Goal: Task Accomplishment & Management: Complete application form

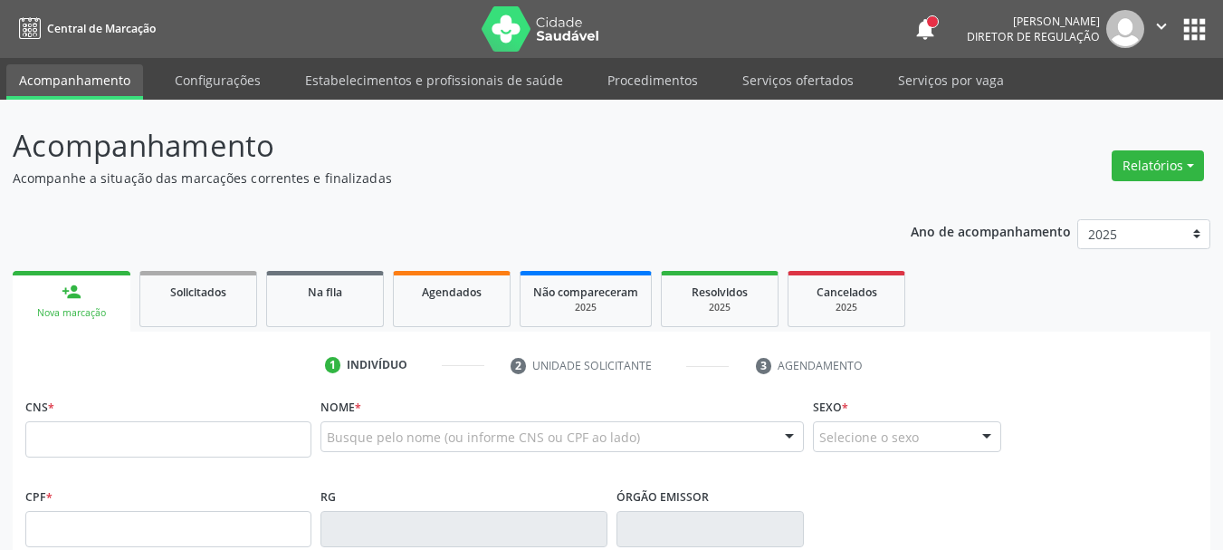
click at [1190, 30] on button "apps" at bounding box center [1195, 30] width 32 height 32
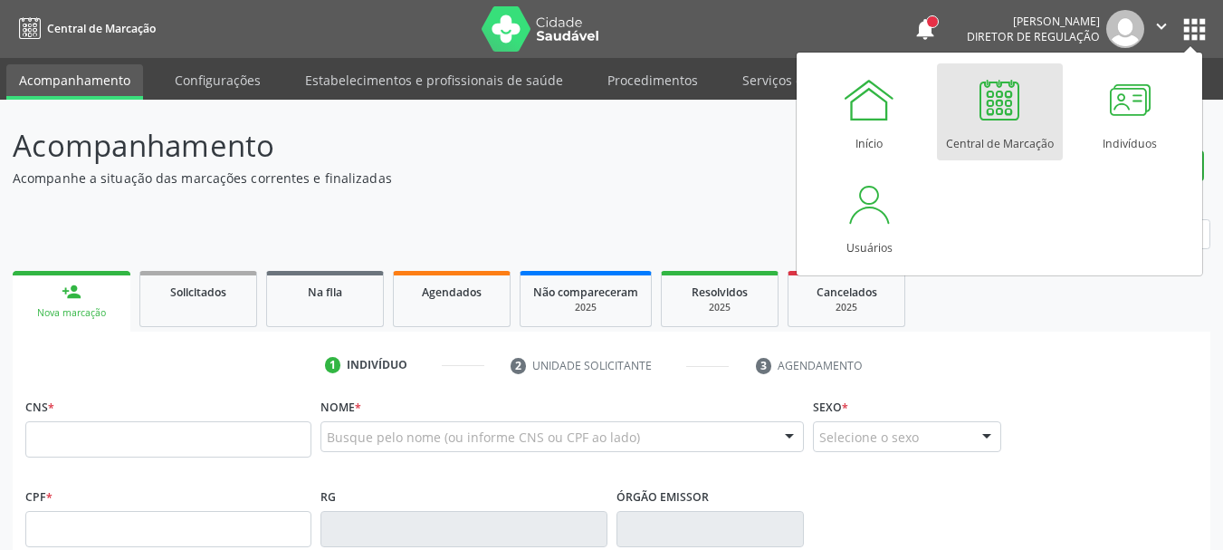
click at [1013, 116] on div at bounding box center [999, 99] width 54 height 54
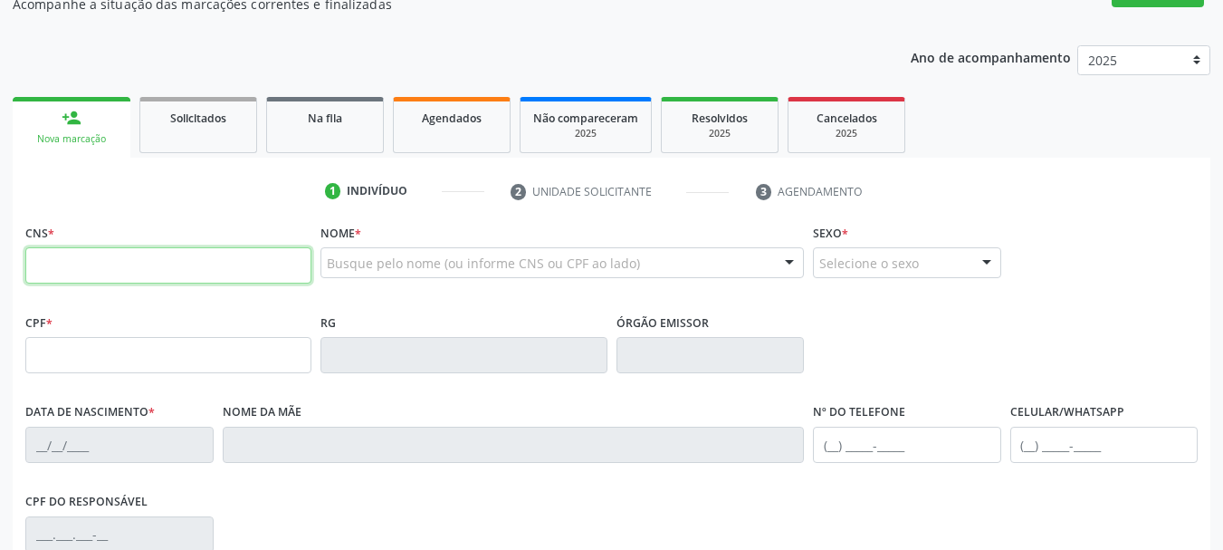
scroll to position [181, 0]
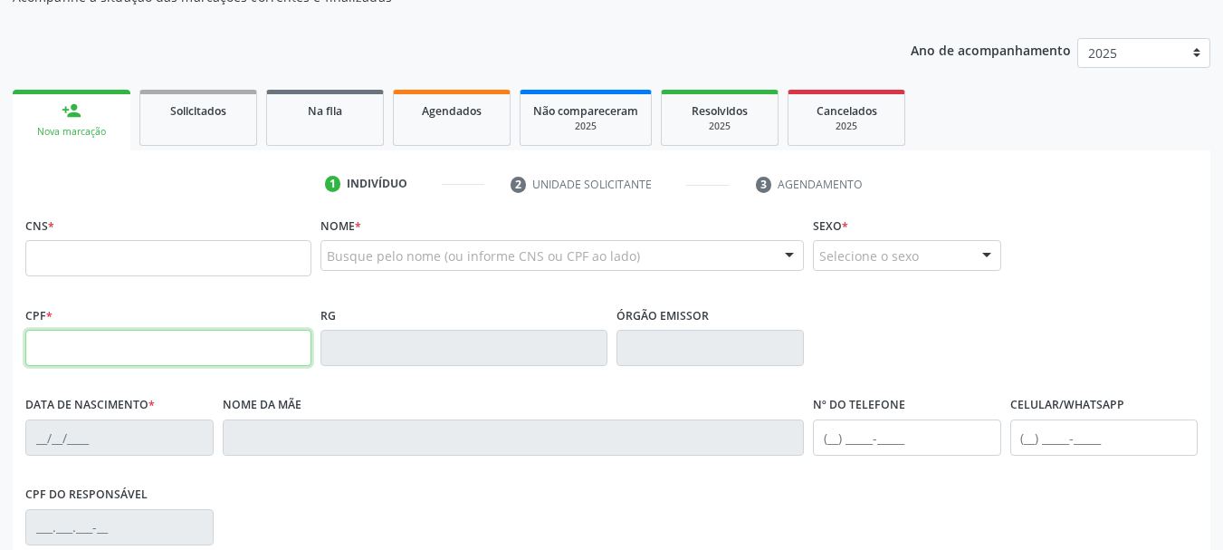
click at [143, 360] on input "text" at bounding box center [168, 348] width 286 height 36
type input "607.399.828-77"
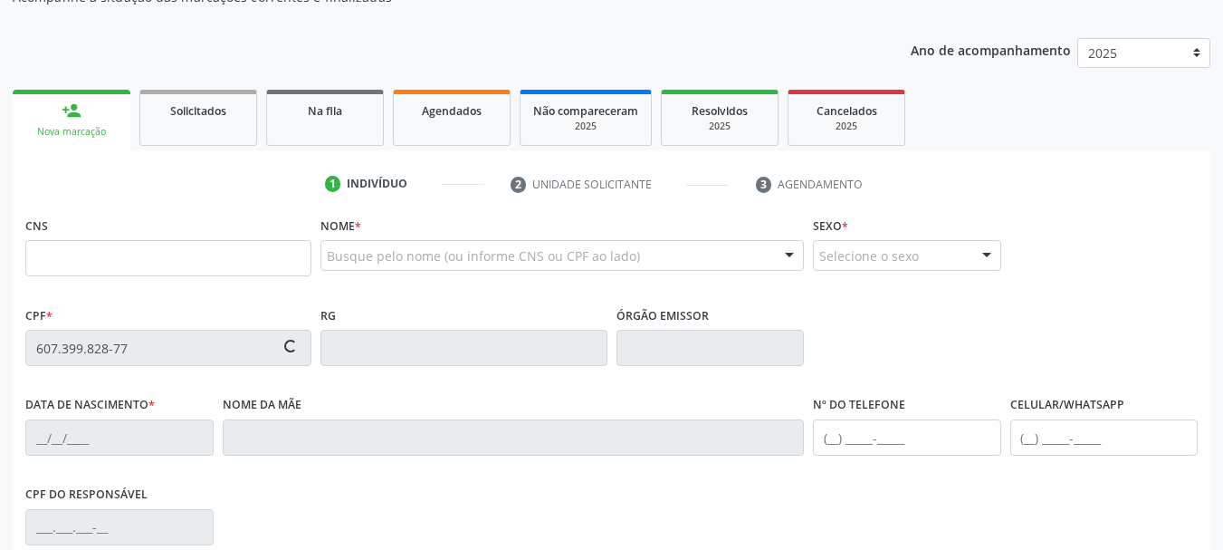
type input "703 5040 2939 8930"
type input "11/01/2023"
type input "Fabiana Ferreira Claudino Leite"
type input "(87) 98182-2677"
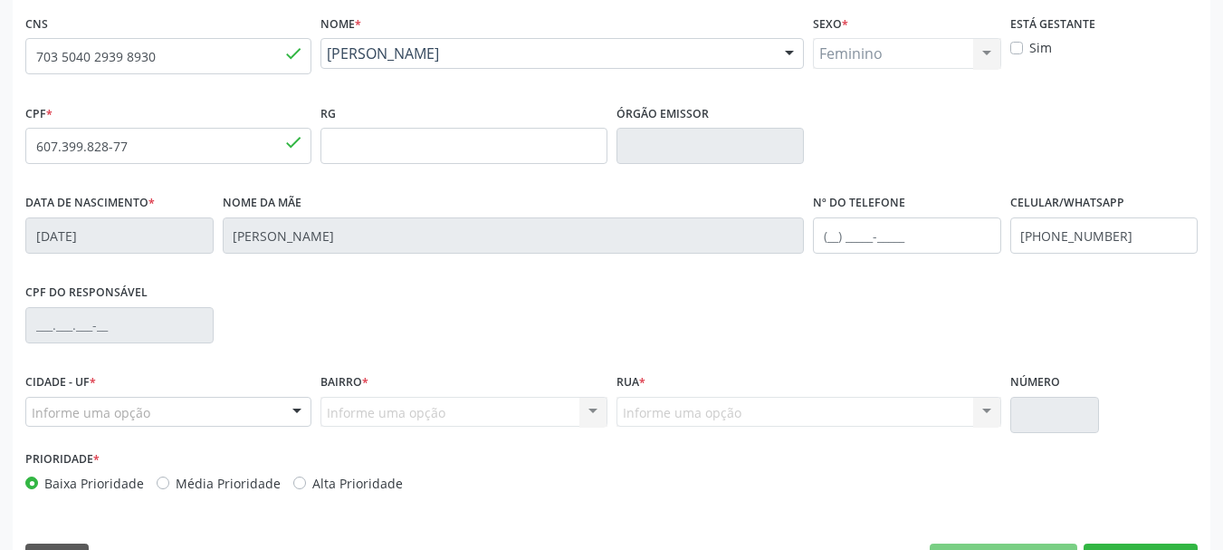
scroll to position [432, 0]
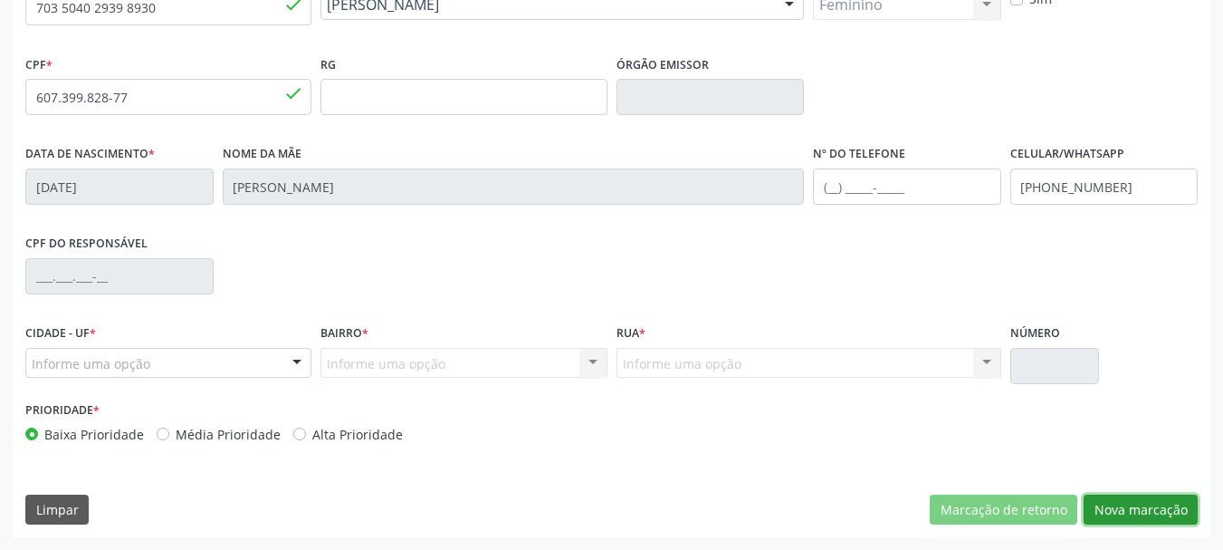
click at [1099, 502] on button "Nova marcação" at bounding box center [1141, 509] width 114 height 31
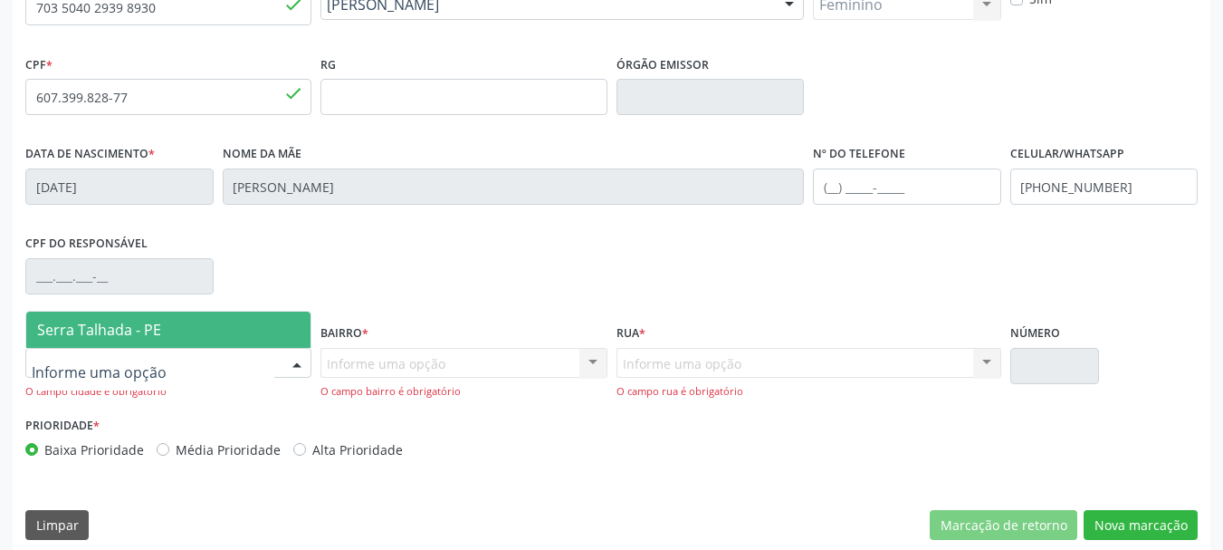
click at [201, 372] on div at bounding box center [168, 363] width 286 height 31
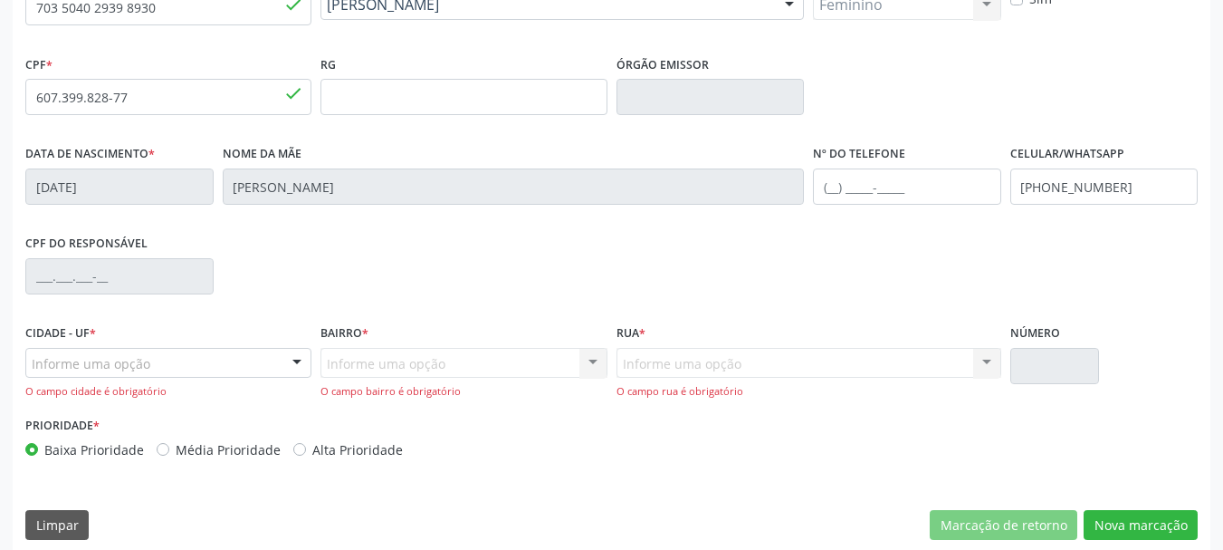
click at [161, 306] on fieldset "CPF do responsável" at bounding box center [119, 268] width 188 height 77
click at [161, 375] on div "Informe uma opção" at bounding box center [168, 363] width 286 height 31
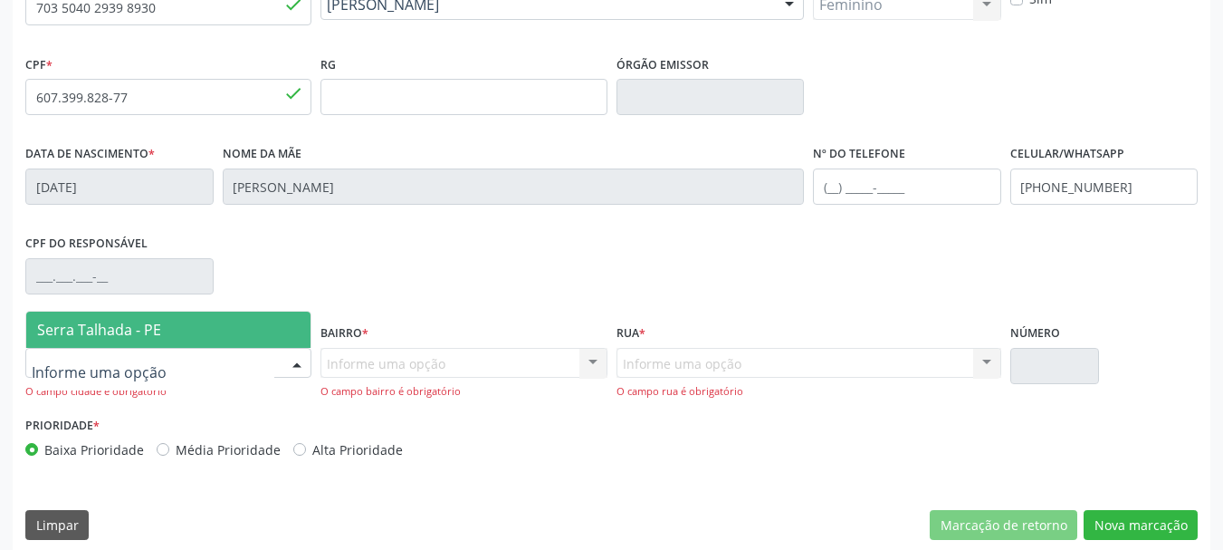
click at [148, 338] on span "Serra Talhada - PE" at bounding box center [99, 330] width 124 height 20
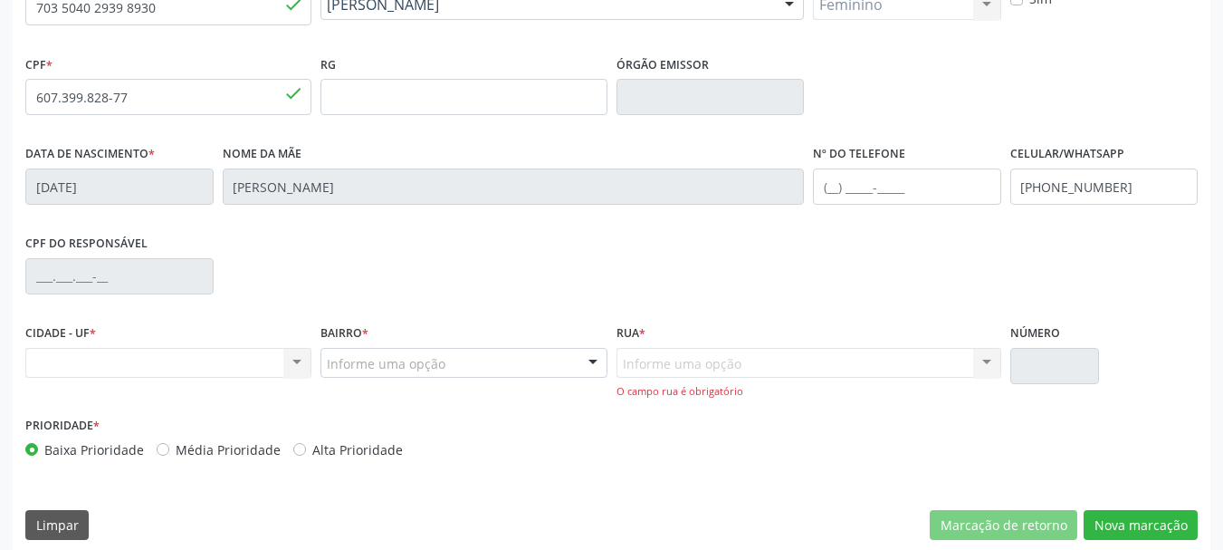
click at [371, 387] on div "Bairro * Informe uma opção Zona Rural Aabb Alto da Conceição Borborema Cagep Ce…" at bounding box center [463, 366] width 295 height 92
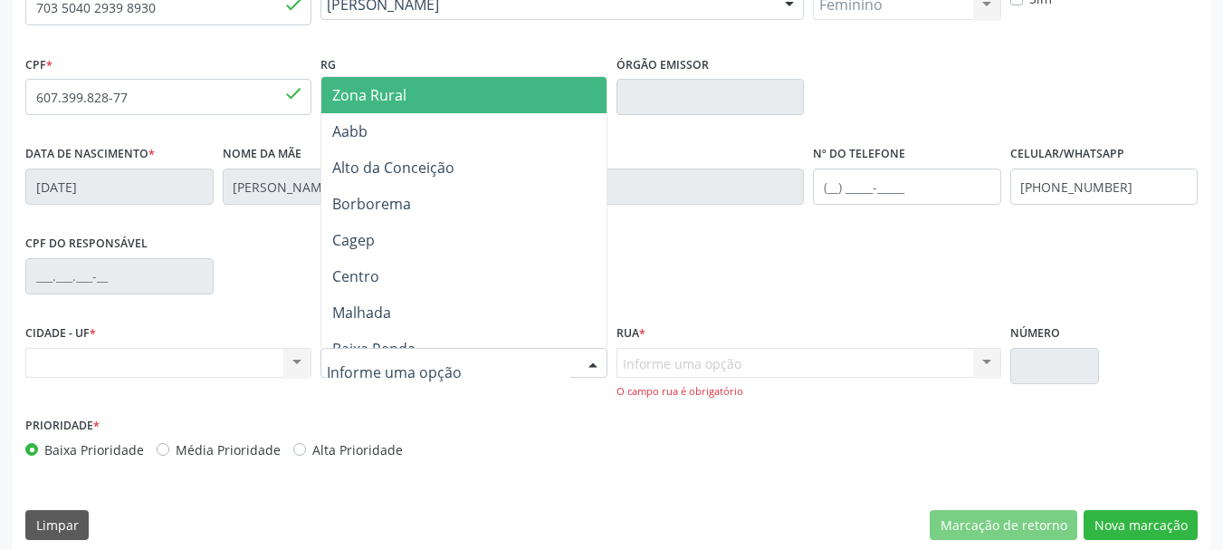
click at [351, 91] on span "Zona Rural" at bounding box center [369, 95] width 74 height 20
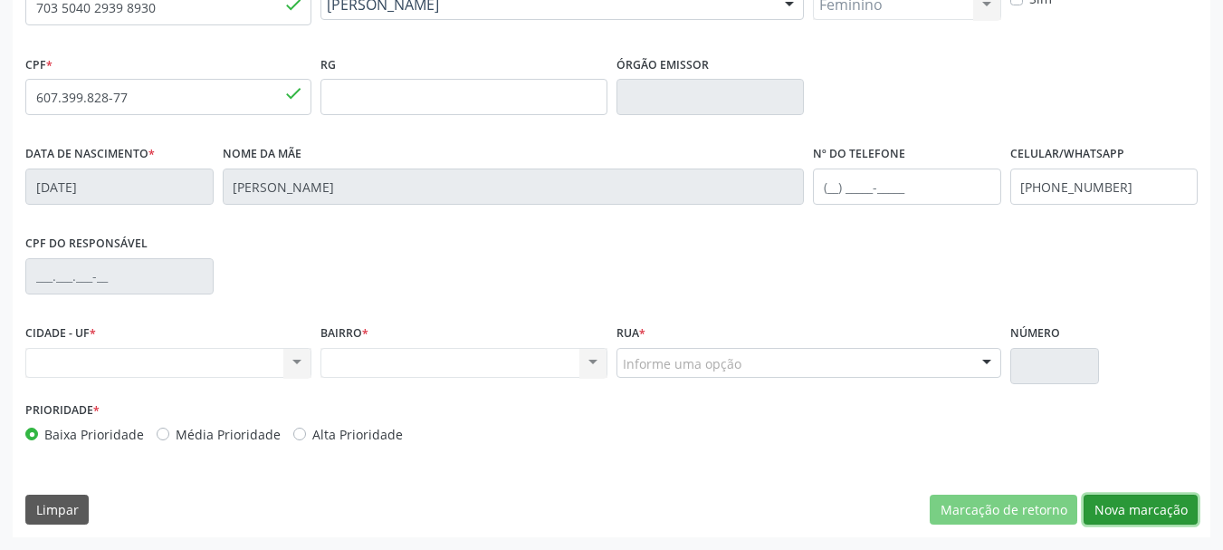
click at [1138, 510] on button "Nova marcação" at bounding box center [1141, 509] width 114 height 31
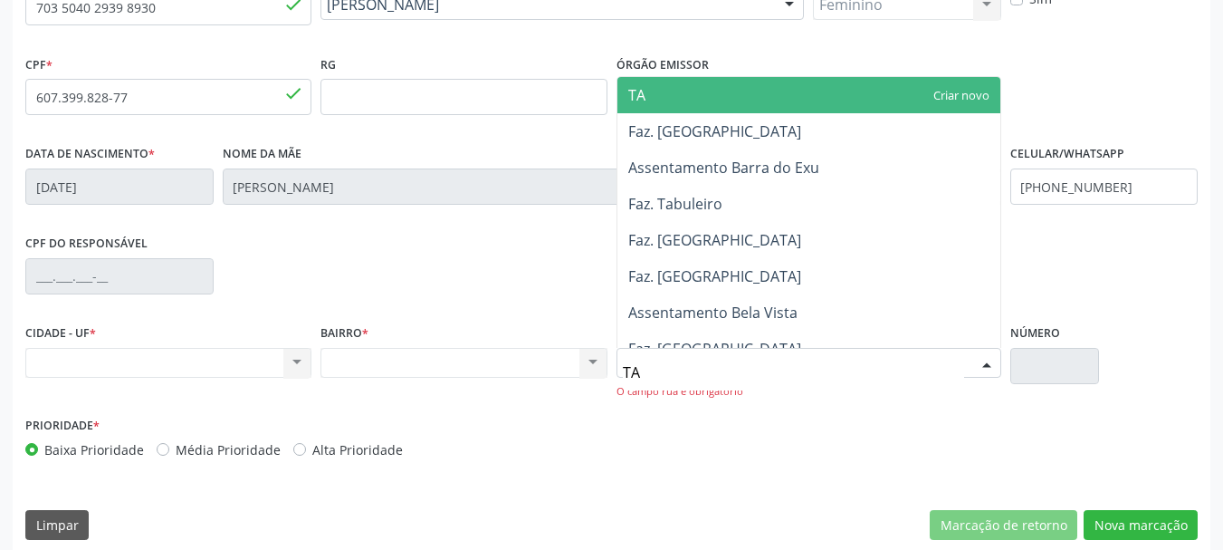
type input "TAU"
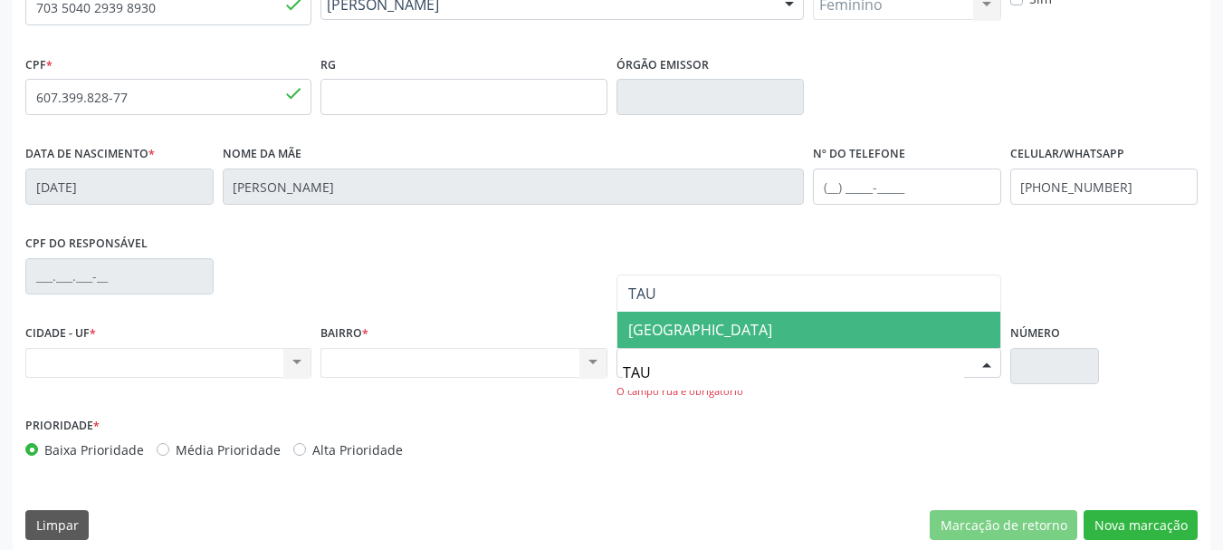
click at [724, 338] on span "[GEOGRAPHIC_DATA]" at bounding box center [700, 330] width 144 height 20
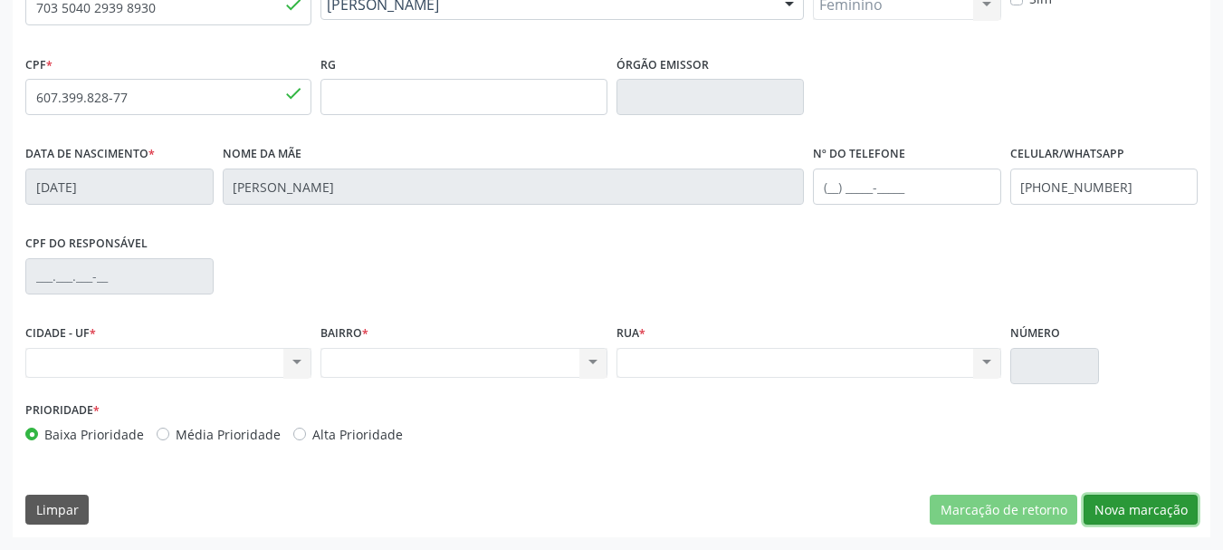
click at [1128, 506] on button "Nova marcação" at bounding box center [1141, 509] width 114 height 31
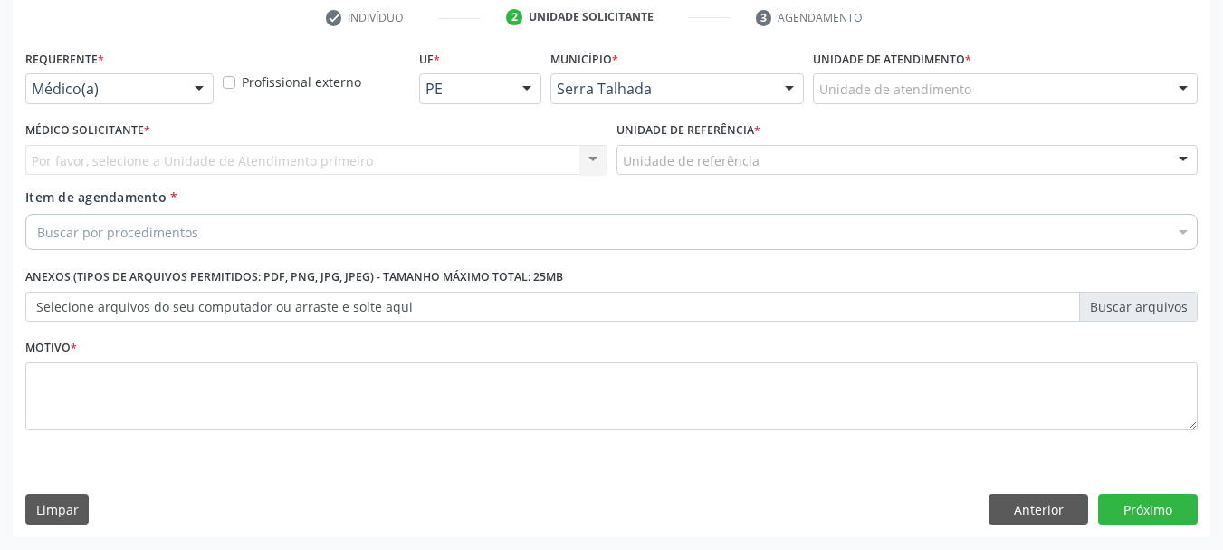
scroll to position [348, 0]
click at [112, 79] on div "Médico(a)" at bounding box center [119, 88] width 188 height 31
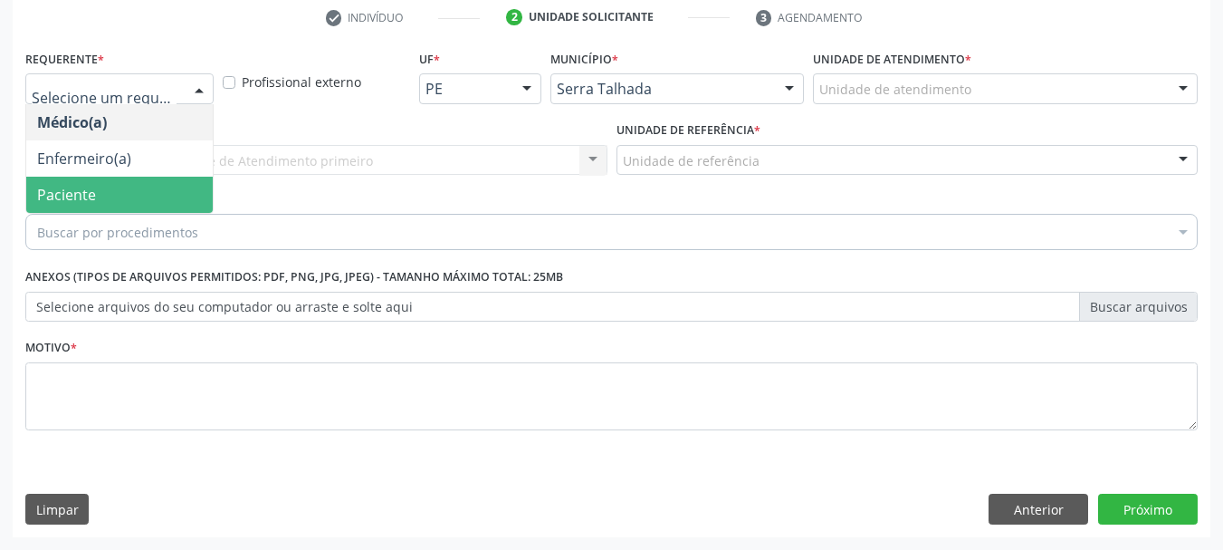
click at [110, 196] on span "Paciente" at bounding box center [119, 195] width 187 height 36
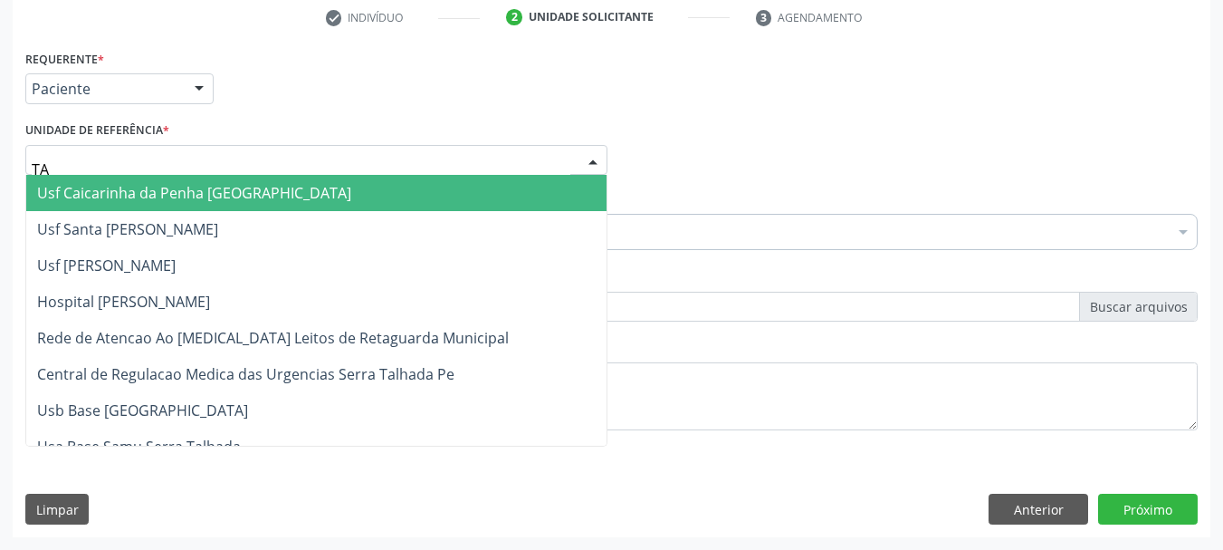
type input "TAU"
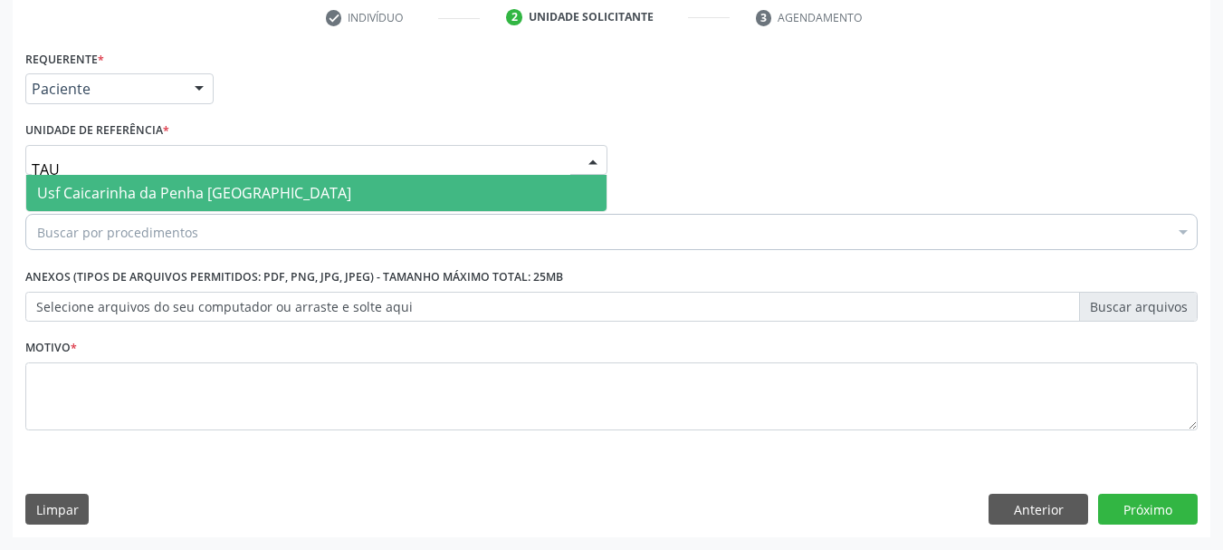
click at [104, 188] on span "Usf Caicarinha da Penha [GEOGRAPHIC_DATA]" at bounding box center [194, 193] width 314 height 20
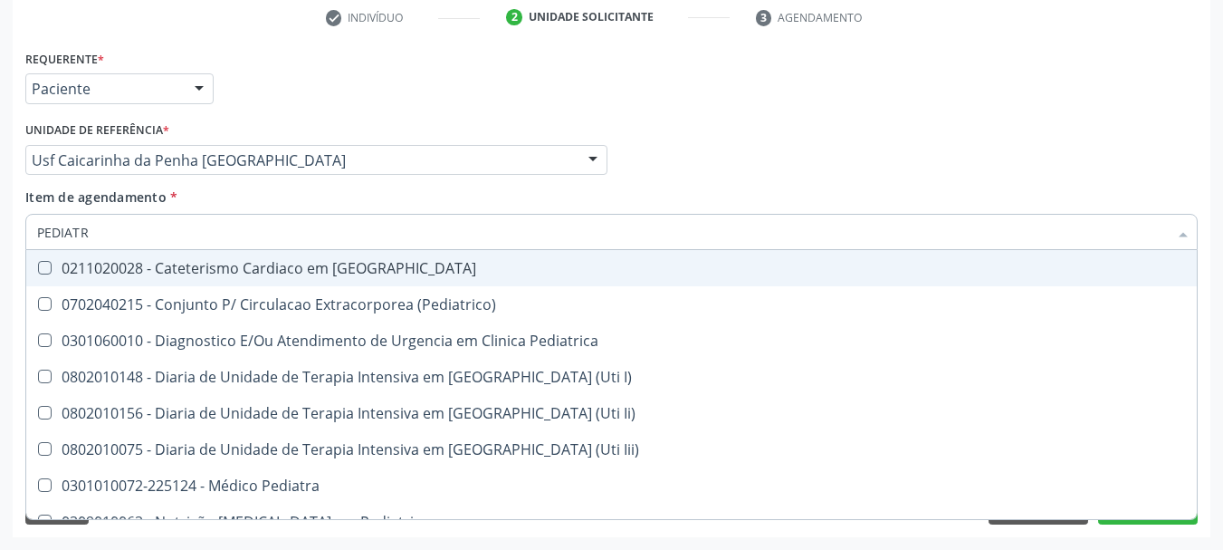
type input "PEDIATRA"
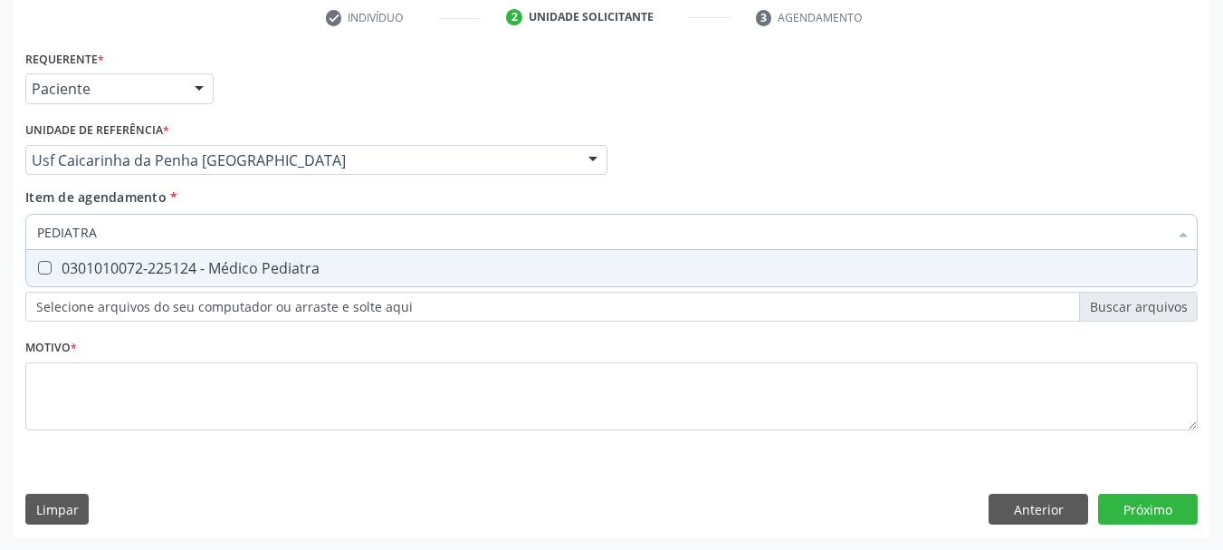
drag, startPoint x: 149, startPoint y: 258, endPoint x: 150, endPoint y: 335, distance: 77.0
click at [149, 257] on span "0301010072-225124 - Médico Pediatra" at bounding box center [611, 268] width 1171 height 36
checkbox Pediatra "true"
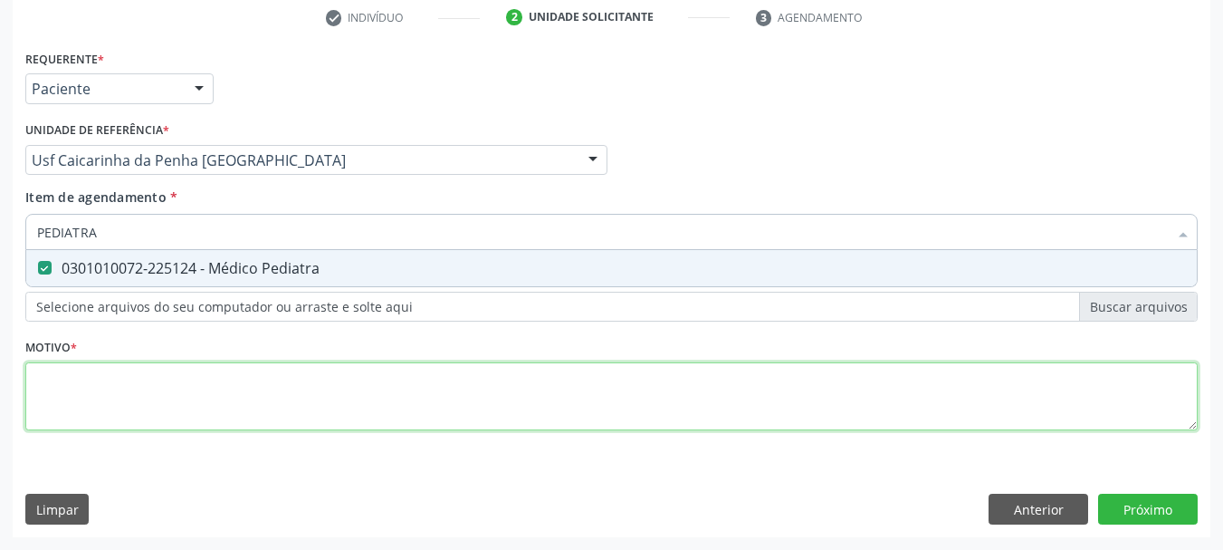
click at [151, 438] on div "Requerente * Paciente Médico(a) Enfermeiro(a) Paciente Nenhum resultado encontr…" at bounding box center [611, 250] width 1172 height 410
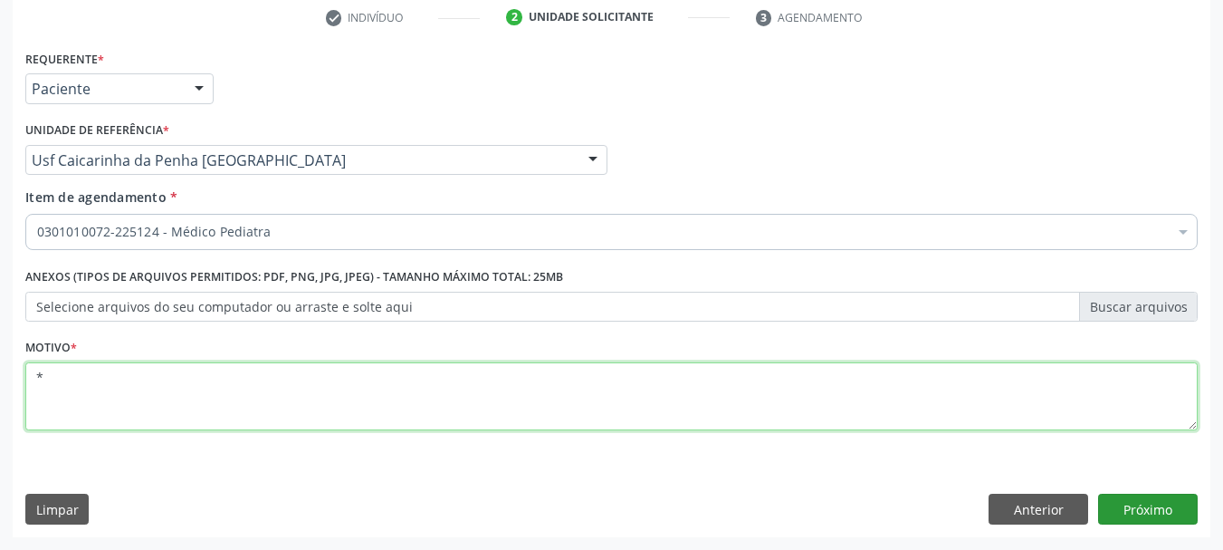
type textarea "*"
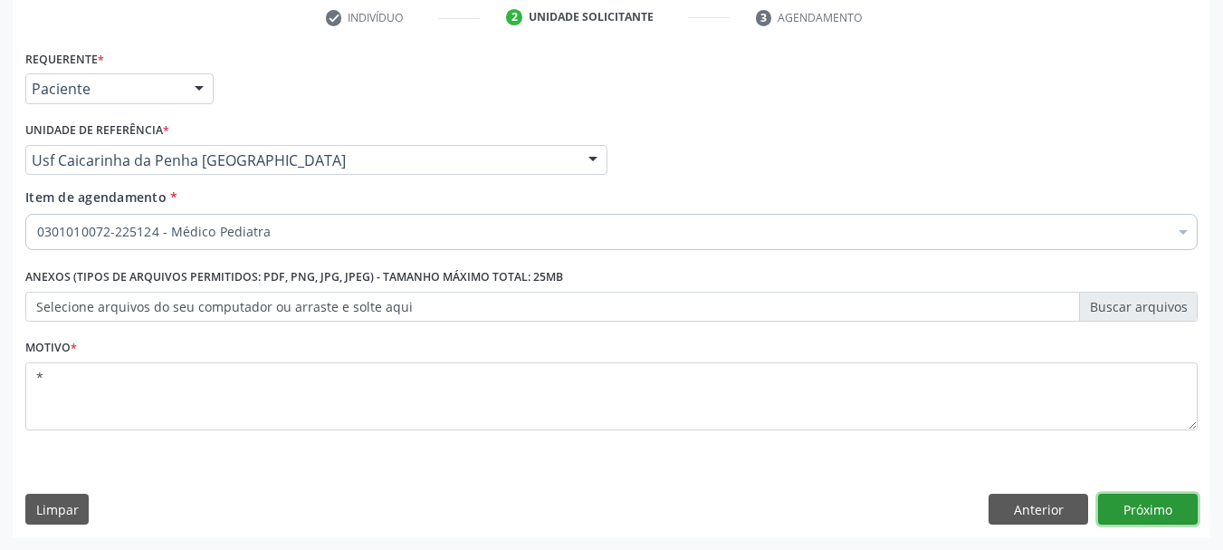
click at [1148, 518] on button "Próximo" at bounding box center [1148, 508] width 100 height 31
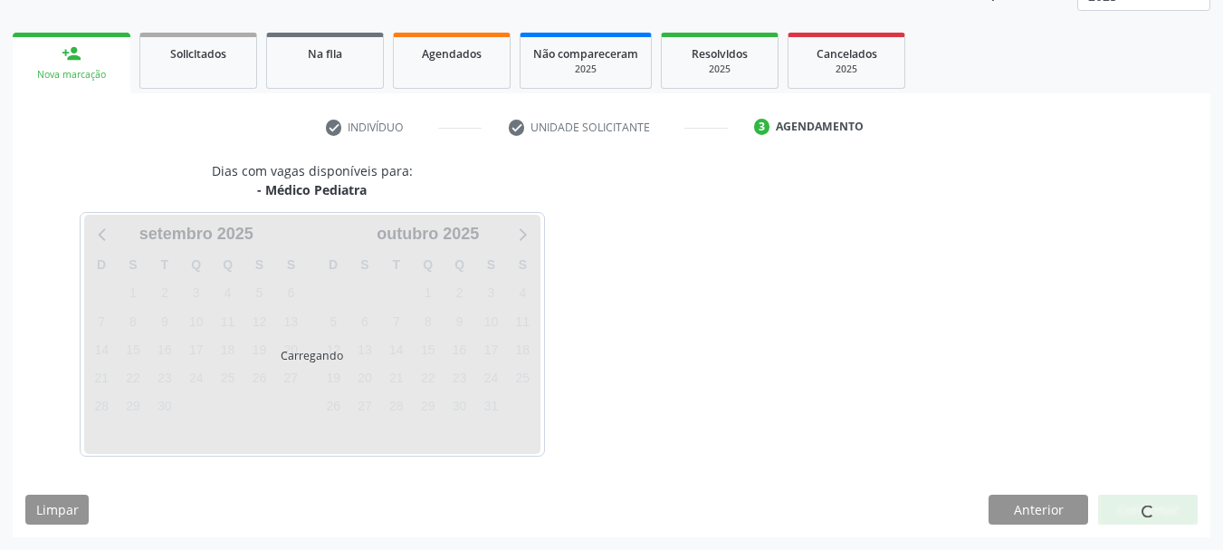
scroll to position [238, 0]
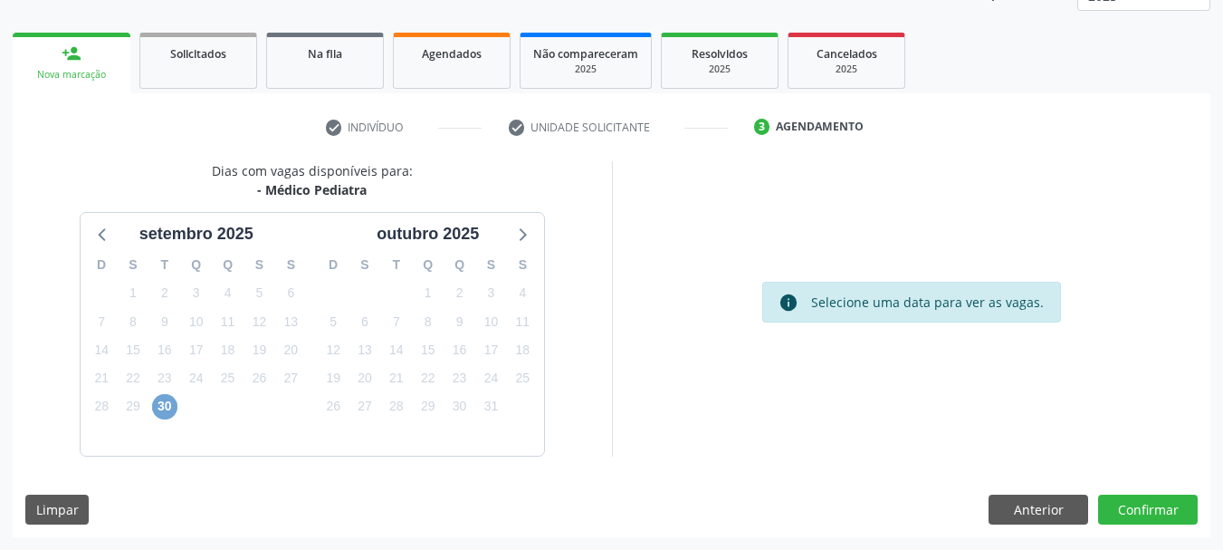
click at [166, 412] on span "30" at bounding box center [164, 406] width 25 height 25
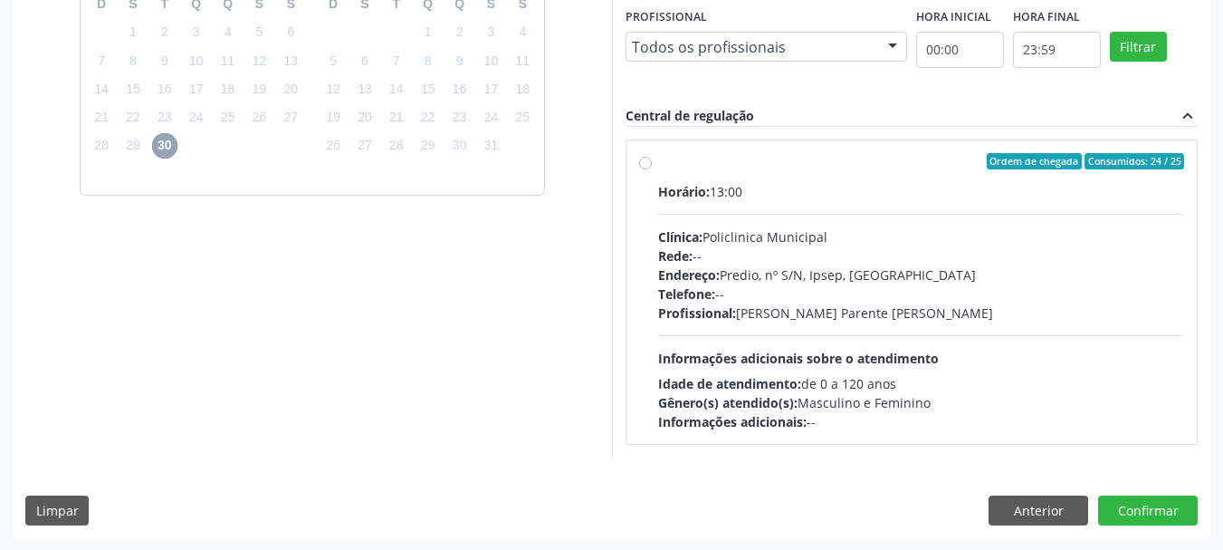
scroll to position [500, 0]
click at [856, 177] on label "Ordem de chegada Consumidos: 24 / 25 Horário: 13:00 Clínica: Policlinica Munici…" at bounding box center [921, 291] width 527 height 278
click at [652, 168] on input "Ordem de chegada Consumidos: 24 / 25 Horário: 13:00 Clínica: Policlinica Munici…" at bounding box center [645, 160] width 13 height 16
radio input "true"
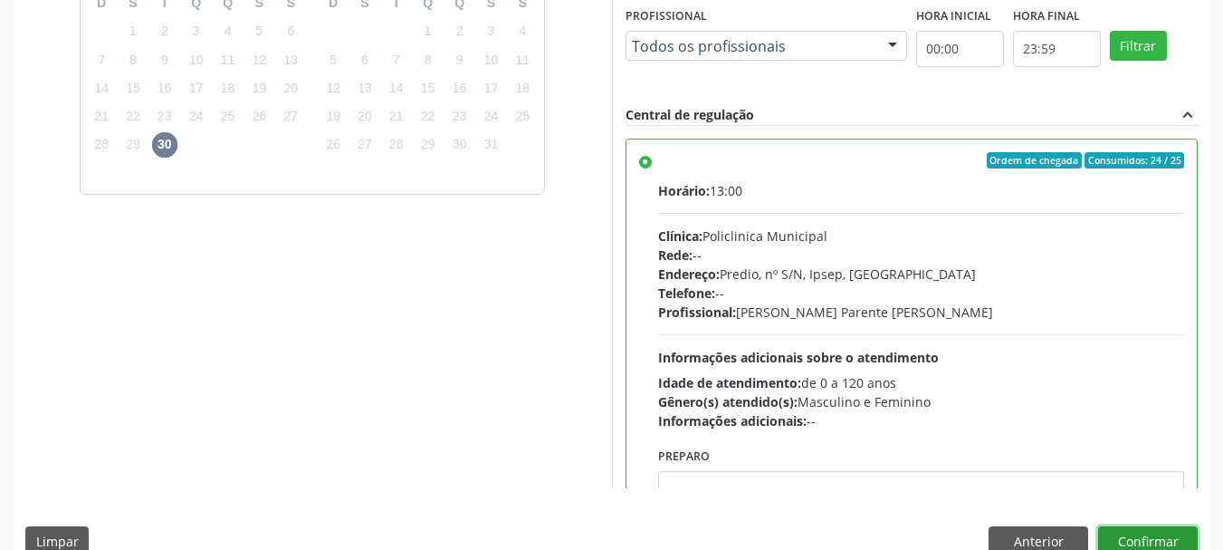
click at [1145, 534] on button "Confirmar" at bounding box center [1148, 541] width 100 height 31
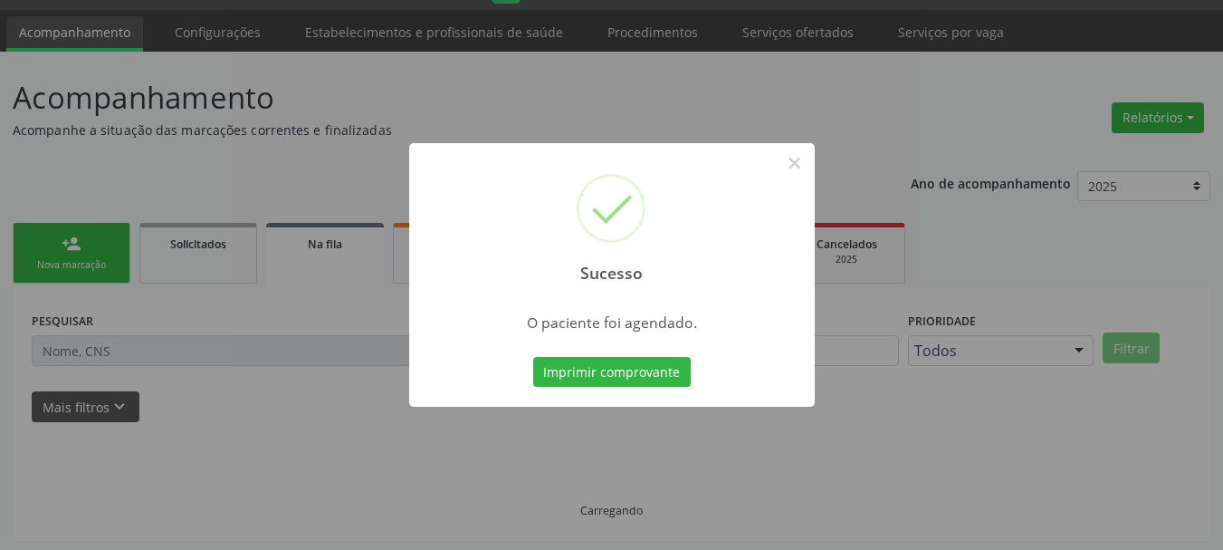
scroll to position [48, 0]
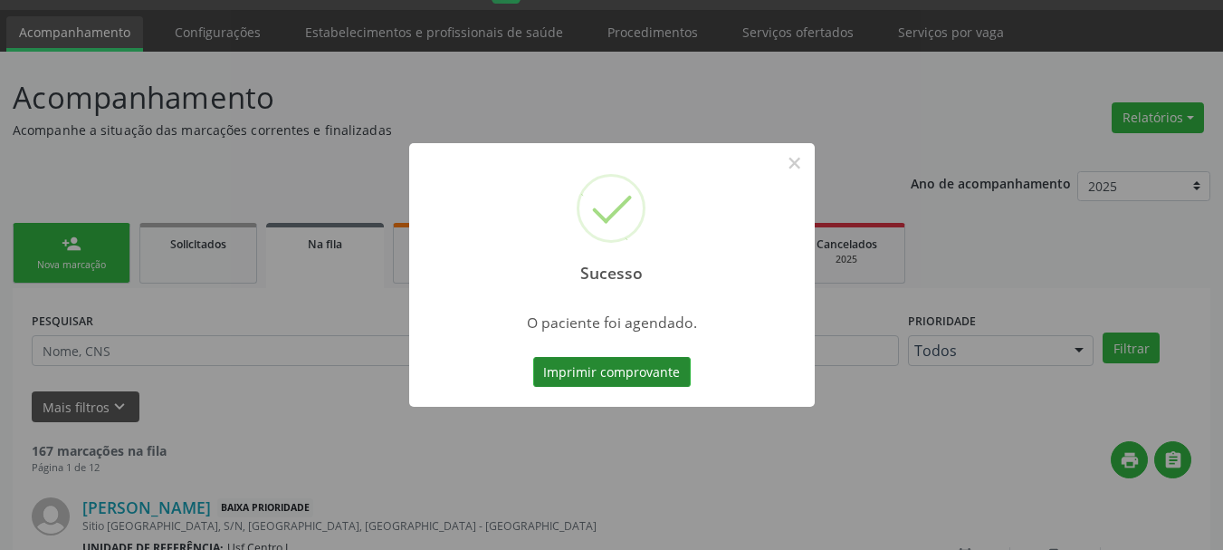
click at [577, 369] on button "Imprimir comprovante" at bounding box center [612, 372] width 158 height 31
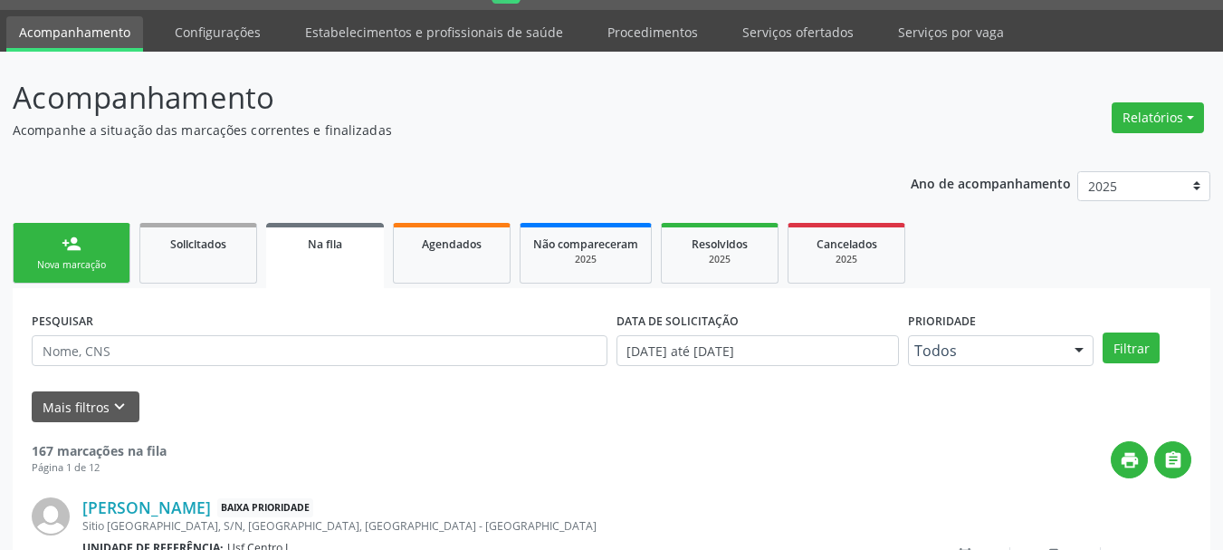
click at [54, 244] on link "person_add Nova marcação" at bounding box center [72, 253] width 118 height 61
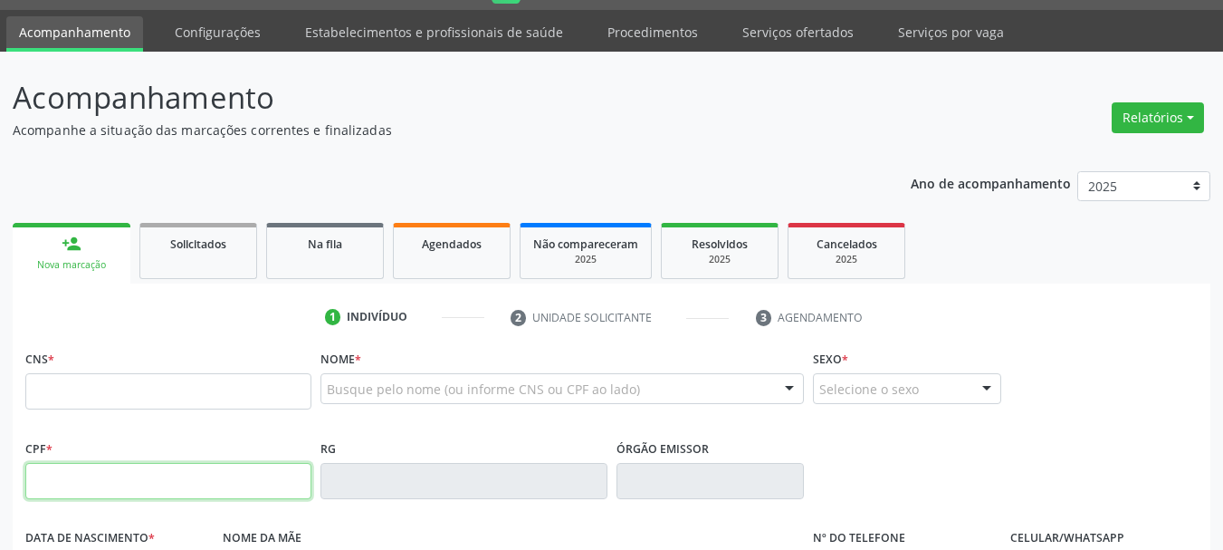
drag, startPoint x: 93, startPoint y: 484, endPoint x: 107, endPoint y: 469, distance: 20.5
click at [97, 485] on input "text" at bounding box center [168, 481] width 286 height 36
type input "089.992.724-60"
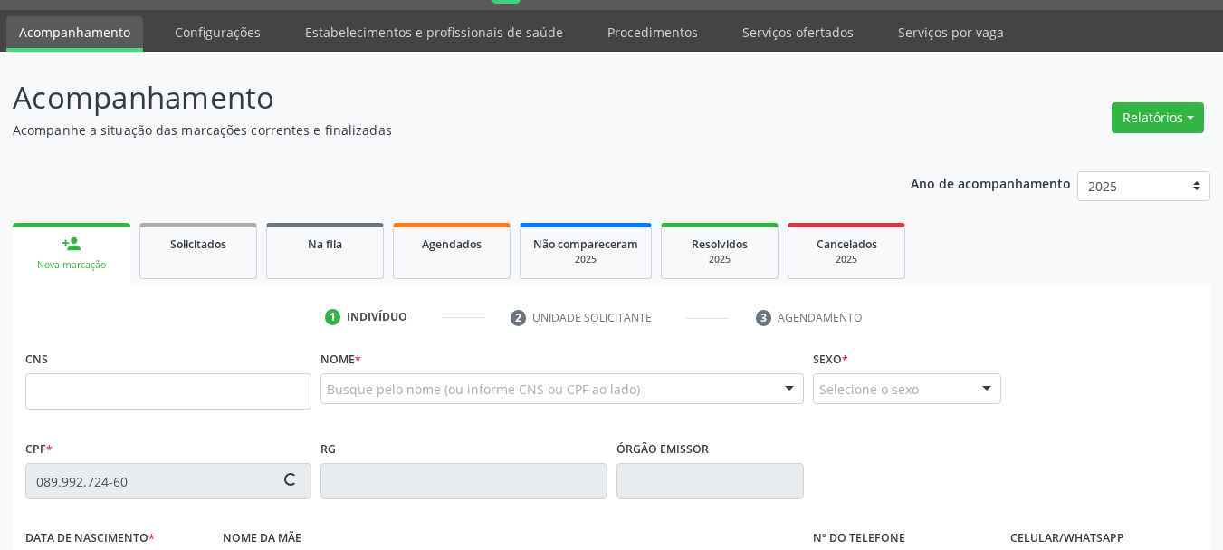
type input "898 0037 3924 5141"
type input "03/04/1988"
type input "Aldeci Francisca da Silva"
type input "(87) 98105-8480"
type input "079.749.094-98"
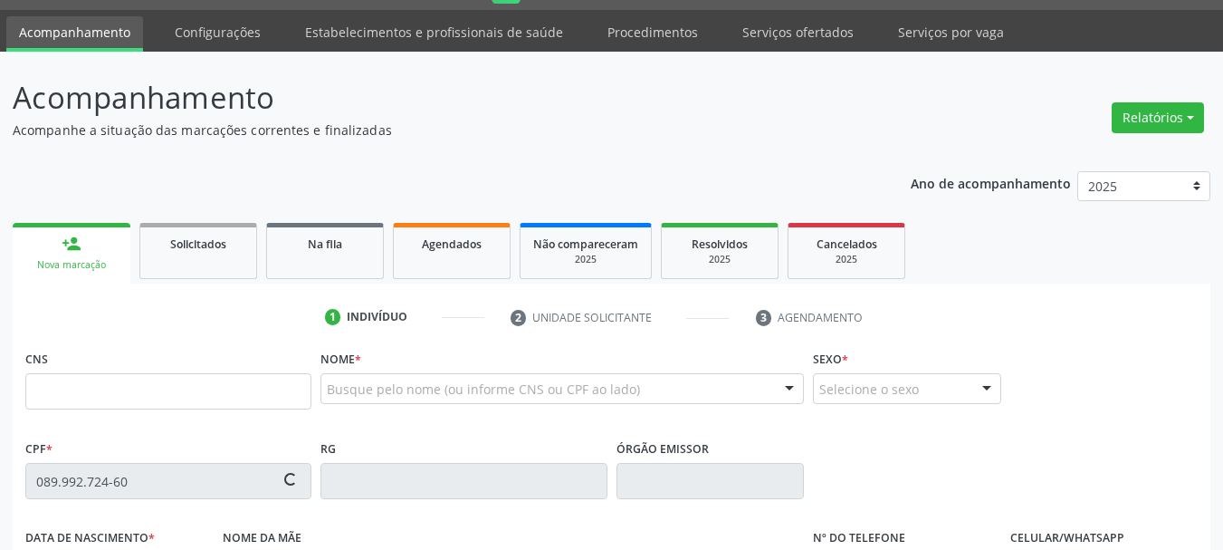
type input "S/N"
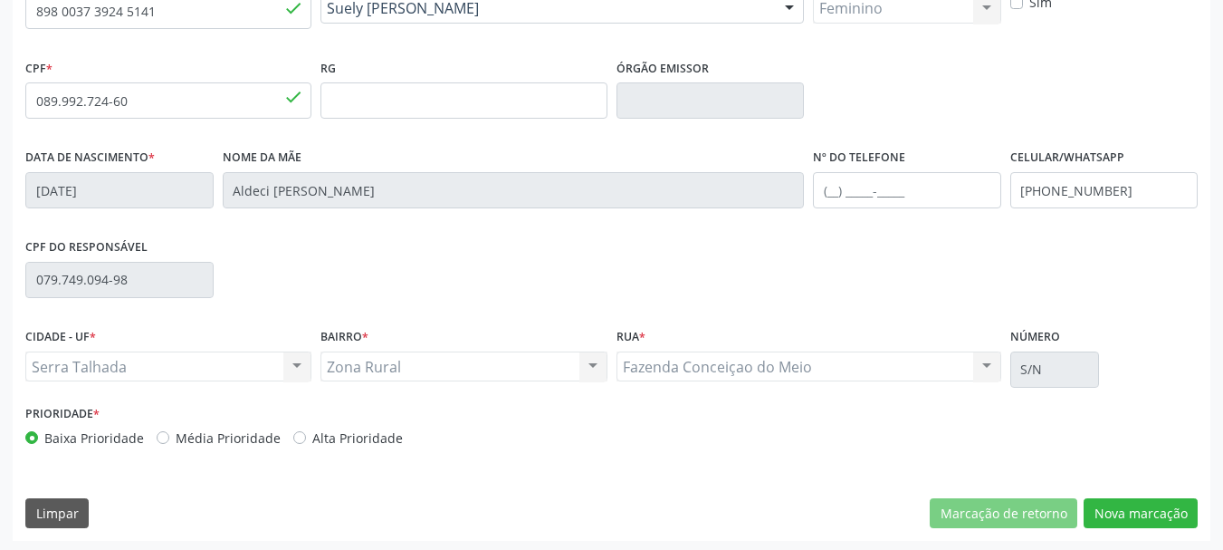
scroll to position [432, 0]
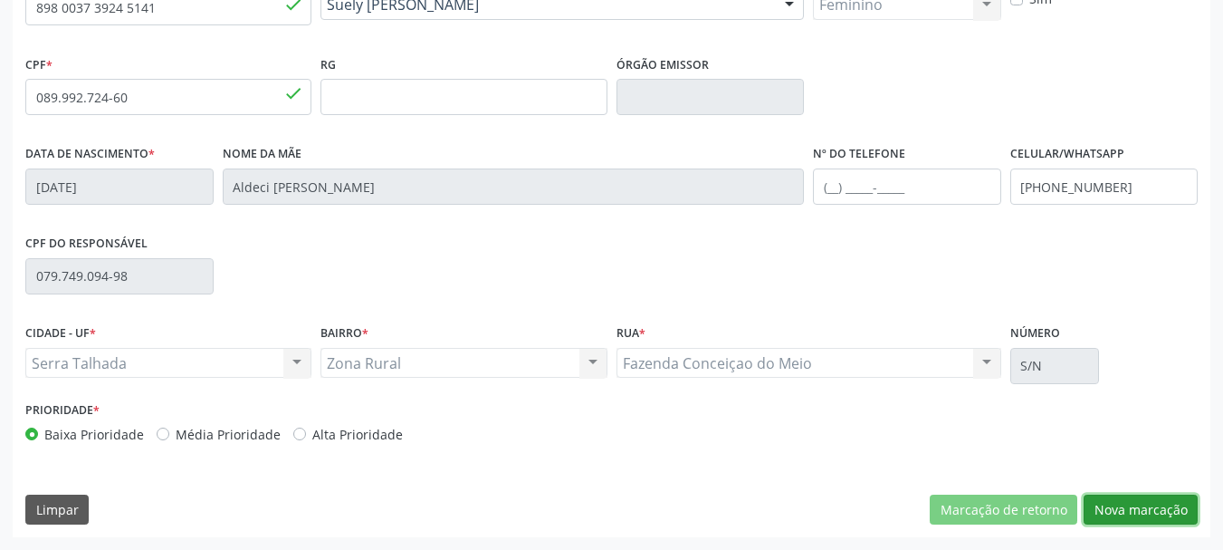
drag, startPoint x: 1157, startPoint y: 510, endPoint x: 1140, endPoint y: 487, distance: 28.4
click at [1153, 508] on button "Nova marcação" at bounding box center [1141, 509] width 114 height 31
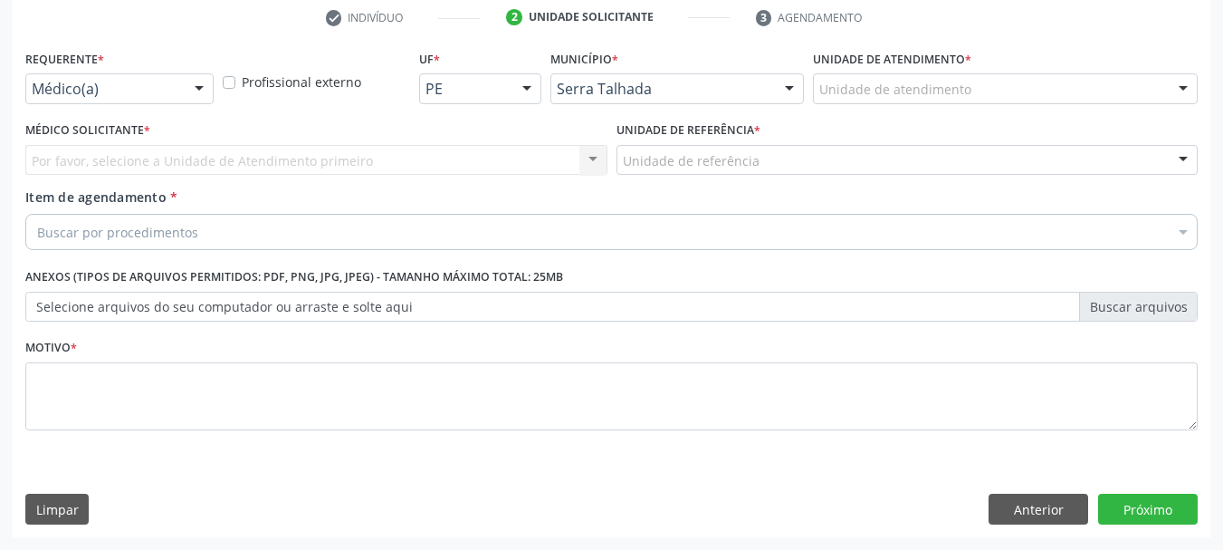
scroll to position [348, 0]
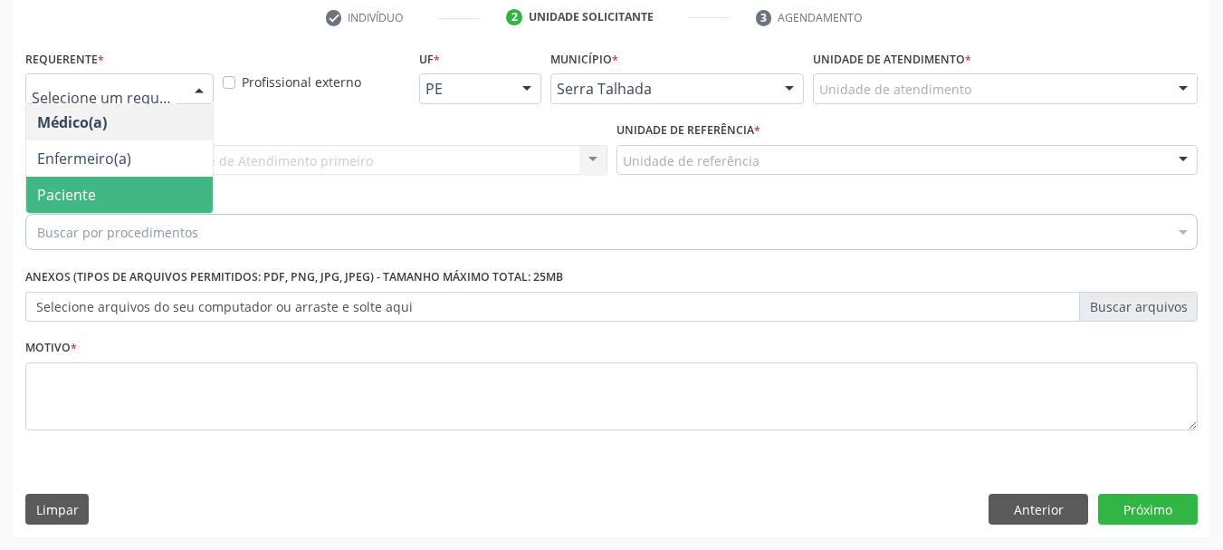
drag, startPoint x: 118, startPoint y: 196, endPoint x: 110, endPoint y: 175, distance: 22.4
click at [116, 195] on span "Paciente" at bounding box center [119, 195] width 187 height 36
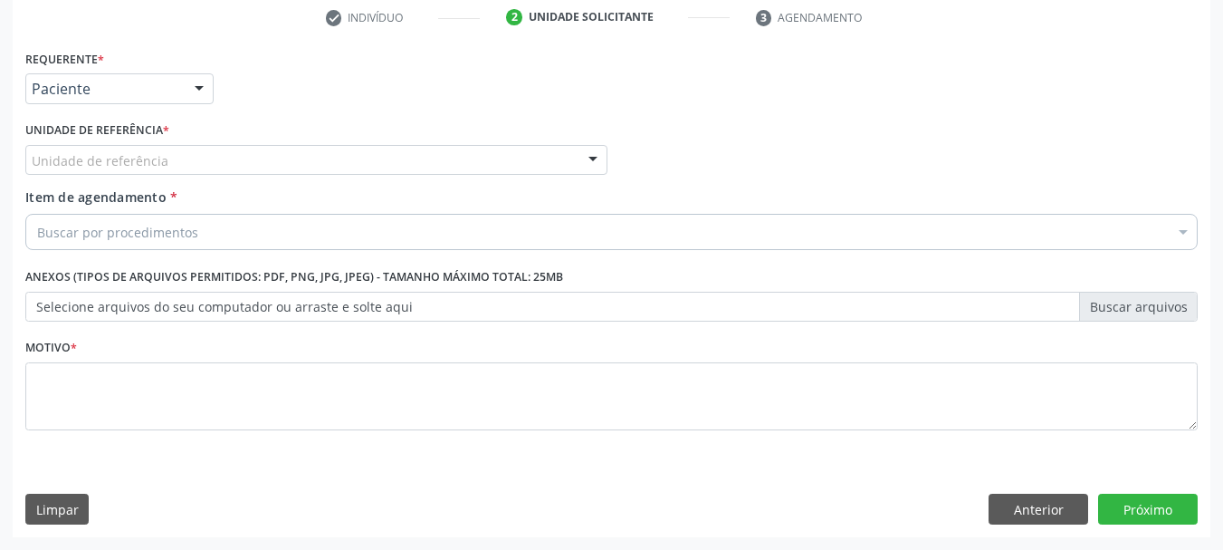
click at [110, 148] on div "Unidade de referência" at bounding box center [316, 160] width 582 height 31
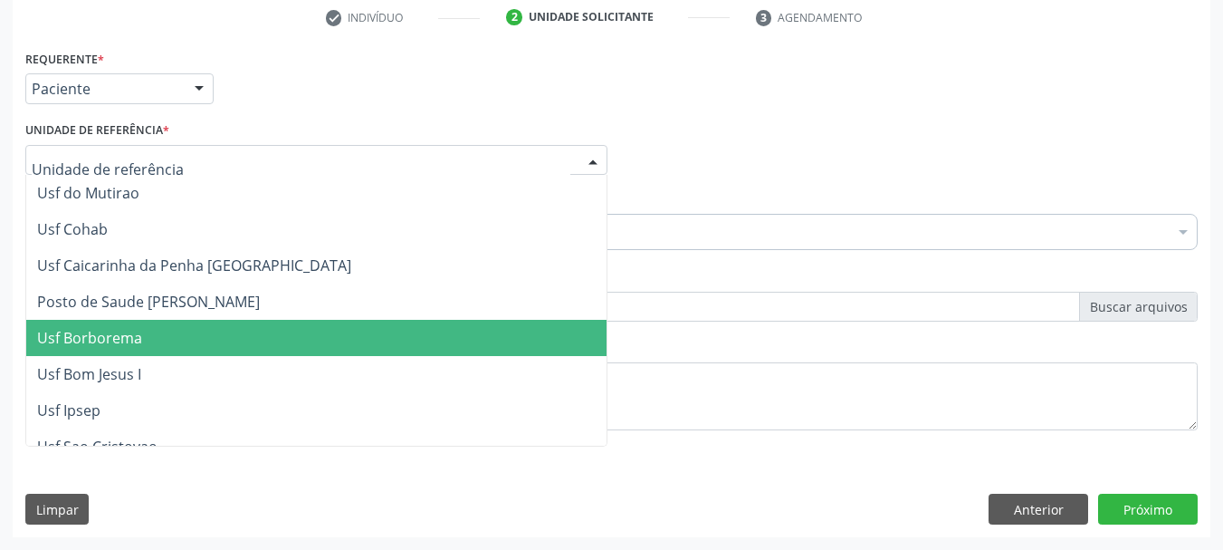
type input "A"
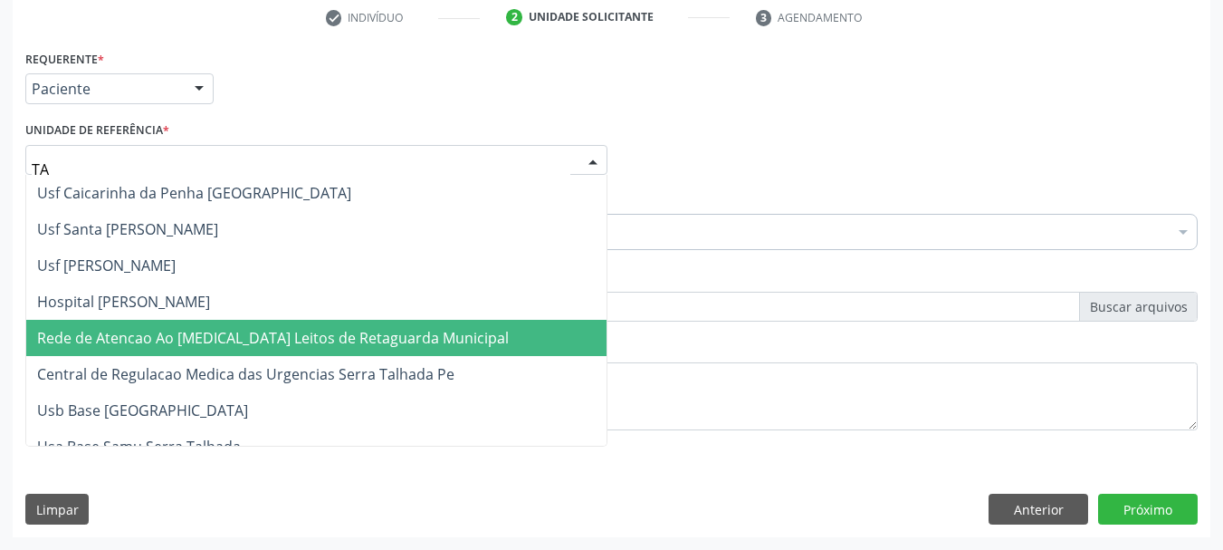
type input "TAU"
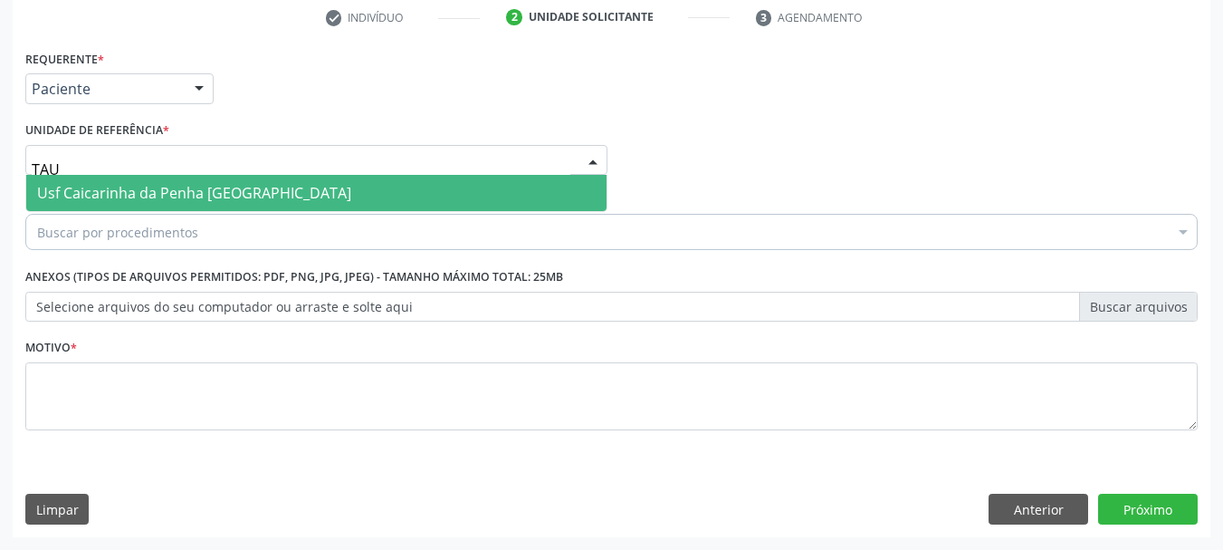
click at [178, 193] on span "Usf Caicarinha da Penha [GEOGRAPHIC_DATA]" at bounding box center [194, 193] width 314 height 20
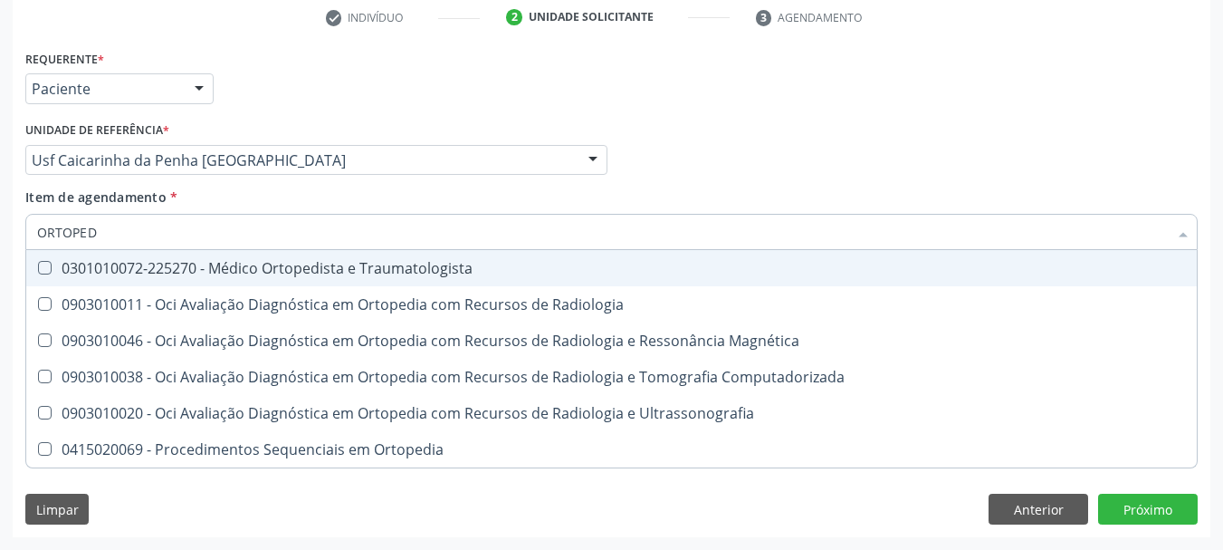
type input "ORTOPEDI"
click at [332, 264] on div "0301010072-225270 - Médico Ortopedista e Traumatologista" at bounding box center [611, 268] width 1149 height 14
checkbox Traumatologista "true"
click at [1054, 136] on div "Médico Solicitante Por favor, selecione a Unidade de Atendimento primeiro Nenhu…" at bounding box center [612, 152] width 1182 height 71
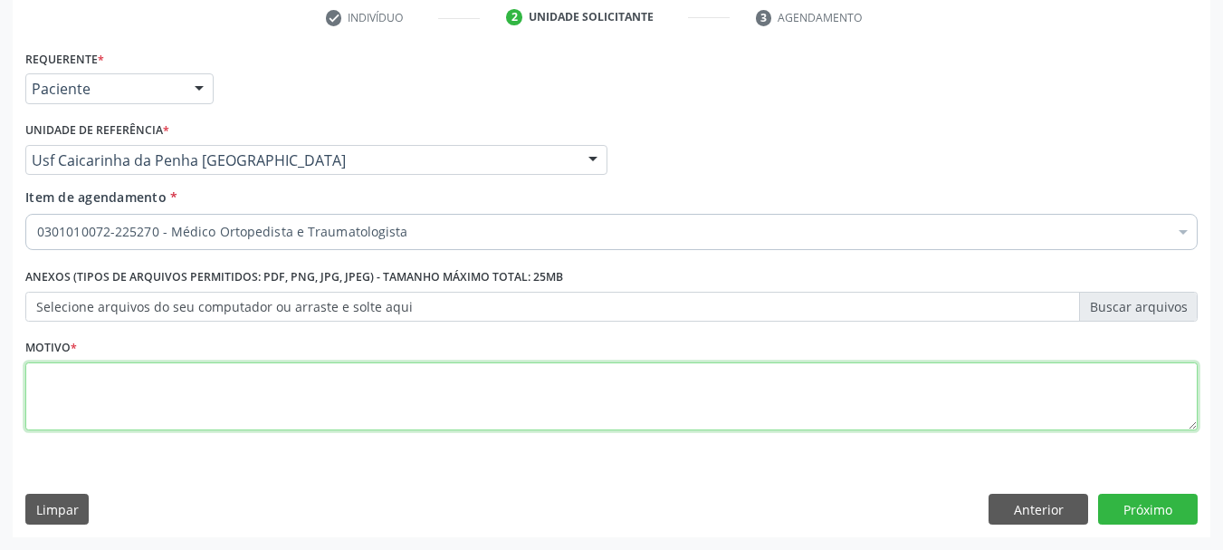
click at [336, 405] on textarea at bounding box center [611, 396] width 1172 height 69
type textarea "*"
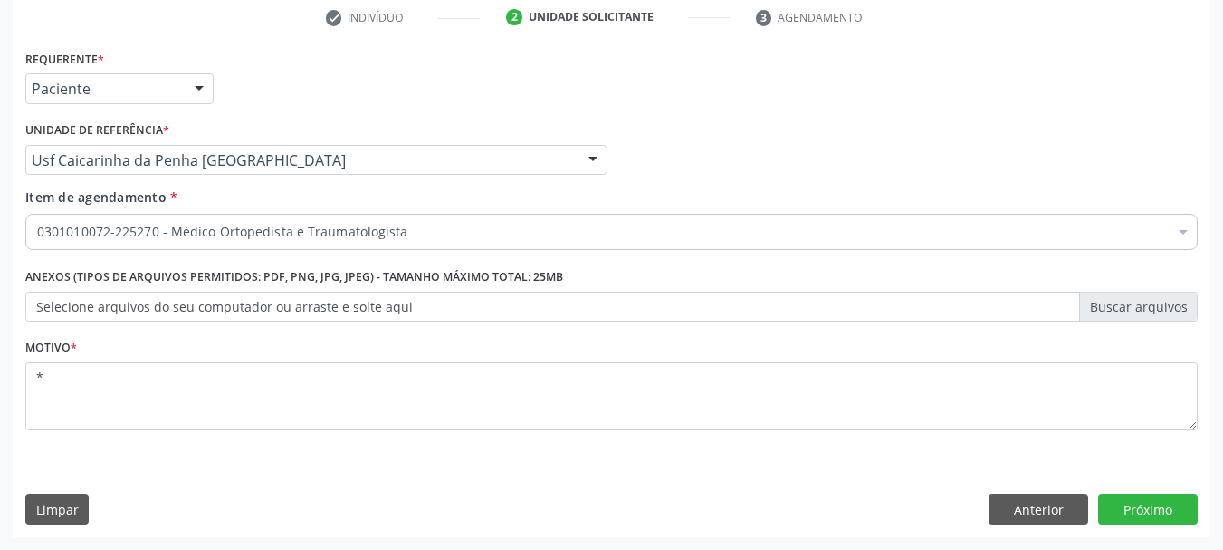
click at [1128, 493] on div "Requerente * Paciente Médico(a) Enfermeiro(a) Paciente Nenhum resultado encontr…" at bounding box center [612, 291] width 1198 height 492
click at [1120, 516] on button "Próximo" at bounding box center [1148, 508] width 100 height 31
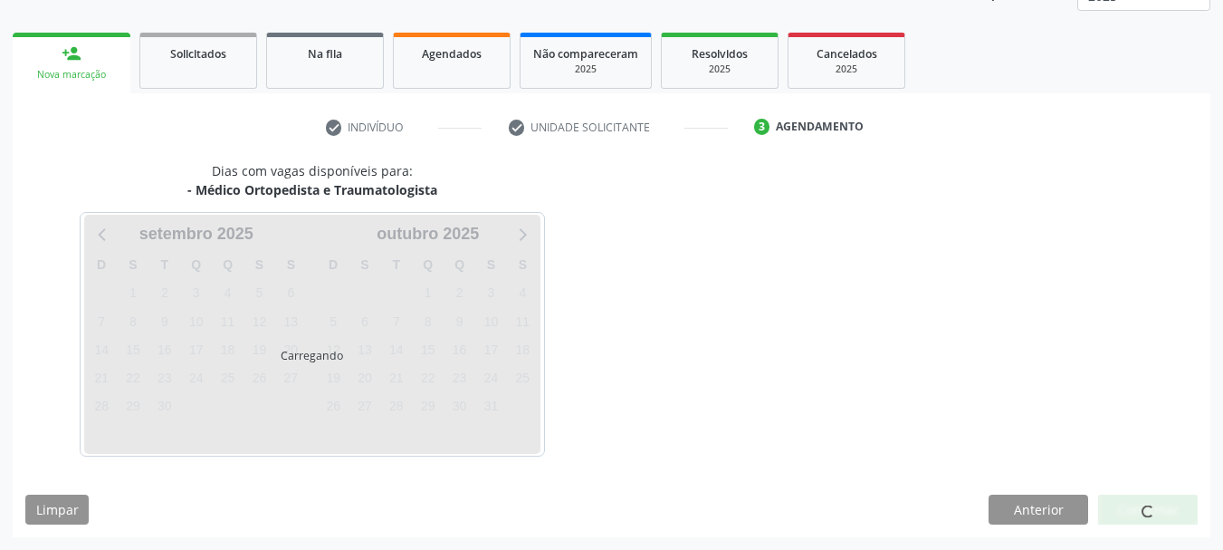
scroll to position [238, 0]
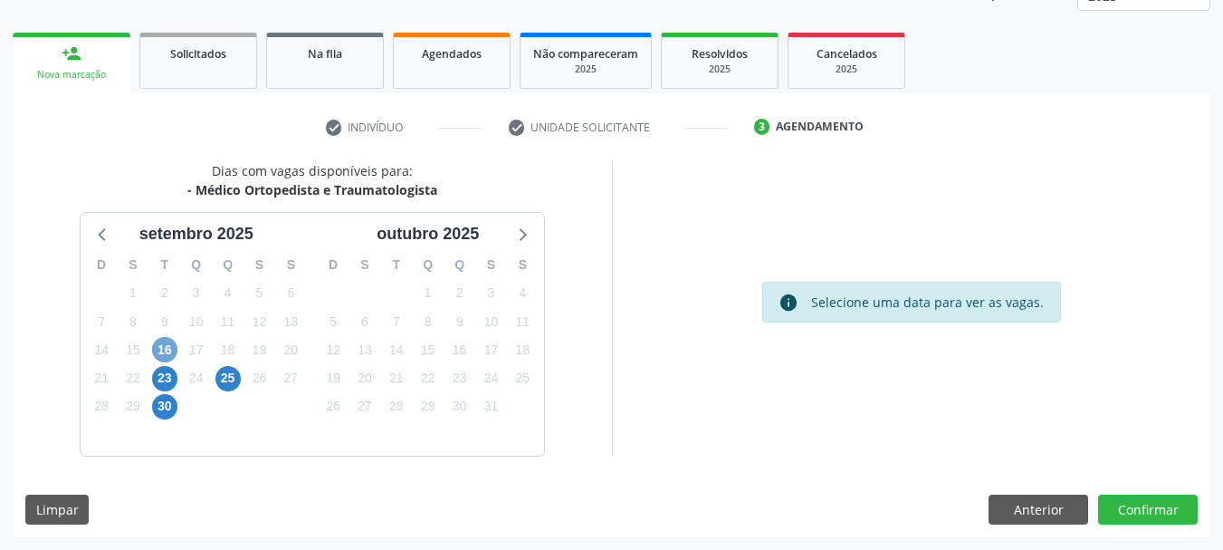
click at [169, 350] on span "16" at bounding box center [164, 349] width 25 height 25
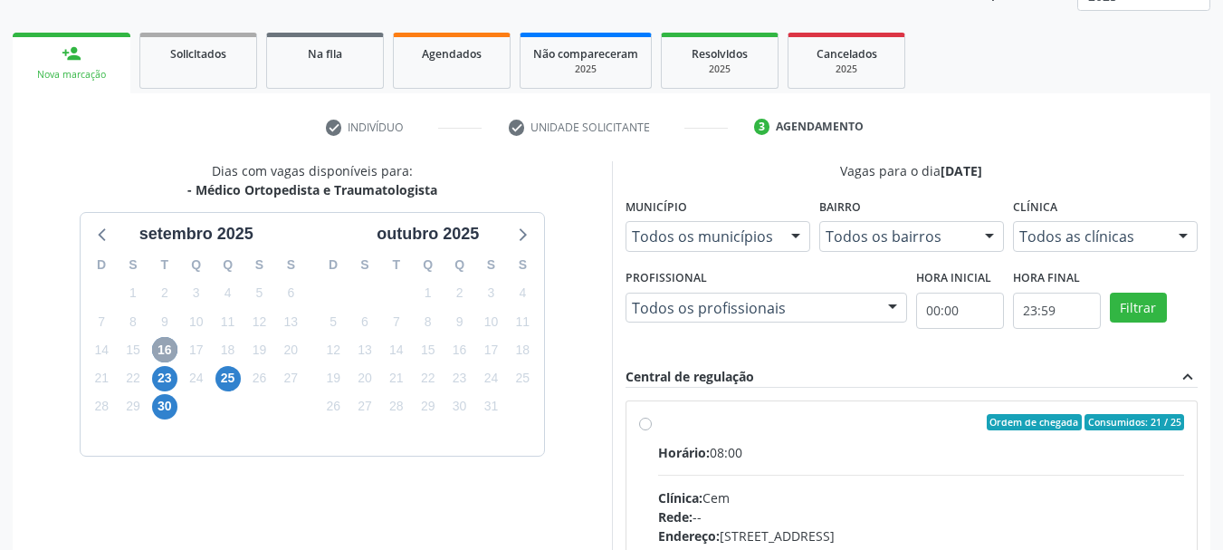
scroll to position [419, 0]
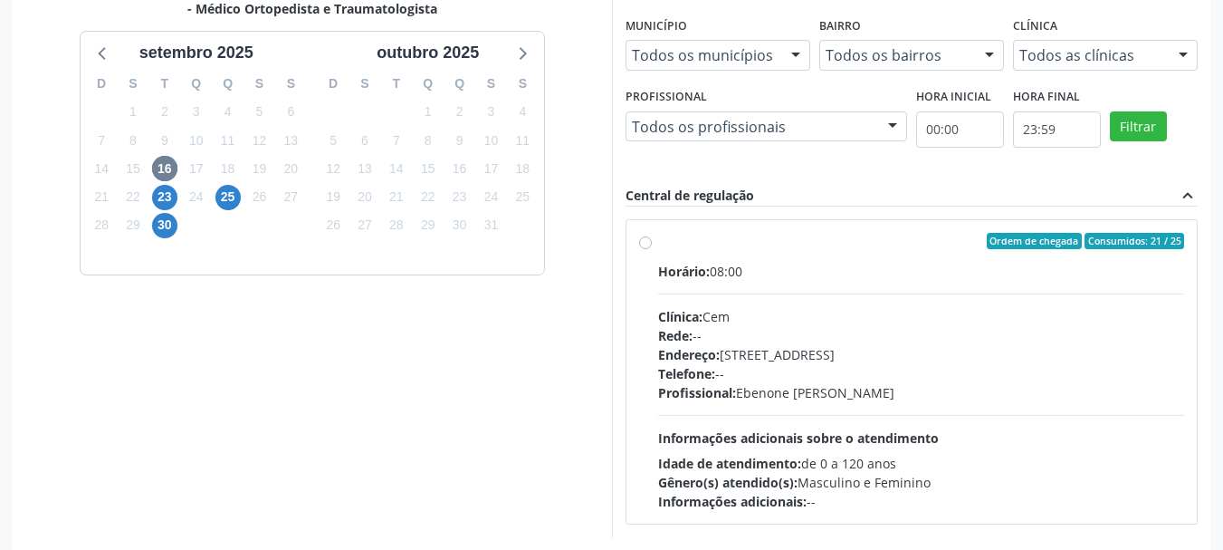
click at [802, 254] on label "Ordem de chegada Consumidos: 21 / 25 Horário: 08:00 Clínica: Cem Rede: -- Ender…" at bounding box center [921, 372] width 527 height 278
click at [652, 249] on input "Ordem de chegada Consumidos: 21 / 25 Horário: 08:00 Clínica: Cem Rede: -- Ender…" at bounding box center [645, 241] width 13 height 16
radio input "true"
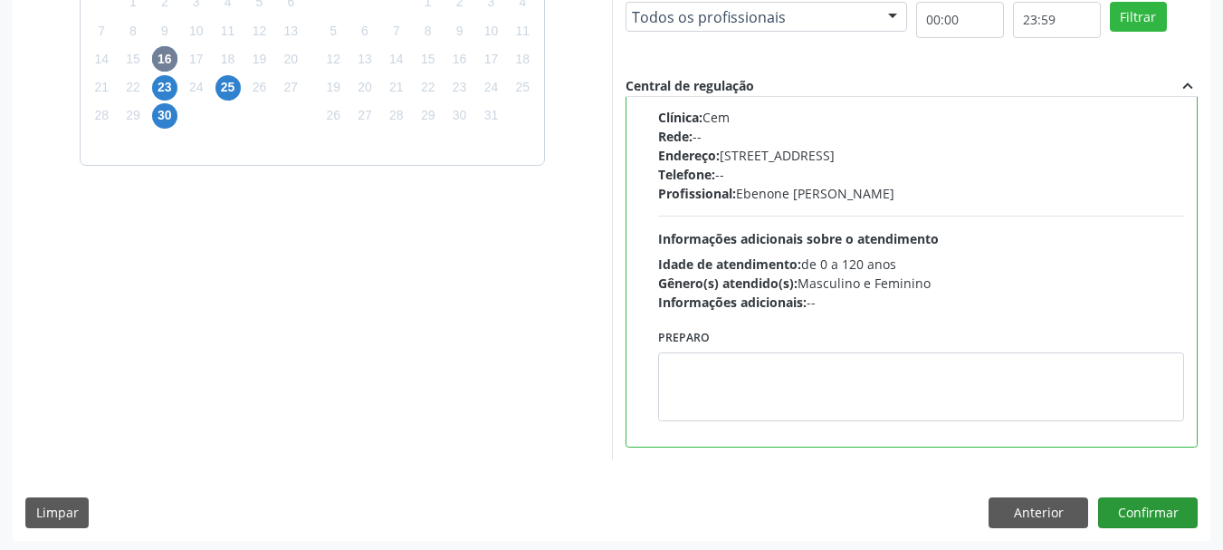
scroll to position [532, 0]
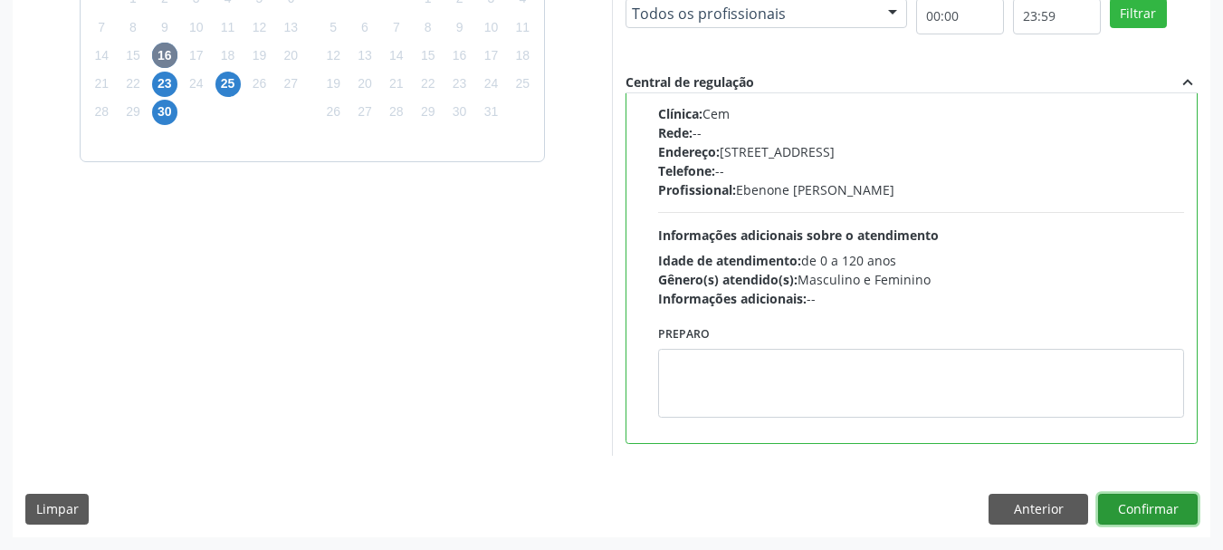
click at [1194, 517] on button "Confirmar" at bounding box center [1148, 508] width 100 height 31
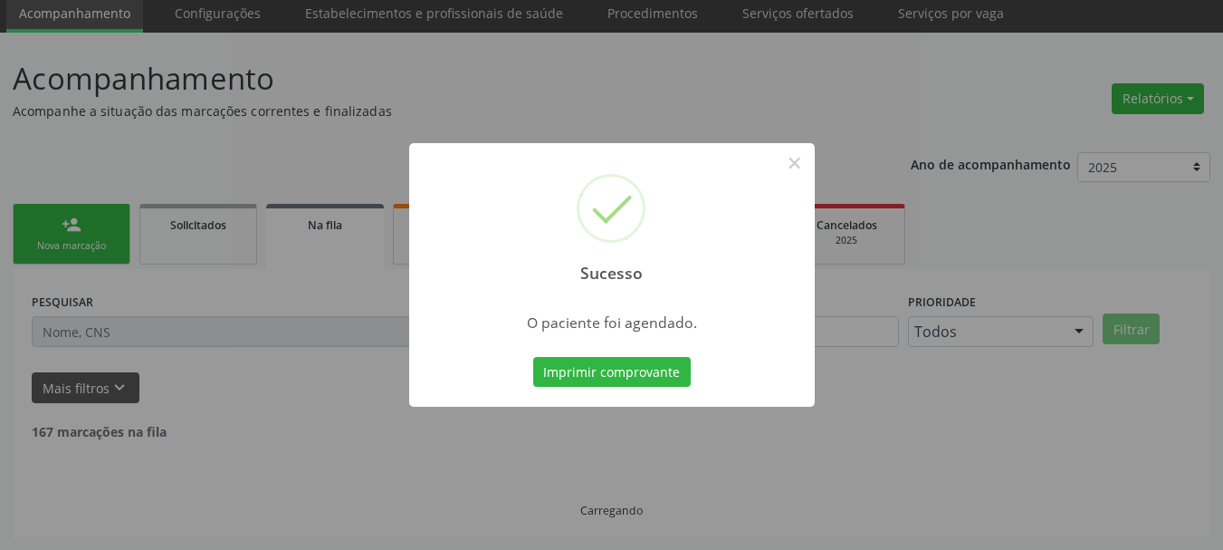
scroll to position [48, 0]
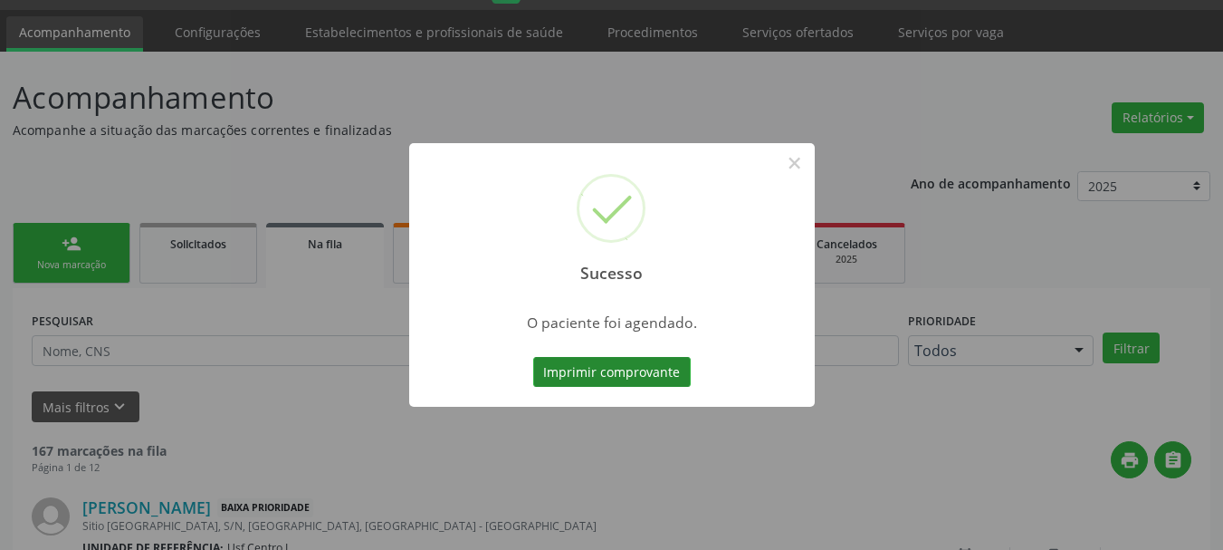
click at [572, 375] on button "Imprimir comprovante" at bounding box center [612, 372] width 158 height 31
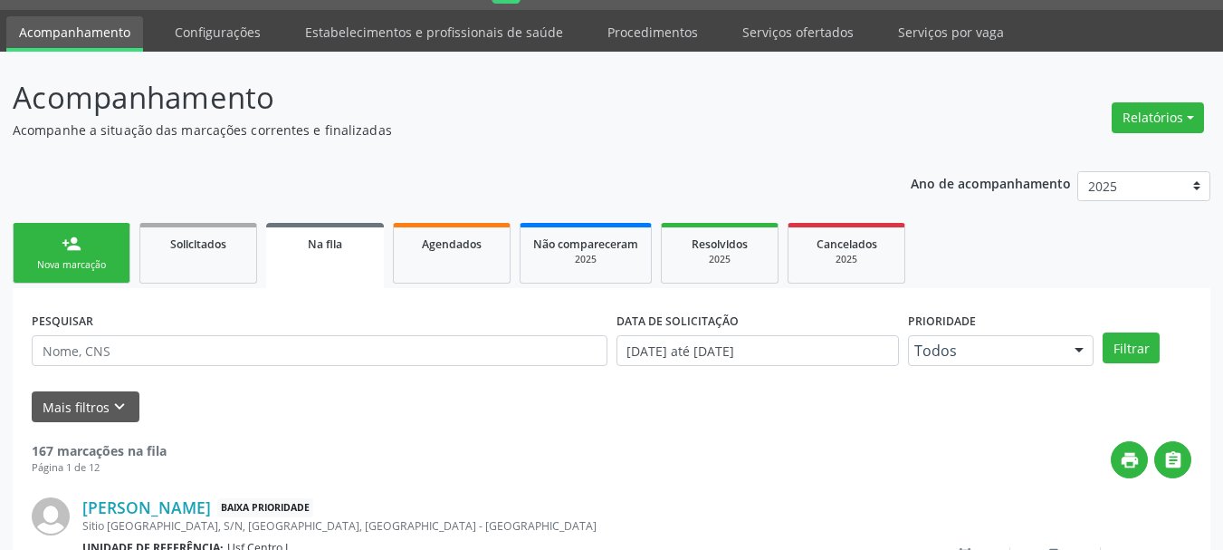
click at [61, 250] on link "person_add Nova marcação" at bounding box center [72, 253] width 118 height 61
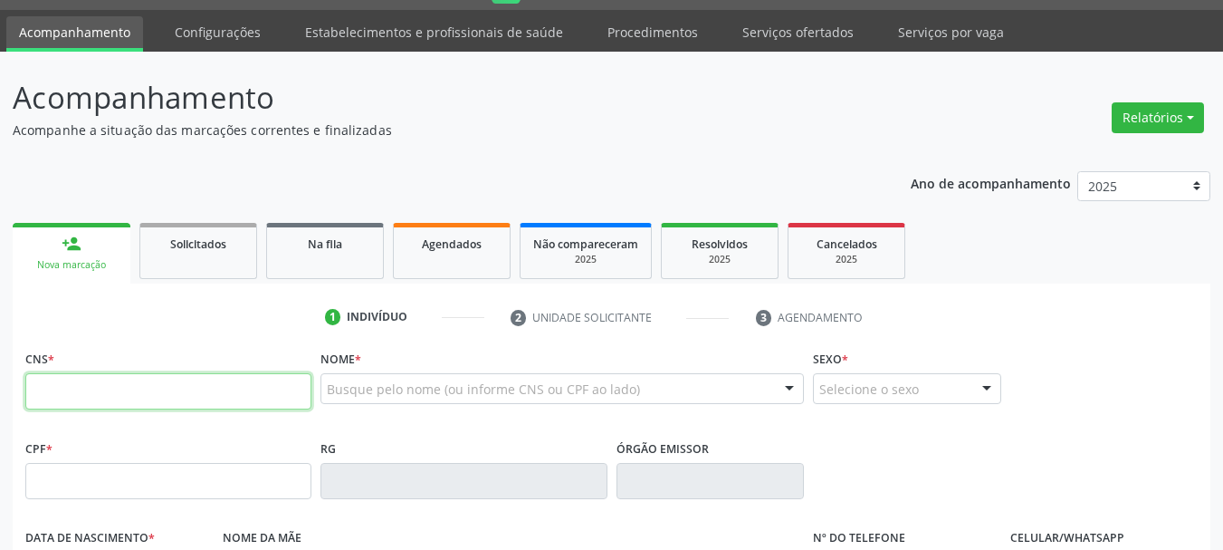
click at [91, 387] on input "text" at bounding box center [168, 391] width 286 height 36
type input "898 0058 2031 6403"
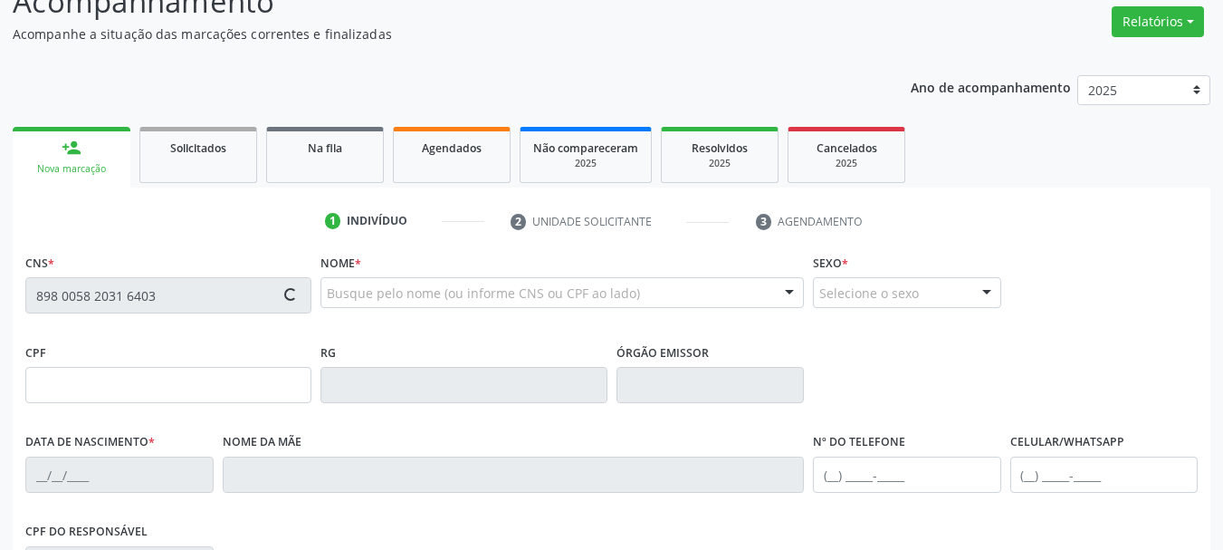
type input "149.129.394-20"
type input "18/10/2017"
type input "Maria Vanuza da Conceicao"
type input "(87) 98105-8408"
type input "330.355.548-62"
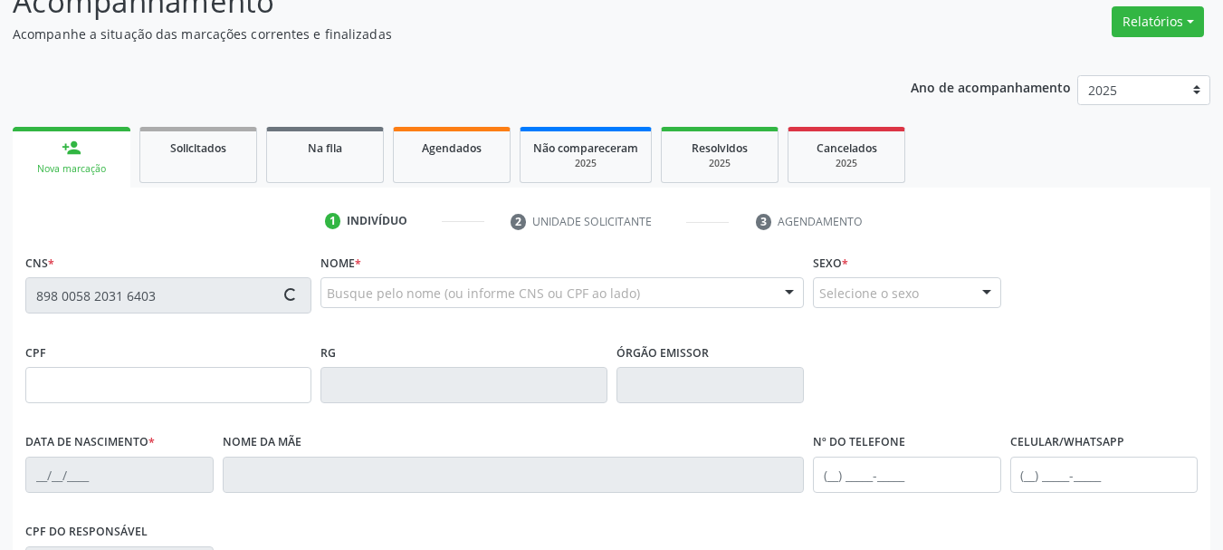
type input "S/N"
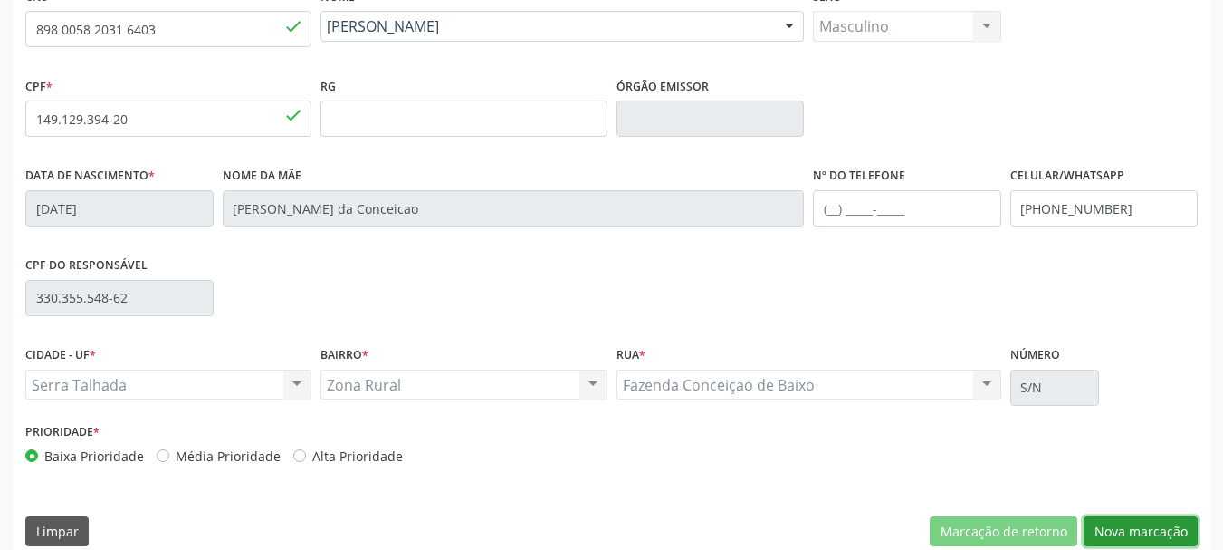
click at [1143, 521] on button "Nova marcação" at bounding box center [1141, 531] width 114 height 31
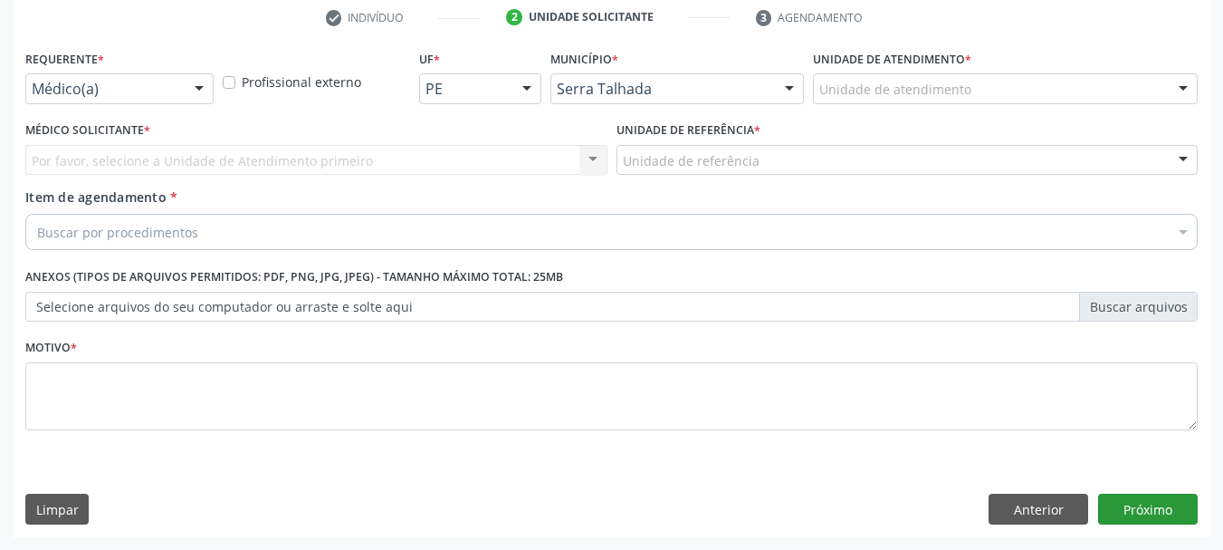
scroll to position [348, 0]
click at [99, 108] on div "Requerente * Médico(a) Médico(a) Enfermeiro(a) Paciente Nenhum resultado encont…" at bounding box center [119, 80] width 197 height 71
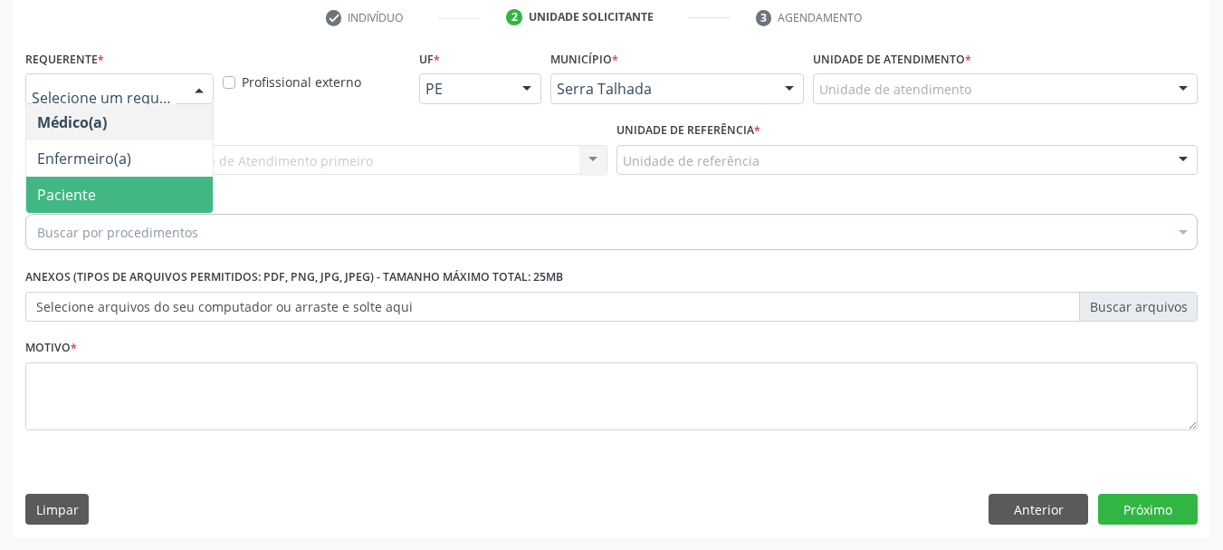
click at [87, 202] on span "Paciente" at bounding box center [66, 195] width 59 height 20
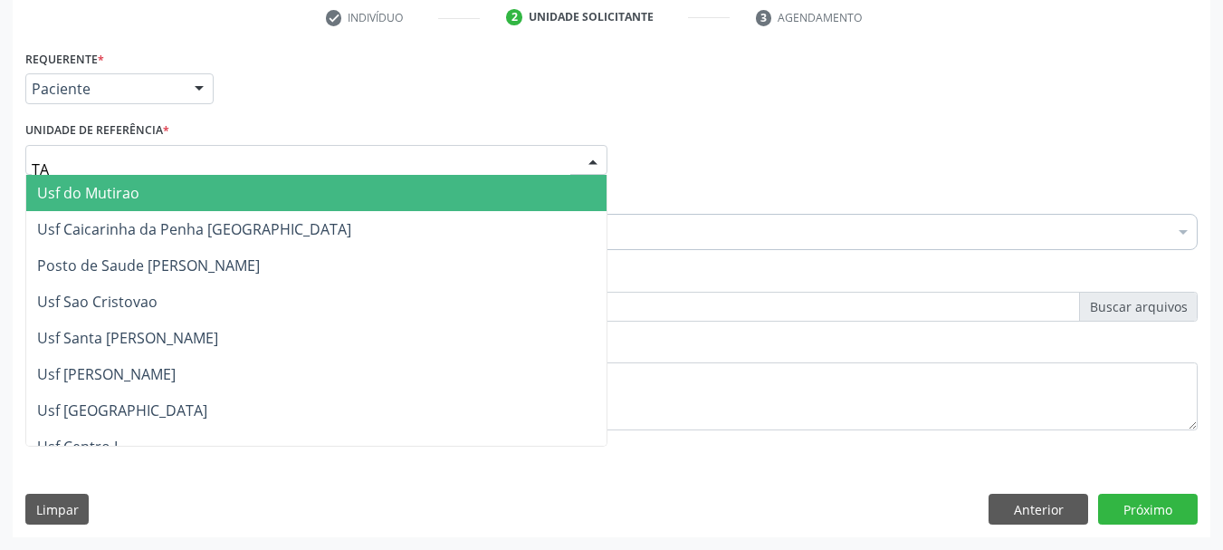
type input "TAU"
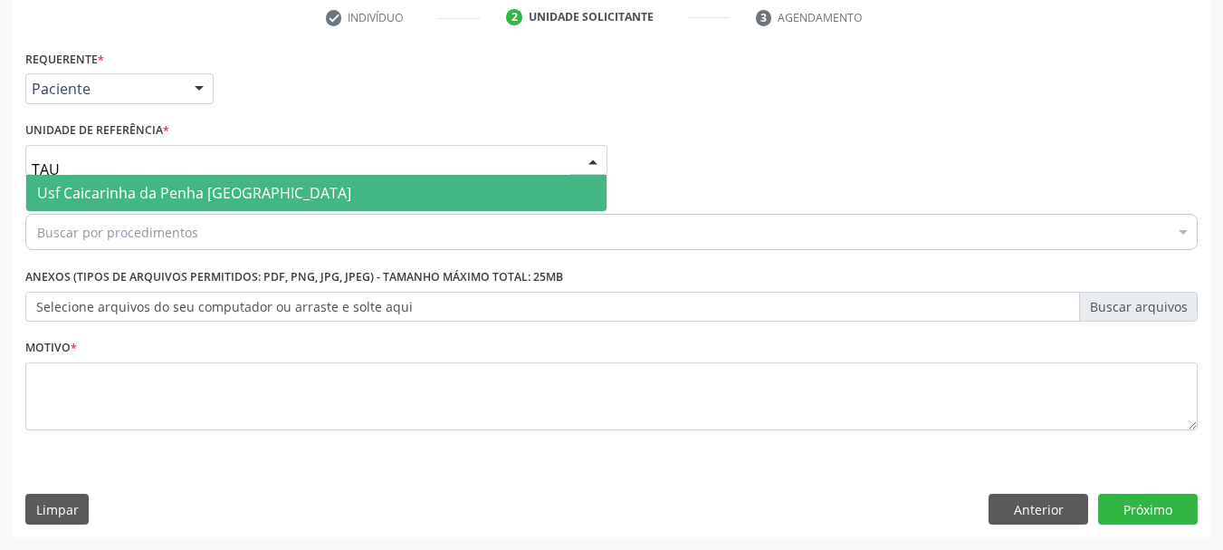
drag, startPoint x: 109, startPoint y: 183, endPoint x: 106, endPoint y: 192, distance: 9.5
click at [106, 192] on span "Usf Caicarinha da Penha [GEOGRAPHIC_DATA]" at bounding box center [194, 193] width 314 height 20
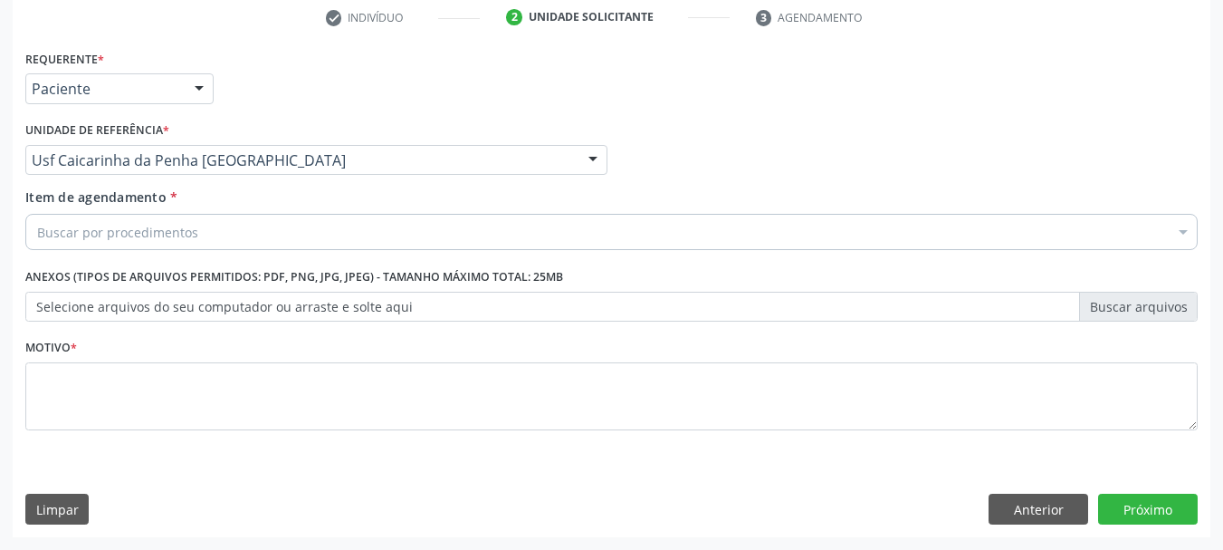
click at [100, 244] on div "Buscar por procedimentos" at bounding box center [611, 232] width 1172 height 36
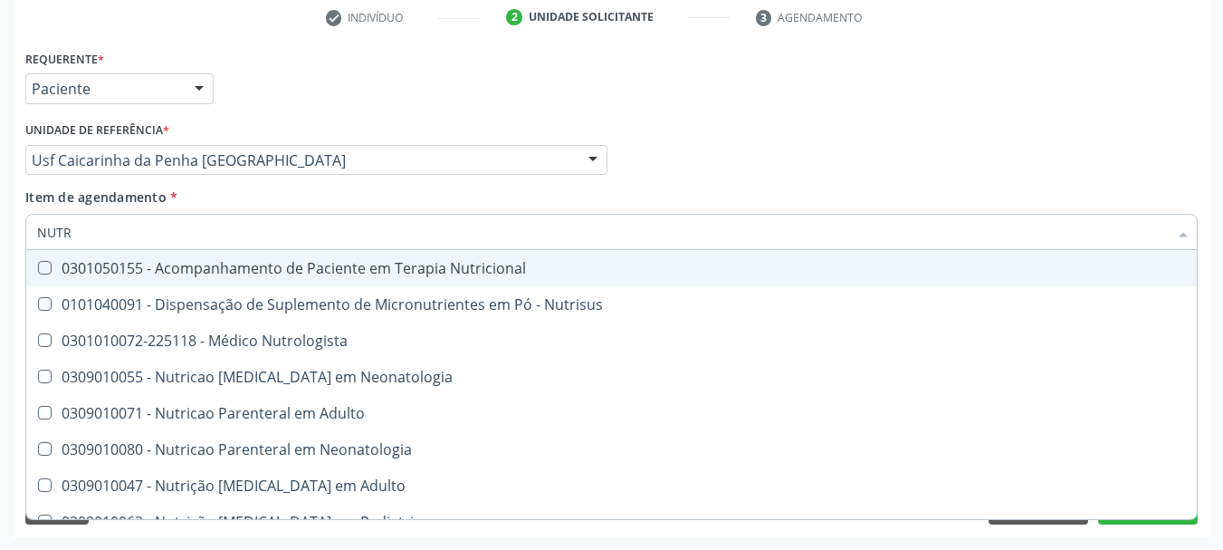
type input "NUTRI"
drag, startPoint x: 121, startPoint y: 262, endPoint x: 99, endPoint y: 262, distance: 22.6
click at [120, 262] on div "0301050155 - Acompanhamento de Paciente em Terapia Nutricional" at bounding box center [611, 268] width 1149 height 14
checkbox Nutricional "true"
click at [0, 304] on div "Acompanhamento Acompanhe a situação das marcações correntes e finalizadas Relat…" at bounding box center [611, 151] width 1223 height 798
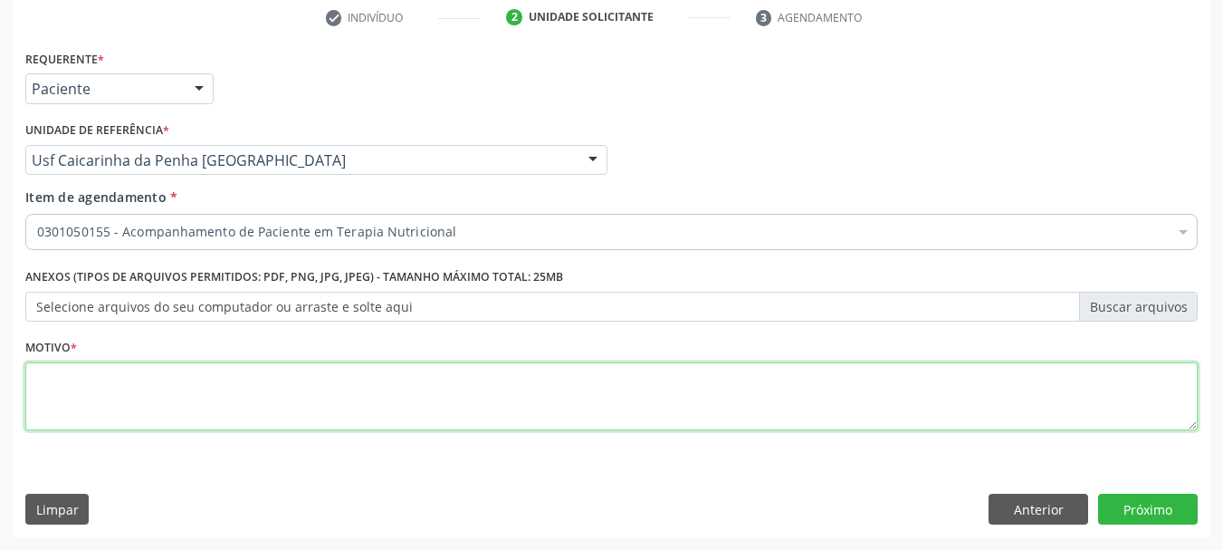
drag, startPoint x: 93, startPoint y: 382, endPoint x: 112, endPoint y: 344, distance: 42.5
click at [94, 376] on textarea at bounding box center [611, 396] width 1172 height 69
type textarea "*"
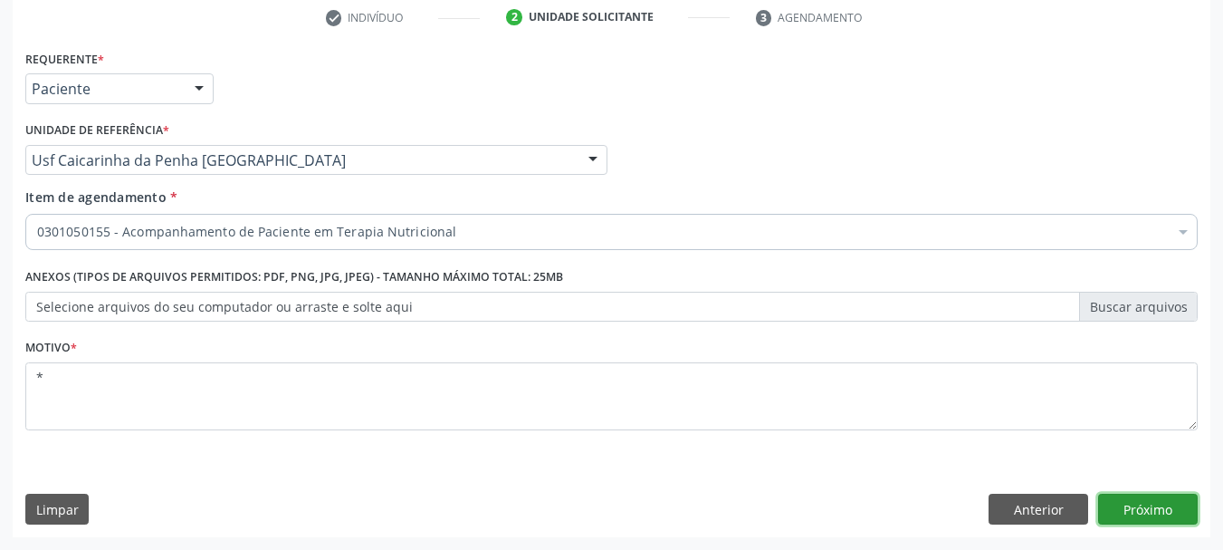
click at [1131, 512] on button "Próximo" at bounding box center [1148, 508] width 100 height 31
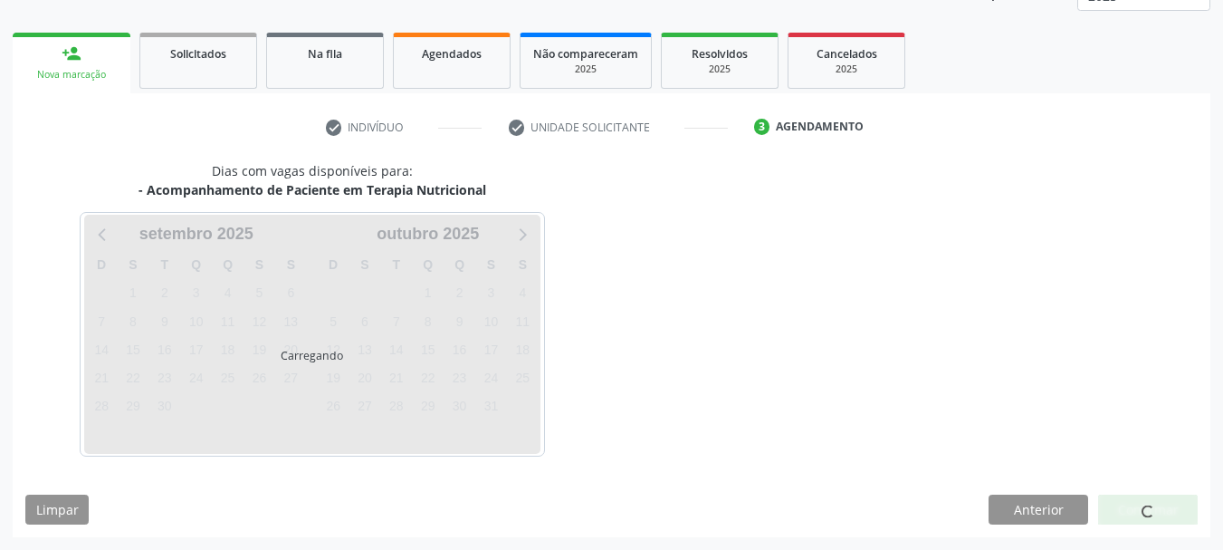
scroll to position [238, 0]
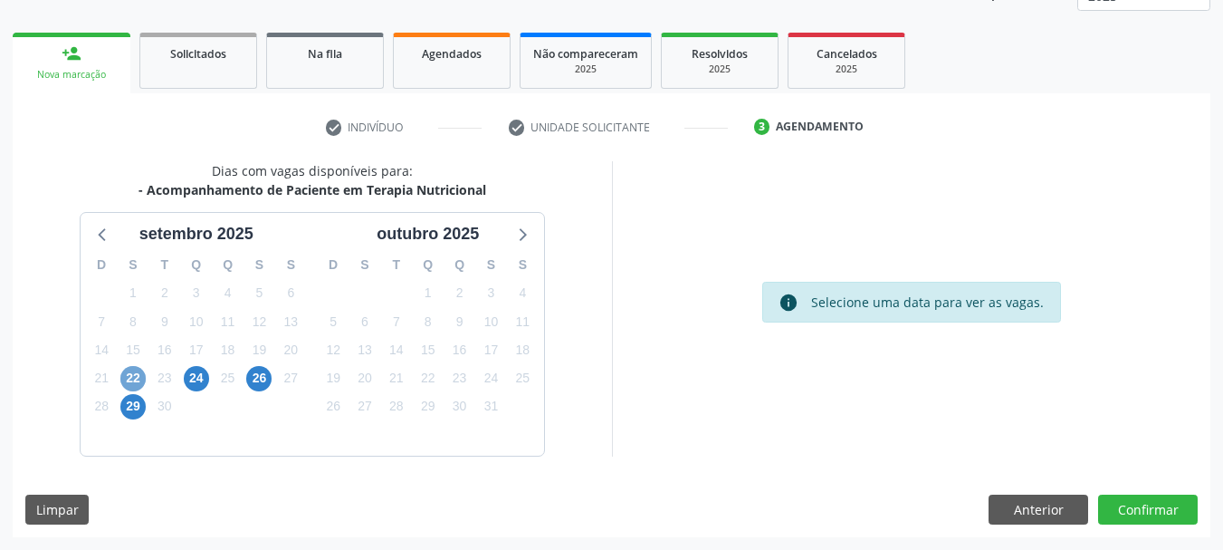
click at [129, 381] on span "22" at bounding box center [132, 378] width 25 height 25
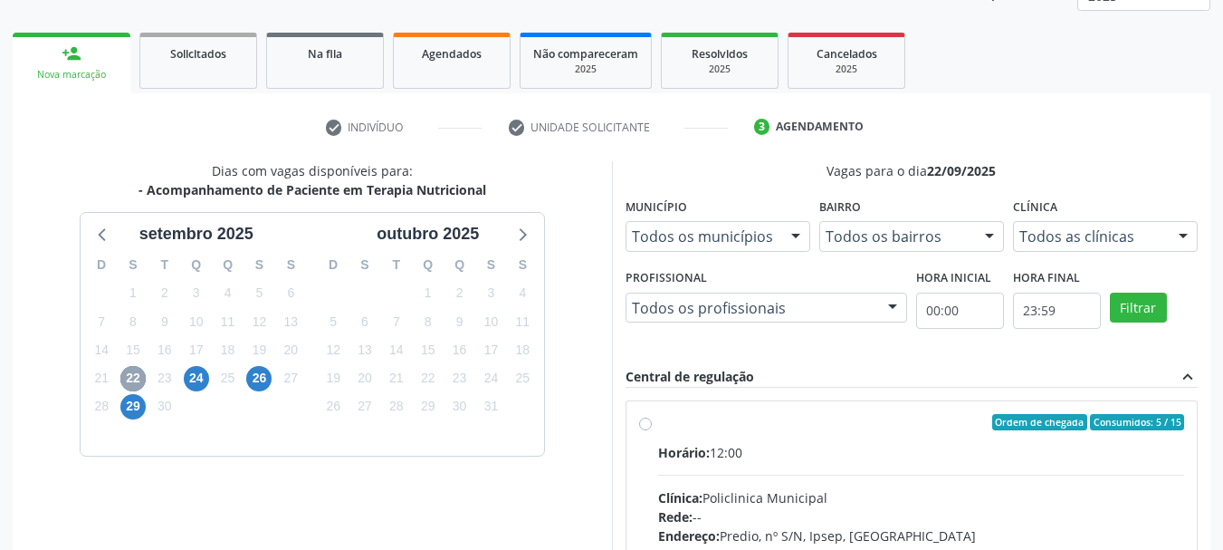
scroll to position [329, 0]
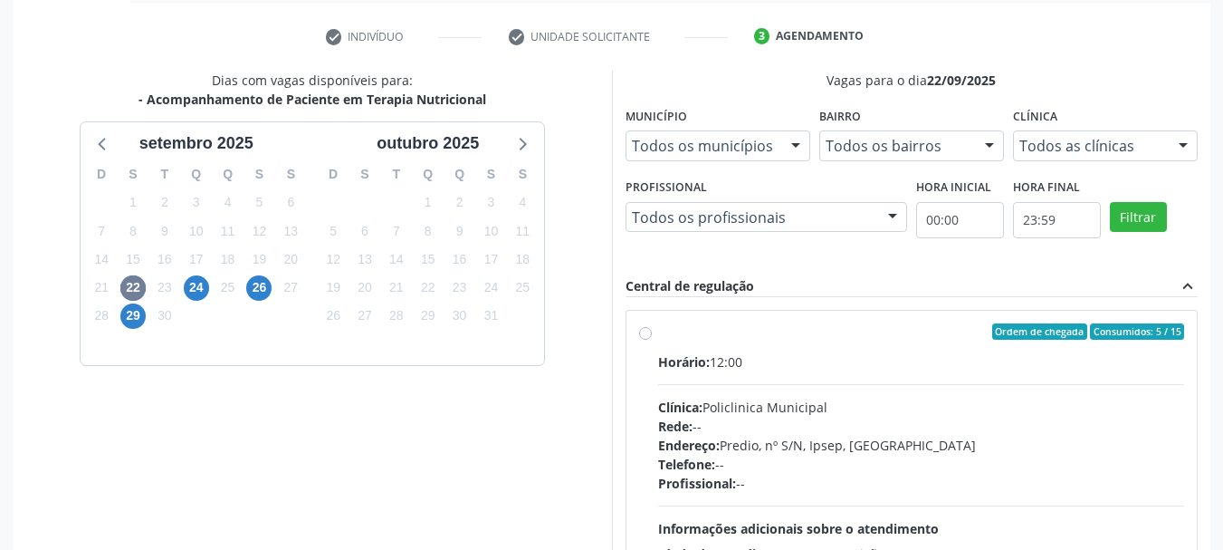
drag, startPoint x: 778, startPoint y: 340, endPoint x: 817, endPoint y: 195, distance: 150.9
click at [780, 331] on label "Ordem de chegada Consumidos: 5 / 15 Horário: 12:00 Clínica: Policlinica Municip…" at bounding box center [921, 462] width 527 height 278
radio input "true"
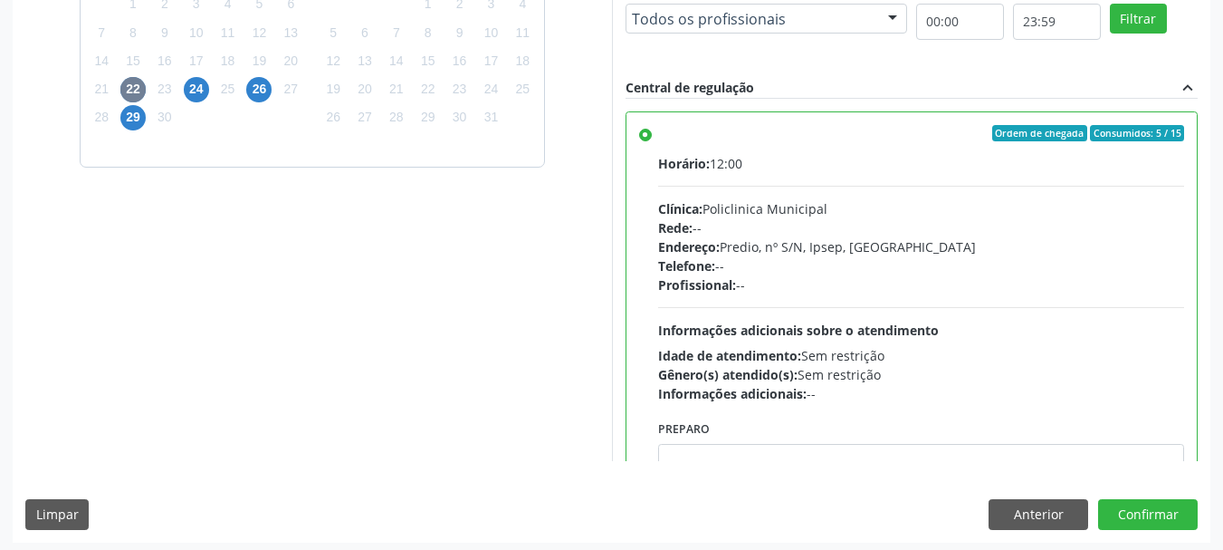
scroll to position [532, 0]
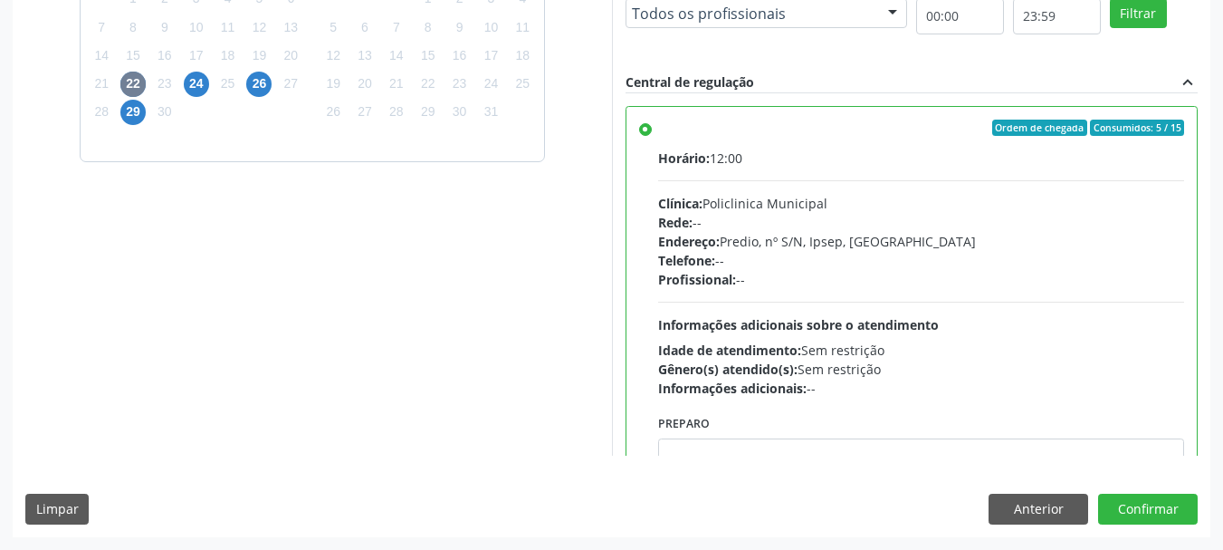
click at [1169, 493] on div "Dias com vagas disponíveis para: - Acompanhamento de Paciente em Terapia Nutric…" at bounding box center [612, 201] width 1198 height 669
click at [1169, 499] on button "Confirmar" at bounding box center [1148, 508] width 100 height 31
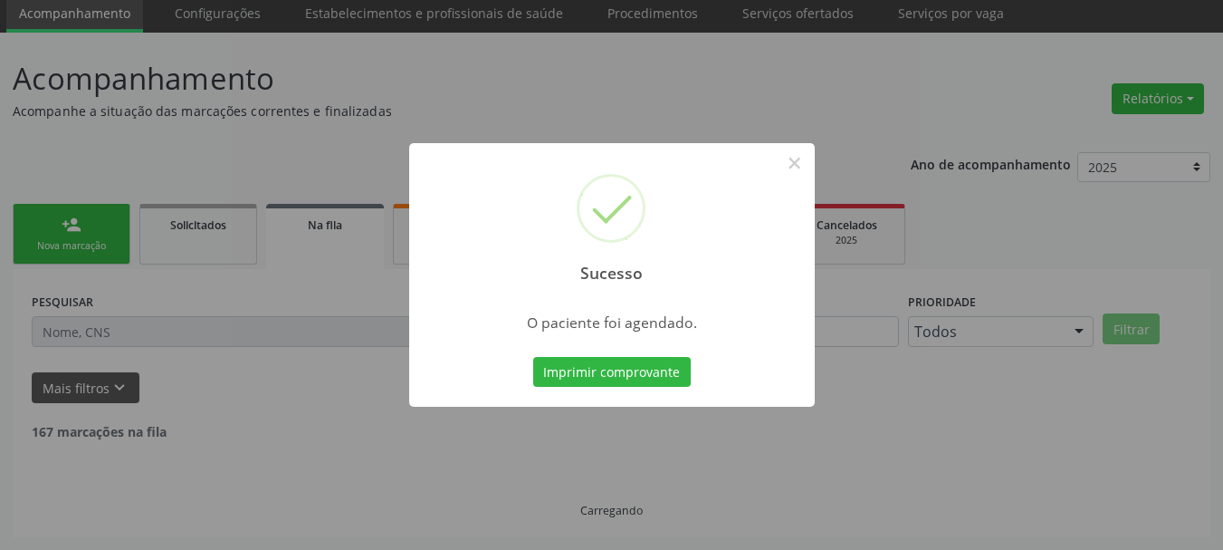
scroll to position [48, 0]
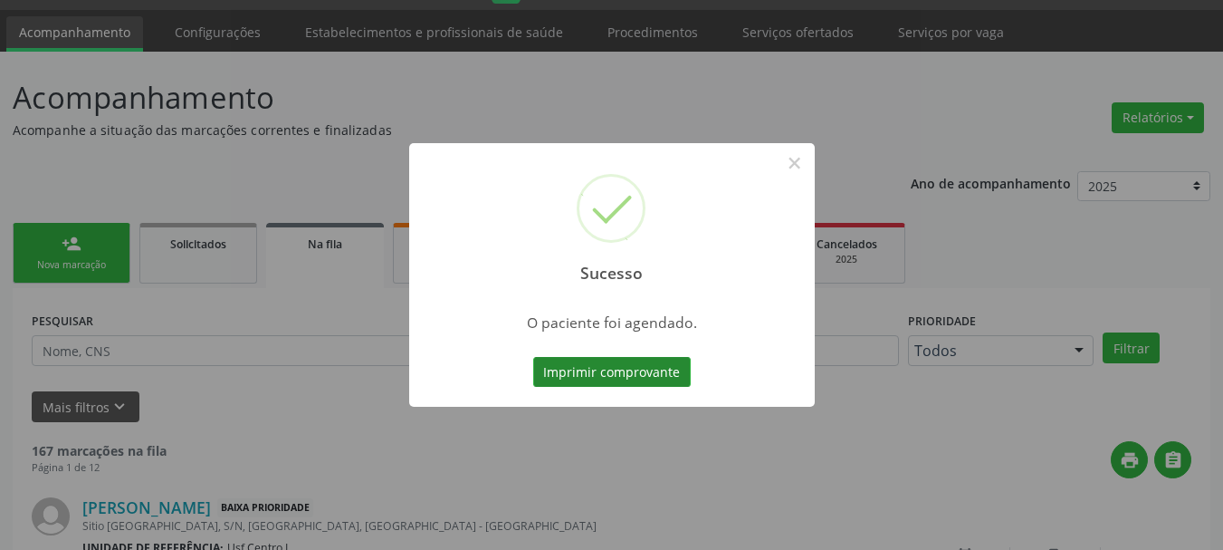
click at [650, 370] on button "Imprimir comprovante" at bounding box center [612, 372] width 158 height 31
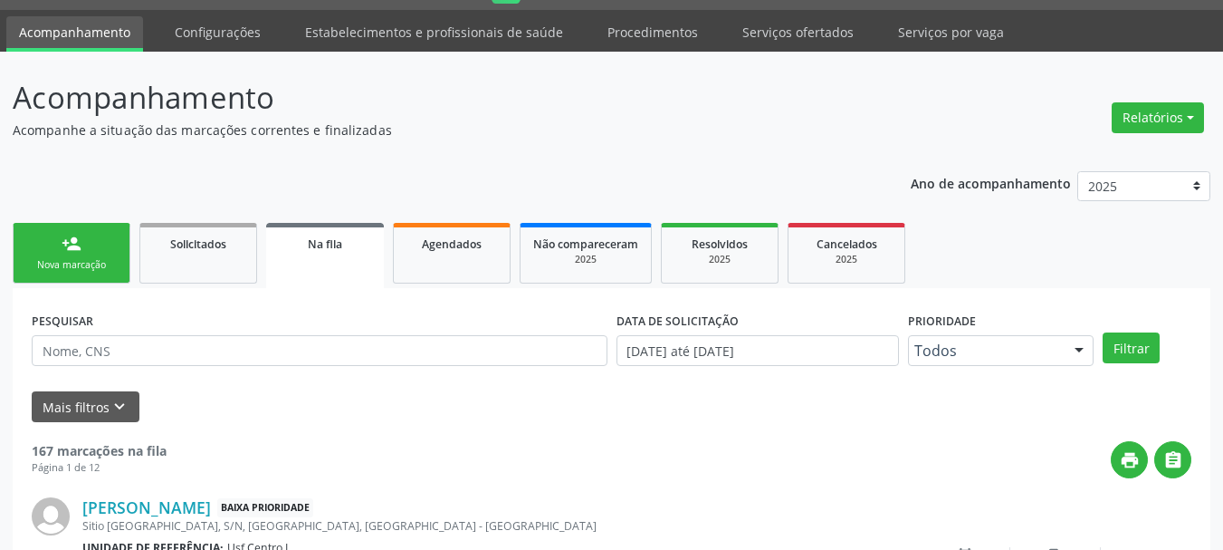
click at [66, 263] on div "Nova marcação" at bounding box center [71, 265] width 91 height 14
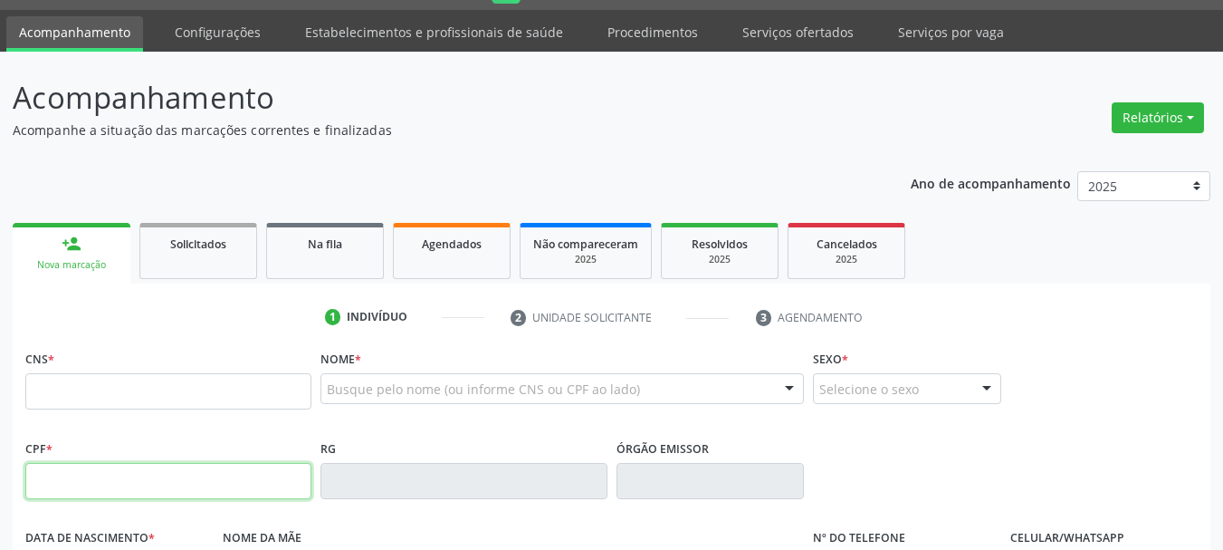
click at [93, 484] on input "text" at bounding box center [168, 481] width 286 height 36
type input "011.185.624-88"
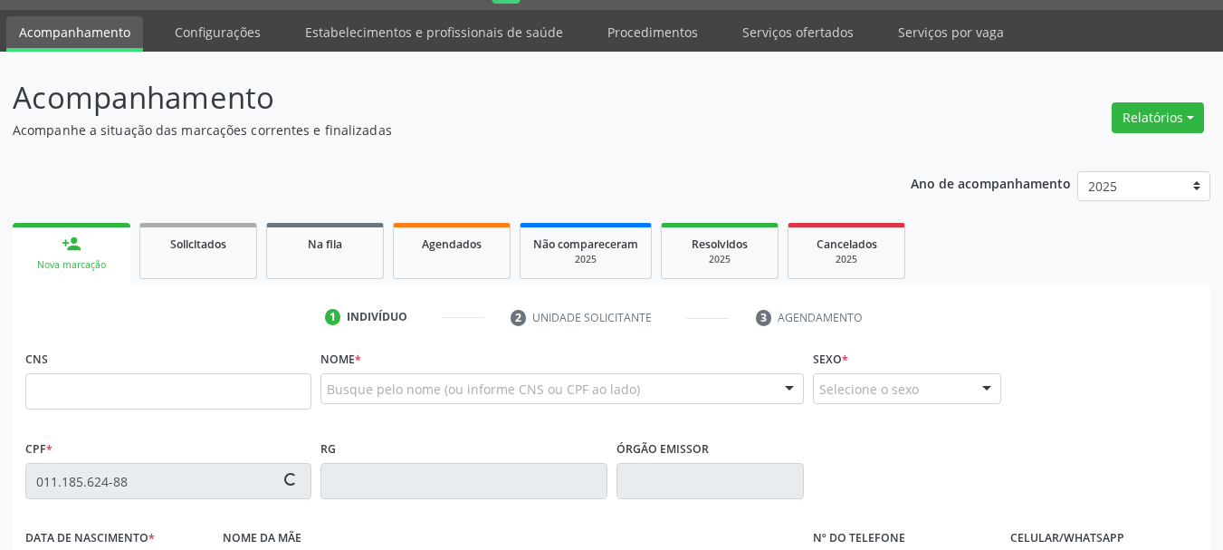
type input "708 6035 9984 1483"
type input "05/12/1980"
type input "Luzia Maria da Silva"
type input "(87) 98199-9999"
type input "S/N"
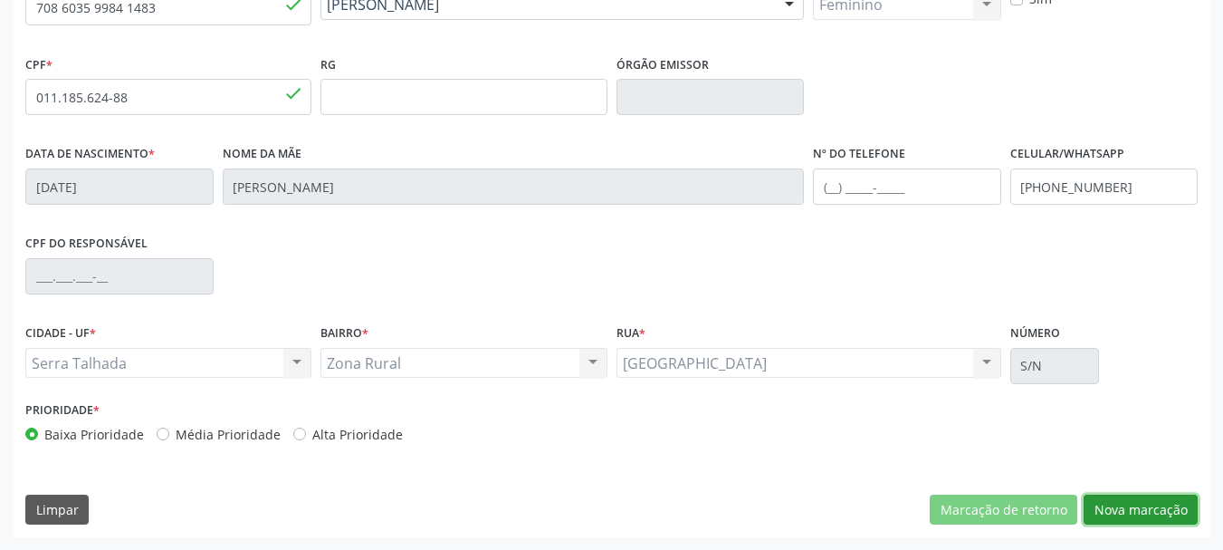
drag, startPoint x: 1155, startPoint y: 506, endPoint x: 1129, endPoint y: 459, distance: 53.9
click at [1155, 505] on button "Nova marcação" at bounding box center [1141, 509] width 114 height 31
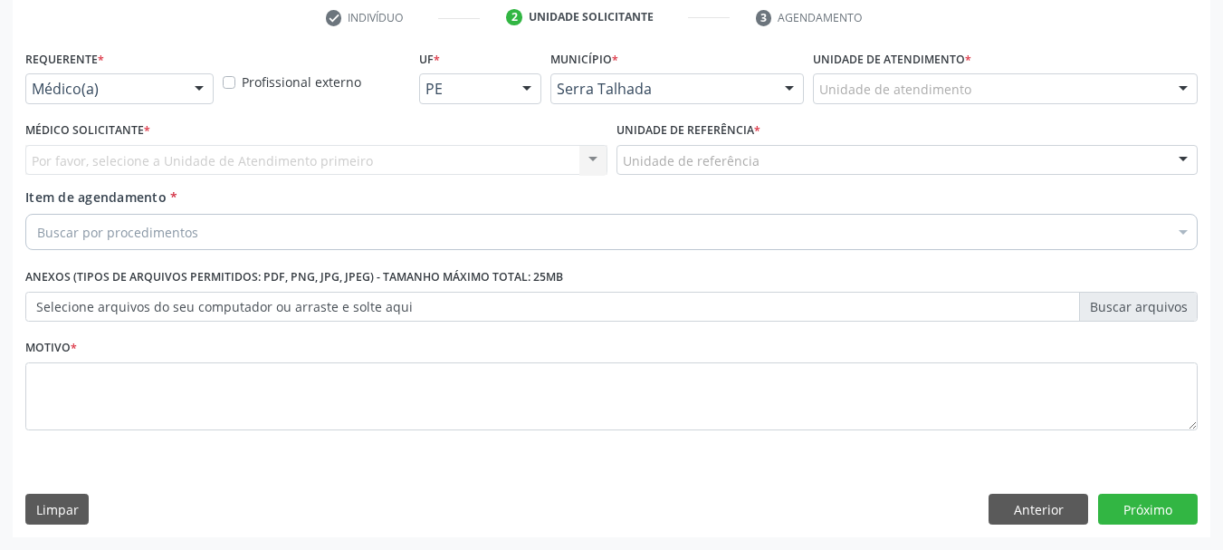
scroll to position [348, 0]
drag, startPoint x: 117, startPoint y: 83, endPoint x: 116, endPoint y: 94, distance: 10.9
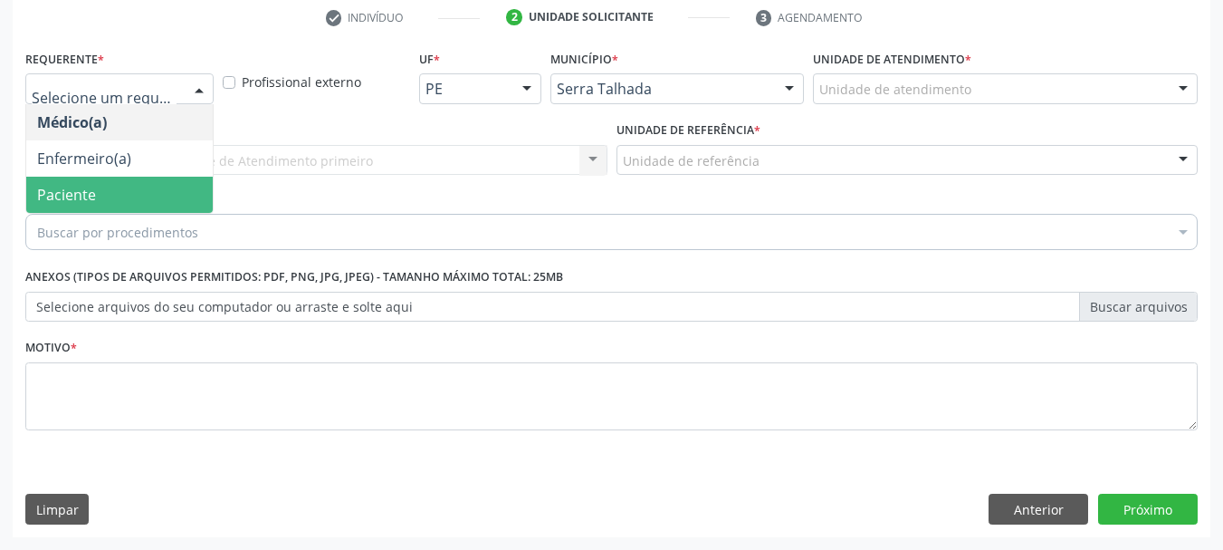
click at [104, 196] on span "Paciente" at bounding box center [119, 195] width 187 height 36
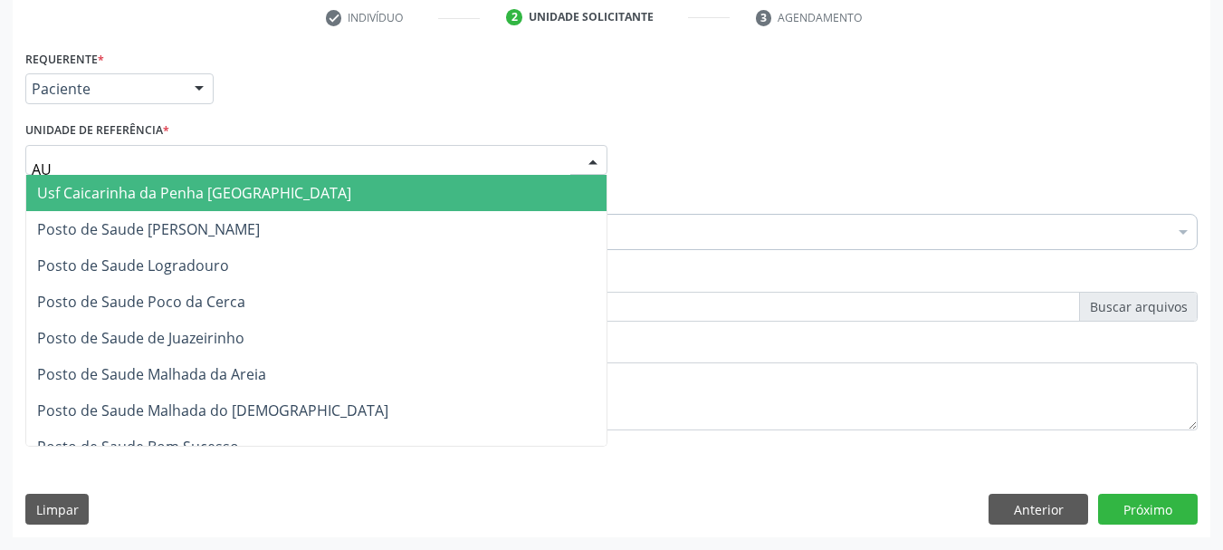
type input "A"
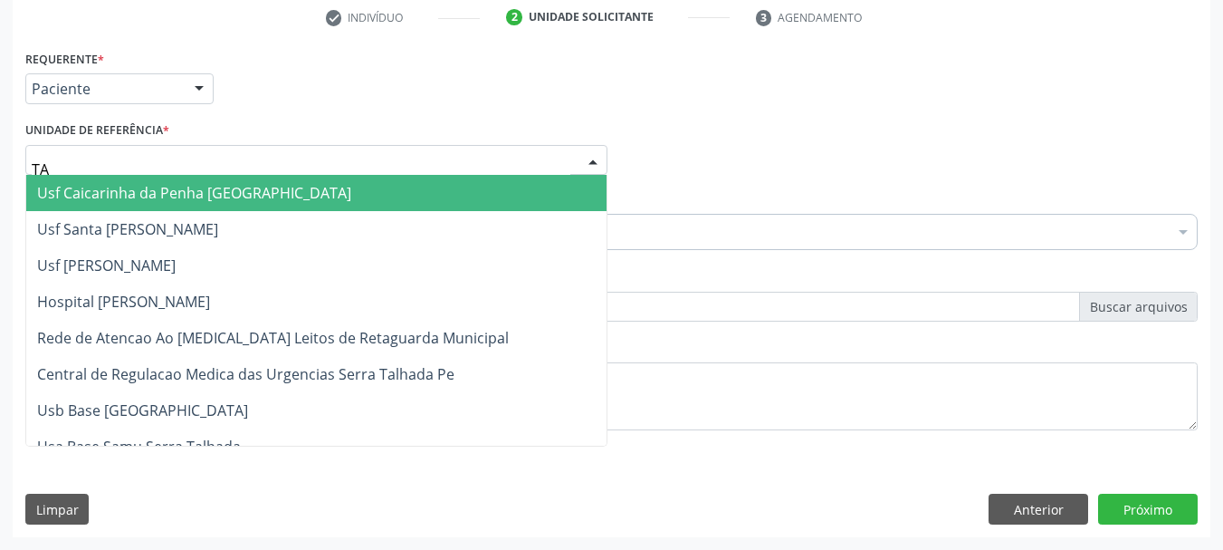
type input "TAU"
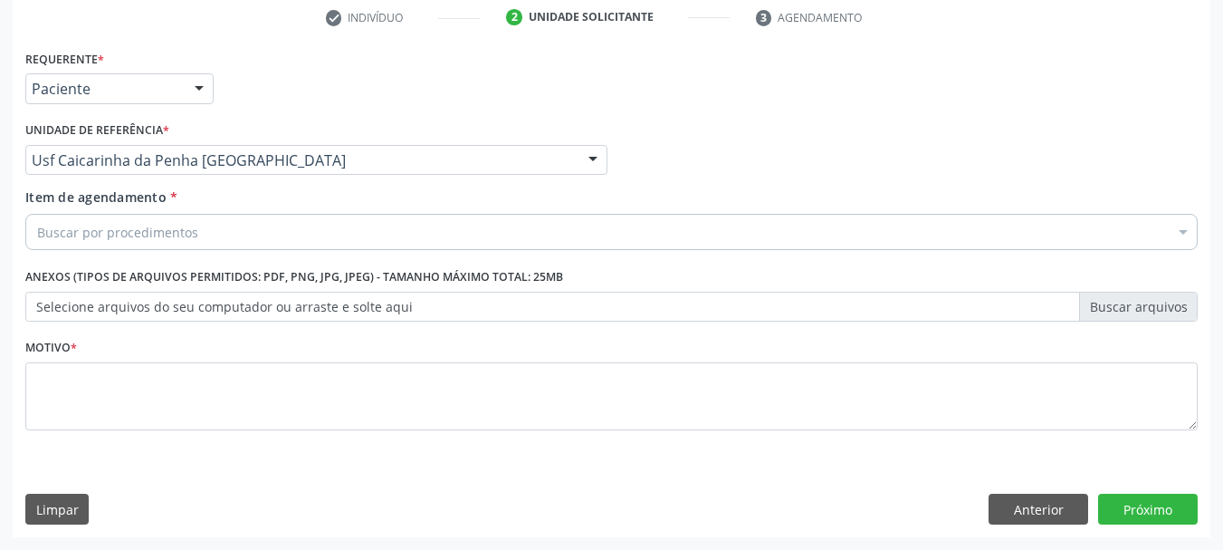
click at [158, 219] on div "Buscar por procedimentos" at bounding box center [611, 232] width 1172 height 36
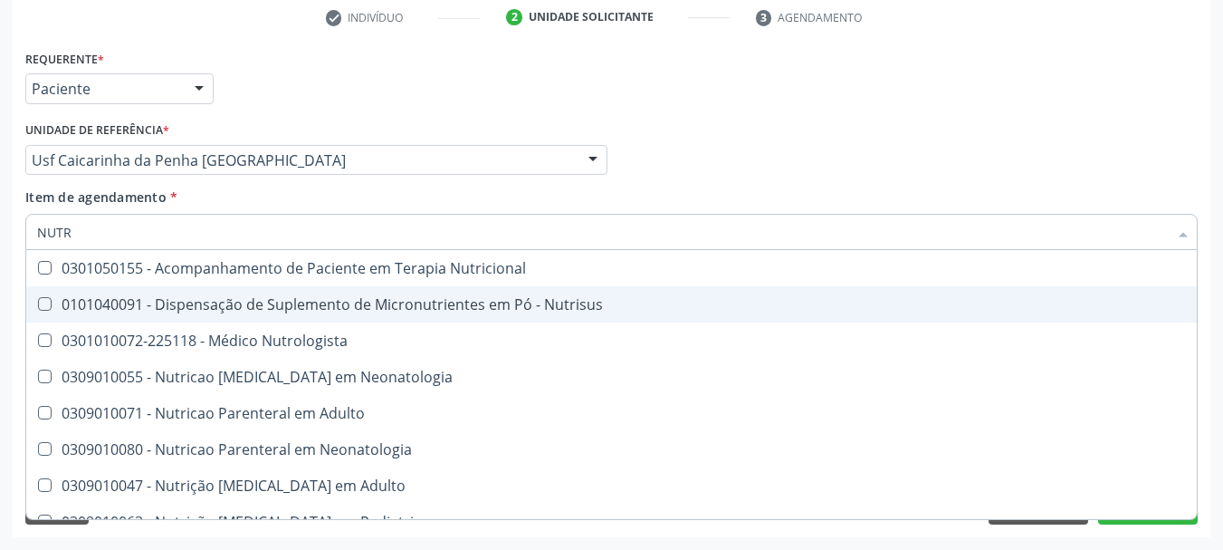
type input "NUTRI"
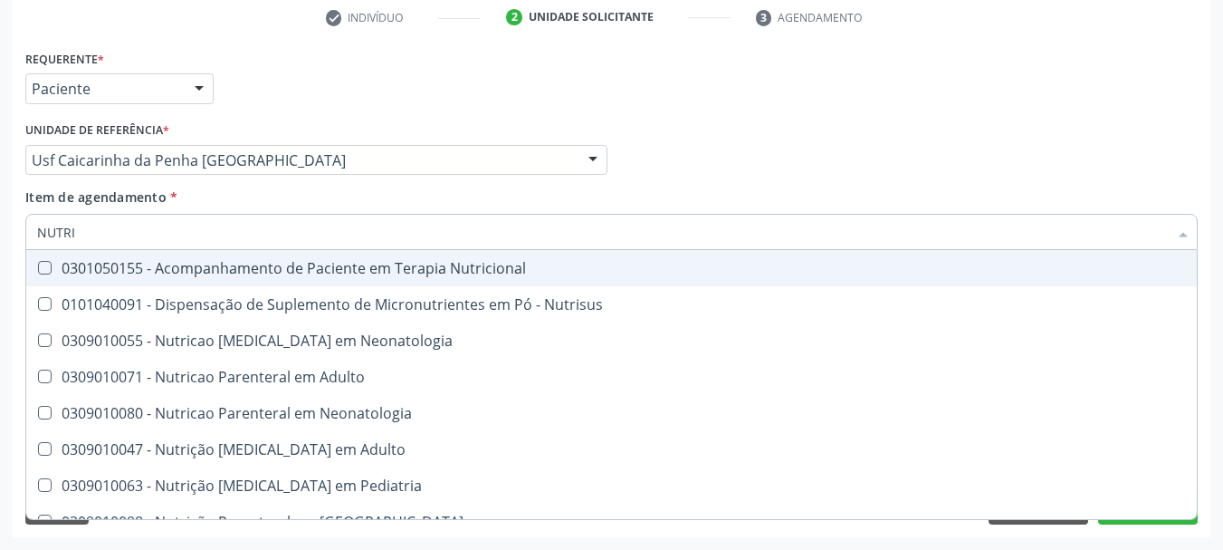
click at [162, 269] on div "0301050155 - Acompanhamento de Paciente em Terapia Nutricional" at bounding box center [611, 268] width 1149 height 14
checkbox Nutricional "true"
click at [0, 326] on div "Acompanhamento Acompanhe a situação das marcações correntes e finalizadas Relat…" at bounding box center [611, 151] width 1223 height 798
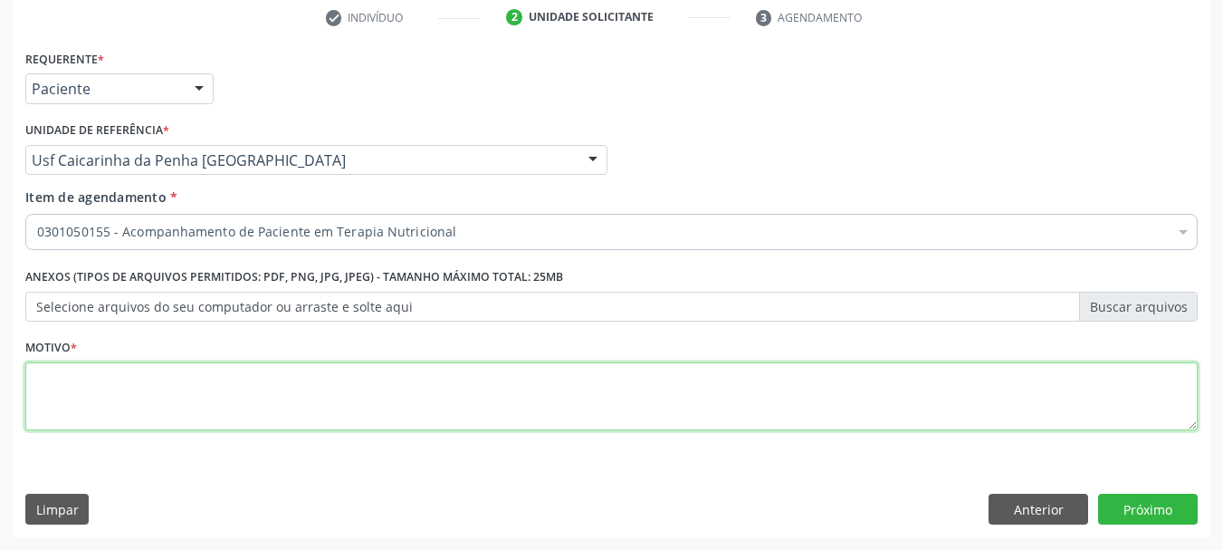
click at [34, 419] on textarea at bounding box center [611, 396] width 1172 height 69
type textarea "*"
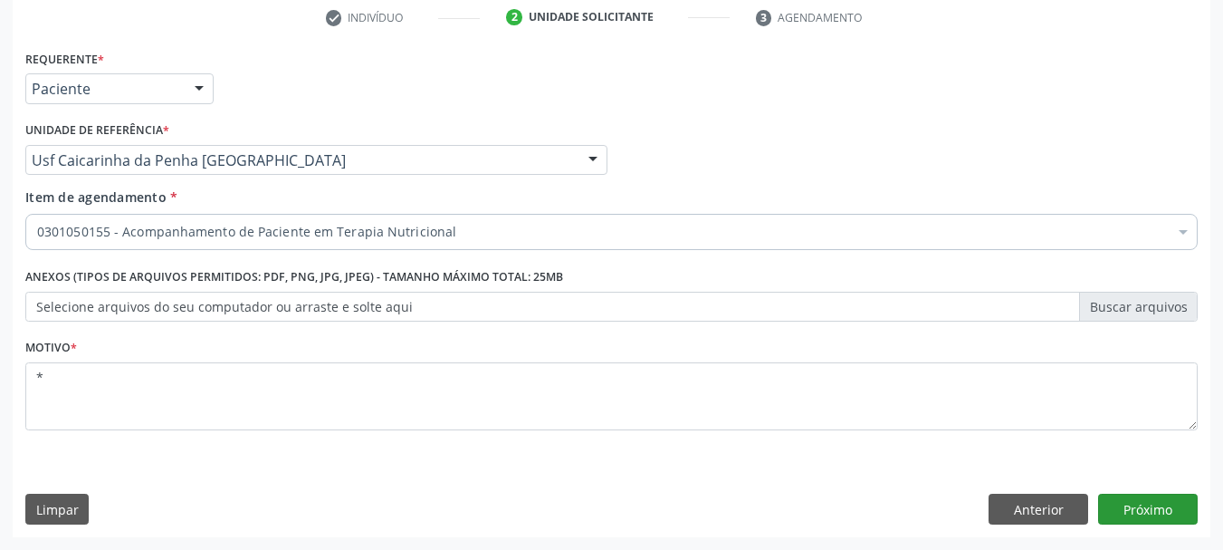
drag, startPoint x: 1140, startPoint y: 531, endPoint x: 1142, endPoint y: 510, distance: 20.9
click at [1141, 521] on div "Requerente * Paciente Médico(a) Enfermeiro(a) Paciente Nenhum resultado encontr…" at bounding box center [612, 291] width 1198 height 492
click at [1142, 509] on button "Próximo" at bounding box center [1148, 508] width 100 height 31
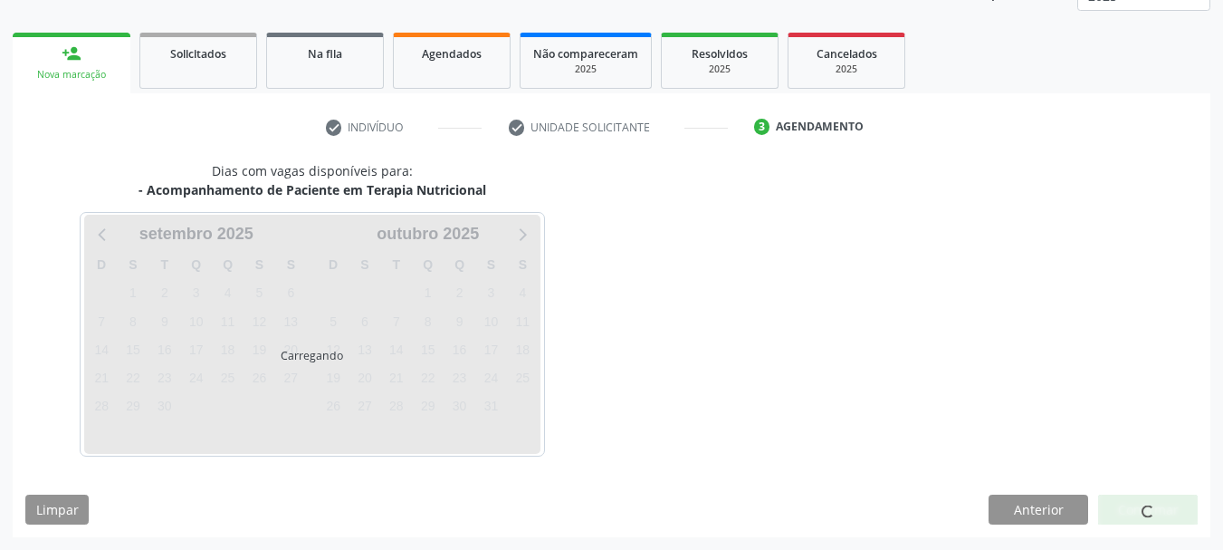
scroll to position [238, 0]
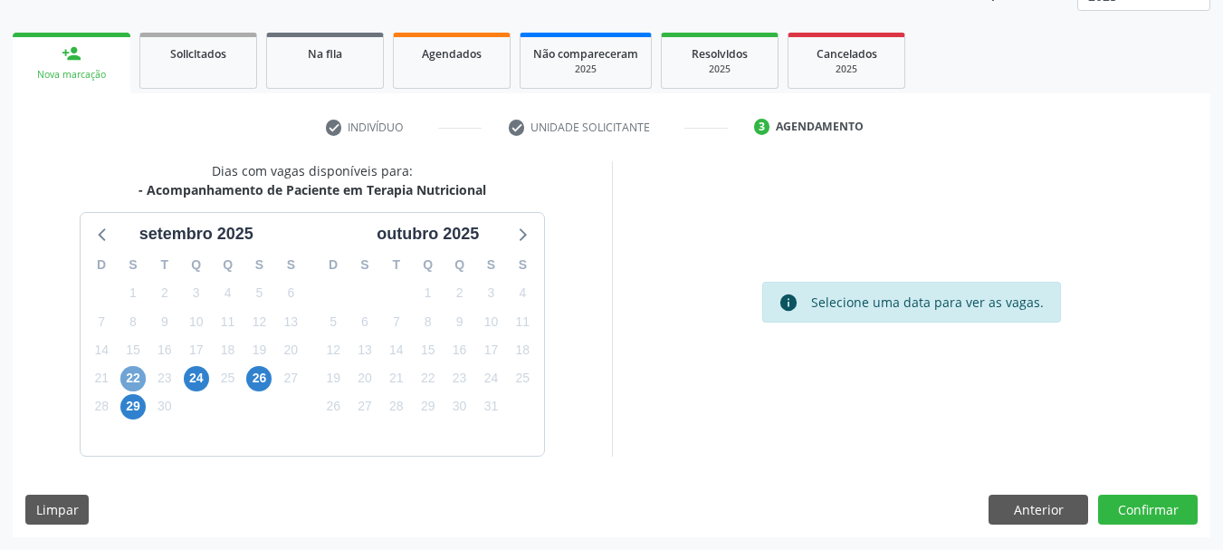
click at [128, 378] on span "22" at bounding box center [132, 378] width 25 height 25
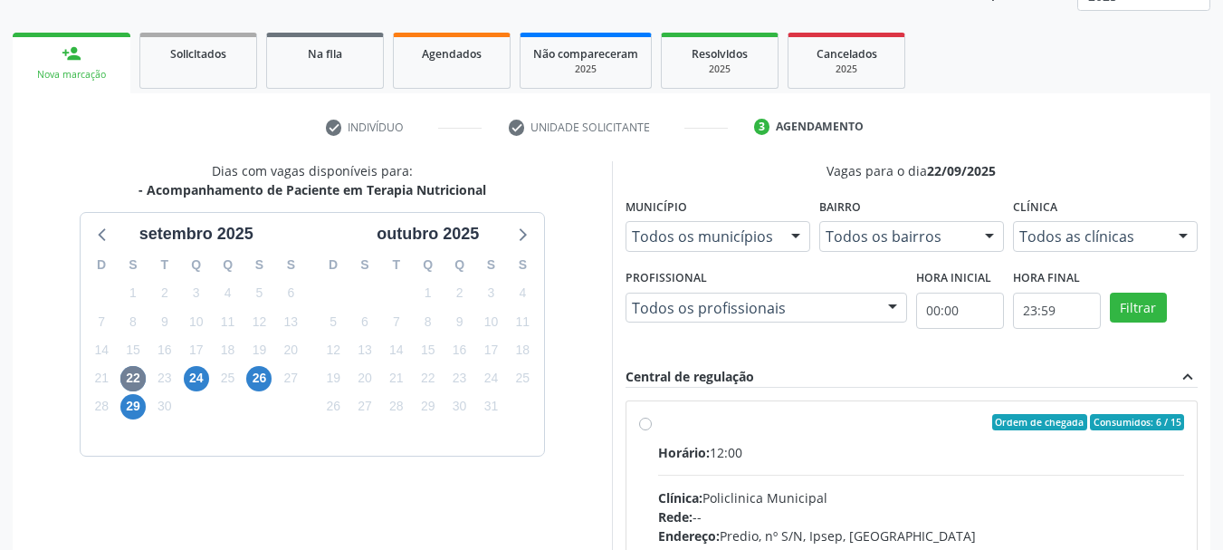
click at [796, 430] on label "Ordem de chegada Consumidos: 6 / 15 Horário: 12:00 Clínica: Policlinica Municip…" at bounding box center [921, 553] width 527 height 278
click at [652, 430] on input "Ordem de chegada Consumidos: 6 / 15 Horário: 12:00 Clínica: Policlinica Municip…" at bounding box center [645, 422] width 13 height 16
radio input "true"
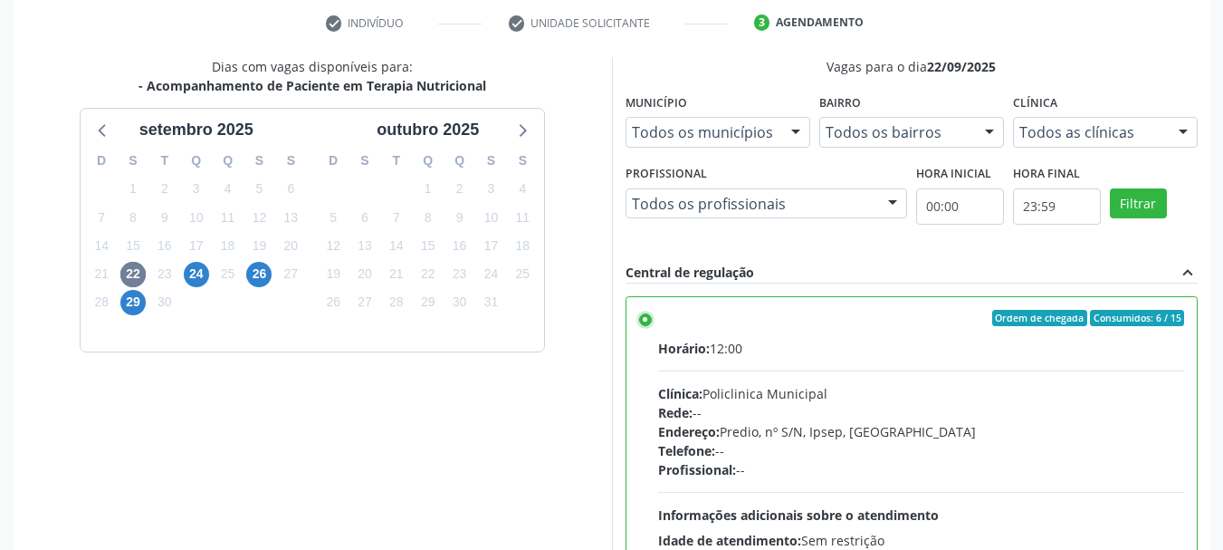
scroll to position [532, 0]
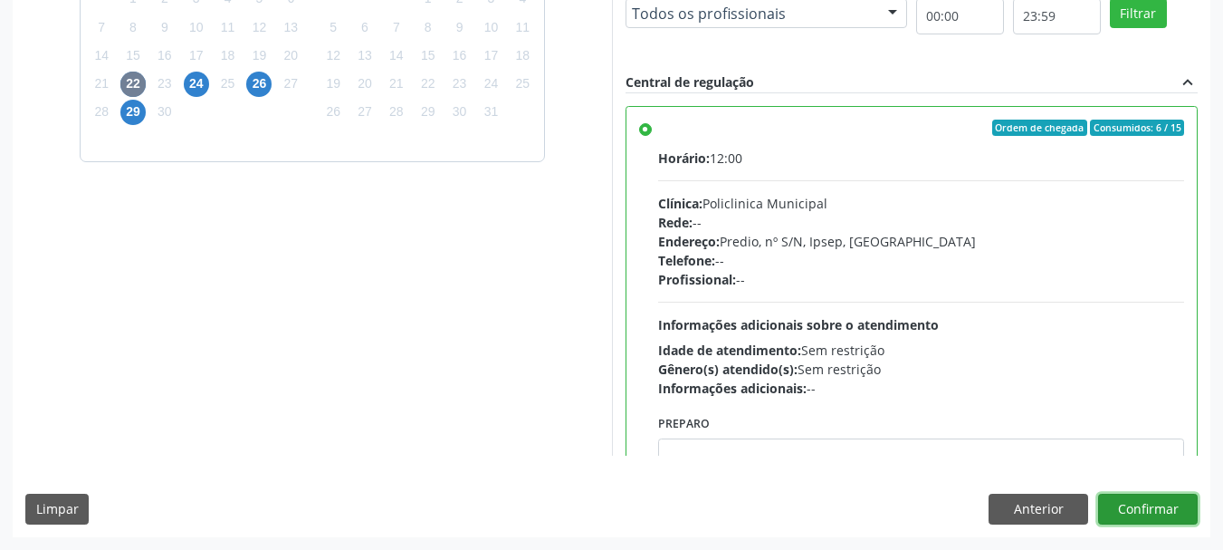
click at [1115, 509] on button "Confirmar" at bounding box center [1148, 508] width 100 height 31
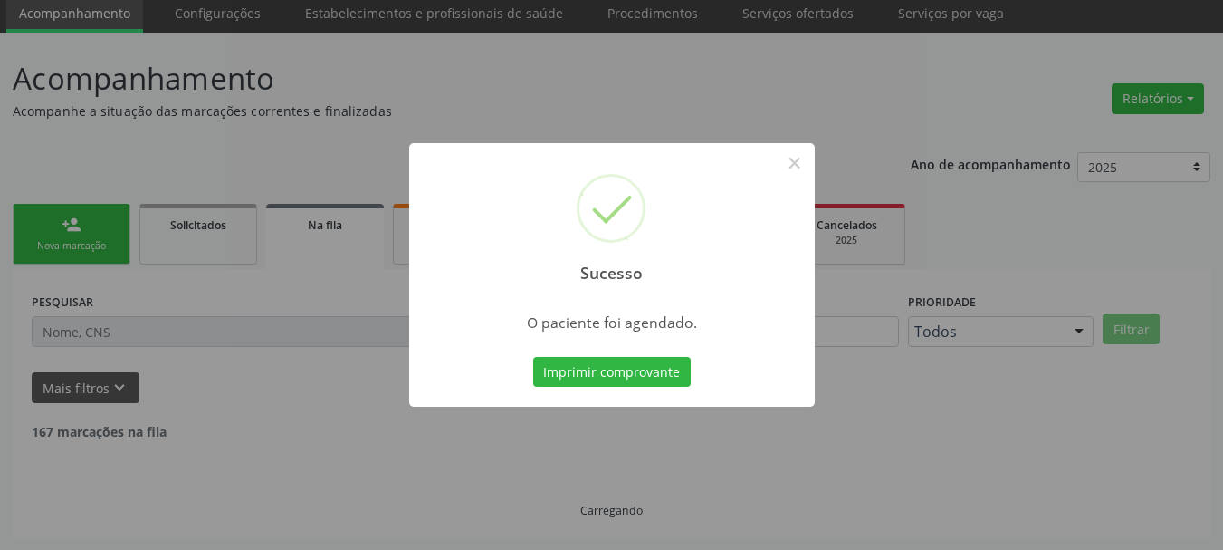
scroll to position [48, 0]
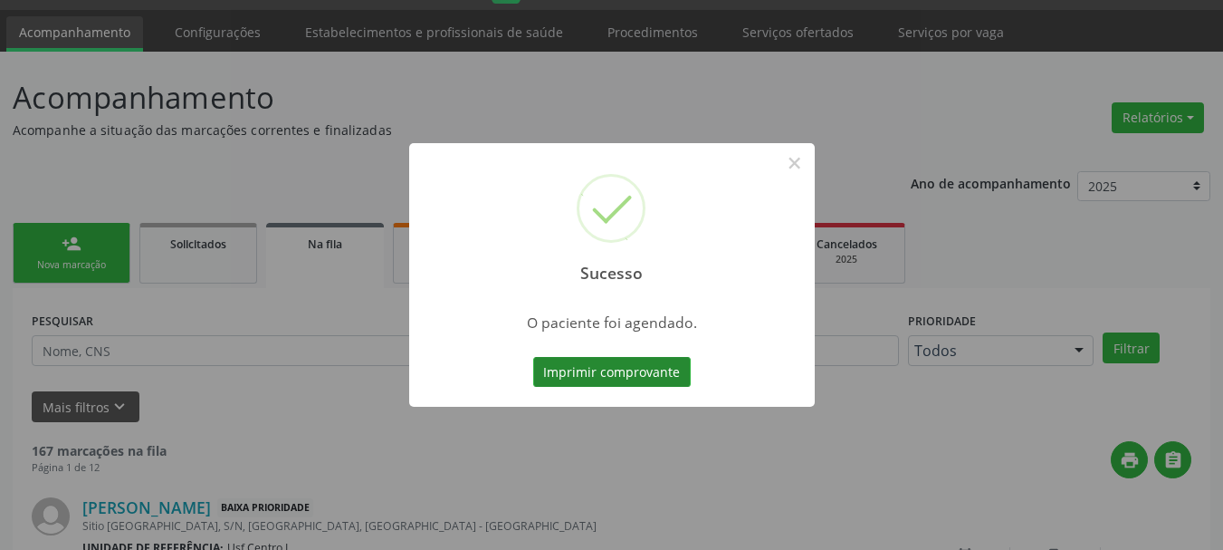
click at [563, 370] on button "Imprimir comprovante" at bounding box center [612, 372] width 158 height 31
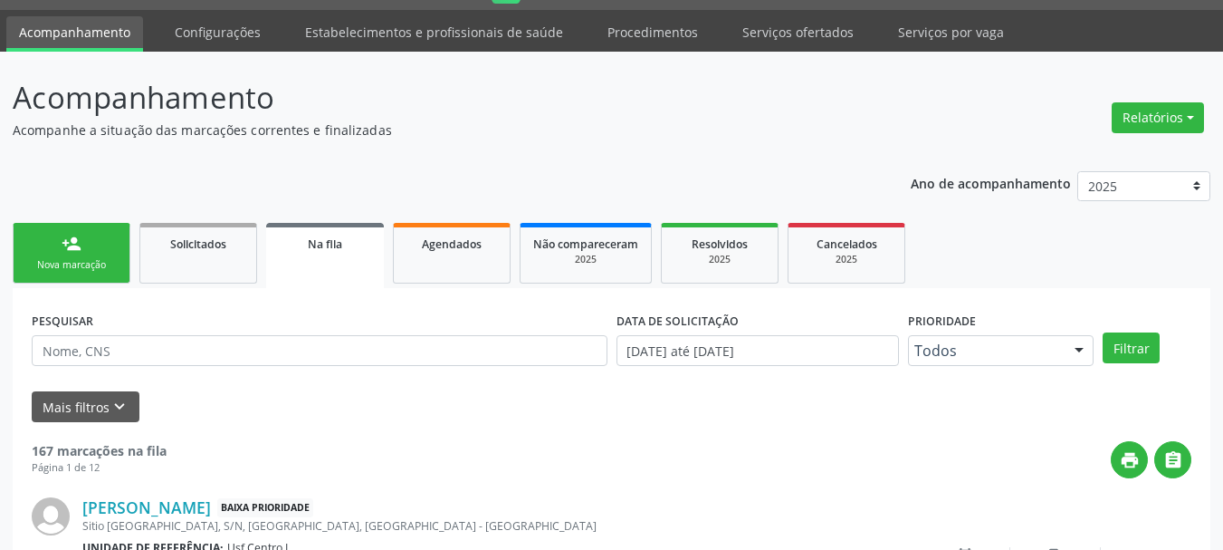
click at [65, 254] on link "person_add Nova marcação" at bounding box center [72, 253] width 118 height 61
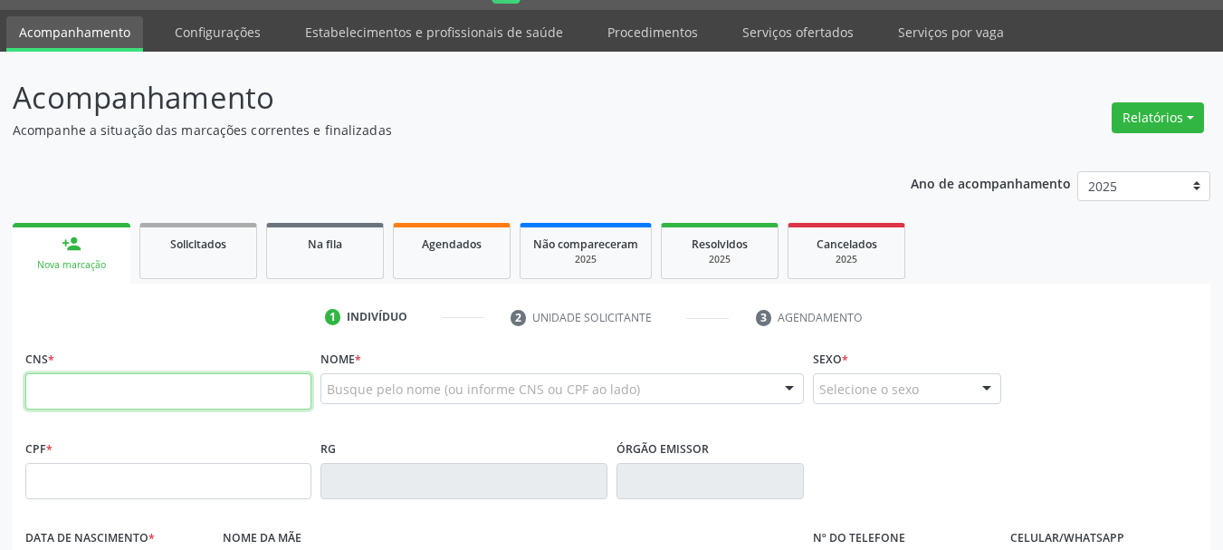
click at [34, 402] on input "text" at bounding box center [168, 391] width 286 height 36
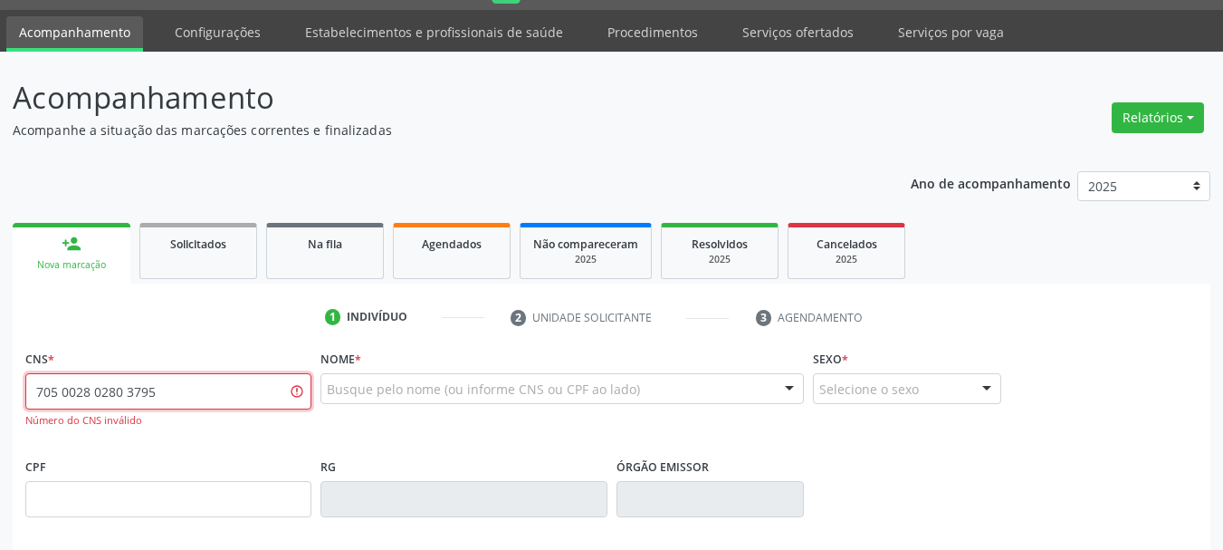
drag, startPoint x: 184, startPoint y: 390, endPoint x: 0, endPoint y: 211, distance: 256.7
click at [0, 211] on div "Acompanhamento Acompanhe a situação das marcações correntes e finalizadas Relat…" at bounding box center [611, 502] width 1223 height 900
click at [186, 394] on input "705 0028 0280 3795" at bounding box center [168, 391] width 286 height 36
type input "705 0028 0237 9556"
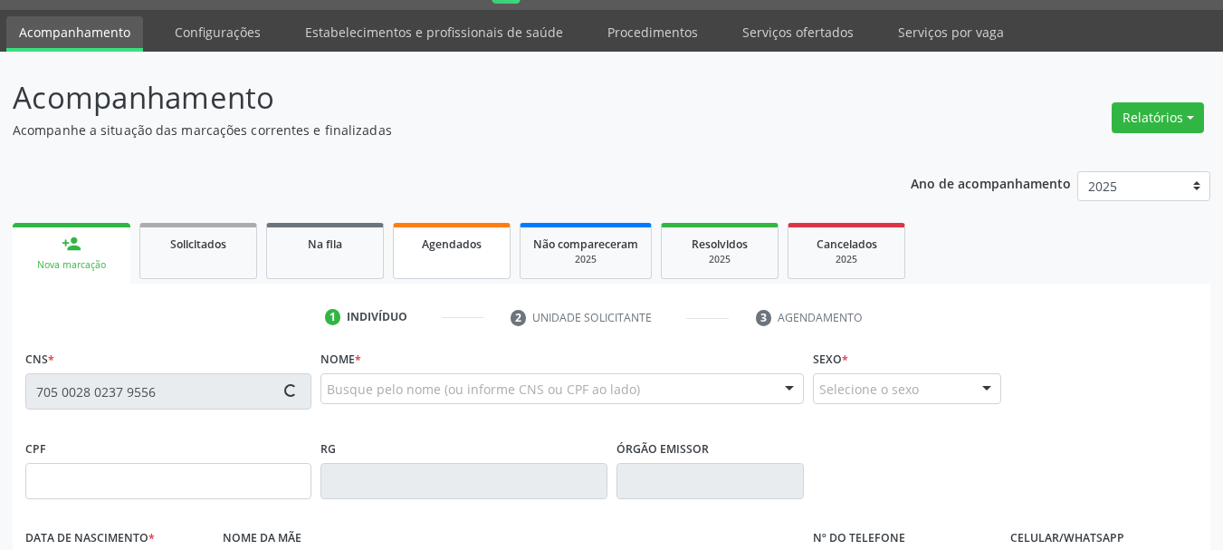
type input "027.357.794-83"
type input "07/10/1977"
type input "Eunice Gomes da Silva"
type input "(87) 98162-3260"
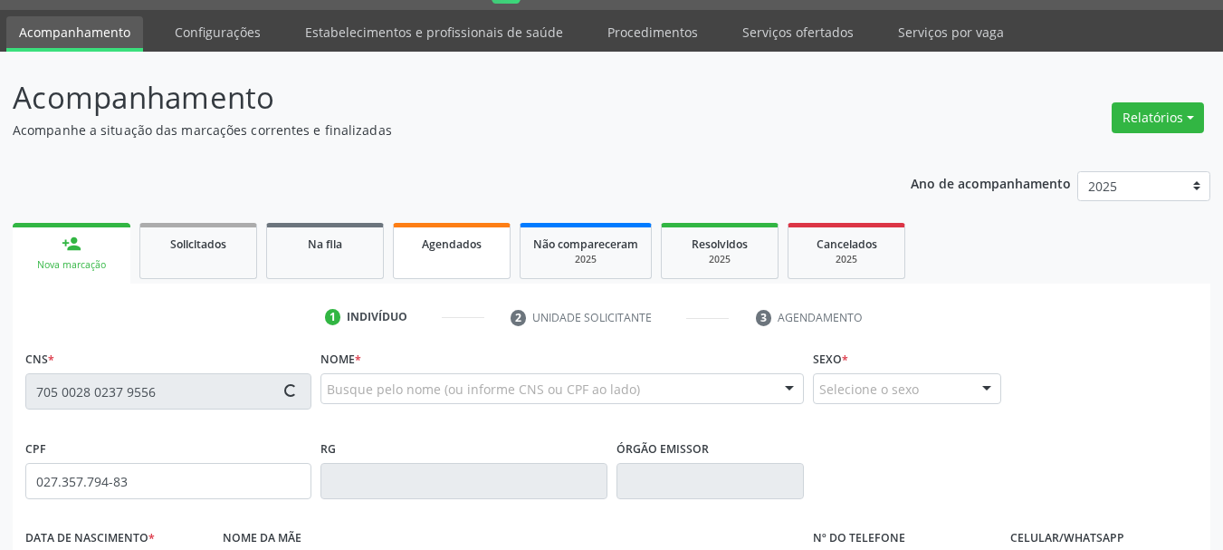
type input "S/N"
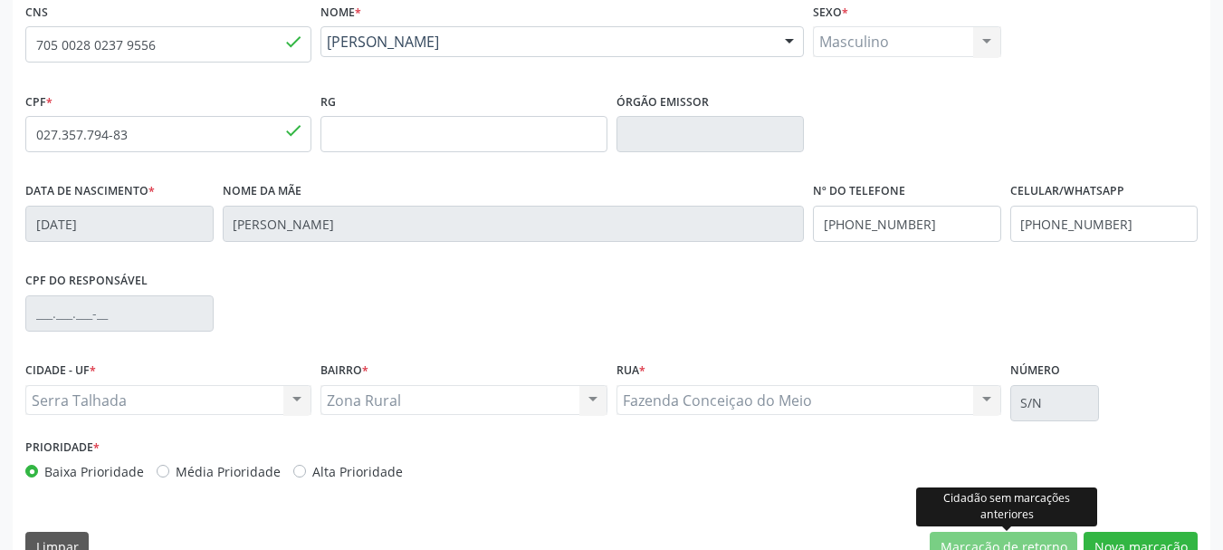
scroll to position [410, 0]
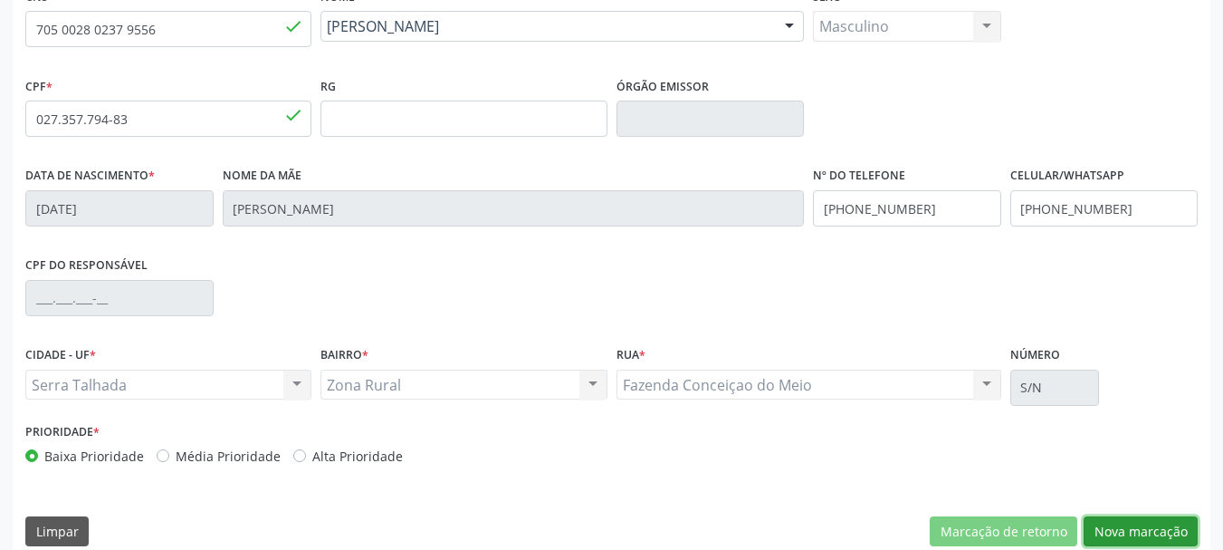
click at [1158, 523] on button "Nova marcação" at bounding box center [1141, 531] width 114 height 31
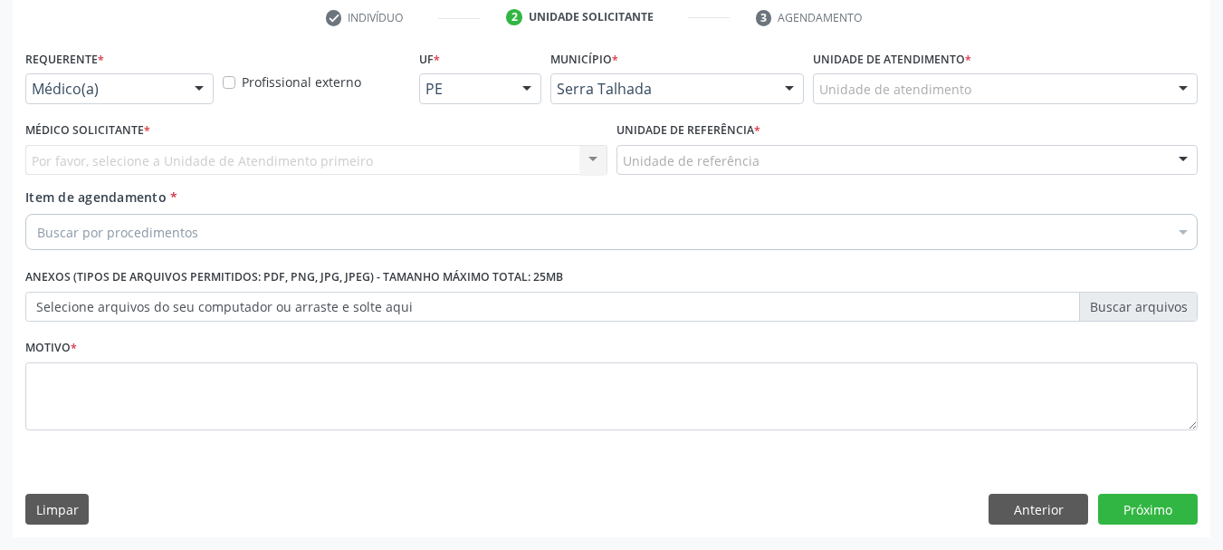
drag, startPoint x: 126, startPoint y: 88, endPoint x: 107, endPoint y: 97, distance: 21.1
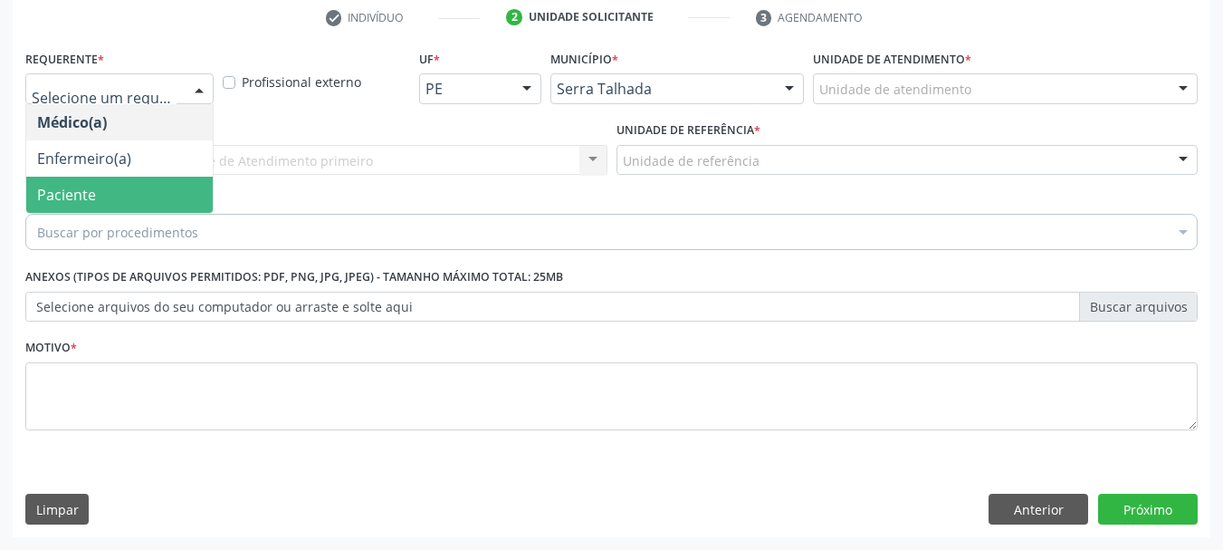
drag, startPoint x: 71, startPoint y: 197, endPoint x: 112, endPoint y: 174, distance: 47.8
click at [69, 199] on span "Paciente" at bounding box center [66, 195] width 59 height 20
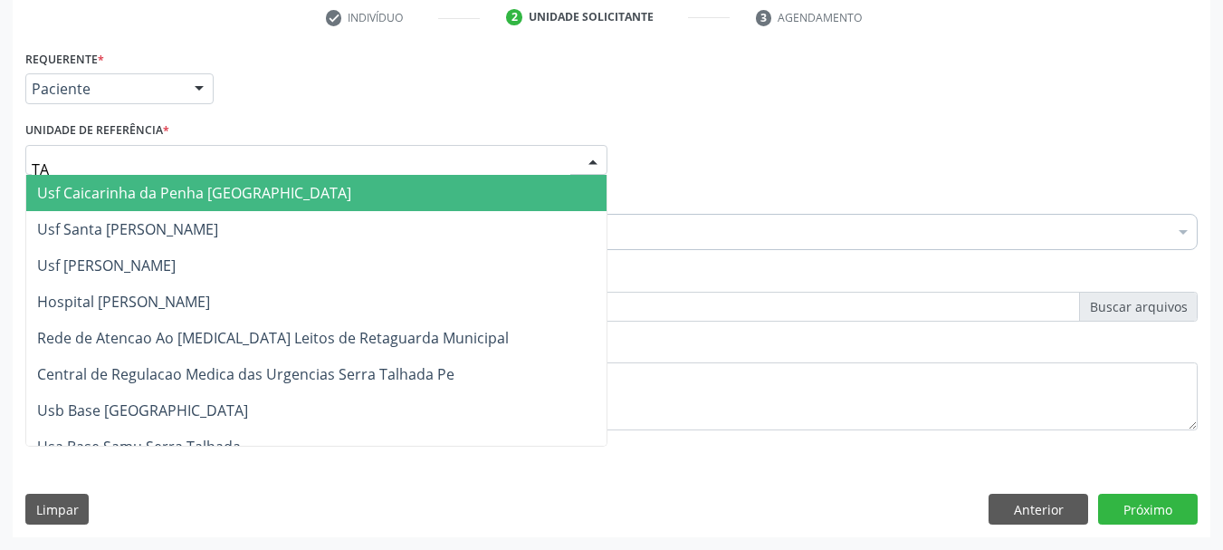
type input "TAU"
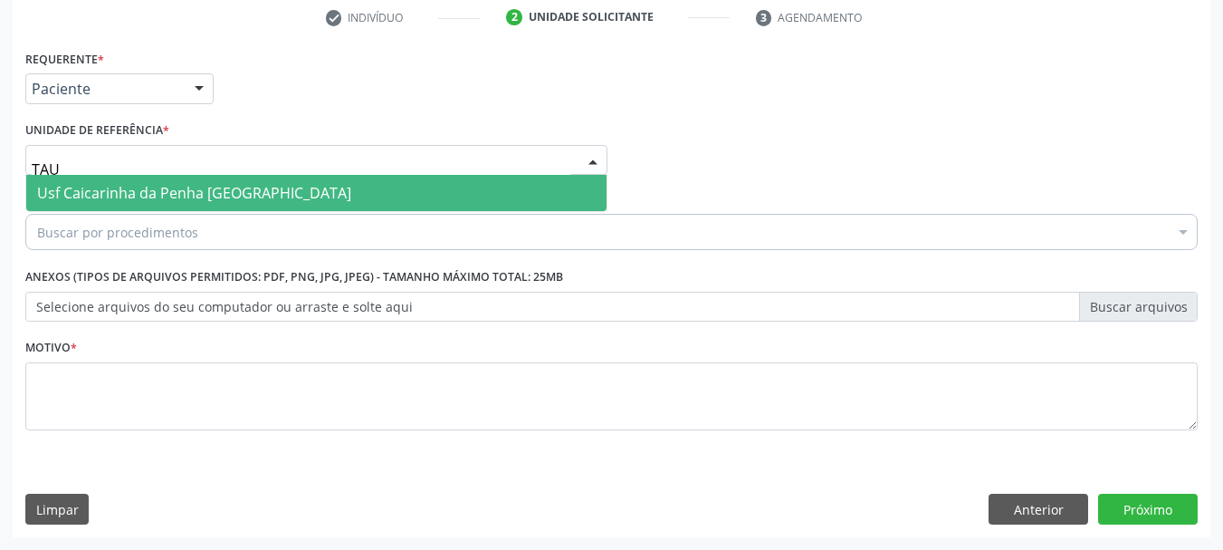
click at [139, 181] on span "Usf Caicarinha da Penha [GEOGRAPHIC_DATA]" at bounding box center [316, 193] width 580 height 36
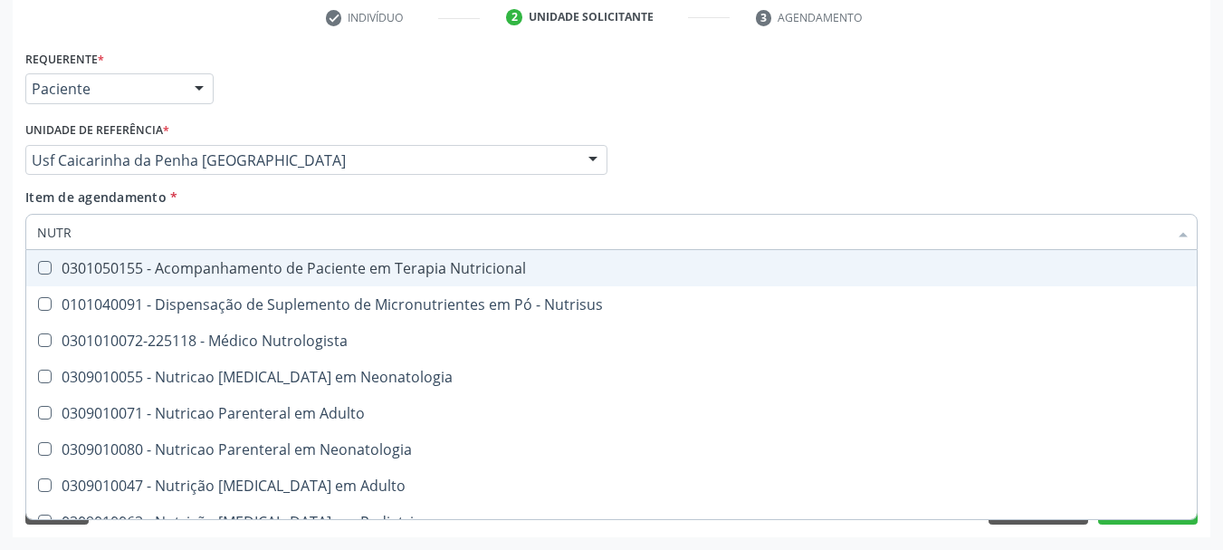
type input "NUTRI"
click at [145, 265] on div "0301050155 - Acompanhamento de Paciente em Terapia Nutricional" at bounding box center [611, 268] width 1149 height 14
checkbox Nutricional "true"
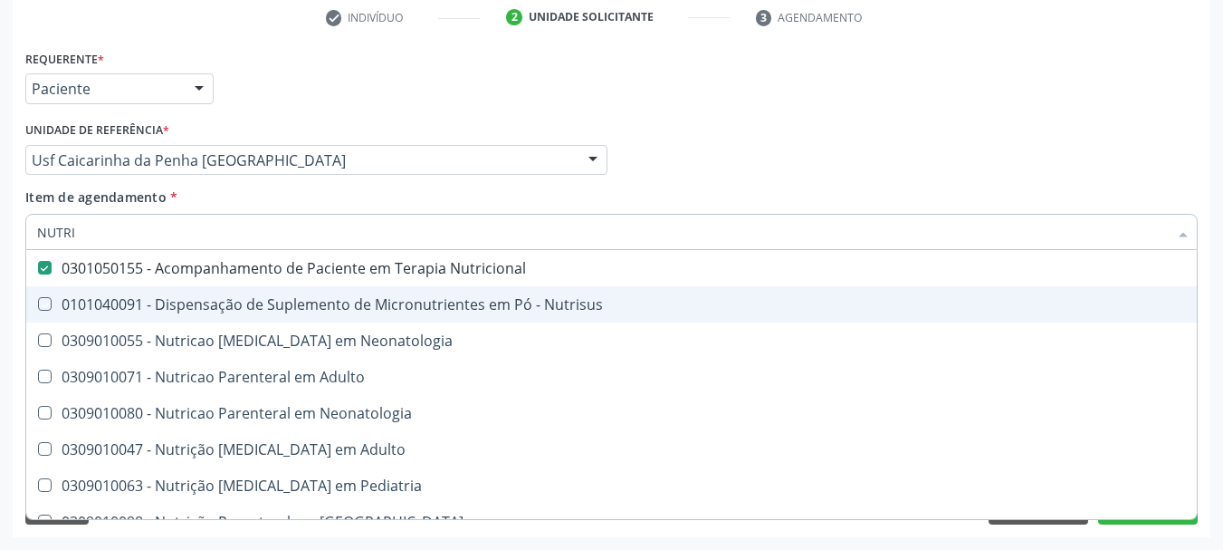
drag, startPoint x: 0, startPoint y: 333, endPoint x: 129, endPoint y: 473, distance: 190.3
click at [0, 334] on div "Acompanhamento Acompanhe a situação das marcações correntes e finalizadas Relat…" at bounding box center [611, 151] width 1223 height 798
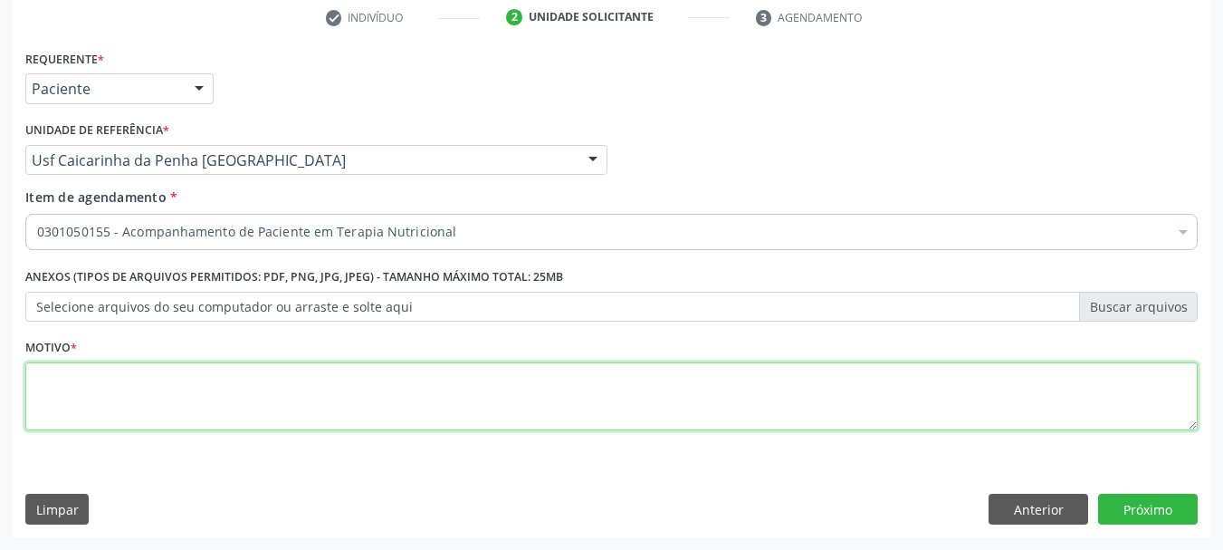
drag, startPoint x: 314, startPoint y: 397, endPoint x: 316, endPoint y: 432, distance: 35.4
click at [316, 431] on fieldset "Motivo *" at bounding box center [611, 388] width 1172 height 109
type textarea "*"
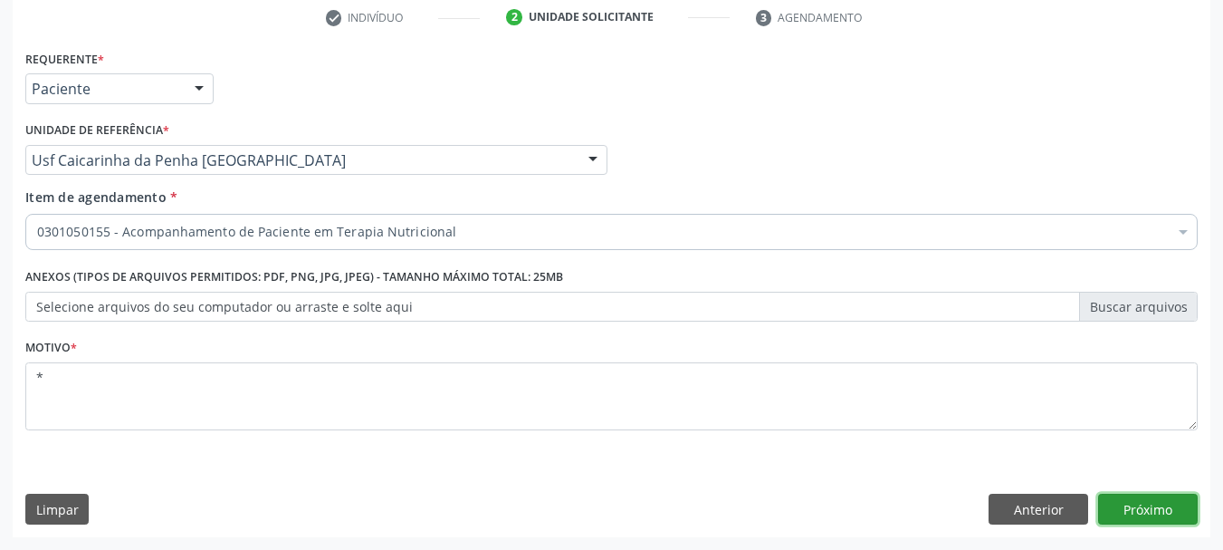
click at [1174, 495] on button "Próximo" at bounding box center [1148, 508] width 100 height 31
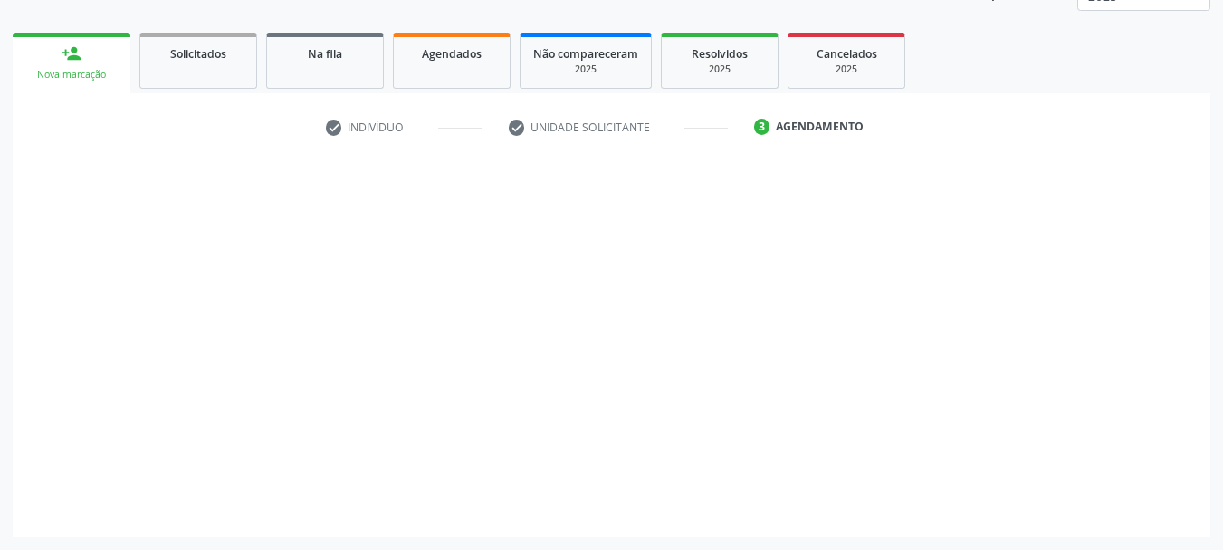
scroll to position [238, 0]
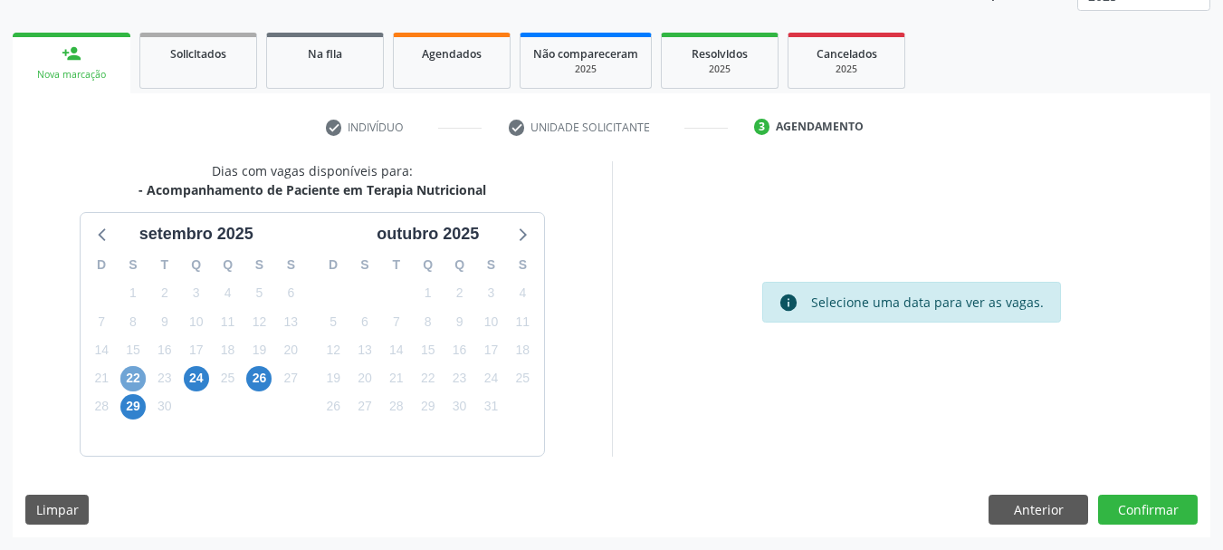
click at [133, 376] on span "22" at bounding box center [132, 378] width 25 height 25
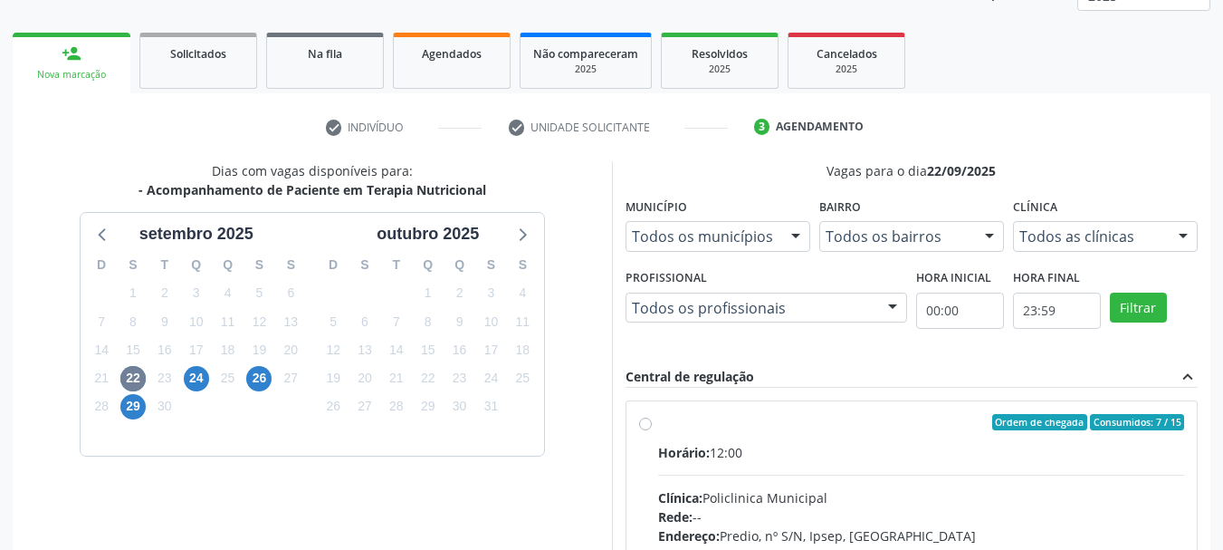
click at [837, 427] on div "Ordem de chegada Consumidos: 7 / 15" at bounding box center [921, 422] width 527 height 16
click at [652, 427] on input "Ordem de chegada Consumidos: 7 / 15 Horário: 12:00 Clínica: Policlinica Municip…" at bounding box center [645, 422] width 13 height 16
radio input "true"
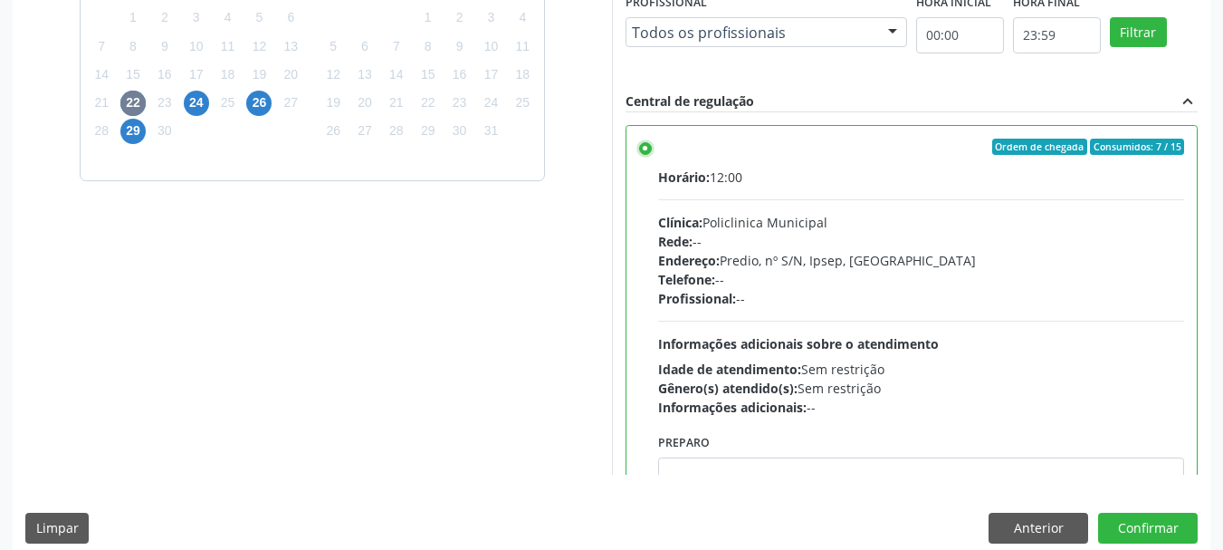
scroll to position [532, 0]
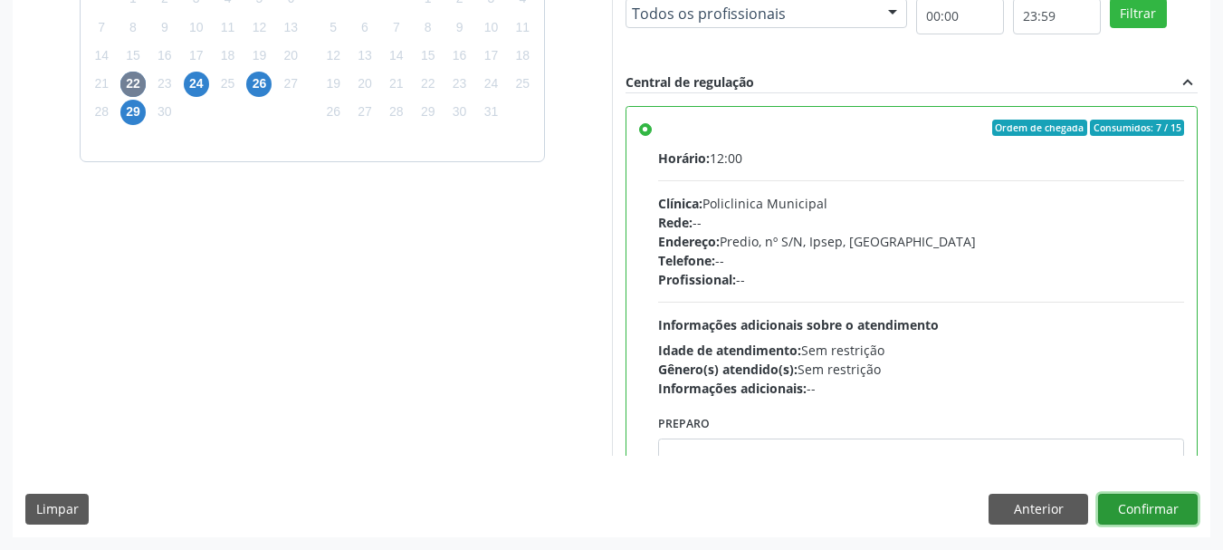
click at [1123, 514] on button "Confirmar" at bounding box center [1148, 508] width 100 height 31
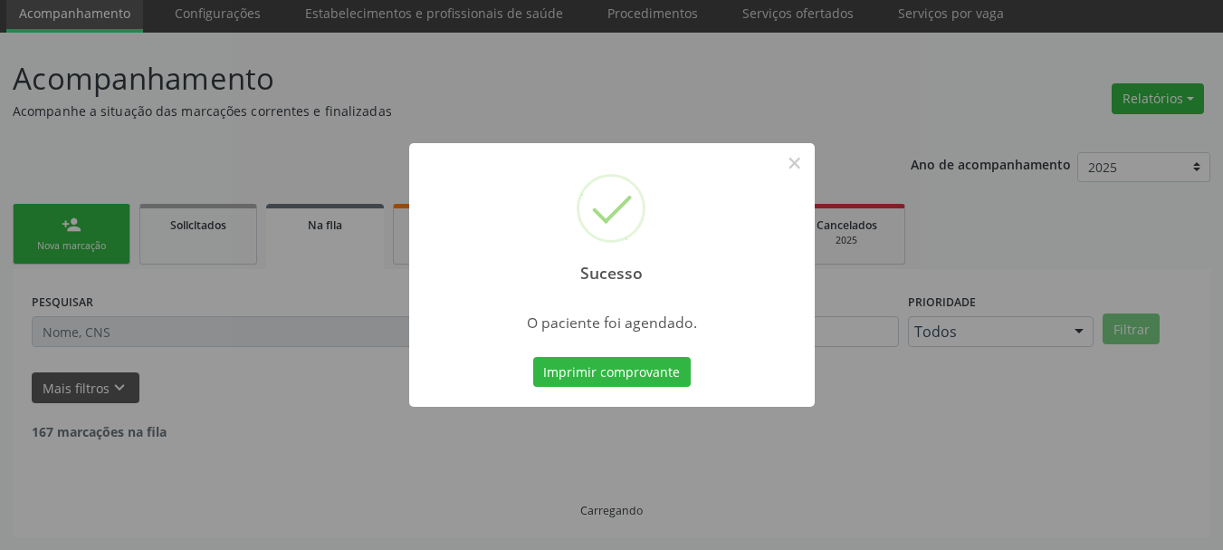
scroll to position [48, 0]
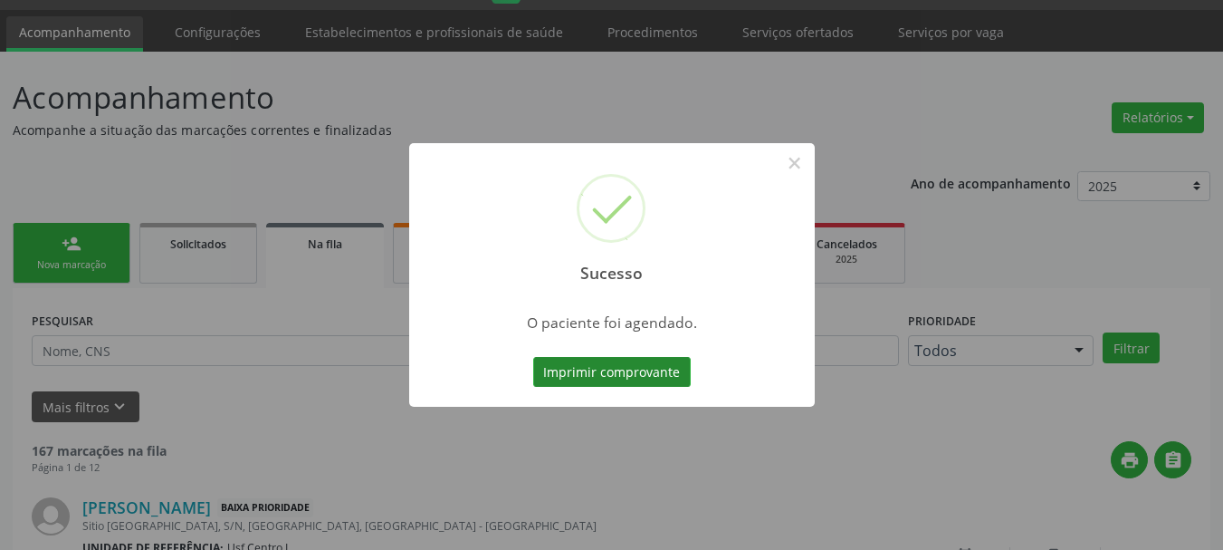
click at [602, 376] on button "Imprimir comprovante" at bounding box center [612, 372] width 158 height 31
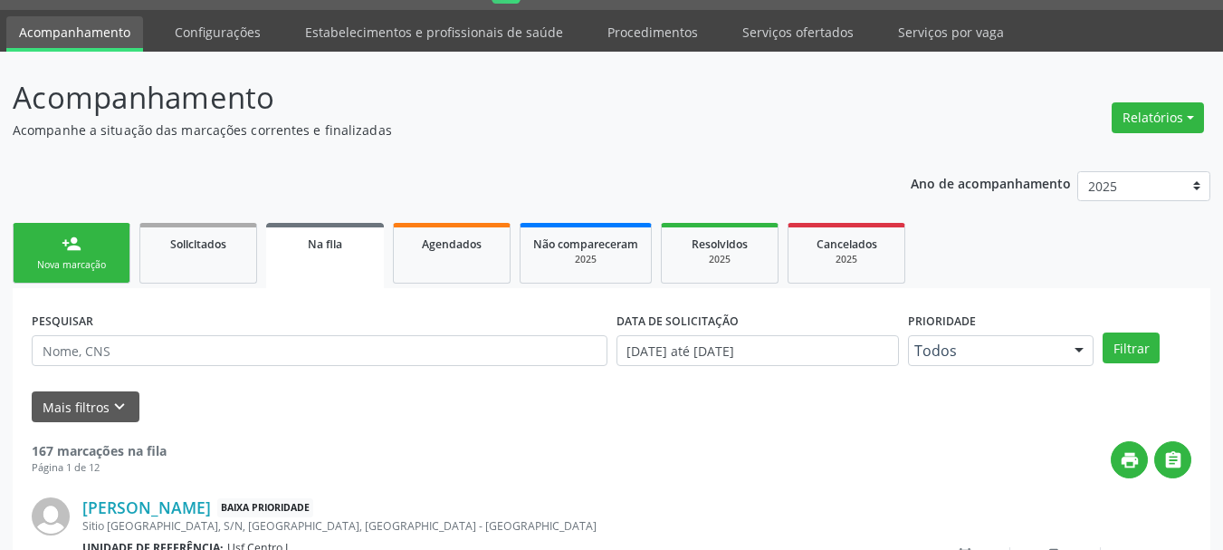
click at [54, 262] on div "Nova marcação" at bounding box center [71, 265] width 91 height 14
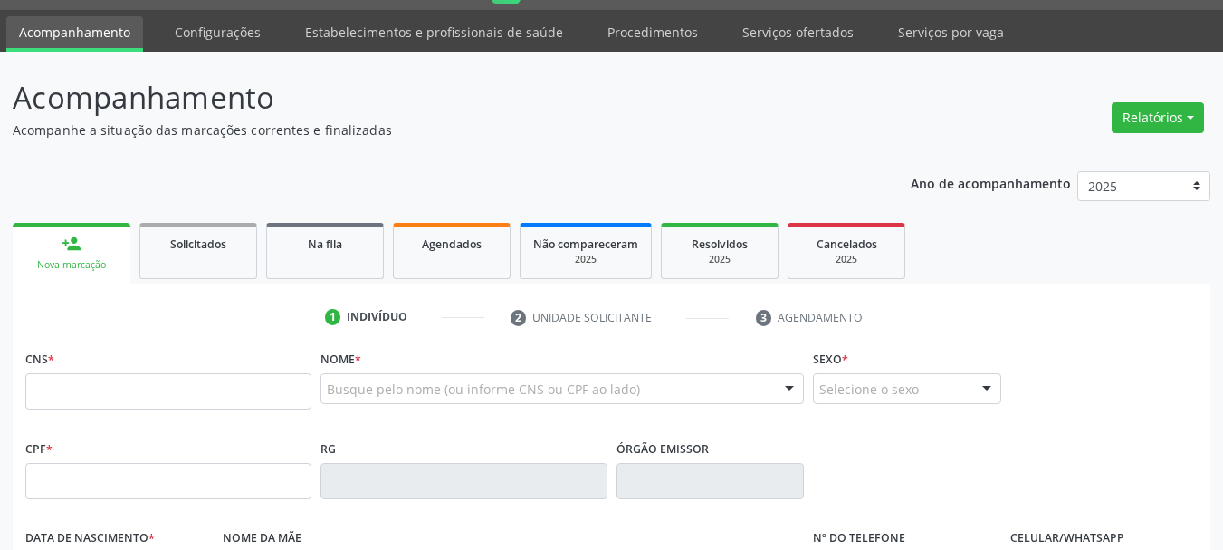
click at [212, 449] on div "CPF *" at bounding box center [168, 467] width 286 height 64
click at [234, 387] on input "text" at bounding box center [168, 391] width 286 height 36
type input "700 1069 6468 3813"
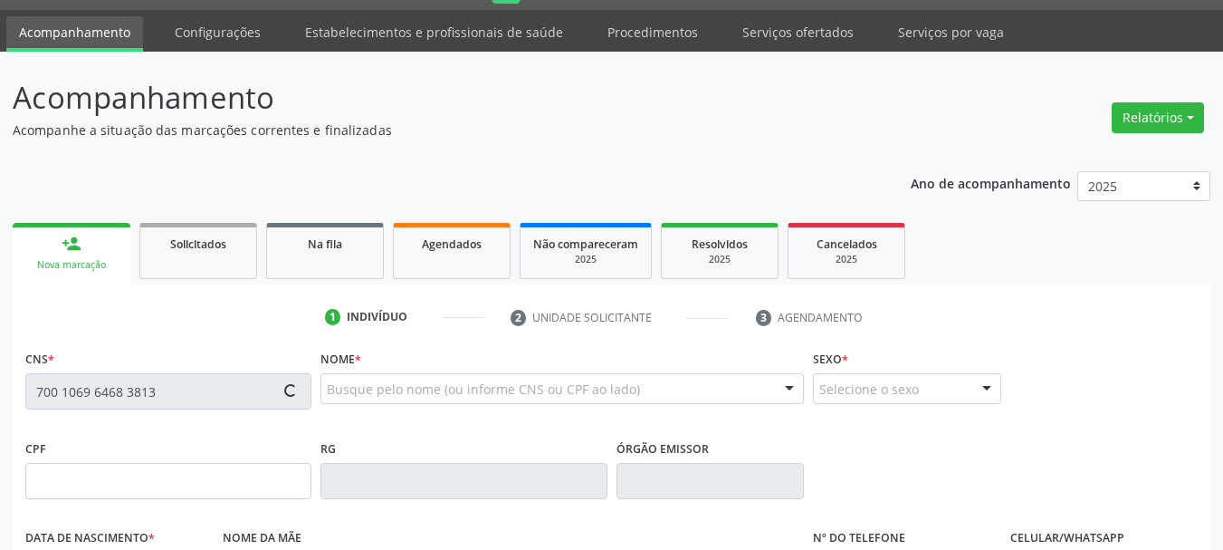
type input "599.107.204-34"
type input "16/02/1962"
type input "Maria Porcina dos Anjos"
type input "(87) 98110-3319"
type input "472.086.274-87"
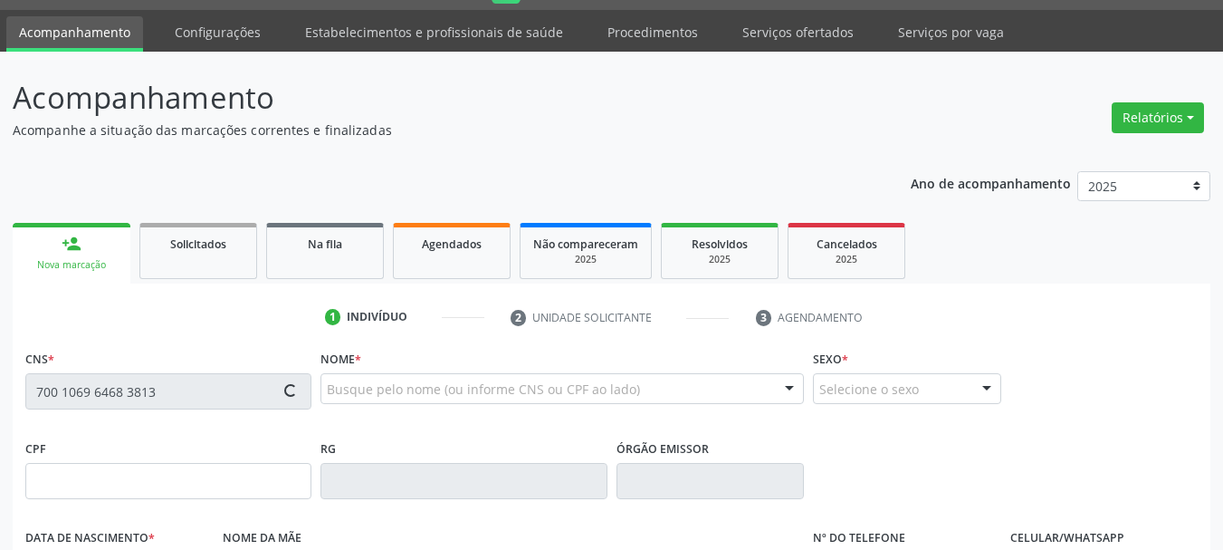
type input "S/N"
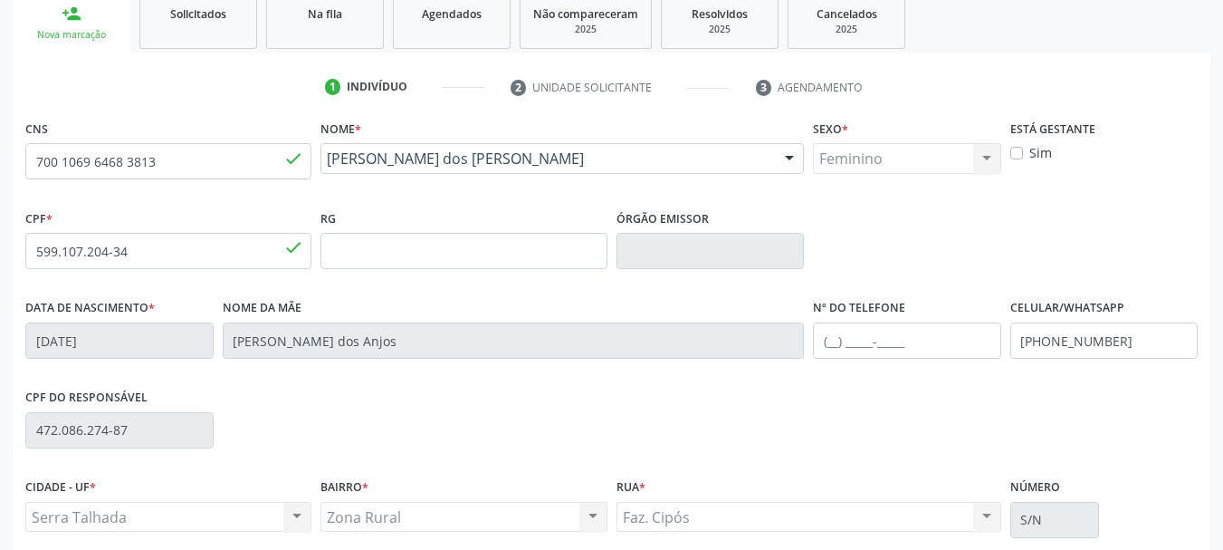
scroll to position [410, 0]
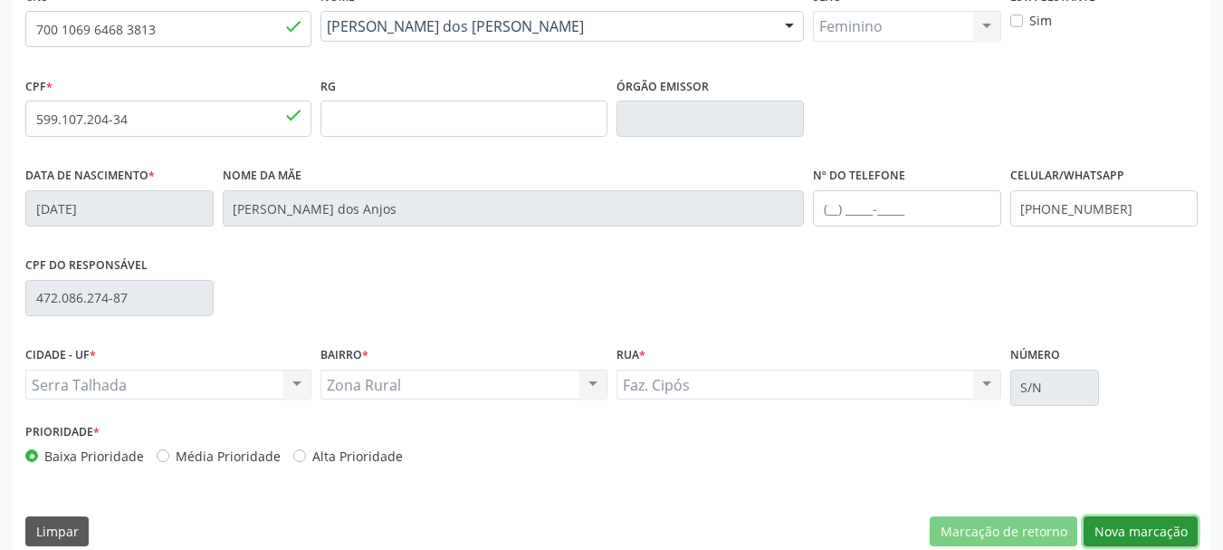
click at [1113, 535] on button "Nova marcação" at bounding box center [1141, 531] width 114 height 31
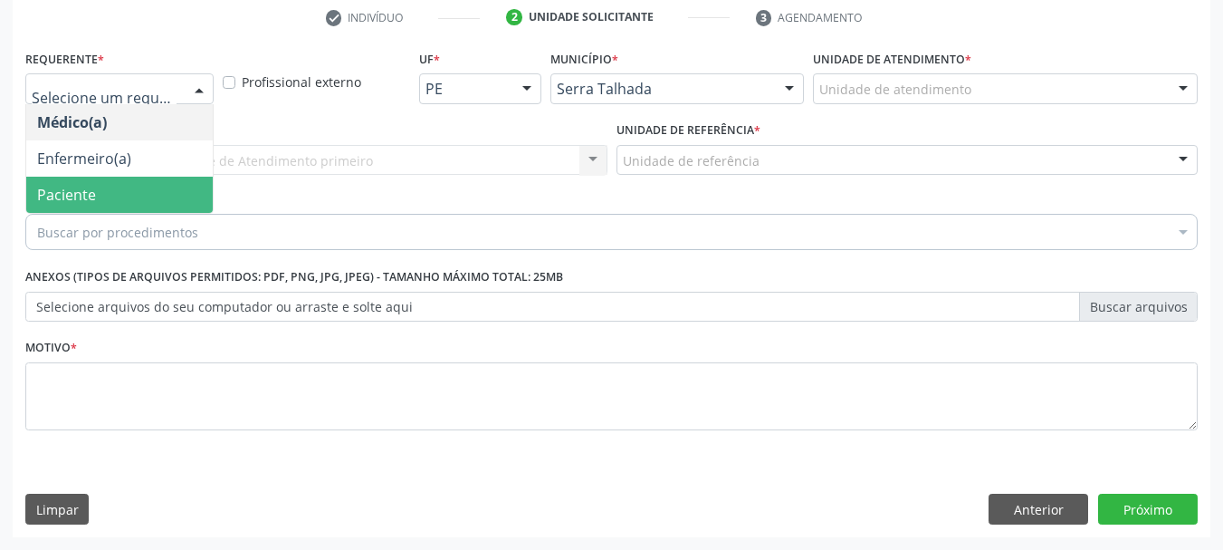
click at [92, 195] on span "Paciente" at bounding box center [66, 195] width 59 height 20
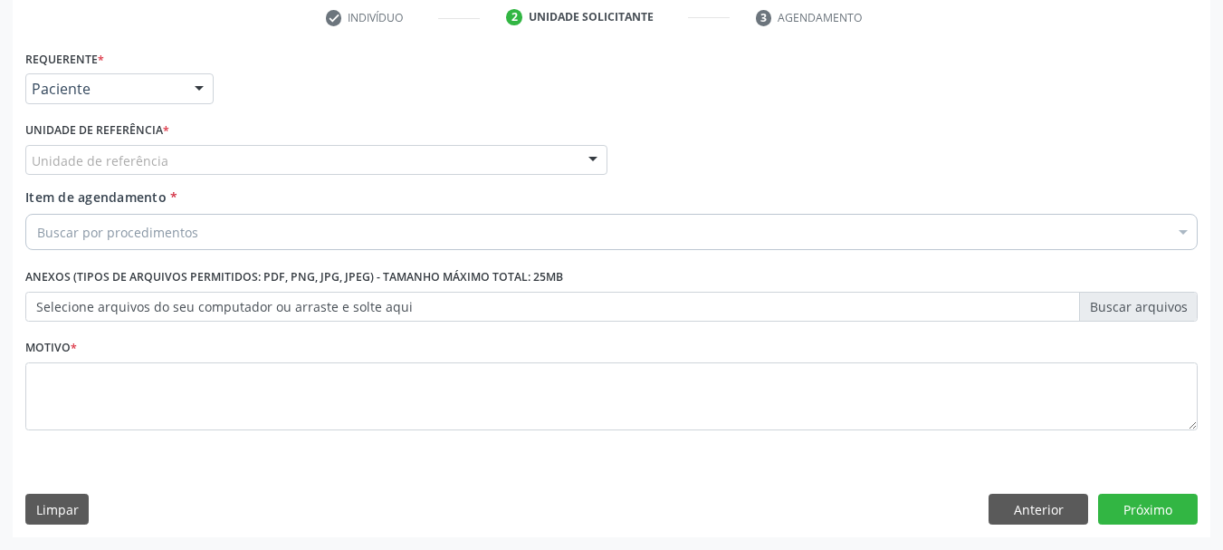
click at [101, 147] on div "Unidade de referência" at bounding box center [316, 160] width 582 height 31
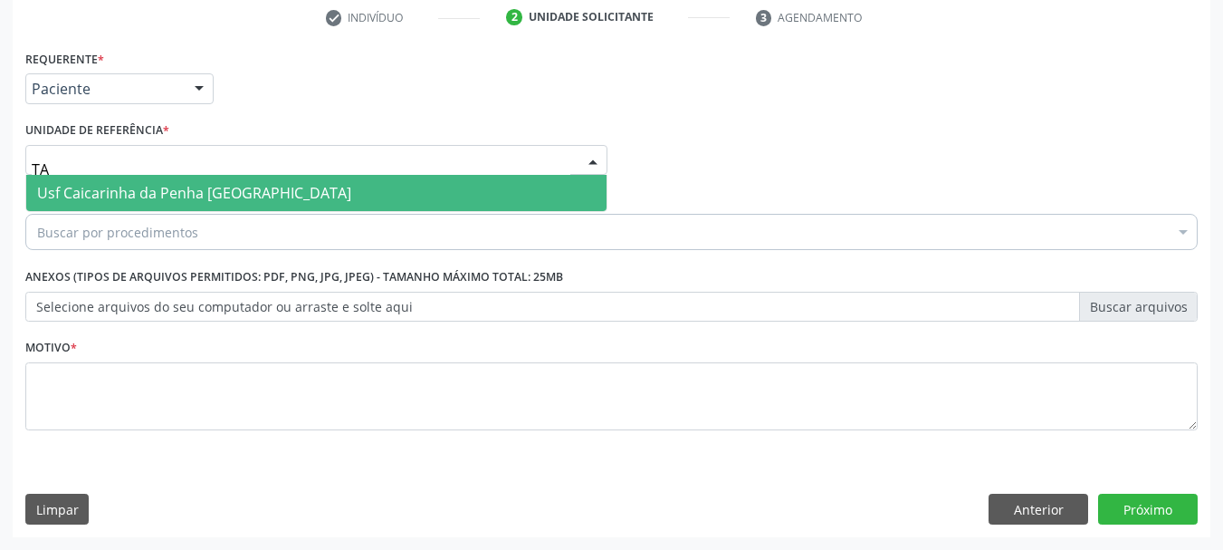
type input "TAU"
click at [218, 187] on span "Usf Caicarinha da Penha [GEOGRAPHIC_DATA]" at bounding box center [194, 193] width 314 height 20
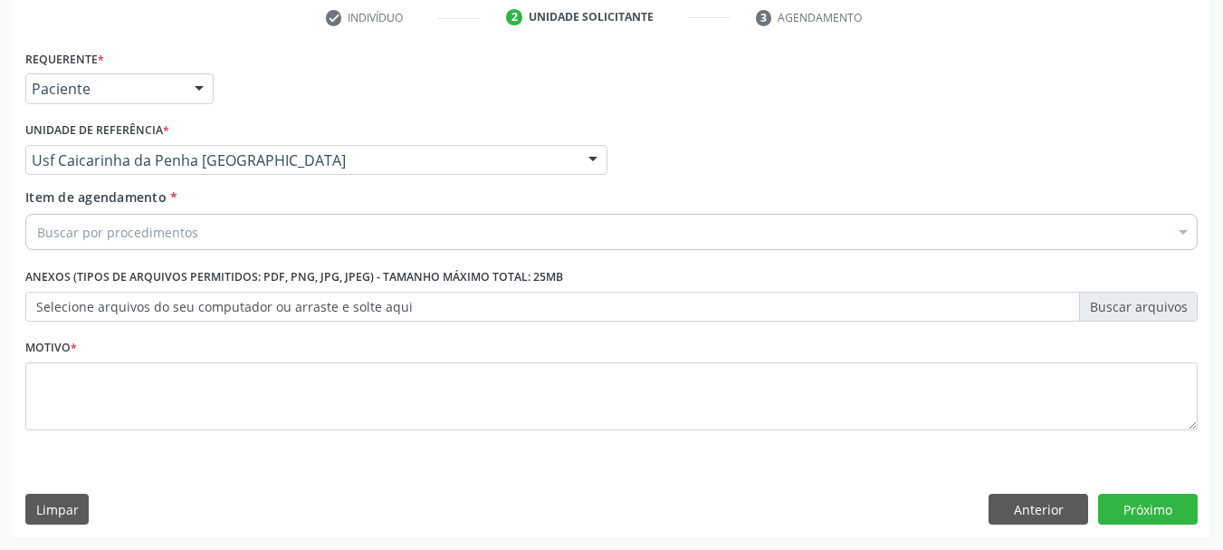
click at [207, 231] on div "Buscar por procedimentos" at bounding box center [611, 232] width 1172 height 36
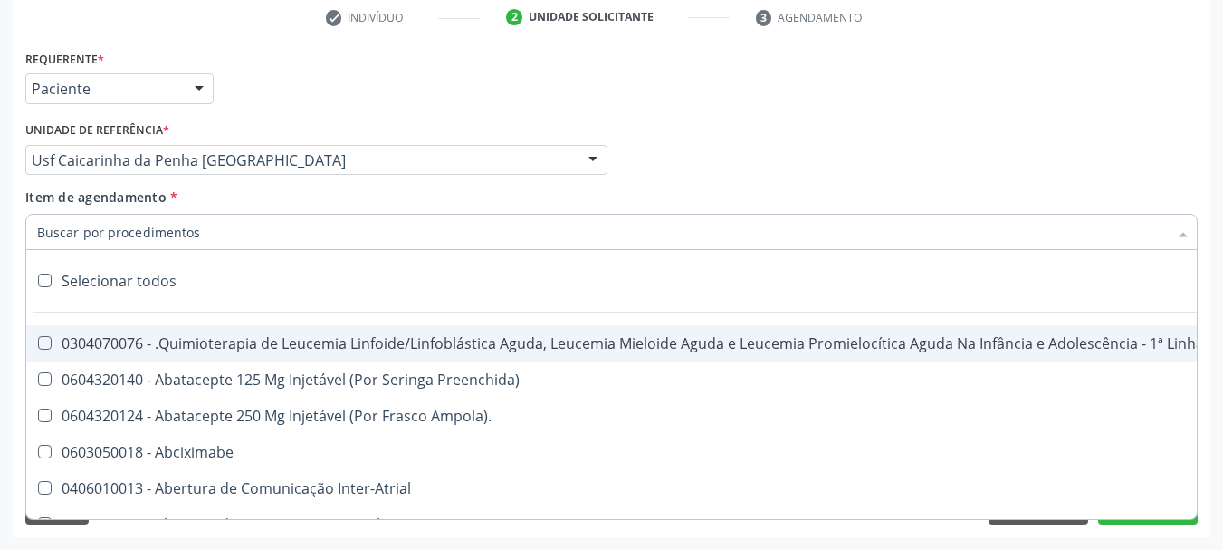
click at [207, 231] on input "Item de agendamento *" at bounding box center [602, 232] width 1131 height 36
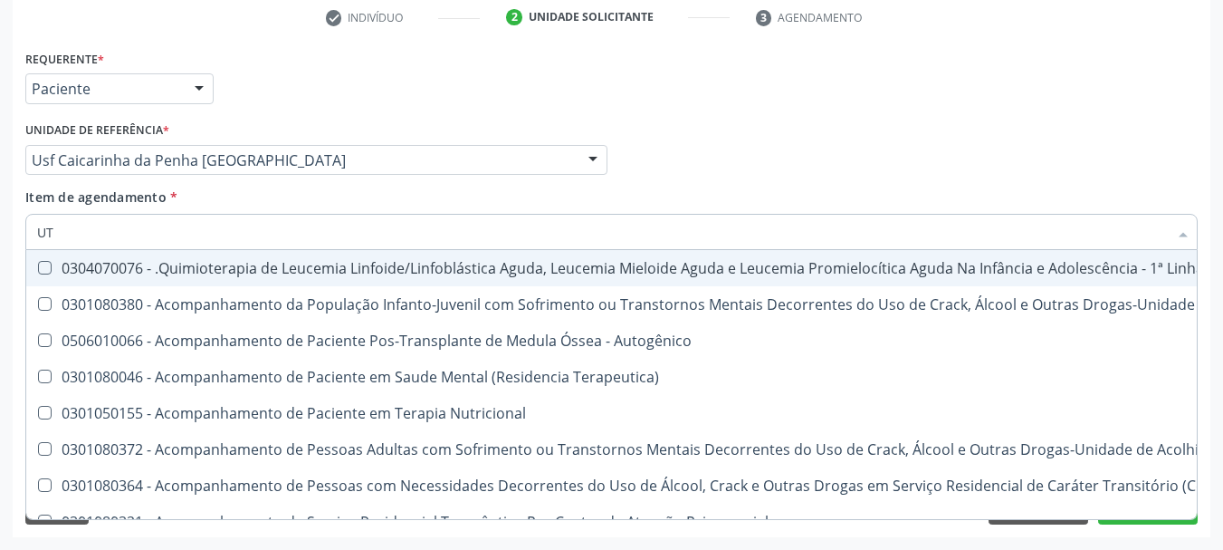
type input "U"
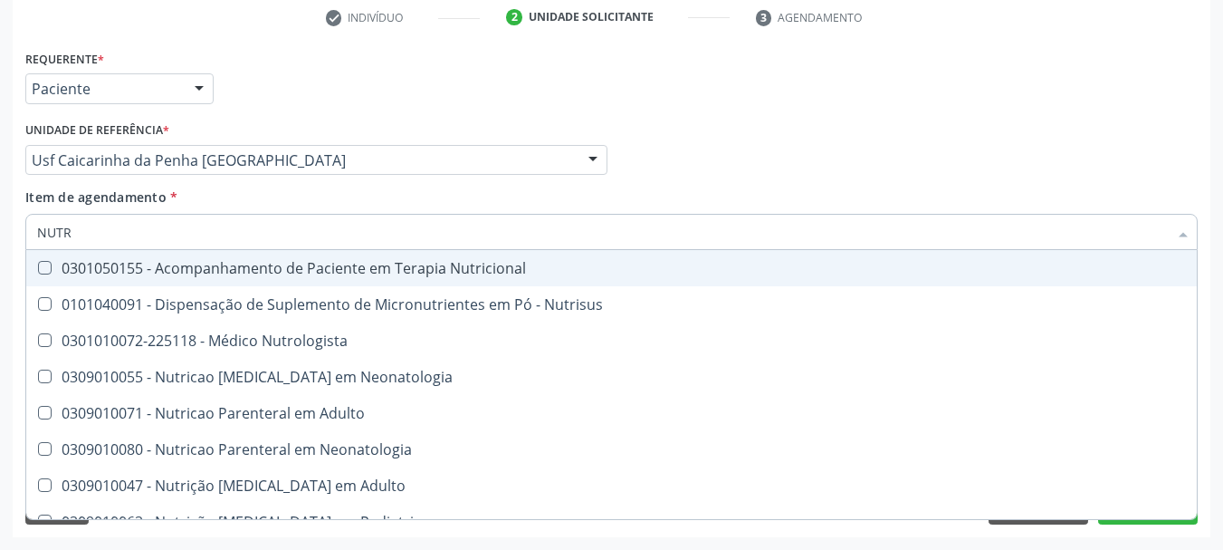
type input "NUTRI"
click at [249, 268] on div "0301050155 - Acompanhamento de Paciente em Terapia Nutricional" at bounding box center [611, 268] width 1149 height 14
checkbox Nutricional "true"
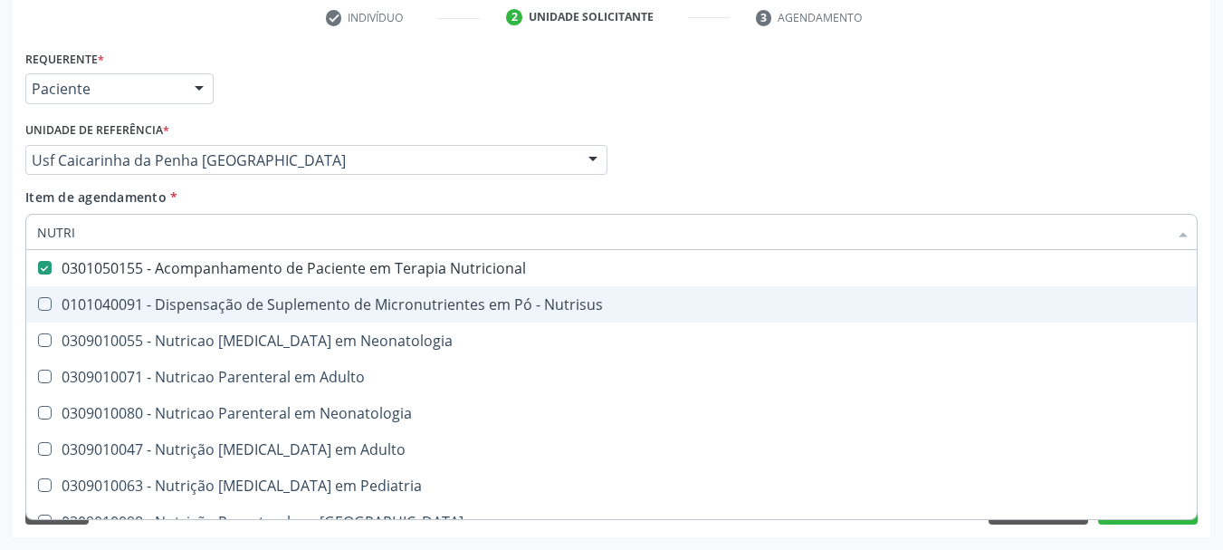
click at [0, 286] on div "Acompanhamento Acompanhe a situação das marcações correntes e finalizadas Relat…" at bounding box center [611, 151] width 1223 height 798
checkbox Nutrisus "true"
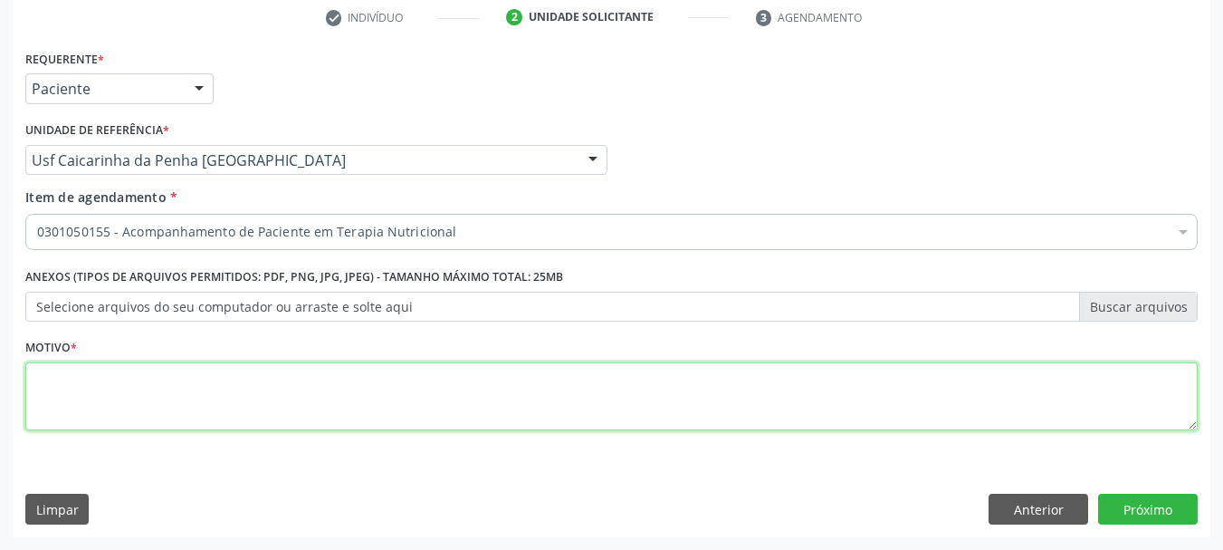
drag, startPoint x: 60, startPoint y: 395, endPoint x: 29, endPoint y: 339, distance: 64.0
click at [58, 386] on textarea at bounding box center [611, 396] width 1172 height 69
type textarea "*"
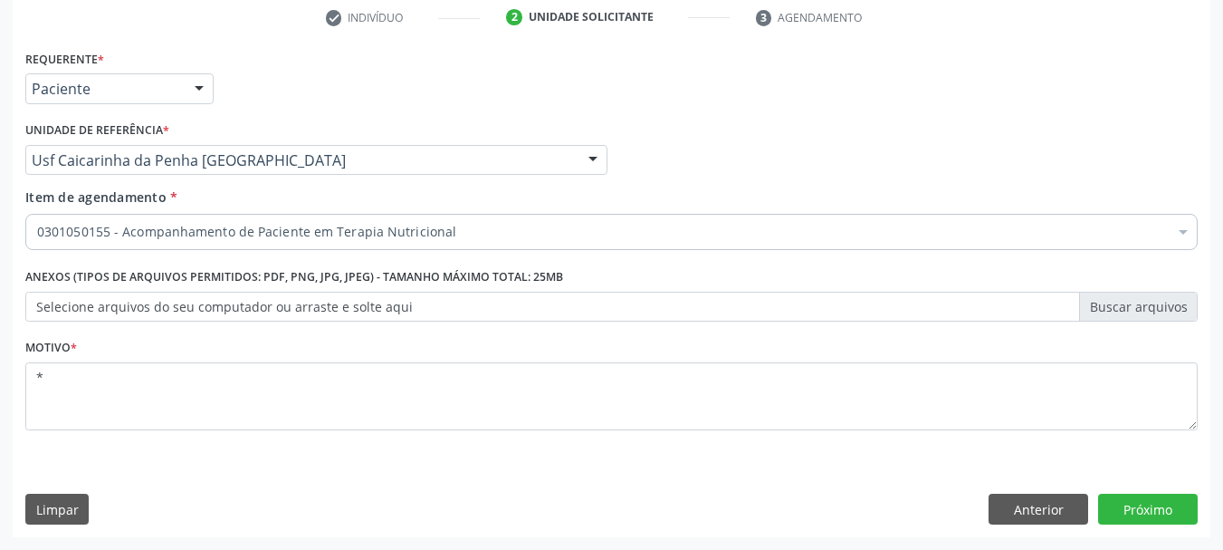
click at [1154, 492] on div "Requerente * Paciente Médico(a) Enfermeiro(a) Paciente Nenhum resultado encontr…" at bounding box center [612, 291] width 1198 height 492
click at [1144, 501] on button "Próximo" at bounding box center [1148, 508] width 100 height 31
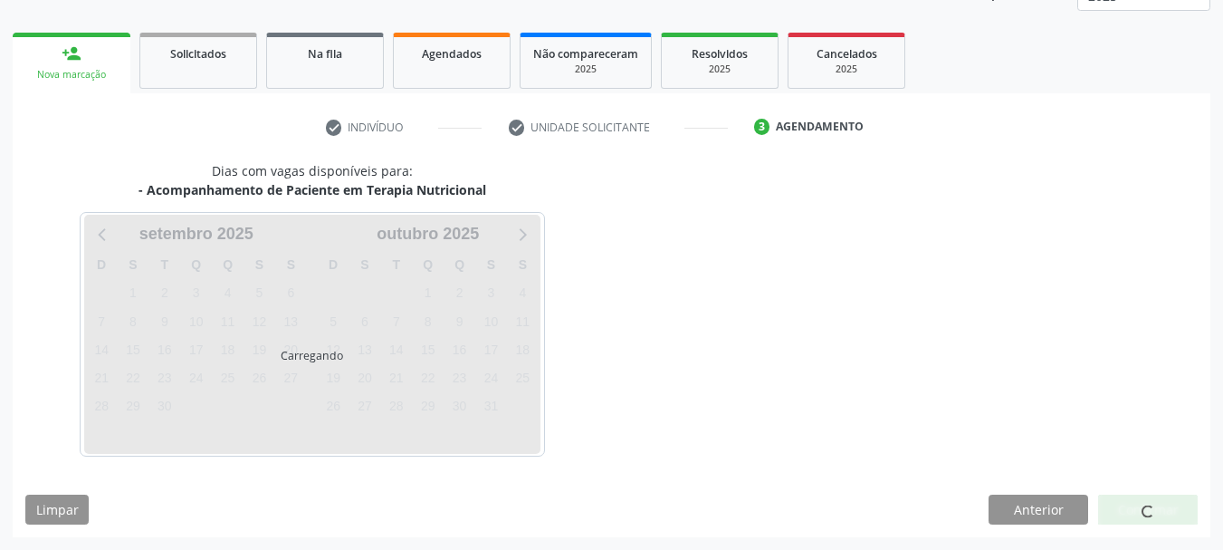
scroll to position [238, 0]
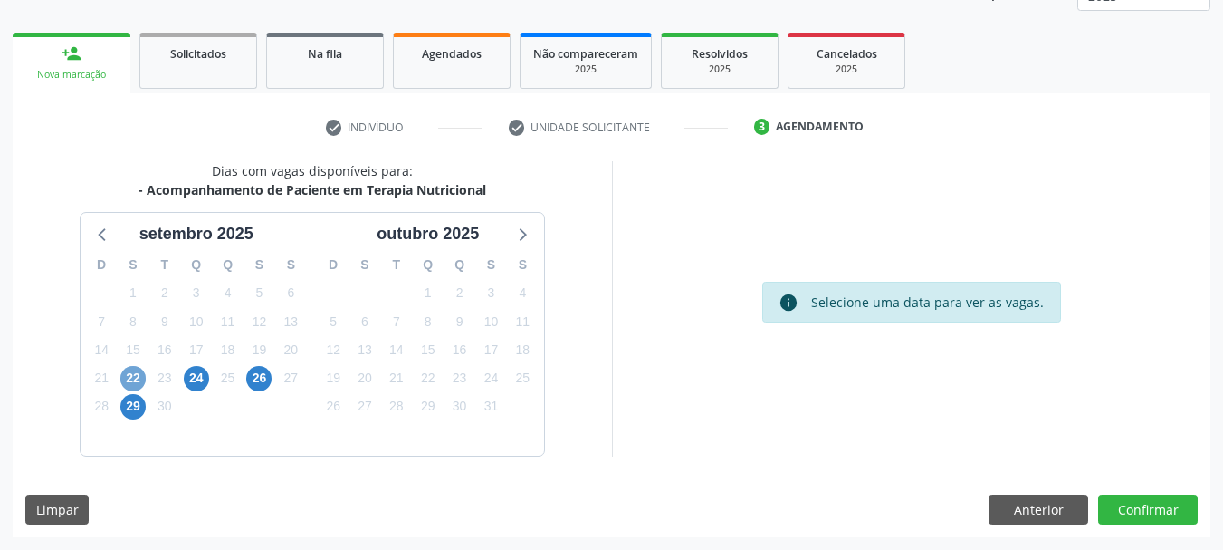
click at [137, 384] on span "22" at bounding box center [132, 378] width 25 height 25
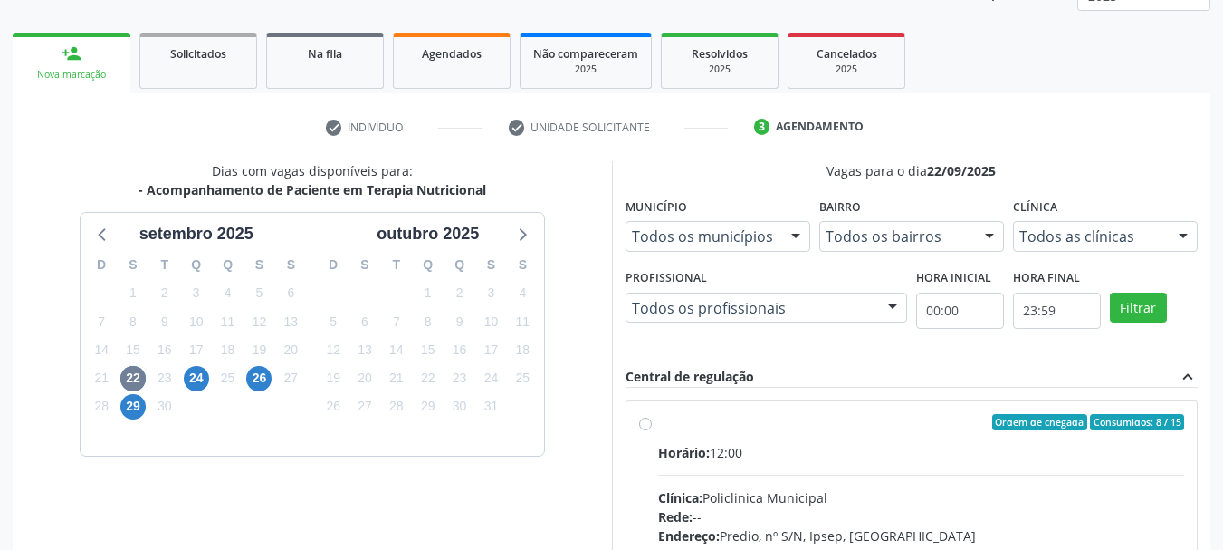
click at [753, 426] on div "Ordem de chegada Consumidos: 8 / 15" at bounding box center [921, 422] width 527 height 16
click at [652, 426] on input "Ordem de chegada Consumidos: 8 / 15 Horário: 12:00 Clínica: Policlinica Municip…" at bounding box center [645, 422] width 13 height 16
radio input "true"
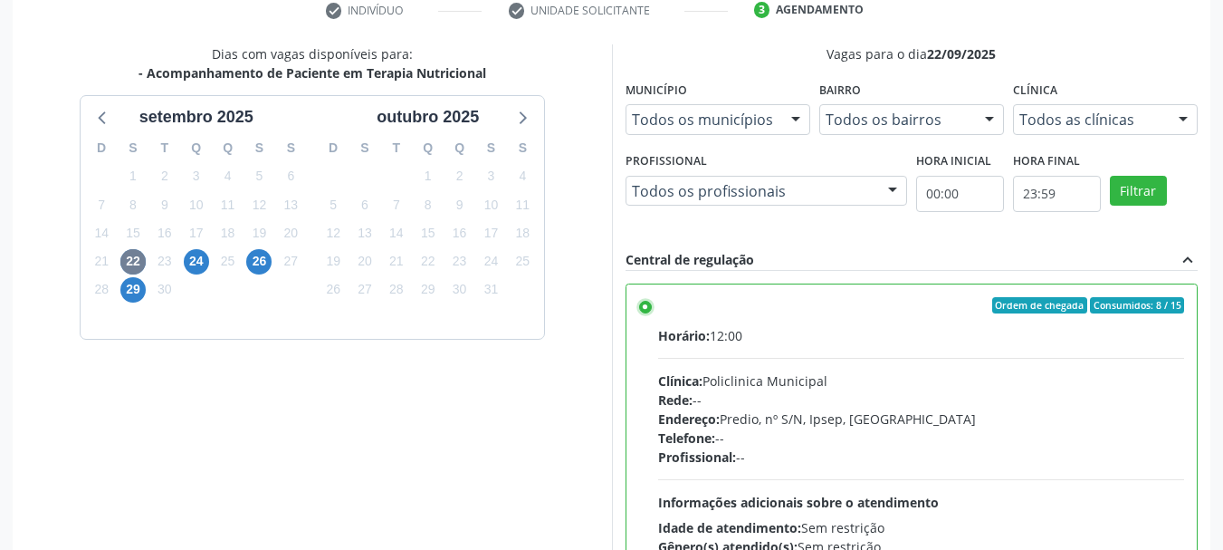
scroll to position [532, 0]
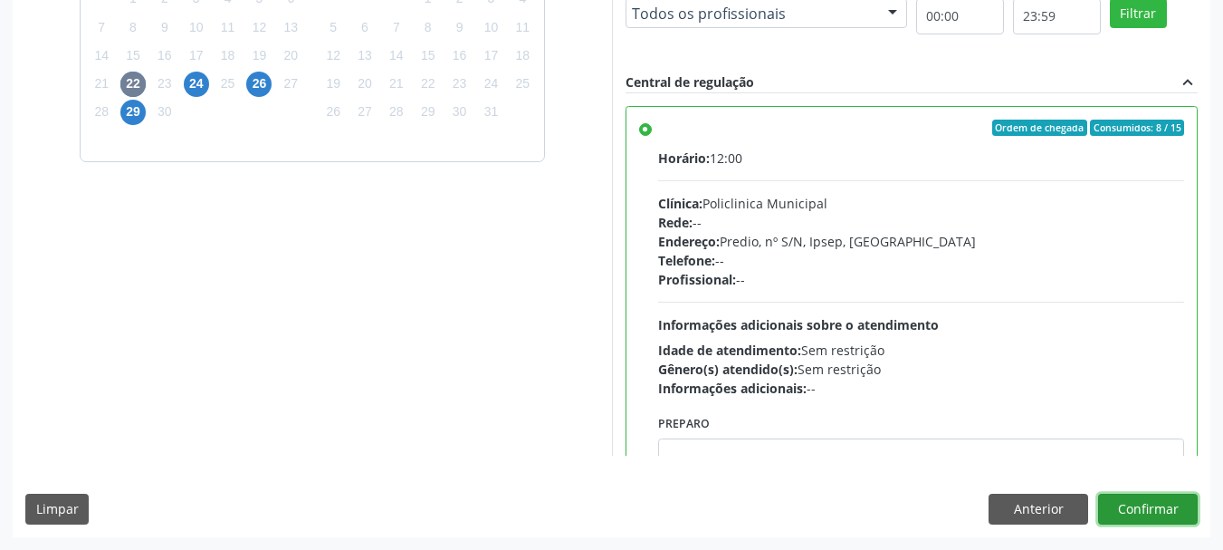
click at [1139, 507] on button "Confirmar" at bounding box center [1148, 508] width 100 height 31
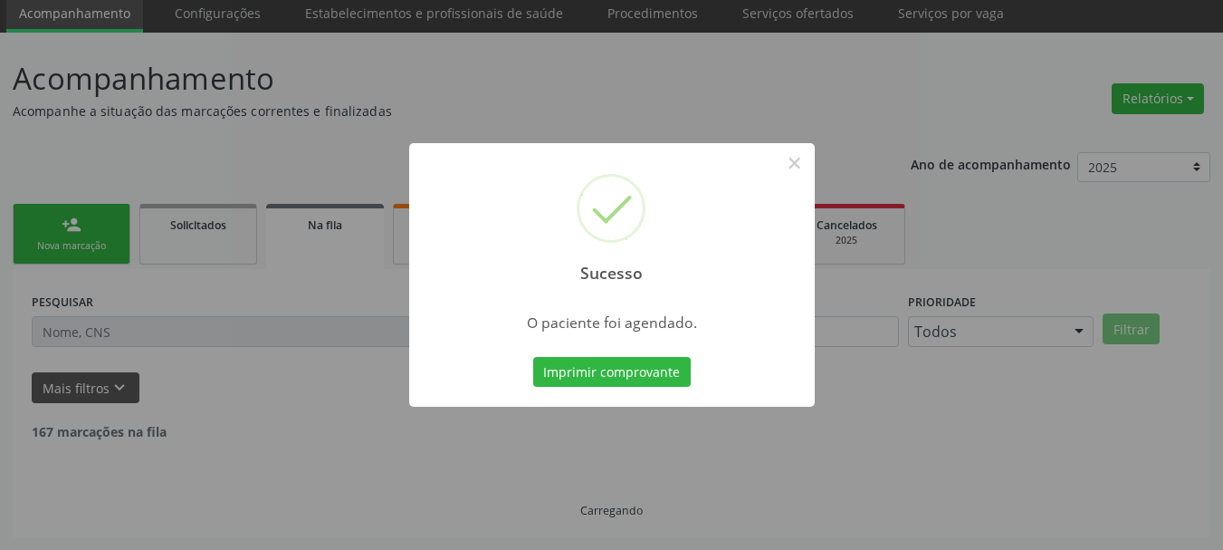
scroll to position [48, 0]
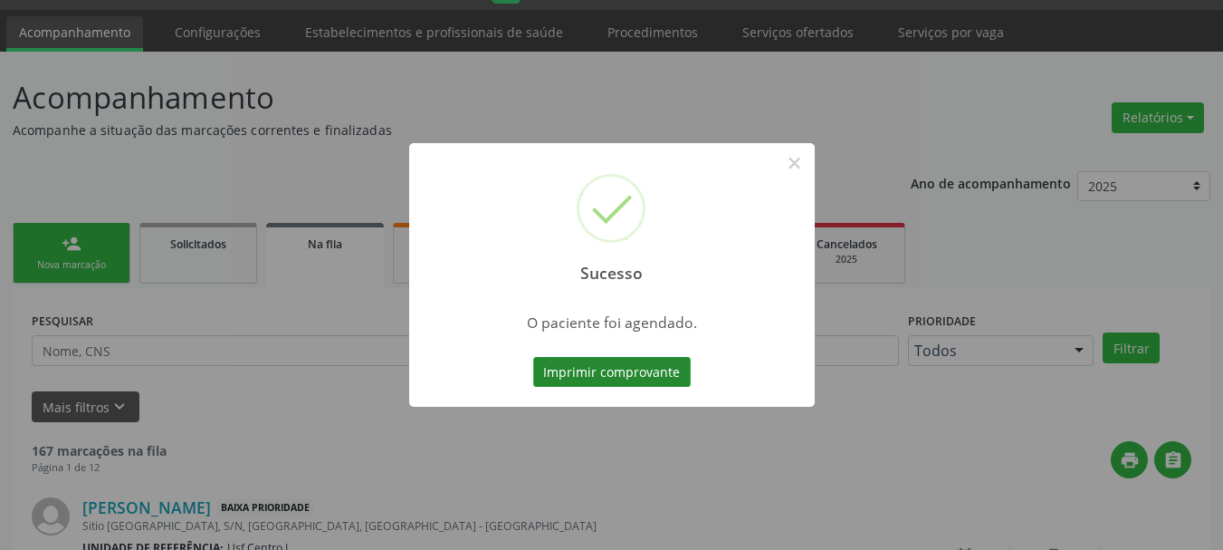
click at [615, 372] on button "Imprimir comprovante" at bounding box center [612, 372] width 158 height 31
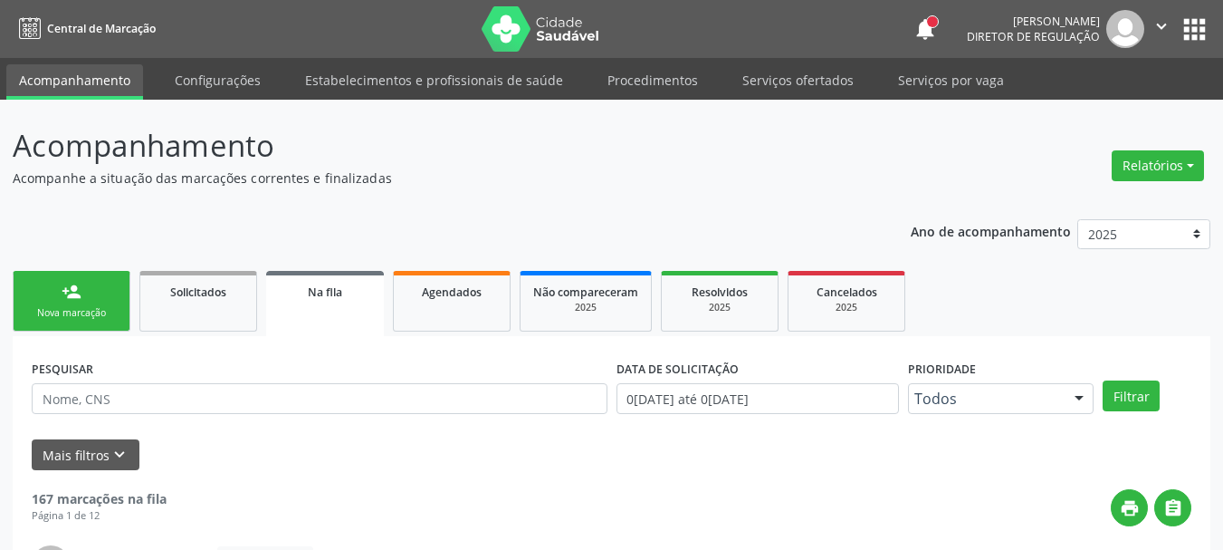
scroll to position [48, 0]
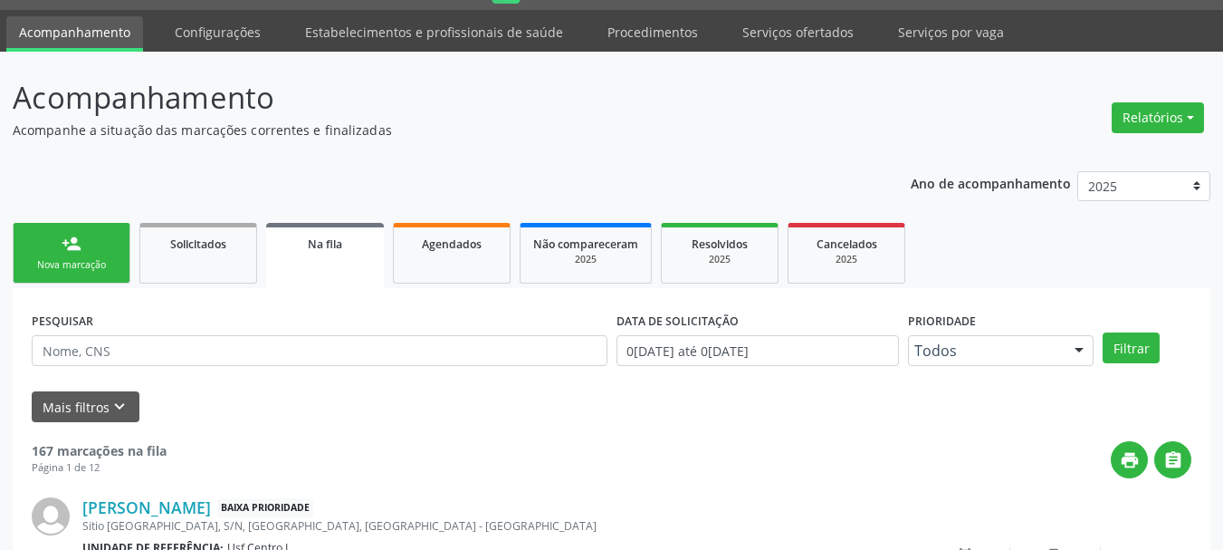
click at [58, 263] on div "Nova marcação" at bounding box center [71, 265] width 91 height 14
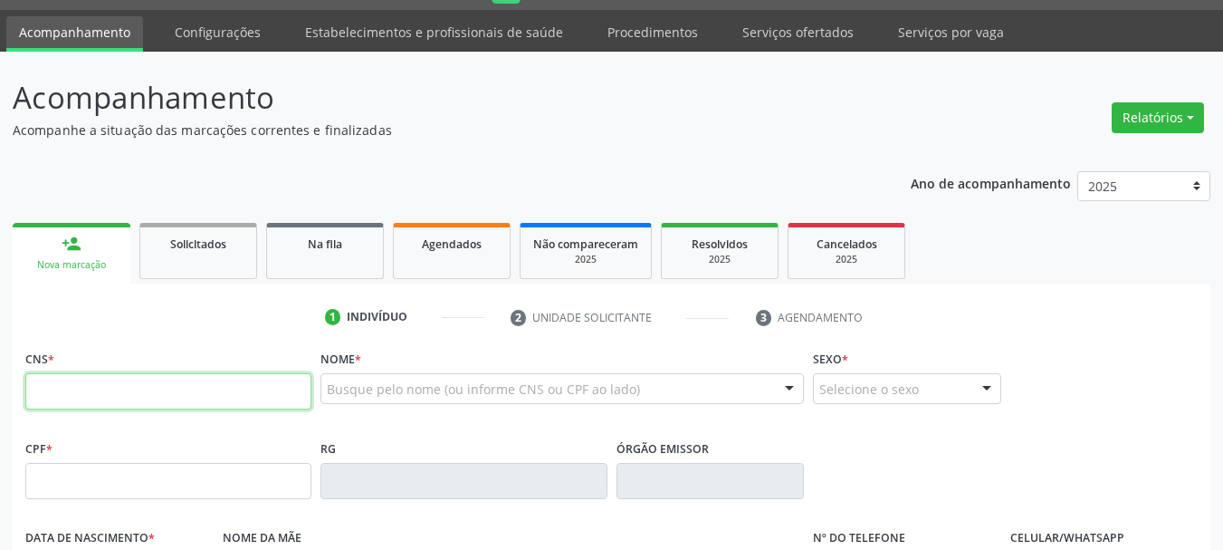
drag, startPoint x: 71, startPoint y: 403, endPoint x: 91, endPoint y: 400, distance: 20.1
click at [71, 403] on input "text" at bounding box center [168, 391] width 286 height 36
type input "702 9055 4526 1179"
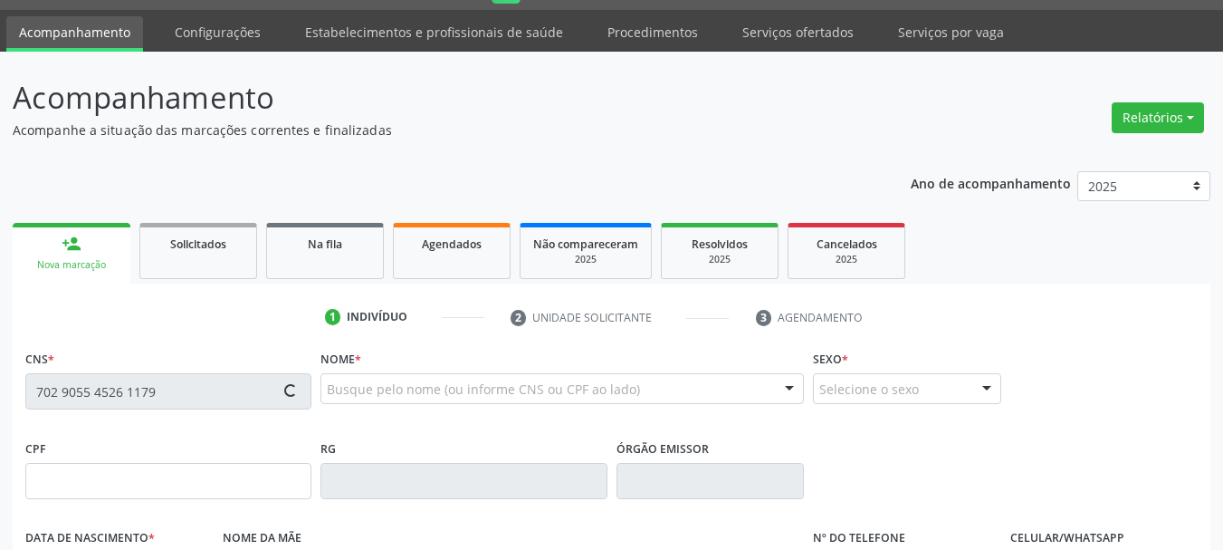
type input "157.961.574-00"
type input "10/07/2018"
type input "Silva Leticia Silva Santos"
type input "(87) 98108-9651"
type input "130.982.526-26"
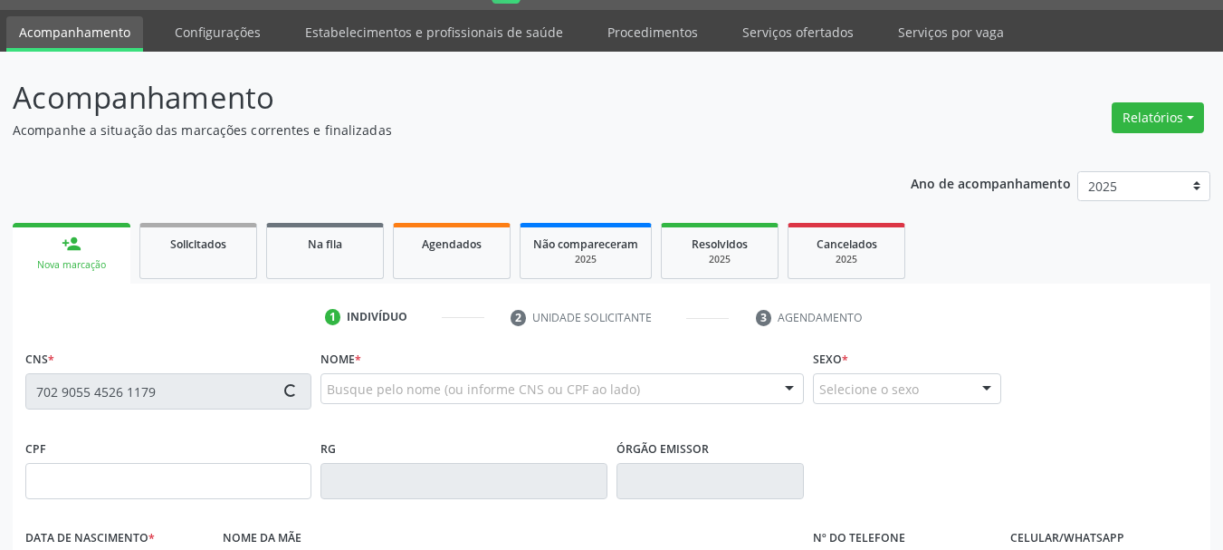
type input "S/N"
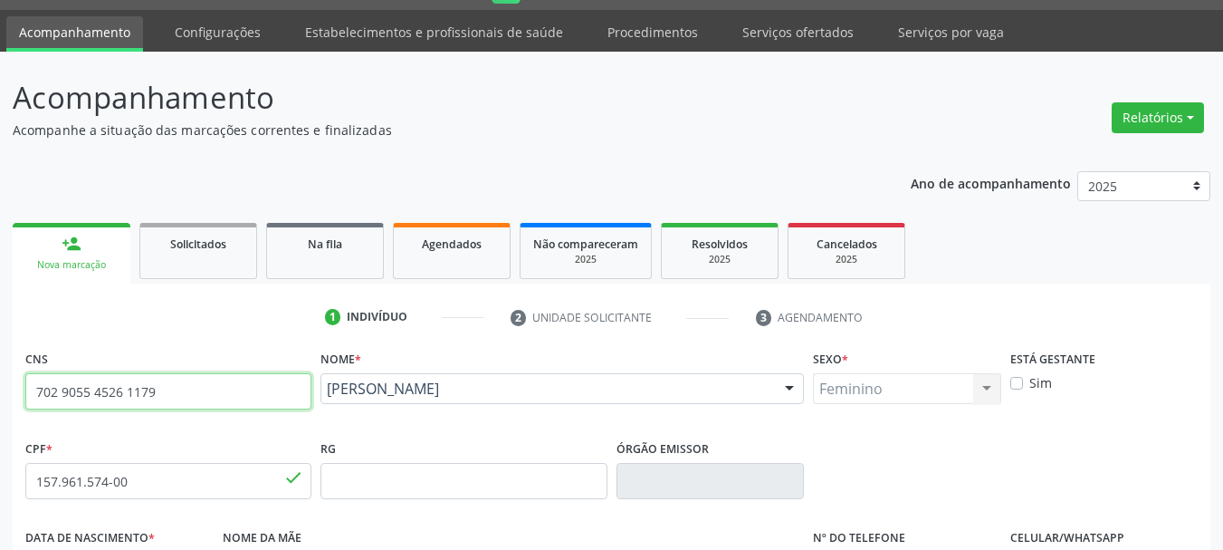
drag, startPoint x: 195, startPoint y: 398, endPoint x: 0, endPoint y: 399, distance: 194.7
click at [0, 399] on div "Acompanhamento Acompanhe a situação das marcações correntes e finalizadas Relat…" at bounding box center [611, 493] width 1223 height 882
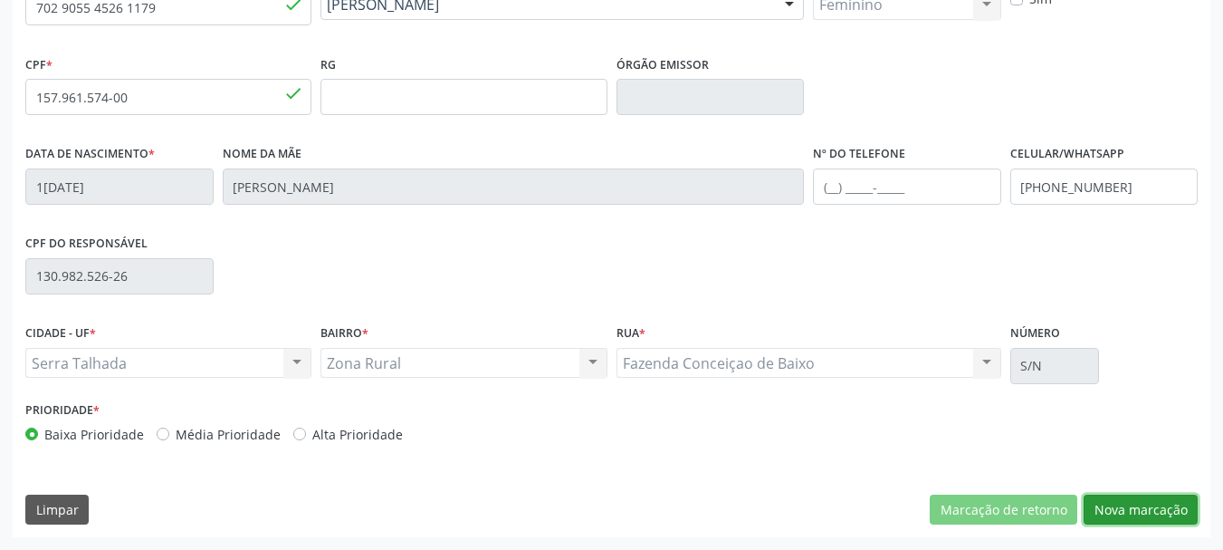
click at [1166, 509] on button "Nova marcação" at bounding box center [1141, 509] width 114 height 31
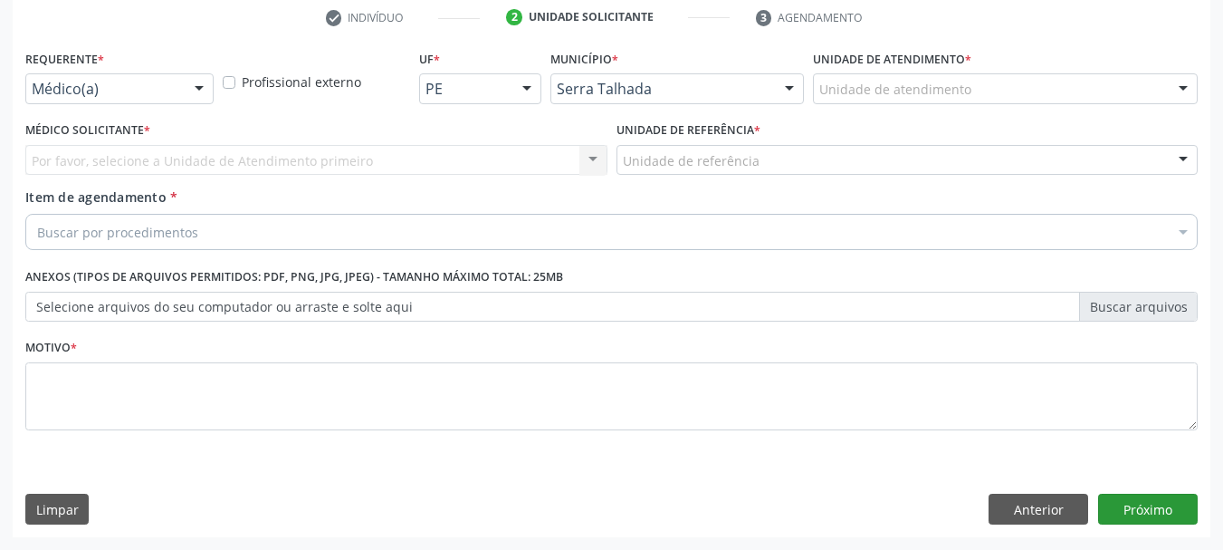
scroll to position [348, 0]
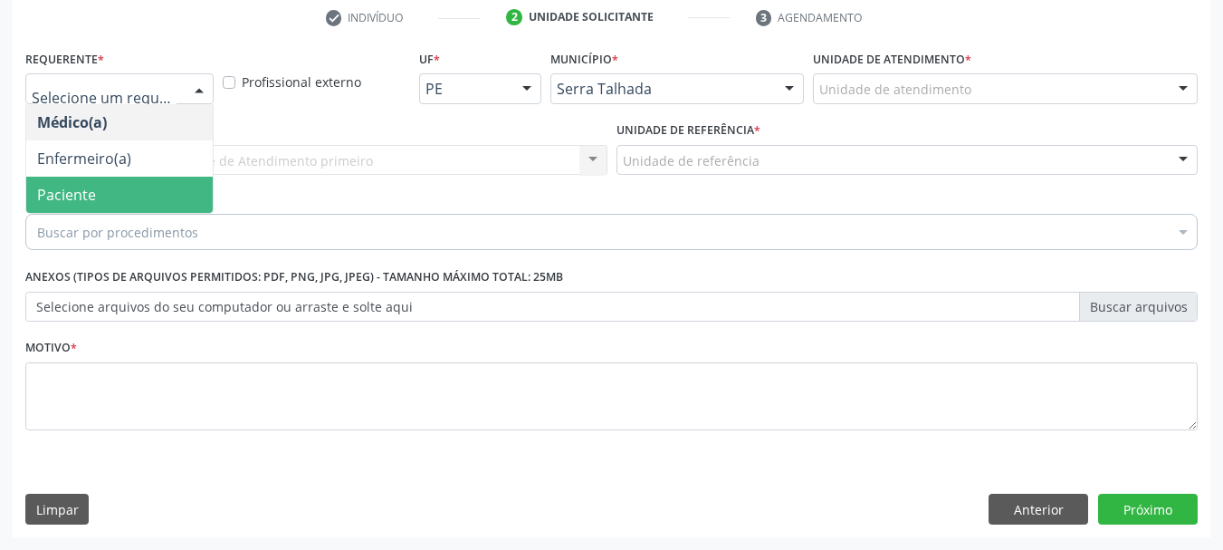
drag, startPoint x: 59, startPoint y: 190, endPoint x: 61, endPoint y: 169, distance: 20.9
click at [61, 172] on ul "Médico(a) Enfermeiro(a) Paciente Nenhum resultado encontrado para: " " Não há n…" at bounding box center [119, 158] width 187 height 109
click at [70, 191] on span "Paciente" at bounding box center [66, 195] width 59 height 20
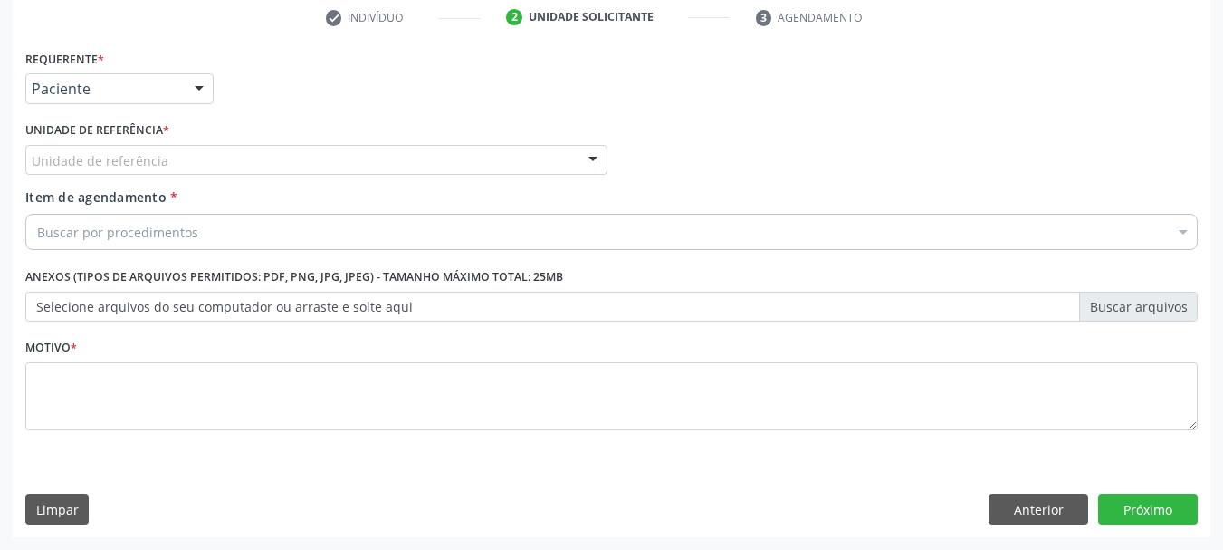
click at [82, 148] on div "Unidade de referência" at bounding box center [316, 160] width 582 height 31
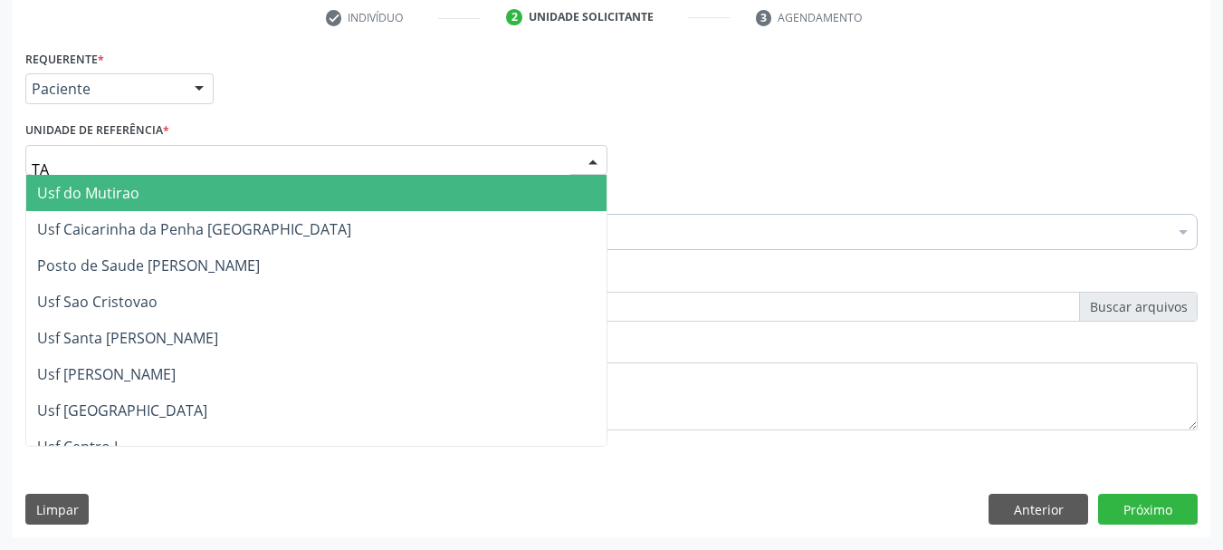
type input "TAU"
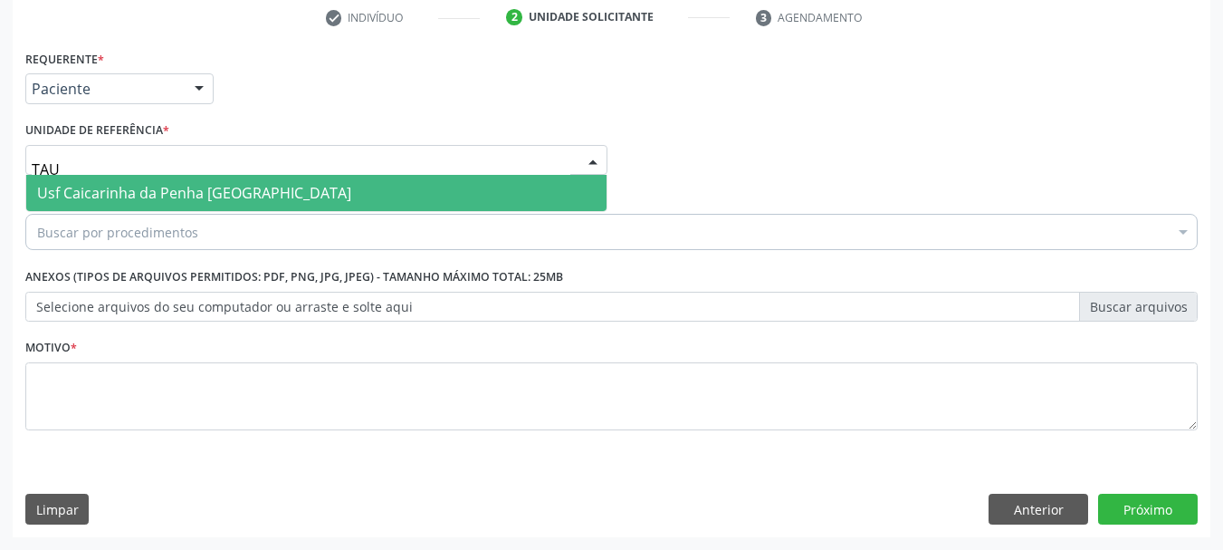
click at [320, 181] on span "Usf Caicarinha da Penha [GEOGRAPHIC_DATA]" at bounding box center [316, 193] width 580 height 36
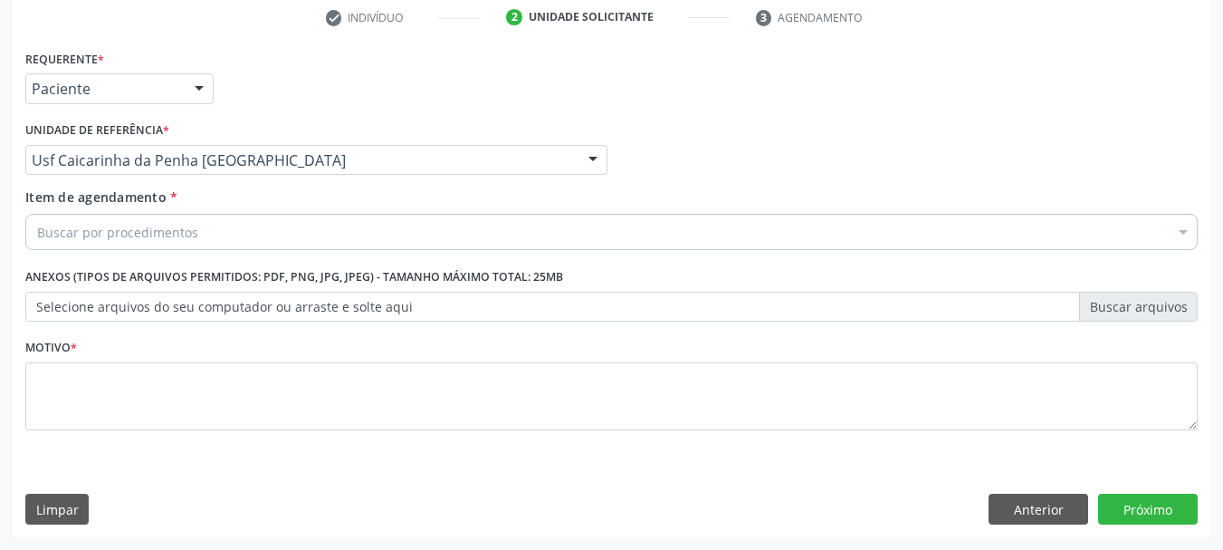
click at [280, 231] on div "Buscar por procedimentos" at bounding box center [611, 232] width 1172 height 36
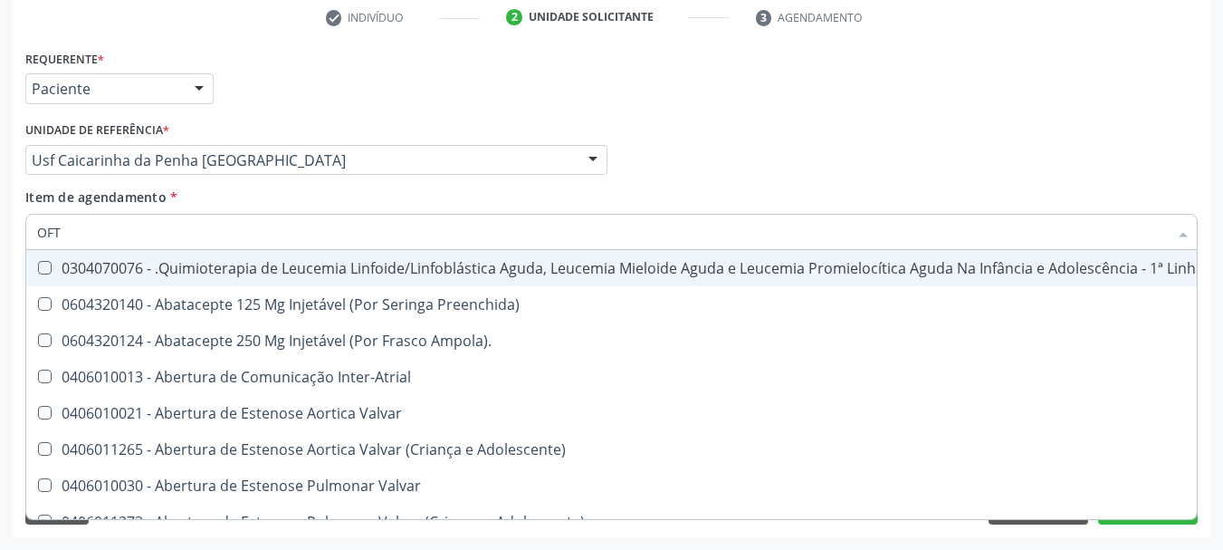
type input "OFTA"
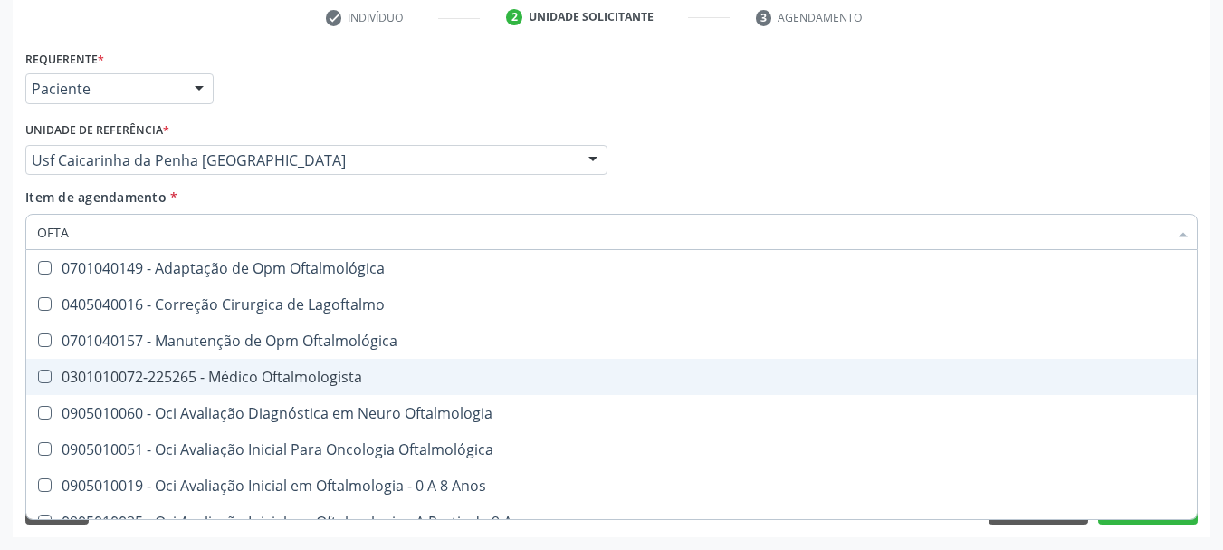
click at [272, 381] on div "0301010072-225265 - Médico Oftalmologista" at bounding box center [611, 376] width 1149 height 14
checkbox Oftalmologista "true"
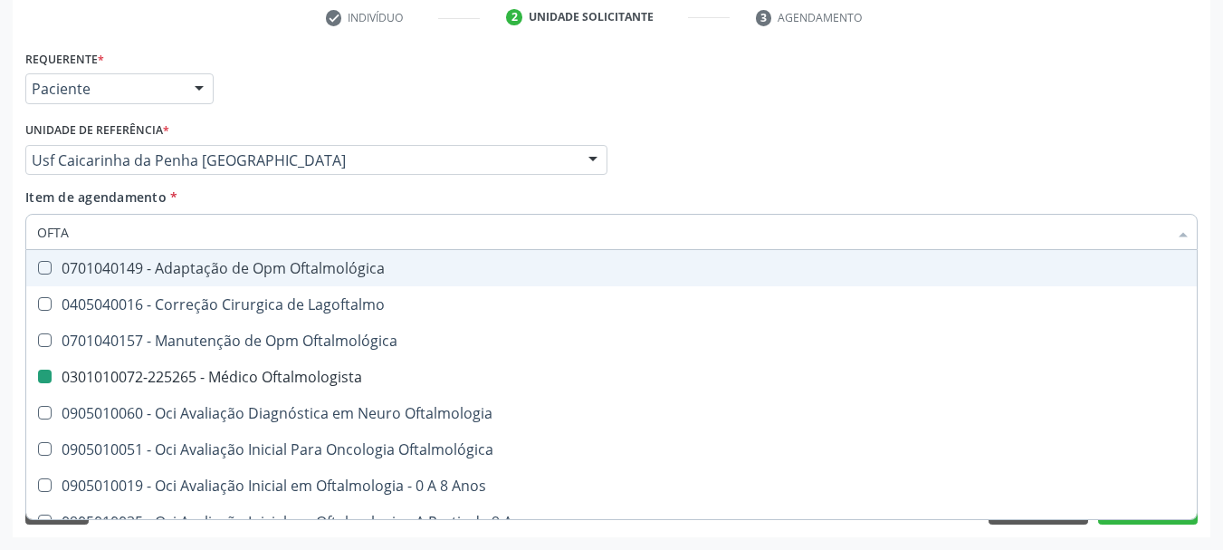
drag, startPoint x: 640, startPoint y: 170, endPoint x: 70, endPoint y: 469, distance: 643.9
click at [639, 170] on div "Médico Solicitante Por favor, selecione a Unidade de Atendimento primeiro Nenhu…" at bounding box center [612, 152] width 1182 height 71
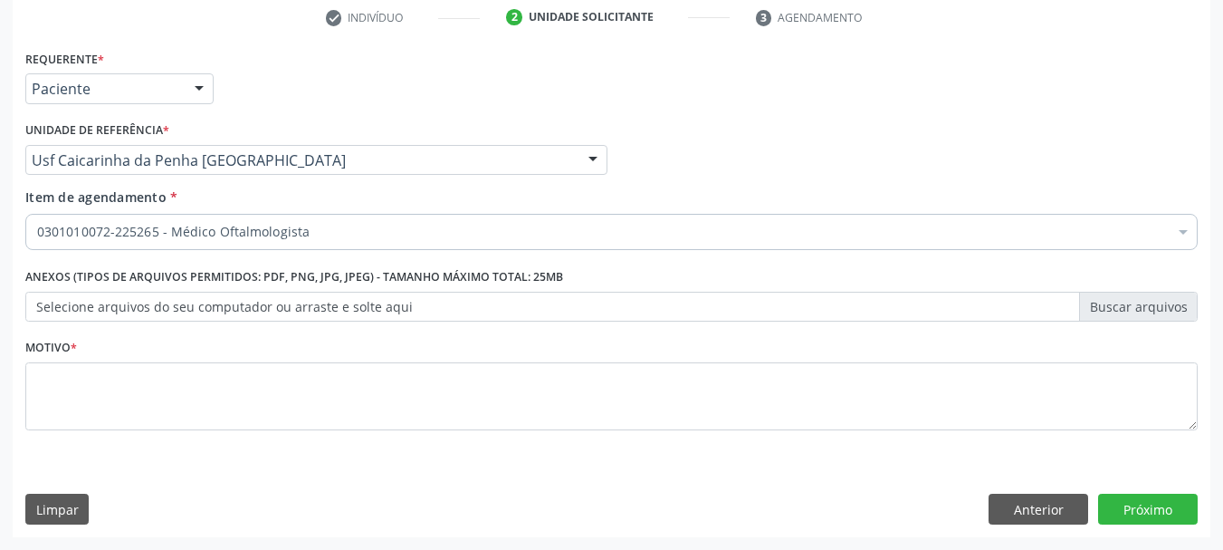
click at [154, 435] on fieldset "Motivo *" at bounding box center [611, 388] width 1172 height 109
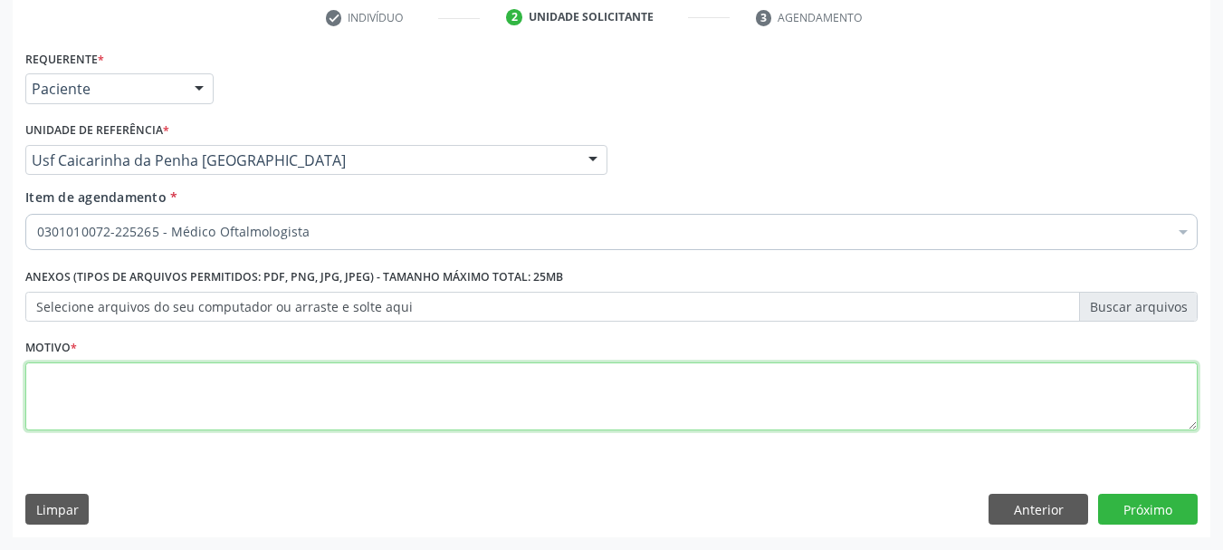
click at [164, 402] on textarea at bounding box center [611, 396] width 1172 height 69
type textarea "*"
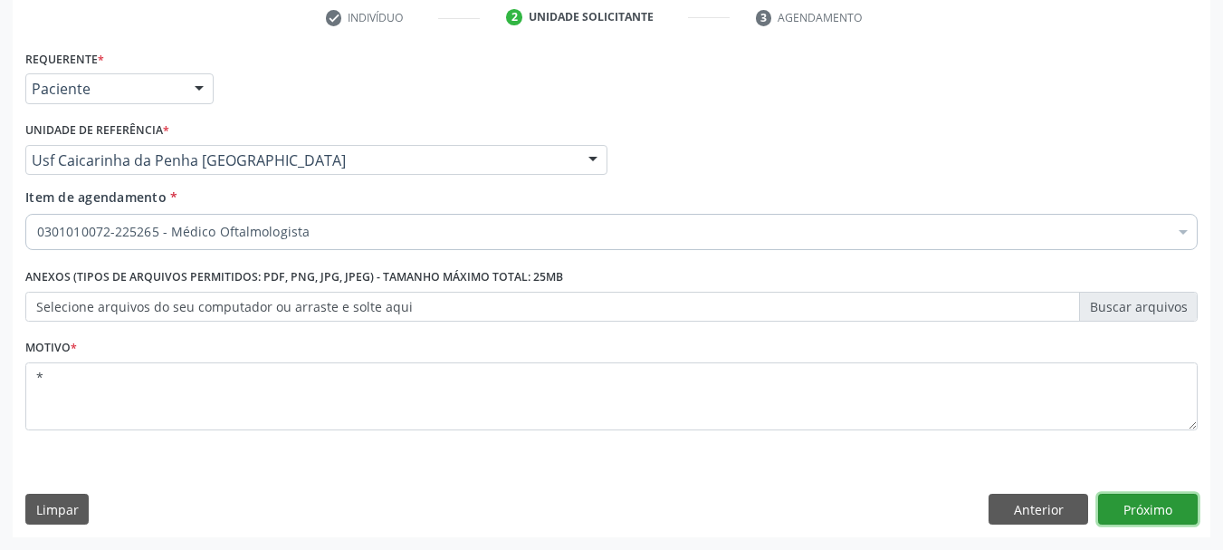
click at [1133, 497] on button "Próximo" at bounding box center [1148, 508] width 100 height 31
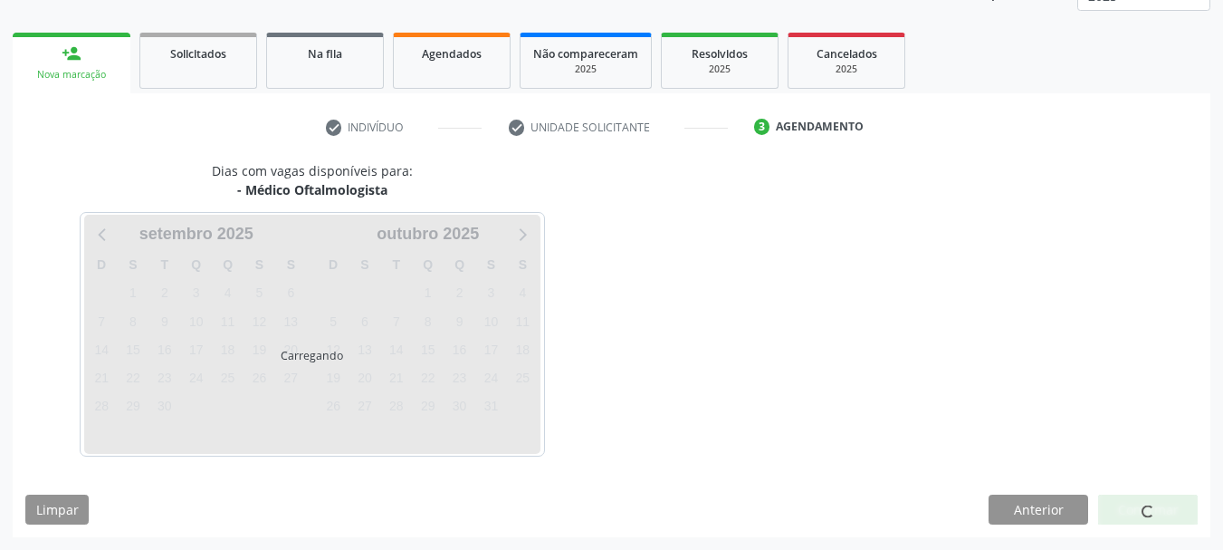
scroll to position [238, 0]
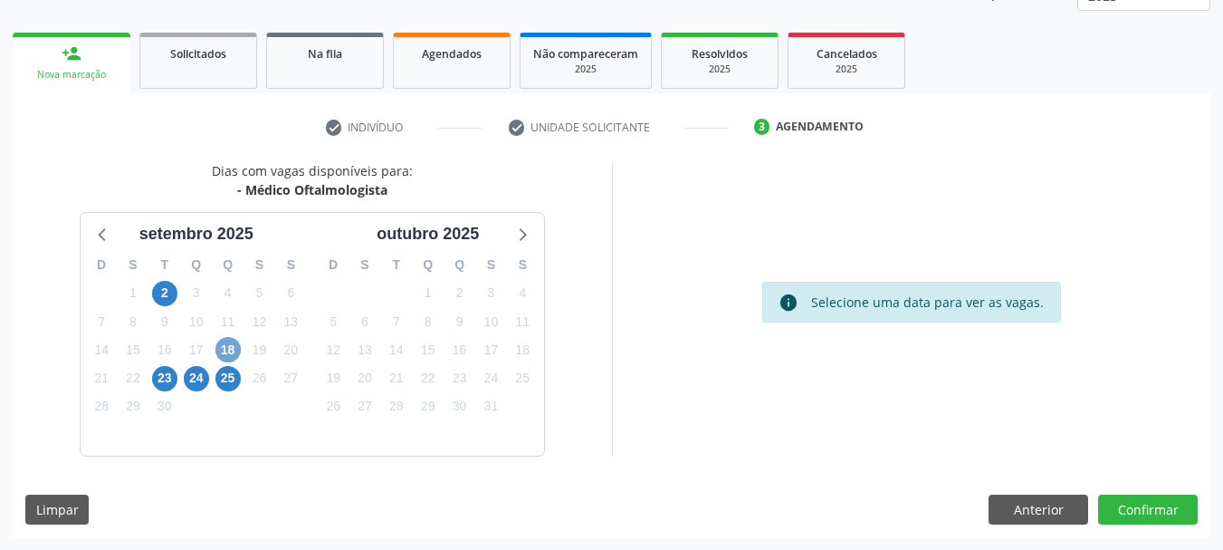
click at [228, 348] on span "18" at bounding box center [227, 349] width 25 height 25
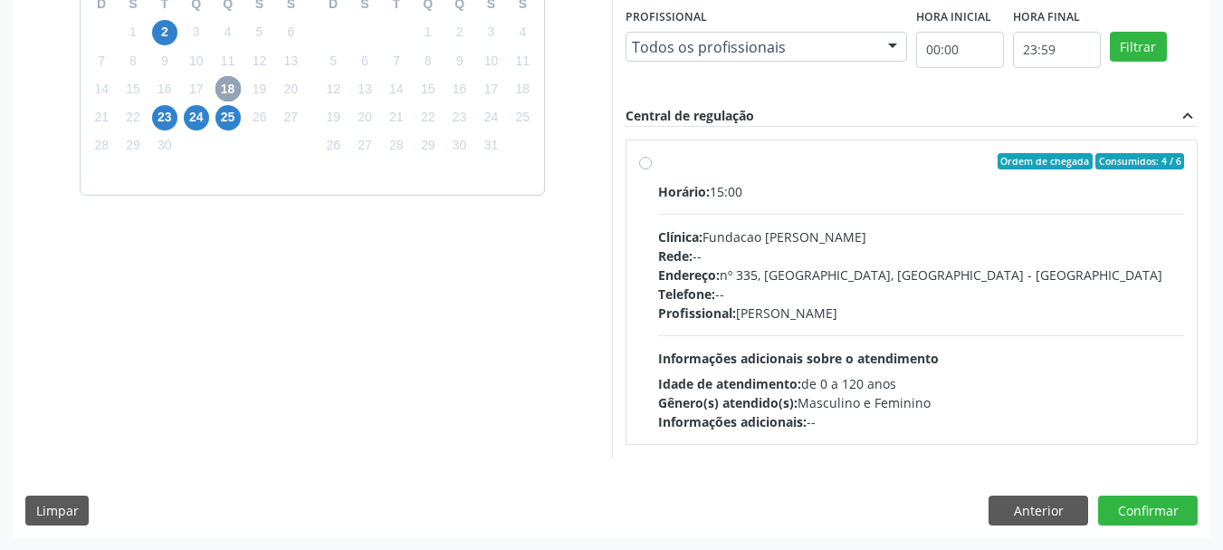
scroll to position [500, 0]
click at [159, 127] on span "23" at bounding box center [164, 116] width 25 height 25
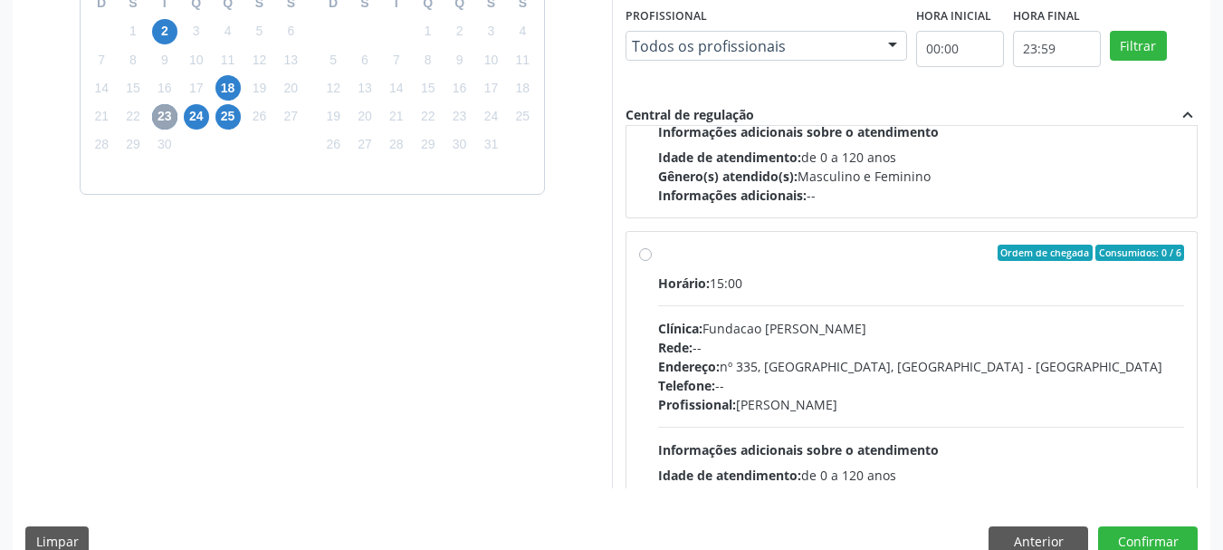
scroll to position [1238, 0]
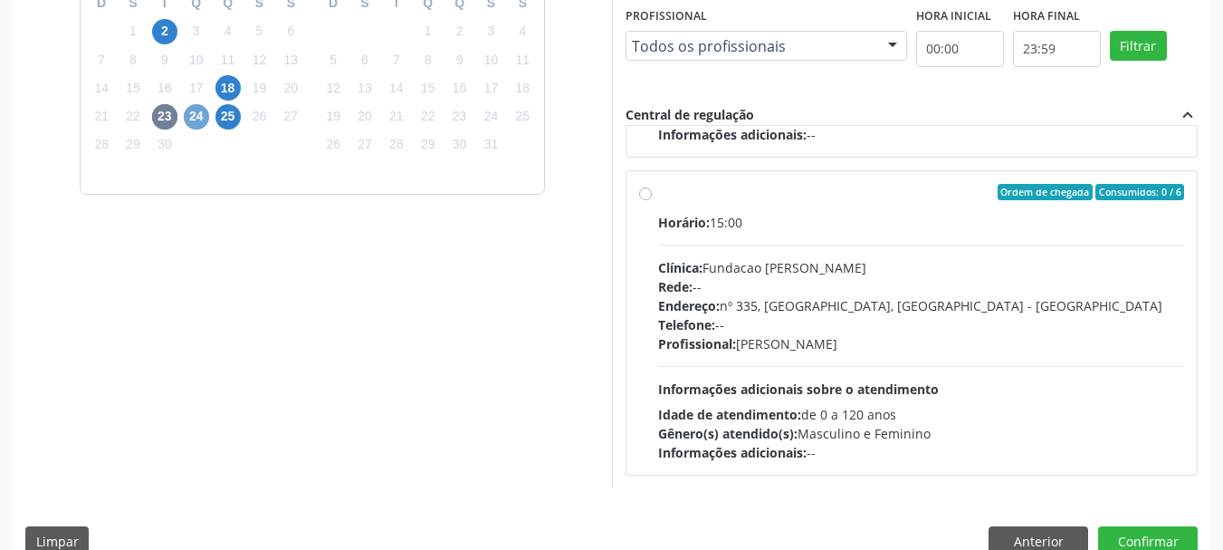
click at [193, 117] on span "24" at bounding box center [196, 116] width 25 height 25
click at [233, 109] on span "25" at bounding box center [227, 116] width 25 height 25
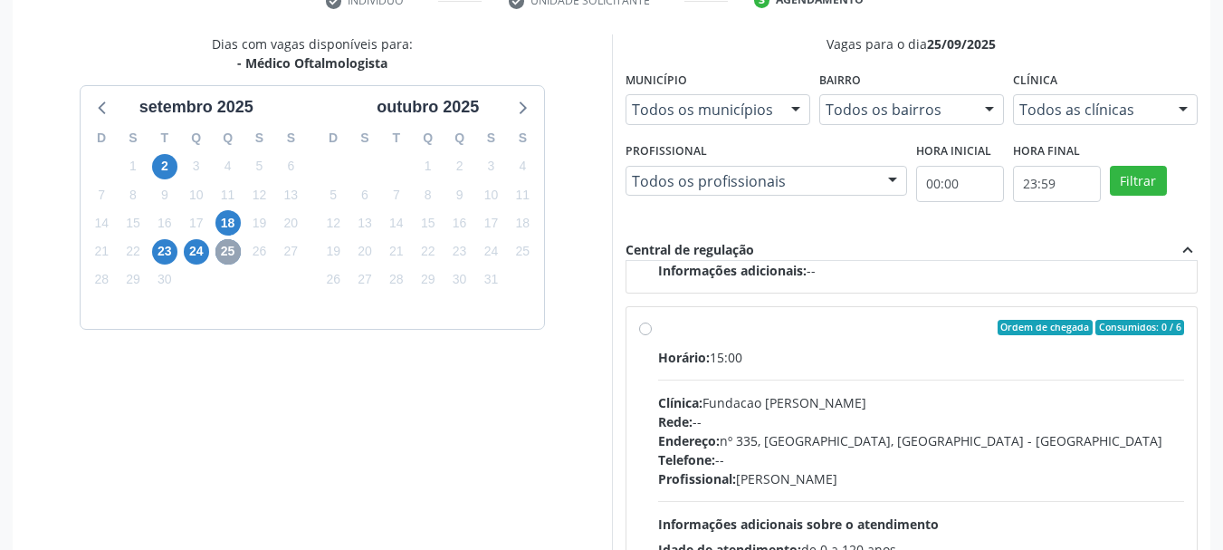
scroll to position [0, 0]
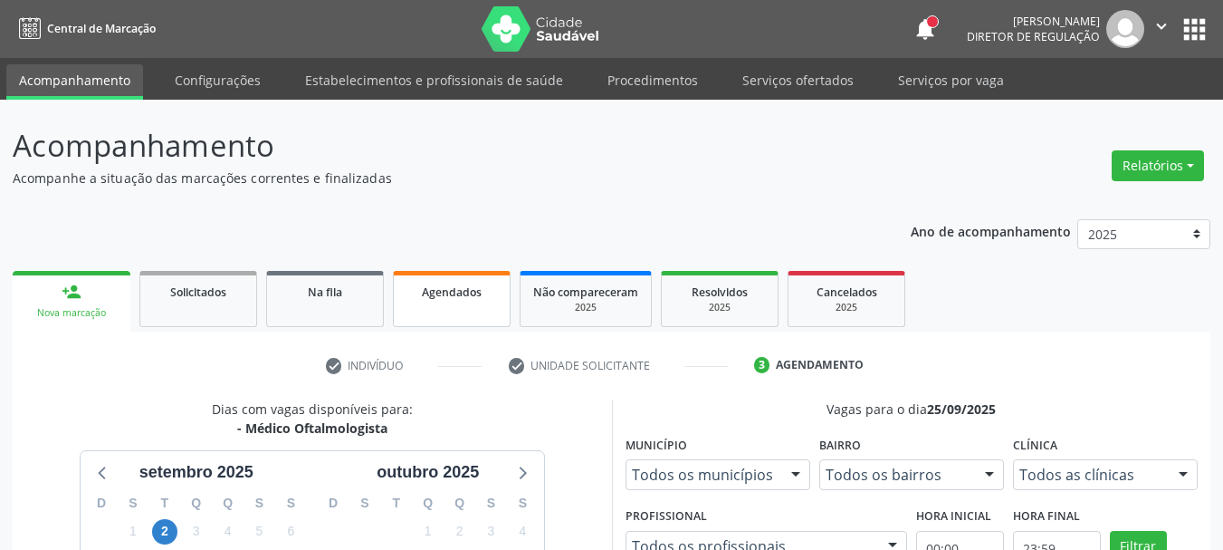
click at [453, 326] on link "Agendados" at bounding box center [452, 299] width 118 height 56
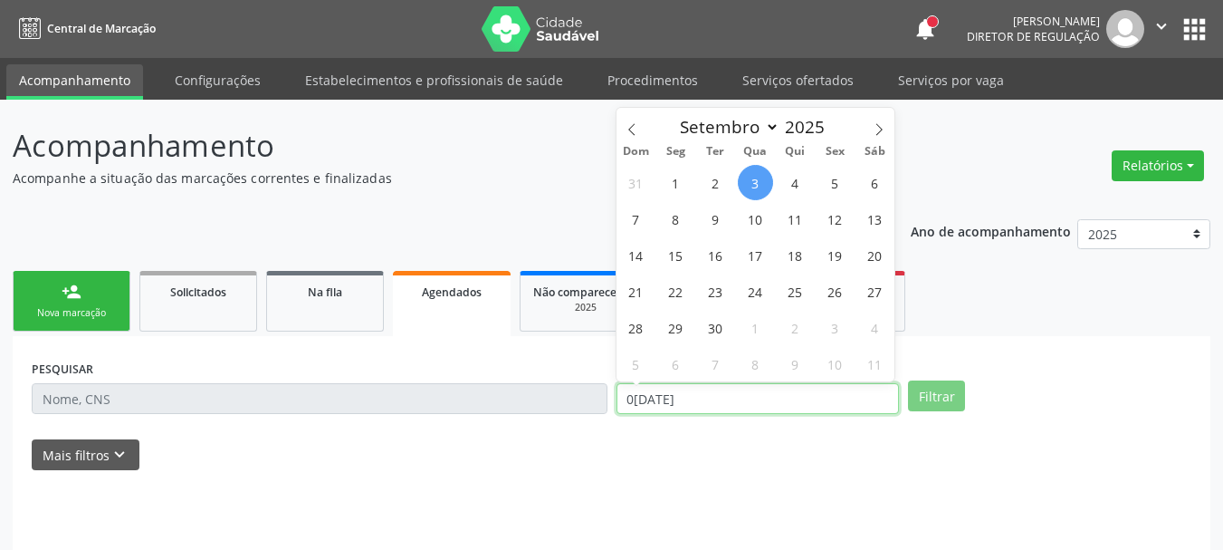
click at [733, 397] on input "03/09/2025" at bounding box center [758, 398] width 283 height 31
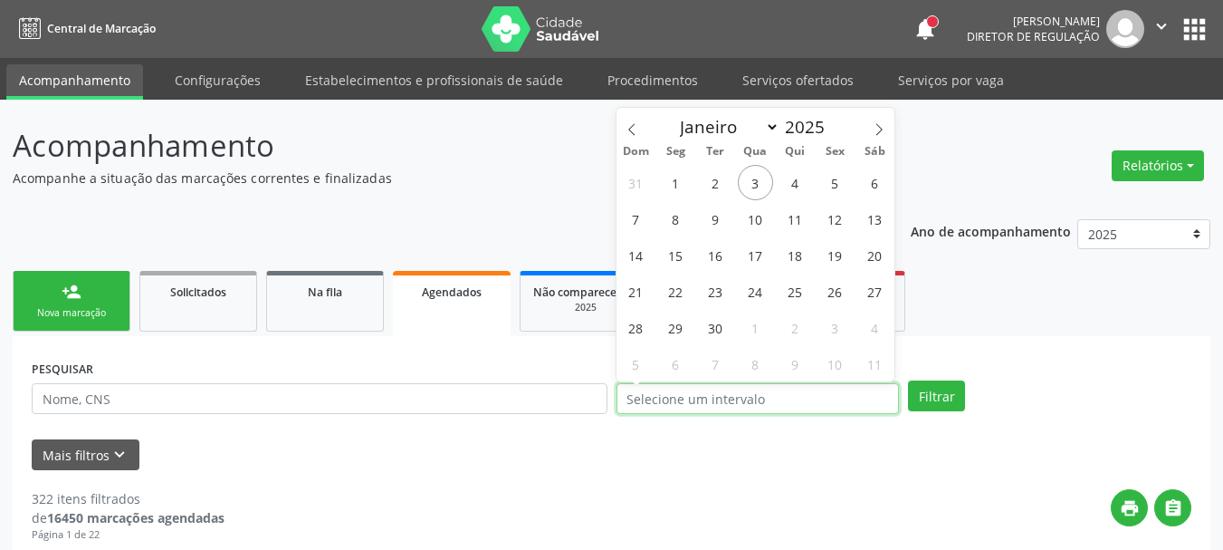
click at [733, 397] on input "text" at bounding box center [758, 398] width 283 height 31
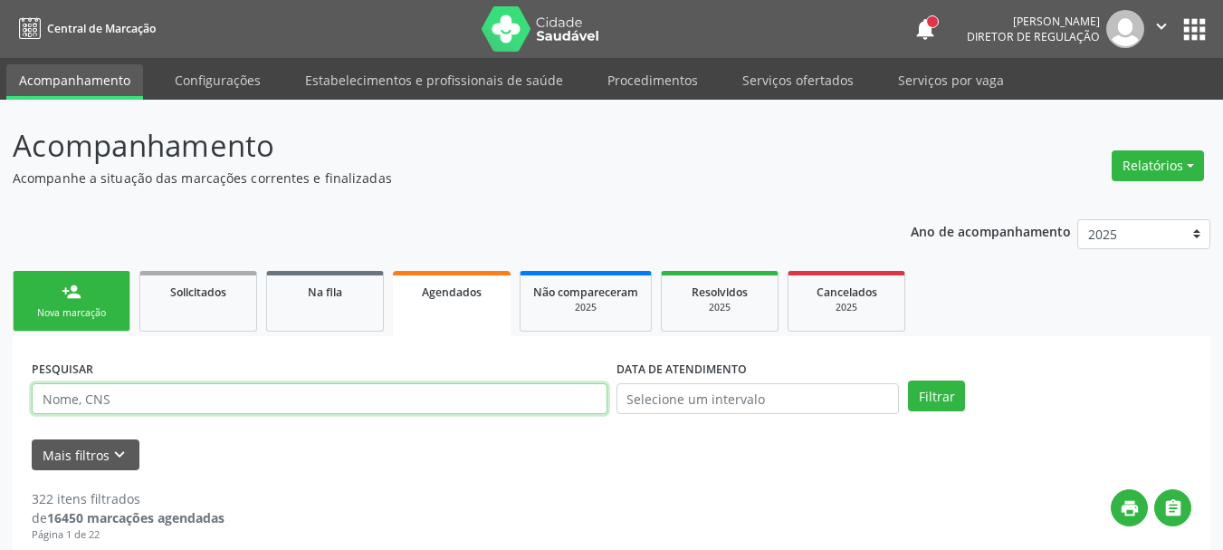
click at [116, 404] on input "text" at bounding box center [320, 398] width 576 height 31
type input "S"
click at [908, 380] on button "Filtrar" at bounding box center [936, 395] width 57 height 31
click at [171, 396] on input "SUELI" at bounding box center [320, 398] width 576 height 31
type input "SUELI MARIA"
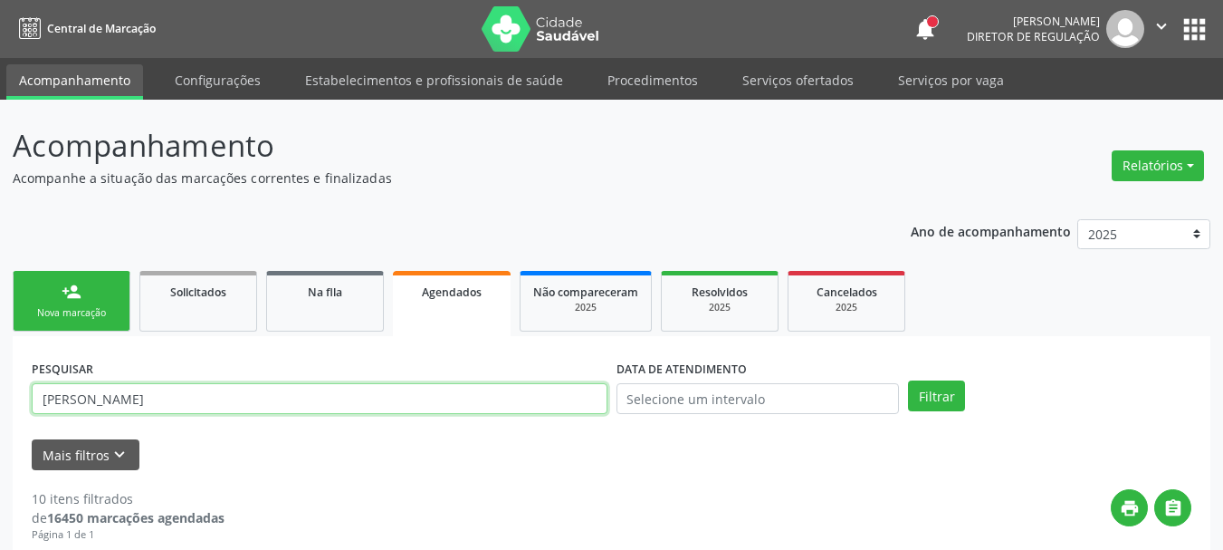
click at [908, 380] on button "Filtrar" at bounding box center [936, 395] width 57 height 31
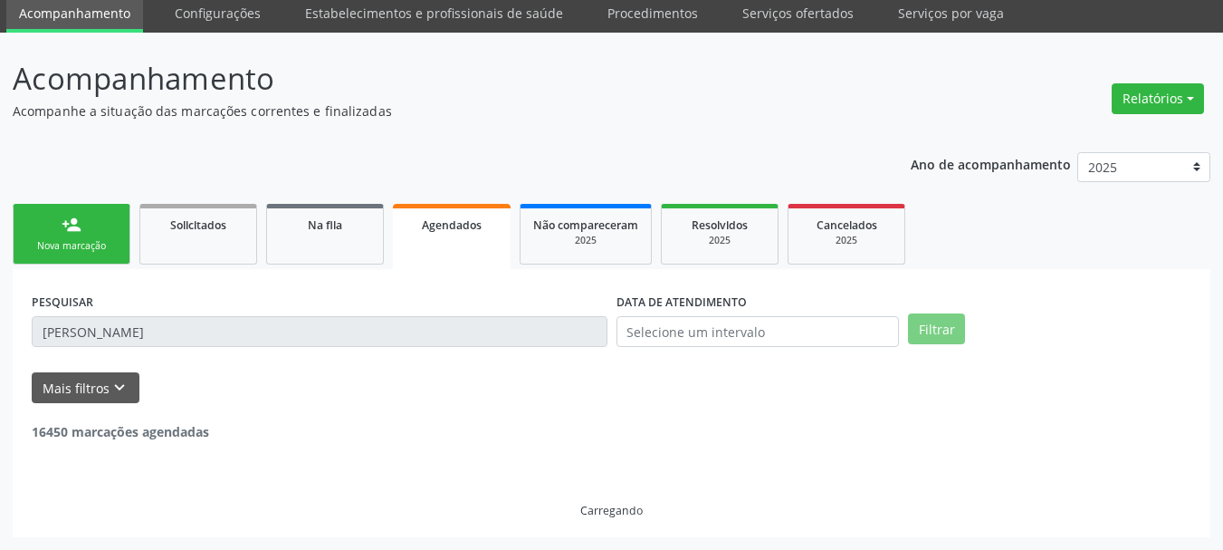
scroll to position [9, 0]
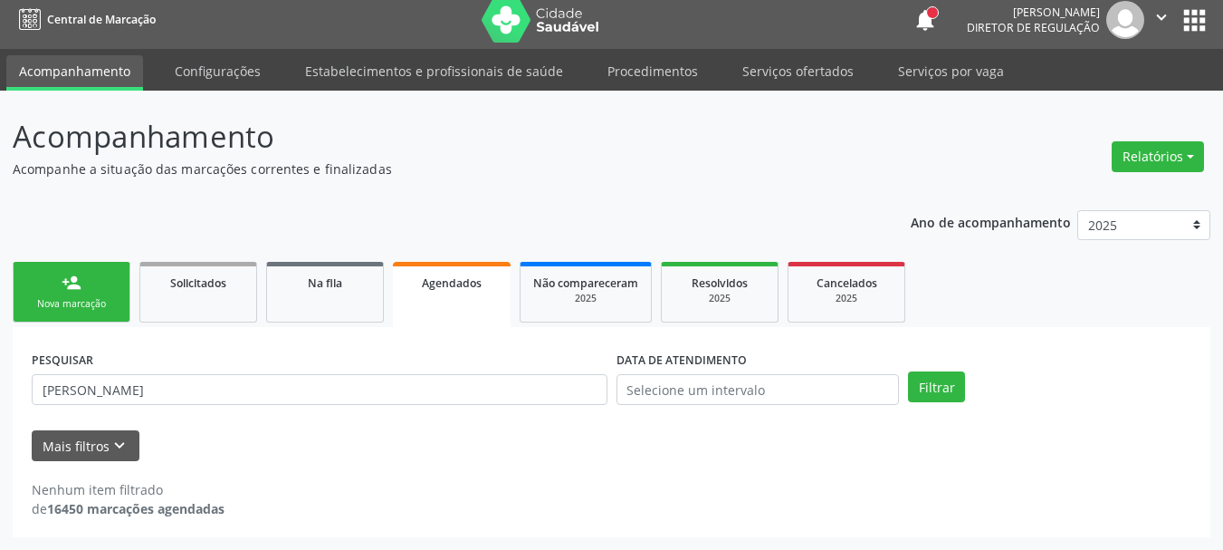
click at [67, 305] on div "Nova marcação" at bounding box center [71, 304] width 91 height 14
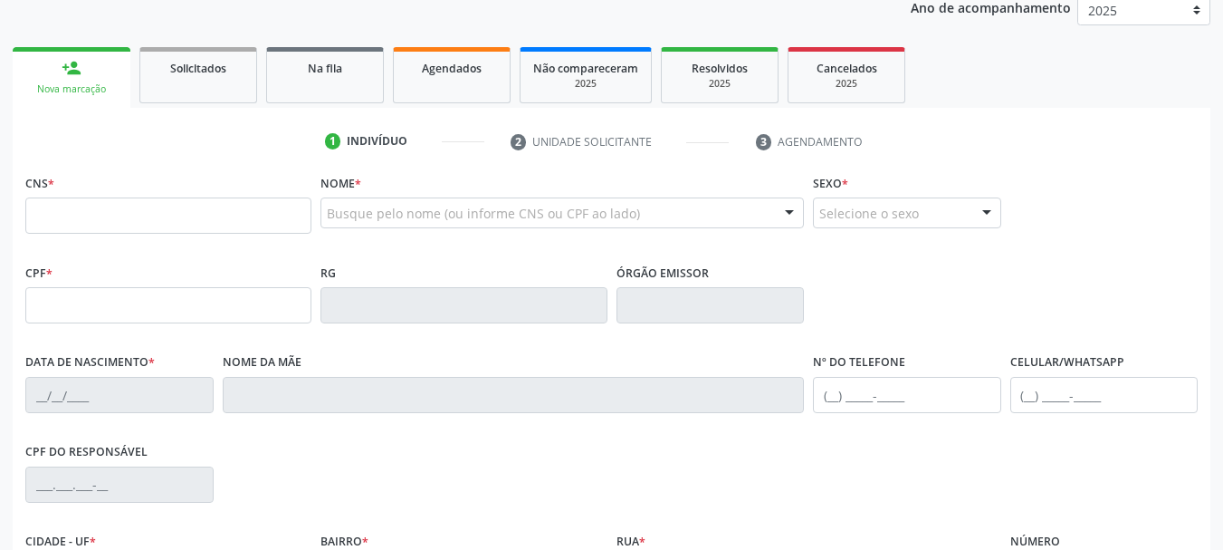
scroll to position [281, 0]
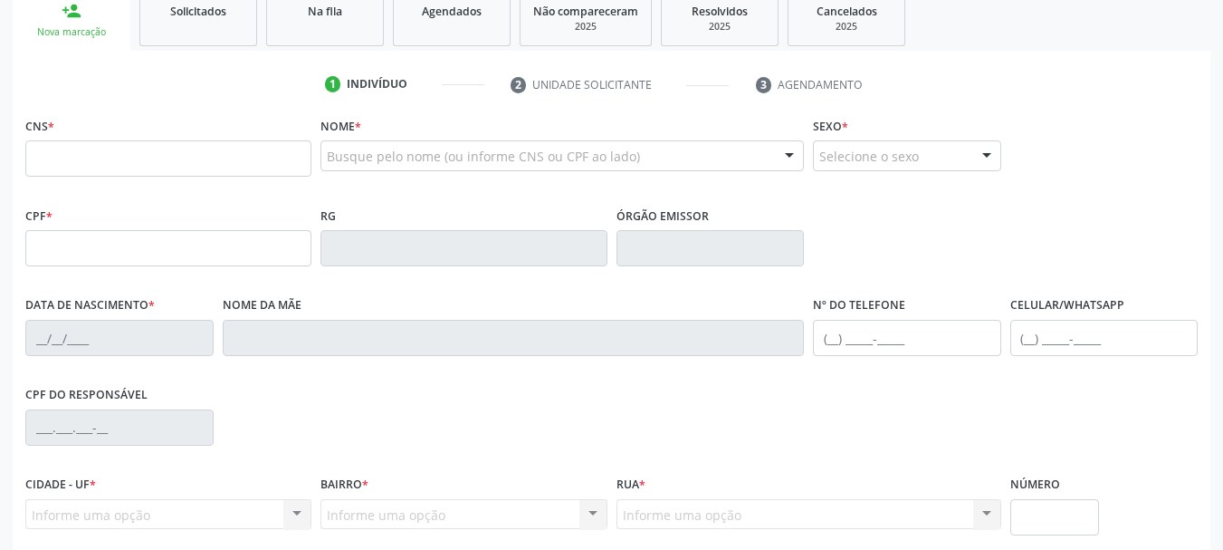
click at [393, 168] on div "Busque pelo nome (ou informe CNS ou CPF ao lado)" at bounding box center [561, 155] width 483 height 31
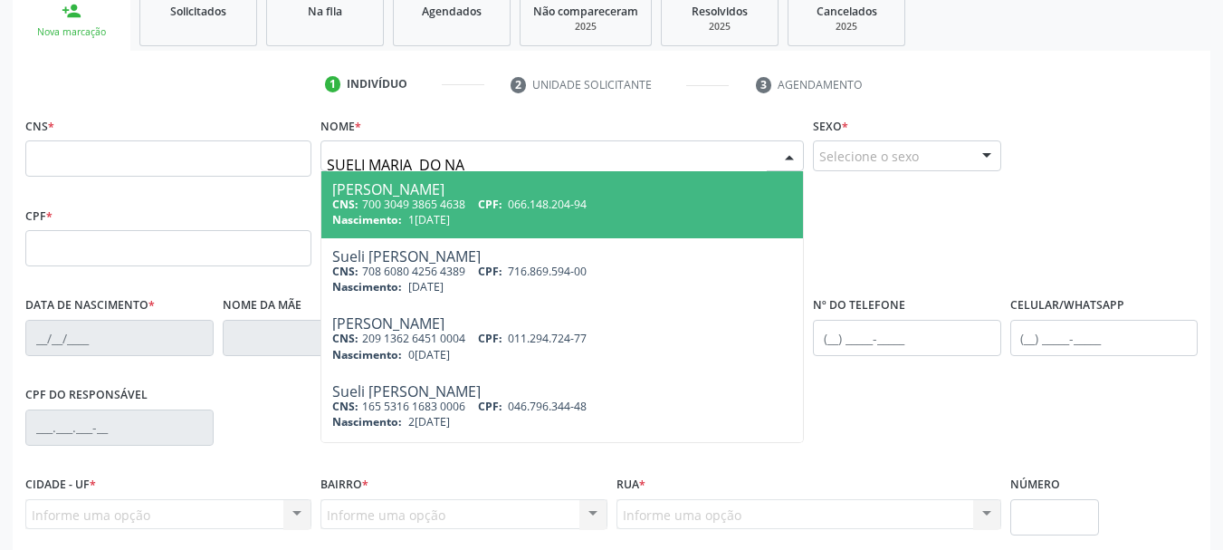
type input "SUELI MARIA DO NAS"
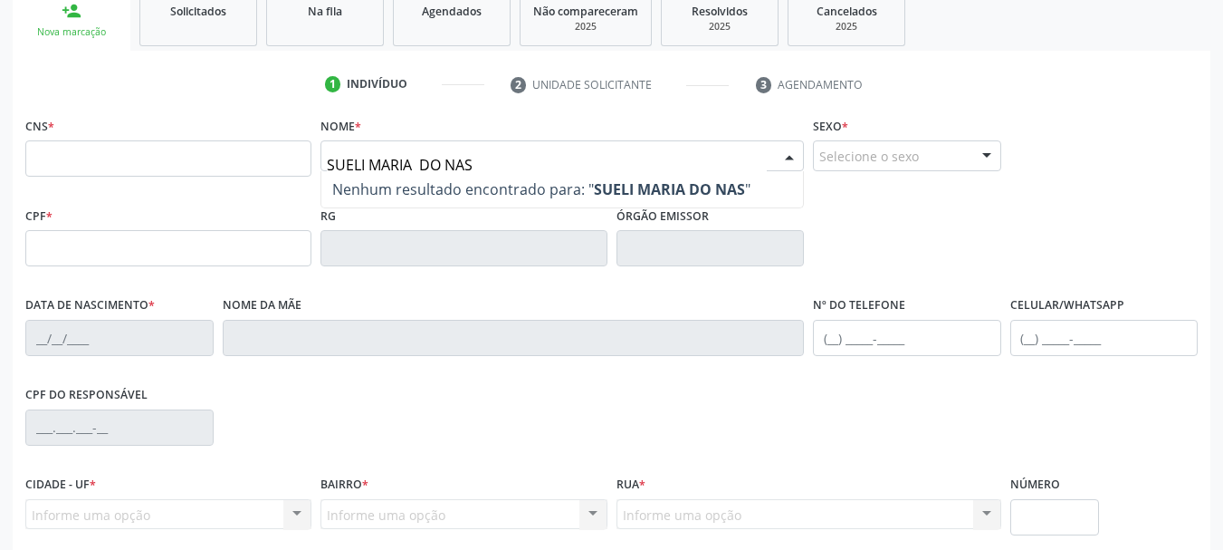
click at [389, 172] on span "Nenhum resultado encontrado para: " SUELI MARIA DO NAS "" at bounding box center [562, 189] width 482 height 36
drag, startPoint x: 494, startPoint y: 154, endPoint x: 0, endPoint y: 177, distance: 494.8
click at [0, 177] on div "Acompanhamento Acompanhe a situação das marcações correntes e finalizadas Relat…" at bounding box center [611, 260] width 1223 height 882
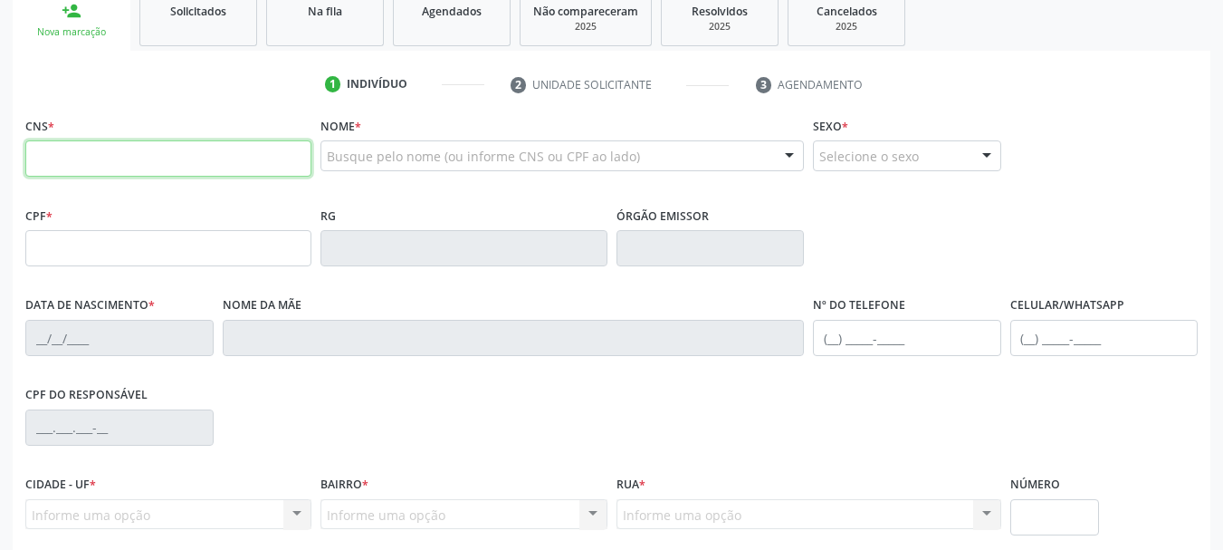
drag, startPoint x: 34, startPoint y: 157, endPoint x: 378, endPoint y: 122, distance: 344.9
click at [34, 157] on input "text" at bounding box center [168, 158] width 286 height 36
drag, startPoint x: 40, startPoint y: 237, endPoint x: 88, endPoint y: 237, distance: 48.0
click at [40, 237] on input "text" at bounding box center [168, 248] width 286 height 36
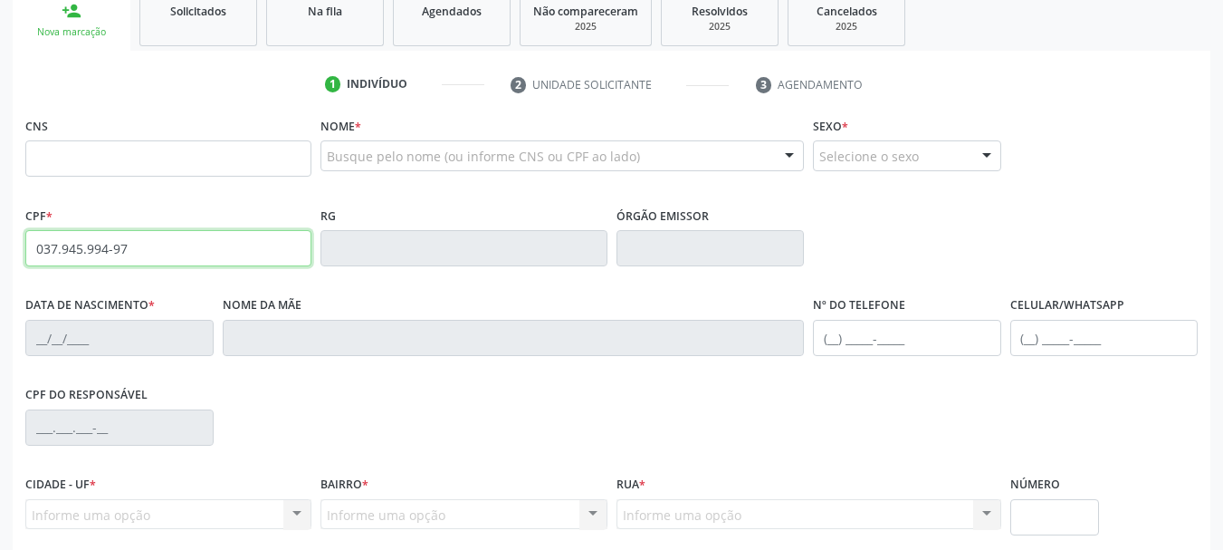
type input "037.945.994-97"
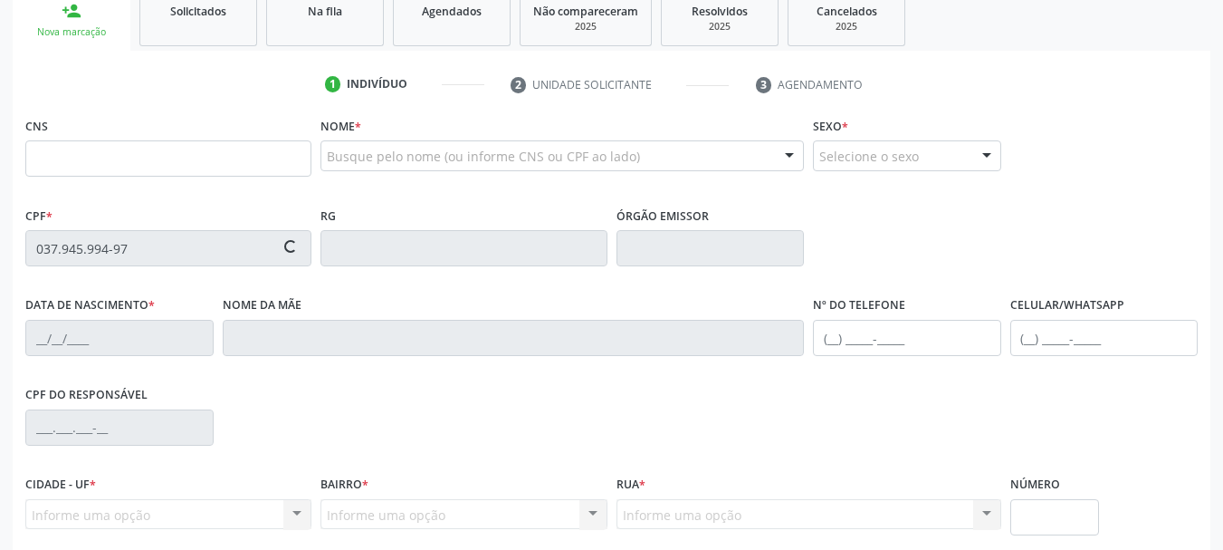
type input "898 0037 4165 4649"
type input "18/01/1978"
type input "Maria Margarida do Nascimento"
type input "(99) 99999-9999"
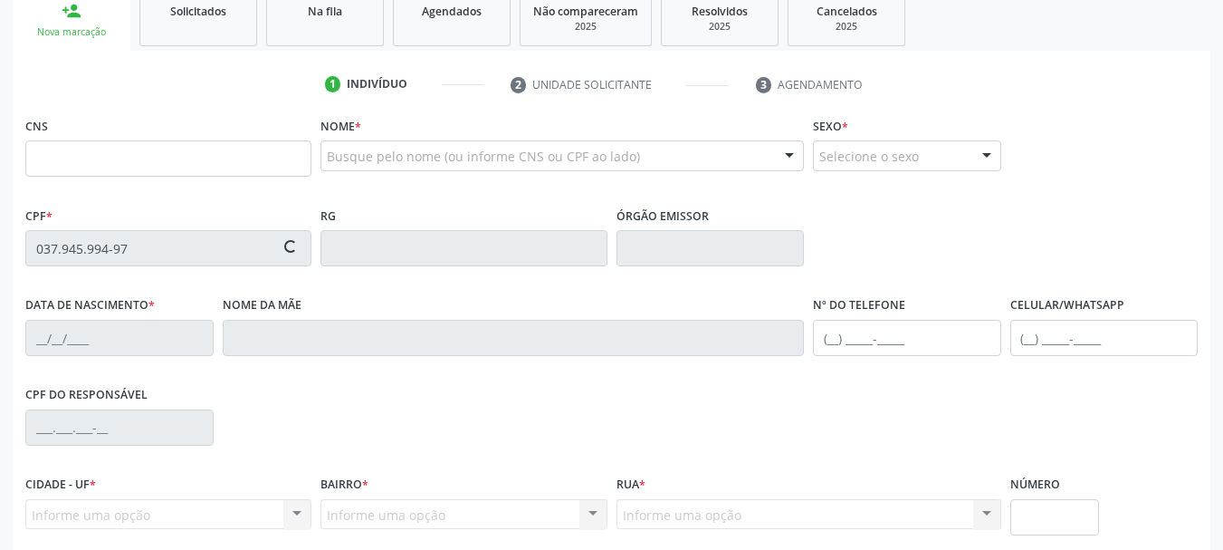
type input "039.729.234-14"
type input "S/N"
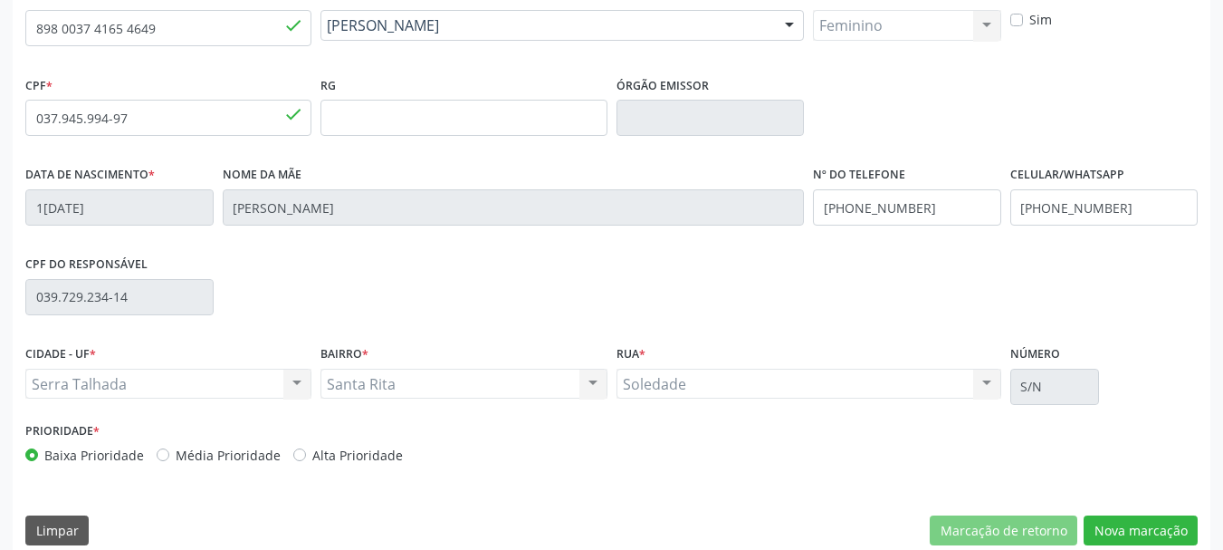
scroll to position [432, 0]
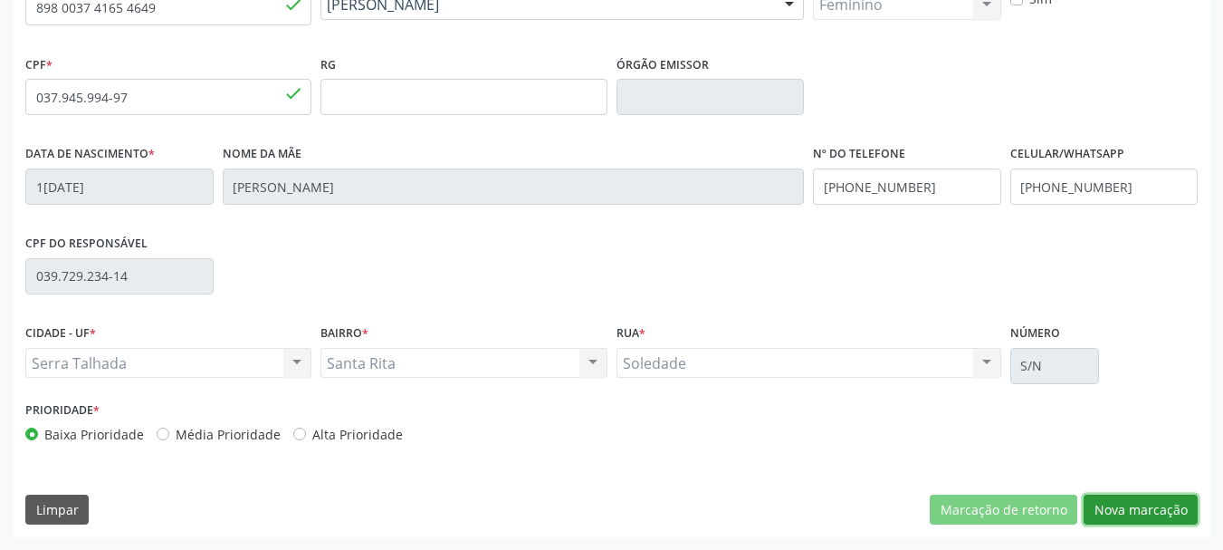
click at [1128, 501] on button "Nova marcação" at bounding box center [1141, 509] width 114 height 31
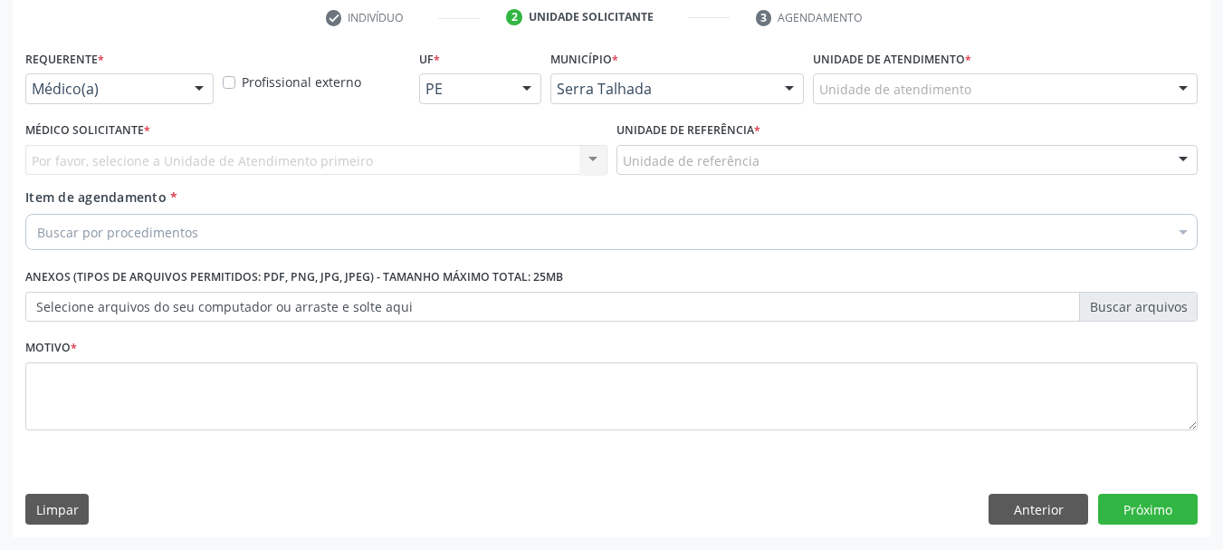
scroll to position [348, 0]
click at [113, 99] on div "Médico(a)" at bounding box center [119, 88] width 188 height 31
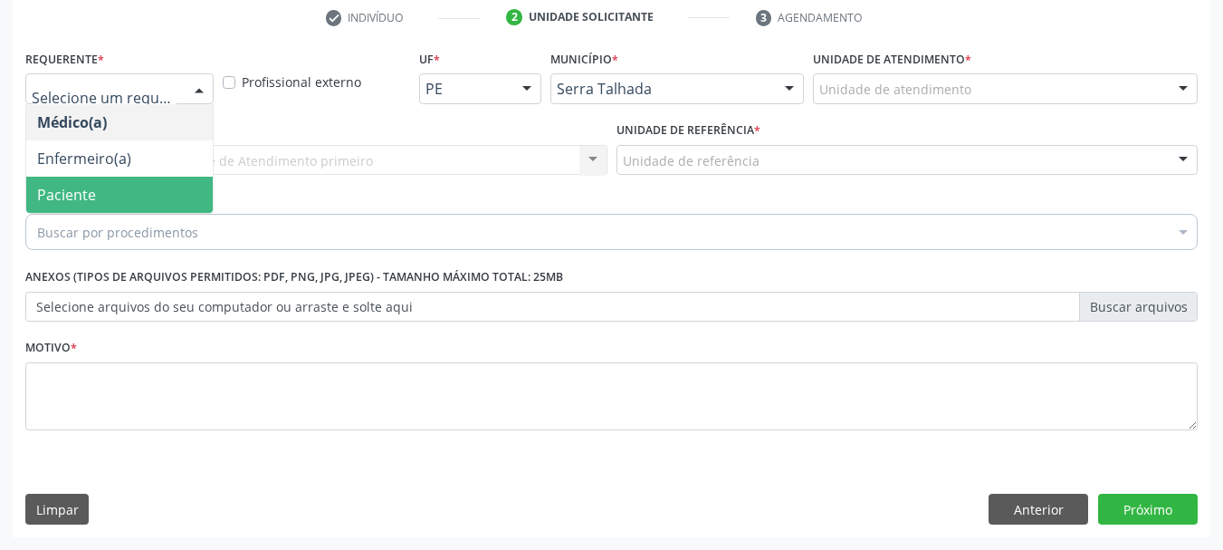
drag, startPoint x: 92, startPoint y: 191, endPoint x: 110, endPoint y: 173, distance: 25.0
click at [88, 192] on span "Paciente" at bounding box center [66, 195] width 59 height 20
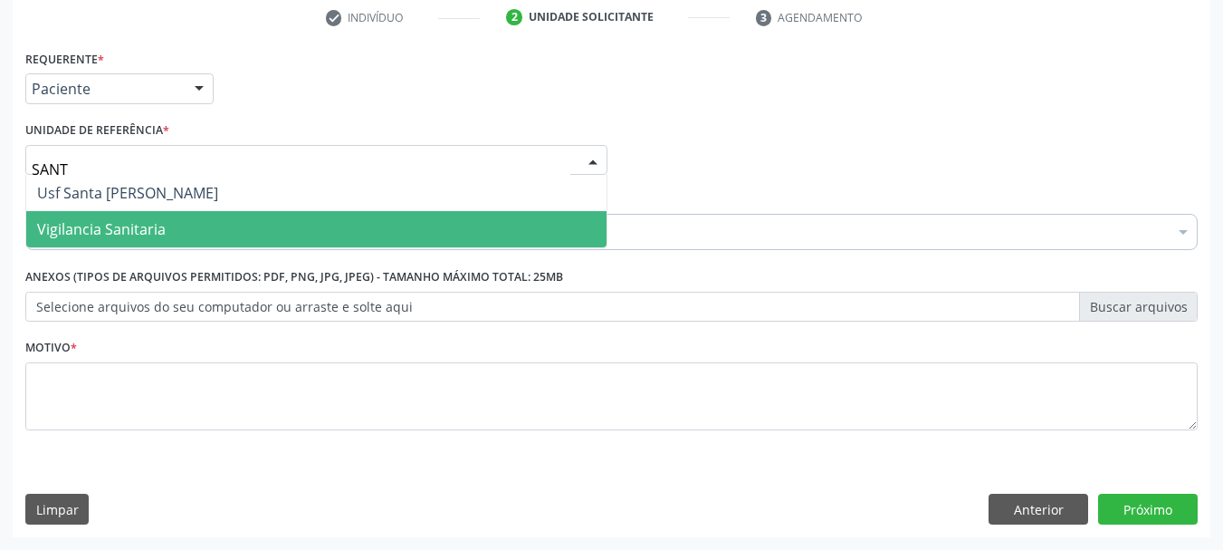
type input "SANTA"
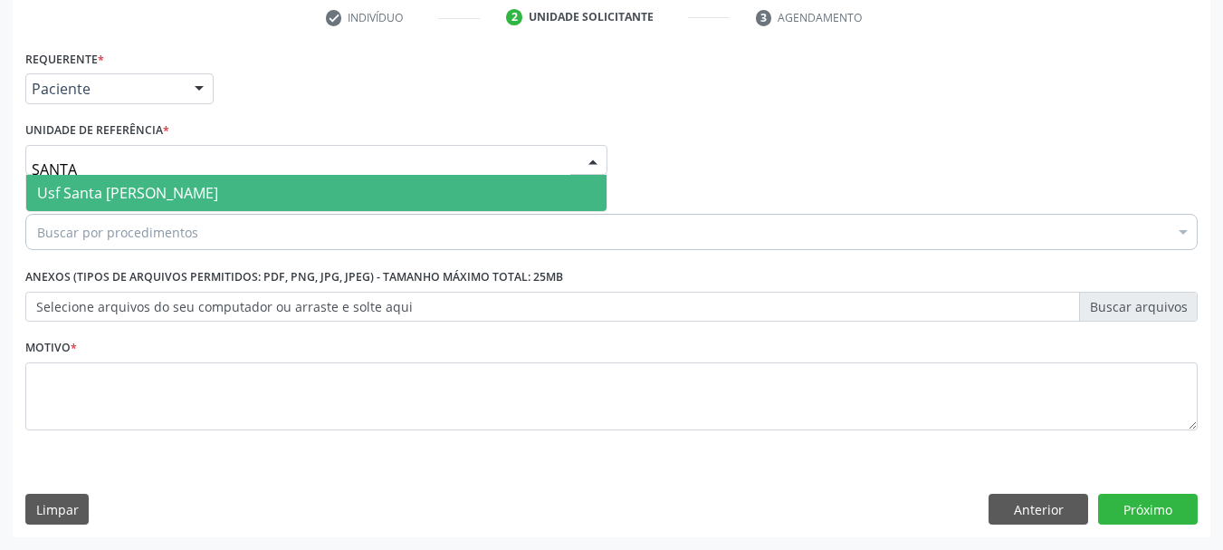
click at [120, 186] on span "Usf Santa [PERSON_NAME]" at bounding box center [127, 193] width 181 height 20
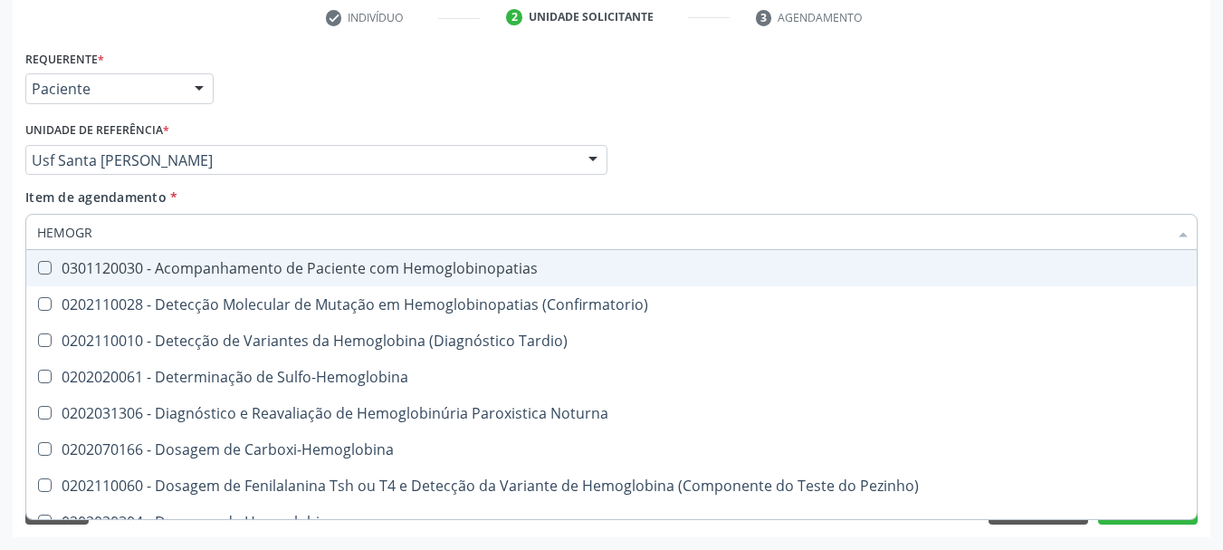
type input "HEMOGRA"
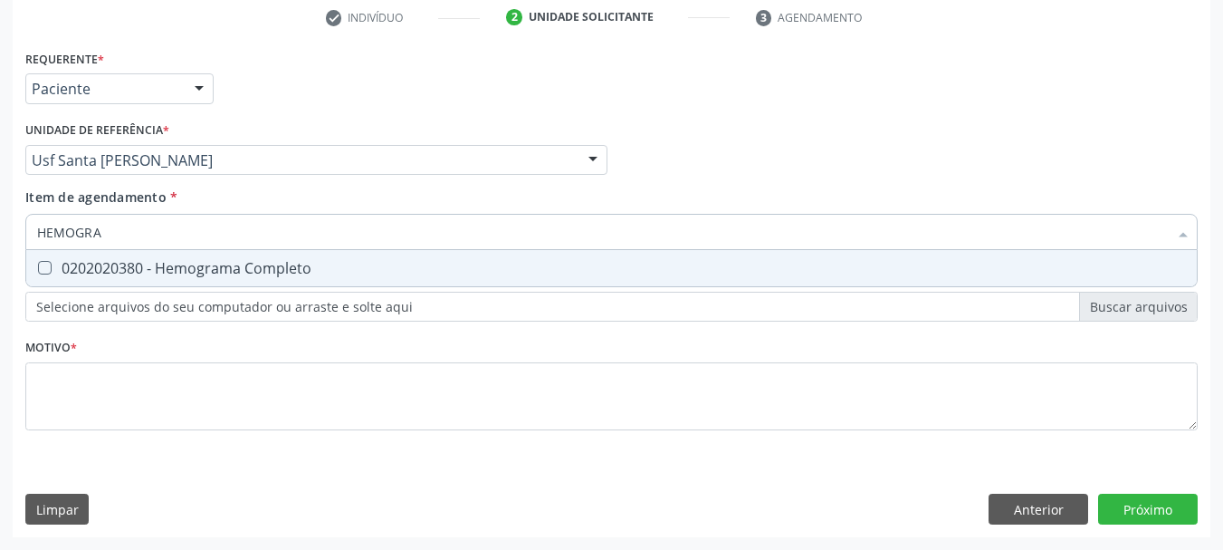
click at [126, 270] on div "0202020380 - Hemograma Completo" at bounding box center [611, 268] width 1149 height 14
checkbox Completo "true"
drag, startPoint x: 86, startPoint y: 222, endPoint x: 0, endPoint y: 215, distance: 86.2
click at [0, 219] on div "Acompanhamento Acompanhe a situação das marcações correntes e finalizadas Relat…" at bounding box center [611, 151] width 1223 height 798
type input "GL"
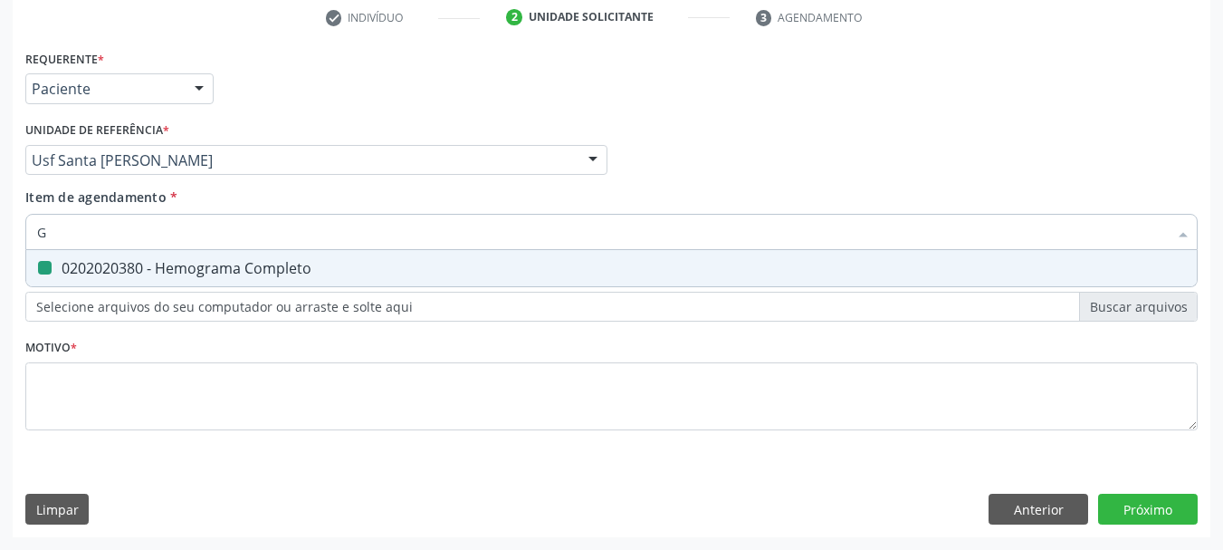
checkbox Completo "false"
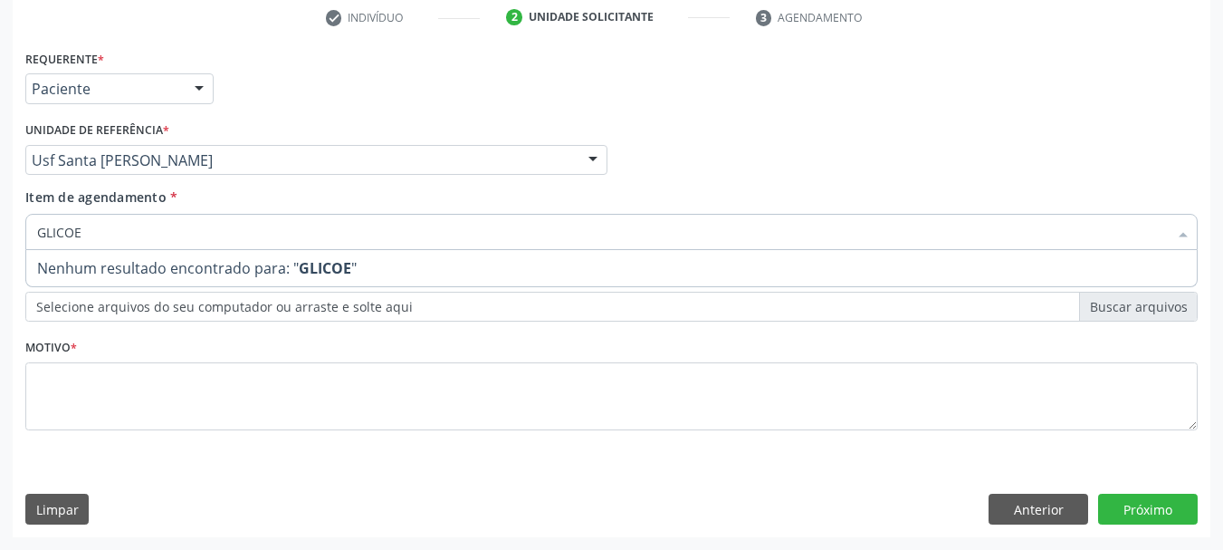
click at [76, 234] on input "GLICOE" at bounding box center [602, 232] width 1131 height 36
type input "GLICOSE"
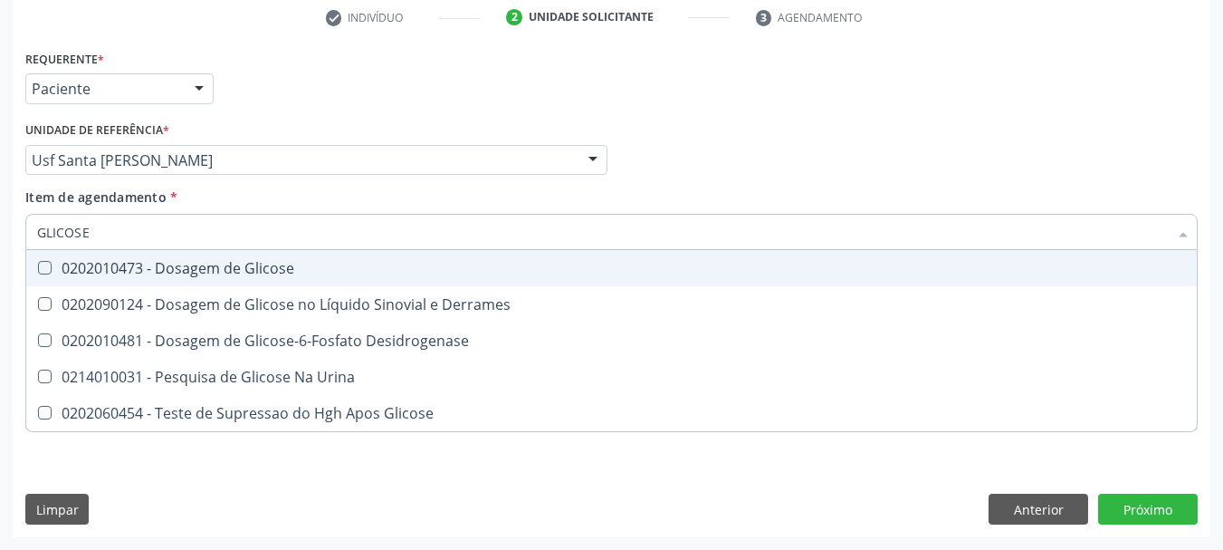
click at [134, 266] on div "0202010473 - Dosagem de Glicose" at bounding box center [611, 268] width 1149 height 14
checkbox Glicose "true"
drag, startPoint x: 15, startPoint y: 241, endPoint x: 0, endPoint y: 249, distance: 17.4
click at [0, 249] on div "Acompanhamento Acompanhe a situação das marcações correntes e finalizadas Relat…" at bounding box center [611, 151] width 1223 height 798
type input "HEM"
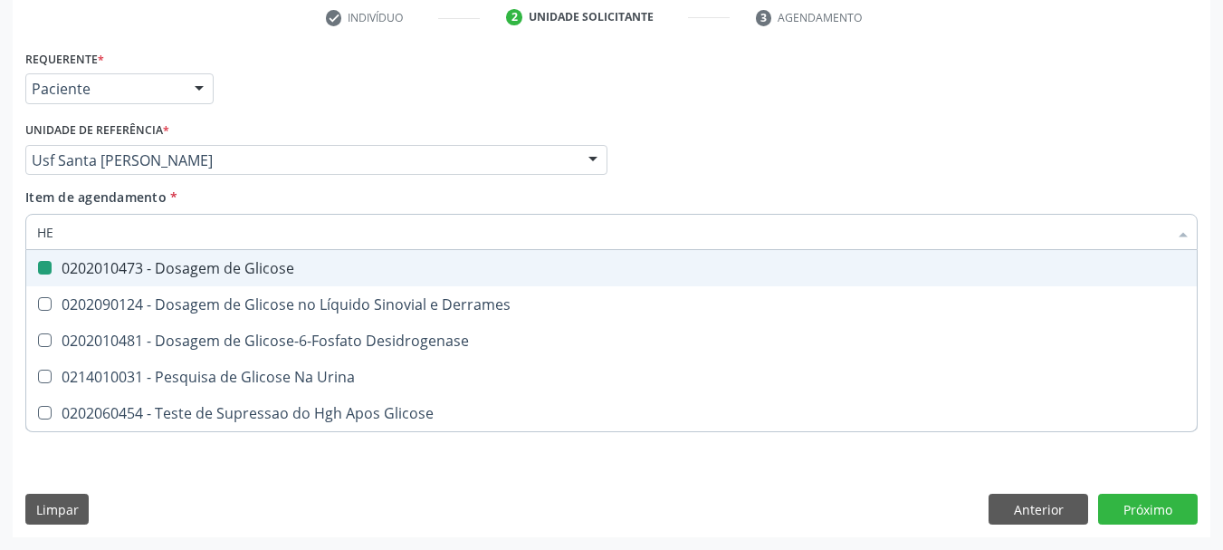
checkbox Glicose "false"
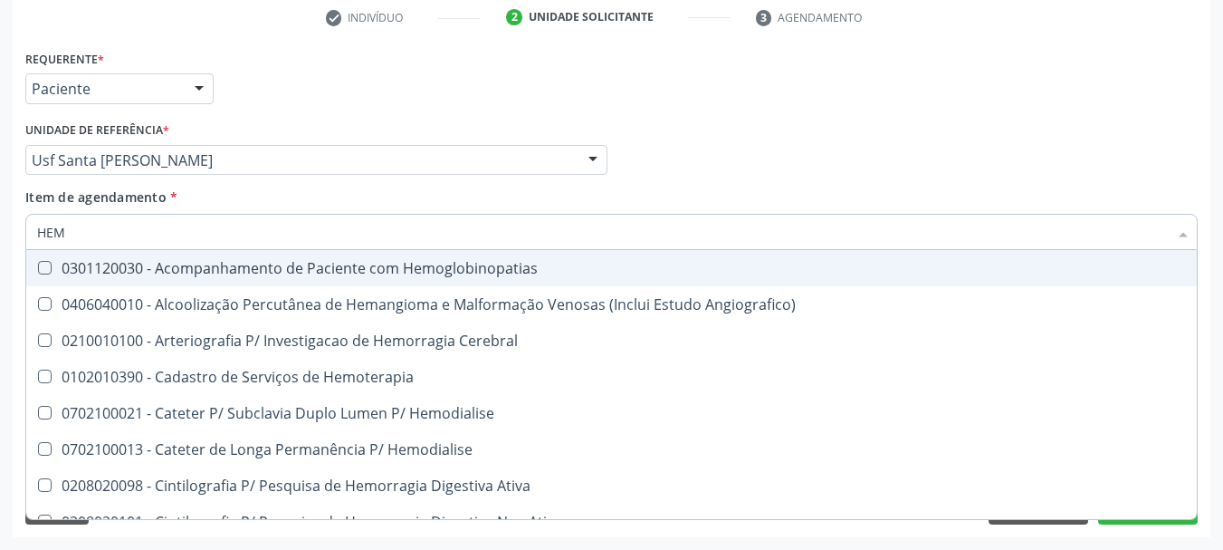
type input "HEMO"
checkbox Retro-Retal "true"
checkbox Completo "false"
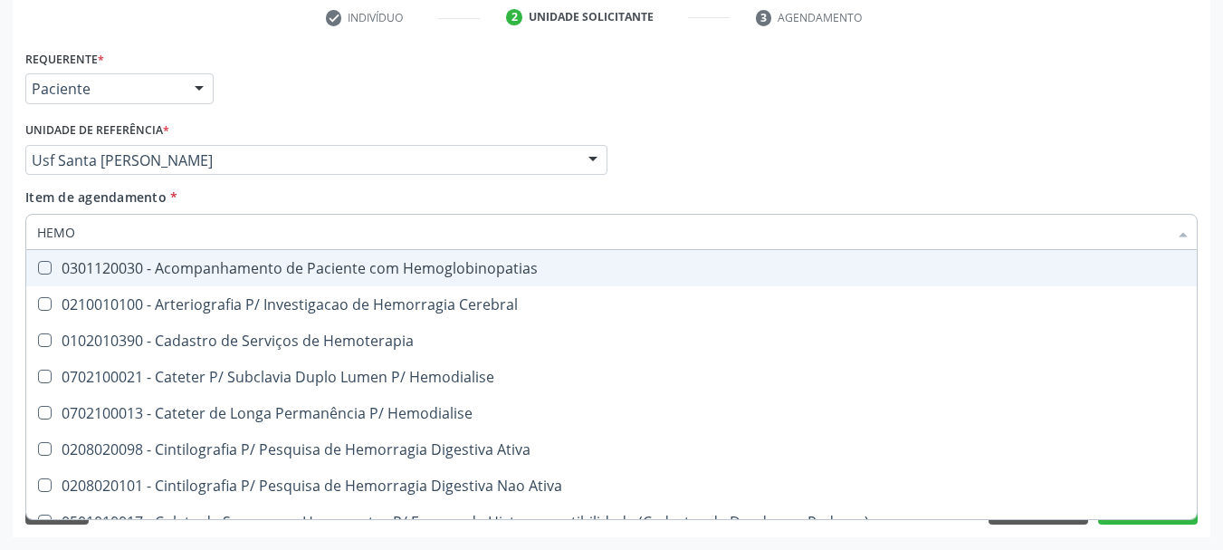
type input "HEMOG"
checkbox Carboxi-Hemoglobina "true"
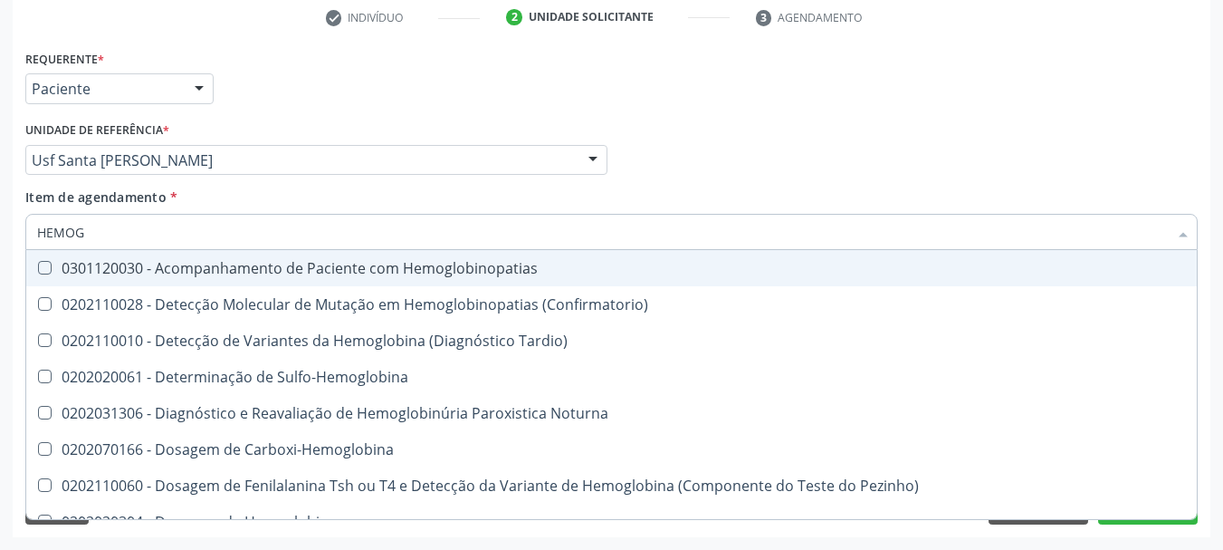
type input "HEMOGL"
checkbox Completo "false"
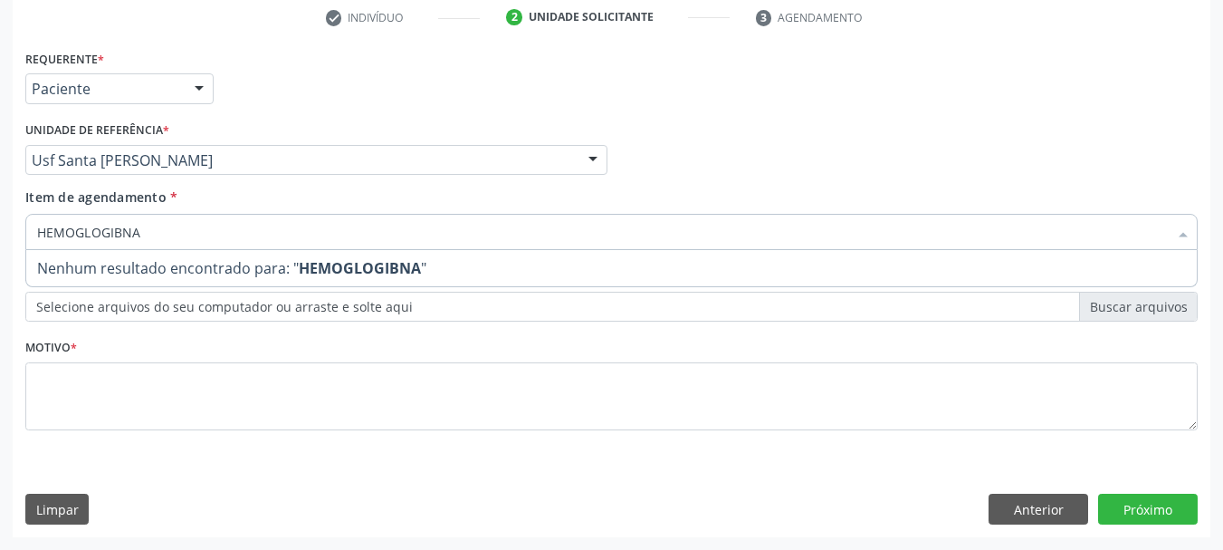
click at [122, 230] on input "HEMOGLOGIBNA" at bounding box center [602, 232] width 1131 height 36
type input "HEMOGLOGINA"
click at [206, 235] on div "Item de agendamento * HEMOGLOGINA Desfazer seleção Nenhum resultado encontrado …" at bounding box center [611, 215] width 1172 height 57
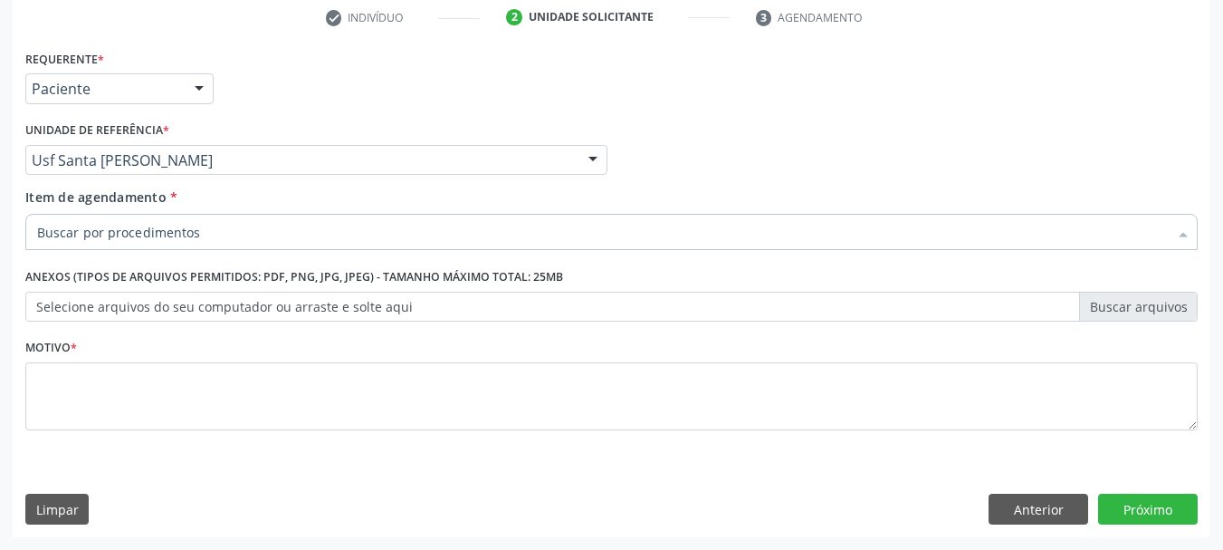
click at [195, 247] on div at bounding box center [611, 232] width 1172 height 36
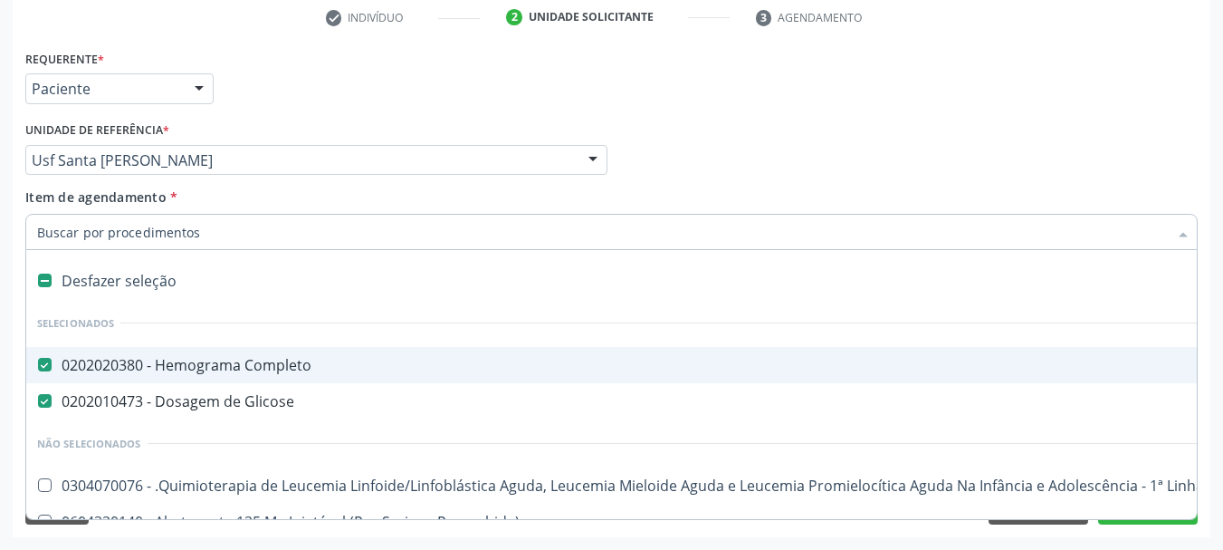
click at [195, 234] on input "Item de agendamento *" at bounding box center [602, 232] width 1131 height 36
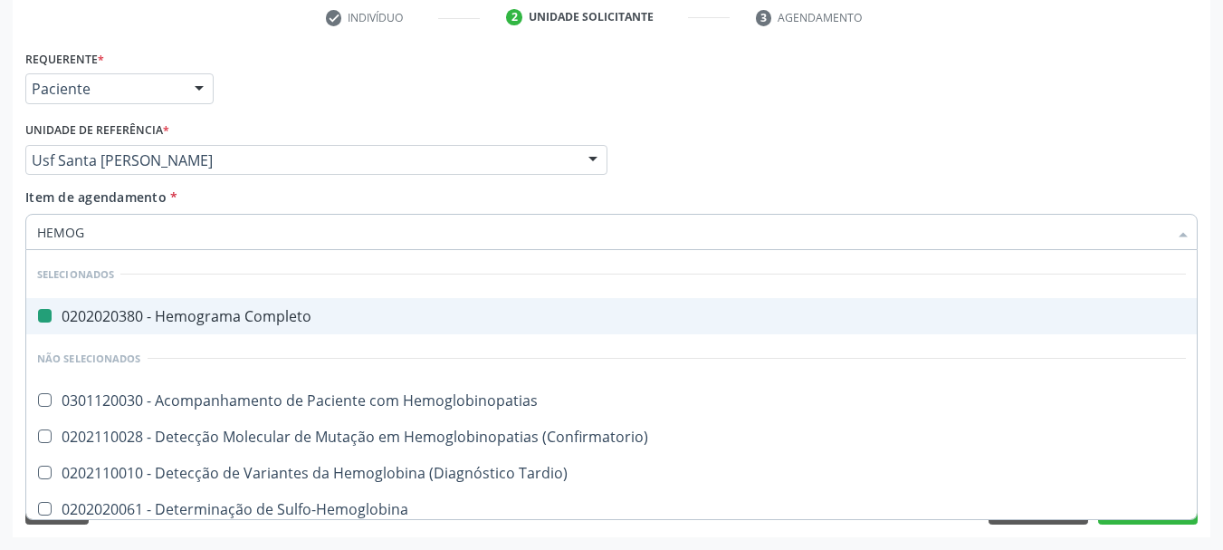
type input "HEMOGL"
checkbox Completo "false"
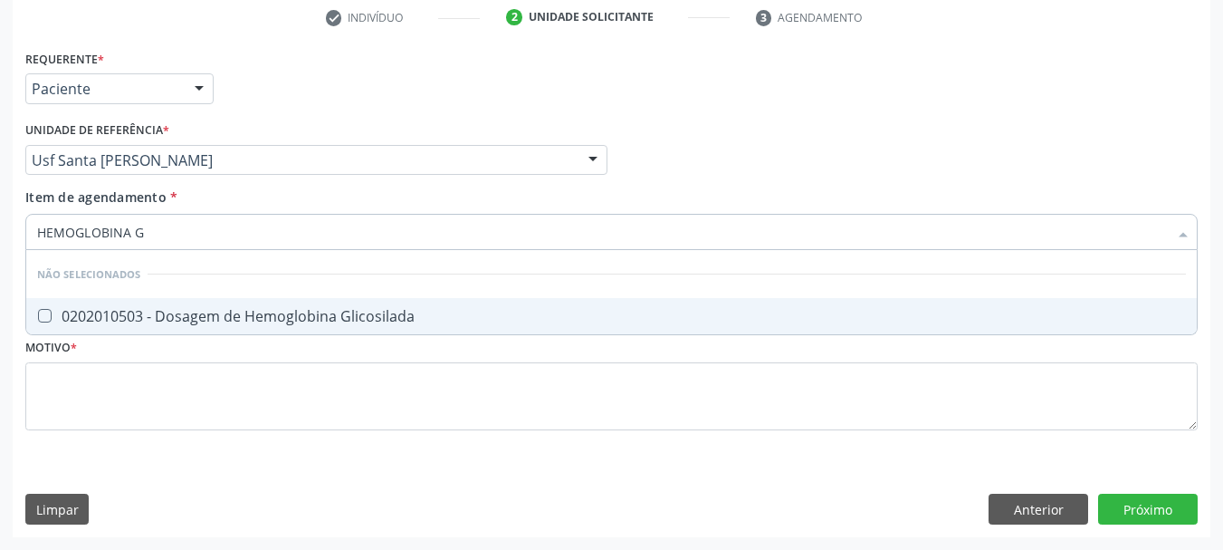
type input "HEMOGLOBINA G"
click at [167, 320] on div "0202010503 - Dosagem de Hemoglobina Glicosilada" at bounding box center [611, 316] width 1149 height 14
checkbox Glicosilada "true"
drag, startPoint x: 151, startPoint y: 220, endPoint x: 0, endPoint y: 129, distance: 176.7
click at [0, 129] on div "Acompanhamento Acompanhe a situação das marcações correntes e finalizadas Relat…" at bounding box center [611, 151] width 1223 height 798
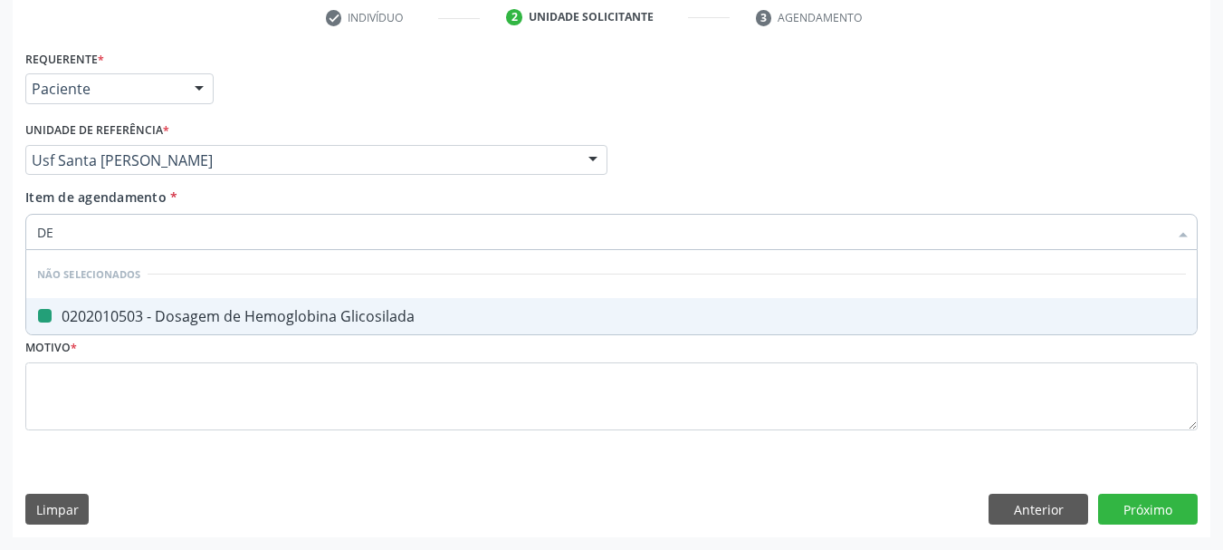
type input "DET"
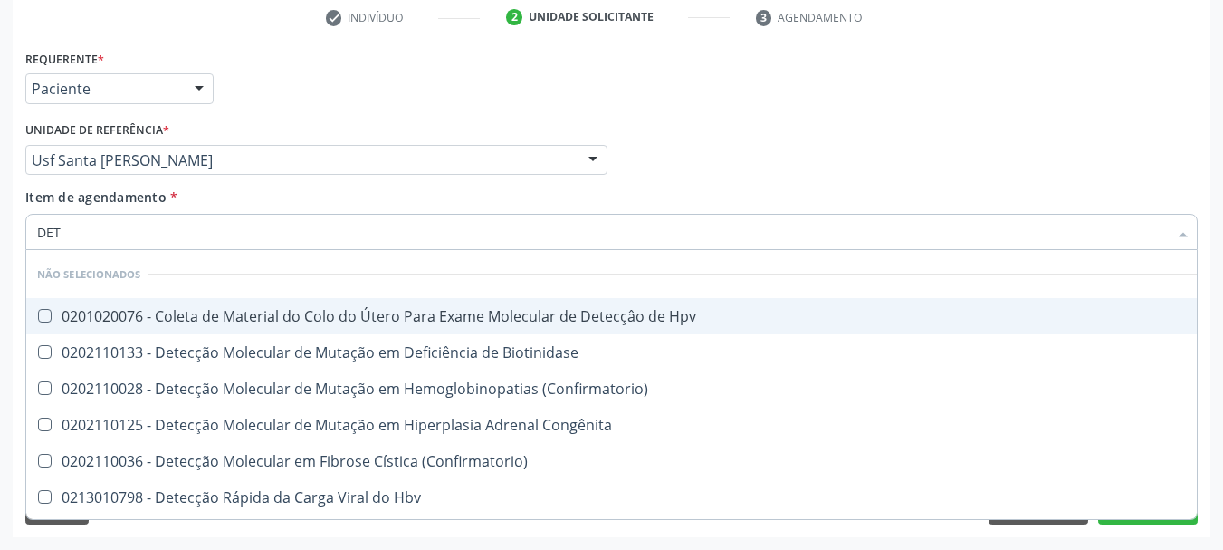
checkbox Hpv "false"
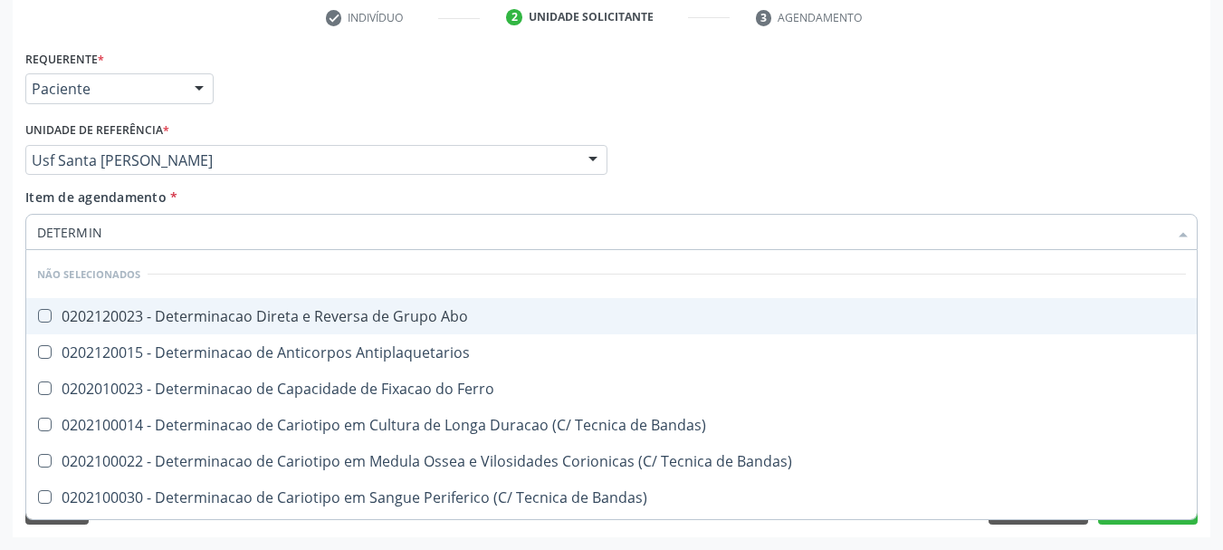
type input "DETERMINA"
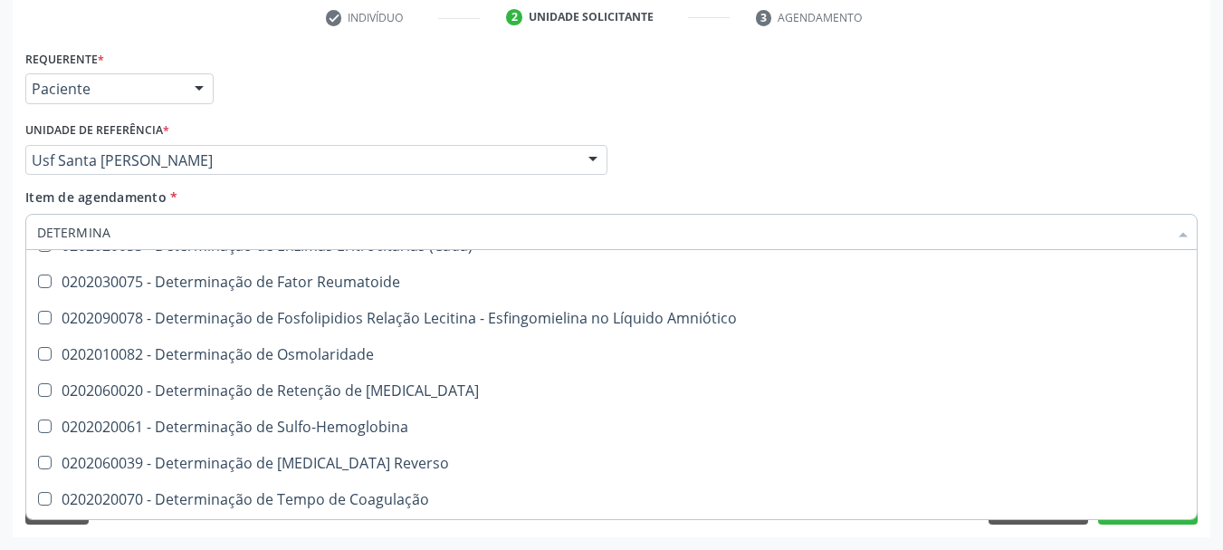
scroll to position [996, 0]
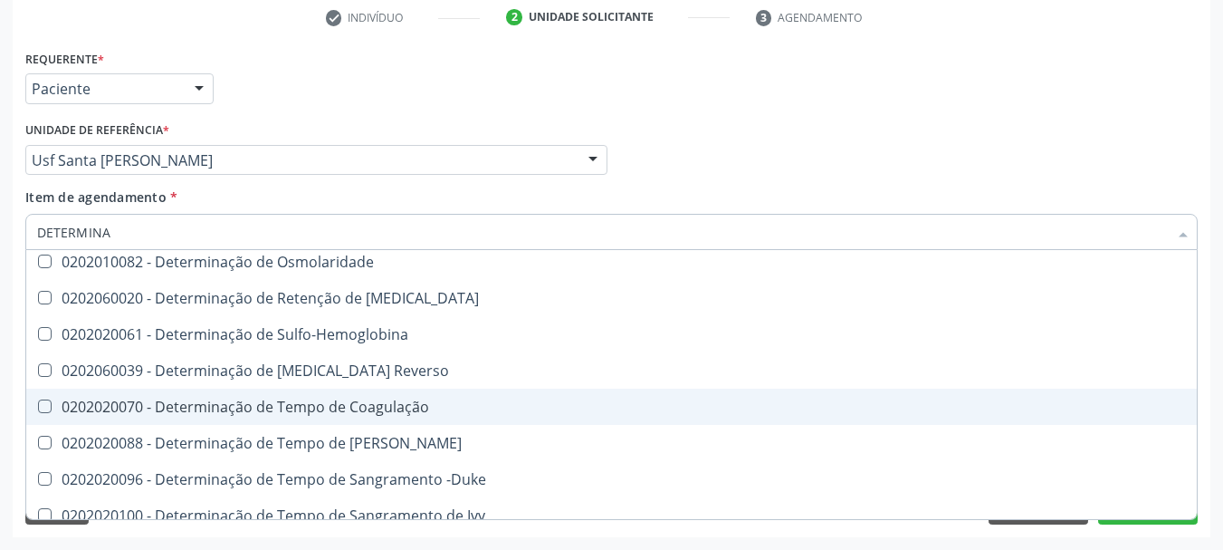
click at [559, 411] on div "0202020070 - Determinação de Tempo de Coagulação" at bounding box center [611, 406] width 1149 height 14
checkbox Coagulação "true"
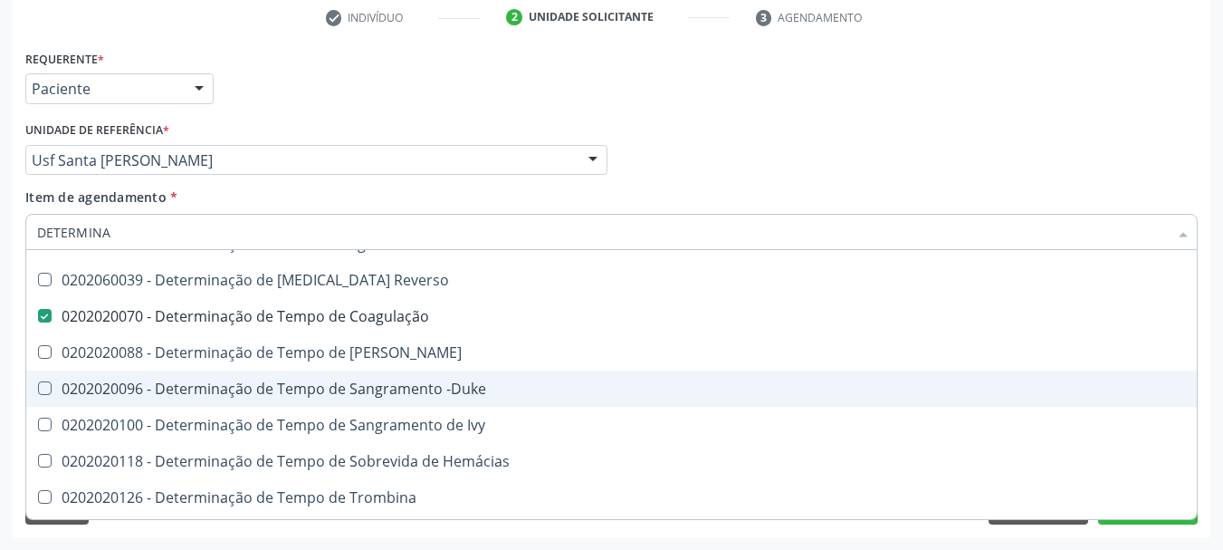
click at [547, 384] on div "0202020096 - Determinação de Tempo de Sangramento -Duke" at bounding box center [611, 388] width 1149 height 14
checkbox -Duke "true"
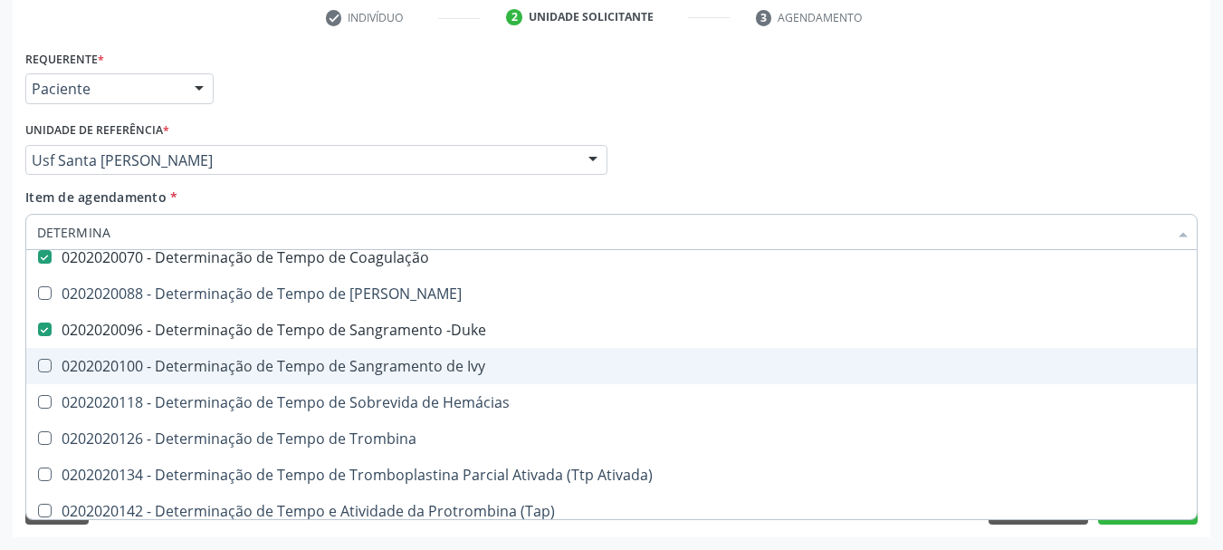
scroll to position [1177, 0]
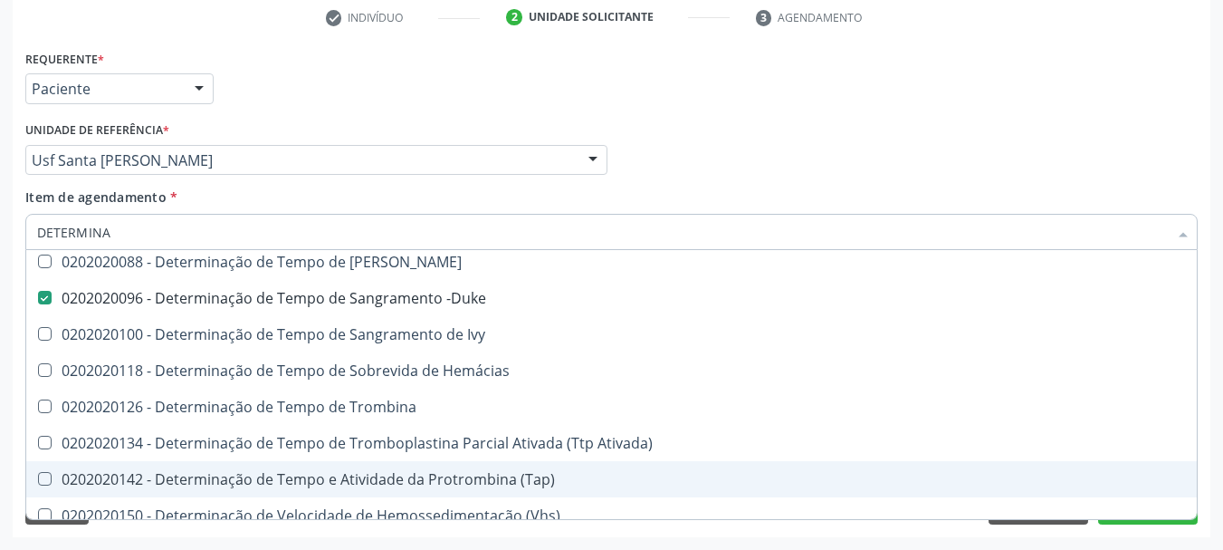
click at [514, 483] on div "0202020142 - Determinação de Tempo e Atividade da Protrombina (Tap)" at bounding box center [611, 479] width 1149 height 14
checkbox \(Tap\) "true"
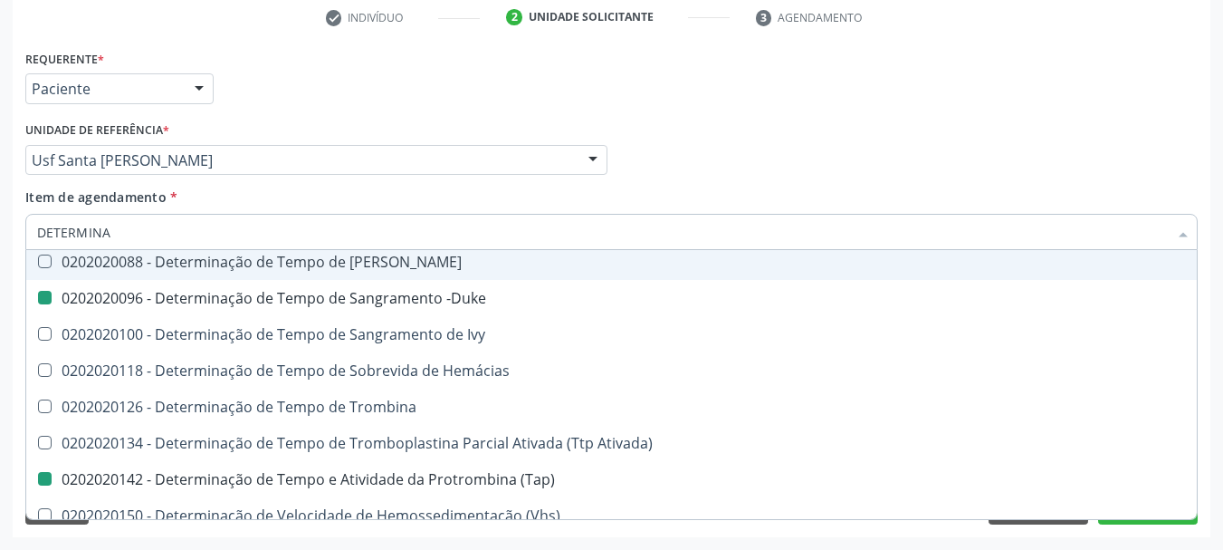
click at [1126, 49] on div "Requerente * Paciente Médico(a) Enfermeiro(a) Paciente Nenhum resultado encontr…" at bounding box center [612, 80] width 1182 height 71
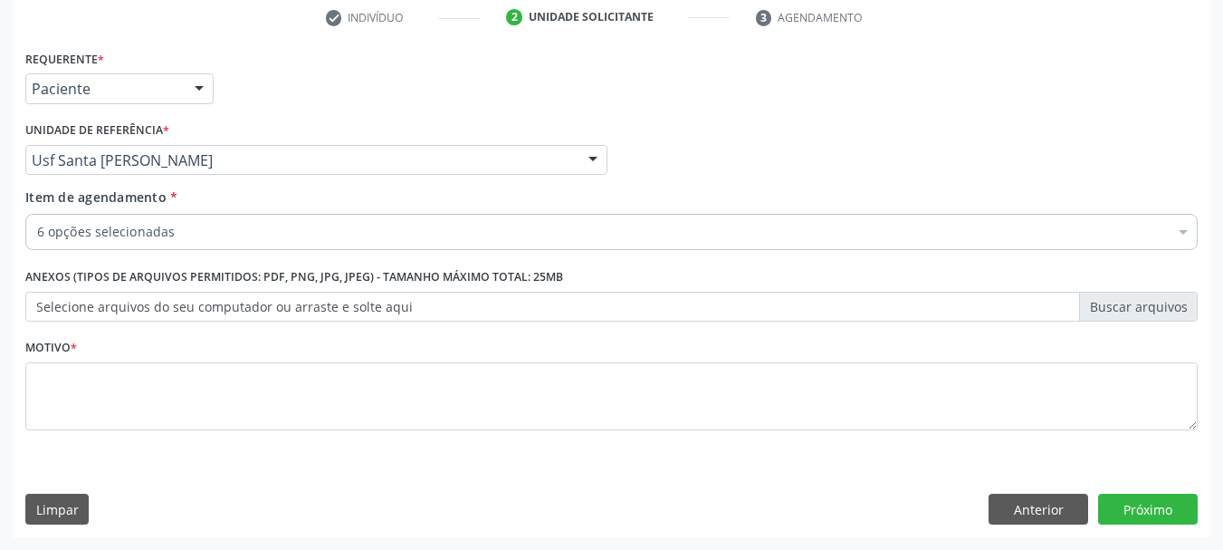
scroll to position [0, 0]
drag, startPoint x: 1083, startPoint y: 360, endPoint x: 1073, endPoint y: 377, distance: 19.1
click at [1081, 362] on div "Motivo *" at bounding box center [611, 382] width 1172 height 96
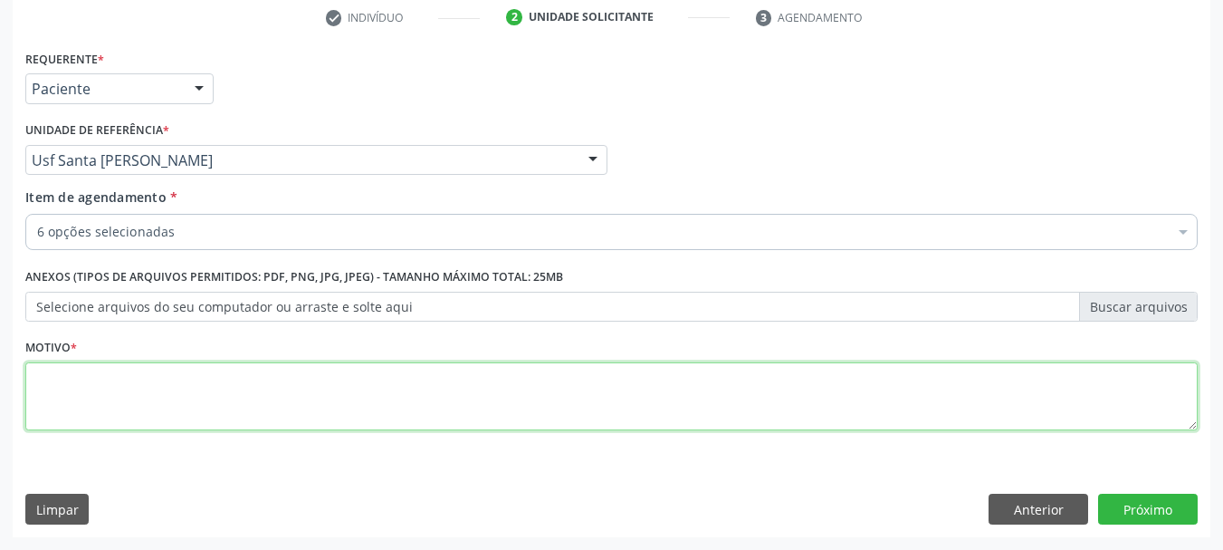
click at [1057, 400] on textarea at bounding box center [611, 396] width 1172 height 69
type textarea "*"
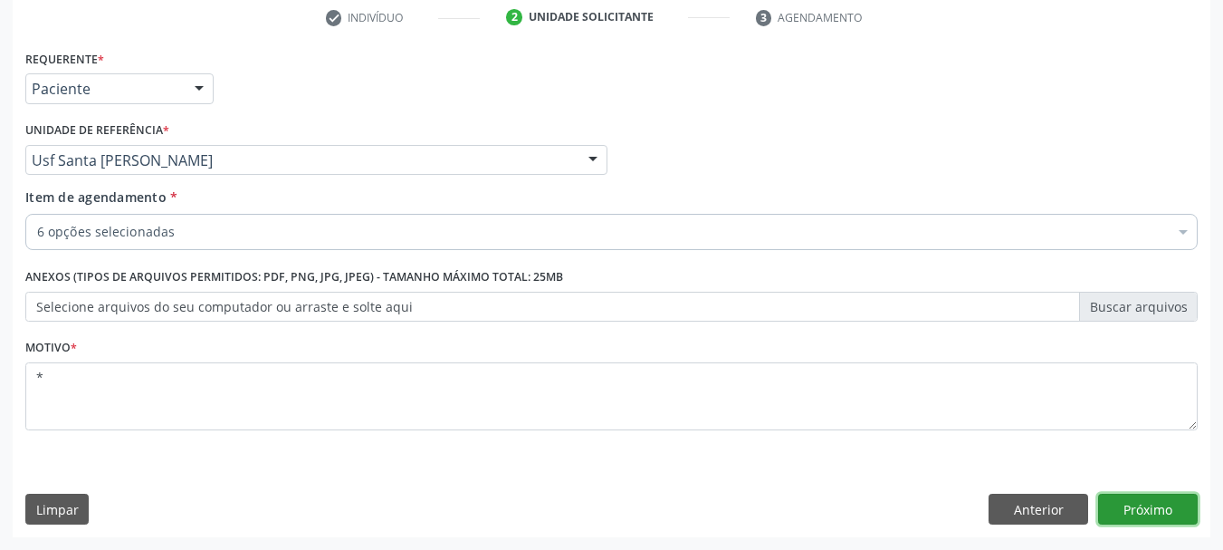
click at [1145, 517] on button "Próximo" at bounding box center [1148, 508] width 100 height 31
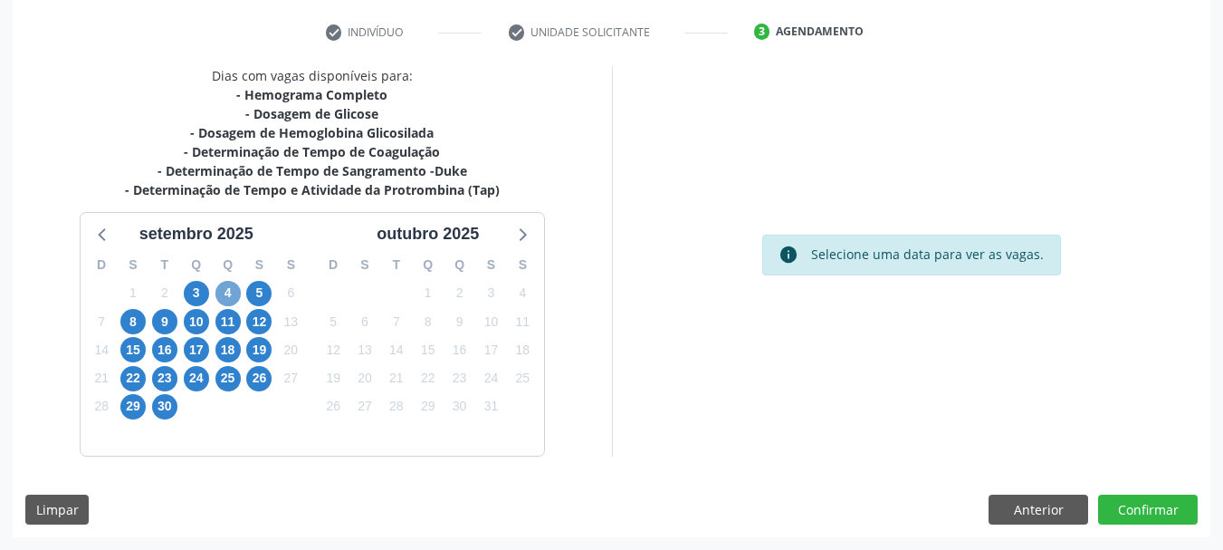
click at [230, 296] on span "4" at bounding box center [227, 293] width 25 height 25
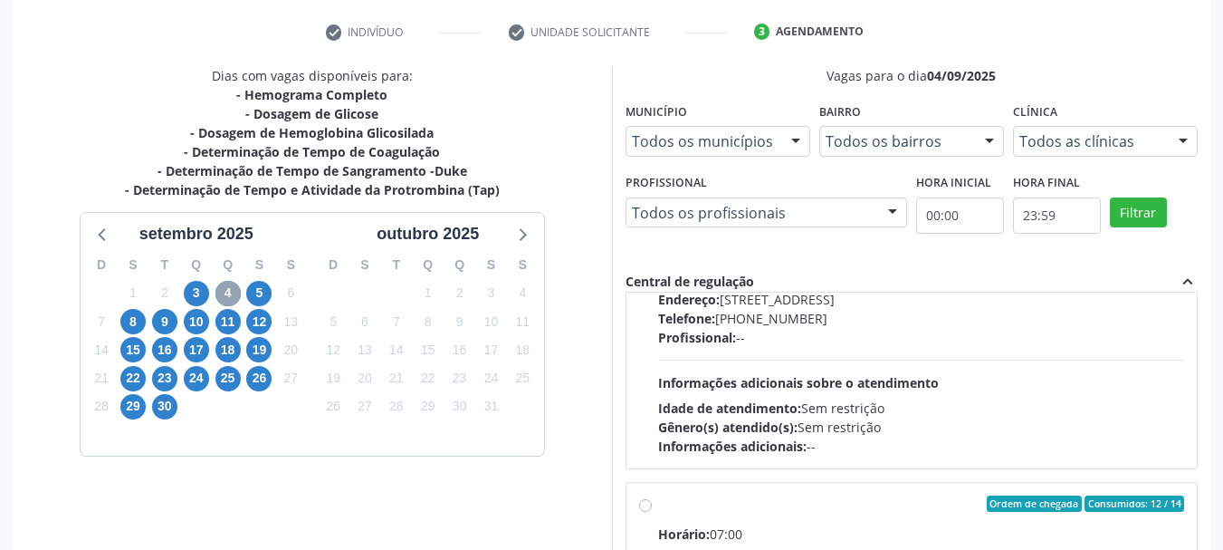
scroll to position [543, 0]
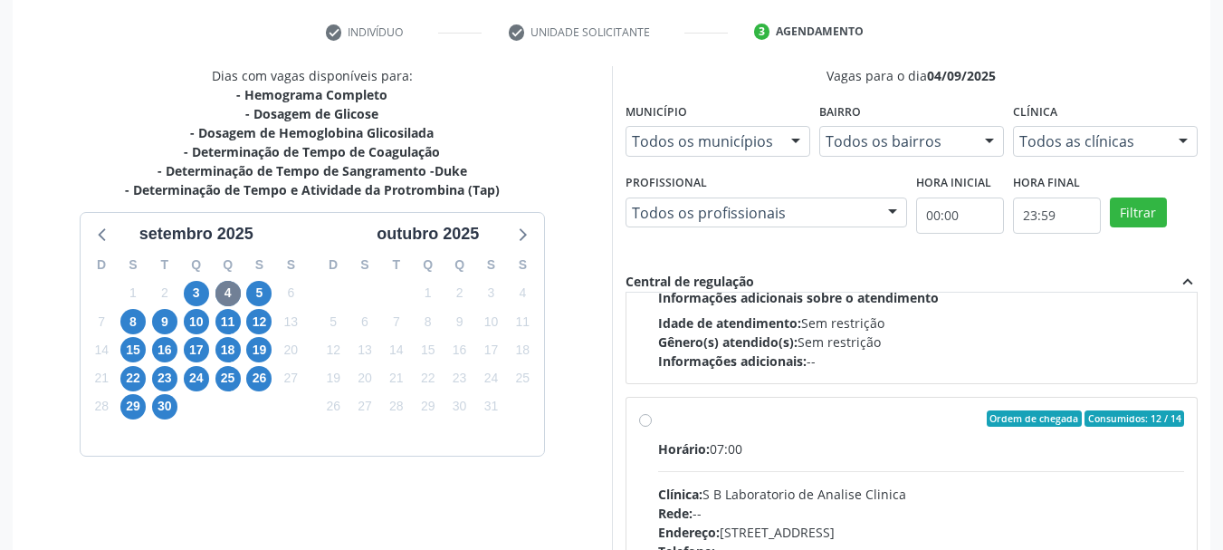
click at [841, 442] on div "Horário: 07:00" at bounding box center [921, 448] width 527 height 19
click at [652, 426] on input "Ordem de chegada Consumidos: 12 / 14 Horário: 07:00 Clínica: S B Laboratorio de…" at bounding box center [645, 418] width 13 height 16
radio input "true"
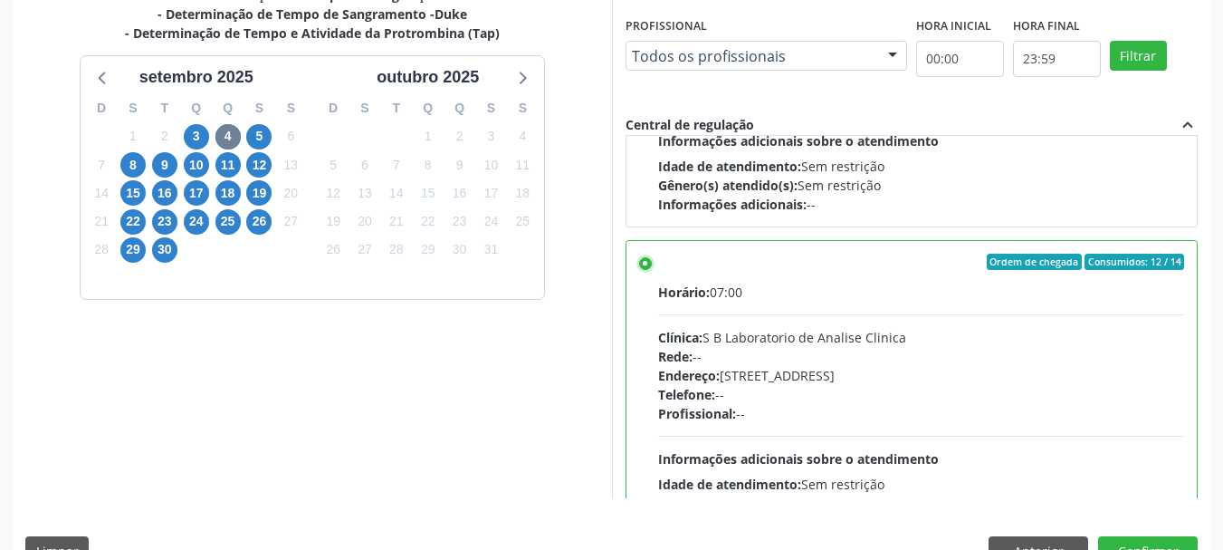
scroll to position [532, 0]
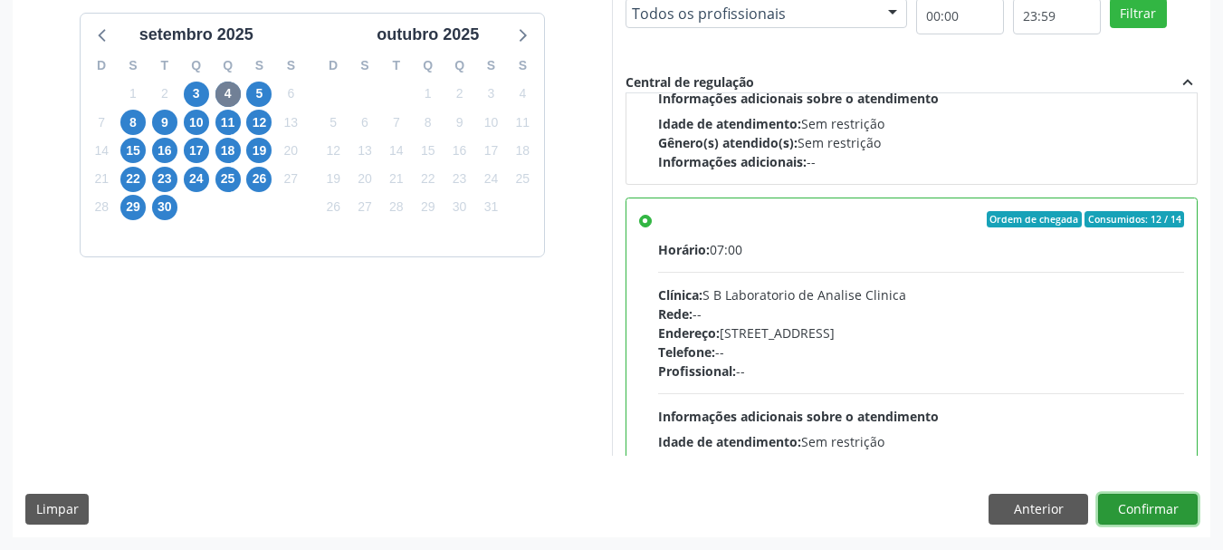
click at [1191, 510] on button "Confirmar" at bounding box center [1148, 508] width 100 height 31
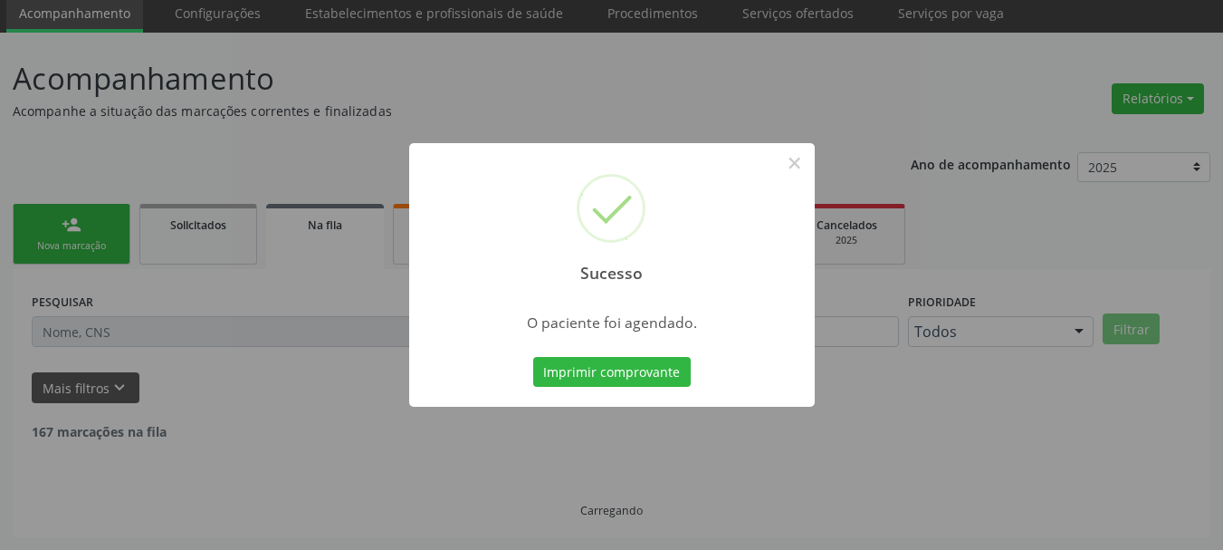
scroll to position [48, 0]
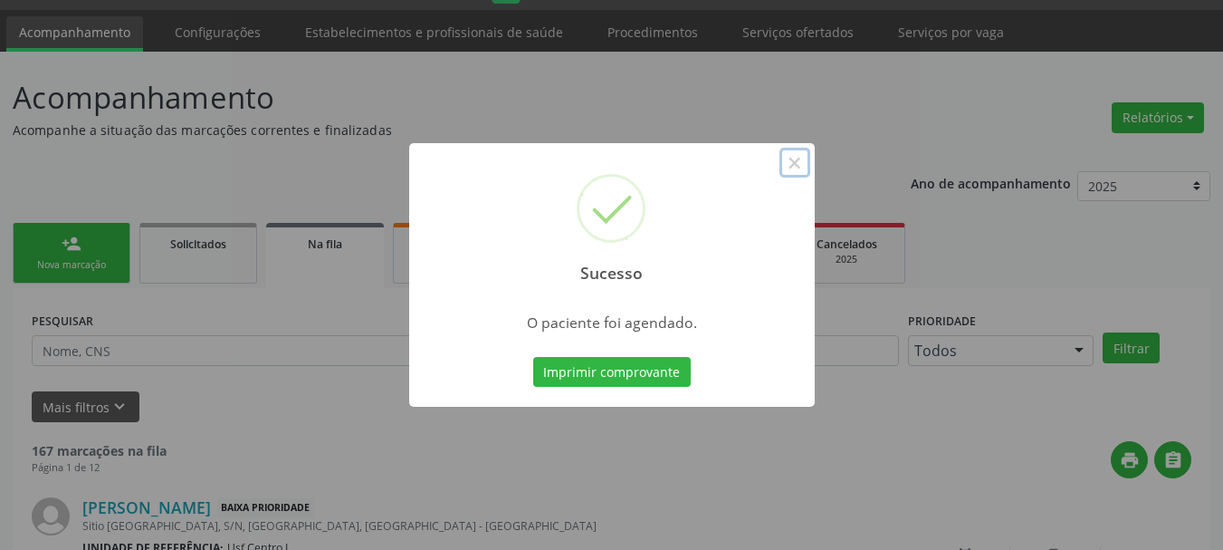
click at [803, 156] on button "×" at bounding box center [795, 163] width 31 height 31
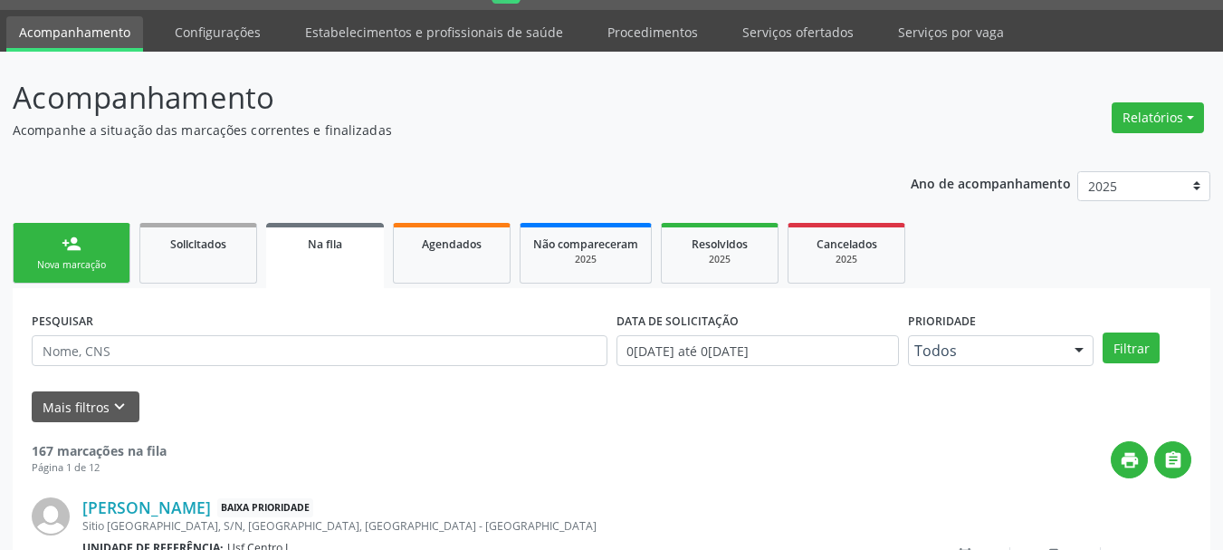
click at [62, 246] on div "person_add" at bounding box center [72, 244] width 20 height 20
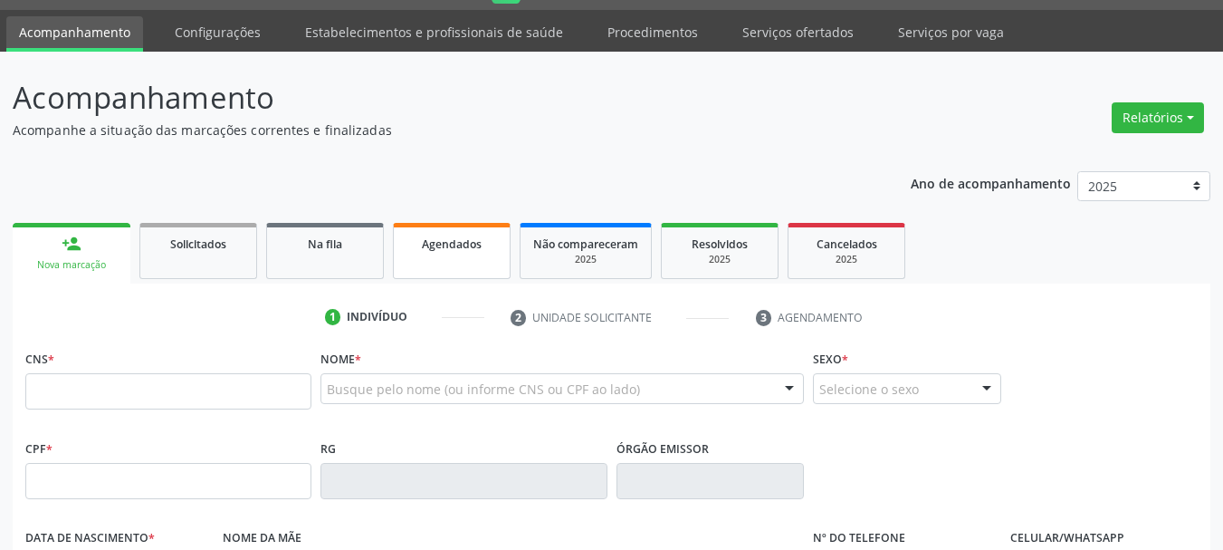
click at [438, 258] on link "Agendados" at bounding box center [452, 251] width 118 height 56
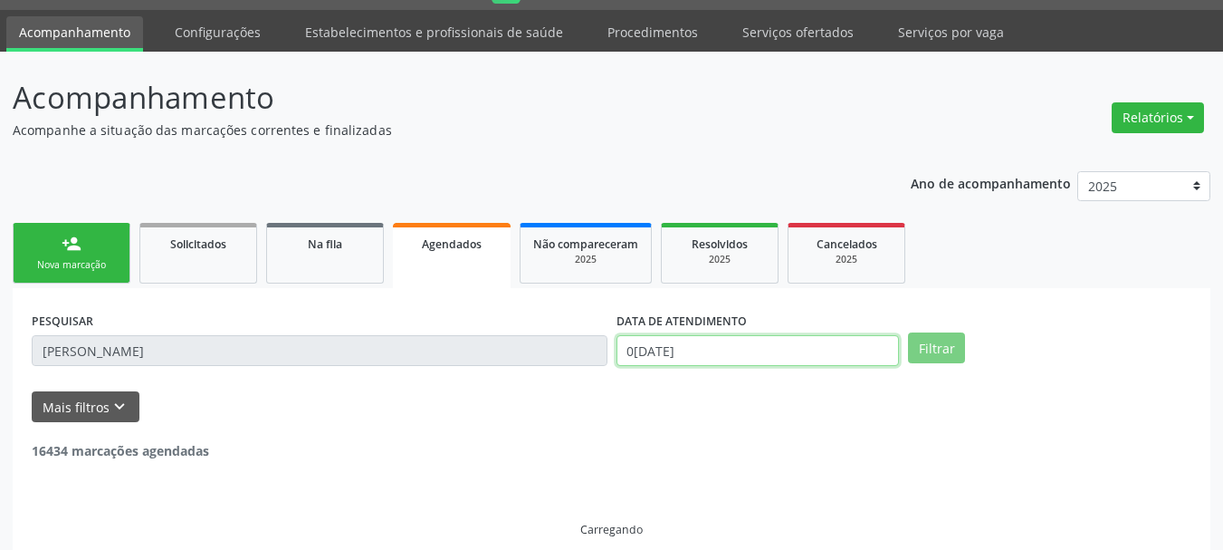
click at [722, 359] on input "03/09/2025" at bounding box center [758, 350] width 283 height 31
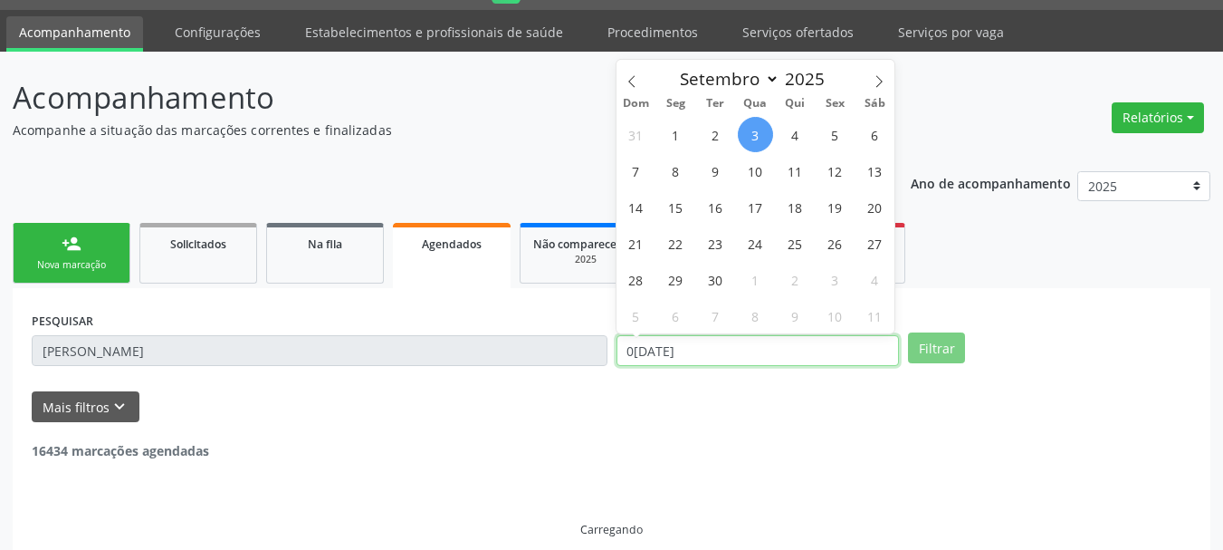
click at [722, 359] on input "03/09/2025" at bounding box center [758, 350] width 283 height 31
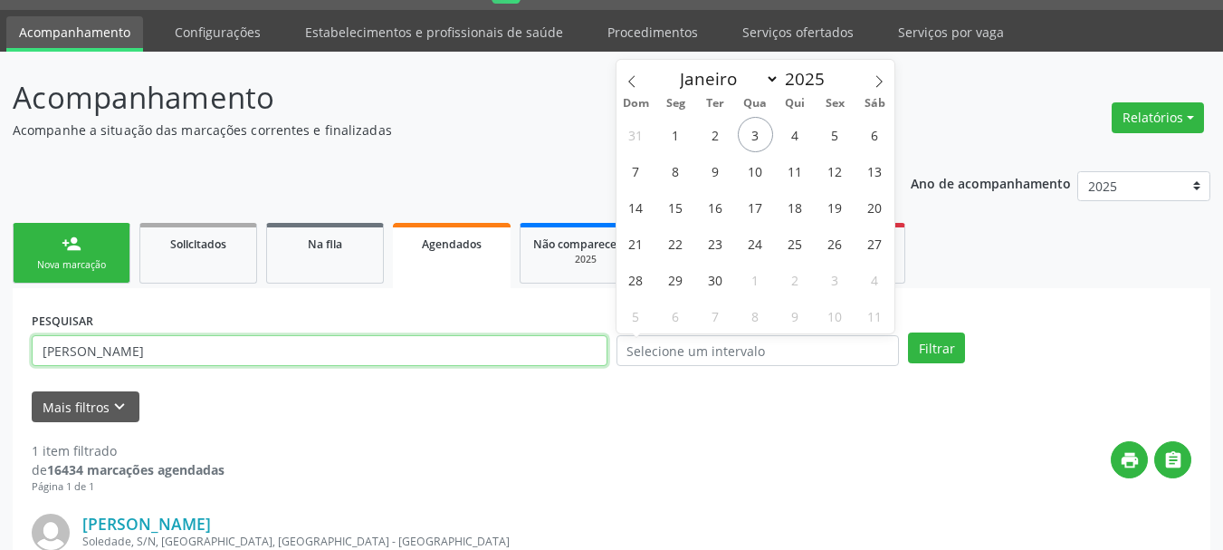
click at [257, 359] on input "SUELI MARIA" at bounding box center [320, 350] width 576 height 31
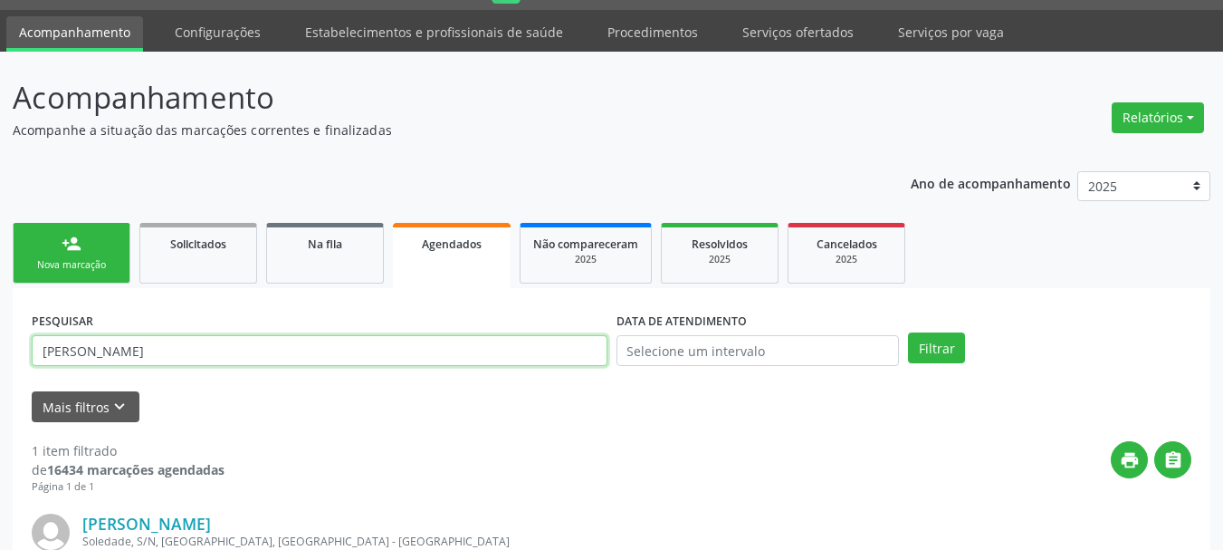
click at [257, 359] on input "SUELI MARIA" at bounding box center [320, 350] width 576 height 31
type input "898002989955137"
click at [908, 332] on button "Filtrar" at bounding box center [936, 347] width 57 height 31
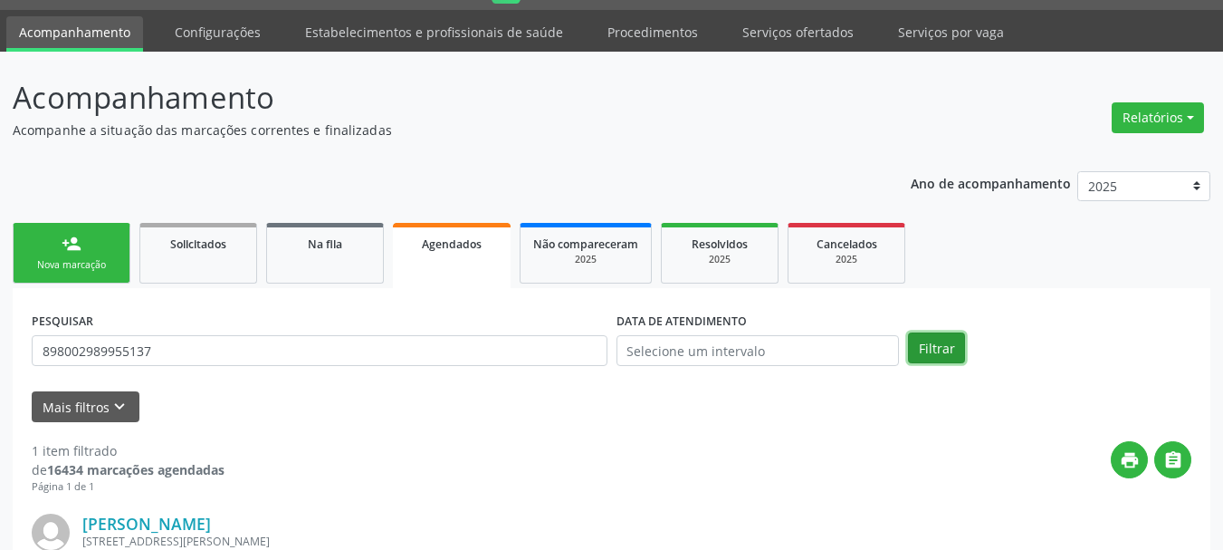
click at [951, 349] on button "Filtrar" at bounding box center [936, 347] width 57 height 31
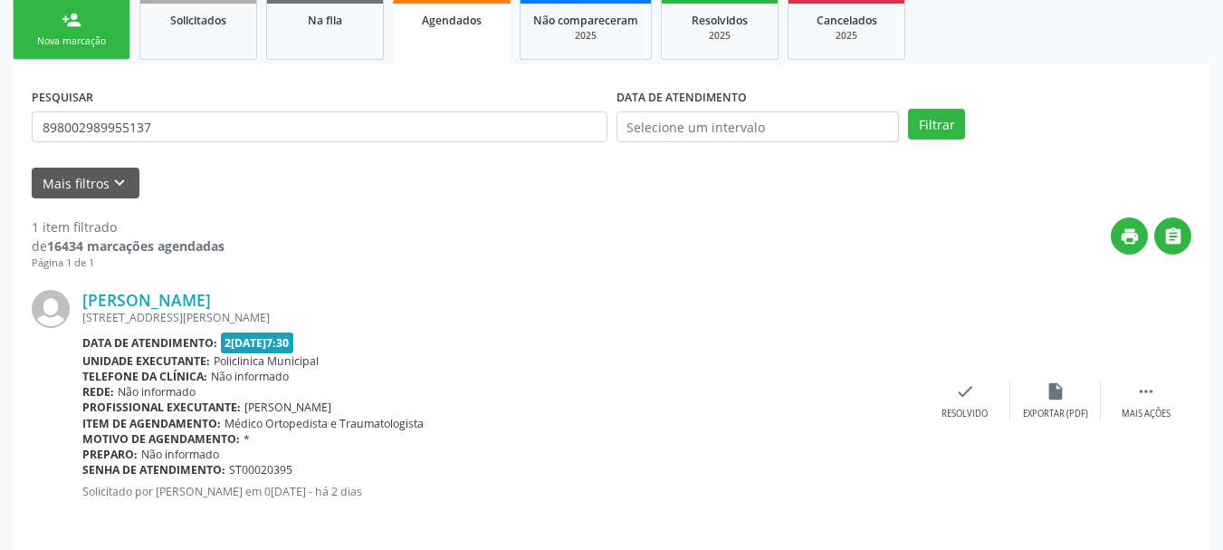
scroll to position [284, 0]
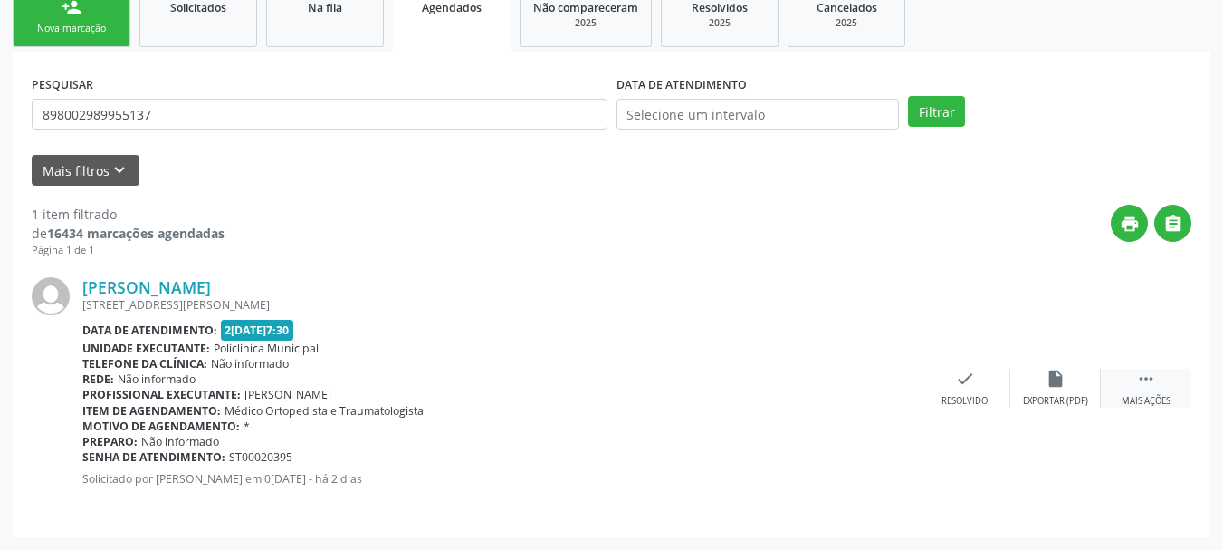
click at [1140, 392] on div " Mais ações" at bounding box center [1146, 387] width 91 height 39
click at [1041, 385] on div "edit Editar" at bounding box center [1055, 387] width 91 height 39
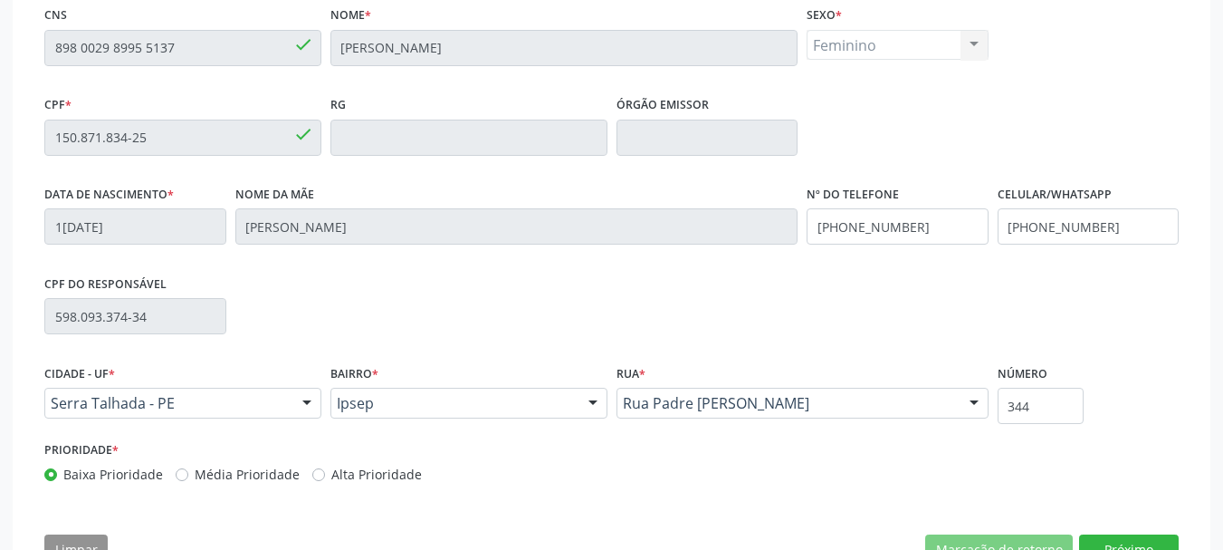
scroll to position [366, 0]
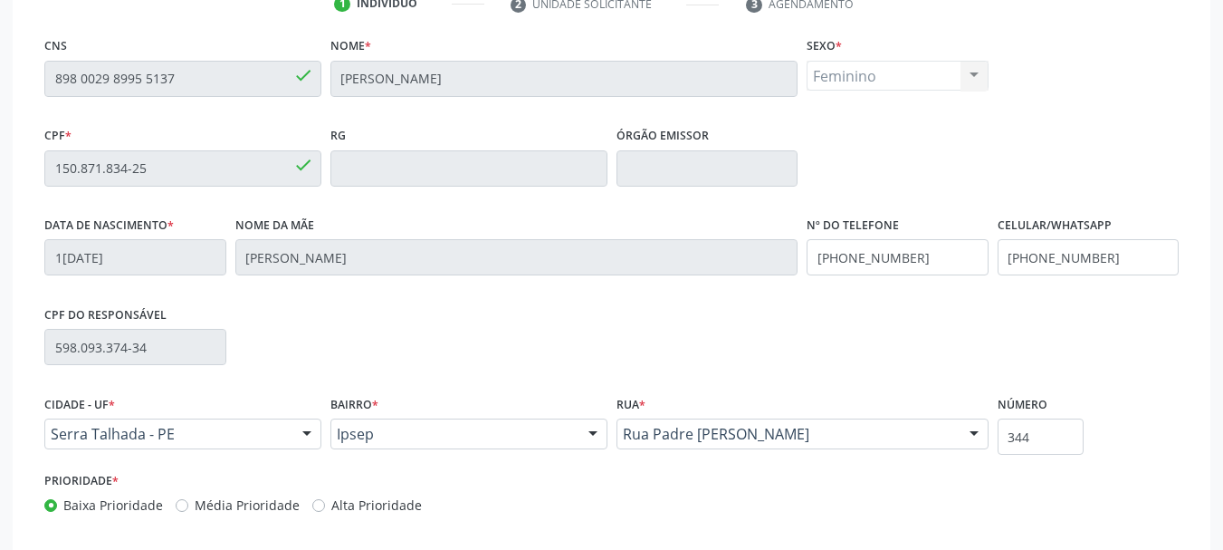
click at [971, 73] on div "Feminino Masculino Feminino Nenhum resultado encontrado para: " " Não há nenhum…" at bounding box center [898, 76] width 182 height 31
drag, startPoint x: 971, startPoint y: 73, endPoint x: 914, endPoint y: 76, distance: 57.1
click at [971, 73] on div "Feminino Masculino Feminino Nenhum resultado encontrado para: " " Não há nenhum…" at bounding box center [898, 76] width 182 height 31
click at [914, 76] on div "Feminino Masculino Feminino Nenhum resultado encontrado para: " " Não há nenhum…" at bounding box center [898, 76] width 182 height 31
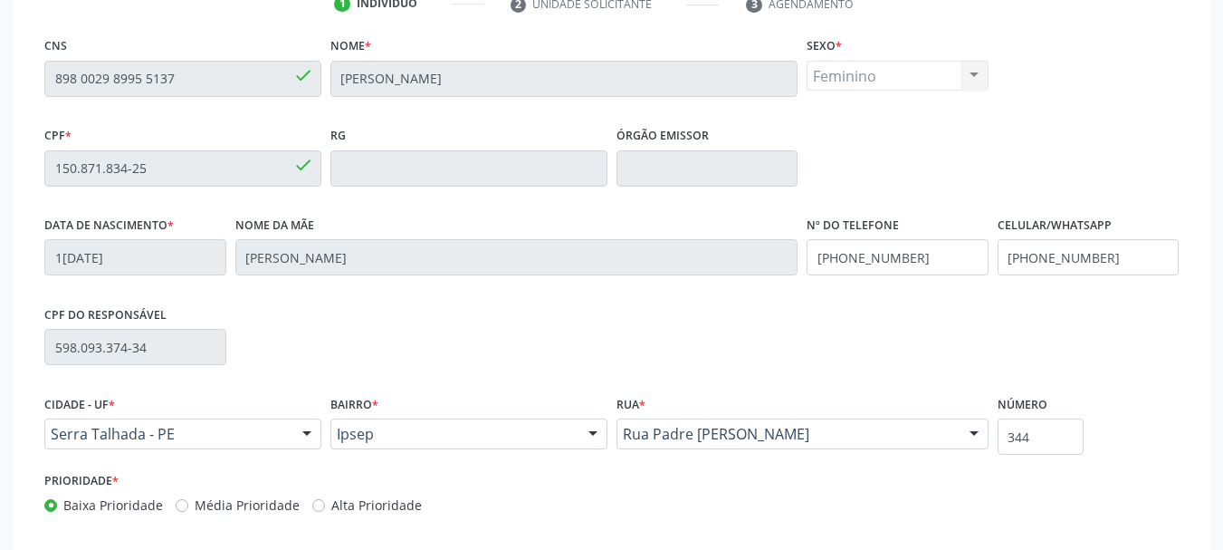
drag, startPoint x: 914, startPoint y: 76, endPoint x: 881, endPoint y: 87, distance: 34.4
click at [914, 77] on div "Feminino Masculino Feminino Nenhum resultado encontrado para: " " Não há nenhum…" at bounding box center [898, 76] width 182 height 31
click at [842, 86] on div "Feminino Masculino Feminino Nenhum resultado encontrado para: " " Não há nenhum…" at bounding box center [898, 76] width 182 height 31
click at [843, 80] on div "Feminino Masculino Feminino Nenhum resultado encontrado para: " " Não há nenhum…" at bounding box center [898, 76] width 182 height 31
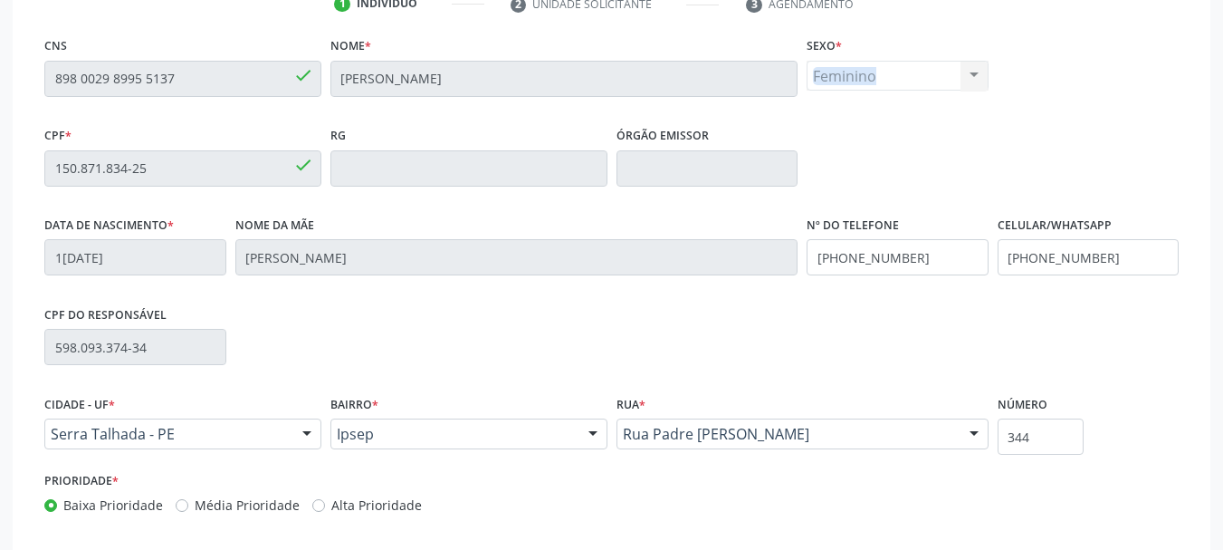
drag, startPoint x: 843, startPoint y: 80, endPoint x: 907, endPoint y: 86, distance: 64.6
click at [846, 80] on div "Feminino Masculino Feminino Nenhum resultado encontrado para: " " Não há nenhum…" at bounding box center [898, 76] width 182 height 31
click at [917, 89] on div "Feminino Masculino Feminino Nenhum resultado encontrado para: " " Não há nenhum…" at bounding box center [898, 76] width 182 height 31
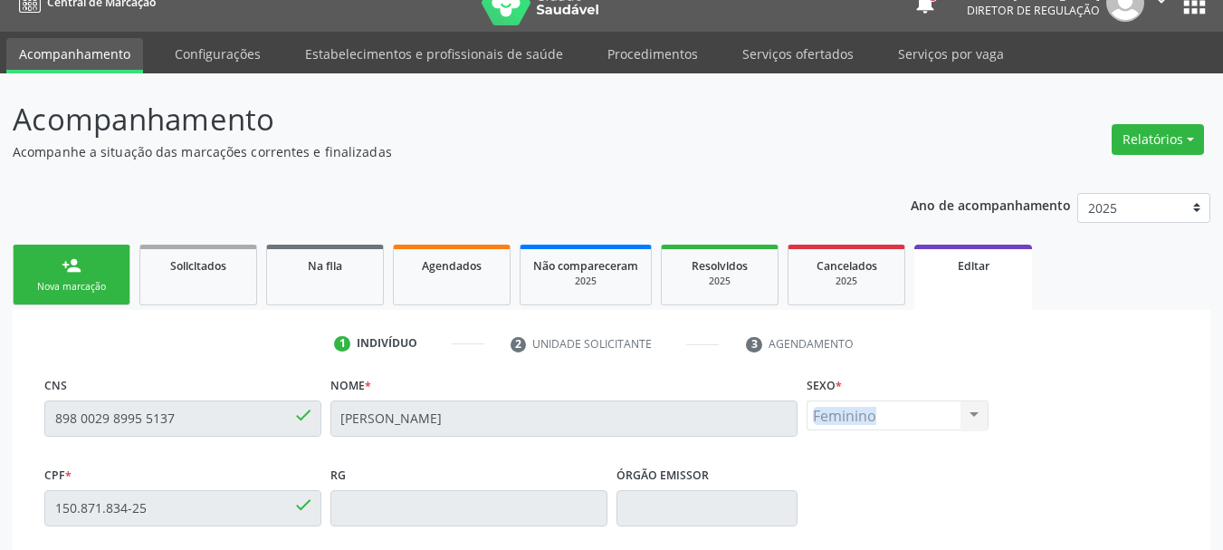
scroll to position [4, 0]
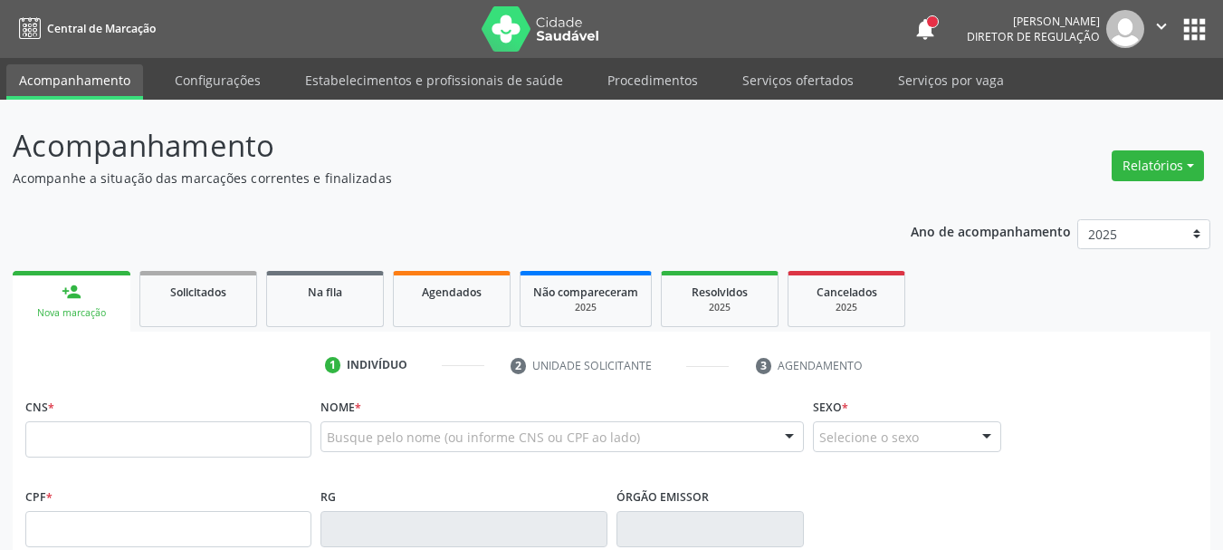
scroll to position [185, 0]
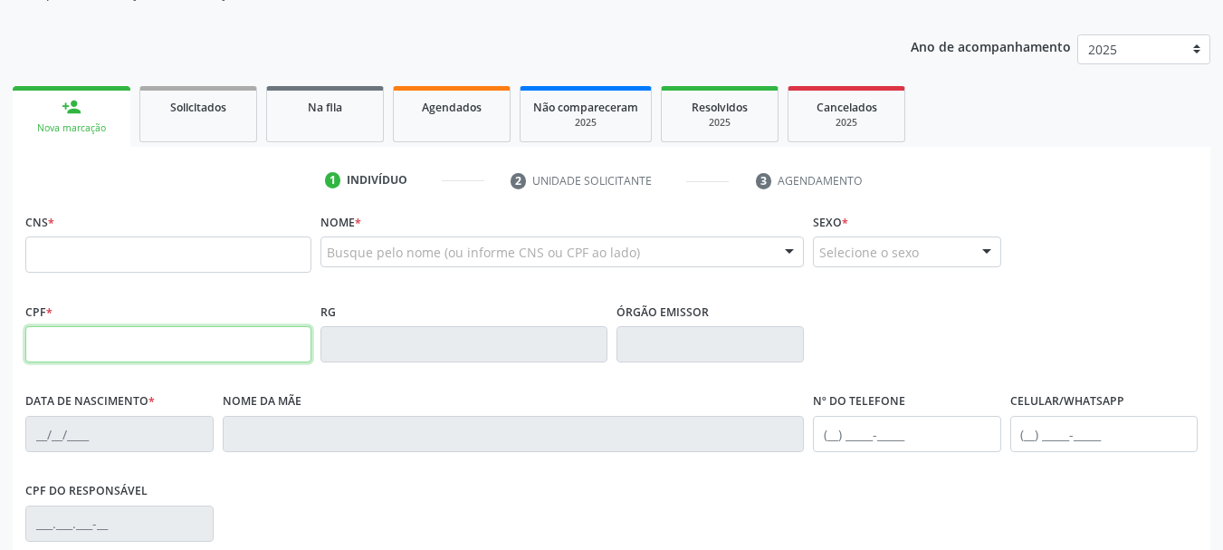
drag, startPoint x: 53, startPoint y: 335, endPoint x: 62, endPoint y: 330, distance: 10.6
click at [53, 335] on input "text" at bounding box center [168, 344] width 286 height 36
type input "747.236.344-87"
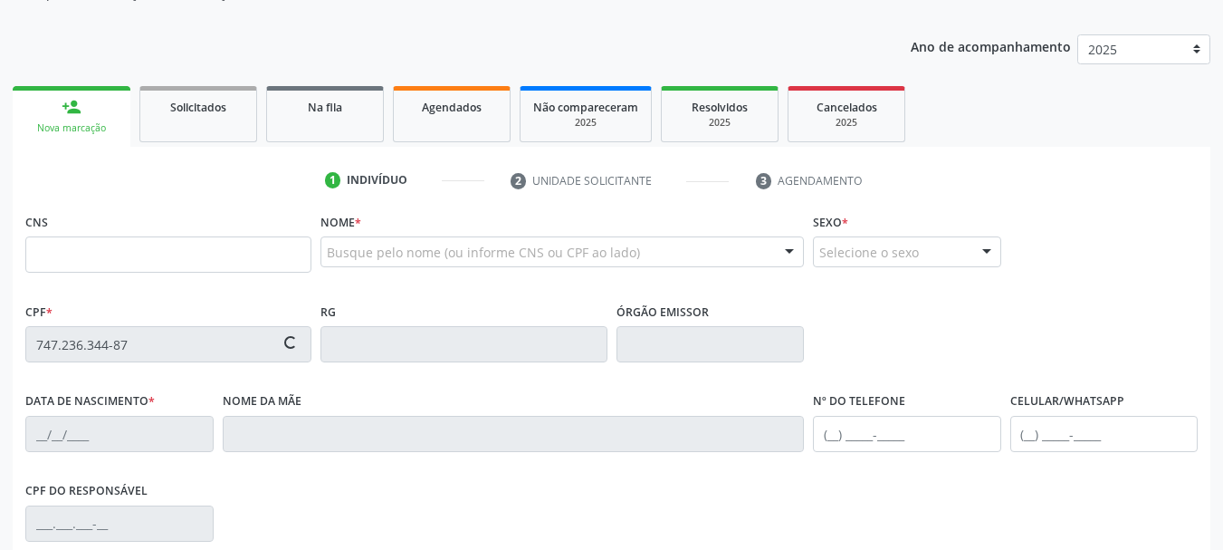
type input "170 3629 7369 0018"
type input "17/05/1957"
type input "Dorinalva Gonzaga da Silva"
type input "[PHONE_NUMBER]"
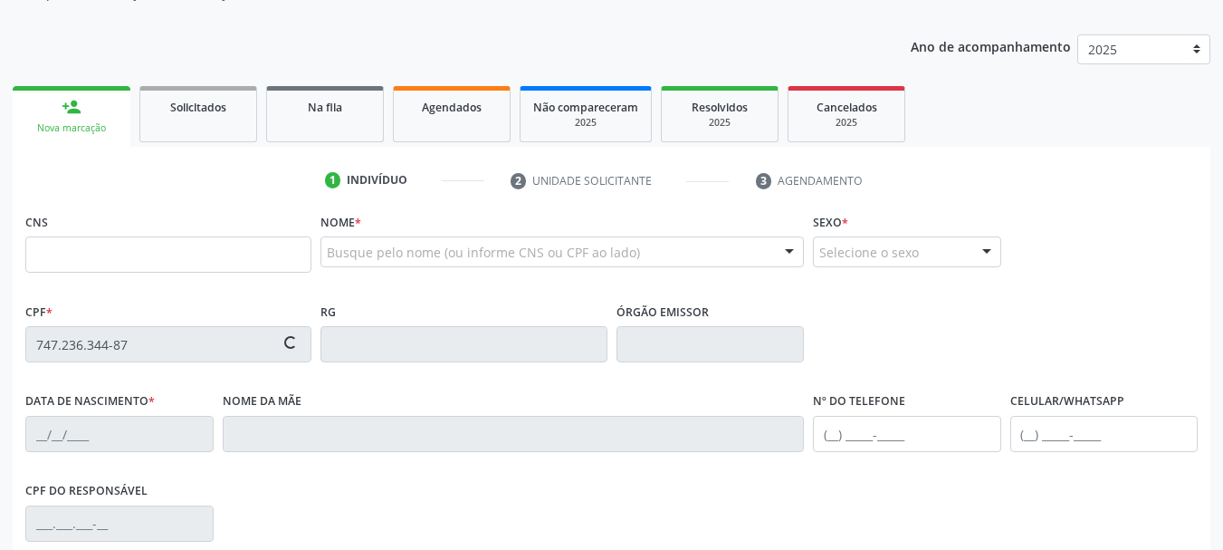
type input "100.780.534-04"
type input "S/N"
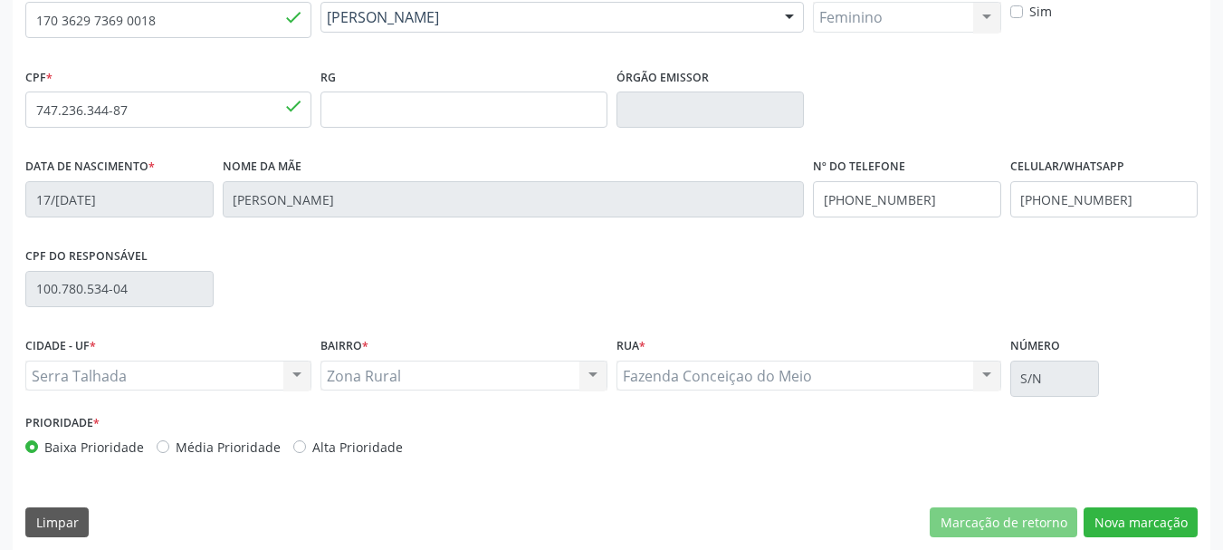
scroll to position [432, 0]
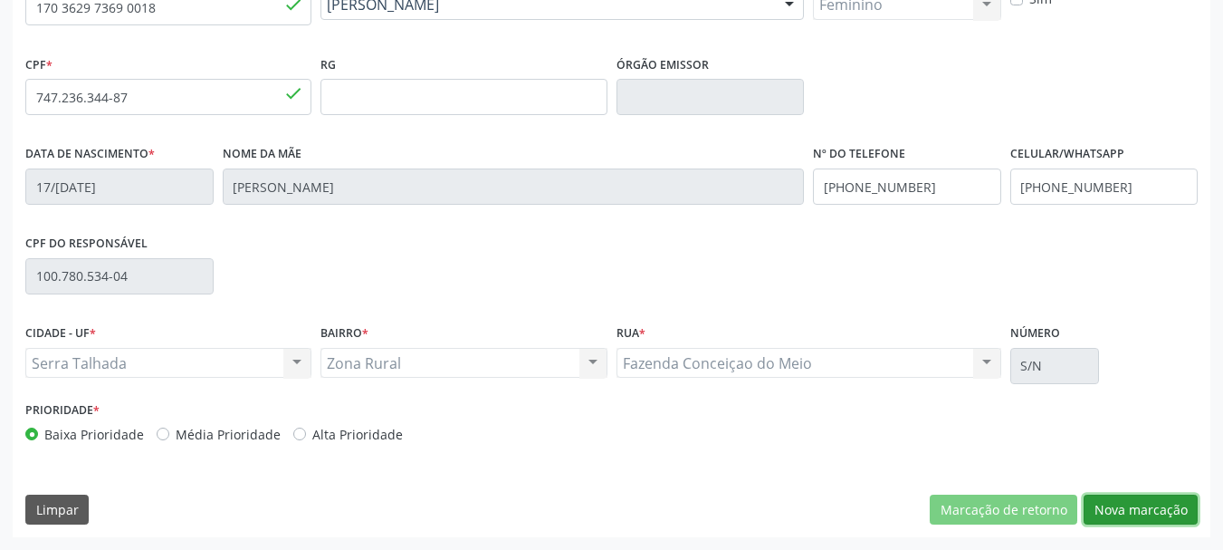
click at [1123, 504] on button "Nova marcação" at bounding box center [1141, 509] width 114 height 31
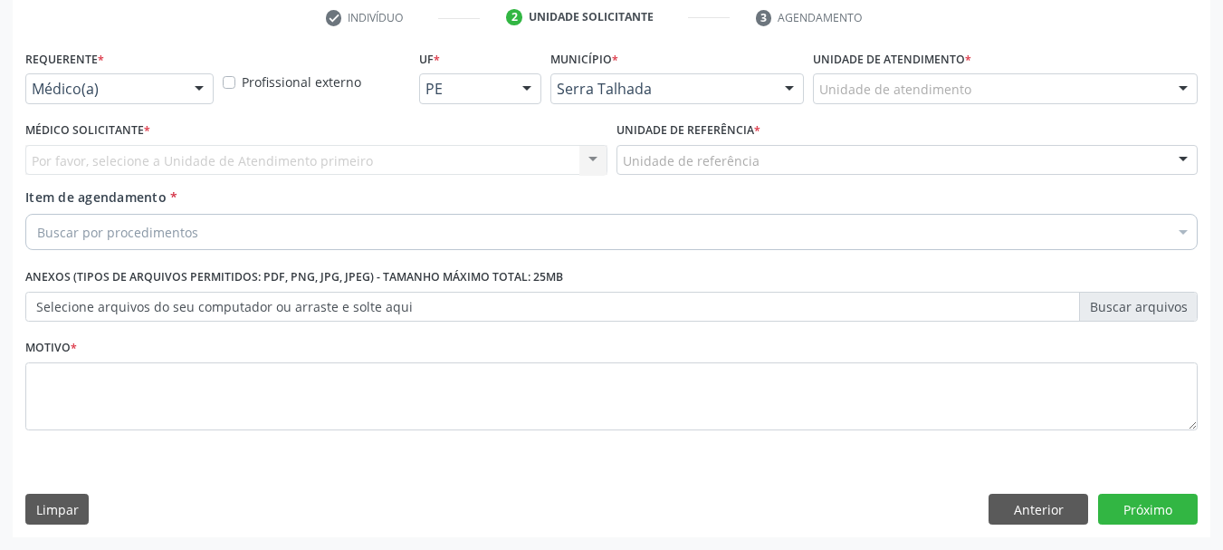
scroll to position [348, 0]
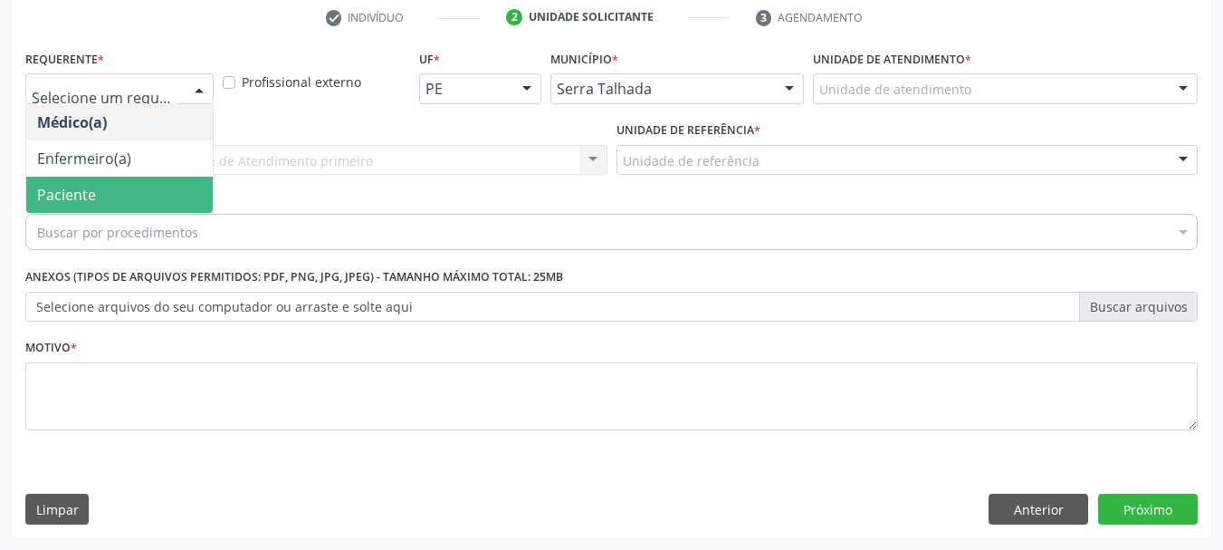
click at [74, 208] on span "Paciente" at bounding box center [119, 195] width 187 height 36
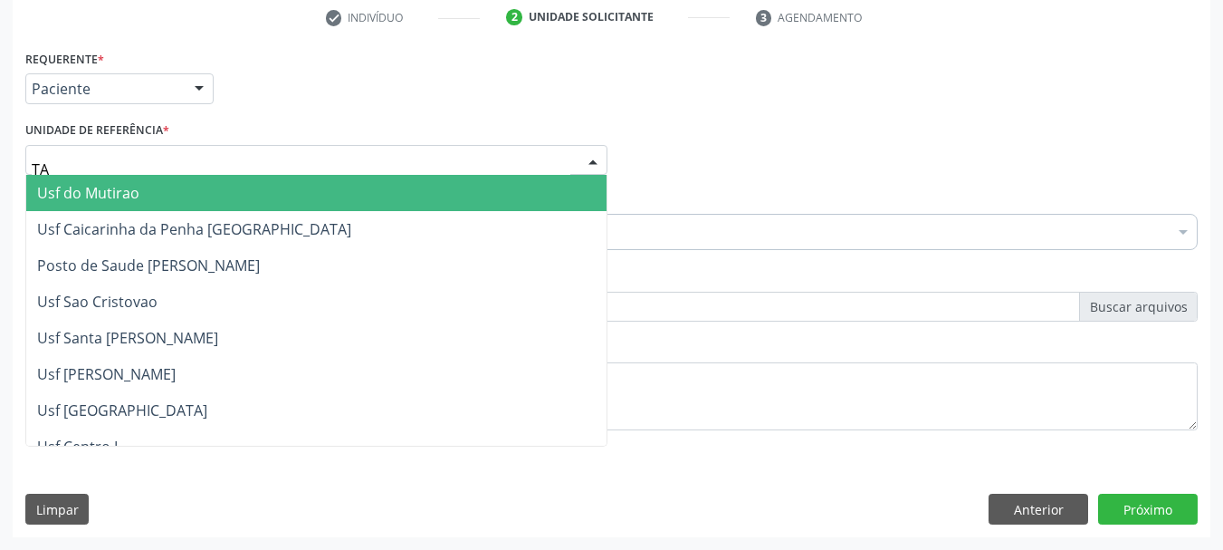
type input "TAU"
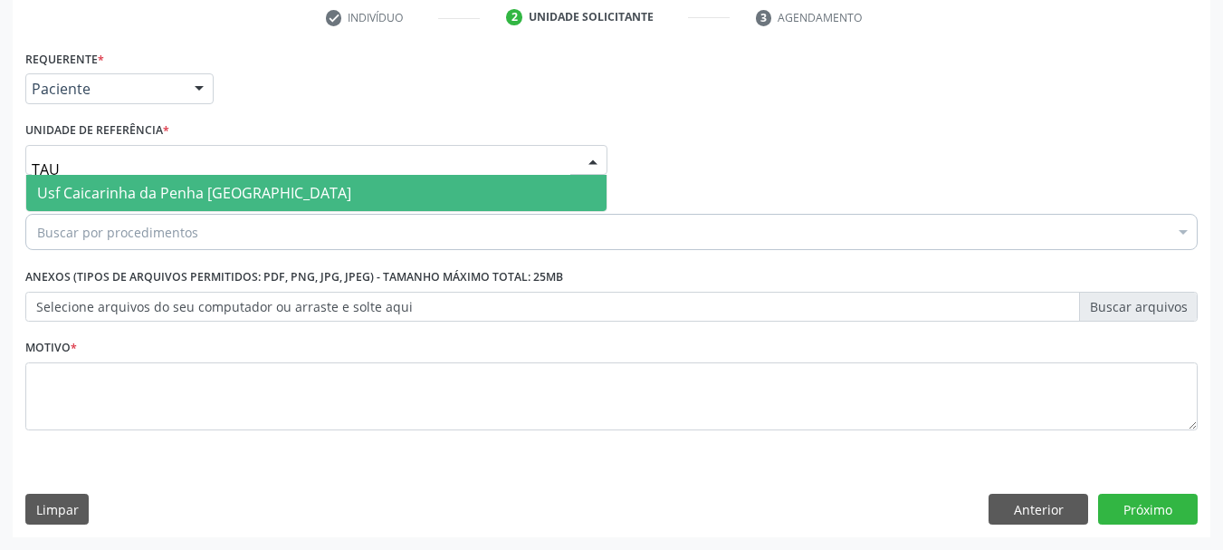
click at [74, 194] on span "Usf Caicarinha da Penha [GEOGRAPHIC_DATA]" at bounding box center [194, 193] width 314 height 20
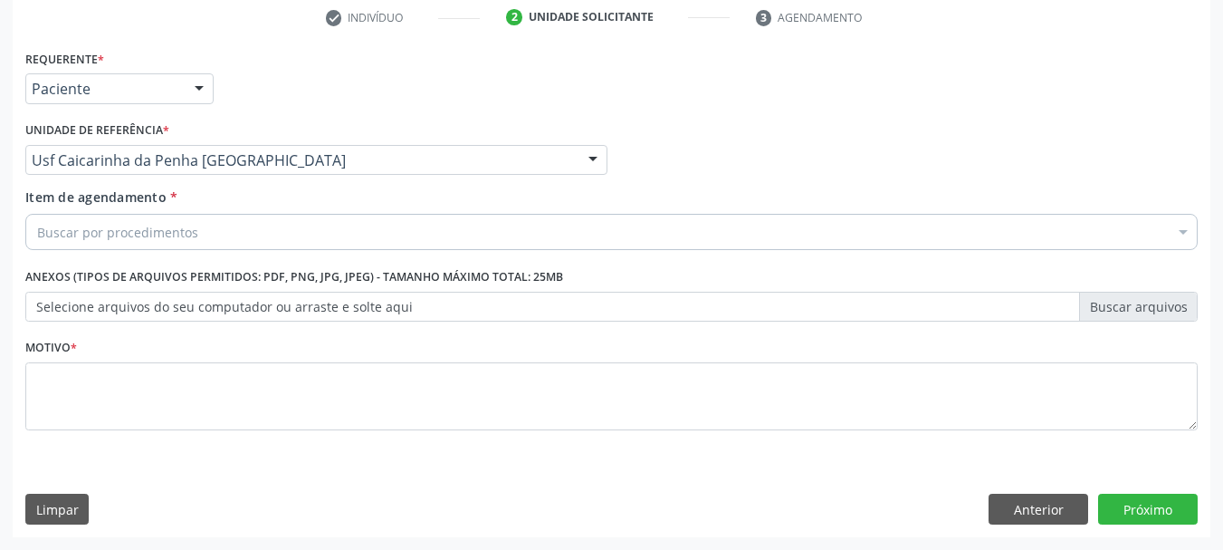
drag, startPoint x: 76, startPoint y: 231, endPoint x: 81, endPoint y: 247, distance: 16.9
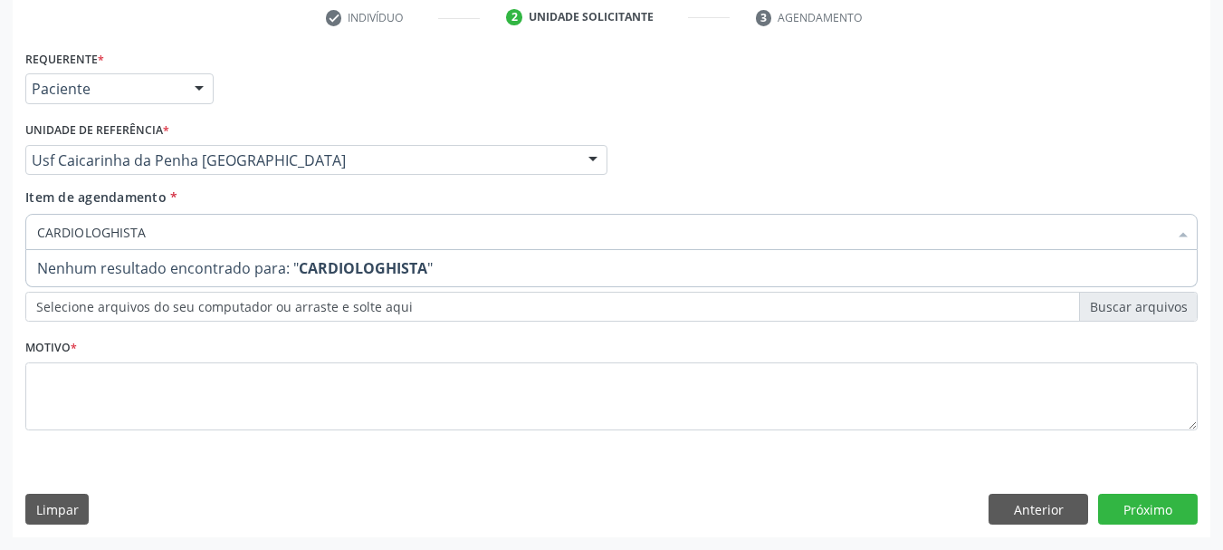
click at [121, 225] on input "CARDIOLOGHISTA" at bounding box center [602, 232] width 1131 height 36
type input "CARDIOLOGISTA"
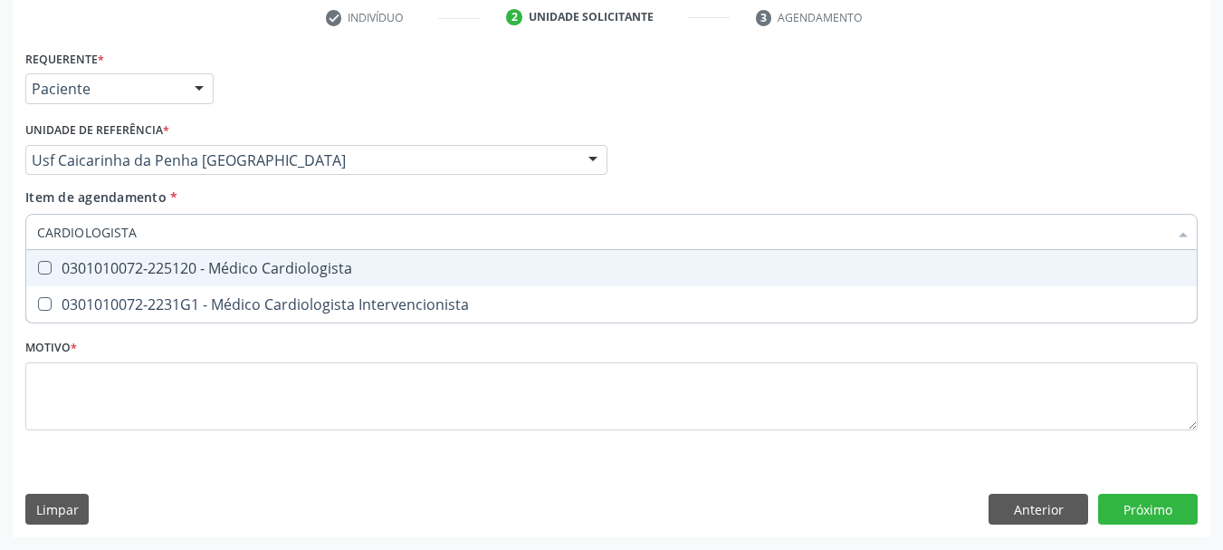
click at [91, 278] on span "0301010072-225120 - Médico Cardiologista" at bounding box center [611, 268] width 1171 height 36
checkbox Cardiologista "true"
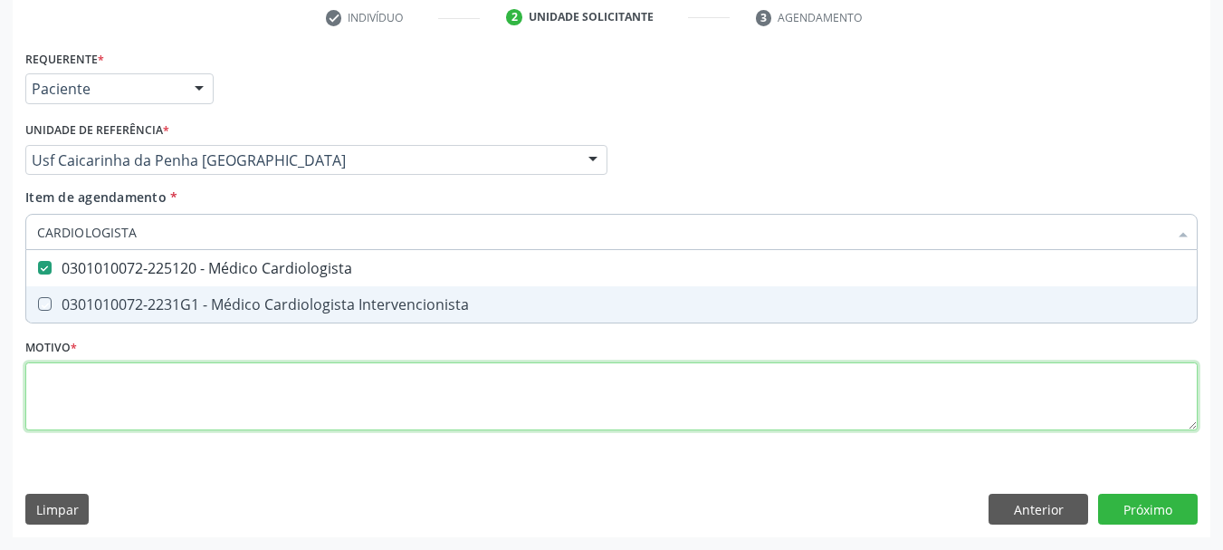
click at [94, 392] on div "Requerente * Paciente Médico(a) Enfermeiro(a) Paciente Nenhum resultado encontr…" at bounding box center [611, 250] width 1172 height 410
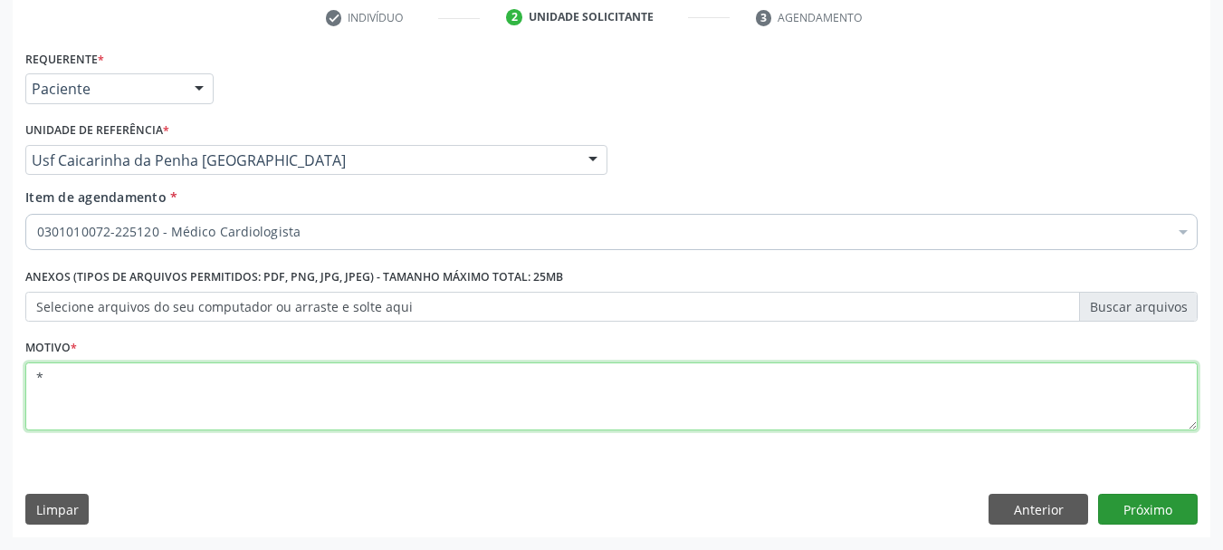
type textarea "*"
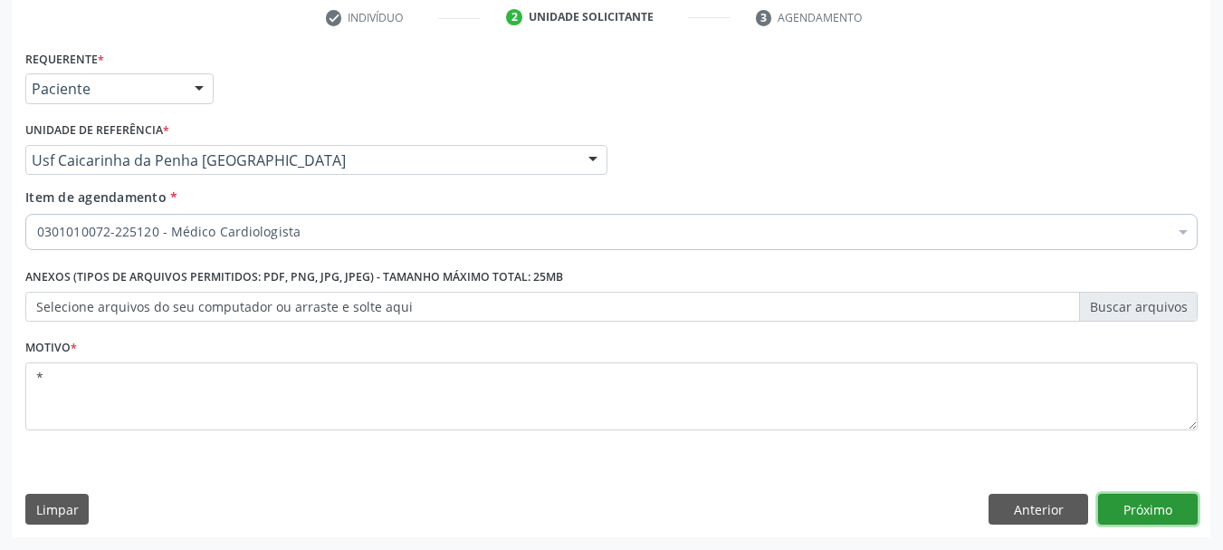
click at [1147, 515] on button "Próximo" at bounding box center [1148, 508] width 100 height 31
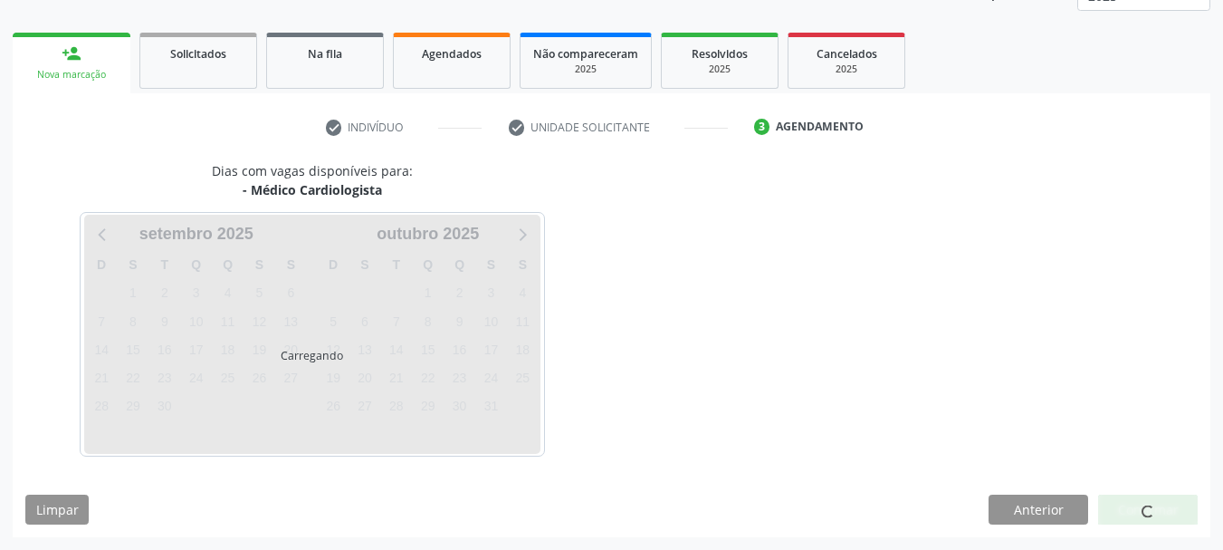
scroll to position [238, 0]
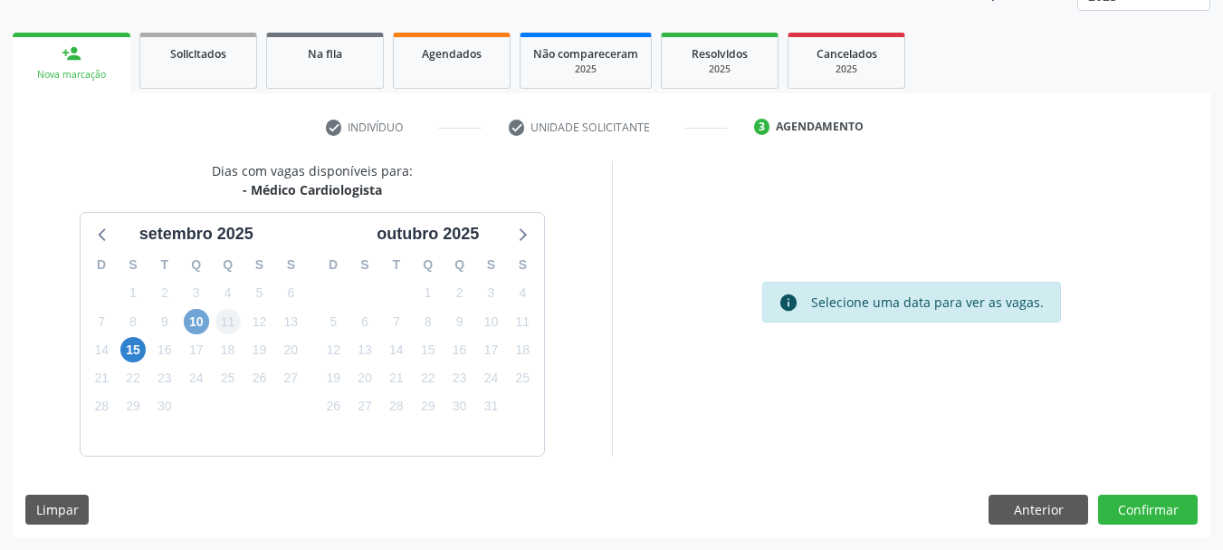
click at [206, 330] on span "10" at bounding box center [196, 321] width 25 height 25
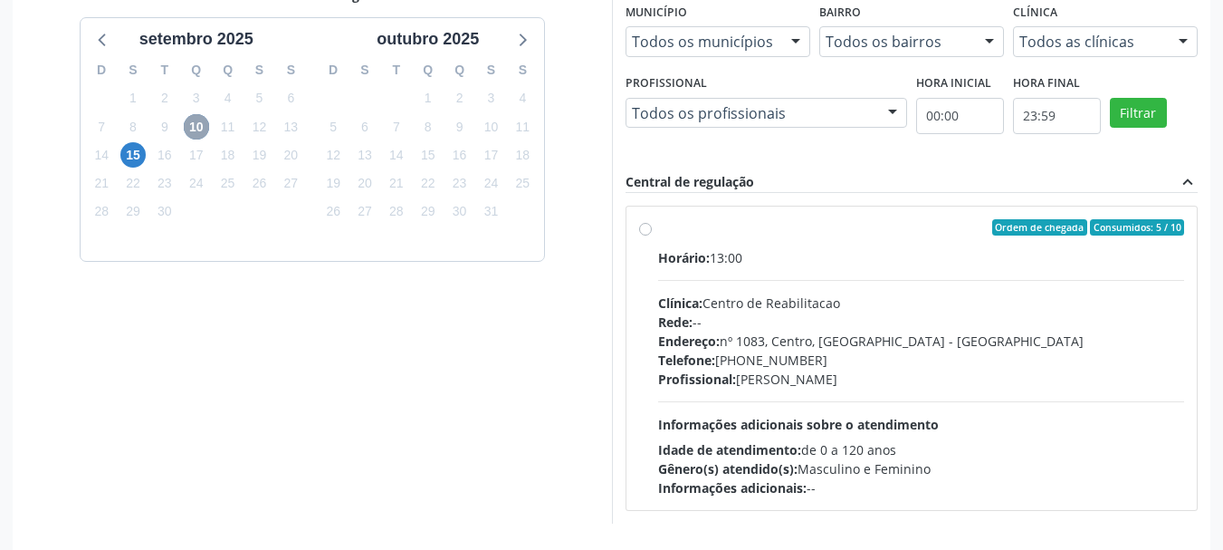
scroll to position [500, 0]
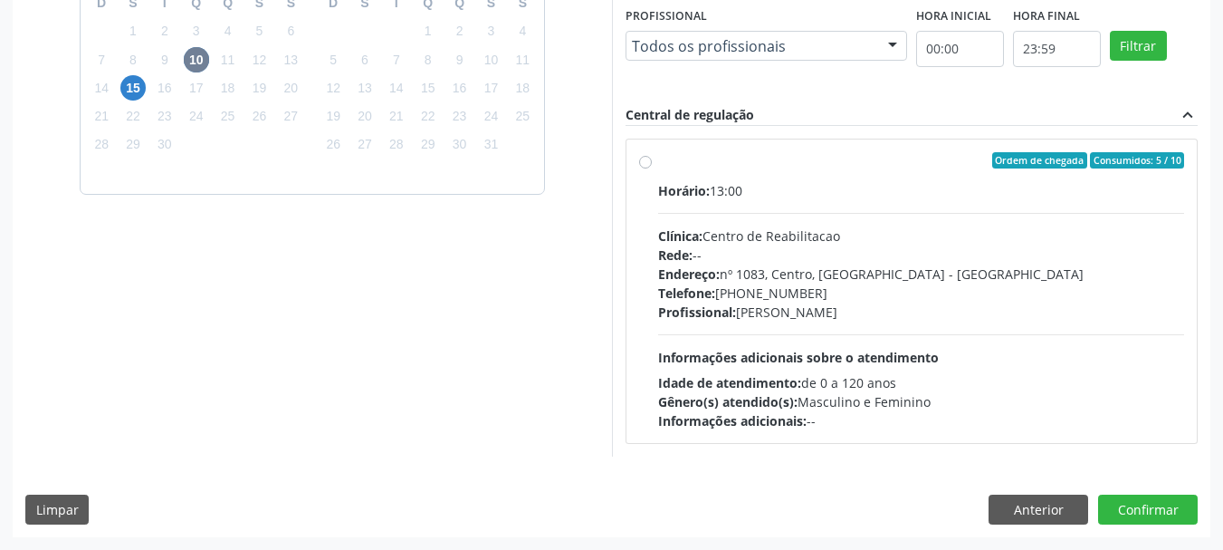
click at [848, 195] on div "Horário: 13:00" at bounding box center [921, 190] width 527 height 19
click at [652, 168] on input "Ordem de chegada Consumidos: 5 / 10 Horário: 13:00 Clínica: Centro de Reabilita…" at bounding box center [645, 160] width 13 height 16
radio input "true"
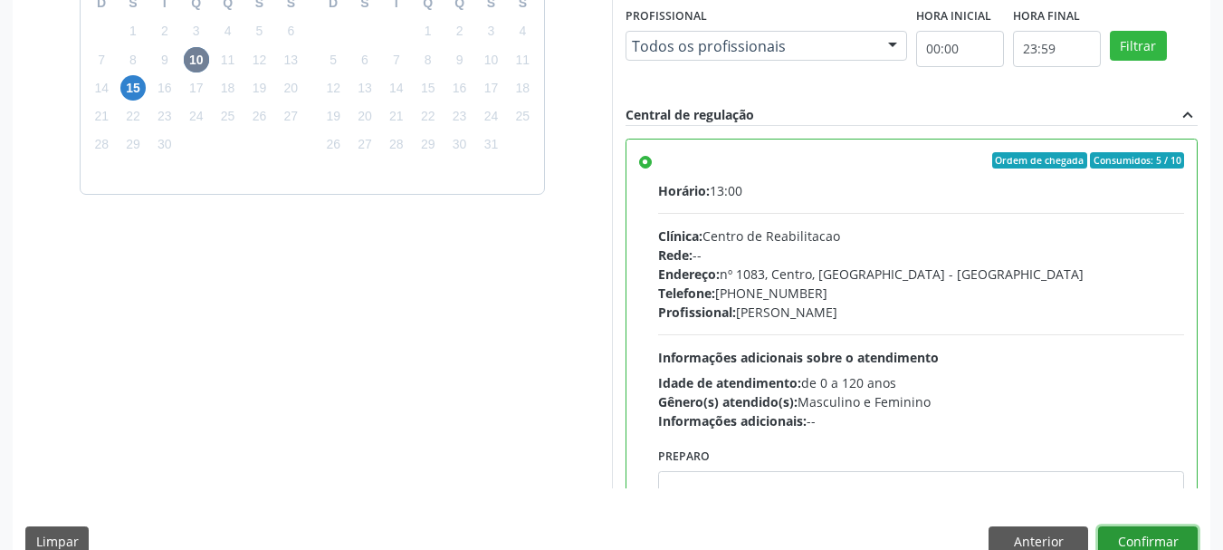
click at [1139, 535] on button "Confirmar" at bounding box center [1148, 541] width 100 height 31
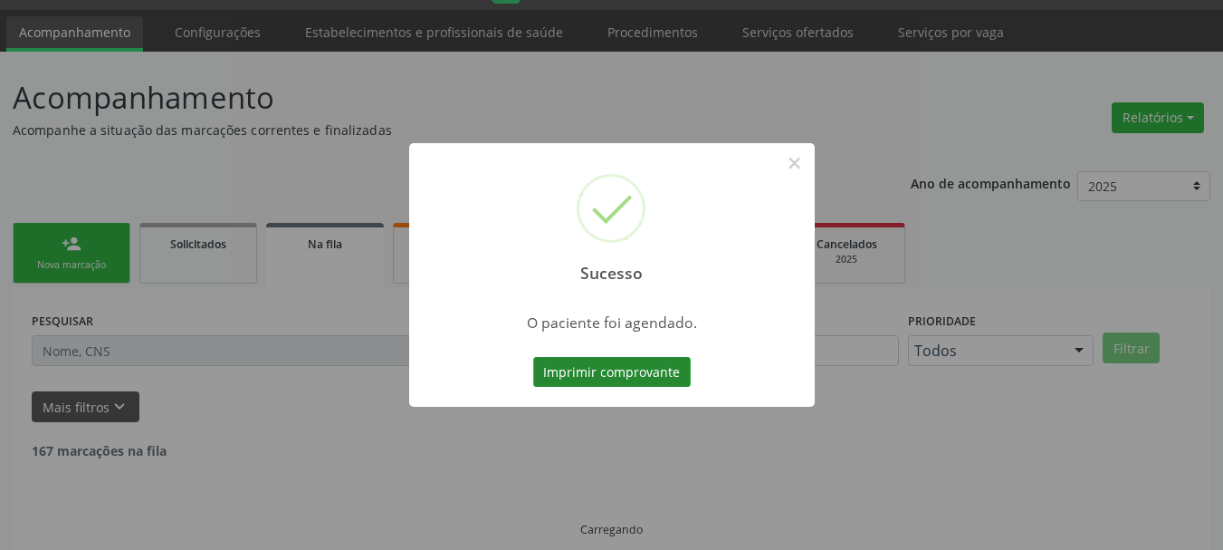
click at [593, 377] on button "Imprimir comprovante" at bounding box center [612, 372] width 158 height 31
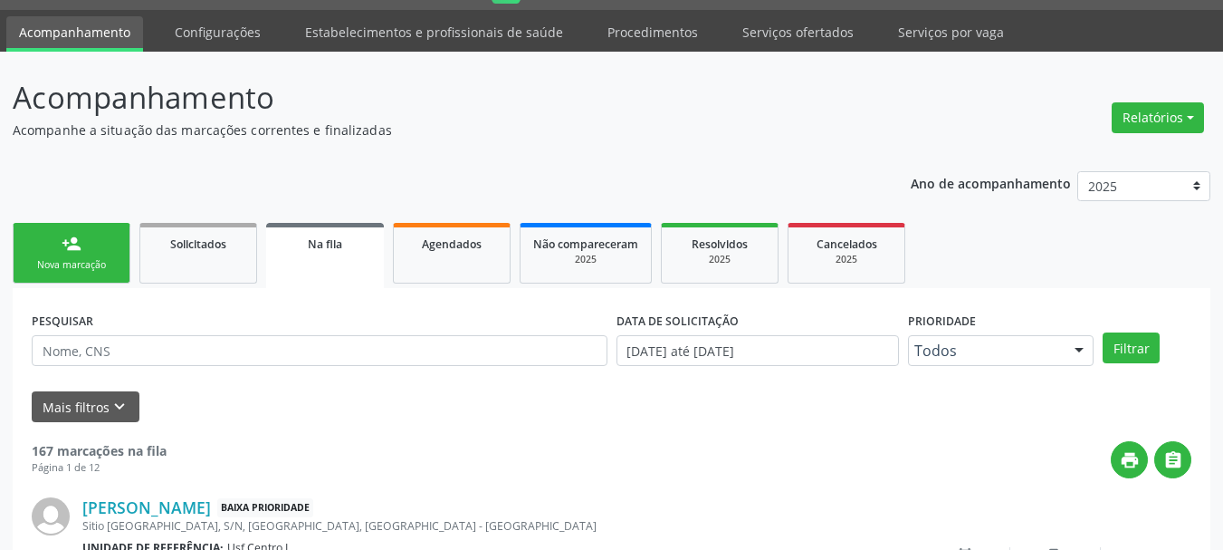
click at [52, 247] on link "person_add Nova marcação" at bounding box center [72, 253] width 118 height 61
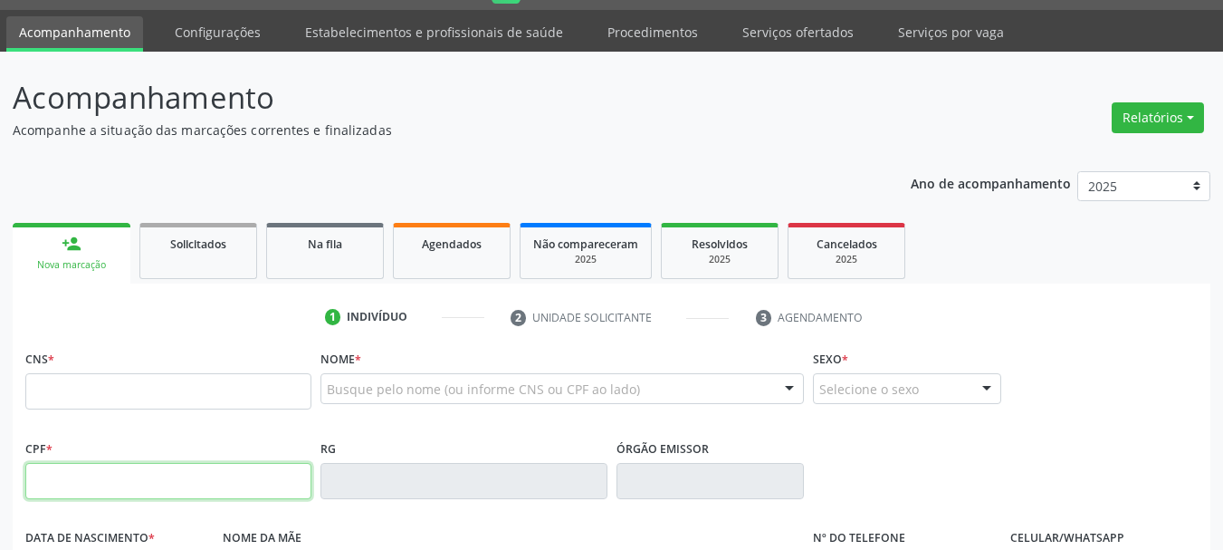
click at [99, 499] on input "text" at bounding box center [168, 481] width 286 height 36
click at [180, 496] on input "text" at bounding box center [168, 481] width 286 height 36
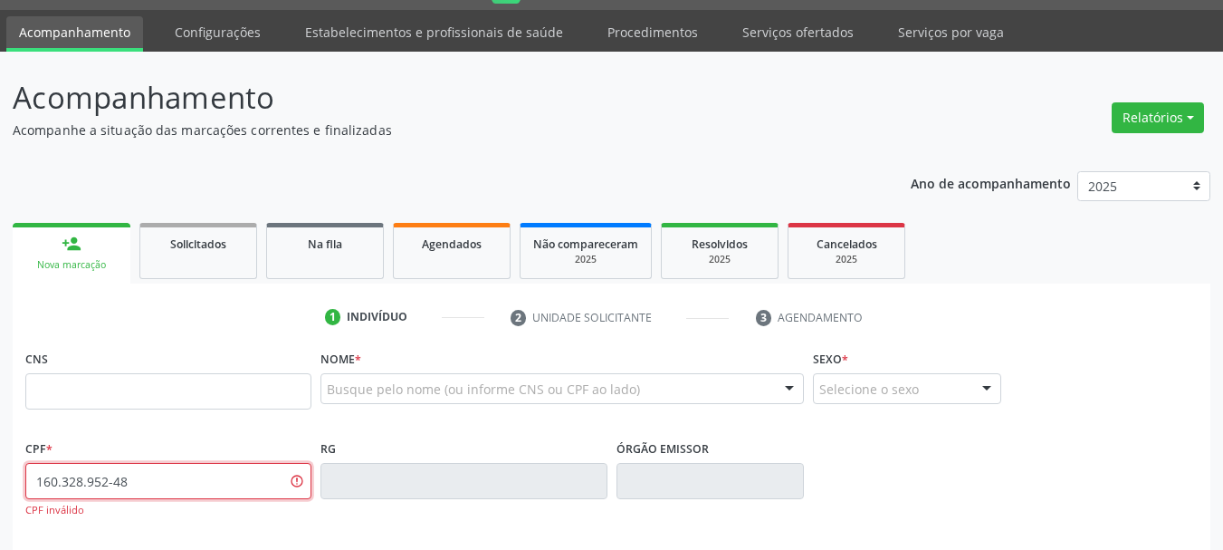
type input "160.328.952-48"
drag, startPoint x: 233, startPoint y: 488, endPoint x: 0, endPoint y: 347, distance: 272.2
click at [0, 349] on div "Acompanhamento Acompanhe a situação das marcações correntes e finalizadas Relat…" at bounding box center [611, 502] width 1223 height 900
click at [100, 403] on input "text" at bounding box center [168, 391] width 286 height 36
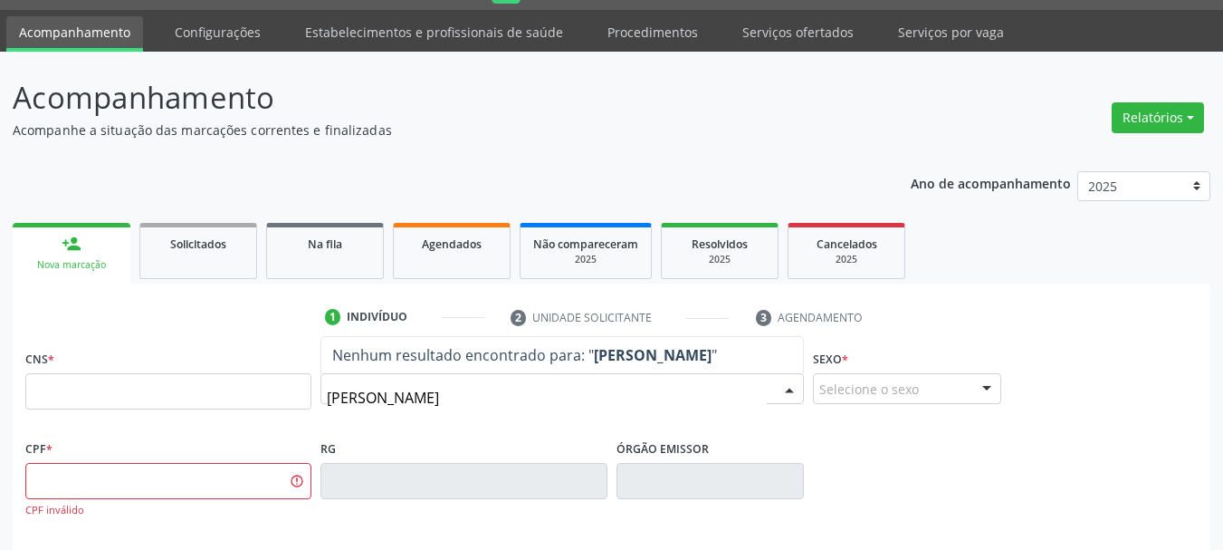
type input "GEAN CARLOS"
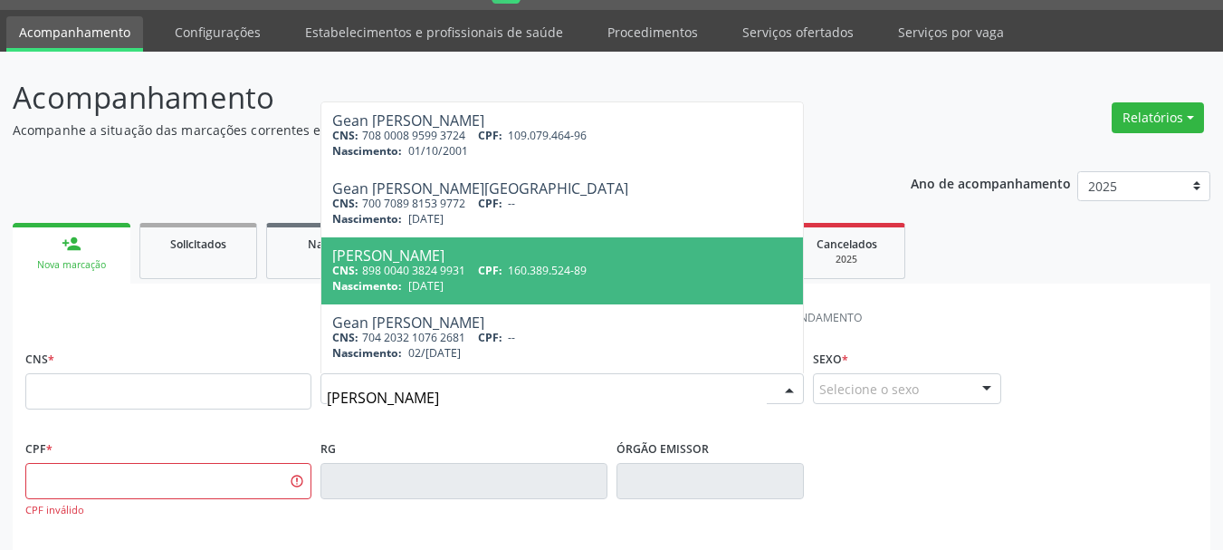
click at [339, 297] on span "Gean Carlos Silva Bezerra CNS: 898 0040 3824 9931 CPF: 160.389.524-89 Nasciment…" at bounding box center [562, 270] width 482 height 67
type input "898 0040 3824 9931"
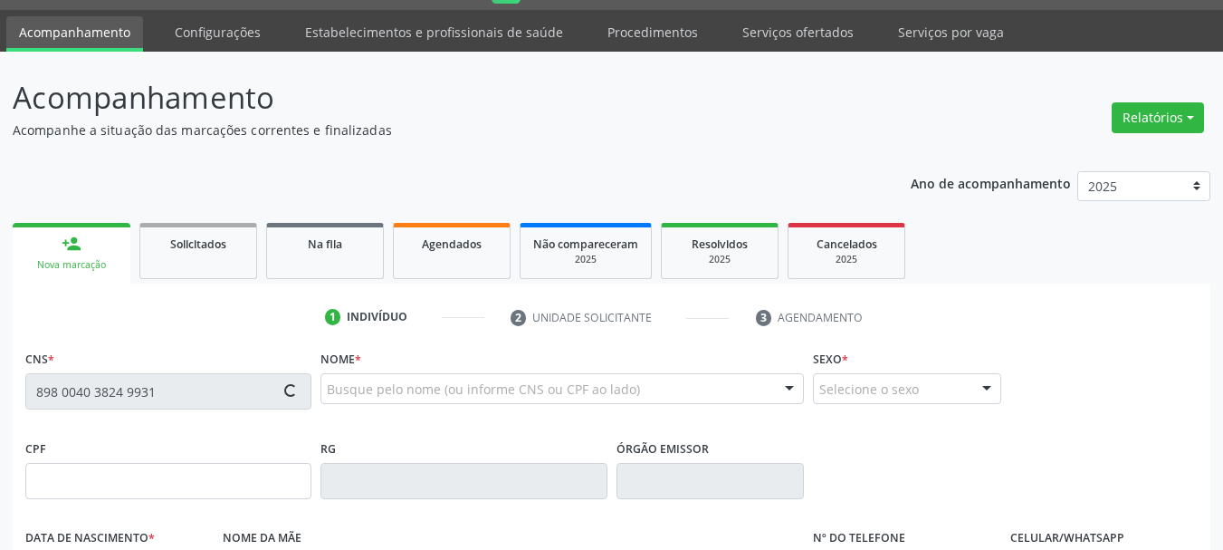
type input "160.389.524-89"
type input "27/05/2013"
type input "Lucivania dos Santos Silva"
type input "(87) 98117-6773"
type input "011.703.194-16"
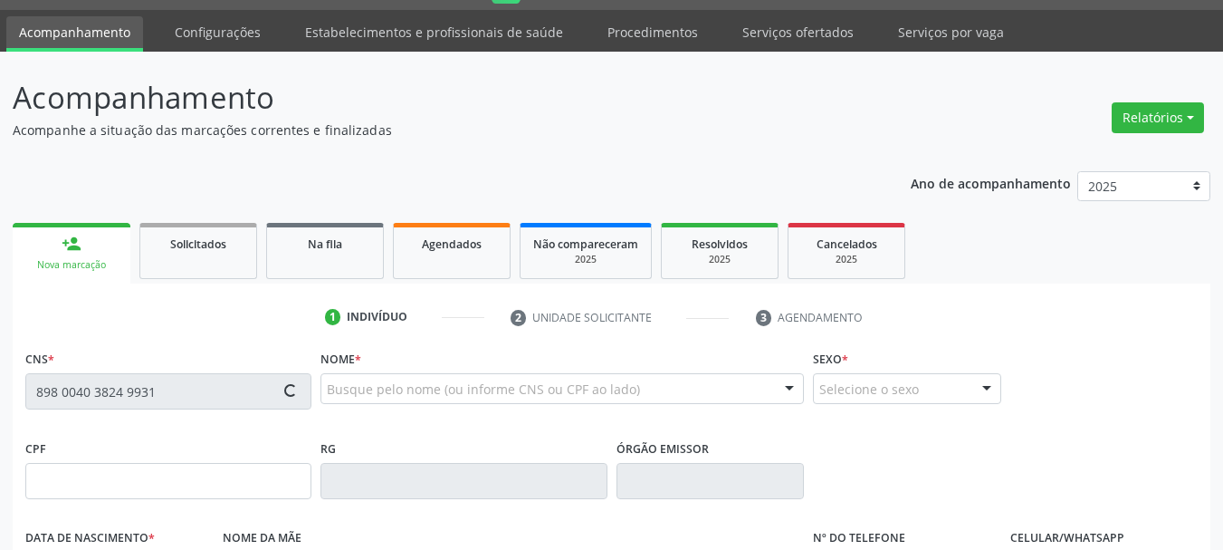
type input "S/N"
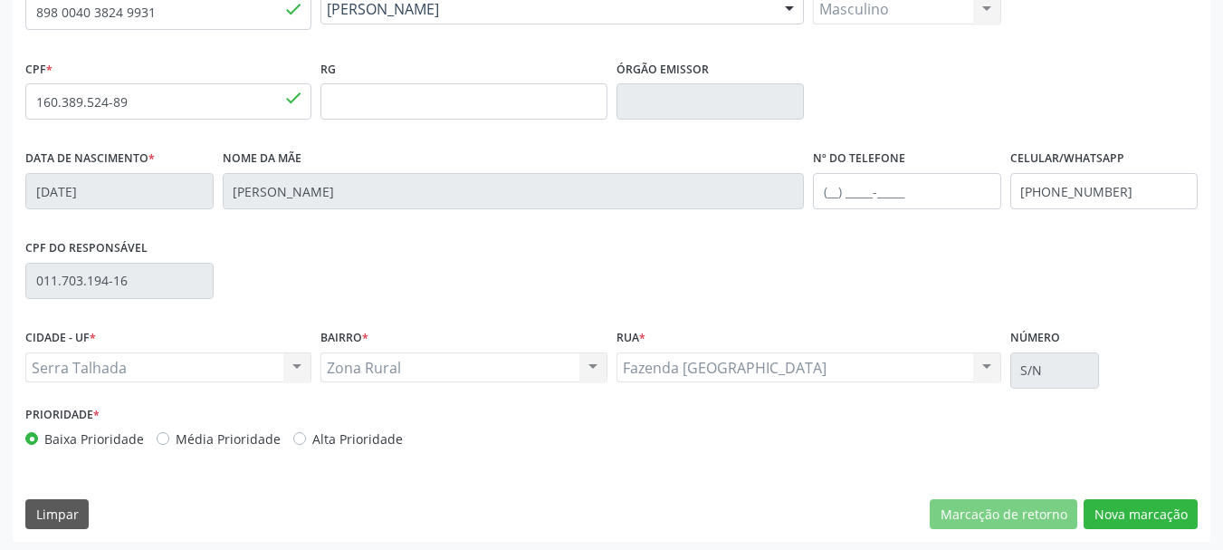
scroll to position [432, 0]
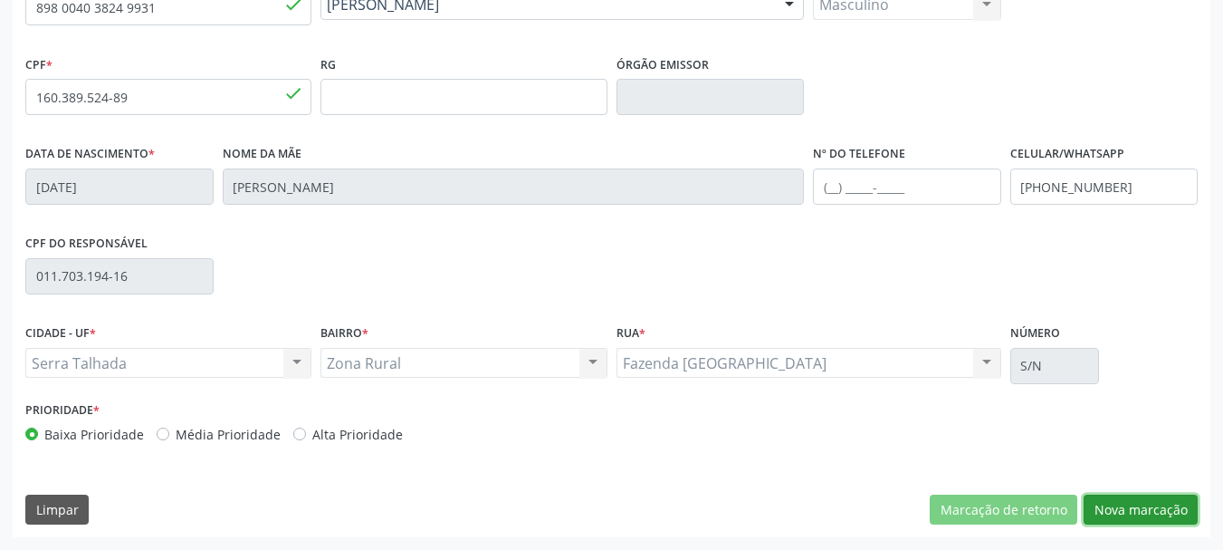
click at [1139, 503] on button "Nova marcação" at bounding box center [1141, 509] width 114 height 31
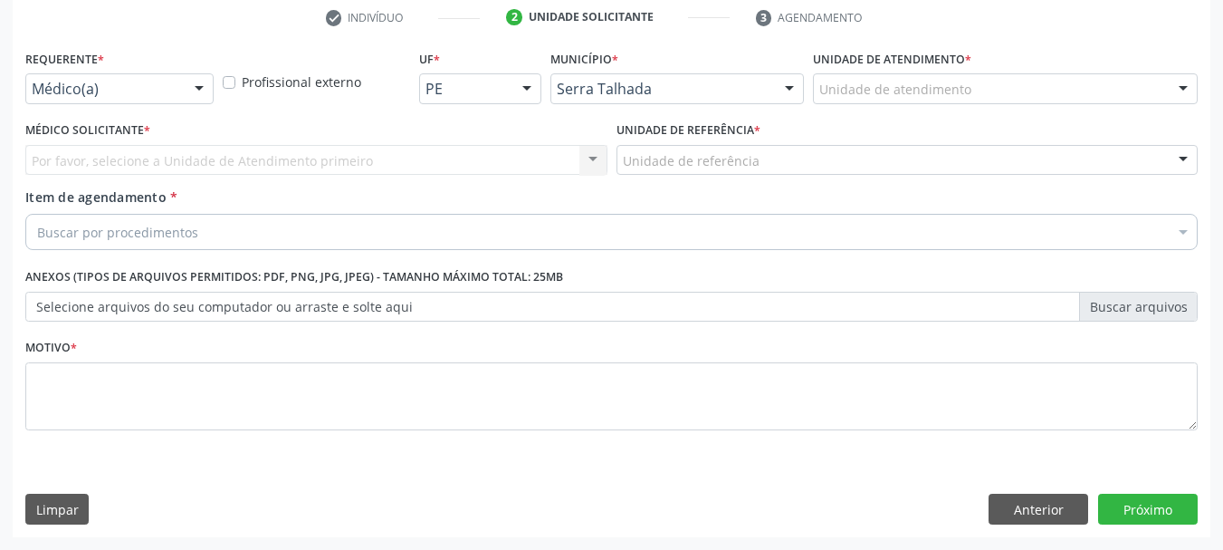
scroll to position [348, 0]
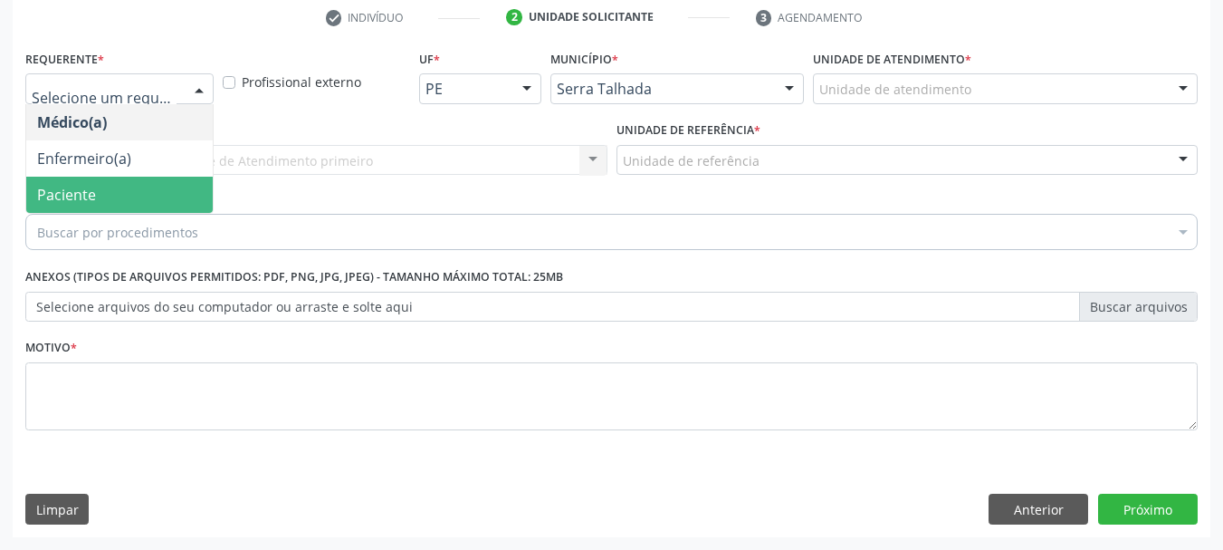
click at [147, 178] on span "Paciente" at bounding box center [119, 195] width 187 height 36
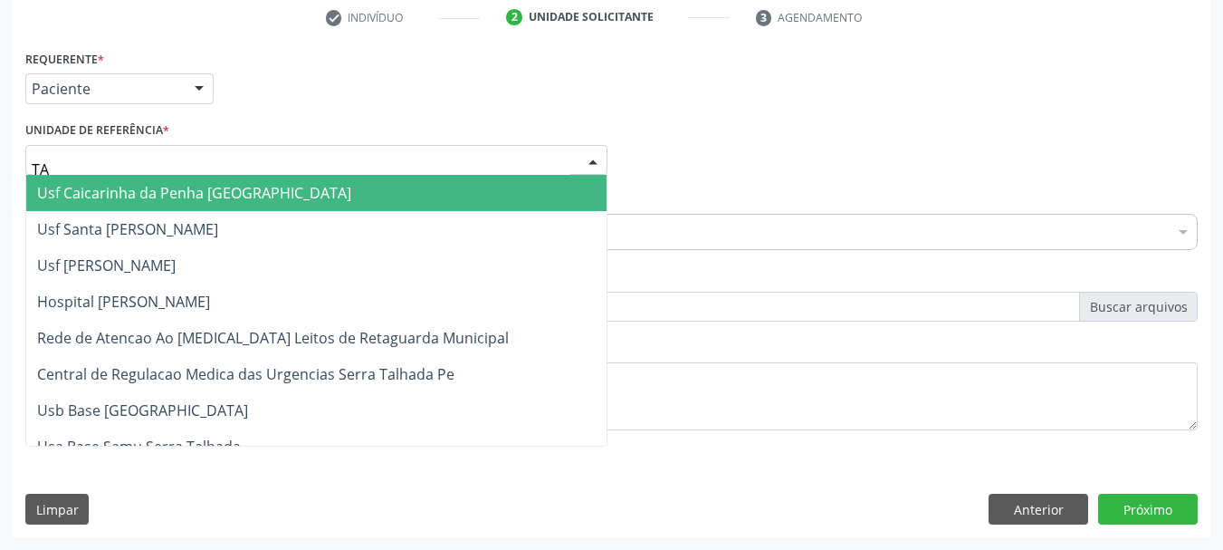
type input "TAU"
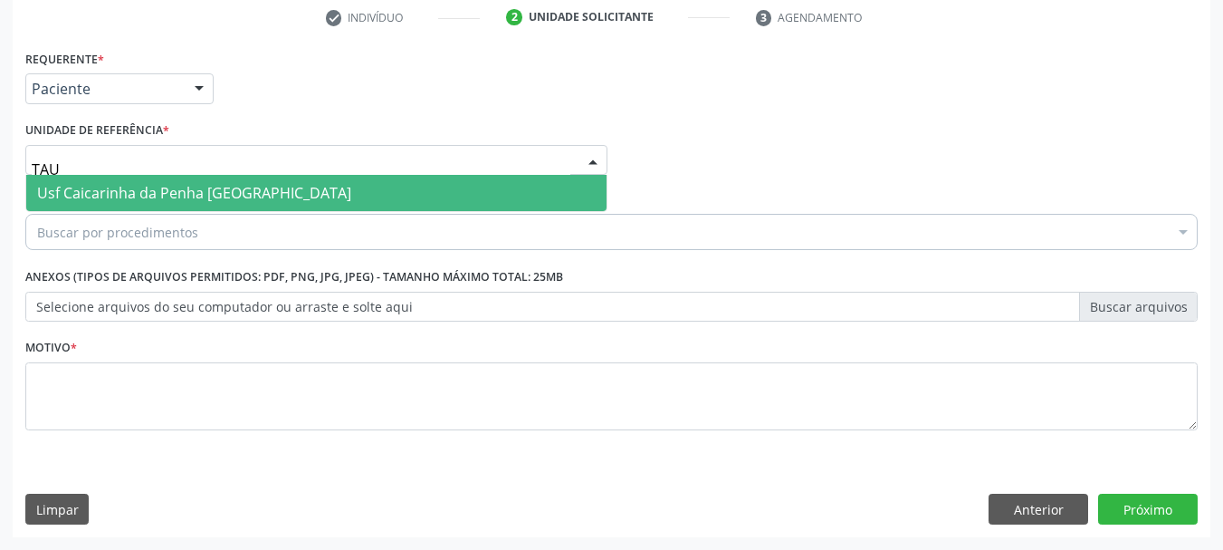
click at [121, 188] on span "Usf Caicarinha da Penha [GEOGRAPHIC_DATA]" at bounding box center [194, 193] width 314 height 20
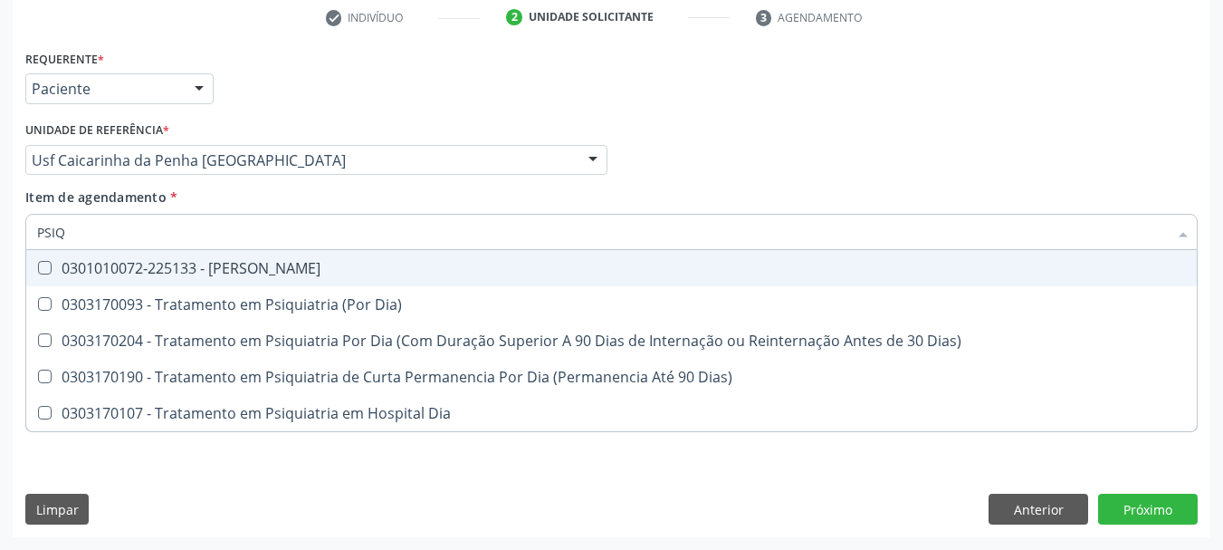
type input "PSIQU"
click at [49, 271] on Psiquiatra at bounding box center [45, 268] width 14 height 14
click at [38, 271] on Psiquiatra "checkbox" at bounding box center [32, 268] width 12 height 12
checkbox Psiquiatra "true"
click at [0, 439] on div "Acompanhamento Acompanhe a situação das marcações correntes e finalizadas Relat…" at bounding box center [611, 151] width 1223 height 798
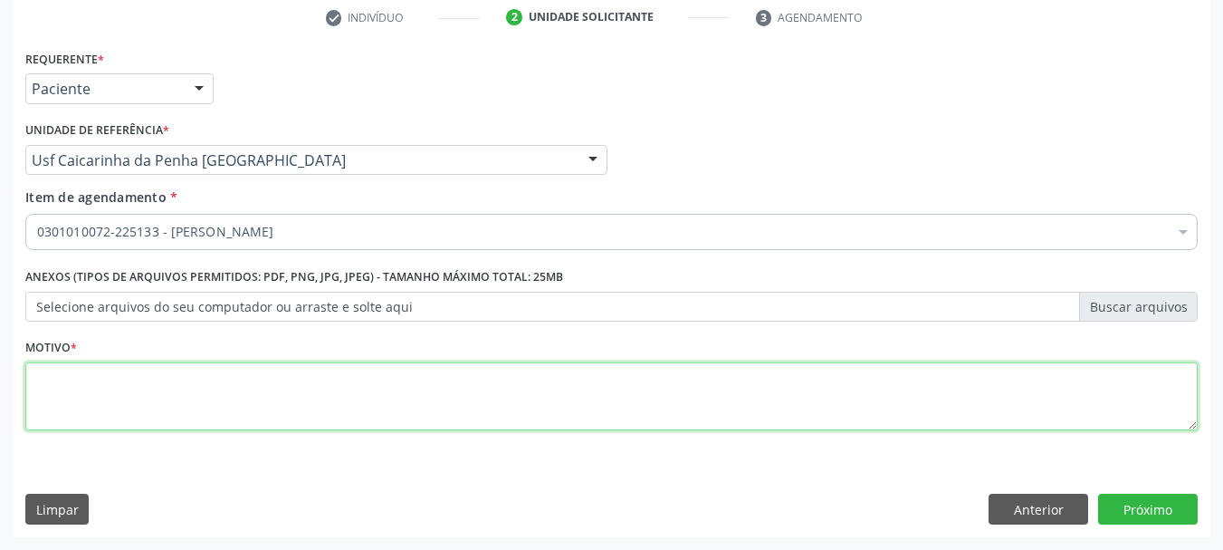
click at [652, 407] on textarea at bounding box center [611, 396] width 1172 height 69
type textarea "*"
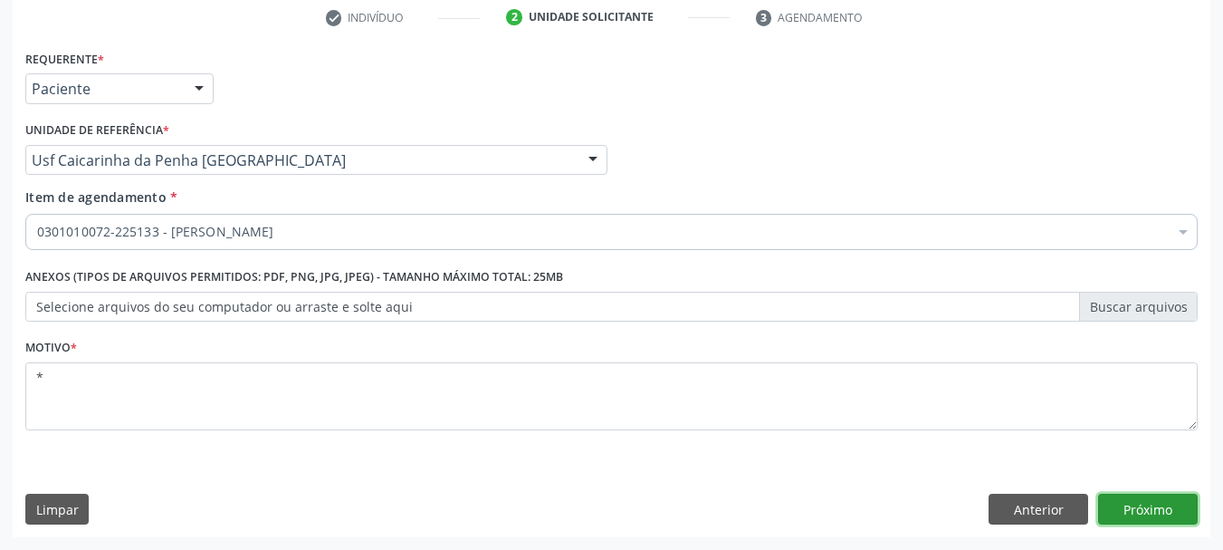
click at [1125, 516] on button "Próximo" at bounding box center [1148, 508] width 100 height 31
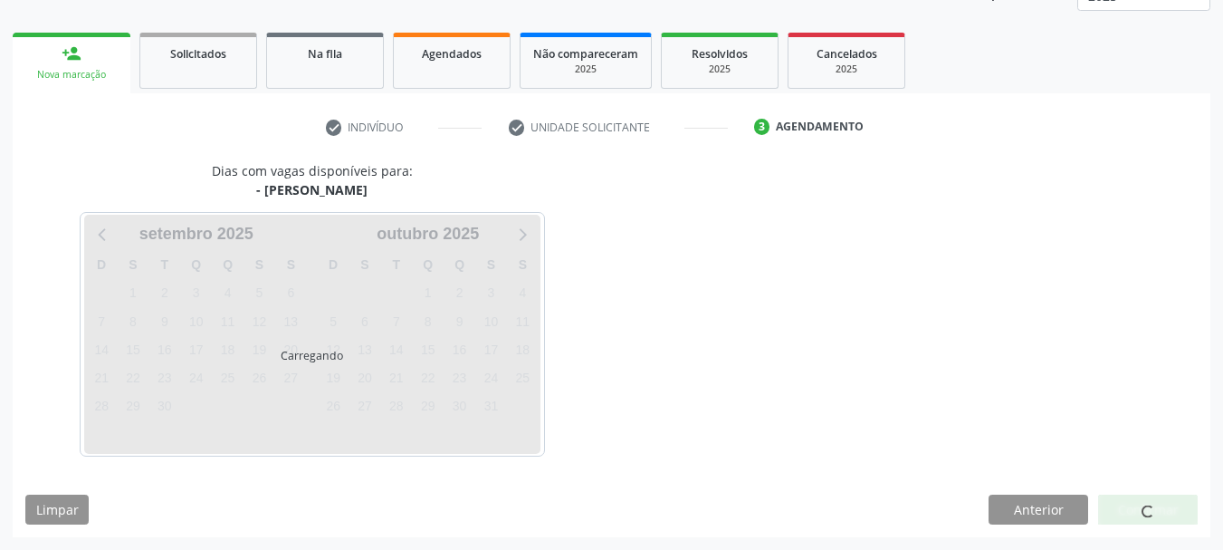
scroll to position [292, 0]
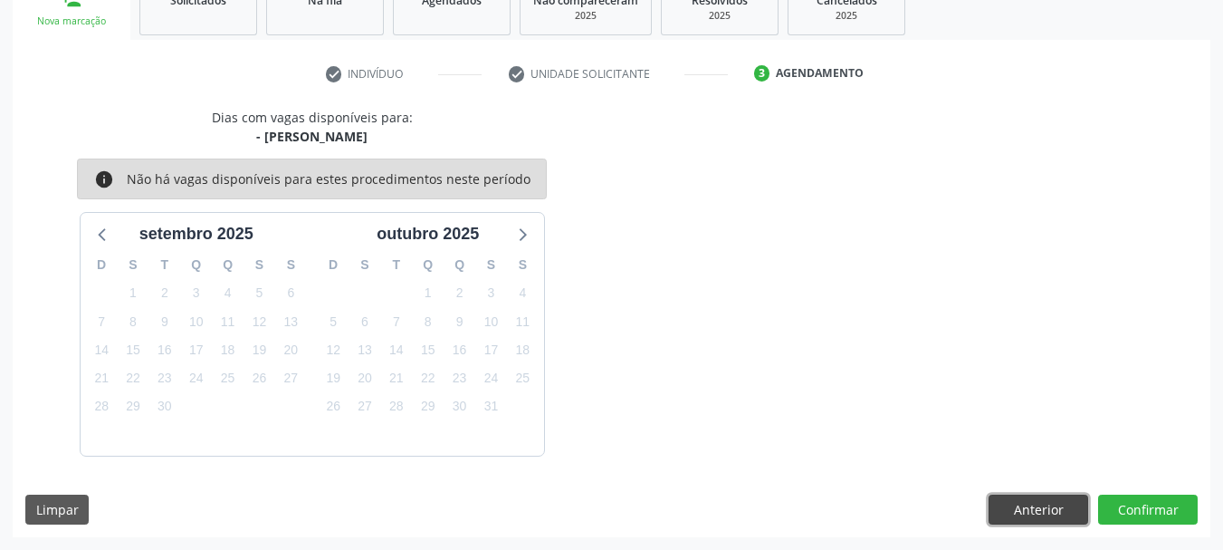
click at [1001, 509] on button "Anterior" at bounding box center [1039, 509] width 100 height 31
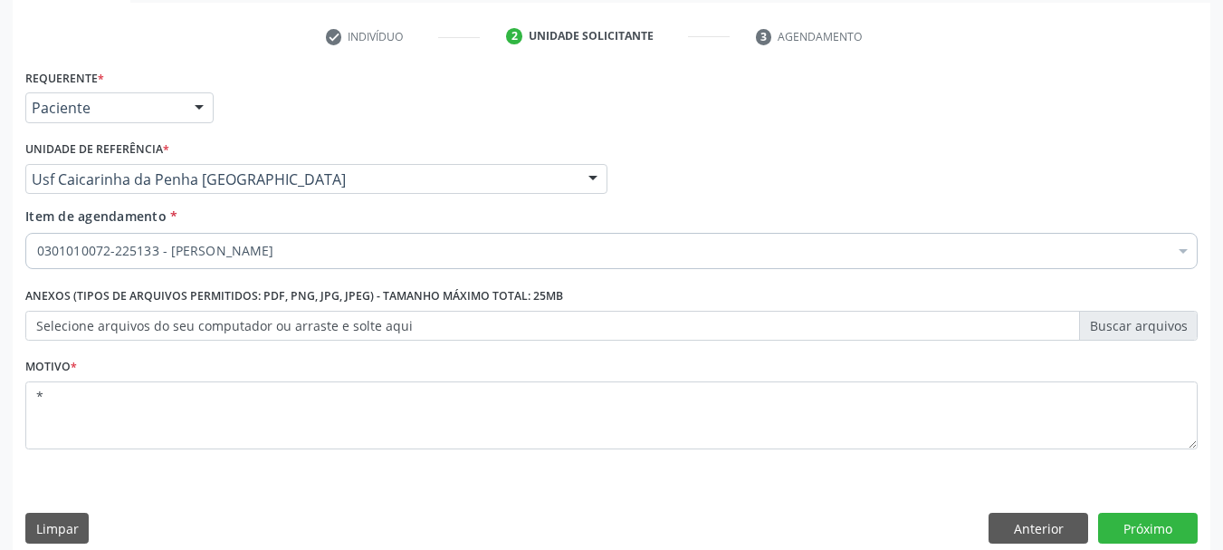
scroll to position [348, 0]
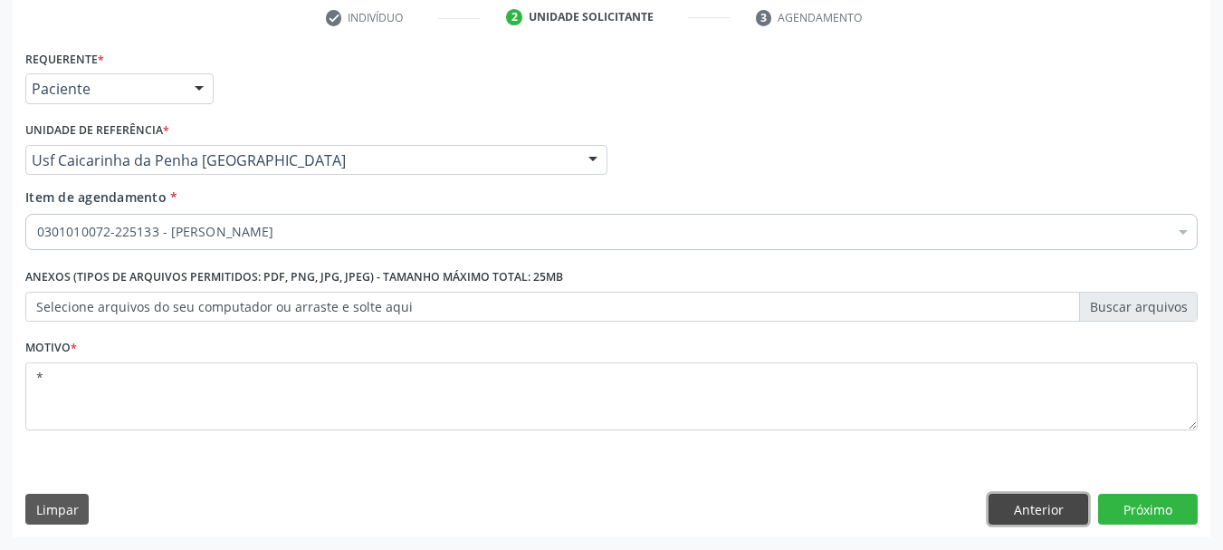
click at [1030, 511] on button "Anterior" at bounding box center [1039, 508] width 100 height 31
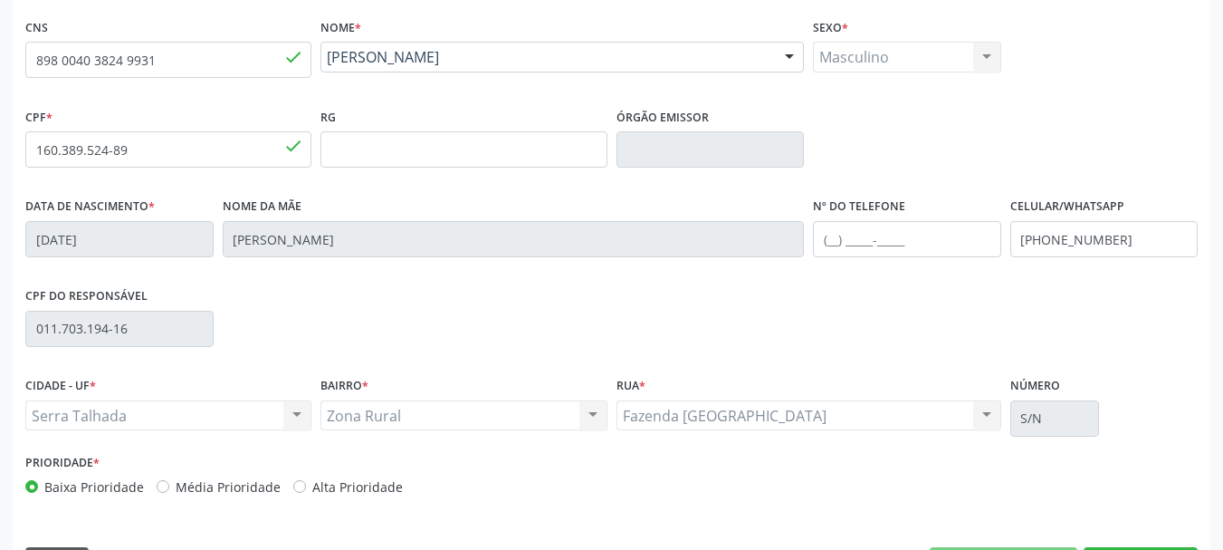
scroll to position [432, 0]
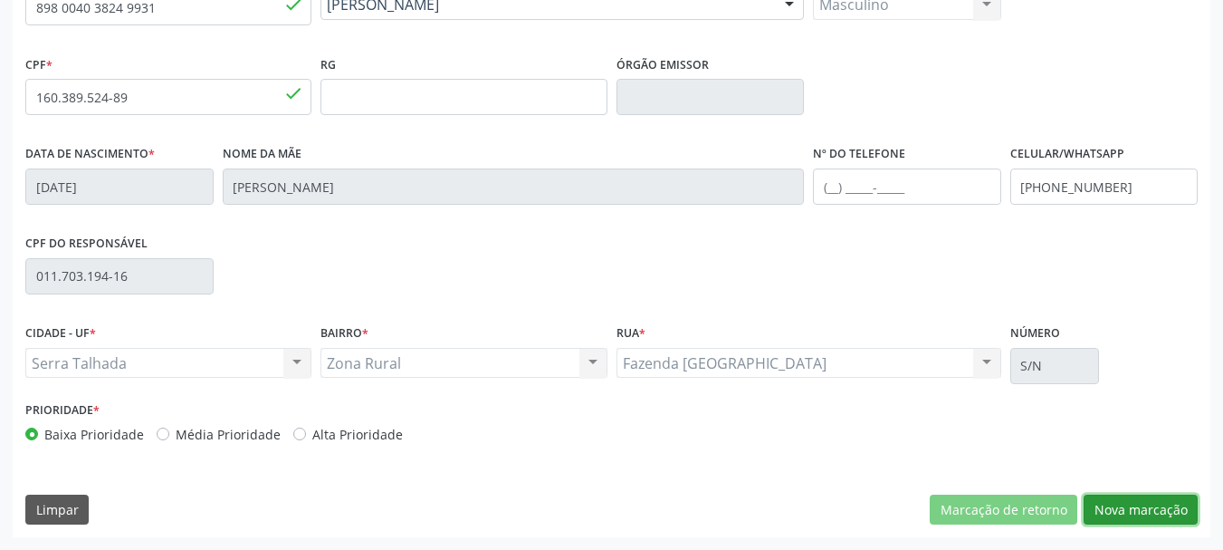
click at [1168, 508] on button "Nova marcação" at bounding box center [1141, 509] width 114 height 31
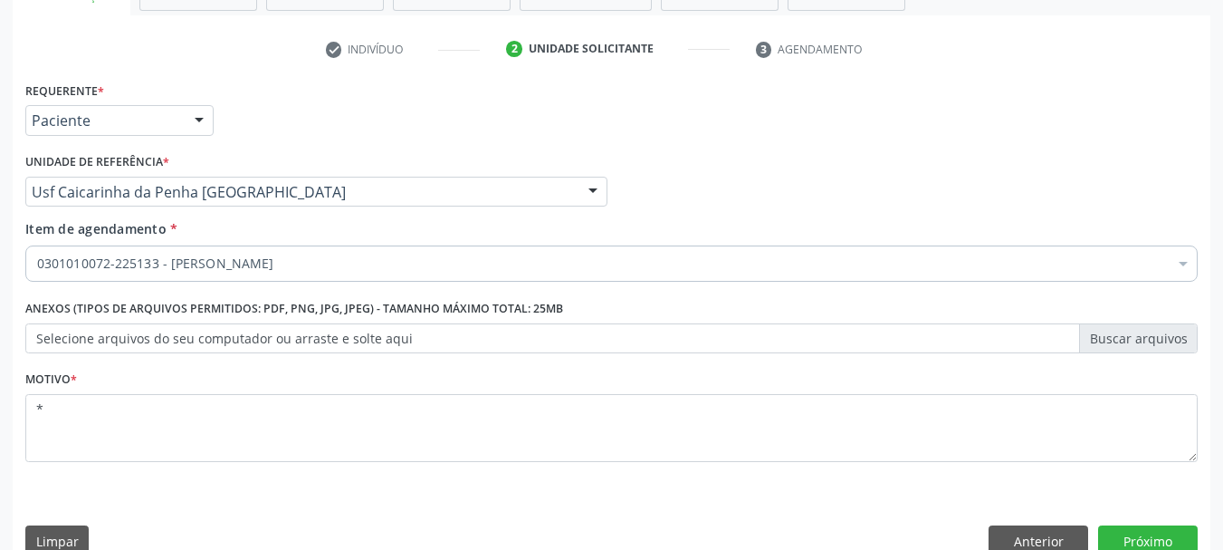
scroll to position [348, 0]
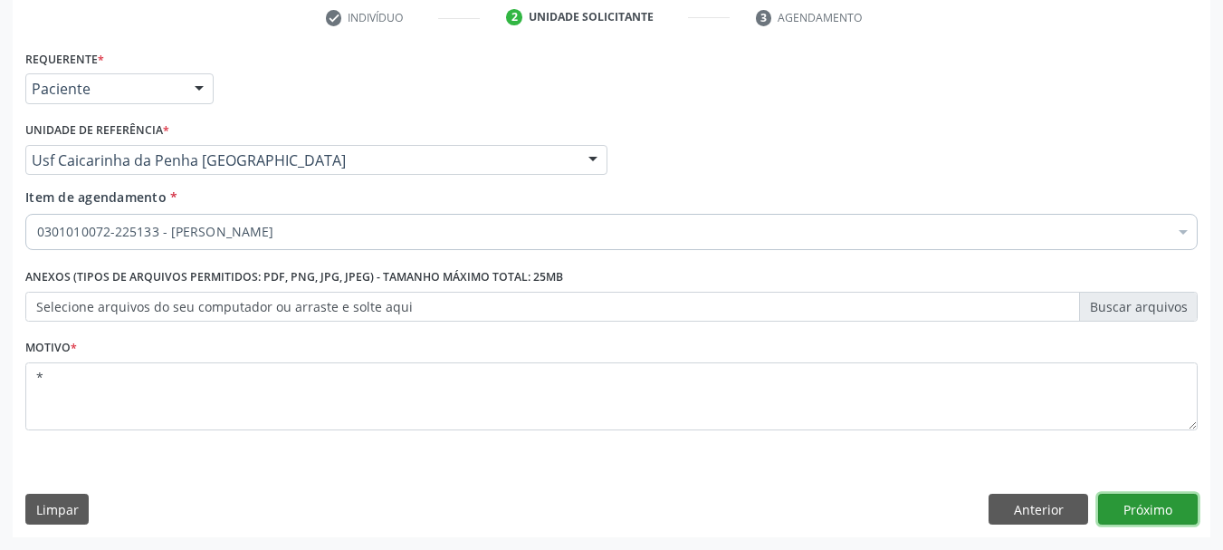
click at [1114, 509] on button "Próximo" at bounding box center [1148, 508] width 100 height 31
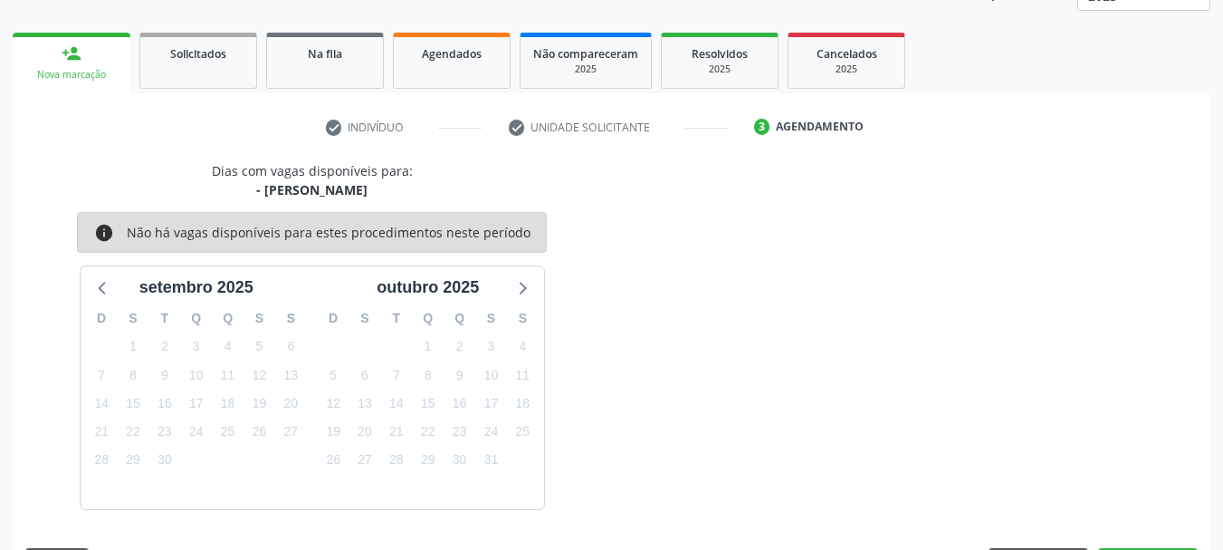
scroll to position [292, 0]
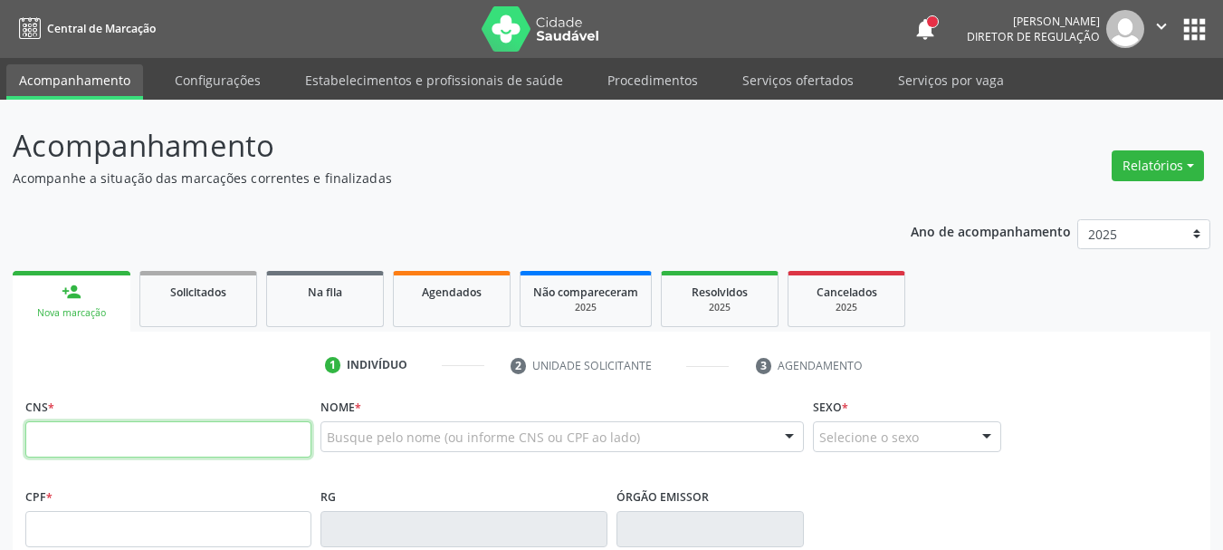
scroll to position [292, 0]
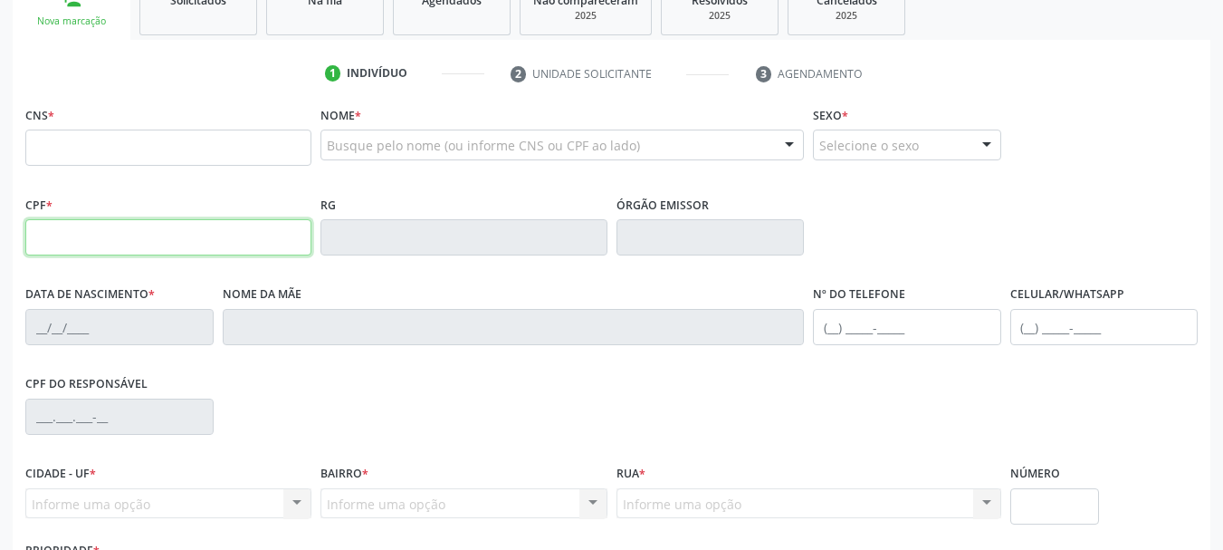
click at [63, 225] on input "text" at bounding box center [168, 237] width 286 height 36
type input "4"
type input "844.213.554-53"
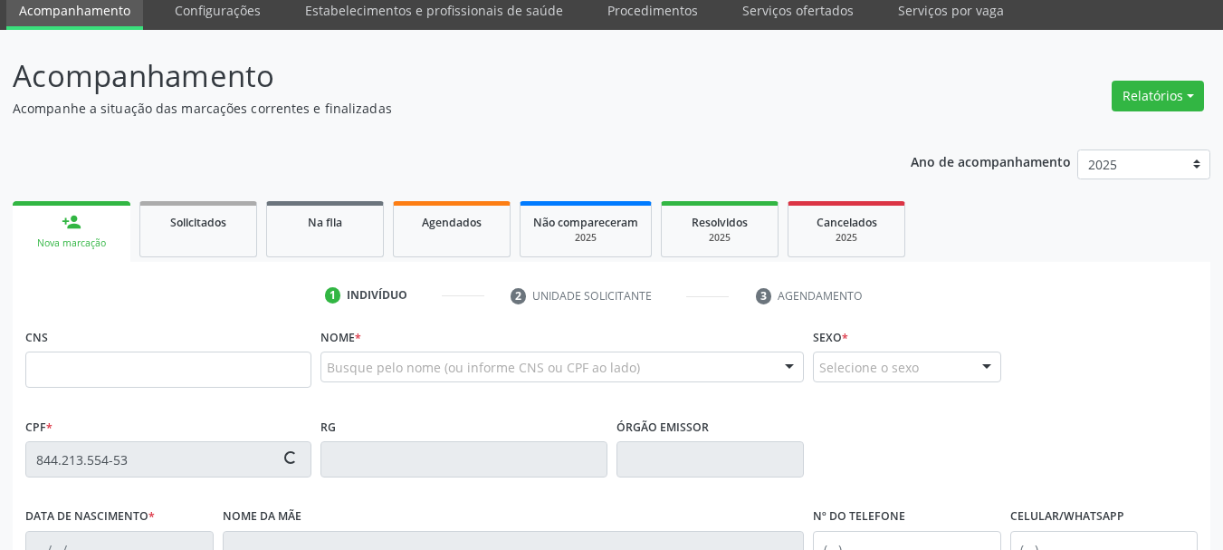
type input "[DATE]"
type input "[PERSON_NAME]"
type input "[PHONE_NUMBER]"
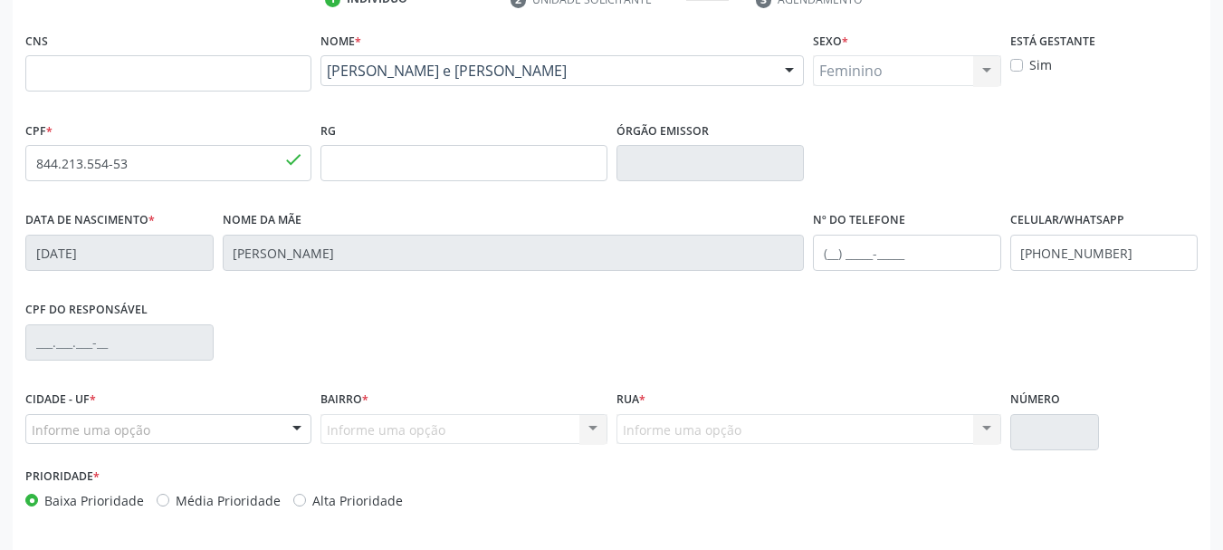
scroll to position [432, 0]
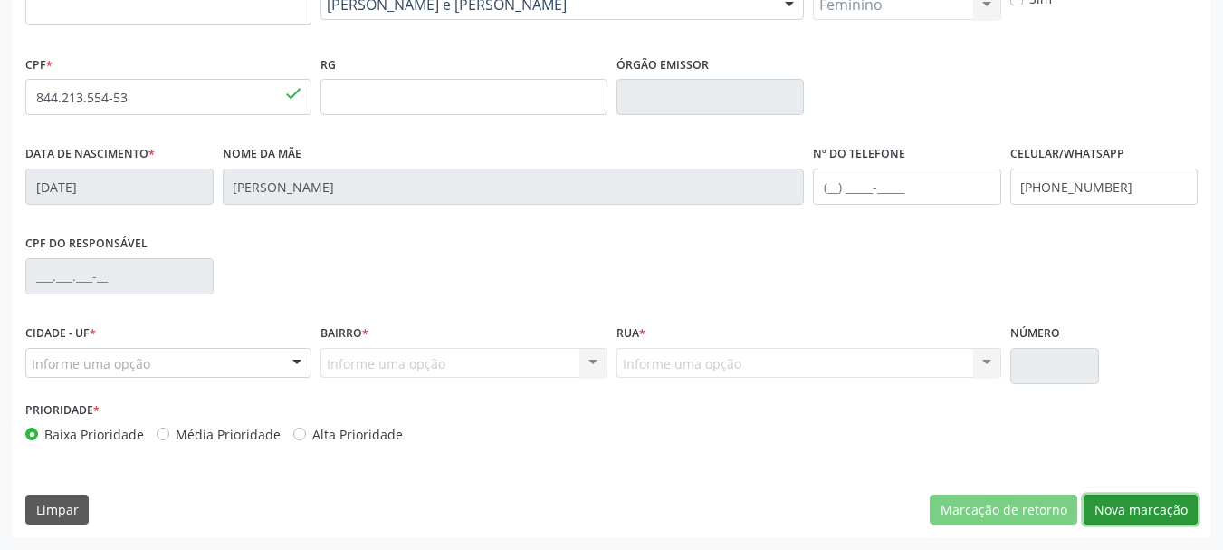
click at [1133, 504] on button "Nova marcação" at bounding box center [1141, 509] width 114 height 31
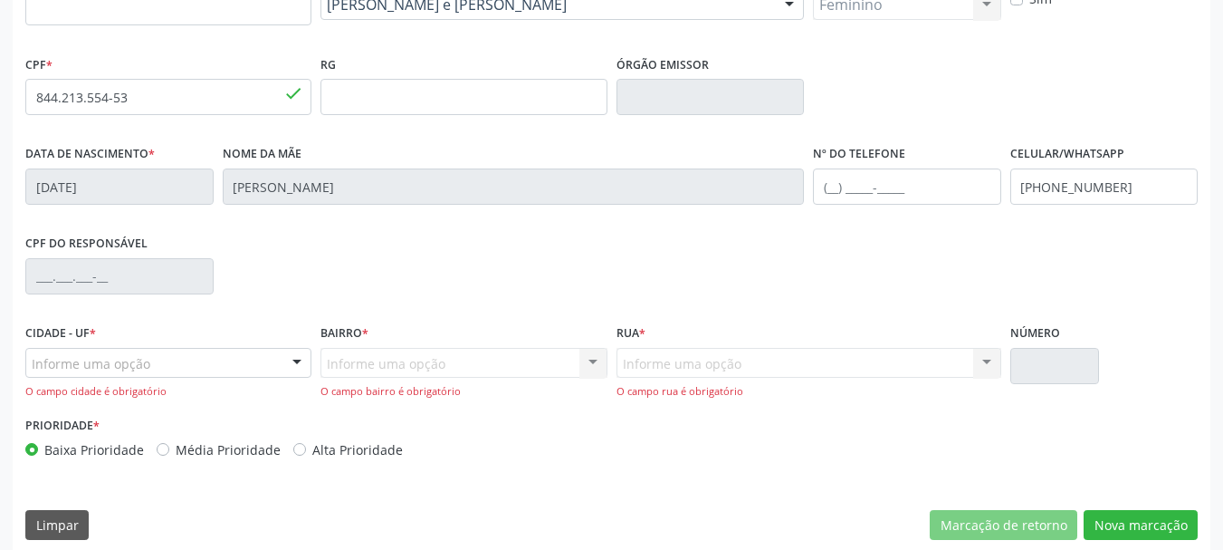
drag, startPoint x: 73, startPoint y: 359, endPoint x: 77, endPoint y: 342, distance: 16.7
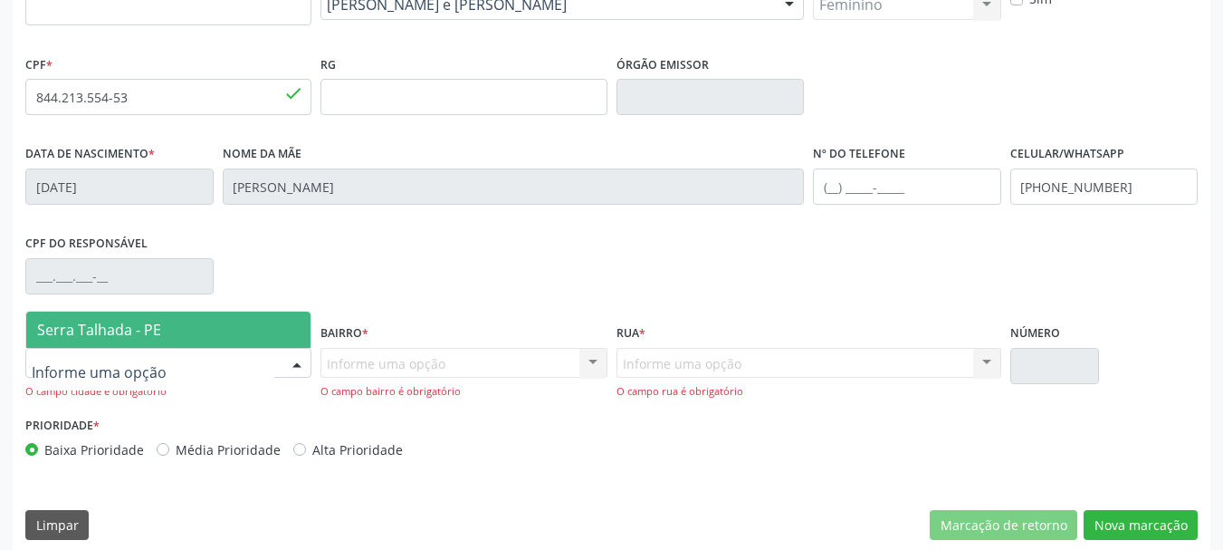
click at [124, 330] on span "Serra Talhada - PE" at bounding box center [99, 330] width 124 height 20
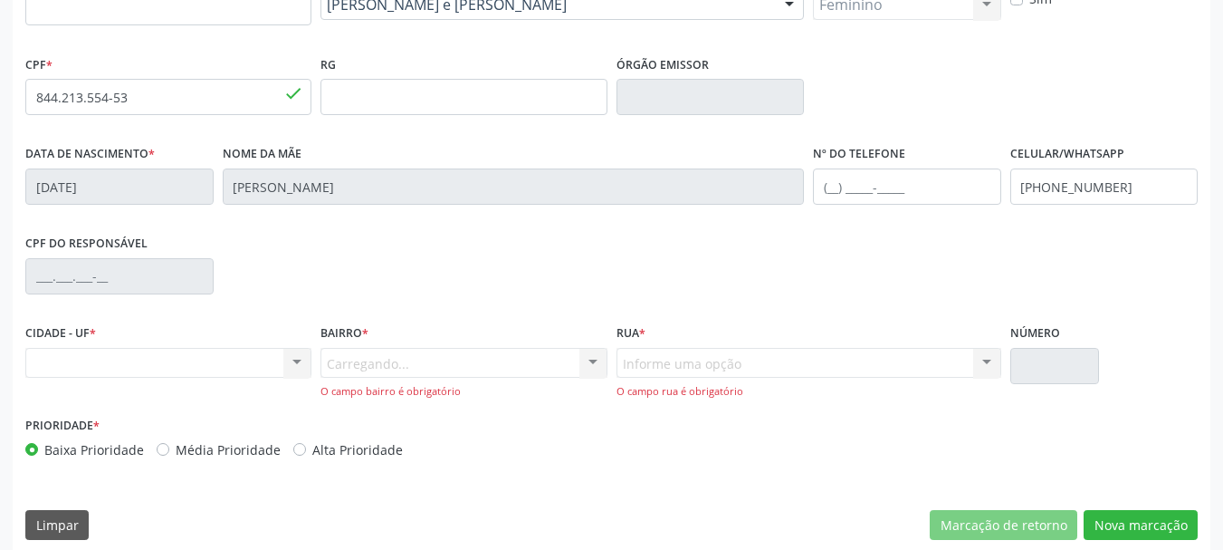
click at [397, 359] on div "Carregando... Nenhum resultado encontrado para: " " Nenhuma opção encontrada. D…" at bounding box center [463, 374] width 286 height 52
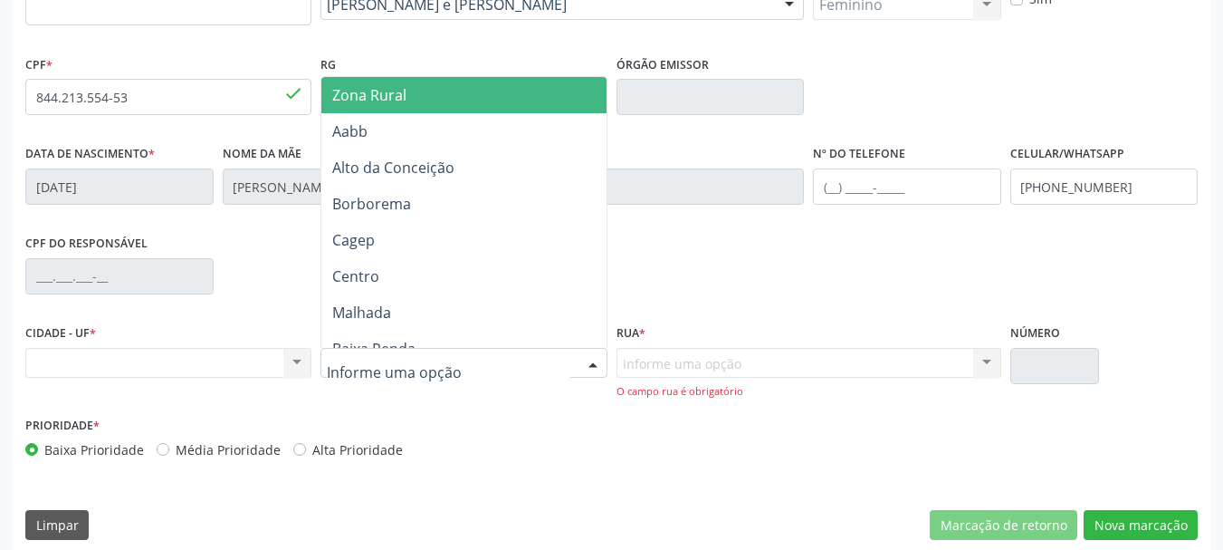
click at [436, 92] on span "Zona Rural" at bounding box center [466, 95] width 291 height 36
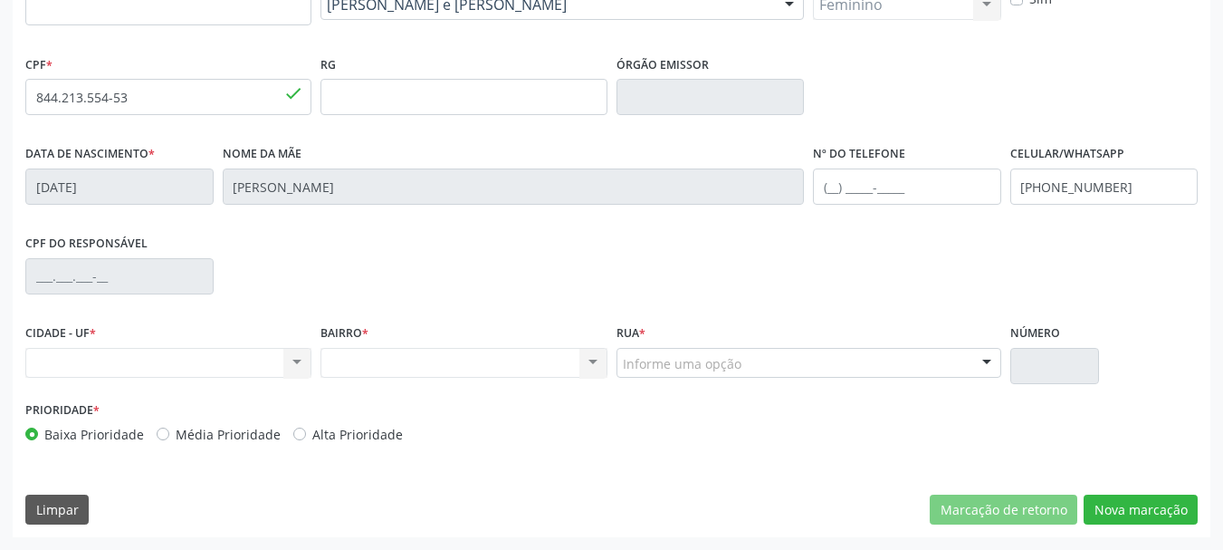
click at [646, 376] on div "Informe uma opção" at bounding box center [809, 363] width 385 height 31
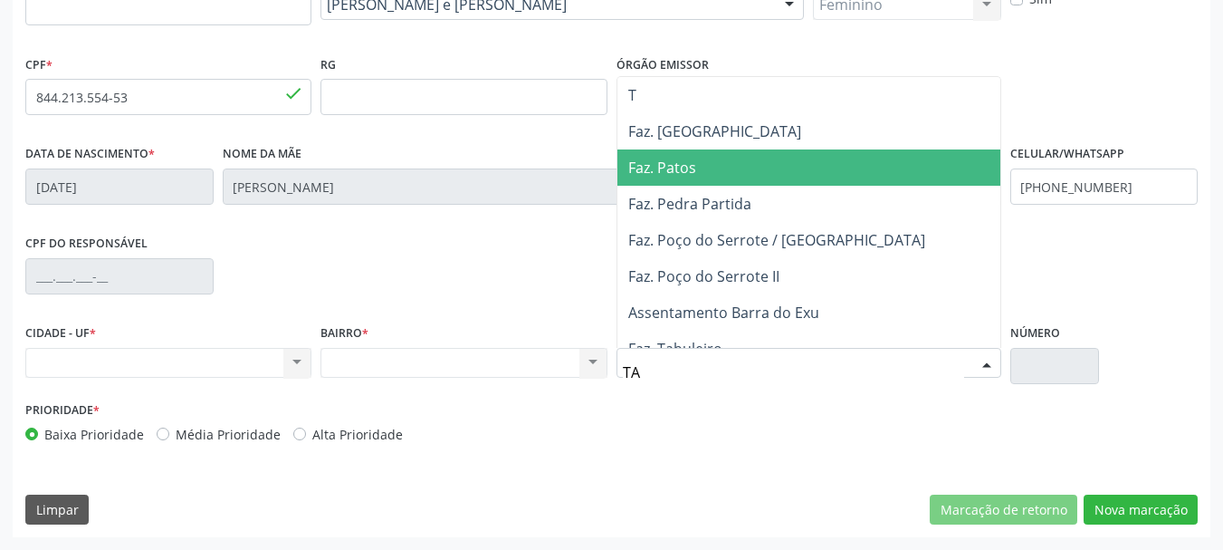
type input "TAU"
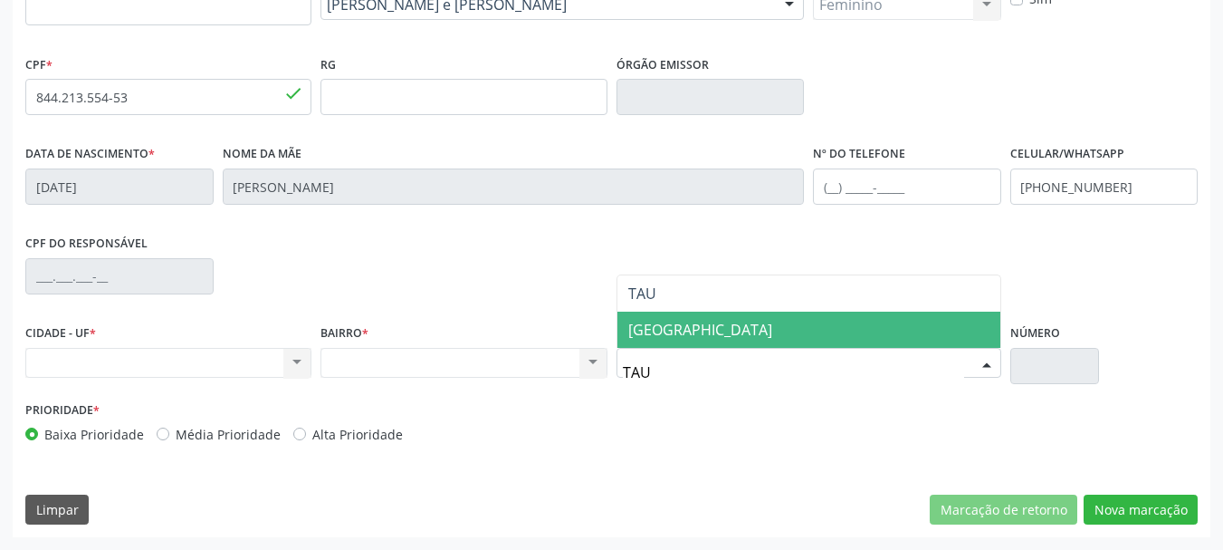
click at [713, 326] on span "[GEOGRAPHIC_DATA]" at bounding box center [700, 330] width 144 height 20
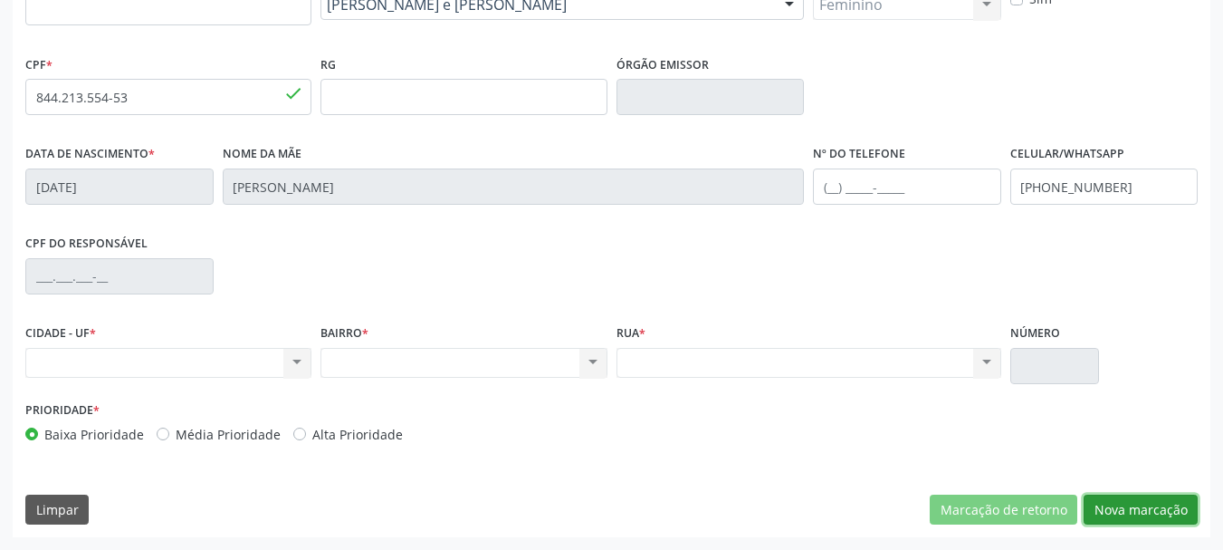
drag, startPoint x: 1127, startPoint y: 508, endPoint x: 1121, endPoint y: 516, distance: 10.3
click at [1121, 516] on button "Nova marcação" at bounding box center [1141, 509] width 114 height 31
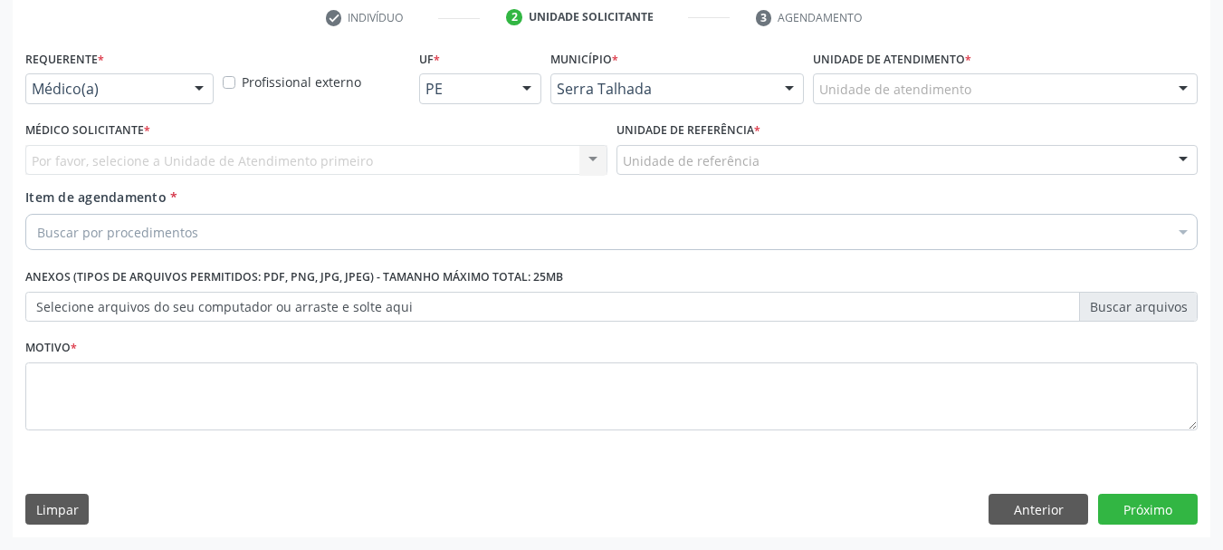
scroll to position [348, 0]
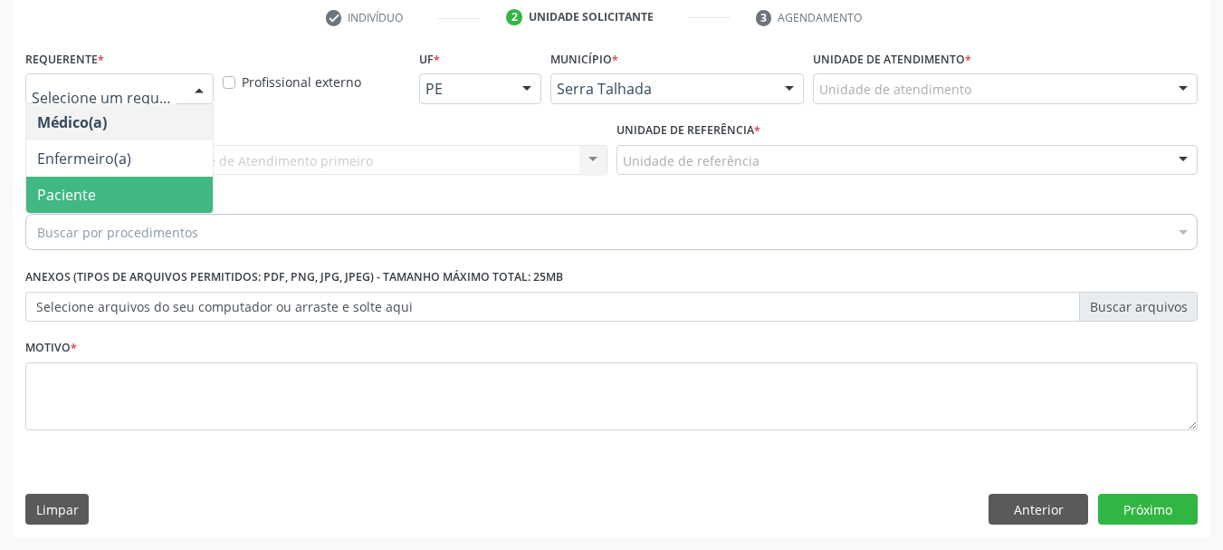
click at [81, 181] on span "Paciente" at bounding box center [119, 195] width 187 height 36
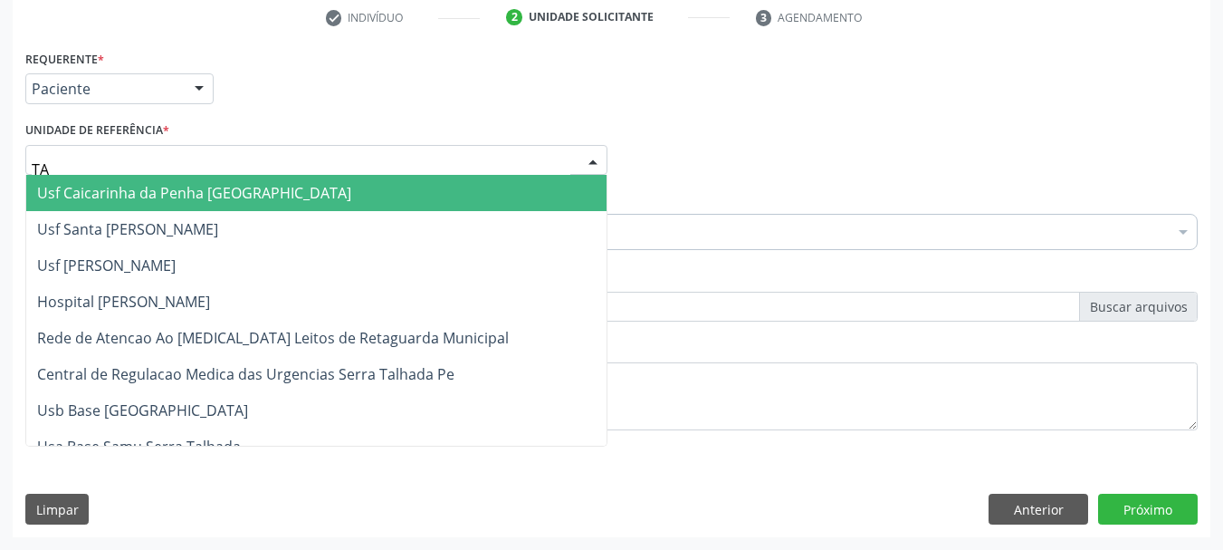
type input "TAU"
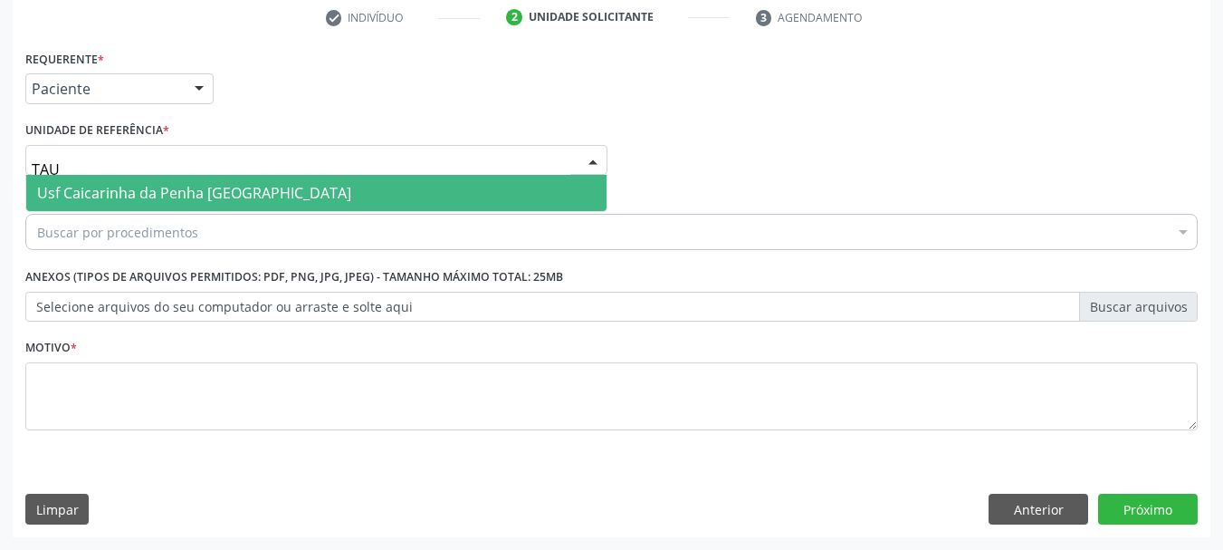
click at [125, 185] on span "Usf Caicarinha da Penha [GEOGRAPHIC_DATA]" at bounding box center [194, 193] width 314 height 20
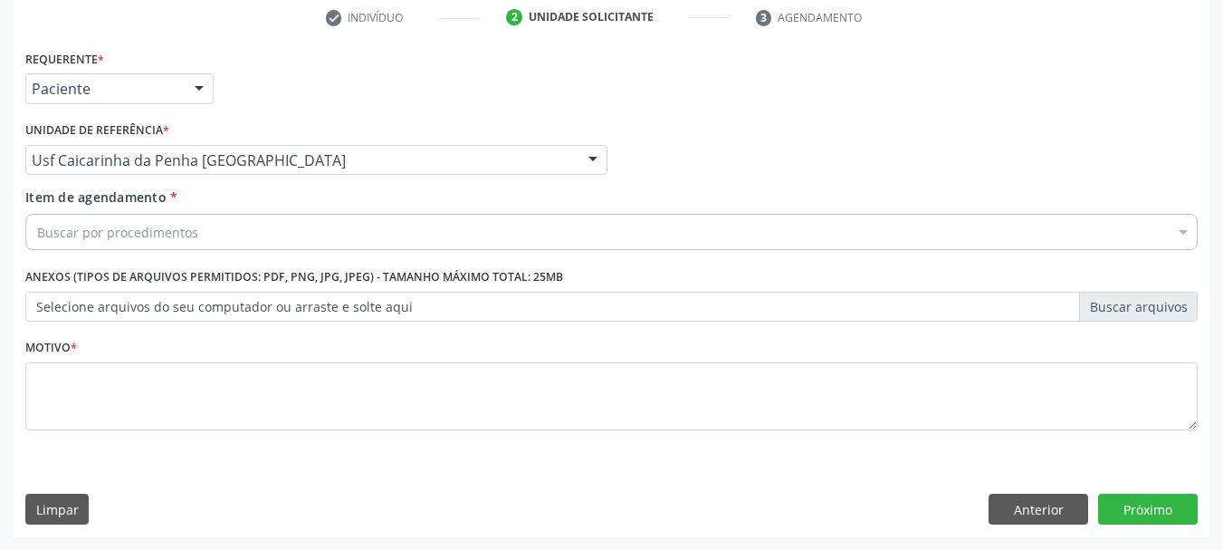
drag, startPoint x: 114, startPoint y: 232, endPoint x: 99, endPoint y: 224, distance: 17.4
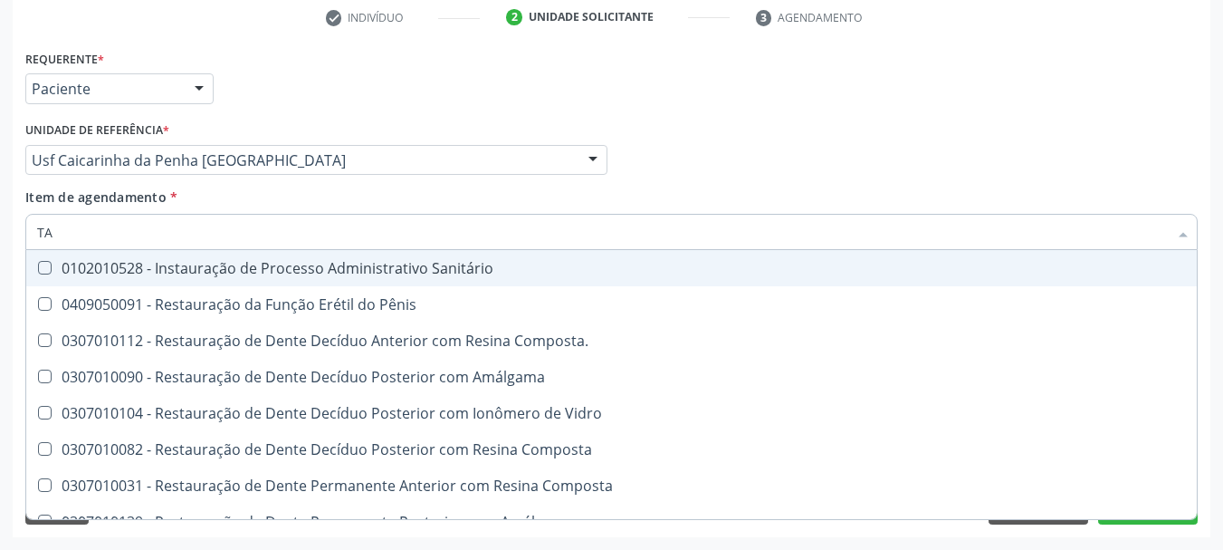
type input "T"
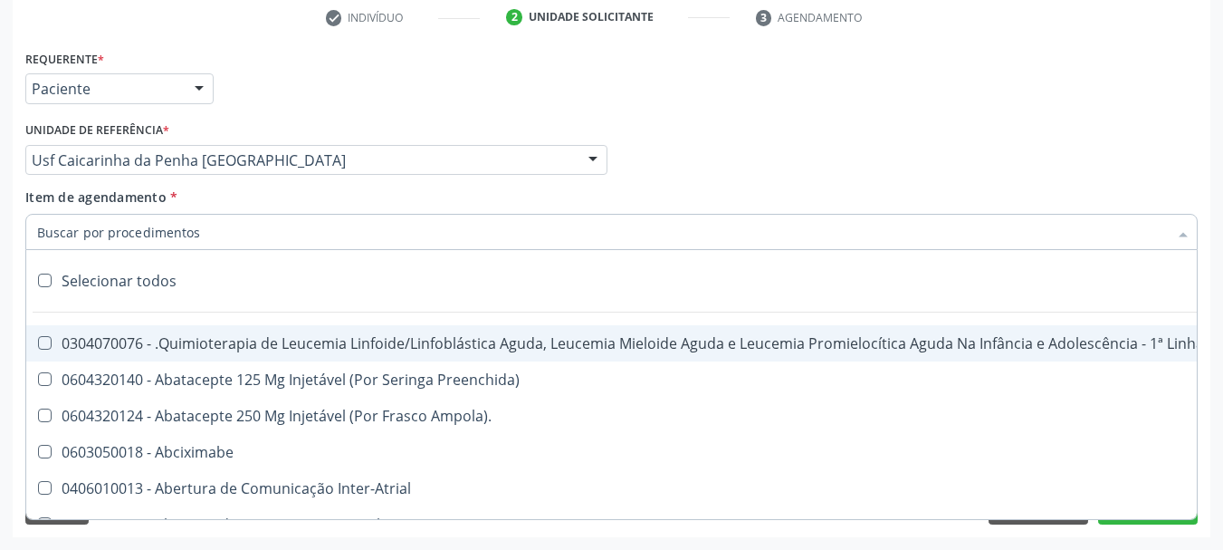
type input "A"
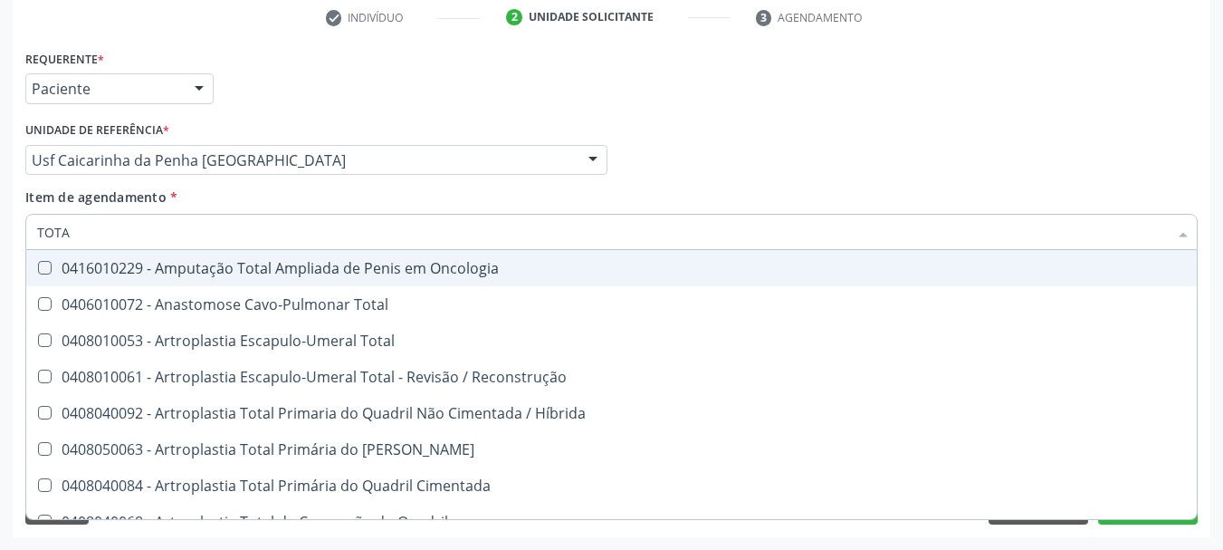
type input "TOTAL"
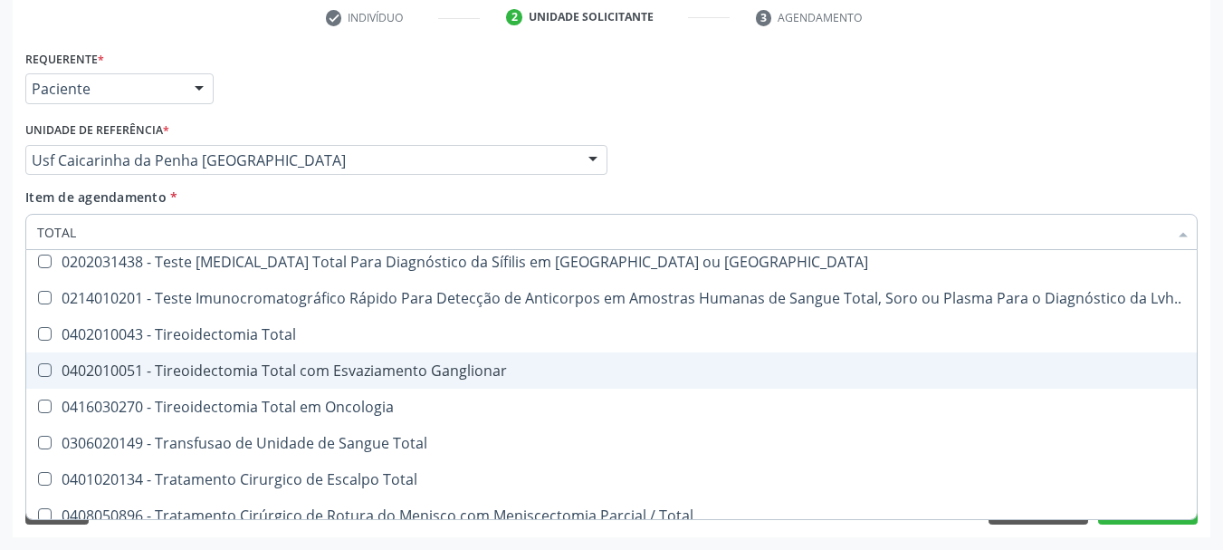
scroll to position [2990, 0]
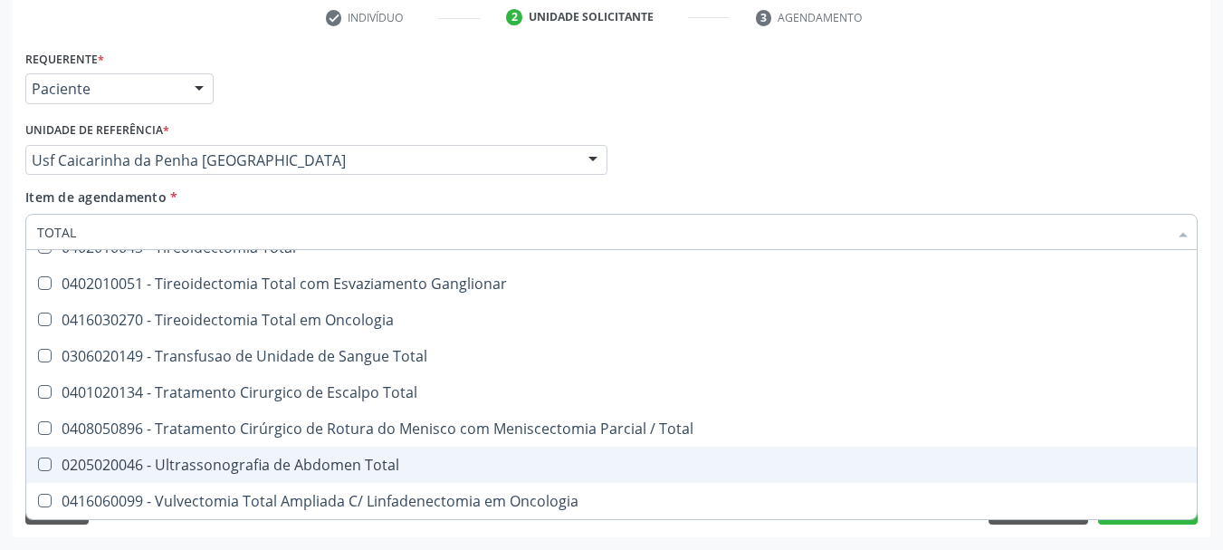
click at [248, 462] on div "0205020046 - Ultrassonografia de Abdomen Total" at bounding box center [611, 464] width 1149 height 14
checkbox Total "true"
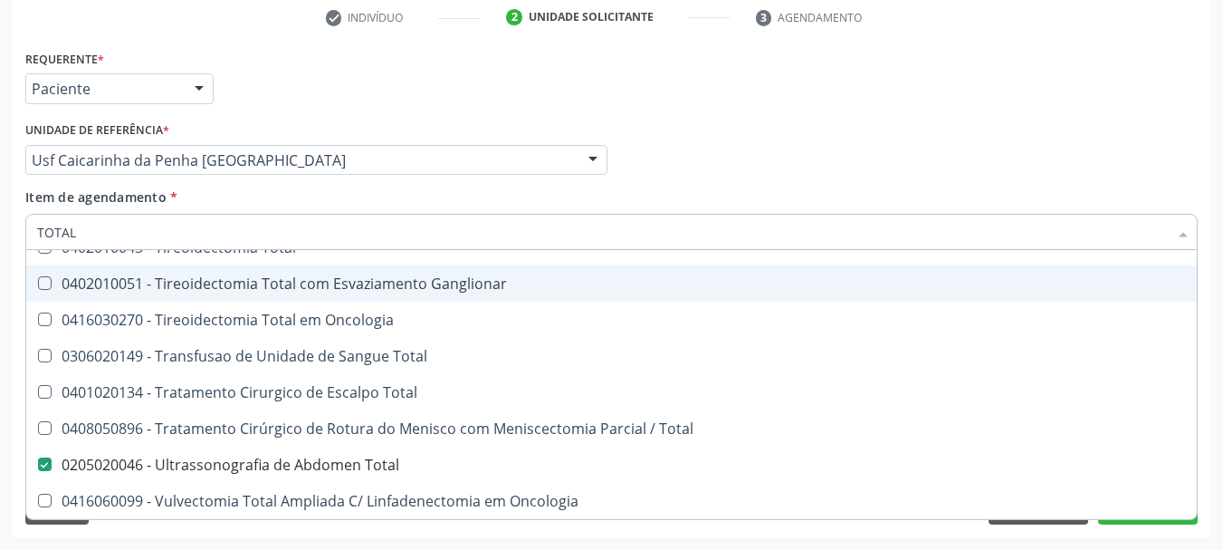
click at [910, 121] on div "Médico Solicitante Por favor, selecione a Unidade de Atendimento primeiro Nenhu…" at bounding box center [612, 152] width 1182 height 71
checkbox Total "true"
checkbox Total "false"
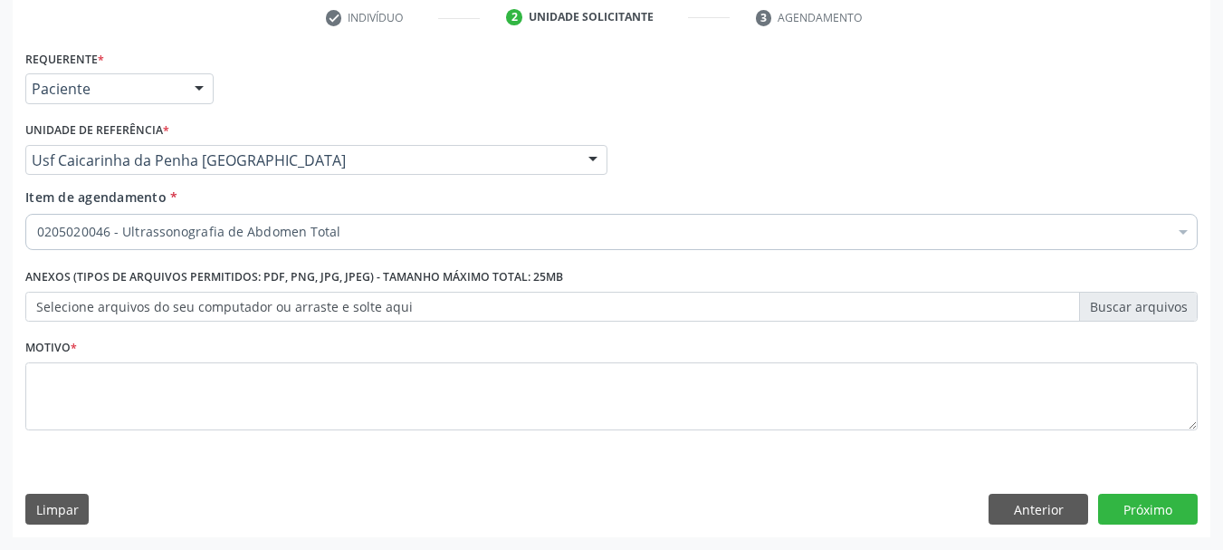
scroll to position [0, 0]
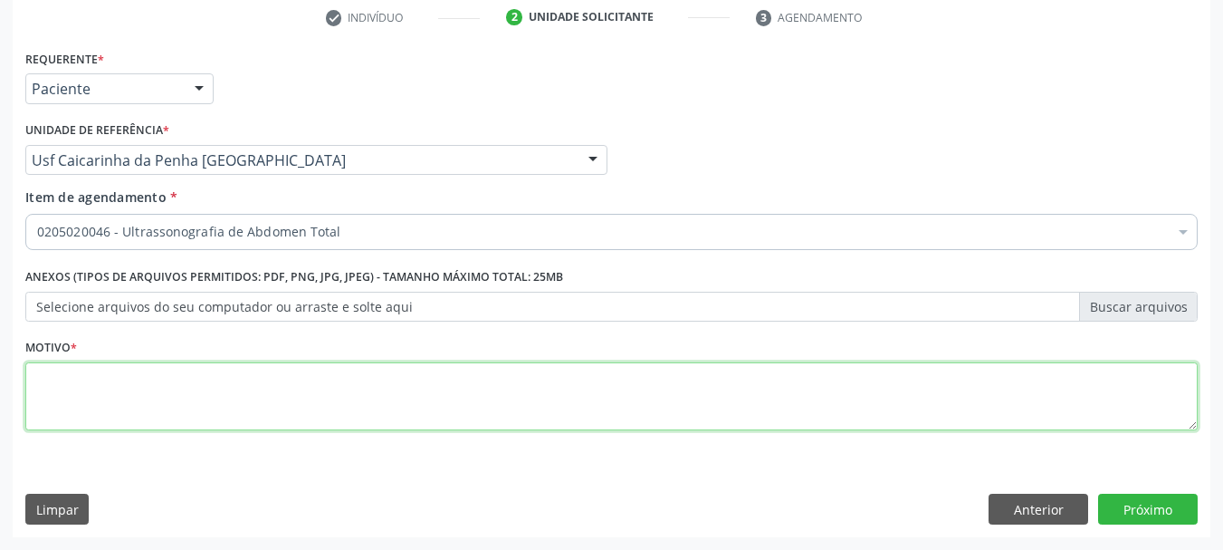
click at [168, 386] on textarea at bounding box center [611, 396] width 1172 height 69
type textarea "*"
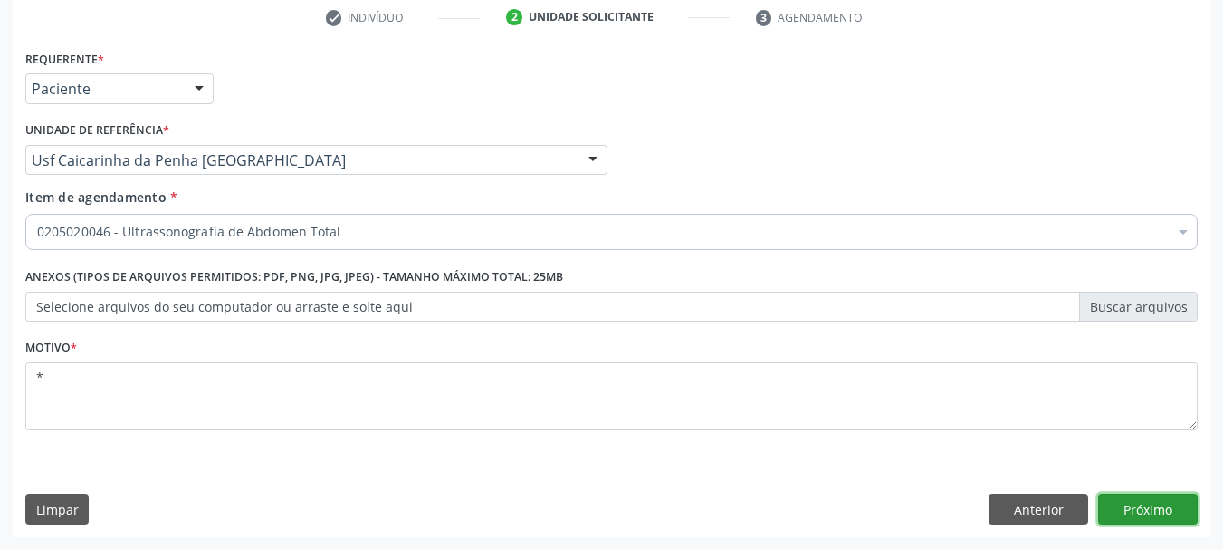
click at [1134, 511] on button "Próximo" at bounding box center [1148, 508] width 100 height 31
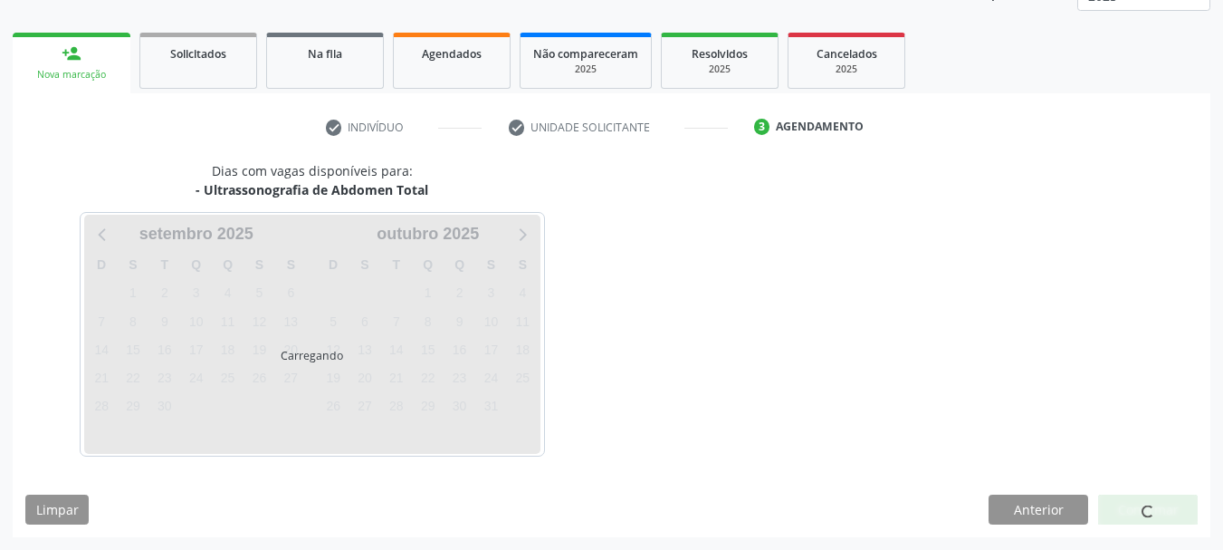
scroll to position [238, 0]
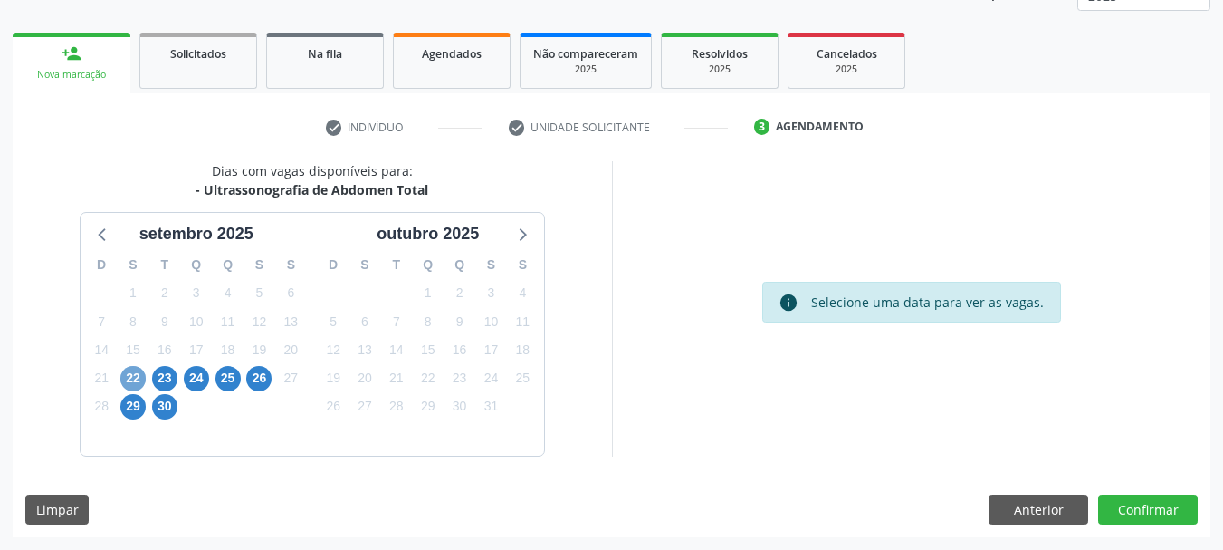
click at [122, 385] on span "22" at bounding box center [132, 378] width 25 height 25
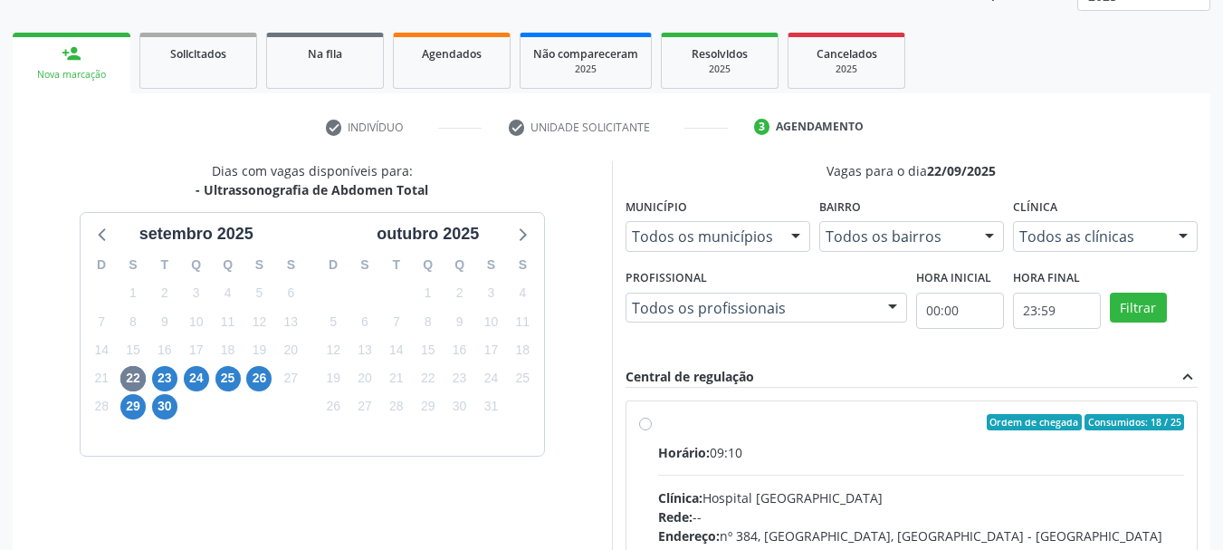
drag, startPoint x: 874, startPoint y: 427, endPoint x: 864, endPoint y: 430, distance: 10.3
click at [864, 430] on label "Ordem de chegada Consumidos: 18 / 25 Horário: 09:10 Clínica: Hospital [GEOGRAPH…" at bounding box center [921, 553] width 527 height 278
radio input "true"
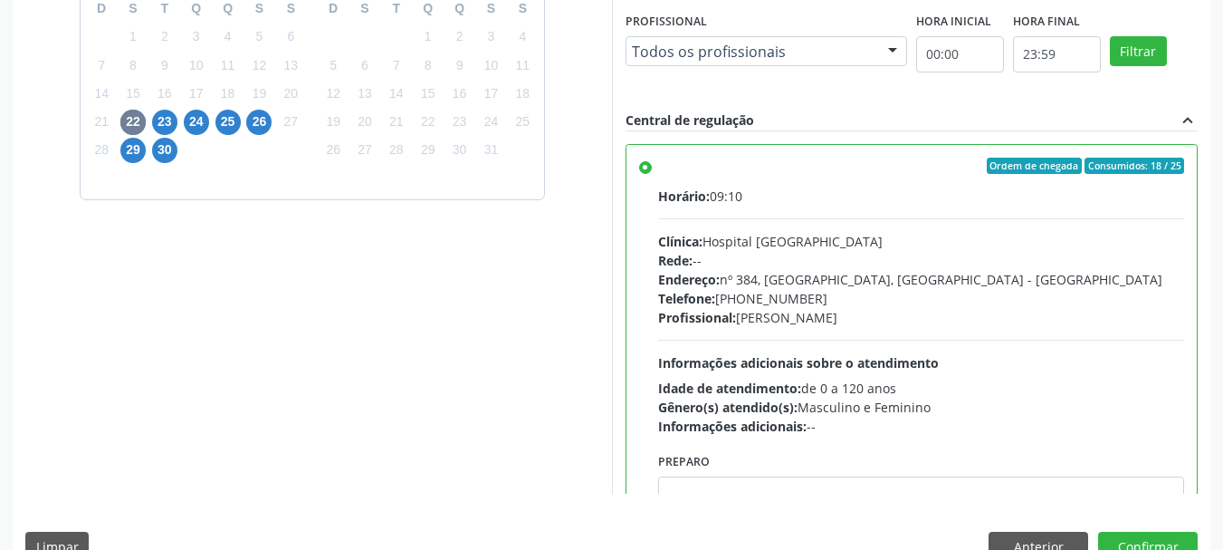
scroll to position [532, 0]
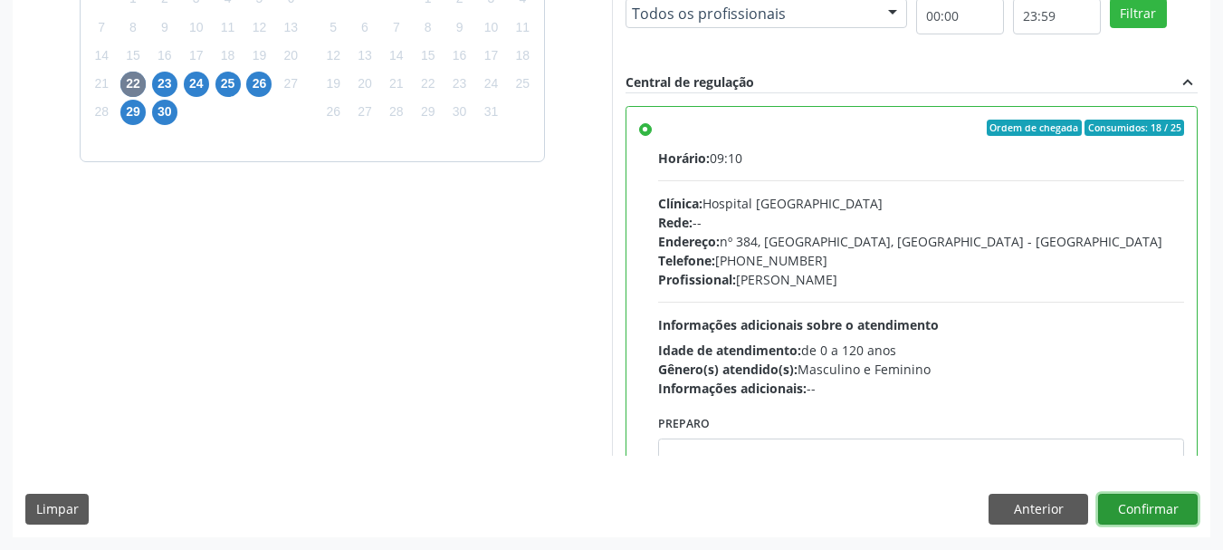
click at [1141, 507] on button "Confirmar" at bounding box center [1148, 508] width 100 height 31
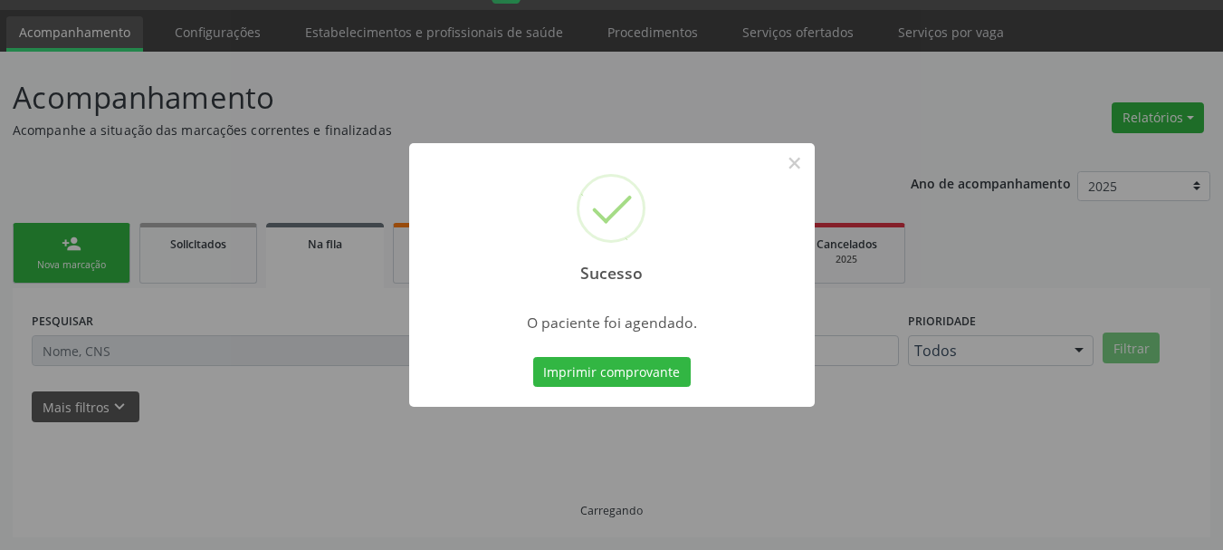
scroll to position [48, 0]
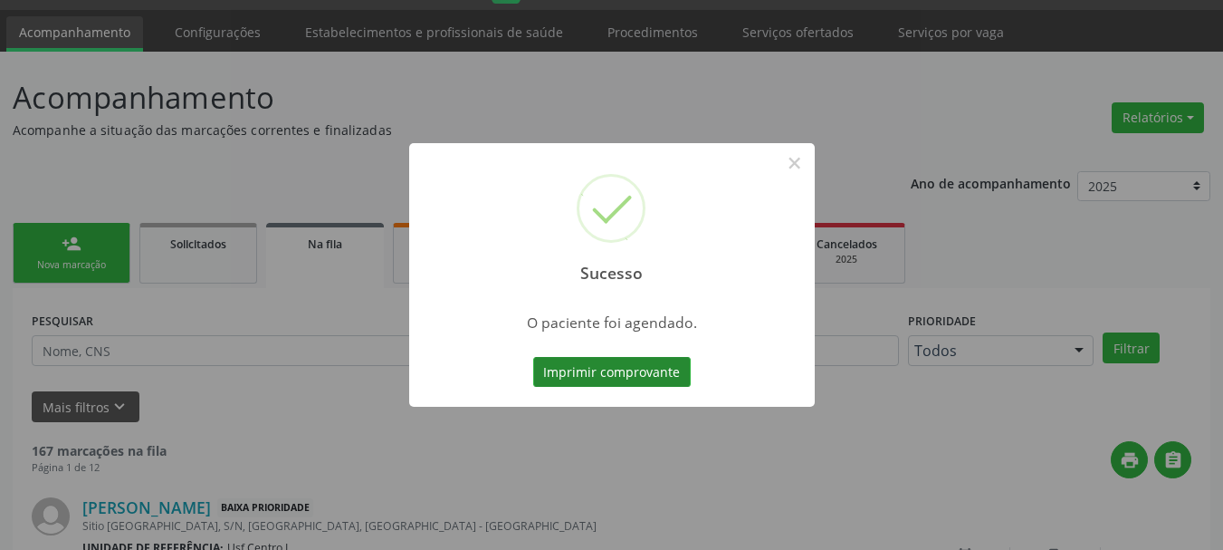
click at [607, 362] on button "Imprimir comprovante" at bounding box center [612, 372] width 158 height 31
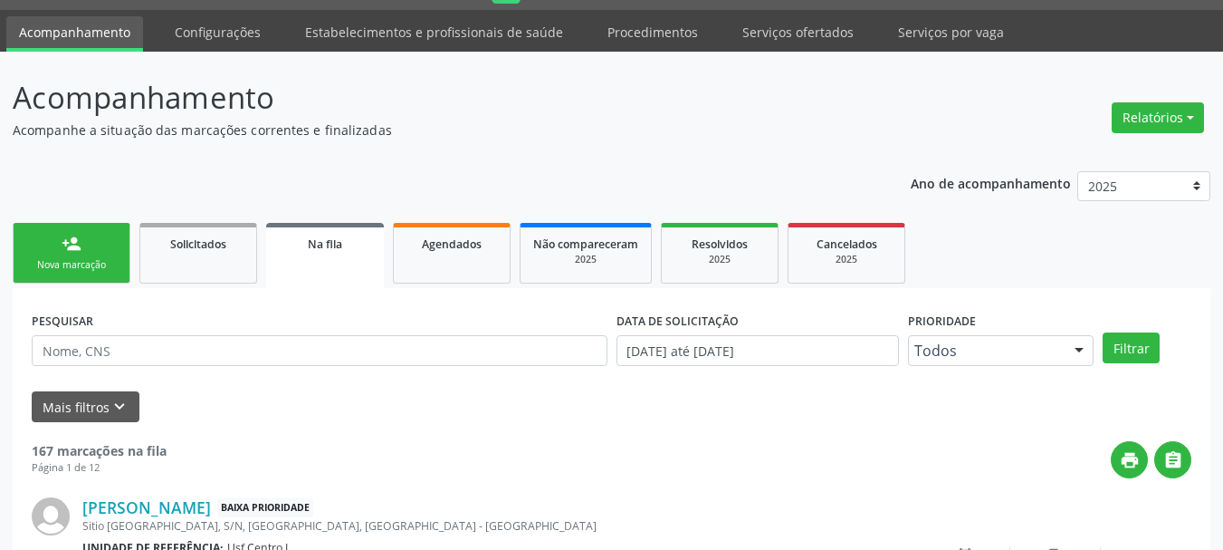
click at [53, 260] on div "Nova marcação" at bounding box center [71, 265] width 91 height 14
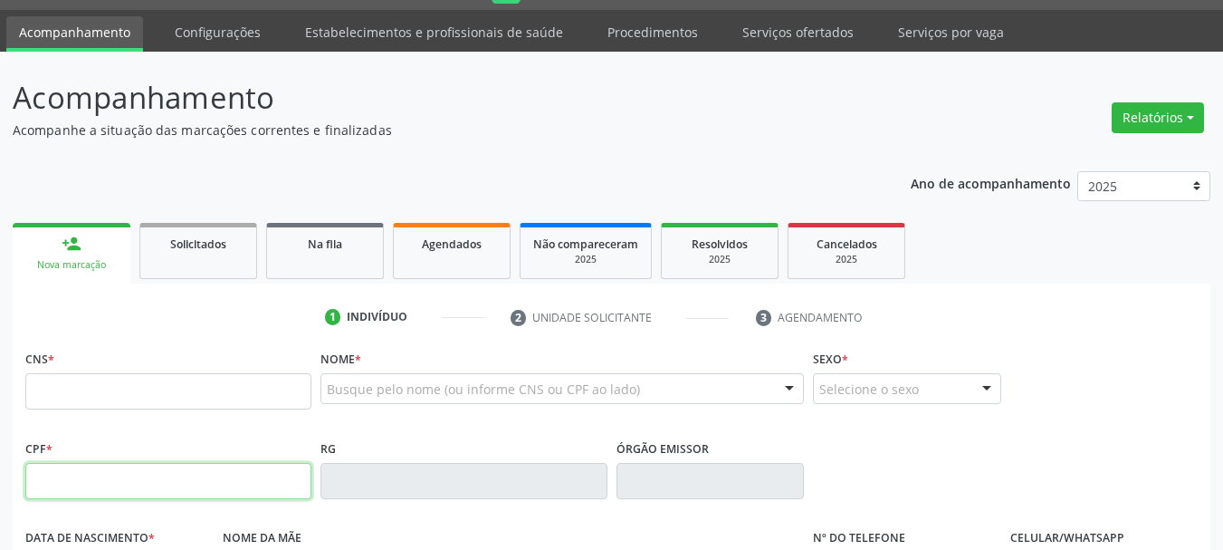
click at [119, 478] on input "text" at bounding box center [168, 481] width 286 height 36
type input "7"
click at [128, 403] on input "text" at bounding box center [168, 391] width 286 height 36
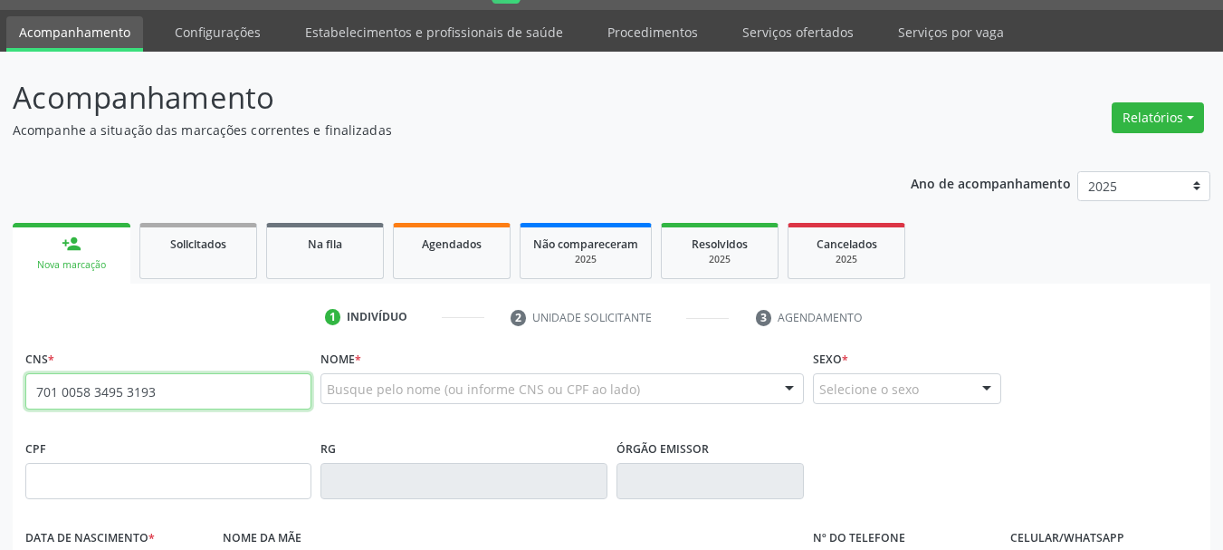
type input "701 0058 3495 3193"
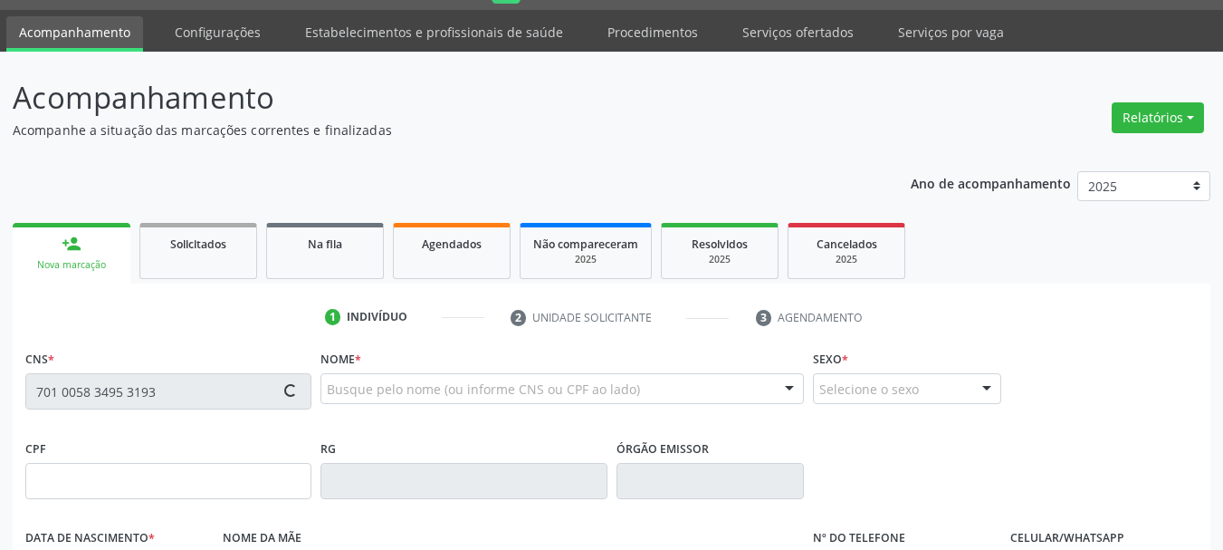
type input "032.592.824-08"
type input "[DATE]"
type input "[PERSON_NAME]"
type input "[PHONE_NUMBER]"
type input "011.214.284-28"
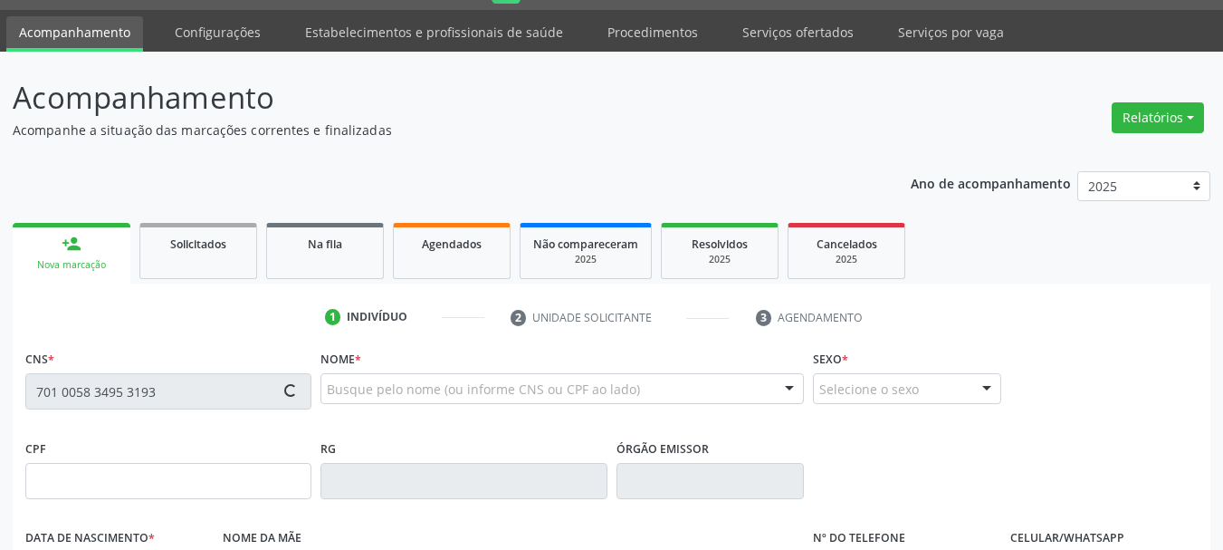
type input "S/N"
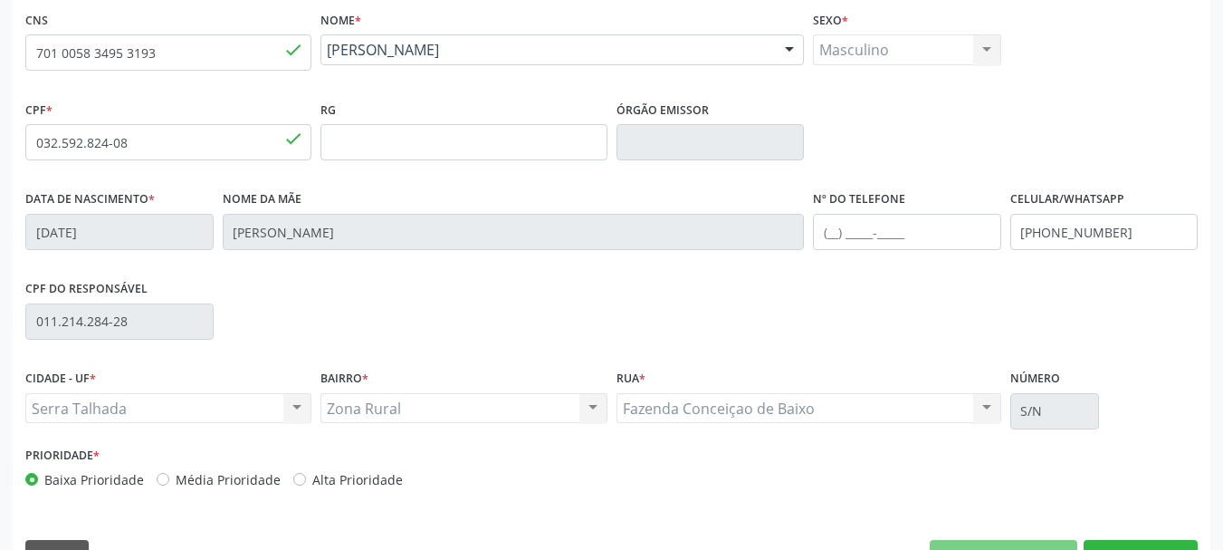
scroll to position [432, 0]
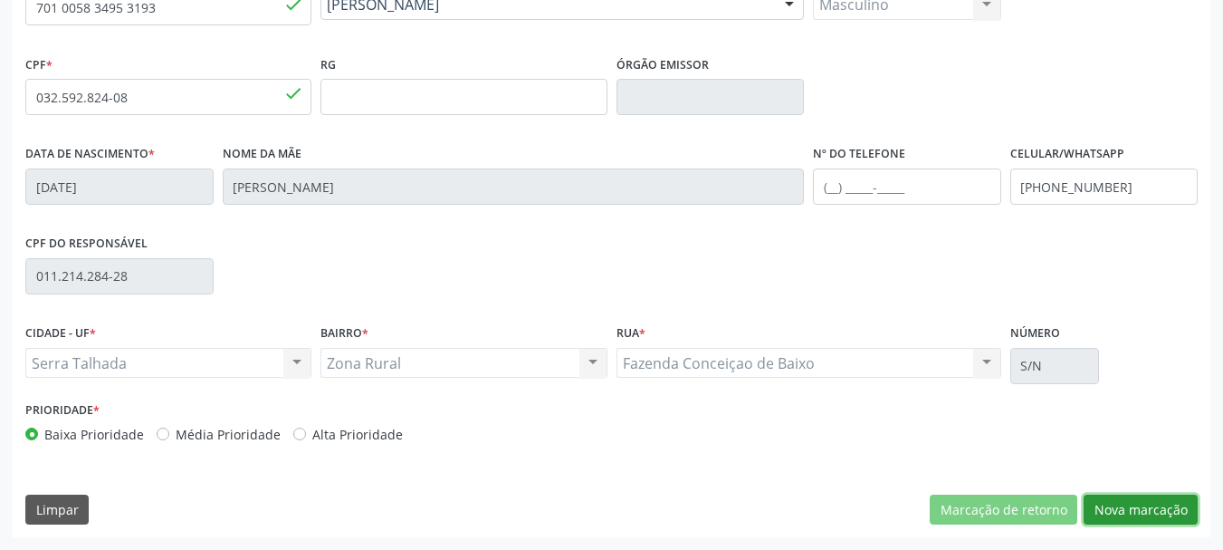
click at [1134, 517] on button "Nova marcação" at bounding box center [1141, 509] width 114 height 31
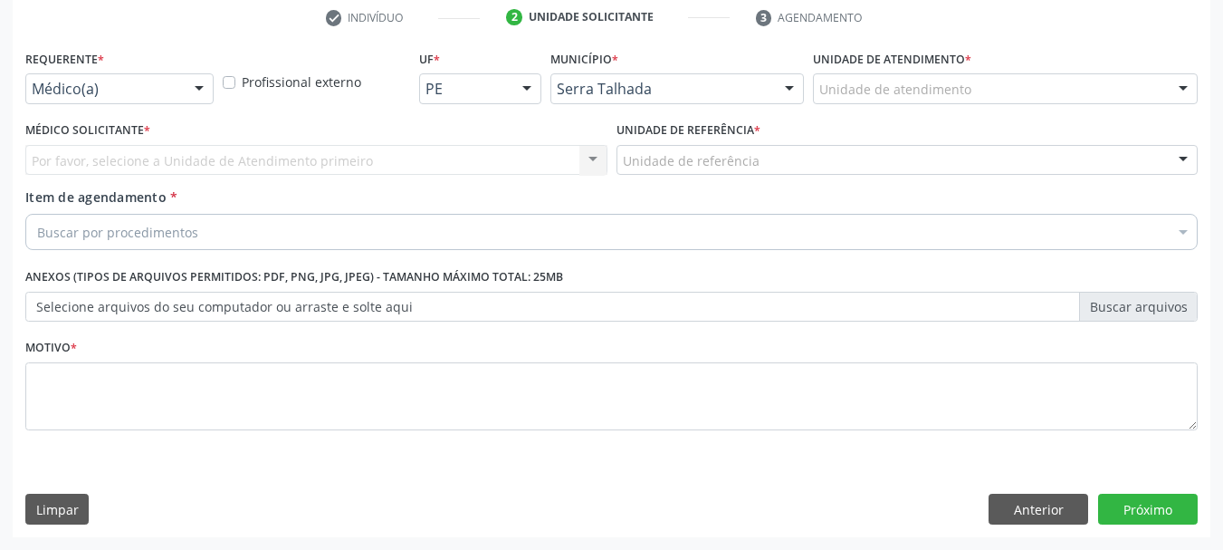
scroll to position [348, 0]
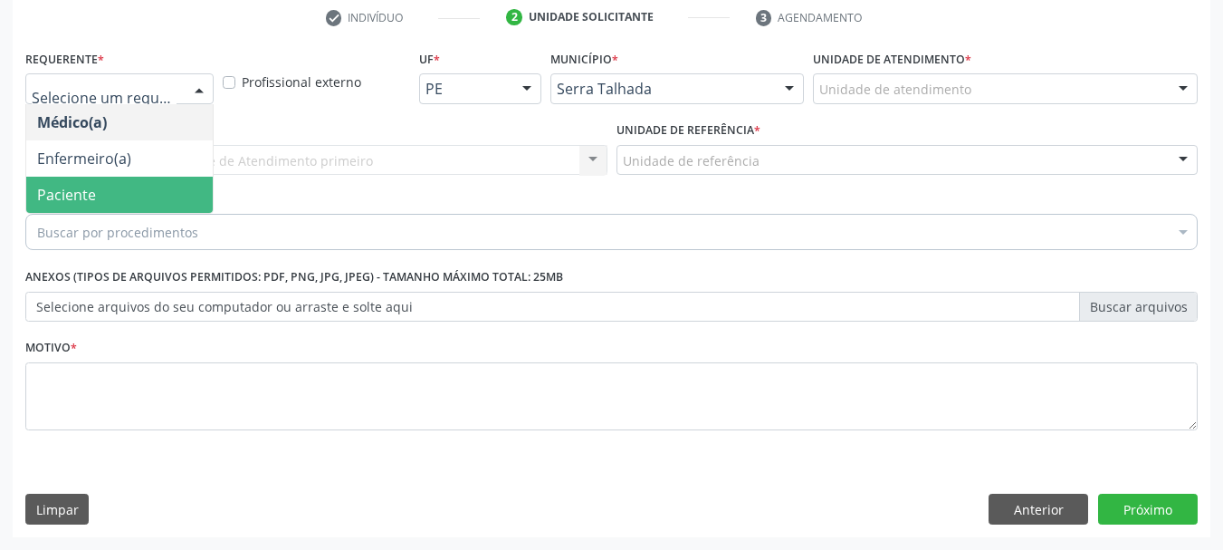
click at [112, 209] on span "Paciente" at bounding box center [119, 195] width 187 height 36
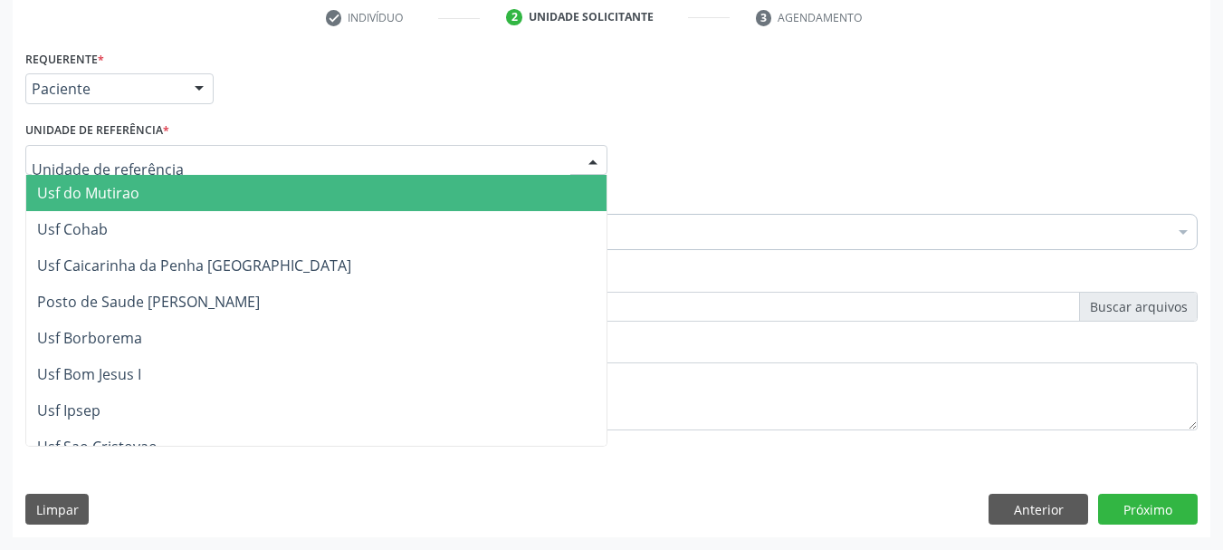
drag, startPoint x: 115, startPoint y: 163, endPoint x: 142, endPoint y: 160, distance: 27.3
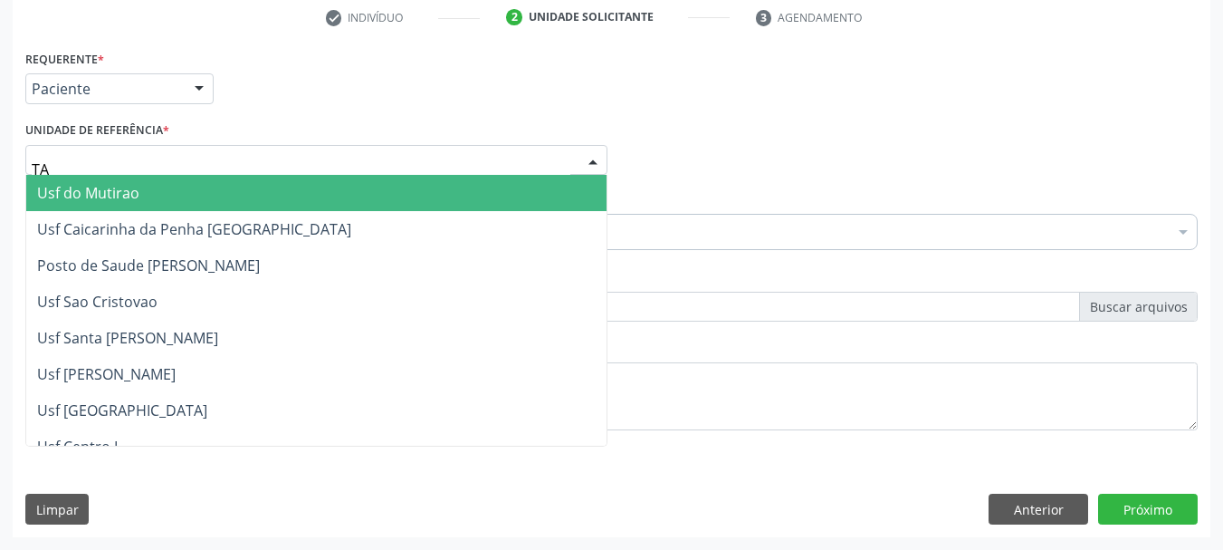
type input "TAU"
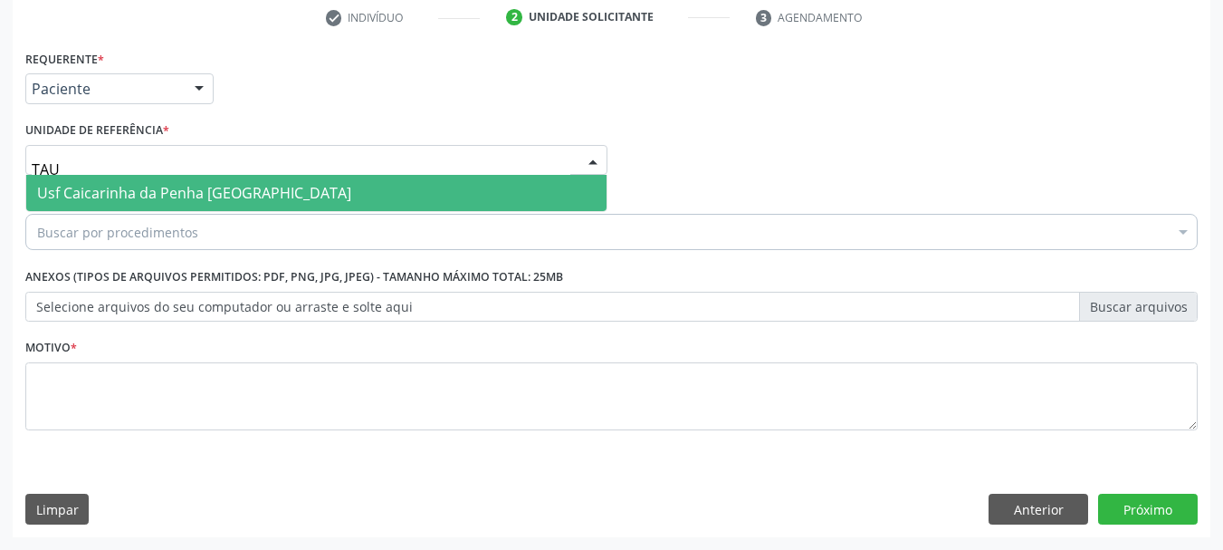
click at [307, 172] on input "TAU" at bounding box center [301, 169] width 539 height 36
click at [294, 201] on span "Usf Caicarinha da Penha [GEOGRAPHIC_DATA]" at bounding box center [316, 193] width 580 height 36
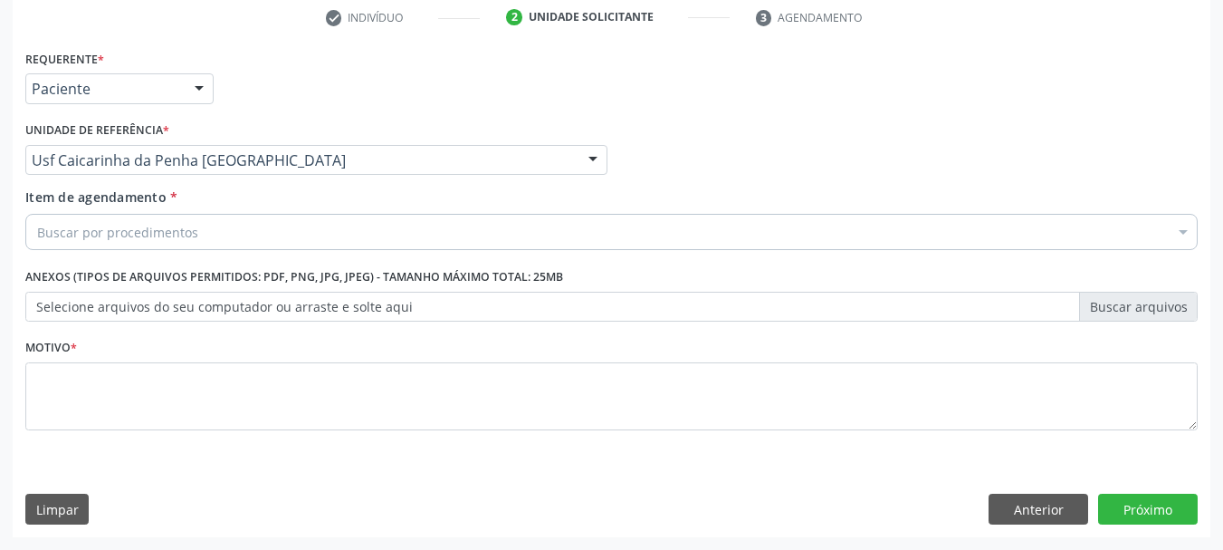
click at [230, 244] on div "Buscar por procedimentos" at bounding box center [611, 232] width 1172 height 36
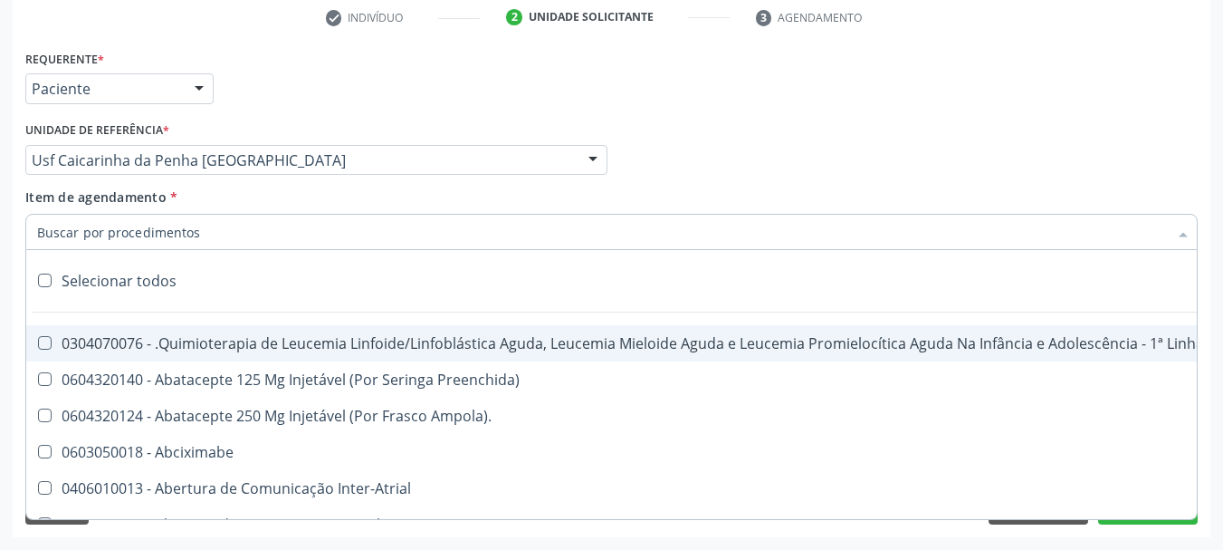
click at [227, 238] on input "Item de agendamento *" at bounding box center [602, 232] width 1131 height 36
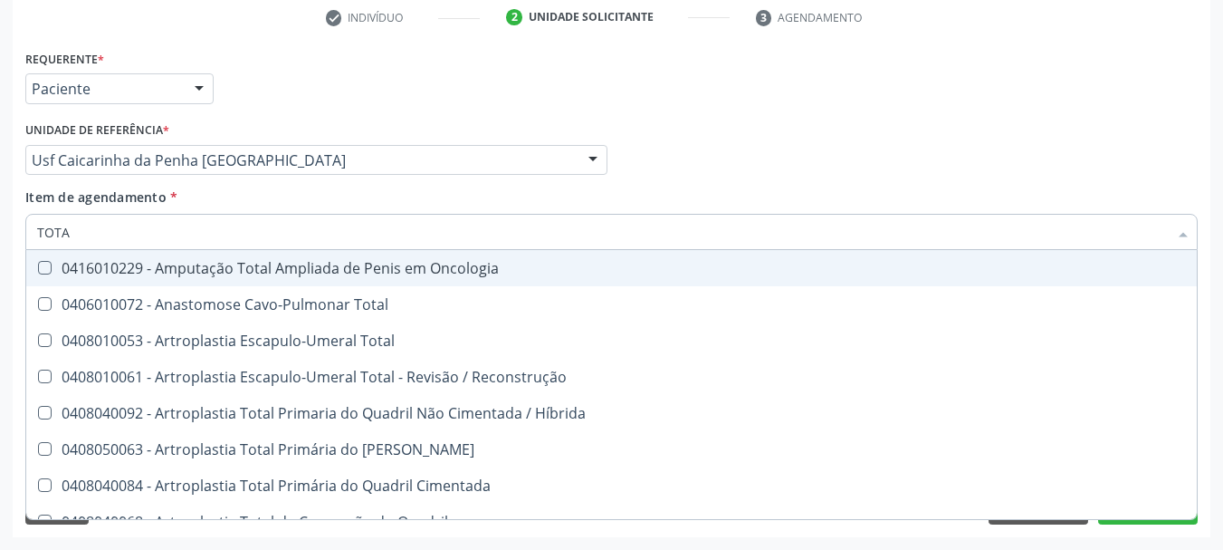
type input "TOTAL"
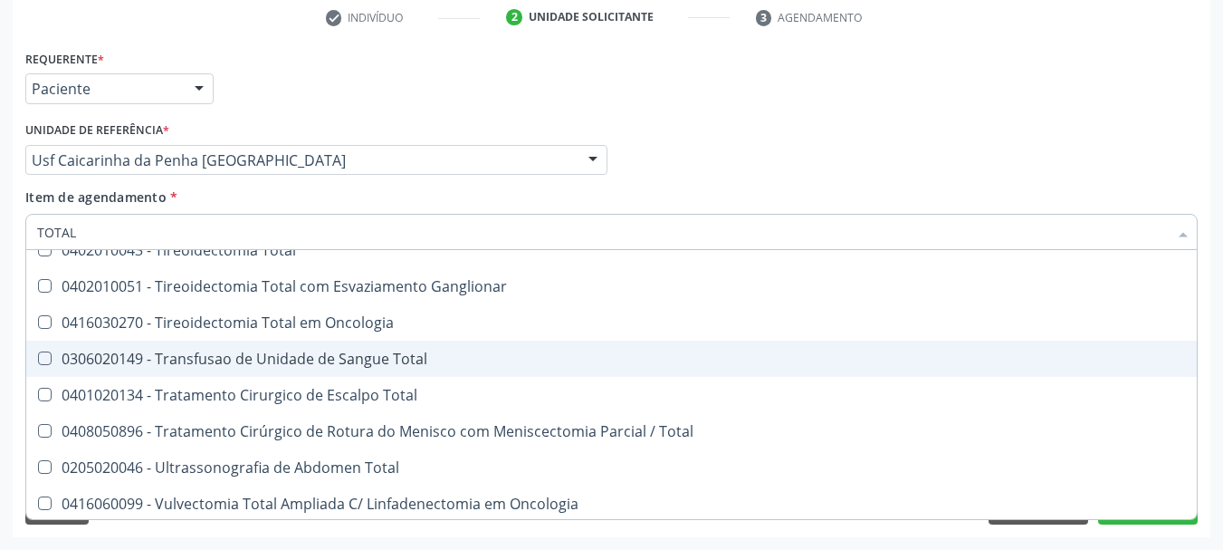
scroll to position [2990, 0]
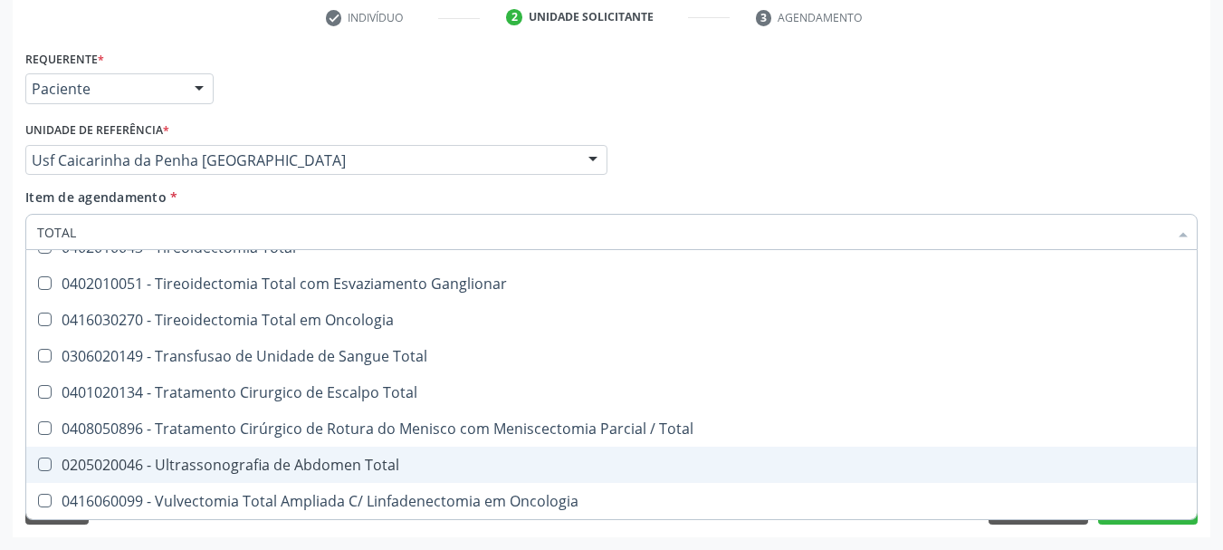
click at [306, 468] on div "0205020046 - Ultrassonografia de Abdomen Total" at bounding box center [611, 464] width 1149 height 14
checkbox Total "true"
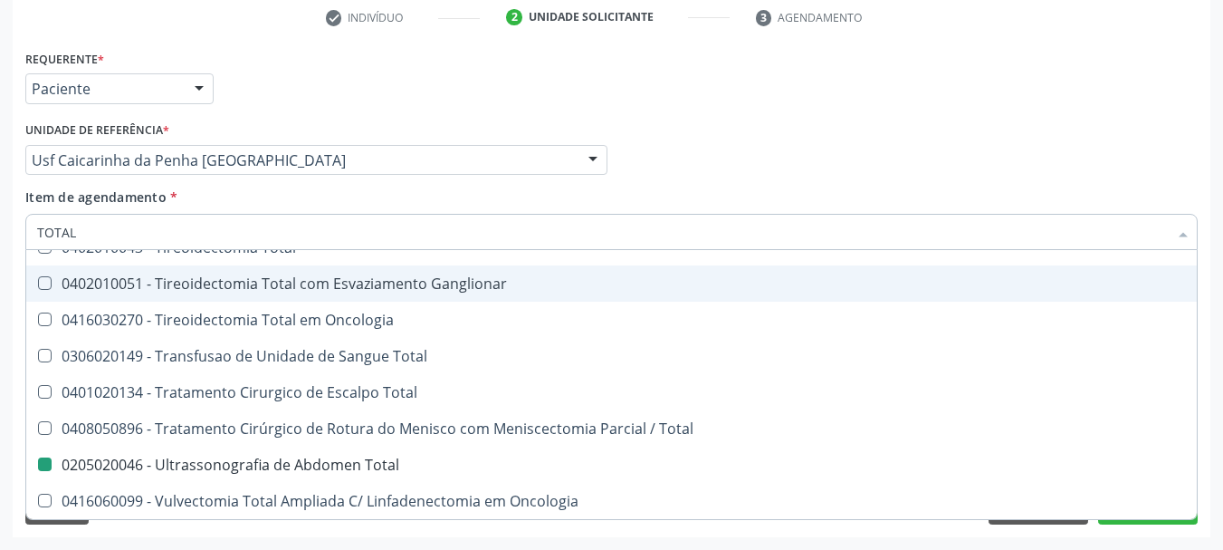
click at [818, 126] on div "Médico Solicitante Por favor, selecione a Unidade de Atendimento primeiro Nenhu…" at bounding box center [612, 152] width 1182 height 71
checkbox Total "true"
checkbox Total "false"
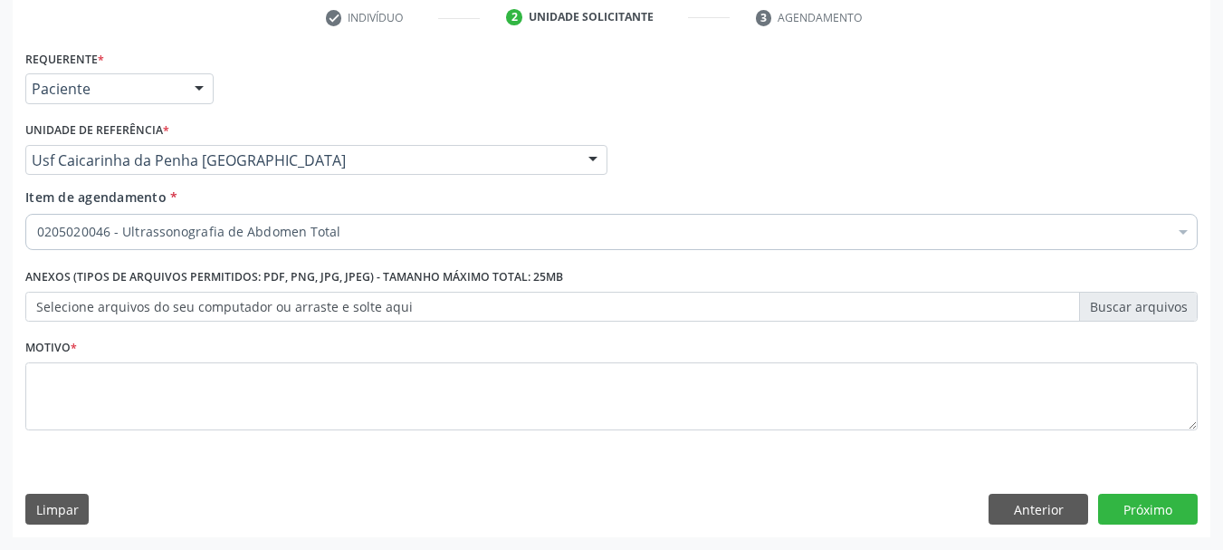
scroll to position [0, 0]
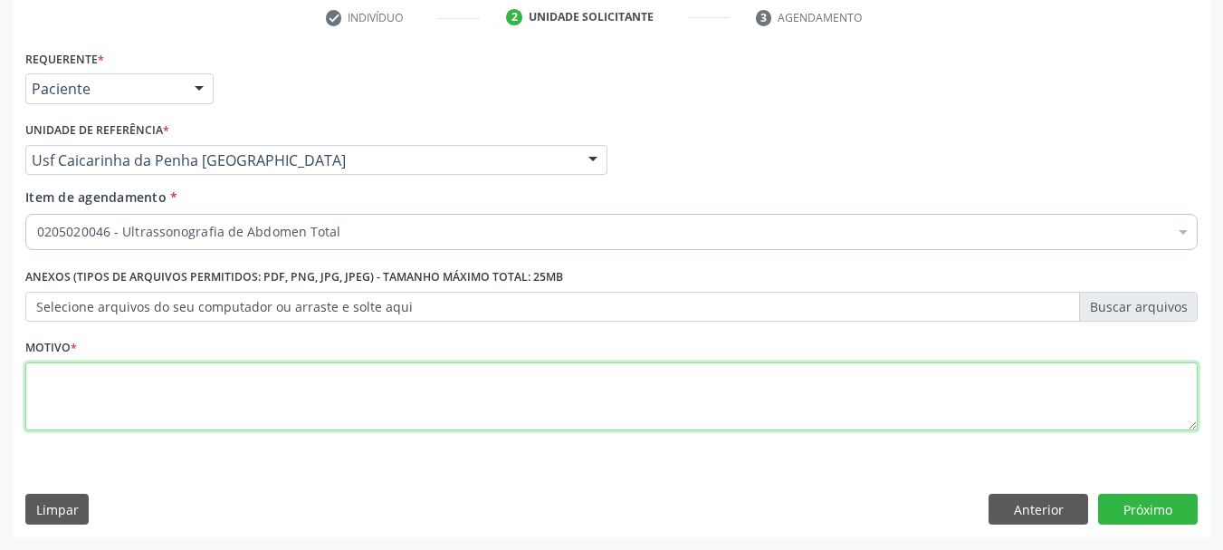
click at [281, 392] on textarea at bounding box center [611, 396] width 1172 height 69
type textarea "*"
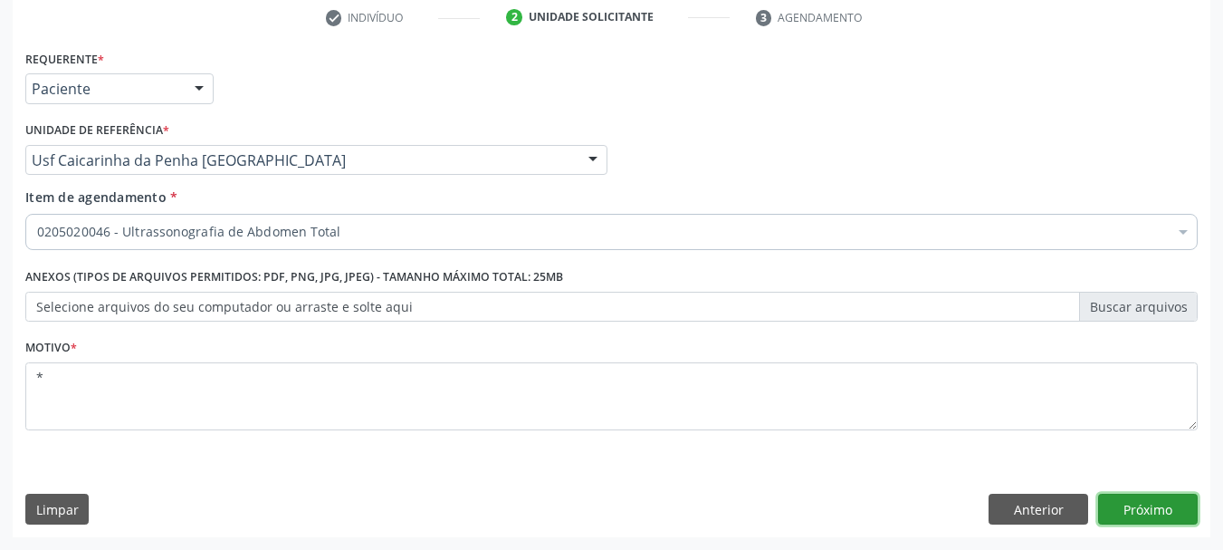
click at [1141, 523] on button "Próximo" at bounding box center [1148, 508] width 100 height 31
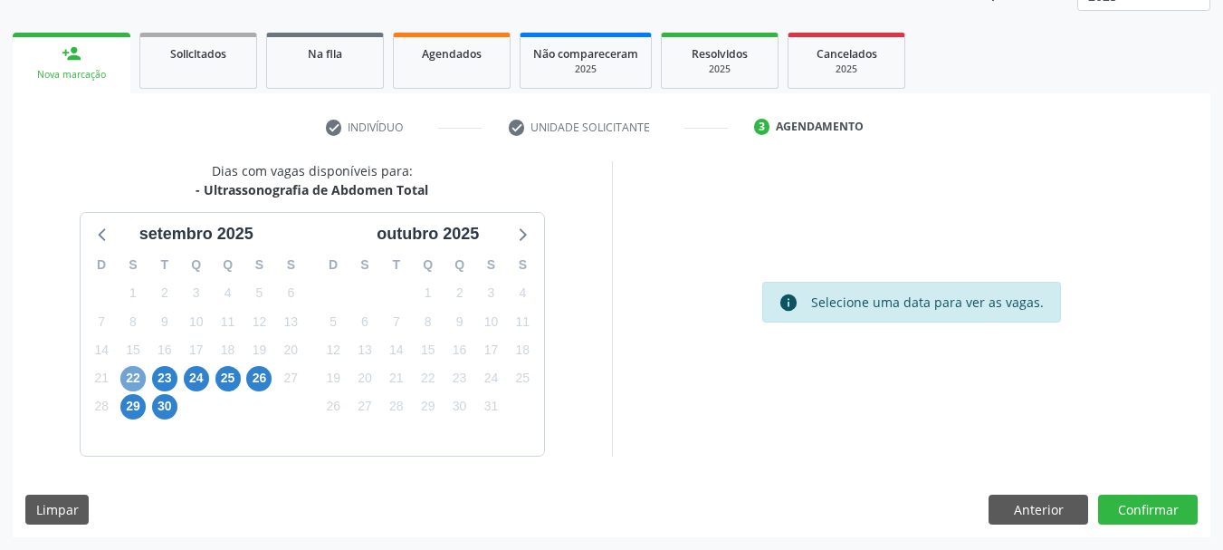
click at [128, 375] on span "22" at bounding box center [132, 378] width 25 height 25
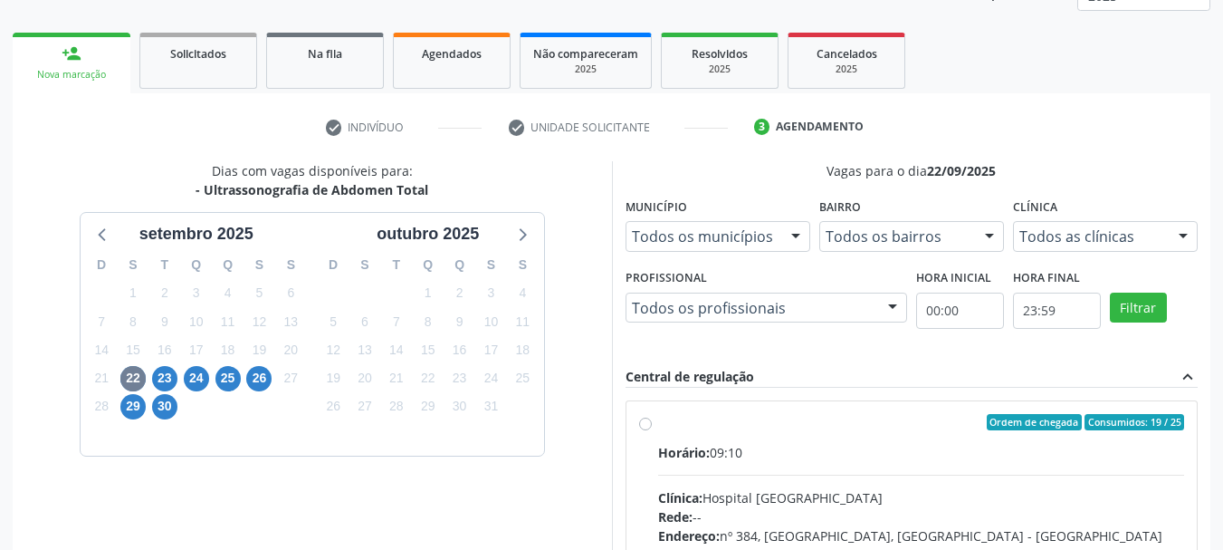
click at [808, 435] on label "Ordem de chegada Consumidos: 19 / 25 Horário: 09:10 Clínica: Hospital [GEOGRAPH…" at bounding box center [921, 553] width 527 height 278
click at [652, 430] on input "Ordem de chegada Consumidos: 19 / 25 Horário: 09:10 Clínica: Hospital [GEOGRAPH…" at bounding box center [645, 422] width 13 height 16
radio input "true"
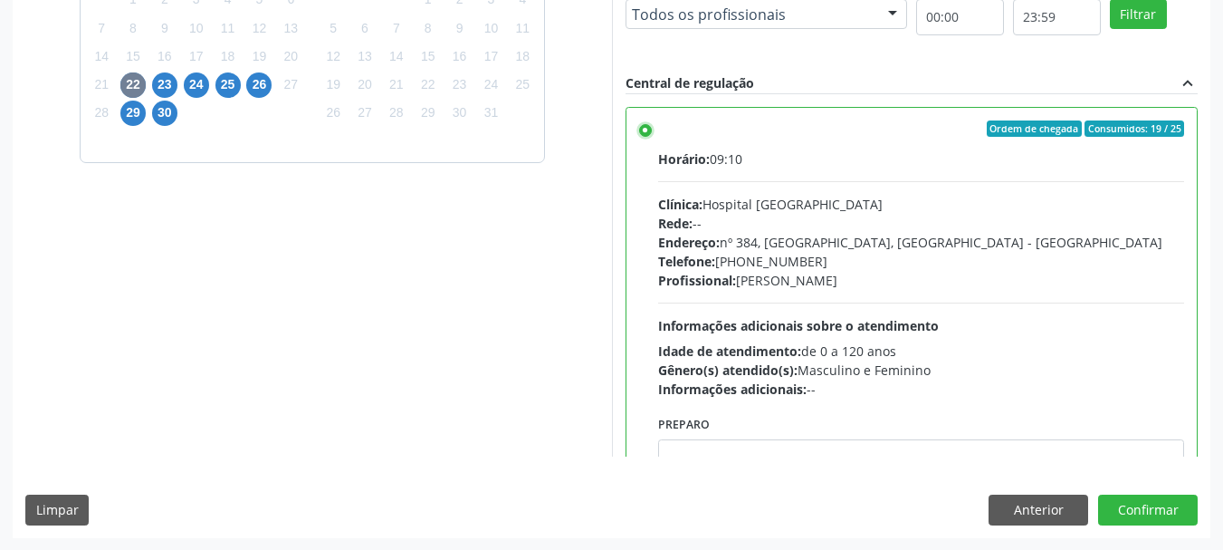
scroll to position [532, 0]
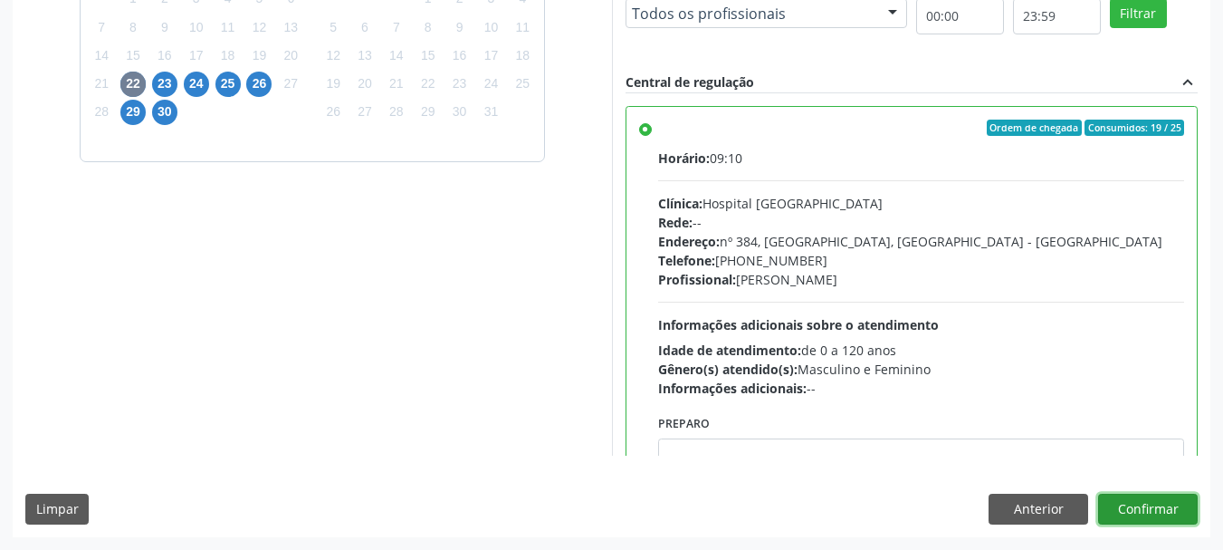
click at [1158, 521] on button "Confirmar" at bounding box center [1148, 508] width 100 height 31
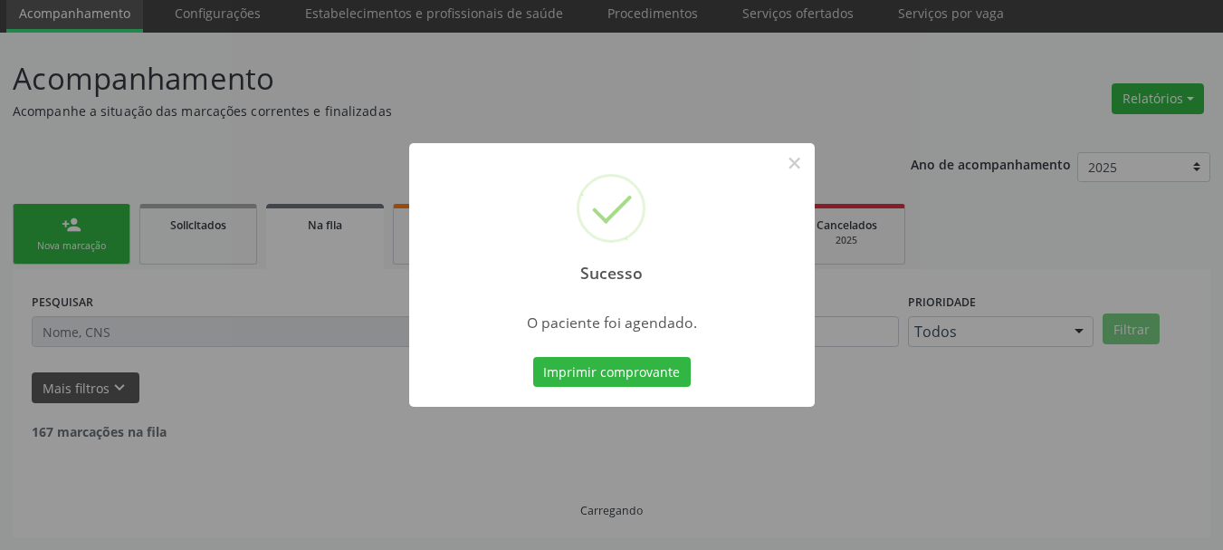
scroll to position [48, 0]
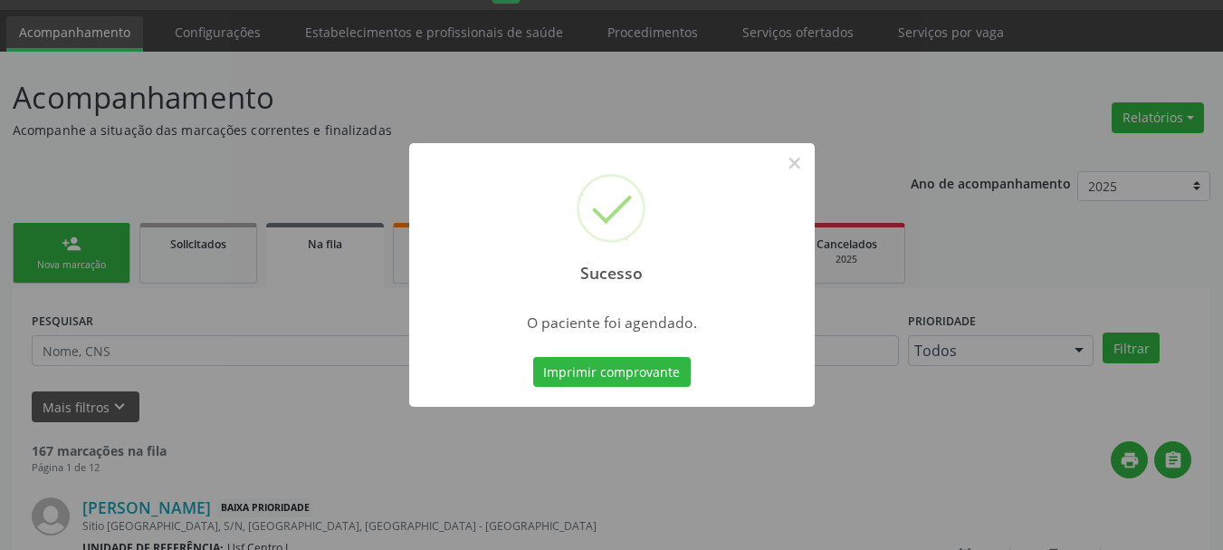
click at [533, 357] on button "Imprimir comprovante" at bounding box center [612, 372] width 158 height 31
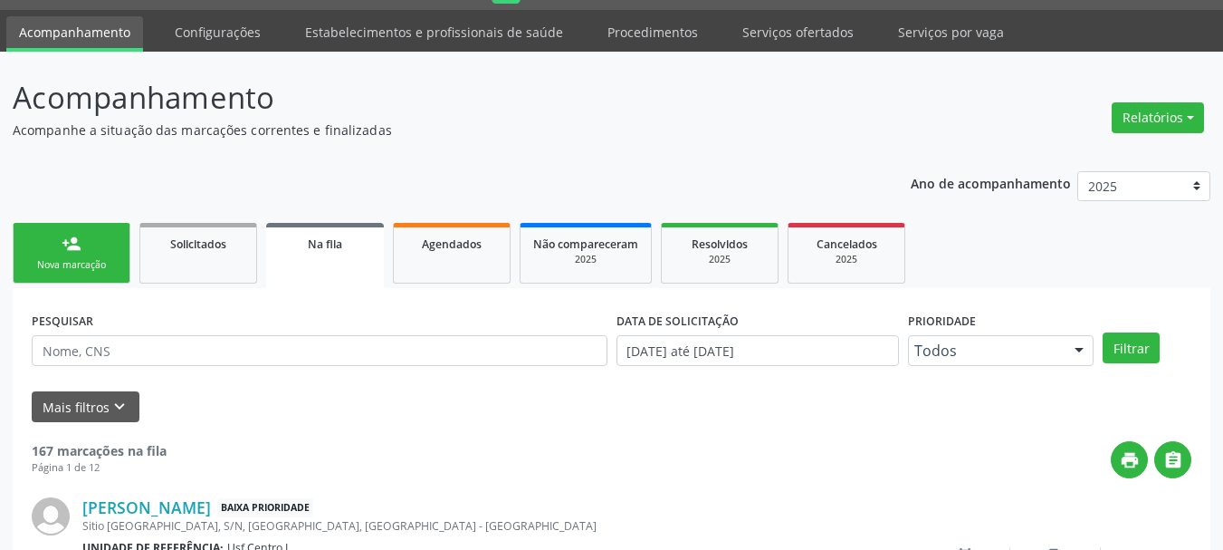
click at [78, 273] on link "person_add Nova marcação" at bounding box center [72, 253] width 118 height 61
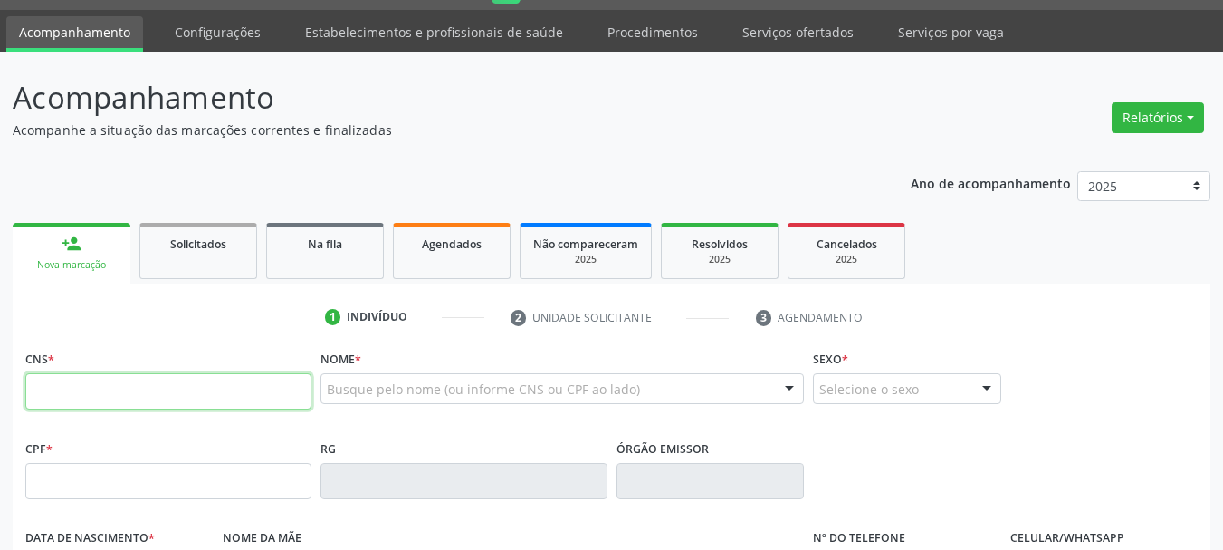
drag, startPoint x: 206, startPoint y: 405, endPoint x: 214, endPoint y: 379, distance: 26.6
click at [206, 405] on input "text" at bounding box center [168, 391] width 286 height 36
type input "162 2078 9122 0004"
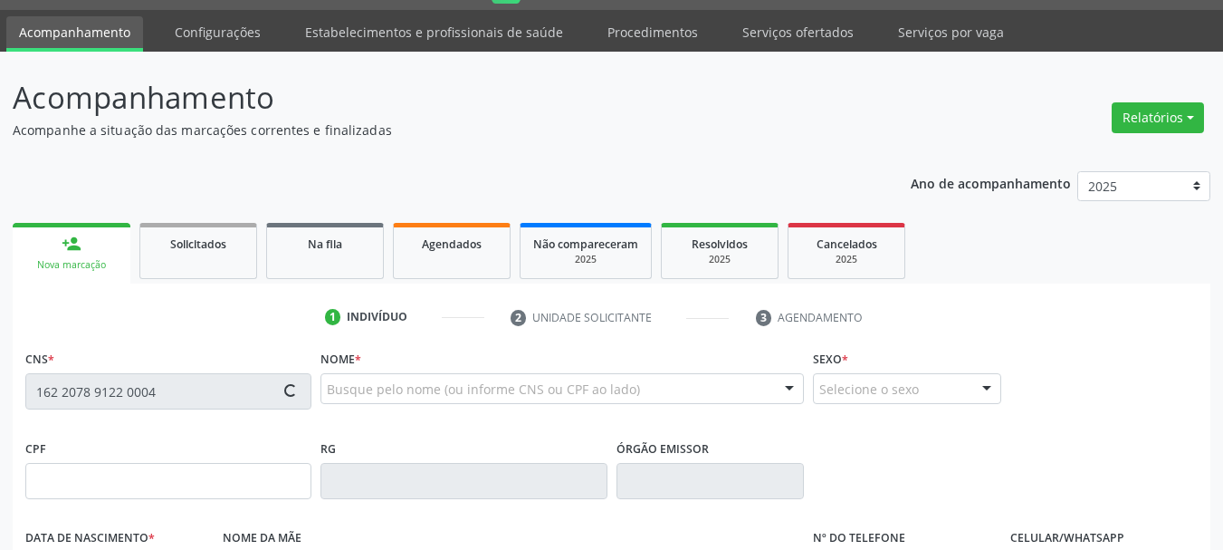
type input "153.590.964-11"
type input "0[DATE]"
type input "[PERSON_NAME]"
type input "[PHONE_NUMBER]"
type input "S/N"
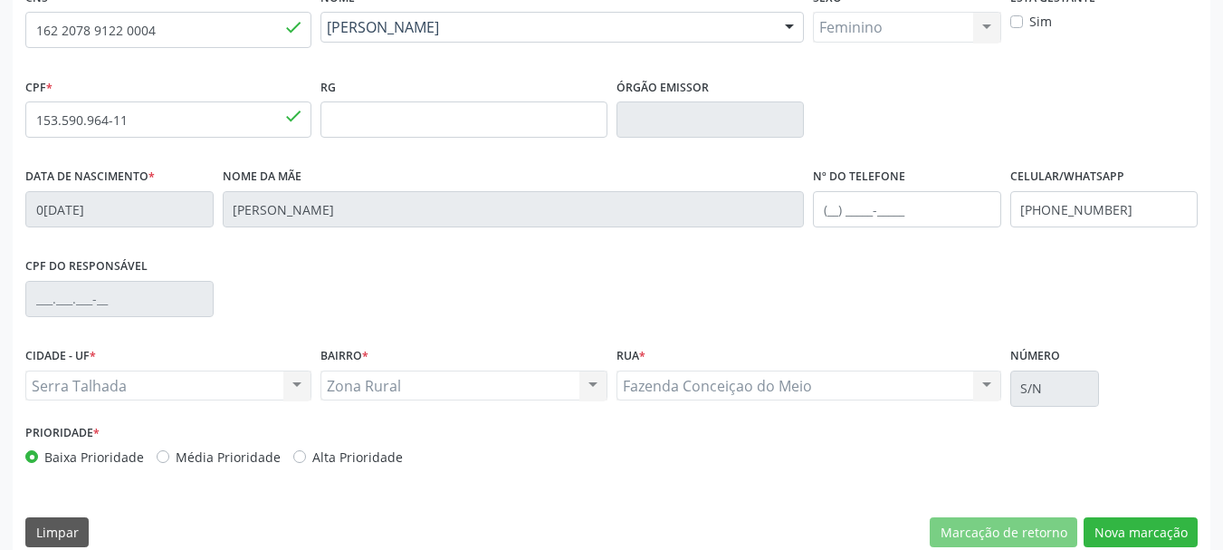
scroll to position [432, 0]
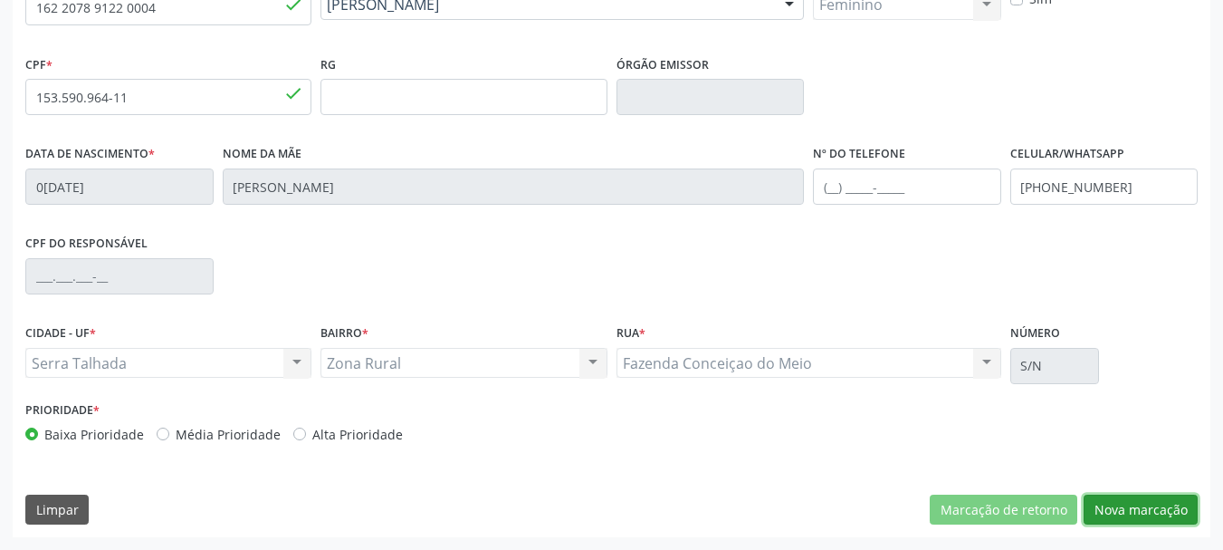
click at [1145, 511] on button "Nova marcação" at bounding box center [1141, 509] width 114 height 31
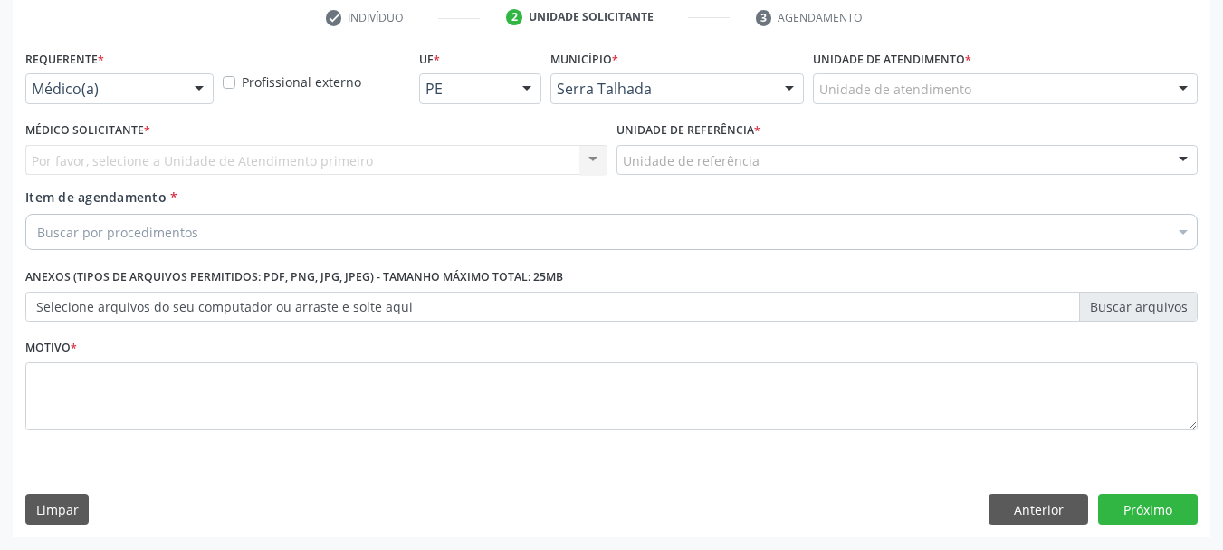
scroll to position [348, 0]
click at [138, 75] on div "Médico(a)" at bounding box center [119, 88] width 188 height 31
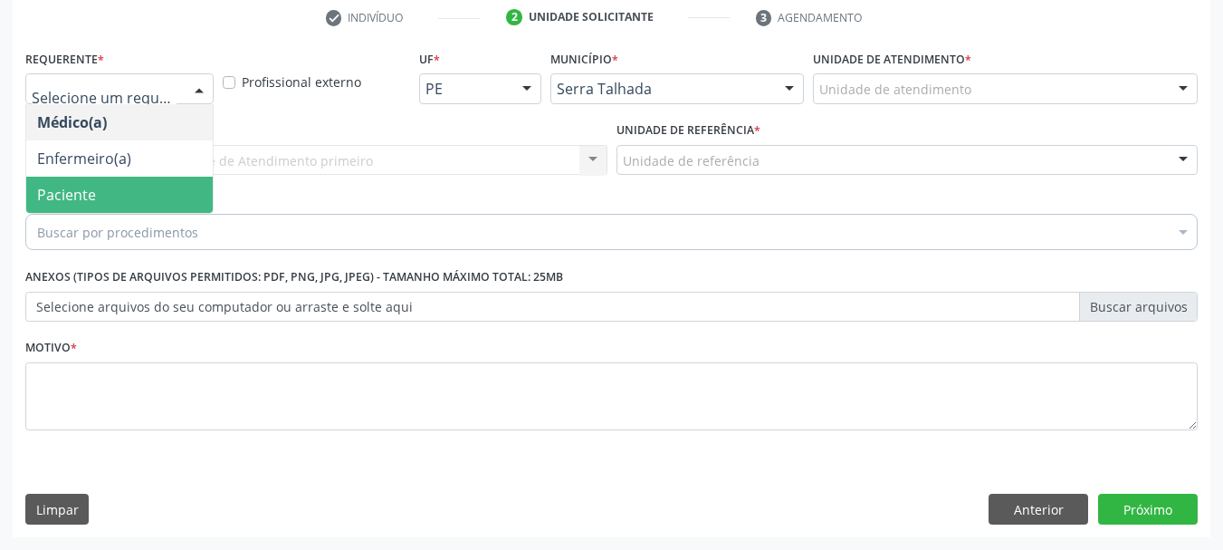
click at [115, 187] on span "Paciente" at bounding box center [119, 195] width 187 height 36
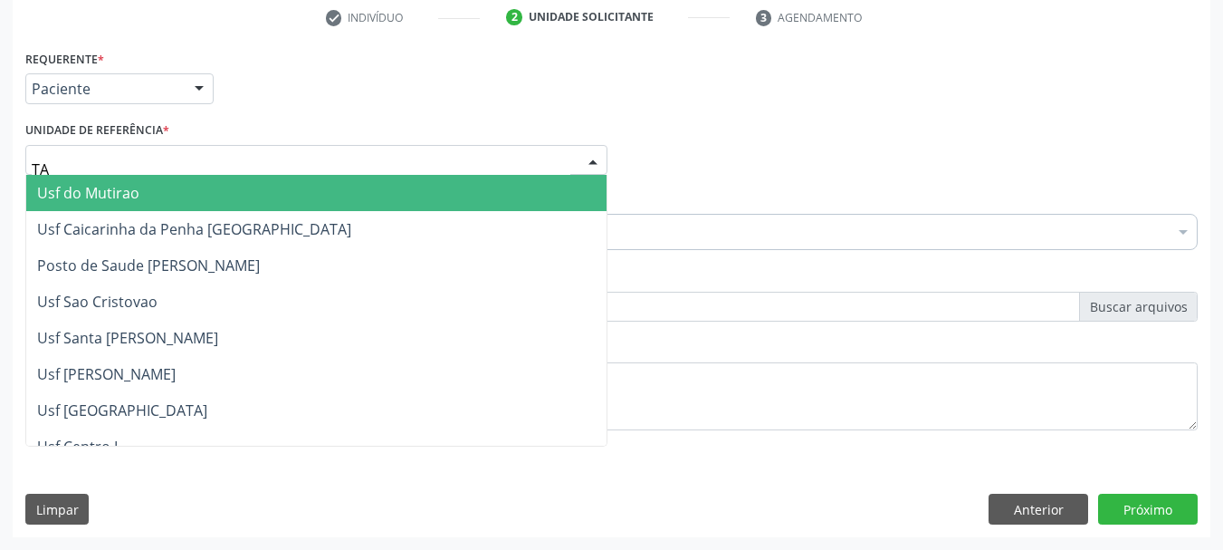
type input "TAU"
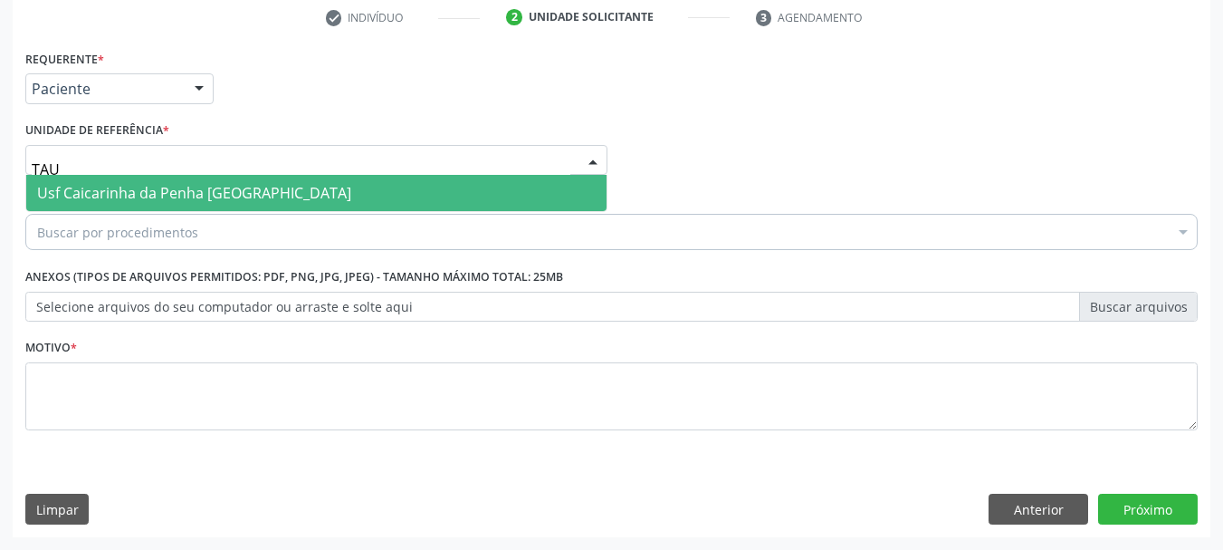
click at [121, 194] on span "Usf Caicarinha da Penha [GEOGRAPHIC_DATA]" at bounding box center [194, 193] width 314 height 20
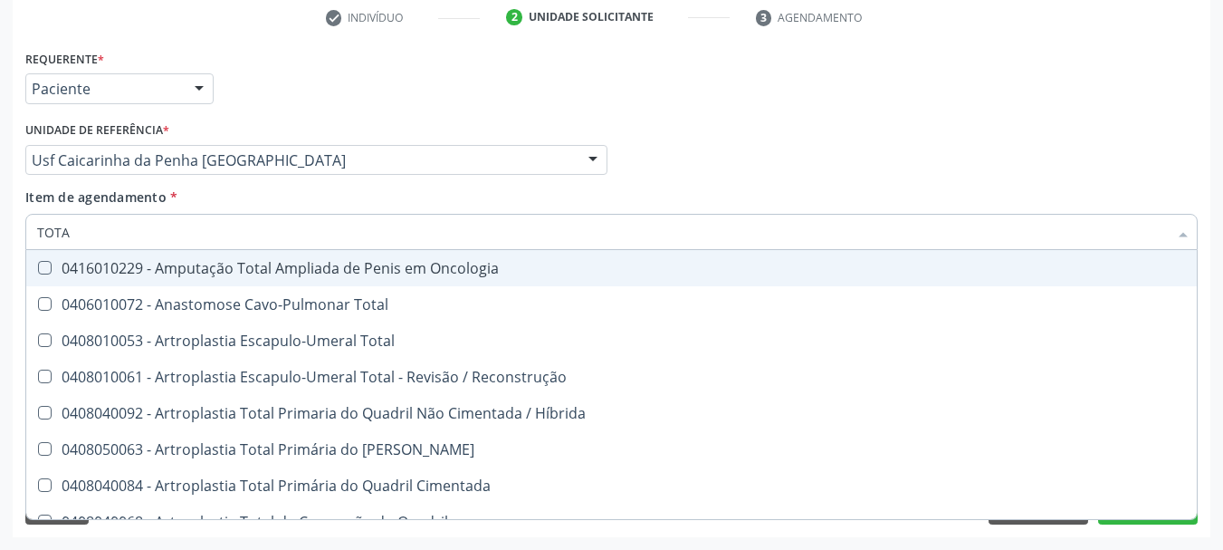
type input "TOTAL"
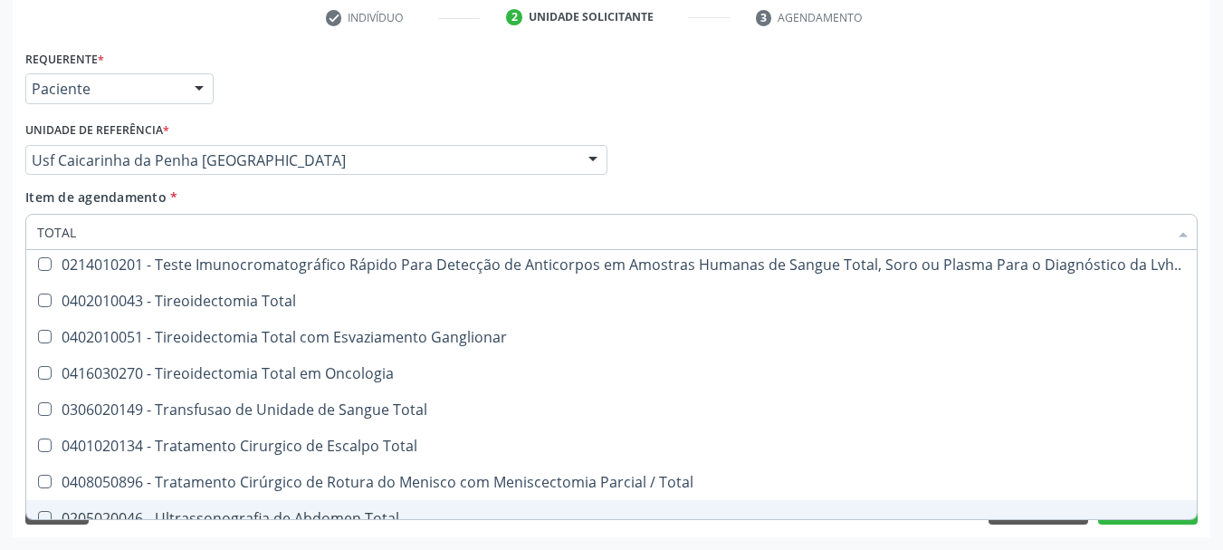
scroll to position [2990, 0]
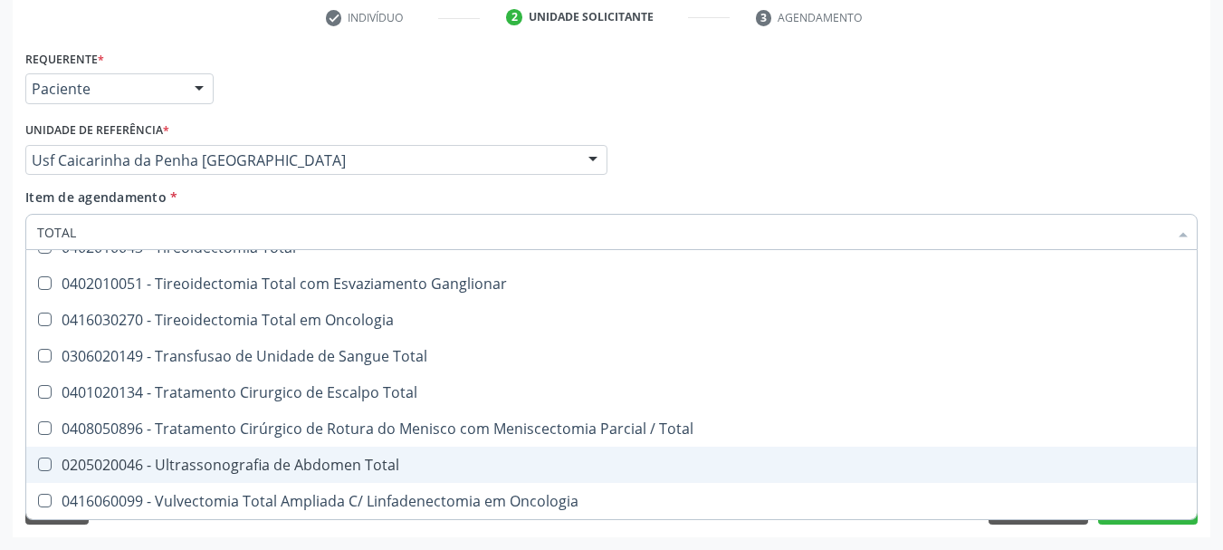
click at [252, 467] on div "0205020046 - Ultrassonografia de Abdomen Total" at bounding box center [611, 464] width 1149 height 14
checkbox Total "true"
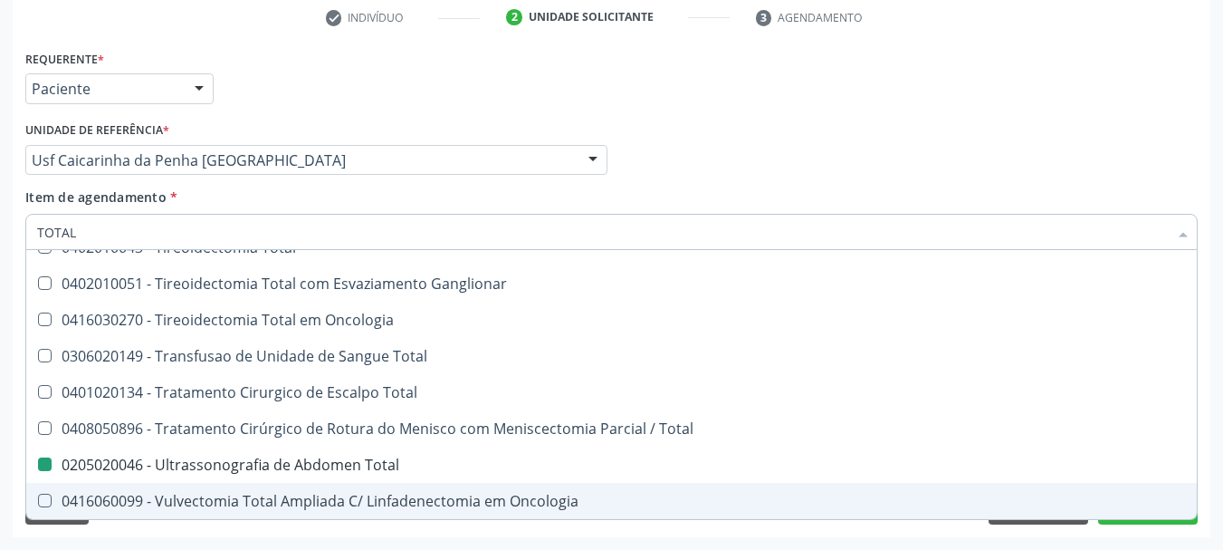
click at [1093, 164] on div "Médico Solicitante Por favor, selecione a Unidade de Atendimento primeiro Nenhu…" at bounding box center [612, 152] width 1182 height 71
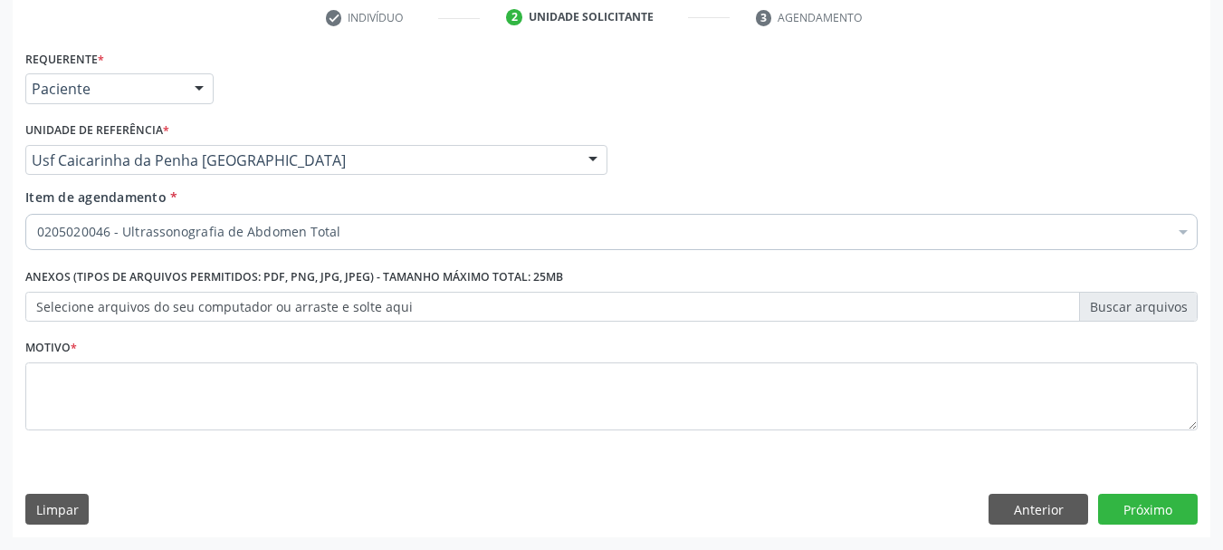
scroll to position [0, 0]
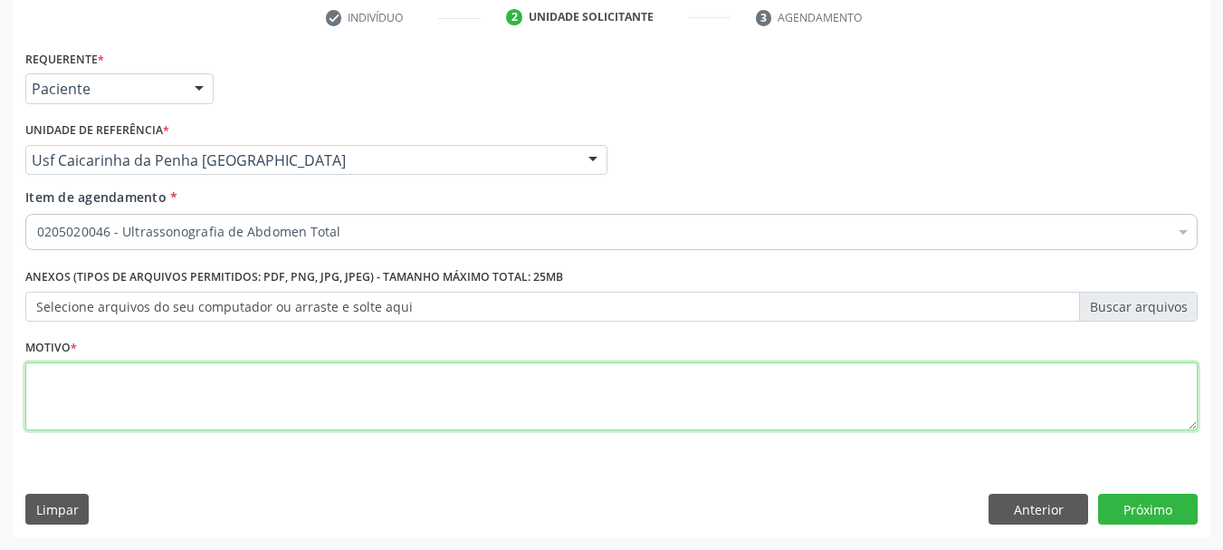
drag, startPoint x: 416, startPoint y: 401, endPoint x: 404, endPoint y: 407, distance: 13.0
click at [404, 407] on textarea at bounding box center [611, 396] width 1172 height 69
type textarea "*"
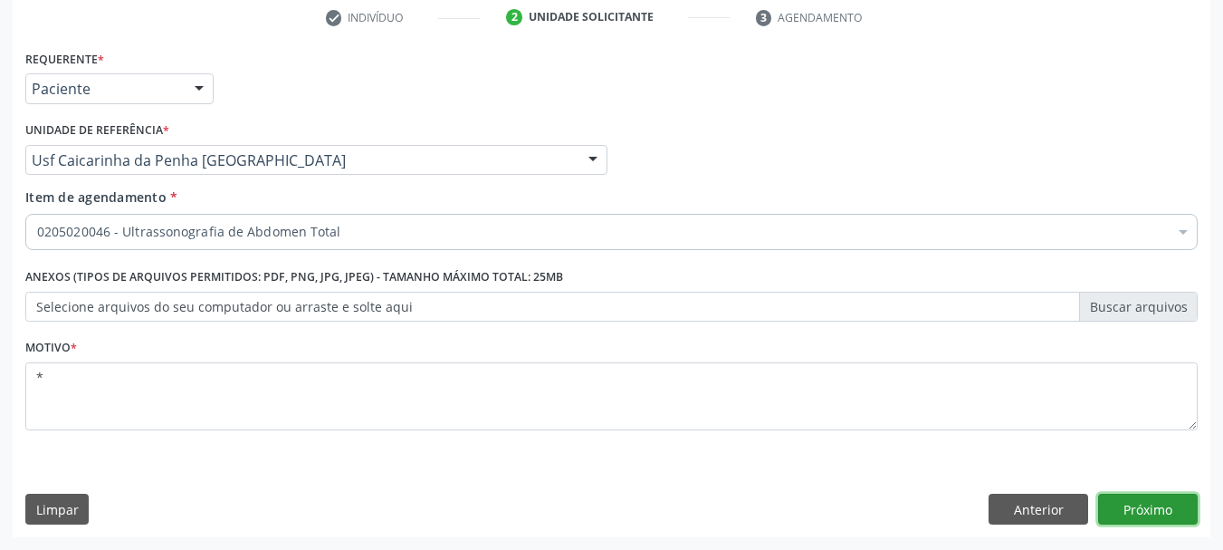
click at [1173, 521] on button "Próximo" at bounding box center [1148, 508] width 100 height 31
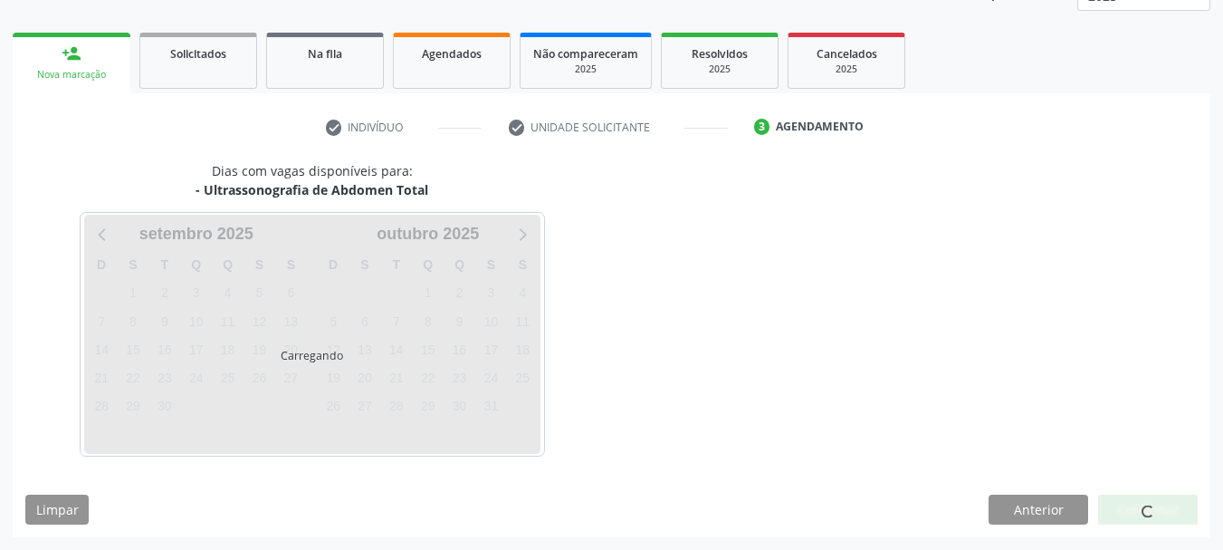
scroll to position [238, 0]
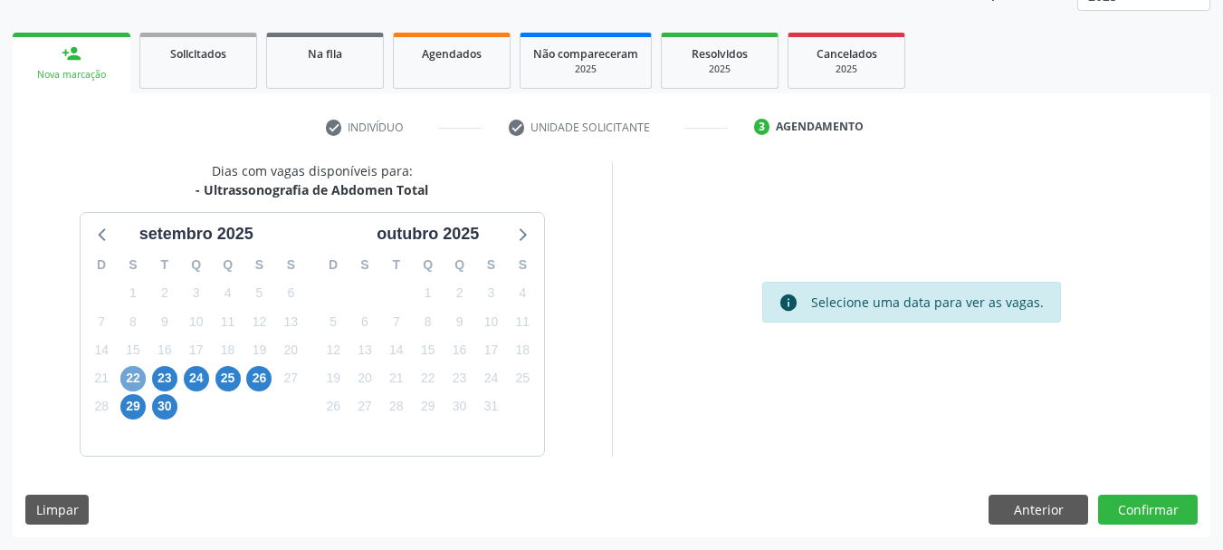
click at [129, 381] on span "22" at bounding box center [132, 378] width 25 height 25
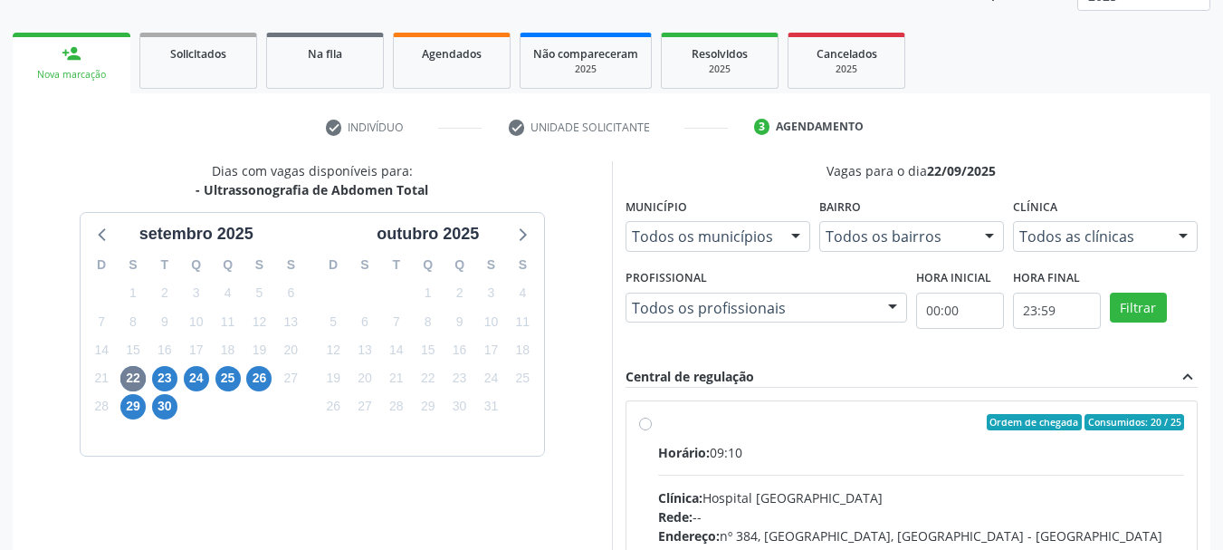
click at [652, 430] on input "Ordem de chegada Consumidos: 20 / 25 Horário: 09:10 Clínica: Hospital Sao Franc…" at bounding box center [645, 422] width 13 height 16
radio input "true"
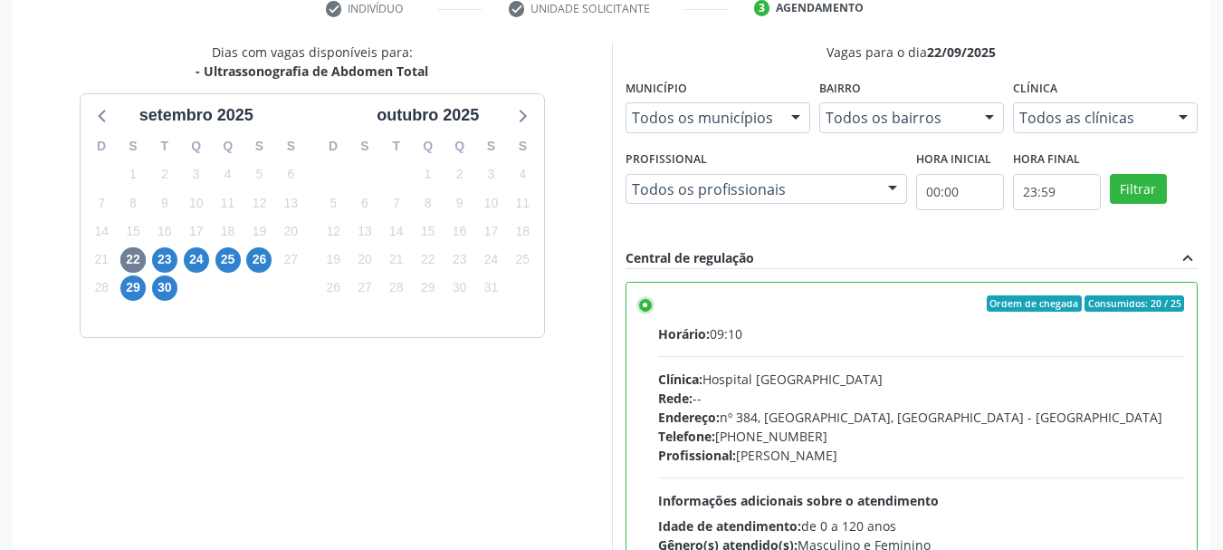
scroll to position [532, 0]
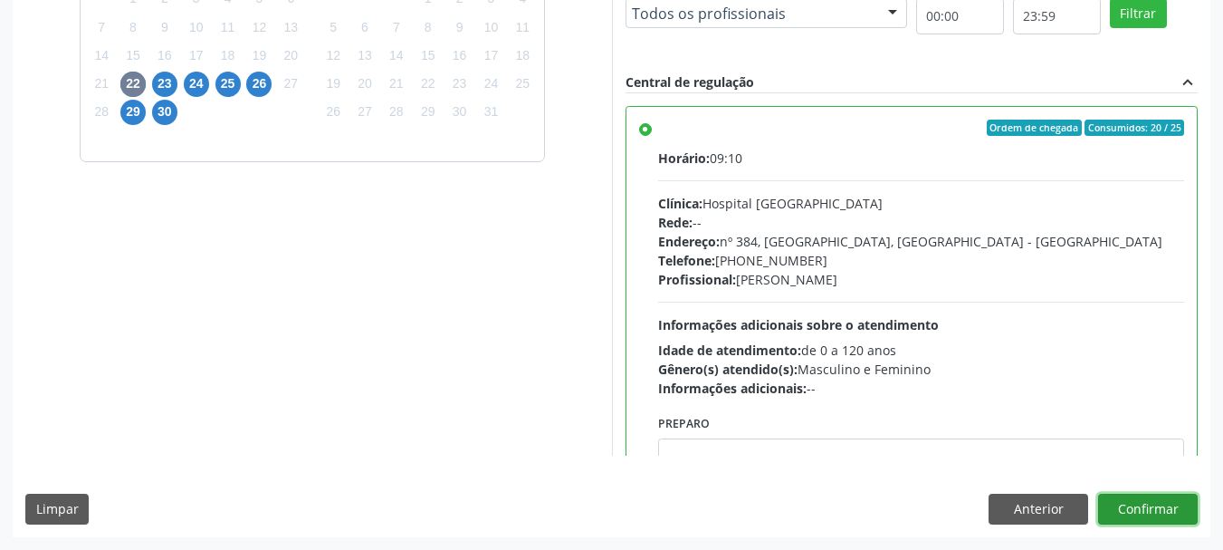
click at [1137, 515] on button "Confirmar" at bounding box center [1148, 508] width 100 height 31
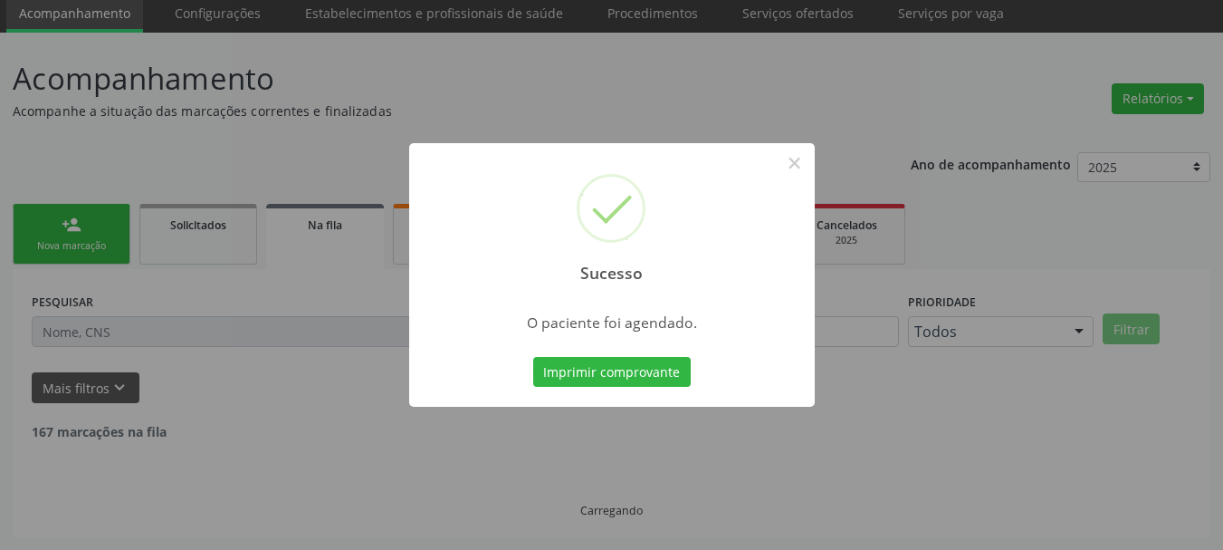
scroll to position [48, 0]
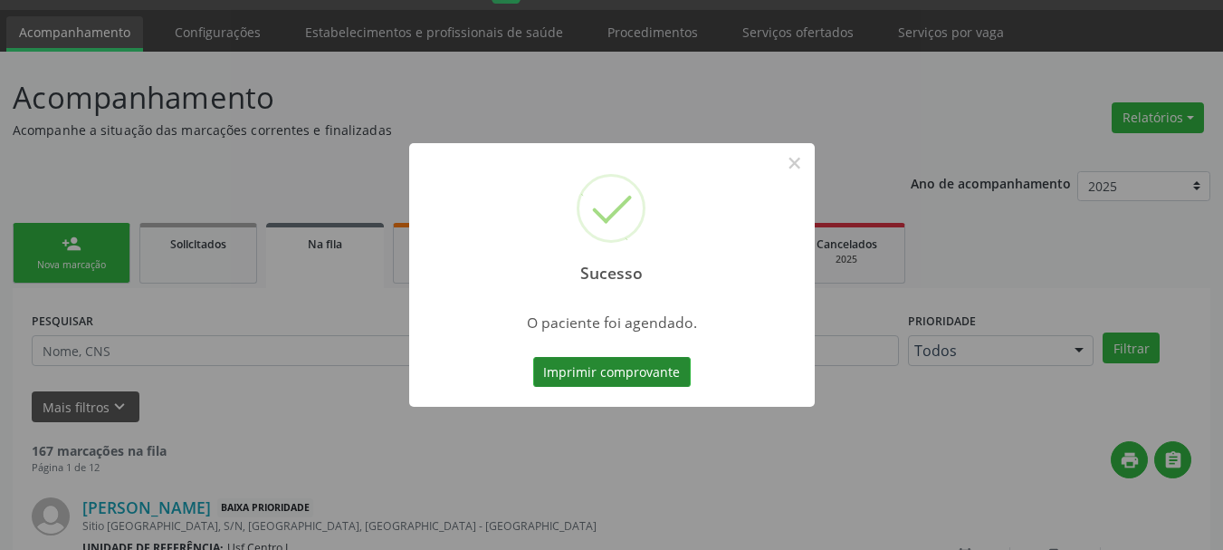
click at [602, 376] on button "Imprimir comprovante" at bounding box center [612, 372] width 158 height 31
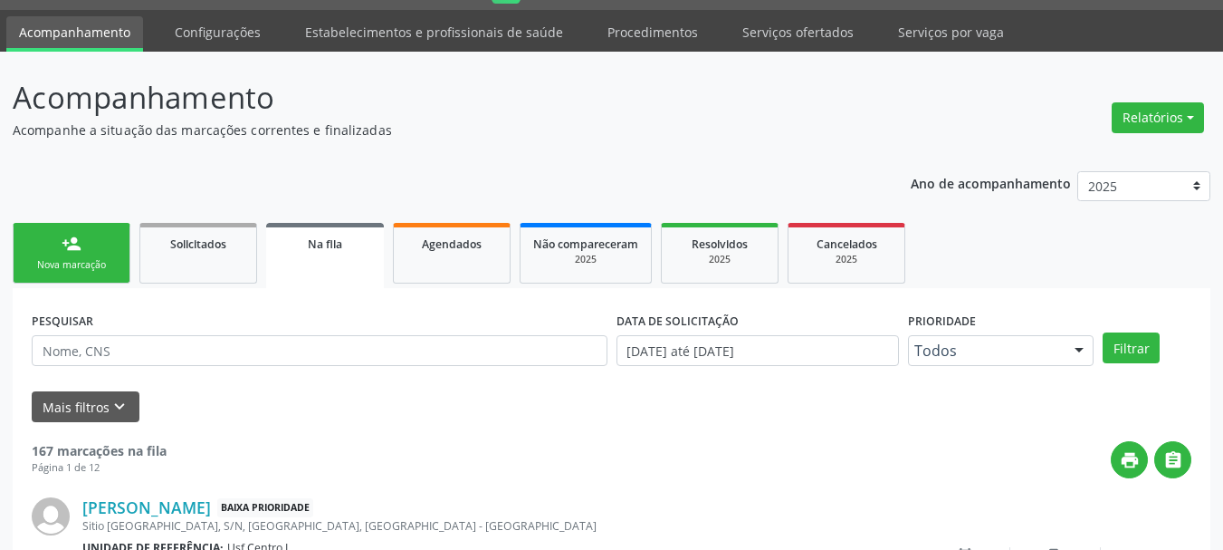
click at [40, 260] on div "Nova marcação" at bounding box center [71, 265] width 91 height 14
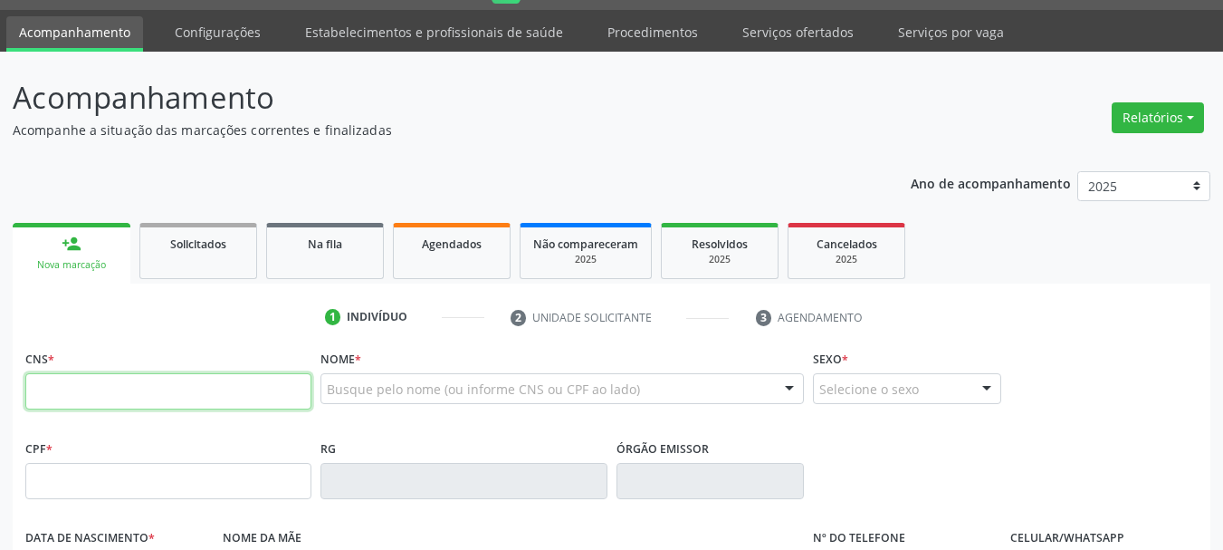
click at [143, 395] on input "text" at bounding box center [168, 391] width 286 height 36
type input "898 0034 4836 3512"
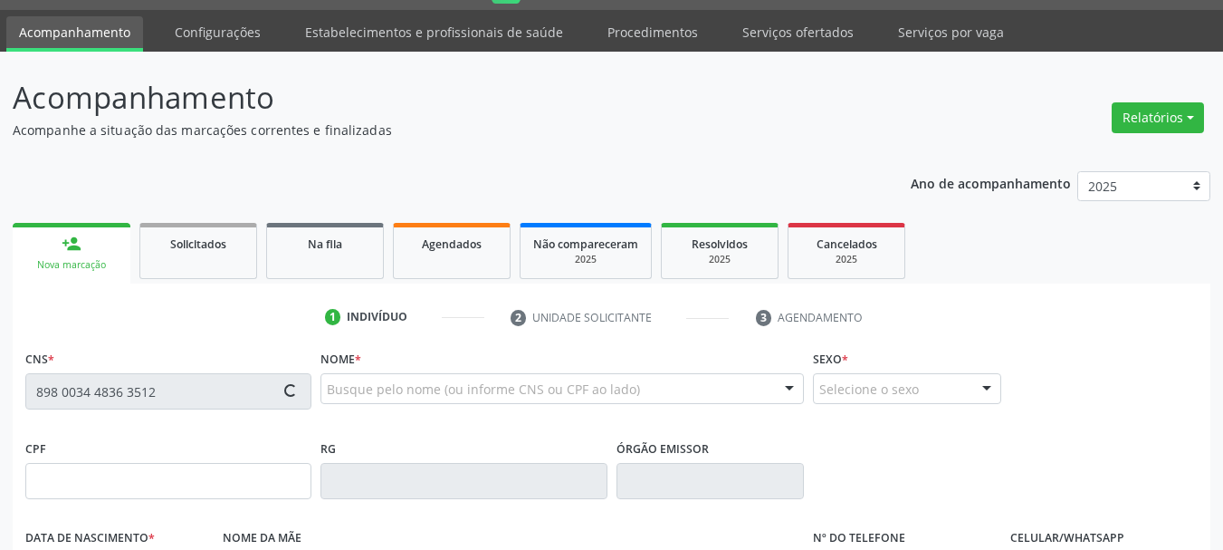
type input "083.326.354-46"
type input "20/10/1984"
type input "Zaira Florentino da Rocha Principe"
type input "(87) 98139-3211"
type input "561.245.704-91"
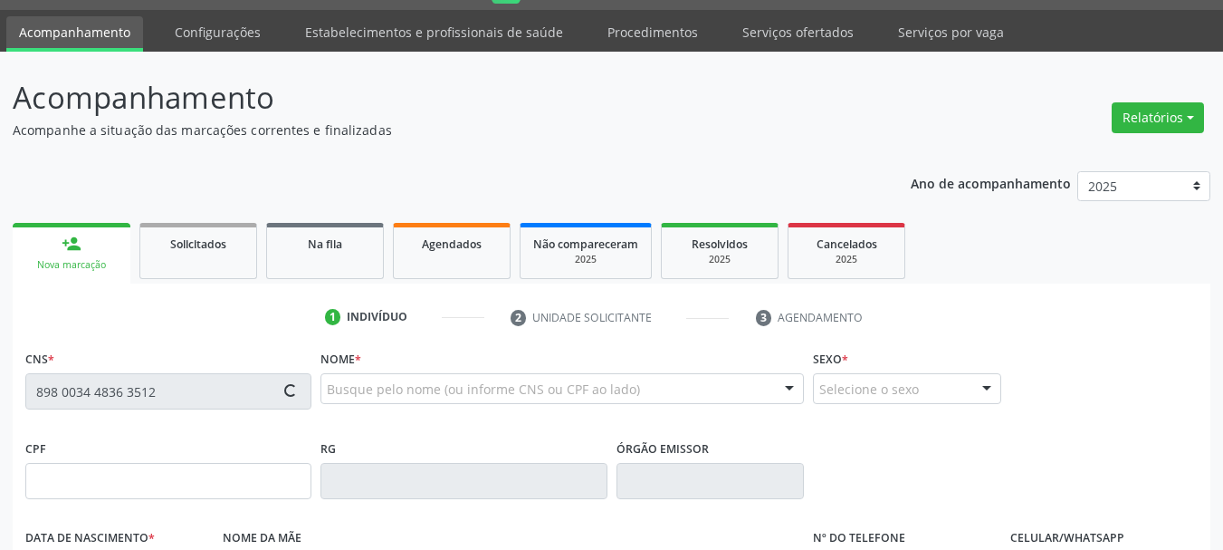
type input "S/N"
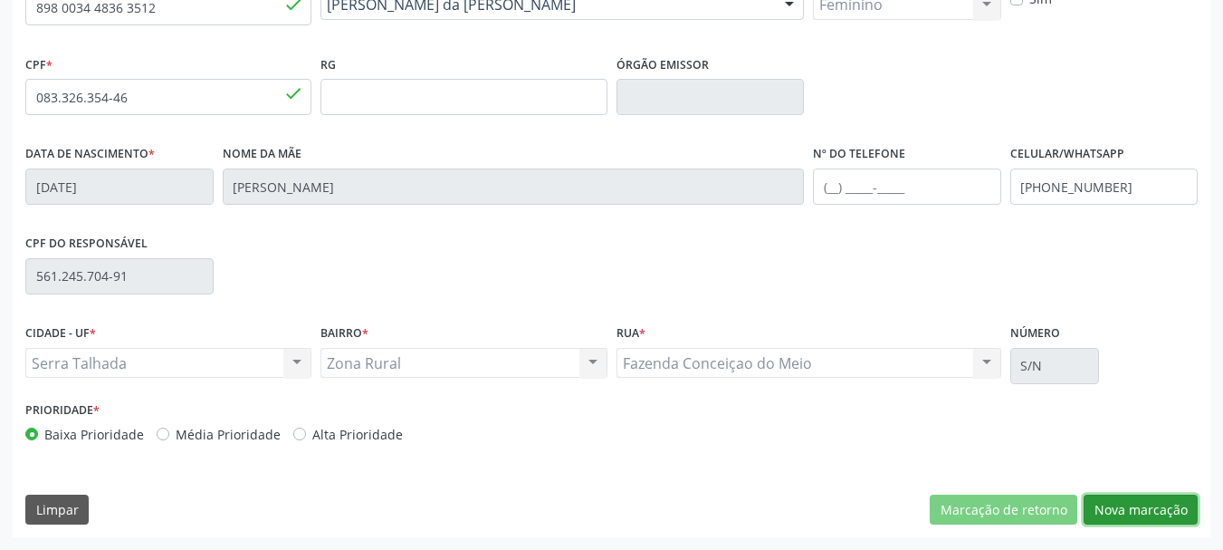
click at [1138, 513] on button "Nova marcação" at bounding box center [1141, 509] width 114 height 31
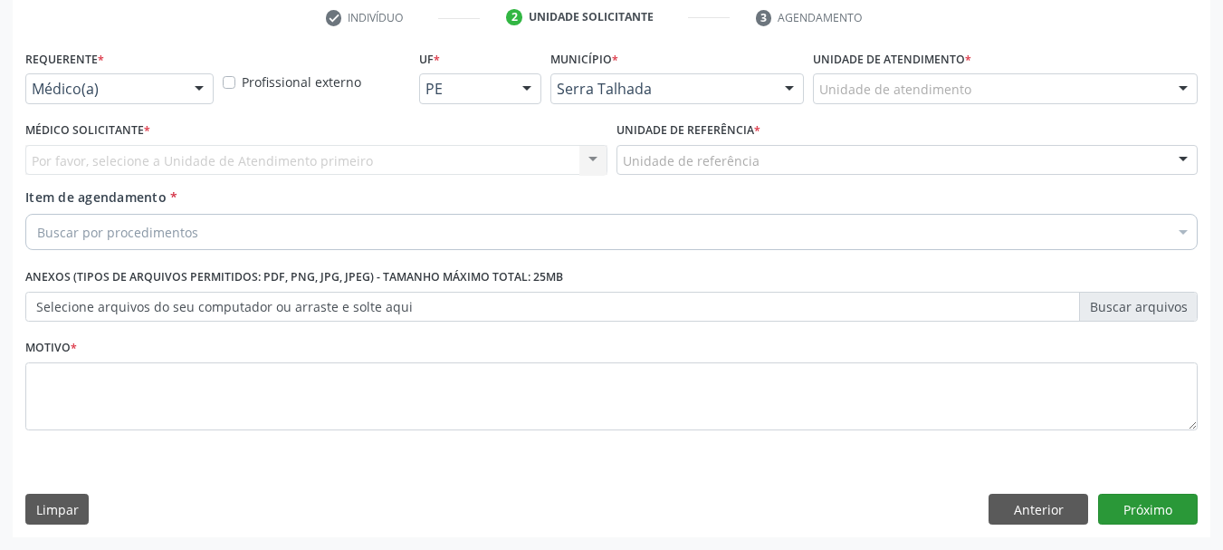
scroll to position [348, 0]
drag, startPoint x: 34, startPoint y: 87, endPoint x: 45, endPoint y: 100, distance: 16.7
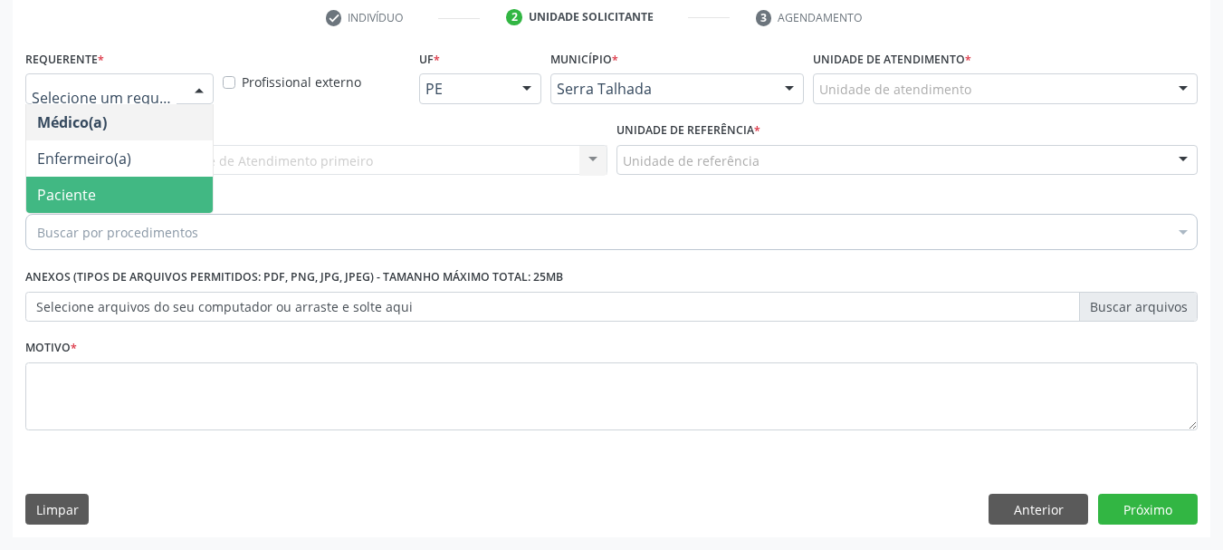
click at [71, 185] on span "Paciente" at bounding box center [66, 195] width 59 height 20
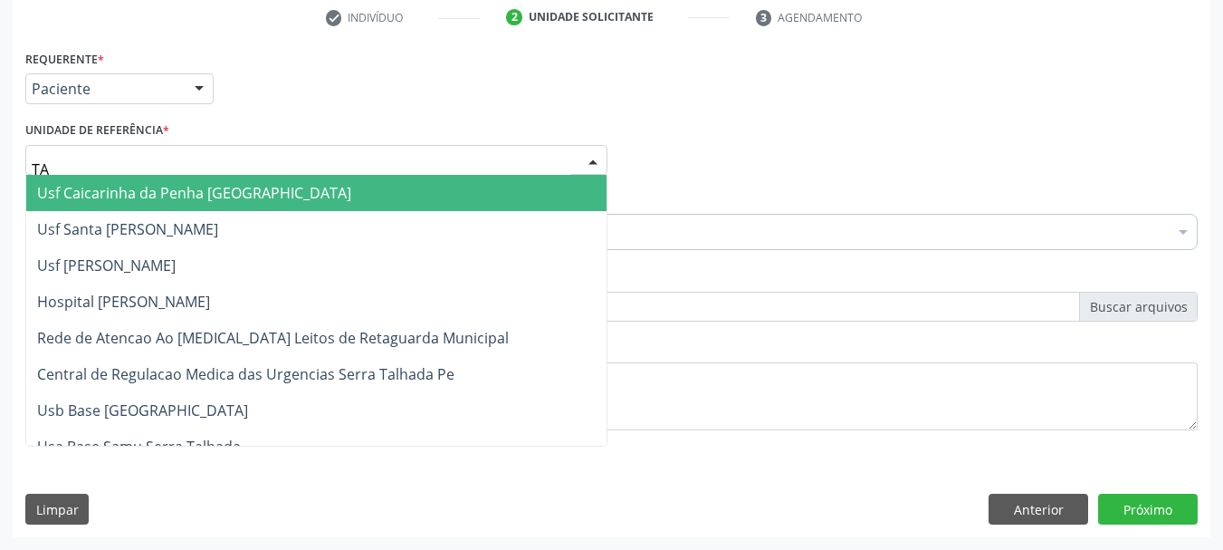
type input "TAU"
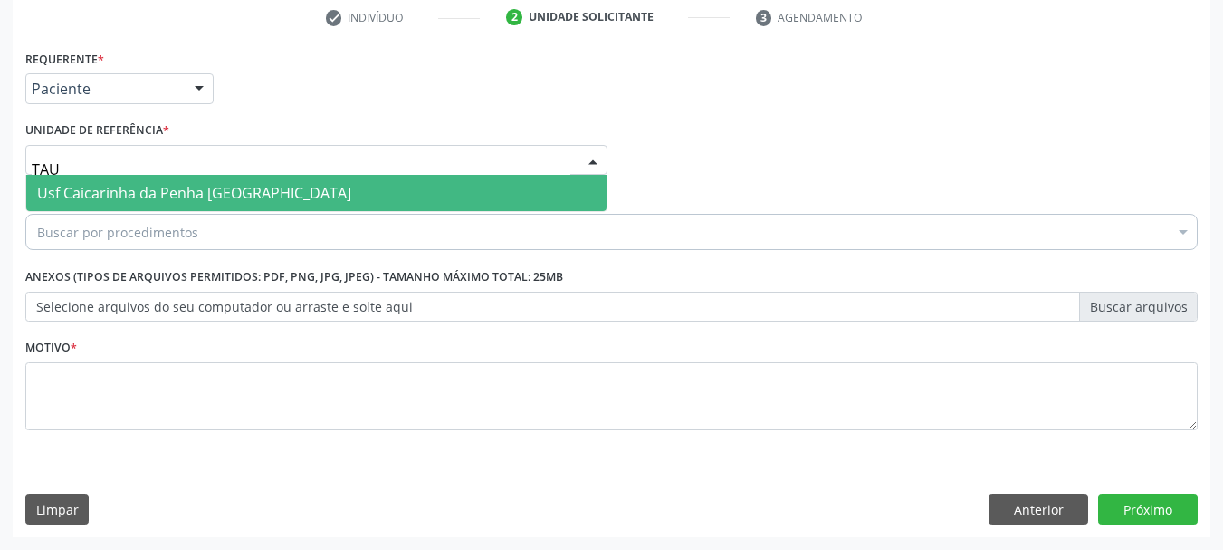
click at [94, 175] on span "Usf Caicarinha da Penha [GEOGRAPHIC_DATA]" at bounding box center [316, 193] width 580 height 36
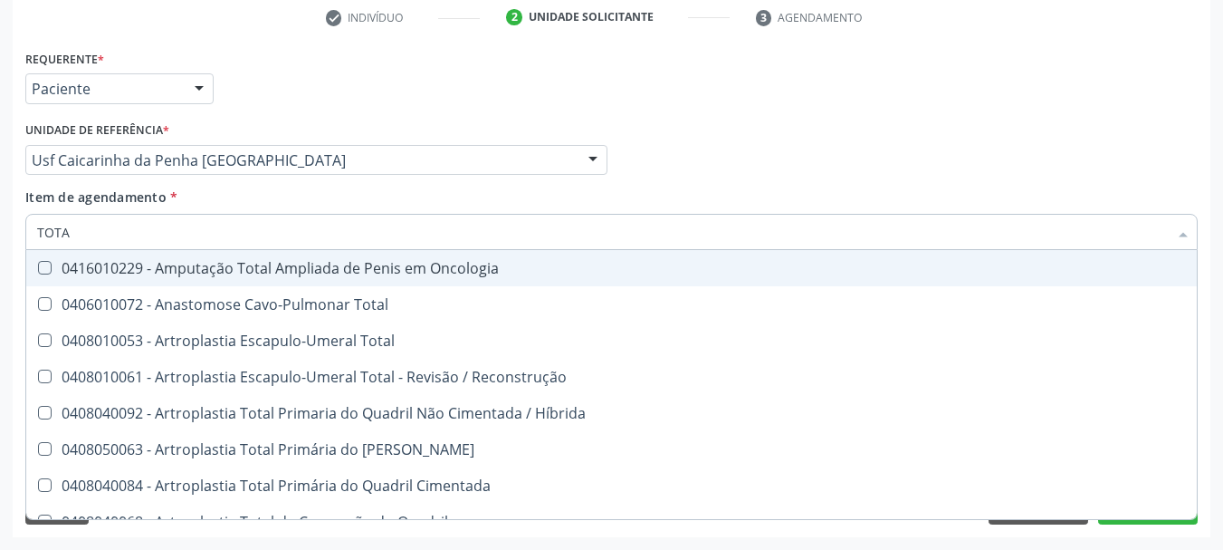
type input "TOTAL"
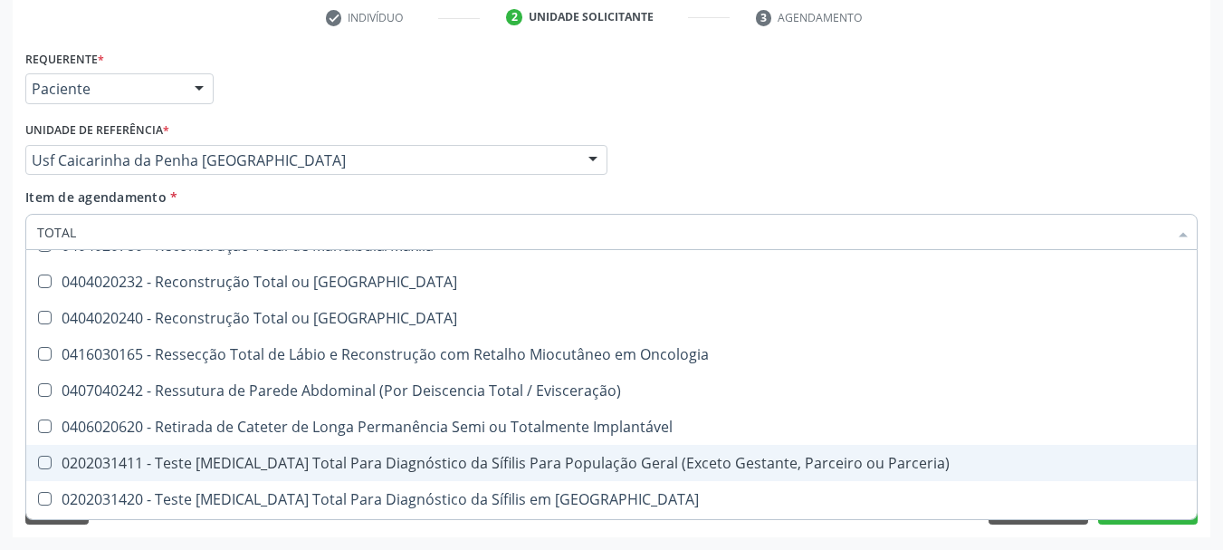
scroll to position [2990, 0]
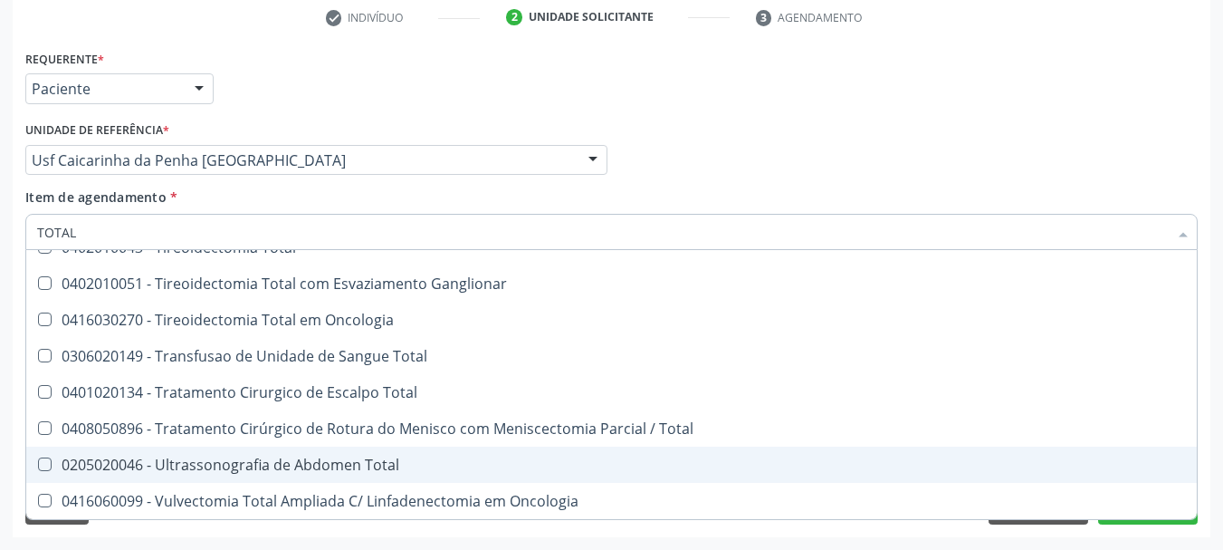
drag, startPoint x: 245, startPoint y: 466, endPoint x: 238, endPoint y: 453, distance: 15.4
click at [242, 464] on div "0205020046 - Ultrassonografia de Abdomen Total" at bounding box center [611, 464] width 1149 height 14
checkbox Total "true"
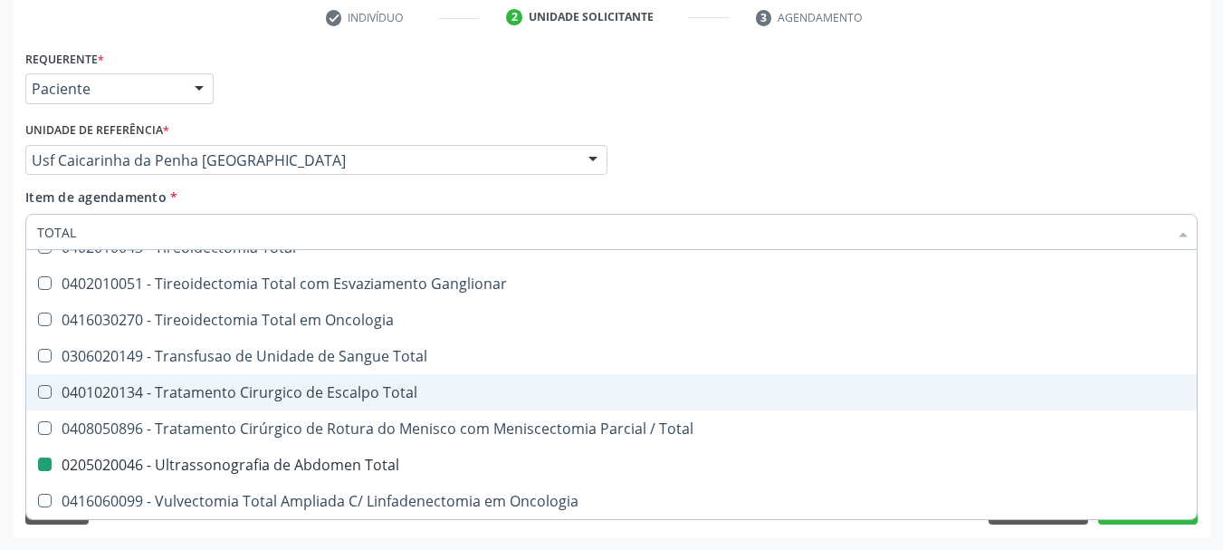
click at [0, 343] on div "Acompanhamento Acompanhe a situação das marcações correntes e finalizadas Relat…" at bounding box center [611, 151] width 1223 height 798
checkbox Total "true"
checkbox Total "false"
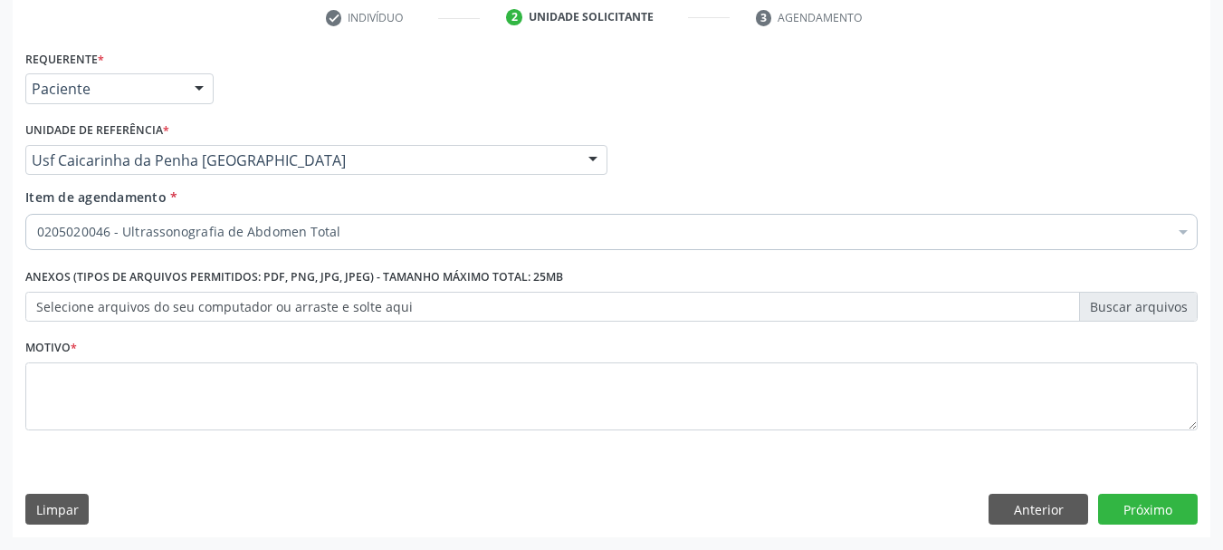
scroll to position [0, 0]
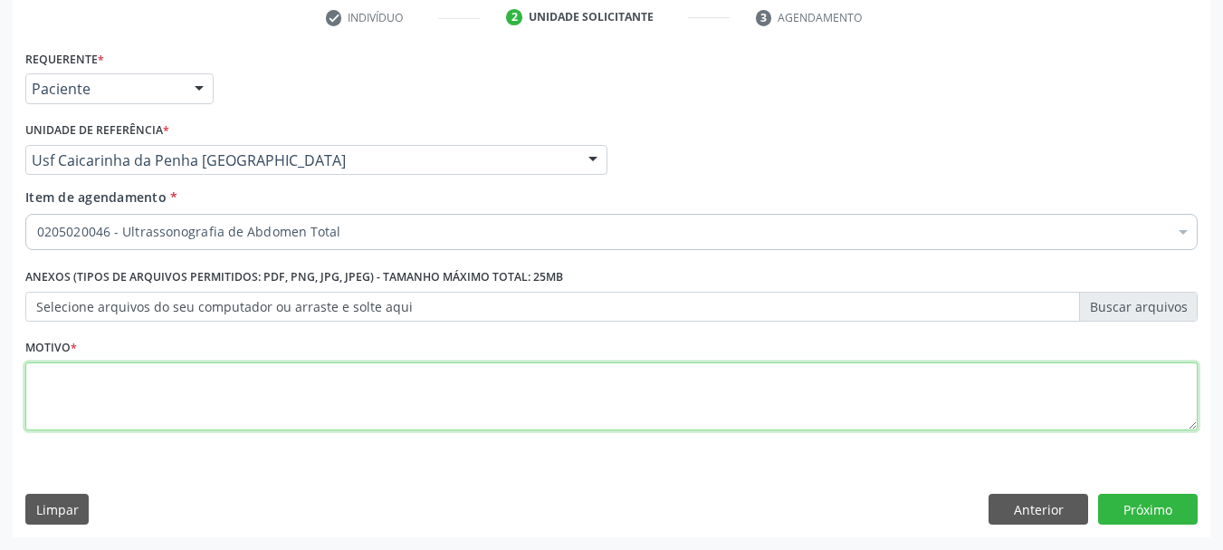
click at [71, 389] on textarea at bounding box center [611, 396] width 1172 height 69
type textarea "*"
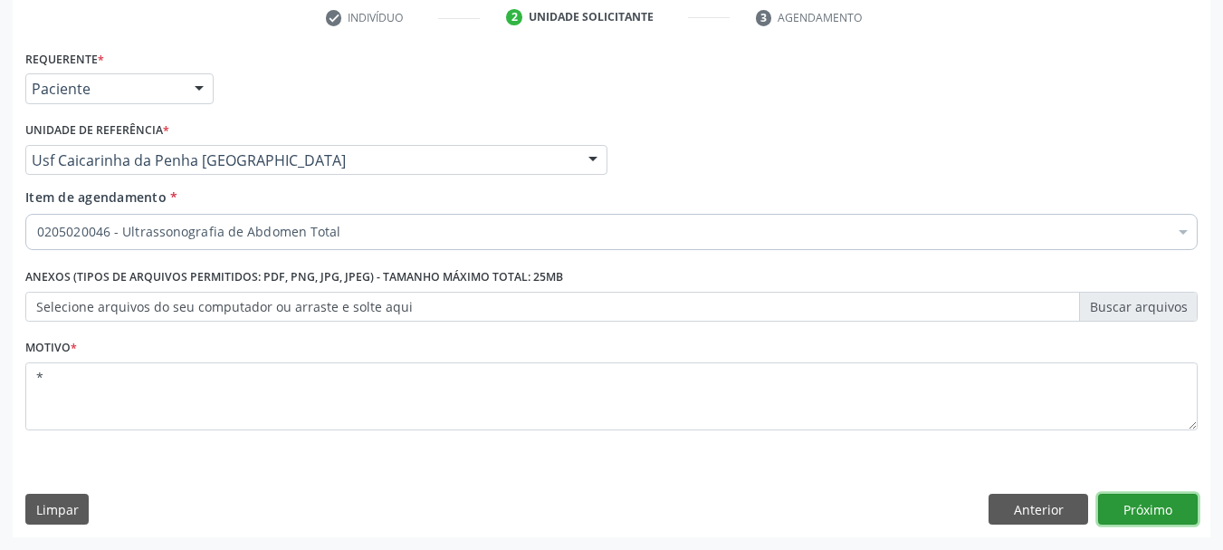
click at [1134, 497] on button "Próximo" at bounding box center [1148, 508] width 100 height 31
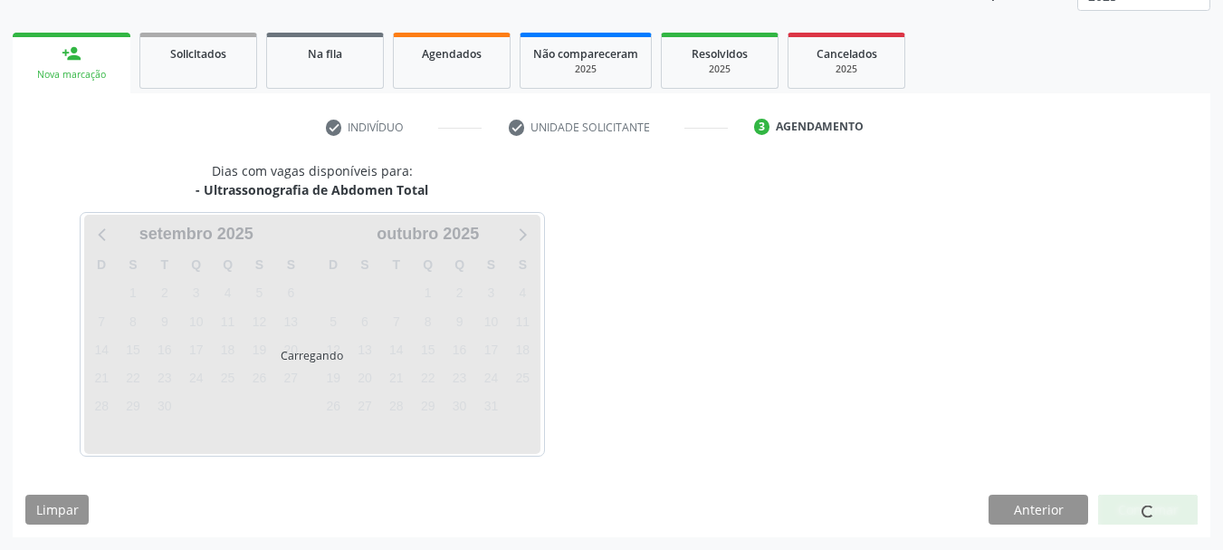
scroll to position [238, 0]
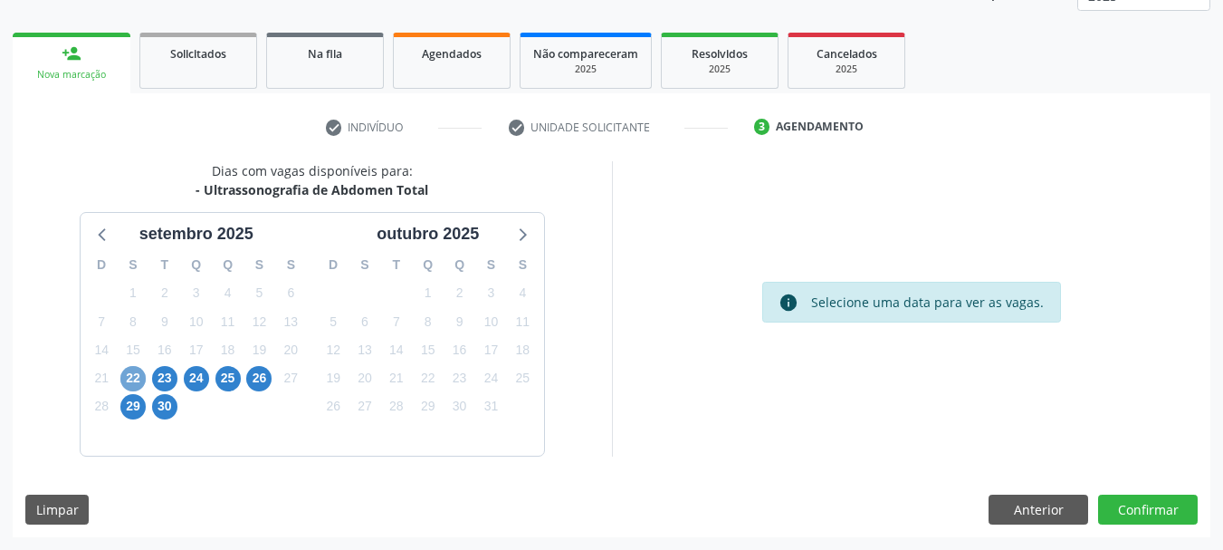
click at [131, 386] on span "22" at bounding box center [132, 378] width 25 height 25
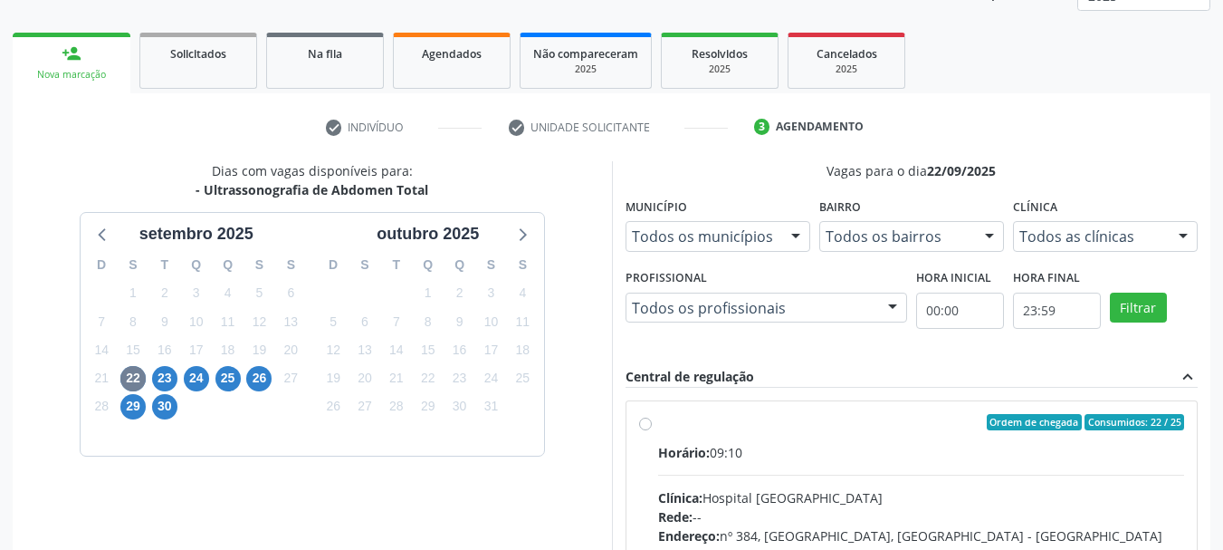
click at [874, 421] on div "Ordem de chegada Consumidos: 22 / 25" at bounding box center [921, 422] width 527 height 16
click at [652, 421] on input "Ordem de chegada Consumidos: 22 / 25 Horário: 09:10 Clínica: Hospital Sao Franc…" at bounding box center [645, 422] width 13 height 16
radio input "true"
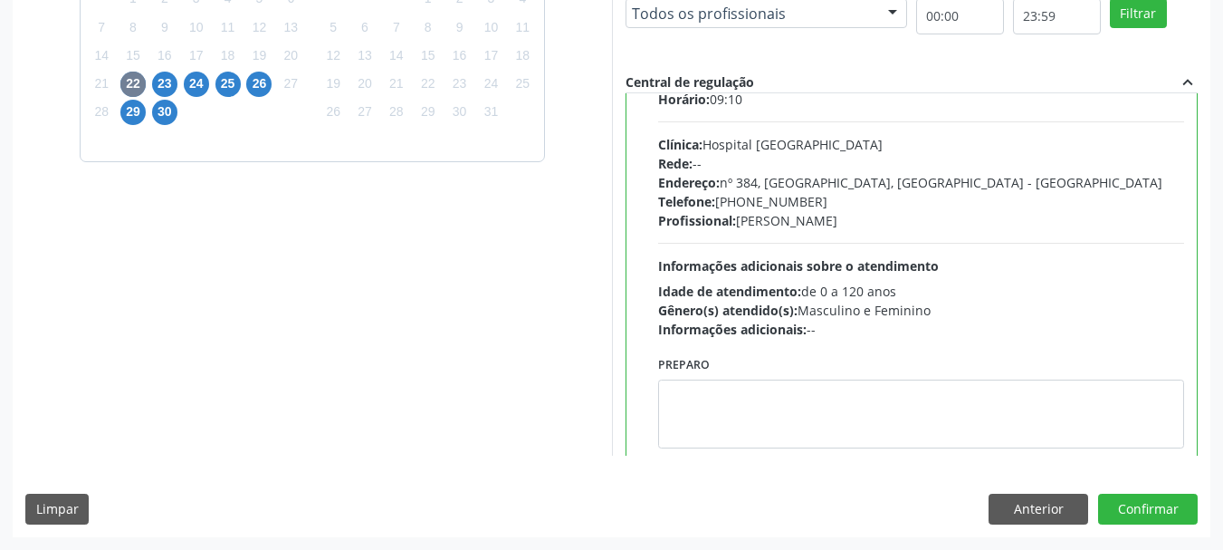
scroll to position [90, 0]
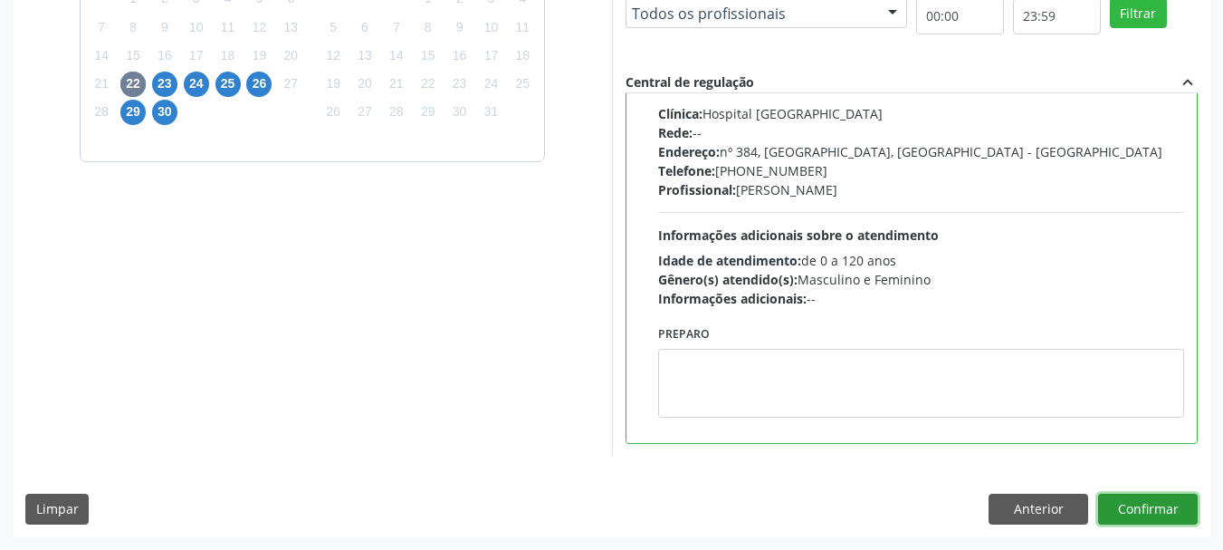
click at [1166, 504] on button "Confirmar" at bounding box center [1148, 508] width 100 height 31
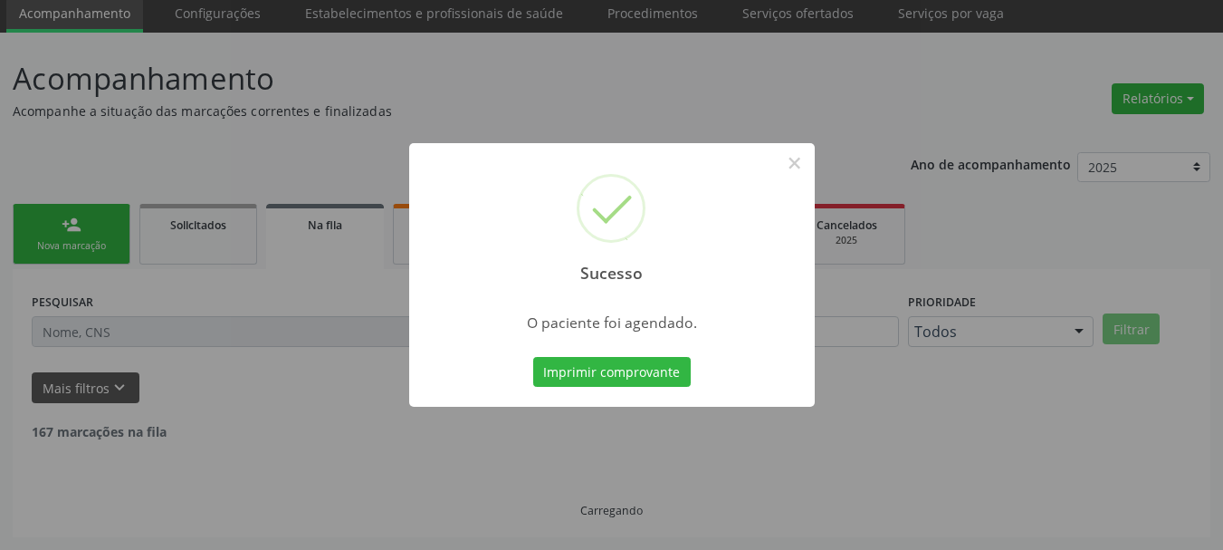
scroll to position [48, 0]
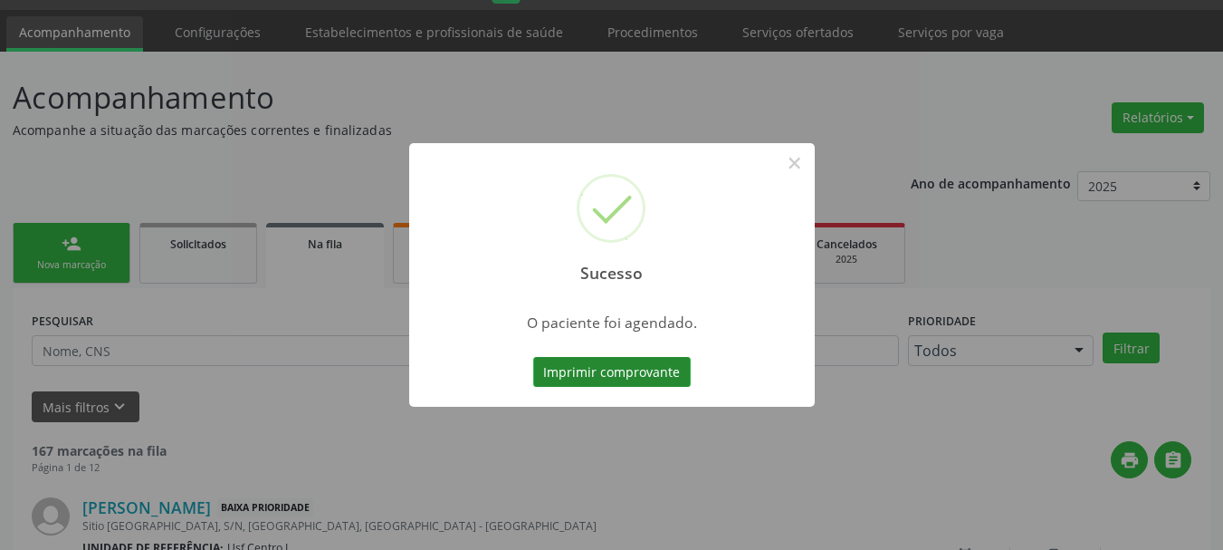
click at [611, 373] on button "Imprimir comprovante" at bounding box center [612, 372] width 158 height 31
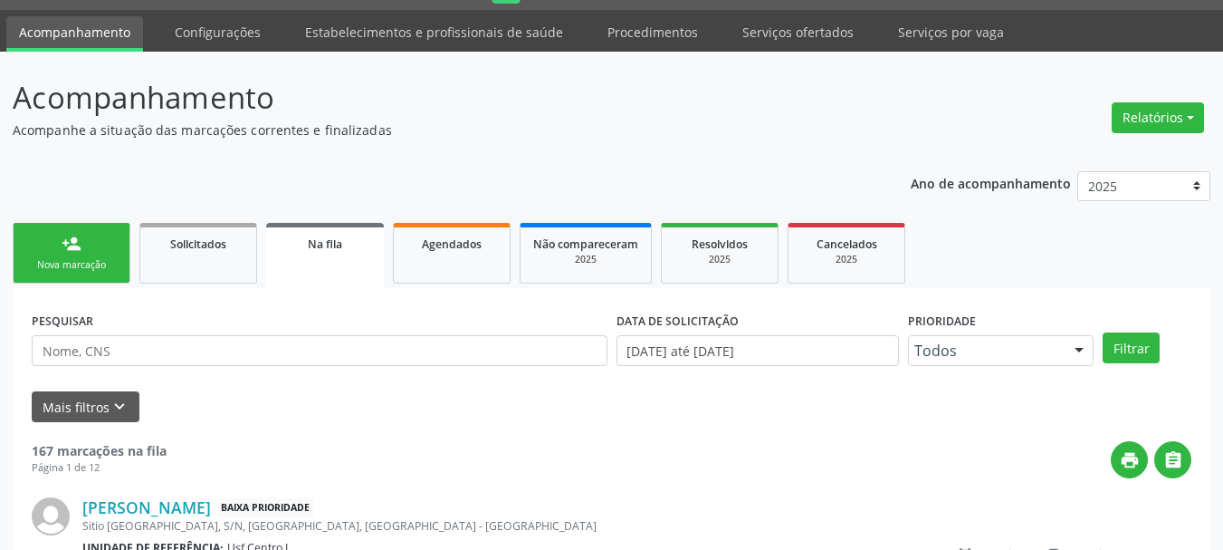
click at [39, 261] on div "Nova marcação" at bounding box center [71, 265] width 91 height 14
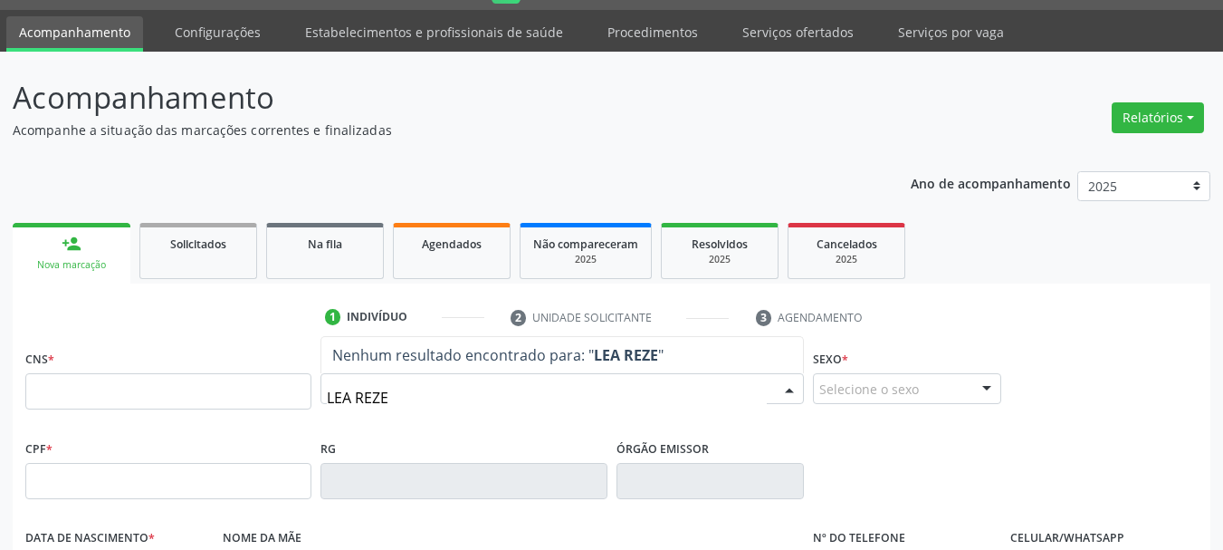
type input "LEA REZEN"
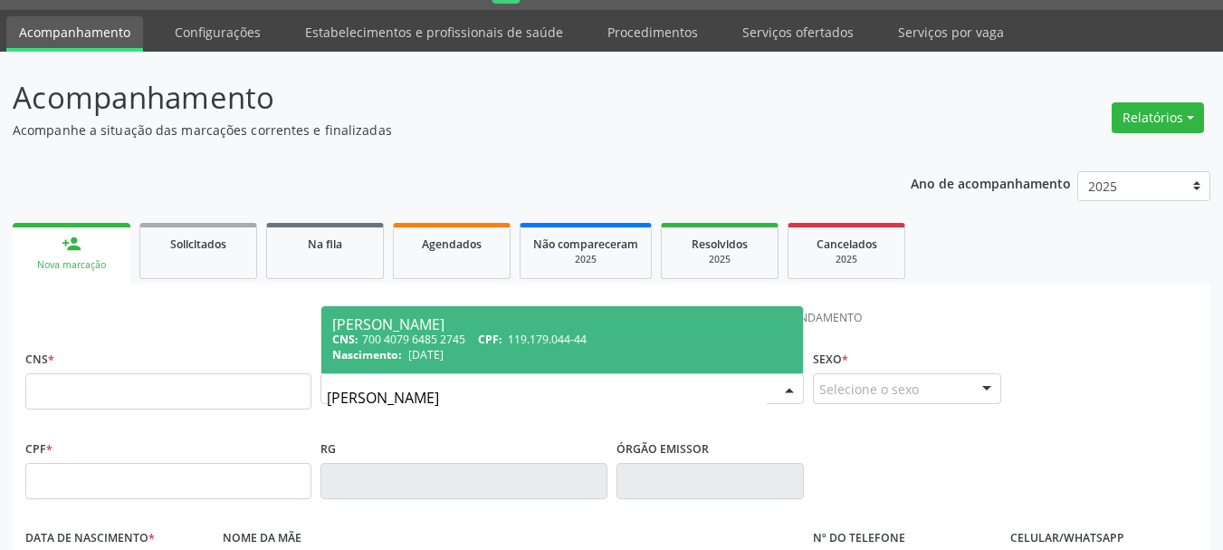
click at [436, 336] on div "CNS: 700 4079 6485 2745 CPF: 119.179.044-44" at bounding box center [562, 338] width 460 height 15
type input "700 4079 6485 2745"
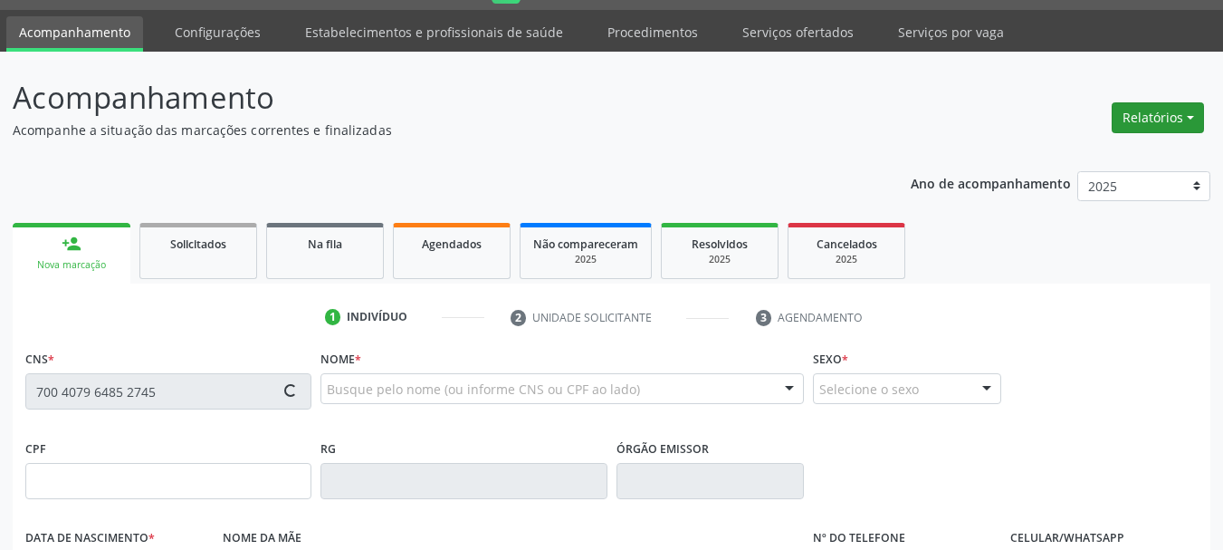
type input "119.179.044-44"
type input "25/05/1997"
type input "Joseida Rezende"
type input "(87) 99999-9999"
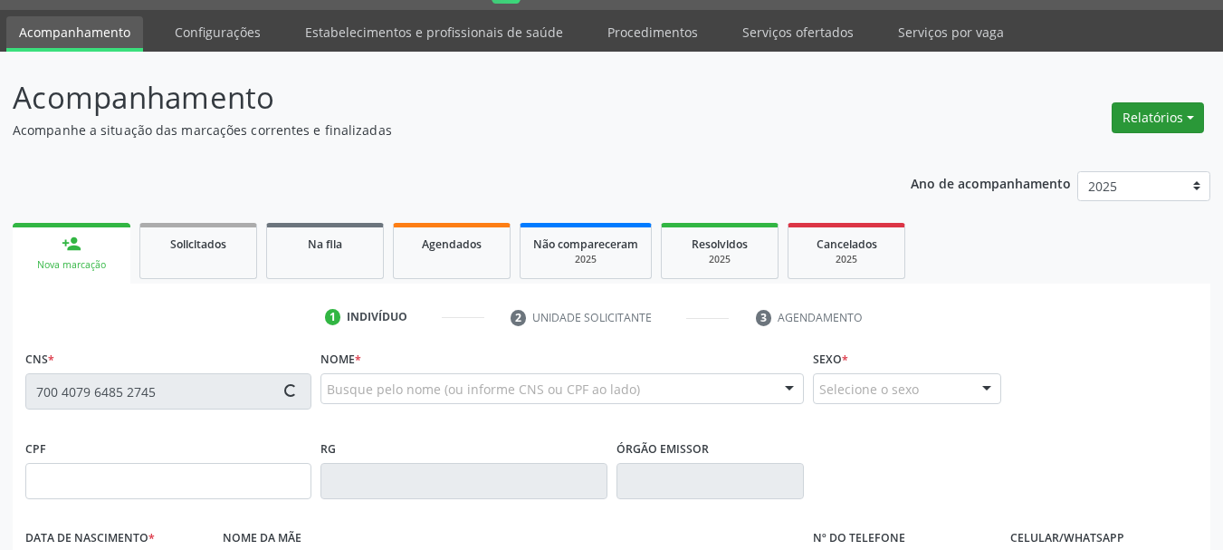
type input "782.680.104-44"
type input "S/N"
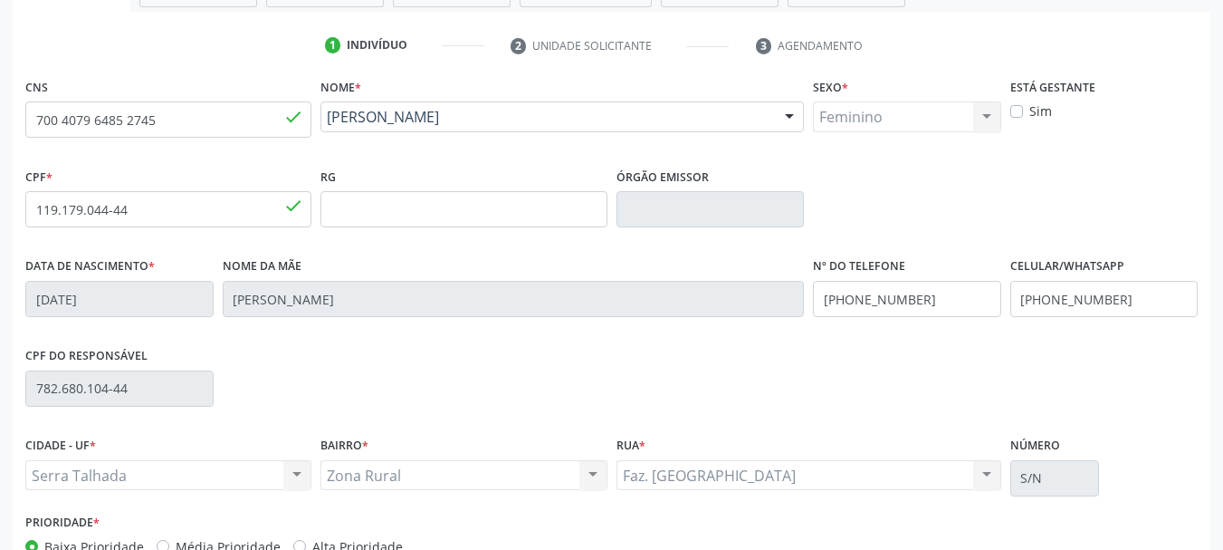
scroll to position [432, 0]
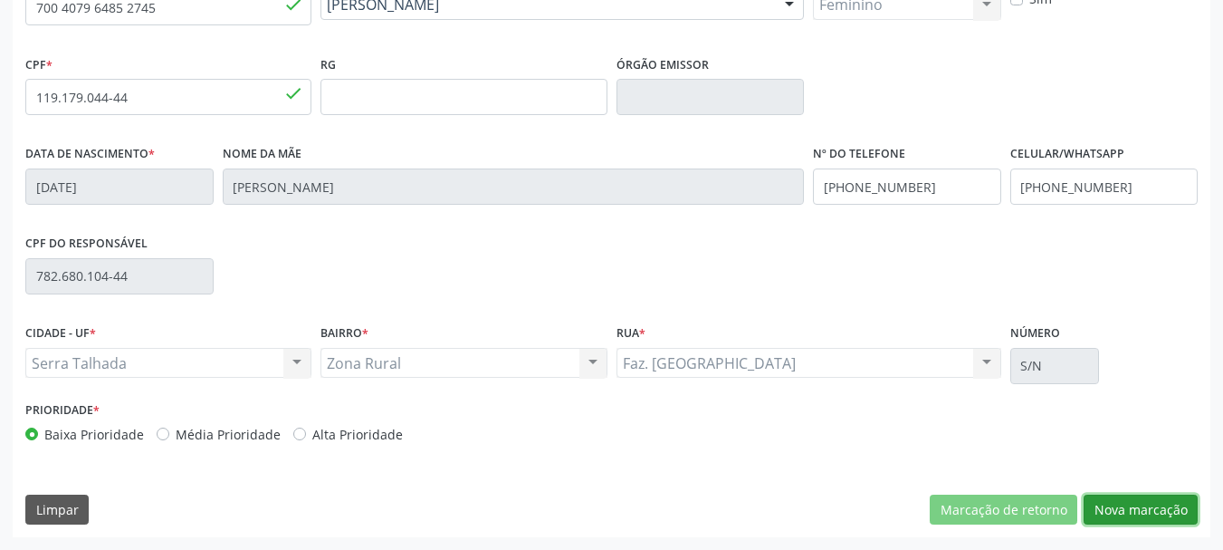
click at [1157, 499] on button "Nova marcação" at bounding box center [1141, 509] width 114 height 31
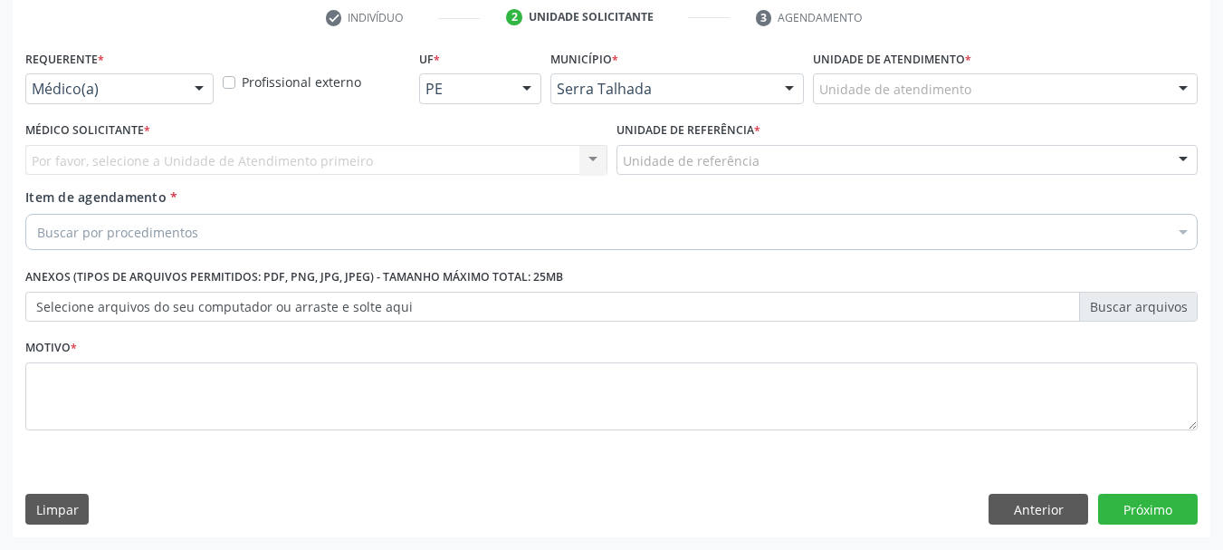
scroll to position [348, 0]
drag, startPoint x: 142, startPoint y: 97, endPoint x: 139, endPoint y: 109, distance: 12.1
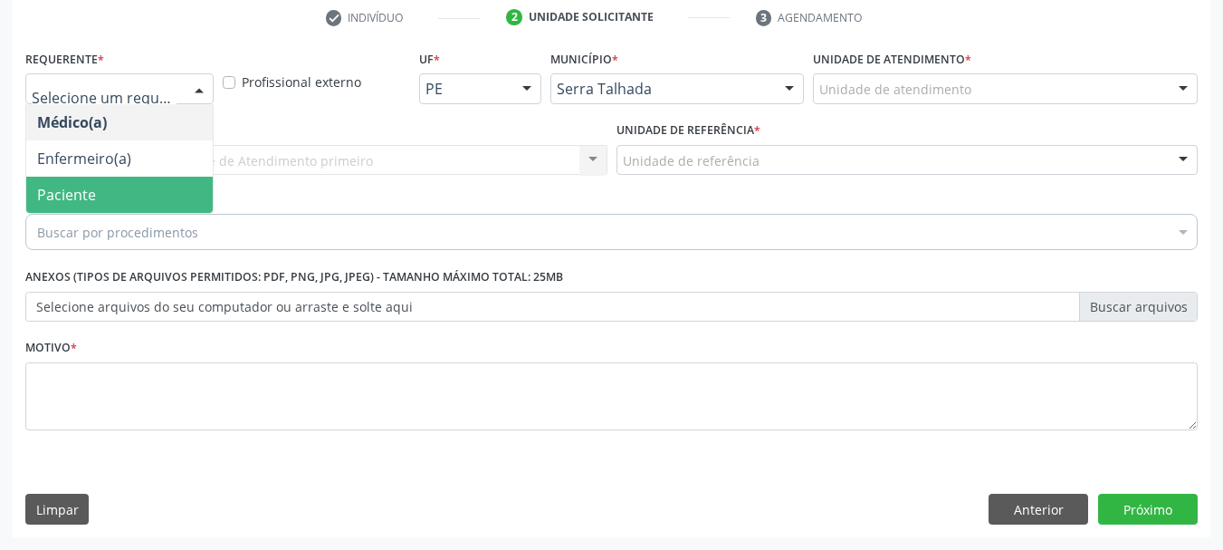
drag, startPoint x: 139, startPoint y: 195, endPoint x: 151, endPoint y: 191, distance: 13.2
click at [138, 196] on span "Paciente" at bounding box center [119, 195] width 187 height 36
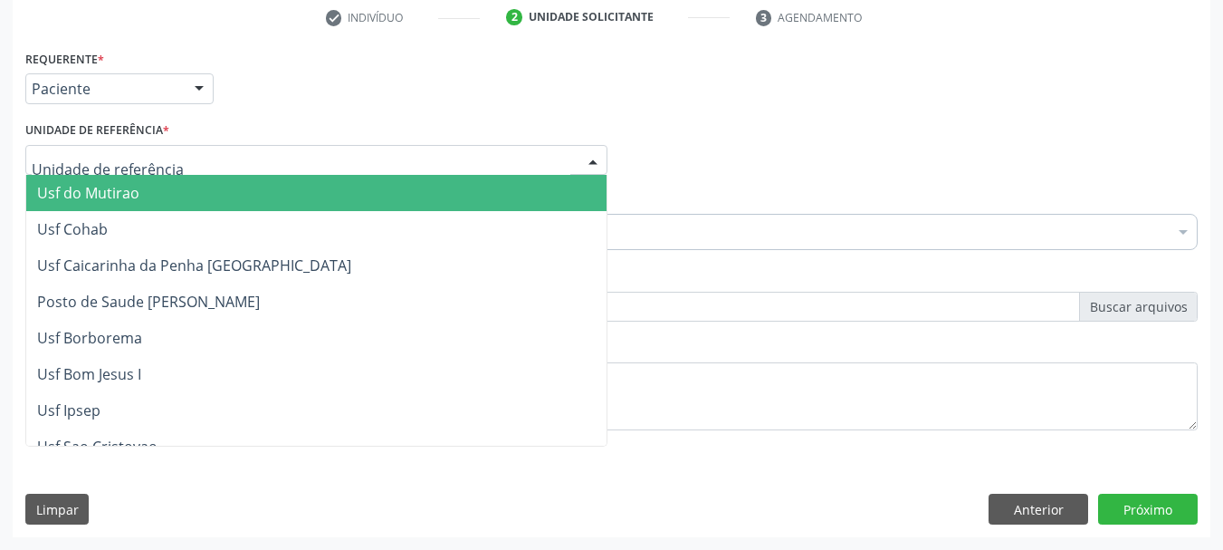
click at [162, 170] on div at bounding box center [316, 160] width 582 height 31
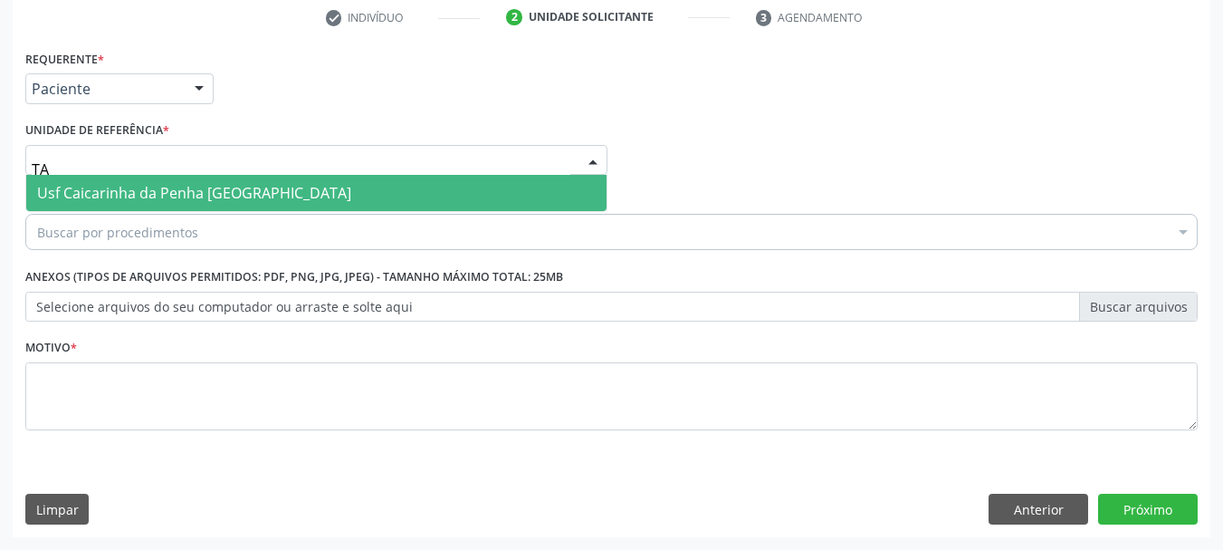
type input "T"
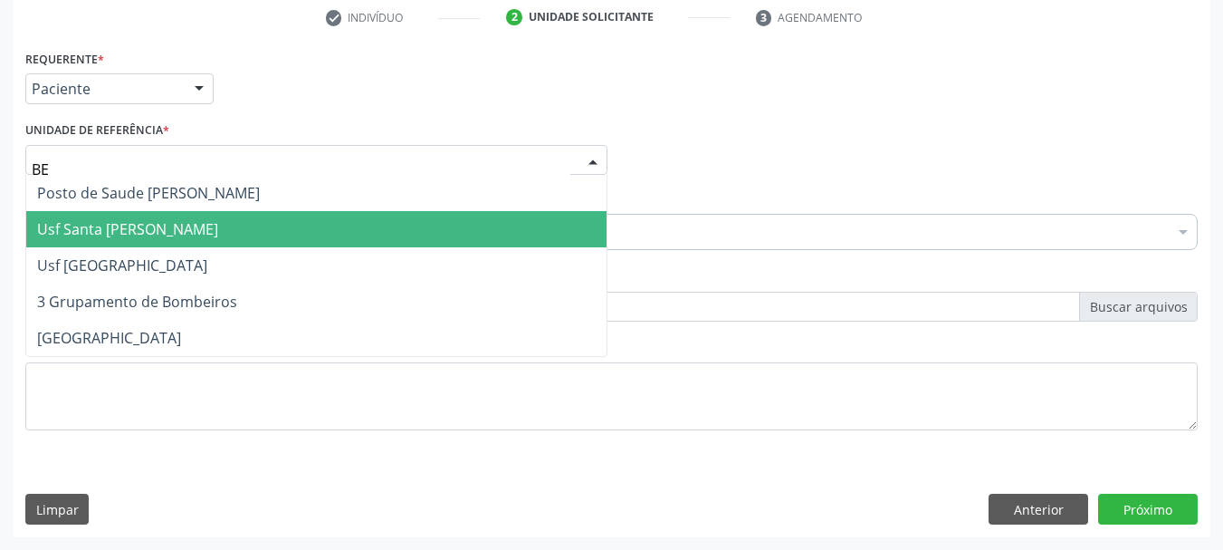
click at [218, 229] on span "Usf Santa [PERSON_NAME]" at bounding box center [127, 229] width 181 height 20
type input "BE"
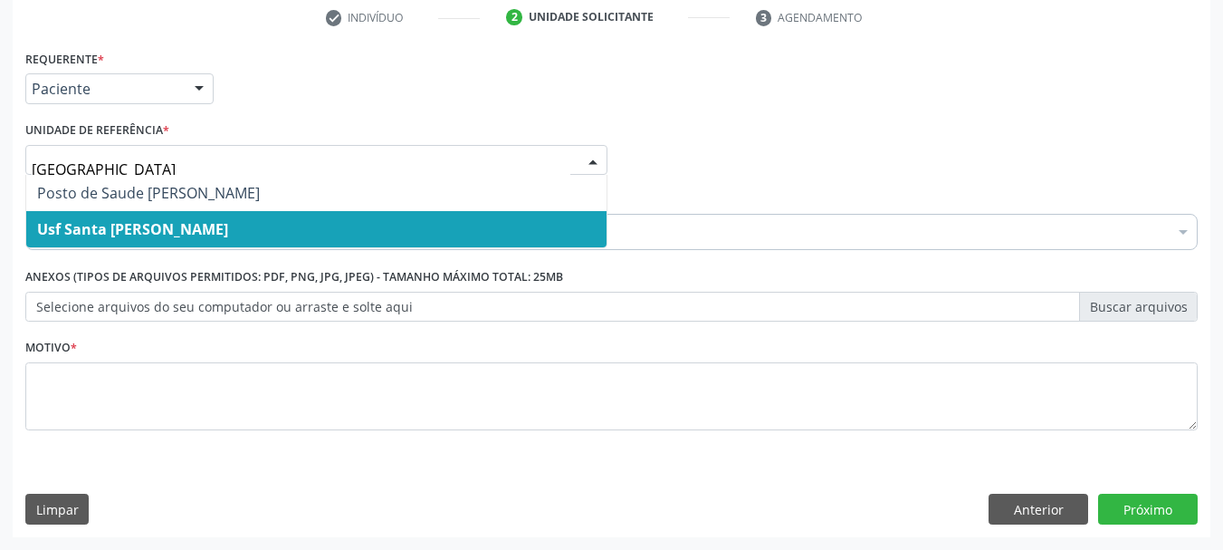
type input "BERNA"
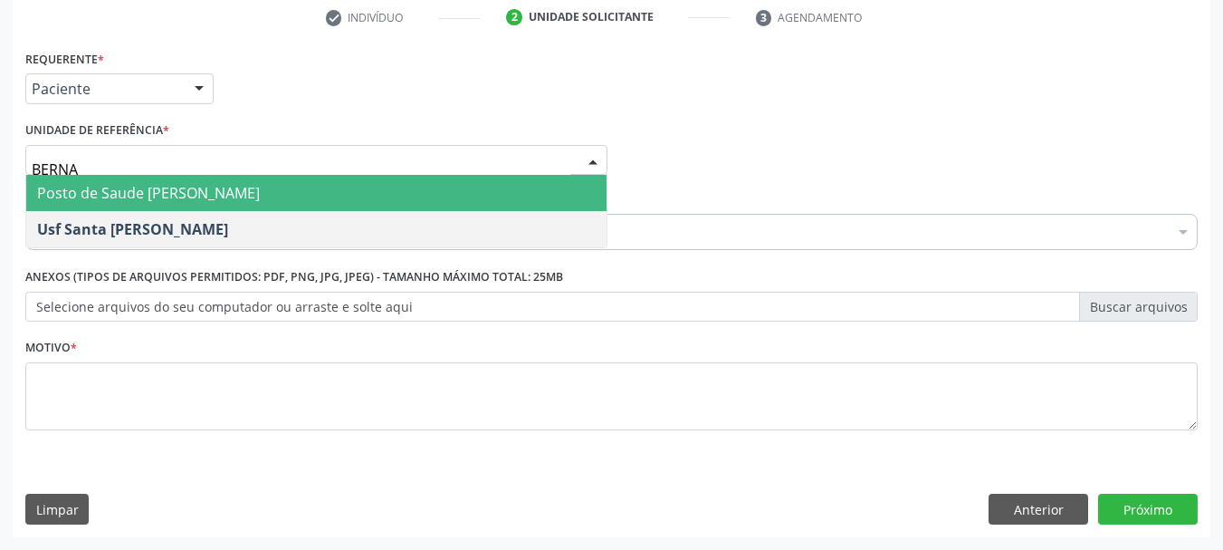
click at [175, 194] on span "Posto de Saude [PERSON_NAME]" at bounding box center [148, 193] width 223 height 20
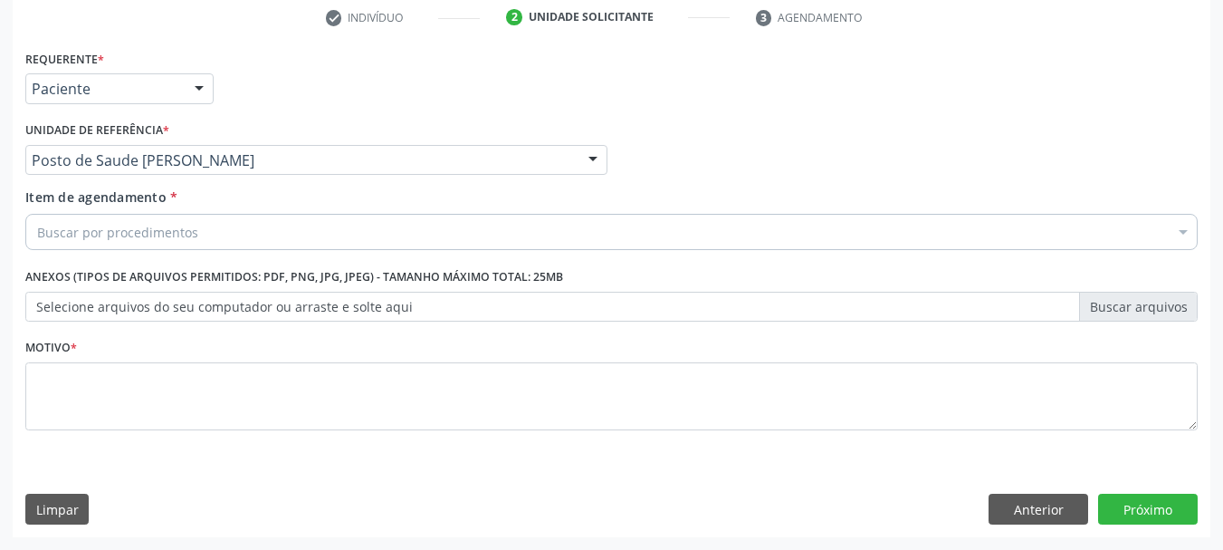
click at [187, 242] on div "Buscar por procedimentos" at bounding box center [611, 232] width 1172 height 36
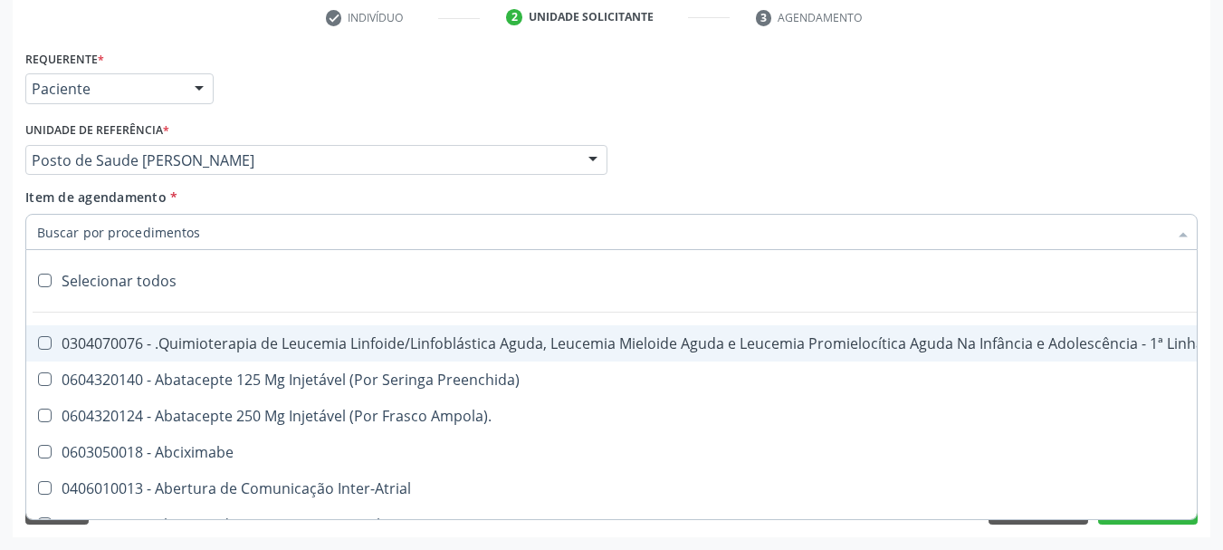
click at [185, 240] on input "Item de agendamento *" at bounding box center [602, 232] width 1131 height 36
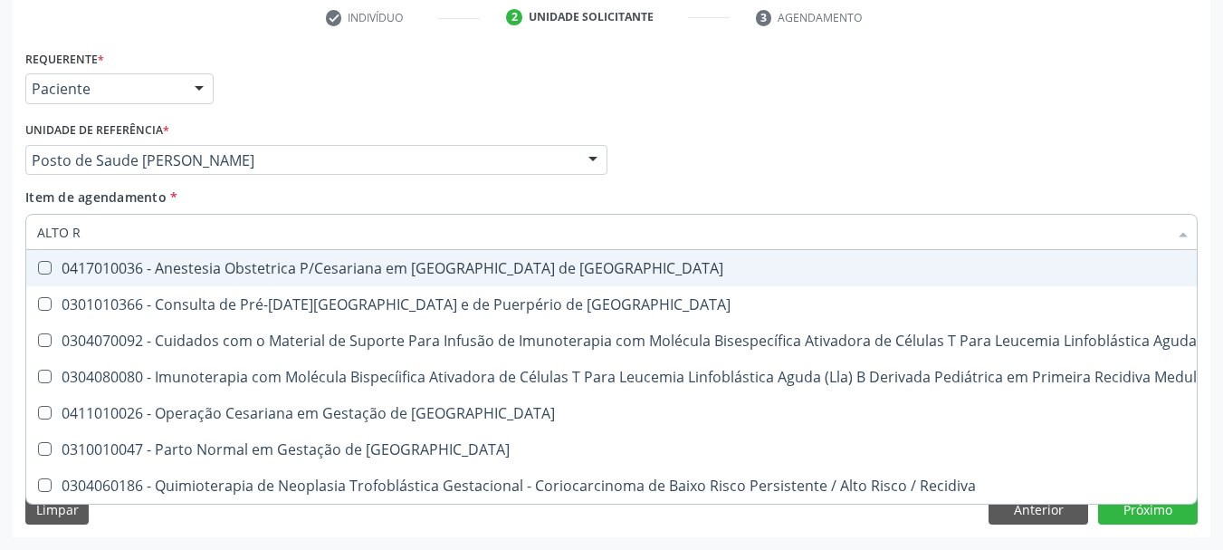
type input "ALTO RI"
click at [192, 271] on div "0417010036 - Anestesia Obstetrica P/Cesariana em [GEOGRAPHIC_DATA] de [GEOGRAPH…" at bounding box center [967, 268] width 1860 height 14
checkbox Risco "false"
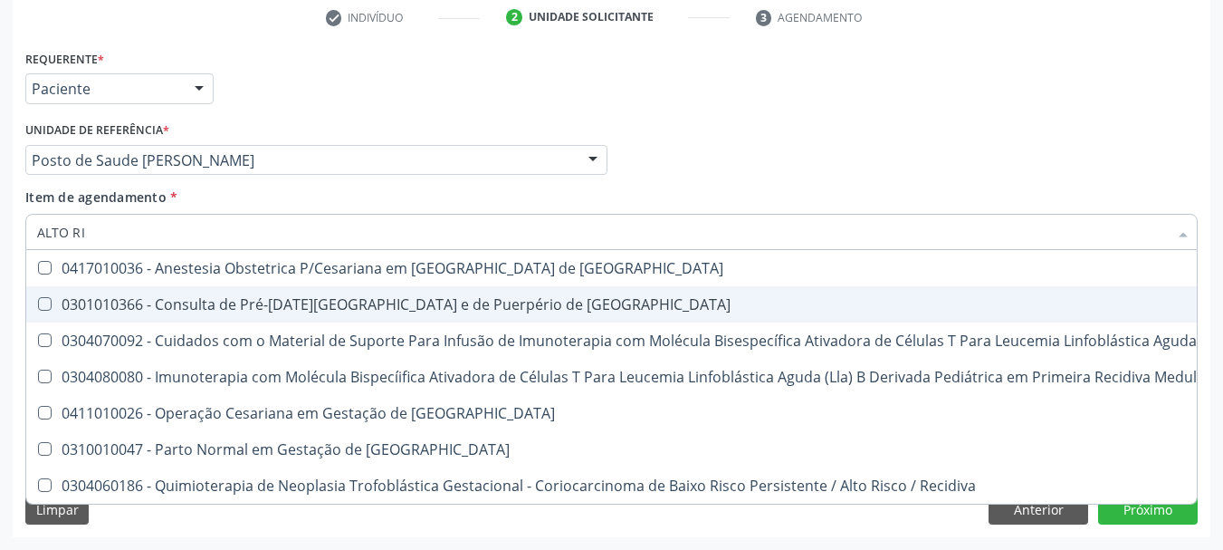
click at [194, 309] on div "0301010366 - Consulta de Pré-[DATE][GEOGRAPHIC_DATA] e de Puerpério de [GEOGRAP…" at bounding box center [967, 304] width 1860 height 14
checkbox Risco "true"
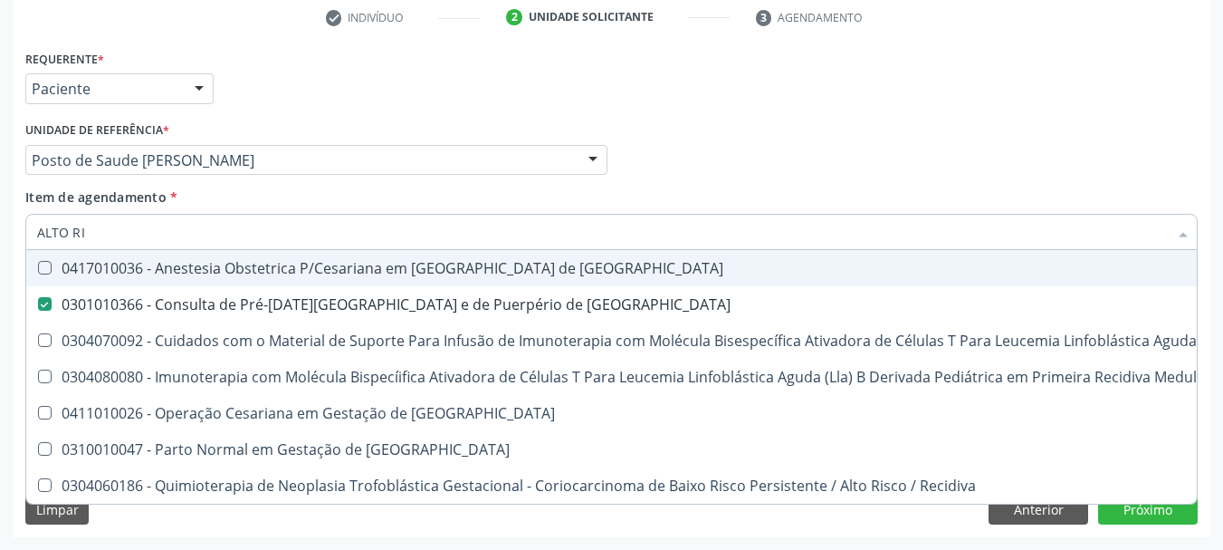
click at [867, 168] on div "Médico Solicitante Por favor, selecione a Unidade de Atendimento primeiro Nenhu…" at bounding box center [612, 152] width 1182 height 71
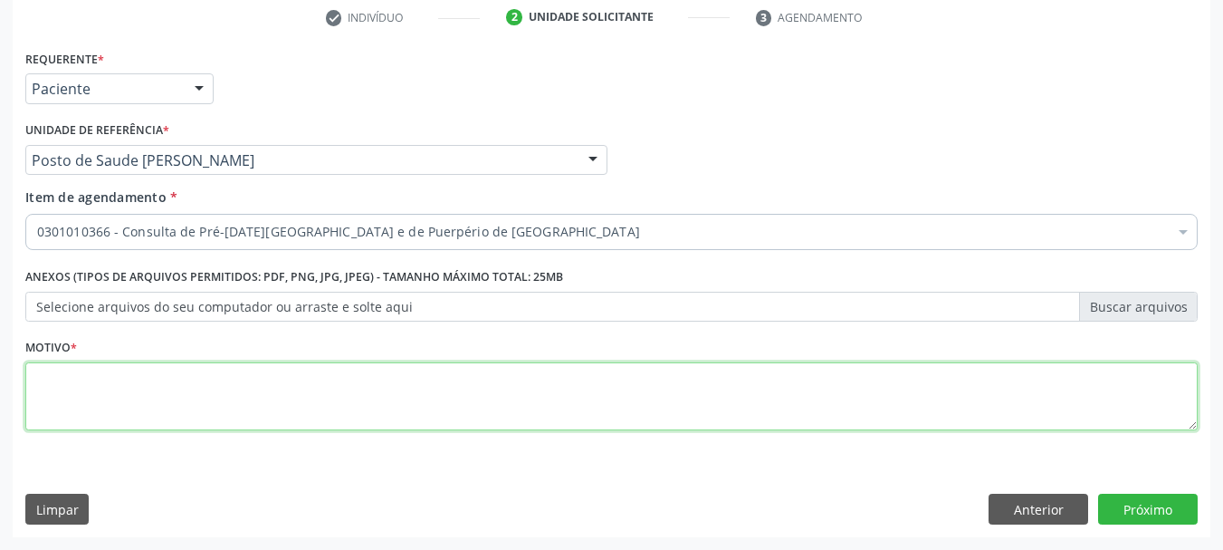
drag, startPoint x: 464, startPoint y: 391, endPoint x: 458, endPoint y: 377, distance: 15.8
click at [462, 390] on textarea at bounding box center [611, 396] width 1172 height 69
type textarea "*"
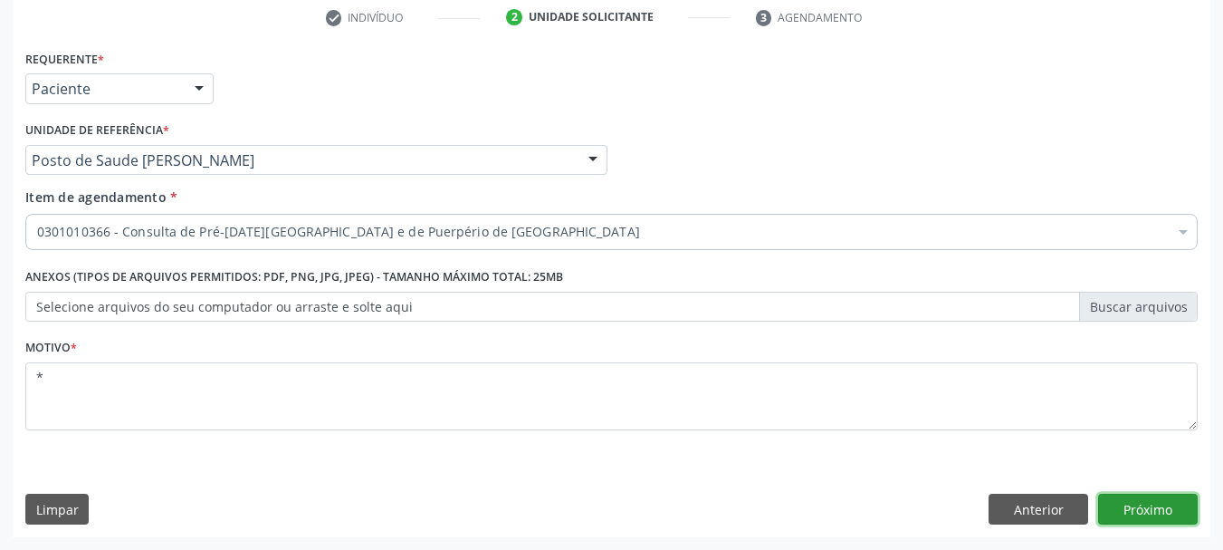
click at [1136, 503] on button "Próximo" at bounding box center [1148, 508] width 100 height 31
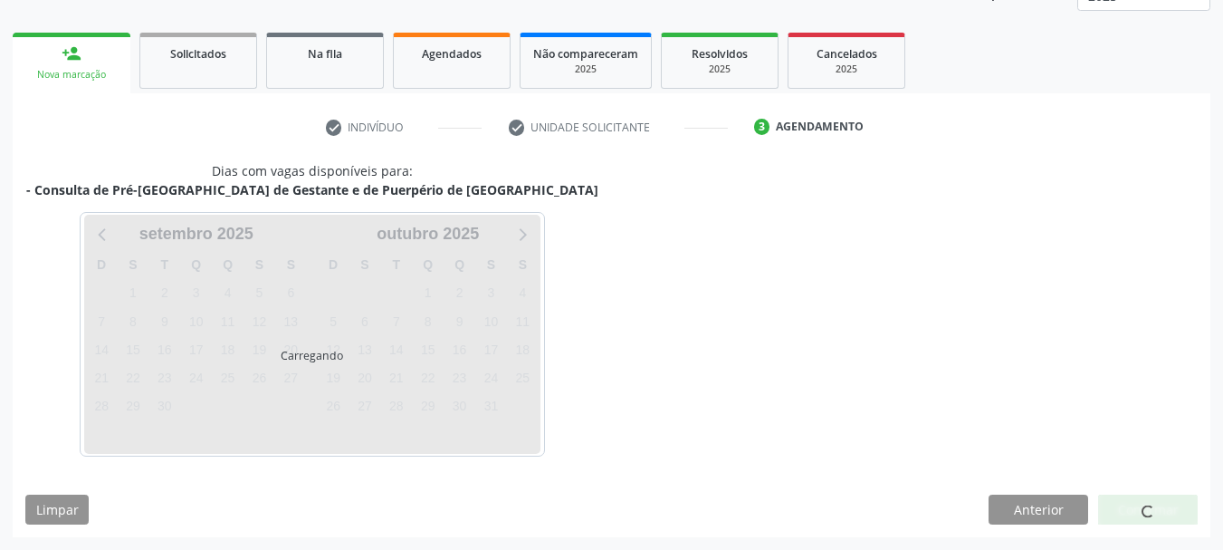
scroll to position [238, 0]
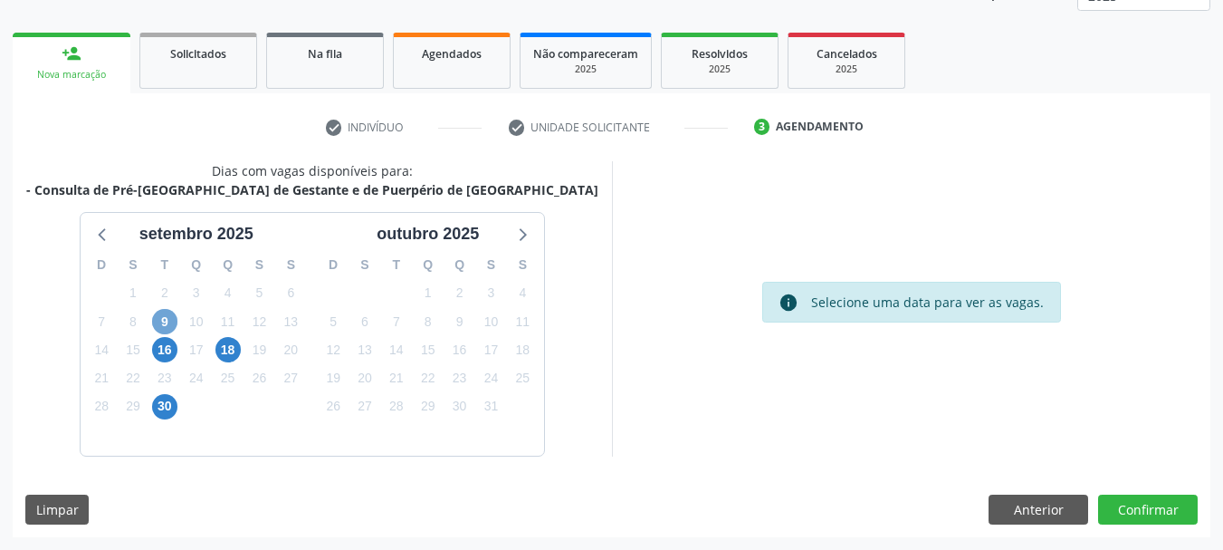
click at [169, 318] on span "9" at bounding box center [164, 321] width 25 height 25
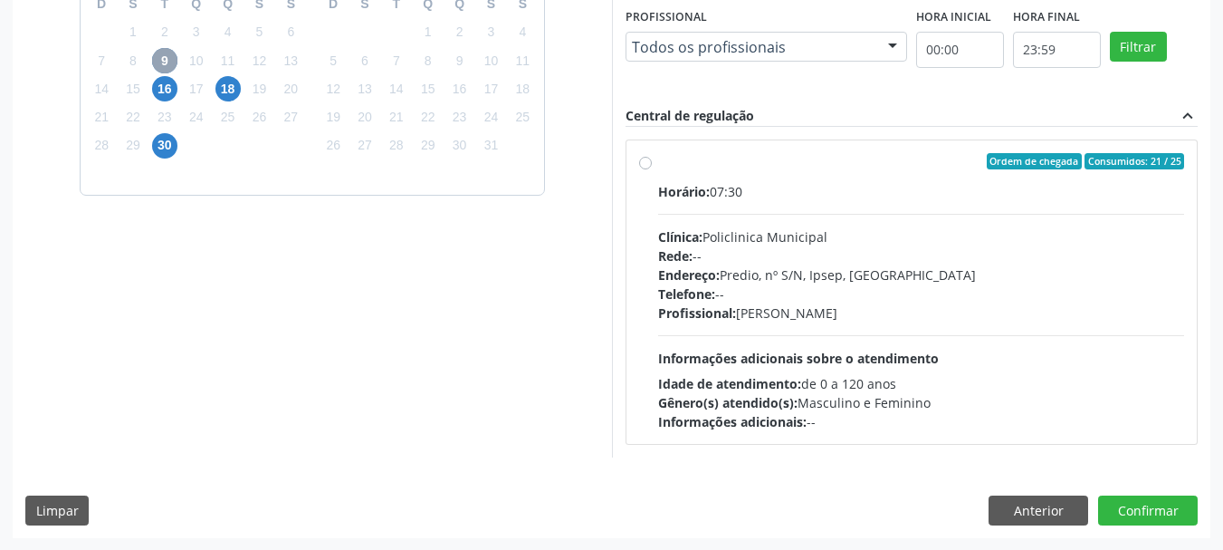
scroll to position [500, 0]
click at [796, 179] on label "Ordem de chegada Consumidos: 21 / 25 Horário: 07:30 Clínica: Policlinica Munici…" at bounding box center [921, 291] width 527 height 278
click at [652, 168] on input "Ordem de chegada Consumidos: 21 / 25 Horário: 07:30 Clínica: Policlinica Munici…" at bounding box center [645, 160] width 13 height 16
radio input "true"
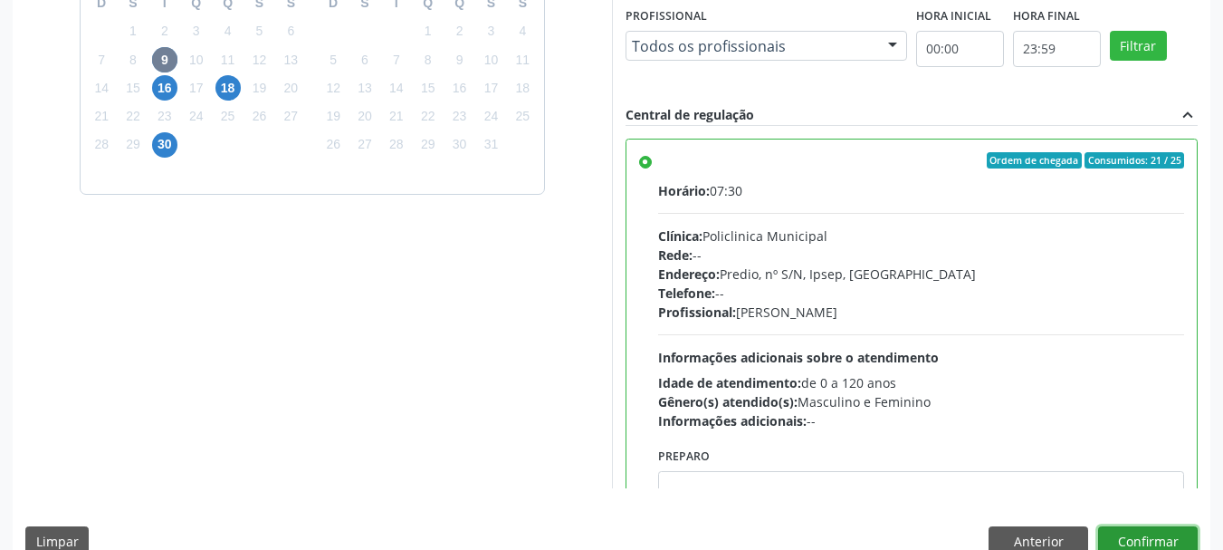
click at [1143, 531] on button "Confirmar" at bounding box center [1148, 541] width 100 height 31
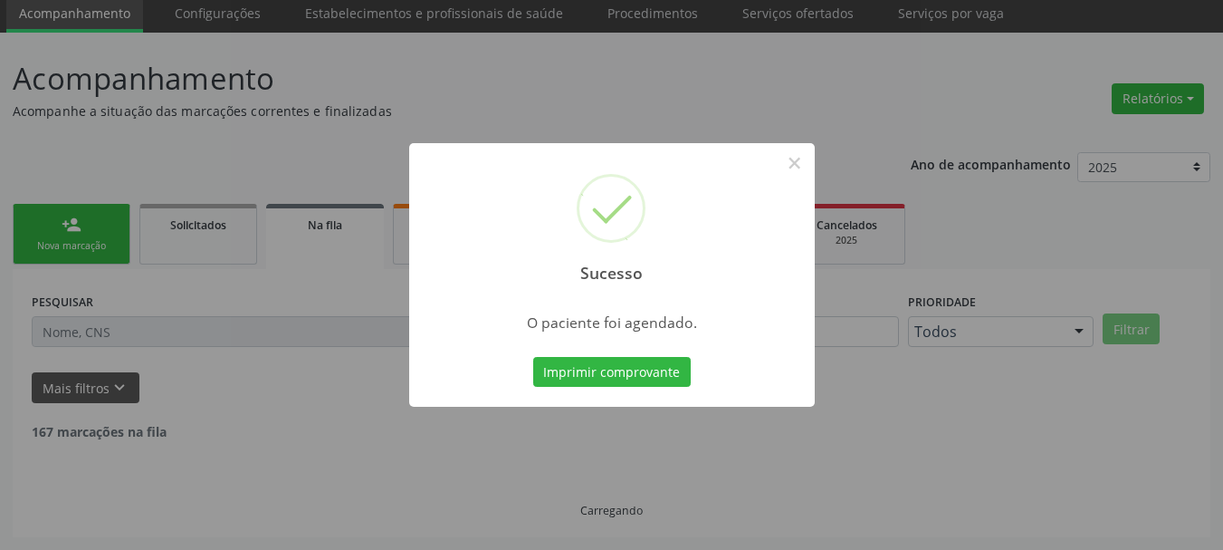
scroll to position [48, 0]
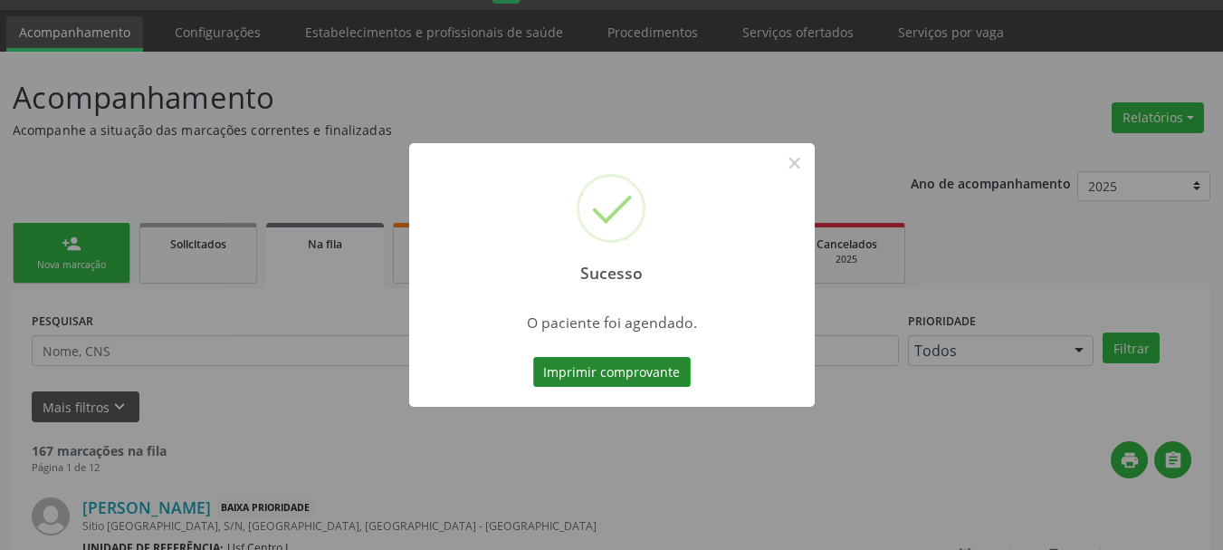
click at [605, 368] on button "Imprimir comprovante" at bounding box center [612, 372] width 158 height 31
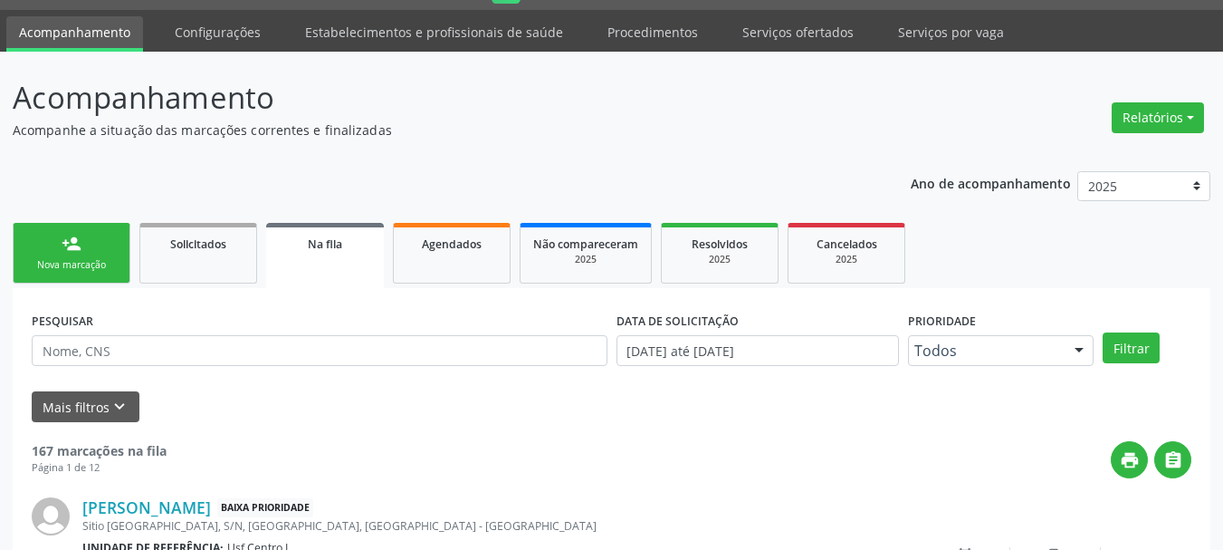
click at [53, 258] on div "Nova marcação" at bounding box center [71, 265] width 91 height 14
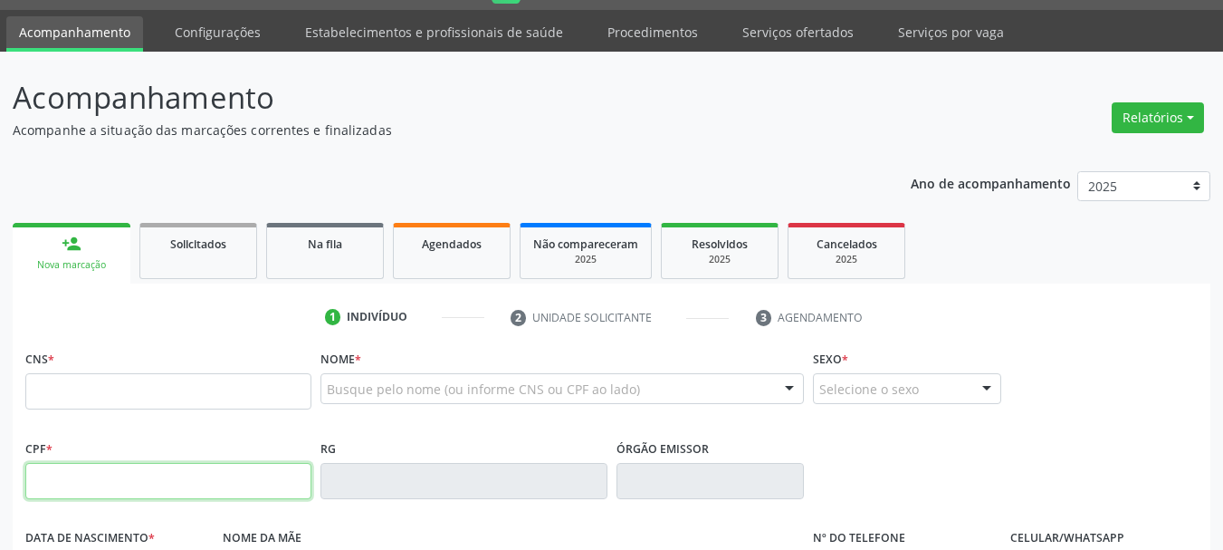
click at [86, 480] on input "text" at bounding box center [168, 481] width 286 height 36
click at [54, 394] on input "text" at bounding box center [168, 391] width 286 height 36
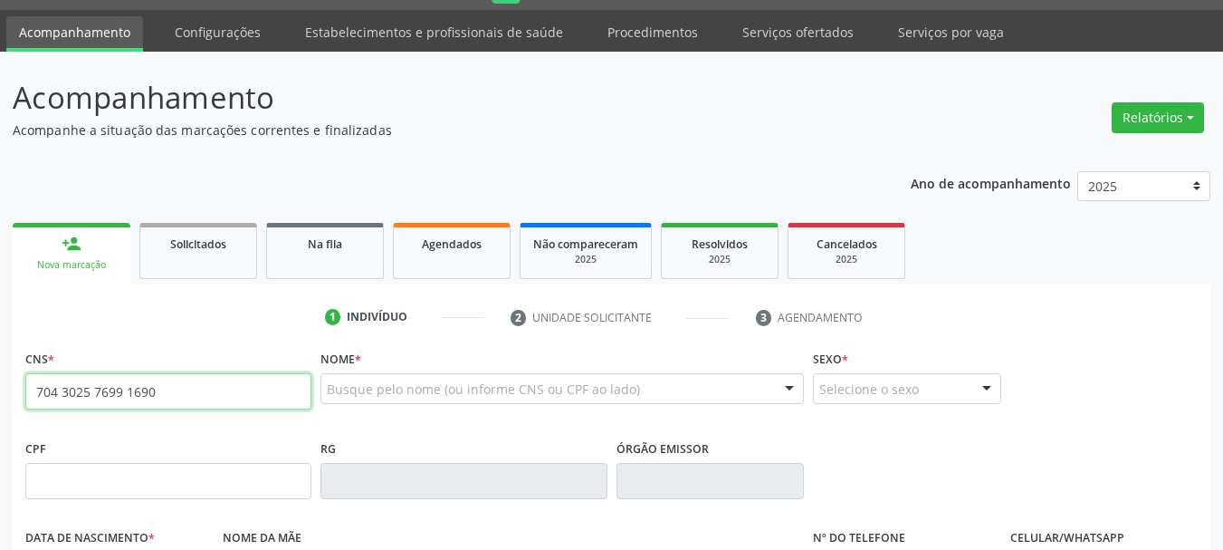
type input "704 3025 7699 1690"
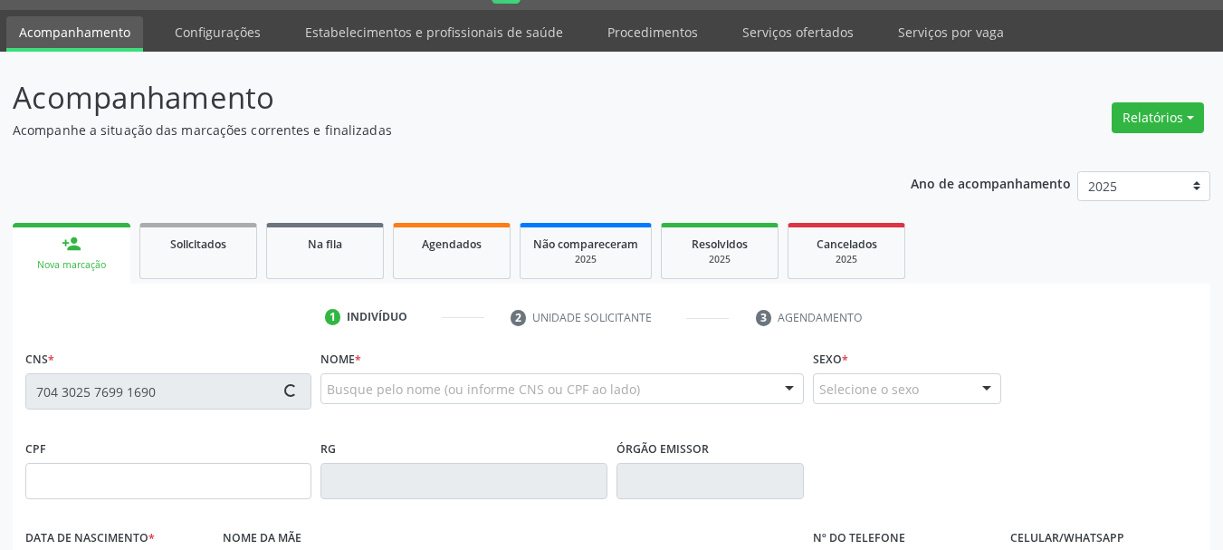
type input "108.157.524-74"
type input "3[DATE]"
type input "[PERSON_NAME]"
type input "[PHONE_NUMBER]"
type input "116.410.074-27"
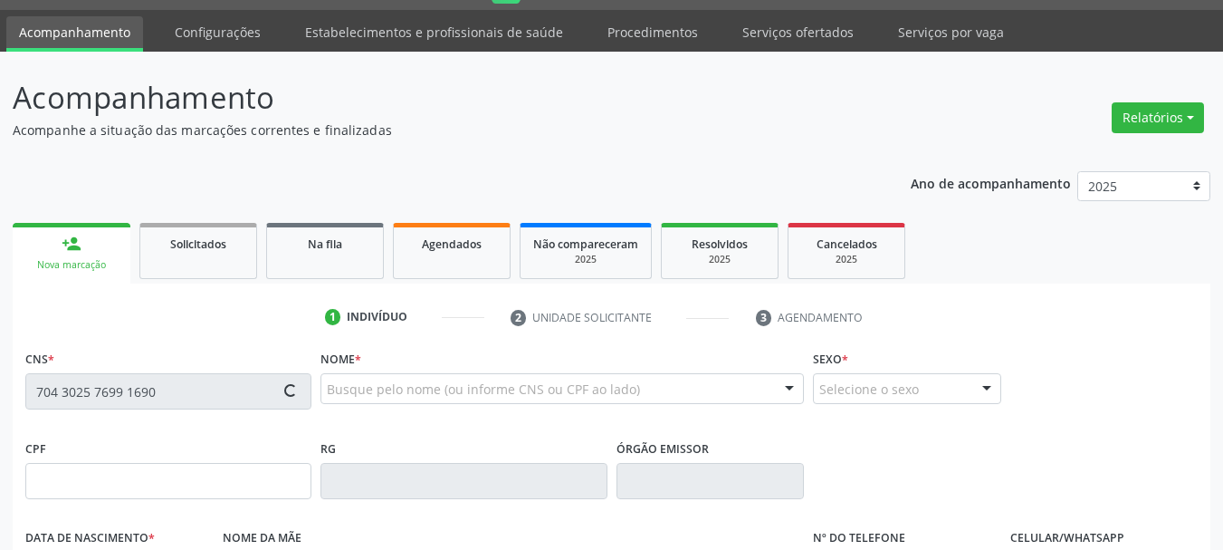
type input "S/N"
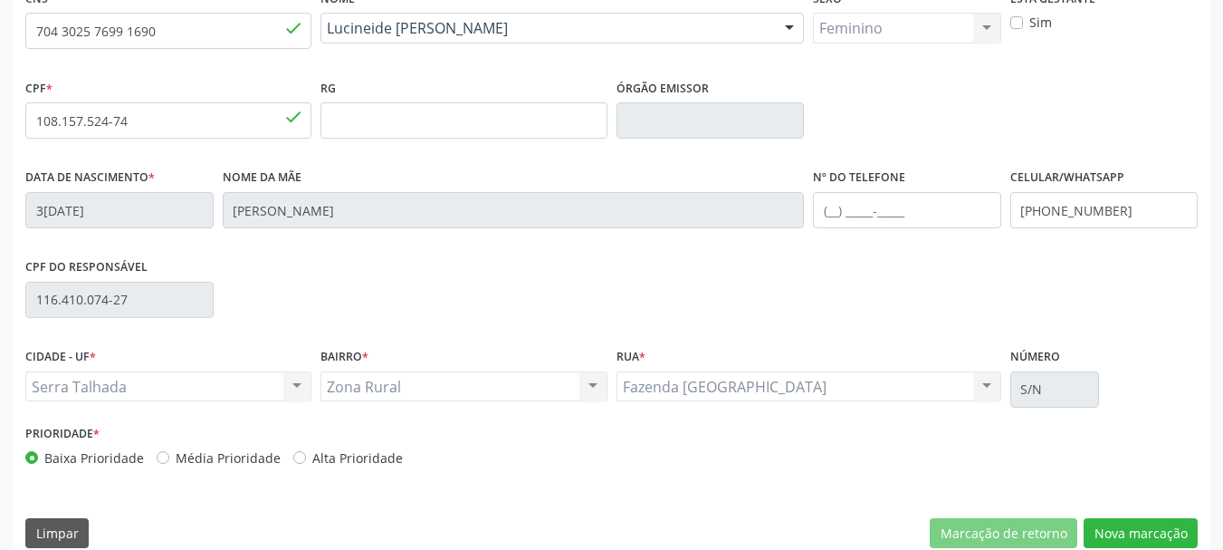
scroll to position [432, 0]
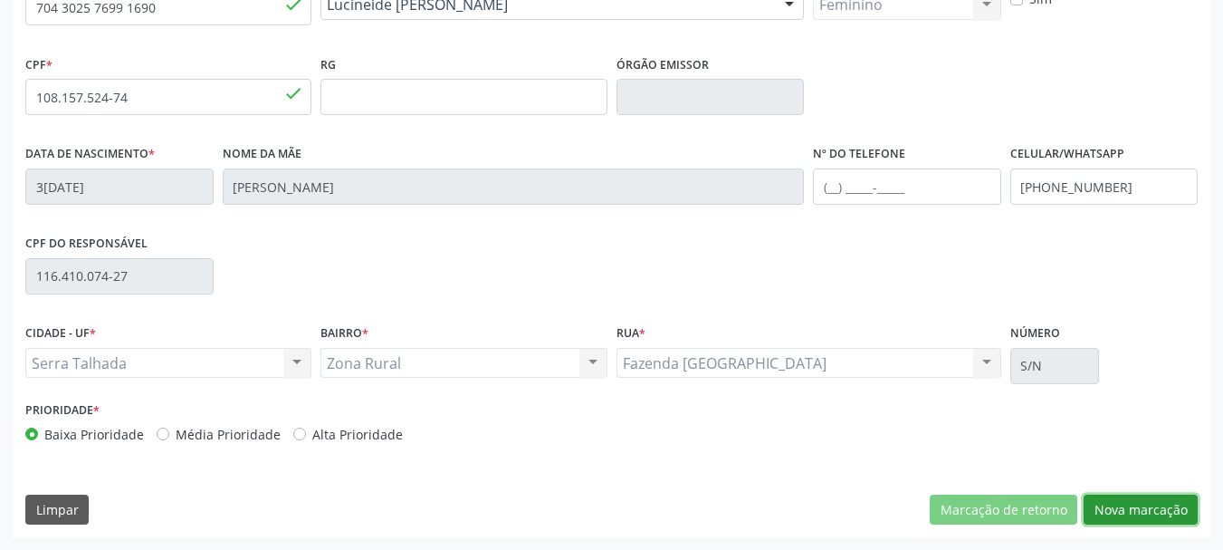
drag, startPoint x: 1129, startPoint y: 509, endPoint x: 1031, endPoint y: 464, distance: 107.4
click at [1127, 511] on button "Nova marcação" at bounding box center [1141, 509] width 114 height 31
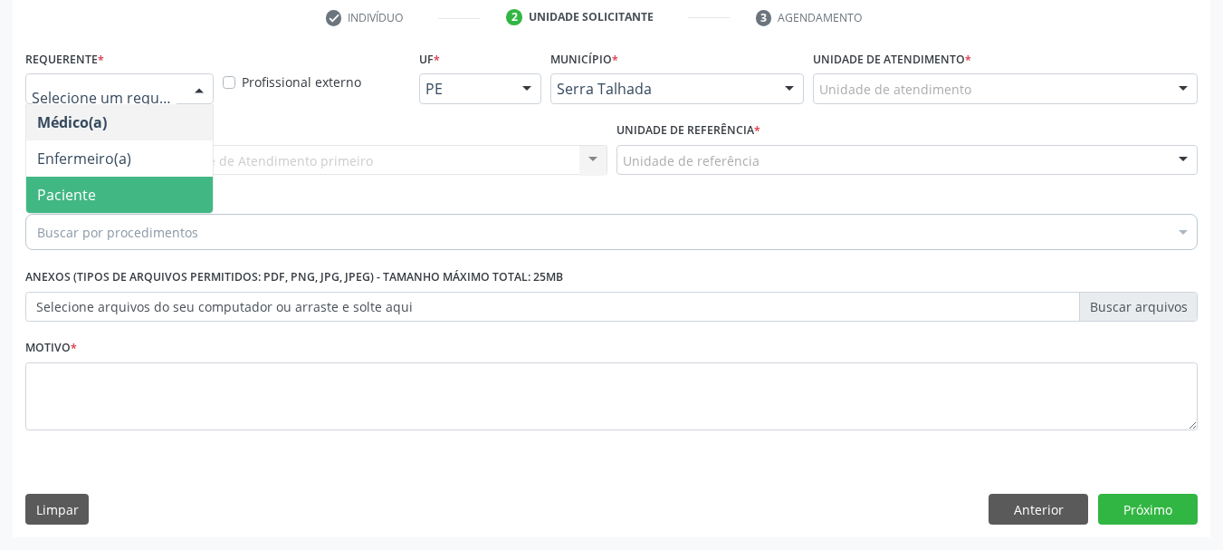
drag, startPoint x: 83, startPoint y: 185, endPoint x: 90, endPoint y: 172, distance: 14.2
click at [82, 186] on span "Paciente" at bounding box center [66, 195] width 59 height 20
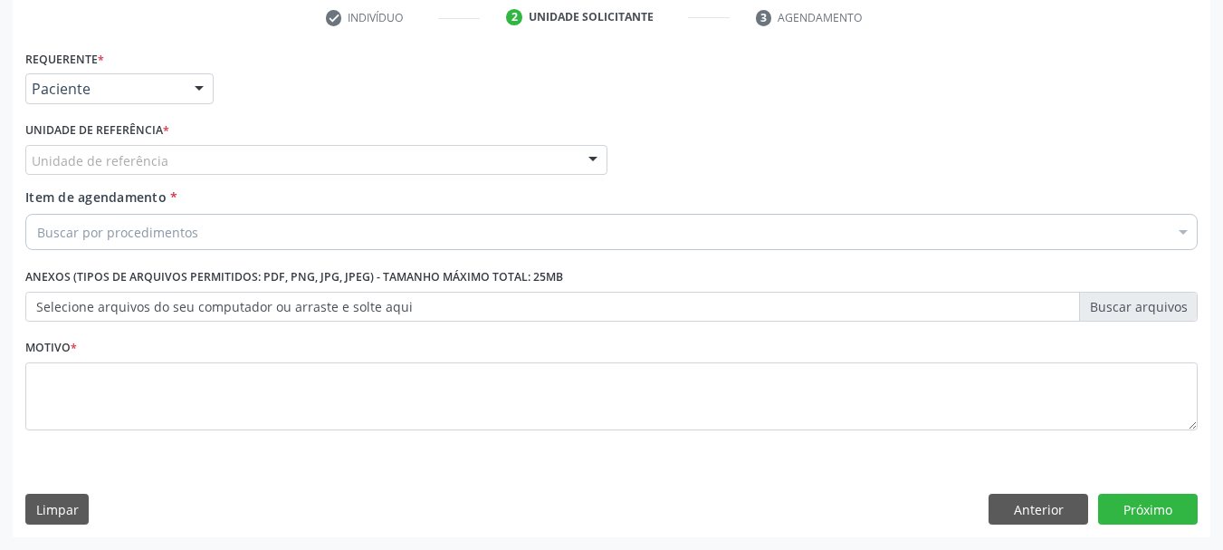
click at [100, 142] on label "Unidade de referência *" at bounding box center [97, 131] width 144 height 28
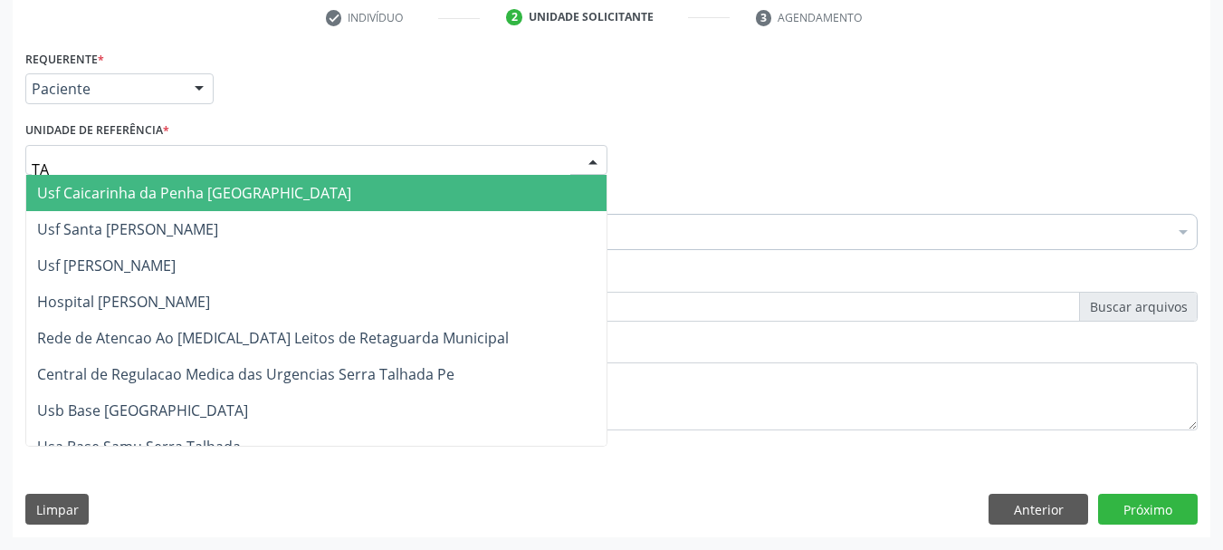
type input "TAU"
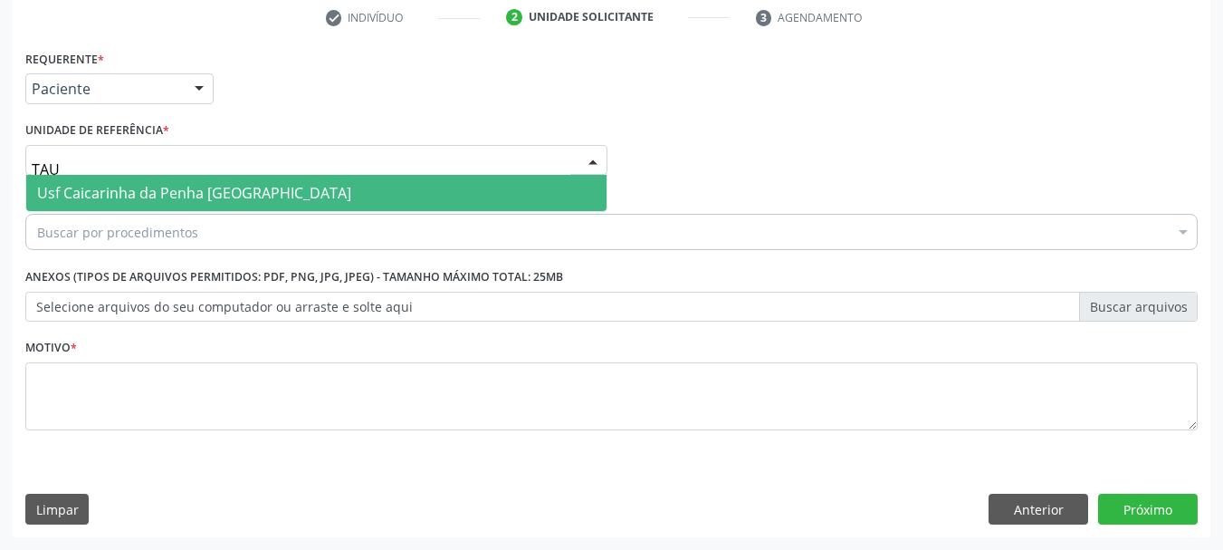
click at [172, 199] on span "Usf Caicarinha da Penha [GEOGRAPHIC_DATA]" at bounding box center [194, 193] width 314 height 20
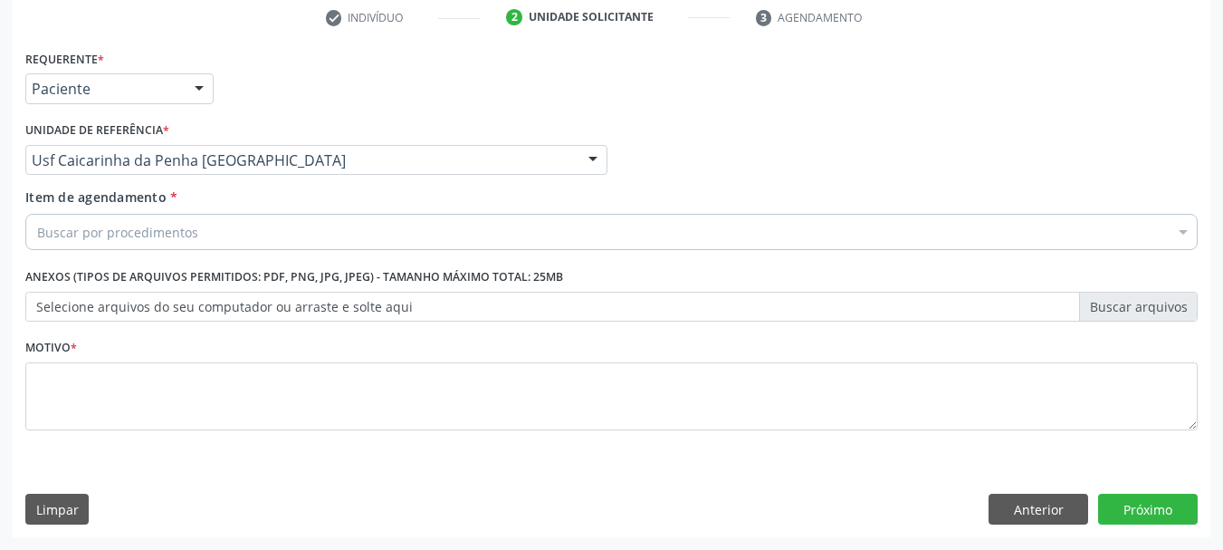
click at [198, 228] on div "Buscar por procedimentos" at bounding box center [611, 232] width 1172 height 36
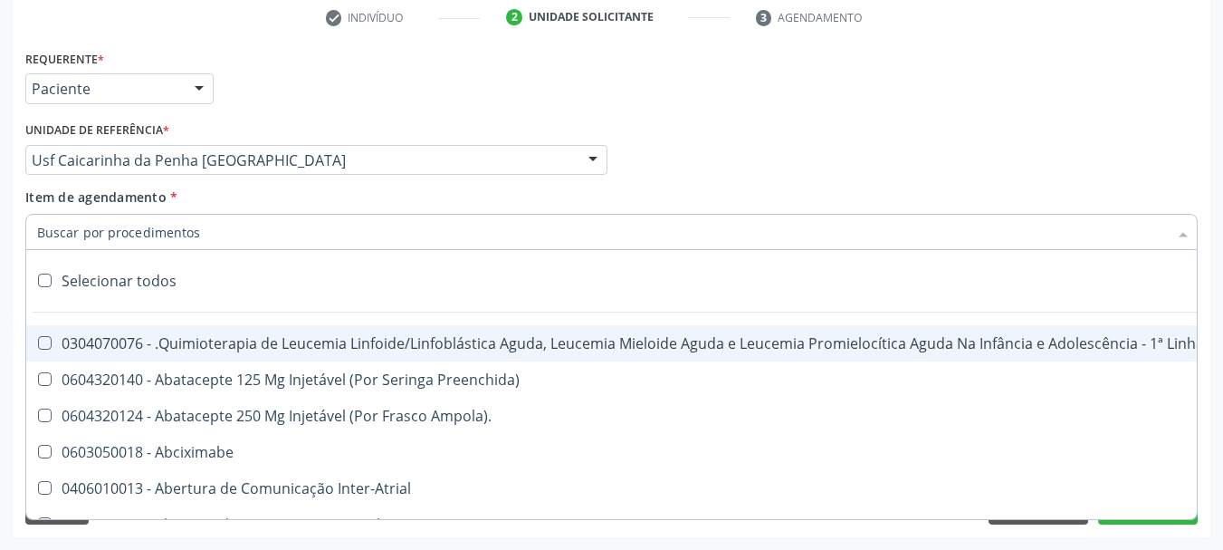
click at [164, 236] on input "Item de agendamento *" at bounding box center [602, 232] width 1131 height 36
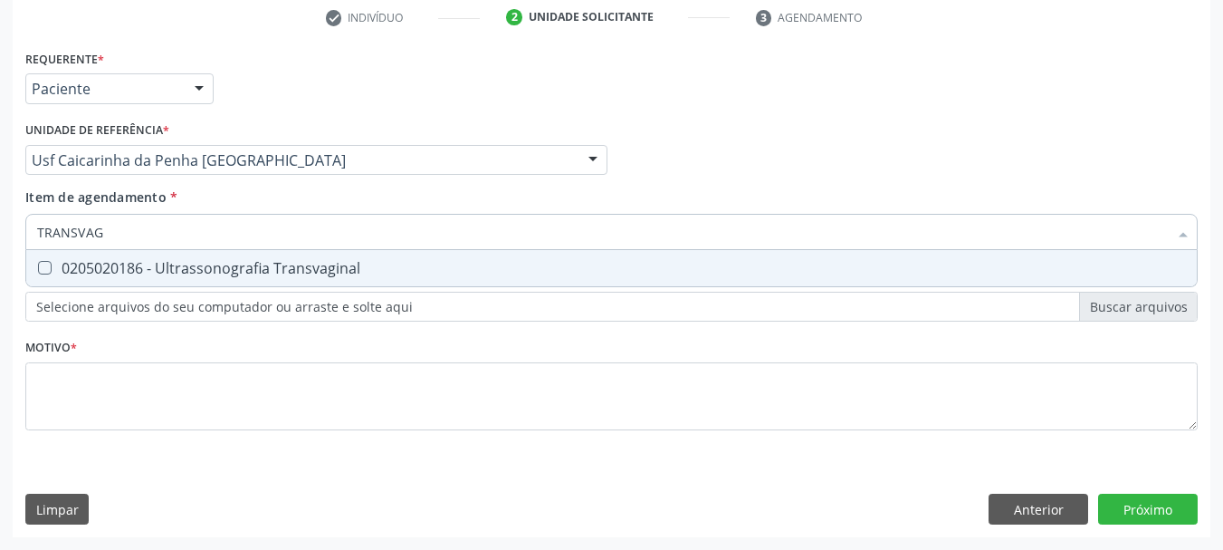
type input "TRANSVAGI"
drag, startPoint x: 76, startPoint y: 263, endPoint x: 70, endPoint y: 326, distance: 62.8
click at [74, 268] on div "0205020186 - Ultrassonografia Transvaginal" at bounding box center [611, 268] width 1149 height 14
checkbox Transvaginal "true"
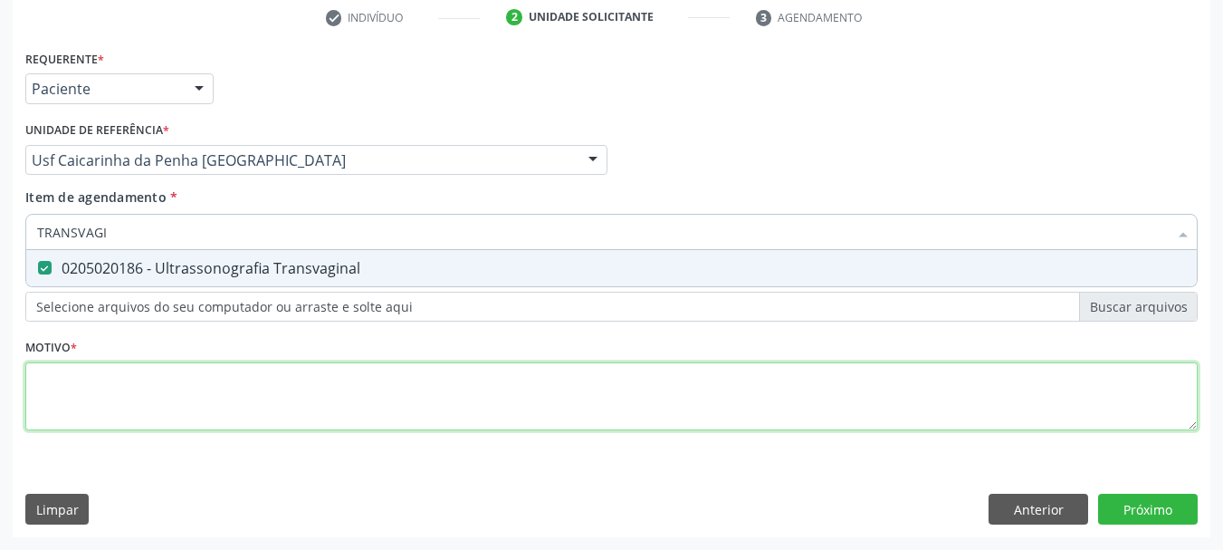
click at [75, 404] on div "Requerente * Paciente Médico(a) Enfermeiro(a) Paciente Nenhum resultado encontr…" at bounding box center [611, 250] width 1172 height 410
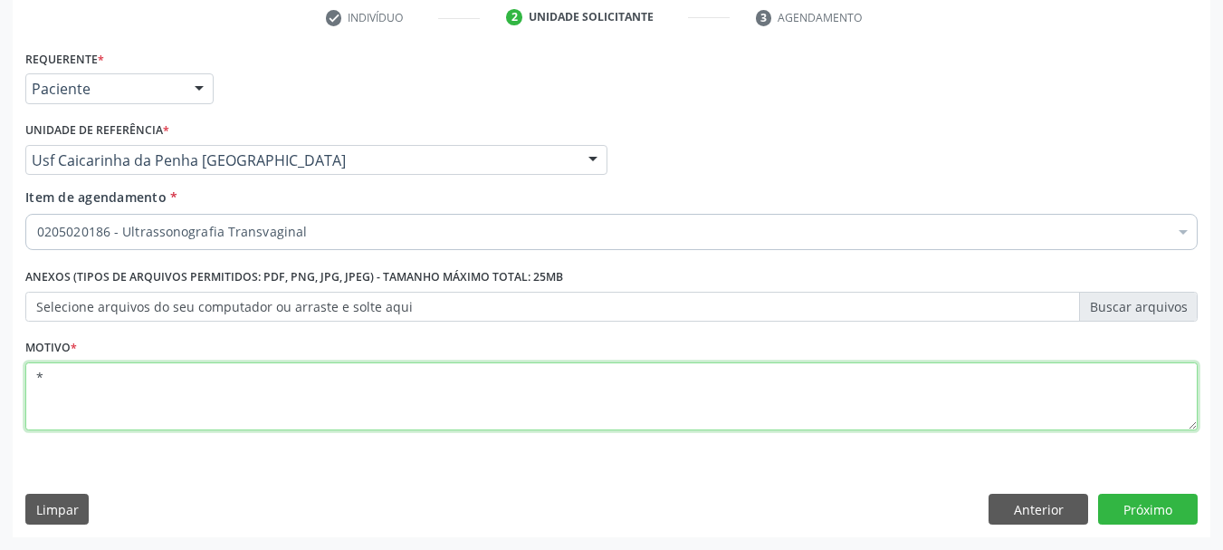
type textarea "*"
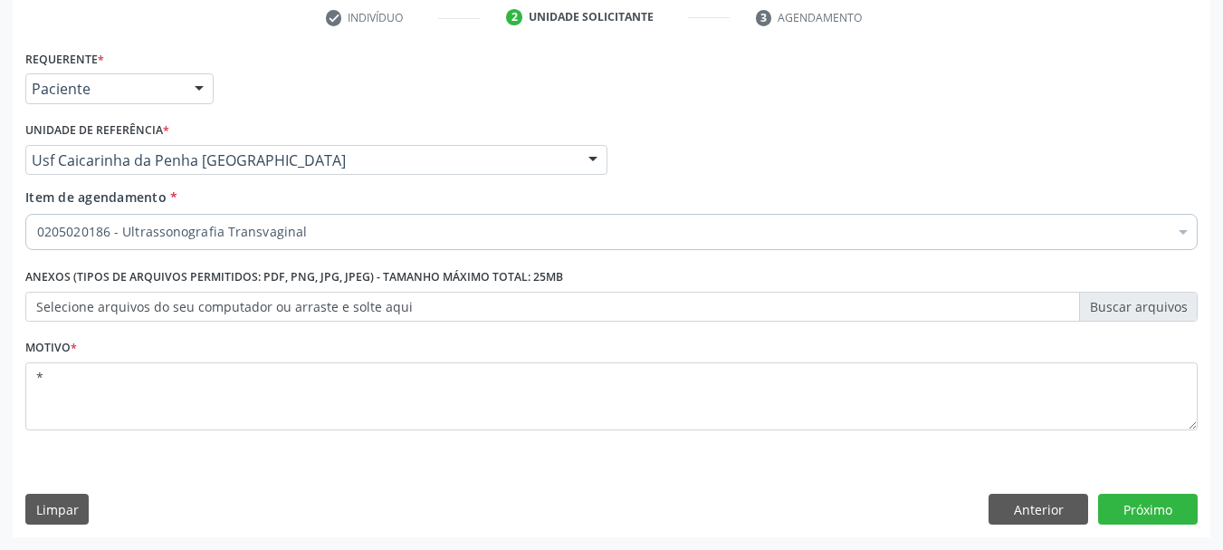
drag, startPoint x: 322, startPoint y: 467, endPoint x: 340, endPoint y: 462, distance: 18.0
click at [329, 465] on div "Requerente * Paciente Médico(a) Enfermeiro(a) Paciente Nenhum resultado encontr…" at bounding box center [612, 291] width 1198 height 492
click at [1154, 502] on button "Próximo" at bounding box center [1148, 508] width 100 height 31
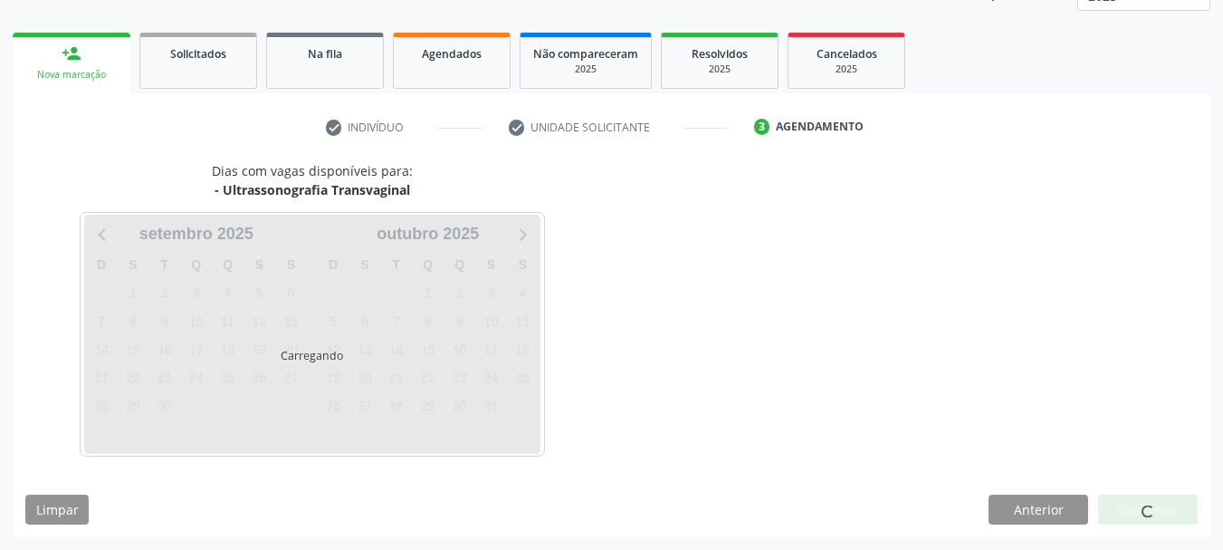
scroll to position [238, 0]
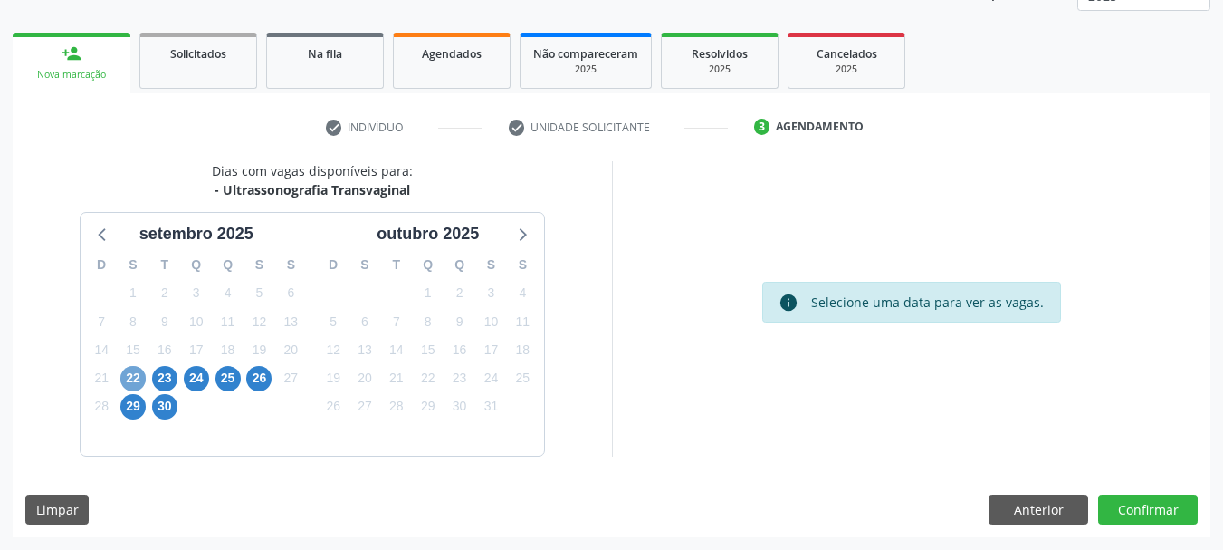
drag, startPoint x: 140, startPoint y: 380, endPoint x: 191, endPoint y: 392, distance: 52.0
click at [139, 380] on span "22" at bounding box center [132, 378] width 25 height 25
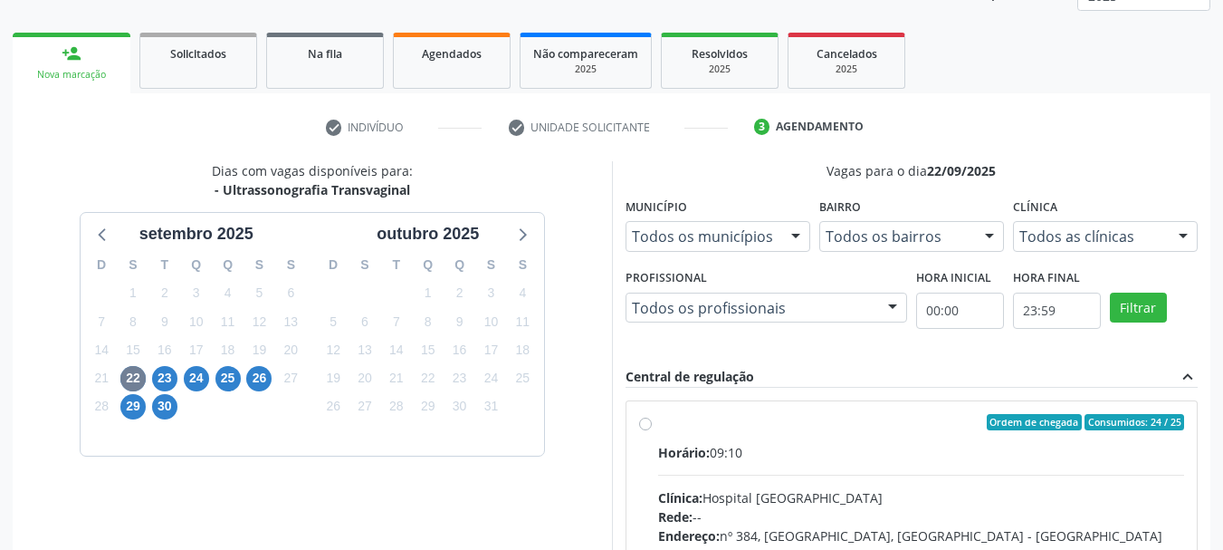
click at [741, 431] on label "Ordem de chegada Consumidos: 24 / 25 Horário: 09:10 Clínica: Hospital [GEOGRAPH…" at bounding box center [921, 553] width 527 height 278
click at [652, 430] on input "Ordem de chegada Consumidos: 24 / 25 Horário: 09:10 Clínica: Hospital [GEOGRAPH…" at bounding box center [645, 422] width 13 height 16
radio input "true"
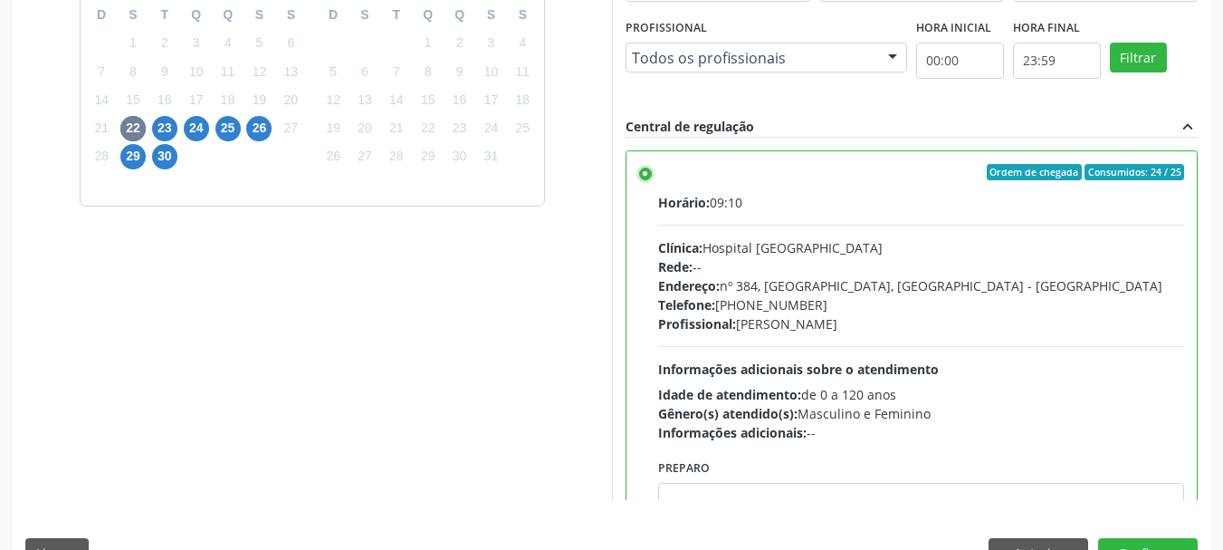
scroll to position [510, 0]
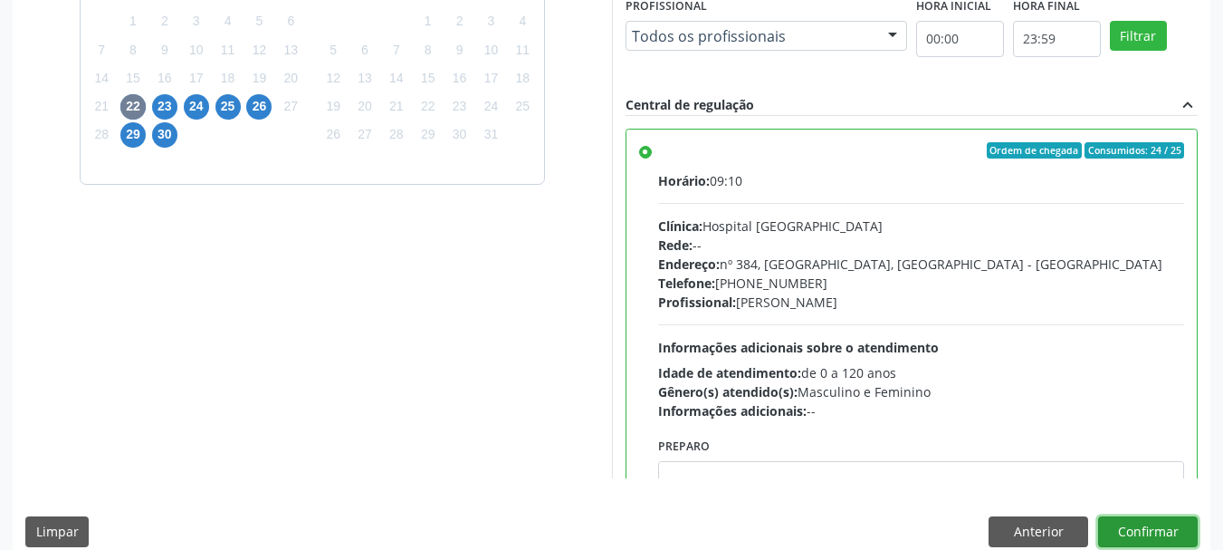
click at [1154, 531] on button "Confirmar" at bounding box center [1148, 531] width 100 height 31
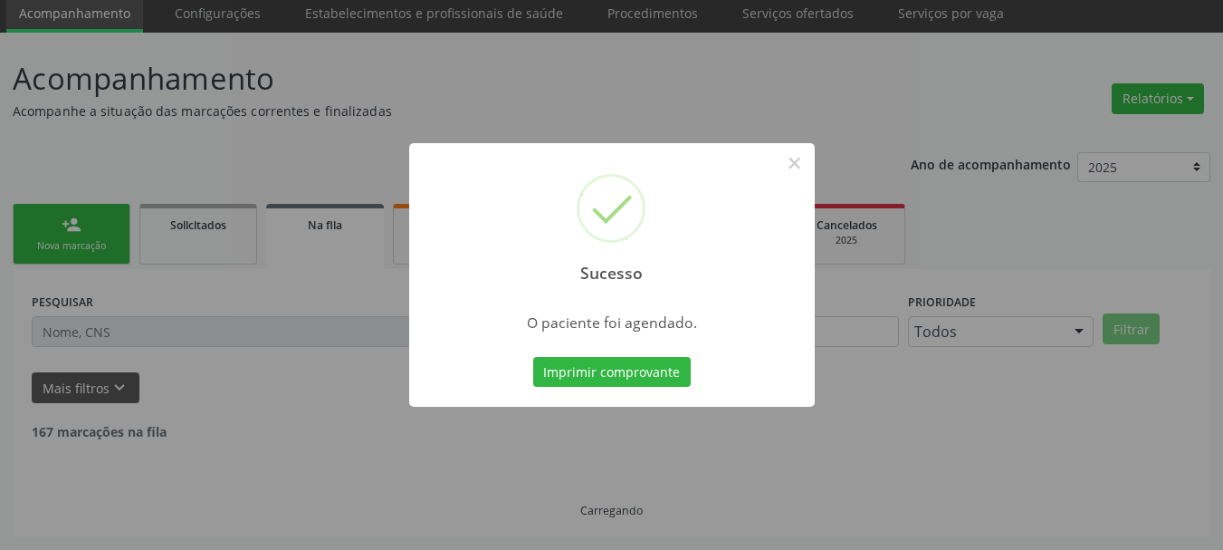
scroll to position [48, 0]
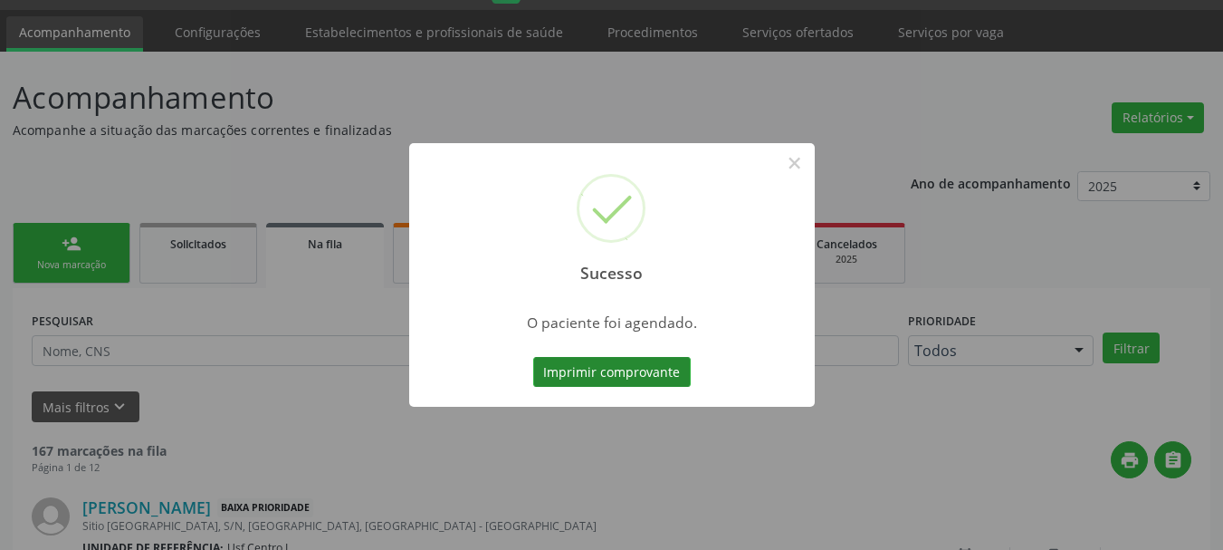
click at [584, 371] on button "Imprimir comprovante" at bounding box center [612, 372] width 158 height 31
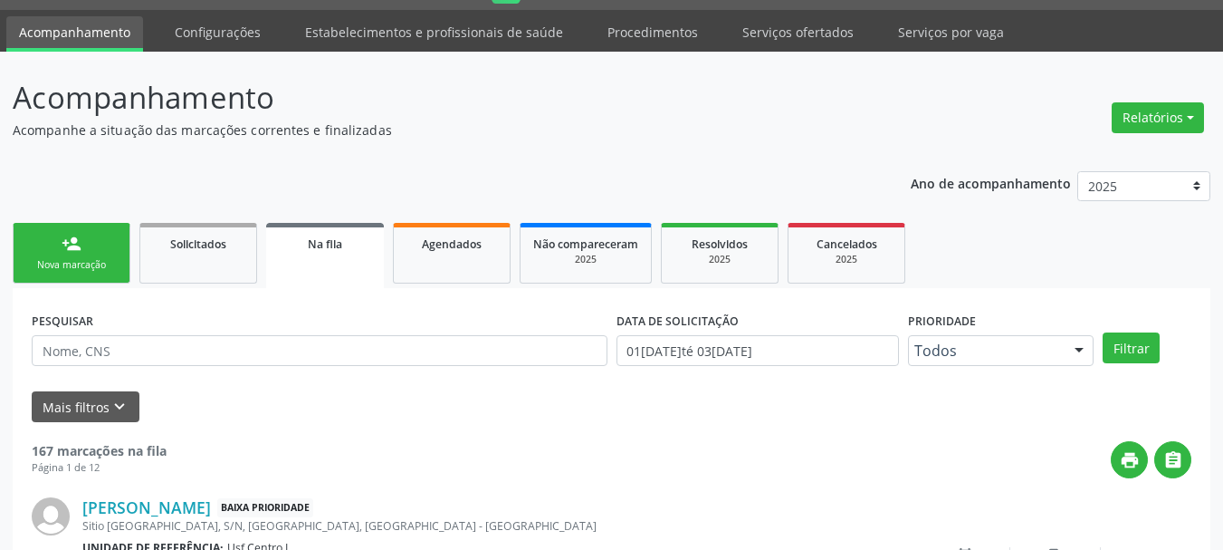
click at [66, 246] on div "person_add" at bounding box center [72, 244] width 20 height 20
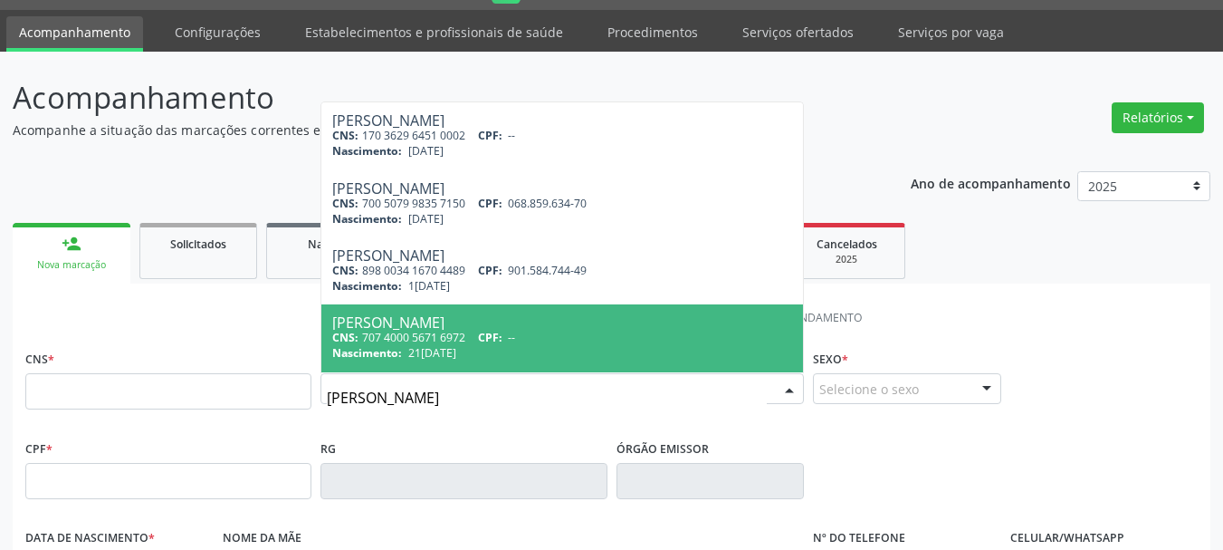
type input "[PERSON_NAME]"
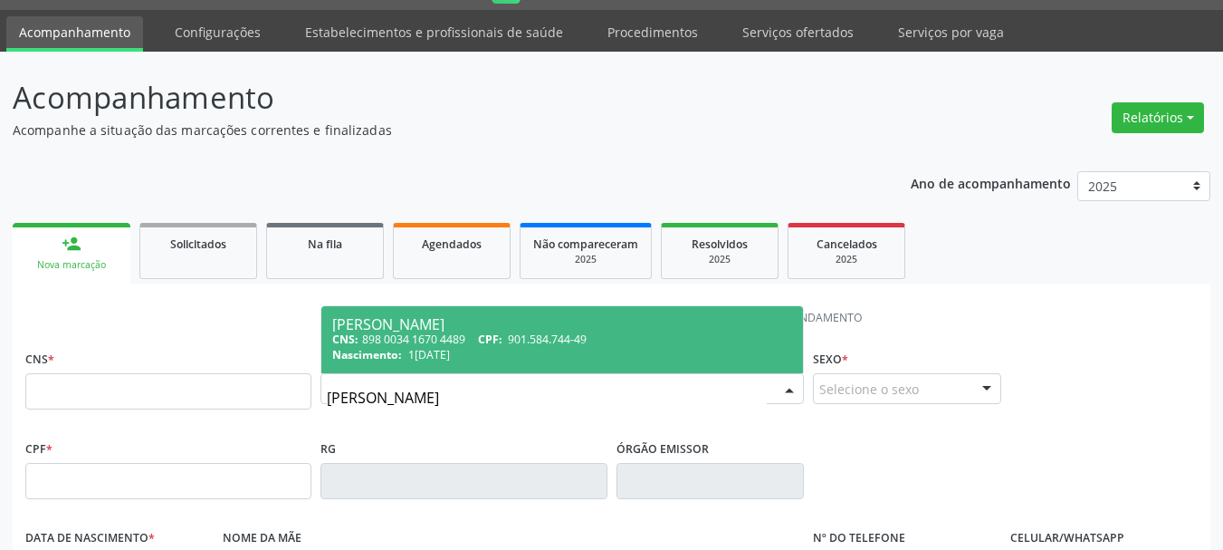
click at [463, 329] on div "[PERSON_NAME]" at bounding box center [562, 324] width 460 height 14
type input "898 0034 1670 4489"
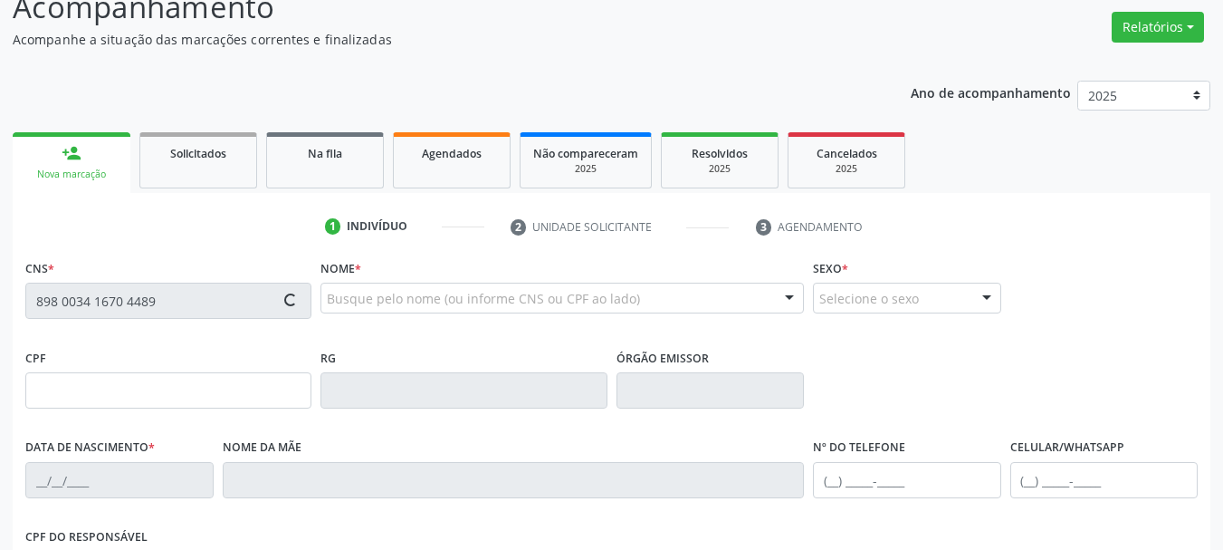
type input "901.584.744-49"
type input "1[DATE]"
type input "Mqaria [PERSON_NAME]"
type input "[PHONE_NUMBER]"
type input "878.515.208-00"
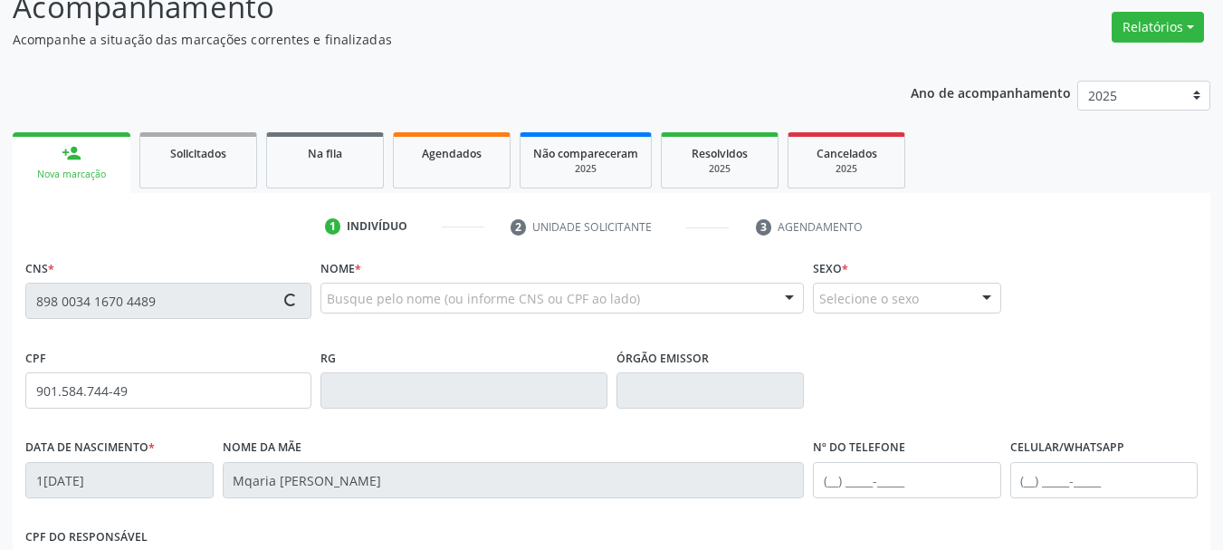
type input "S/N"
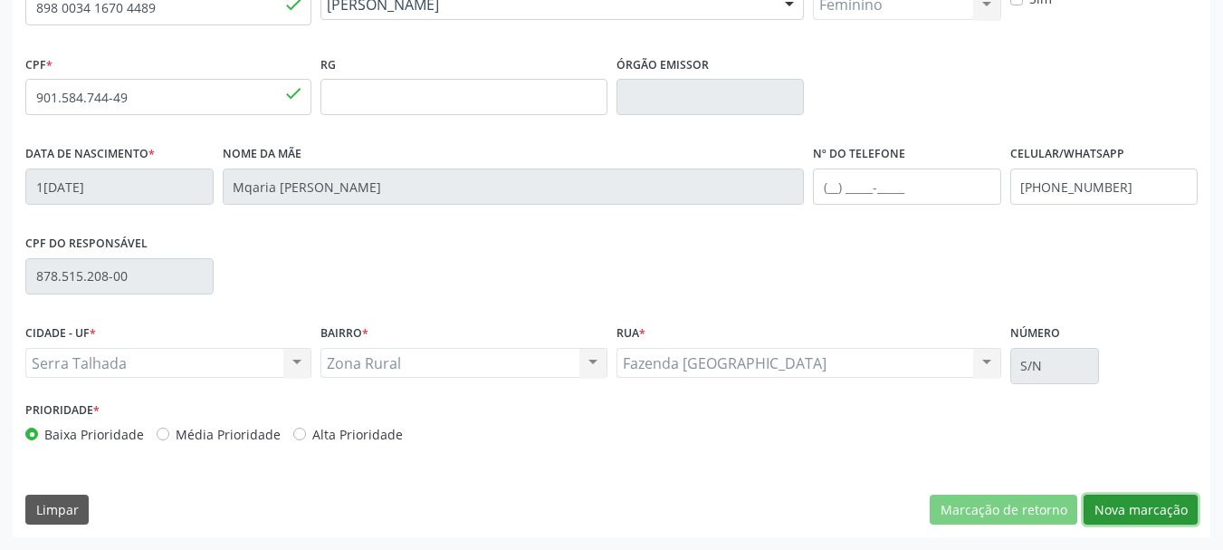
click at [1123, 500] on button "Nova marcação" at bounding box center [1141, 509] width 114 height 31
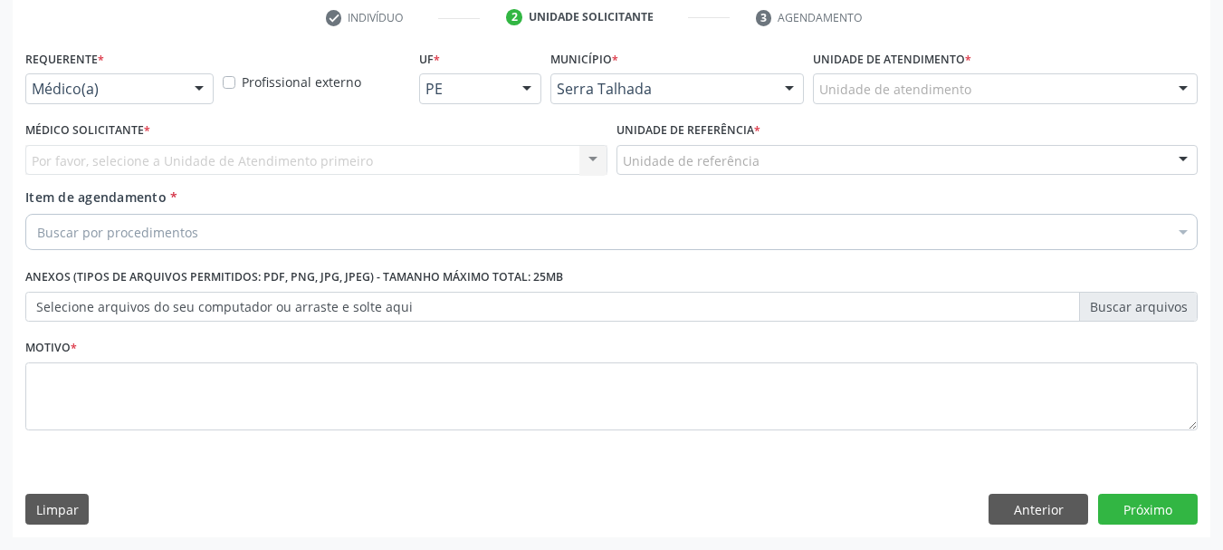
scroll to position [348, 0]
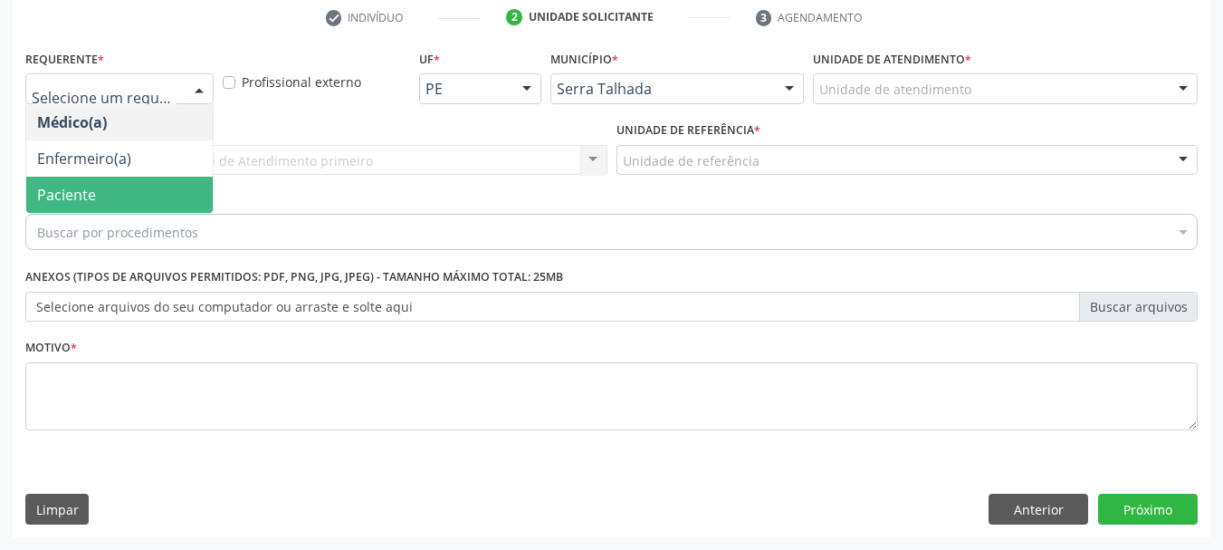
click at [94, 197] on span "Paciente" at bounding box center [66, 195] width 59 height 20
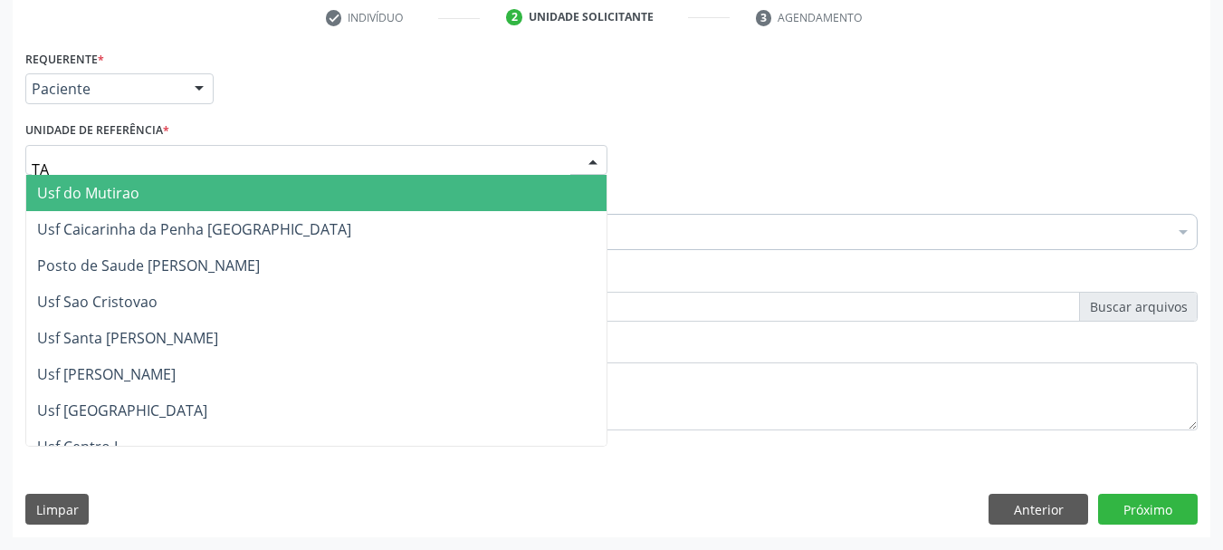
type input "TAU"
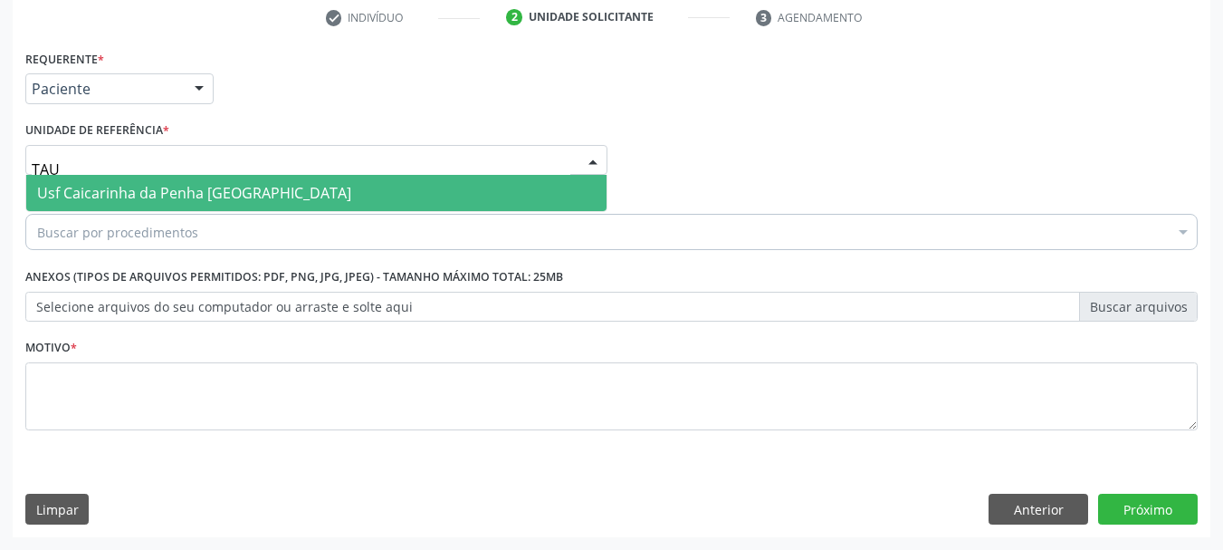
click at [120, 189] on span "Usf Caicarinha da Penha [GEOGRAPHIC_DATA]" at bounding box center [194, 193] width 314 height 20
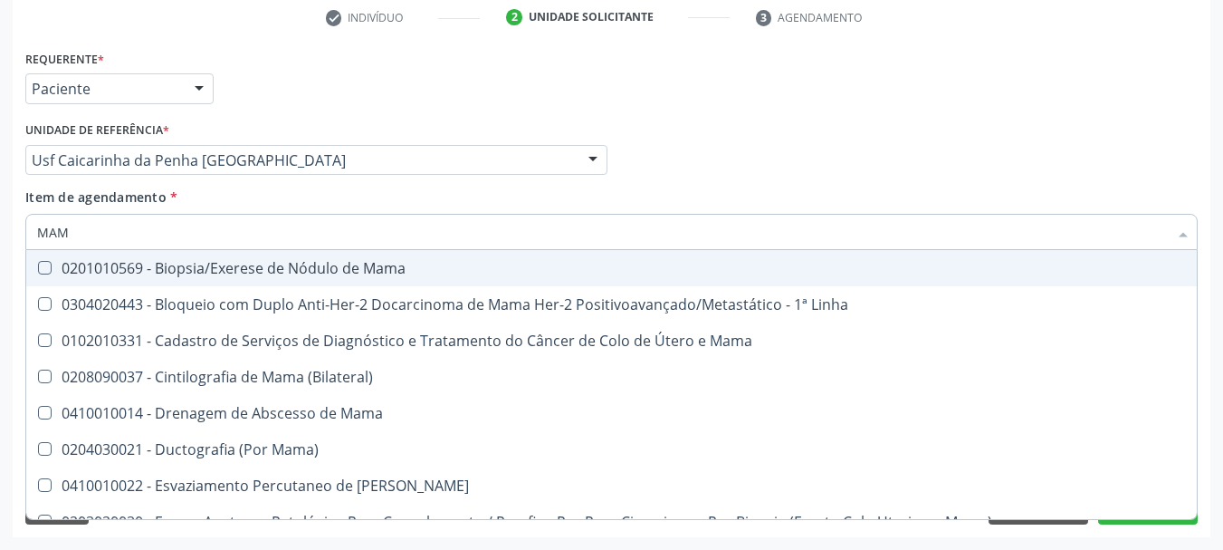
type input "MAMA"
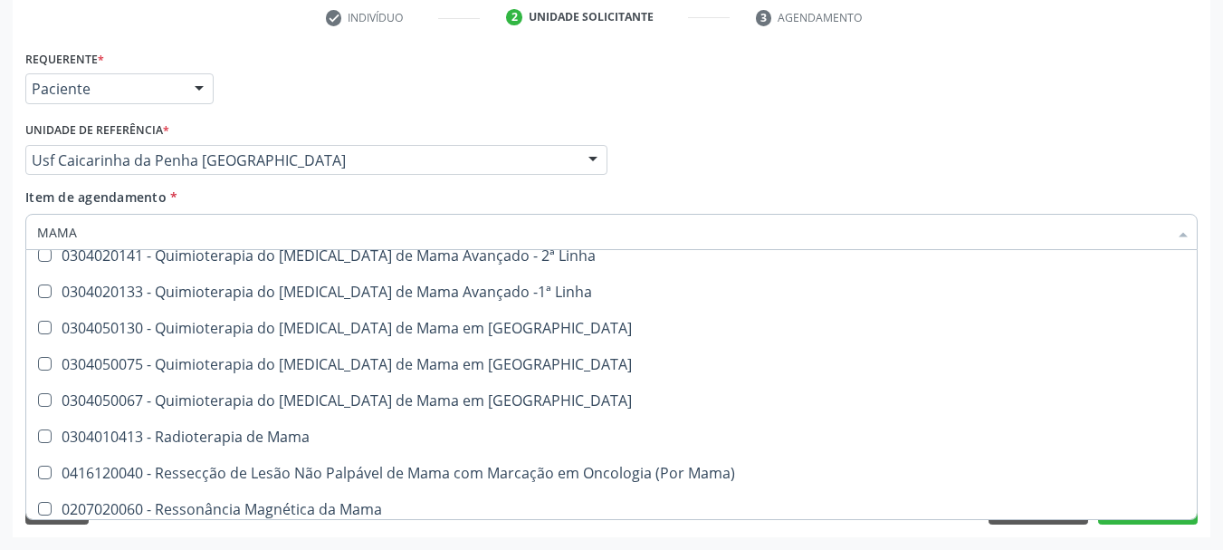
scroll to position [1542, 0]
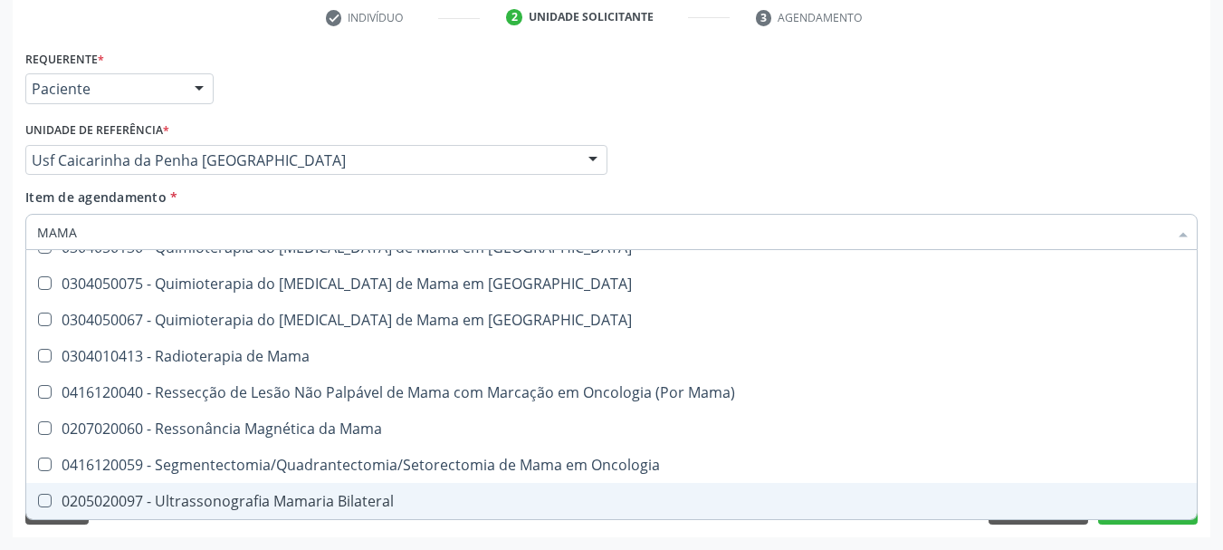
click at [277, 500] on div "0205020097 - Ultrassonografia Mamaria Bilateral" at bounding box center [611, 500] width 1149 height 14
checkbox Bilateral "true"
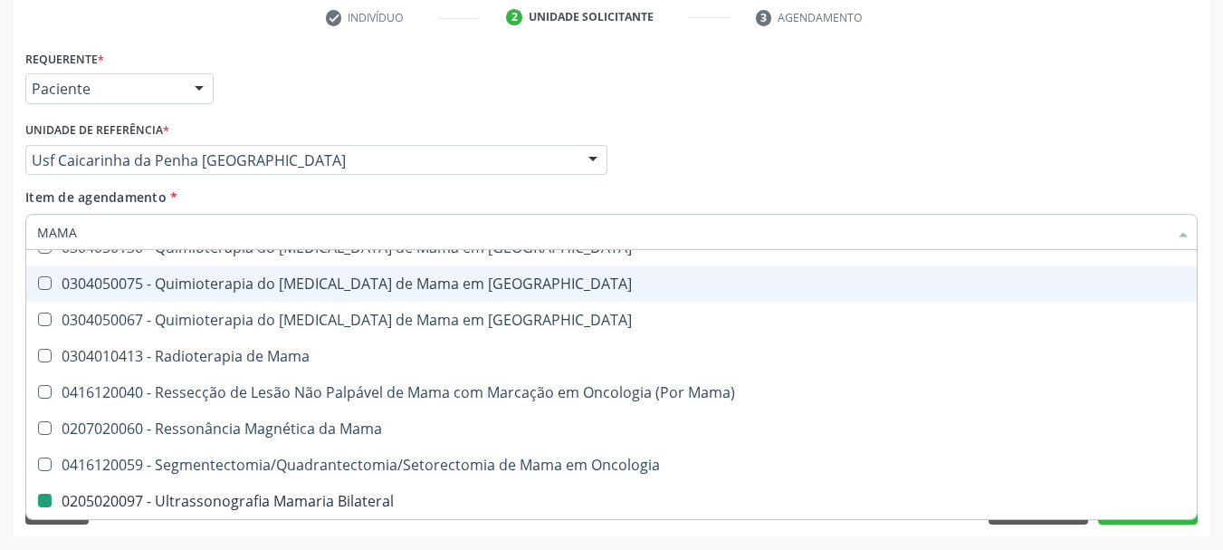
click at [728, 119] on div "Médico Solicitante Por favor, selecione a Unidade de Atendimento primeiro Nenhu…" at bounding box center [612, 152] width 1182 height 71
checkbox Linha "true"
checkbox Bilateral "false"
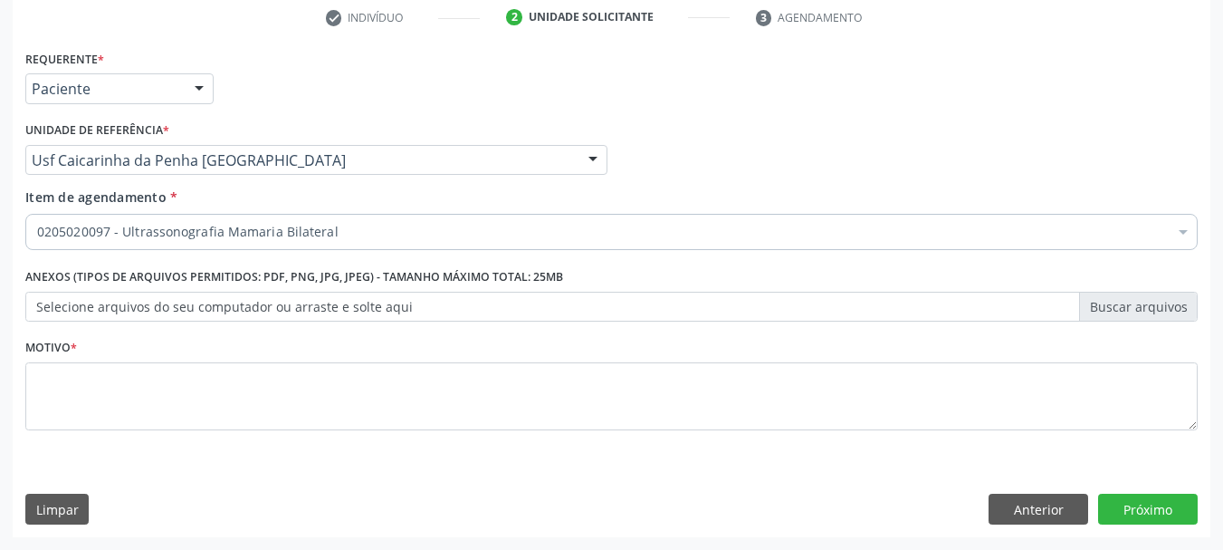
scroll to position [0, 0]
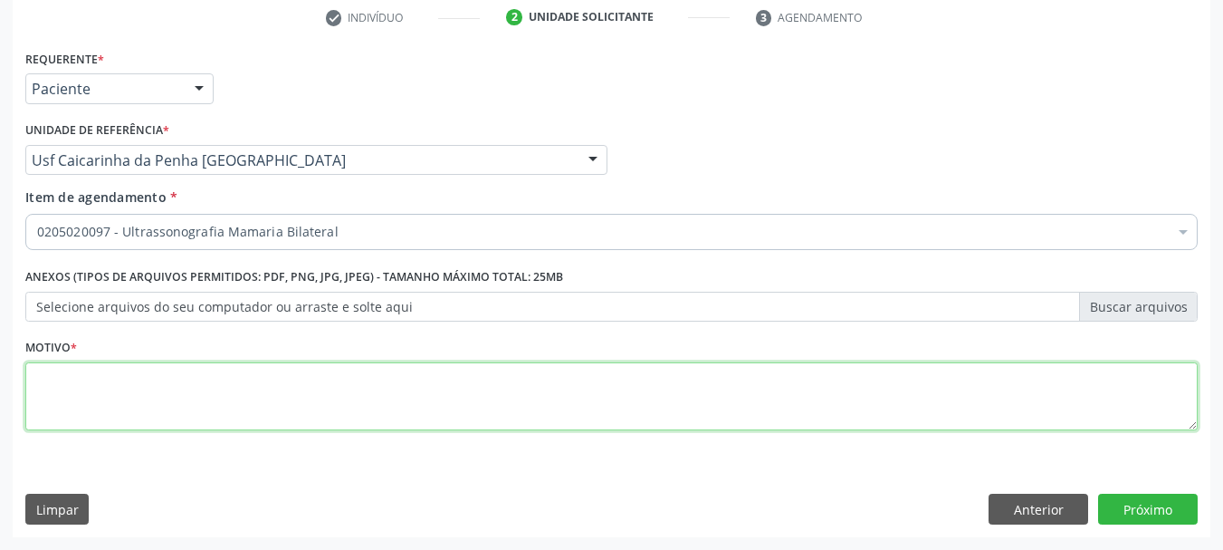
click at [299, 404] on textarea at bounding box center [611, 396] width 1172 height 69
type textarea "*"
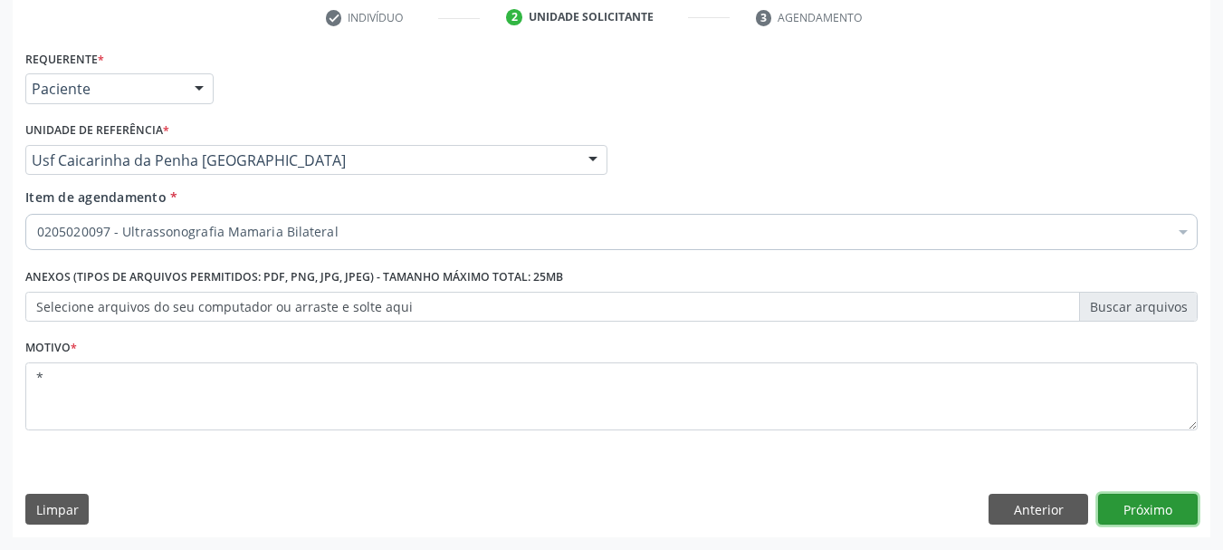
click at [1156, 502] on button "Próximo" at bounding box center [1148, 508] width 100 height 31
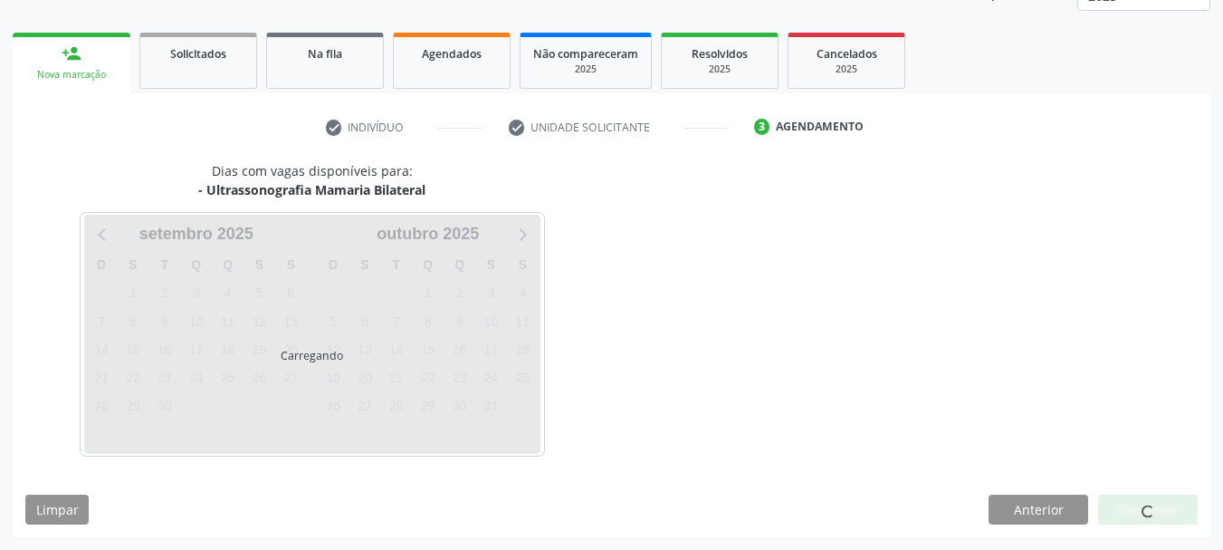
scroll to position [238, 0]
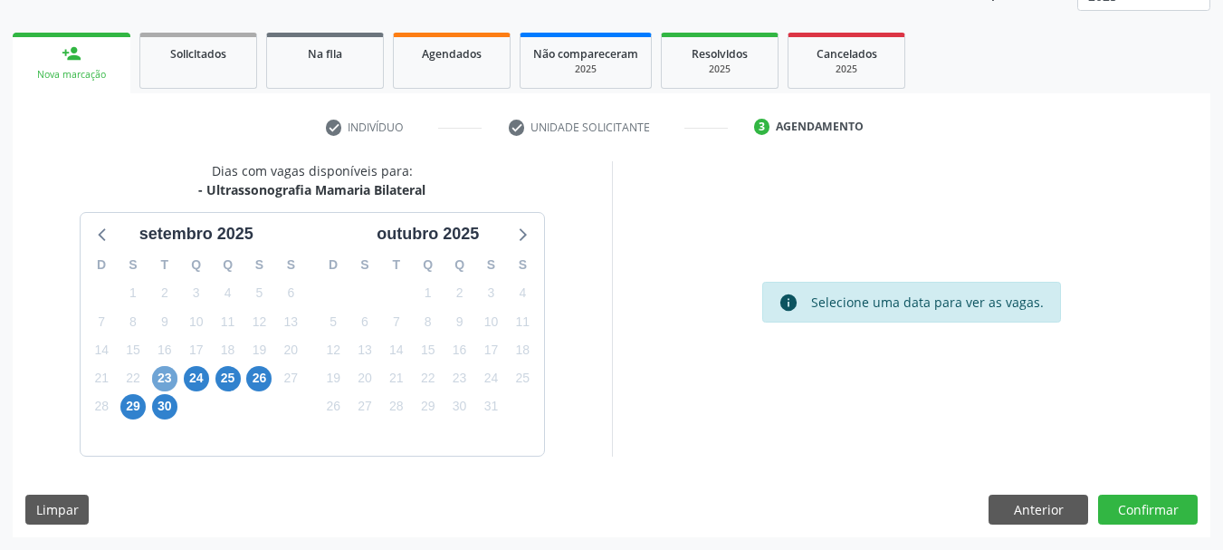
click at [166, 383] on span "23" at bounding box center [164, 378] width 25 height 25
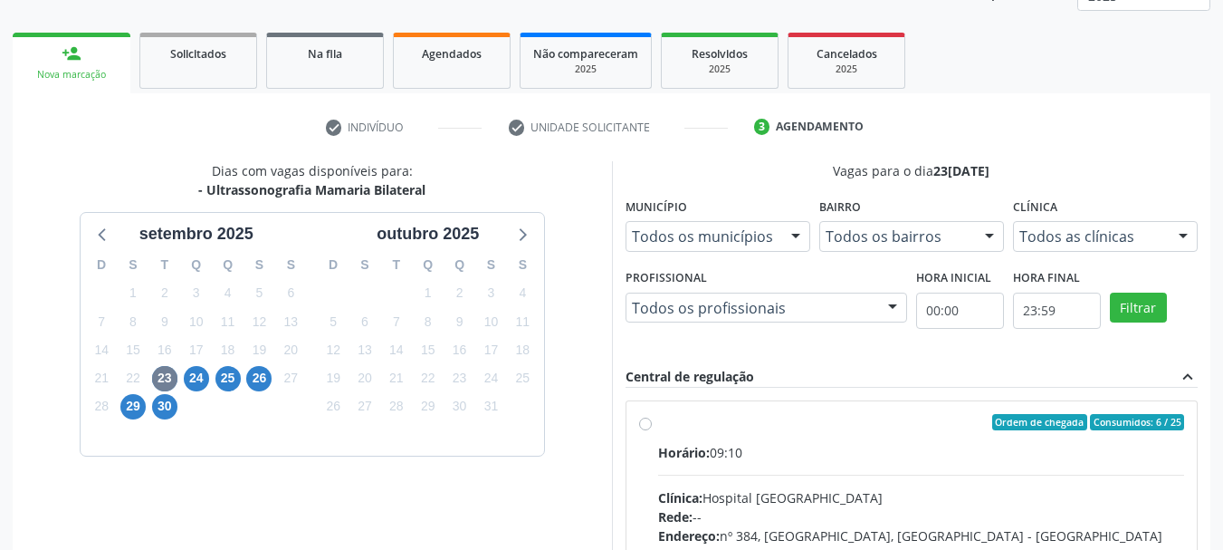
drag, startPoint x: 783, startPoint y: 421, endPoint x: 843, endPoint y: 295, distance: 139.3
click at [785, 417] on div "Ordem de chegada Consumidos: 6 / 25" at bounding box center [921, 422] width 527 height 16
click at [652, 417] on input "Ordem de chegada Consumidos: 6 / 25 Horário: 09:10 Clínica: Hospital Sao Franci…" at bounding box center [645, 422] width 13 height 16
radio input "true"
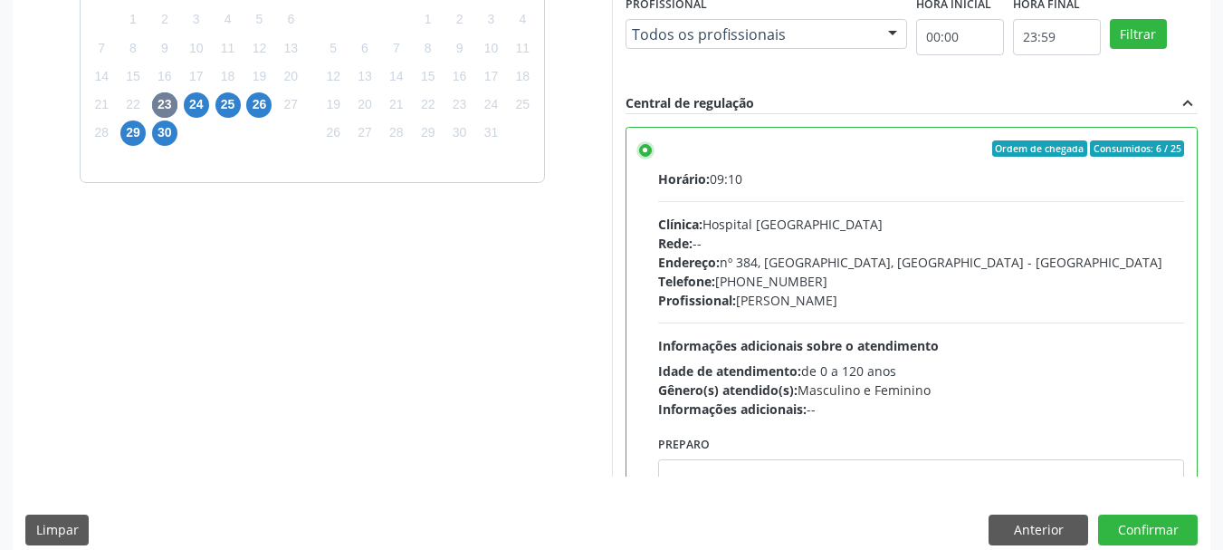
scroll to position [532, 0]
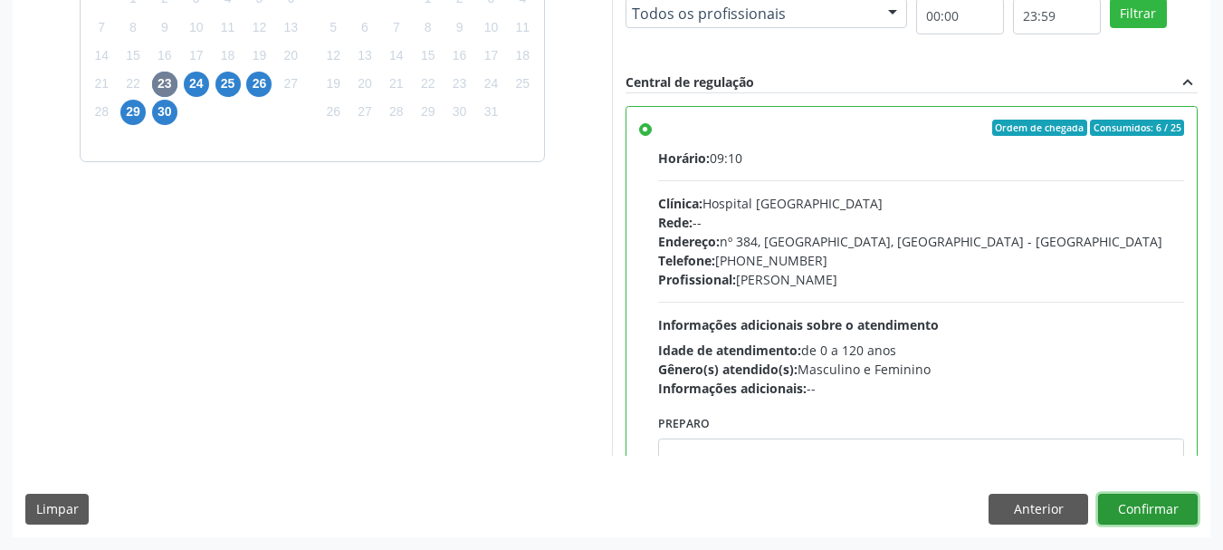
click at [1162, 517] on button "Confirmar" at bounding box center [1148, 508] width 100 height 31
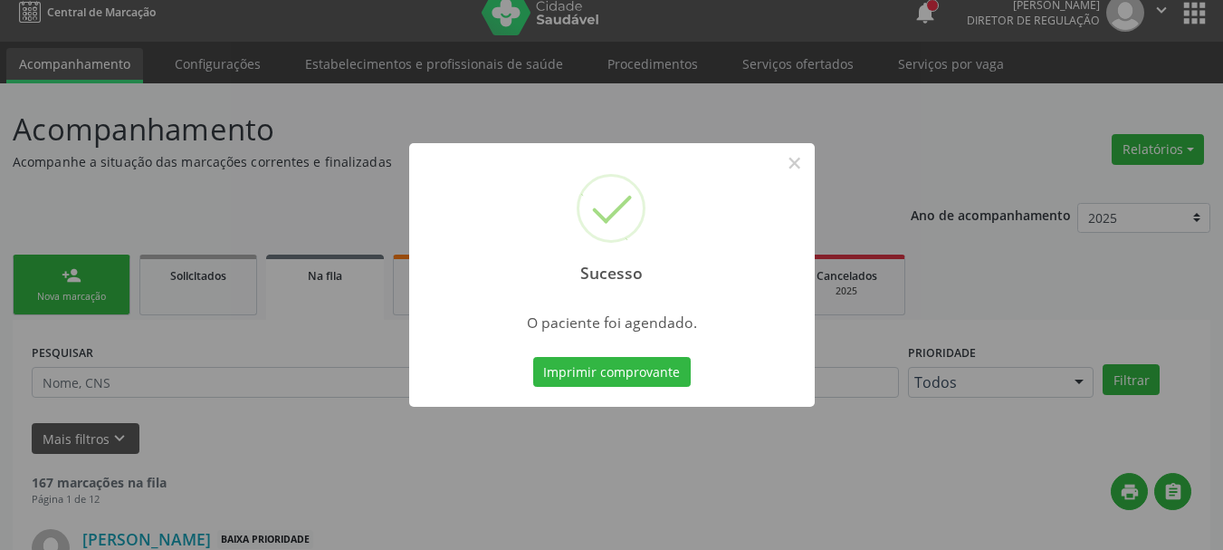
scroll to position [0, 0]
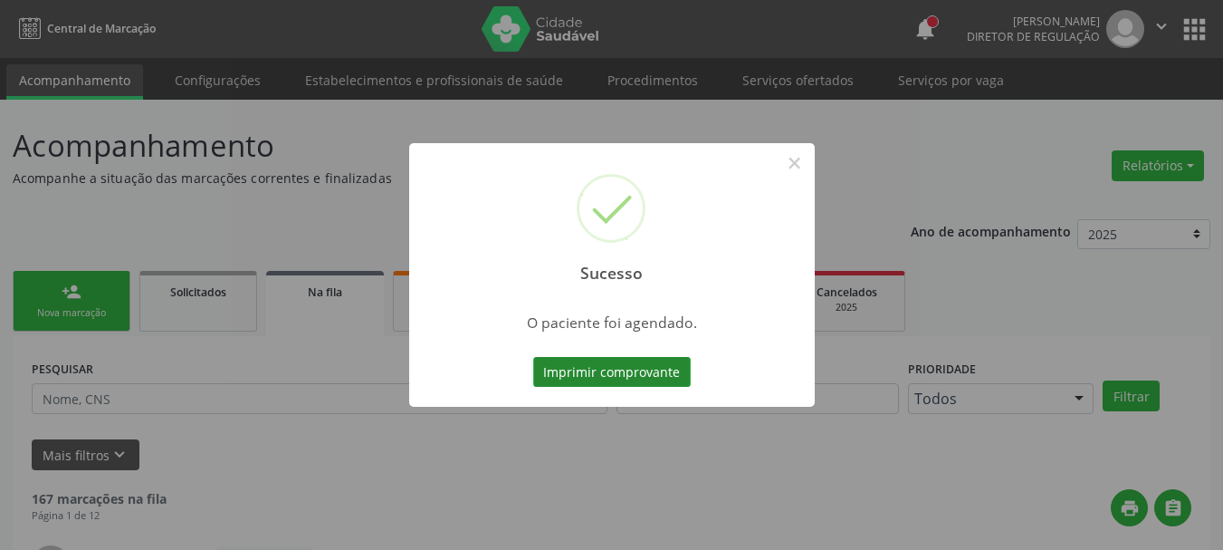
click at [567, 367] on button "Imprimir comprovante" at bounding box center [612, 372] width 158 height 31
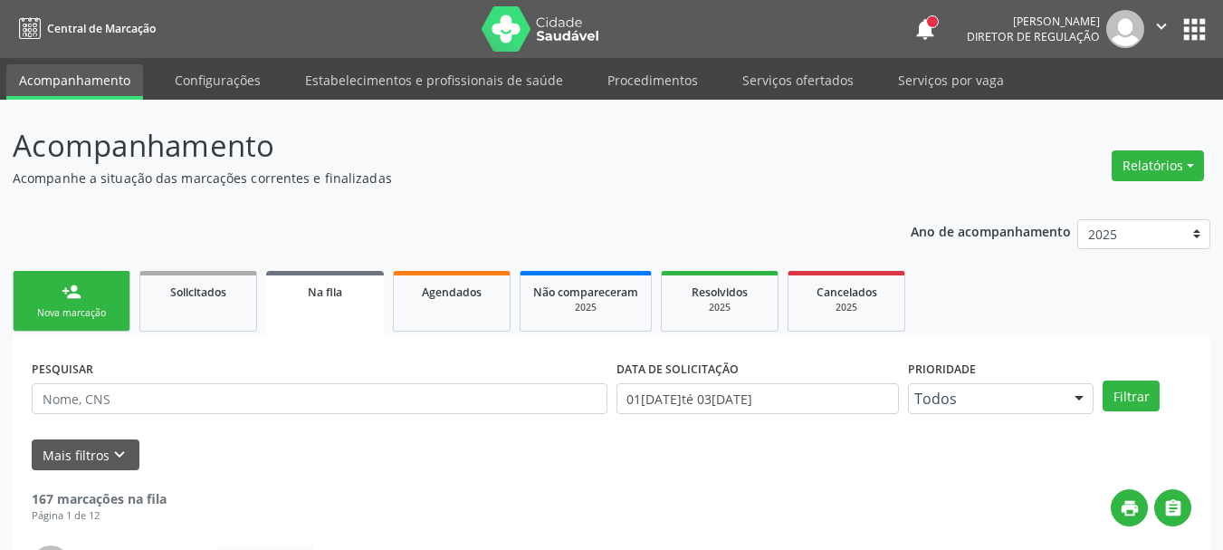
click at [46, 298] on link "person_add Nova marcação" at bounding box center [72, 301] width 118 height 61
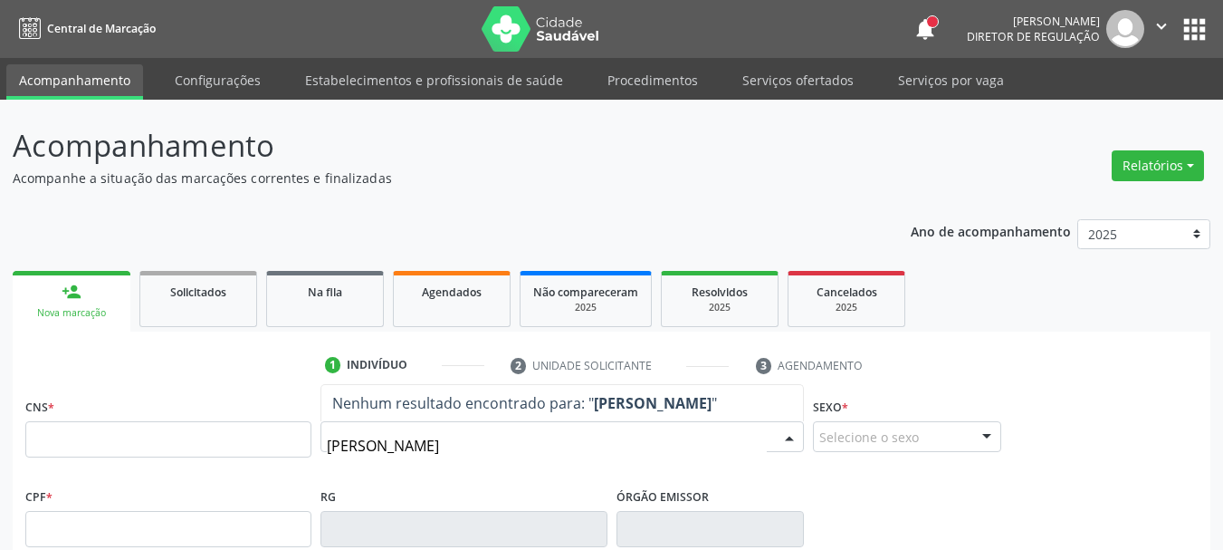
type input "CARLOS ANTONIO CAL"
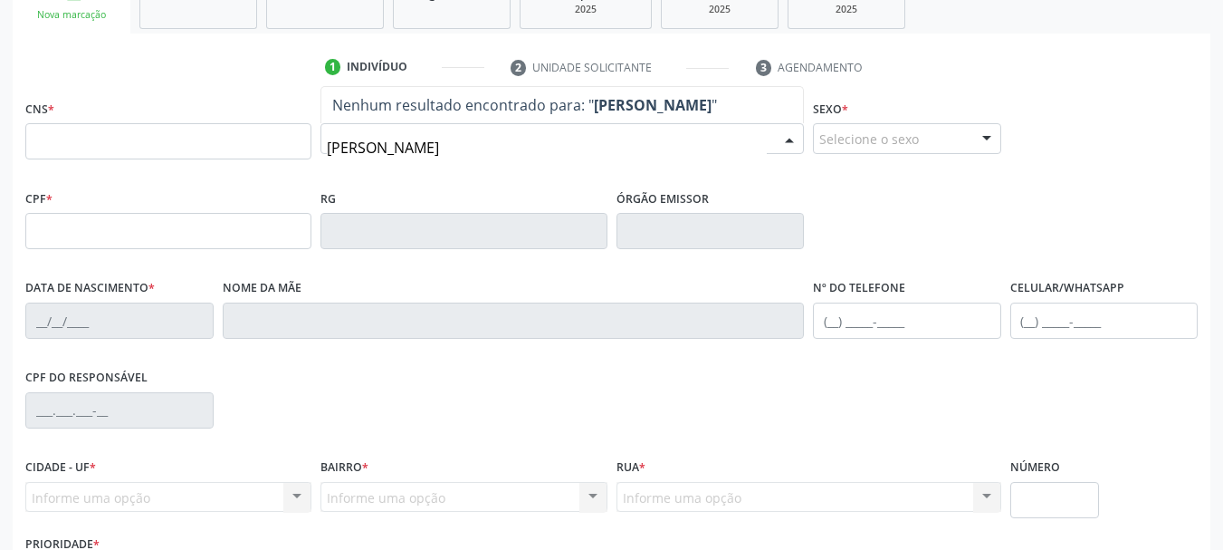
scroll to position [272, 0]
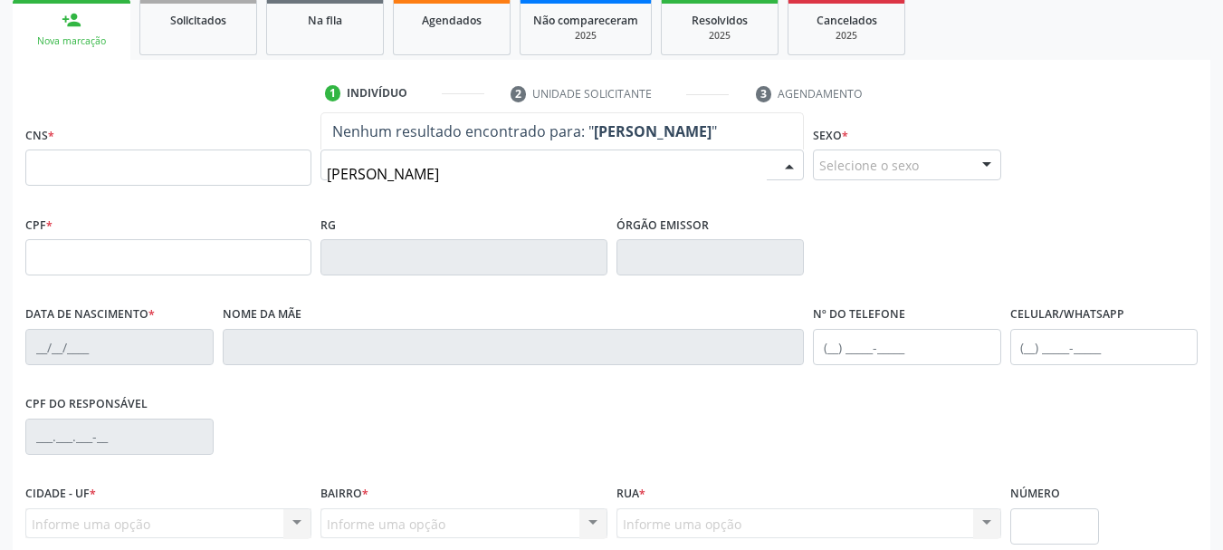
drag, startPoint x: 504, startPoint y: 171, endPoint x: 0, endPoint y: 93, distance: 510.3
click at [0, 102] on div "Acompanhamento Acompanhe a situação das marcações correntes e finalizadas Relat…" at bounding box center [611, 269] width 1223 height 882
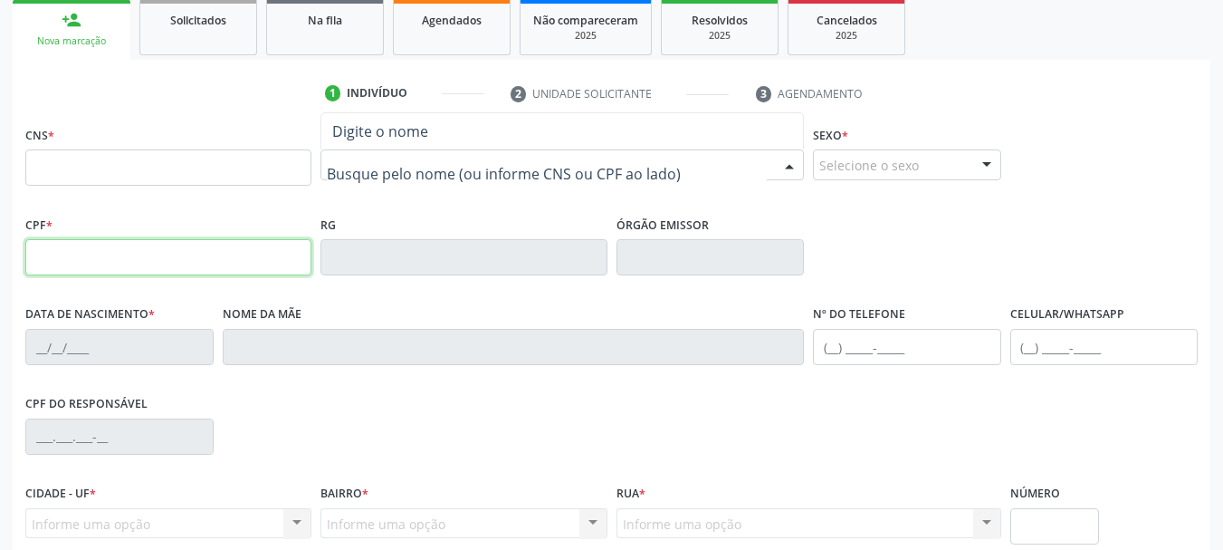
click at [33, 271] on input "text" at bounding box center [168, 257] width 286 height 36
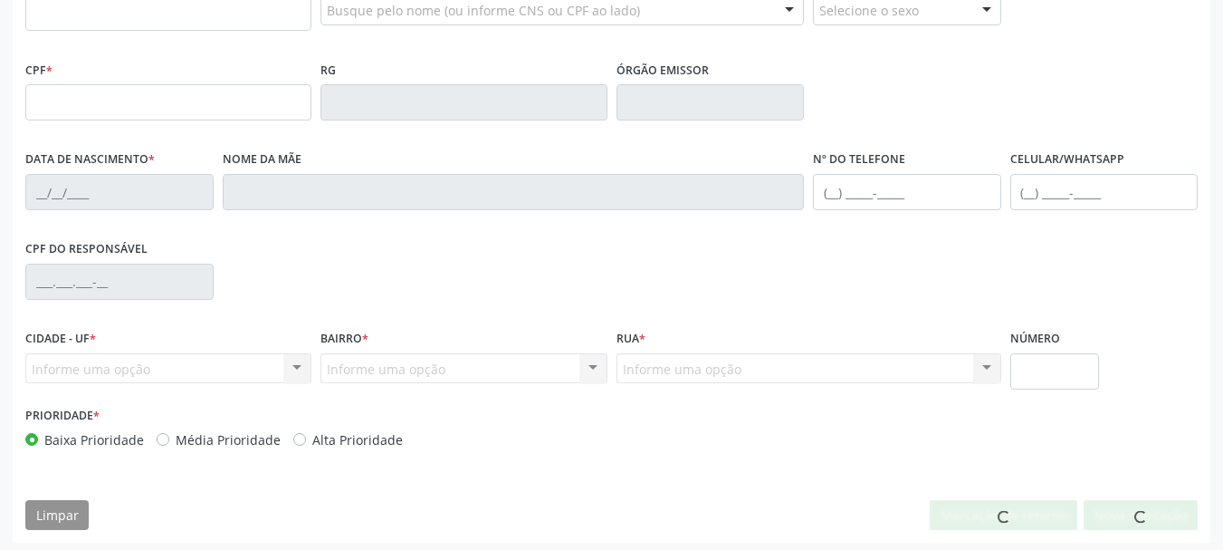
scroll to position [426, 0]
drag, startPoint x: 50, startPoint y: 110, endPoint x: 144, endPoint y: 109, distance: 94.2
click at [50, 110] on input "text" at bounding box center [168, 102] width 286 height 36
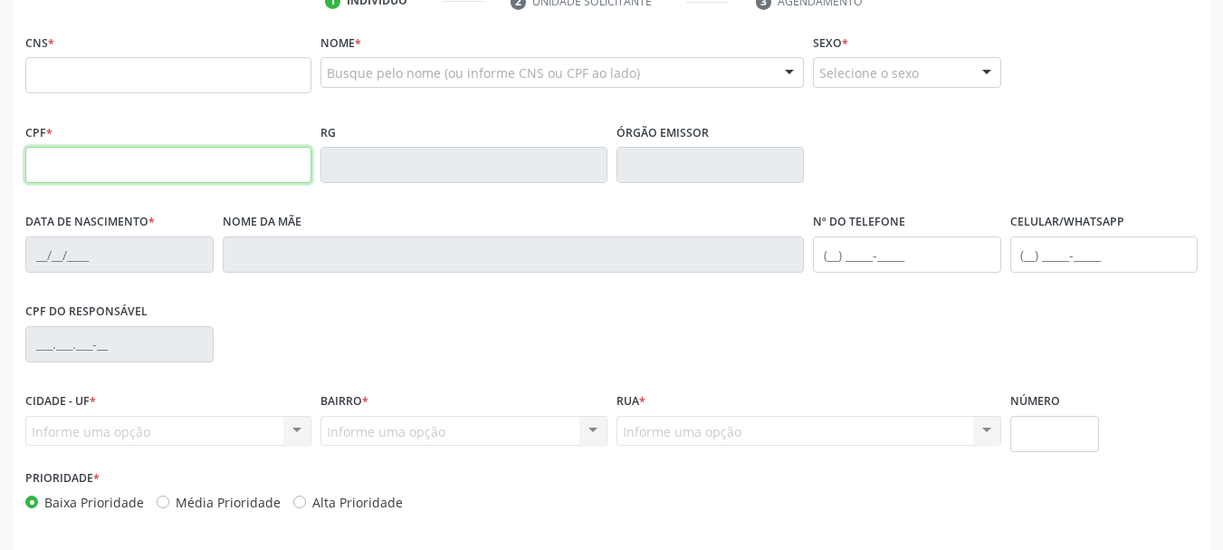
scroll to position [336, 0]
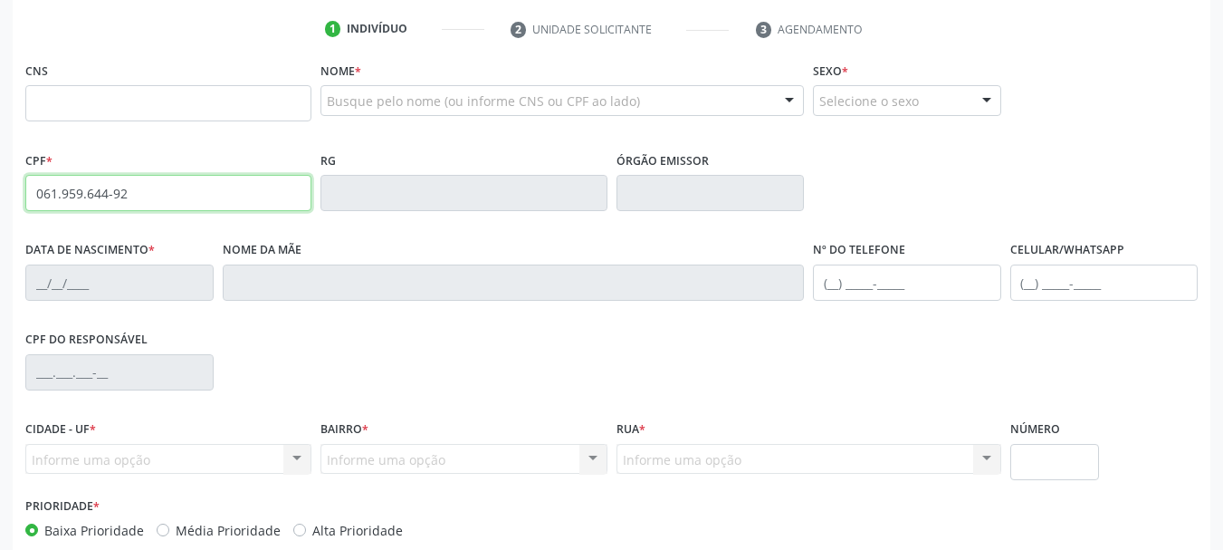
type input "061.959.644-92"
type input "08/05/1989"
type input "Edvania de Sousa Cavalcante Melo"
type input "(87) 98163-4288"
type input "311"
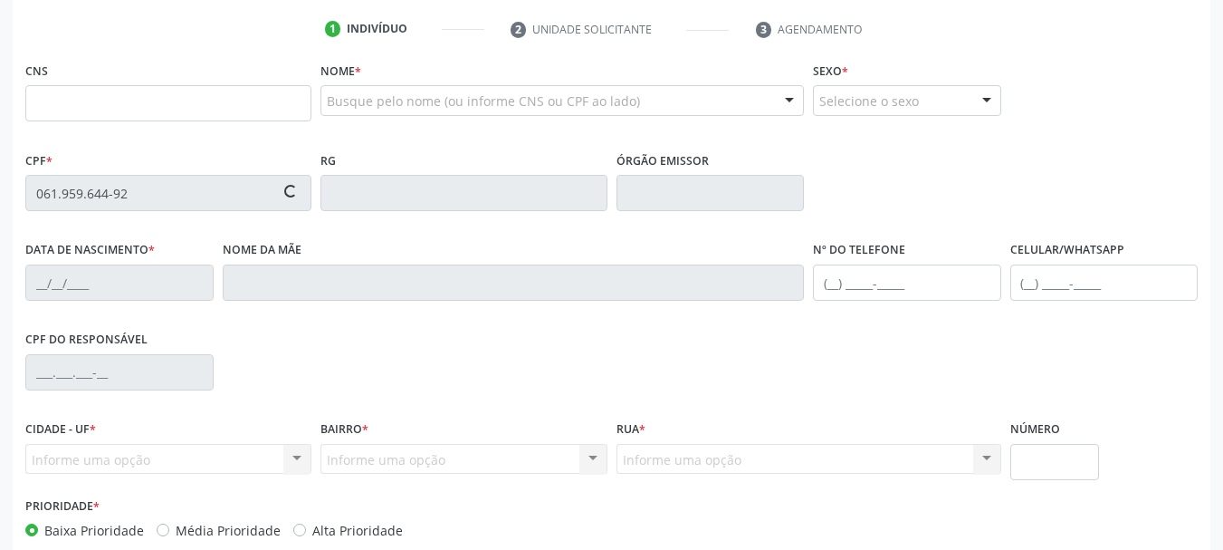
type input "700 6049 0713 7167"
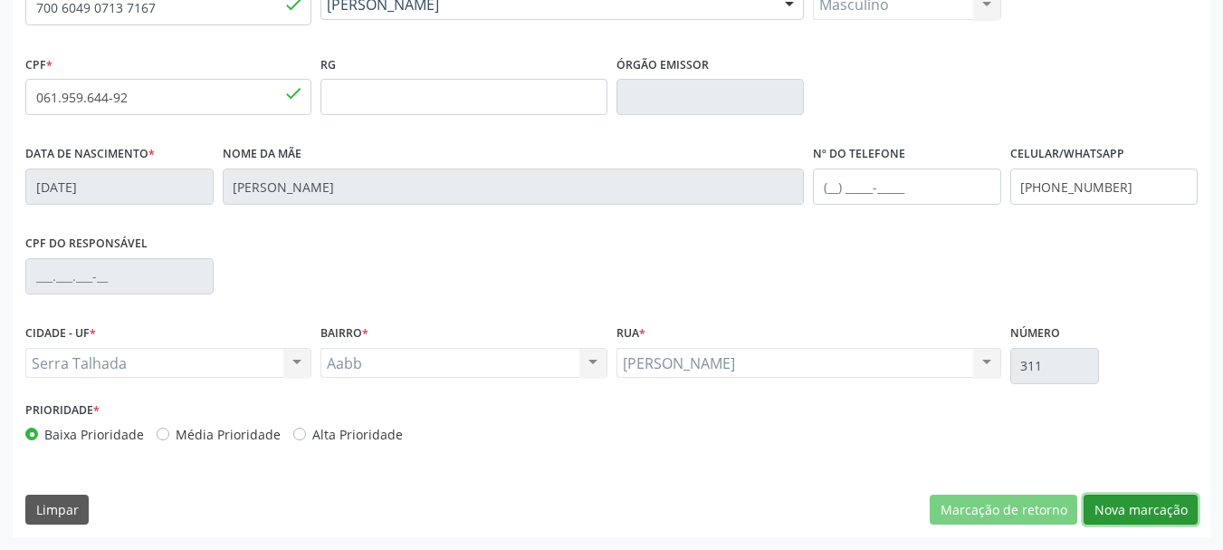
click at [1106, 519] on button "Nova marcação" at bounding box center [1141, 509] width 114 height 31
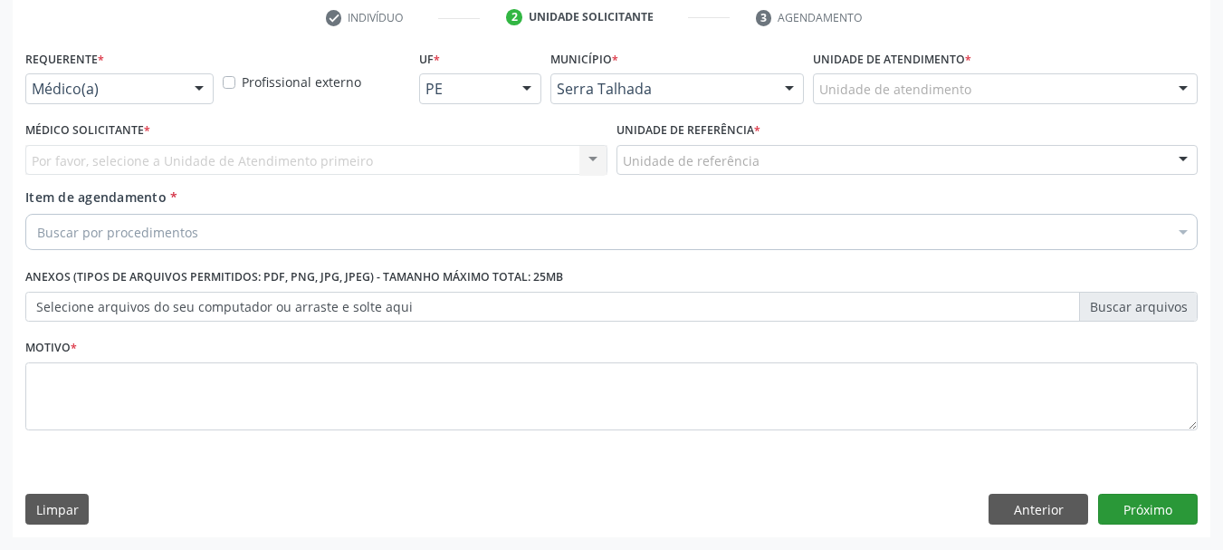
scroll to position [348, 0]
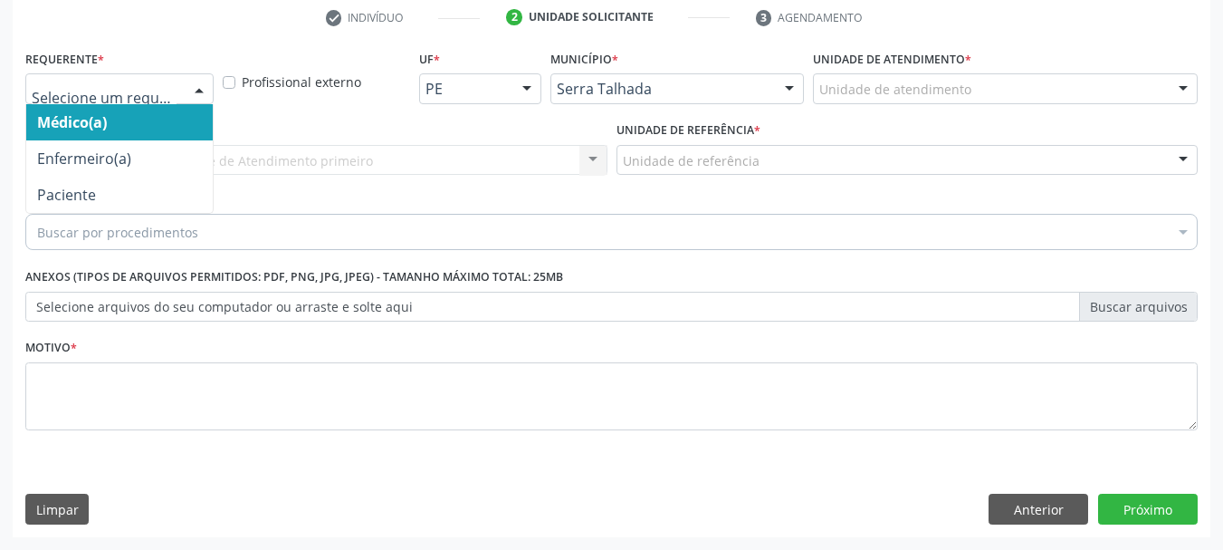
drag, startPoint x: 122, startPoint y: 85, endPoint x: 123, endPoint y: 106, distance: 20.8
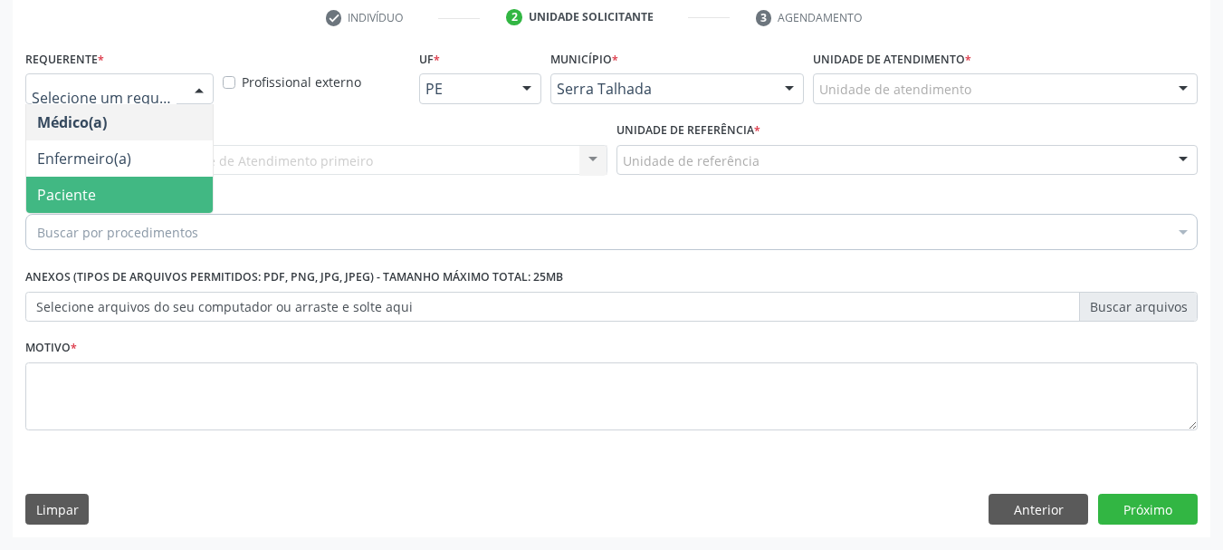
click at [101, 206] on span "Paciente" at bounding box center [119, 195] width 187 height 36
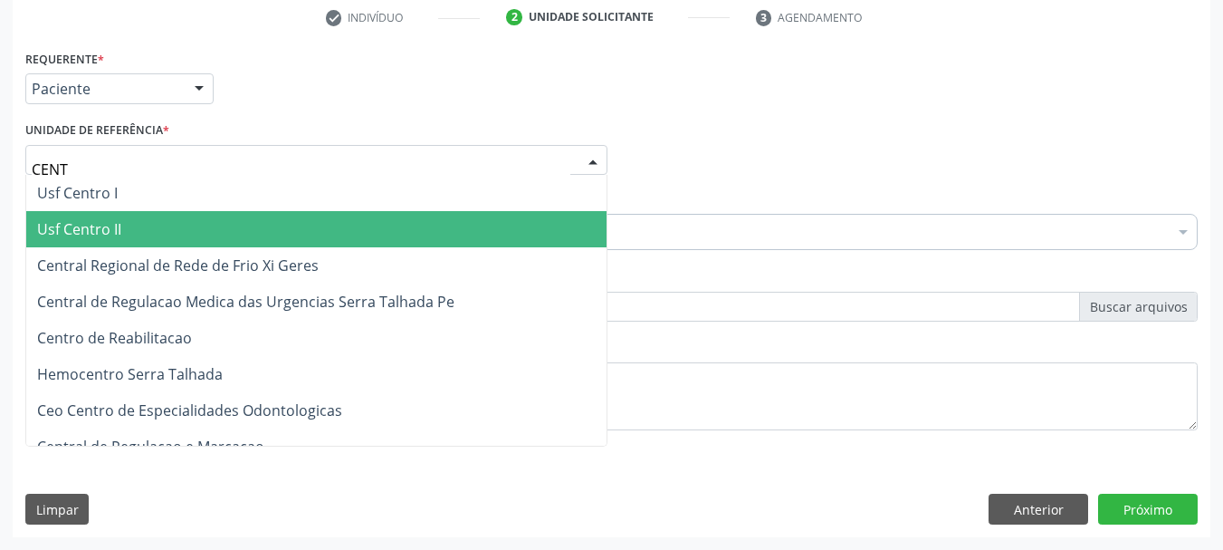
type input "CENTR"
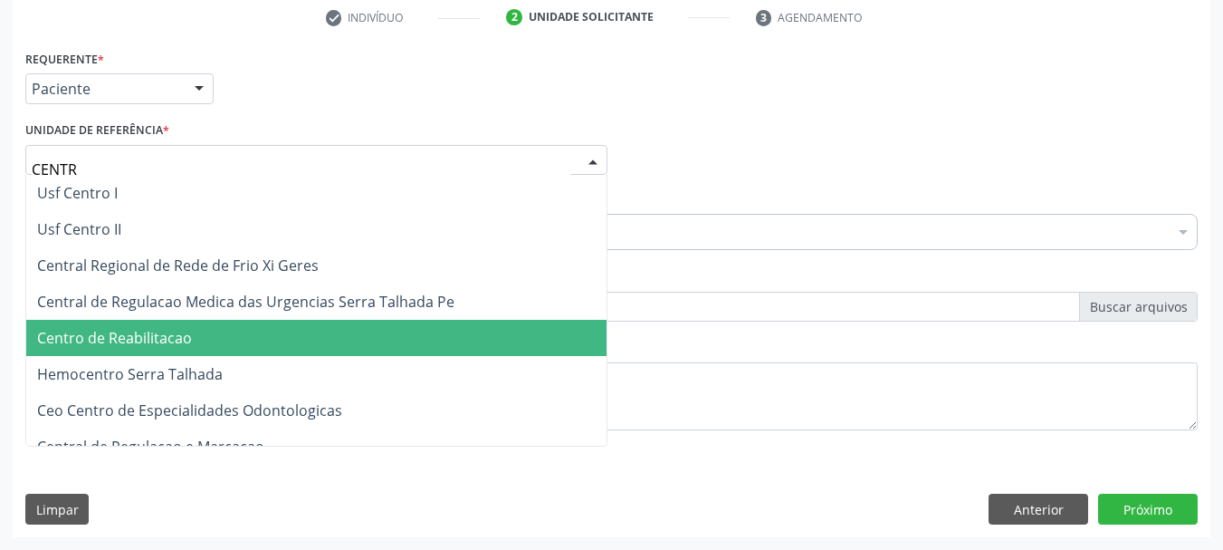
click at [114, 345] on span "Centro de Reabilitacao" at bounding box center [114, 338] width 155 height 20
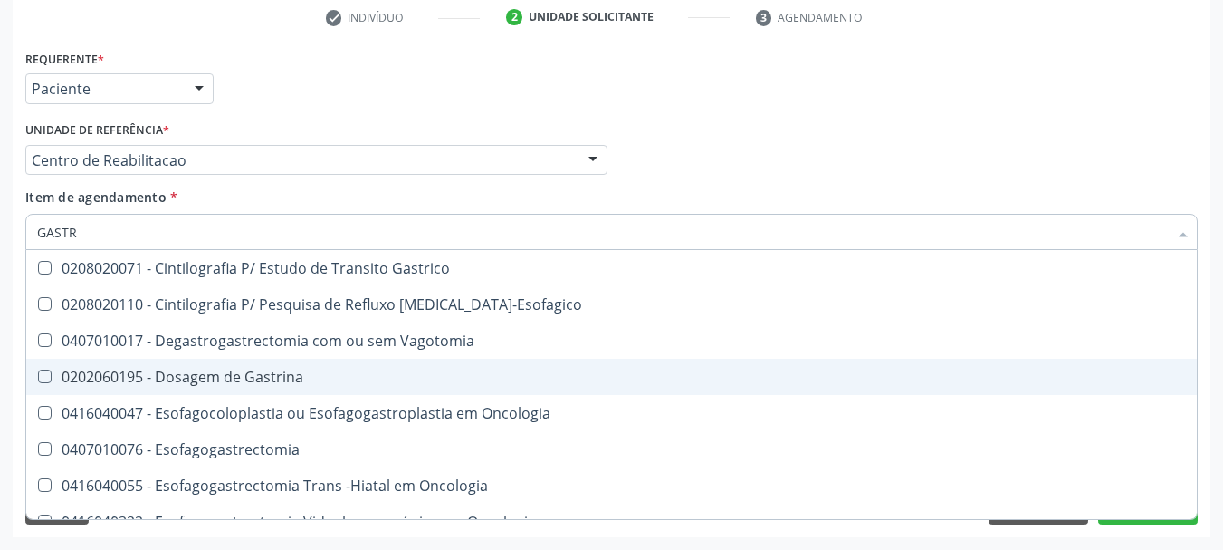
type input "GASTRO"
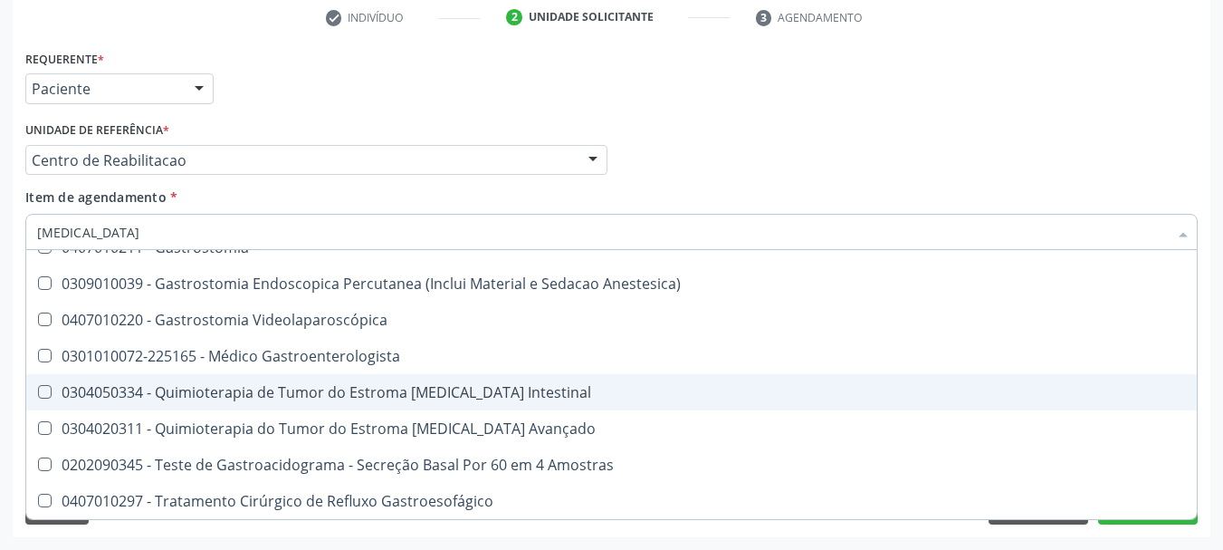
scroll to position [292, 0]
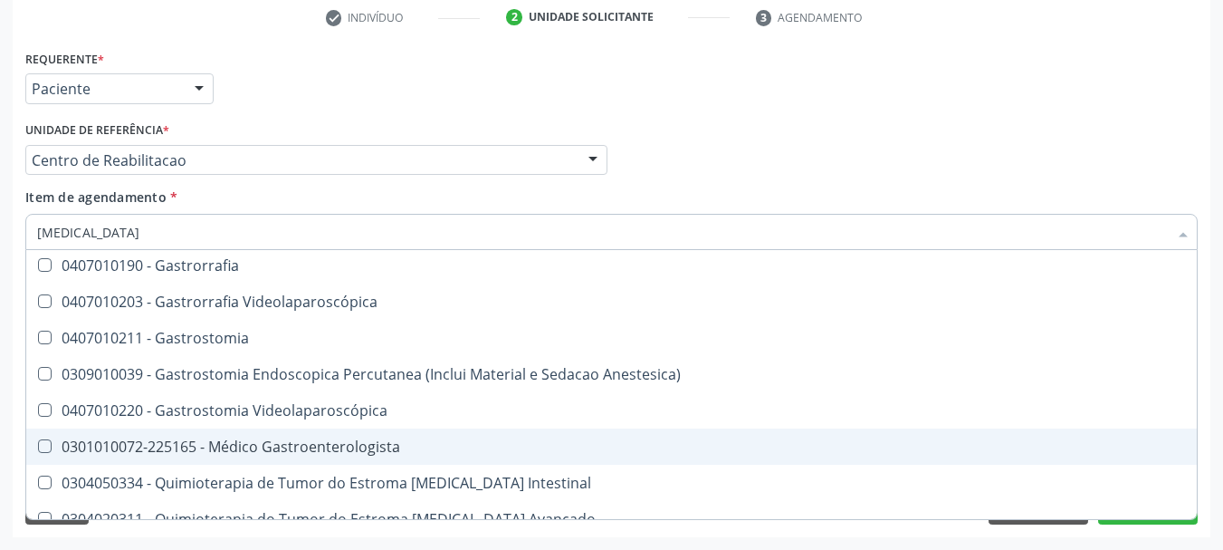
click at [196, 429] on span "0301010072-225165 - Médico Gastroenterologista" at bounding box center [611, 446] width 1171 height 36
checkbox Gastroenterologista "true"
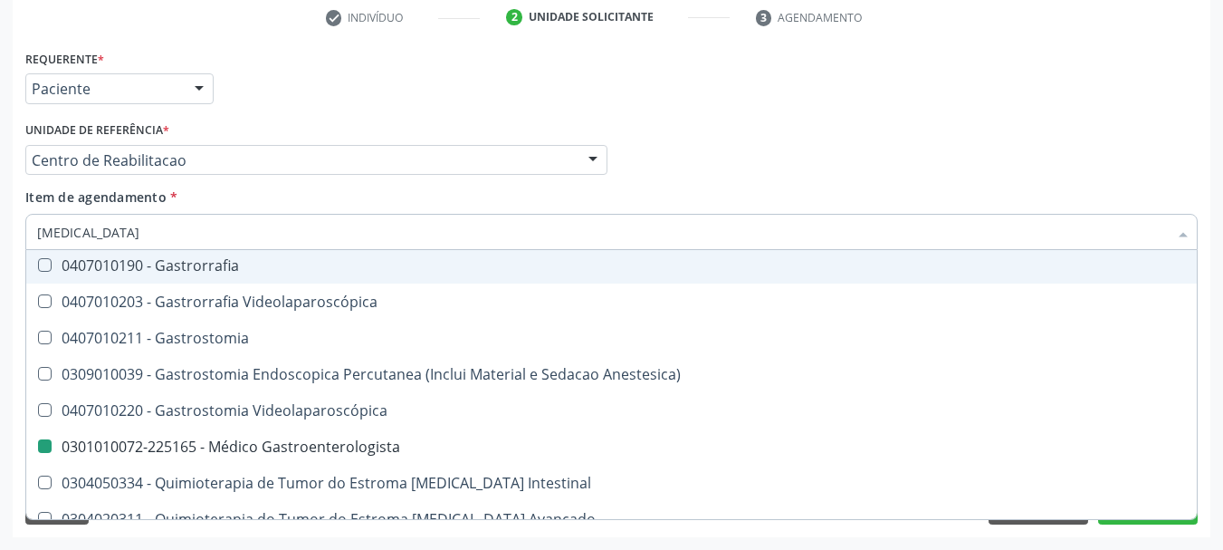
drag, startPoint x: 821, startPoint y: 141, endPoint x: 10, endPoint y: 343, distance: 836.0
click at [818, 141] on div "Médico Solicitante Por favor, selecione a Unidade de Atendimento primeiro Nenhu…" at bounding box center [612, 152] width 1182 height 71
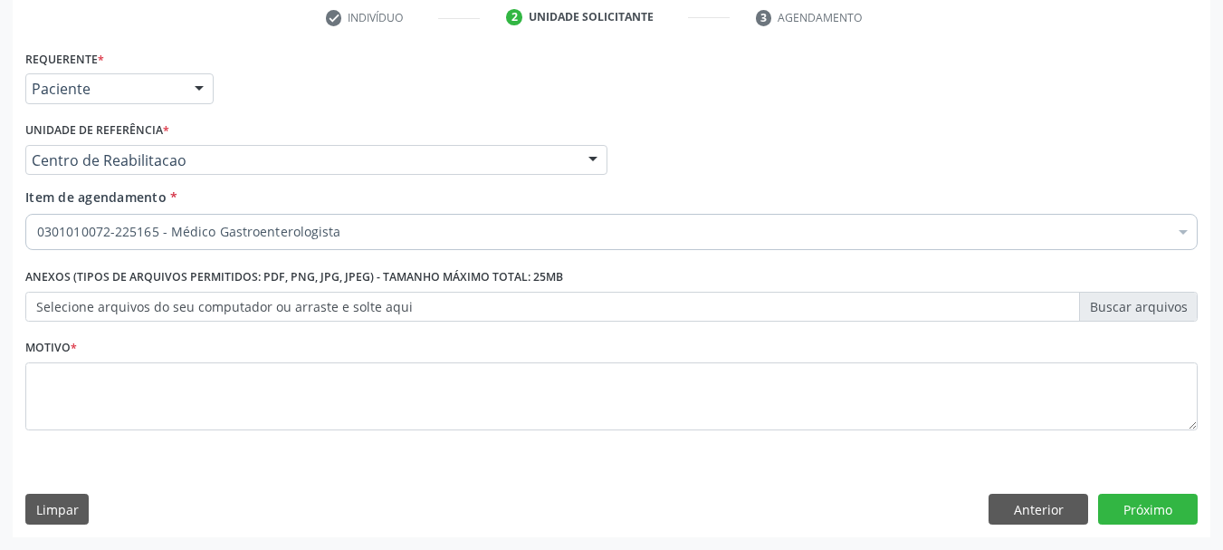
scroll to position [0, 0]
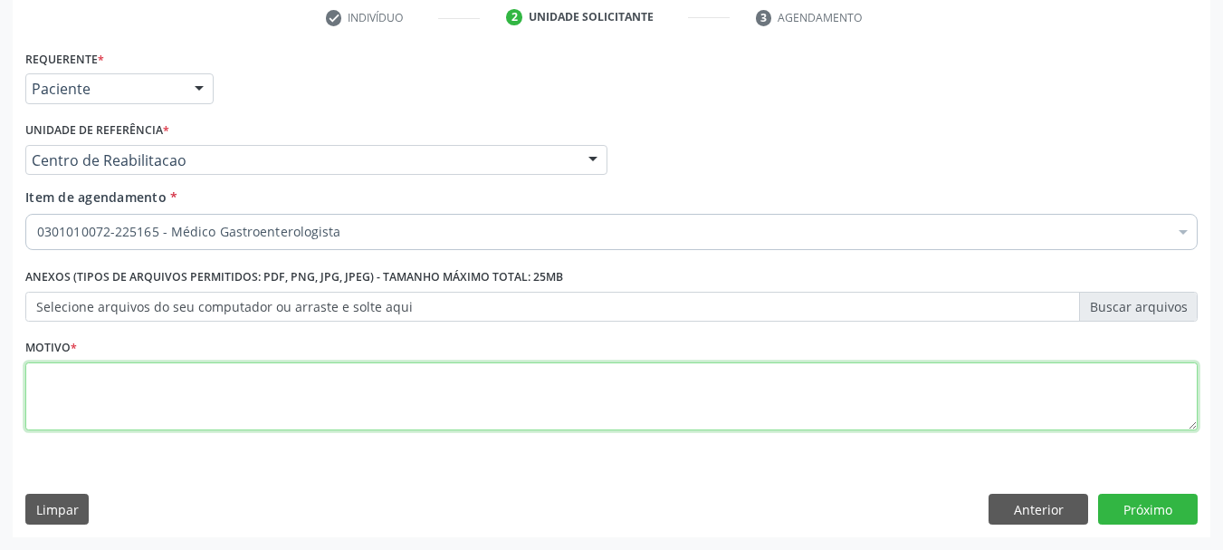
click at [65, 396] on textarea at bounding box center [611, 396] width 1172 height 69
type textarea "*"
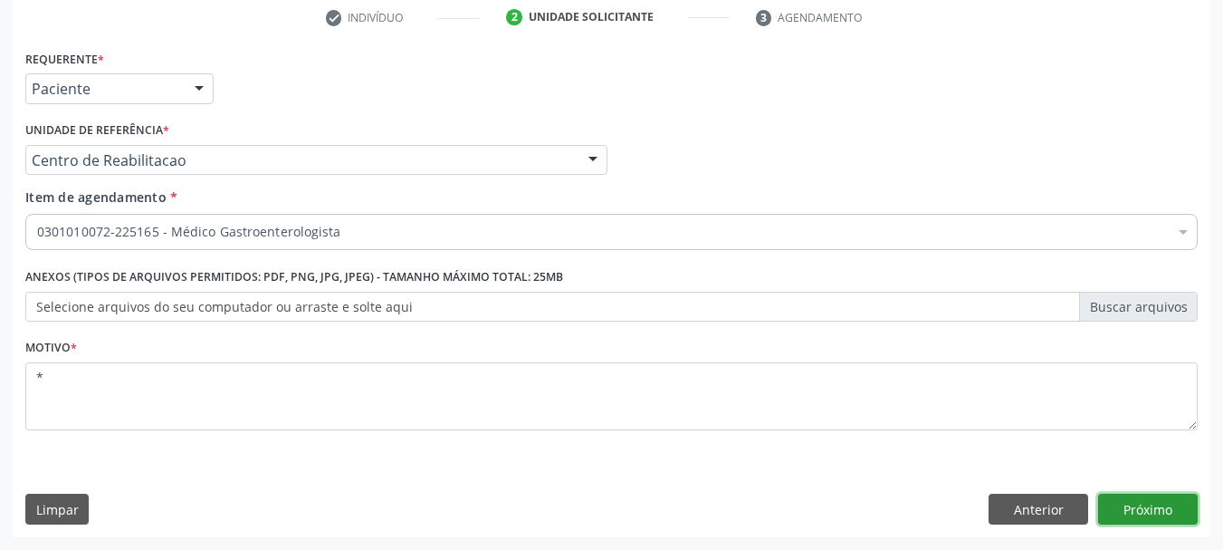
click at [1164, 503] on button "Próximo" at bounding box center [1148, 508] width 100 height 31
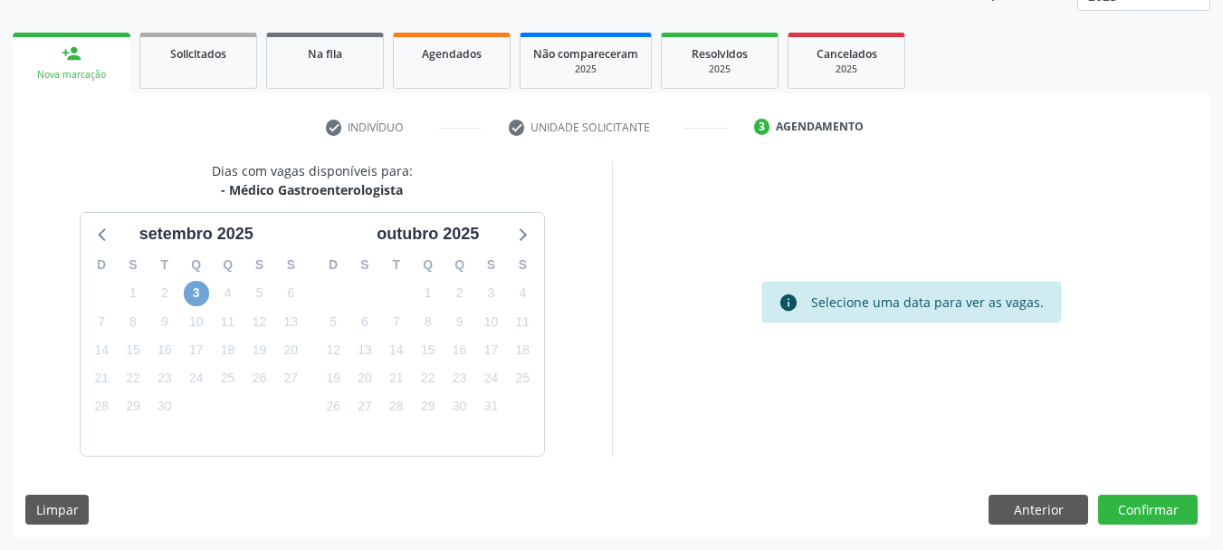
click at [203, 297] on span "3" at bounding box center [196, 293] width 25 height 25
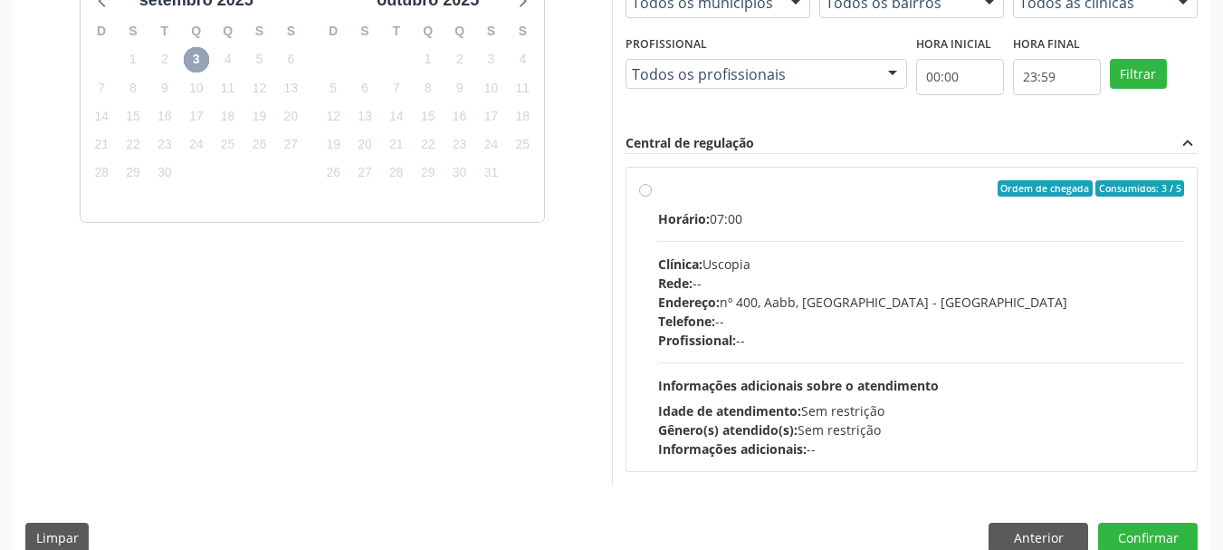
scroll to position [500, 0]
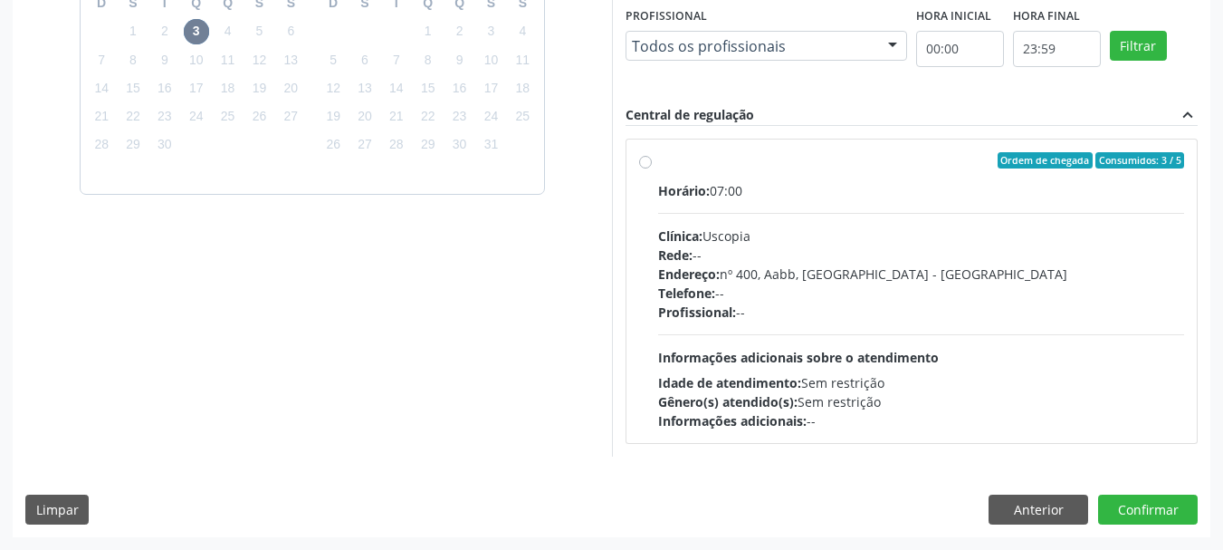
click at [855, 163] on div "Ordem de chegada Consumidos: 3 / 5" at bounding box center [921, 160] width 527 height 16
click at [652, 163] on input "Ordem de chegada Consumidos: 3 / 5 Horário: 07:00 Clínica: Uscopia Rede: -- End…" at bounding box center [645, 160] width 13 height 16
radio input "true"
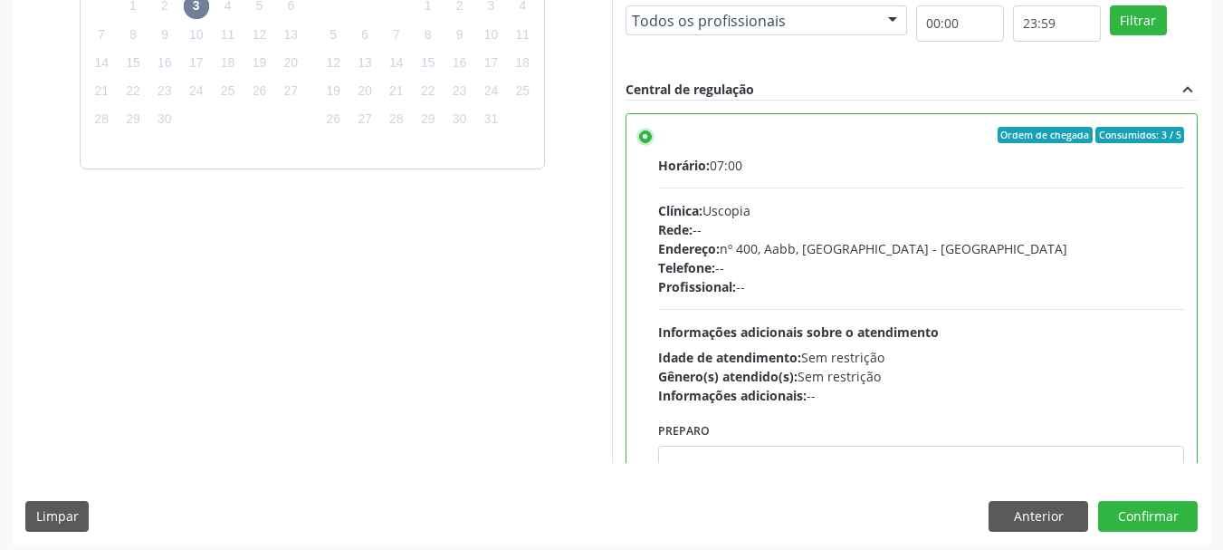
scroll to position [532, 0]
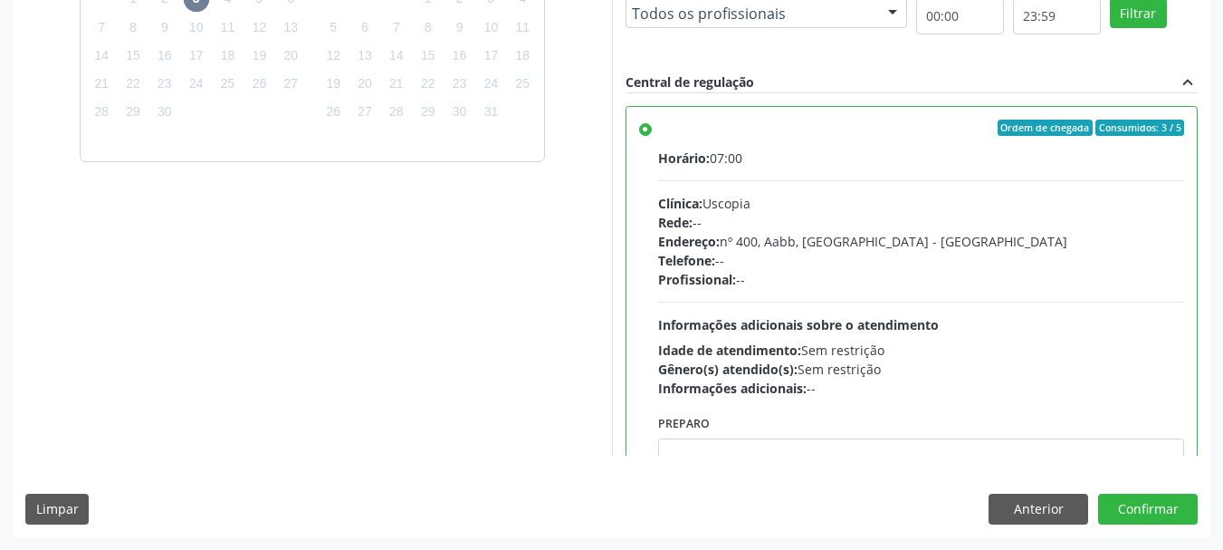
click at [1119, 527] on div "Dias com vagas disponíveis para: - Médico Gastroenterologista setembro 2025 D S…" at bounding box center [612, 201] width 1198 height 669
click at [1123, 512] on button "Confirmar" at bounding box center [1148, 508] width 100 height 31
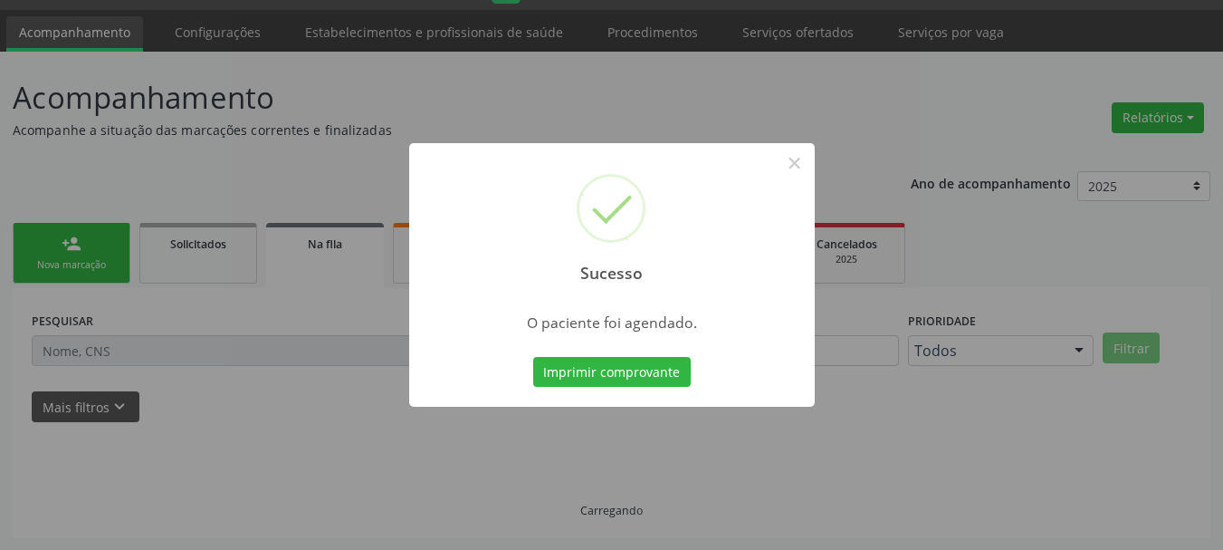
scroll to position [48, 0]
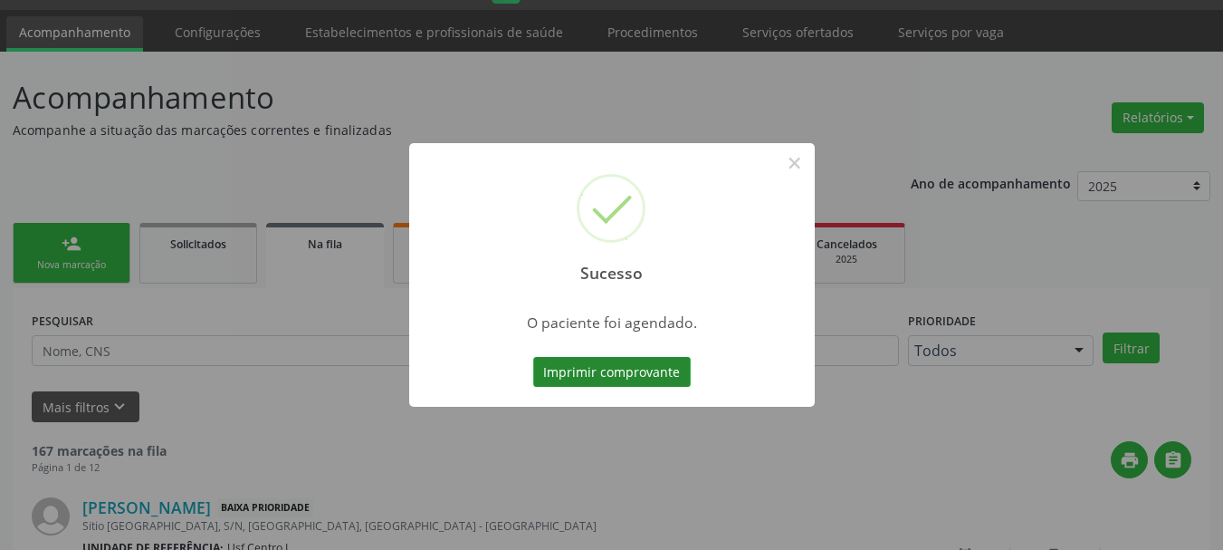
click at [572, 369] on button "Imprimir comprovante" at bounding box center [612, 372] width 158 height 31
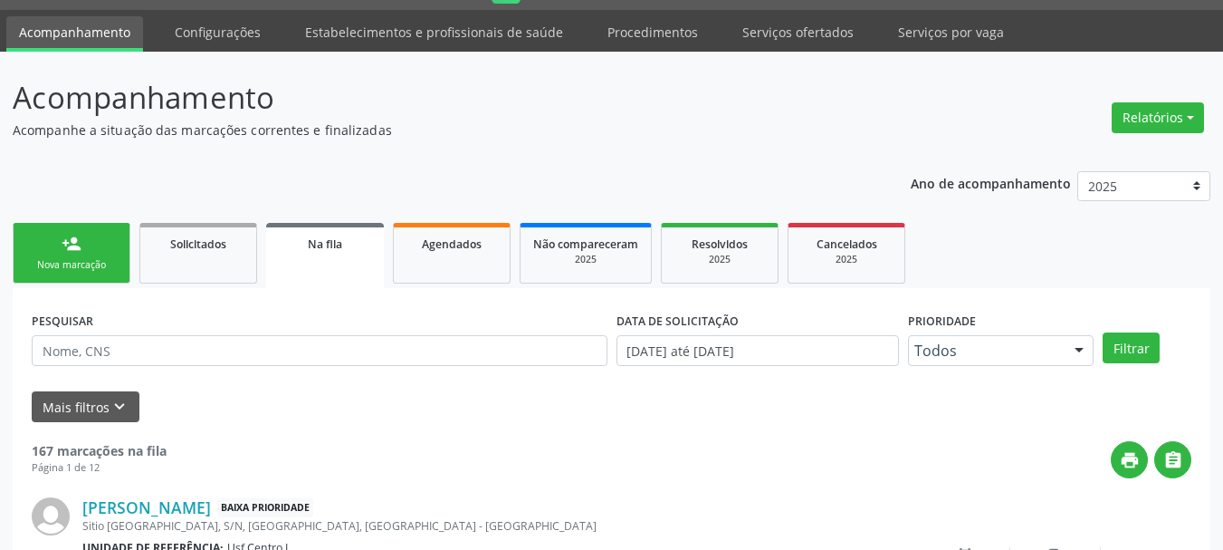
click at [53, 234] on link "person_add Nova marcação" at bounding box center [72, 253] width 118 height 61
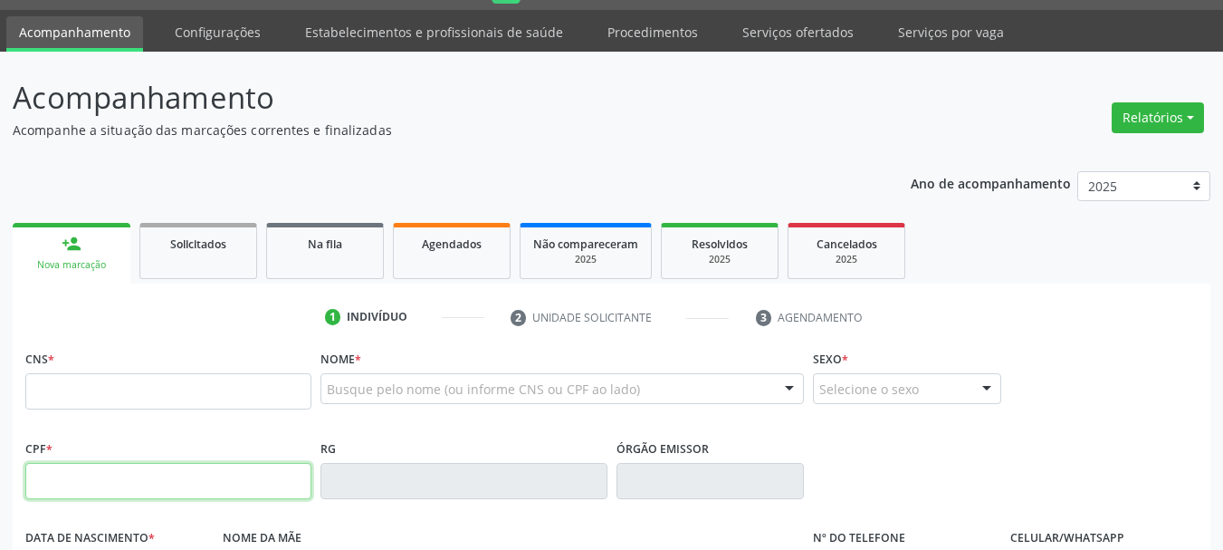
click at [98, 484] on input "text" at bounding box center [168, 481] width 286 height 36
type input "006.582.624-83"
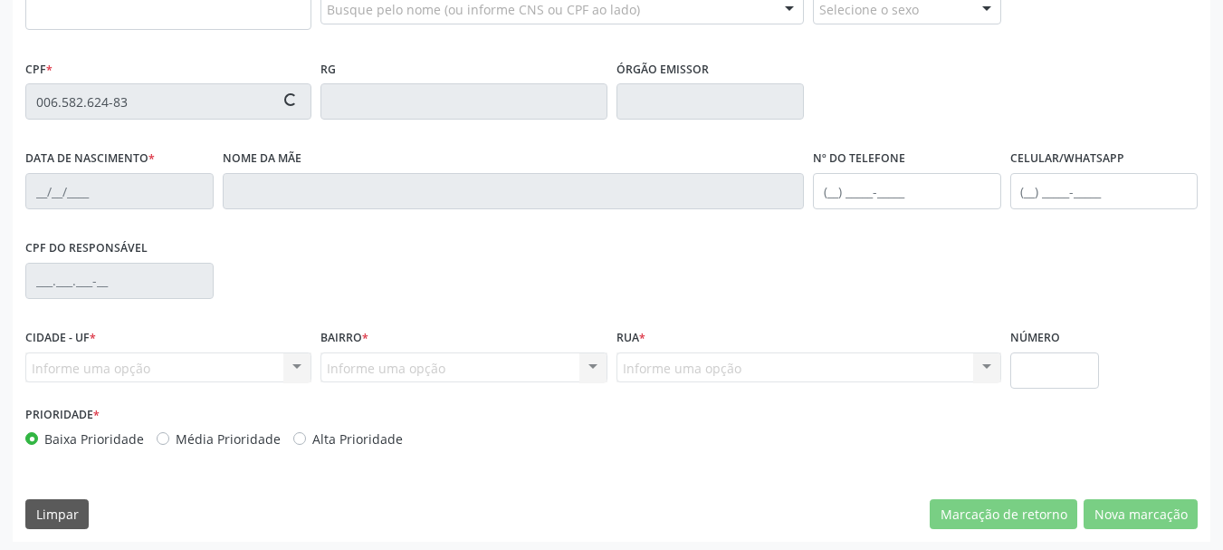
scroll to position [432, 0]
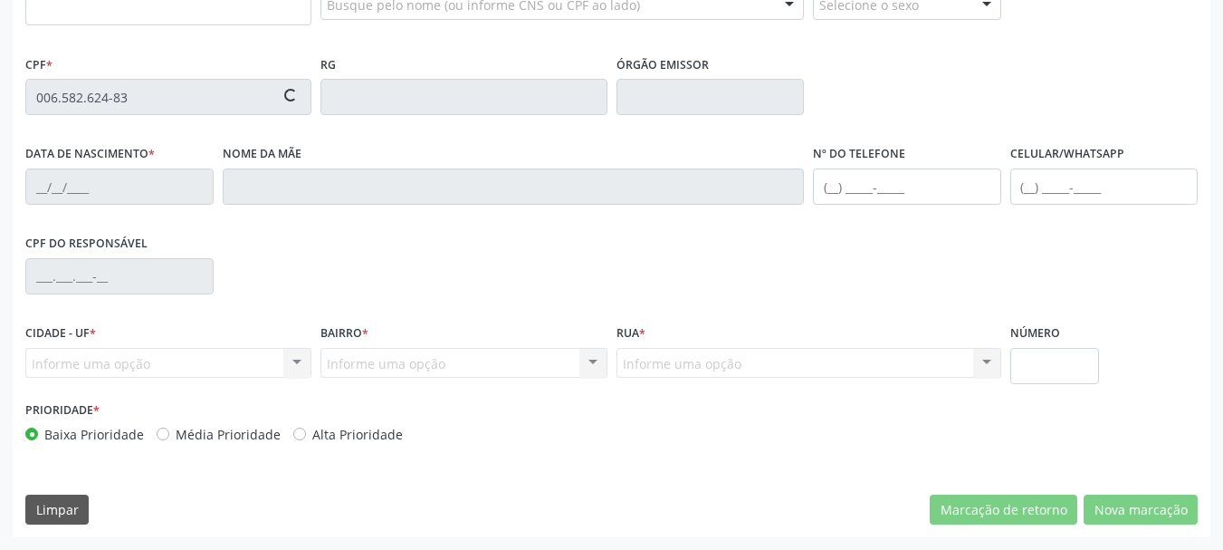
type input "898 0064 0916 2121"
type input "30/04/2025"
type input "Valeria Menezes de Lima"
type input "(87) 9819-9992"
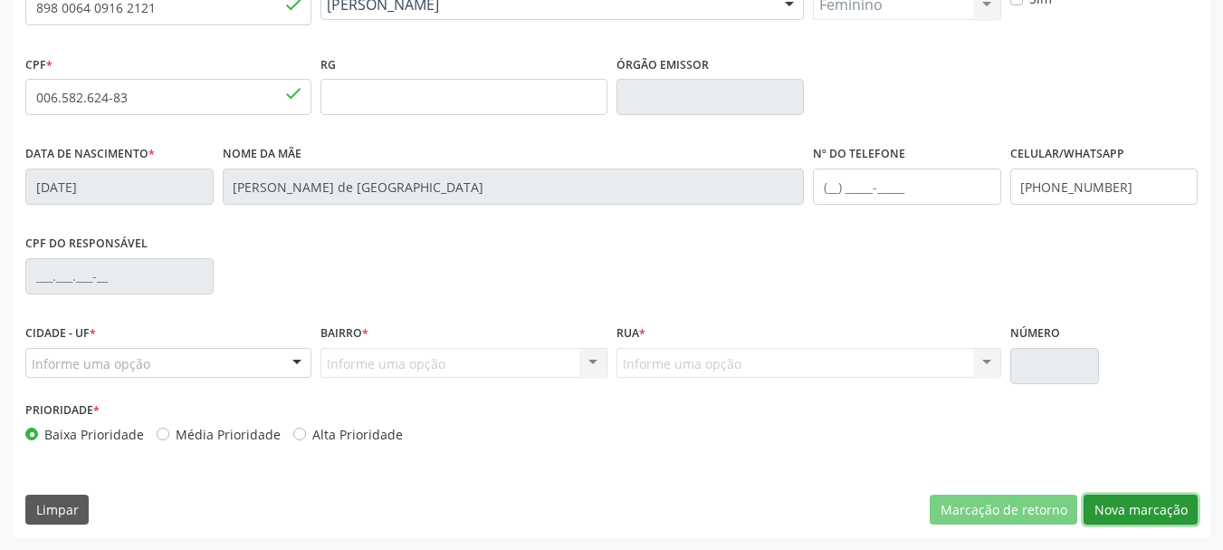
click at [1116, 509] on button "Nova marcação" at bounding box center [1141, 509] width 114 height 31
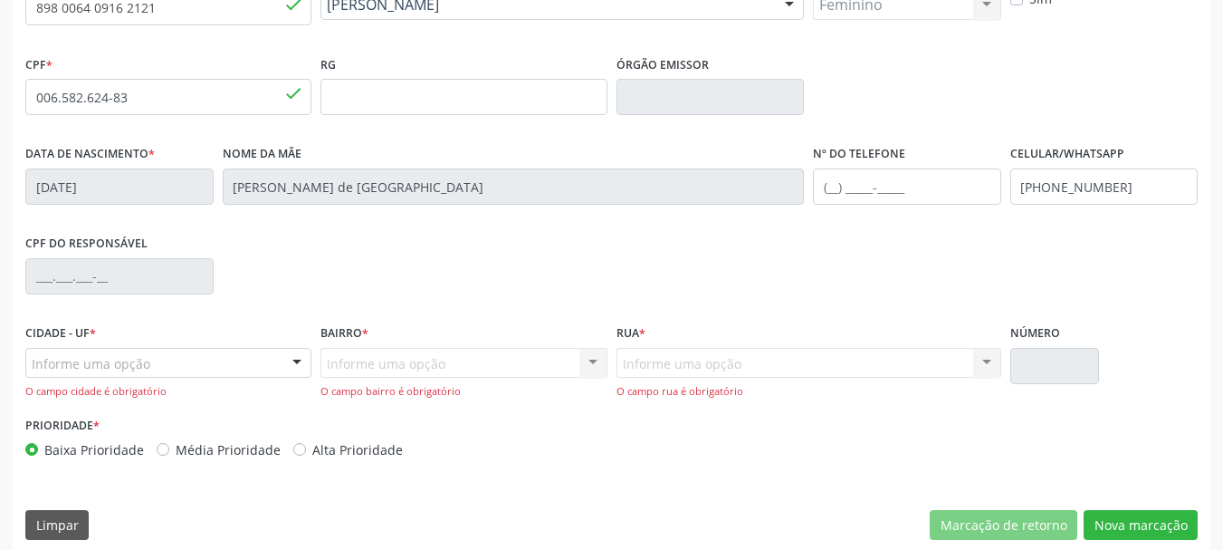
click at [219, 349] on div "Informe uma opção" at bounding box center [168, 363] width 286 height 31
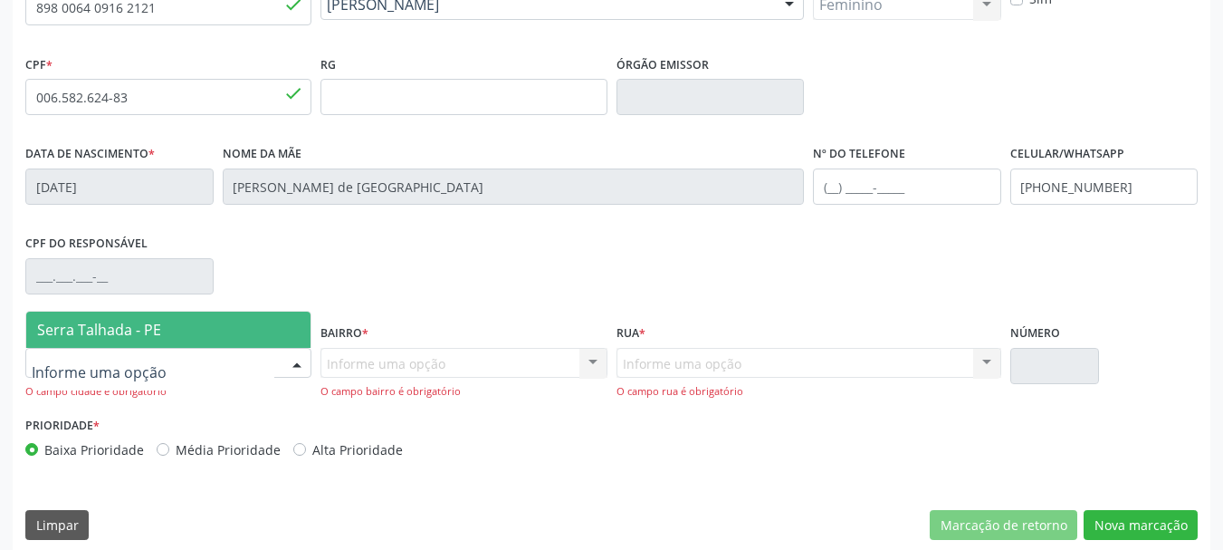
drag, startPoint x: 218, startPoint y: 330, endPoint x: 359, endPoint y: 369, distance: 146.7
click at [228, 333] on span "Serra Talhada - PE" at bounding box center [168, 329] width 284 height 36
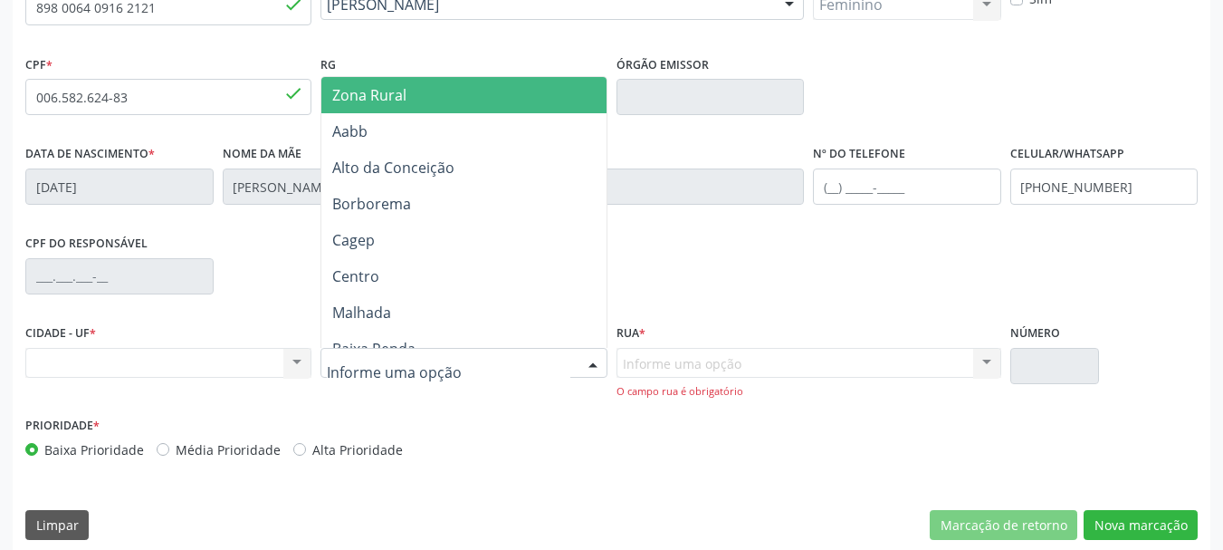
click at [370, 94] on span "Zona Rural" at bounding box center [369, 95] width 74 height 20
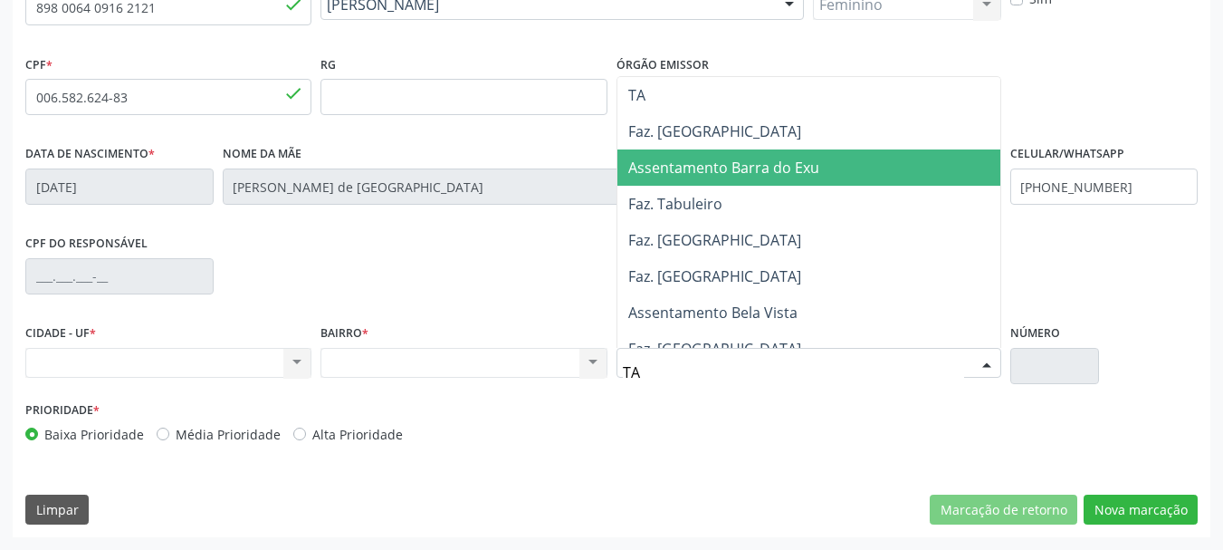
type input "TAU"
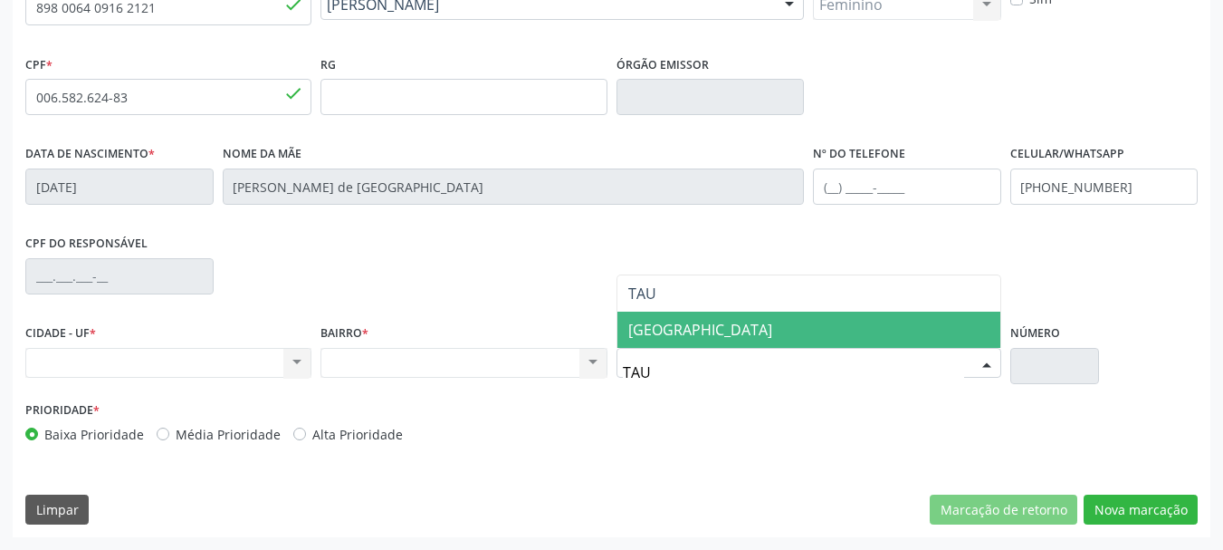
click at [808, 325] on span "Vila Tauapiranga" at bounding box center [808, 329] width 383 height 36
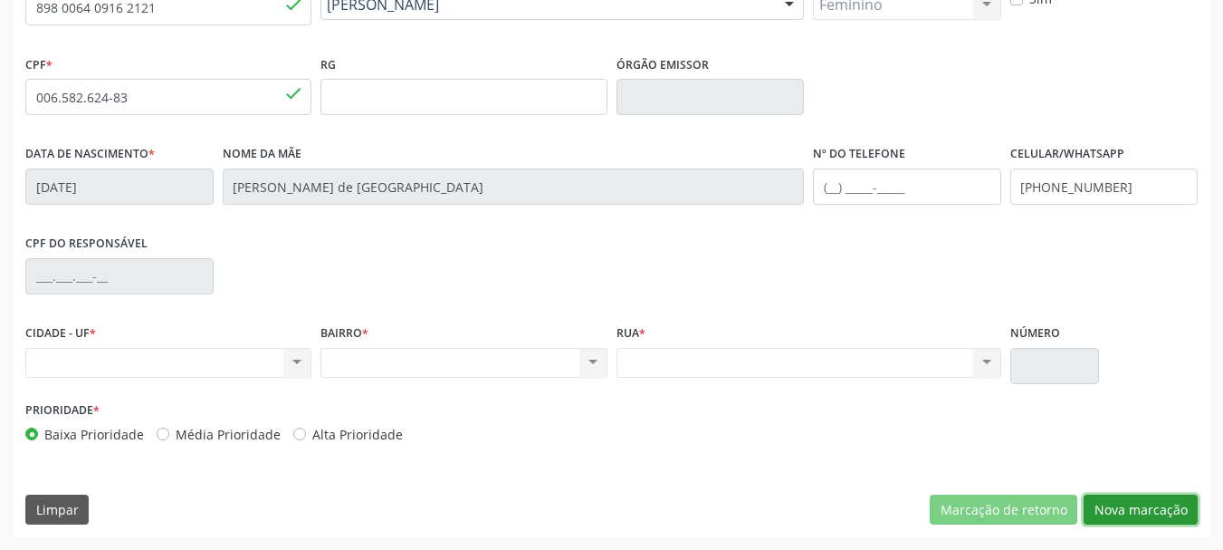
click at [1128, 519] on button "Nova marcação" at bounding box center [1141, 509] width 114 height 31
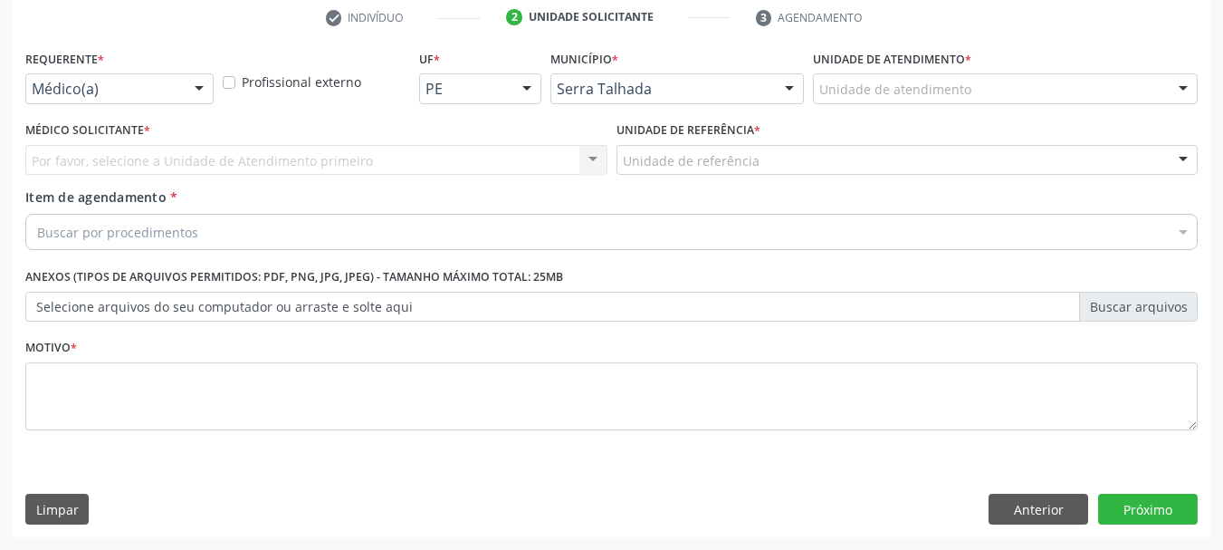
scroll to position [348, 0]
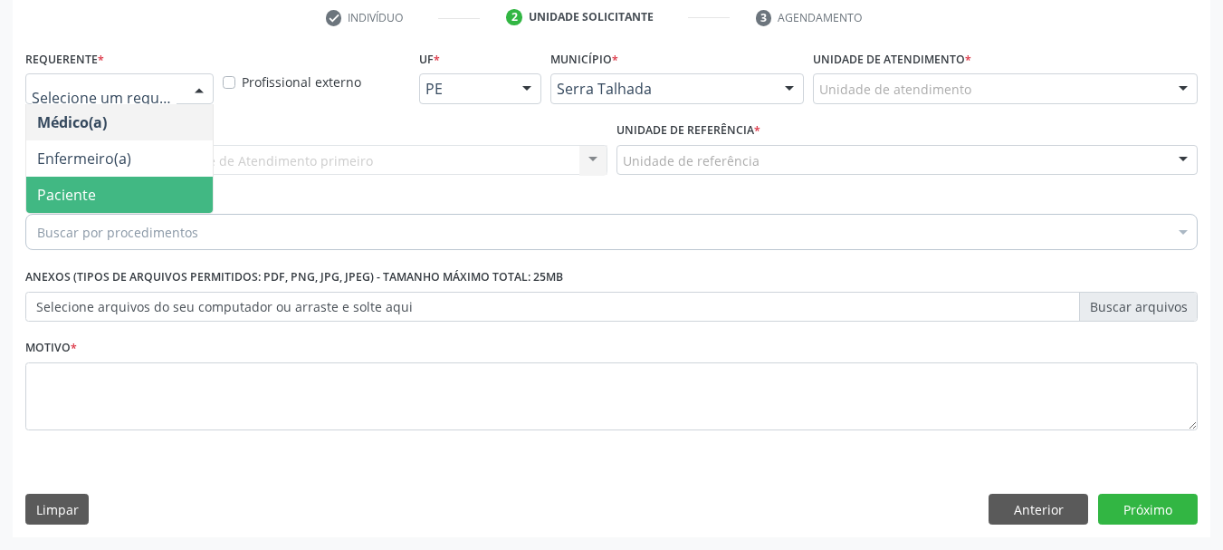
drag, startPoint x: 47, startPoint y: 186, endPoint x: 97, endPoint y: 166, distance: 53.6
click at [48, 185] on span "Paciente" at bounding box center [66, 195] width 59 height 20
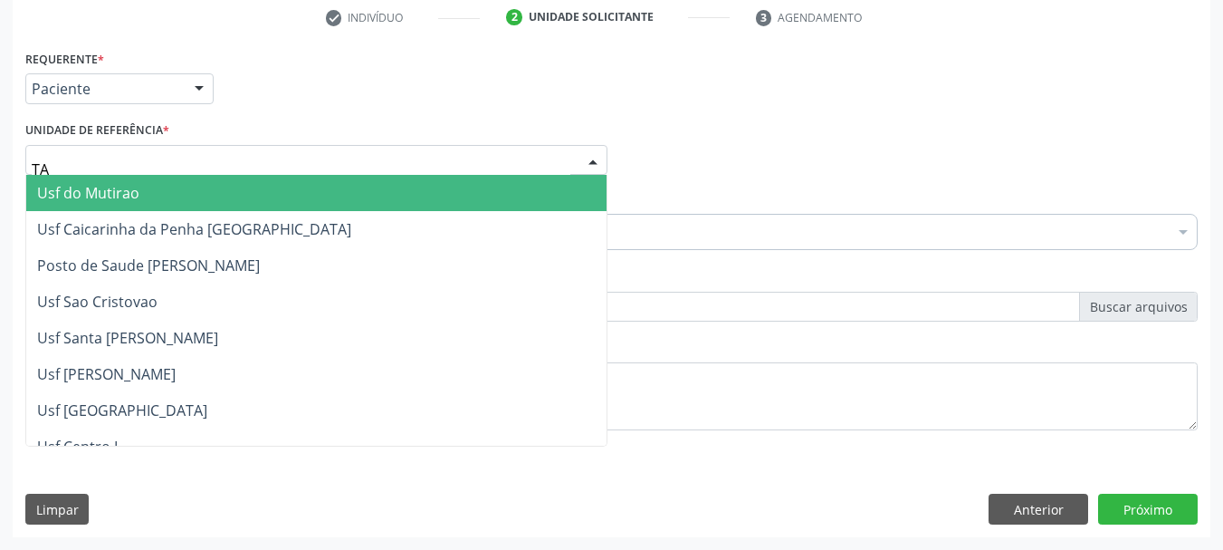
type input "TAU"
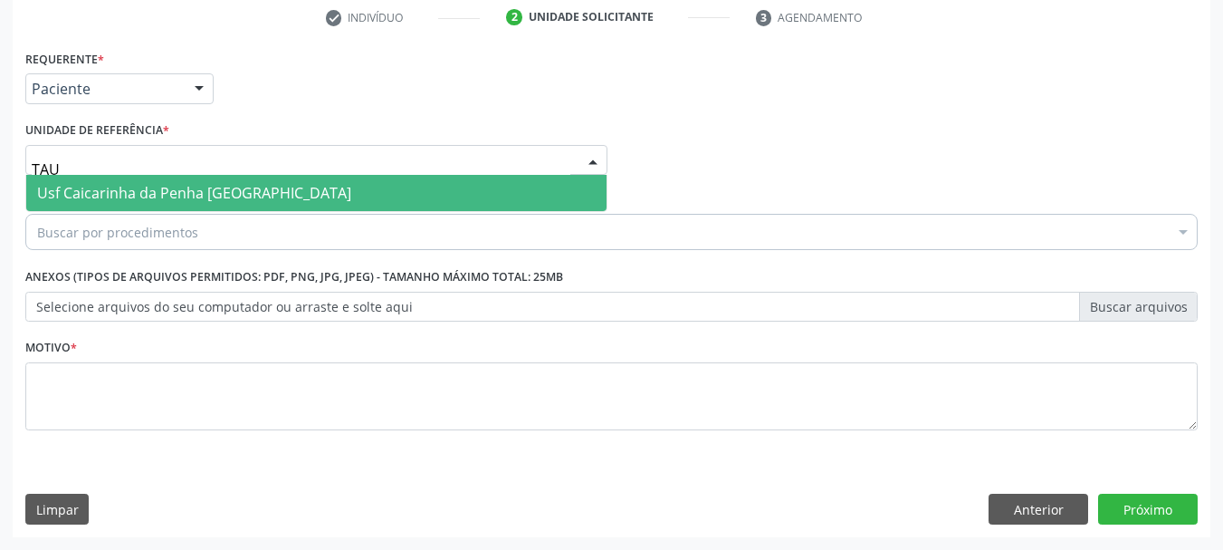
click at [62, 182] on span "Usf Caicarinha da Penha [GEOGRAPHIC_DATA]" at bounding box center [316, 193] width 580 height 36
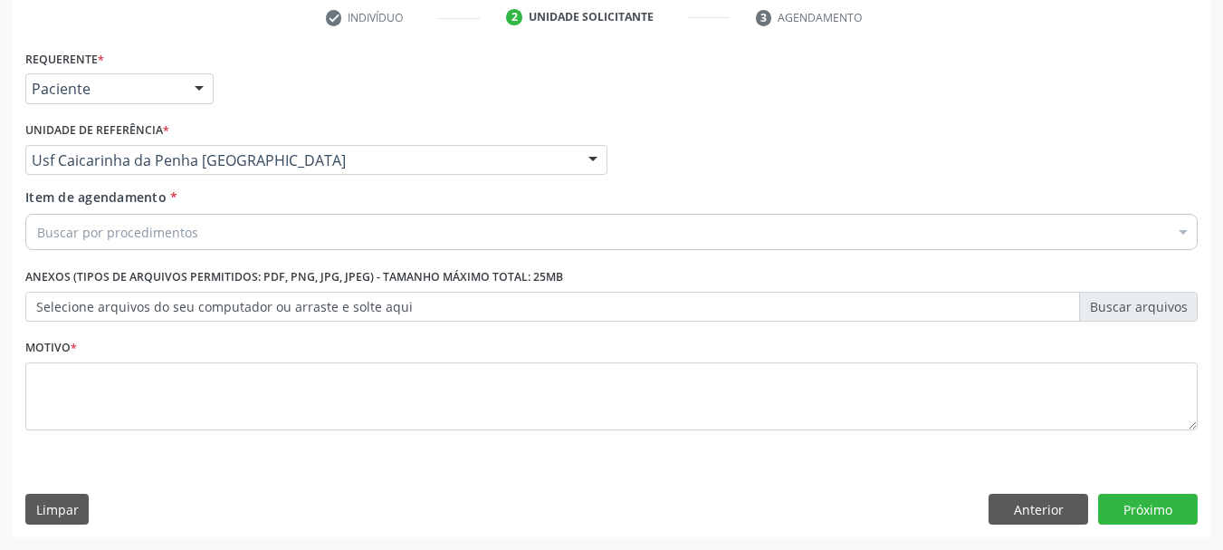
drag, startPoint x: 63, startPoint y: 252, endPoint x: 64, endPoint y: 231, distance: 20.8
click at [62, 249] on div "Item de agendamento * Buscar por procedimentos Selecionar todos 0304070076 - .Q…" at bounding box center [612, 222] width 1182 height 70
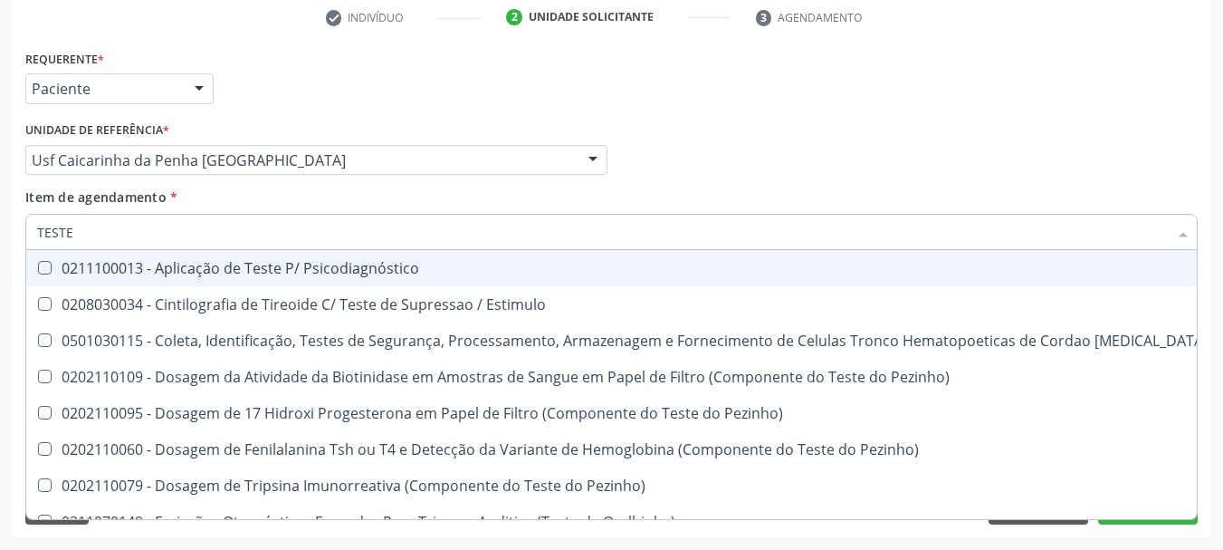
type input "TESTE D"
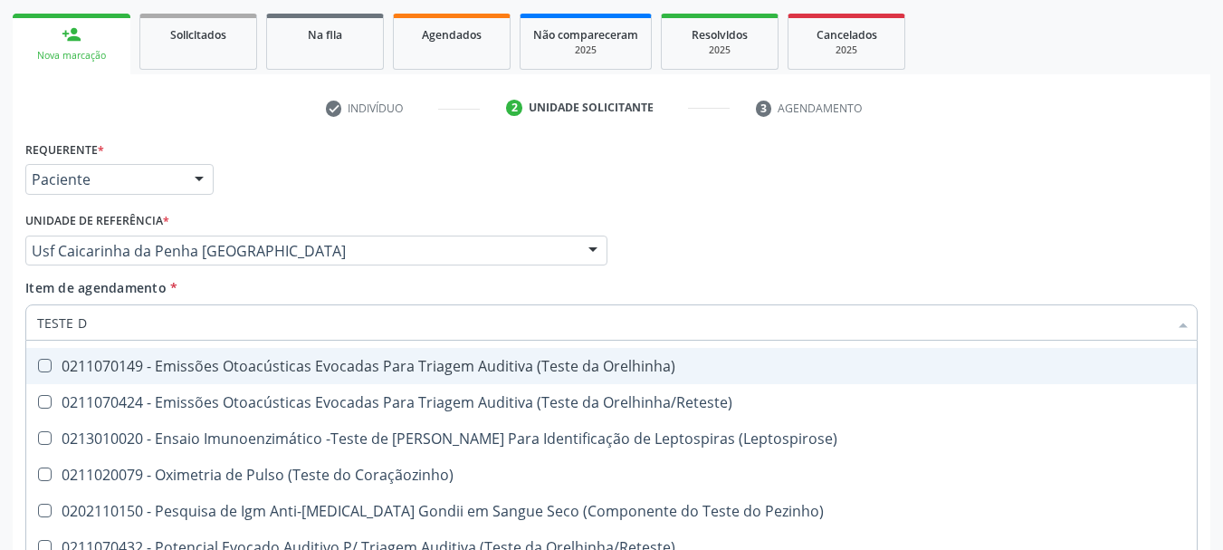
scroll to position [181, 0]
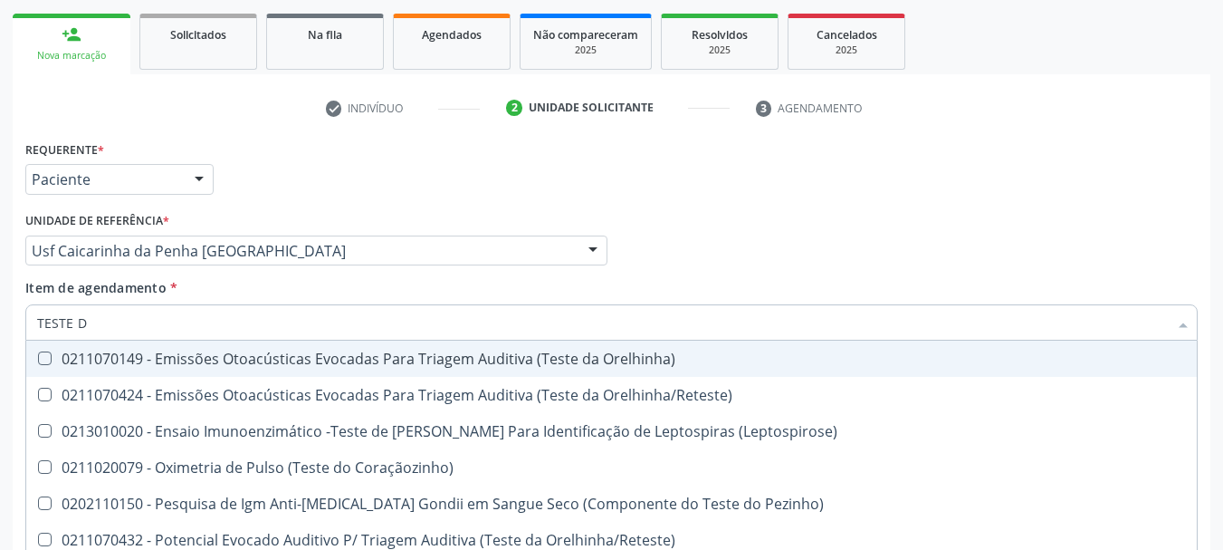
click at [354, 370] on span "0211070149 - Emissões Otoacústicas Evocadas Para Triagem Auditiva (Teste da Ore…" at bounding box center [611, 358] width 1171 height 36
checkbox Orelhinha\) "true"
type input "TESTE D"
click at [835, 177] on div "Requerente * Paciente Médico(a) Enfermeiro(a) Paciente Nenhum resultado encontr…" at bounding box center [612, 171] width 1182 height 71
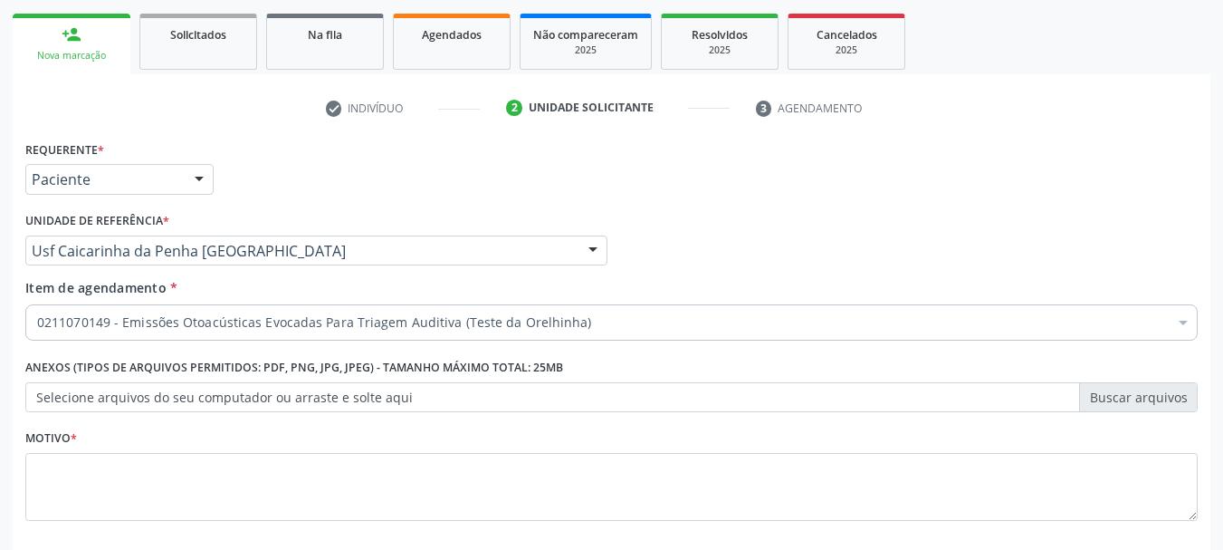
scroll to position [0, 0]
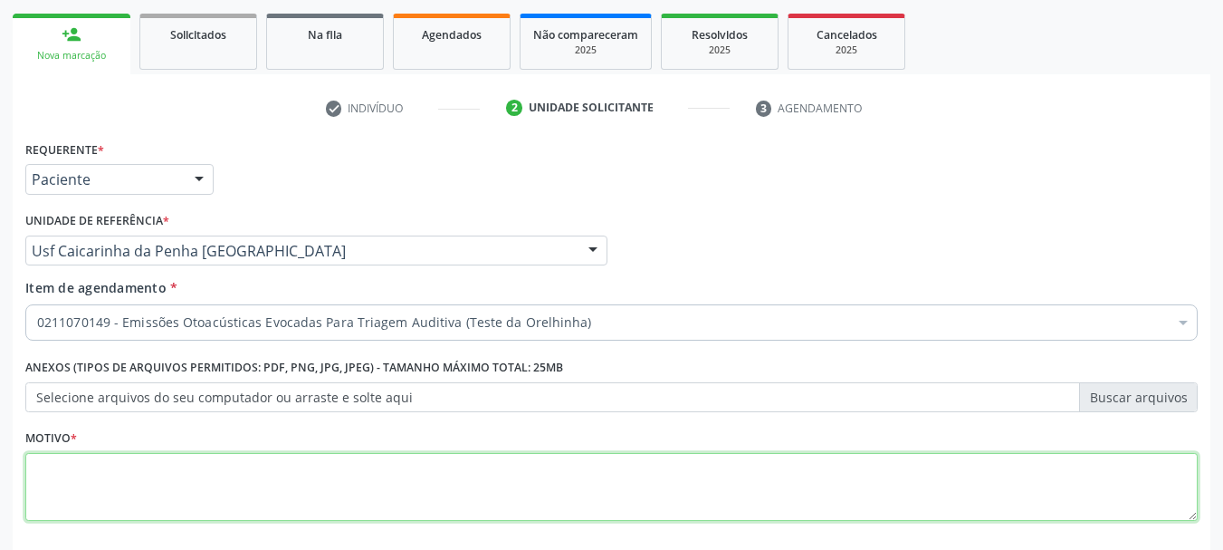
click at [103, 493] on textarea at bounding box center [611, 487] width 1172 height 69
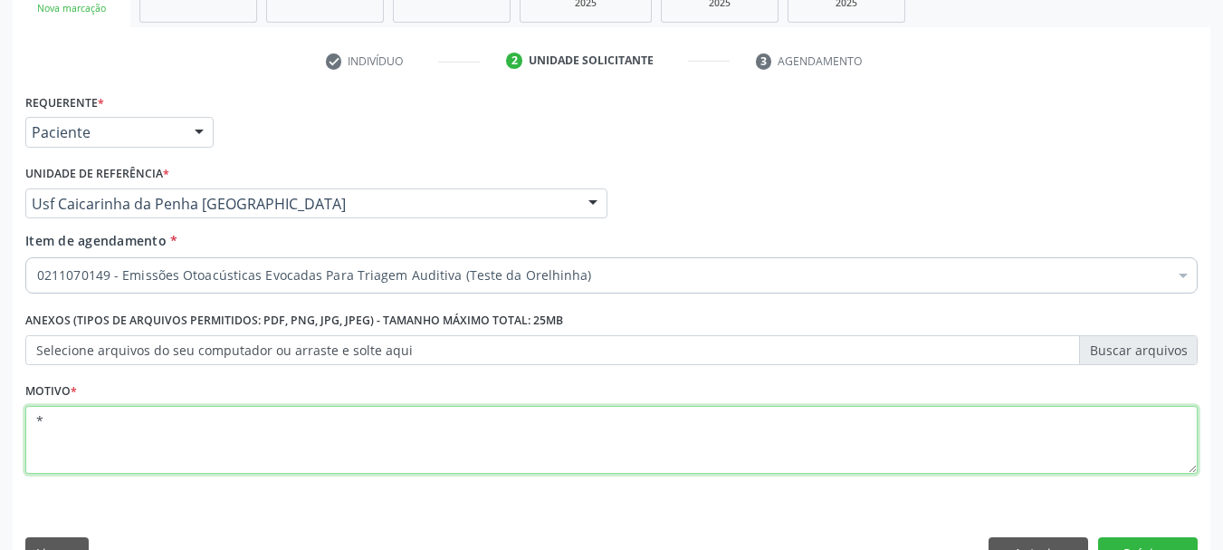
scroll to position [348, 0]
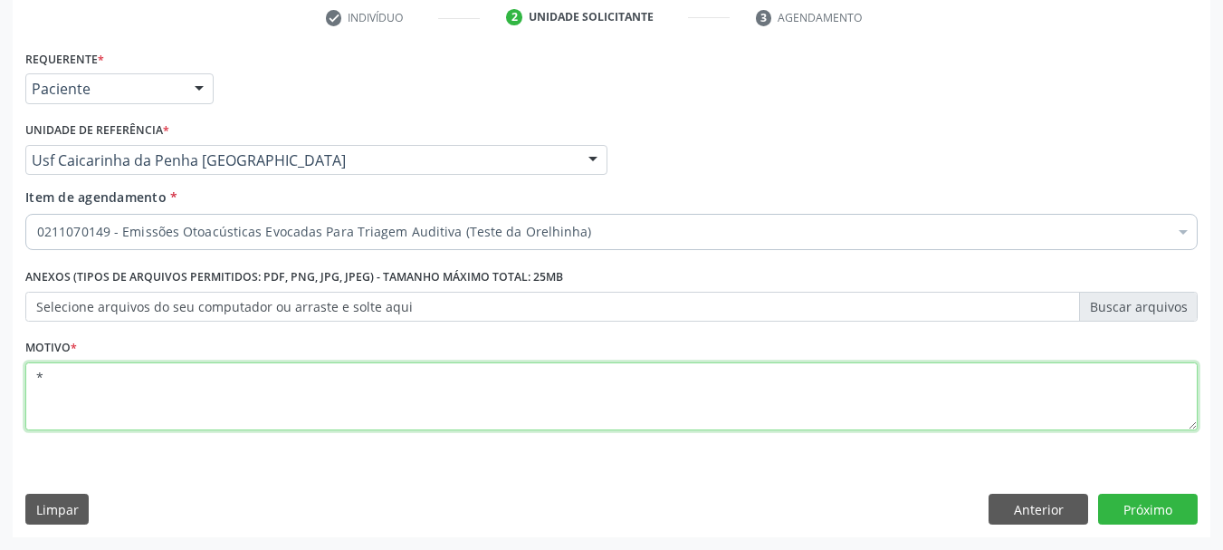
type textarea "*"
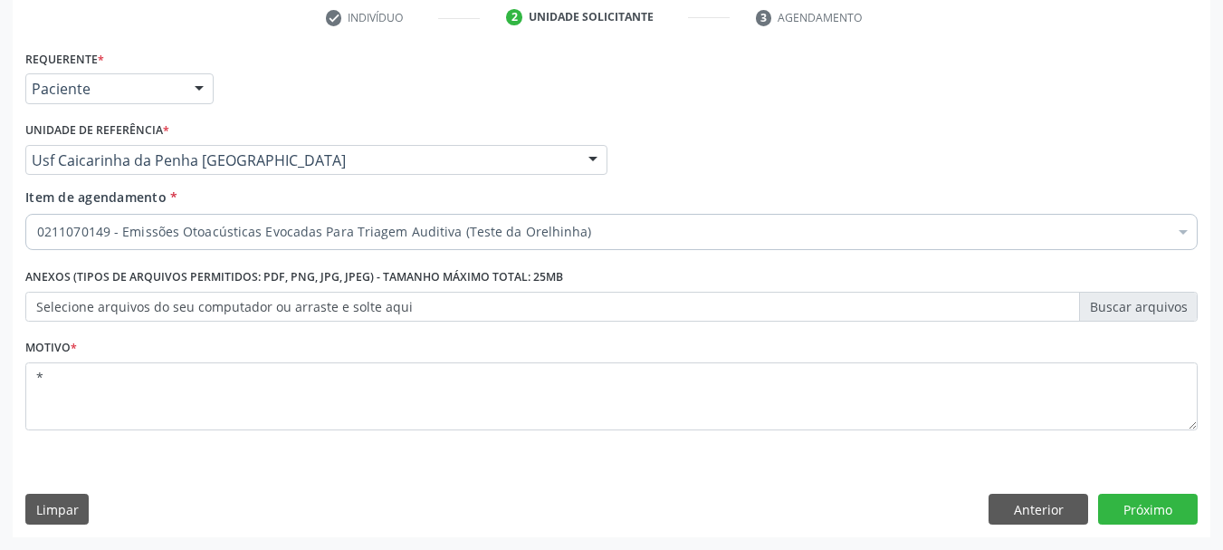
click at [1136, 489] on div "Requerente * Paciente Médico(a) Enfermeiro(a) Paciente Nenhum resultado encontr…" at bounding box center [612, 291] width 1198 height 492
click at [1140, 506] on button "Próximo" at bounding box center [1148, 508] width 100 height 31
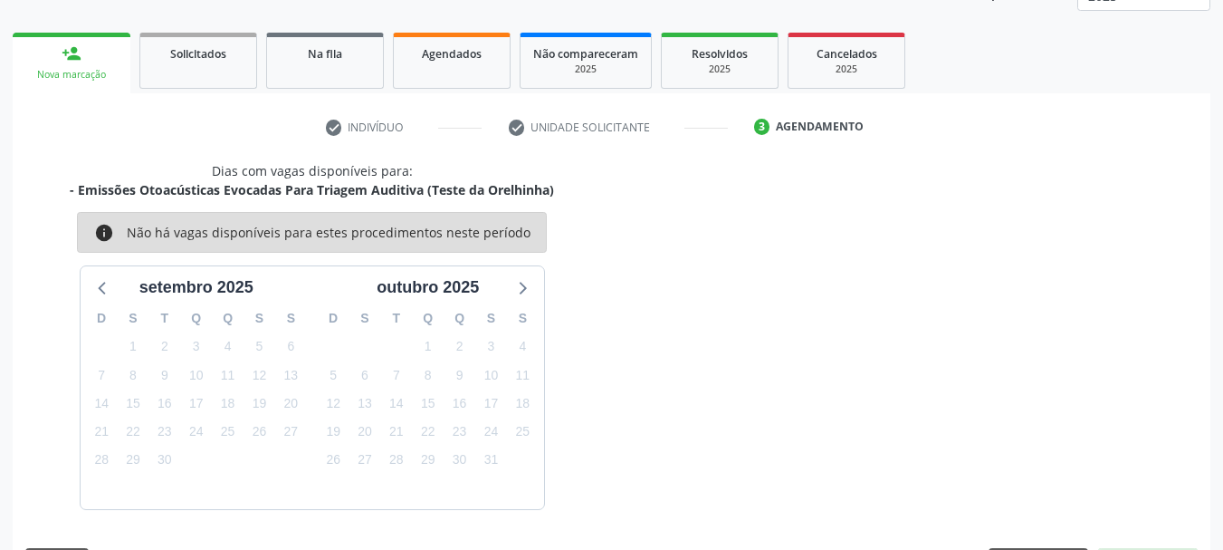
scroll to position [292, 0]
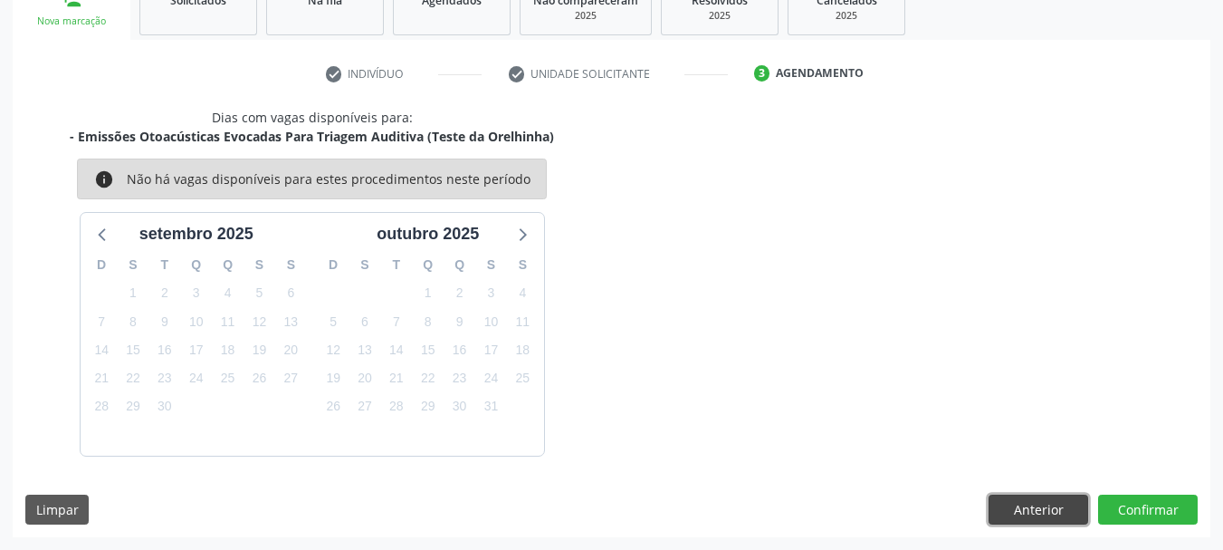
click at [1028, 501] on button "Anterior" at bounding box center [1039, 509] width 100 height 31
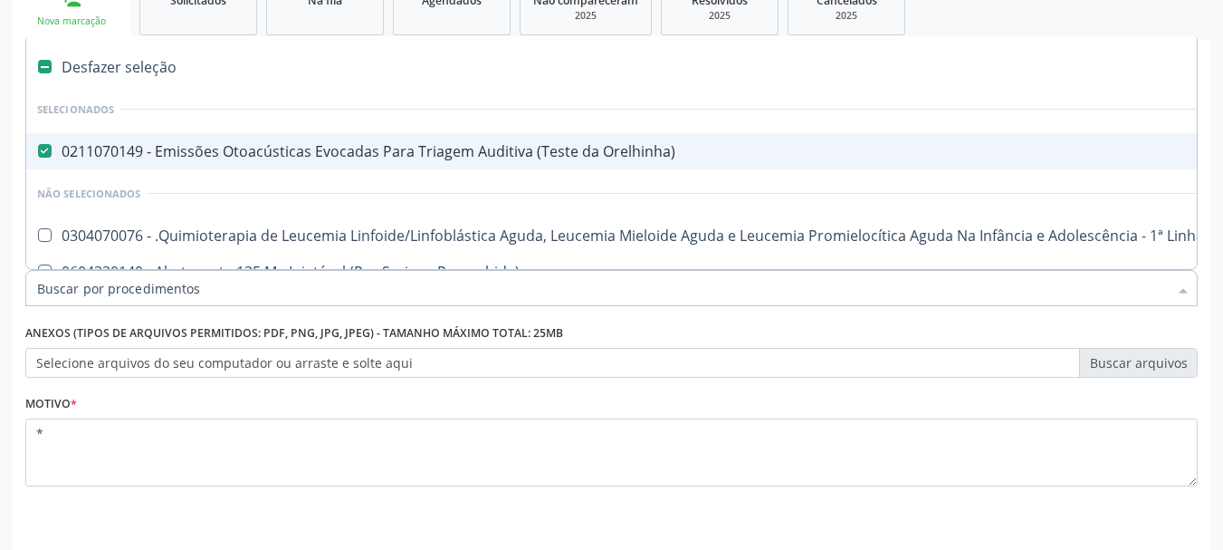
click at [139, 59] on div "Desfazer seleção" at bounding box center [741, 67] width 1431 height 36
checkbox Orelhinha\) "false"
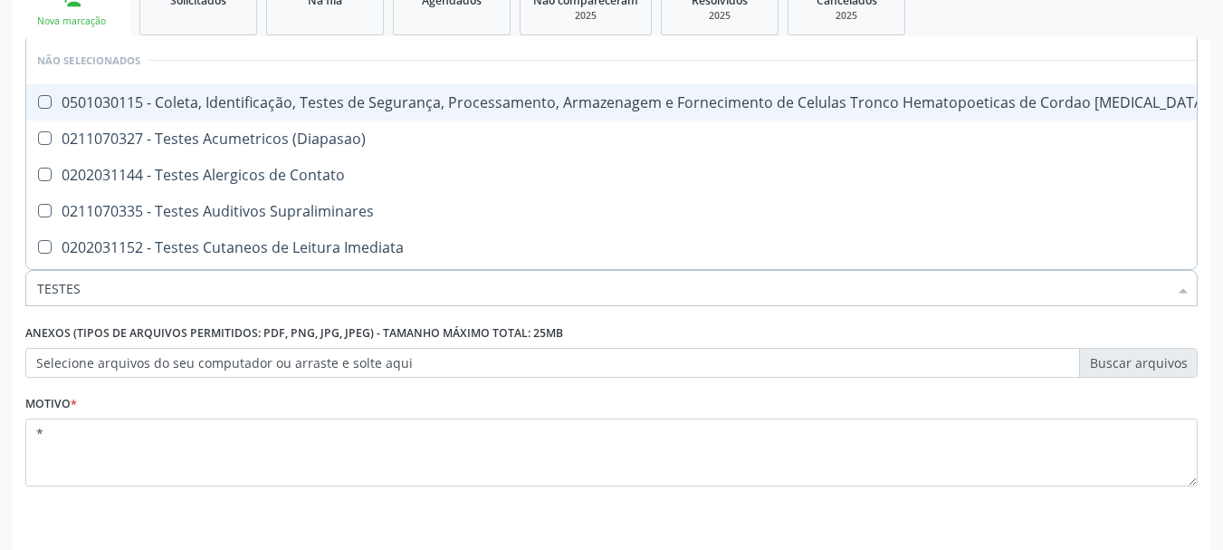
type input "TESTES"
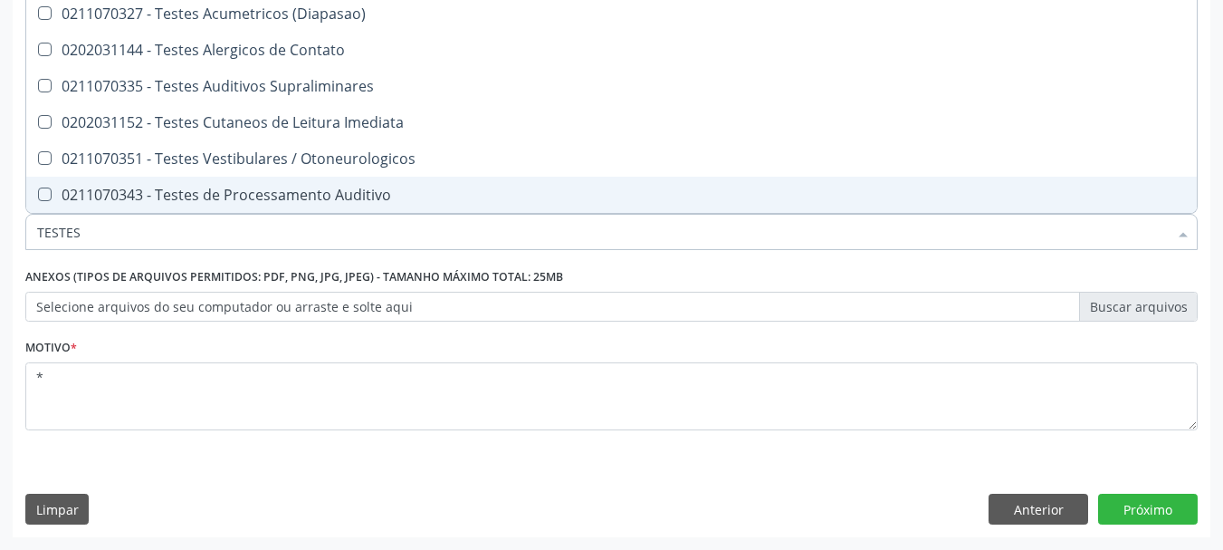
scroll to position [257, 0]
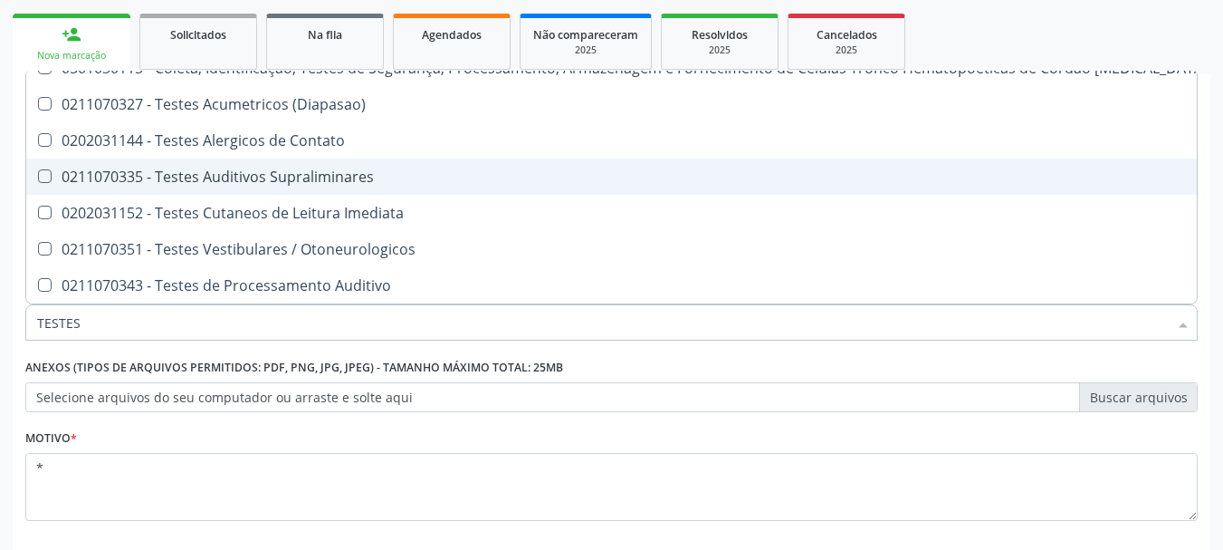
click at [254, 170] on div "0211070335 - Testes Auditivos Supraliminares" at bounding box center [669, 176] width 1264 height 14
checkbox Supraliminares "true"
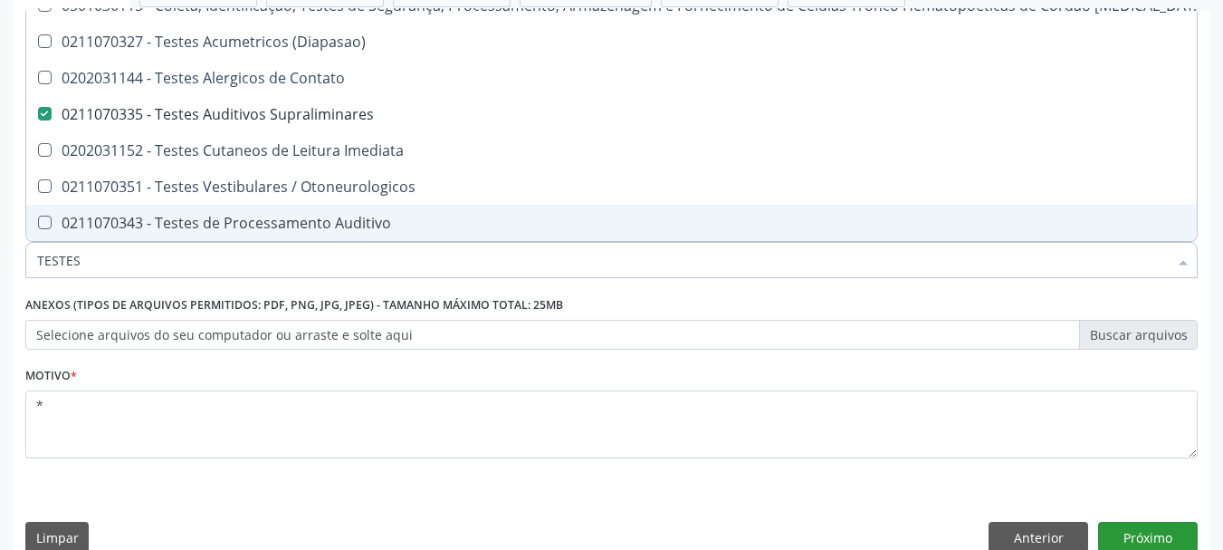
scroll to position [348, 0]
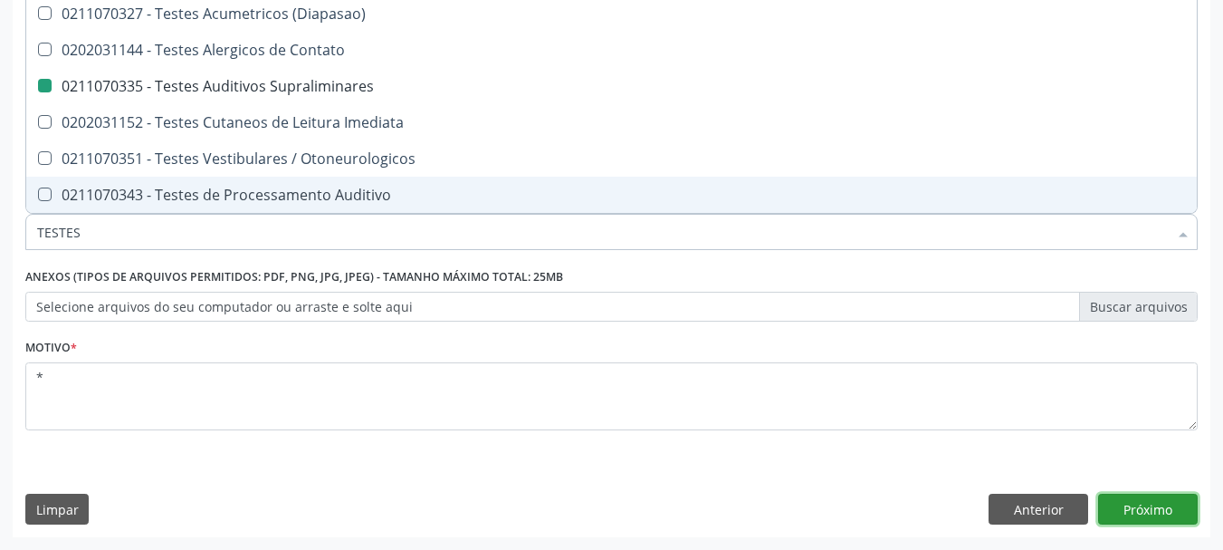
click at [1140, 506] on button "Próximo" at bounding box center [1148, 508] width 100 height 31
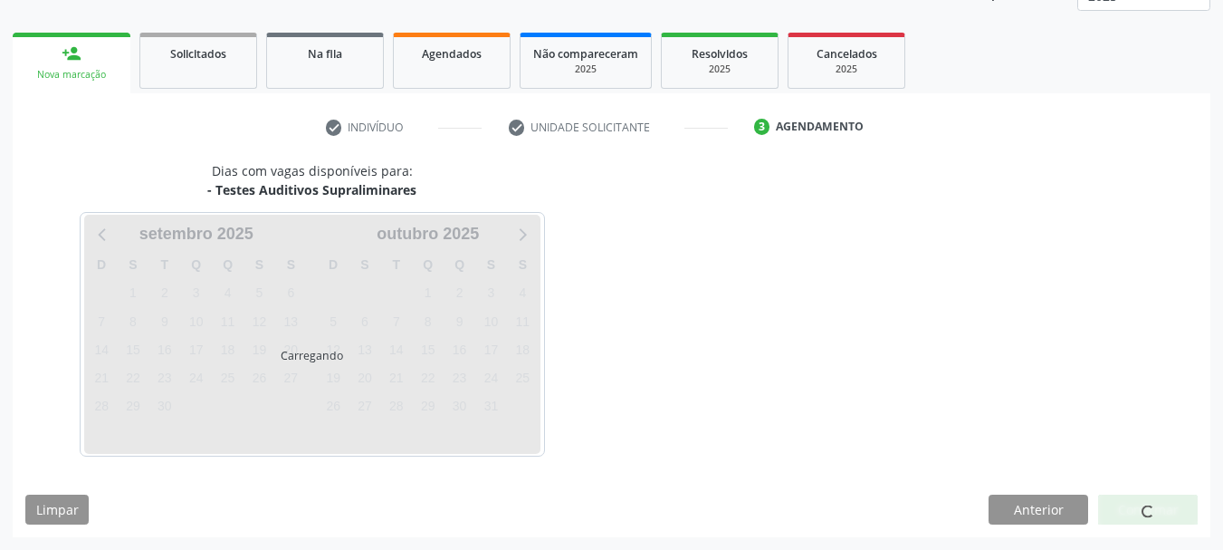
scroll to position [0, 0]
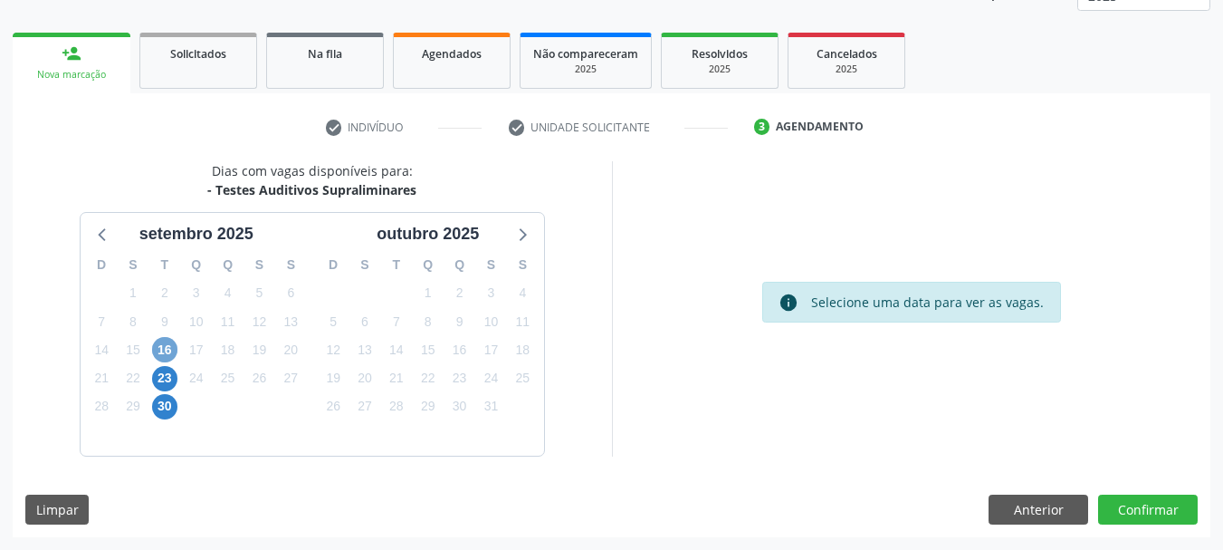
drag, startPoint x: 158, startPoint y: 357, endPoint x: 171, endPoint y: 325, distance: 34.1
click at [156, 354] on span "16" at bounding box center [164, 349] width 25 height 25
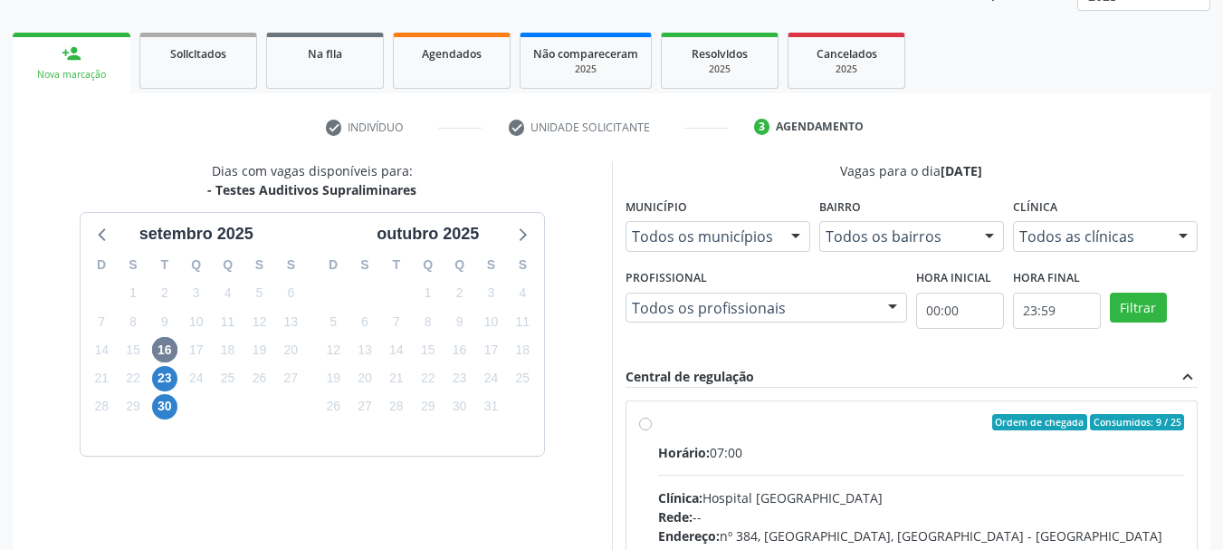
click at [781, 431] on label "Ordem de chegada Consumidos: 9 / 25 Horário: 07:00 Clínica: Hospital Sao Franci…" at bounding box center [921, 553] width 527 height 278
click at [652, 430] on input "Ordem de chegada Consumidos: 9 / 25 Horário: 07:00 Clínica: Hospital Sao Franci…" at bounding box center [645, 422] width 13 height 16
radio input "true"
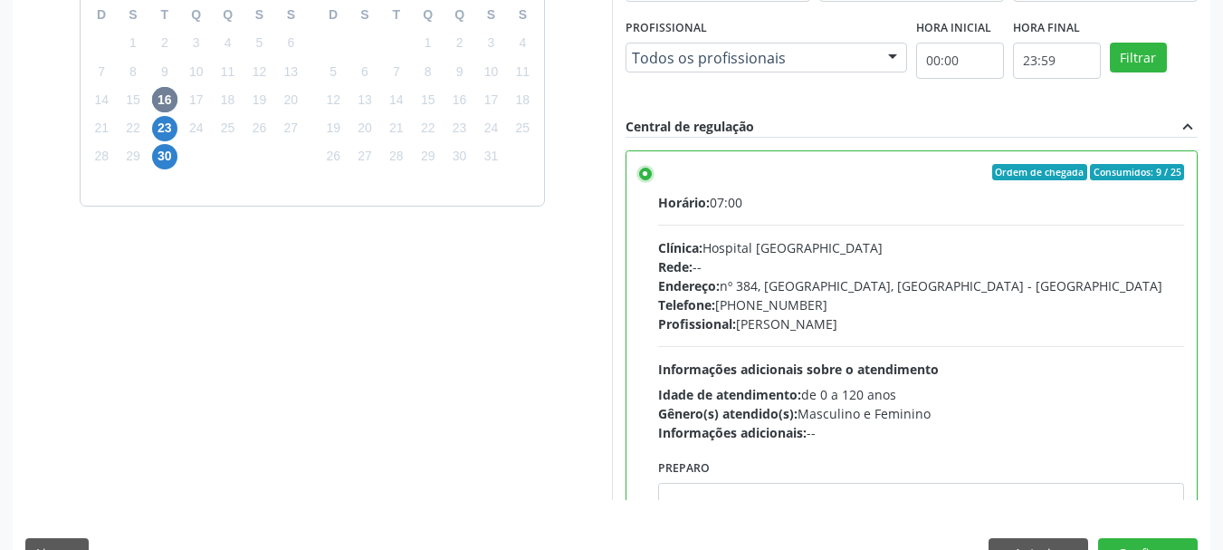
scroll to position [532, 0]
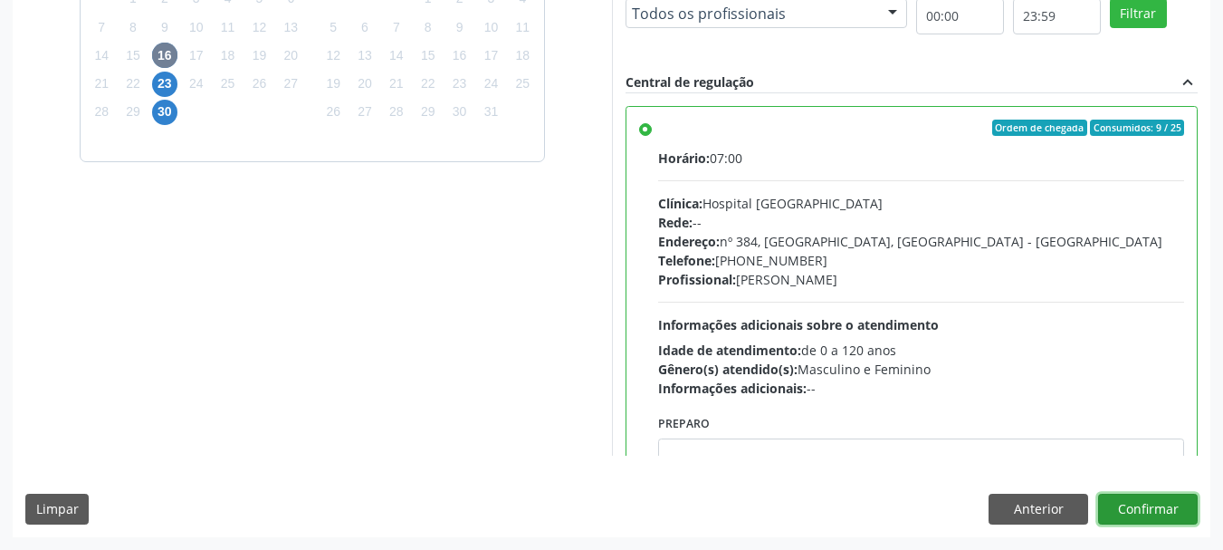
click at [1114, 500] on button "Confirmar" at bounding box center [1148, 508] width 100 height 31
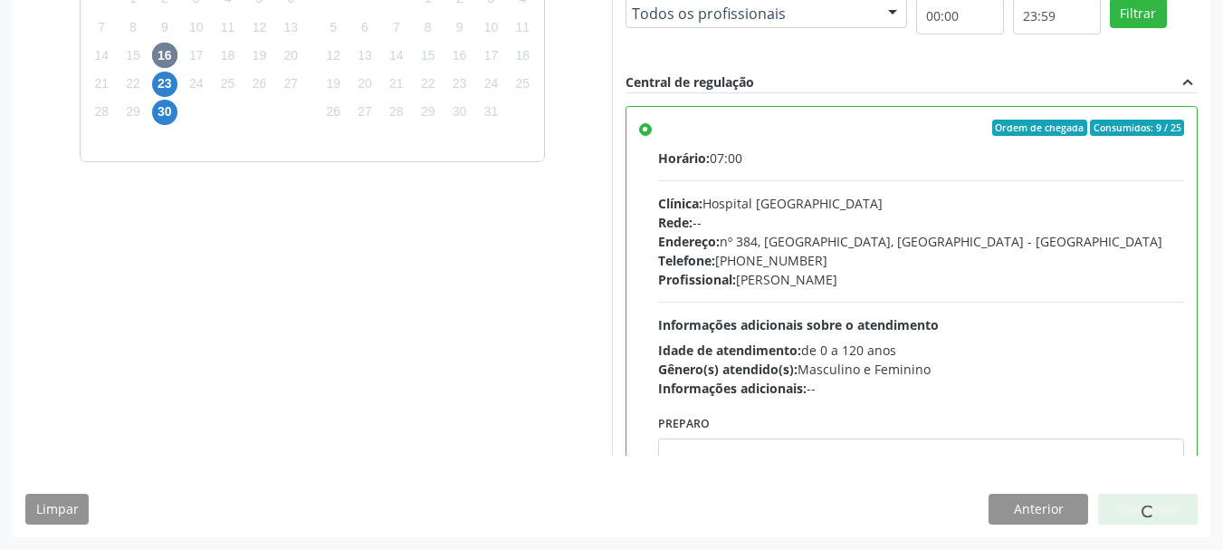
scroll to position [48, 0]
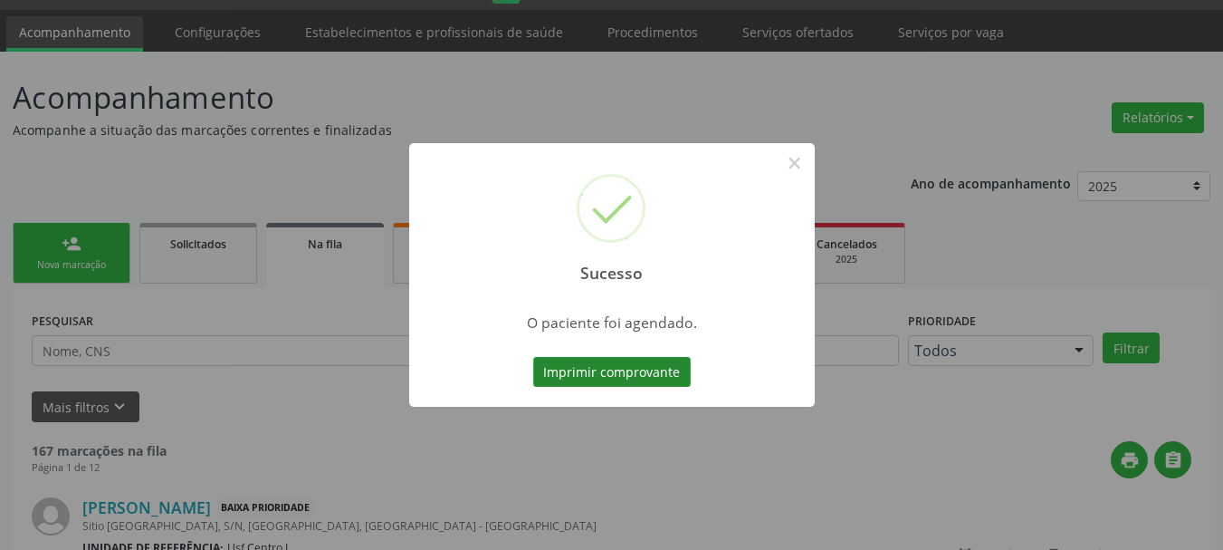
click at [619, 369] on button "Imprimir comprovante" at bounding box center [612, 372] width 158 height 31
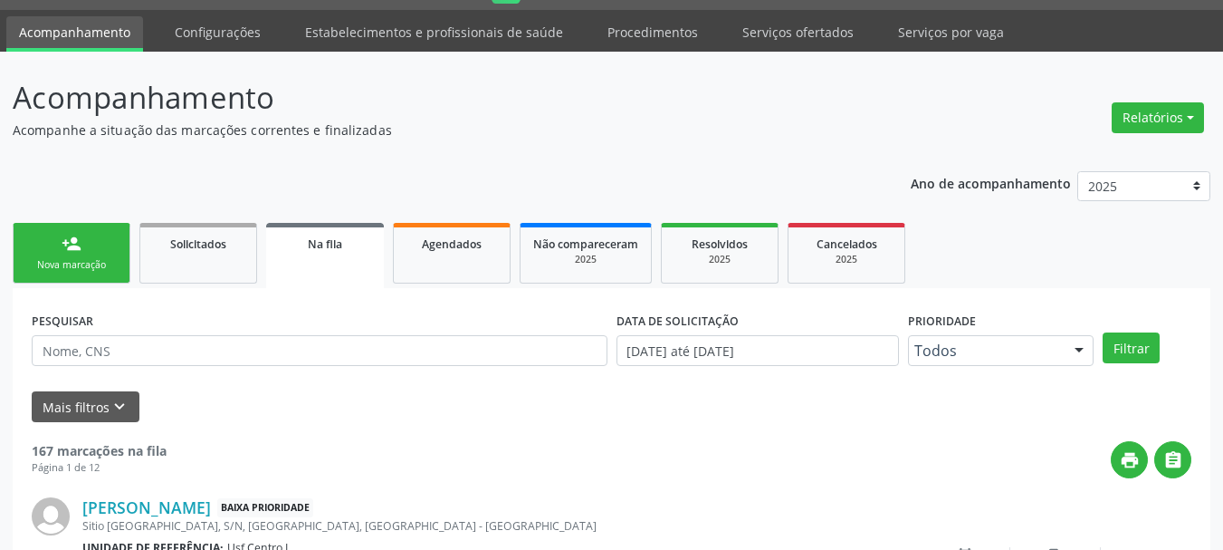
click at [62, 250] on div "person_add" at bounding box center [72, 244] width 20 height 20
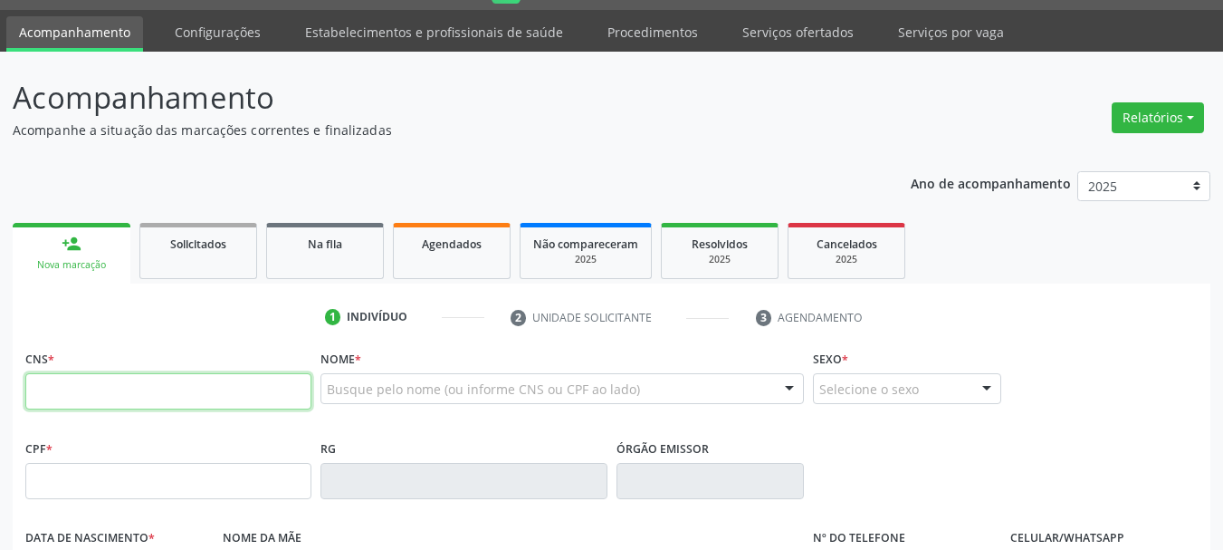
click at [139, 398] on input "text" at bounding box center [168, 391] width 286 height 36
type input "160 8730 6804 0003"
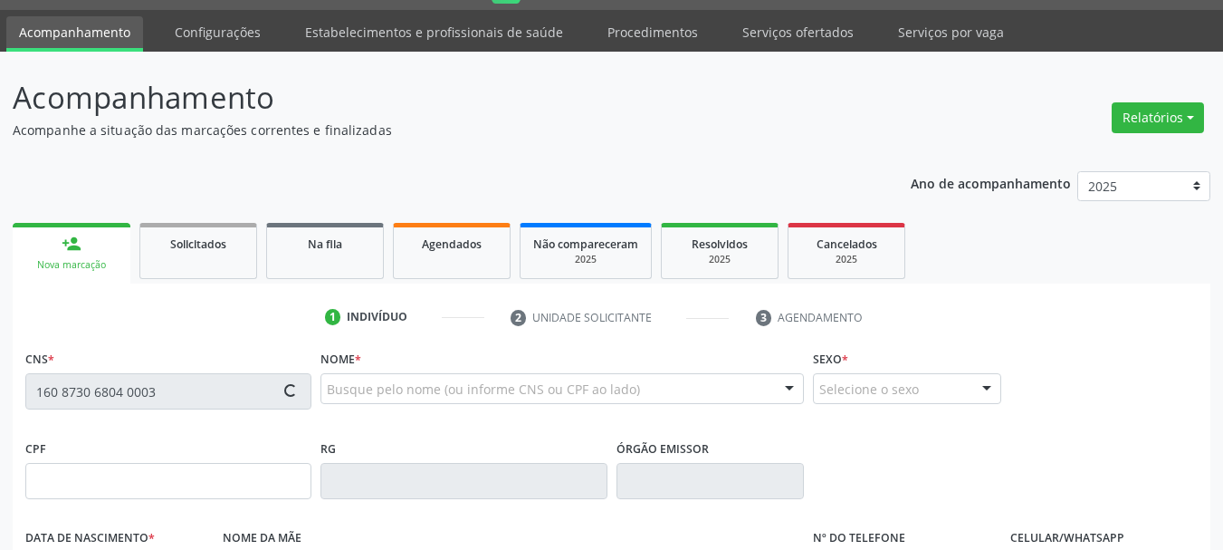
type input "153.226.564-64"
type input "07/10/2000"
type input "Francineide Zulmira de Lima Gomes"
type input "(87) 98153-1719"
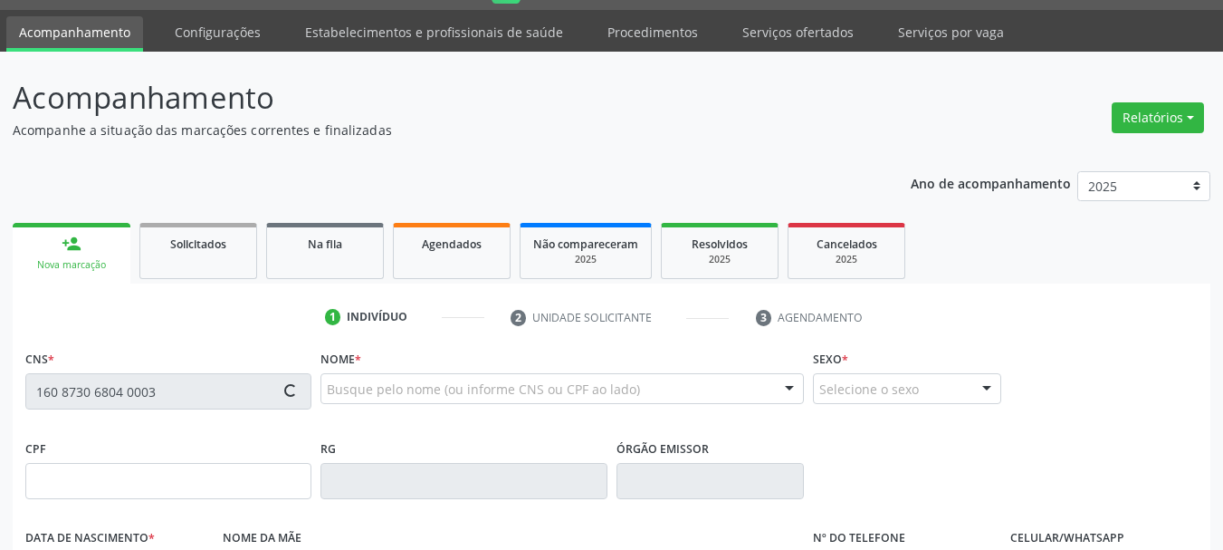
type input "099.044.774-00"
type input "S/N"
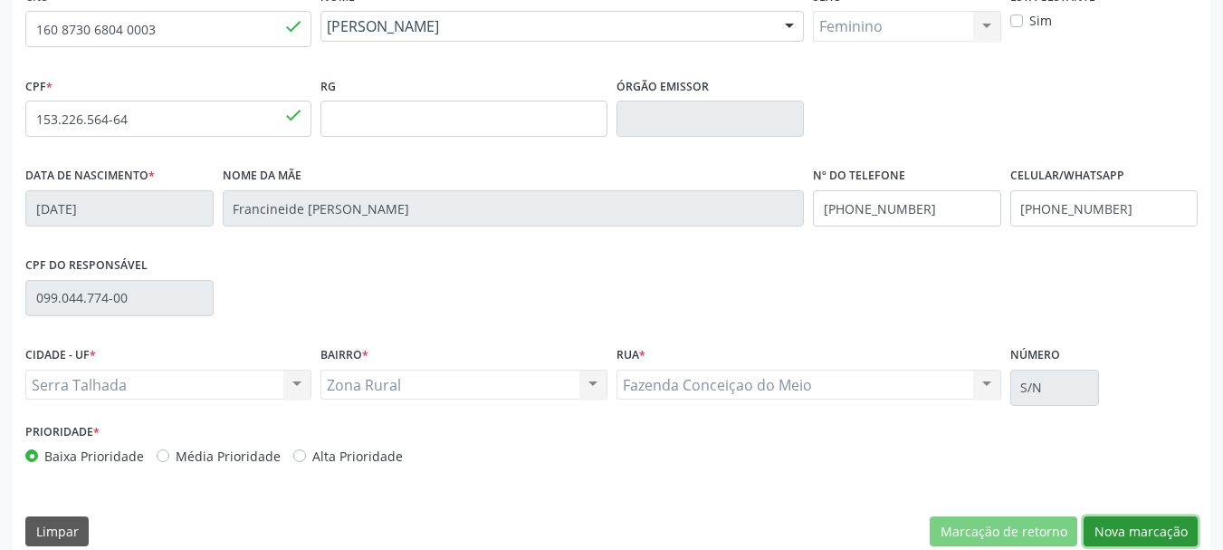
click at [1102, 526] on button "Nova marcação" at bounding box center [1141, 531] width 114 height 31
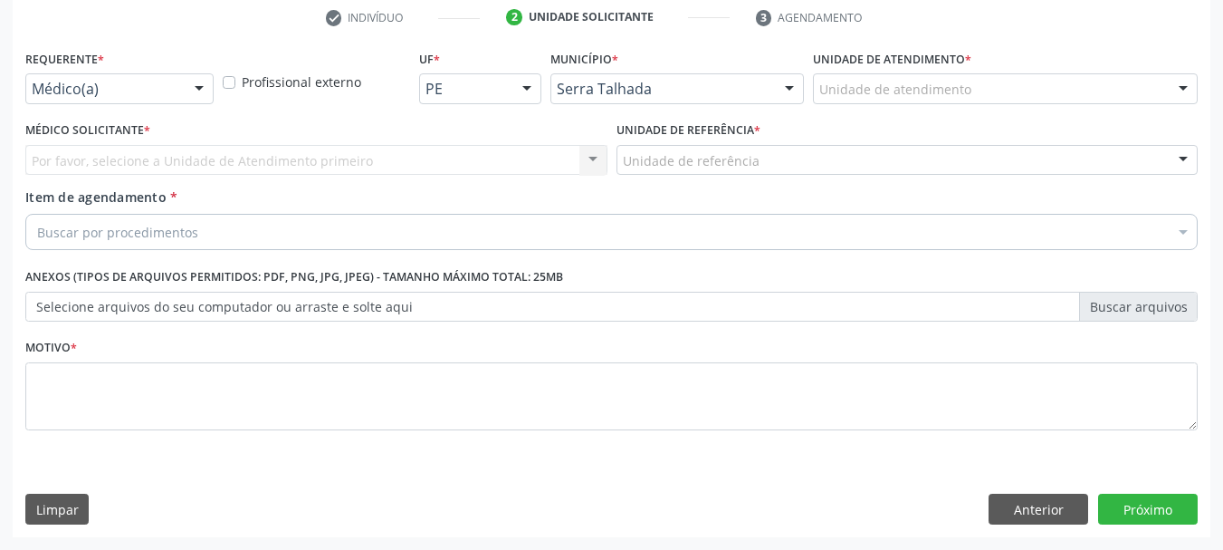
scroll to position [348, 0]
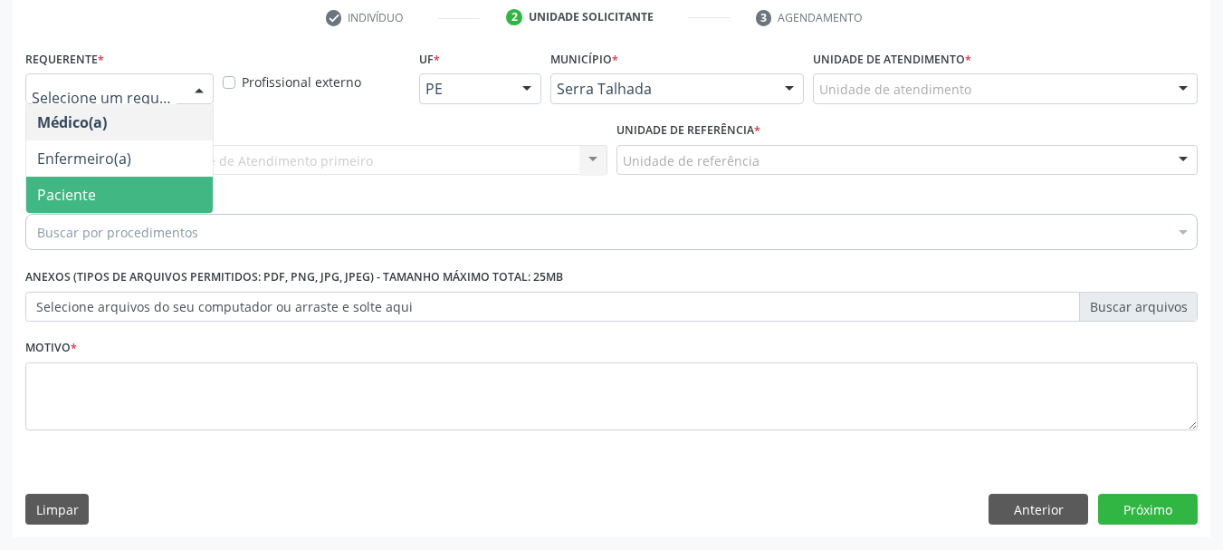
click at [139, 191] on span "Paciente" at bounding box center [119, 195] width 187 height 36
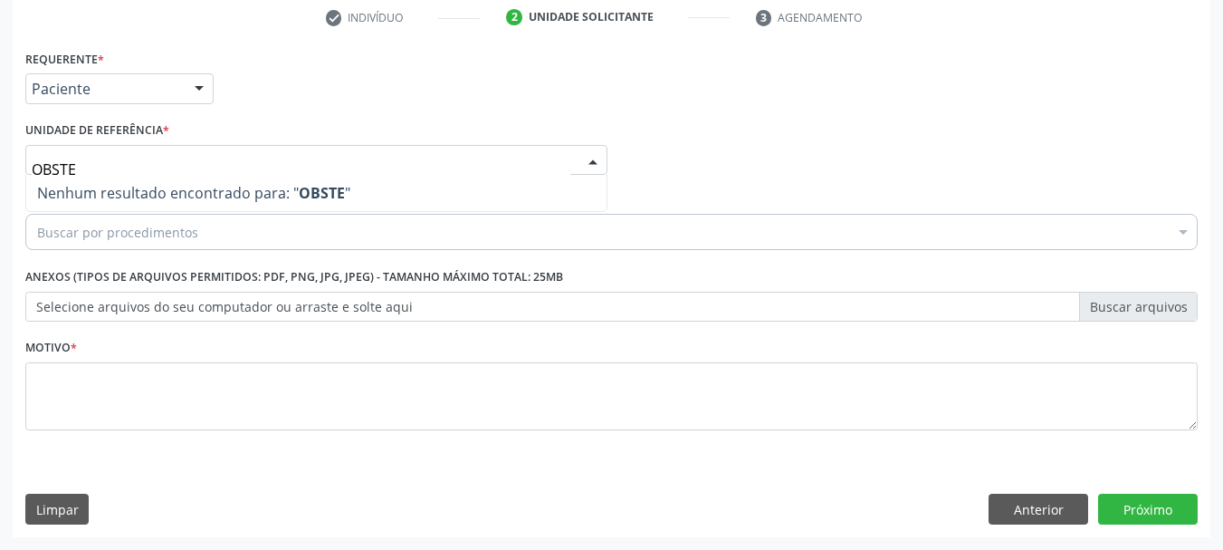
type input "OBSTE"
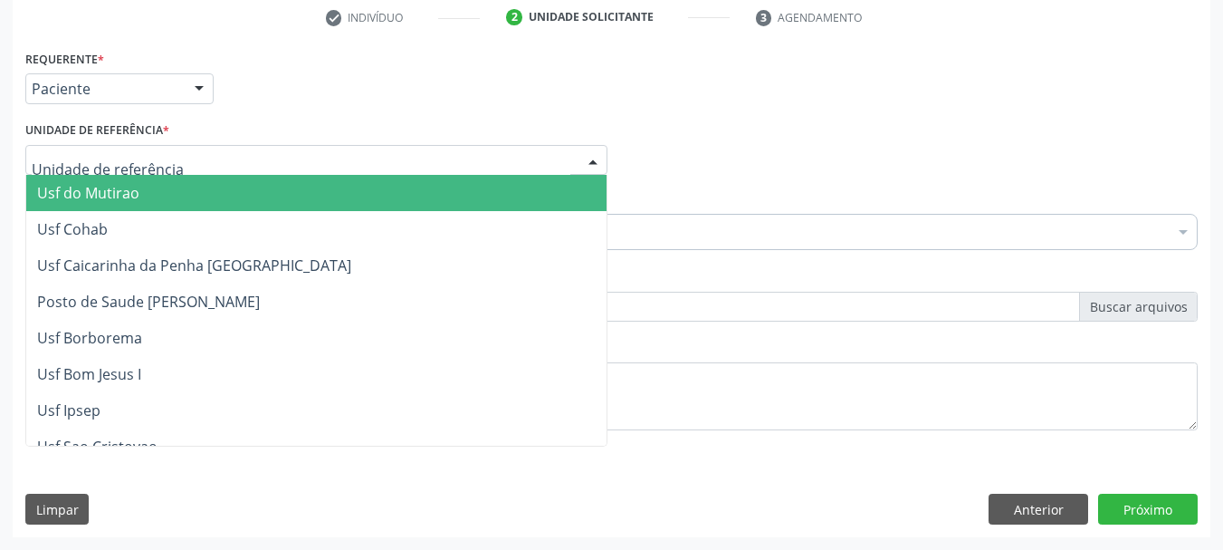
drag, startPoint x: 166, startPoint y: 148, endPoint x: 0, endPoint y: 110, distance: 170.0
click at [0, 123] on div "Acompanhamento Acompanhe a situação das marcações correntes e finalizadas Relat…" at bounding box center [611, 151] width 1223 height 798
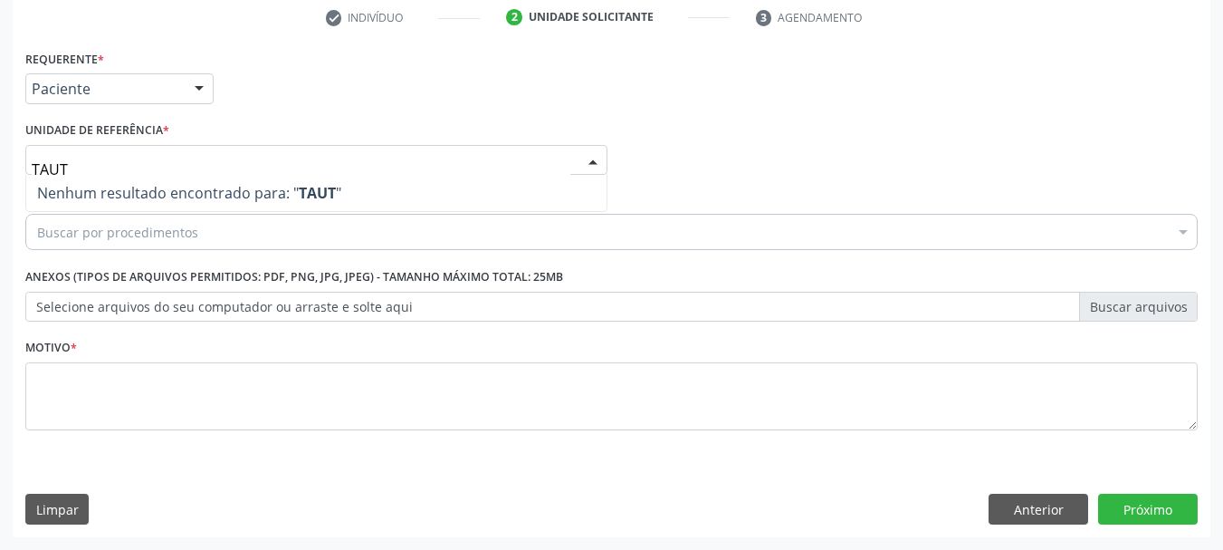
type input "TAU"
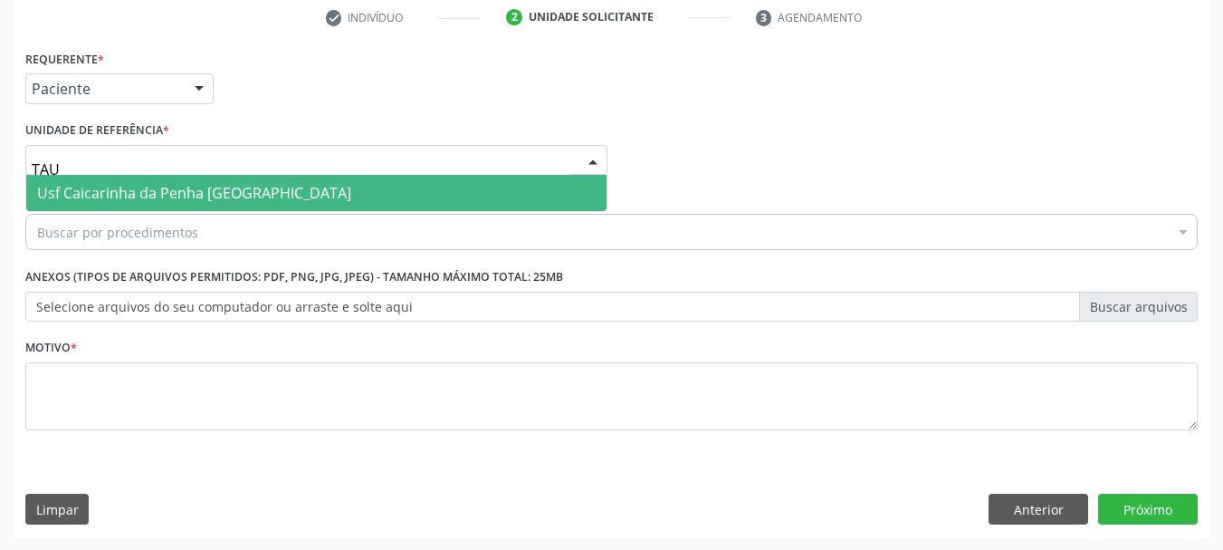
drag, startPoint x: 93, startPoint y: 194, endPoint x: 105, endPoint y: 209, distance: 19.4
click at [93, 196] on span "Usf Caicarinha da Penha [GEOGRAPHIC_DATA]" at bounding box center [194, 193] width 314 height 20
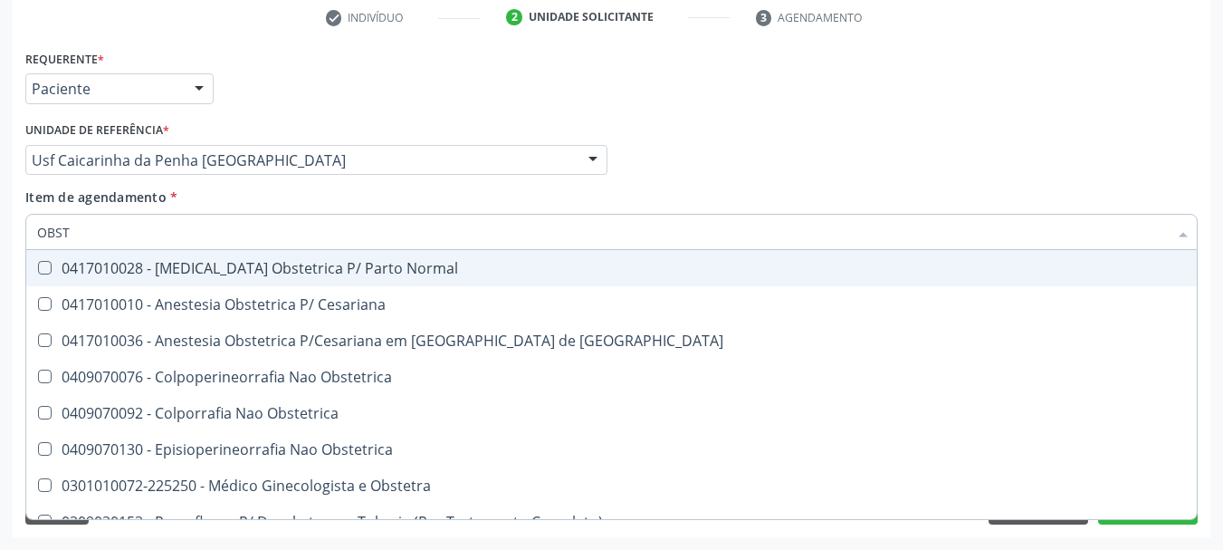
type input "OBSTE"
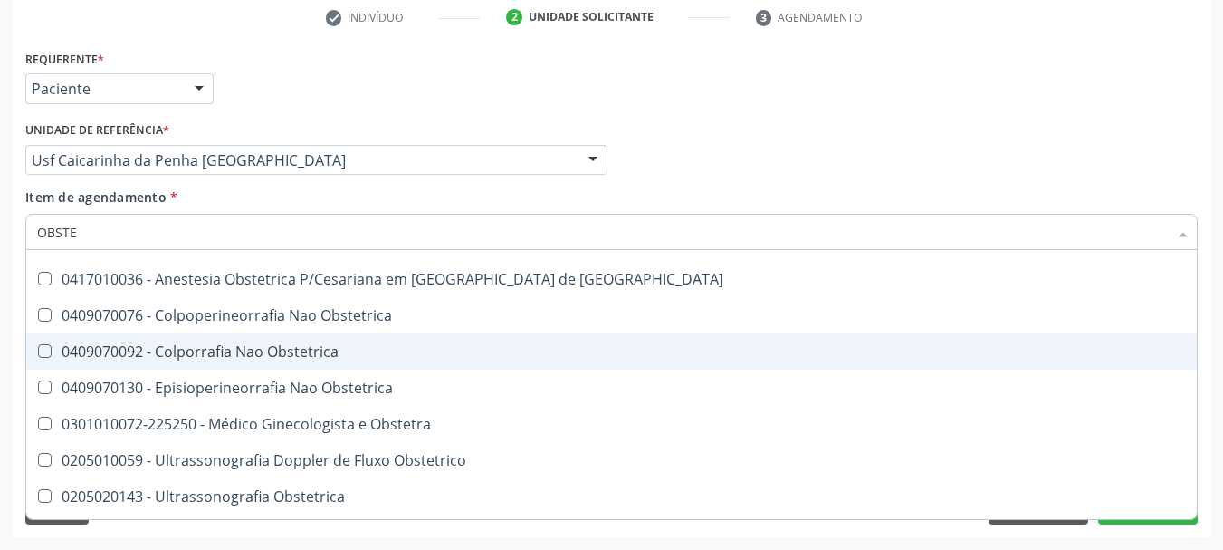
scroll to position [93, 0]
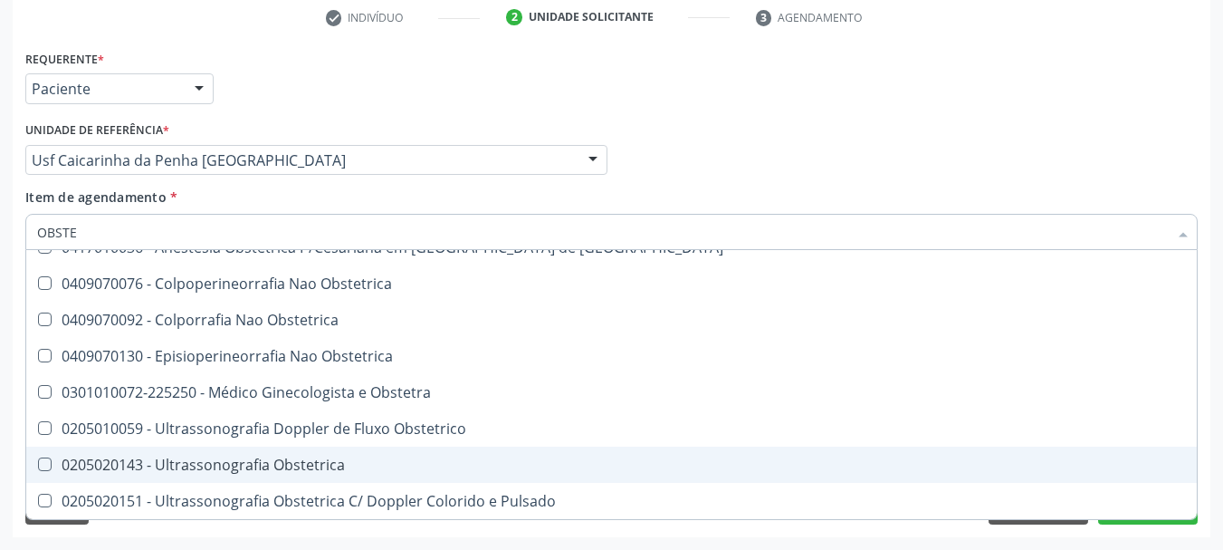
click at [247, 457] on div "0205020143 - Ultrassonografia Obstetrica" at bounding box center [611, 464] width 1149 height 14
checkbox Obstetrica "true"
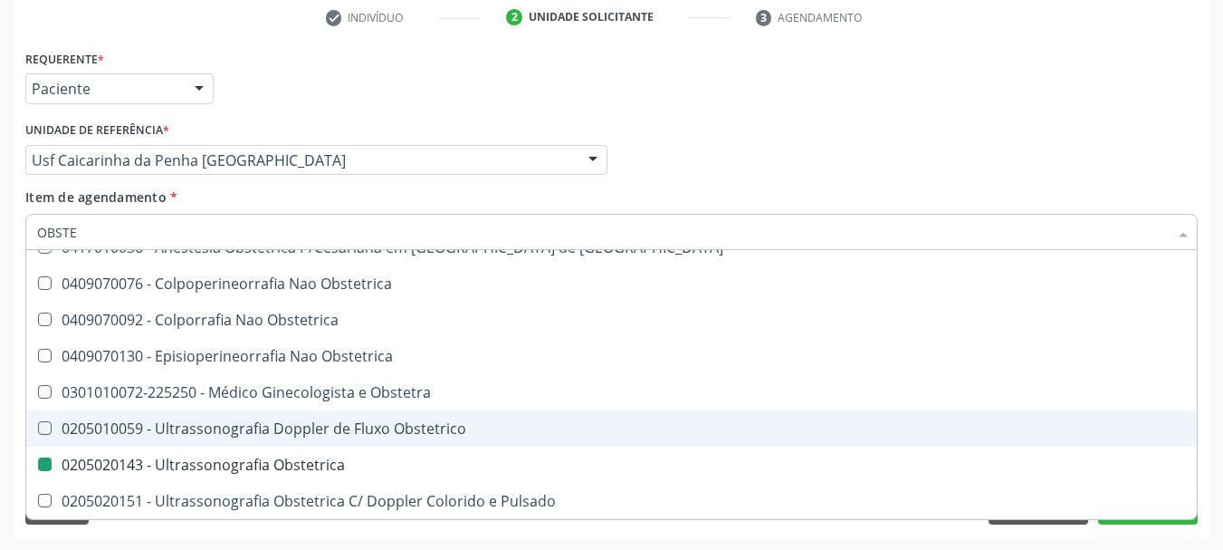
click at [0, 387] on div "Acompanhamento Acompanhe a situação das marcações correntes e finalizadas Relat…" at bounding box center [611, 151] width 1223 height 798
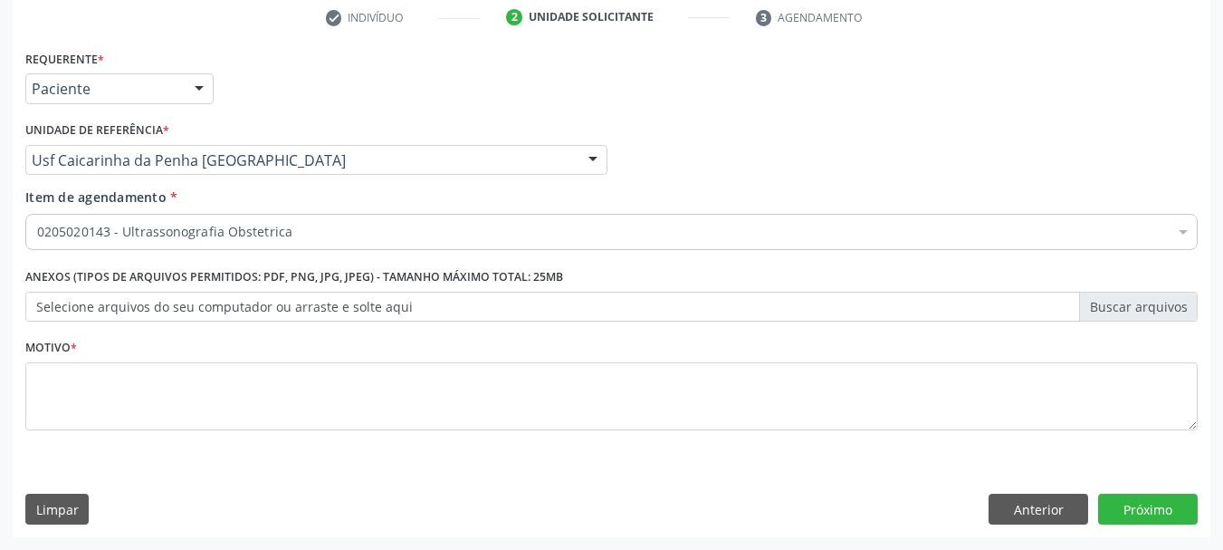
scroll to position [0, 0]
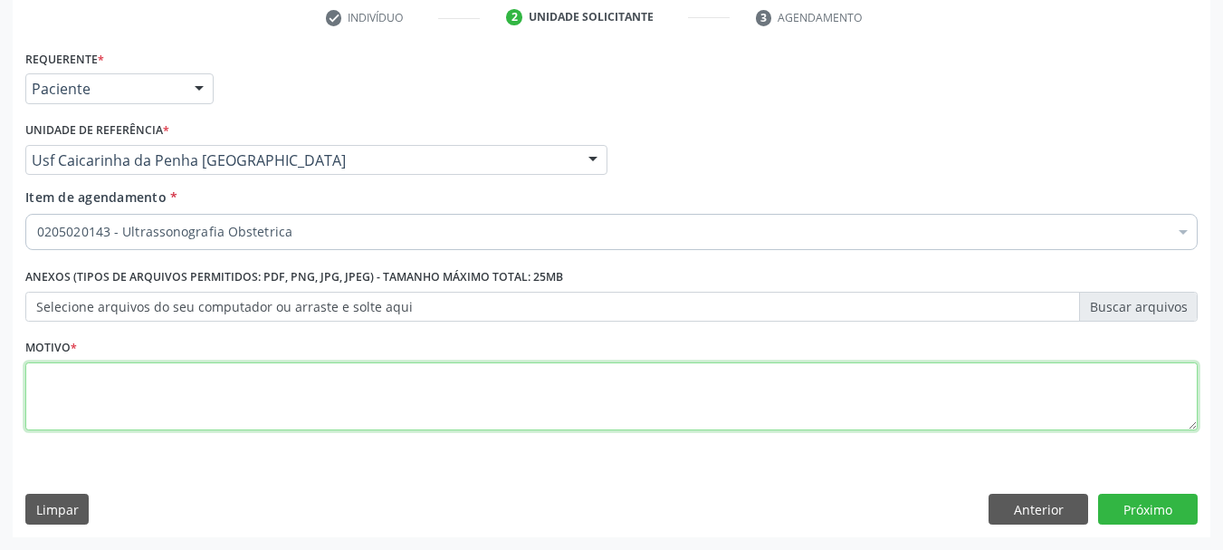
drag, startPoint x: 158, startPoint y: 410, endPoint x: 172, endPoint y: 415, distance: 15.2
click at [164, 410] on textarea at bounding box center [611, 396] width 1172 height 69
type textarea "*"
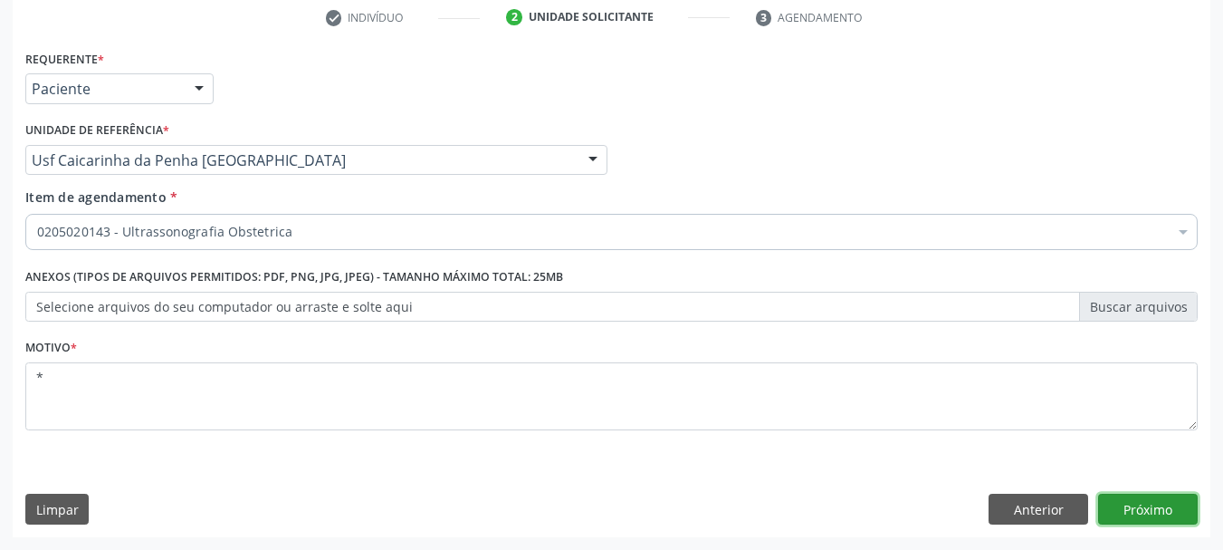
click at [1128, 514] on button "Próximo" at bounding box center [1148, 508] width 100 height 31
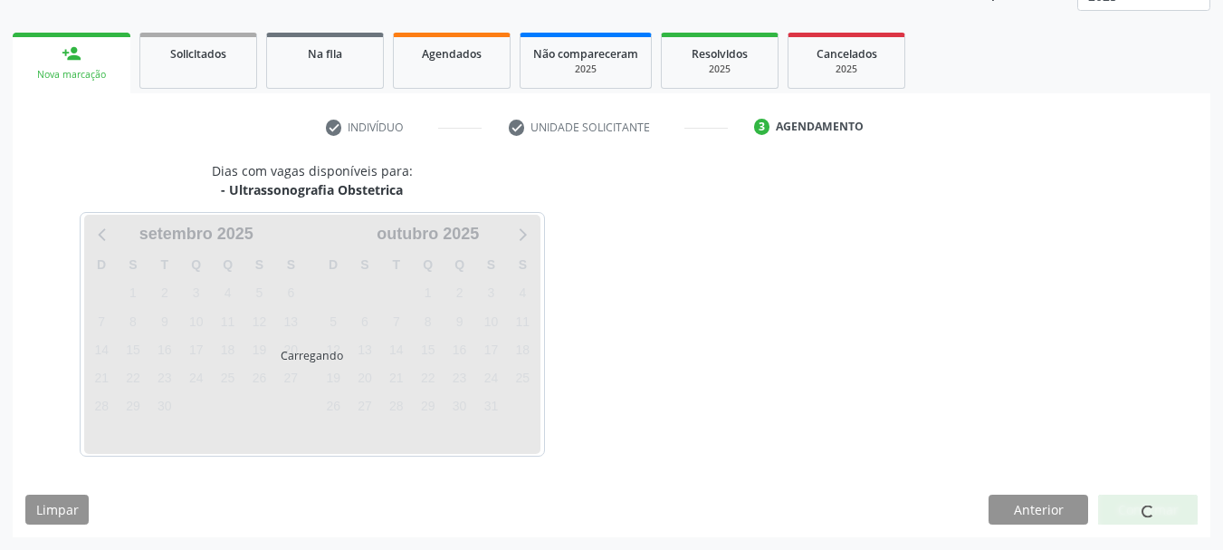
scroll to position [238, 0]
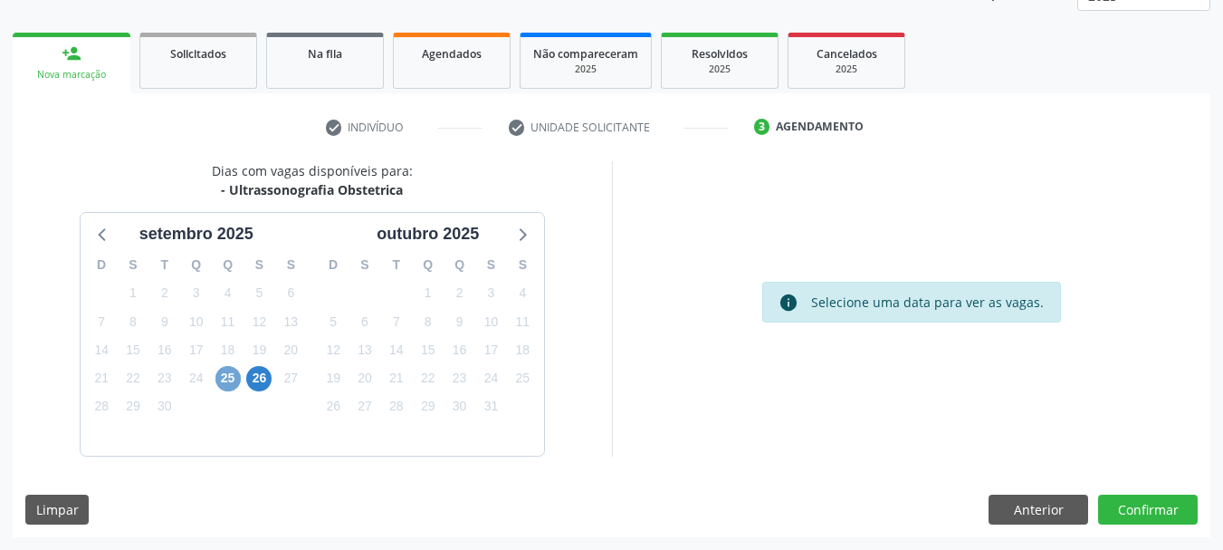
drag, startPoint x: 220, startPoint y: 383, endPoint x: 245, endPoint y: 381, distance: 25.4
click at [223, 384] on span "25" at bounding box center [227, 378] width 25 height 25
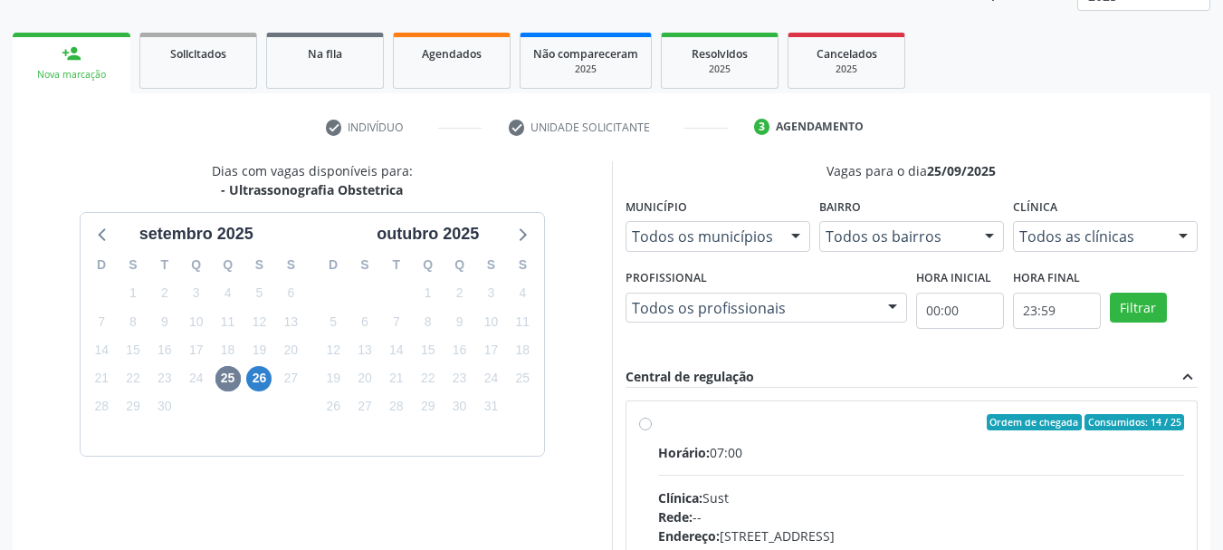
click at [929, 419] on div "Ordem de chegada Consumidos: 14 / 25" at bounding box center [921, 422] width 527 height 16
click at [652, 419] on input "Ordem de chegada Consumidos: 14 / 25 Horário: 07:00 Clínica: Sust Rede: -- Ende…" at bounding box center [645, 422] width 13 height 16
radio input "true"
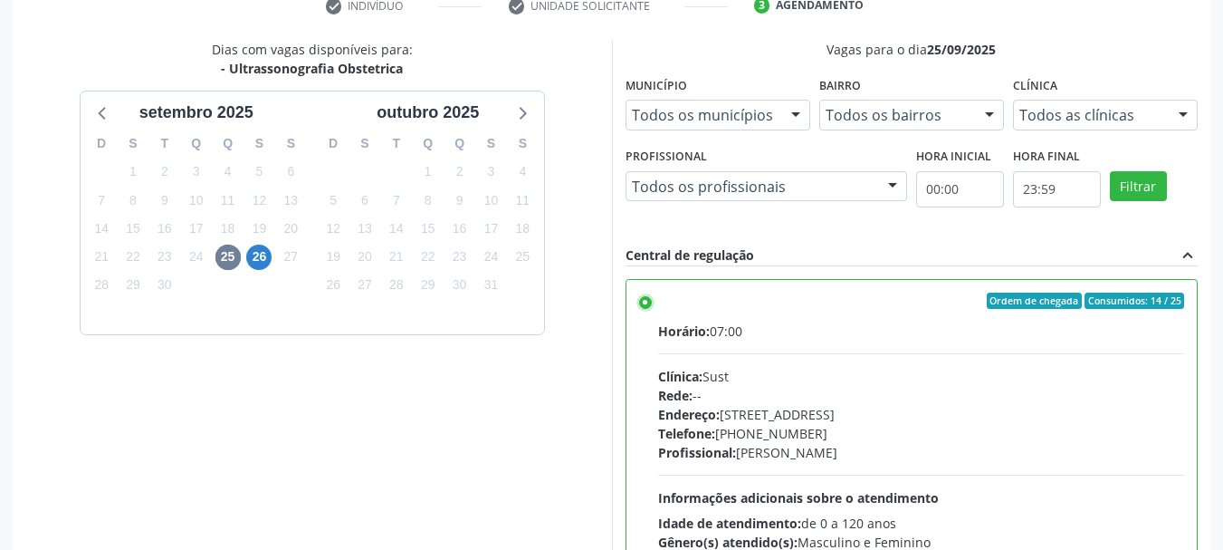
scroll to position [532, 0]
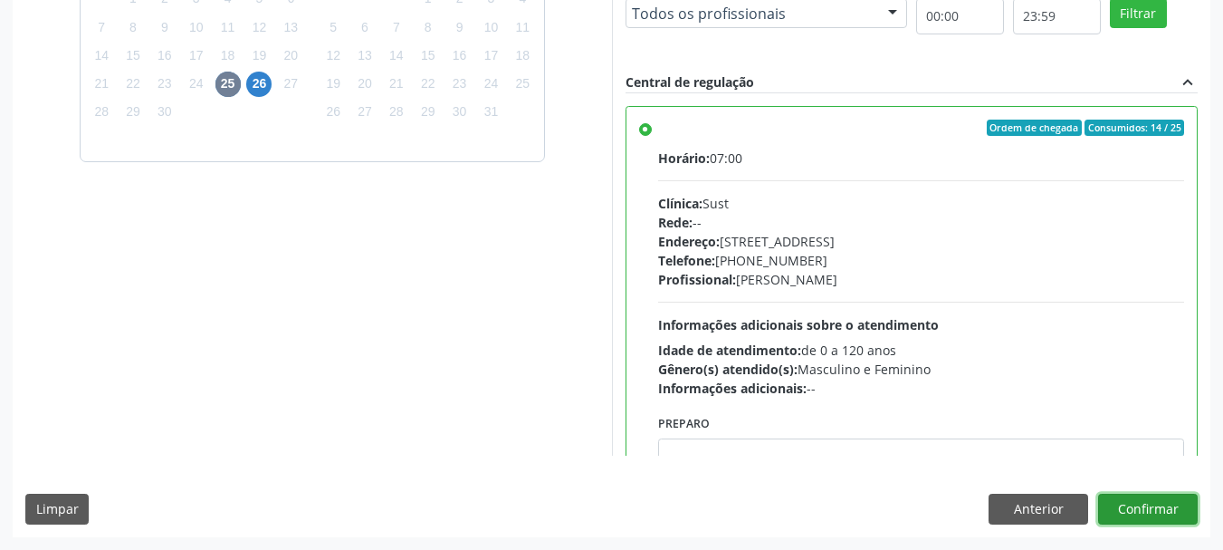
click at [1133, 517] on button "Confirmar" at bounding box center [1148, 508] width 100 height 31
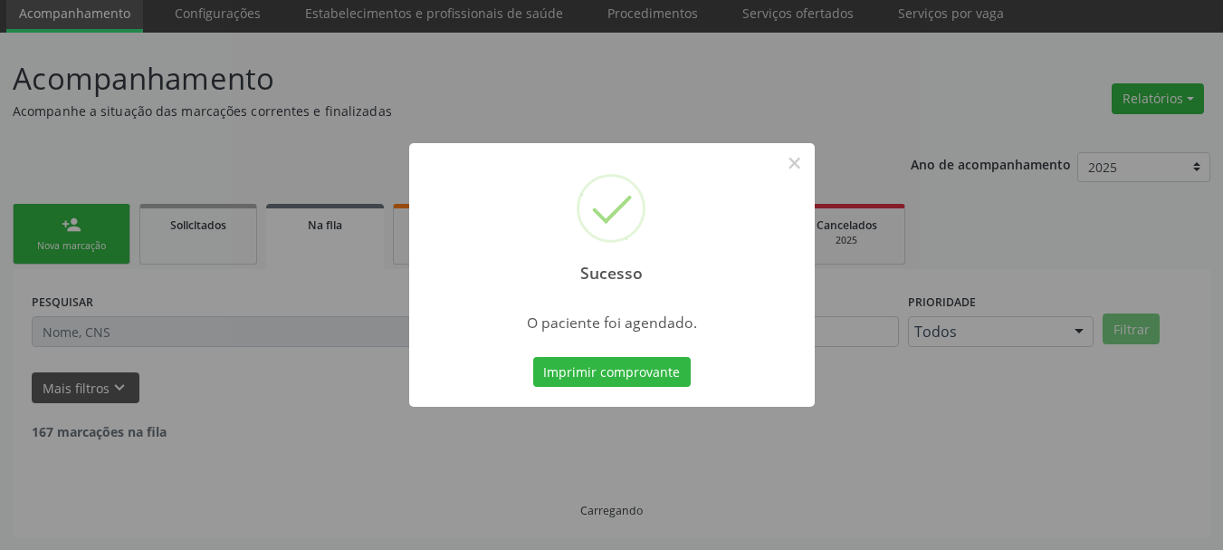
scroll to position [48, 0]
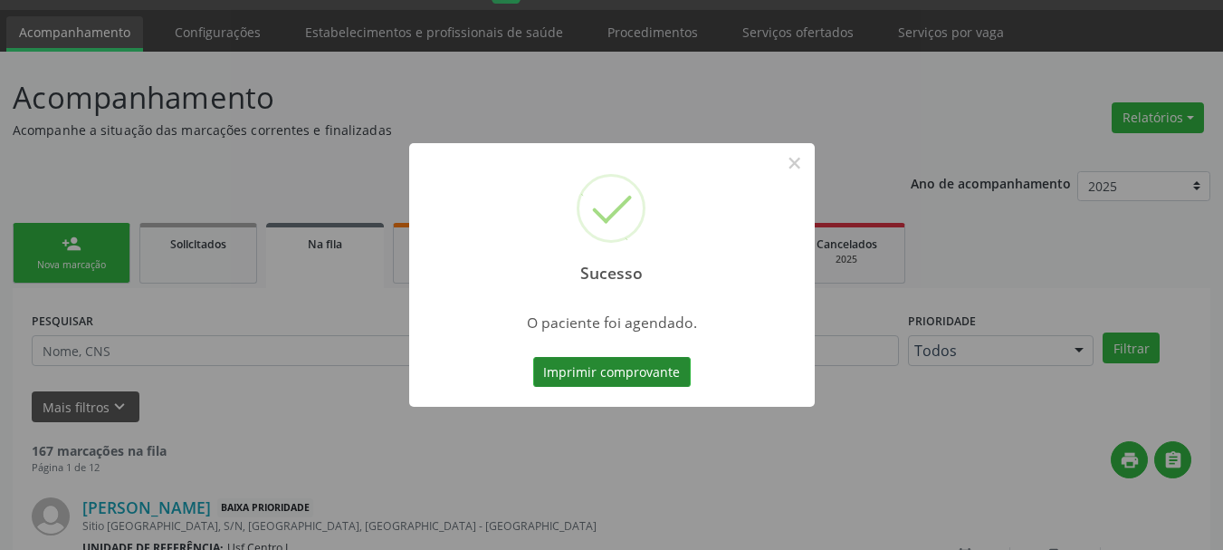
click at [569, 368] on button "Imprimir comprovante" at bounding box center [612, 372] width 158 height 31
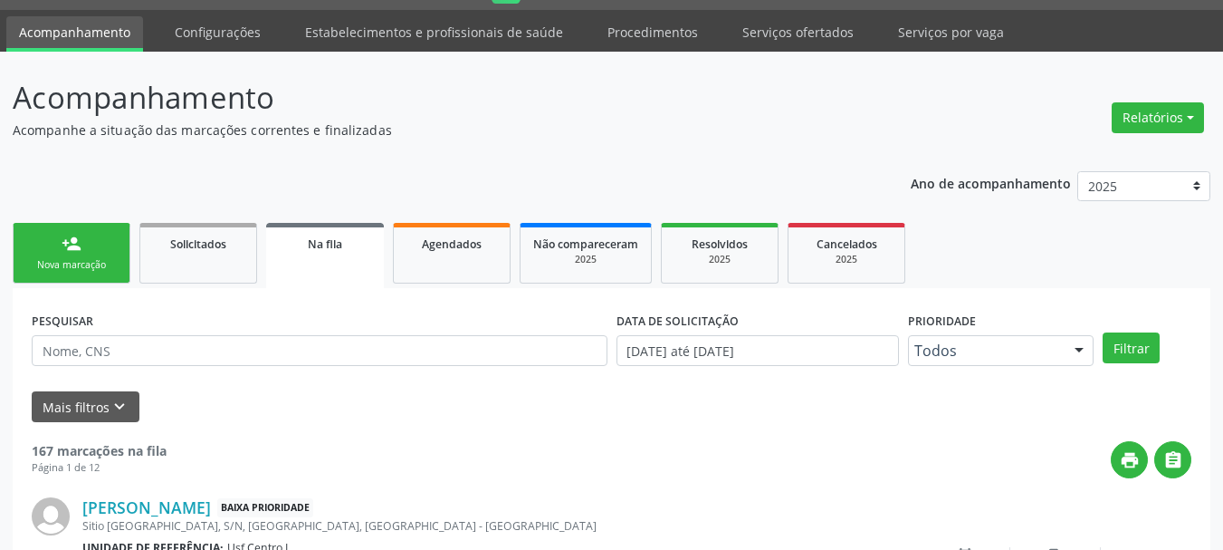
click at [69, 257] on link "person_add Nova marcação" at bounding box center [72, 253] width 118 height 61
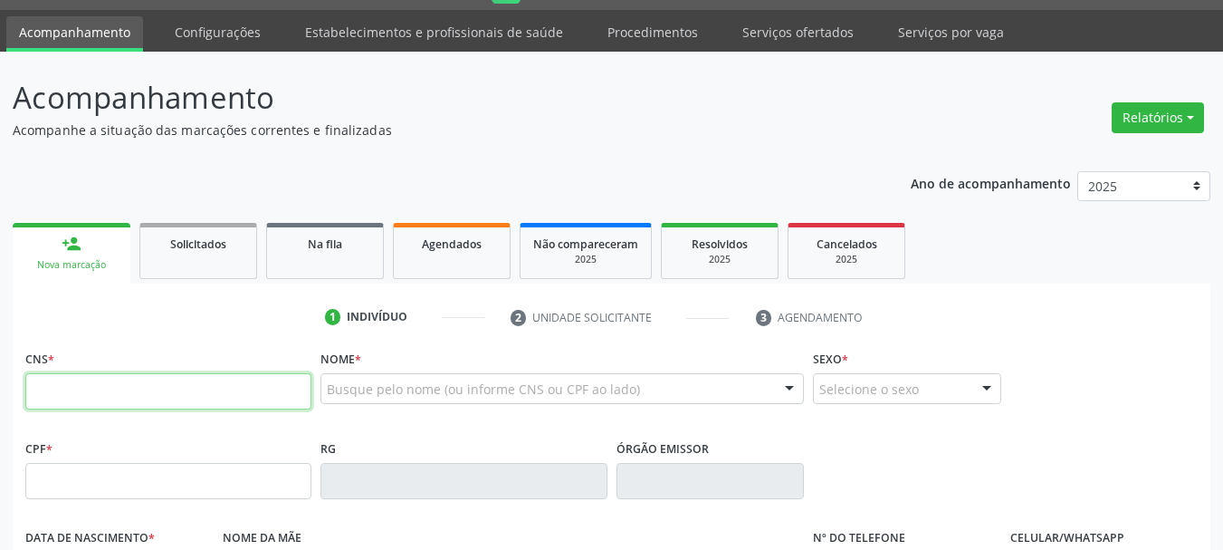
drag, startPoint x: 74, startPoint y: 391, endPoint x: 108, endPoint y: 390, distance: 33.5
click at [74, 391] on input "text" at bounding box center [168, 391] width 286 height 36
type input "703 4037 4411 7400"
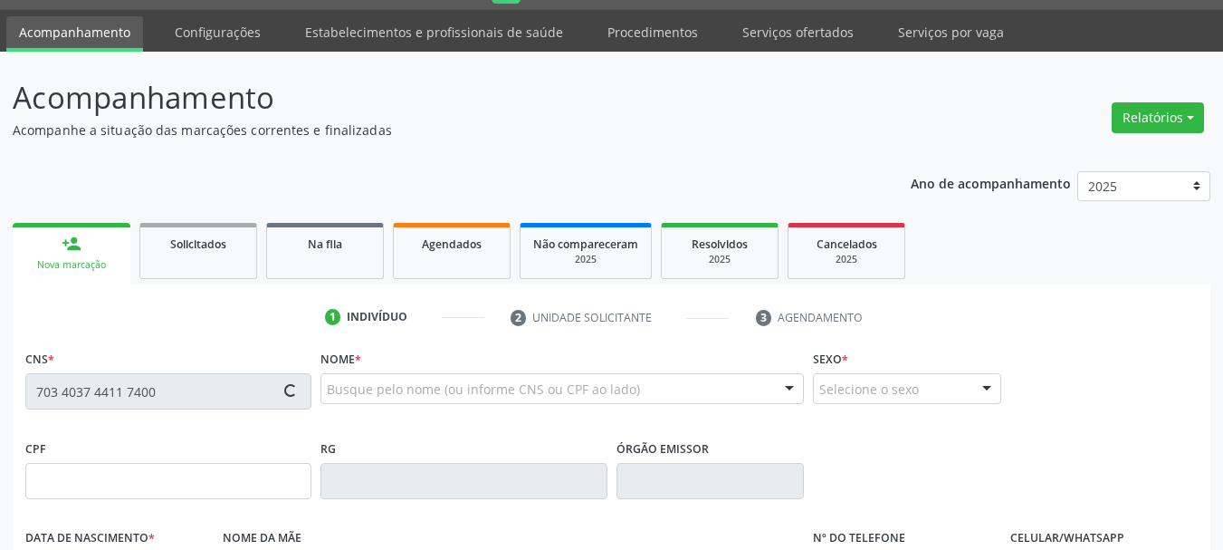
type input "28/04/1979"
type input "Luiza Cristina da Conceição"
type input "(87) 91231-0320"
type input "S/N"
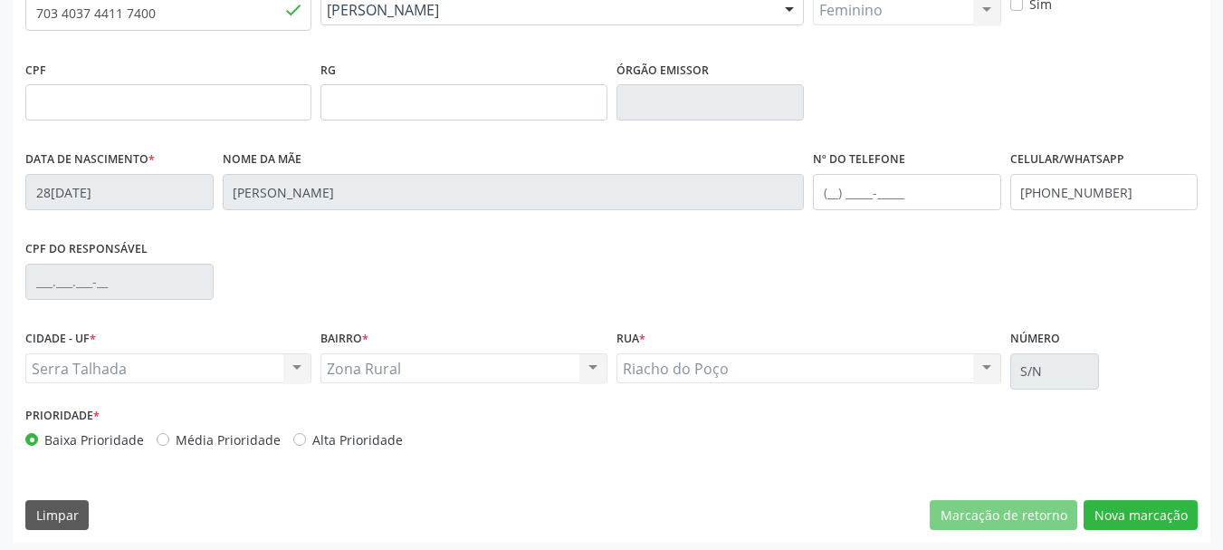
scroll to position [432, 0]
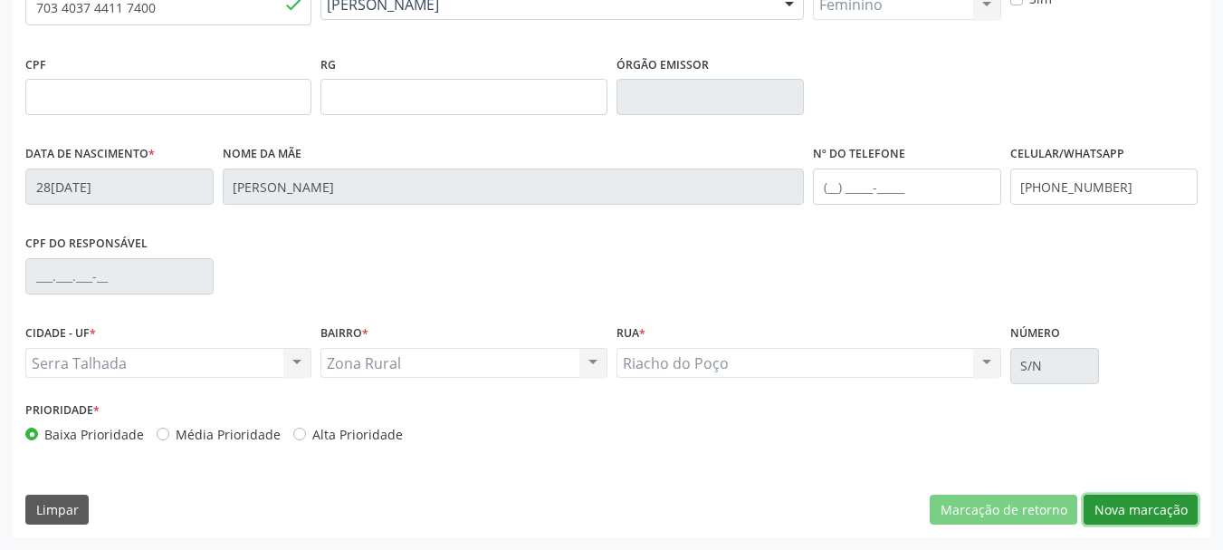
drag, startPoint x: 1184, startPoint y: 503, endPoint x: 922, endPoint y: 435, distance: 271.2
click at [1181, 500] on button "Nova marcação" at bounding box center [1141, 509] width 114 height 31
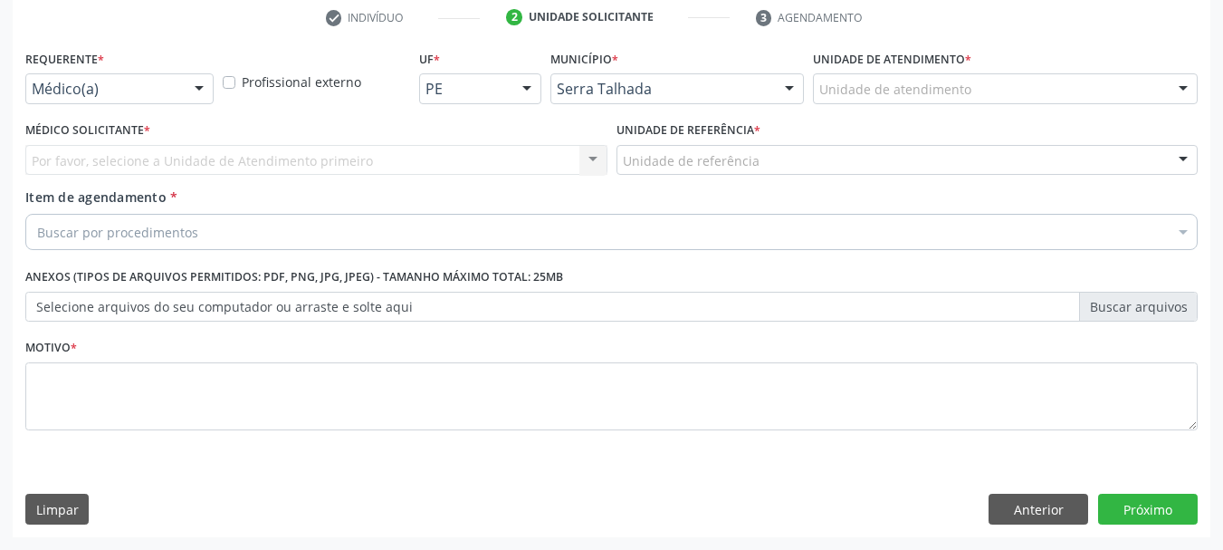
scroll to position [348, 0]
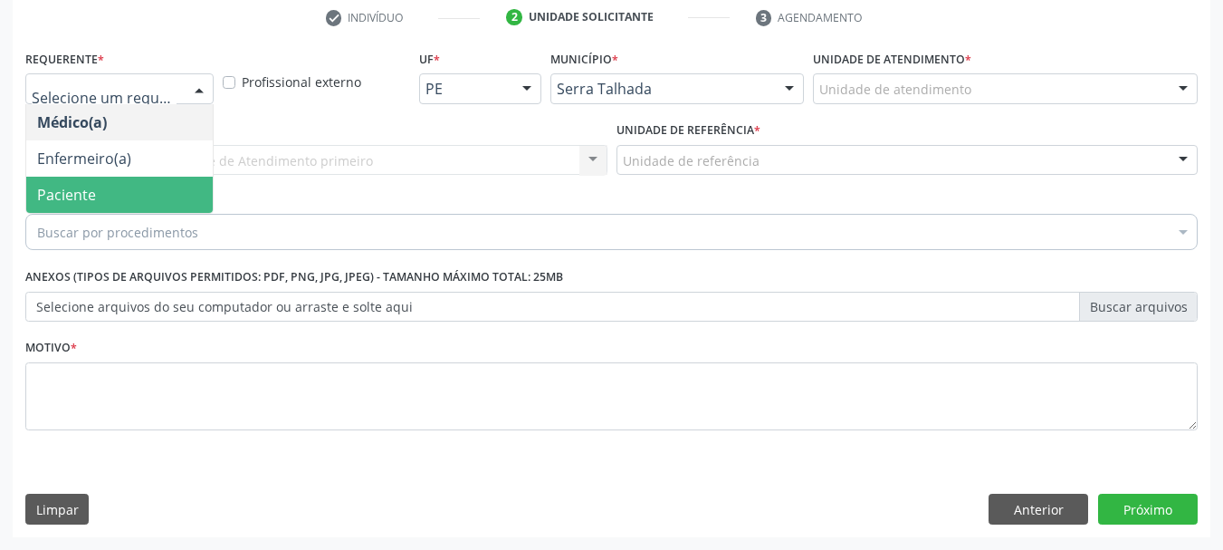
drag, startPoint x: 89, startPoint y: 193, endPoint x: 118, endPoint y: 167, distance: 39.1
click at [89, 192] on span "Paciente" at bounding box center [66, 195] width 59 height 20
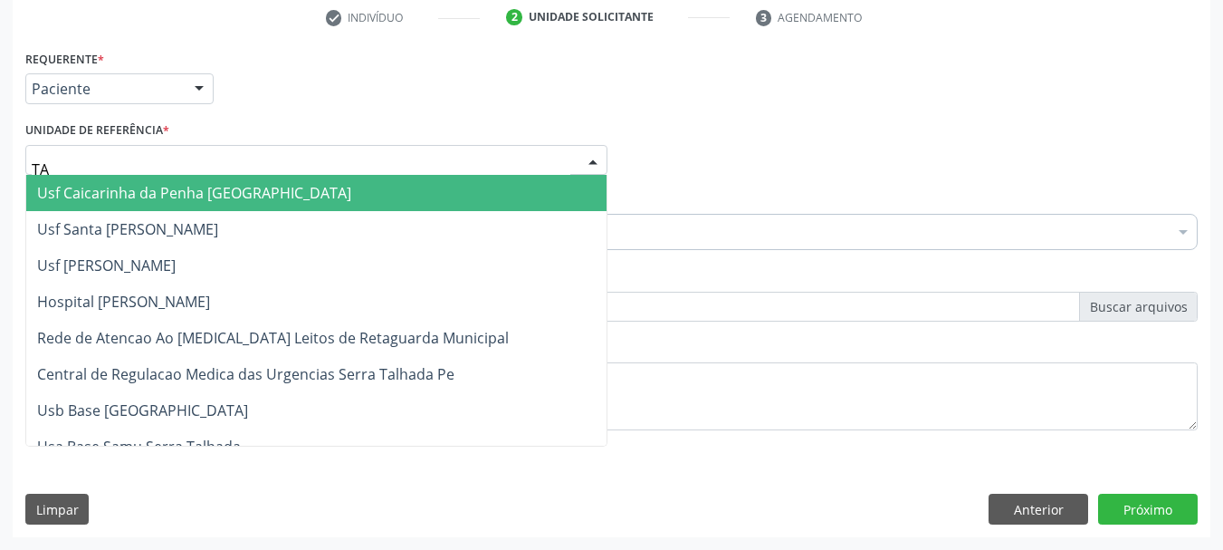
type input "TAU"
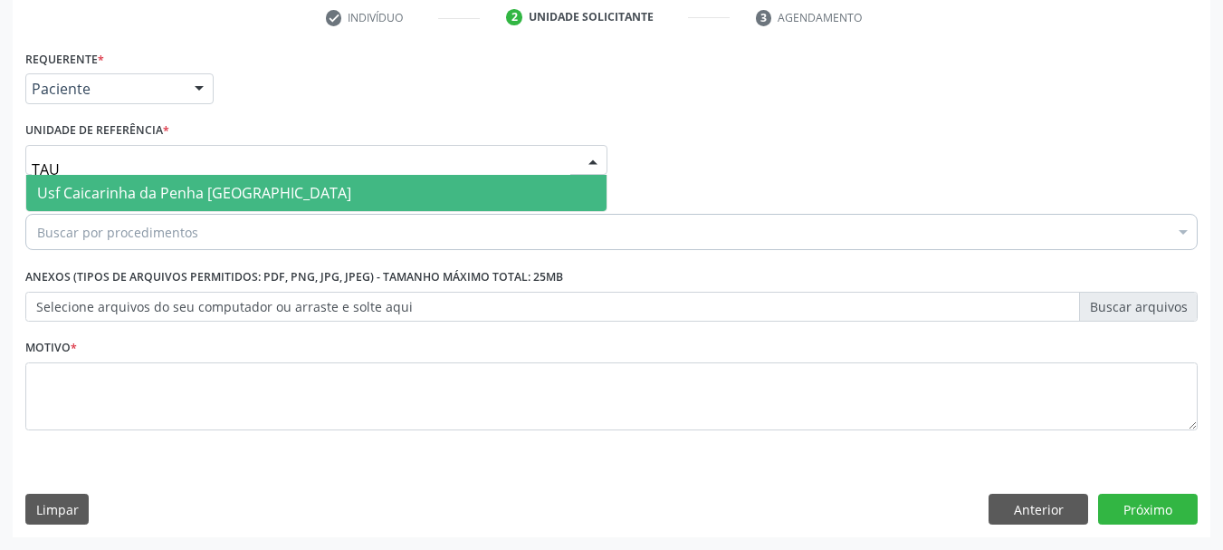
drag, startPoint x: 145, startPoint y: 198, endPoint x: 141, endPoint y: 210, distance: 12.3
click at [144, 198] on span "Usf Caicarinha da Penha [GEOGRAPHIC_DATA]" at bounding box center [194, 193] width 314 height 20
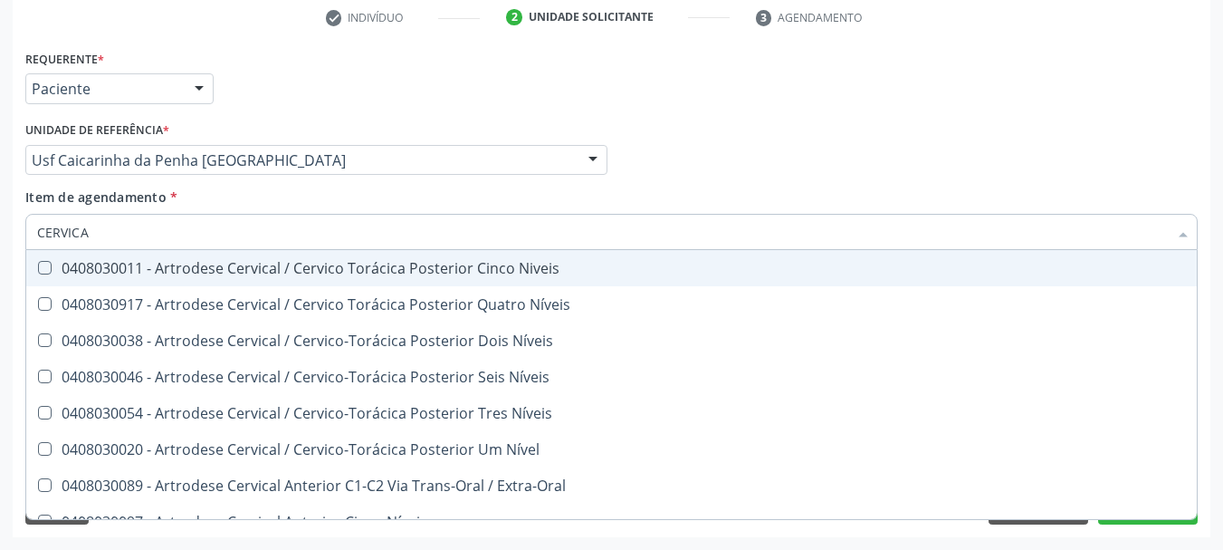
type input "CERVICAL"
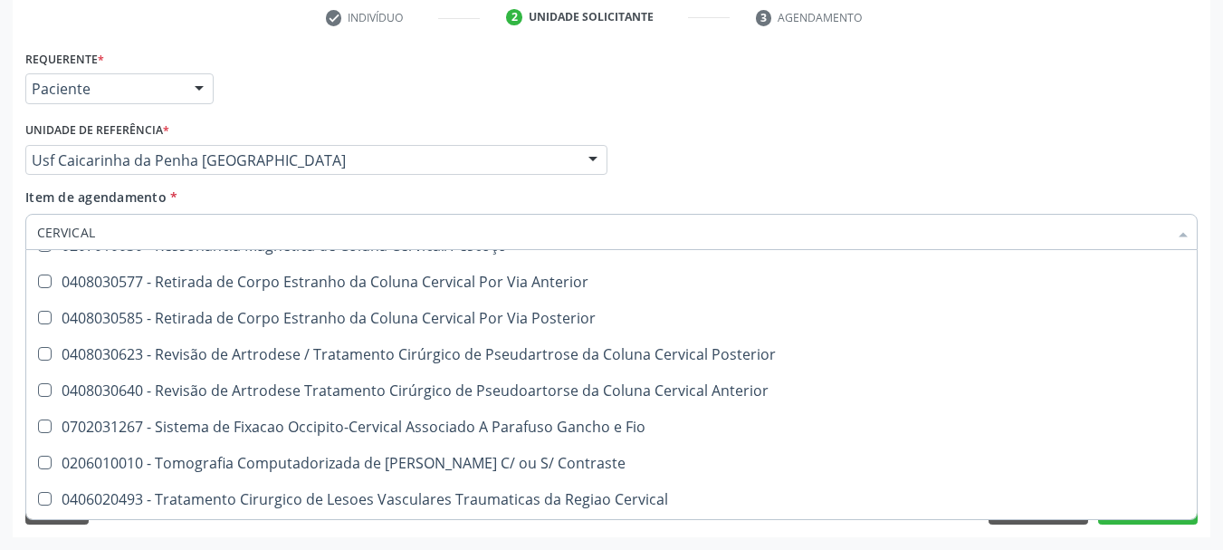
scroll to position [1868, 0]
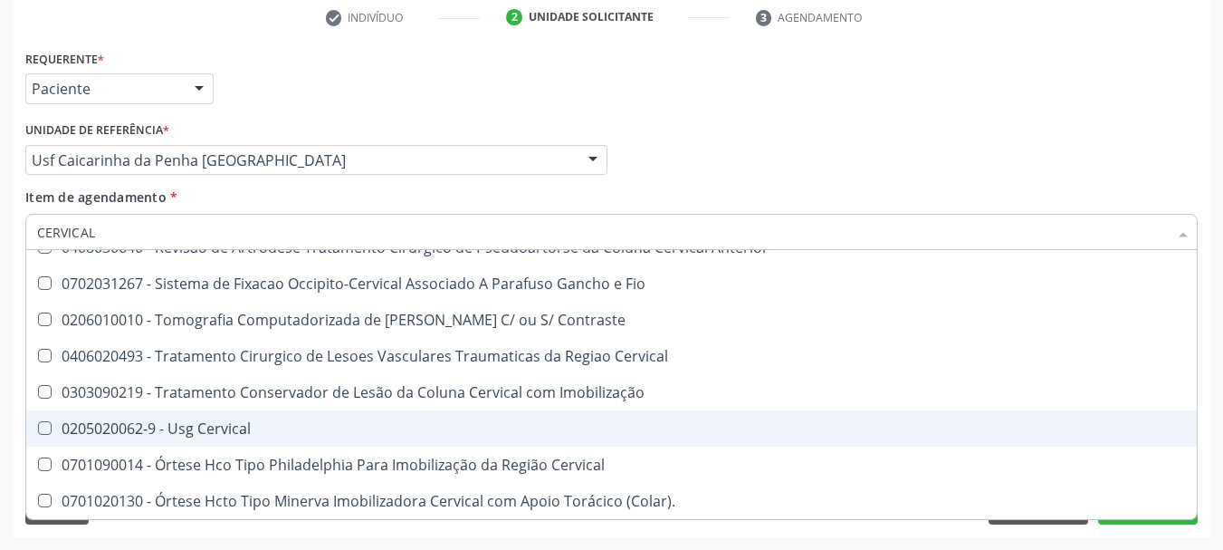
click at [462, 418] on span "0205020062-9 - Usg Cervical" at bounding box center [611, 428] width 1171 height 36
click at [99, 428] on div "0205020062-9 - Usg Cervical" at bounding box center [611, 428] width 1149 height 14
checkbox Cervical "false"
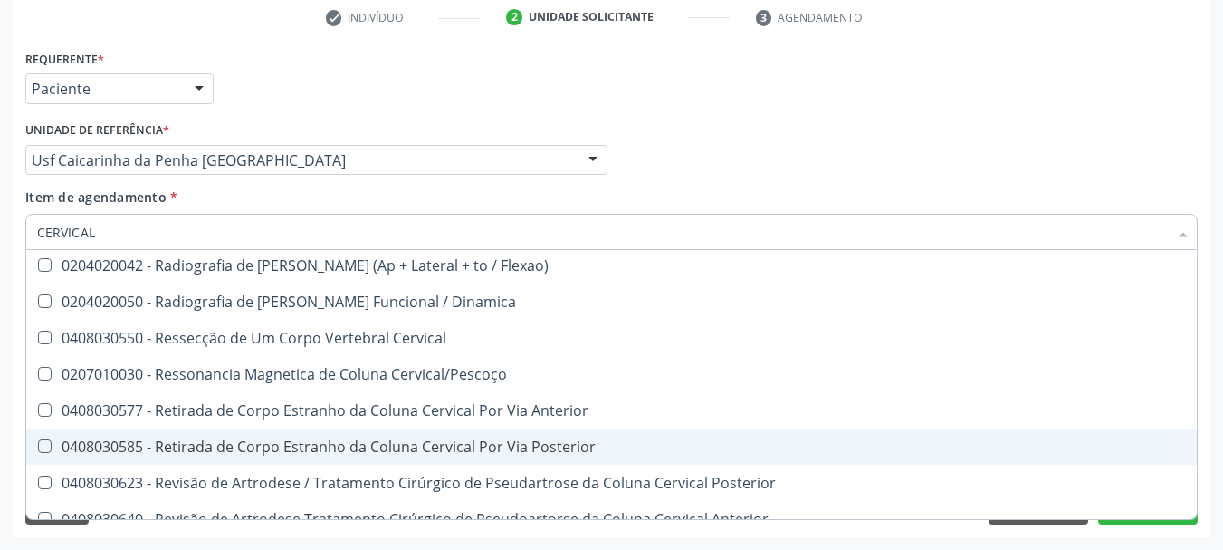
scroll to position [1506, 0]
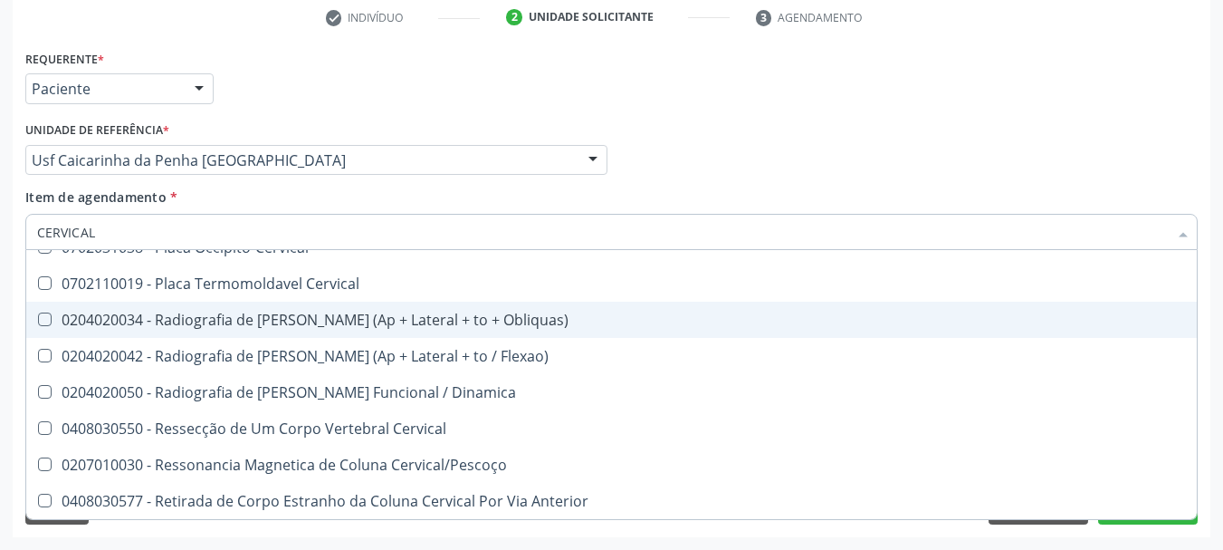
click at [250, 316] on div "0204020034 - Radiografia de Coluna Cervical (Ap + Lateral + to + Obliquas)" at bounding box center [611, 319] width 1149 height 14
checkbox Obliquas\) "true"
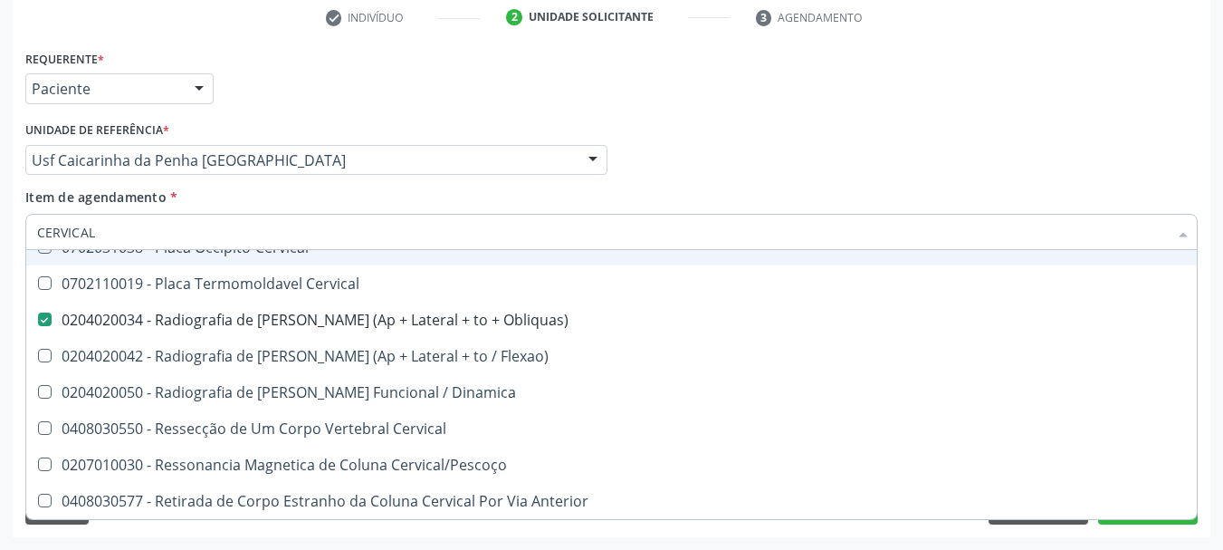
drag, startPoint x: 168, startPoint y: 238, endPoint x: 0, endPoint y: 239, distance: 168.4
click at [0, 239] on div "Acompanhamento Acompanhe a situação das marcações correntes e finalizadas Relat…" at bounding box center [611, 151] width 1223 height 798
type input "L"
checkbox Obliquas\) "false"
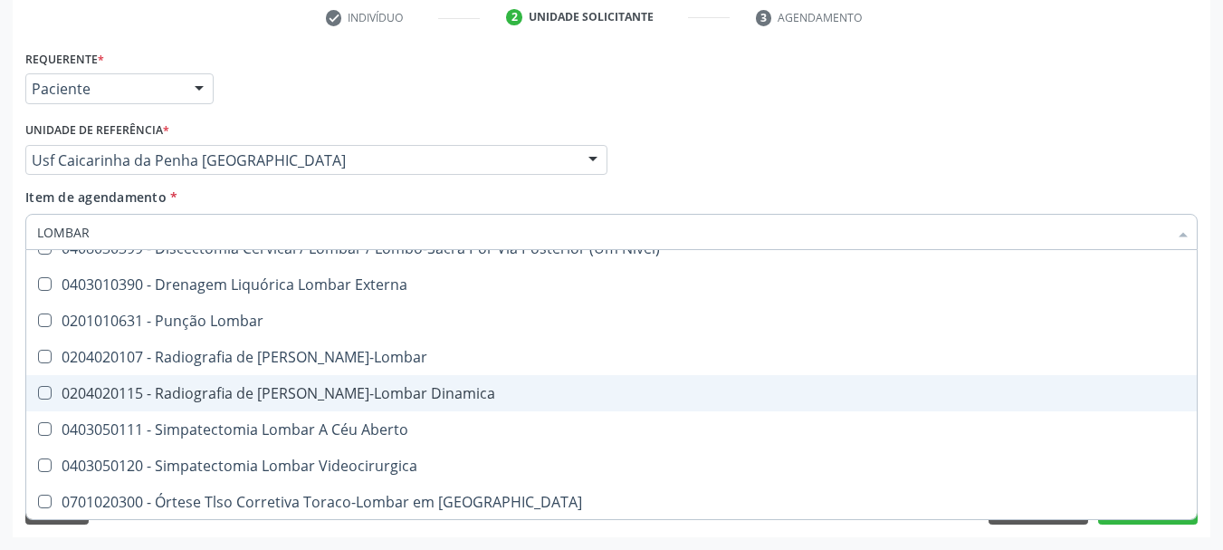
scroll to position [166, 0]
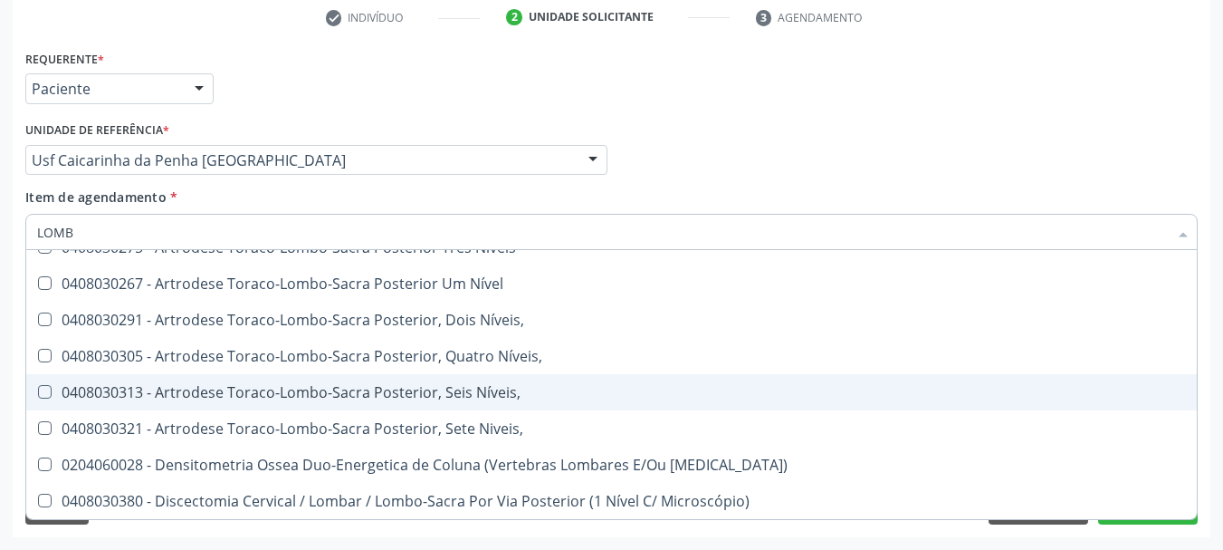
type input "LOMBO"
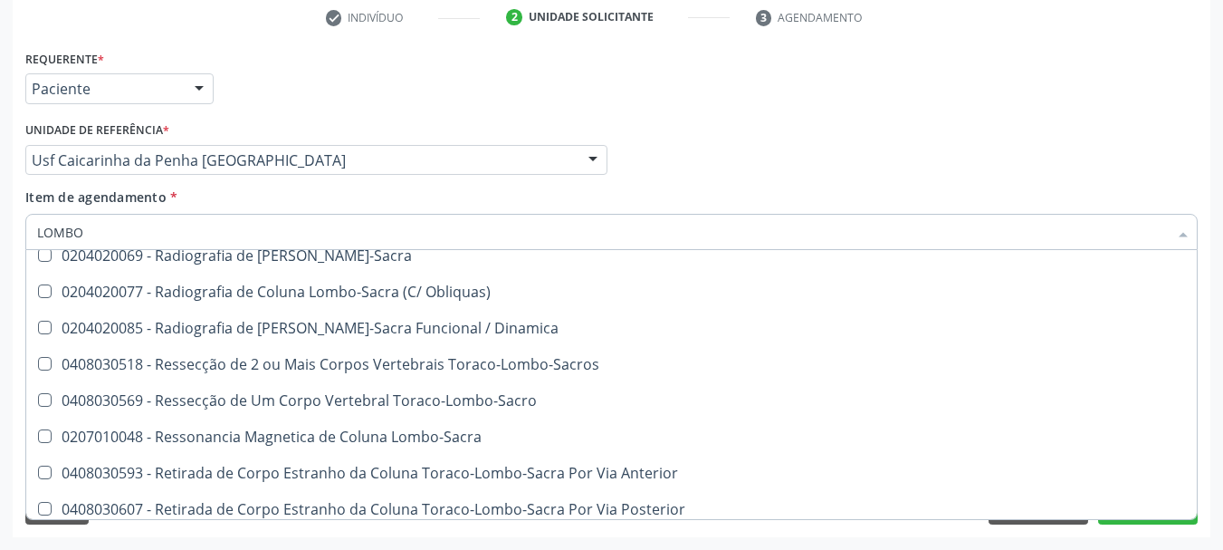
scroll to position [763, 0]
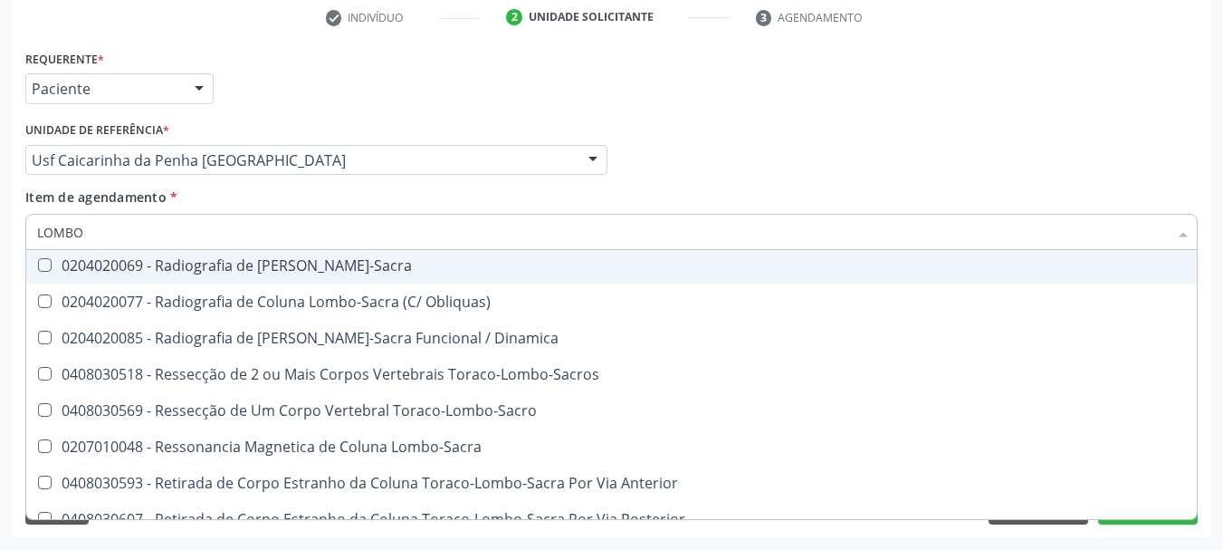
click at [205, 273] on div "0204020069 - Radiografia de Coluna Lombo-Sacra" at bounding box center [611, 265] width 1149 height 14
checkbox Lombo-Sacra "true"
click at [903, 141] on div "Médico Solicitante Por favor, selecione a Unidade de Atendimento primeiro Nenhu…" at bounding box center [612, 152] width 1182 height 71
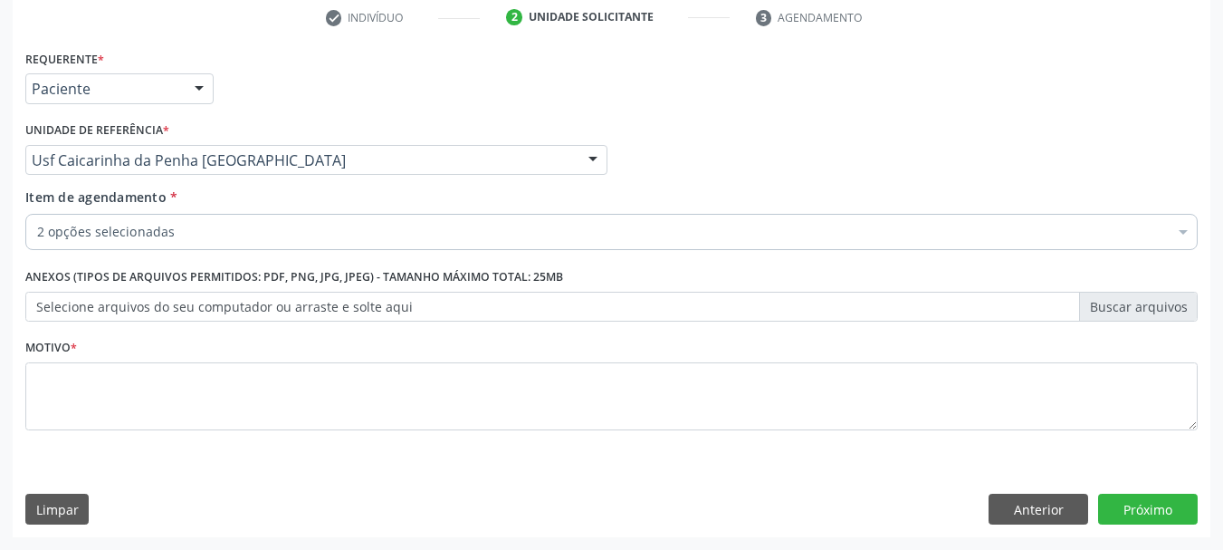
scroll to position [0, 0]
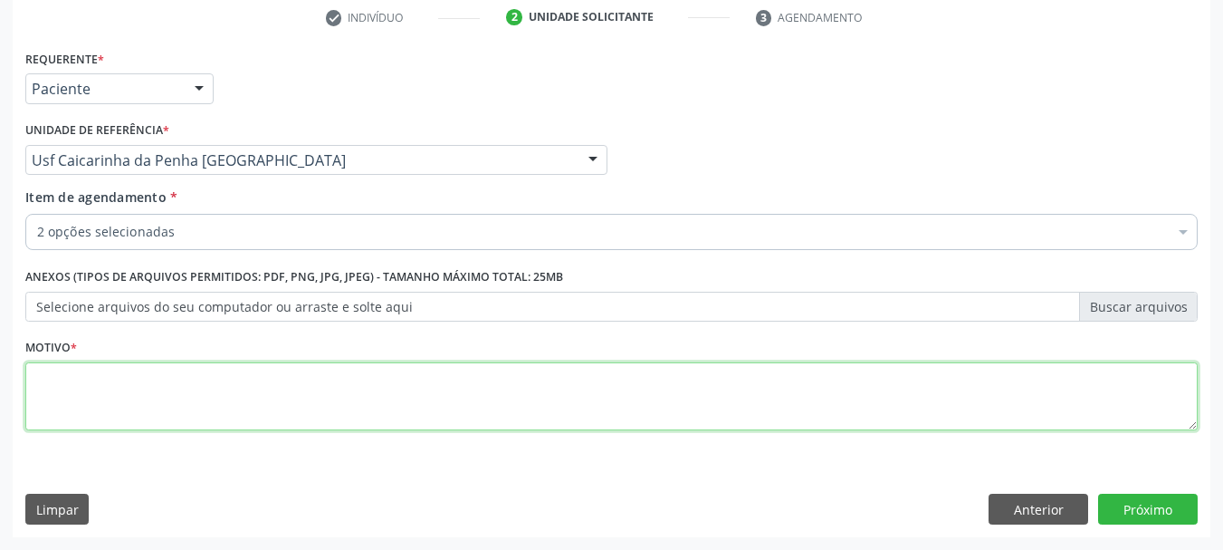
drag, startPoint x: 674, startPoint y: 379, endPoint x: 671, endPoint y: 369, distance: 10.3
click at [671, 369] on textarea at bounding box center [611, 396] width 1172 height 69
type textarea "*"
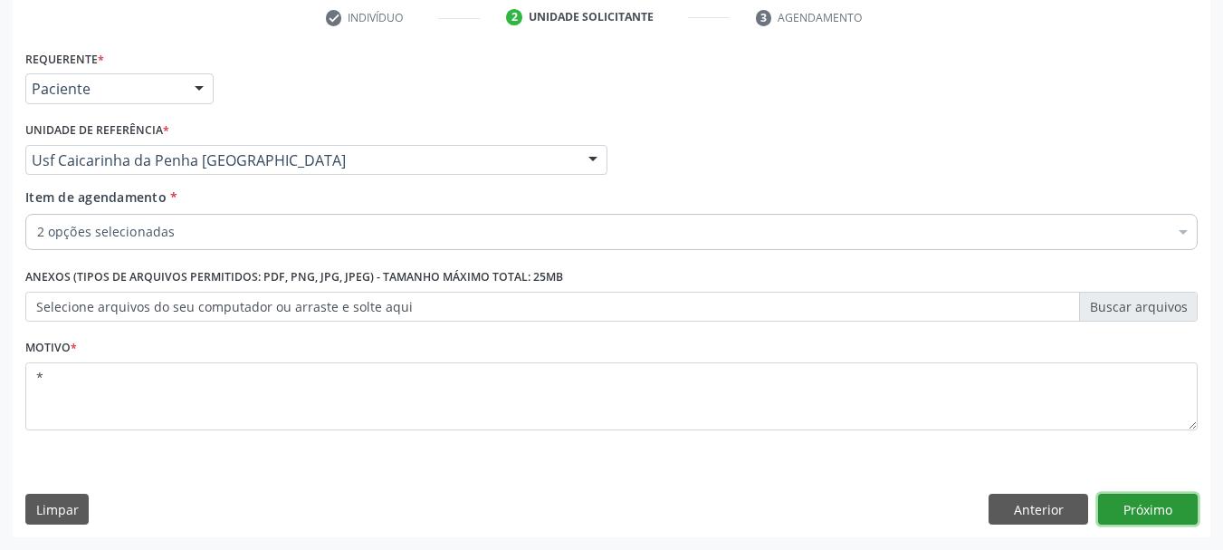
click at [1155, 511] on button "Próximo" at bounding box center [1148, 508] width 100 height 31
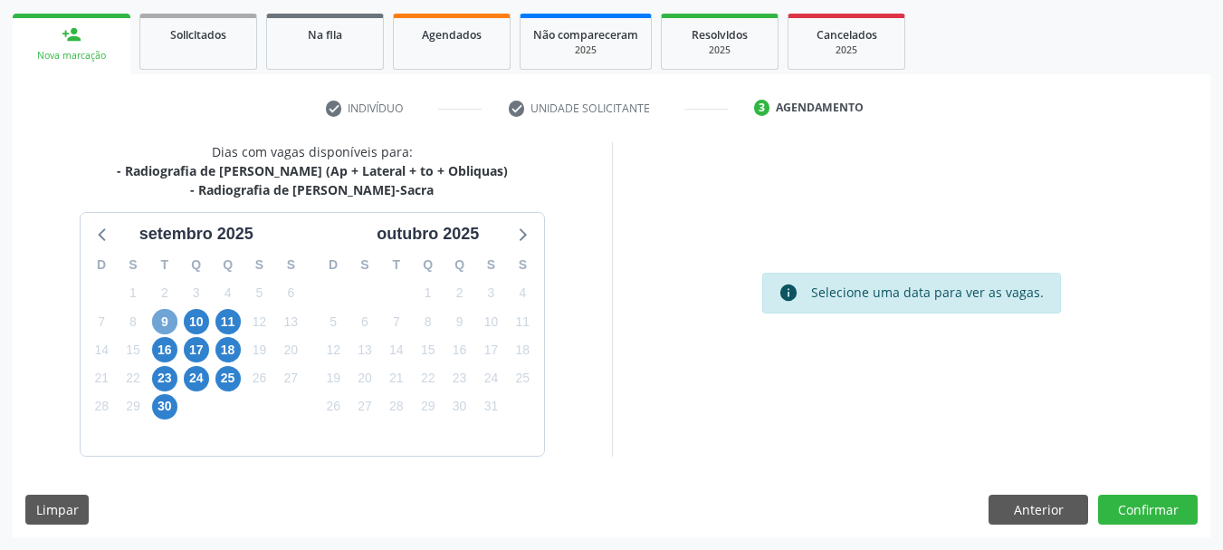
click at [166, 325] on span "9" at bounding box center [164, 321] width 25 height 25
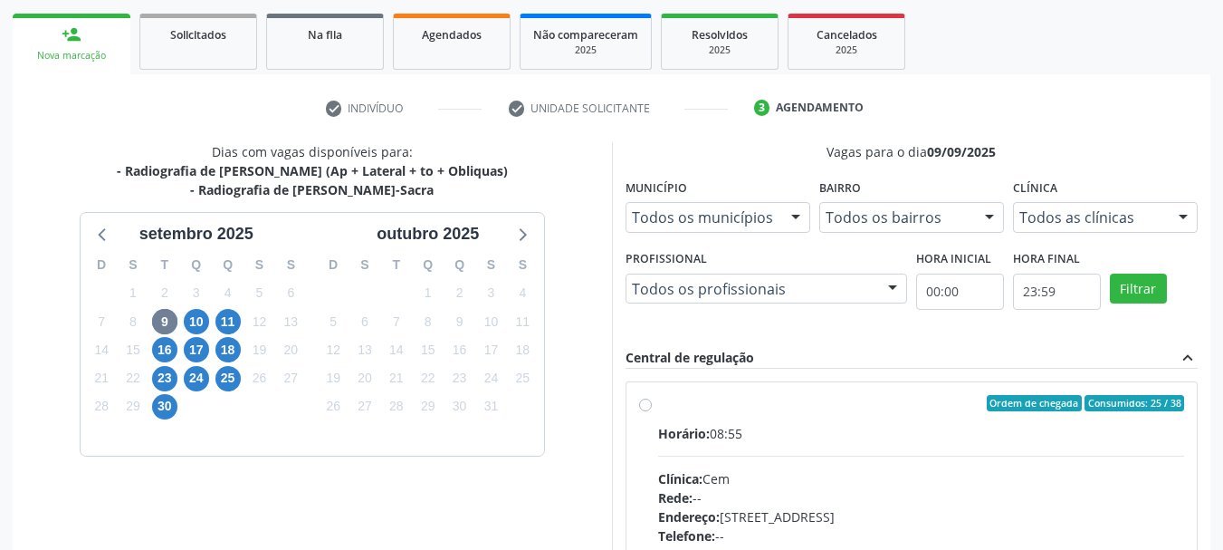
drag, startPoint x: 866, startPoint y: 419, endPoint x: 866, endPoint y: 405, distance: 14.5
click at [866, 416] on label "Ordem de chegada Consumidos: 25 / 38 Horário: 08:55 Clínica: Cem Rede: -- Ender…" at bounding box center [921, 534] width 527 height 278
click at [652, 411] on input "Ordem de chegada Consumidos: 25 / 38 Horário: 08:55 Clínica: Cem Rede: -- Ender…" at bounding box center [645, 403] width 13 height 16
radio input "true"
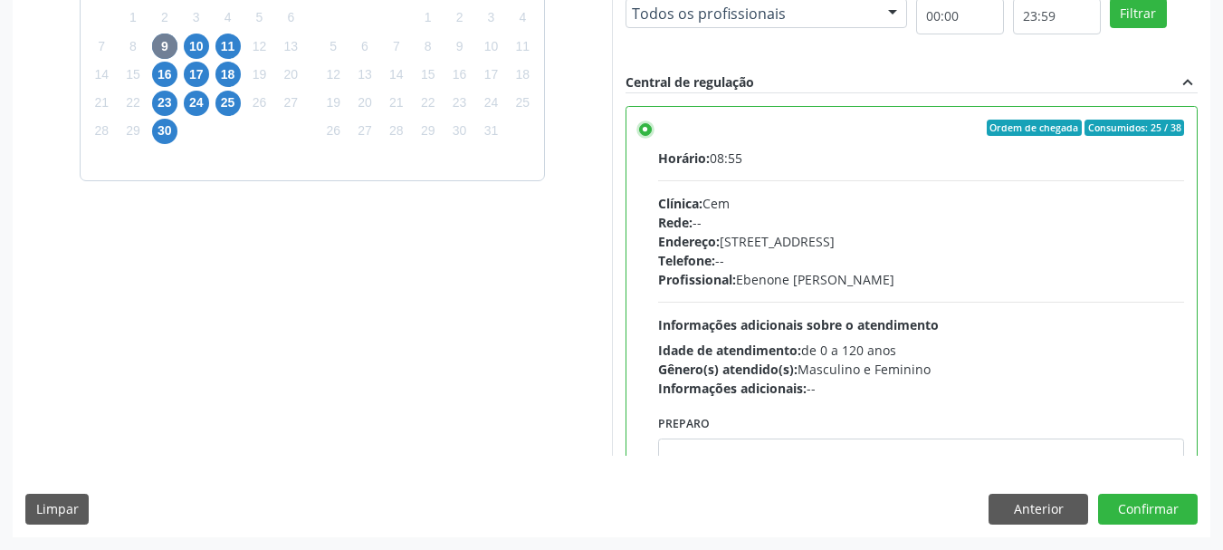
scroll to position [90, 0]
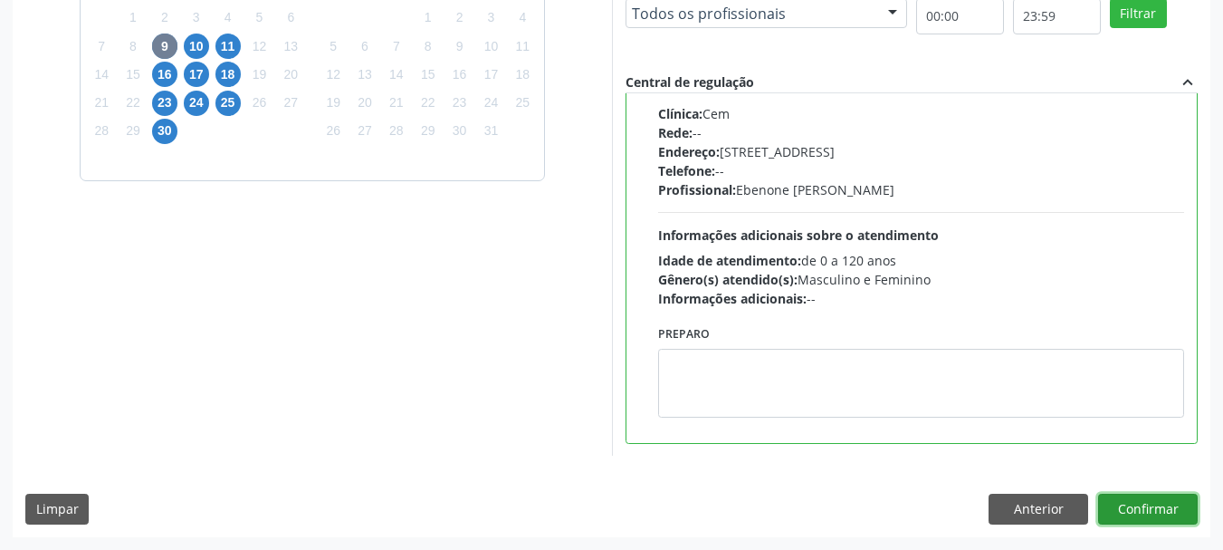
click at [1166, 506] on button "Confirmar" at bounding box center [1148, 508] width 100 height 31
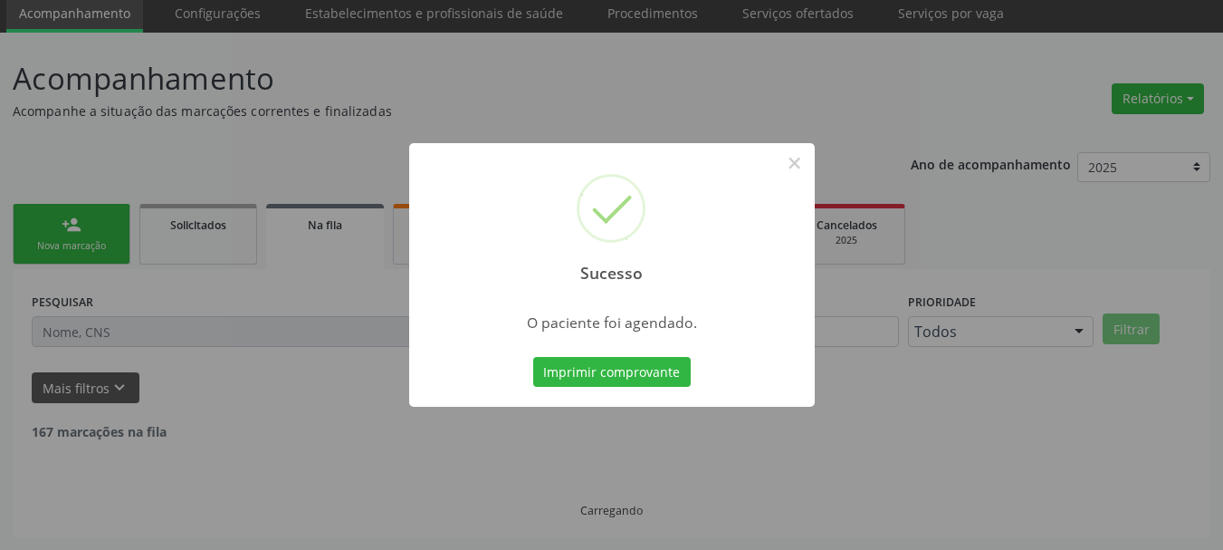
scroll to position [48, 0]
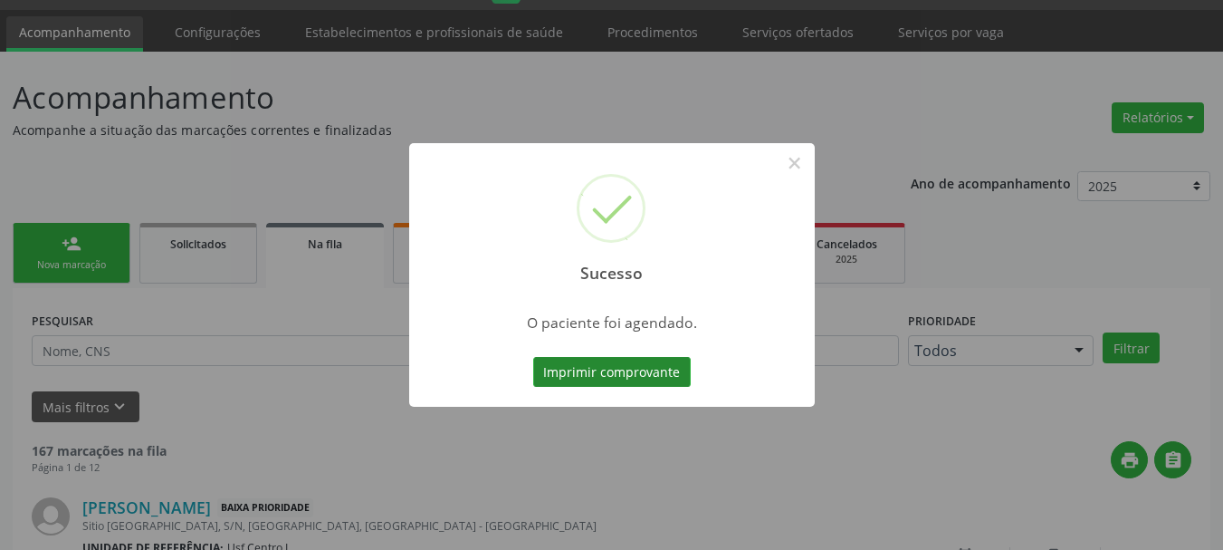
click at [613, 372] on button "Imprimir comprovante" at bounding box center [612, 372] width 158 height 31
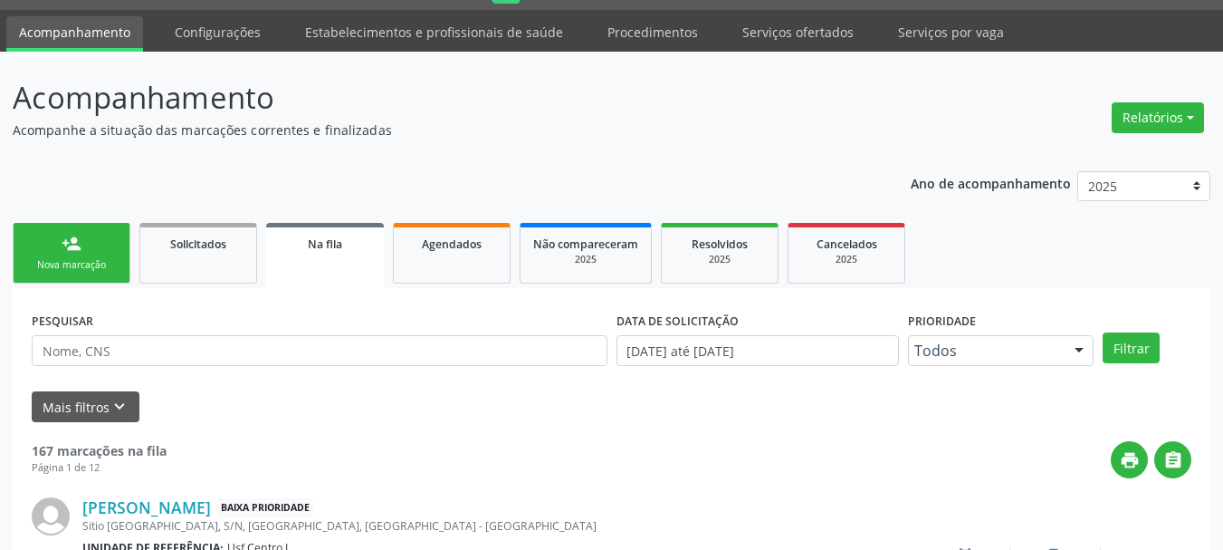
click at [54, 237] on link "person_add Nova marcação" at bounding box center [72, 253] width 118 height 61
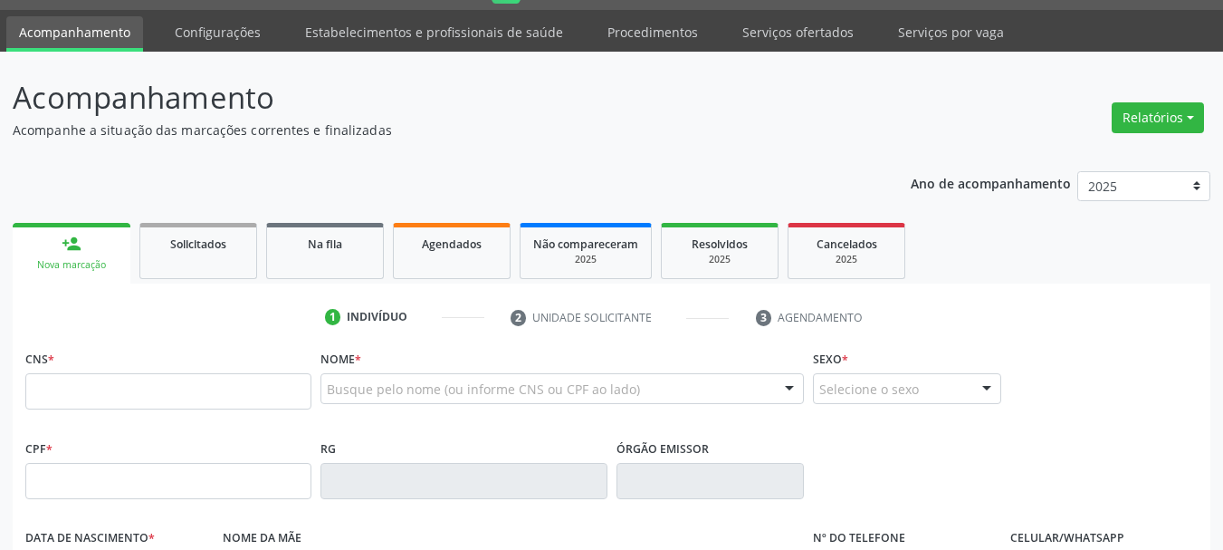
click at [90, 245] on link "person_add Nova marcação" at bounding box center [72, 253] width 118 height 61
click at [114, 394] on input "text" at bounding box center [168, 391] width 286 height 36
type input "700 2089 1974 3722"
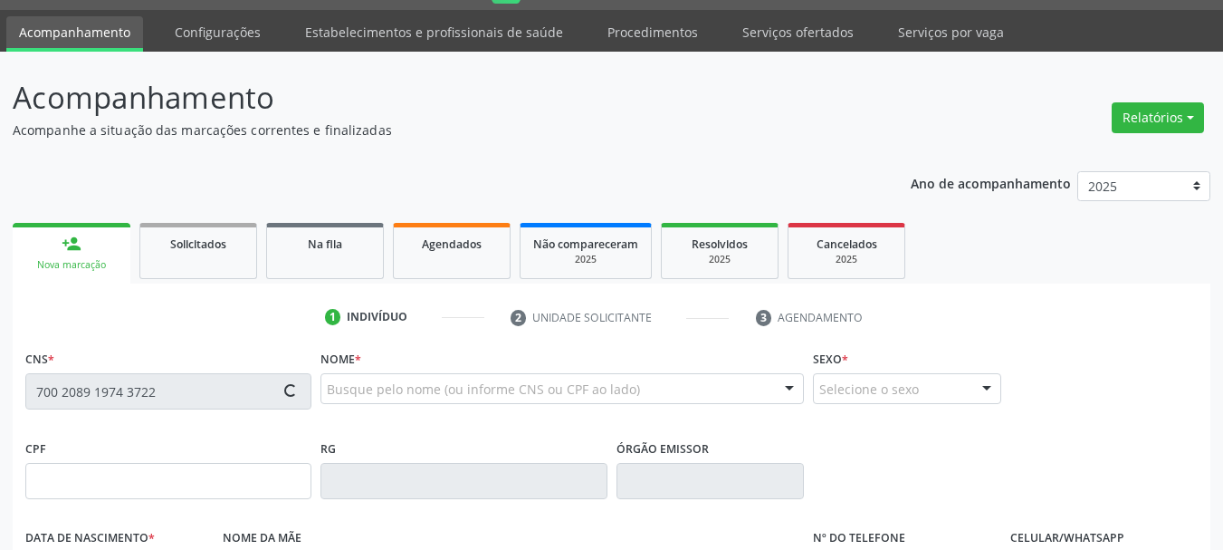
type input "046.803.044-13"
type input "13/11/1979"
type input "Maria de Loudes da Rocha"
type input "(87) 98179-8512"
type input "011.199.774-79"
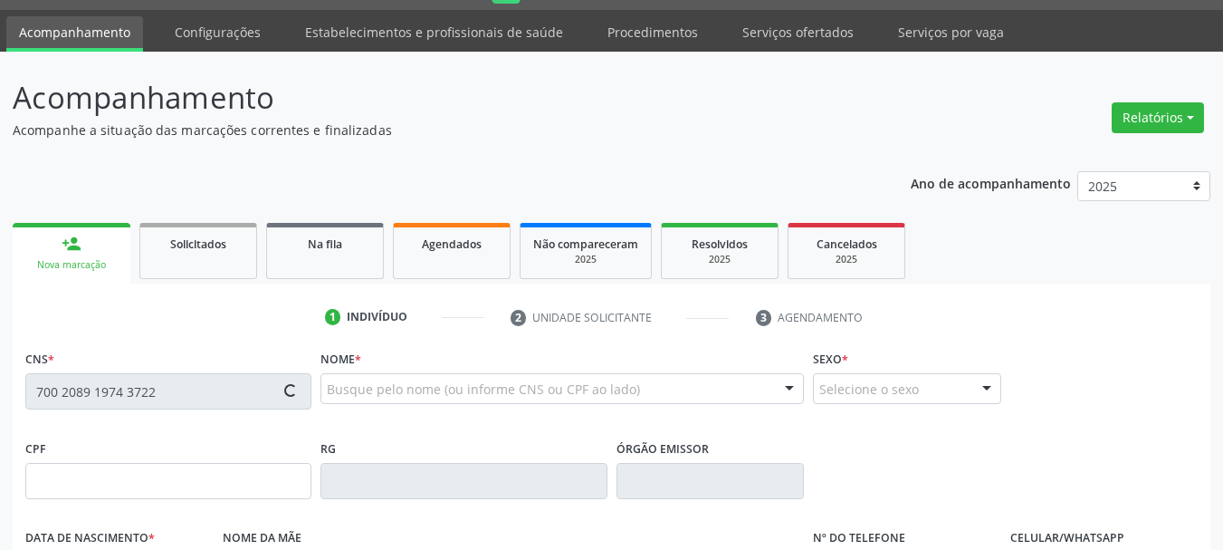
type input "S/N"
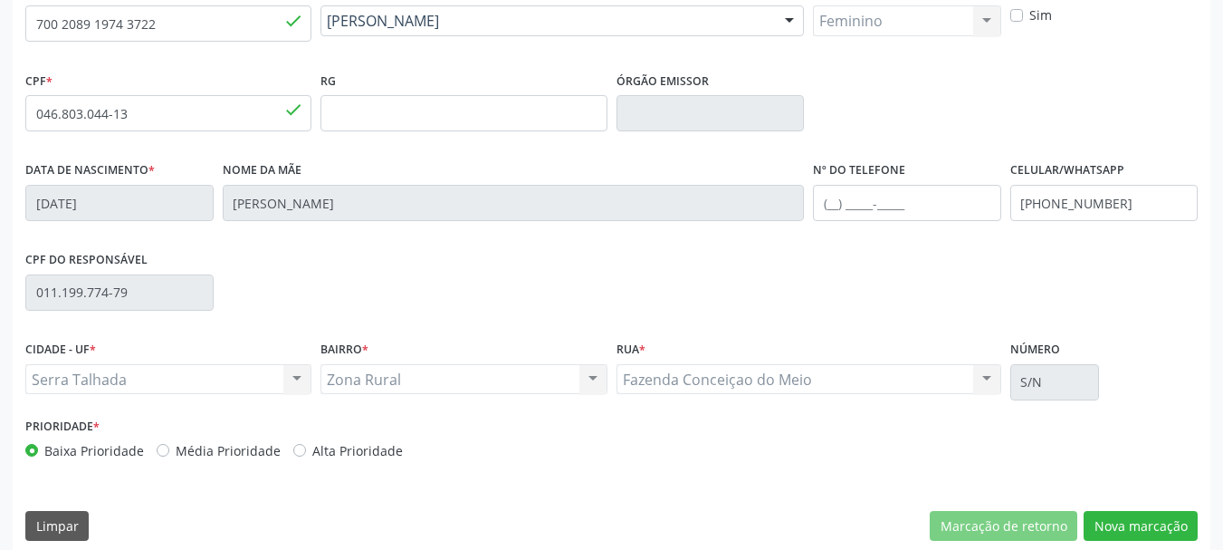
scroll to position [432, 0]
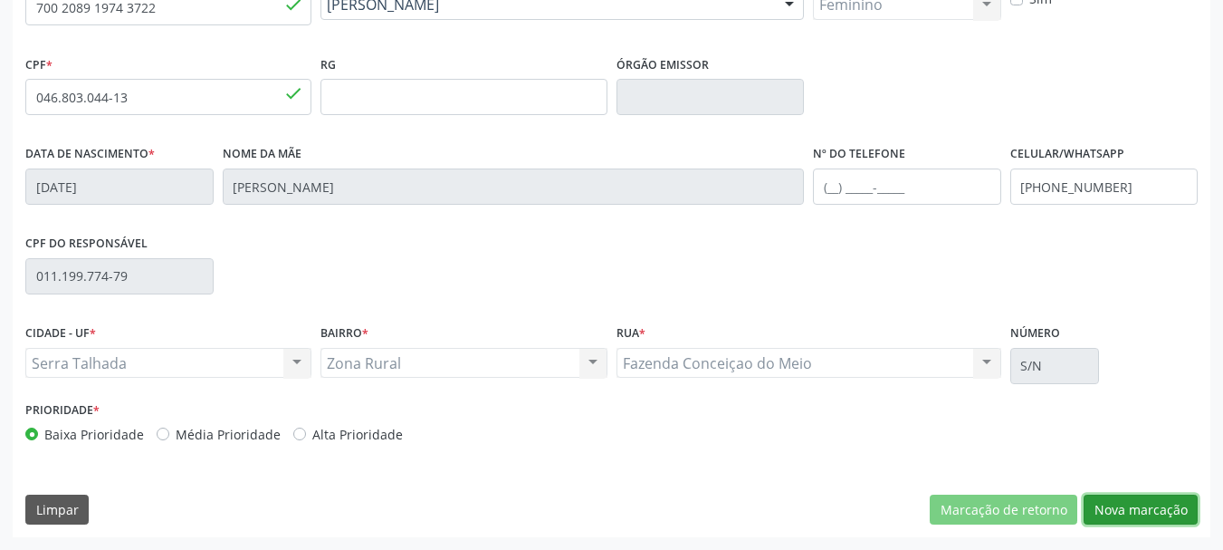
click at [1180, 509] on button "Nova marcação" at bounding box center [1141, 509] width 114 height 31
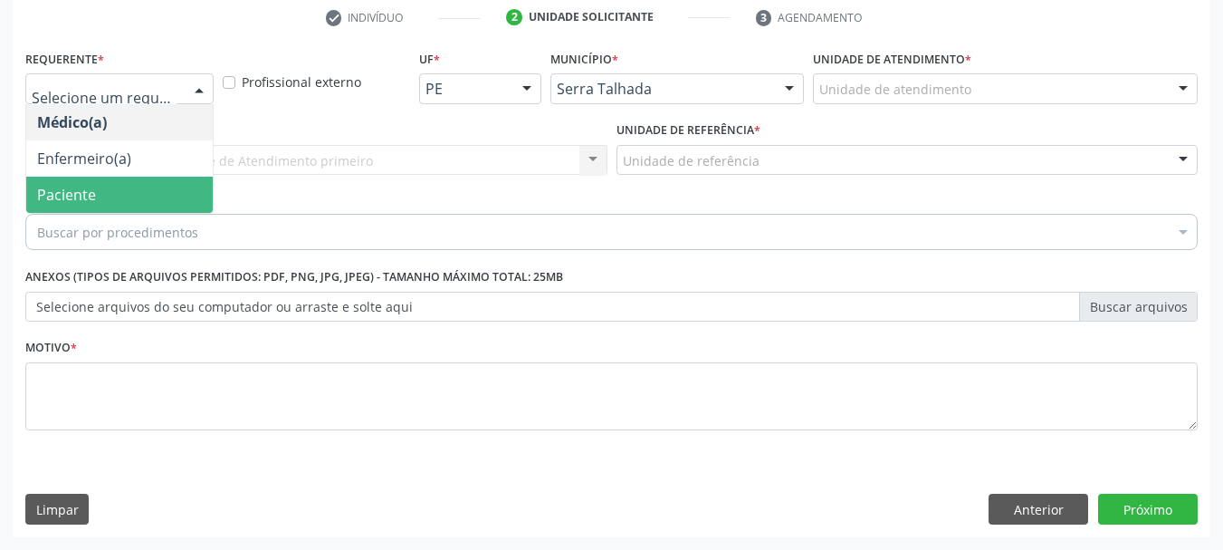
click at [156, 205] on span "Paciente" at bounding box center [119, 195] width 187 height 36
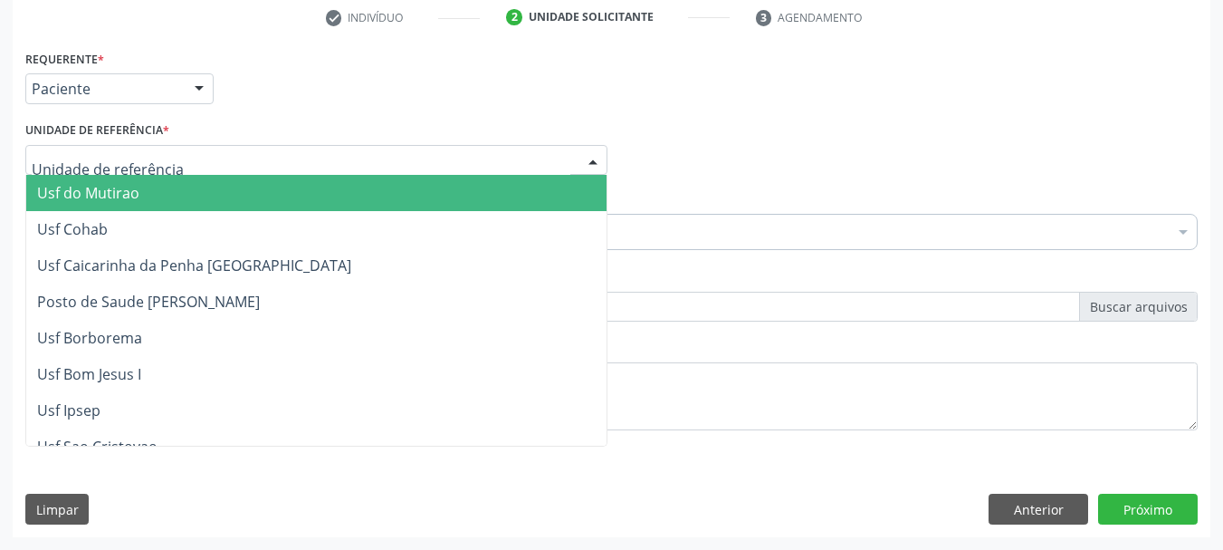
click at [206, 171] on div at bounding box center [316, 160] width 582 height 31
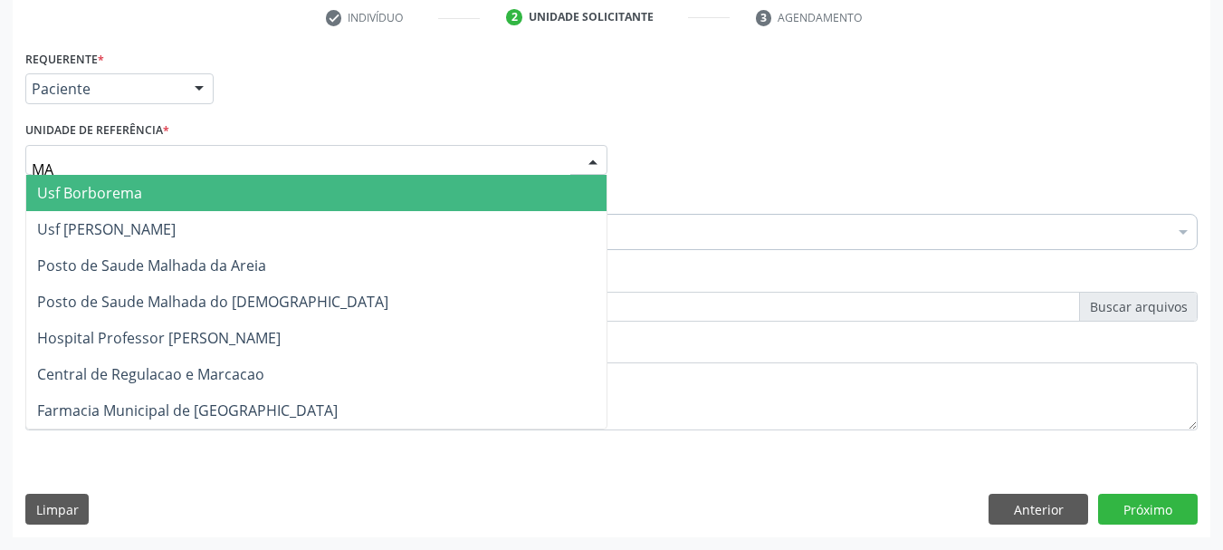
type input "M"
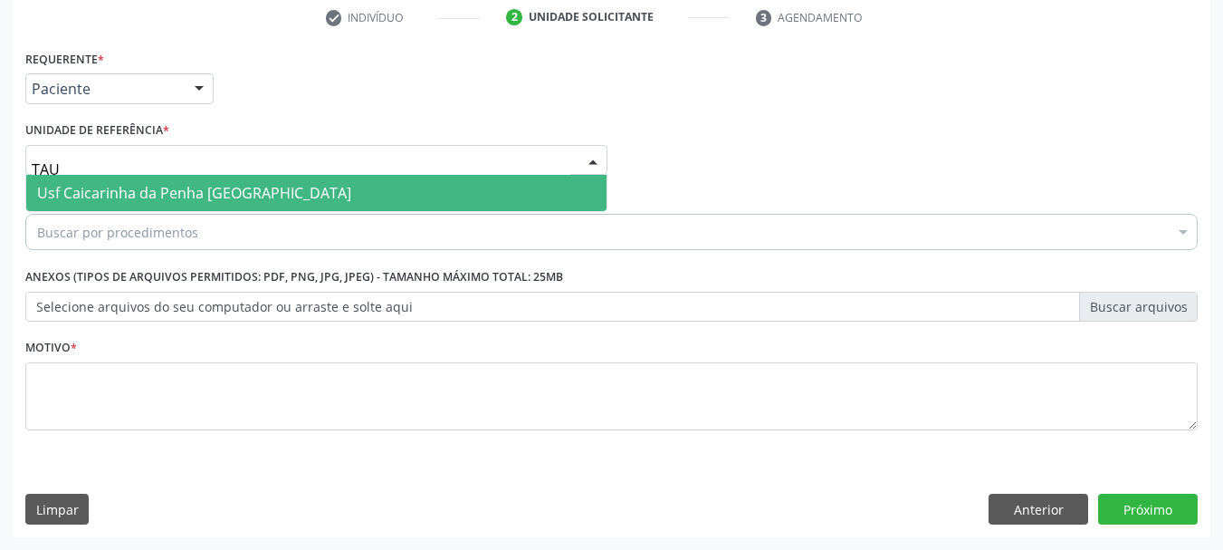
type input "TAUA"
click at [211, 201] on span "Usf Caicarinha da Penha [GEOGRAPHIC_DATA]" at bounding box center [194, 193] width 314 height 20
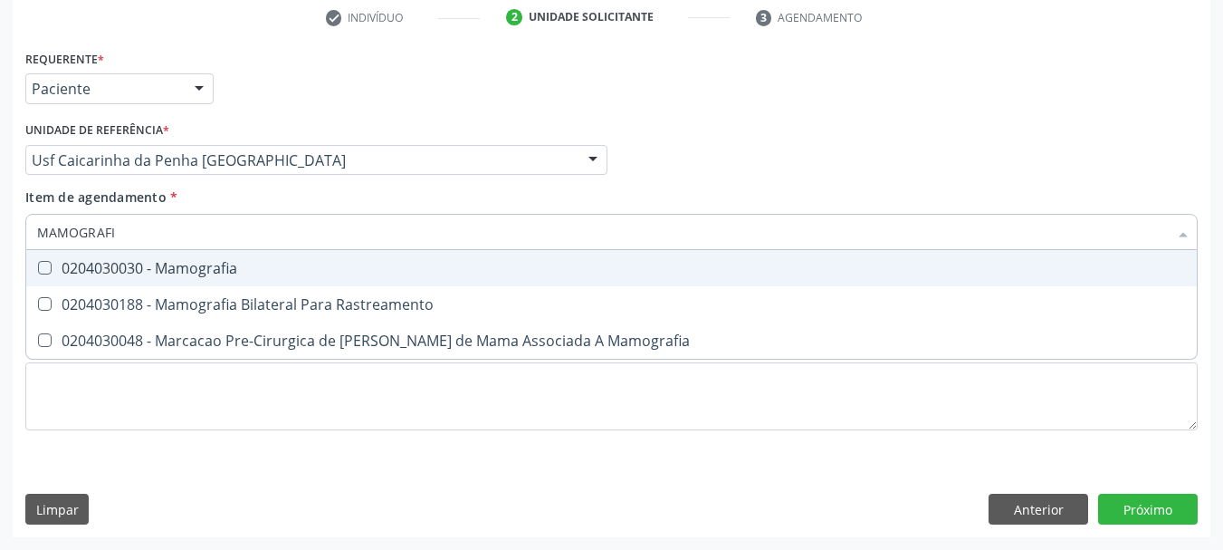
type input "MAMOGRAFIA"
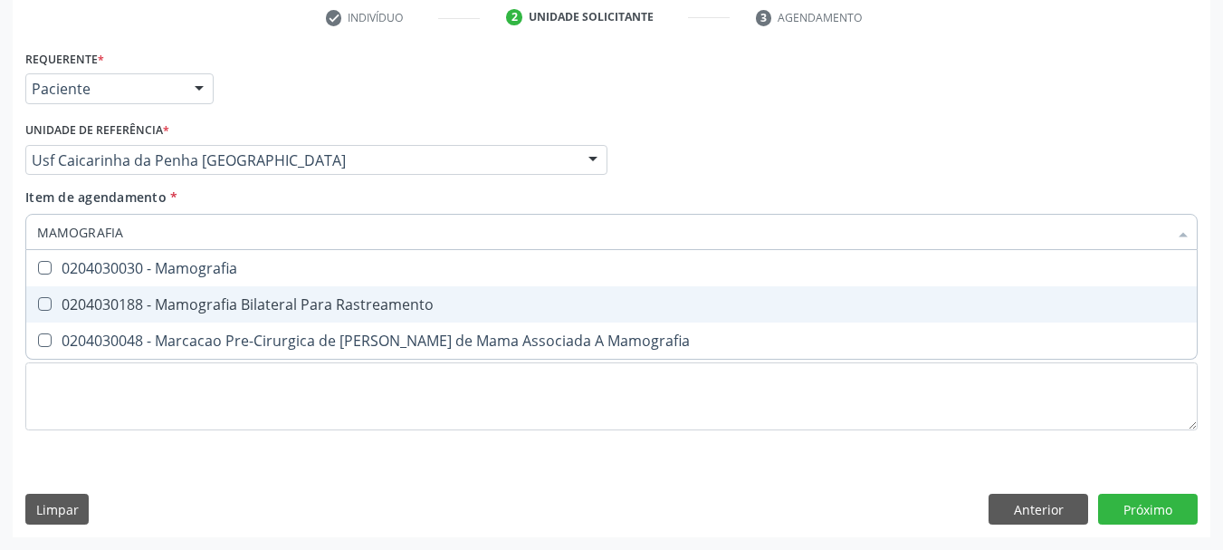
drag, startPoint x: 198, startPoint y: 294, endPoint x: 195, endPoint y: 449, distance: 154.9
click at [197, 305] on div "0204030188 - Mamografia Bilateral Para Rastreamento" at bounding box center [611, 304] width 1149 height 14
checkbox Rastreamento "true"
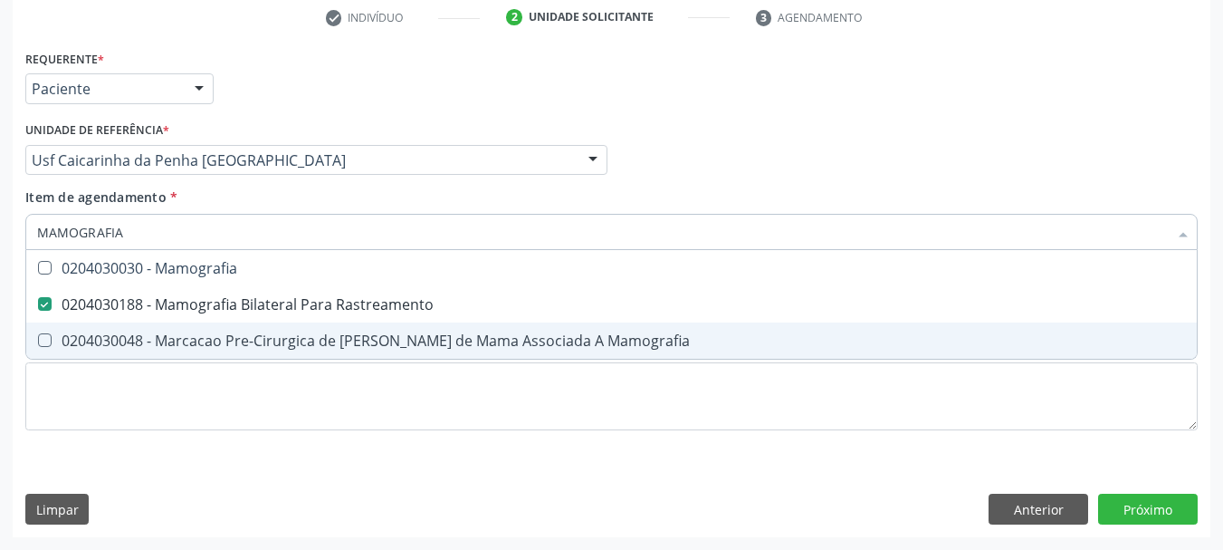
click at [195, 448] on div "Requerente * Paciente Médico(a) Enfermeiro(a) Paciente Nenhum resultado encontr…" at bounding box center [611, 250] width 1172 height 410
click at [196, 322] on span "0204030188 - Mamografia Bilateral Para Rastreamento" at bounding box center [611, 304] width 1171 height 36
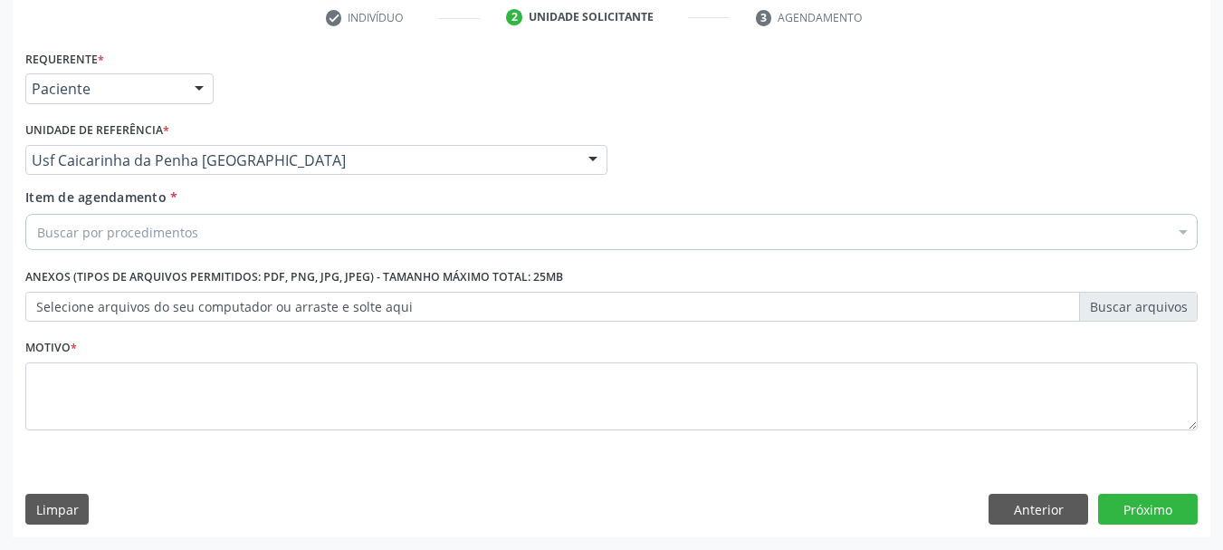
click at [205, 214] on div "Buscar por procedimentos" at bounding box center [611, 232] width 1172 height 36
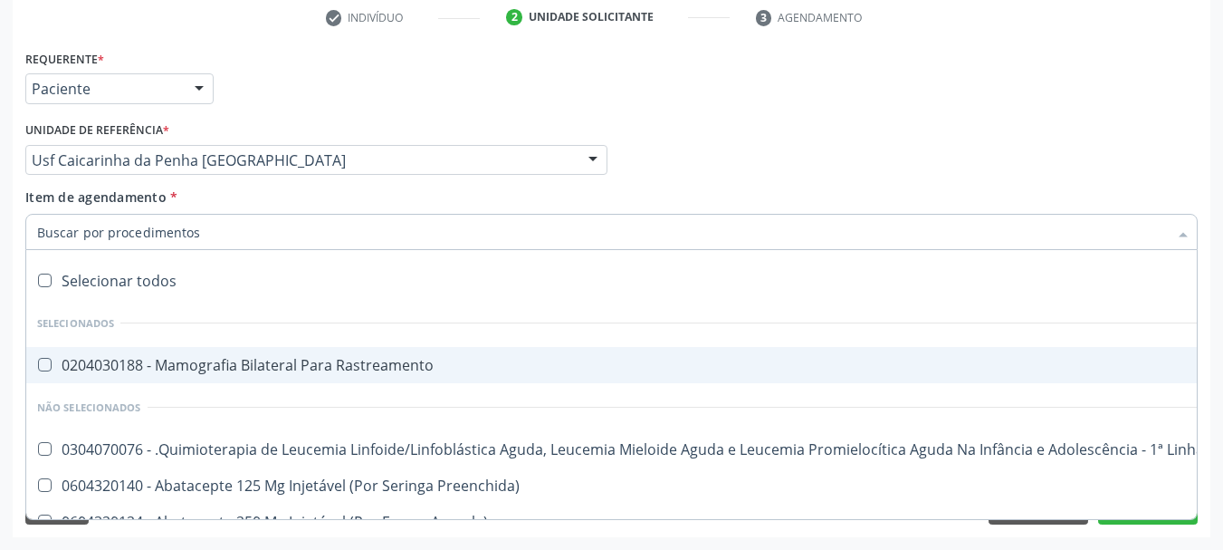
click at [205, 227] on input "Item de agendamento *" at bounding box center [602, 232] width 1131 height 36
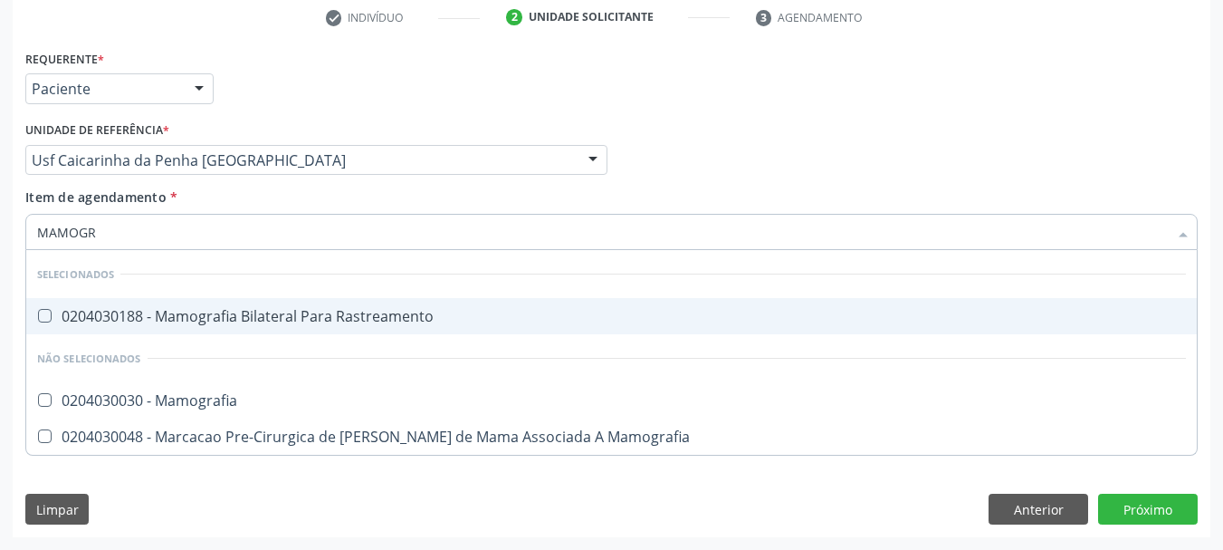
type input "MAMOGRA"
drag, startPoint x: 221, startPoint y: 316, endPoint x: 227, endPoint y: 300, distance: 17.5
click at [225, 309] on div "0204030188 - Mamografia Bilateral Para Rastreamento" at bounding box center [611, 316] width 1149 height 14
checkbox Rastreamento "true"
click at [0, 251] on div "Acompanhamento Acompanhe a situação das marcações correntes e finalizadas Relat…" at bounding box center [611, 151] width 1223 height 798
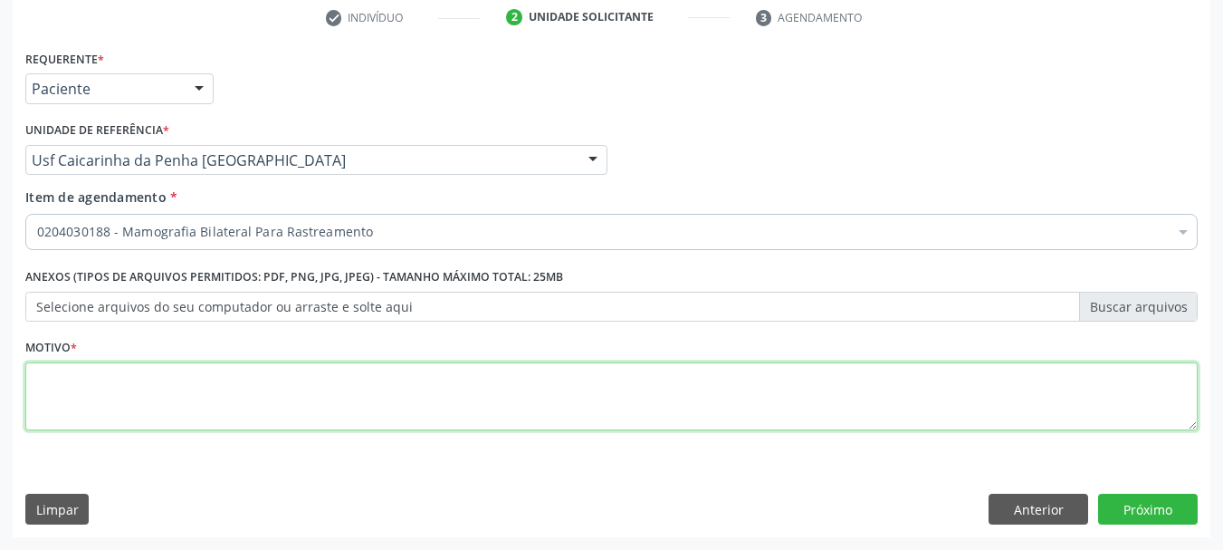
drag, startPoint x: 55, startPoint y: 418, endPoint x: 50, endPoint y: 387, distance: 31.3
click at [52, 406] on textarea at bounding box center [611, 396] width 1172 height 69
type textarea "*"
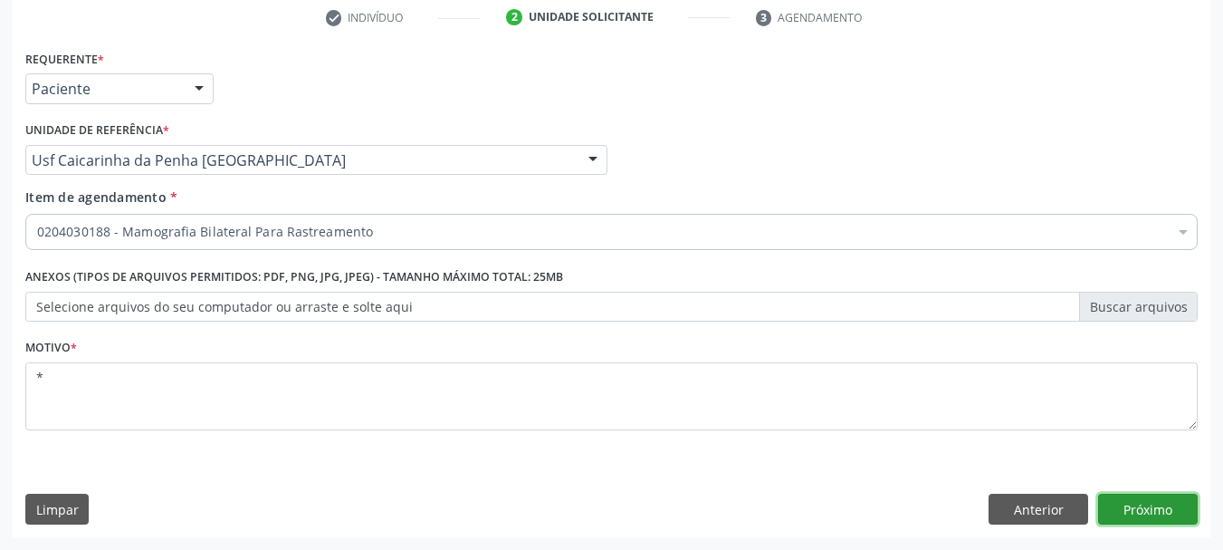
click at [1148, 514] on button "Próximo" at bounding box center [1148, 508] width 100 height 31
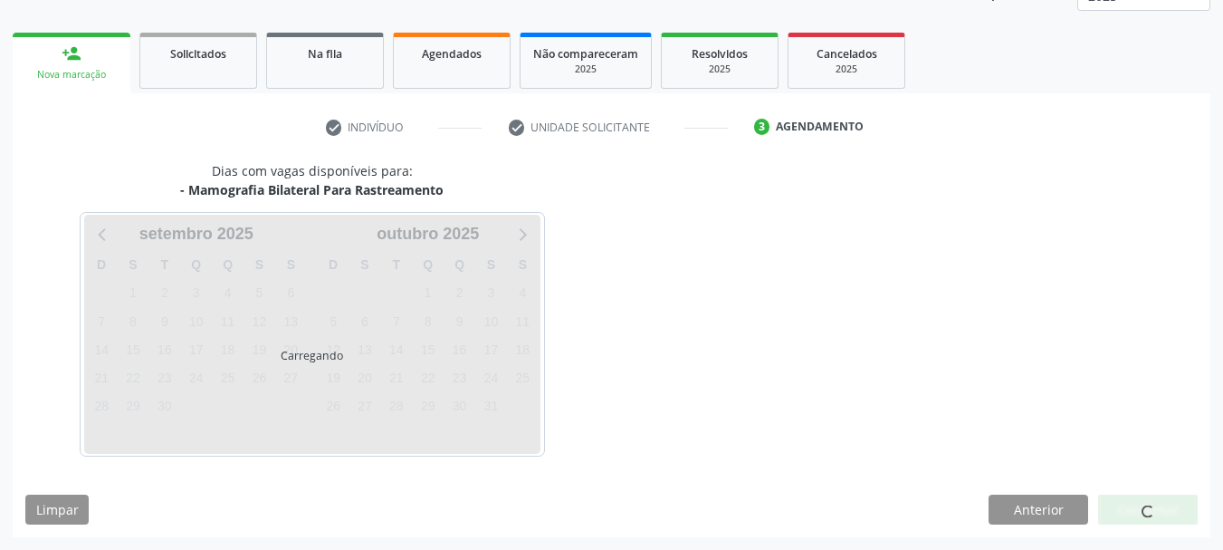
scroll to position [238, 0]
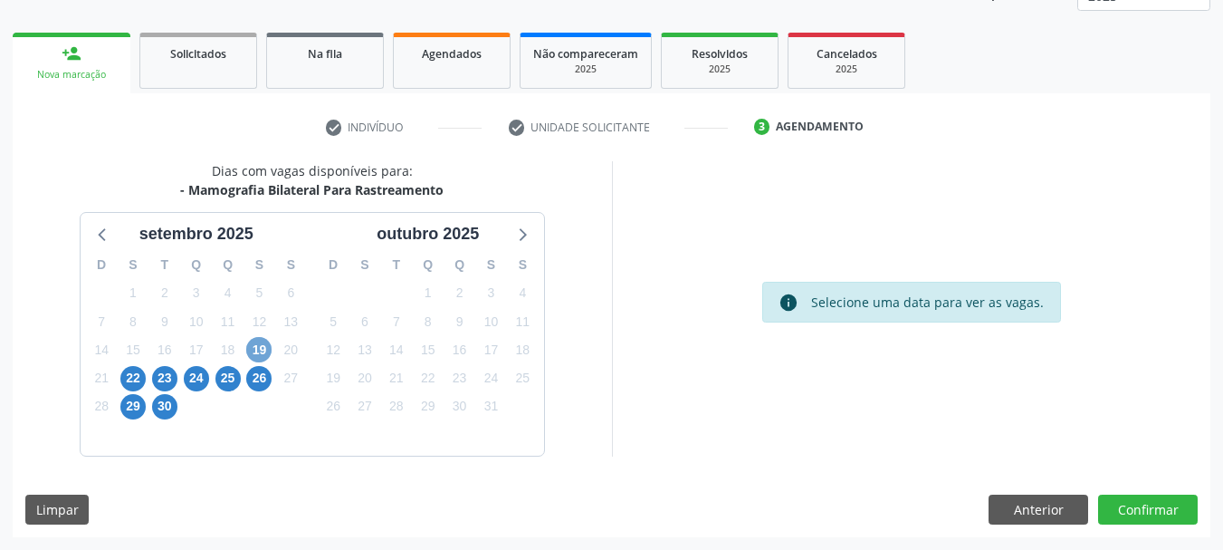
click at [264, 341] on span "19" at bounding box center [258, 349] width 25 height 25
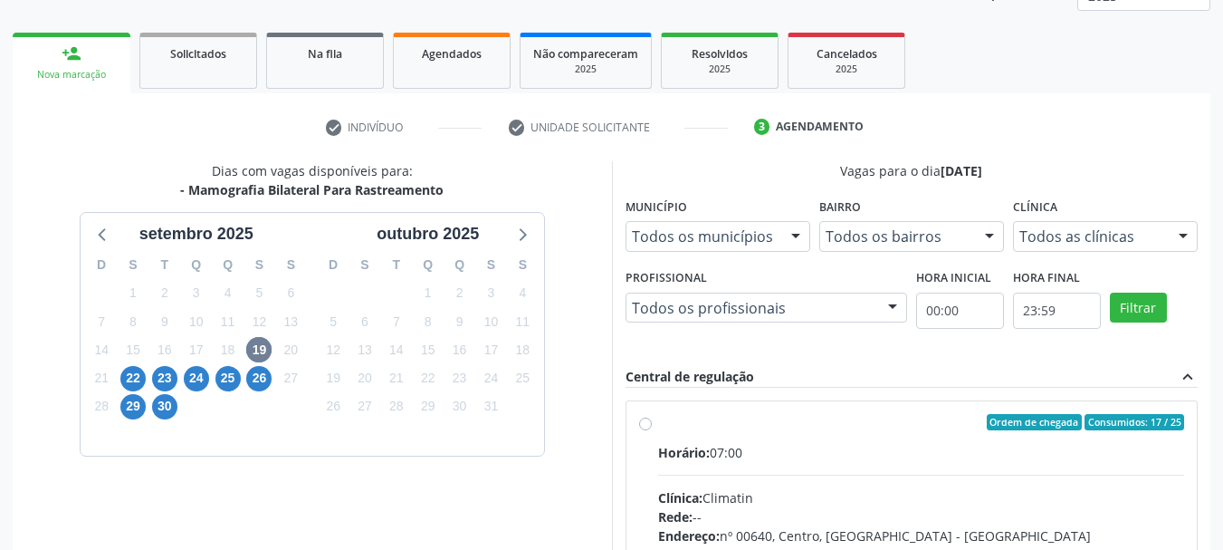
drag, startPoint x: 792, startPoint y: 442, endPoint x: 789, endPoint y: 425, distance: 17.4
click at [789, 434] on label "Ordem de chegada Consumidos: 17 / 25 Horário: 07:00 Clínica: Climatin Rede: -- …" at bounding box center [921, 553] width 527 height 278
click at [652, 430] on input "Ordem de chegada Consumidos: 17 / 25 Horário: 07:00 Clínica: Climatin Rede: -- …" at bounding box center [645, 422] width 13 height 16
radio input "true"
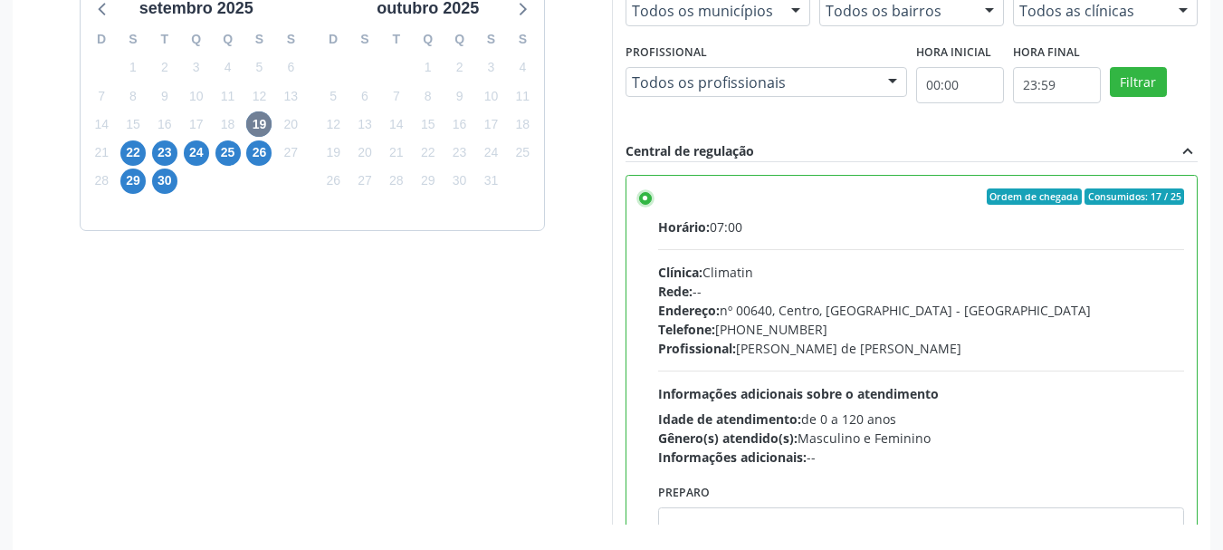
scroll to position [532, 0]
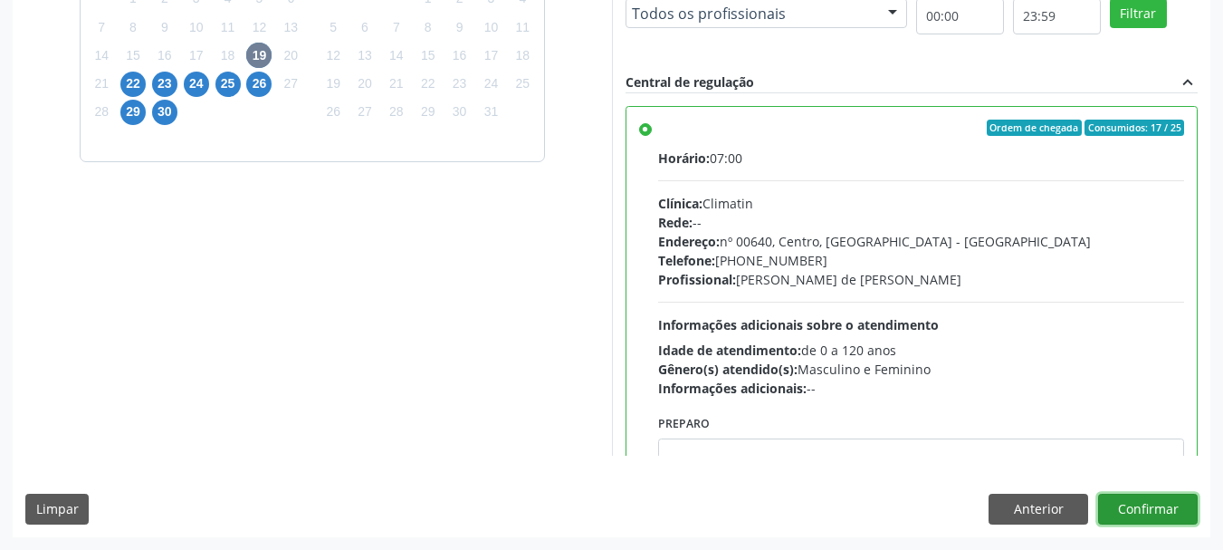
click at [1181, 507] on button "Confirmar" at bounding box center [1148, 508] width 100 height 31
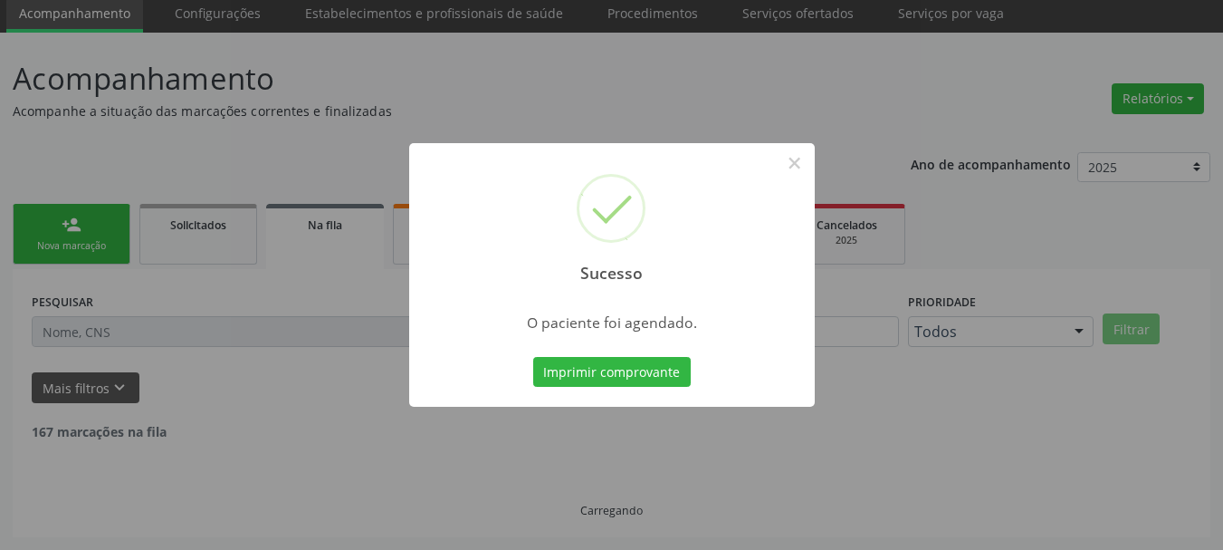
scroll to position [48, 0]
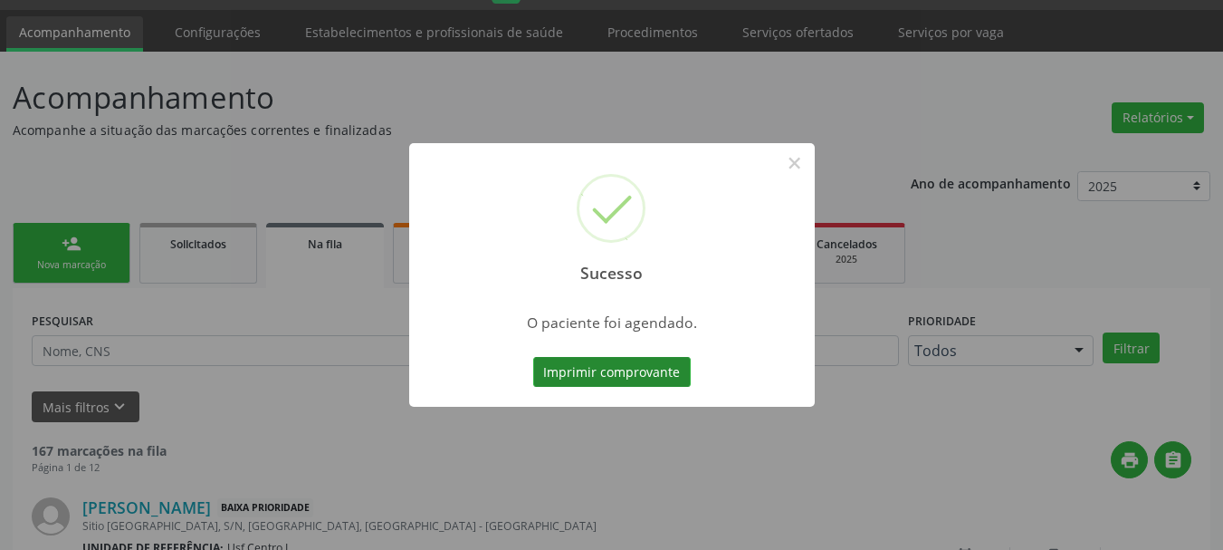
click at [586, 370] on button "Imprimir comprovante" at bounding box center [612, 372] width 158 height 31
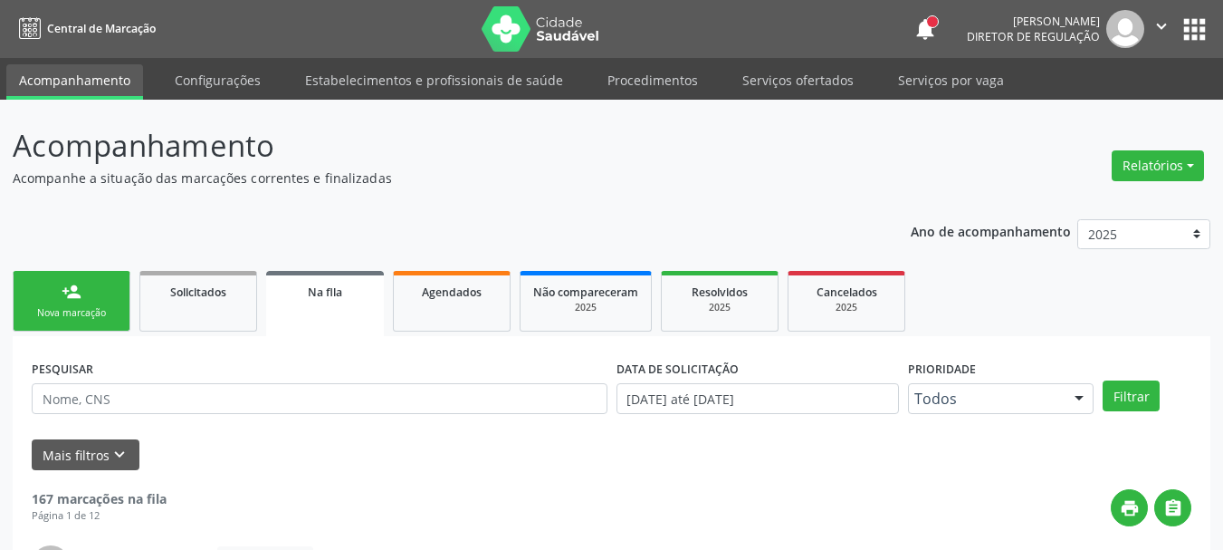
scroll to position [48, 0]
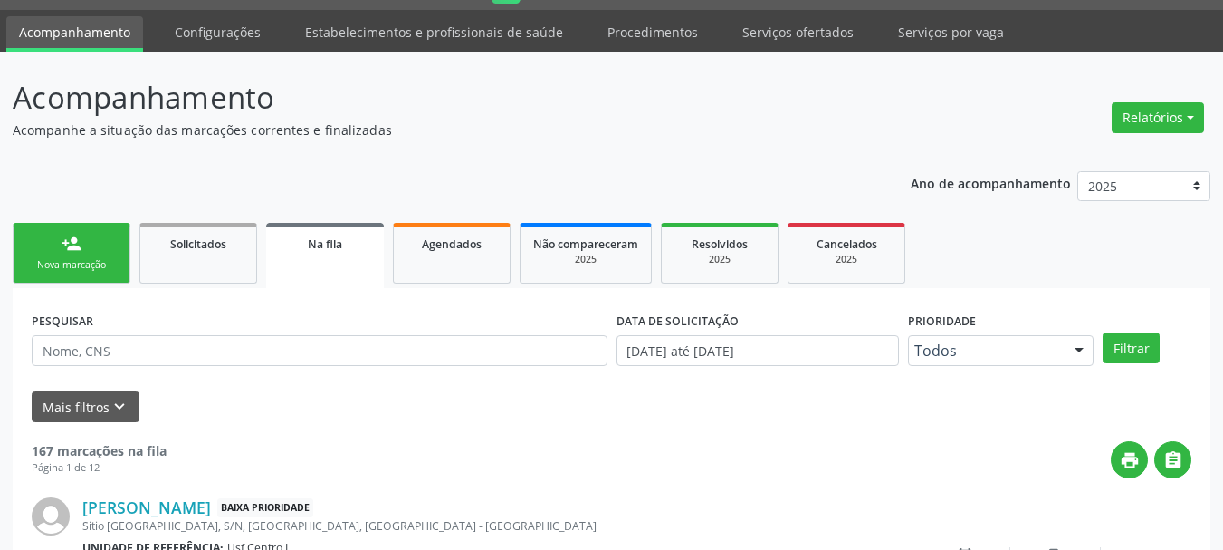
click at [43, 245] on link "person_add Nova marcação" at bounding box center [72, 253] width 118 height 61
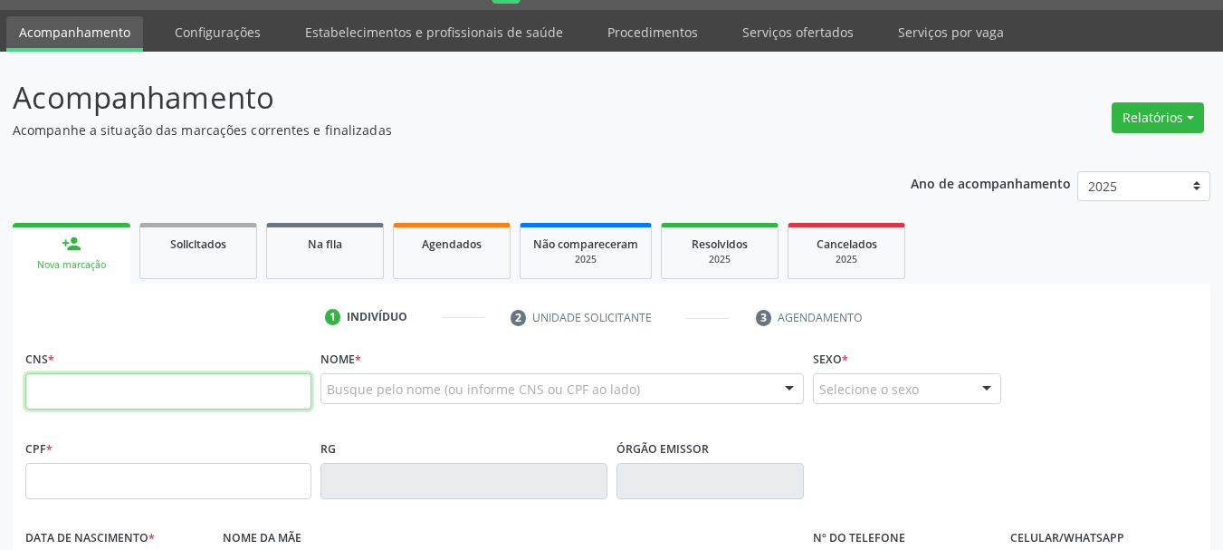
drag, startPoint x: 88, startPoint y: 393, endPoint x: 655, endPoint y: 405, distance: 566.9
click at [120, 395] on input "text" at bounding box center [168, 391] width 286 height 36
type input "164 2614 4844 0018"
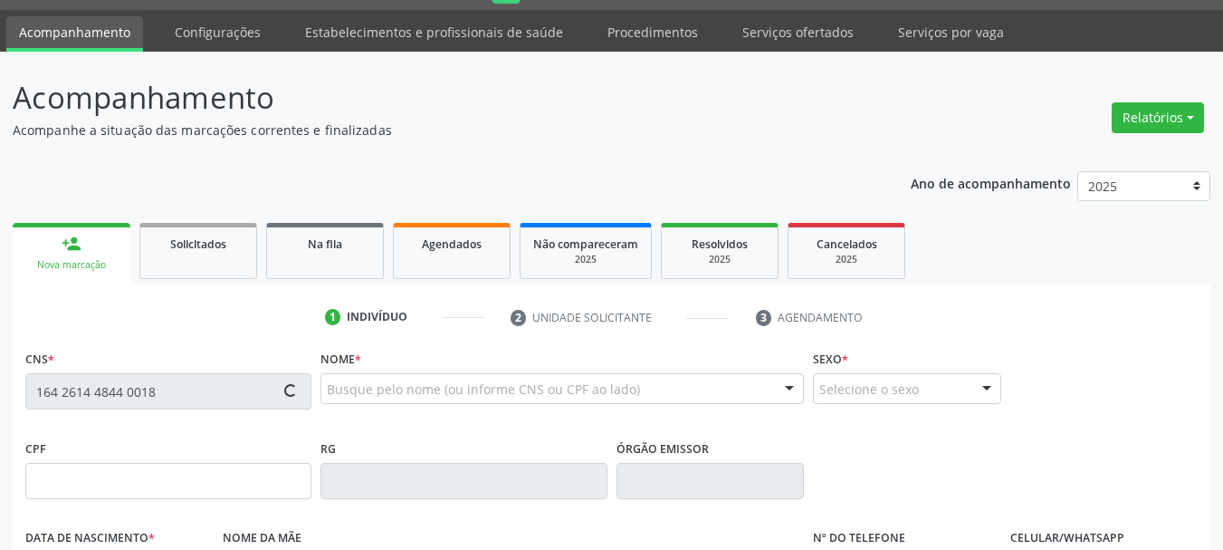
type input "045.328.464-71"
type input "[DATE]"
type input "[PERSON_NAME]"
type input "[PHONE_NUMBER]"
type input "749.341.044-53"
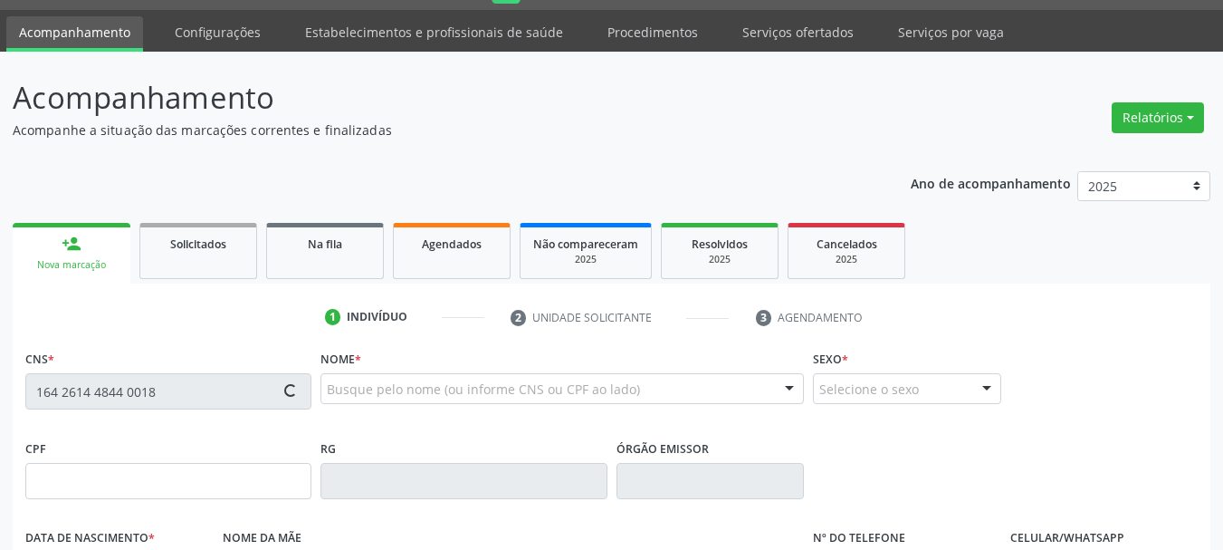
type input "S/N"
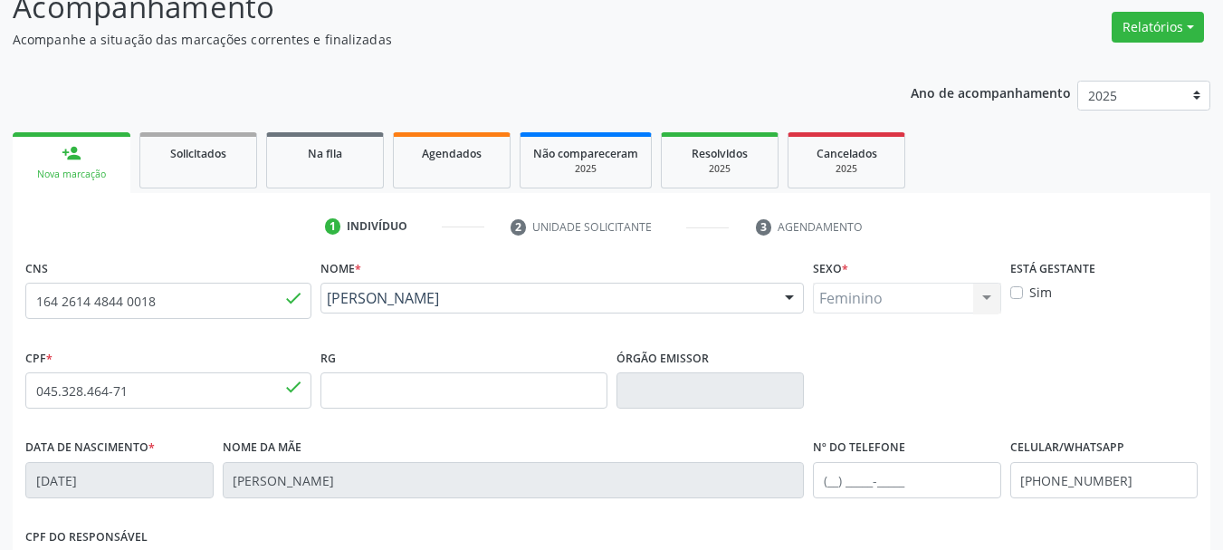
scroll to position [432, 0]
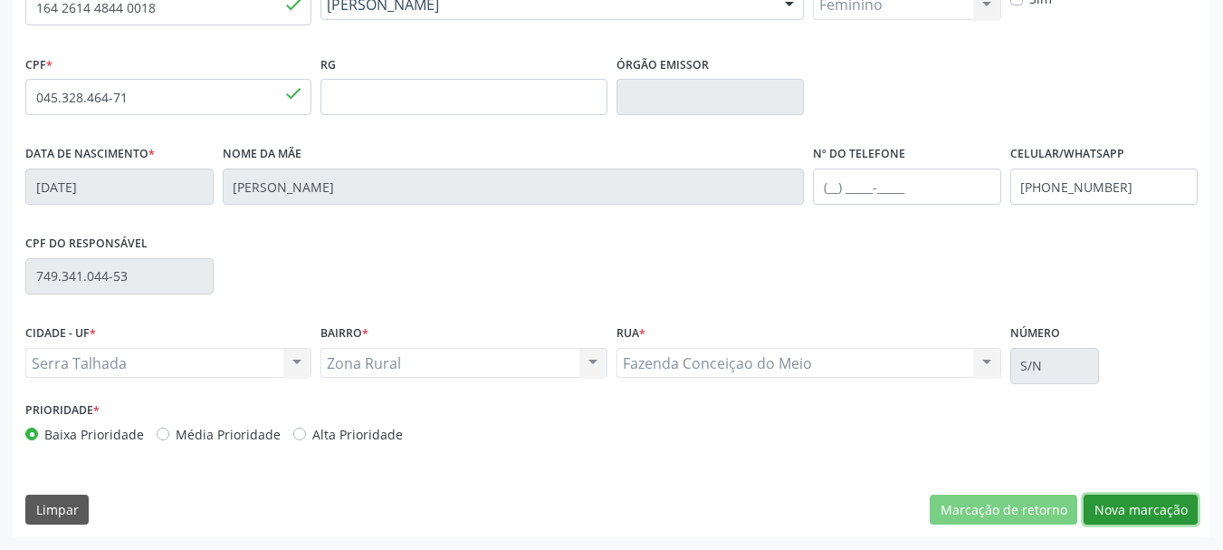
click at [1156, 500] on button "Nova marcação" at bounding box center [1141, 509] width 114 height 31
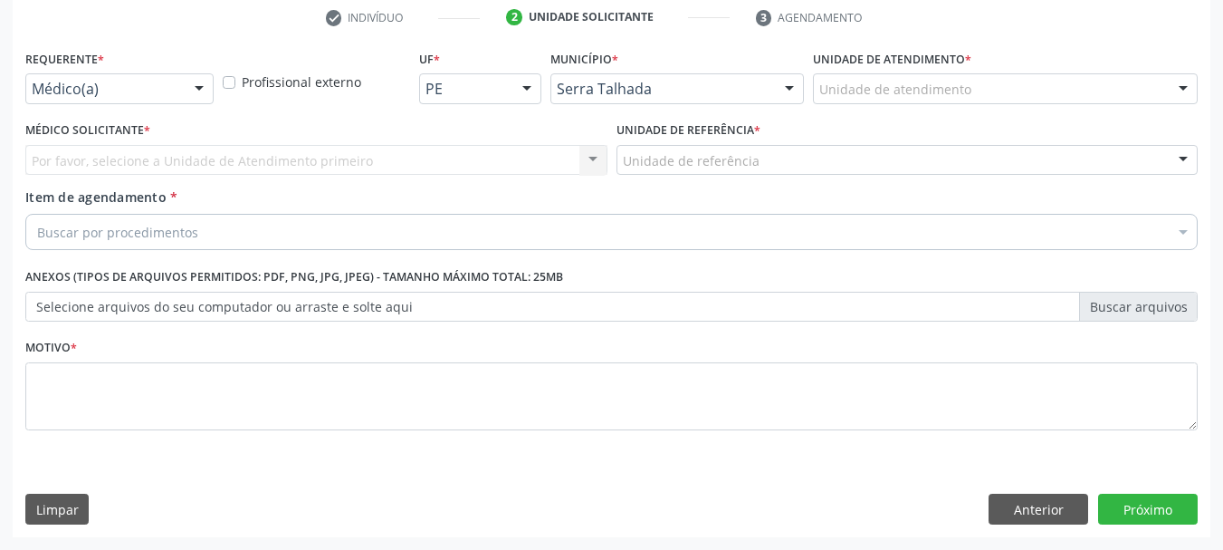
scroll to position [348, 0]
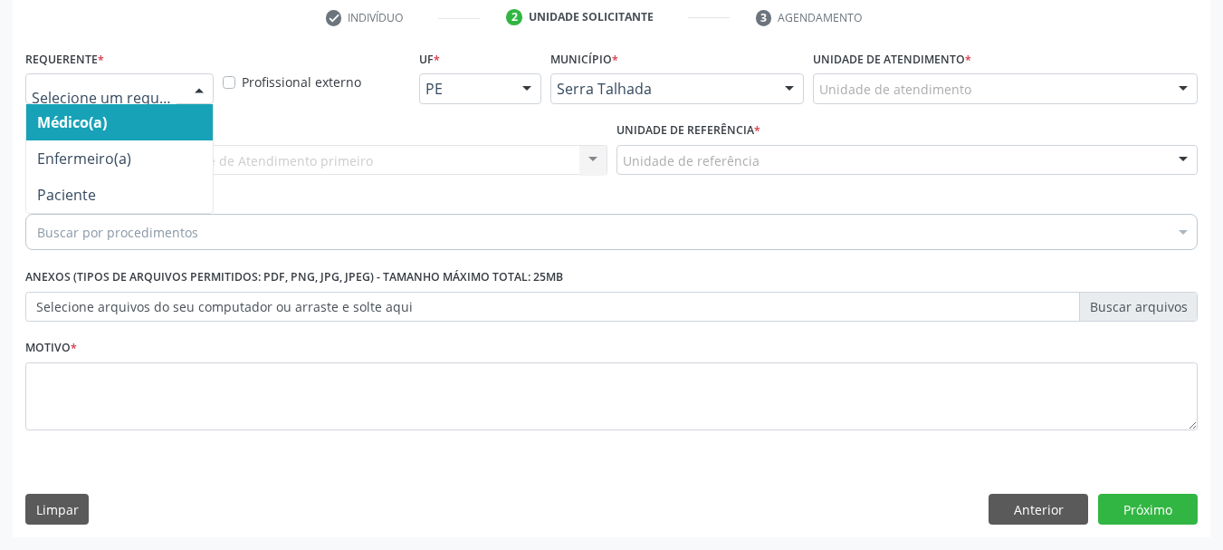
drag, startPoint x: 86, startPoint y: 94, endPoint x: 97, endPoint y: 159, distance: 66.1
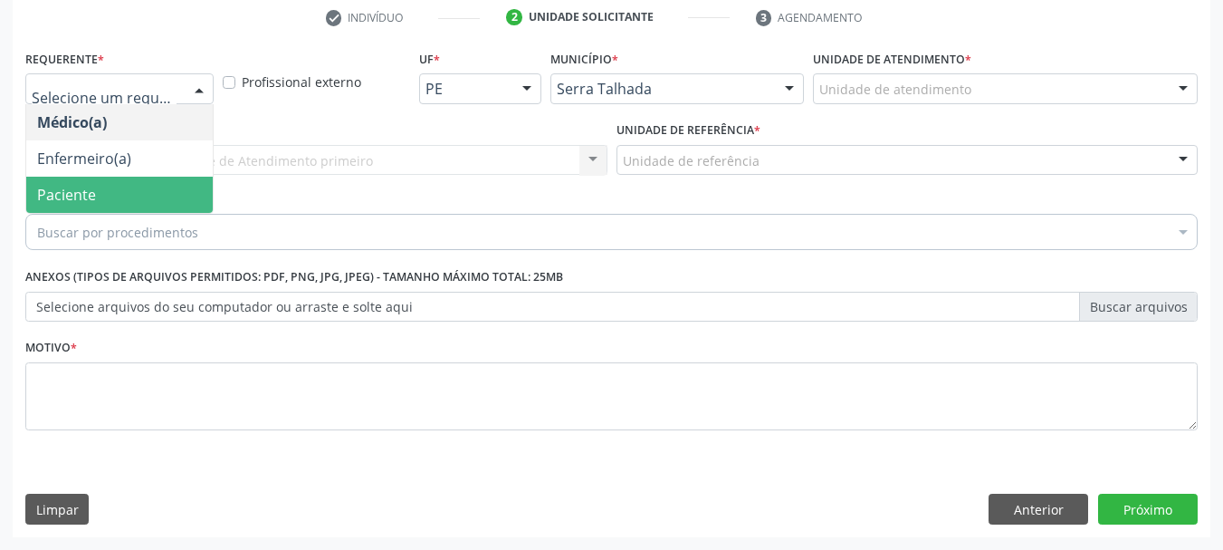
drag, startPoint x: 99, startPoint y: 187, endPoint x: 109, endPoint y: 162, distance: 27.2
click at [97, 187] on span "Paciente" at bounding box center [119, 195] width 187 height 36
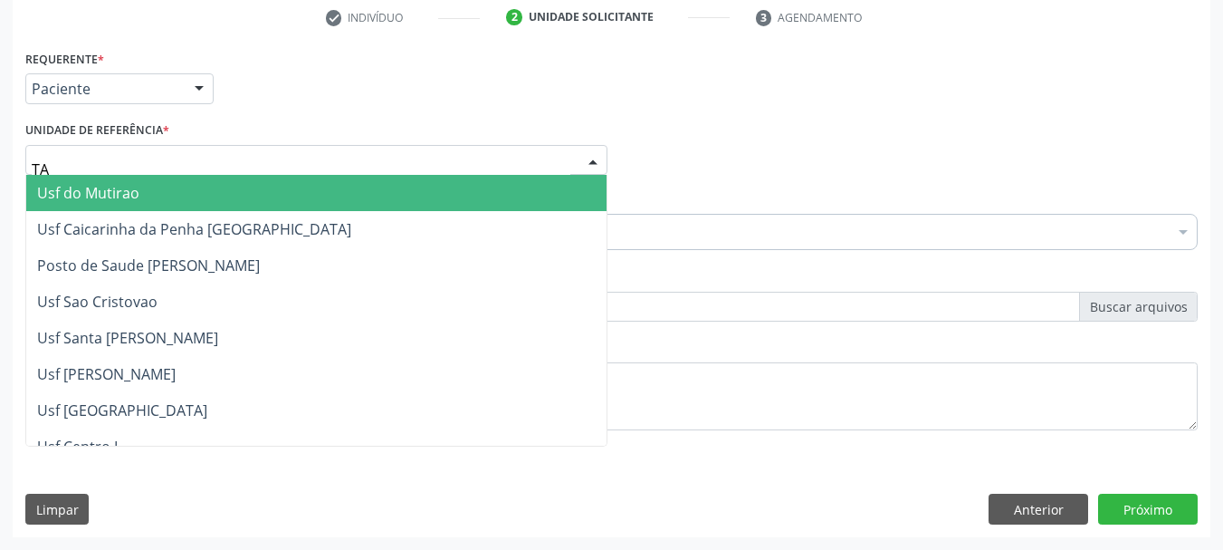
type input "TAU"
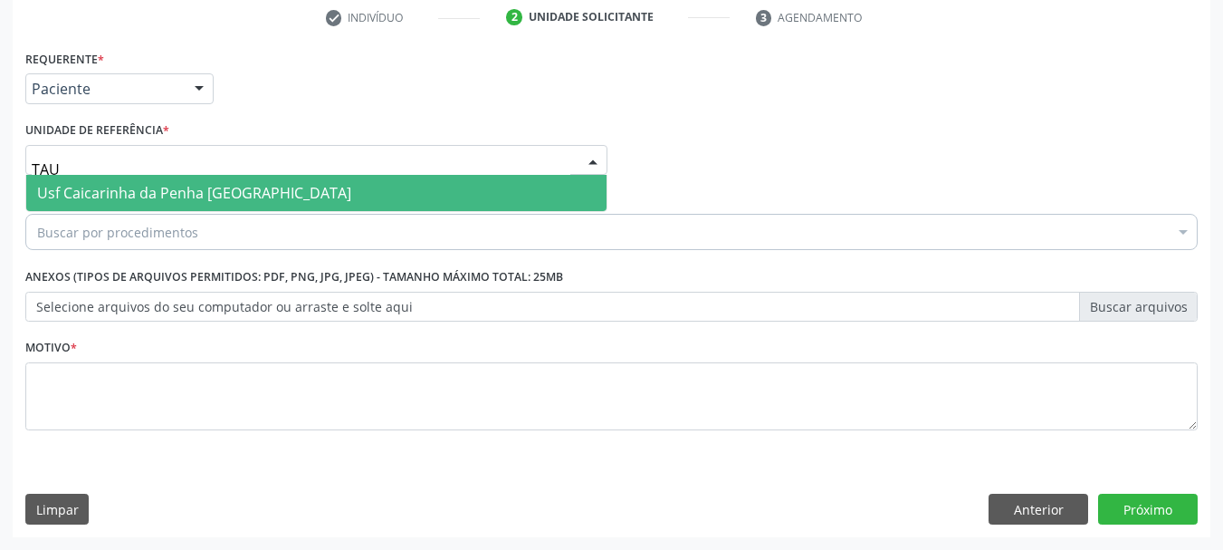
drag, startPoint x: 161, startPoint y: 186, endPoint x: 179, endPoint y: 207, distance: 28.3
click at [170, 187] on span "Usf Caicarinha da Penha [GEOGRAPHIC_DATA]" at bounding box center [194, 193] width 314 height 20
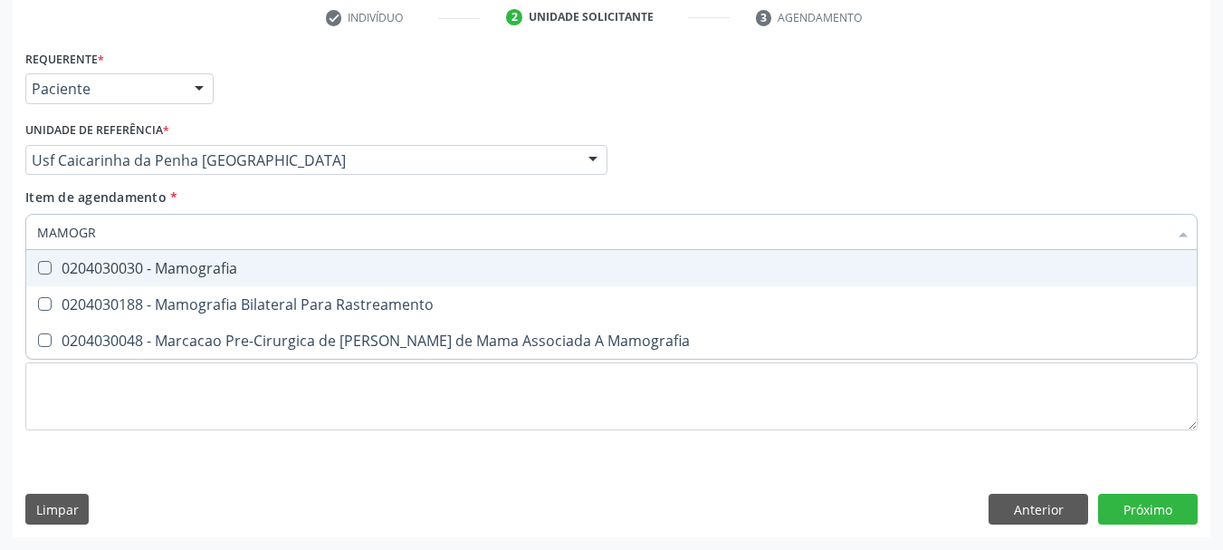
type input "MAMOGRA"
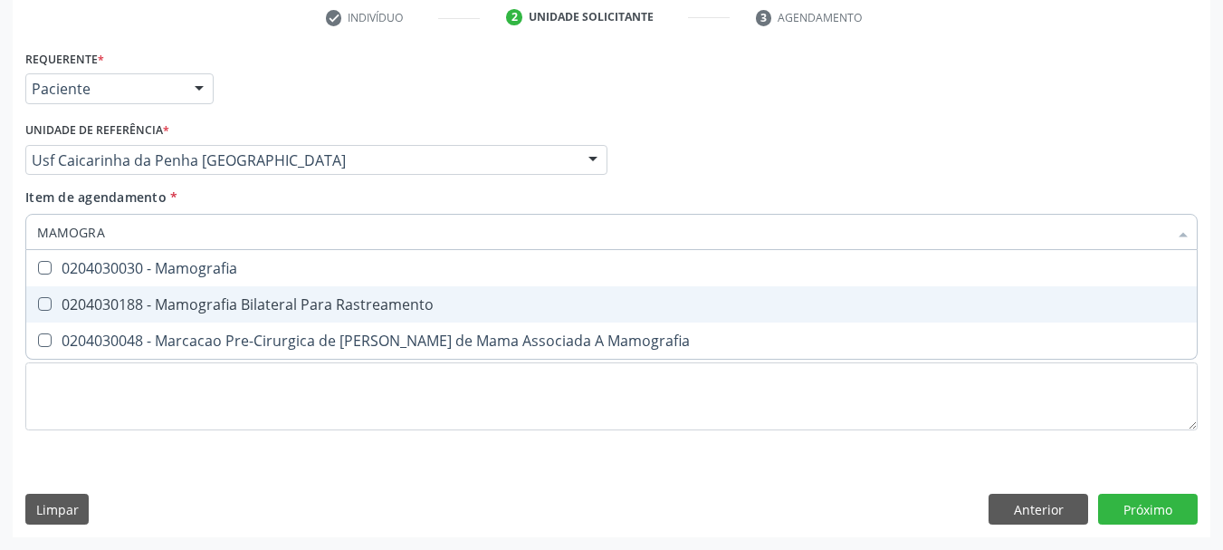
drag, startPoint x: 180, startPoint y: 300, endPoint x: 180, endPoint y: 386, distance: 86.0
click at [180, 308] on div "0204030188 - Mamografia Bilateral Para Rastreamento" at bounding box center [611, 304] width 1149 height 14
checkbox Rastreamento "true"
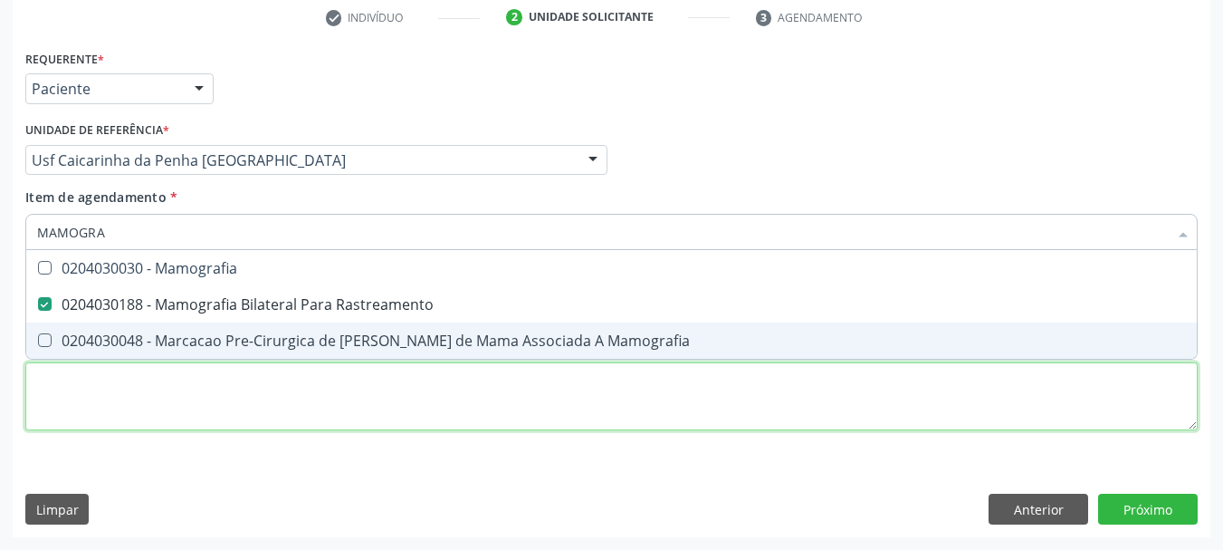
click at [180, 416] on div "Requerente * Paciente Médico(a) Enfermeiro(a) Paciente Nenhum resultado encontr…" at bounding box center [611, 250] width 1172 height 410
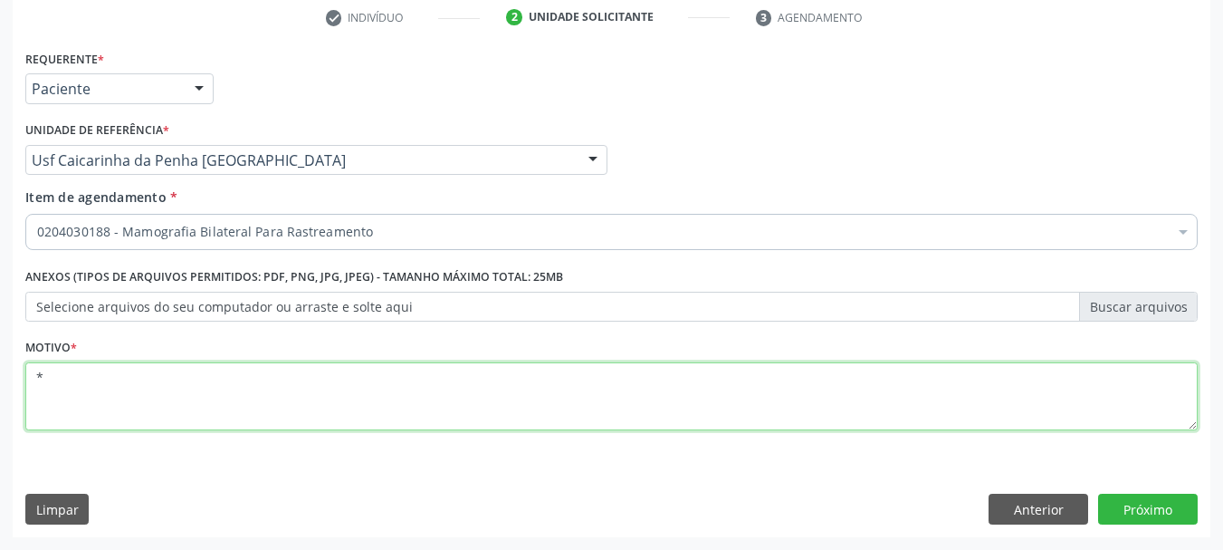
type textarea "*"
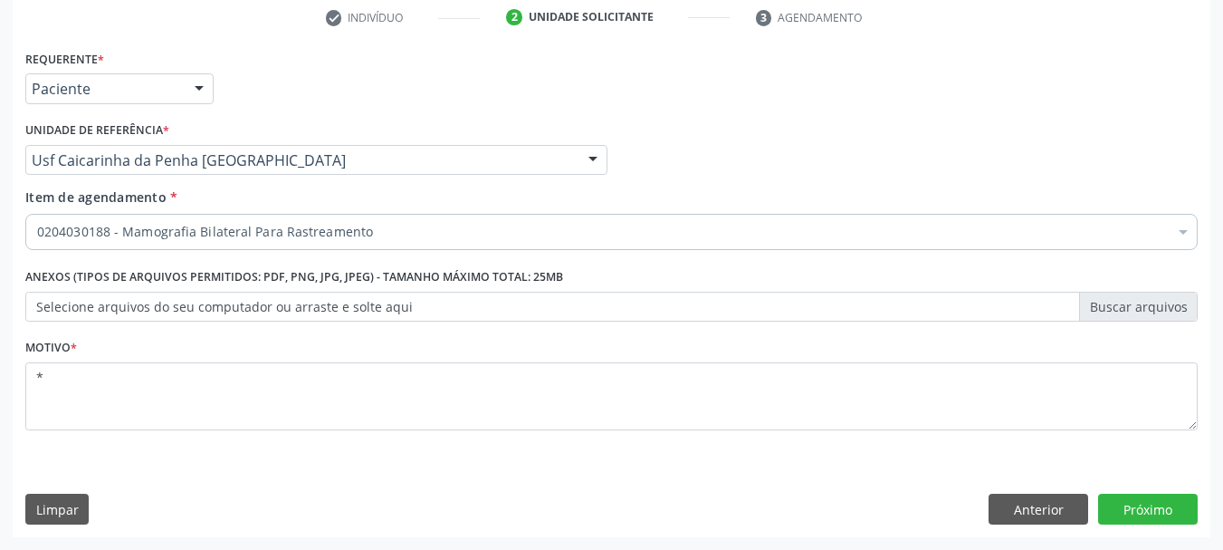
click at [1170, 491] on div "Requerente * Paciente Médico(a) Enfermeiro(a) Paciente Nenhum resultado encontr…" at bounding box center [612, 291] width 1198 height 492
click at [1164, 509] on button "Próximo" at bounding box center [1148, 508] width 100 height 31
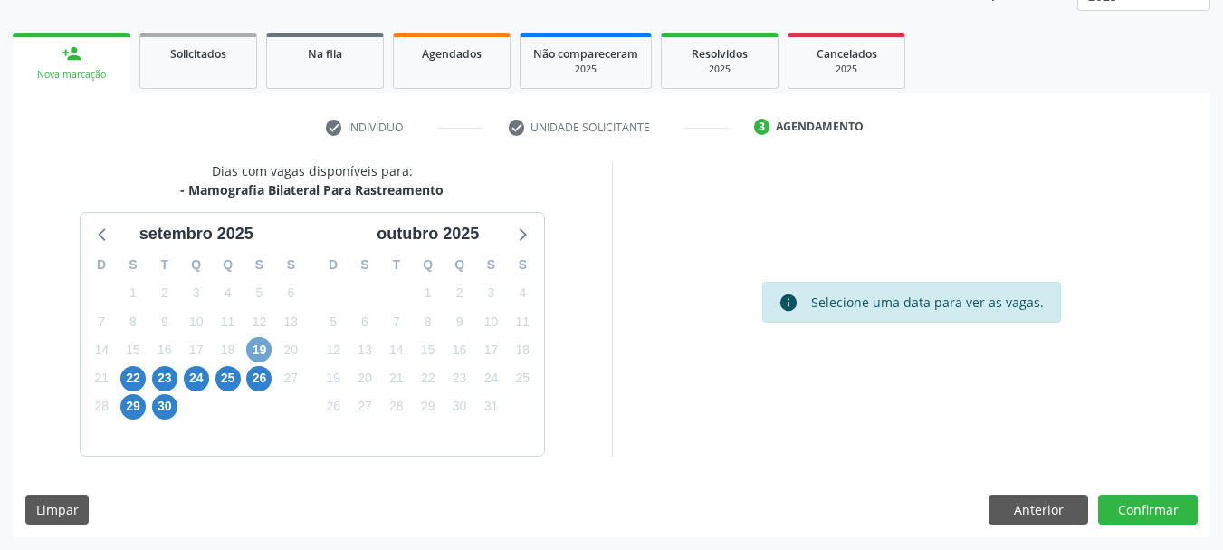
click at [252, 346] on span "19" at bounding box center [258, 349] width 25 height 25
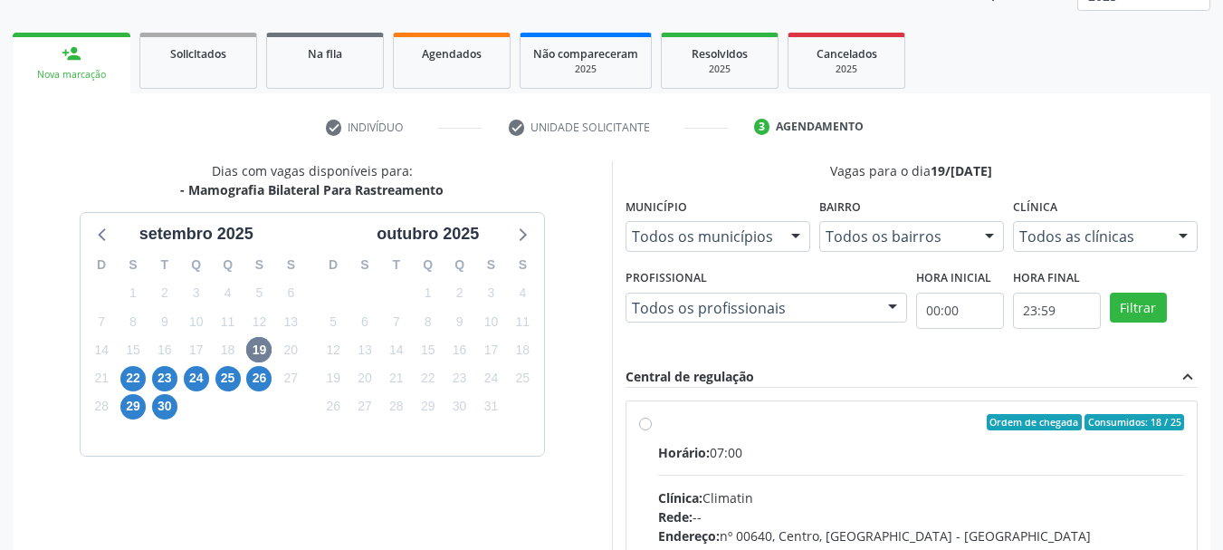
drag, startPoint x: 808, startPoint y: 421, endPoint x: 805, endPoint y: 371, distance: 49.9
click at [805, 418] on div "Ordem de chegada Consumidos: 18 / 25" at bounding box center [921, 422] width 527 height 16
click at [652, 418] on input "Ordem de chegada Consumidos: 18 / 25 Horário: 07:00 Clínica: Climatin Rede: -- …" at bounding box center [645, 422] width 13 height 16
radio input "true"
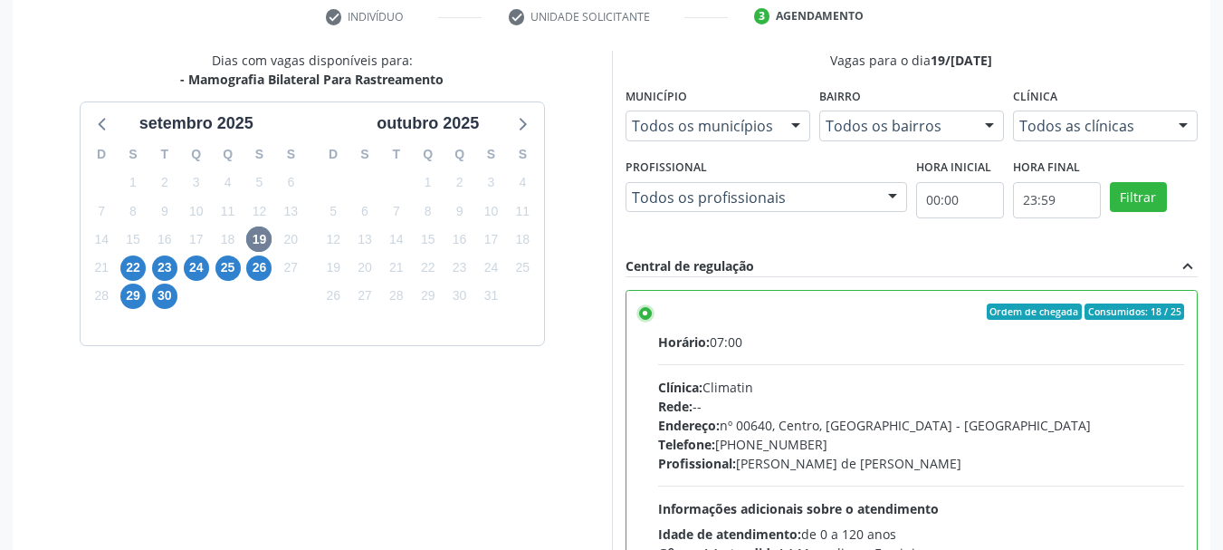
scroll to position [532, 0]
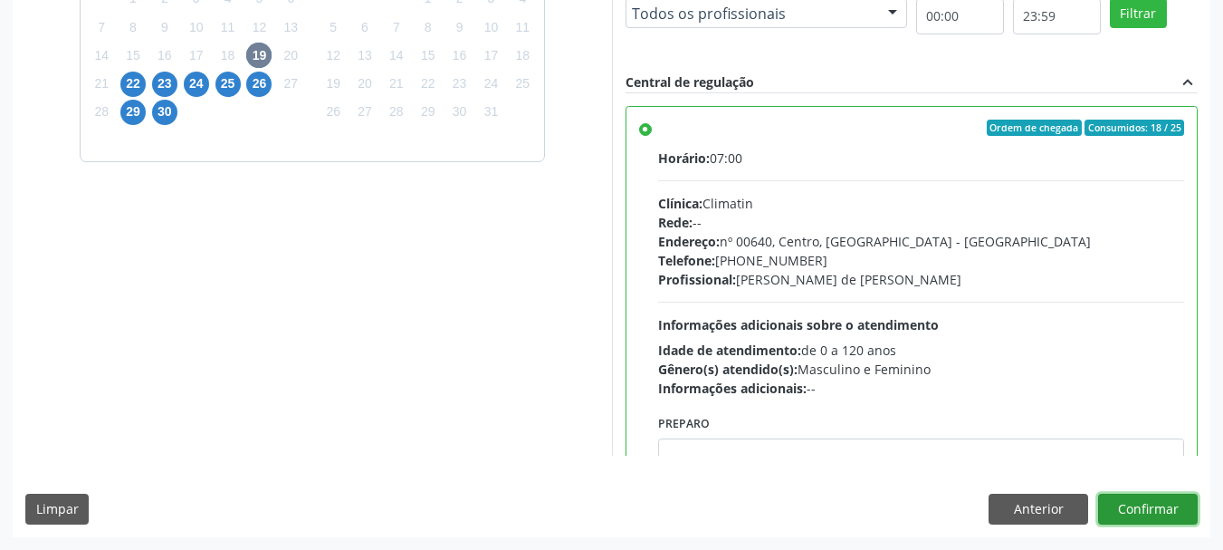
click at [1117, 512] on button "Confirmar" at bounding box center [1148, 508] width 100 height 31
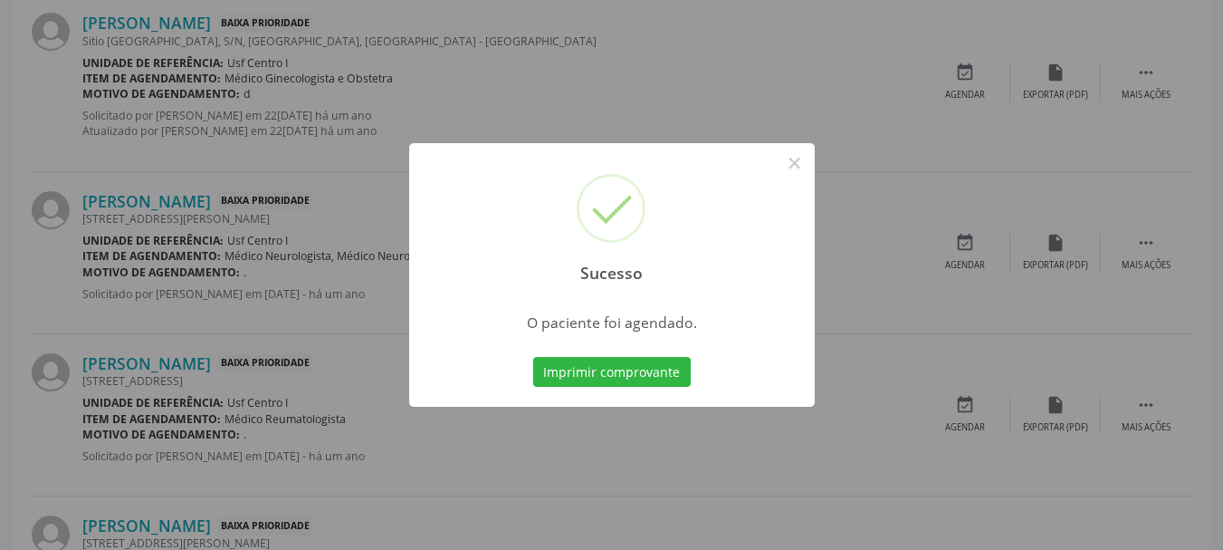
scroll to position [48, 0]
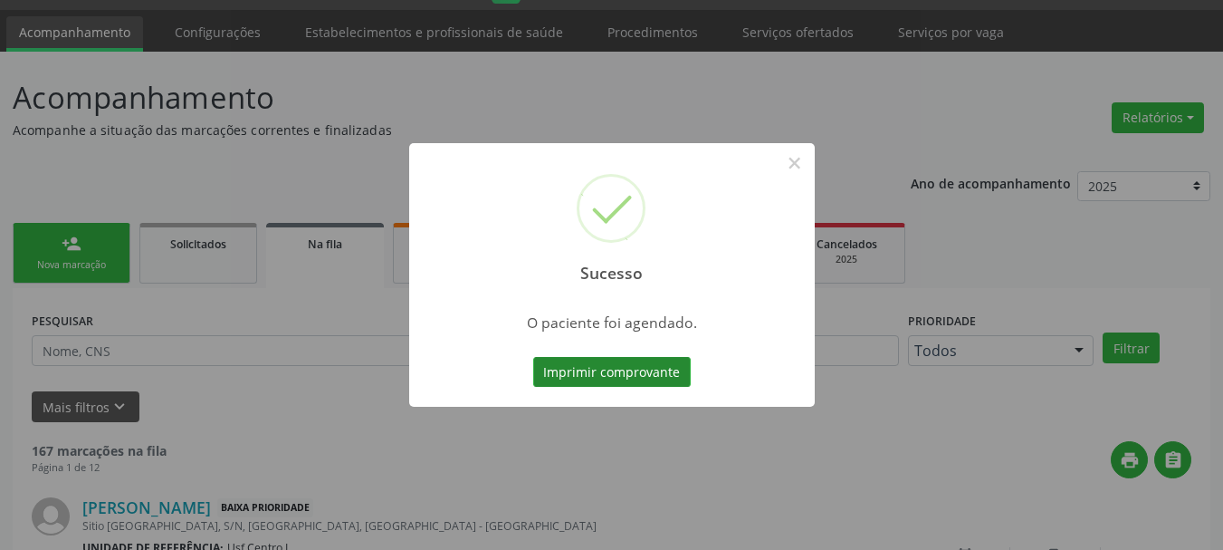
click at [653, 362] on button "Imprimir comprovante" at bounding box center [612, 372] width 158 height 31
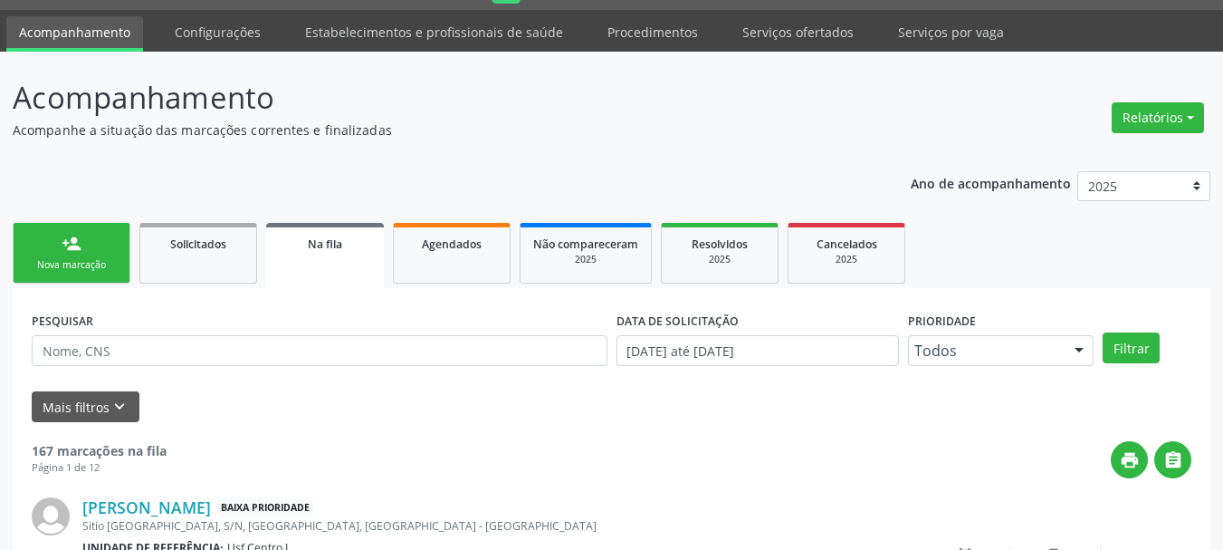
drag, startPoint x: 57, startPoint y: 244, endPoint x: 68, endPoint y: 229, distance: 18.8
click at [57, 245] on link "person_add Nova marcação" at bounding box center [72, 253] width 118 height 61
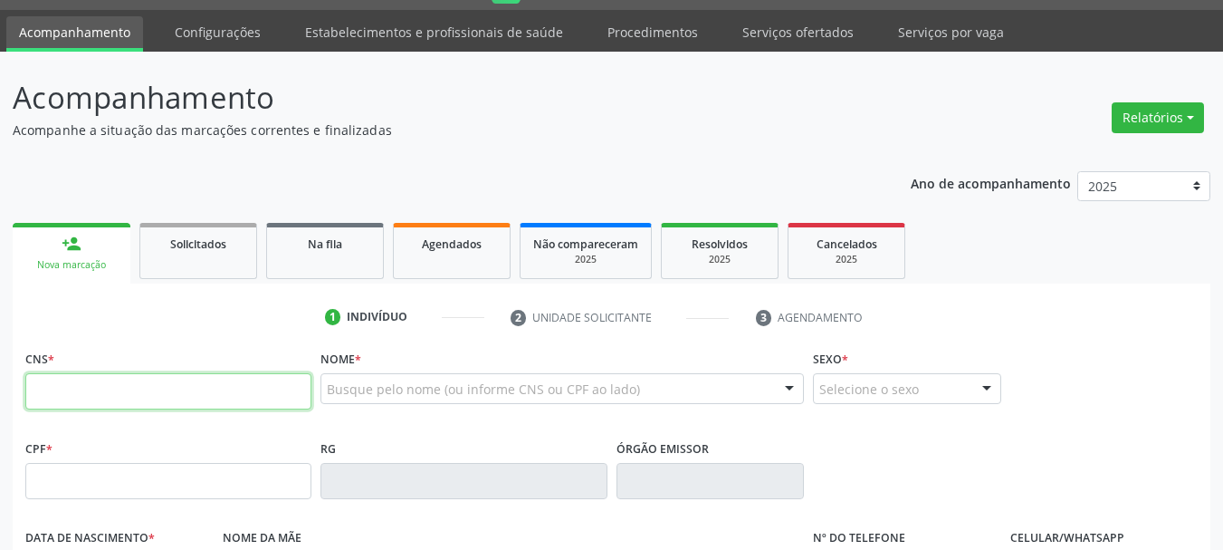
click at [93, 381] on input "text" at bounding box center [168, 391] width 286 height 36
type input "701 8606 5102 8008"
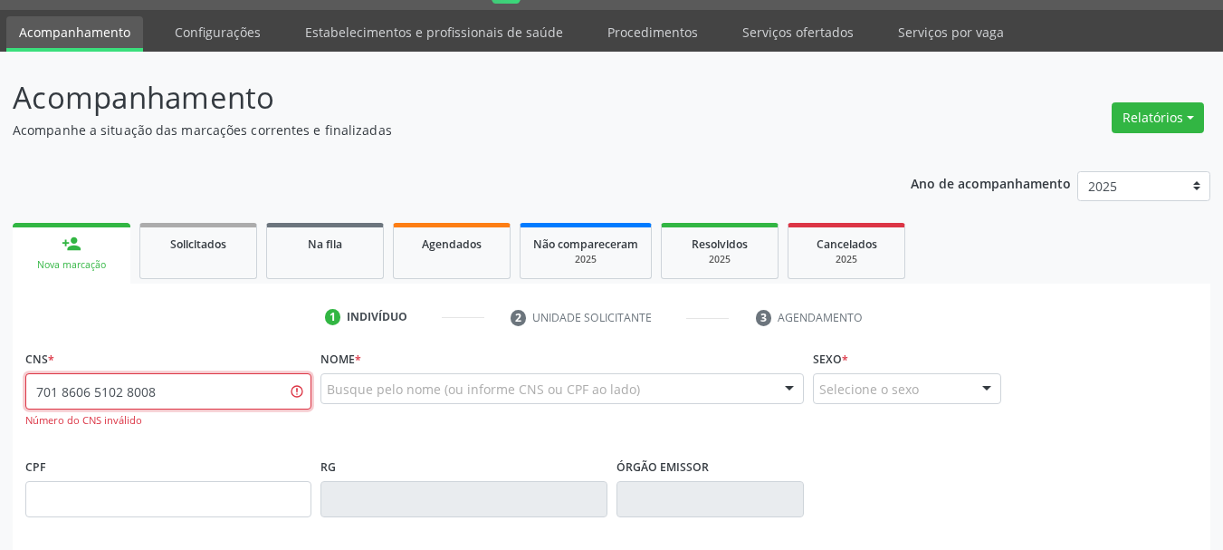
click at [0, 364] on div "Acompanhamento Acompanhe a situação das marcações correntes e finalizadas Relat…" at bounding box center [611, 502] width 1223 height 900
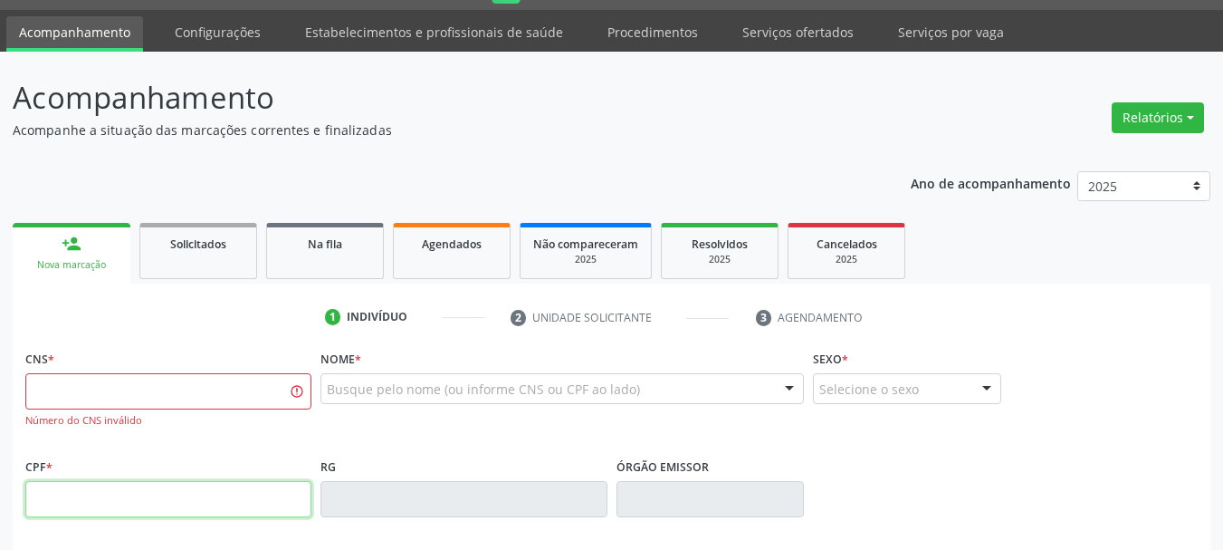
click at [224, 496] on input "text" at bounding box center [168, 499] width 286 height 36
click at [55, 408] on input "text" at bounding box center [168, 391] width 286 height 36
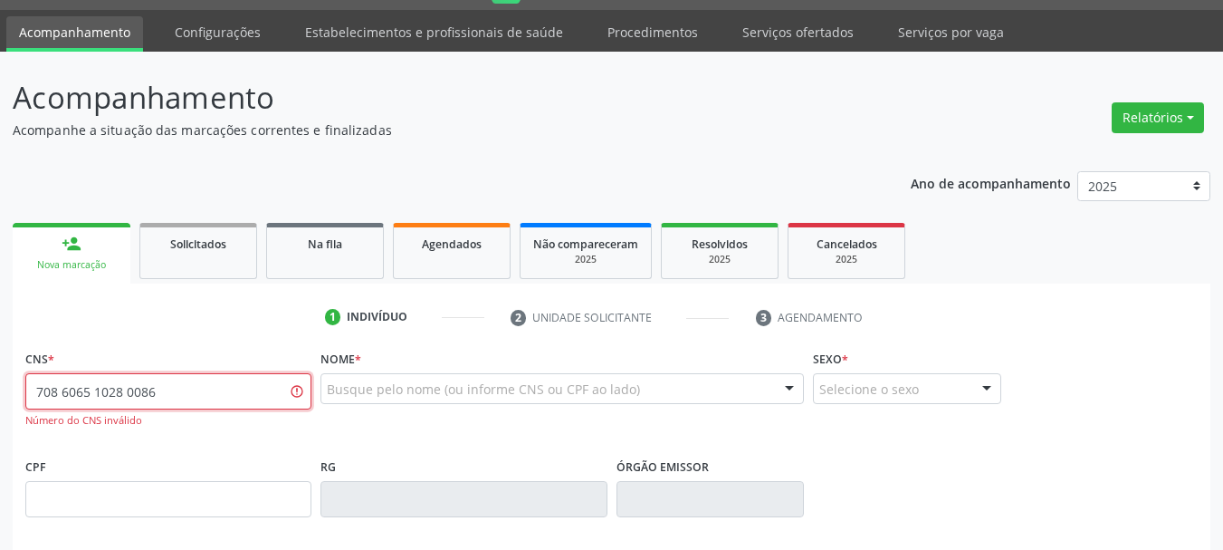
type input "708 6065 1028 0086"
drag, startPoint x: 179, startPoint y: 386, endPoint x: 0, endPoint y: 386, distance: 179.3
click at [0, 386] on div "Acompanhamento Acompanhe a situação das marcações correntes e finalizadas Relat…" at bounding box center [611, 502] width 1223 height 900
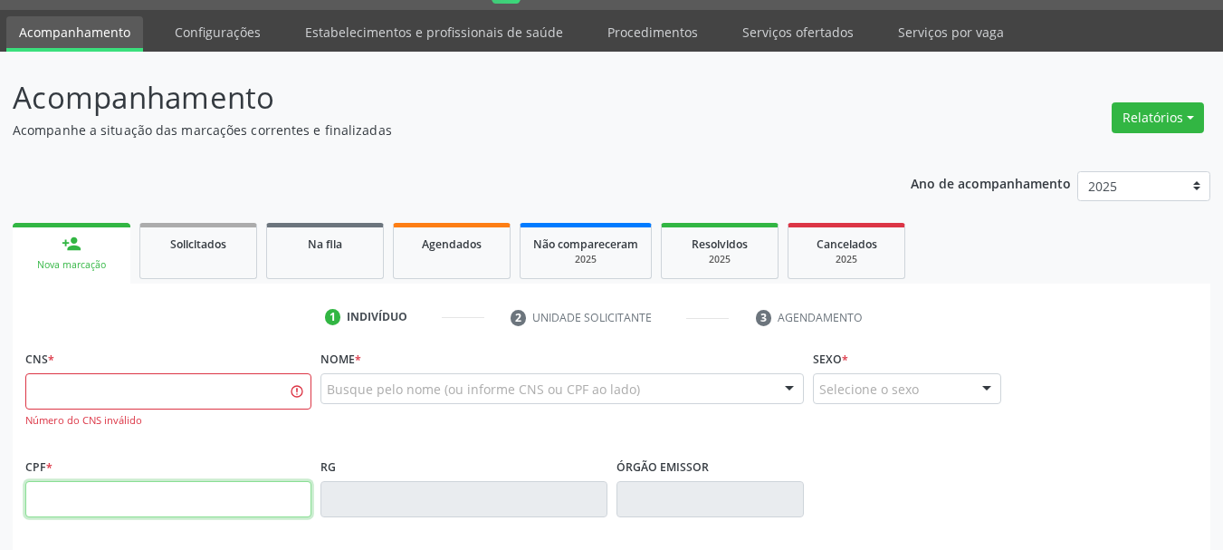
click at [124, 511] on input "text" at bounding box center [168, 499] width 286 height 36
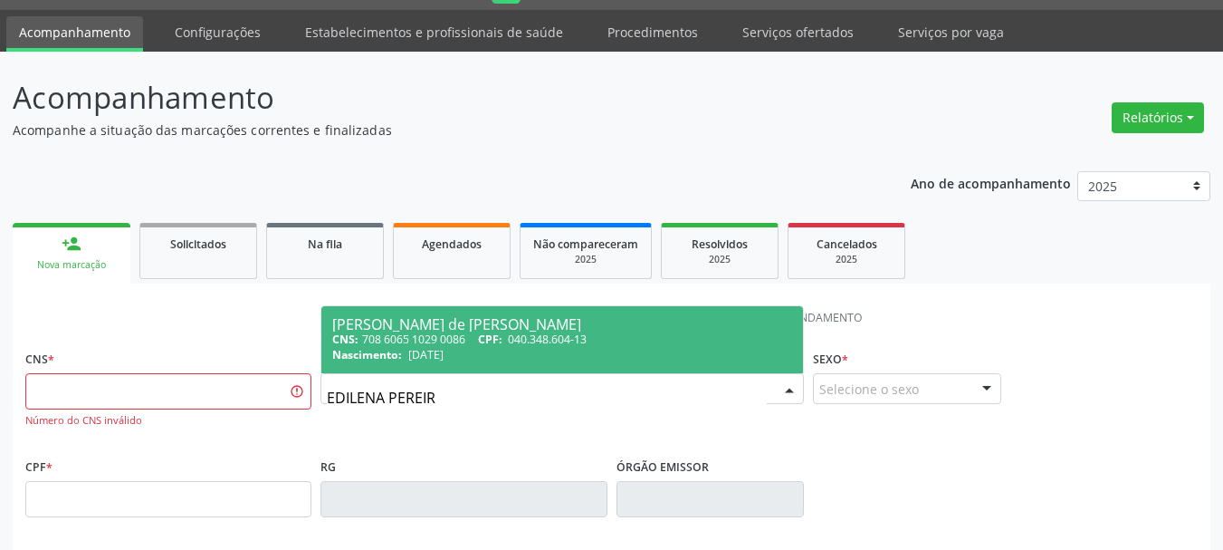
type input "EDILENA PEREIRA"
click at [388, 348] on span "Nascimento:" at bounding box center [367, 354] width 70 height 15
type input "708 6065 1029 0086"
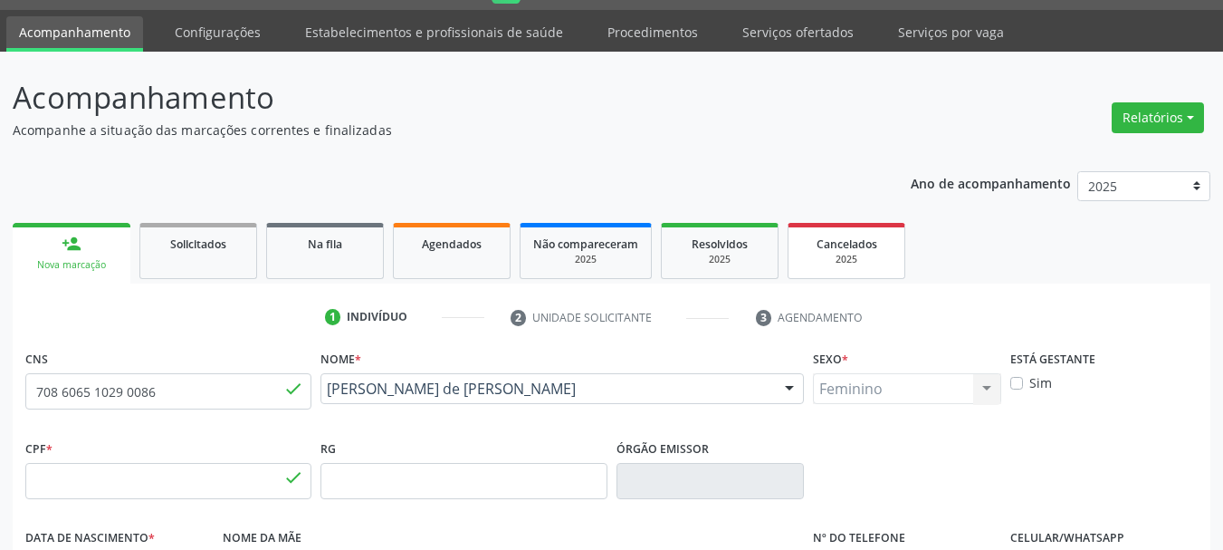
type input "040.348.604-13"
type input "21/12/1975"
type input "Alice Maria da Silva Lucena"
type input "(87) 98116-2758"
type input "S/N"
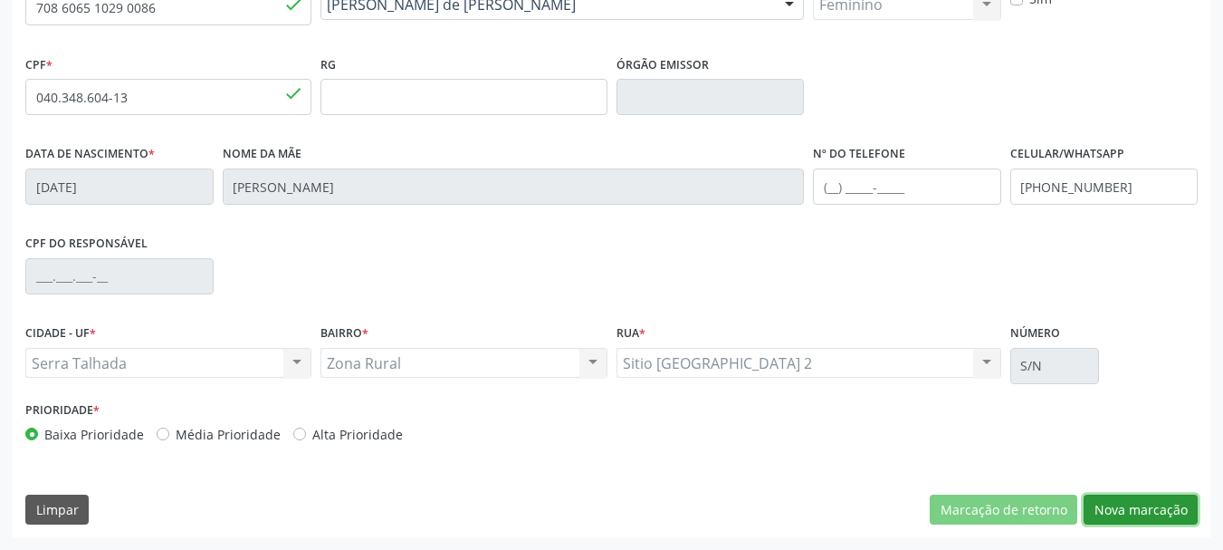
click at [1114, 512] on button "Nova marcação" at bounding box center [1141, 509] width 114 height 31
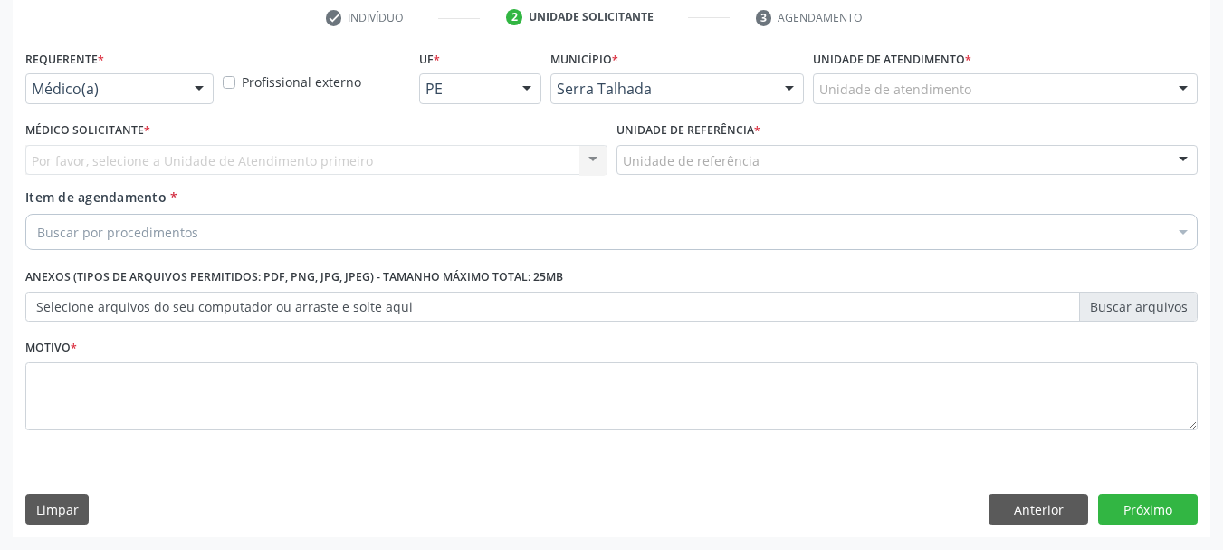
scroll to position [348, 0]
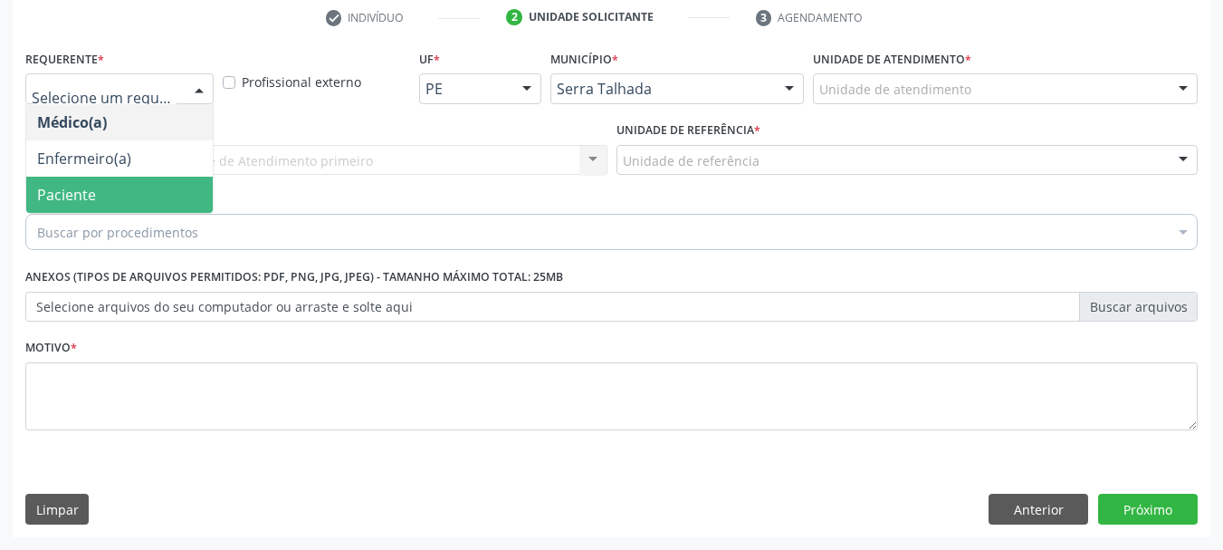
click at [97, 200] on span "Paciente" at bounding box center [119, 195] width 187 height 36
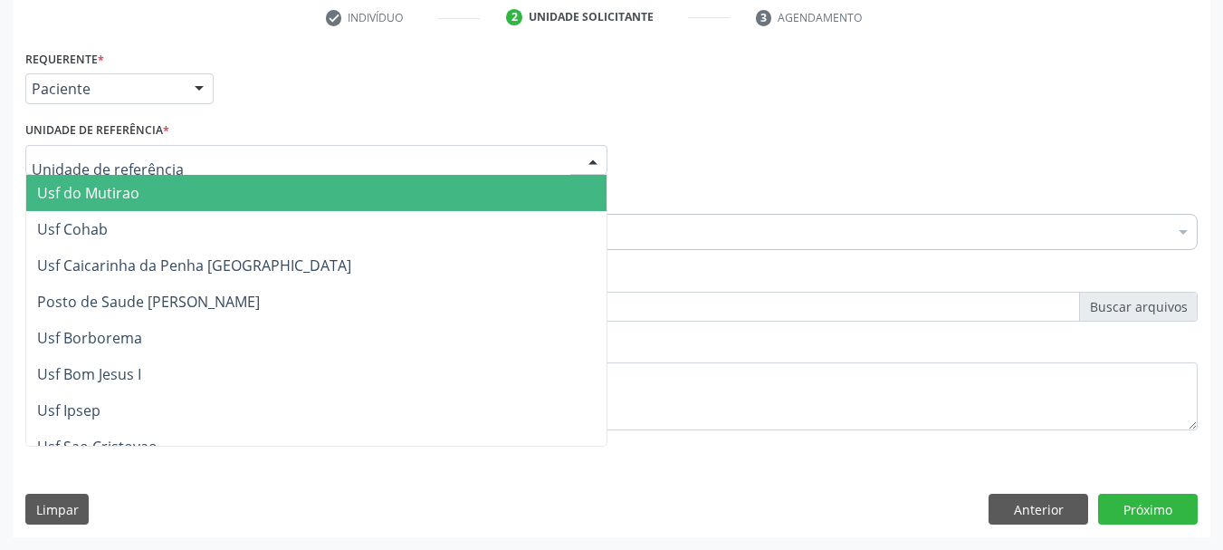
click at [228, 161] on div at bounding box center [316, 160] width 582 height 31
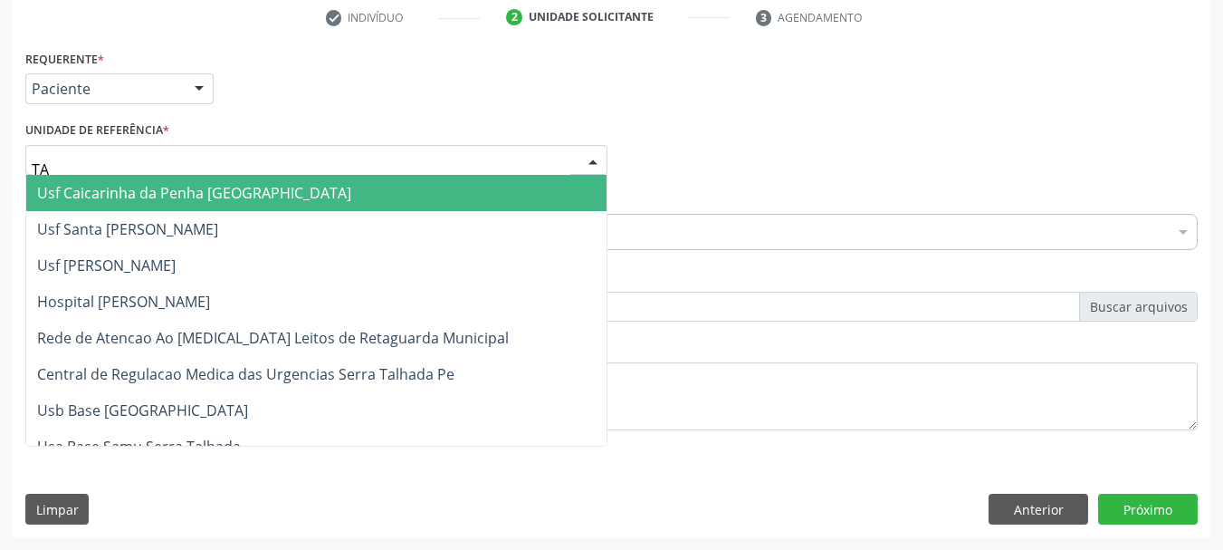
type input "TAU"
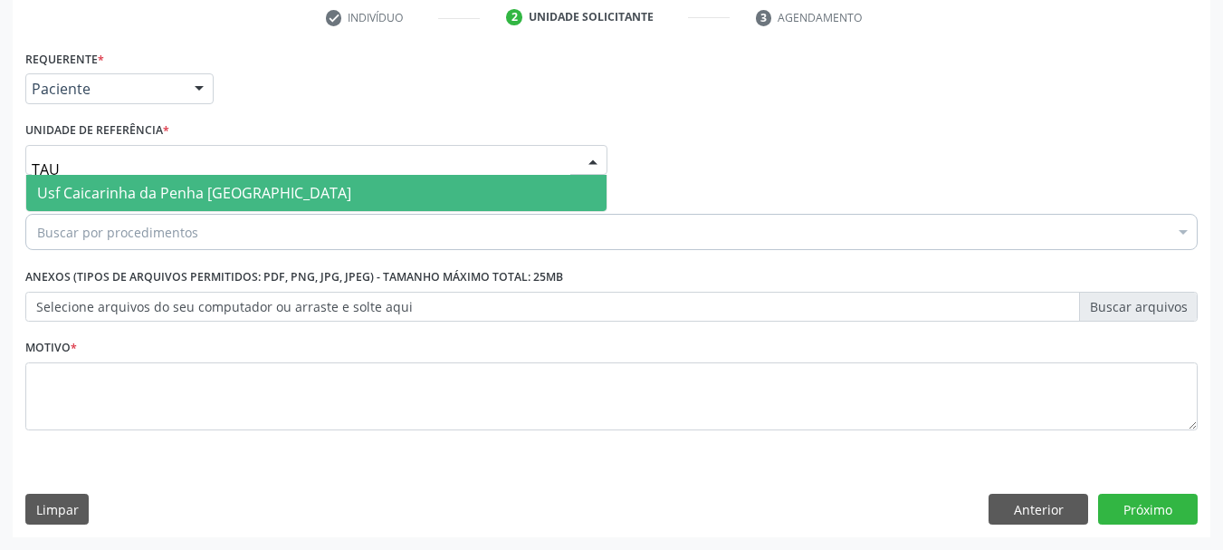
click at [169, 196] on span "Usf Caicarinha da Penha [GEOGRAPHIC_DATA]" at bounding box center [194, 193] width 314 height 20
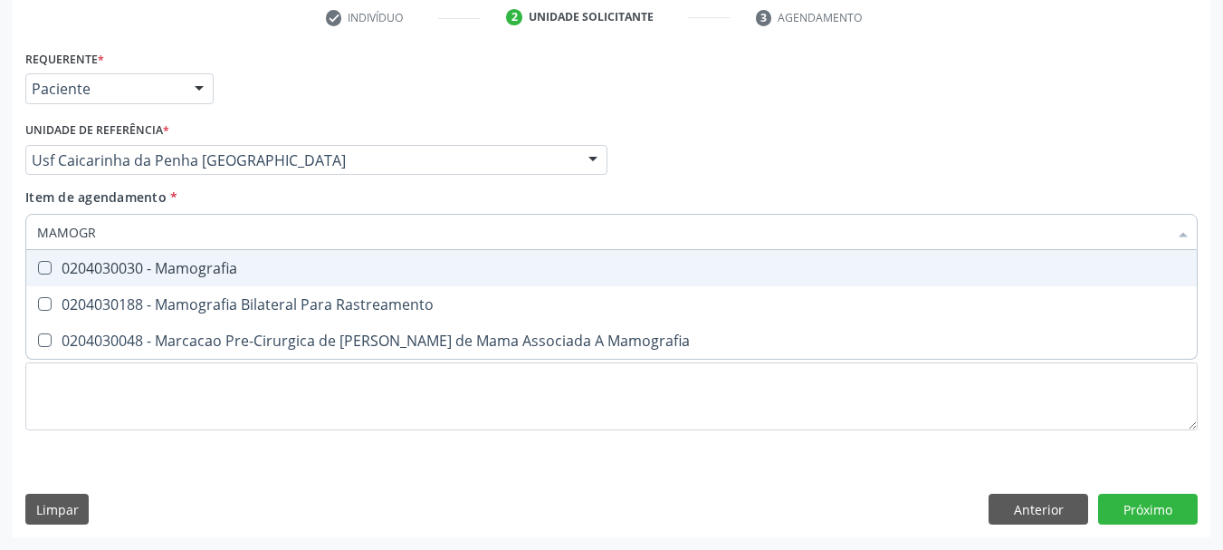
type input "MAMOGRA"
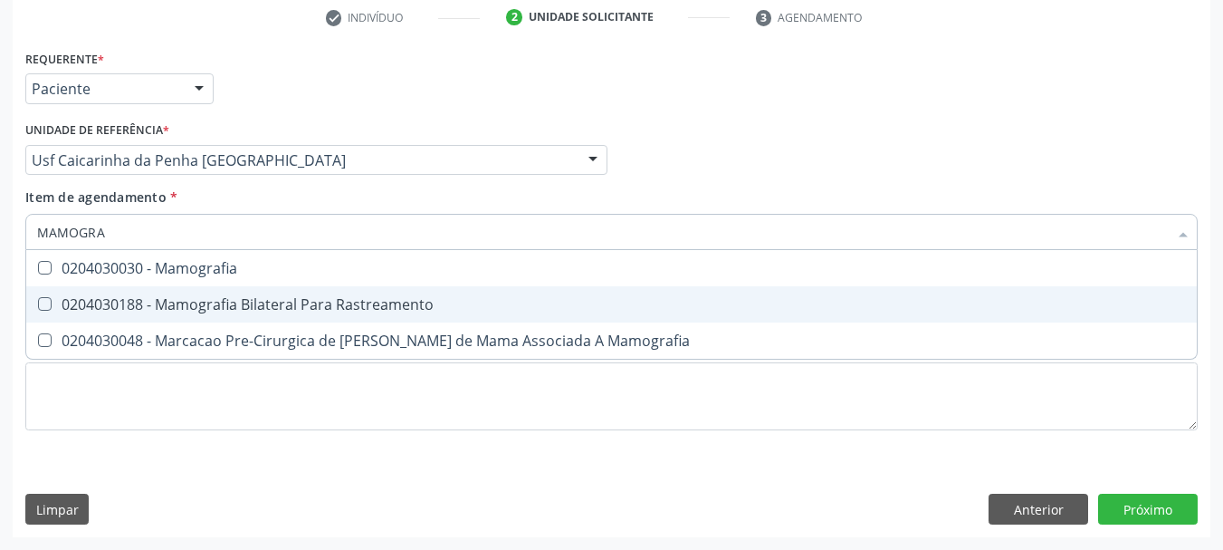
drag, startPoint x: 120, startPoint y: 301, endPoint x: 130, endPoint y: 377, distance: 76.8
click at [118, 307] on div "0204030188 - Mamografia Bilateral Para Rastreamento" at bounding box center [611, 304] width 1149 height 14
checkbox Rastreamento "true"
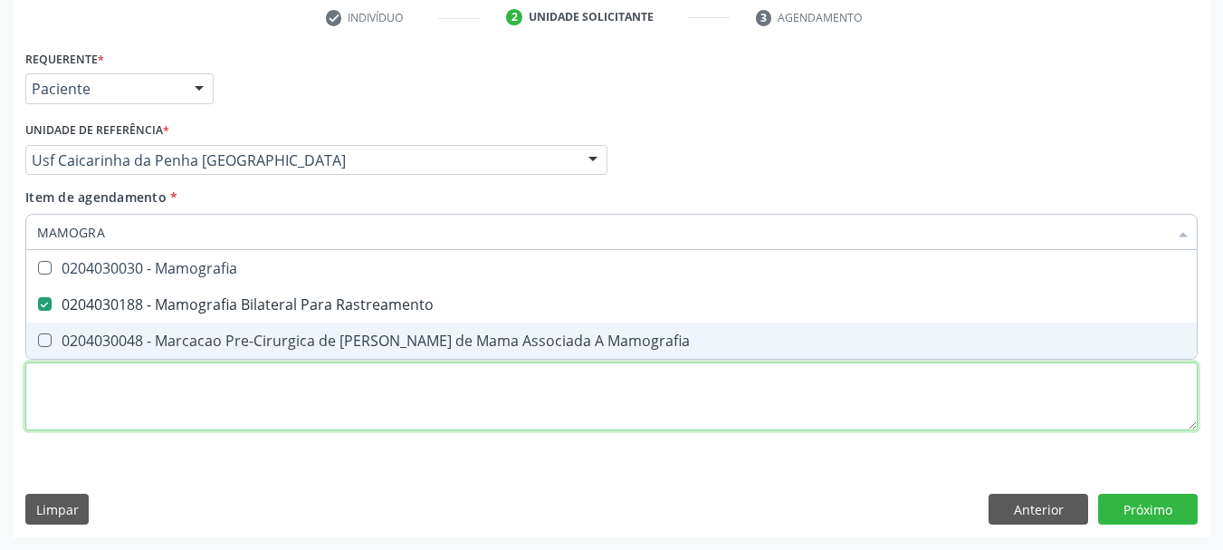
click at [128, 407] on div "Requerente * Paciente Médico(a) Enfermeiro(a) Paciente Nenhum resultado encontr…" at bounding box center [611, 250] width 1172 height 410
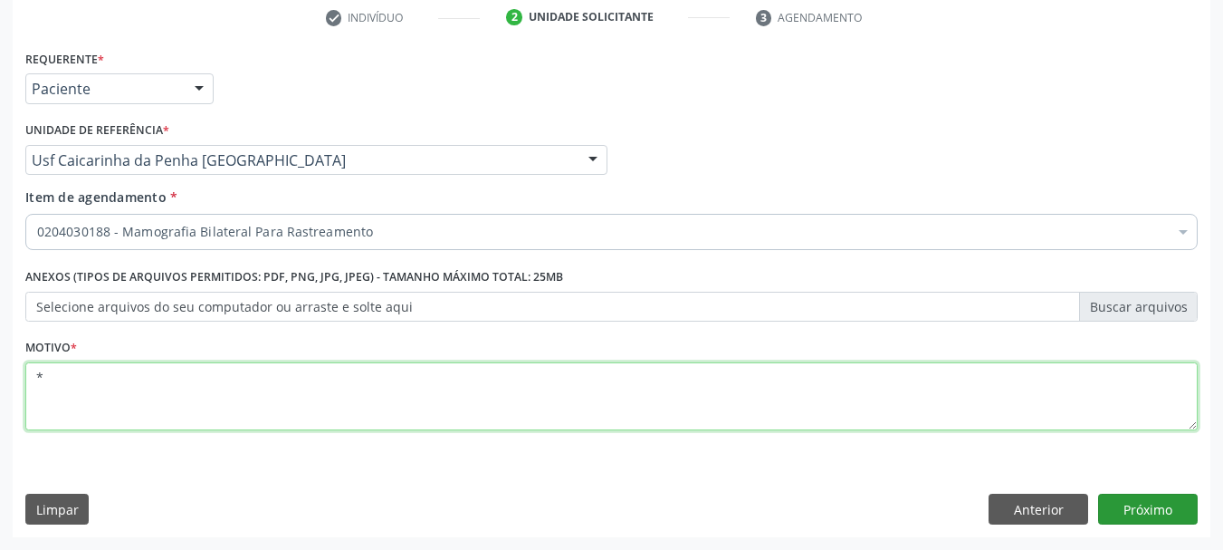
type textarea "*"
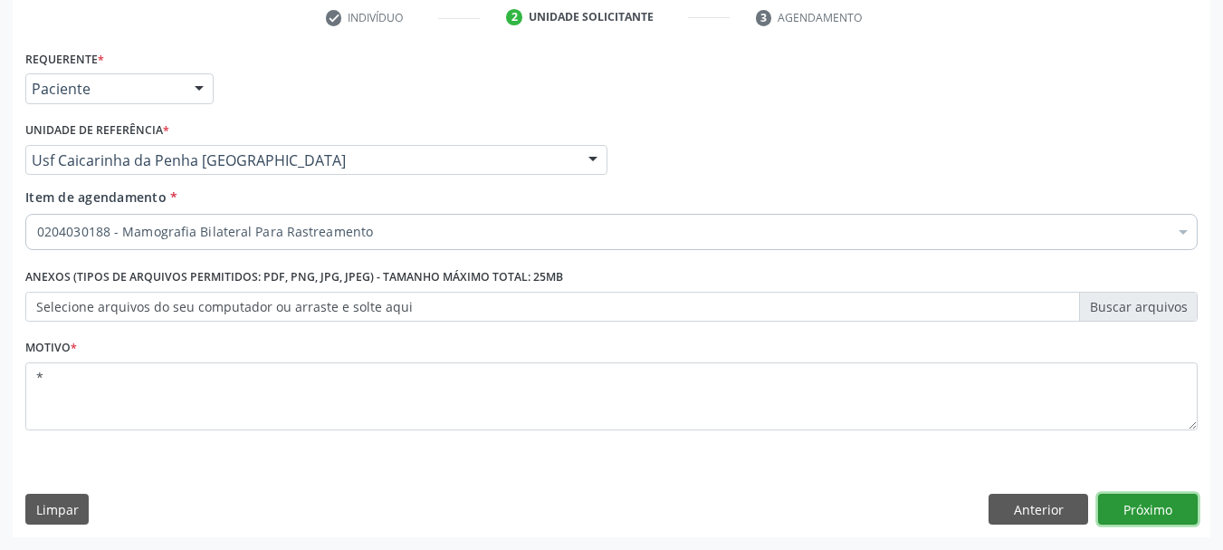
click at [1154, 509] on button "Próximo" at bounding box center [1148, 508] width 100 height 31
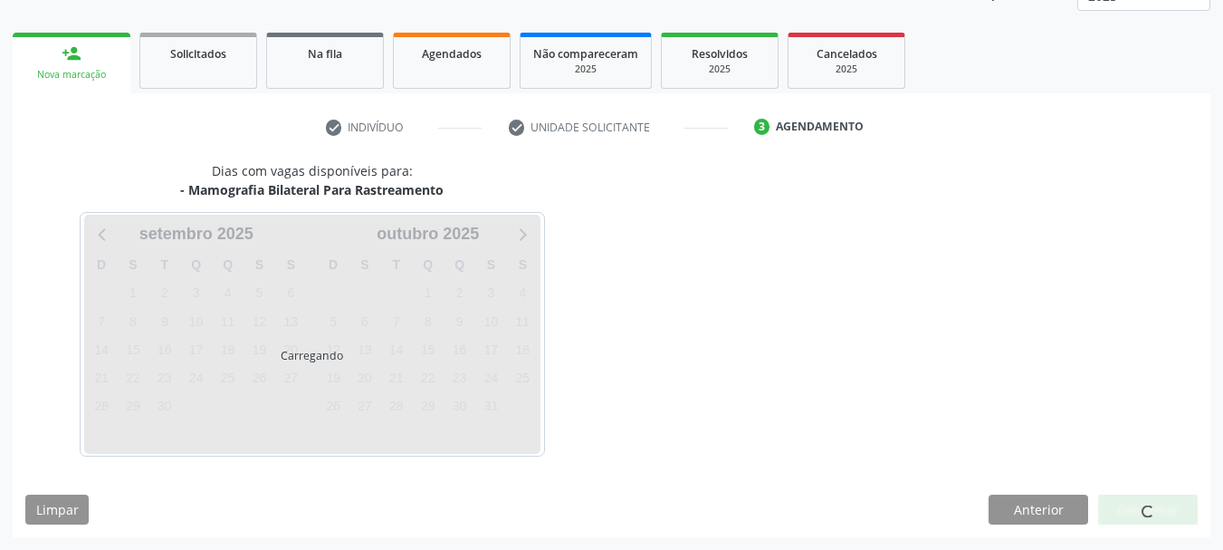
scroll to position [238, 0]
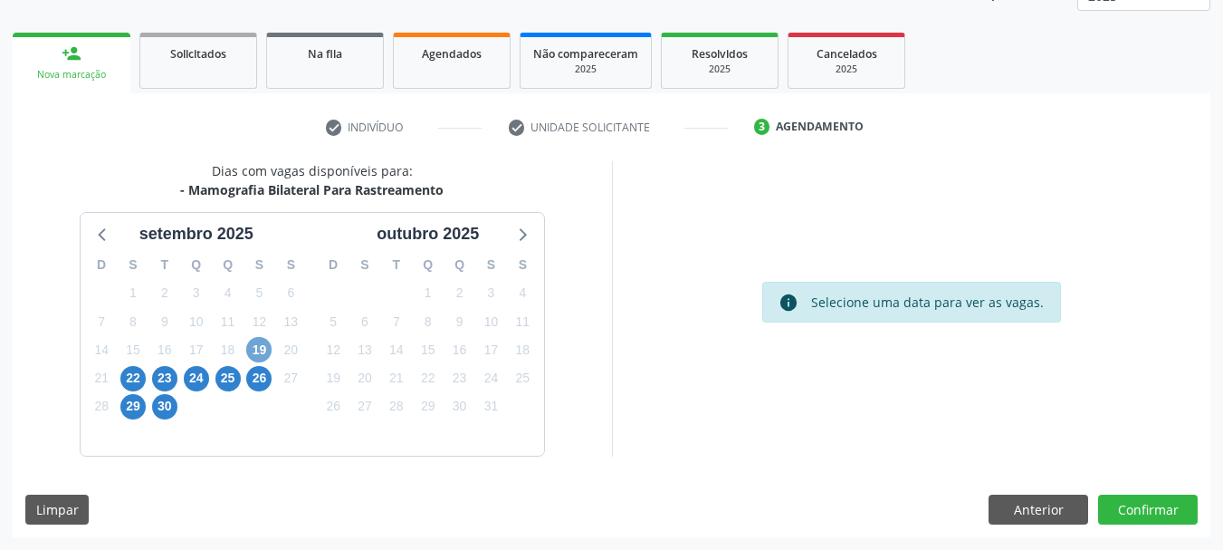
click at [263, 350] on span "19" at bounding box center [258, 349] width 25 height 25
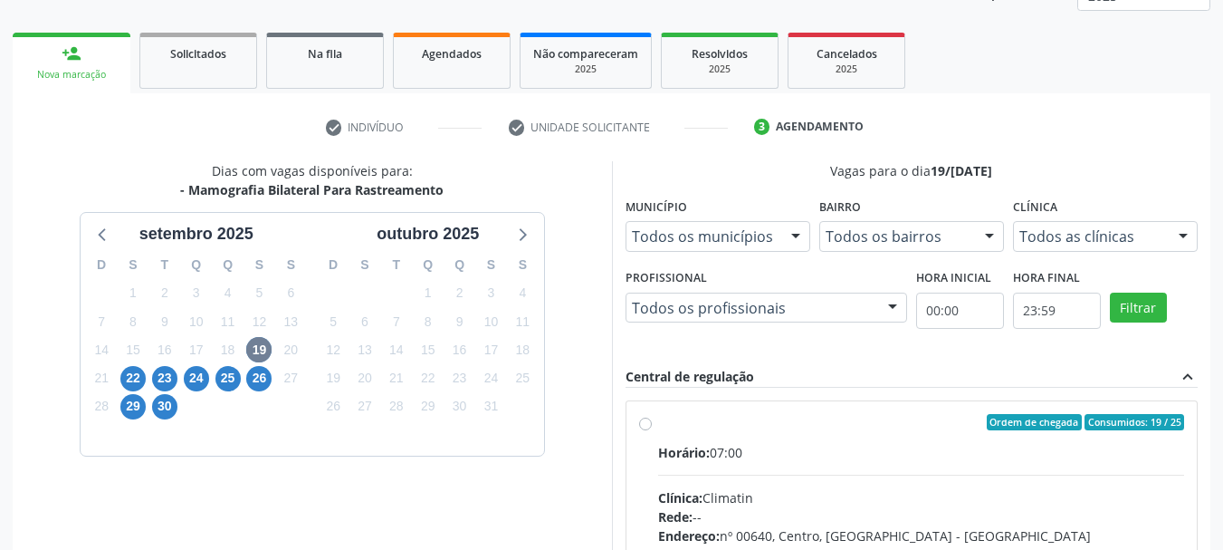
drag, startPoint x: 703, startPoint y: 429, endPoint x: 713, endPoint y: 385, distance: 45.5
click at [701, 420] on div "Ordem de chegada Consumidos: 19 / 25" at bounding box center [921, 422] width 527 height 16
click at [652, 420] on input "Ordem de chegada Consumidos: 19 / 25 Horário: 07:00 Clínica: Climatin Rede: -- …" at bounding box center [645, 422] width 13 height 16
radio input "true"
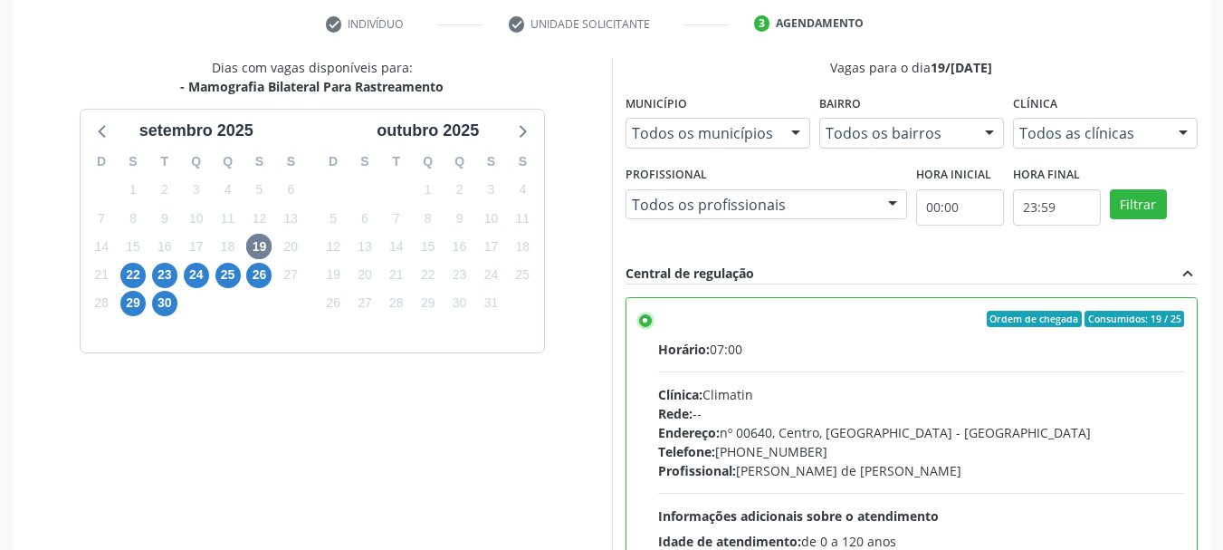
scroll to position [532, 0]
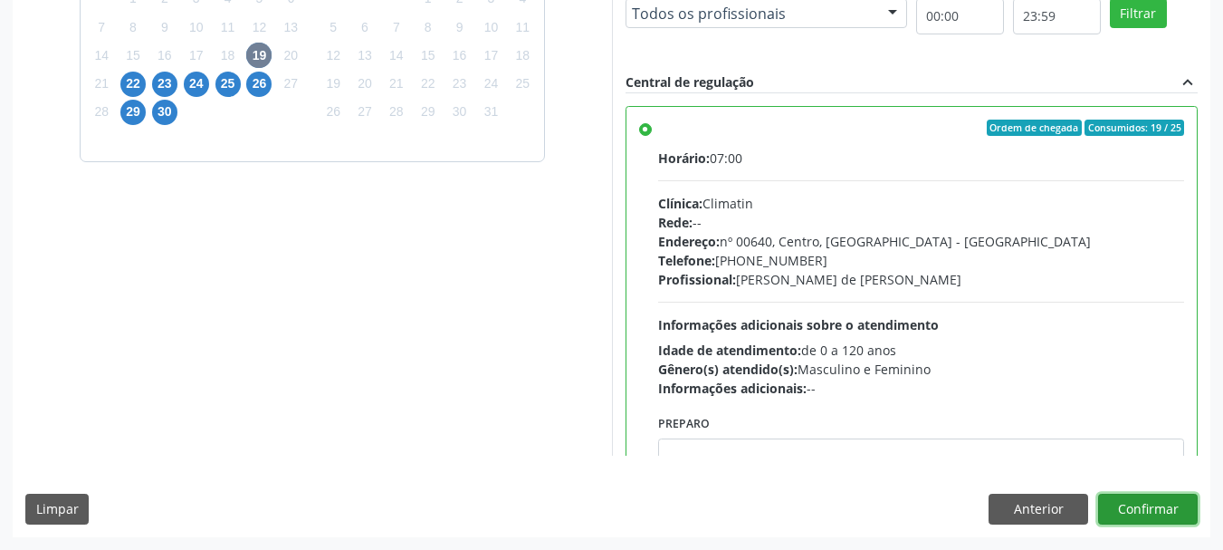
click at [1162, 503] on button "Confirmar" at bounding box center [1148, 508] width 100 height 31
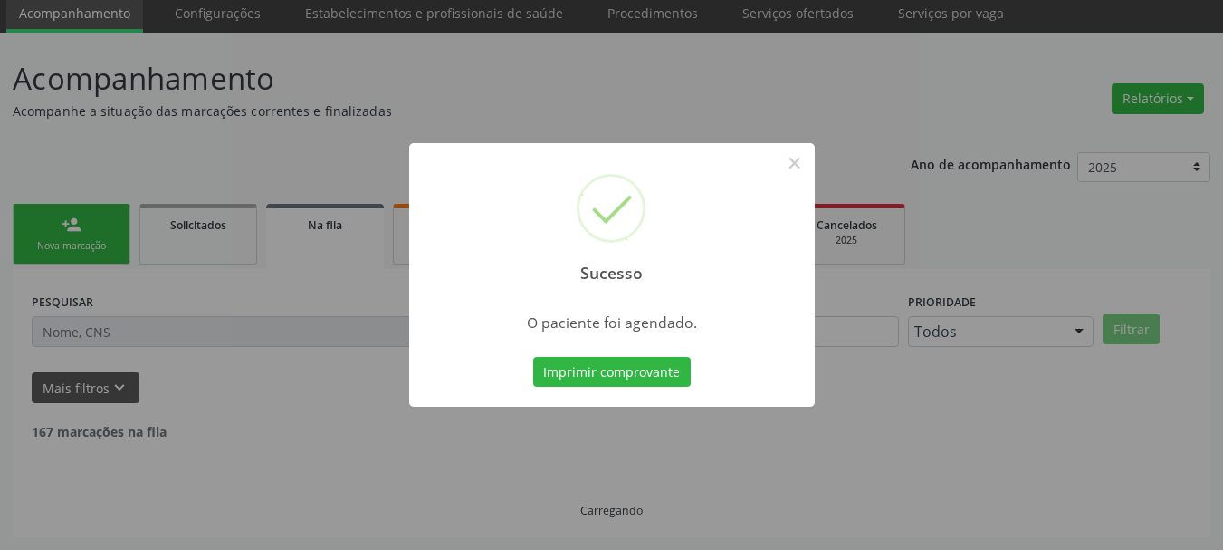
scroll to position [48, 0]
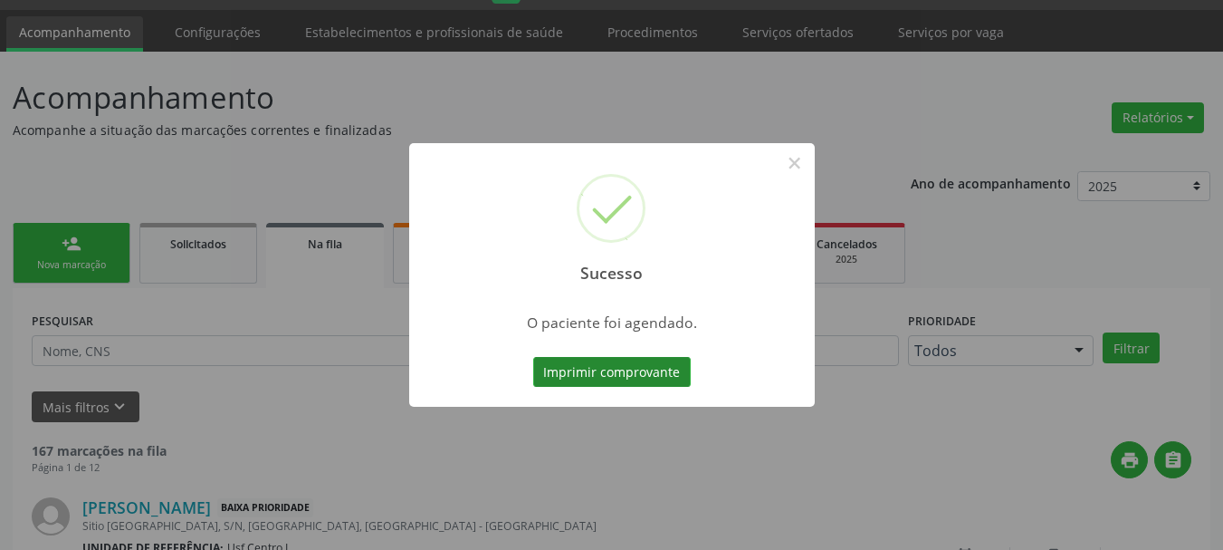
drag, startPoint x: 580, startPoint y: 373, endPoint x: 580, endPoint y: 385, distance: 11.8
click at [580, 385] on button "Imprimir comprovante" at bounding box center [612, 372] width 158 height 31
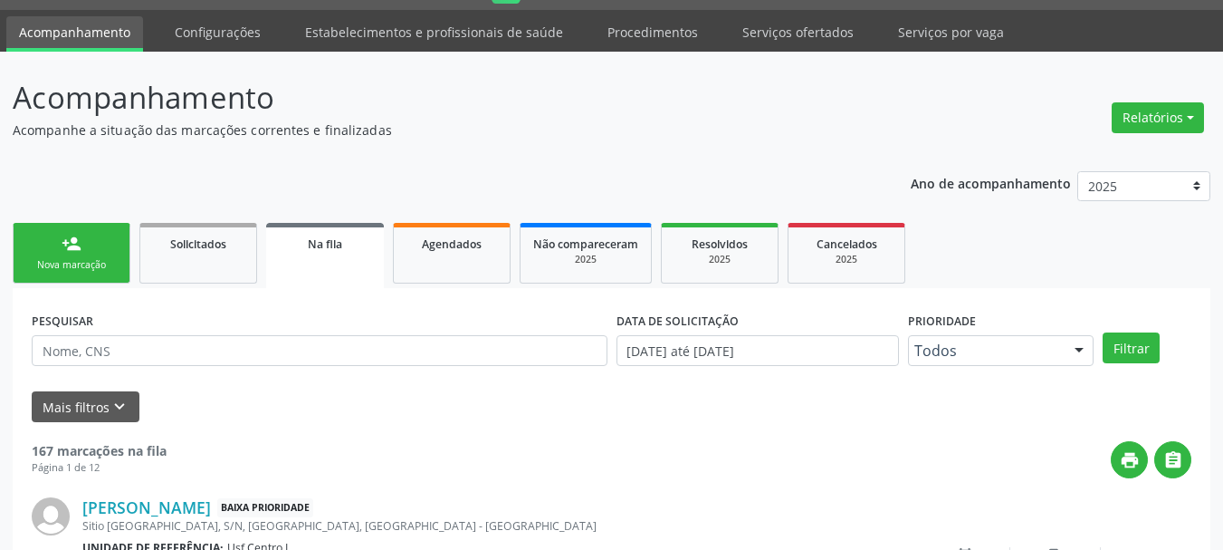
click at [104, 249] on link "person_add Nova marcação" at bounding box center [72, 253] width 118 height 61
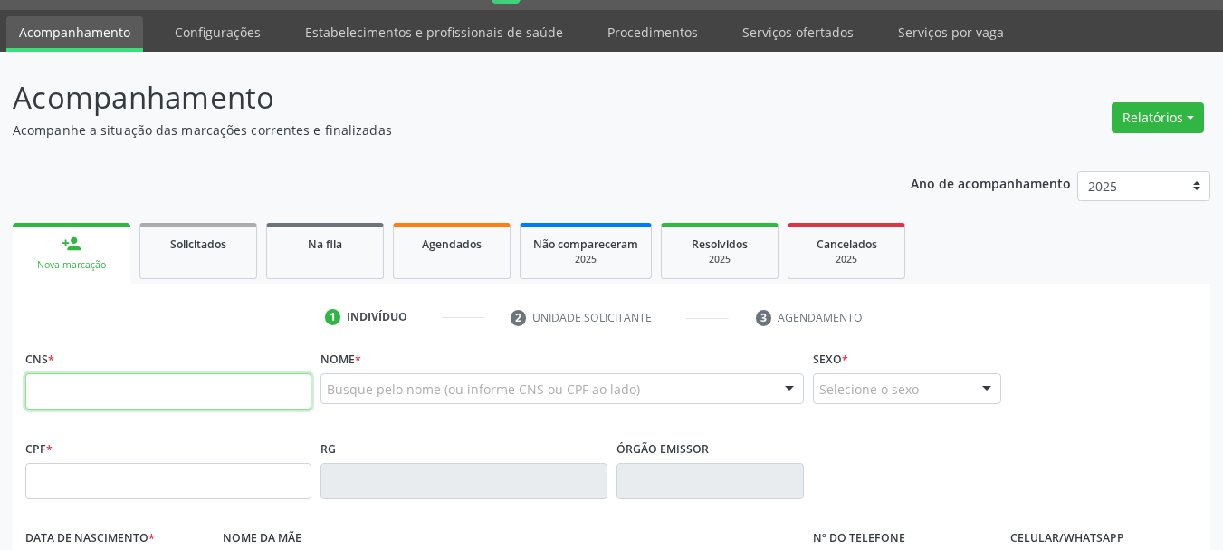
click at [129, 378] on input "text" at bounding box center [168, 391] width 286 height 36
type input "708 1015 9297 8834"
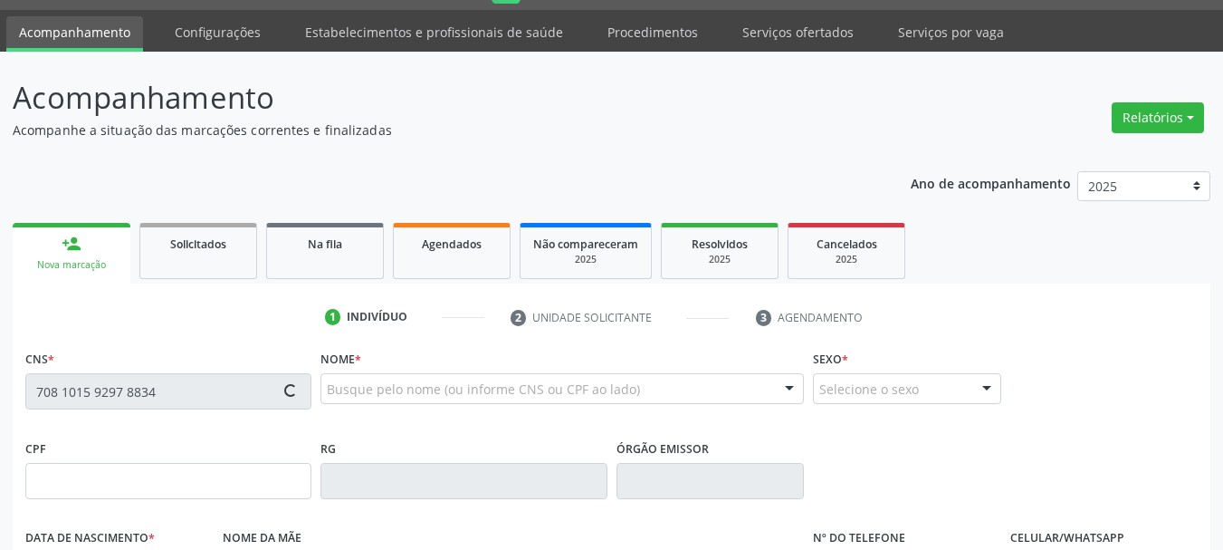
type input "037.063.904-93"
type input "11/09/1959"
type input "Margarida Tereza de Oliveira"
type input "(87) 98143-5511"
type input "033.449.364-17"
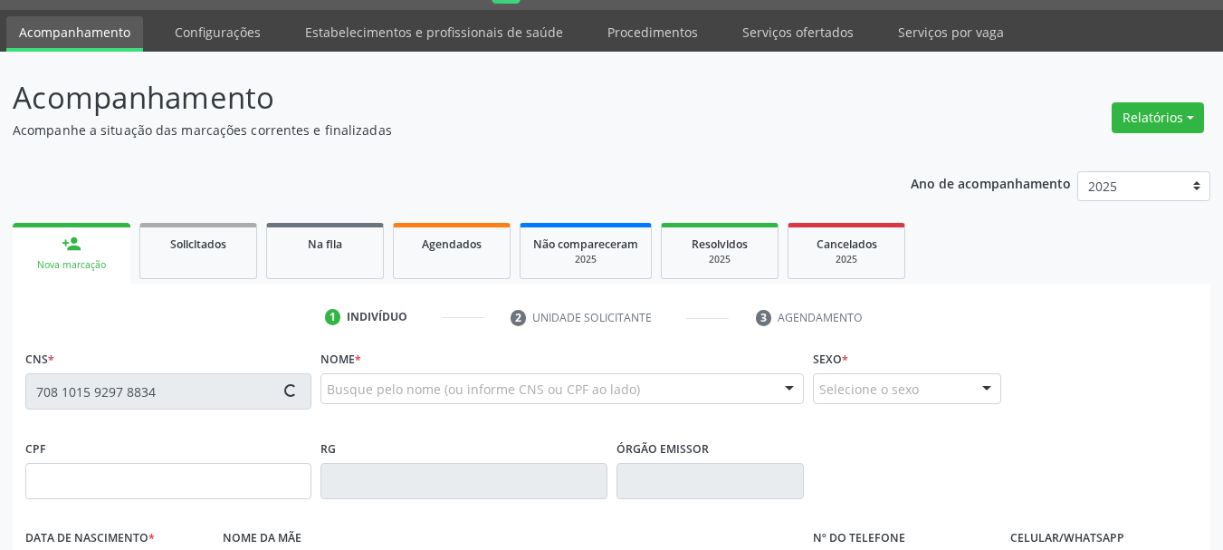
type input "S/N"
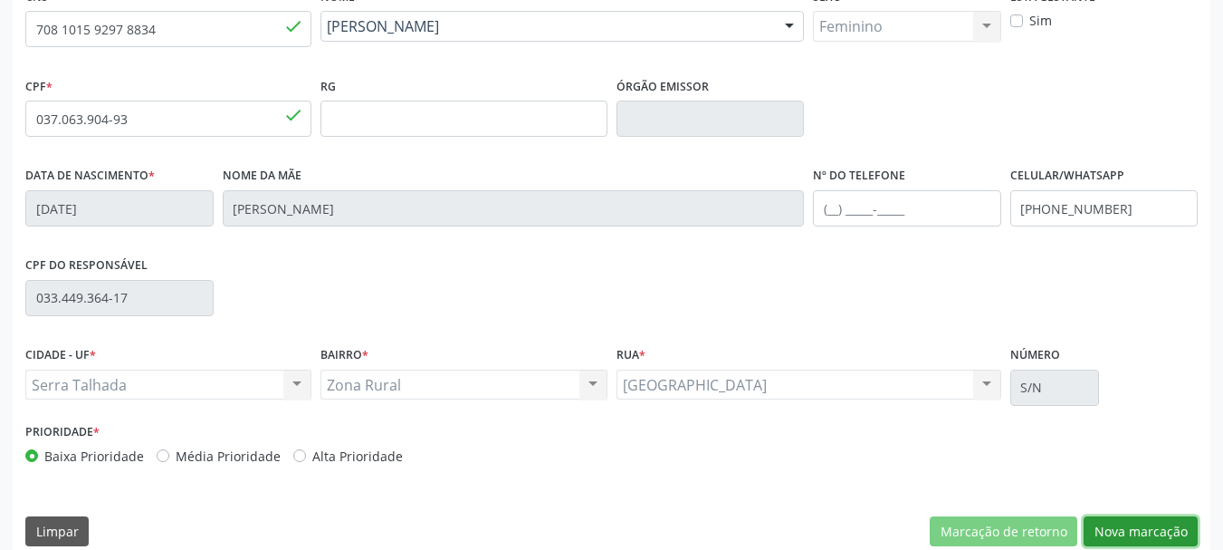
click at [1118, 536] on button "Nova marcação" at bounding box center [1141, 531] width 114 height 31
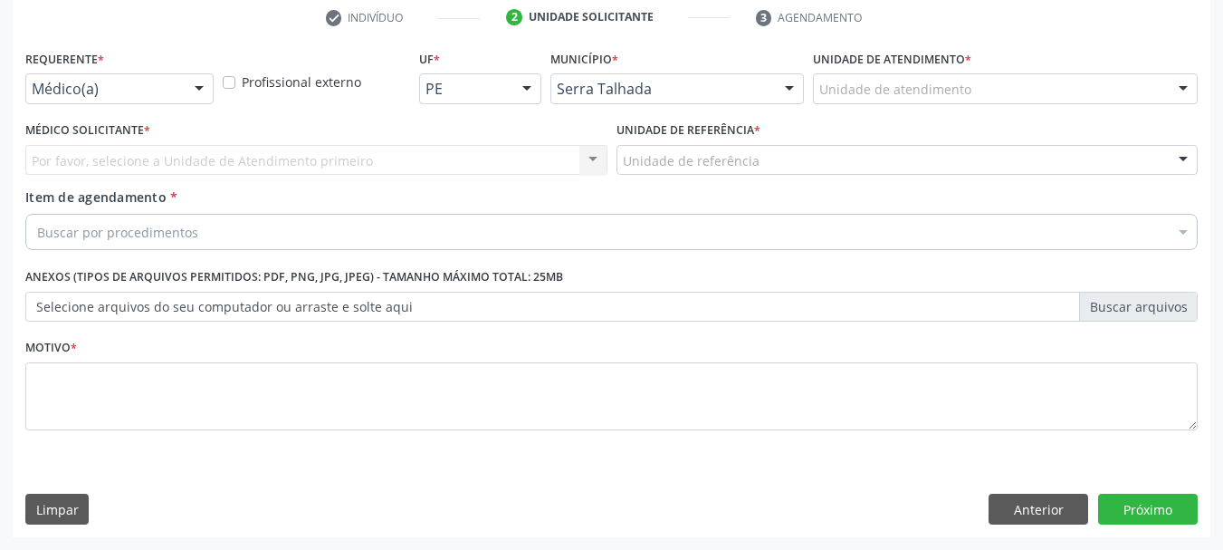
drag, startPoint x: 102, startPoint y: 81, endPoint x: 94, endPoint y: 85, distance: 9.3
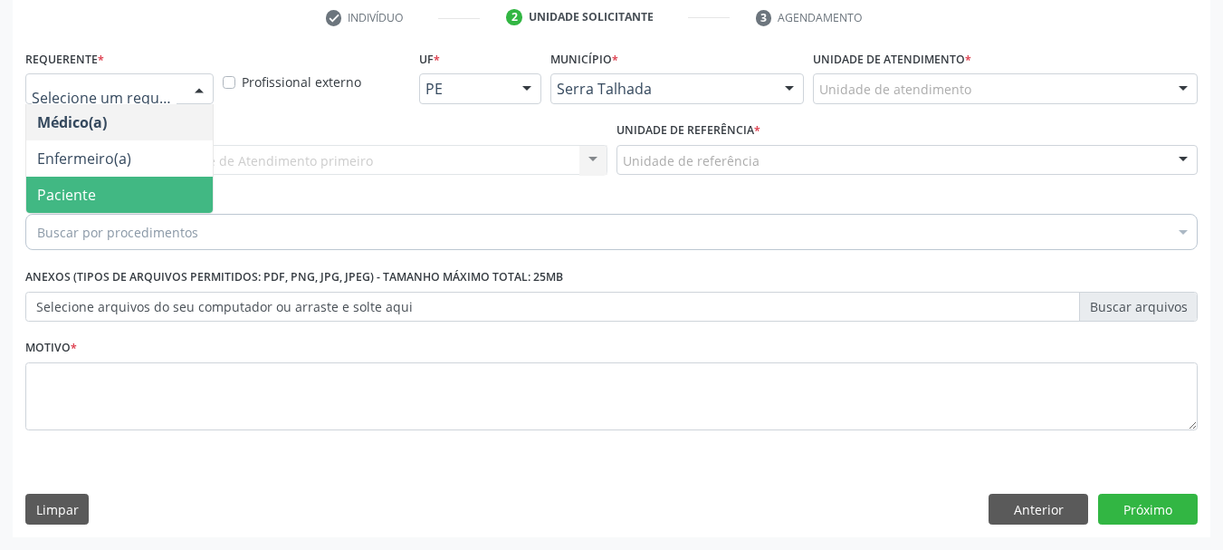
click at [68, 181] on span "Paciente" at bounding box center [119, 195] width 187 height 36
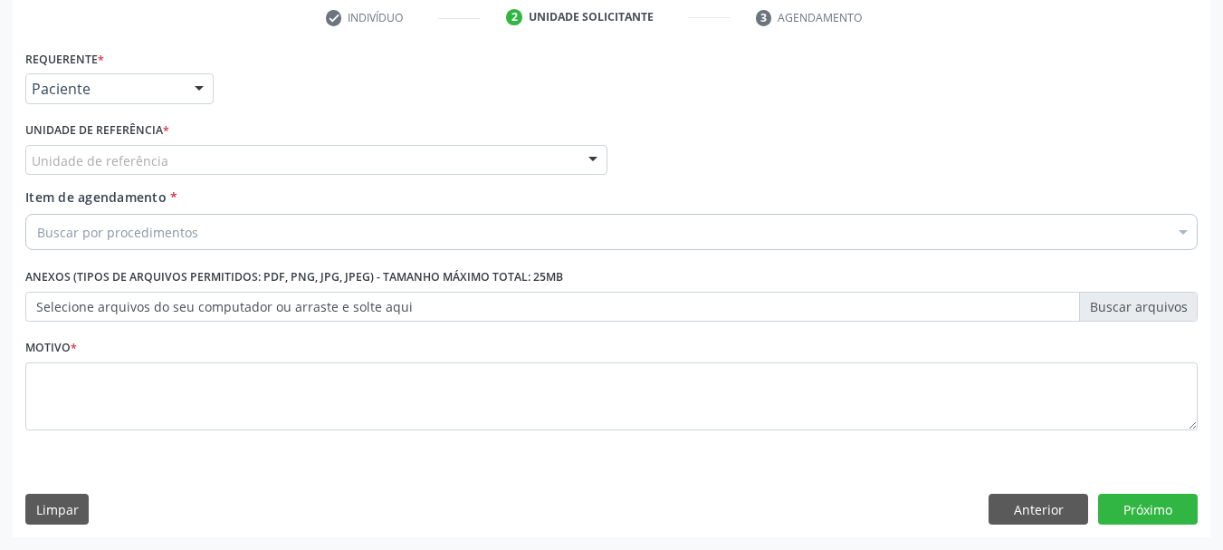
click at [192, 156] on div "Unidade de referência" at bounding box center [316, 160] width 582 height 31
drag, startPoint x: 158, startPoint y: 166, endPoint x: 0, endPoint y: 146, distance: 159.7
click at [0, 153] on div "Acompanhamento Acompanhe a situação das marcações correntes e finalizadas Relat…" at bounding box center [611, 151] width 1223 height 798
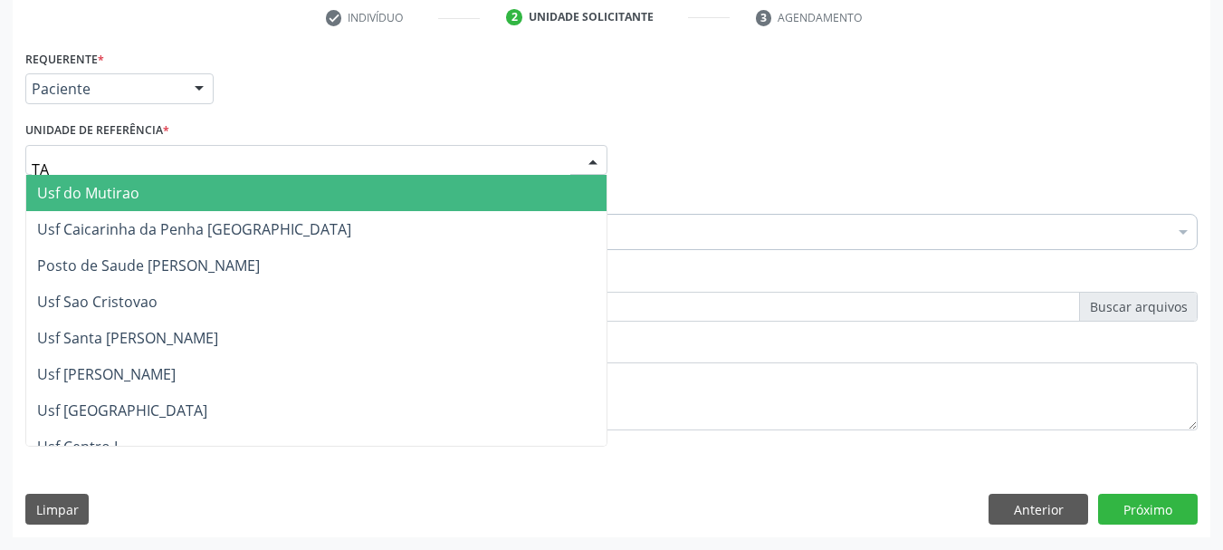
type input "TAU"
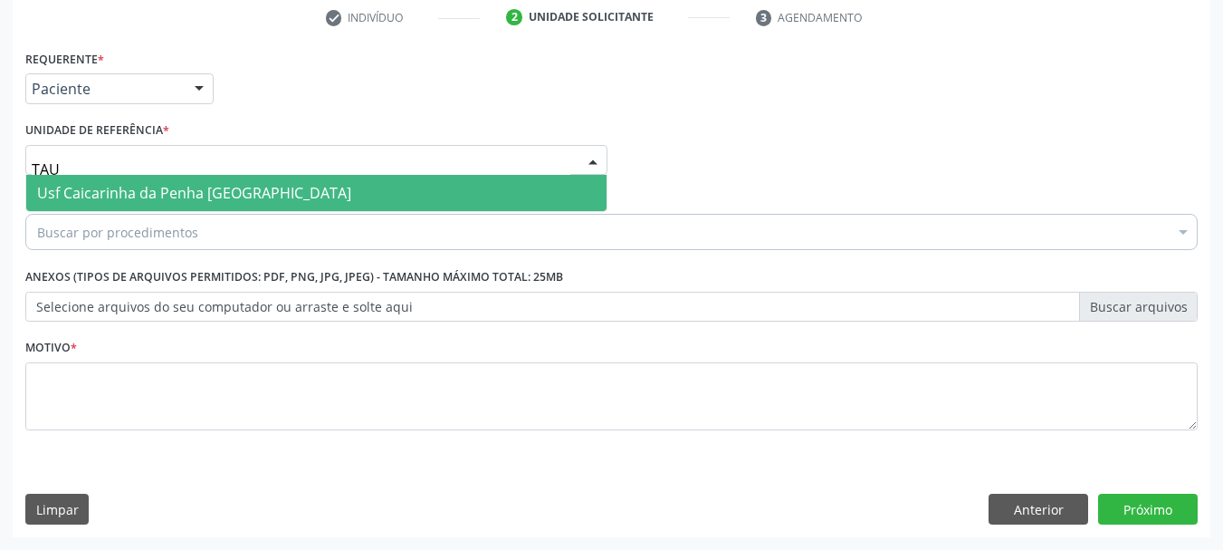
click at [77, 202] on span "Usf Caicarinha da Penha [GEOGRAPHIC_DATA]" at bounding box center [194, 193] width 314 height 20
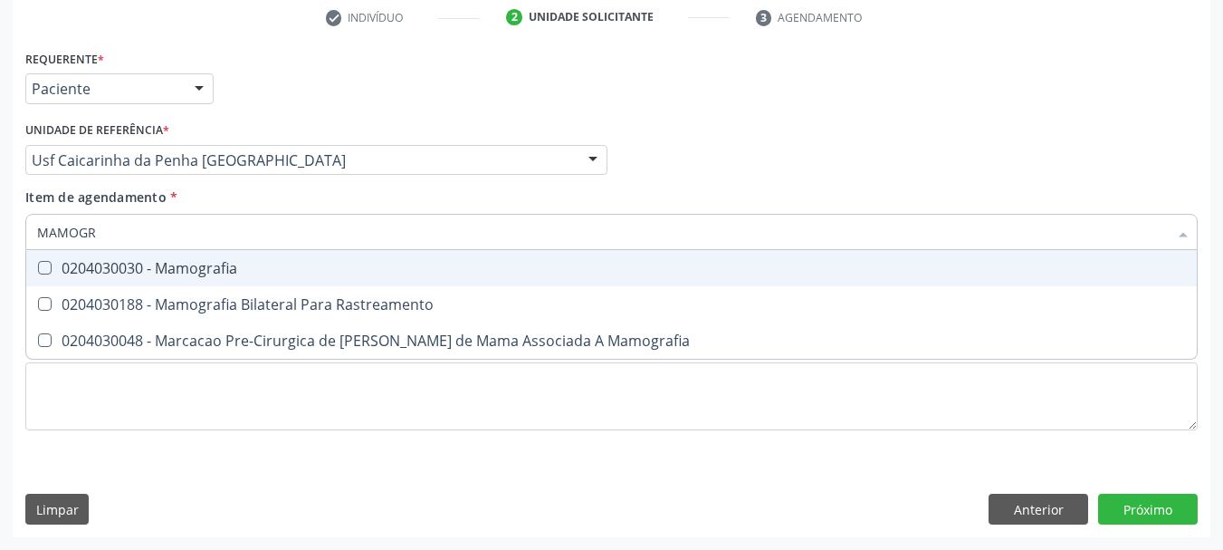
type input "MAMOGRA"
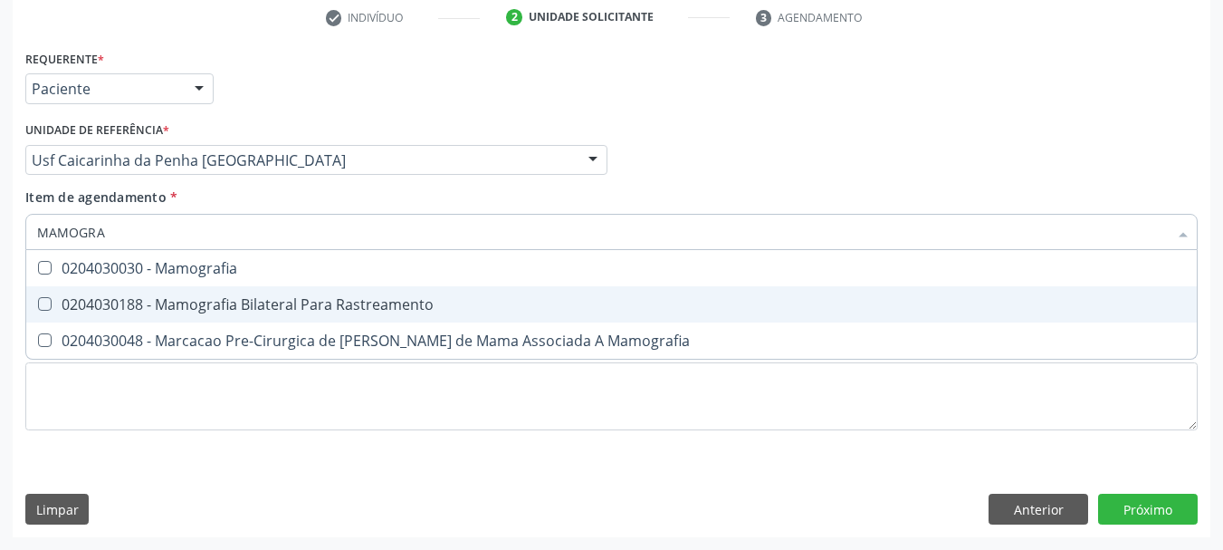
drag, startPoint x: 73, startPoint y: 298, endPoint x: 91, endPoint y: 347, distance: 51.8
click at [81, 301] on div "0204030188 - Mamografia Bilateral Para Rastreamento" at bounding box center [611, 304] width 1149 height 14
checkbox Rastreamento "true"
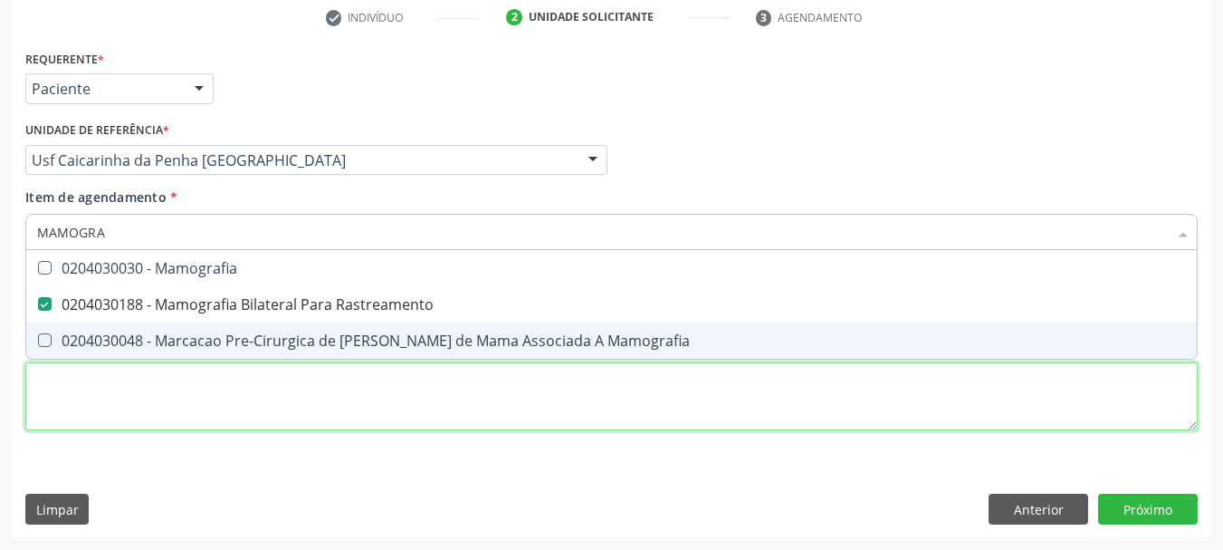
drag, startPoint x: 100, startPoint y: 378, endPoint x: 82, endPoint y: 383, distance: 17.8
click at [82, 383] on div "Requerente * Paciente Médico(a) Enfermeiro(a) Paciente Nenhum resultado encontr…" at bounding box center [611, 250] width 1172 height 410
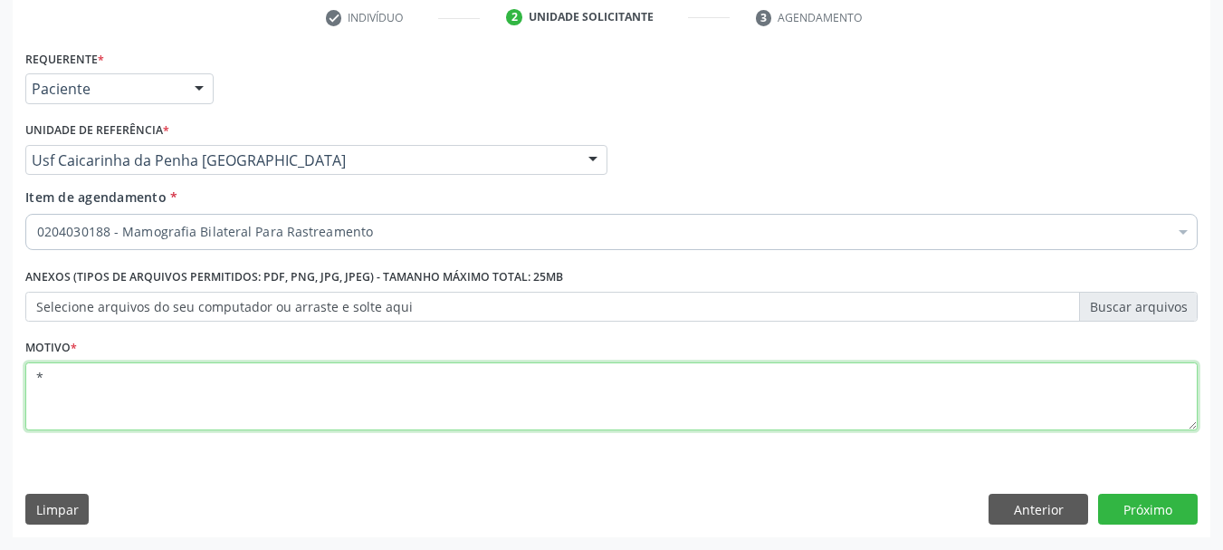
type textarea "*"
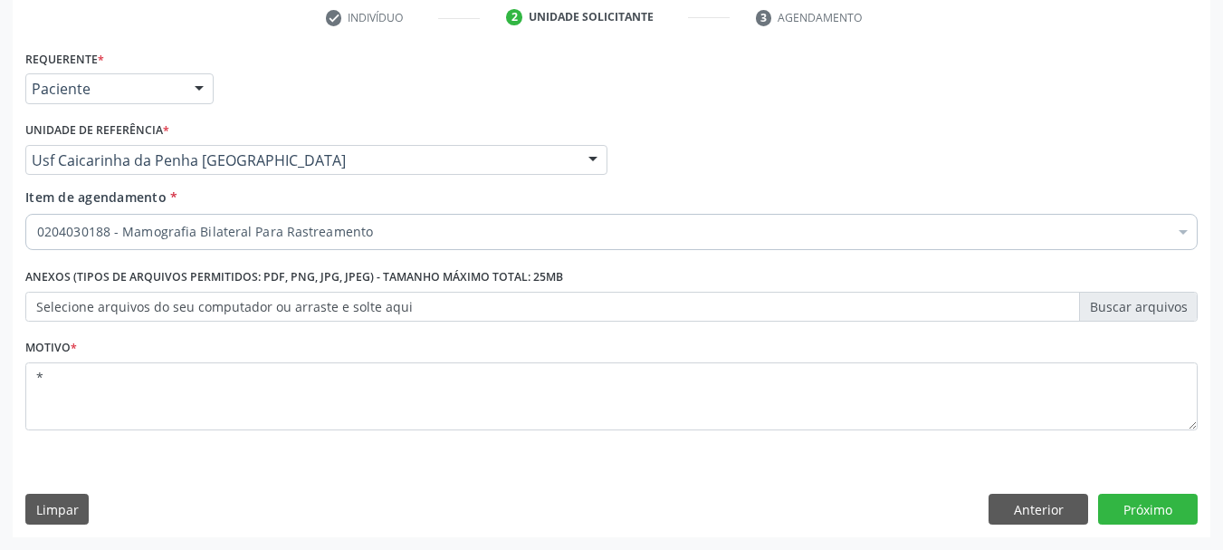
click at [1162, 491] on div "Requerente * Paciente Médico(a) Enfermeiro(a) Paciente Nenhum resultado encontr…" at bounding box center [612, 291] width 1198 height 492
click at [1158, 503] on button "Próximo" at bounding box center [1148, 508] width 100 height 31
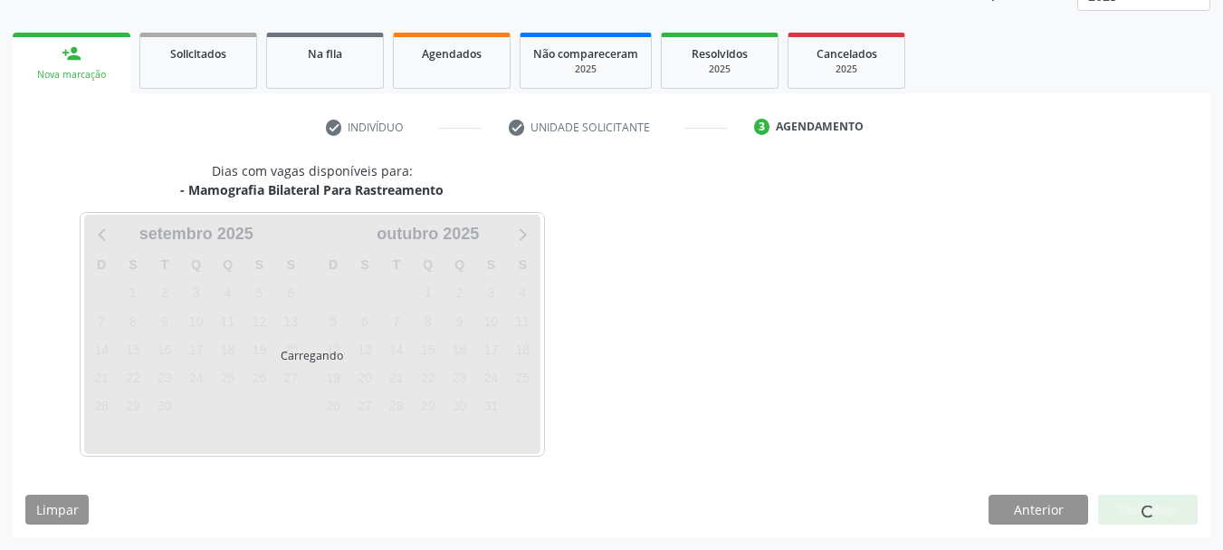
scroll to position [238, 0]
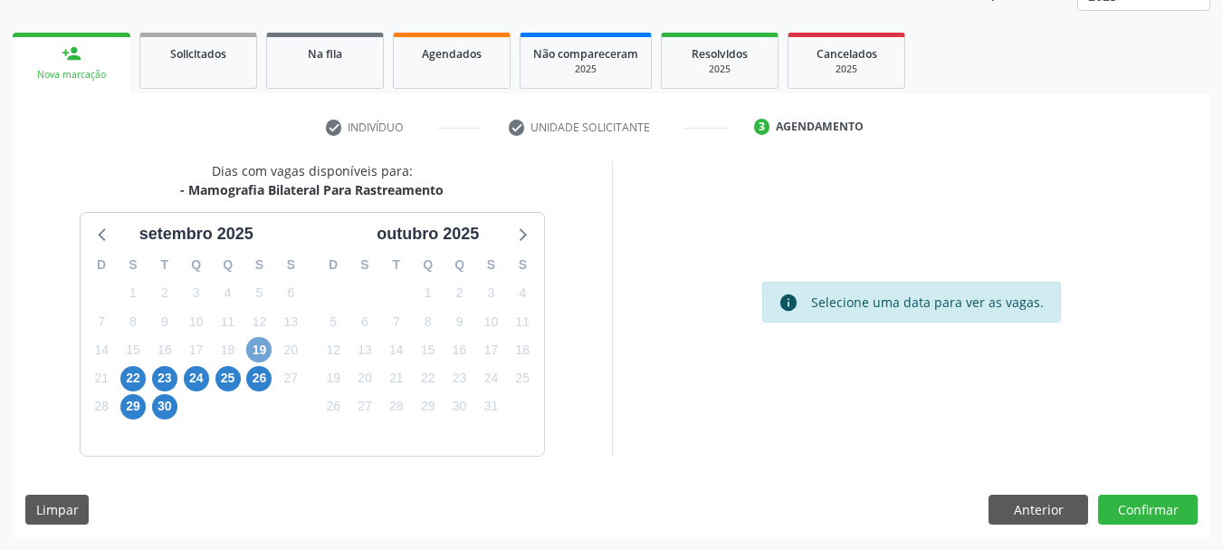
click at [253, 345] on span "19" at bounding box center [258, 349] width 25 height 25
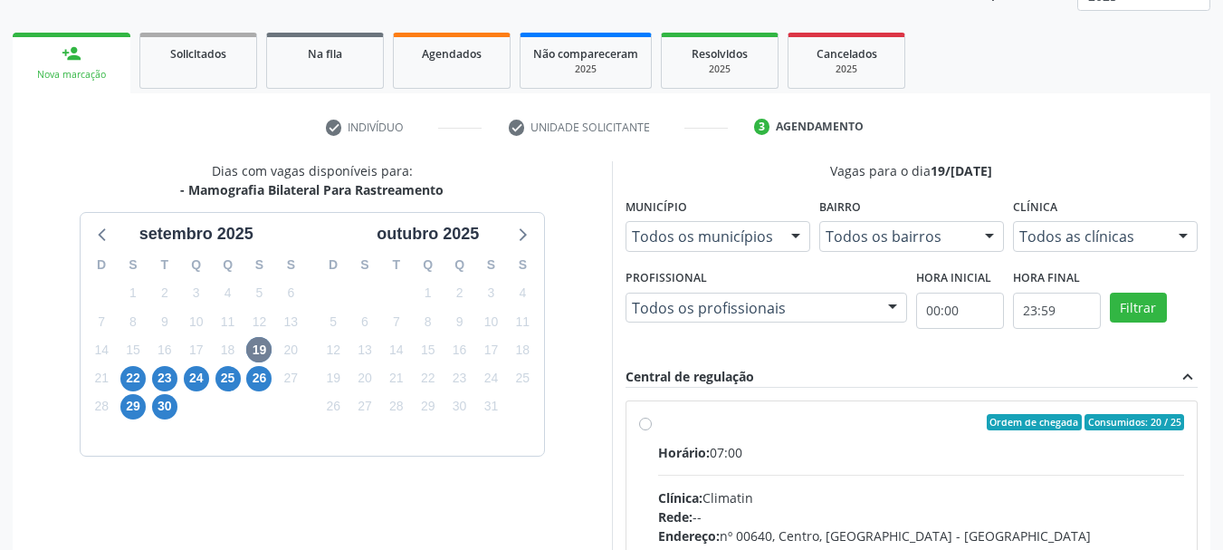
click at [799, 434] on label "Ordem de chegada Consumidos: 20 / 25 Horário: 07:00 Clínica: Climatin Rede: -- …" at bounding box center [921, 553] width 527 height 278
click at [652, 430] on input "Ordem de chegada Consumidos: 20 / 25 Horário: 07:00 Clínica: Climatin Rede: -- …" at bounding box center [645, 422] width 13 height 16
radio input "true"
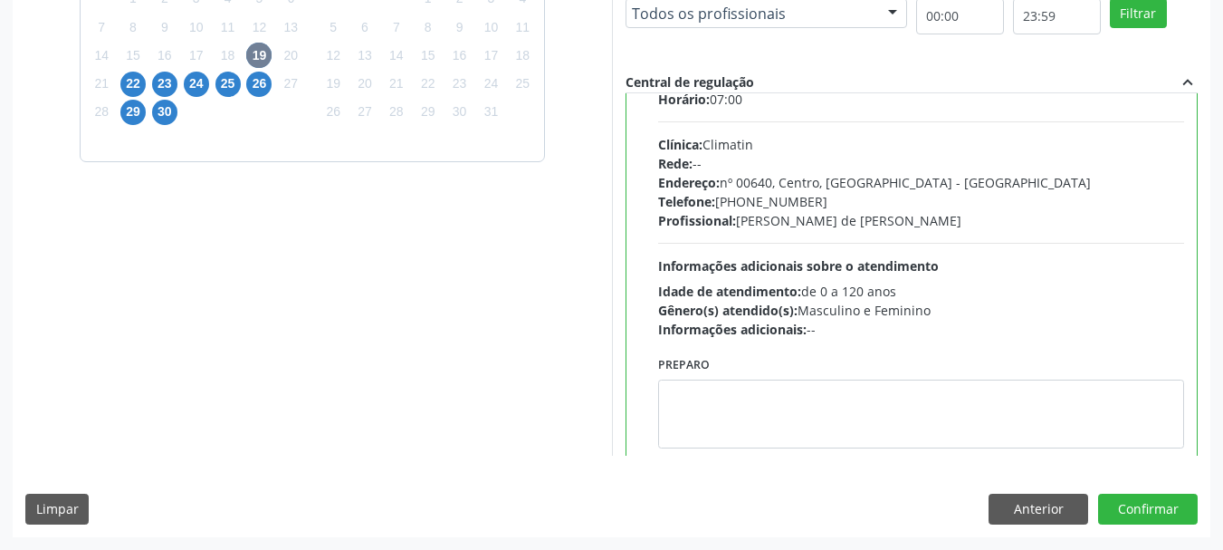
scroll to position [90, 0]
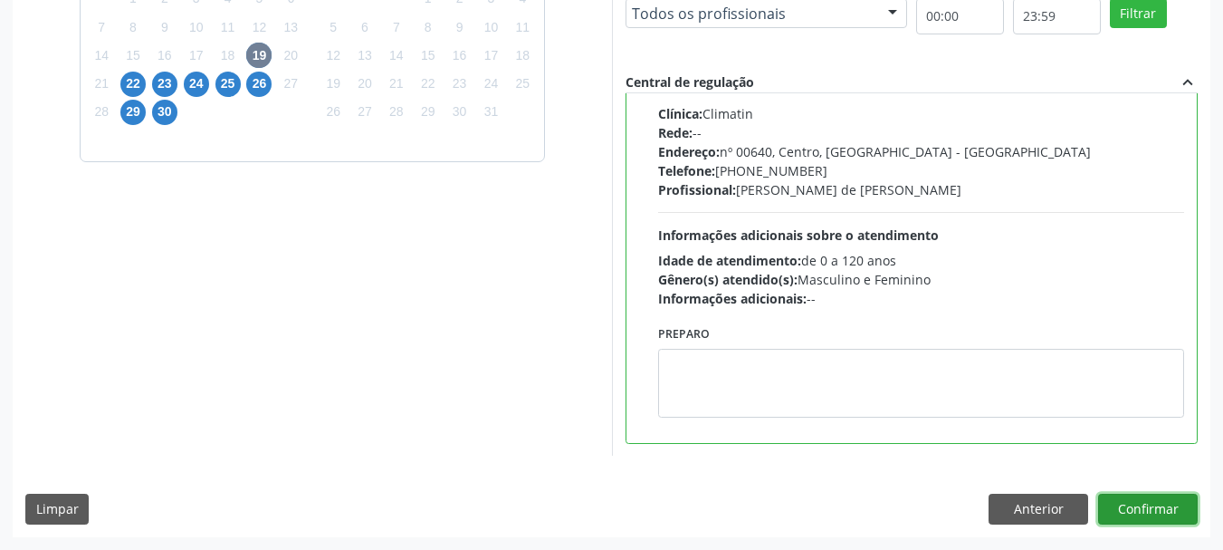
click at [1147, 502] on button "Confirmar" at bounding box center [1148, 508] width 100 height 31
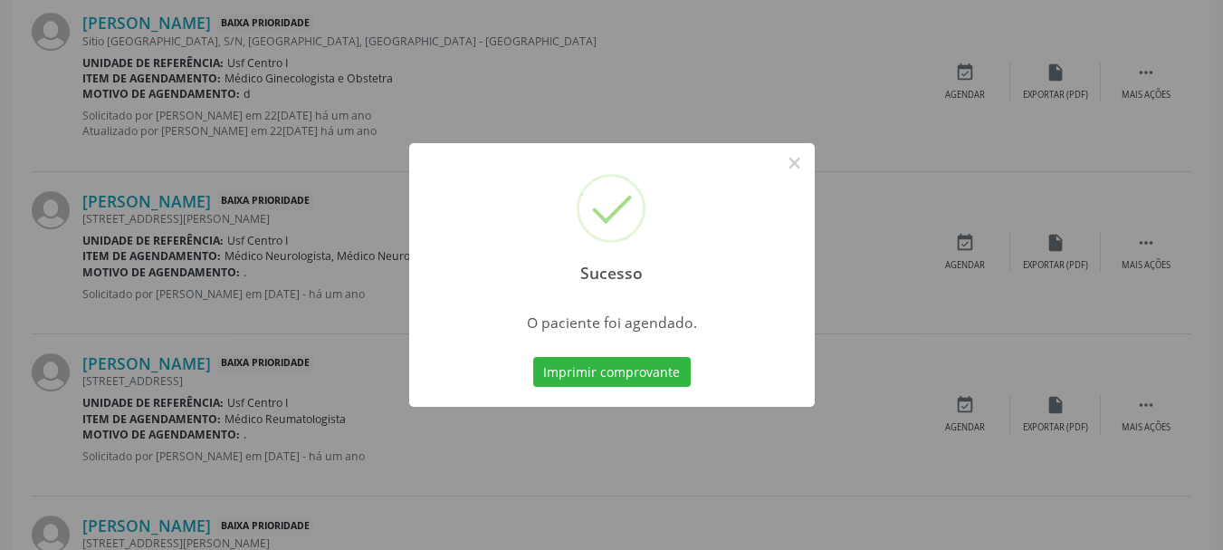
scroll to position [48, 0]
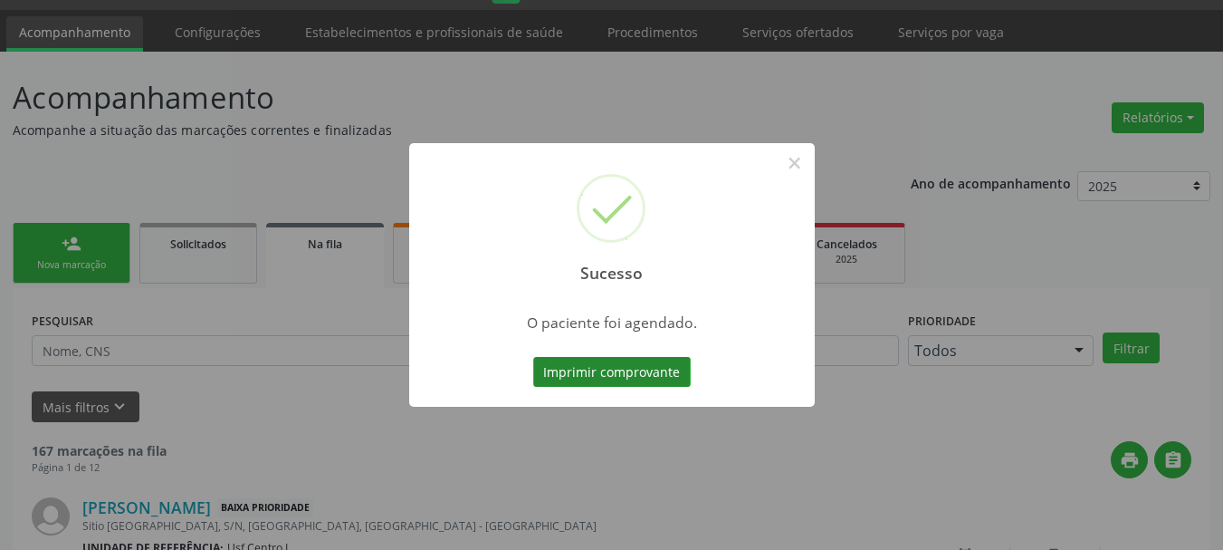
click at [617, 373] on button "Imprimir comprovante" at bounding box center [612, 372] width 158 height 31
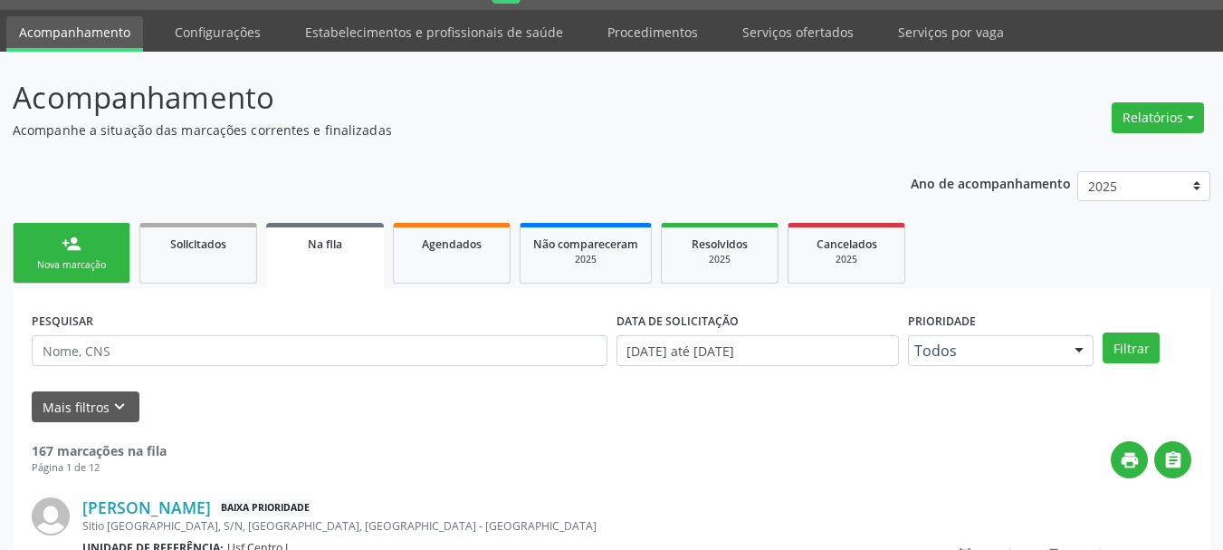
click at [60, 252] on link "person_add Nova marcação" at bounding box center [72, 253] width 118 height 61
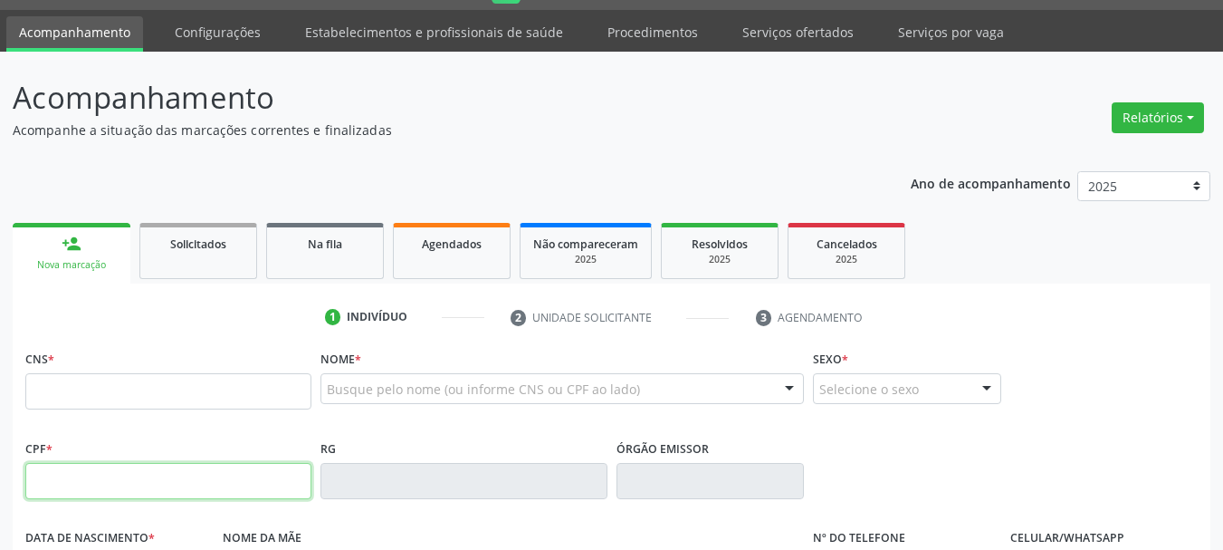
drag, startPoint x: 110, startPoint y: 475, endPoint x: 168, endPoint y: 464, distance: 60.0
click at [110, 475] on input "text" at bounding box center [168, 481] width 286 height 36
type input "040.591.674-44"
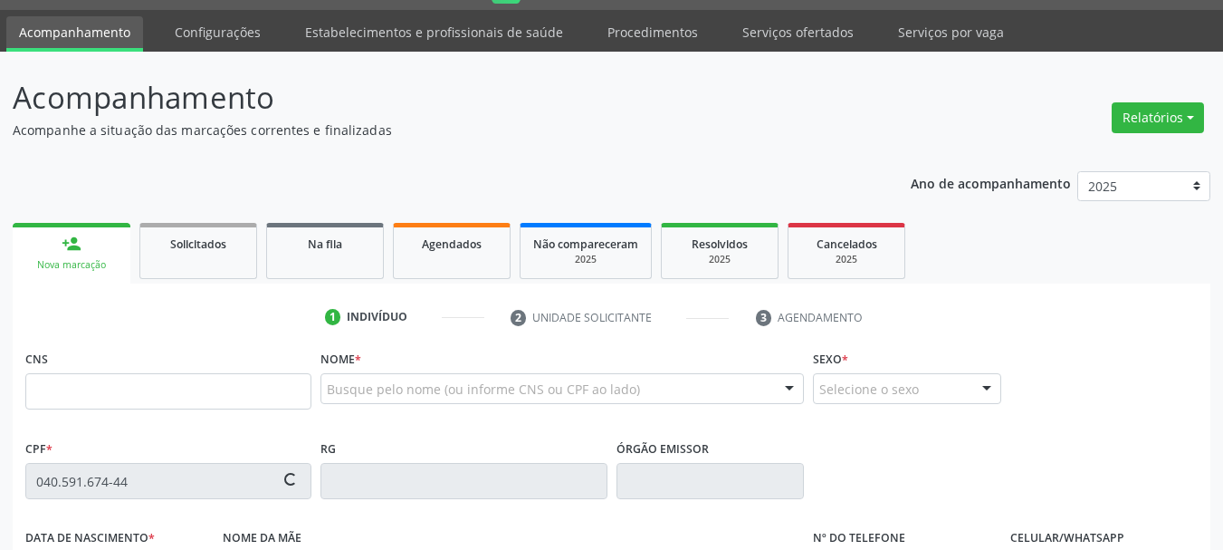
type input "708 5053 5412 8574"
type input "04/04/1970"
type input "Maria Luzia de Araujo Sobrinho"
type input "(87) 98172-7081"
type input "050.211.084-84"
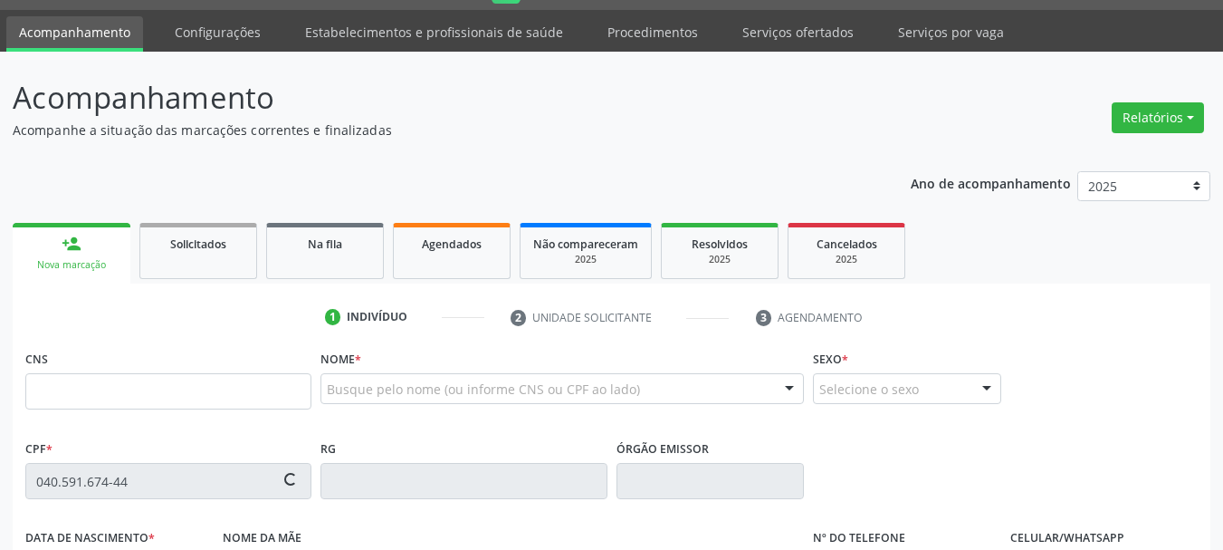
type input "S/N"
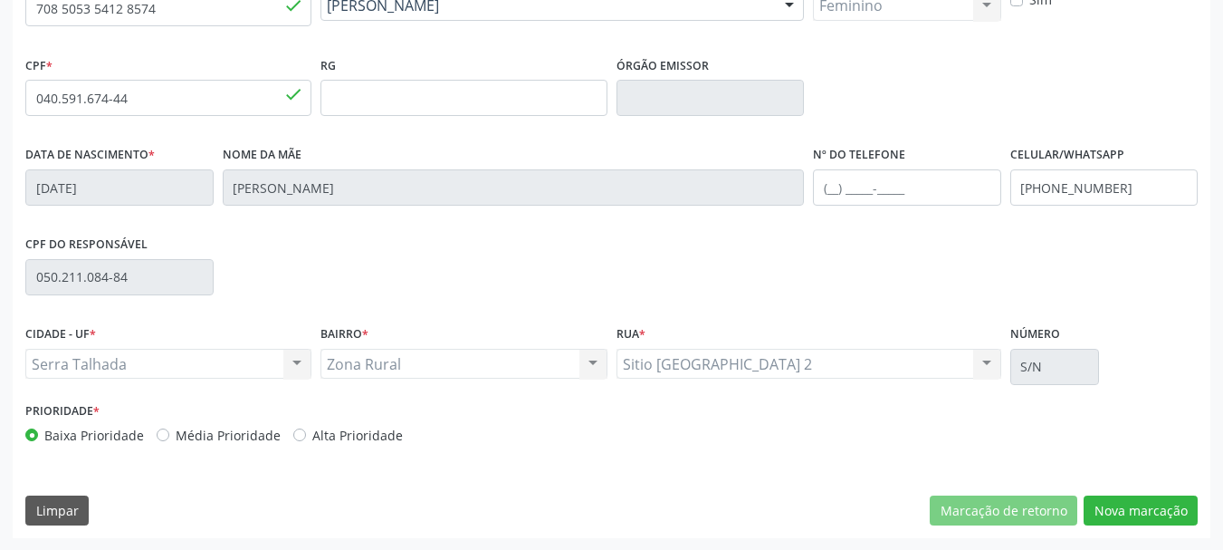
scroll to position [432, 0]
drag, startPoint x: 1167, startPoint y: 508, endPoint x: 1169, endPoint y: 493, distance: 14.6
click at [1167, 499] on button "Nova marcação" at bounding box center [1141, 509] width 114 height 31
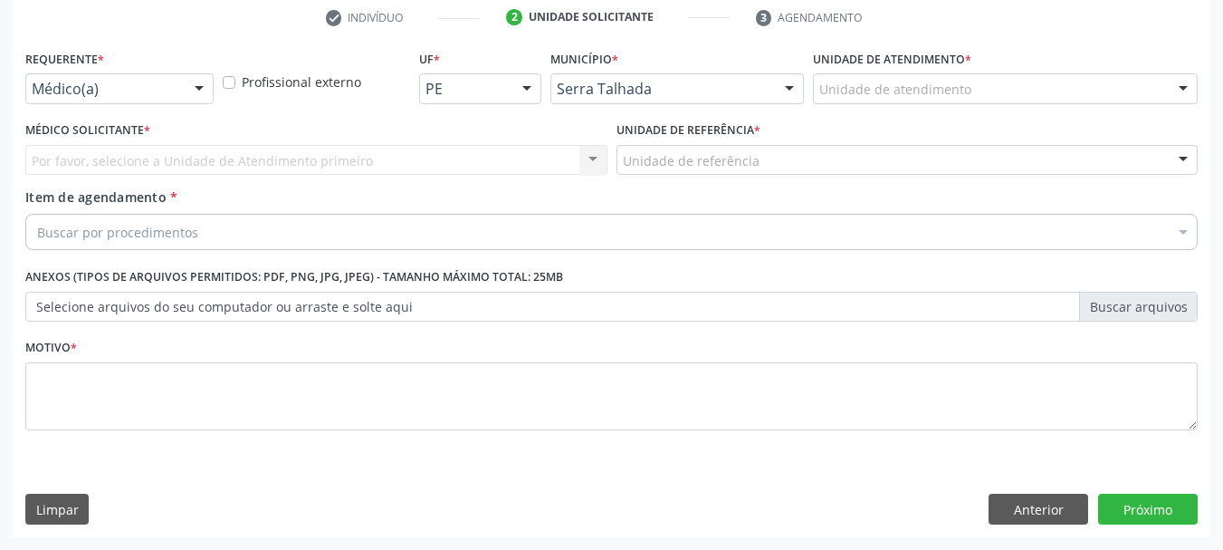
drag, startPoint x: 120, startPoint y: 93, endPoint x: 126, endPoint y: 148, distance: 55.5
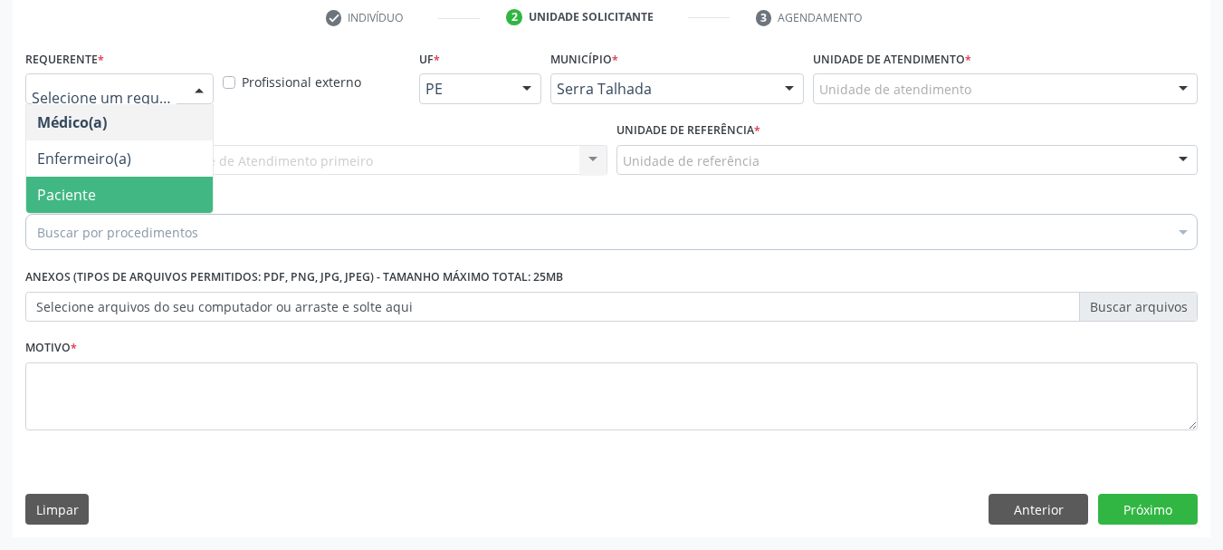
click at [112, 184] on span "Paciente" at bounding box center [119, 195] width 187 height 36
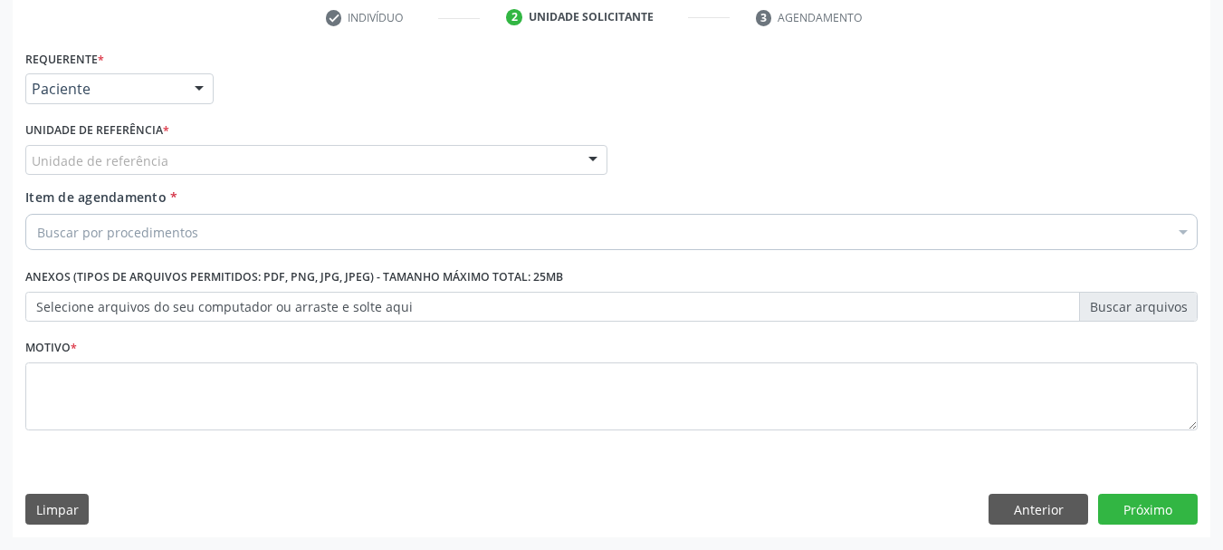
click at [121, 148] on div "Unidade de referência" at bounding box center [316, 160] width 582 height 31
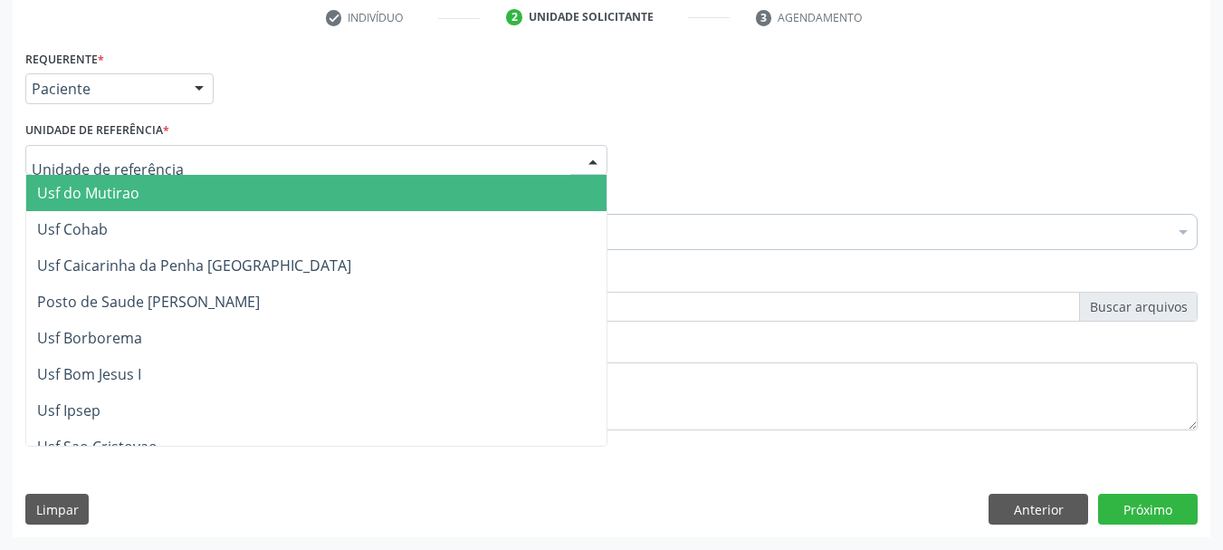
type input "M"
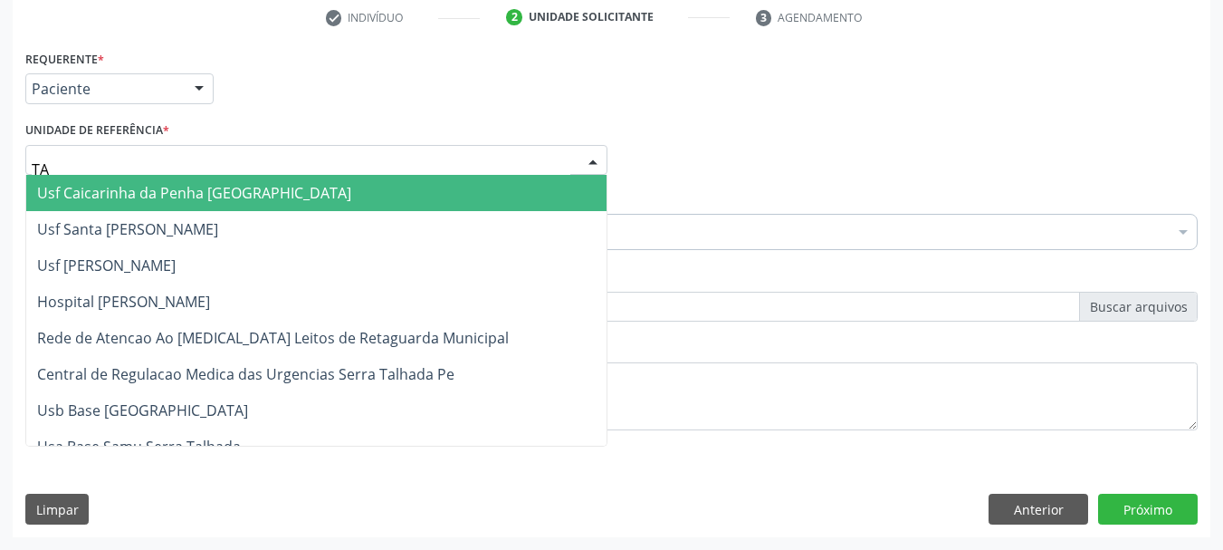
type input "TAU"
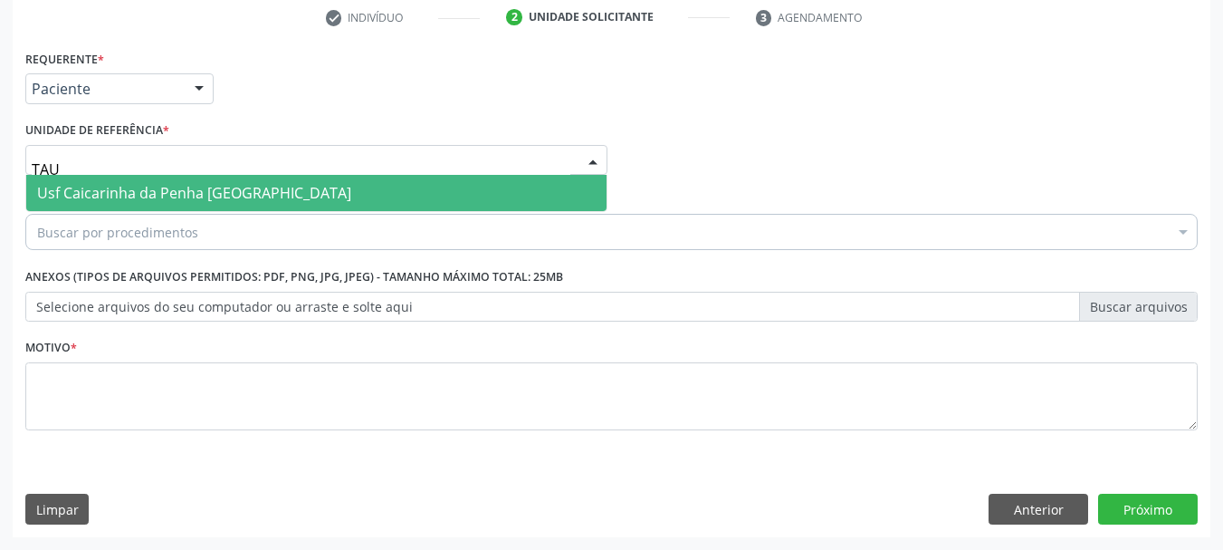
click at [96, 199] on span "Usf Caicarinha da Penha [GEOGRAPHIC_DATA]" at bounding box center [194, 193] width 314 height 20
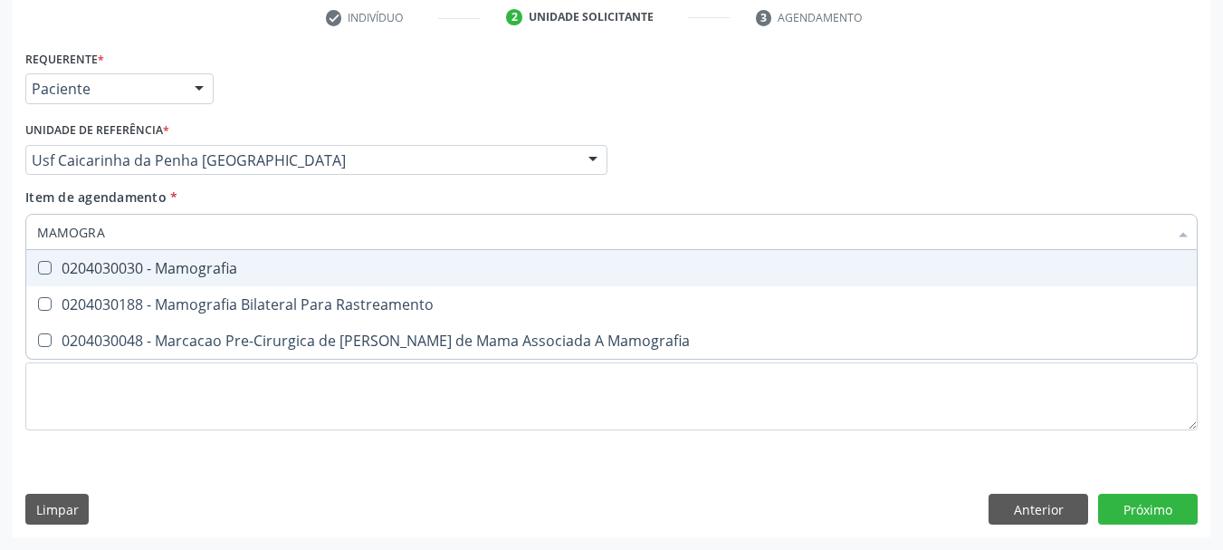
type input "MAMOGRAF"
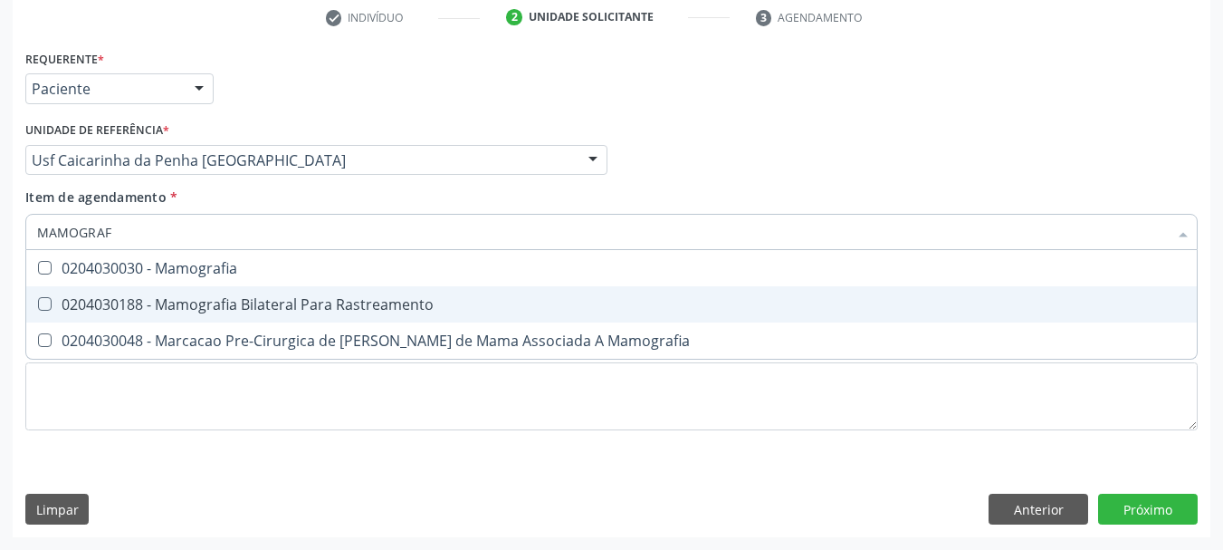
click at [92, 302] on div "0204030188 - Mamografia Bilateral Para Rastreamento" at bounding box center [611, 304] width 1149 height 14
checkbox Rastreamento "true"
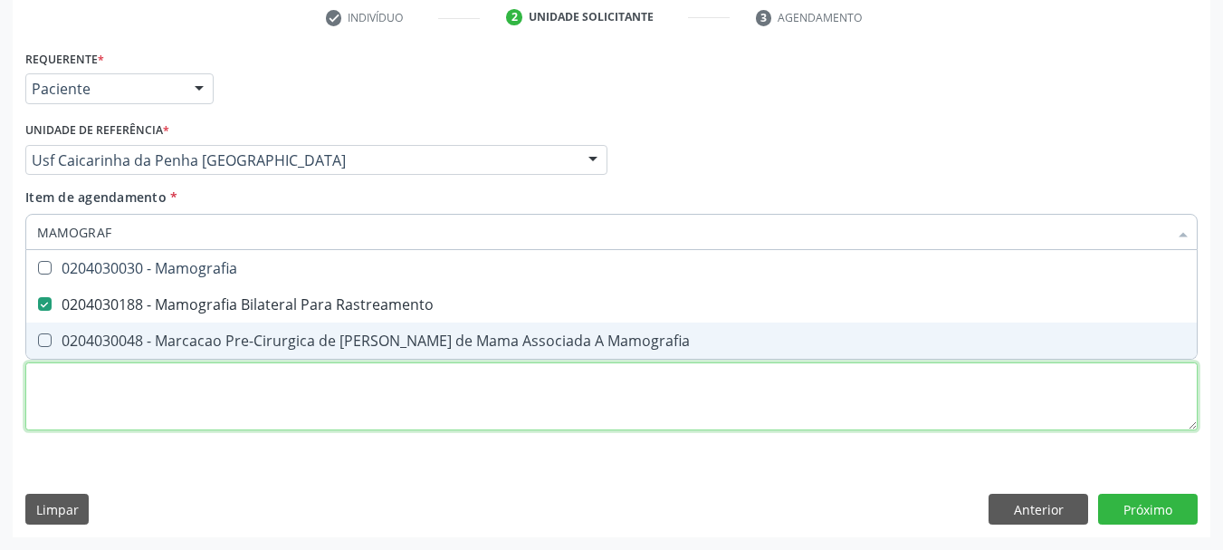
click at [110, 381] on div "Requerente * Paciente Médico(a) Enfermeiro(a) Paciente Nenhum resultado encontr…" at bounding box center [611, 250] width 1172 height 410
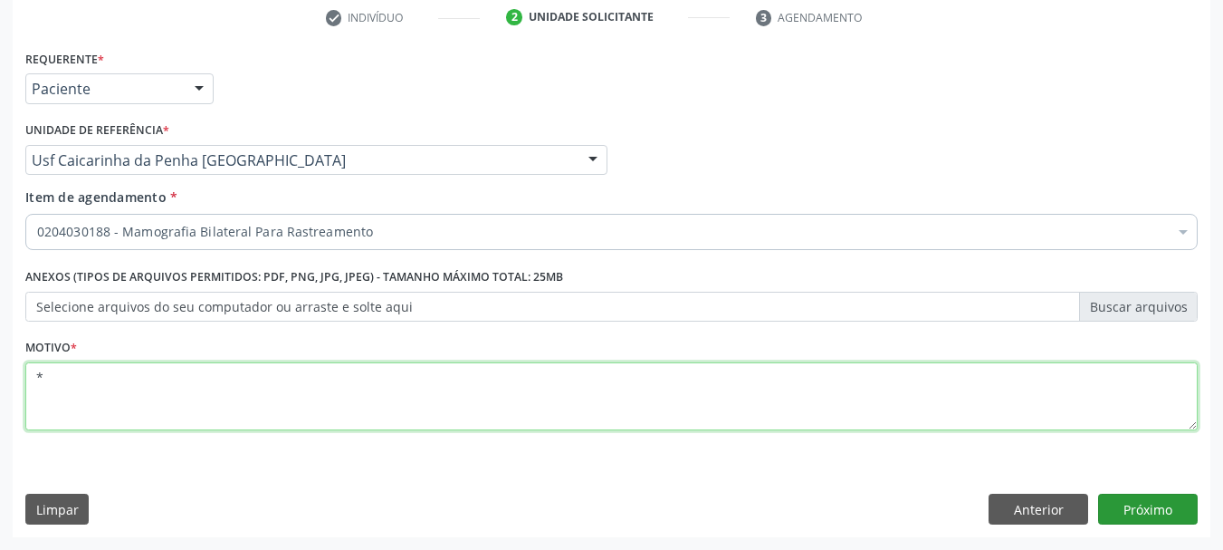
type textarea "*"
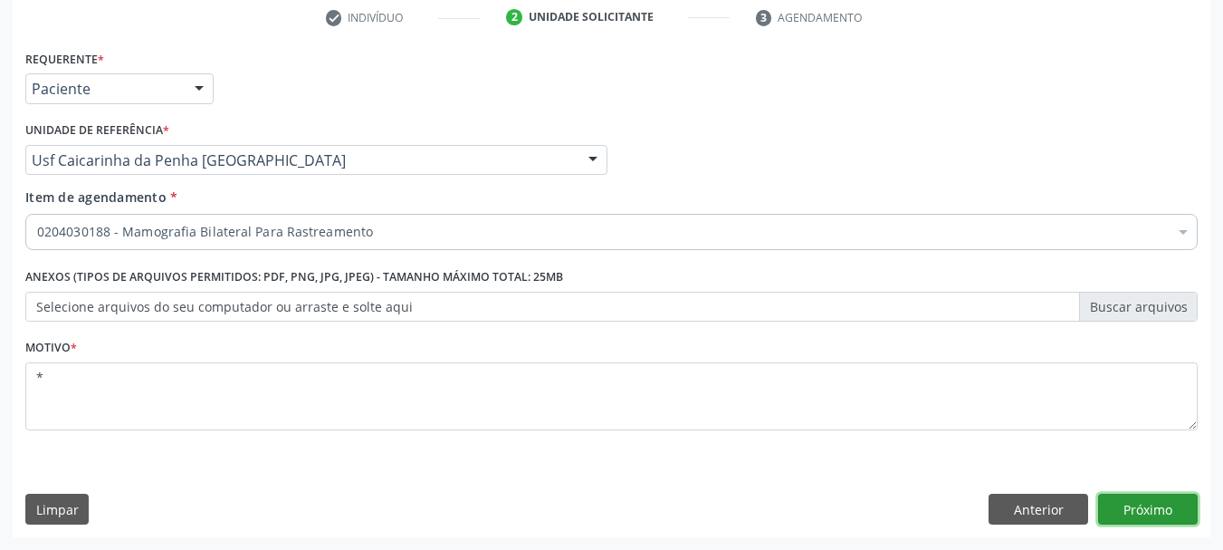
drag, startPoint x: 1188, startPoint y: 523, endPoint x: 1180, endPoint y: 519, distance: 9.3
click at [1180, 519] on button "Próximo" at bounding box center [1148, 508] width 100 height 31
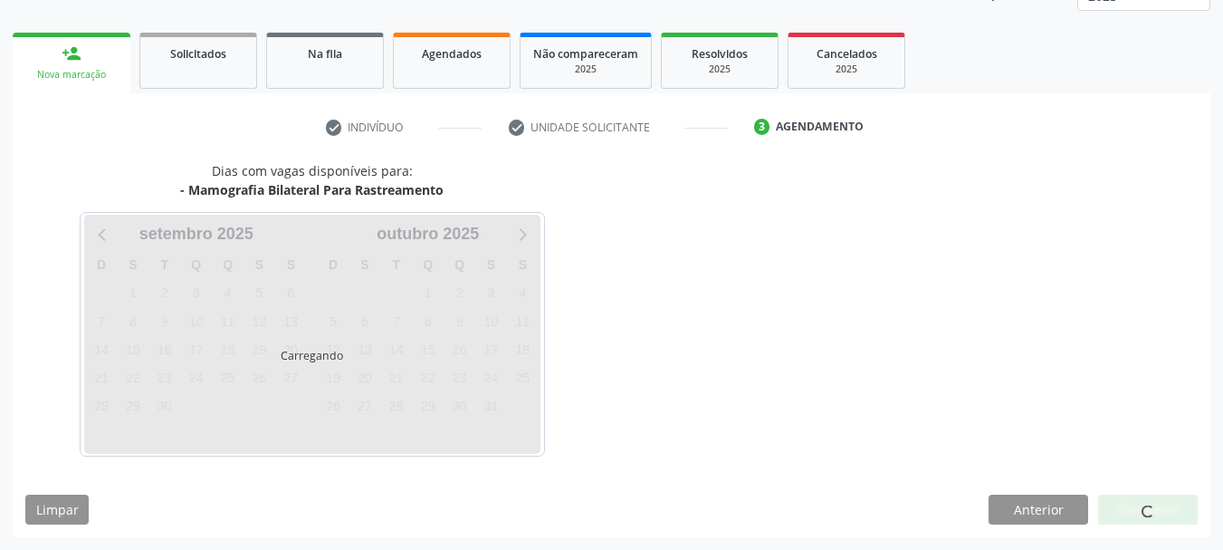
scroll to position [238, 0]
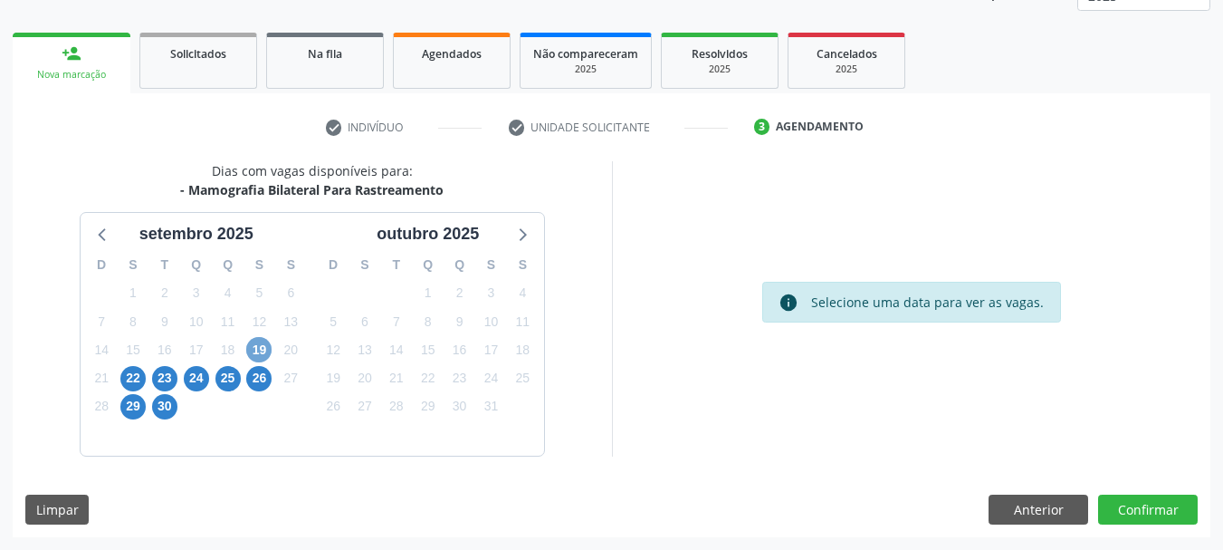
click at [252, 348] on span "19" at bounding box center [258, 349] width 25 height 25
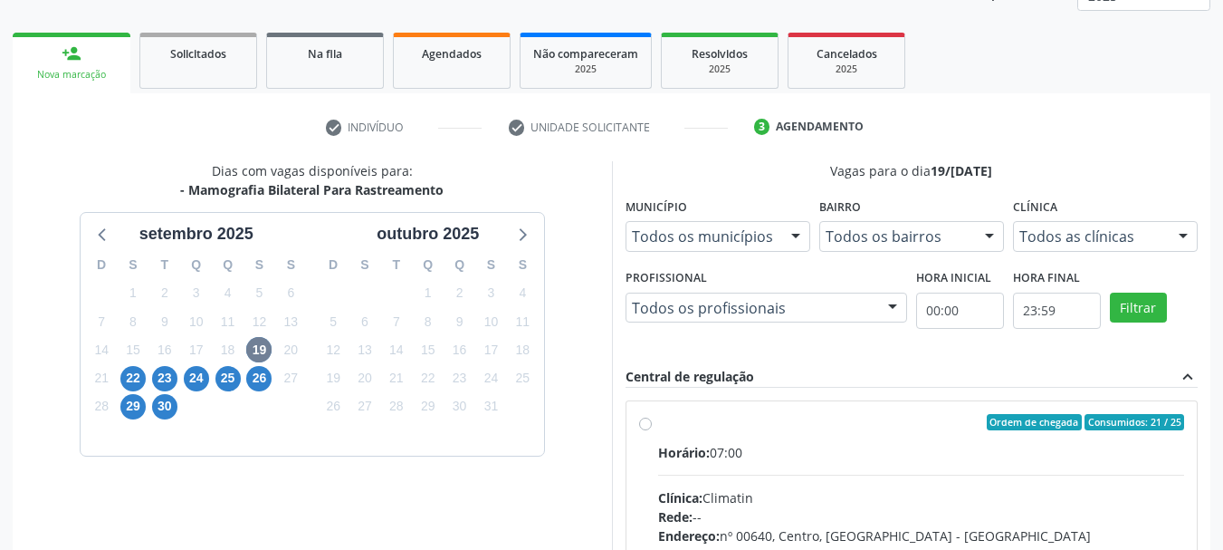
drag, startPoint x: 750, startPoint y: 457, endPoint x: 789, endPoint y: 329, distance: 134.6
click at [749, 457] on div "Horário: 07:00" at bounding box center [921, 452] width 527 height 19
click at [652, 430] on input "Ordem de chegada Consumidos: 21 / 25 Horário: 07:00 Clínica: Climatin Rede: -- …" at bounding box center [645, 422] width 13 height 16
radio input "true"
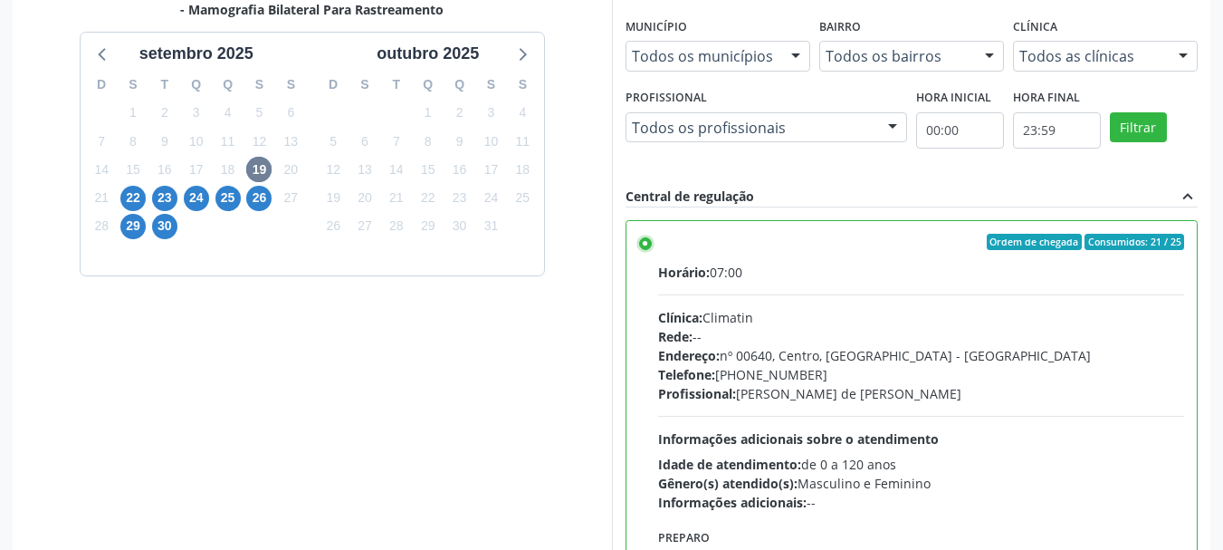
scroll to position [532, 0]
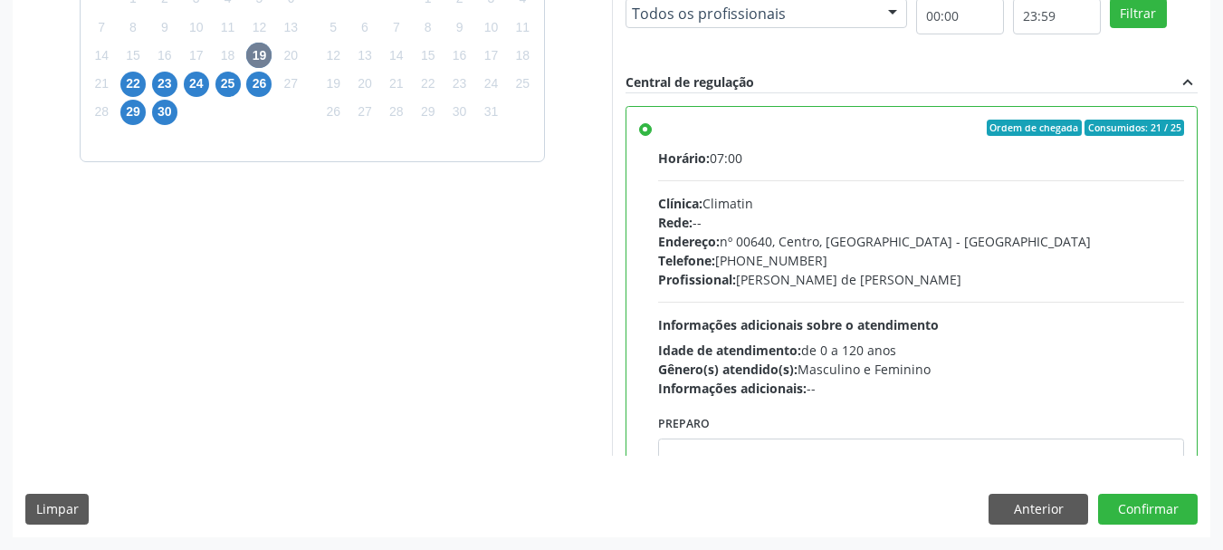
click at [1129, 490] on div "Dias com vagas disponíveis para: - Mamografia Bilateral Para Rastreamento setem…" at bounding box center [612, 201] width 1198 height 669
click at [1124, 496] on button "Confirmar" at bounding box center [1148, 508] width 100 height 31
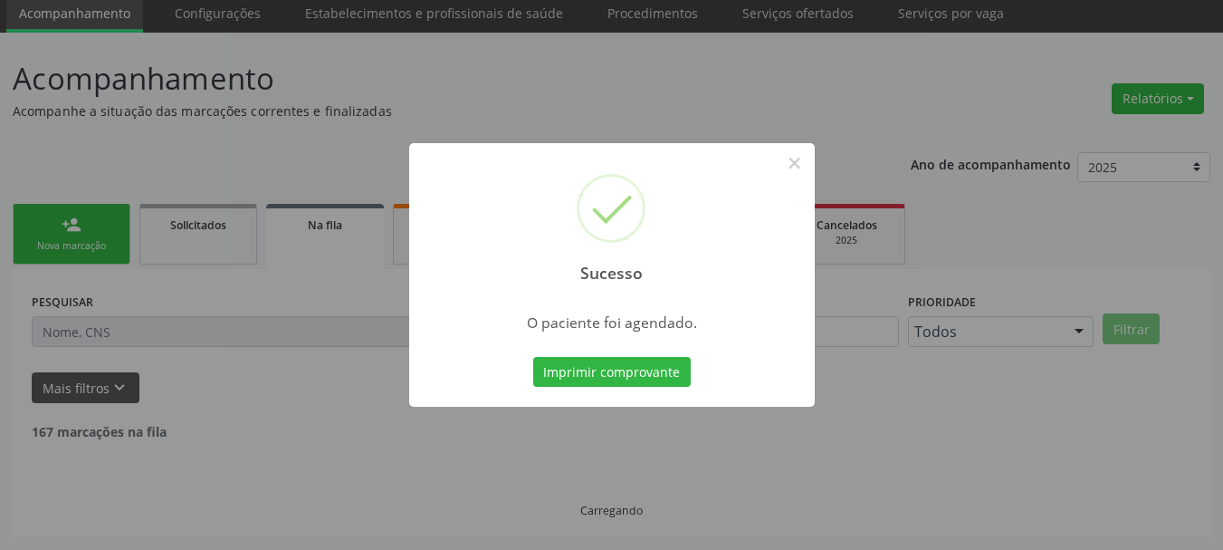
scroll to position [48, 0]
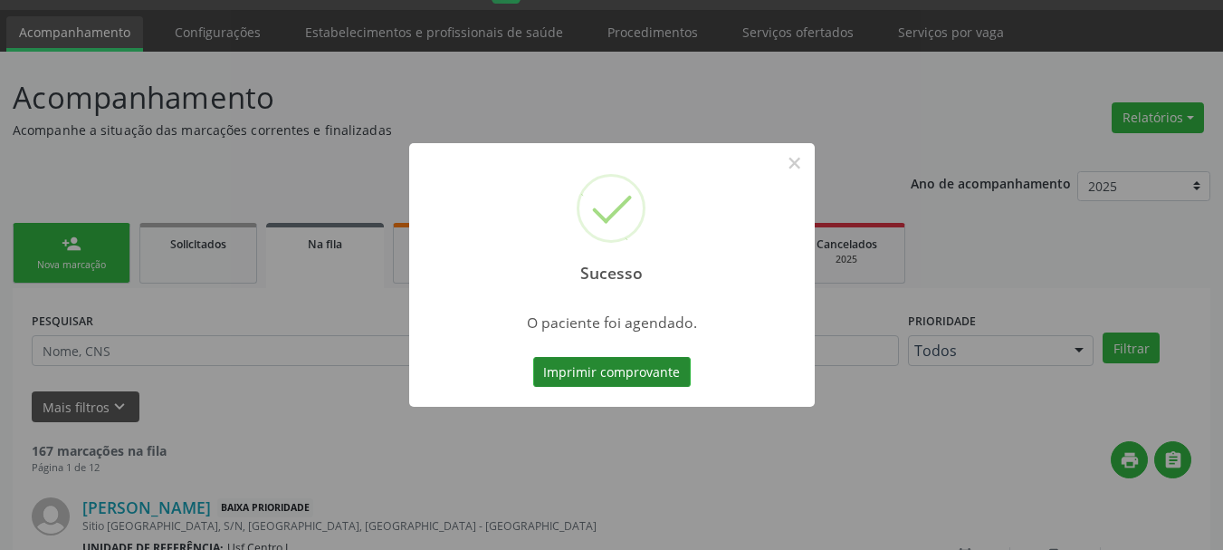
click at [607, 368] on button "Imprimir comprovante" at bounding box center [612, 372] width 158 height 31
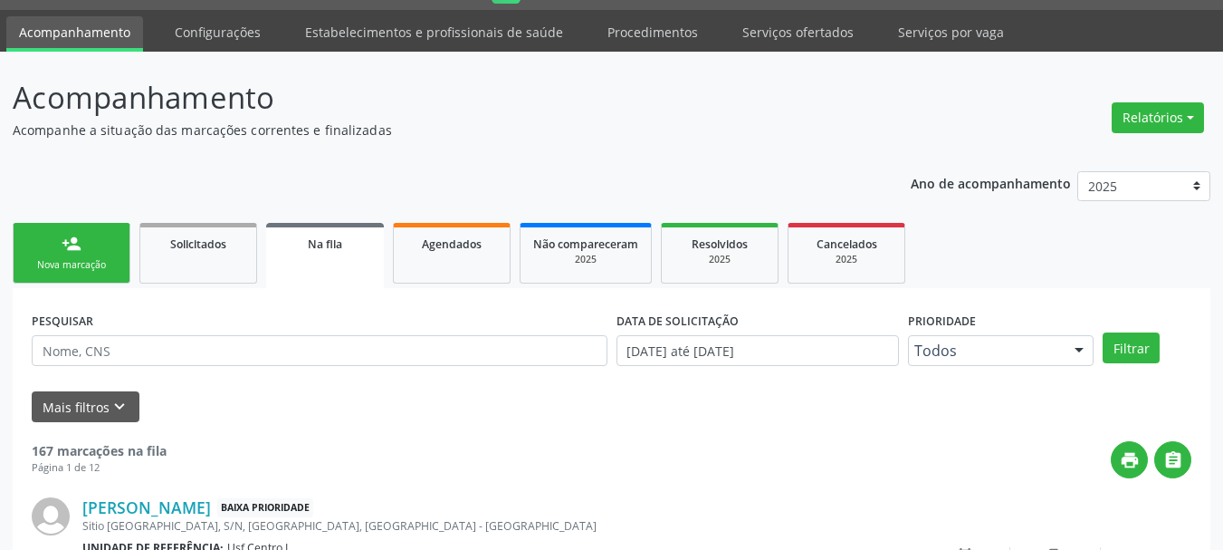
click at [59, 264] on div "Nova marcação" at bounding box center [71, 265] width 91 height 14
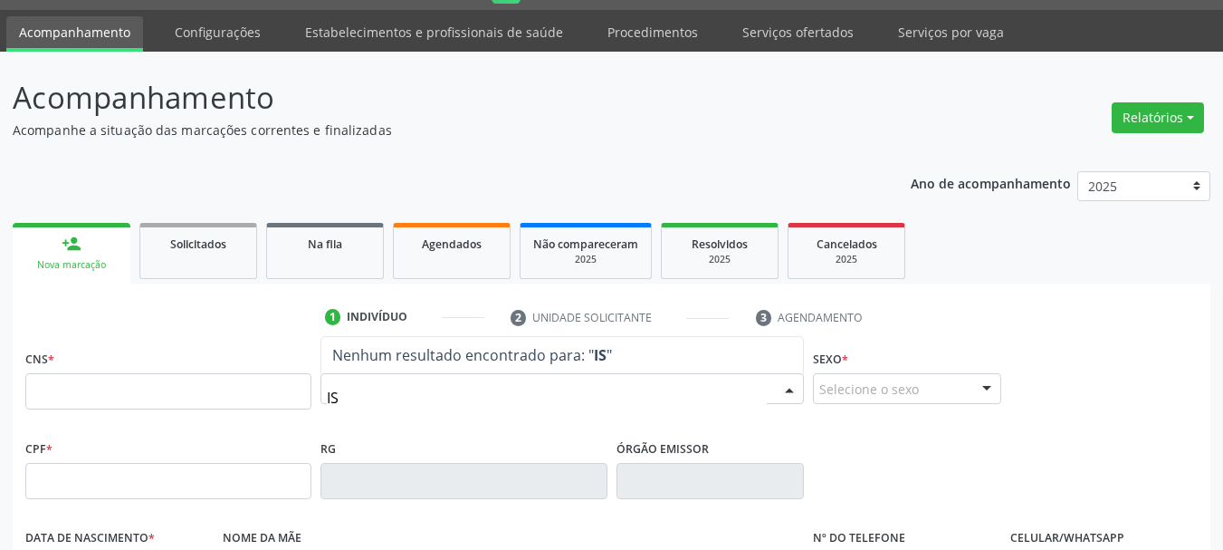
type input "ISD"
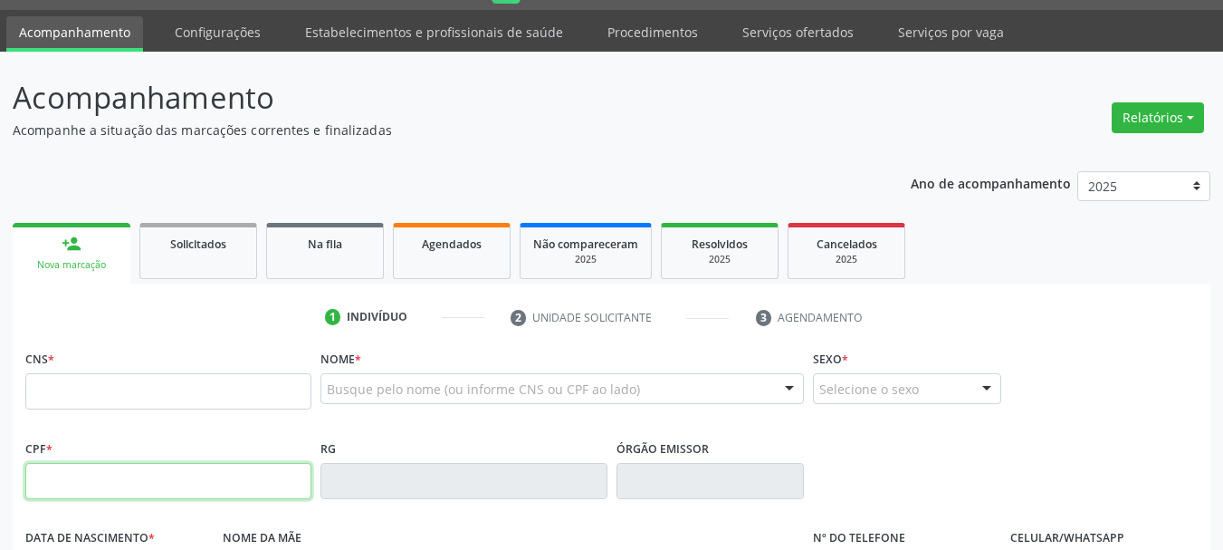
click at [122, 470] on input "text" at bounding box center [168, 481] width 286 height 36
type input "435.595.654-72"
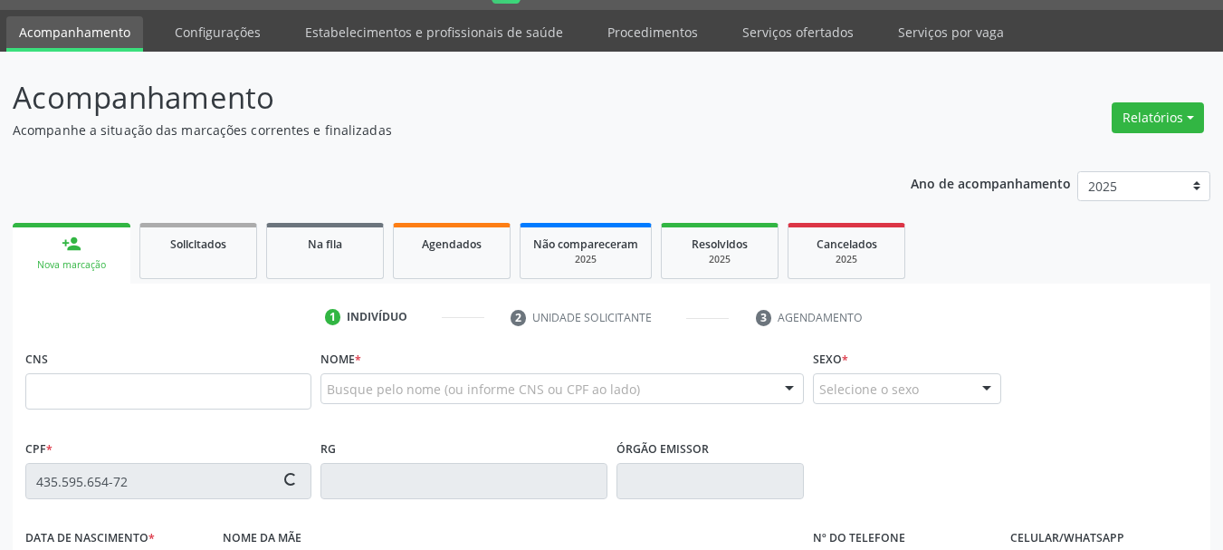
type input "709 2012 4032 3537"
type input "29/08/1956"
type input "Narciza Maria dos Sa Ntos Cruz"
type input "(87) 98829-2673"
type input "S/N"
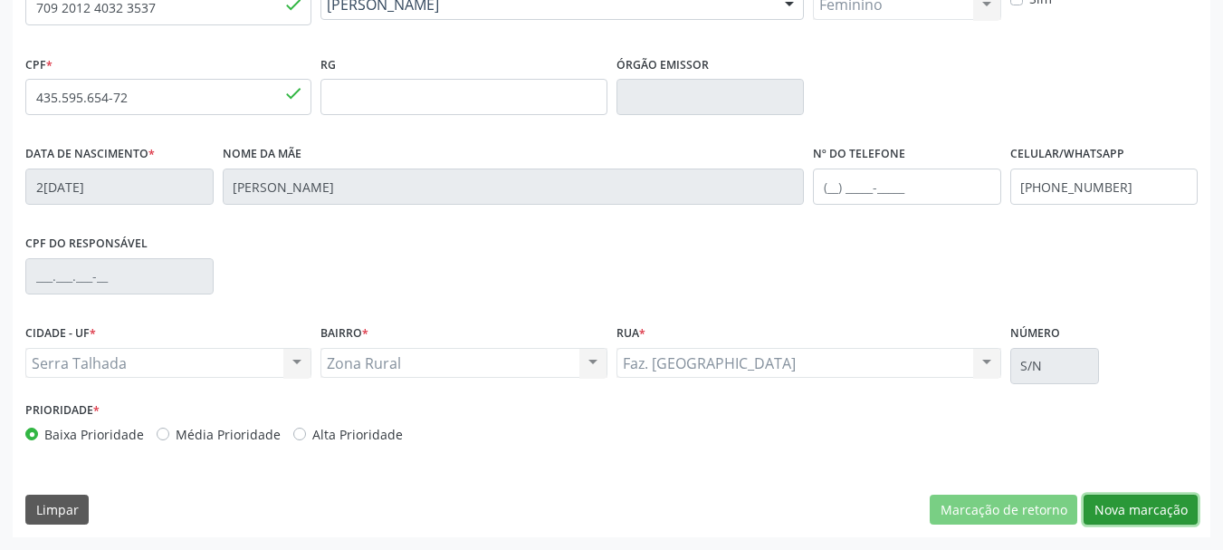
click at [1155, 509] on button "Nova marcação" at bounding box center [1141, 509] width 114 height 31
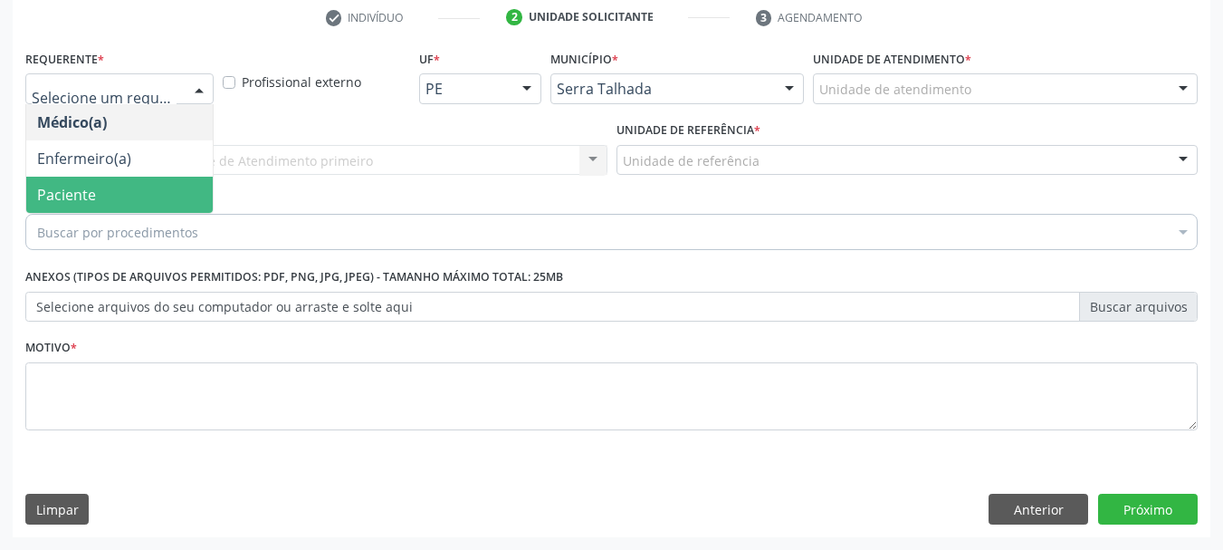
click at [85, 203] on span "Paciente" at bounding box center [66, 195] width 59 height 20
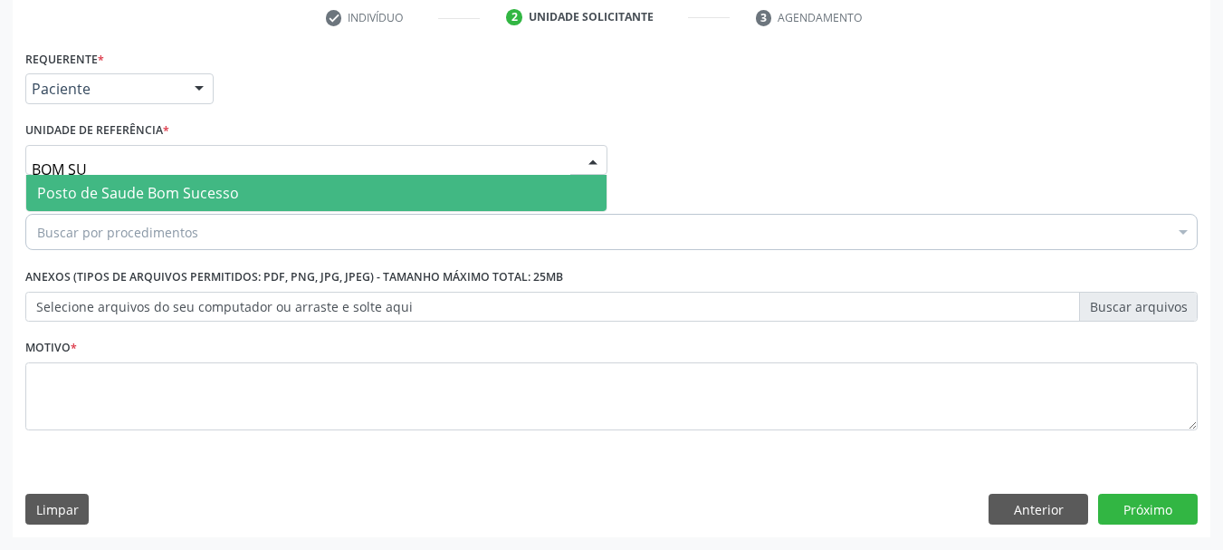
type input "BOM SUC"
click at [212, 196] on span "Posto de Saude Bom Sucesso" at bounding box center [138, 193] width 202 height 20
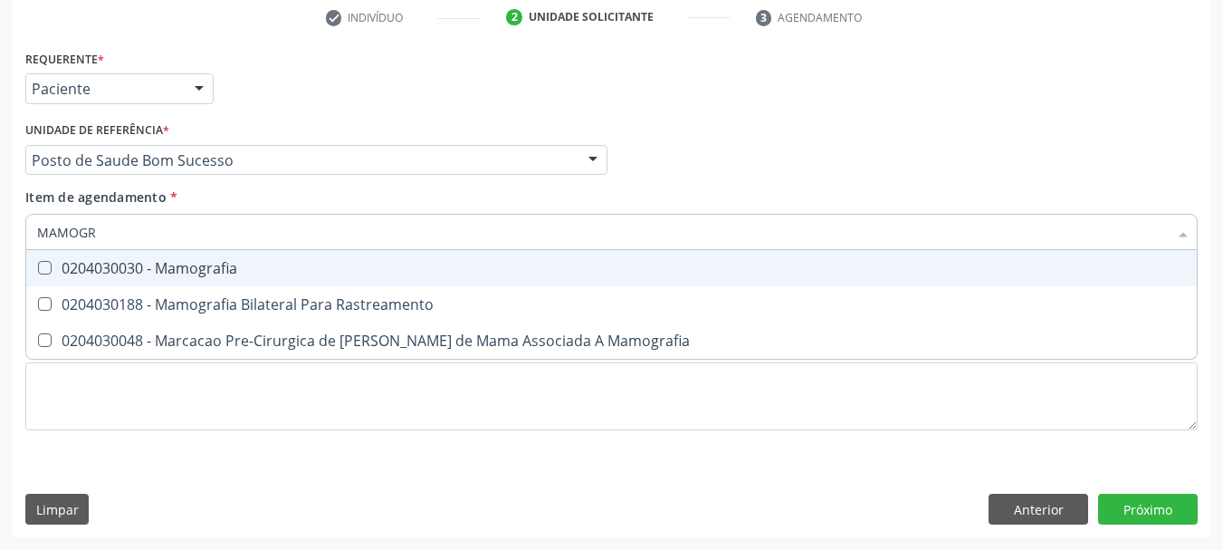
type input "MAMOGRA"
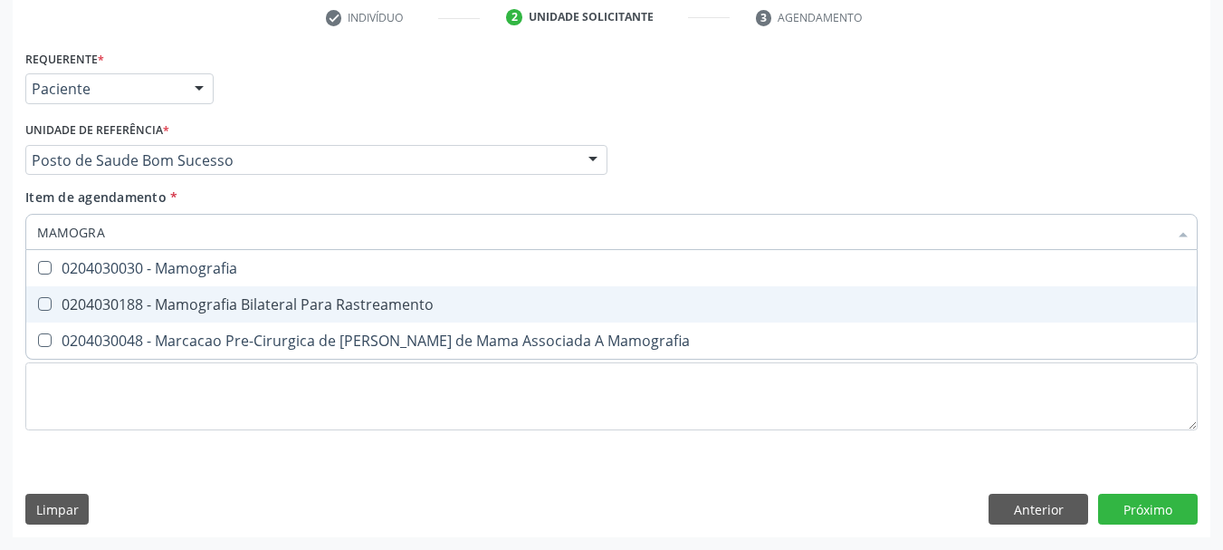
drag, startPoint x: 179, startPoint y: 291, endPoint x: 177, endPoint y: 320, distance: 29.9
click at [179, 294] on span "0204030188 - Mamografia Bilateral Para Rastreamento" at bounding box center [611, 304] width 1171 height 36
checkbox Rastreamento "true"
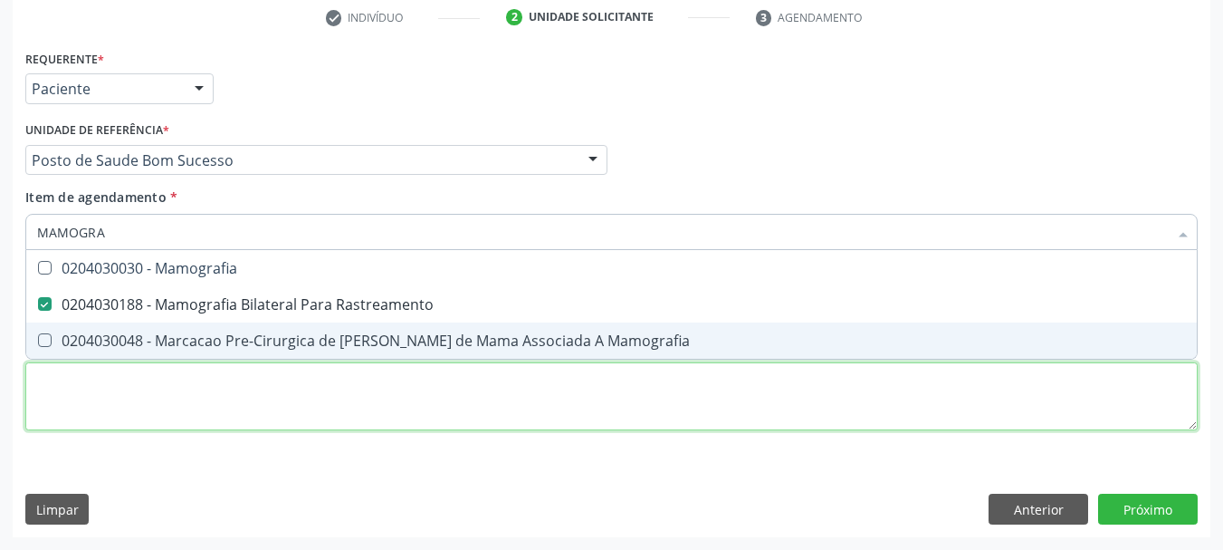
click at [164, 406] on div "Requerente * Paciente Médico(a) Enfermeiro(a) Paciente Nenhum resultado encontr…" at bounding box center [611, 250] width 1172 height 410
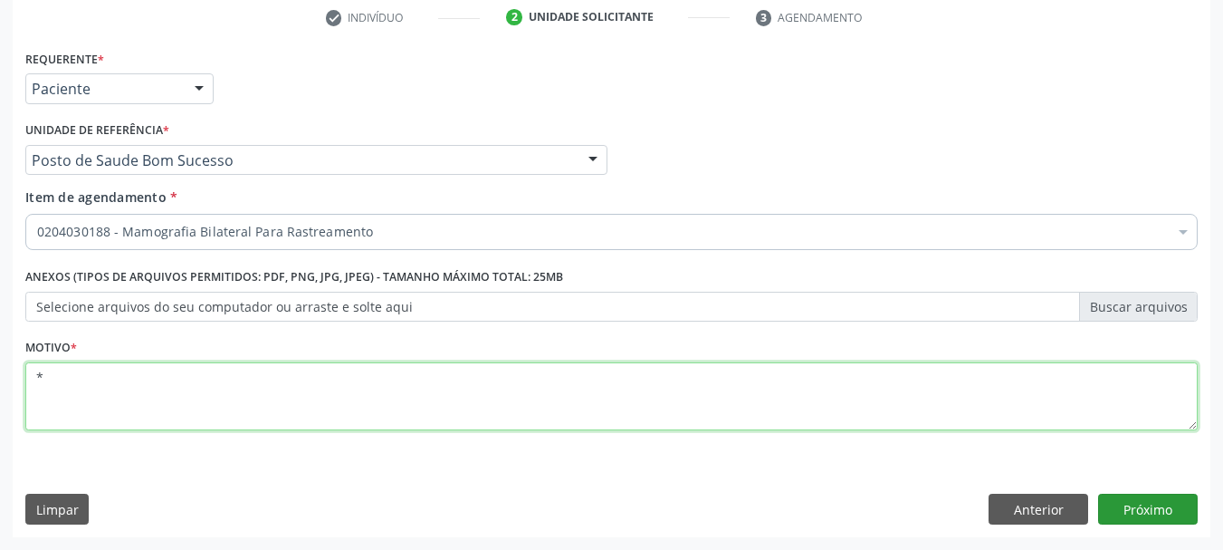
type textarea "*"
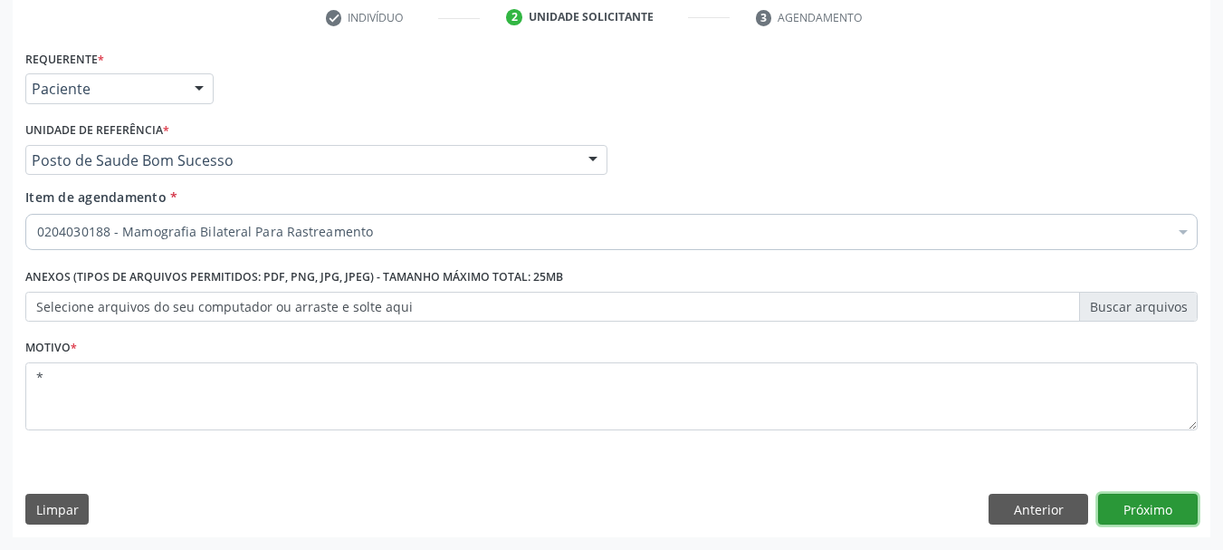
click at [1138, 510] on button "Próximo" at bounding box center [1148, 508] width 100 height 31
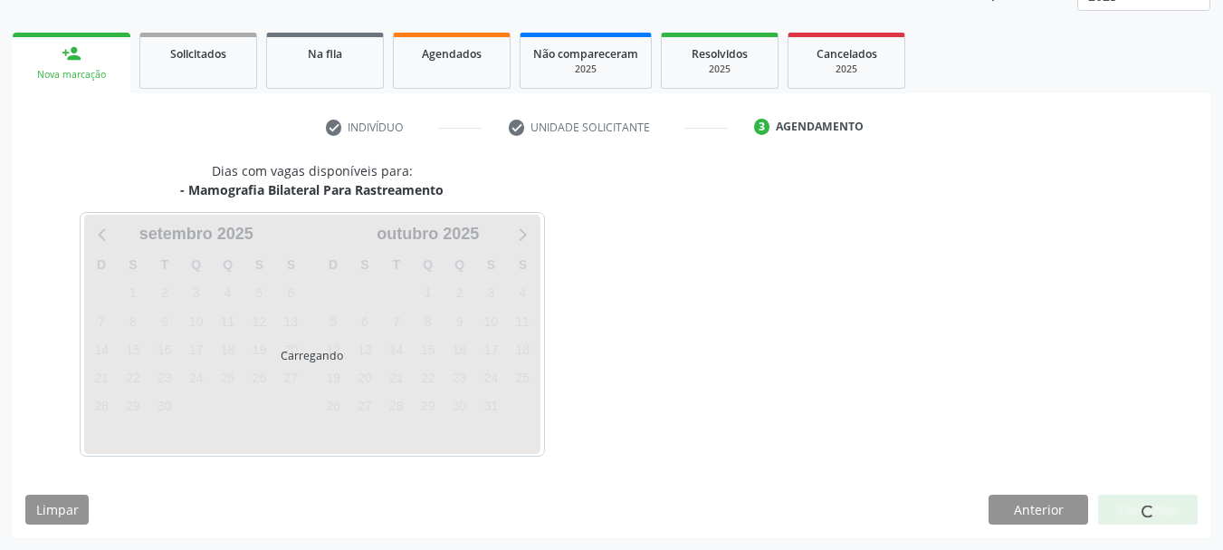
scroll to position [238, 0]
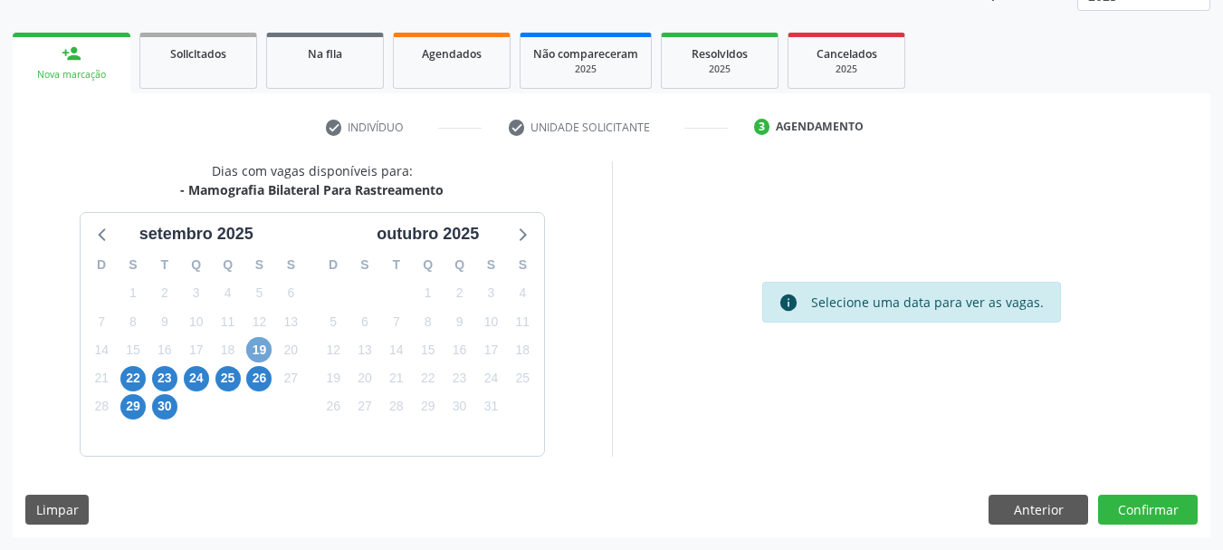
click at [257, 349] on span "19" at bounding box center [258, 349] width 25 height 25
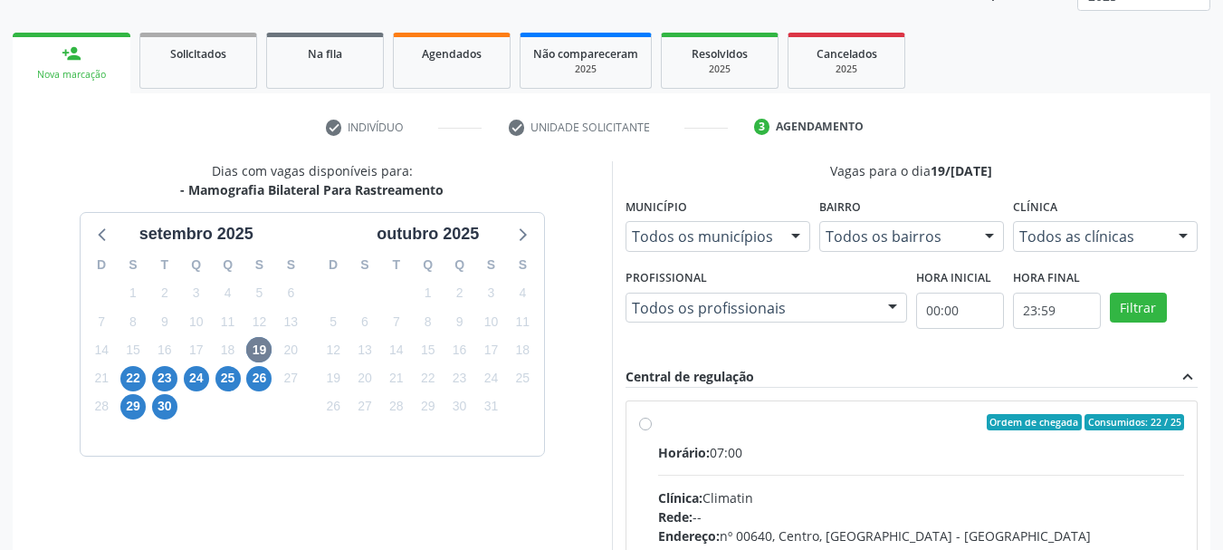
click at [836, 430] on label "Ordem de chegada Consumidos: 22 / 25 Horário: 07:00 Clínica: Climatin Rede: -- …" at bounding box center [921, 553] width 527 height 278
click at [652, 430] on input "Ordem de chegada Consumidos: 22 / 25 Horário: 07:00 Clínica: Climatin Rede: -- …" at bounding box center [645, 422] width 13 height 16
radio input "true"
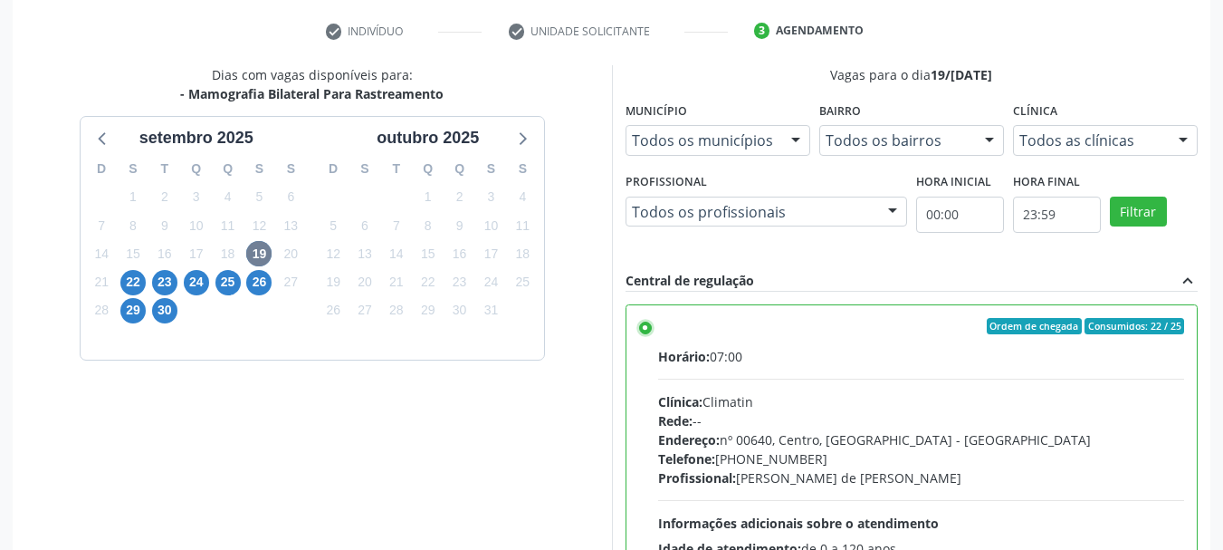
scroll to position [532, 0]
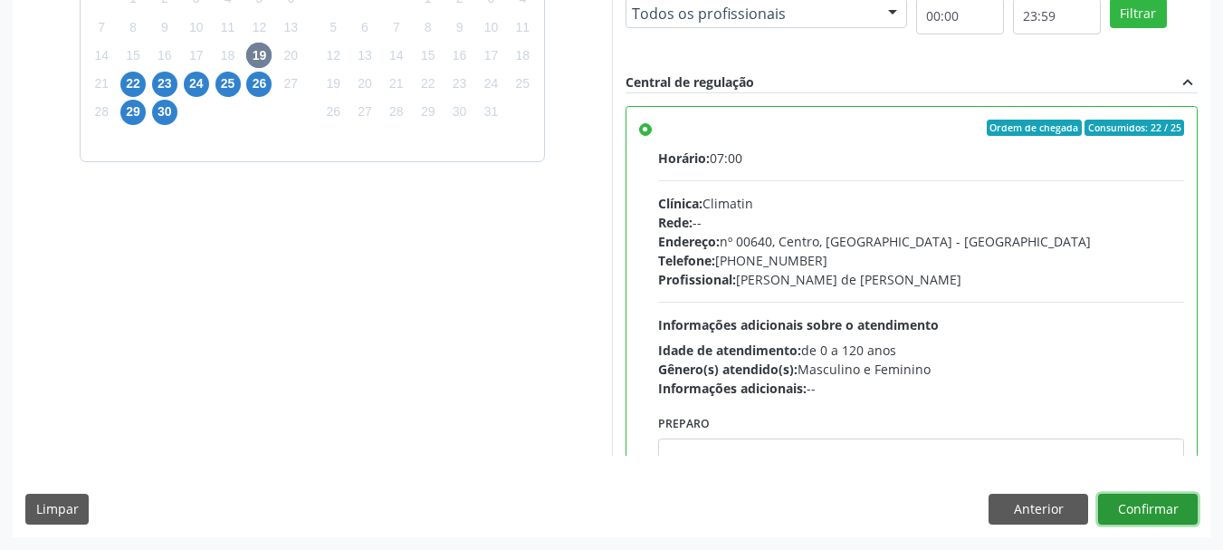
click at [1147, 518] on button "Confirmar" at bounding box center [1148, 508] width 100 height 31
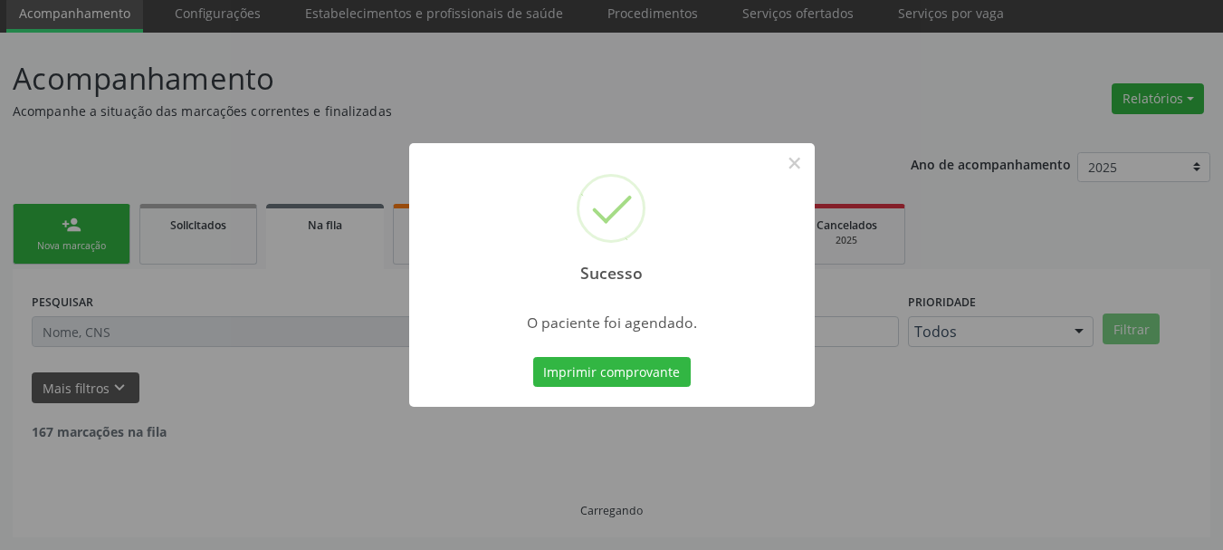
scroll to position [48, 0]
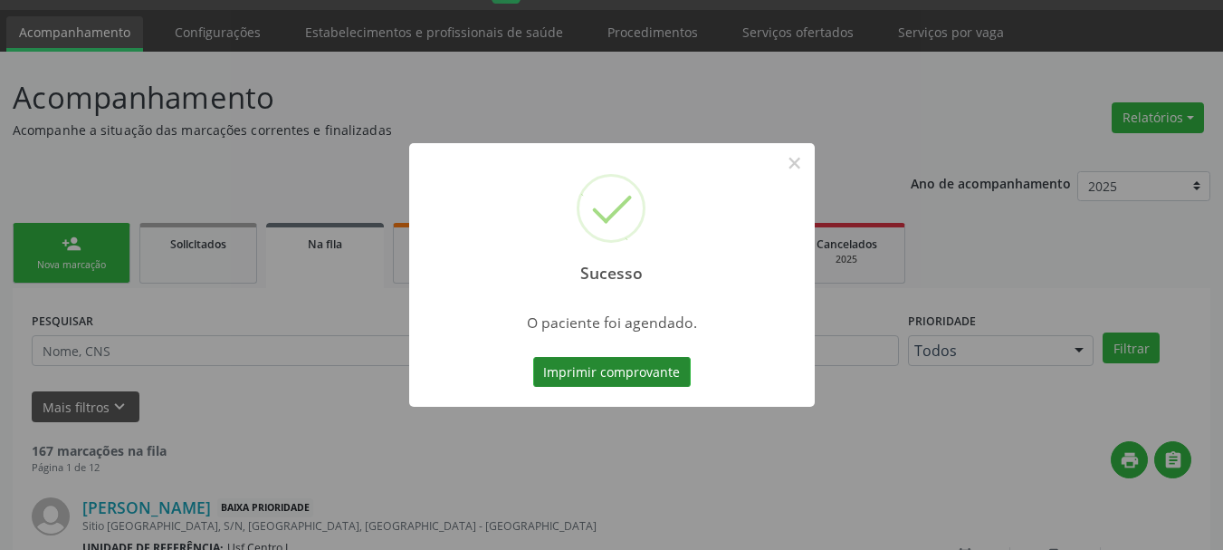
click at [632, 375] on button "Imprimir comprovante" at bounding box center [612, 372] width 158 height 31
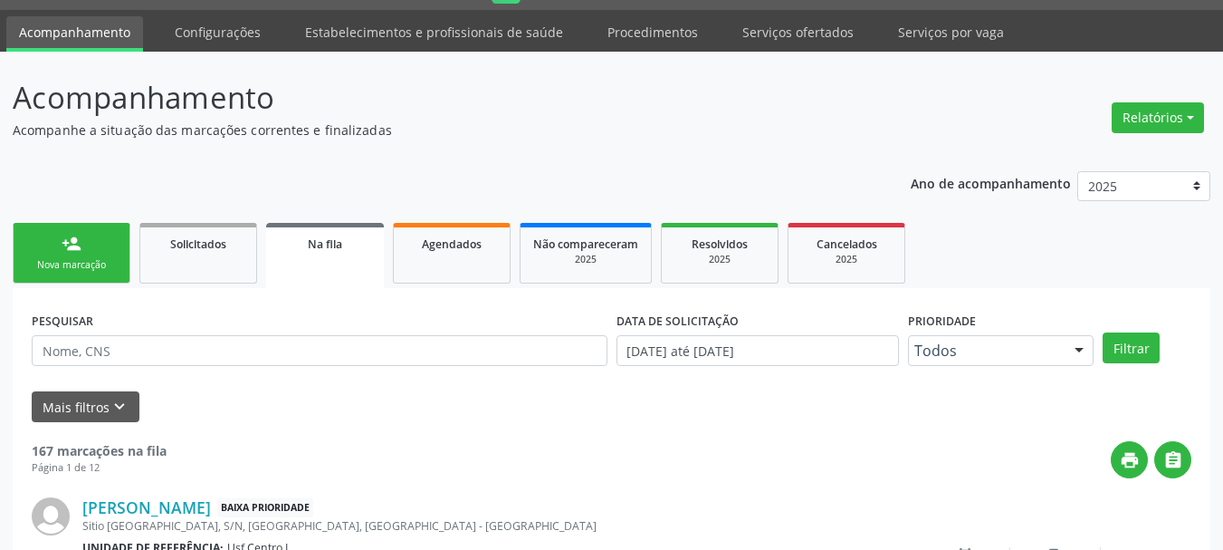
click at [97, 263] on div "Nova marcação" at bounding box center [71, 265] width 91 height 14
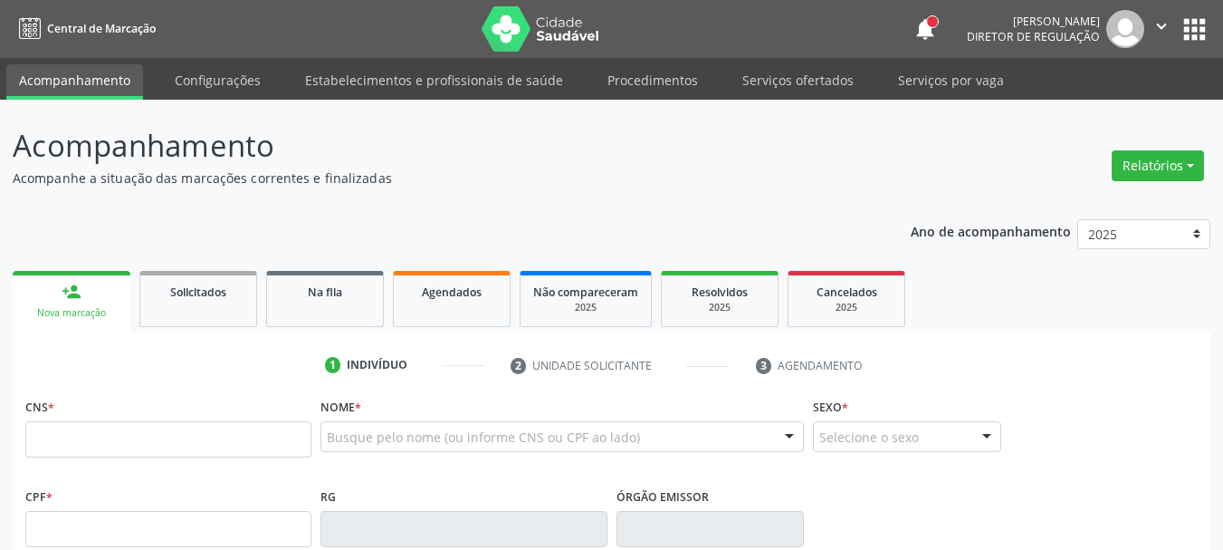
scroll to position [48, 0]
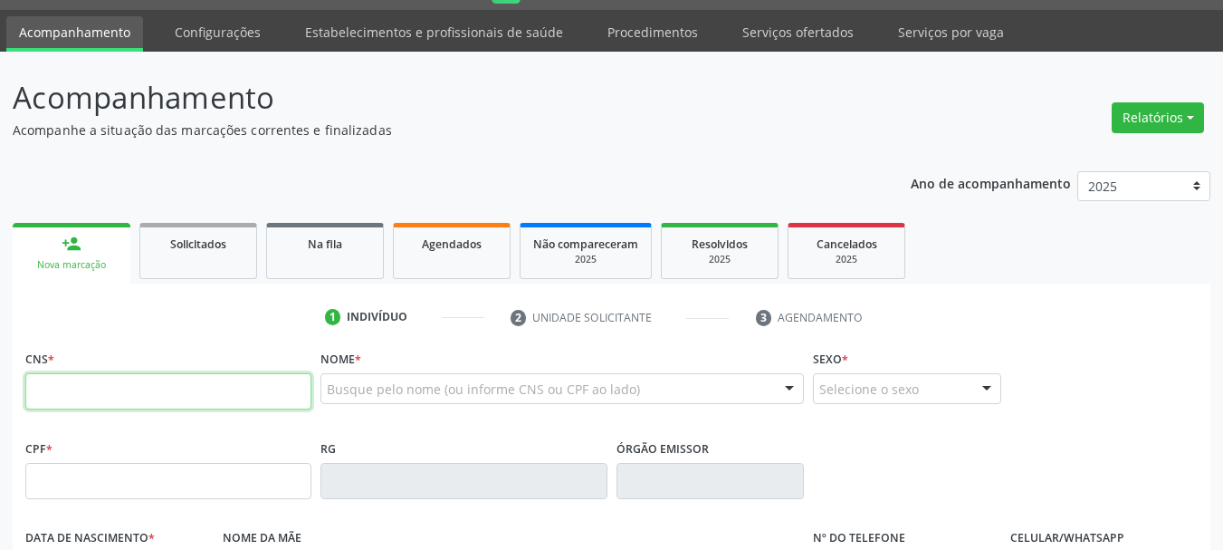
drag, startPoint x: 98, startPoint y: 381, endPoint x: 430, endPoint y: 382, distance: 332.3
click at [98, 381] on input "text" at bounding box center [168, 391] width 286 height 36
type input "700 1099 7140 2916"
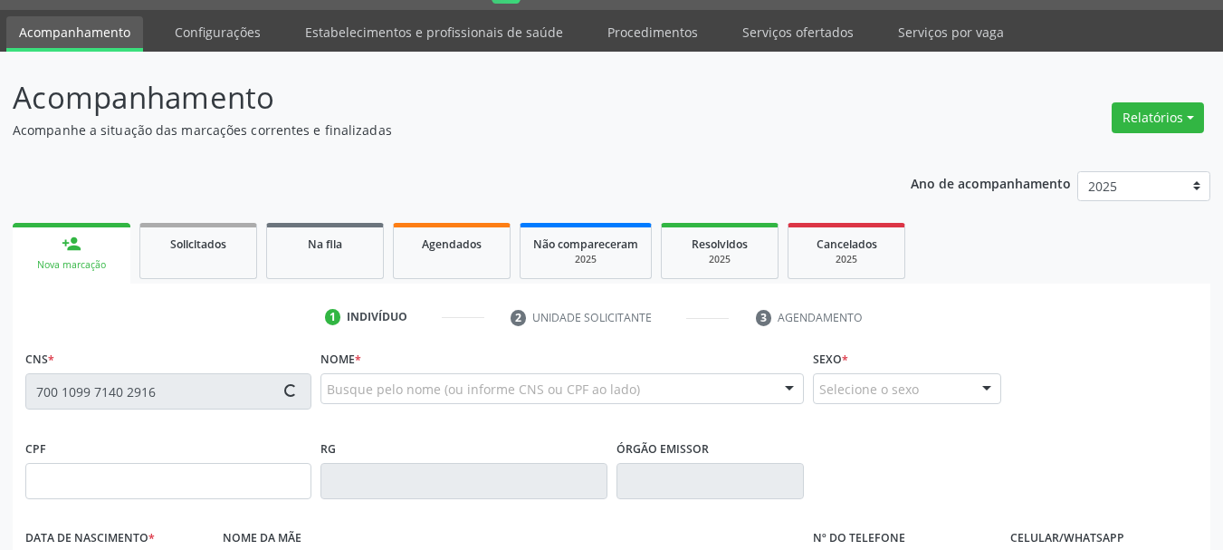
type input "041.826.784-78"
type input "2[DATE]"
type input "Minelvina [PERSON_NAME]"
type input "[PHONE_NUMBER]"
type input "S/N"
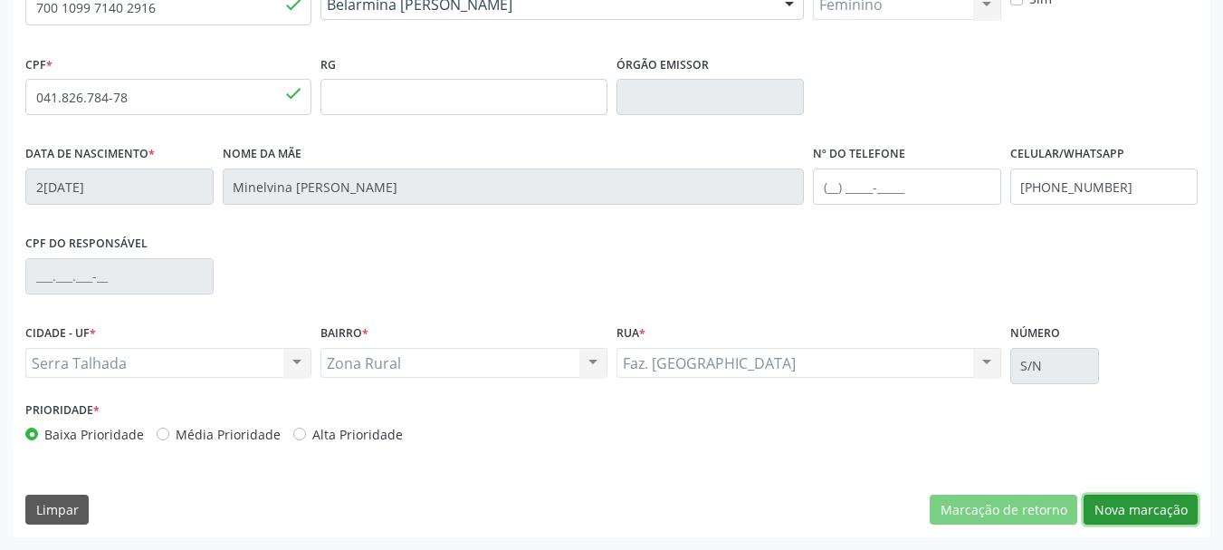
click at [1174, 521] on button "Nova marcação" at bounding box center [1141, 509] width 114 height 31
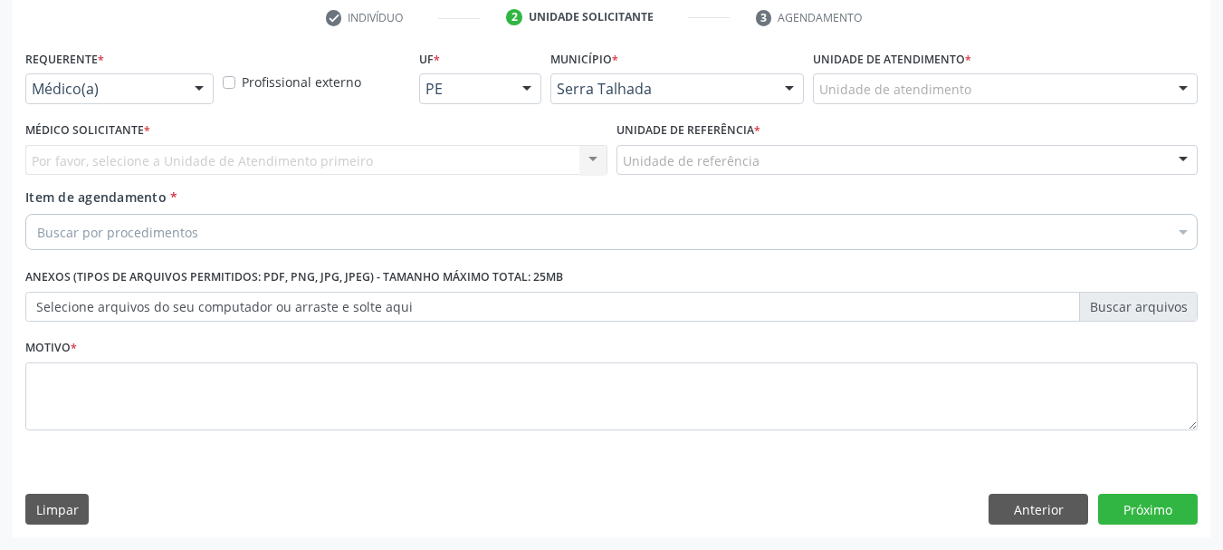
scroll to position [348, 0]
drag, startPoint x: 150, startPoint y: 82, endPoint x: 132, endPoint y: 167, distance: 86.1
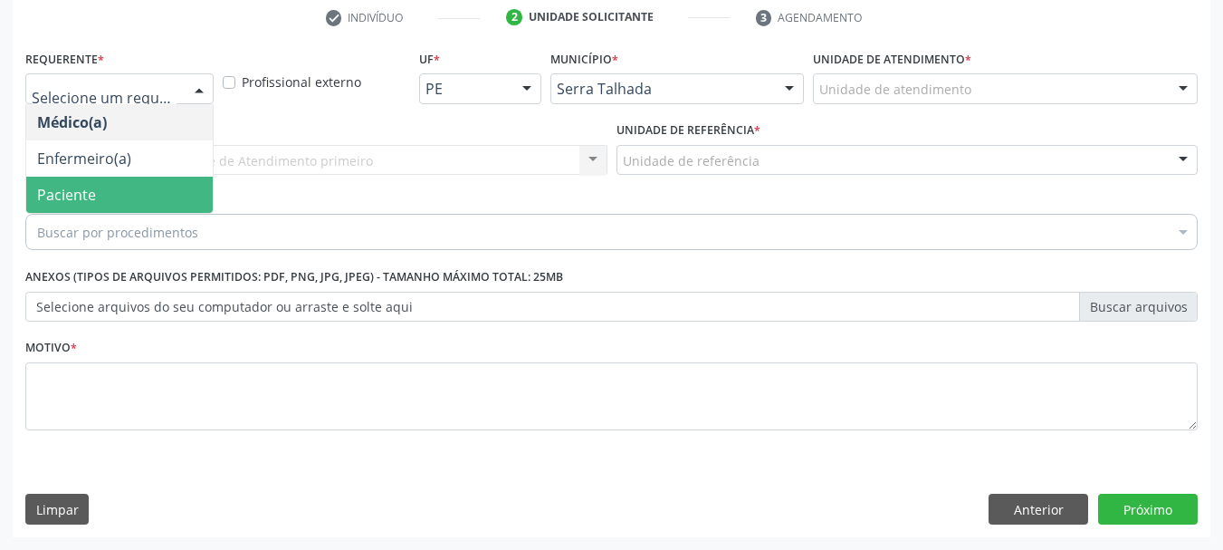
drag, startPoint x: 120, startPoint y: 203, endPoint x: 169, endPoint y: 160, distance: 64.8
click at [128, 195] on span "Paciente" at bounding box center [119, 195] width 187 height 36
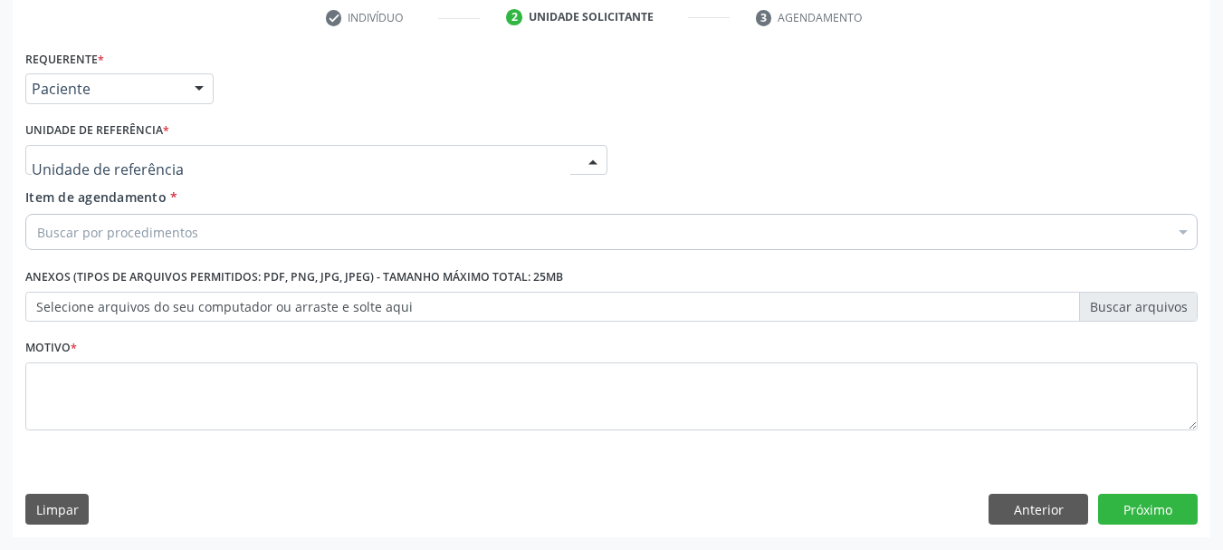
click at [169, 160] on div at bounding box center [316, 160] width 582 height 31
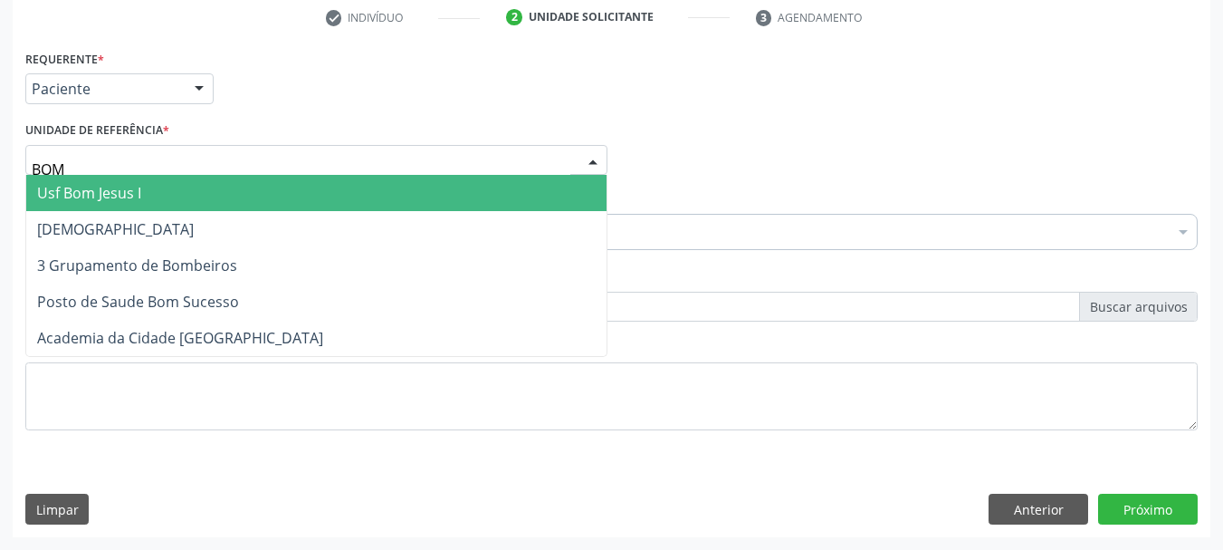
type input "BOM S"
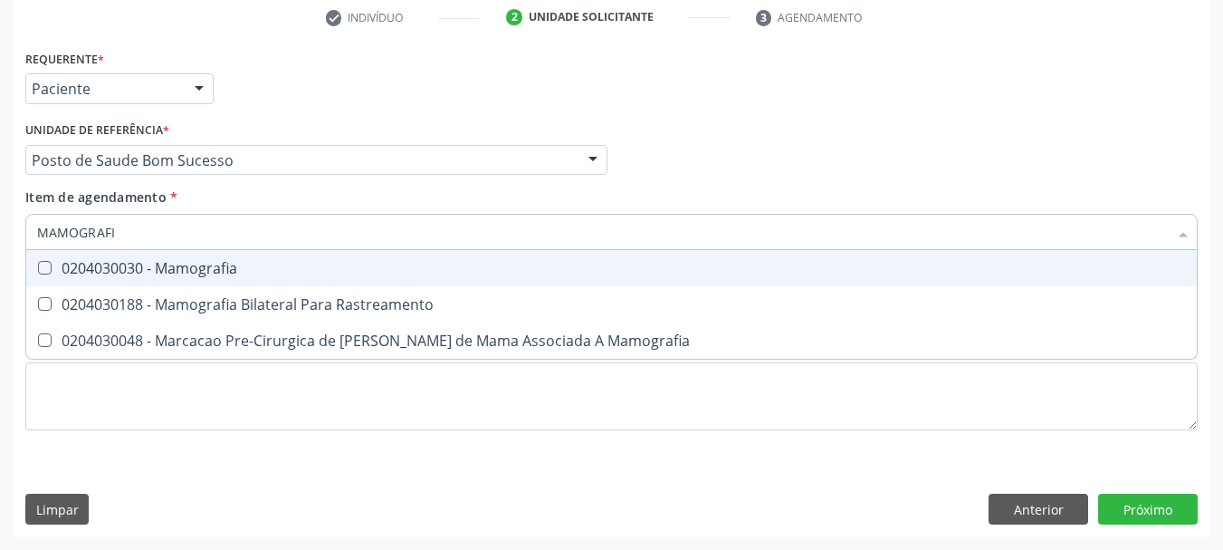
type input "MAMOGRAFIA"
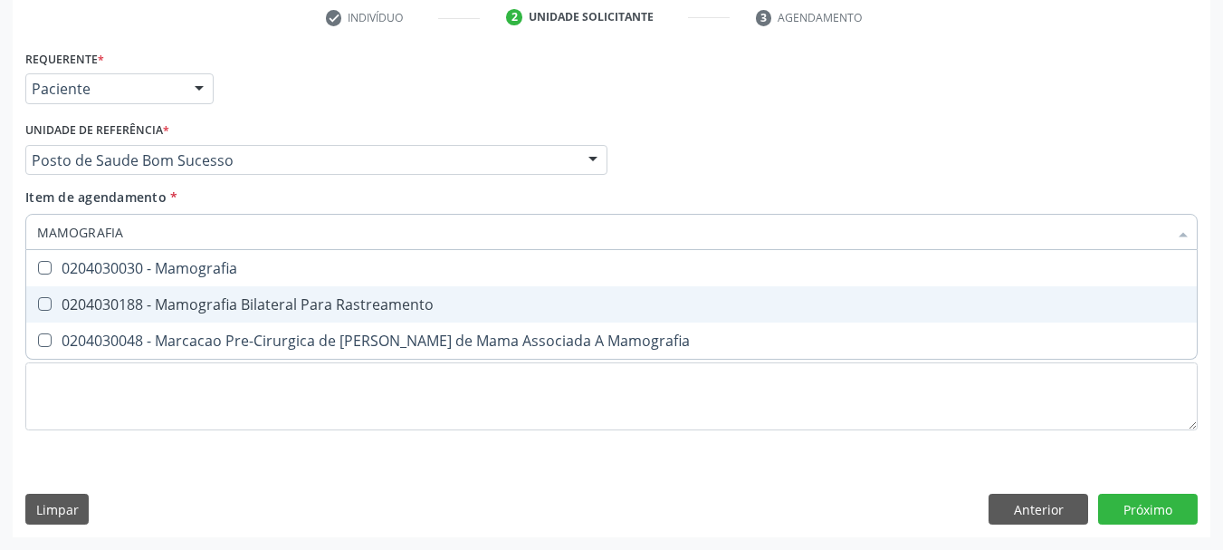
click at [187, 301] on div "0204030188 - Mamografia Bilateral Para Rastreamento" at bounding box center [611, 304] width 1149 height 14
checkbox Rastreamento "true"
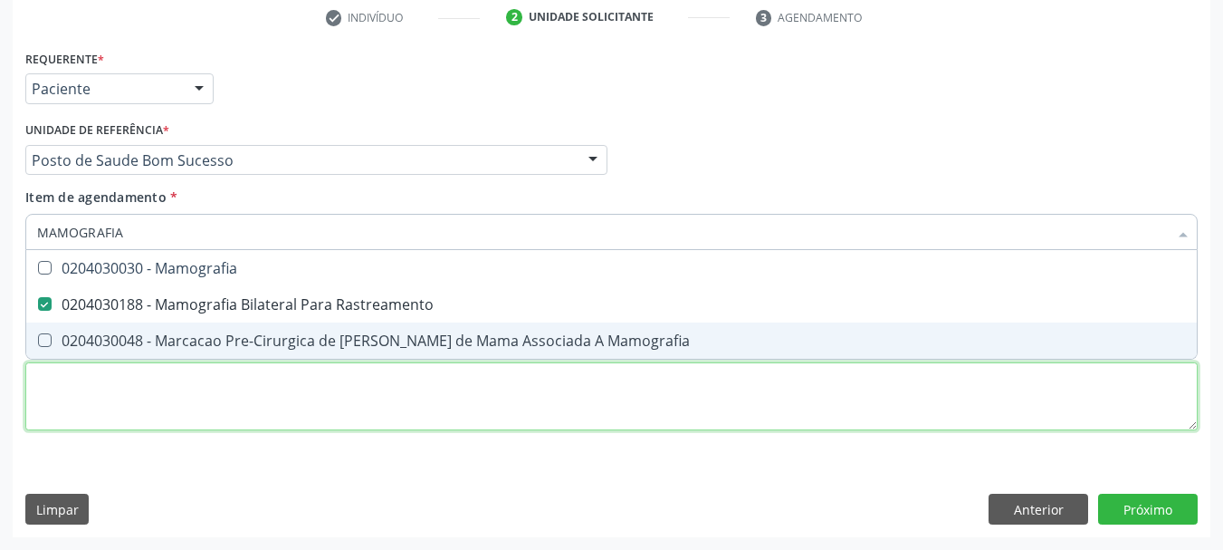
click at [148, 411] on div "Requerente * Paciente Médico(a) Enfermeiro(a) Paciente Nenhum resultado encontr…" at bounding box center [611, 250] width 1172 height 410
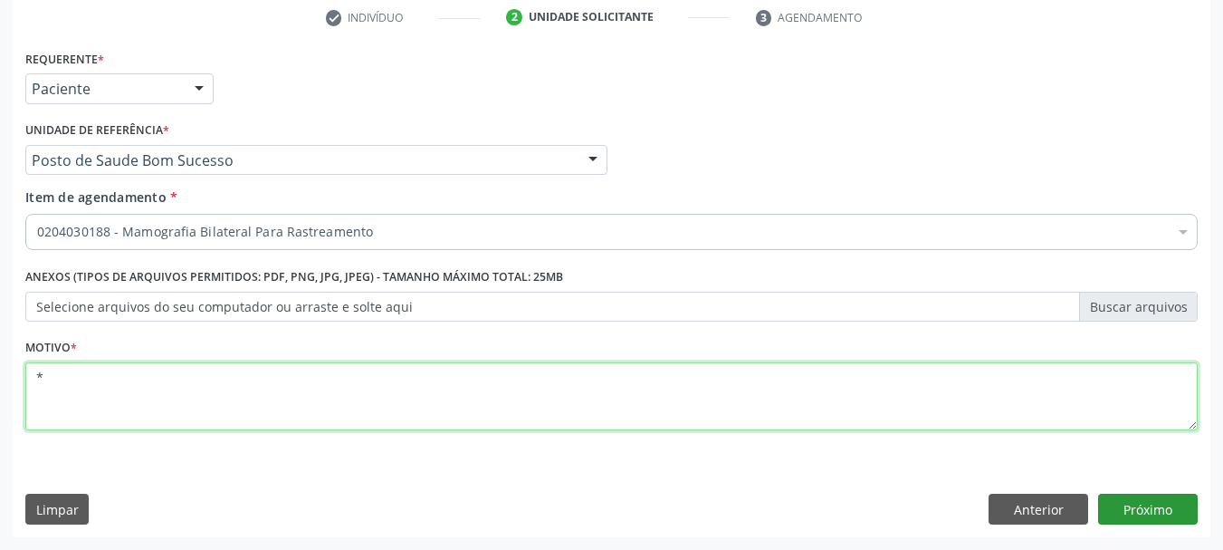
type textarea "*"
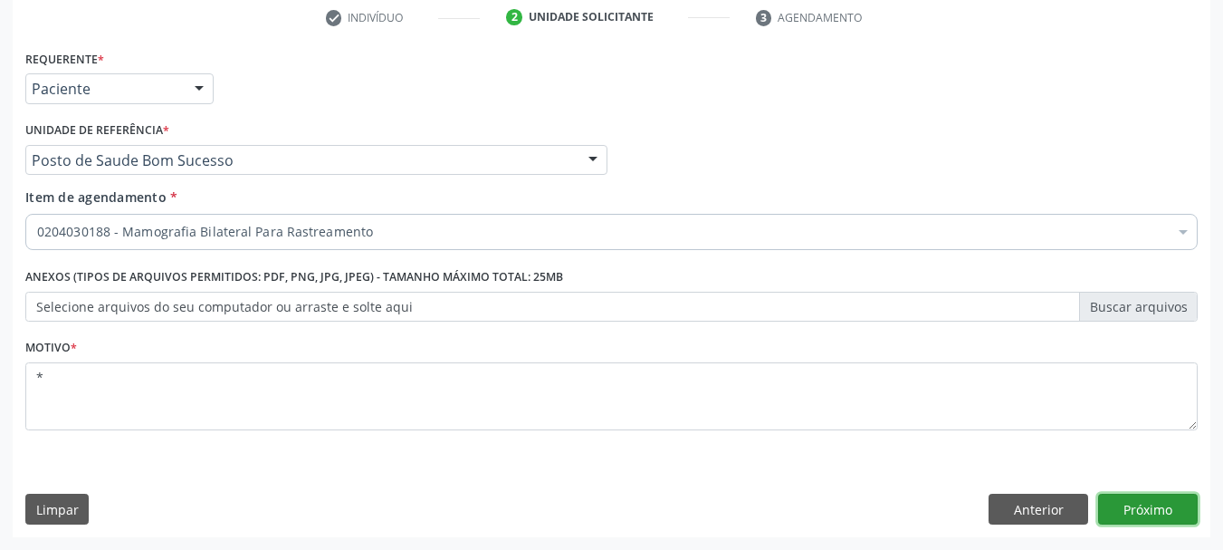
click at [1161, 504] on button "Próximo" at bounding box center [1148, 508] width 100 height 31
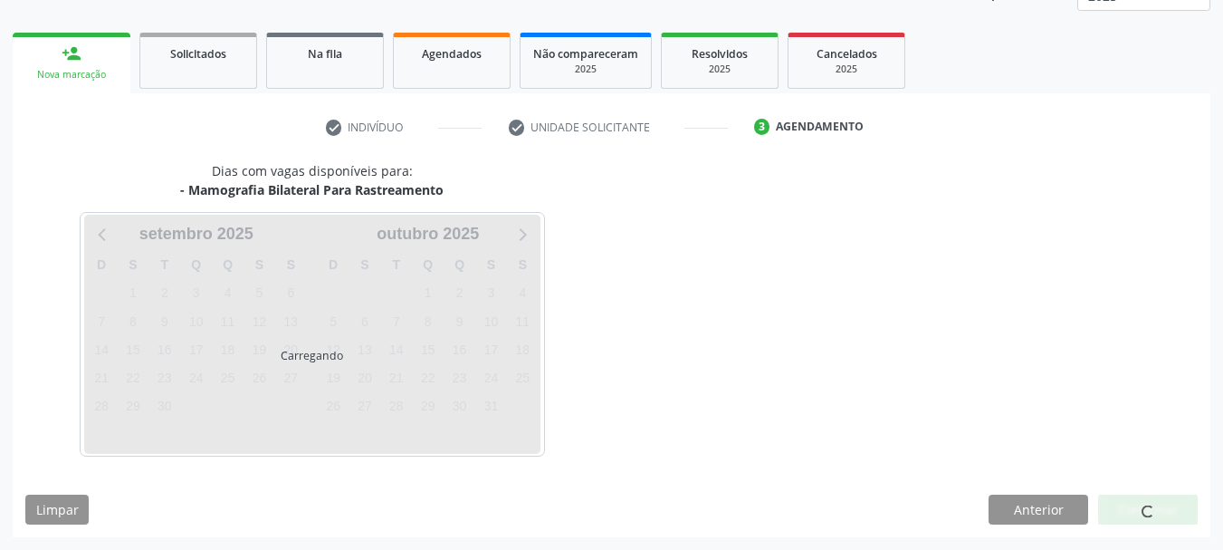
scroll to position [238, 0]
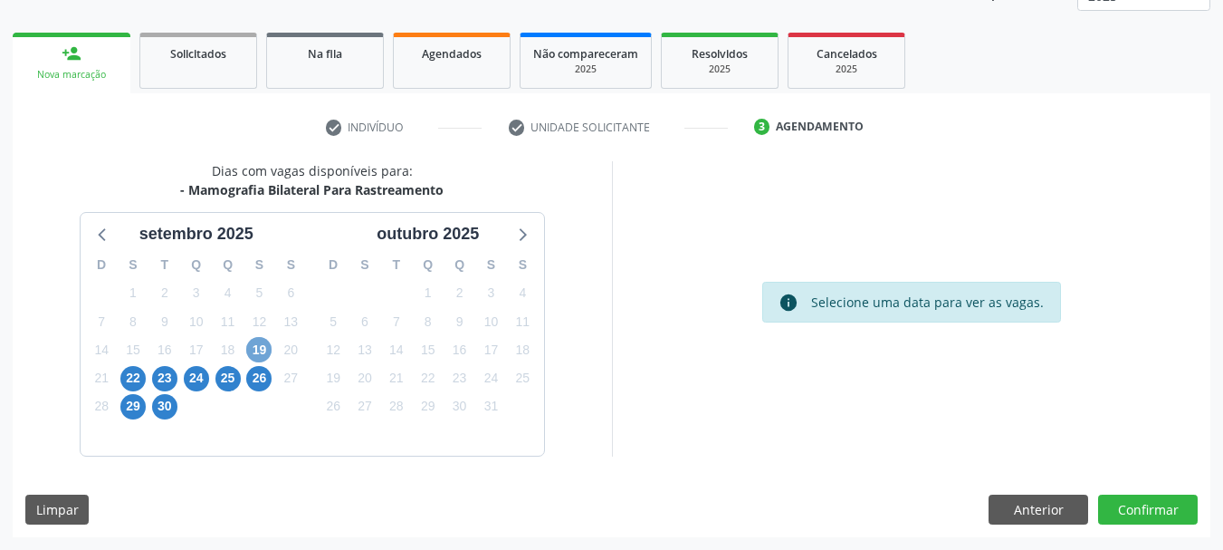
click at [267, 343] on span "19" at bounding box center [258, 349] width 25 height 25
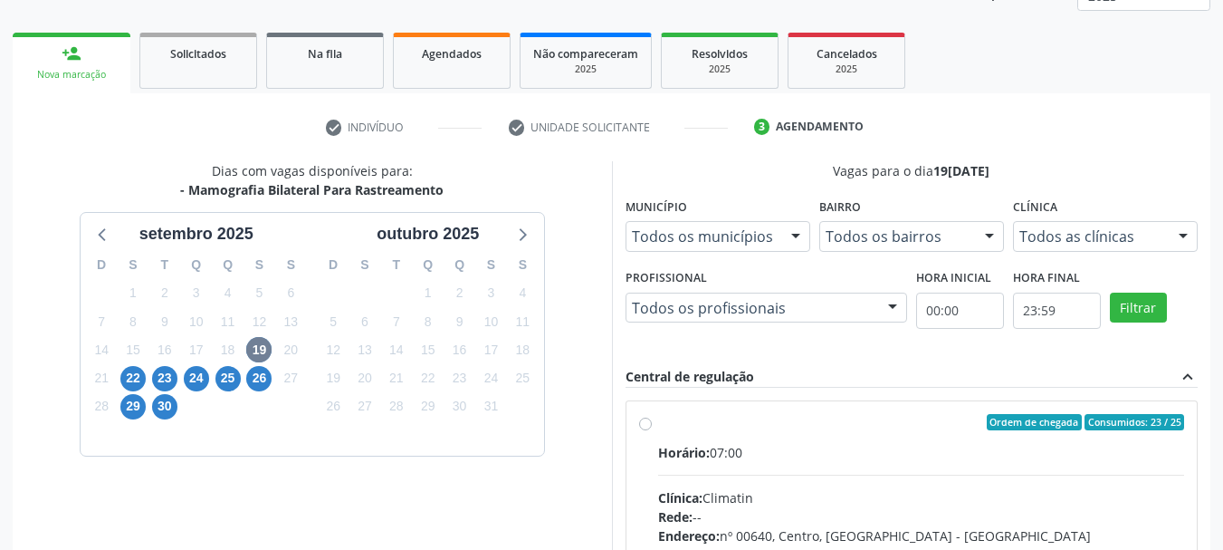
drag, startPoint x: 826, startPoint y: 425, endPoint x: 907, endPoint y: 211, distance: 228.7
click at [828, 414] on div "Ordem de chegada Consumidos: 23 / 25" at bounding box center [921, 422] width 527 height 16
click at [652, 414] on input "Ordem de chegada Consumidos: 23 / 25 Horário: 07:00 Clínica: Climatin Rede: -- …" at bounding box center [645, 422] width 13 height 16
radio input "true"
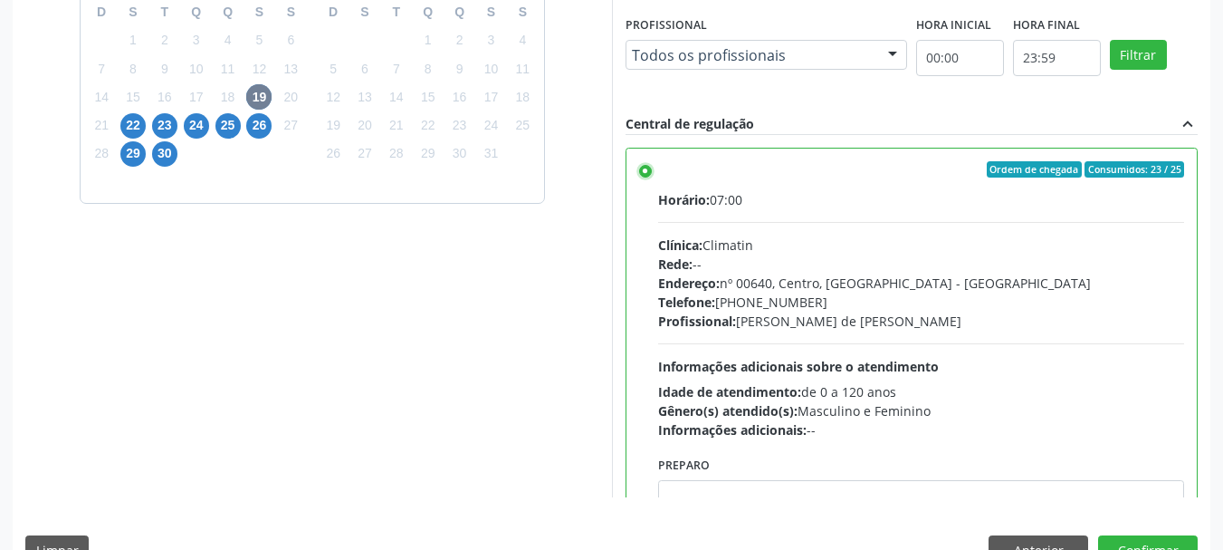
scroll to position [532, 0]
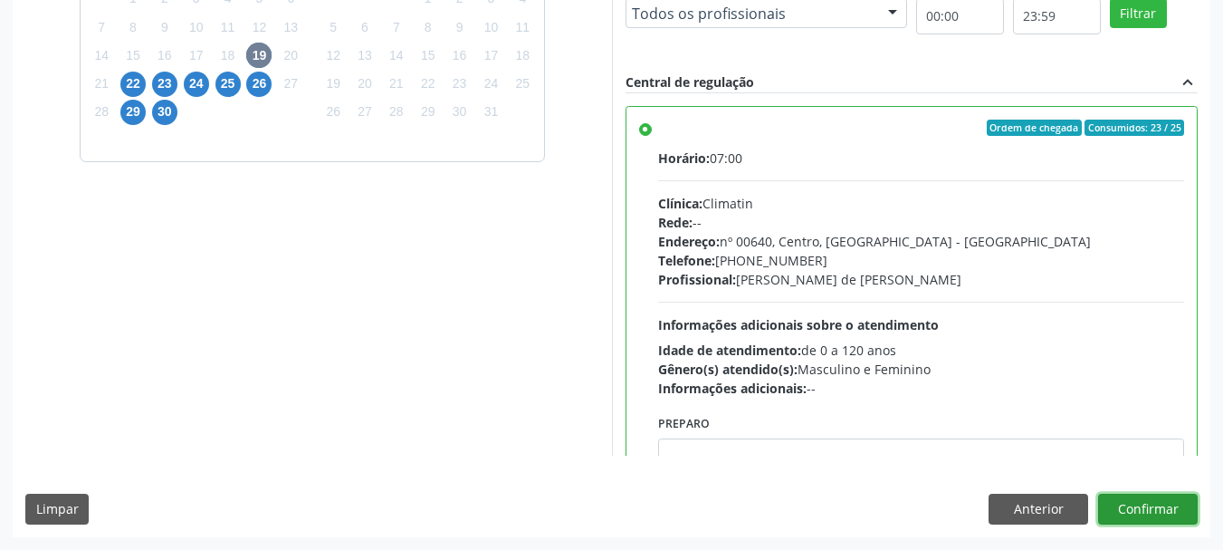
click at [1148, 499] on button "Confirmar" at bounding box center [1148, 508] width 100 height 31
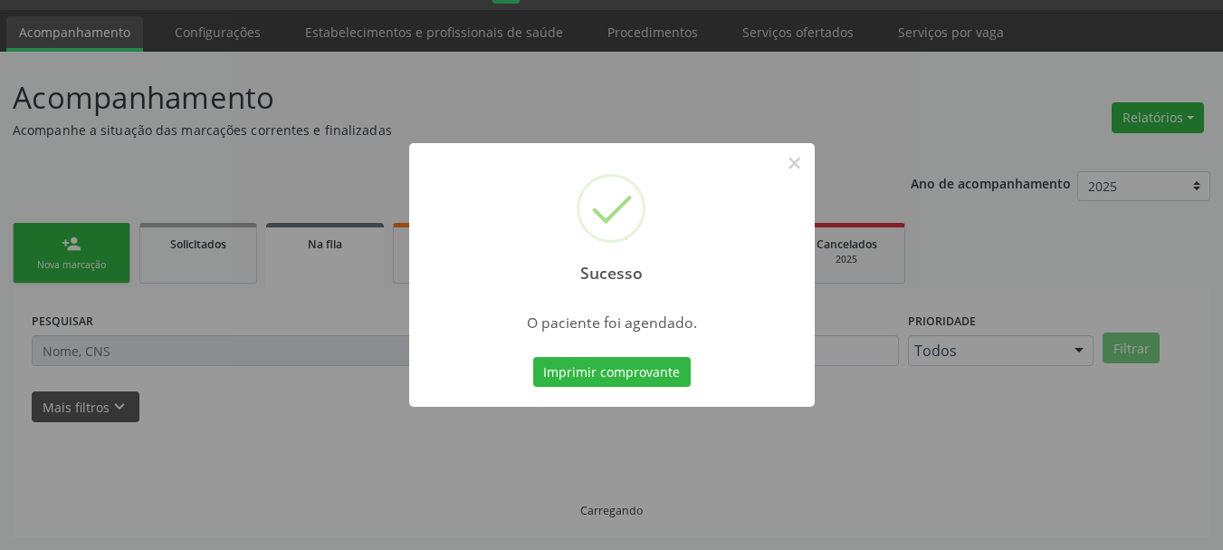
scroll to position [48, 0]
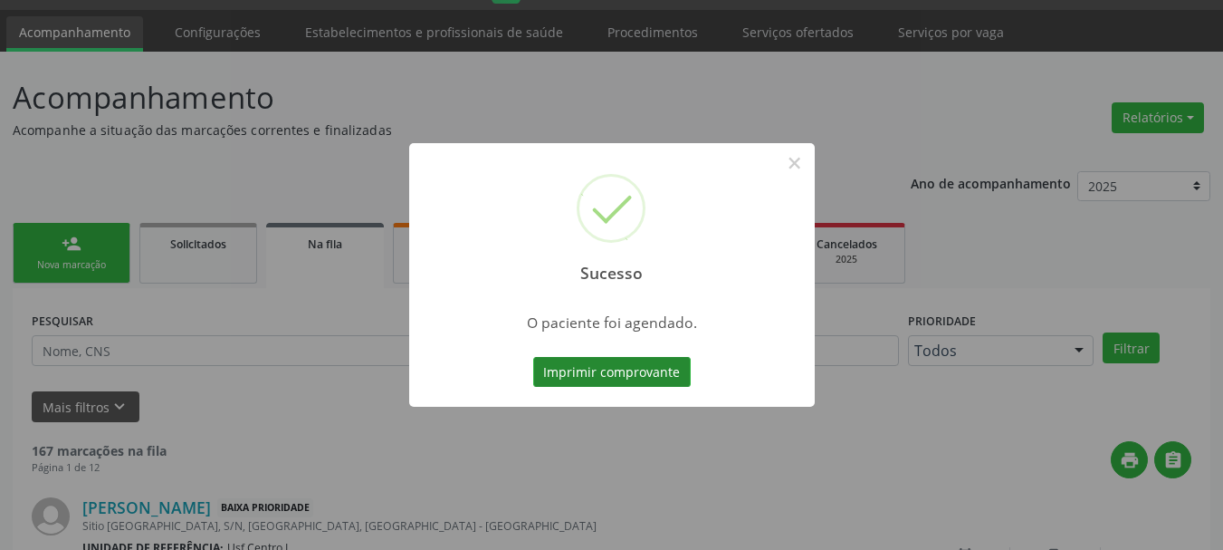
click at [621, 383] on button "Imprimir comprovante" at bounding box center [612, 372] width 158 height 31
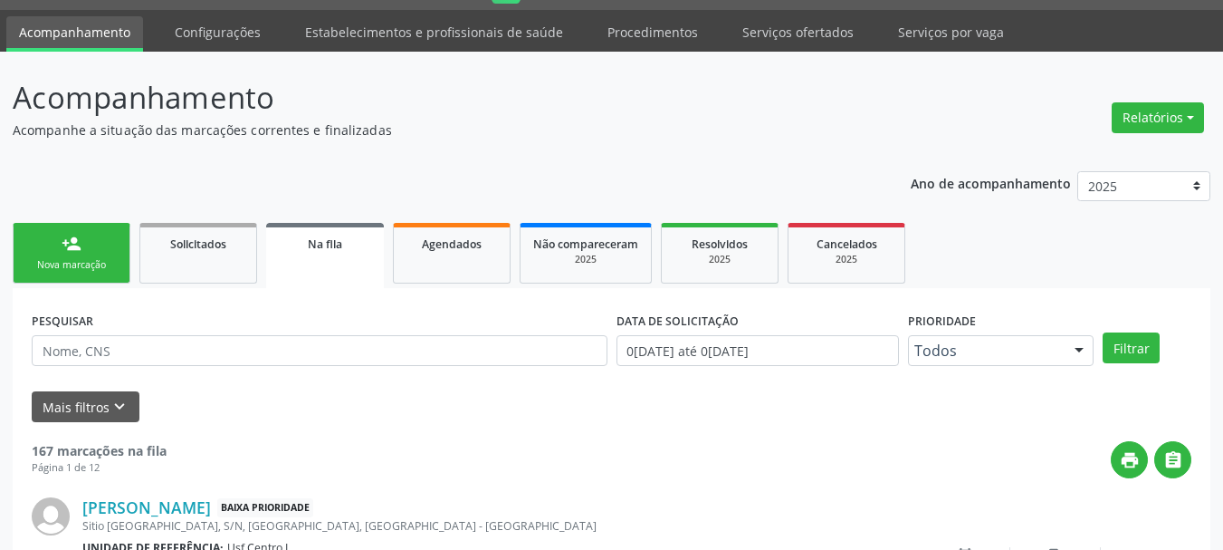
click at [105, 256] on div "Sucesso × O paciente foi agendado. Imprimir comprovante Cancel" at bounding box center [611, 275] width 1223 height 550
click at [67, 241] on div "person_add" at bounding box center [72, 244] width 20 height 20
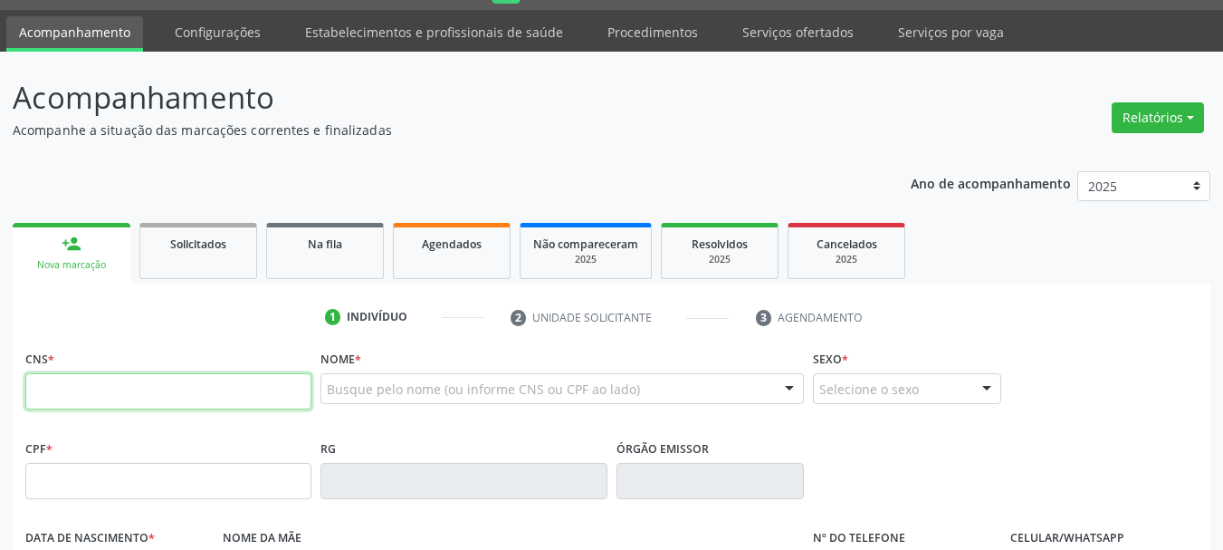
drag, startPoint x: 38, startPoint y: 394, endPoint x: 48, endPoint y: 390, distance: 10.6
click at [39, 394] on input "text" at bounding box center [168, 391] width 286 height 36
click at [88, 477] on input "text" at bounding box center [168, 481] width 286 height 36
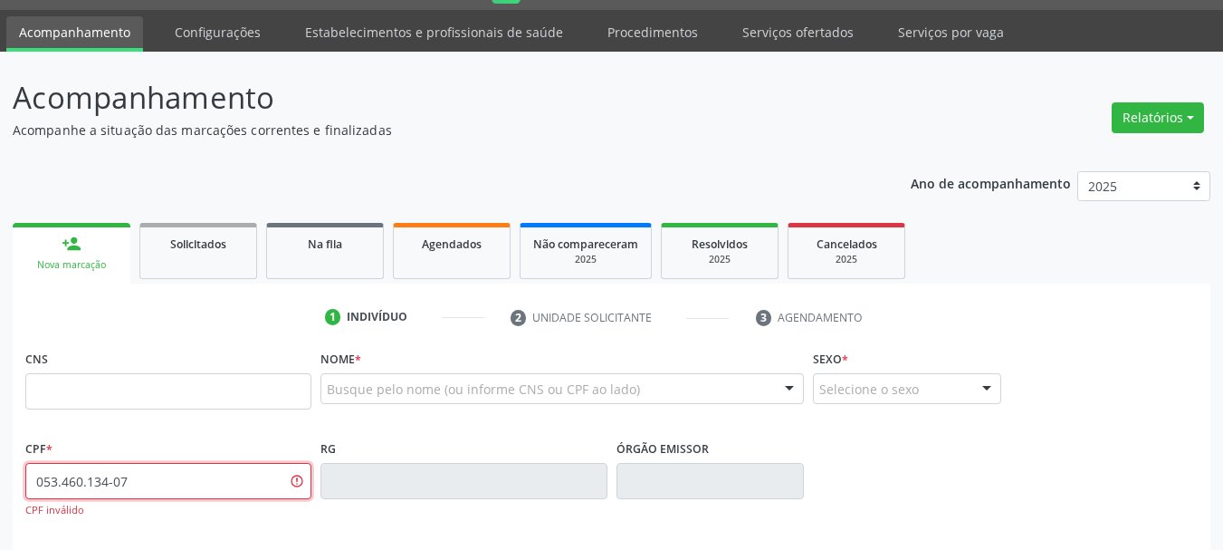
type input "053.460.134-07"
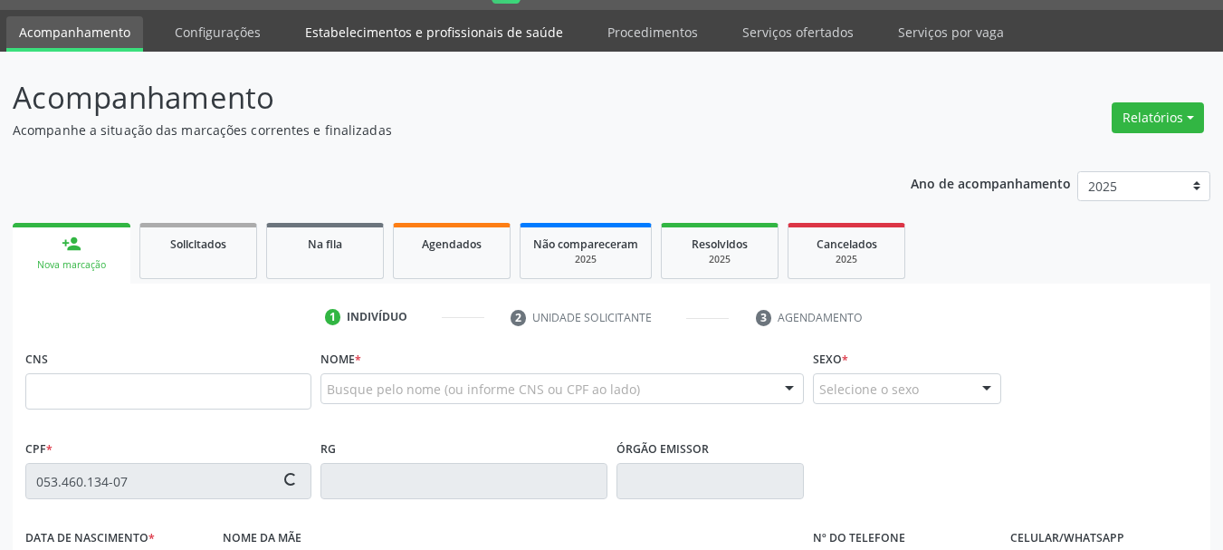
type input "162 5259 9493 0018"
type input "22/03/1984"
type input "Maria Pereira da Silva"
type input "(87) 98831-7227"
type input "S/N"
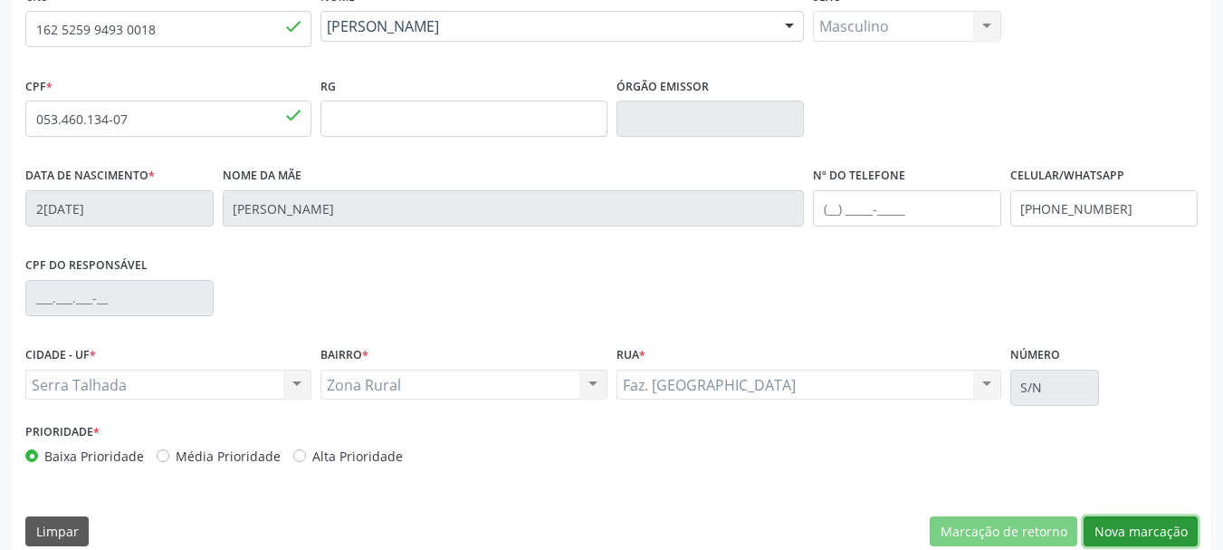
click at [1112, 526] on button "Nova marcação" at bounding box center [1141, 531] width 114 height 31
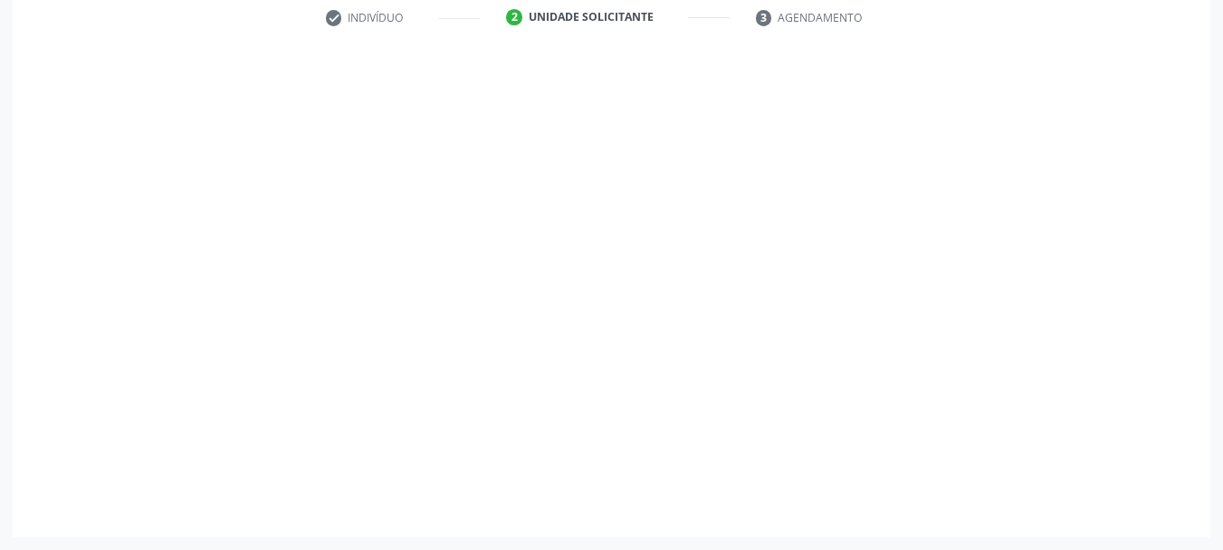
scroll to position [348, 0]
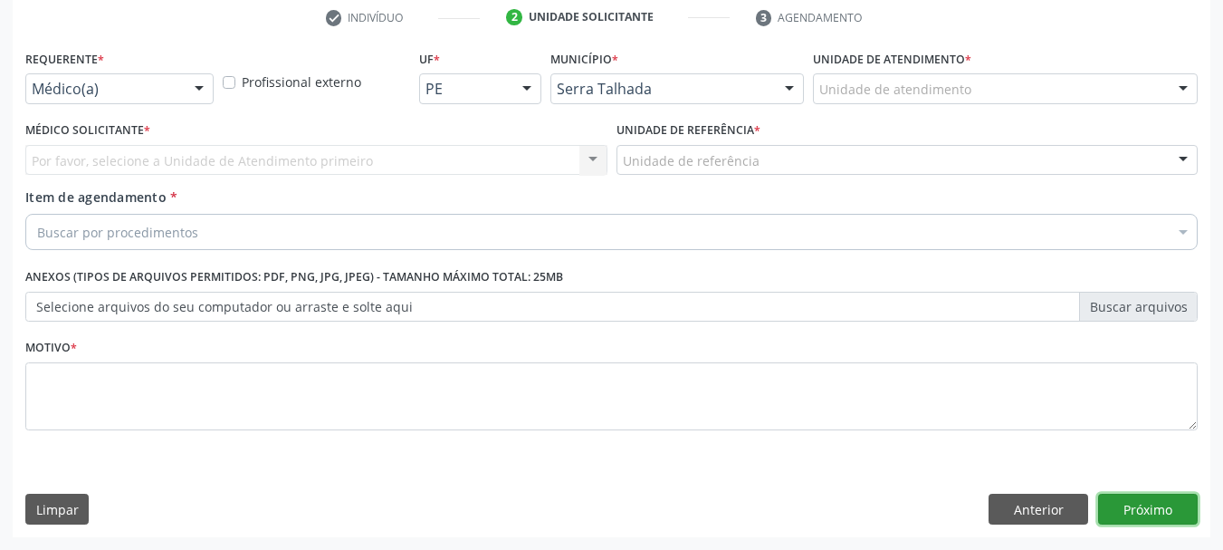
click at [1127, 504] on button "Próximo" at bounding box center [1148, 508] width 100 height 31
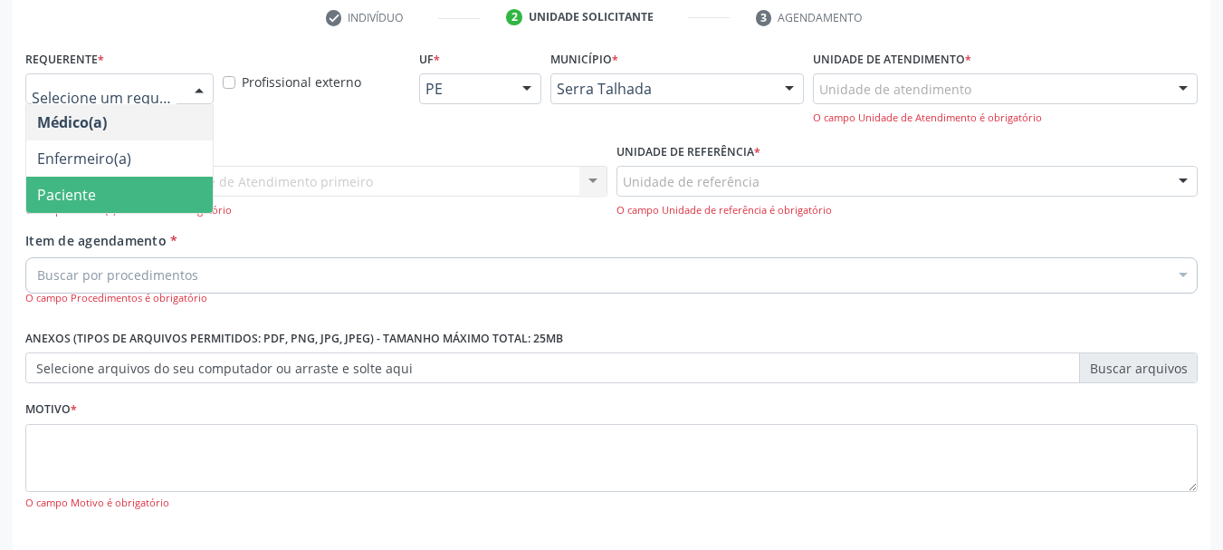
click at [83, 196] on span "Paciente" at bounding box center [66, 195] width 59 height 20
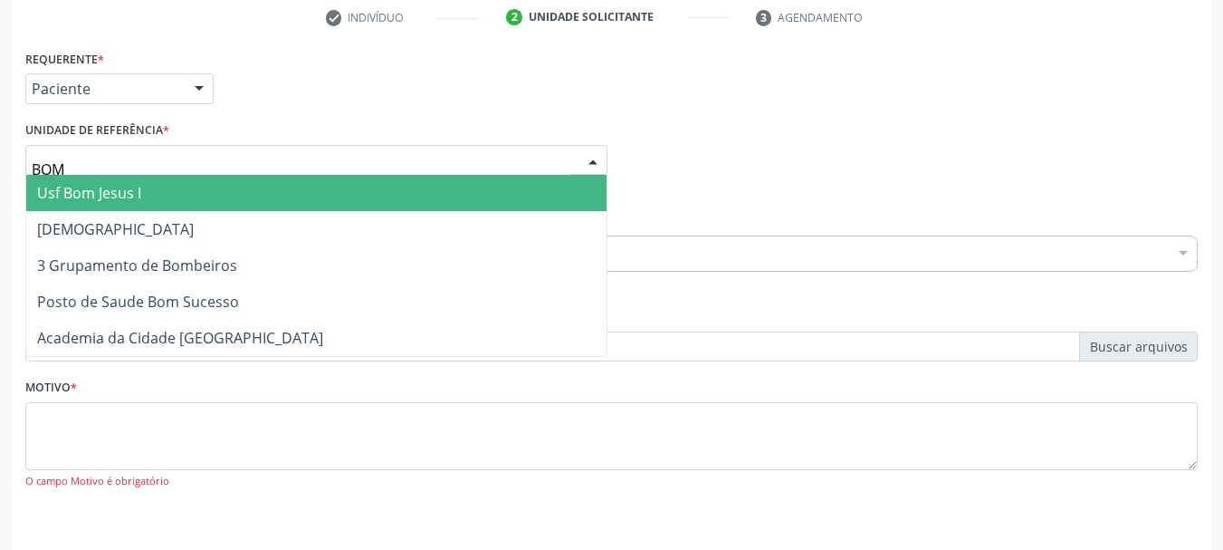
type input "BOM"
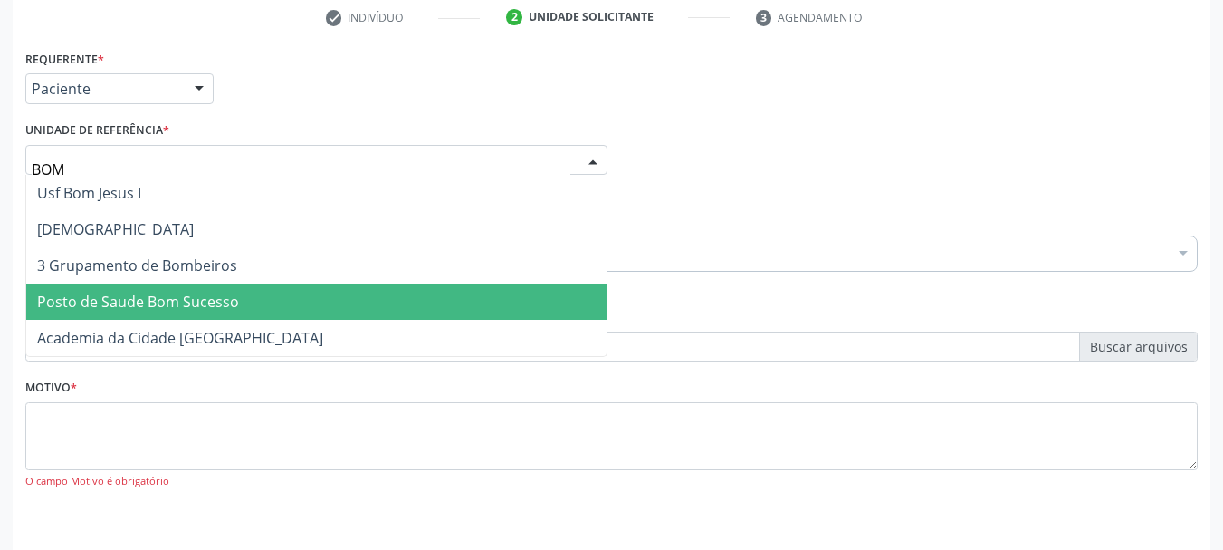
click at [194, 316] on span "Posto de Saude Bom Sucesso" at bounding box center [316, 301] width 580 height 36
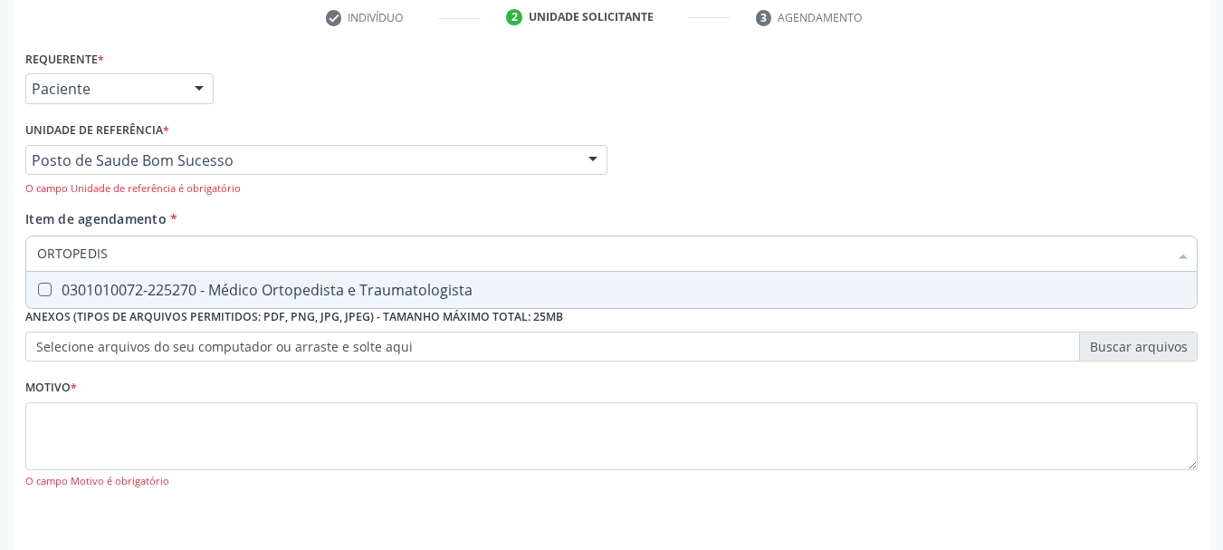
type input "ORTOPEDIS"
click at [271, 311] on div "Requerente * Paciente Médico(a) Enfermeiro(a) Paciente Nenhum resultado encontr…" at bounding box center [611, 279] width 1172 height 468
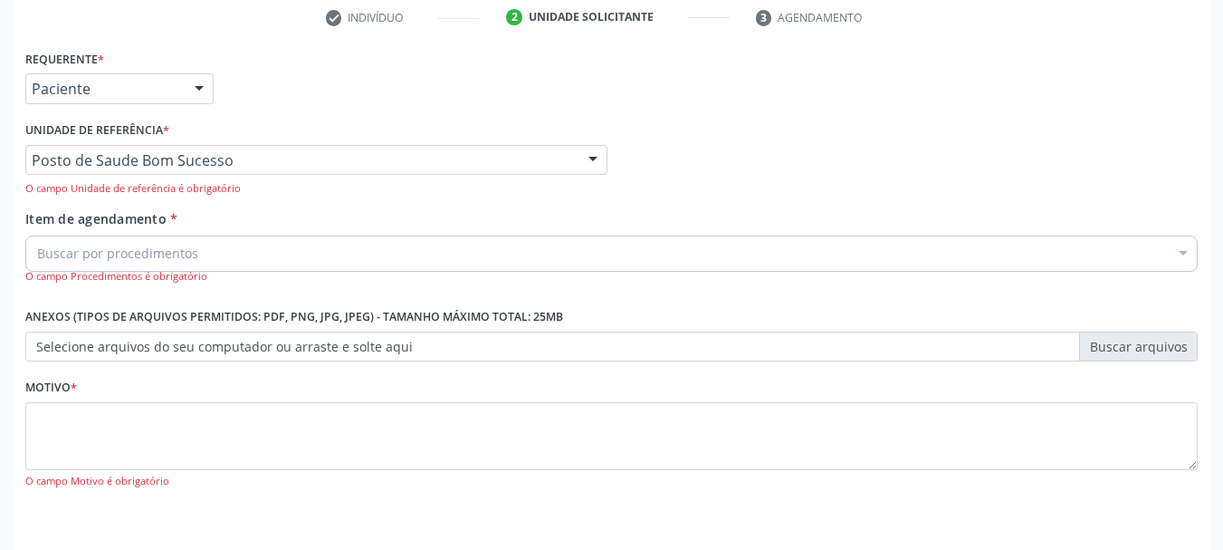
click at [270, 303] on div "Requerente * Paciente Médico(a) Enfermeiro(a) Paciente Nenhum resultado encontr…" at bounding box center [611, 279] width 1172 height 468
click at [203, 246] on div "Buscar por procedimentos" at bounding box center [611, 253] width 1172 height 36
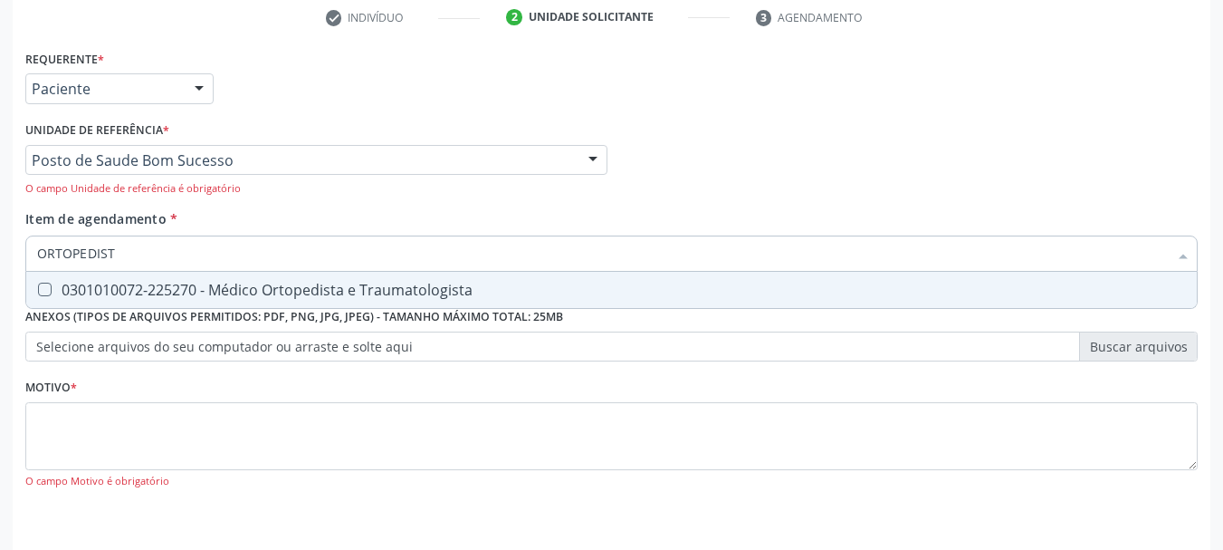
type input "ORTOPEDISTA"
click at [53, 293] on div "0301010072-225270 - Médico Ortopedista e Traumatologista" at bounding box center [611, 289] width 1149 height 14
checkbox Traumatologista "true"
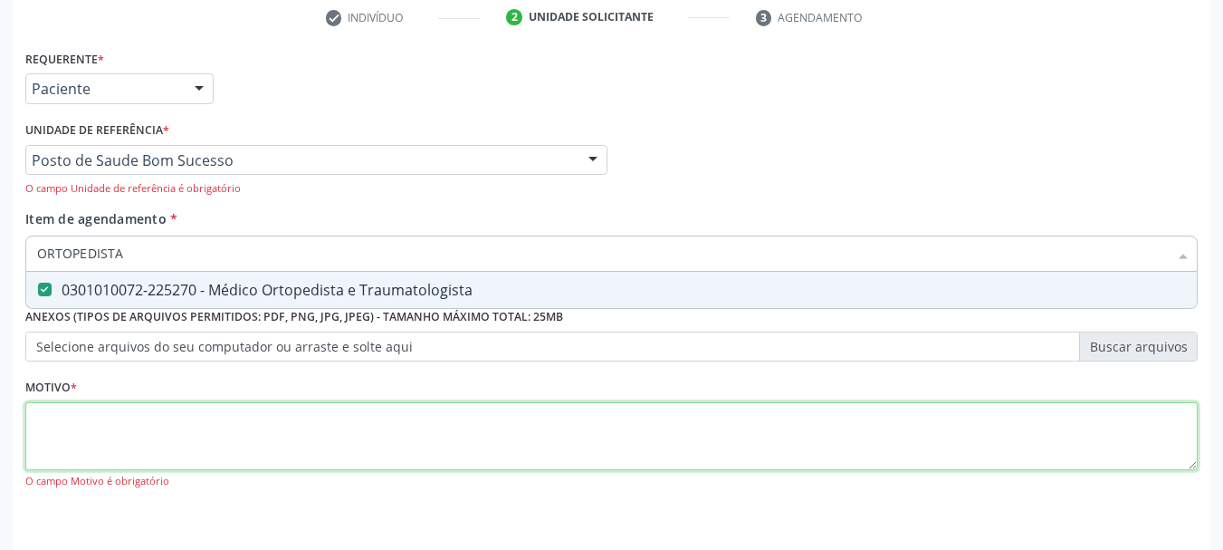
click at [72, 437] on div "Requerente * Paciente Médico(a) Enfermeiro(a) Paciente Nenhum resultado encontr…" at bounding box center [611, 279] width 1172 height 468
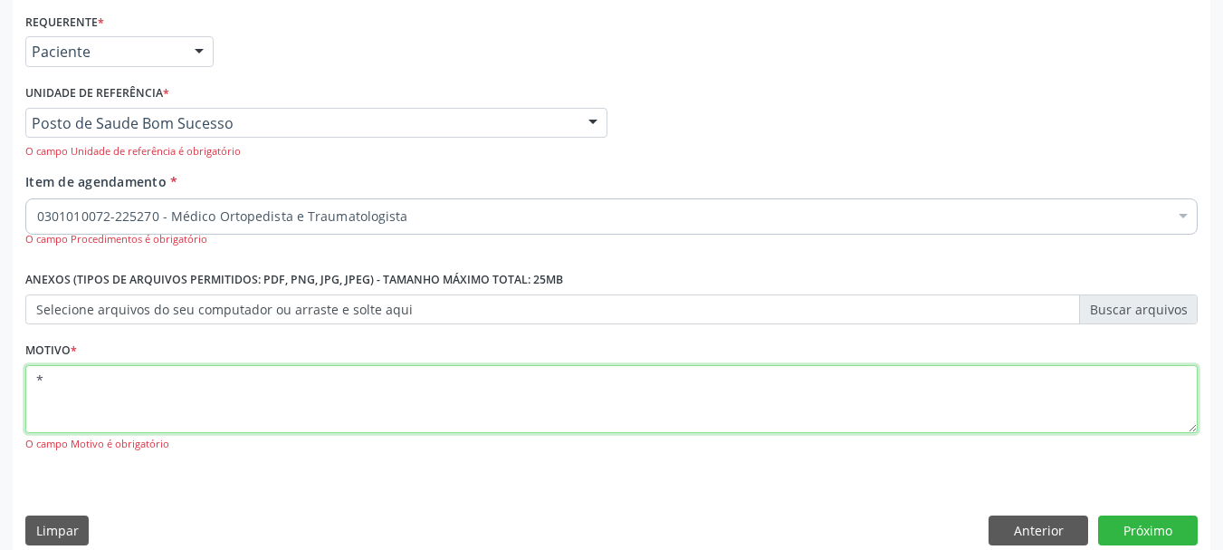
scroll to position [406, 0]
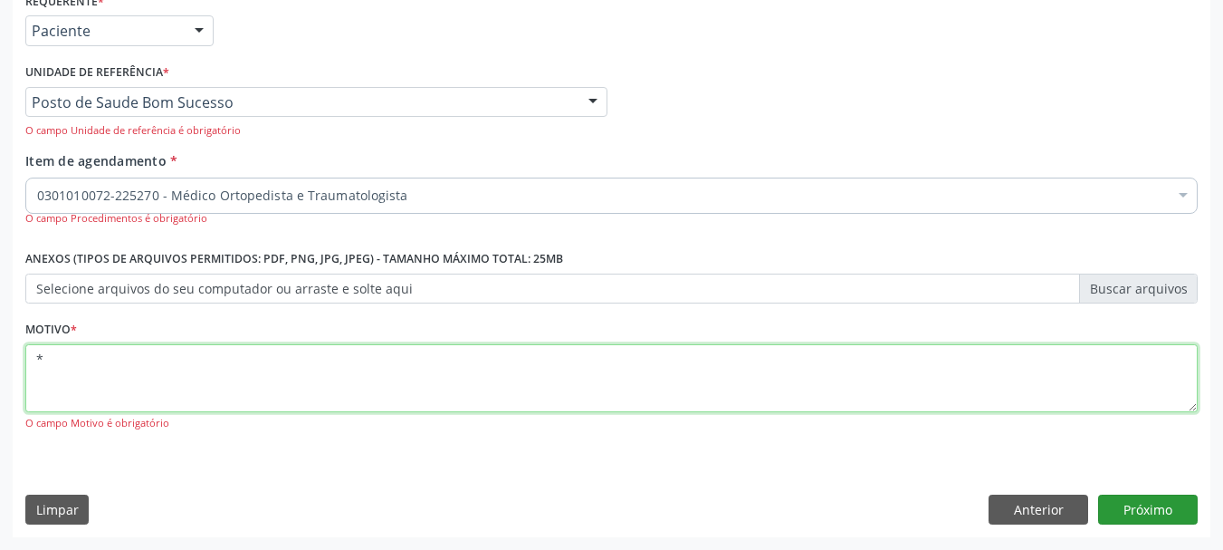
type textarea "*"
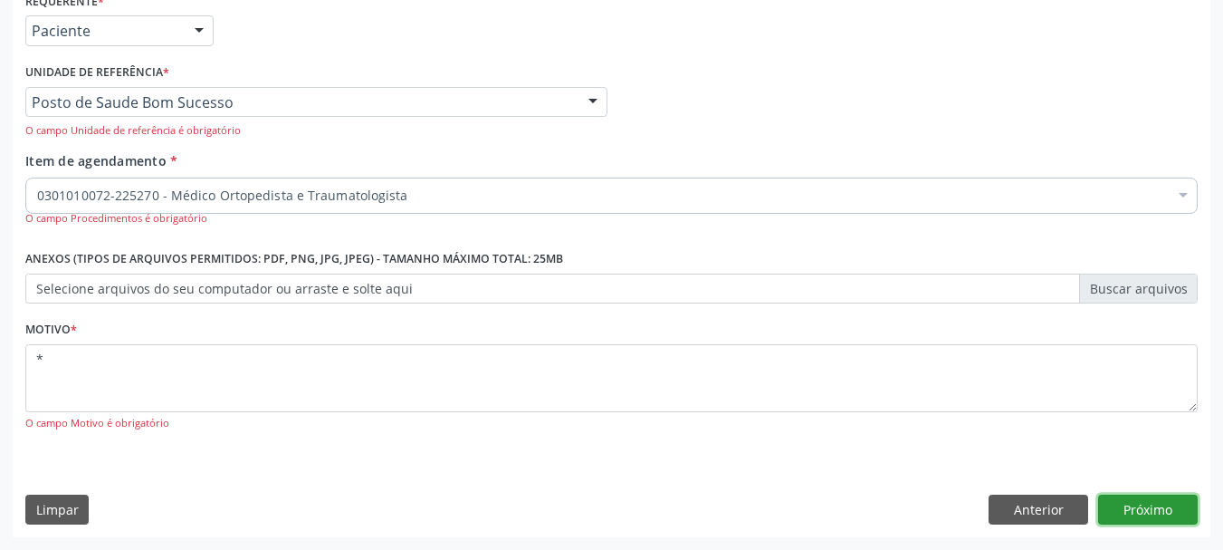
click at [1151, 504] on button "Próximo" at bounding box center [1148, 509] width 100 height 31
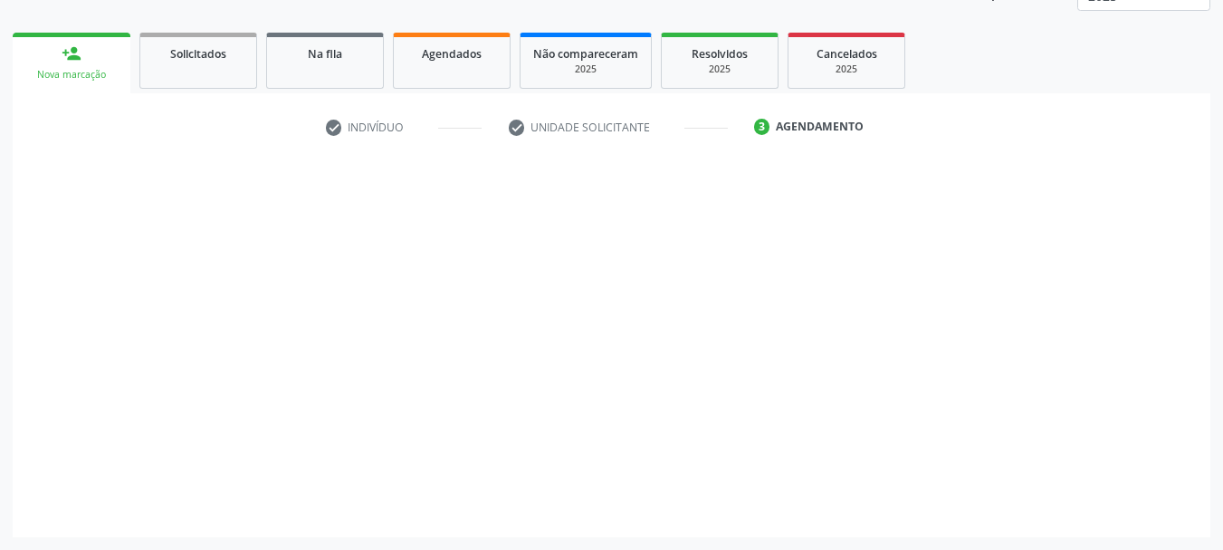
scroll to position [238, 0]
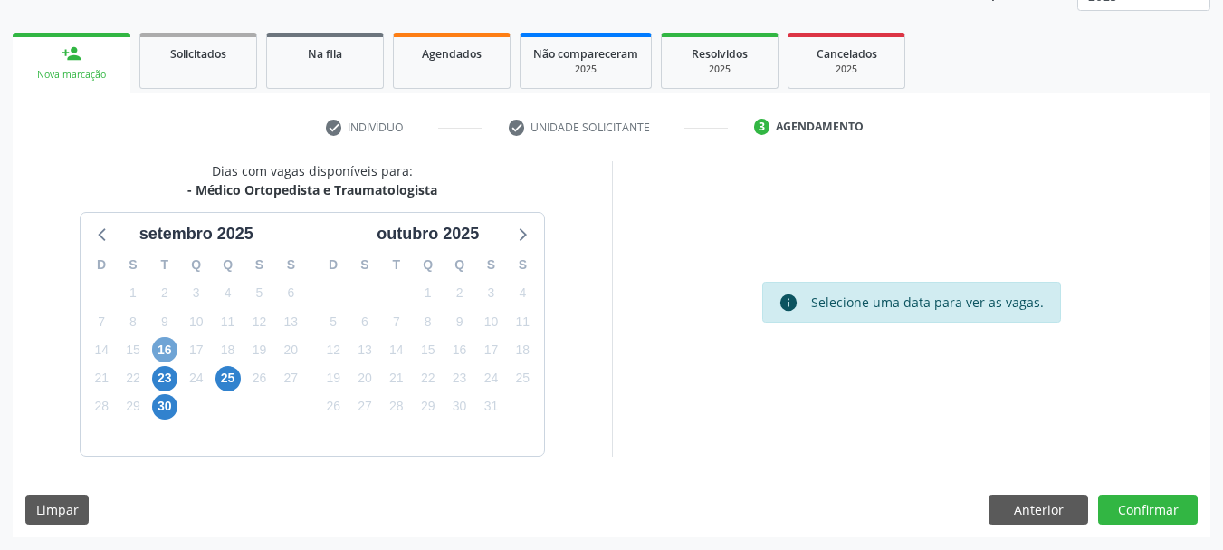
click at [162, 354] on span "16" at bounding box center [164, 349] width 25 height 25
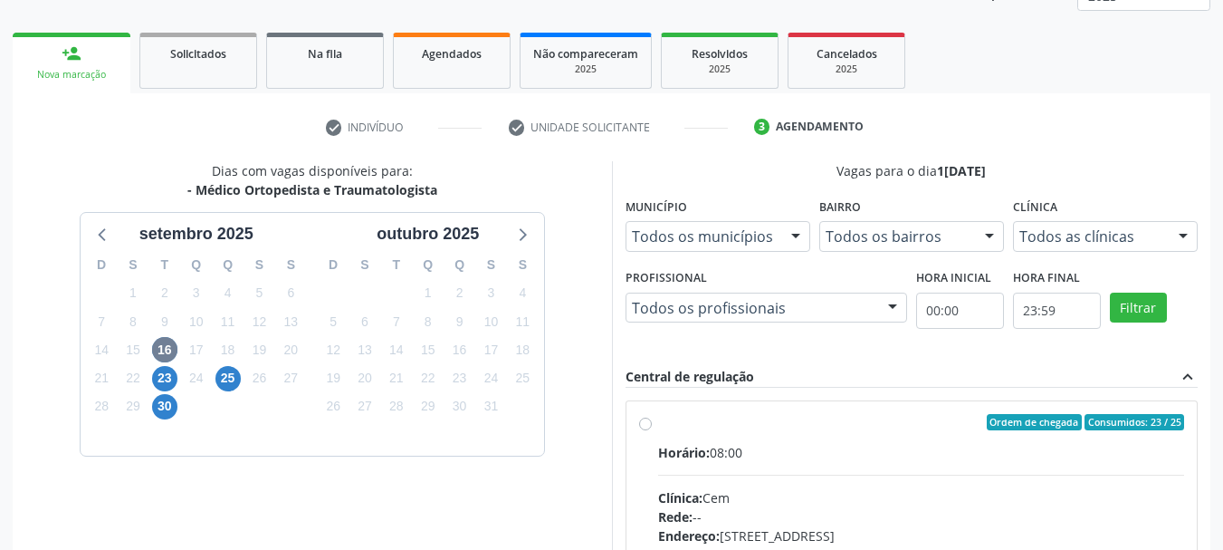
click at [832, 458] on div "Horário: 08:00" at bounding box center [921, 452] width 527 height 19
click at [652, 430] on input "Ordem de chegada Consumidos: 23 / 25 Horário: 08:00 Clínica: Cem Rede: -- Ender…" at bounding box center [645, 422] width 13 height 16
radio input "true"
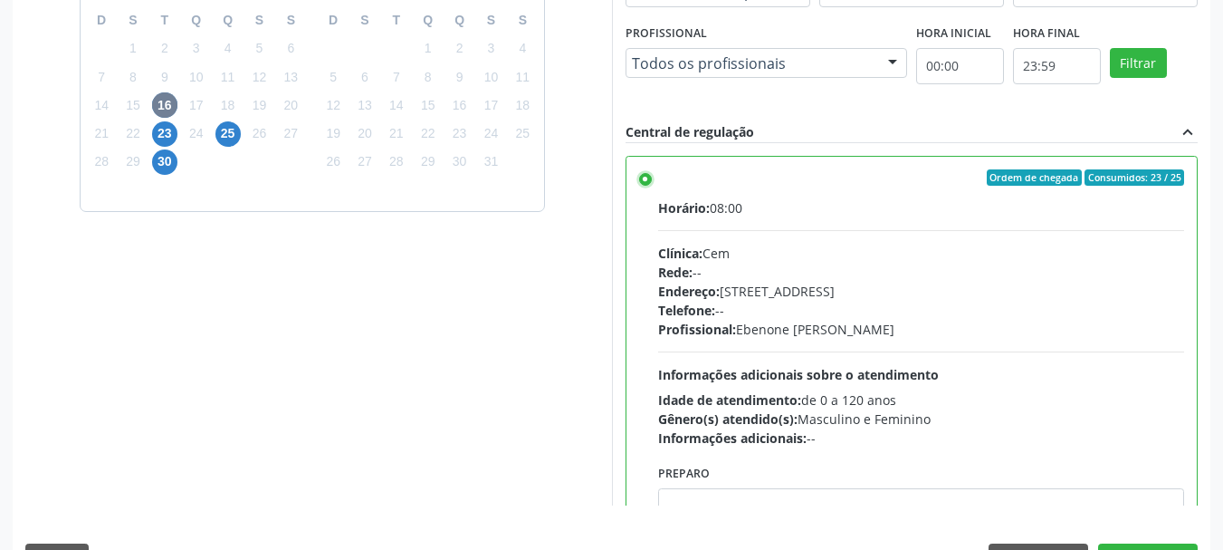
scroll to position [532, 0]
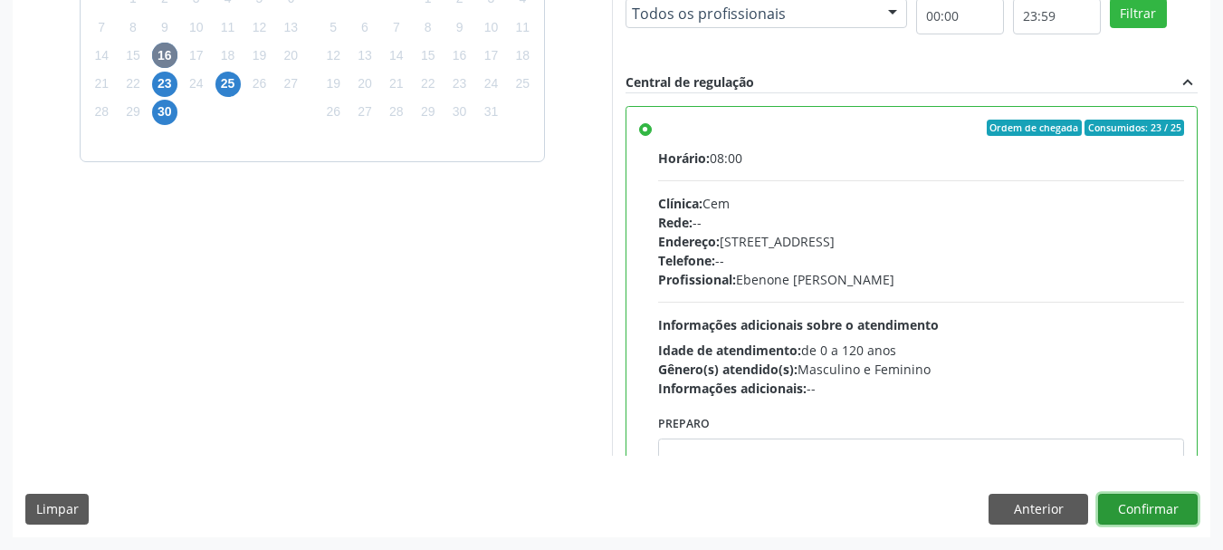
click at [1116, 513] on button "Confirmar" at bounding box center [1148, 508] width 100 height 31
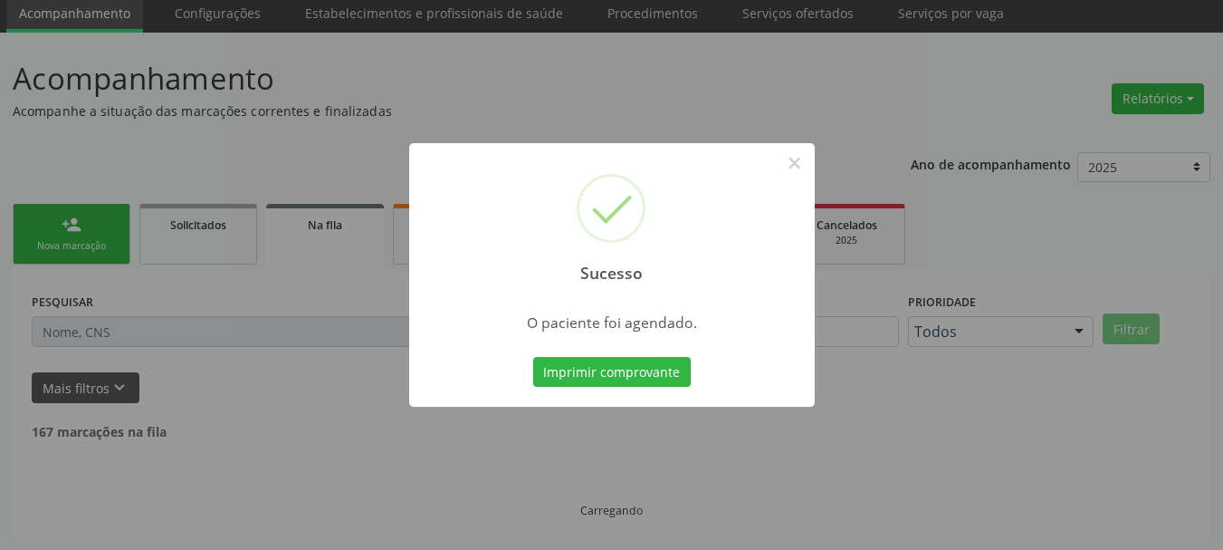
scroll to position [48, 0]
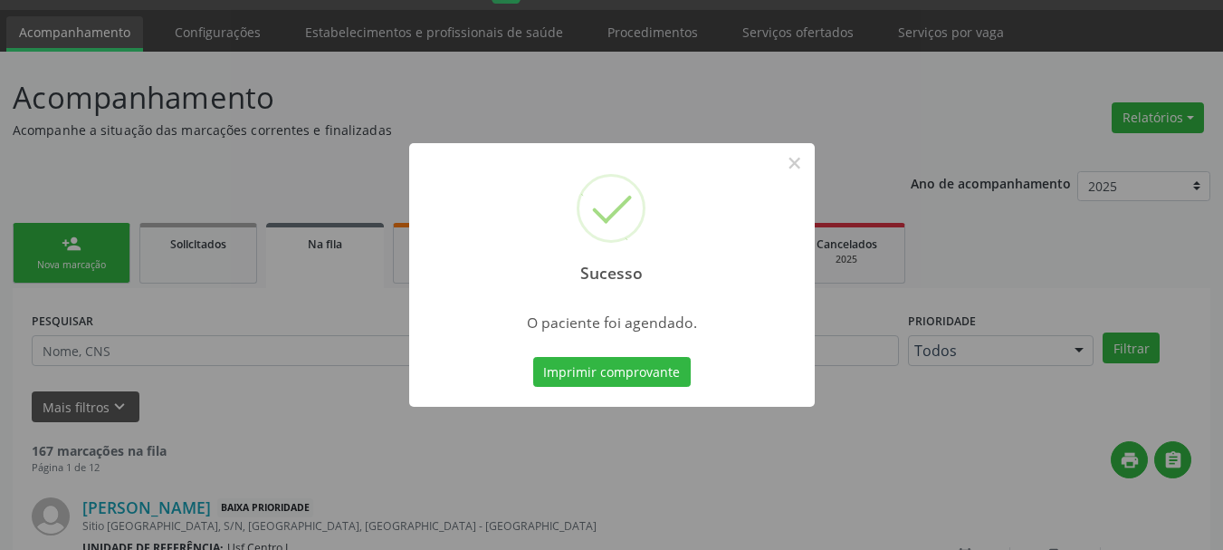
click at [533, 357] on button "Imprimir comprovante" at bounding box center [612, 372] width 158 height 31
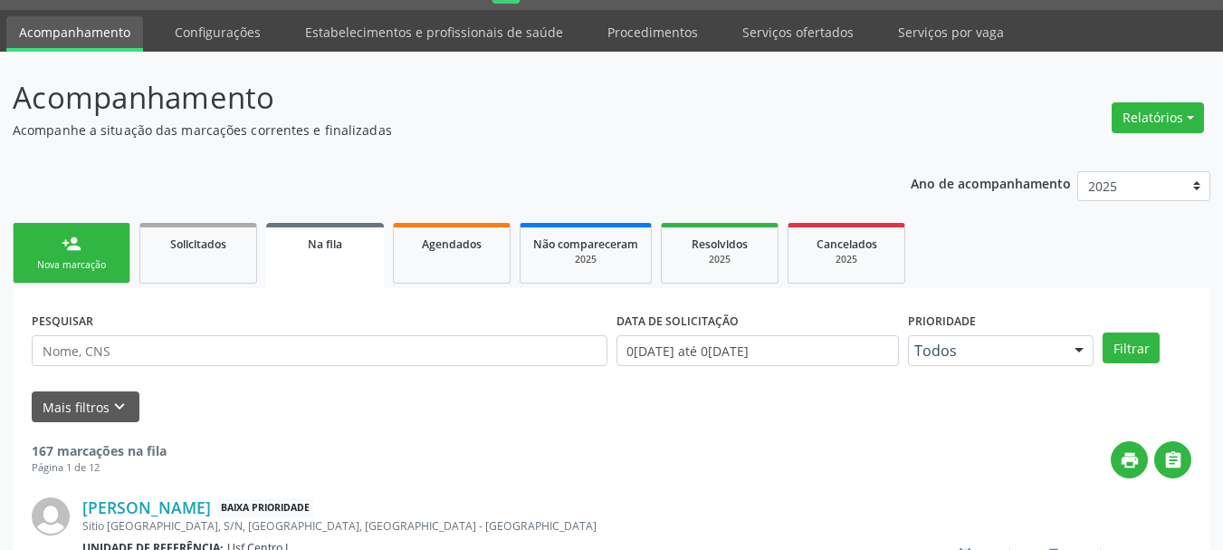
click at [65, 250] on div "Sucesso × O paciente foi agendado. Imprimir comprovante Cancel" at bounding box center [611, 275] width 1223 height 550
click at [95, 246] on link "person_add Nova marcação" at bounding box center [72, 253] width 118 height 61
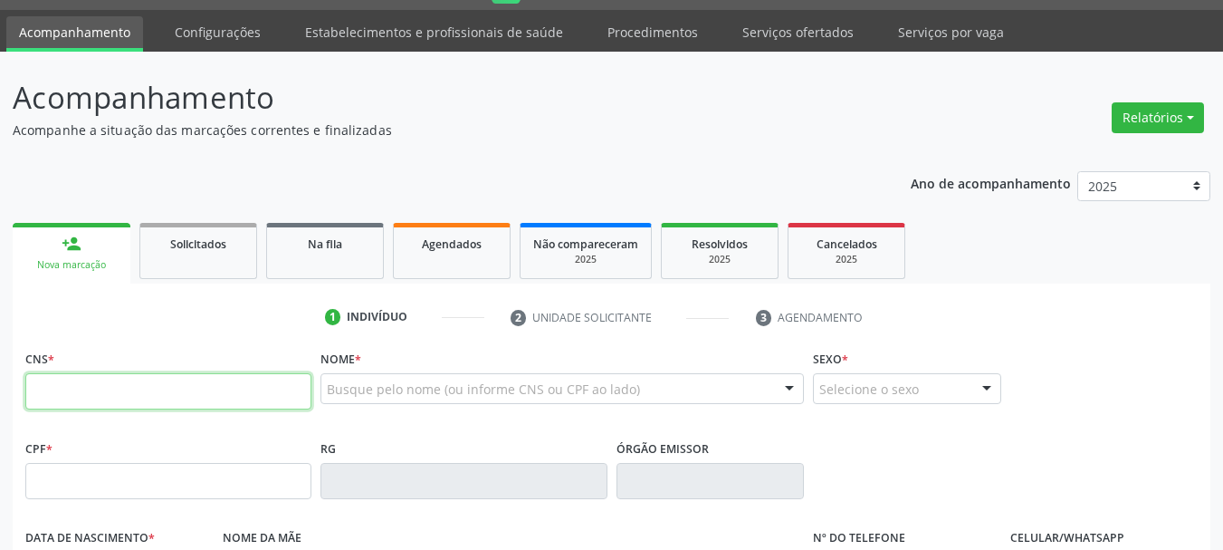
click at [72, 395] on input "text" at bounding box center [168, 391] width 286 height 36
click at [231, 476] on input "text" at bounding box center [168, 481] width 286 height 36
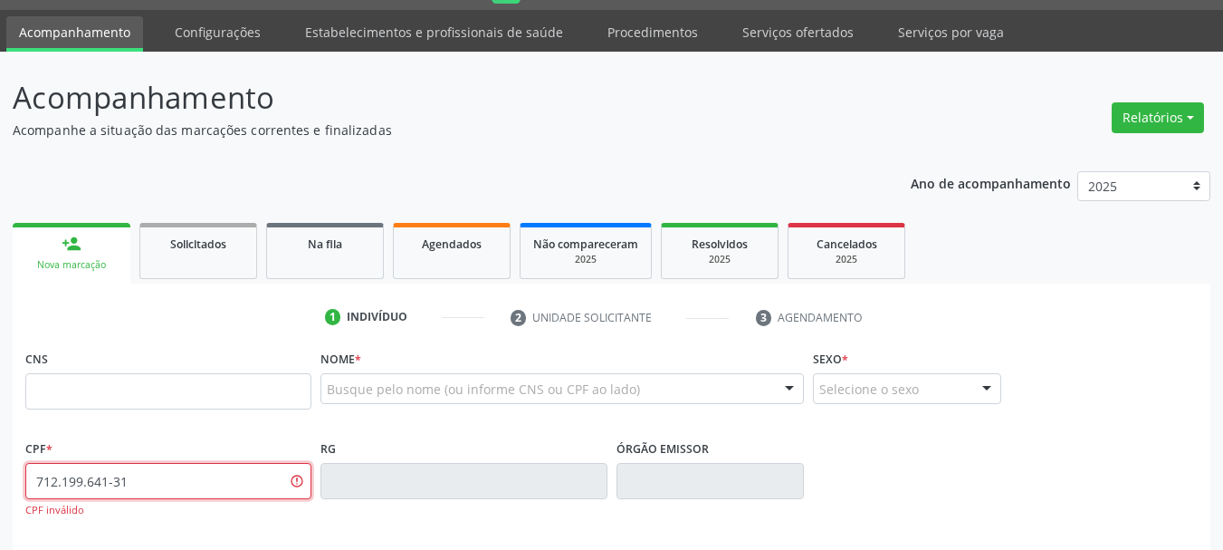
type input "712.199.641-31"
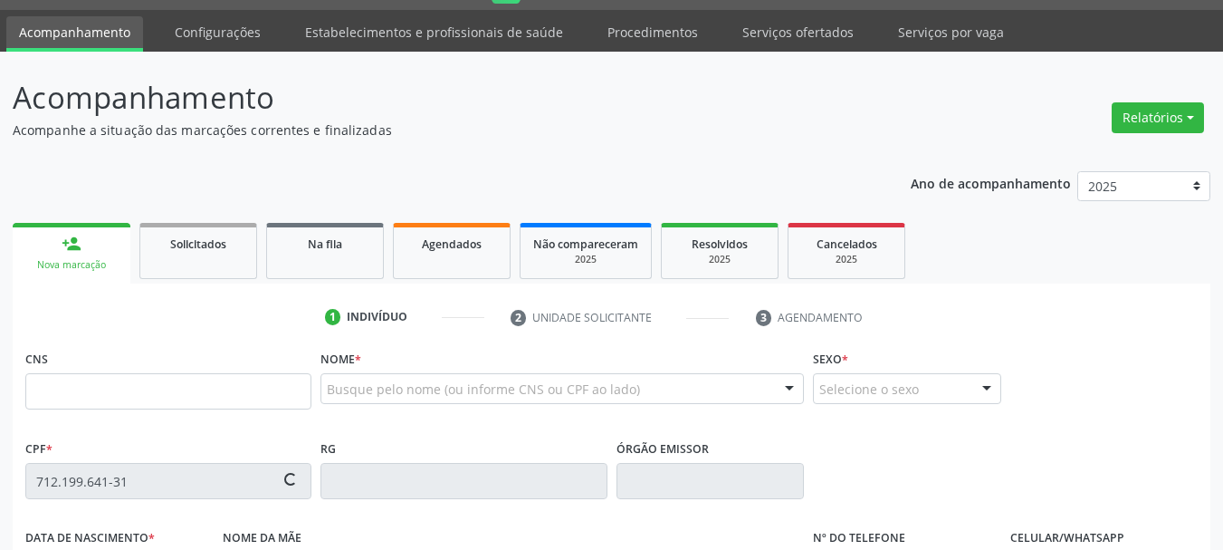
type input "898 0037 2517 3887"
type input "14/06/2007"
type input "Allene Shldan Pereira da Silva"
type input "(87) 98817-7966"
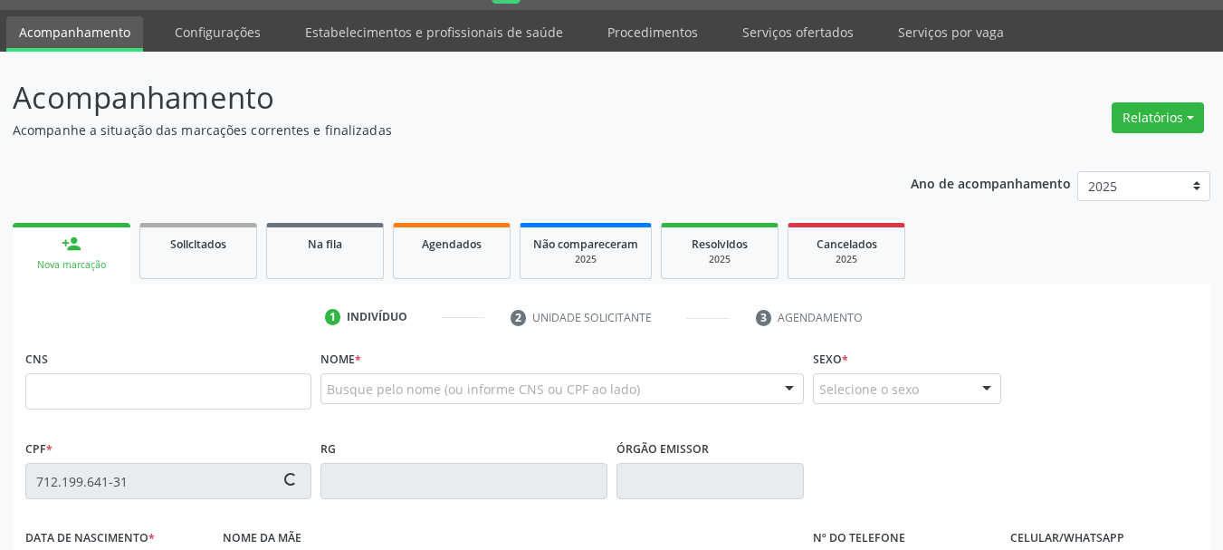
type input "081.861.004-23"
type input "S/N"
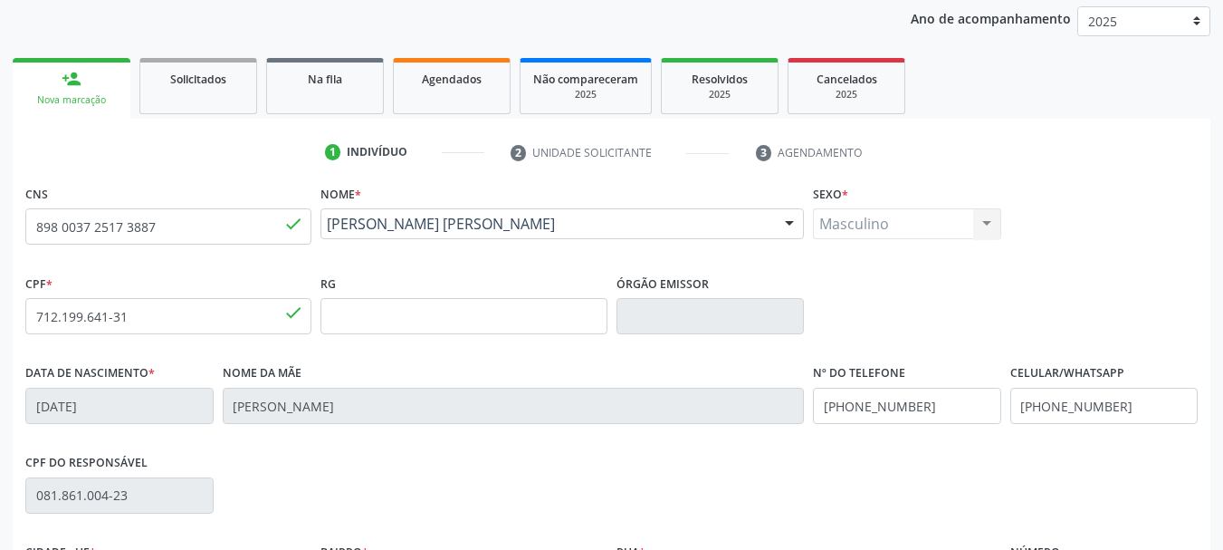
scroll to position [160, 0]
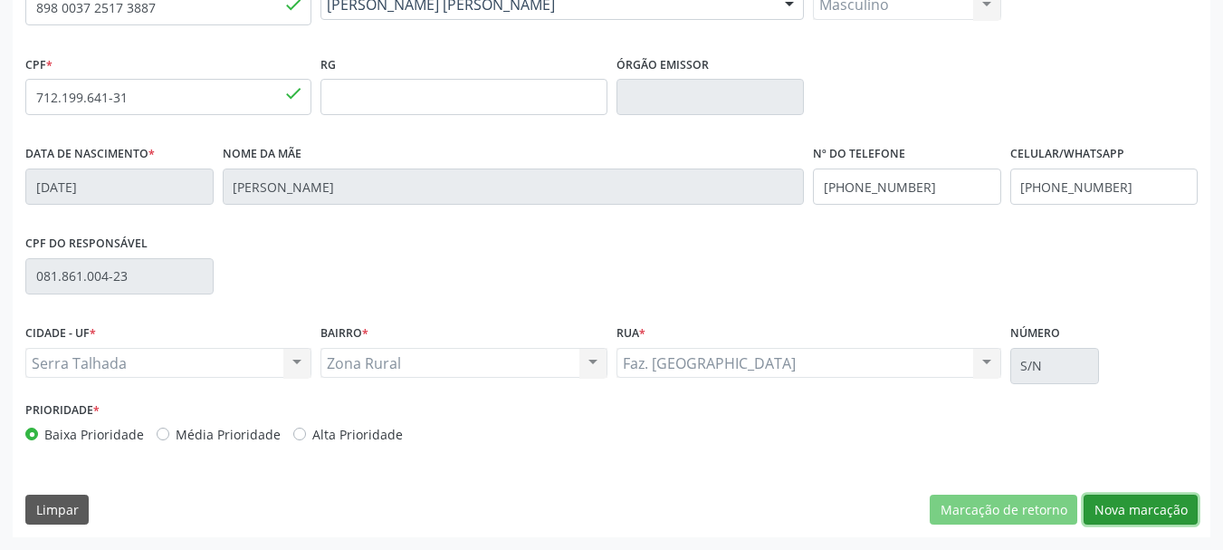
click at [1156, 499] on button "Nova marcação" at bounding box center [1141, 509] width 114 height 31
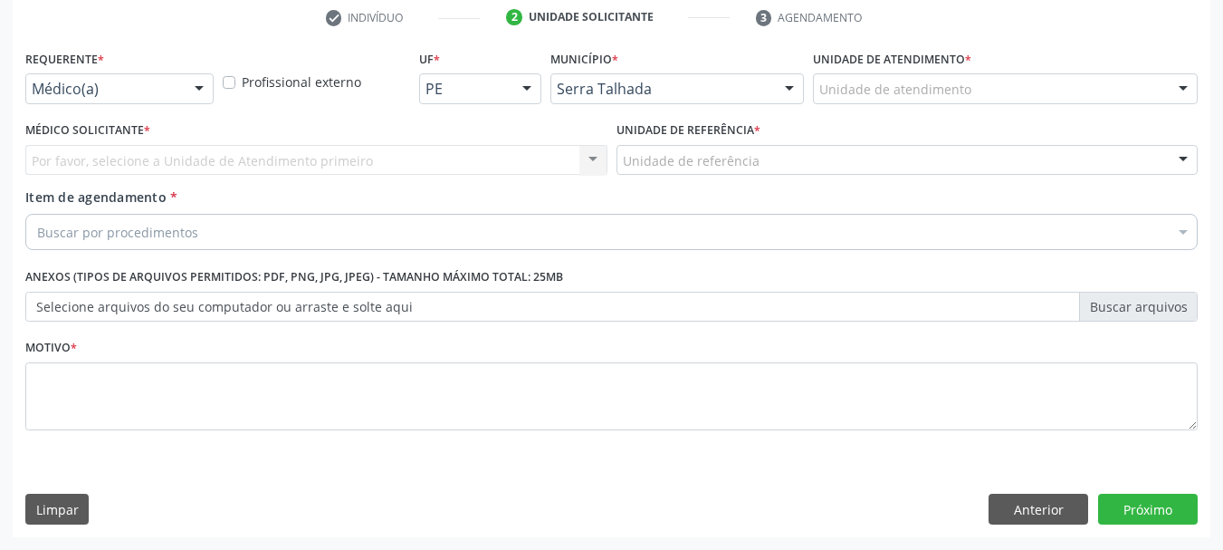
scroll to position [348, 0]
drag, startPoint x: 133, startPoint y: 83, endPoint x: 124, endPoint y: 139, distance: 56.0
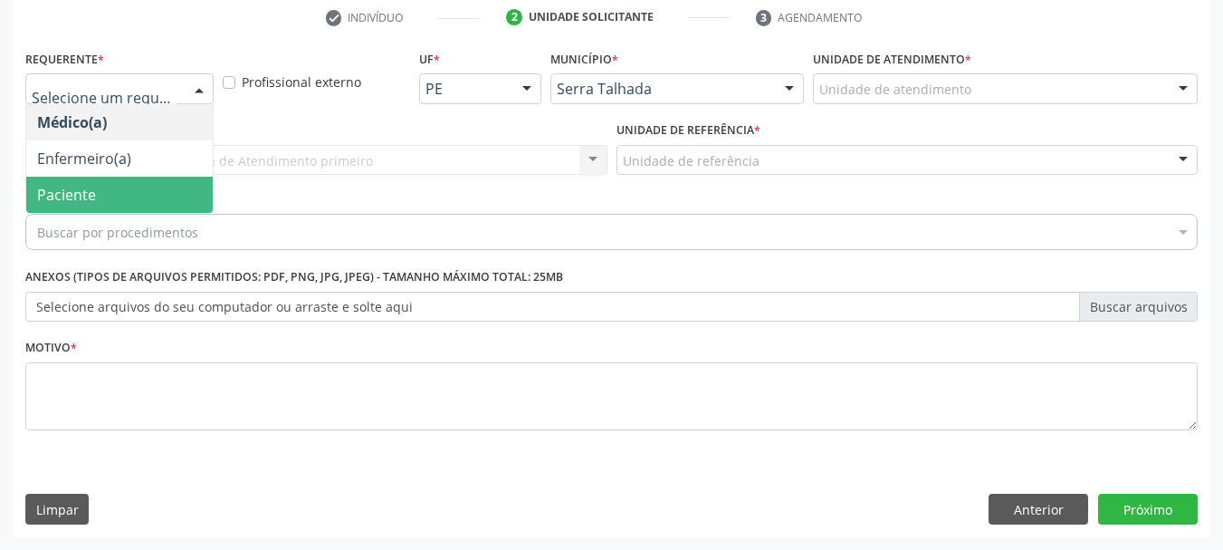
click at [94, 196] on span "Paciente" at bounding box center [66, 195] width 59 height 20
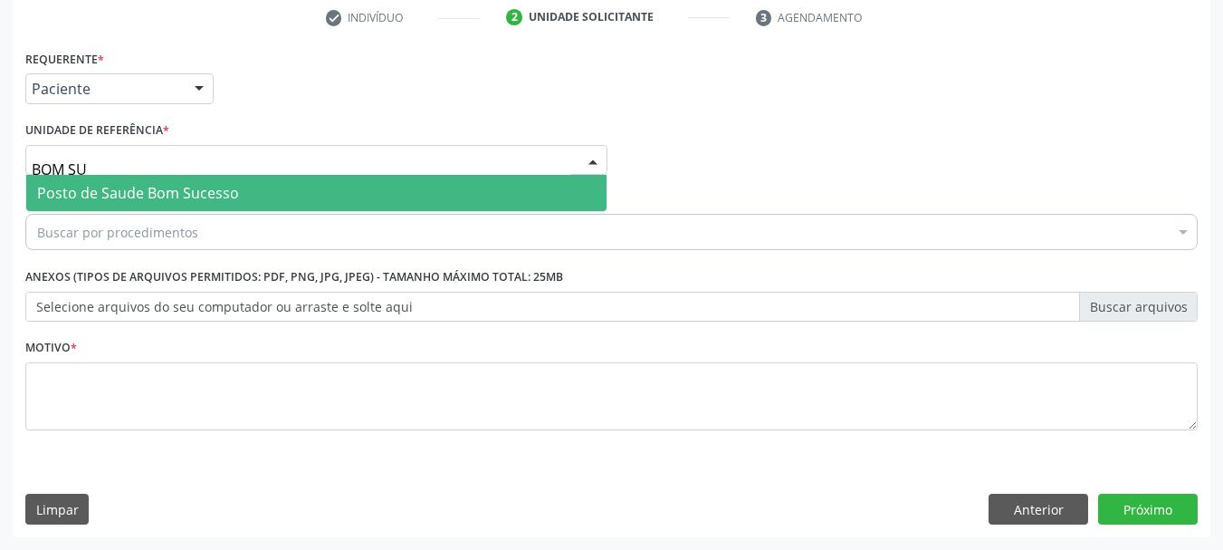
type input "BOM SUC"
click at [109, 189] on span "Posto de Saude Bom Sucesso" at bounding box center [138, 193] width 202 height 20
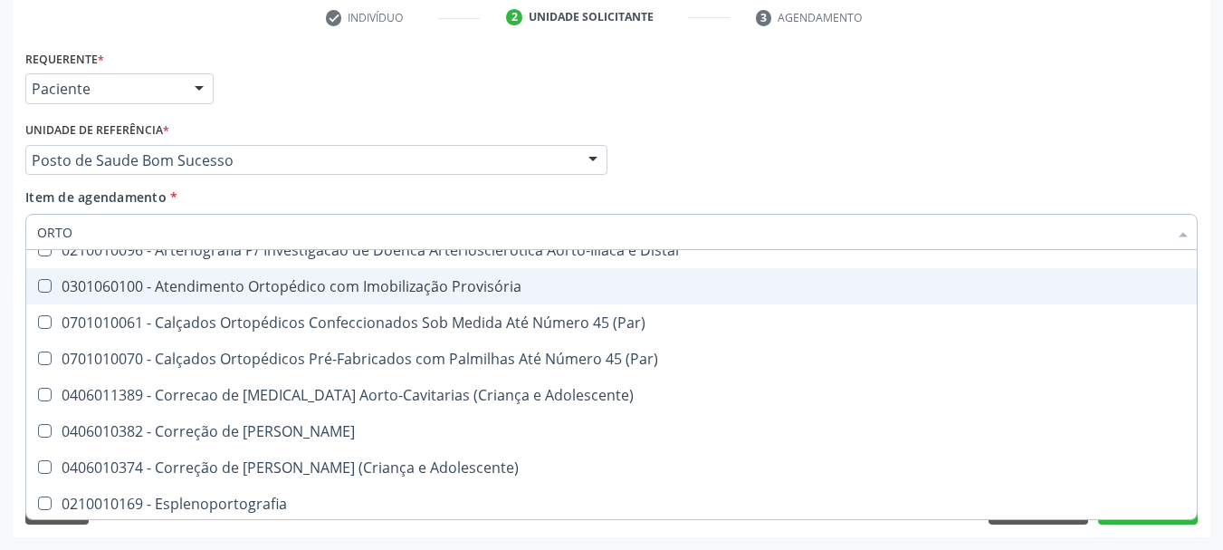
scroll to position [0, 0]
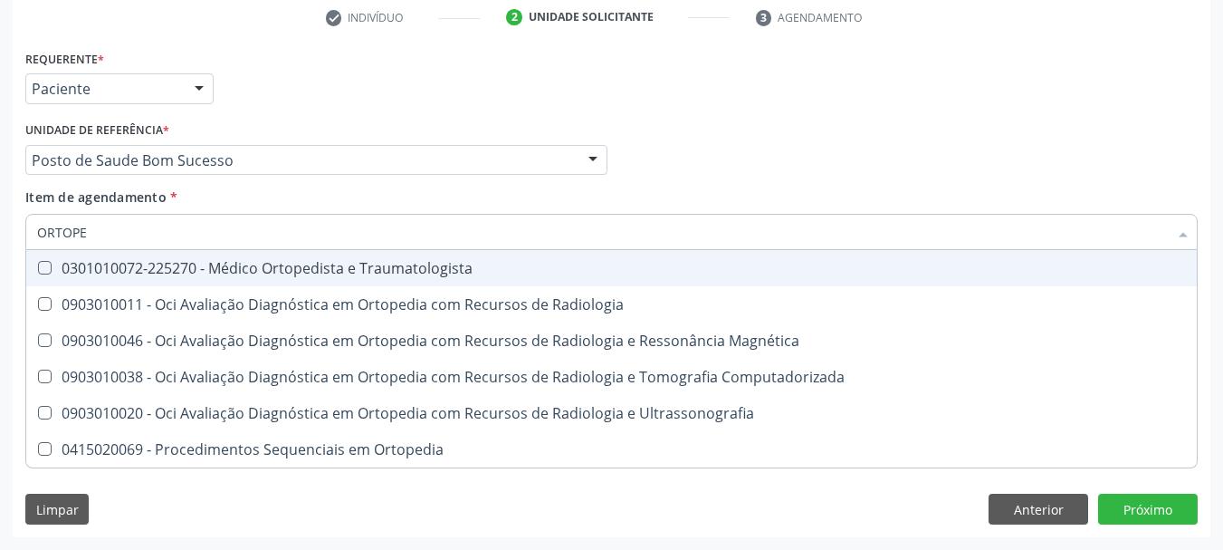
type input "ORTOPED"
click at [282, 272] on div "0301010072-225270 - Médico Ortopedista e Traumatologista" at bounding box center [611, 268] width 1149 height 14
checkbox Traumatologista "true"
click at [0, 283] on div "Acompanhamento Acompanhe a situação das marcações correntes e finalizadas Relat…" at bounding box center [611, 151] width 1223 height 798
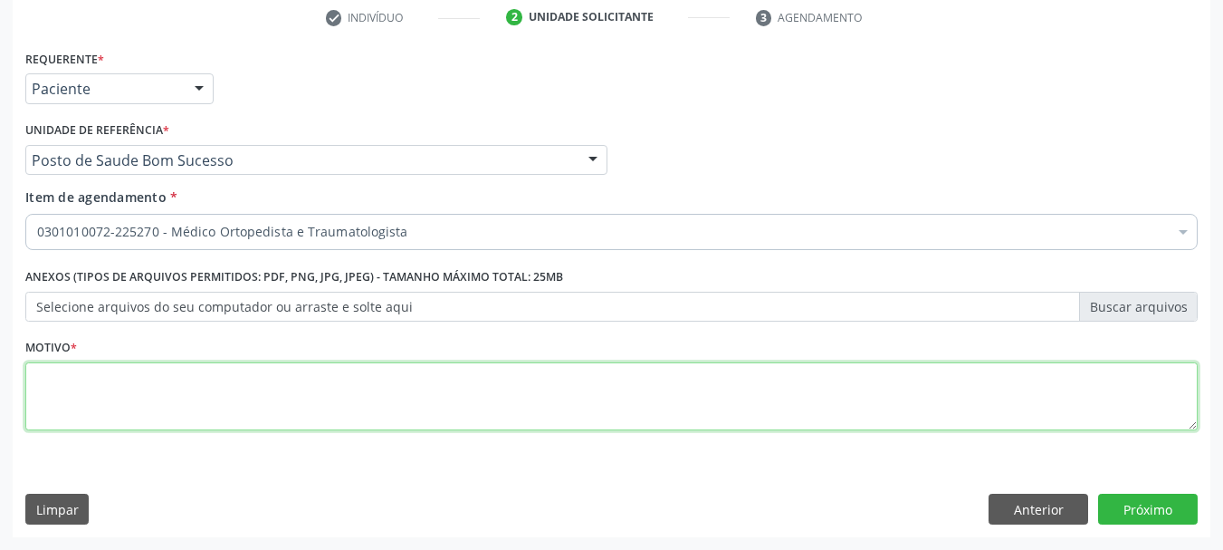
drag, startPoint x: 48, startPoint y: 412, endPoint x: 47, endPoint y: 400, distance: 11.8
click at [47, 401] on textarea at bounding box center [611, 396] width 1172 height 69
type textarea "*"
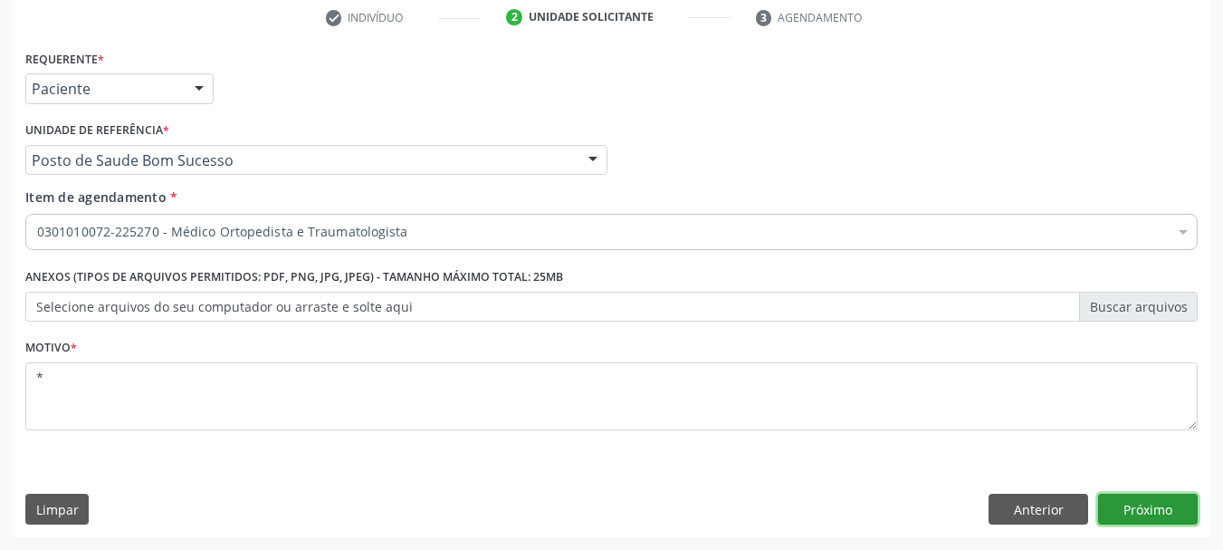
click at [1124, 508] on button "Próximo" at bounding box center [1148, 508] width 100 height 31
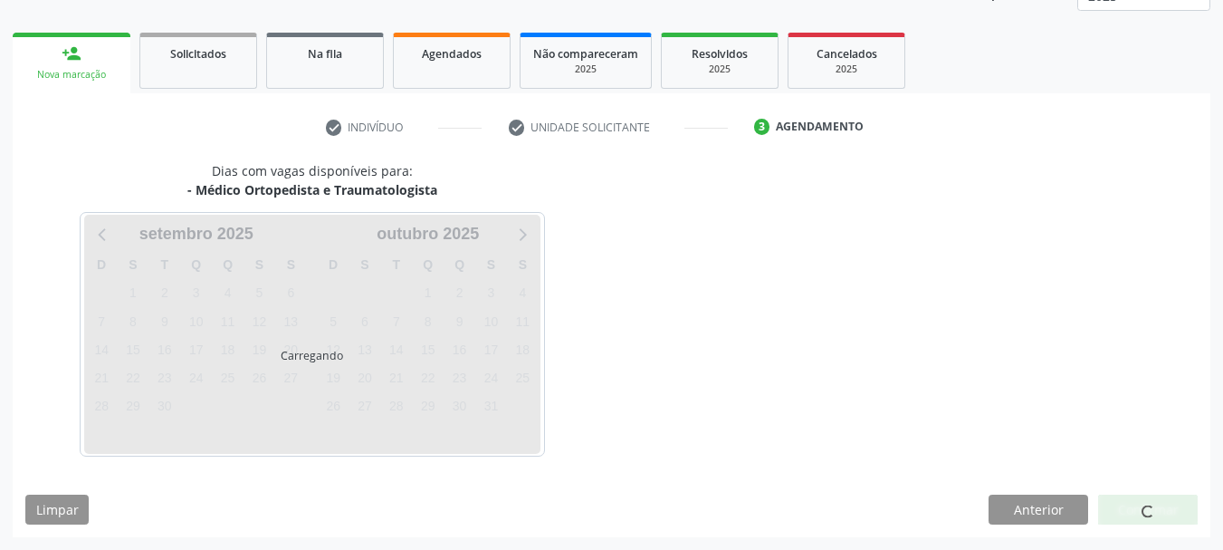
scroll to position [238, 0]
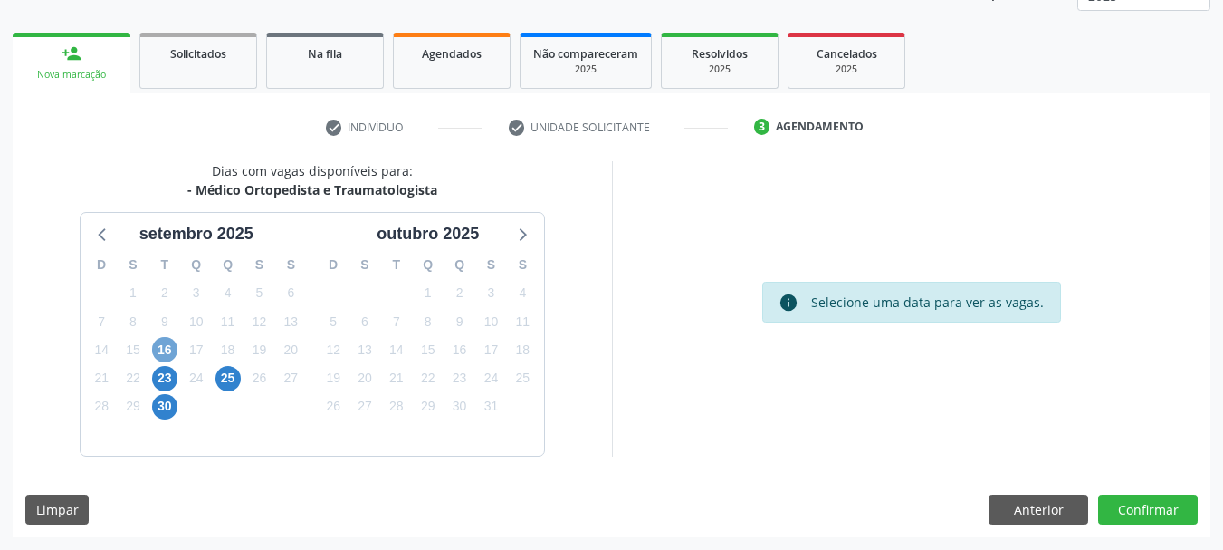
click at [168, 350] on span "16" at bounding box center [164, 349] width 25 height 25
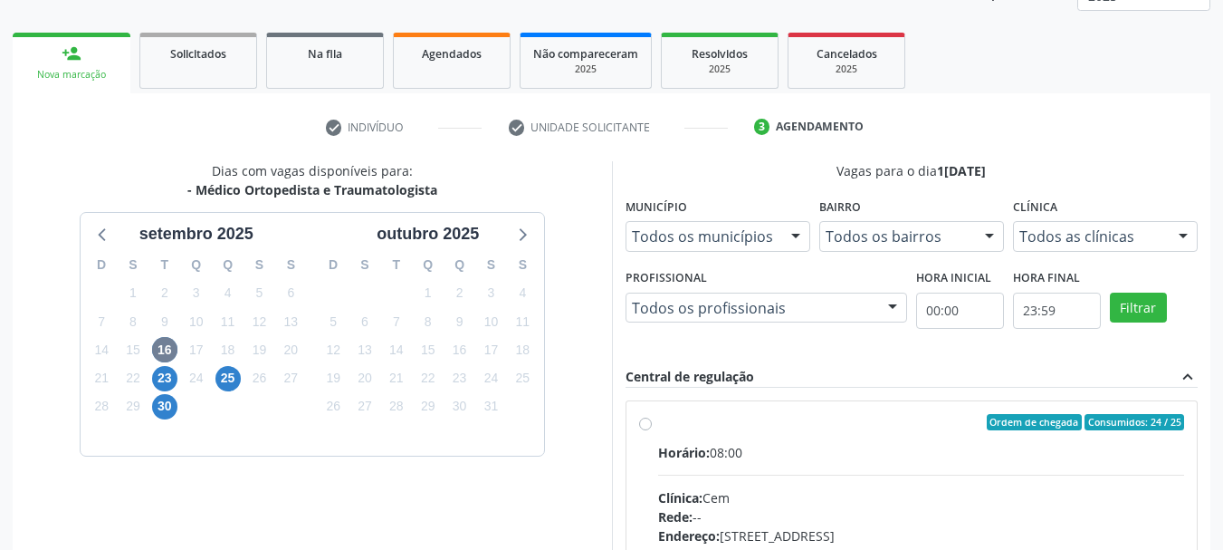
click at [913, 436] on label "Ordem de chegada Consumidos: 24 / 25 Horário: 08:00 Clínica: Cem Rede: -- Ender…" at bounding box center [921, 553] width 527 height 278
click at [652, 430] on input "Ordem de chegada Consumidos: 24 / 25 Horário: 08:00 Clínica: Cem Rede: -- Ender…" at bounding box center [645, 422] width 13 height 16
radio input "true"
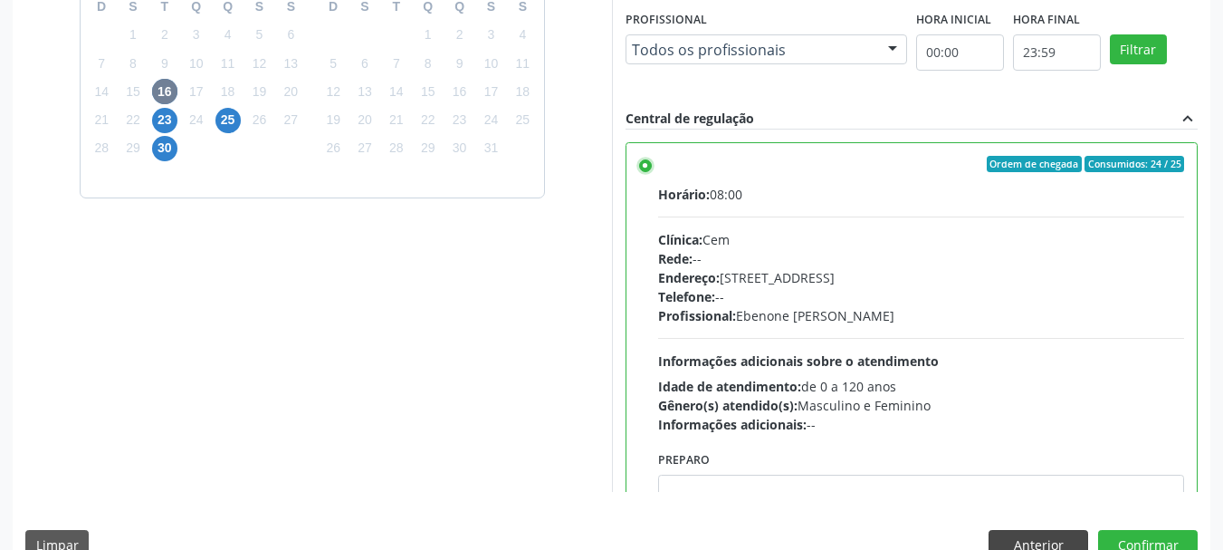
scroll to position [532, 0]
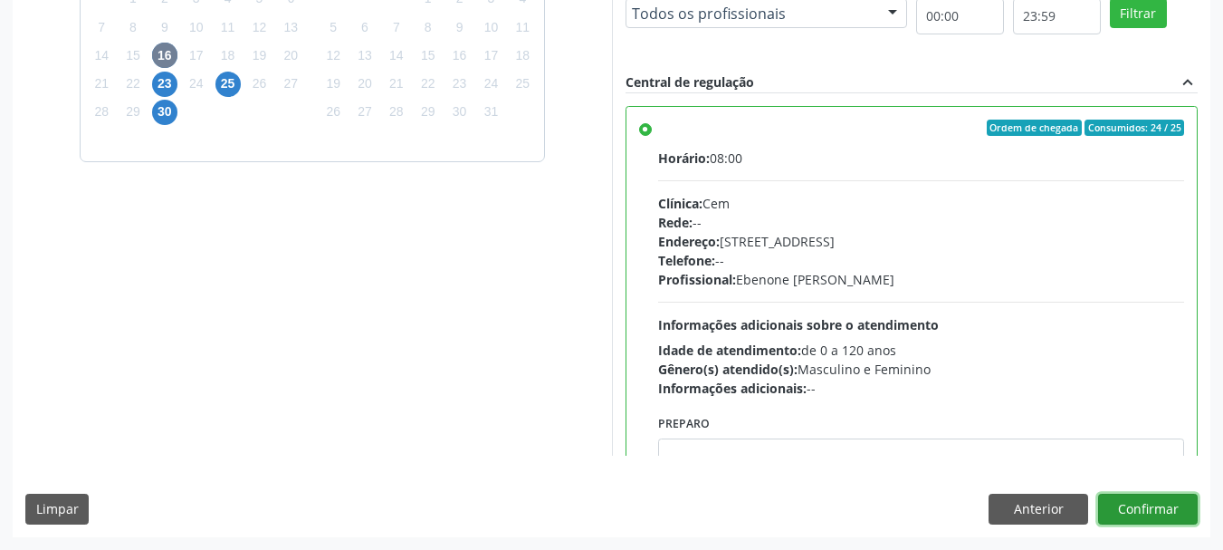
click at [1121, 507] on button "Confirmar" at bounding box center [1148, 508] width 100 height 31
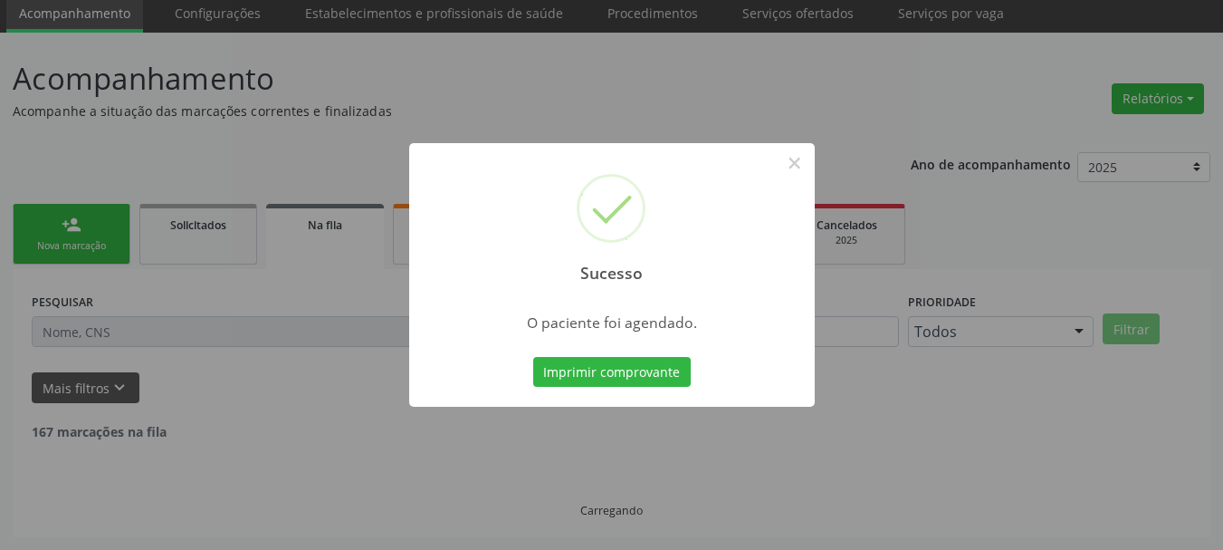
scroll to position [48, 0]
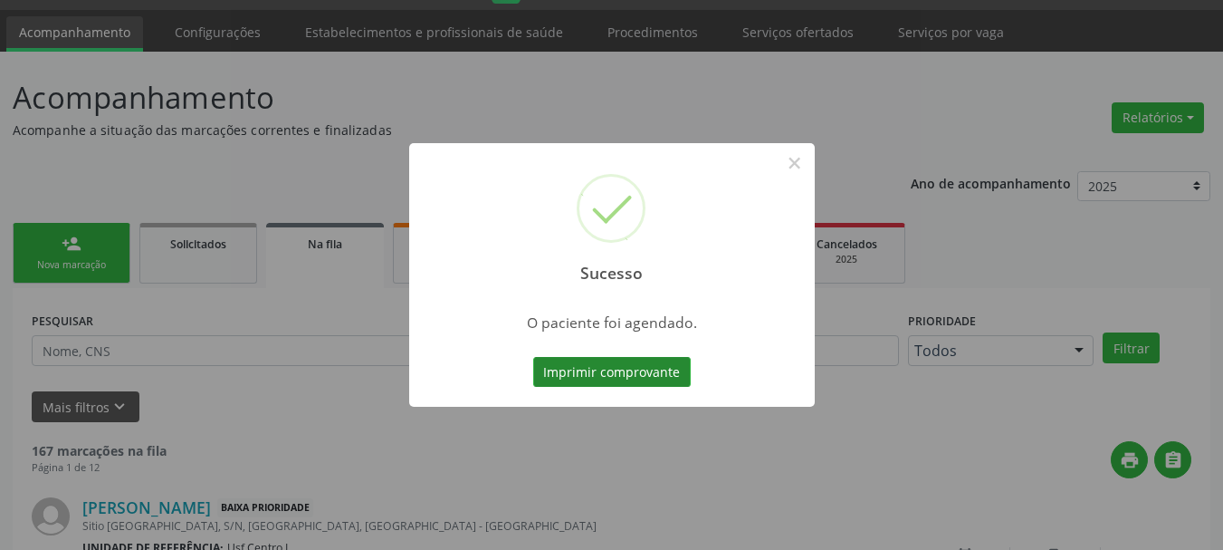
click at [533, 357] on button "Imprimir comprovante" at bounding box center [612, 372] width 158 height 31
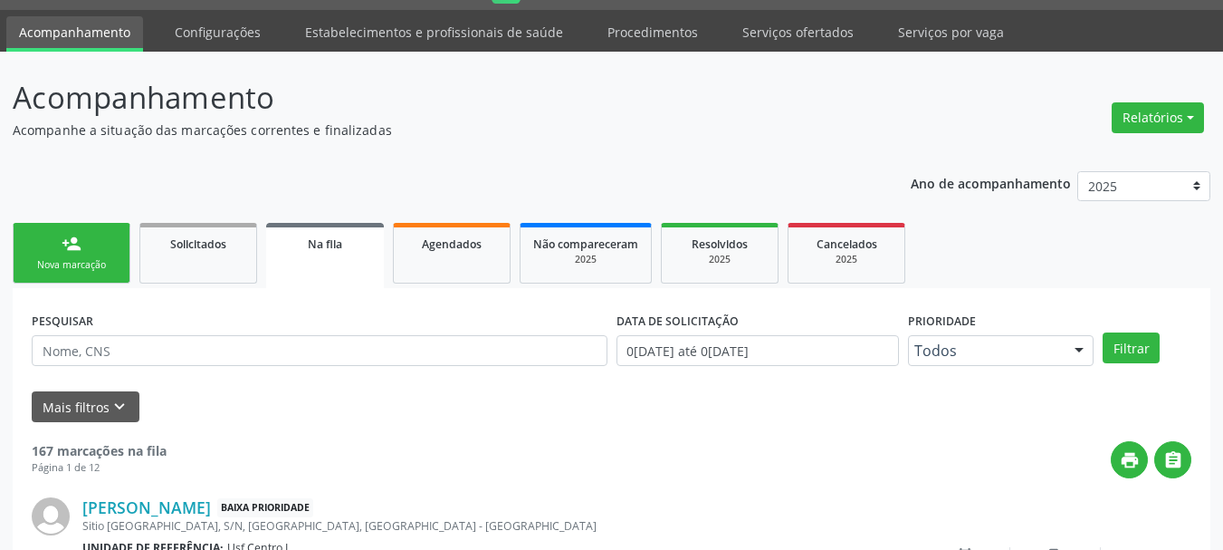
click at [44, 264] on div "Nova marcação" at bounding box center [71, 265] width 91 height 14
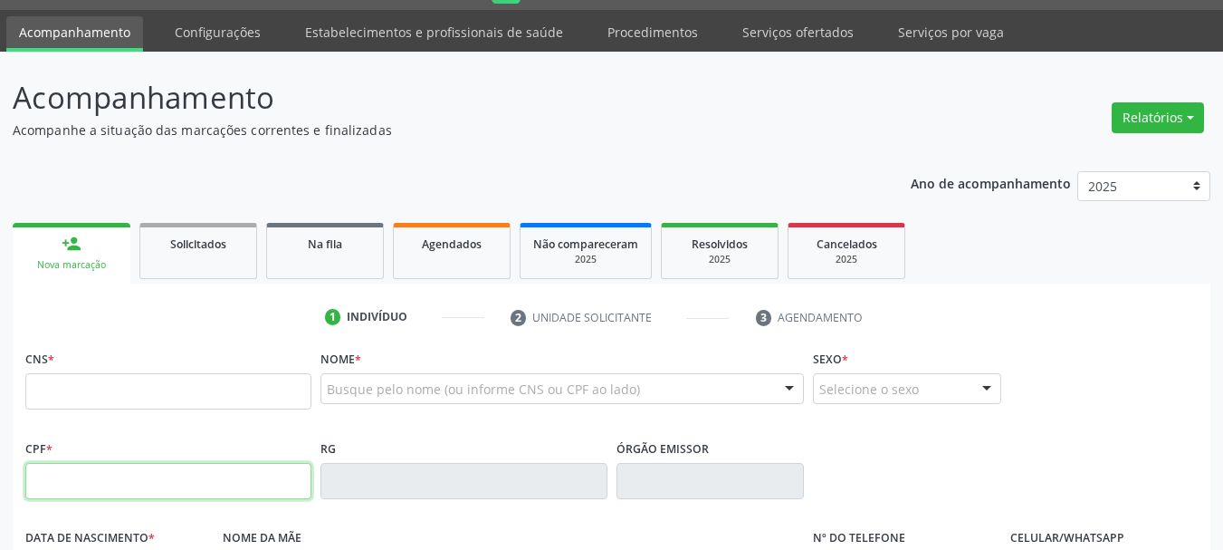
drag, startPoint x: 130, startPoint y: 478, endPoint x: 516, endPoint y: 537, distance: 390.1
click at [140, 479] on input "text" at bounding box center [168, 481] width 286 height 36
type input "177.779.134-09"
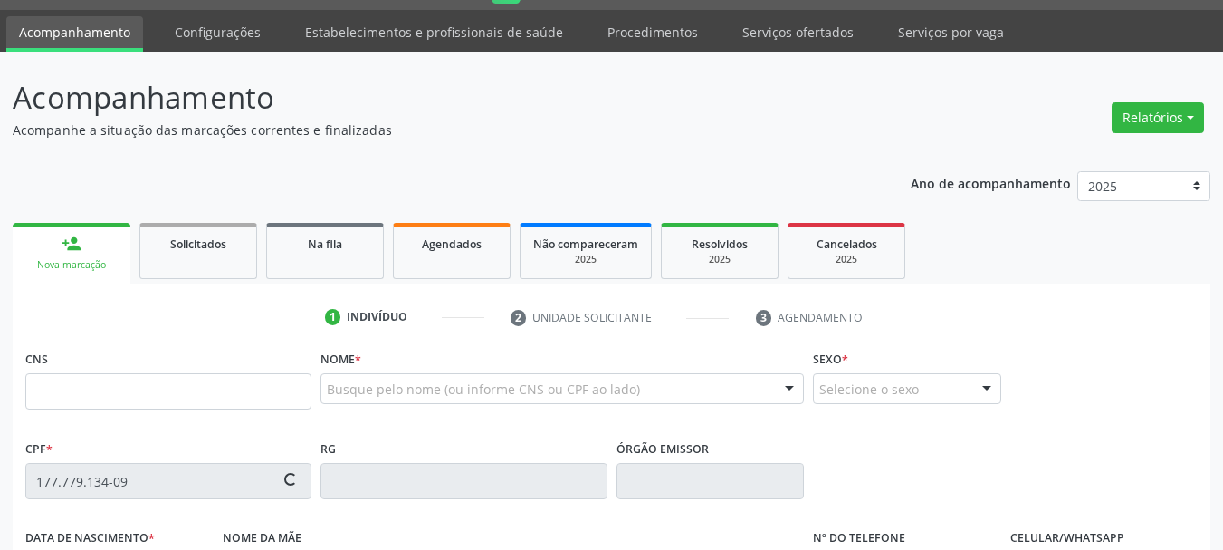
type input "898 0062 5162 4266"
type input "27/07/2021"
type input "Elzangela Porcina da Silva Pereira"
type input "[PHONE_NUMBER]"
type input "044.192.174-48"
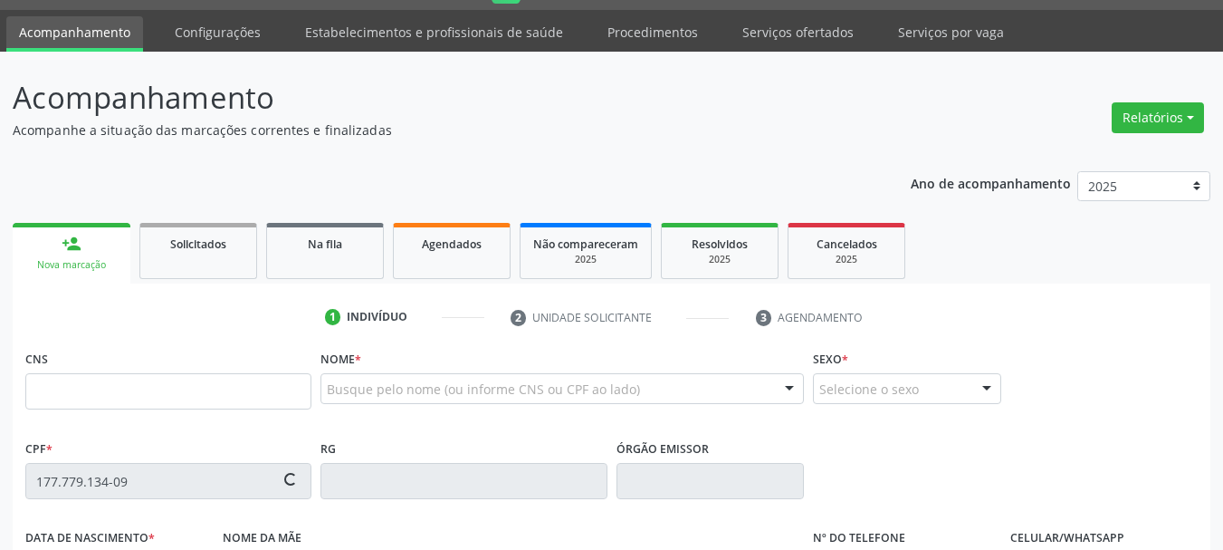
type input "S/N"
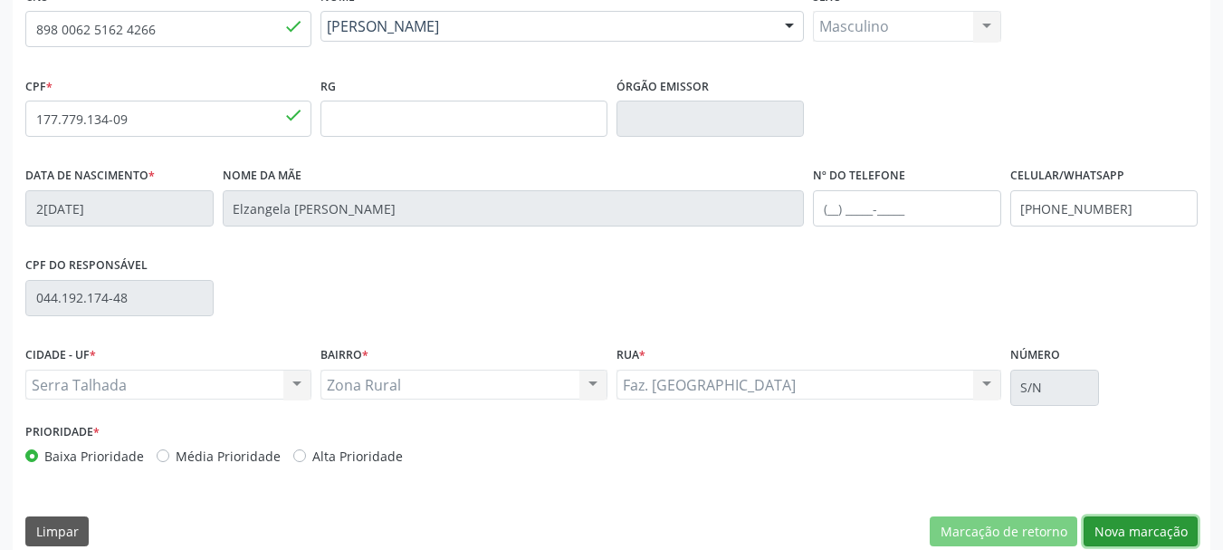
click at [1159, 522] on button "Nova marcação" at bounding box center [1141, 531] width 114 height 31
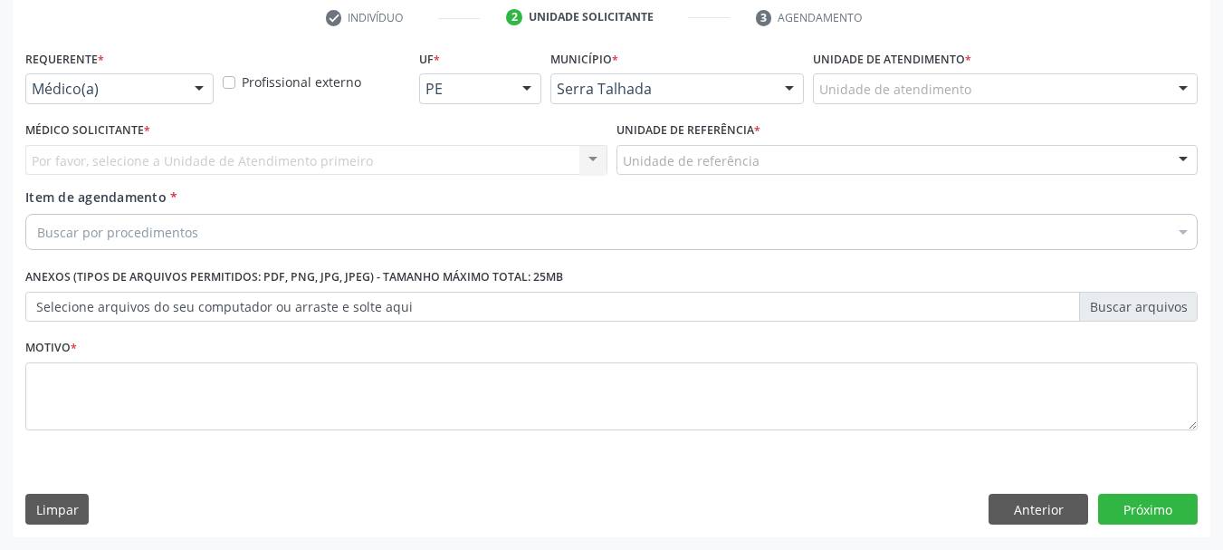
scroll to position [348, 0]
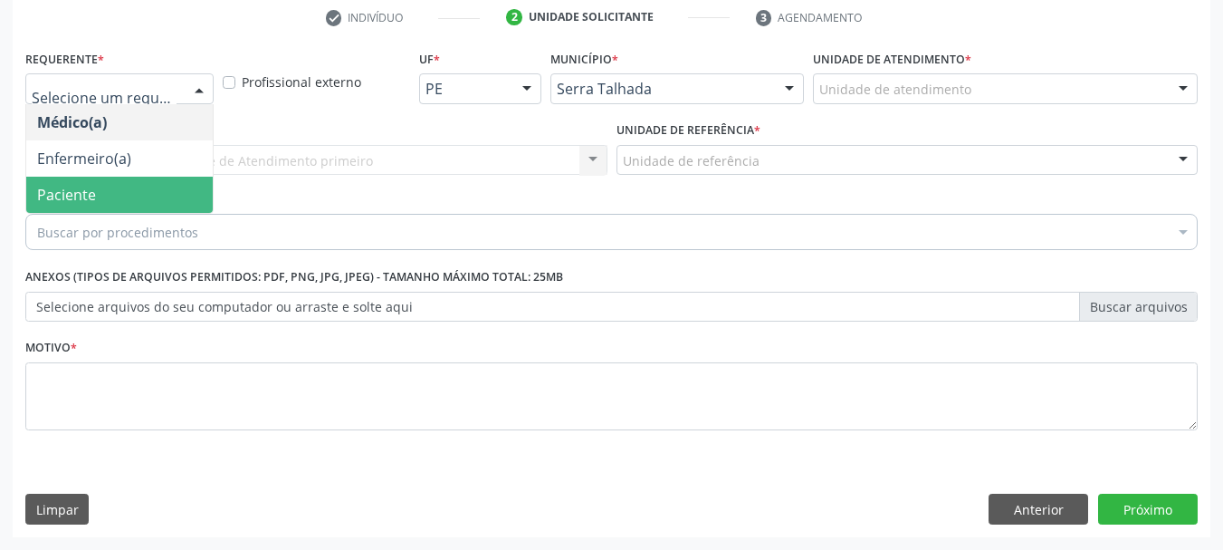
click at [127, 192] on span "Paciente" at bounding box center [119, 195] width 187 height 36
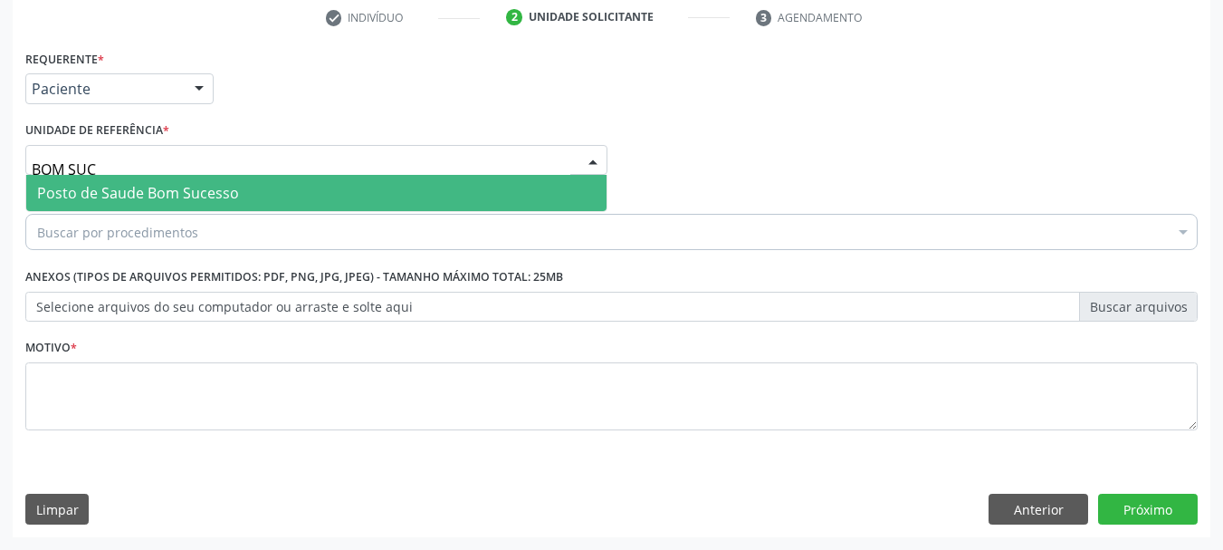
type input "BOM SUCE"
click at [208, 180] on span "Posto de Saude Bom Sucesso" at bounding box center [316, 193] width 580 height 36
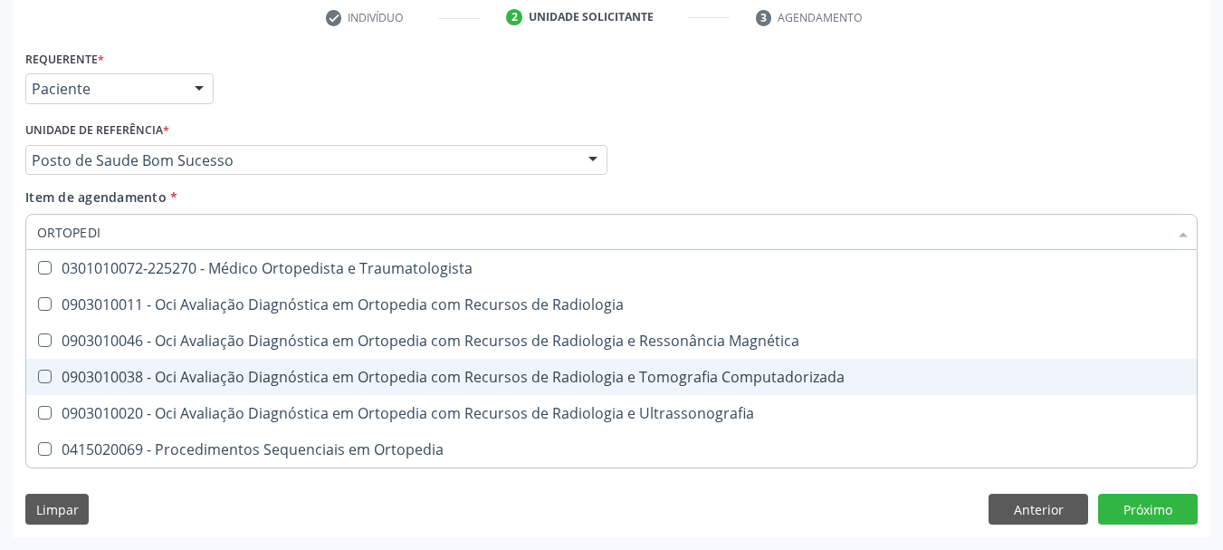
type input "ORTOPEDIS"
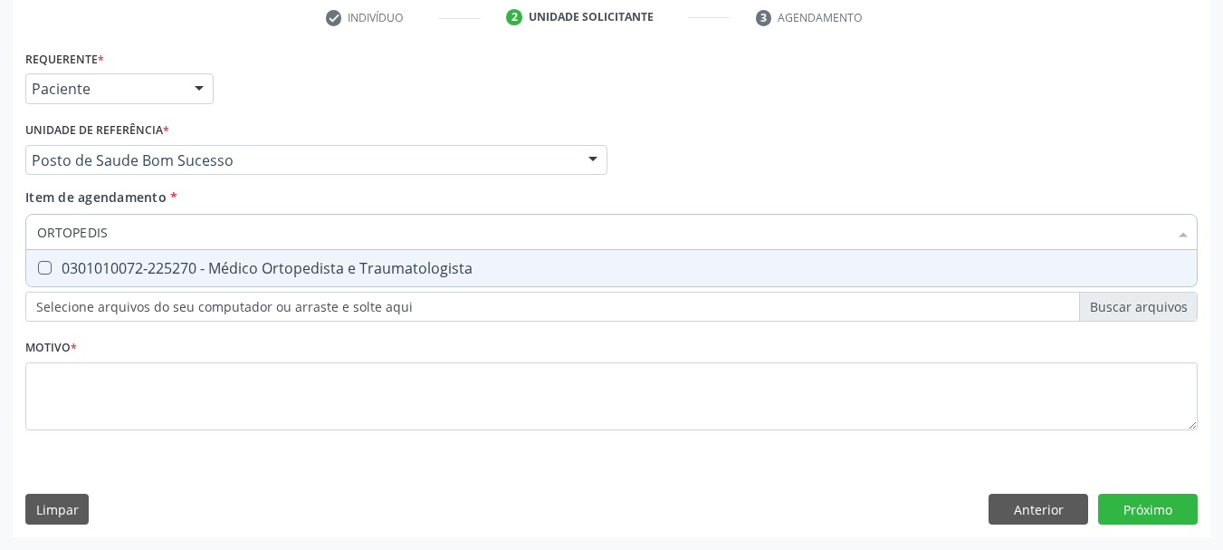
drag, startPoint x: 430, startPoint y: 244, endPoint x: 425, endPoint y: 259, distance: 15.5
click at [429, 245] on input "ORTOPEDIS" at bounding box center [602, 232] width 1131 height 36
click at [422, 269] on div "0301010072-225270 - Médico Ortopedista e Traumatologista" at bounding box center [611, 268] width 1149 height 14
checkbox Traumatologista "true"
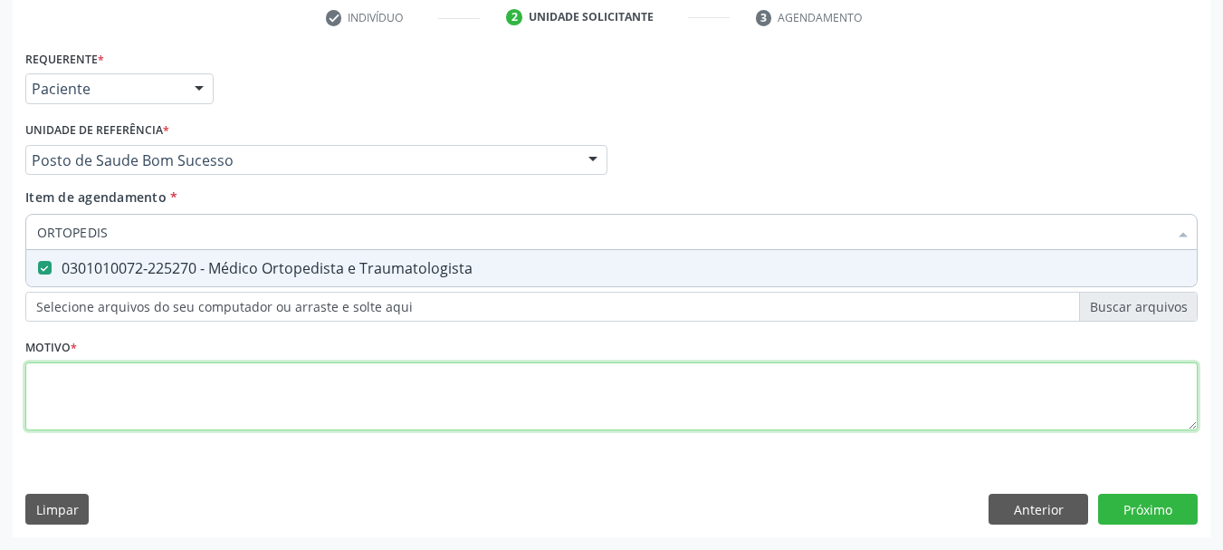
click at [259, 410] on div "Requerente * Paciente Médico(a) Enfermeiro(a) Paciente Nenhum resultado encontr…" at bounding box center [611, 250] width 1172 height 410
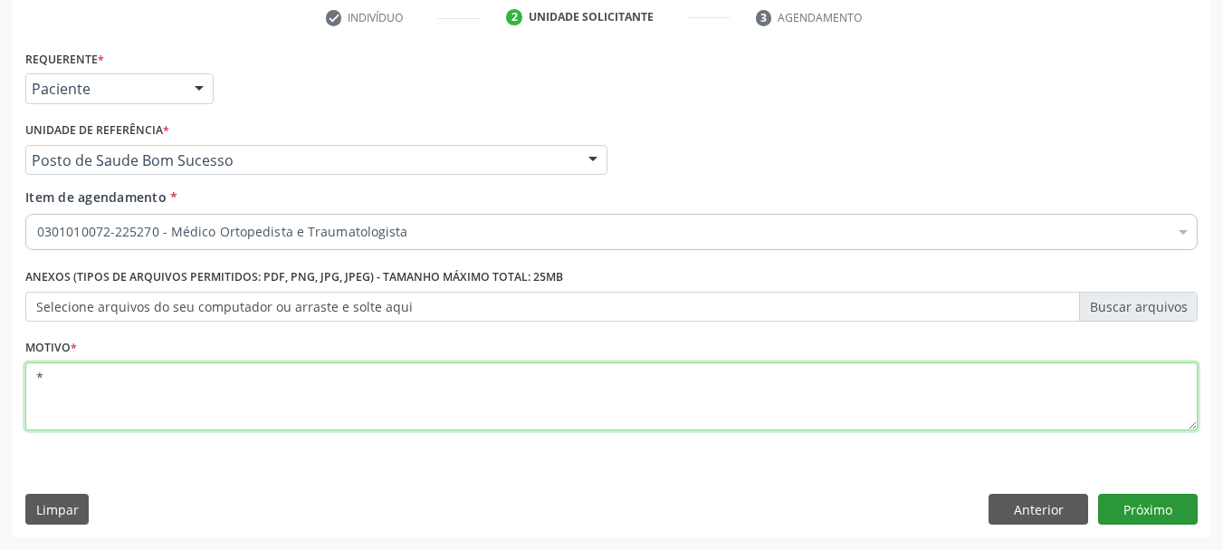
type textarea "*"
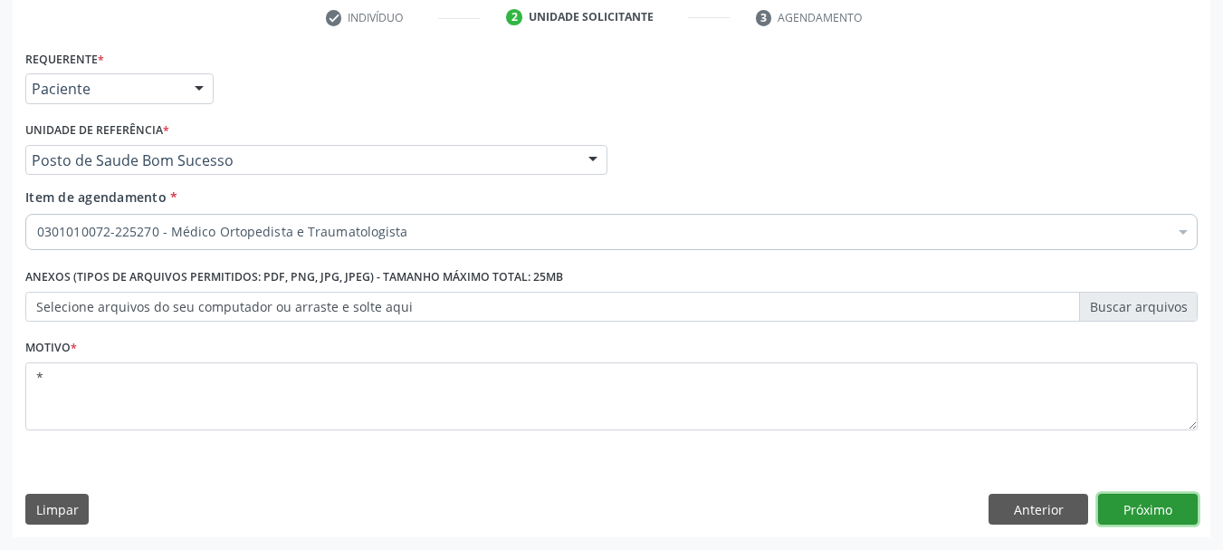
click at [1163, 500] on button "Próximo" at bounding box center [1148, 508] width 100 height 31
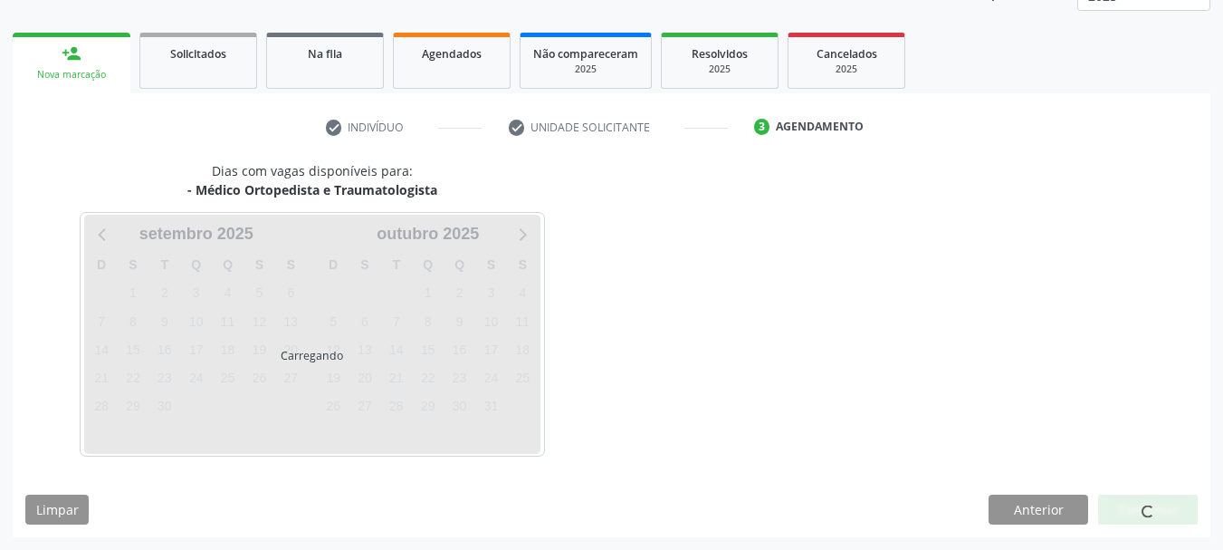
scroll to position [238, 0]
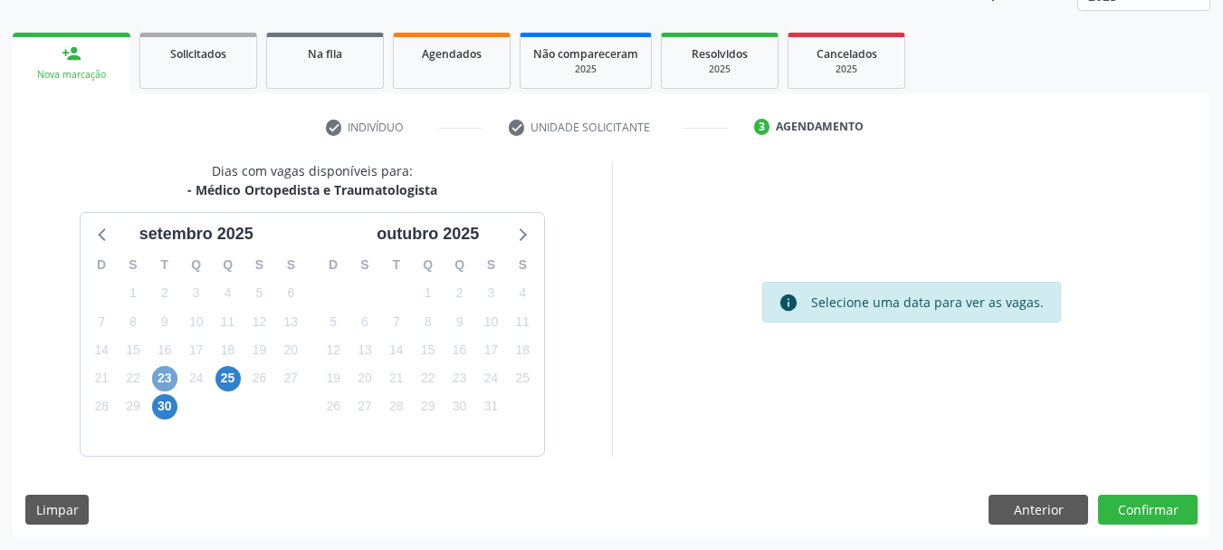
click at [172, 376] on span "23" at bounding box center [164, 378] width 25 height 25
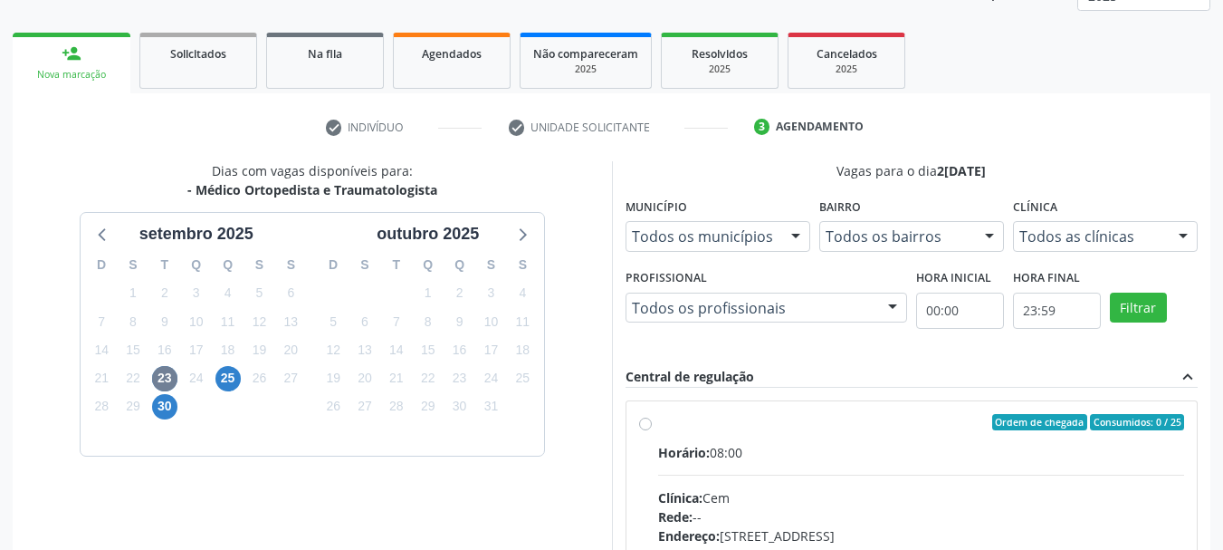
click at [807, 428] on div "Ordem de chegada Consumidos: 0 / 25" at bounding box center [921, 422] width 527 height 16
click at [652, 428] on input "Ordem de chegada Consumidos: 0 / 25 Horário: 08:00 Clínica: Cem Rede: -- Endere…" at bounding box center [645, 422] width 13 height 16
radio input "true"
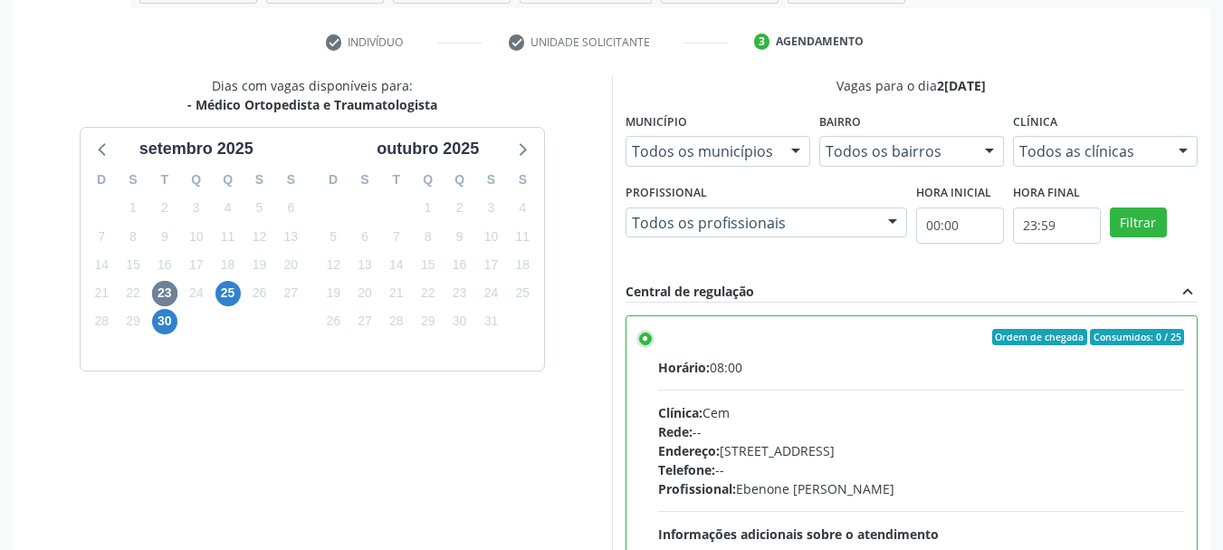
scroll to position [532, 0]
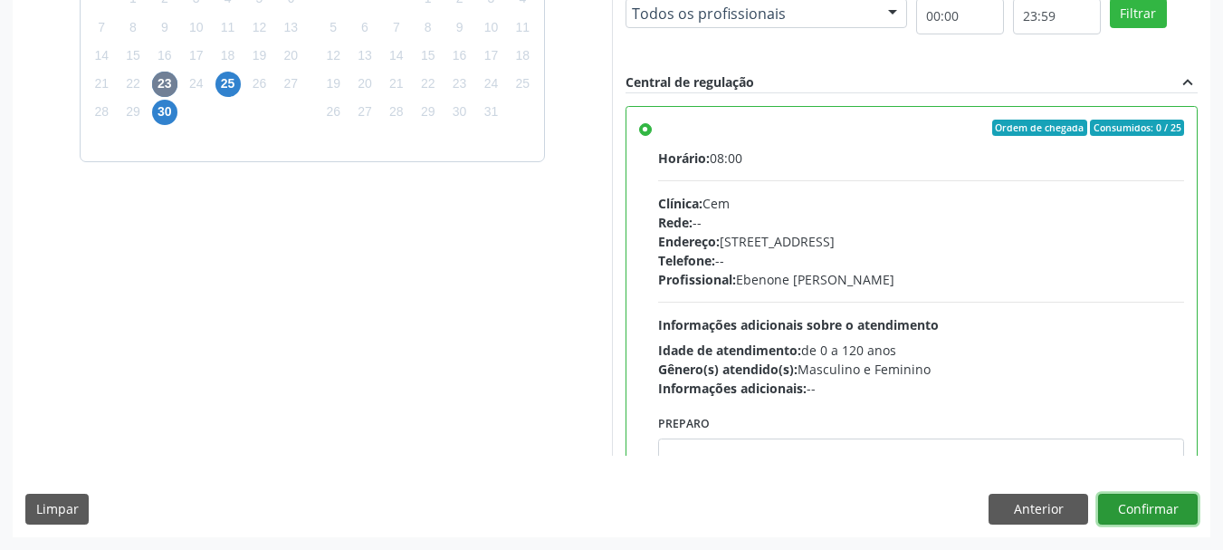
click at [1134, 506] on button "Confirmar" at bounding box center [1148, 508] width 100 height 31
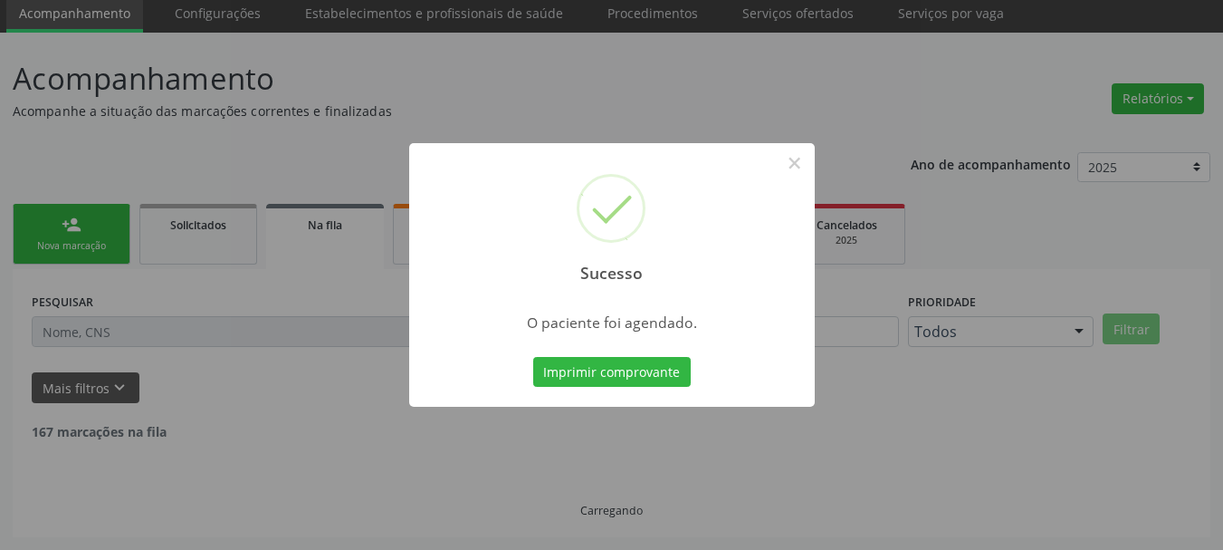
scroll to position [48, 0]
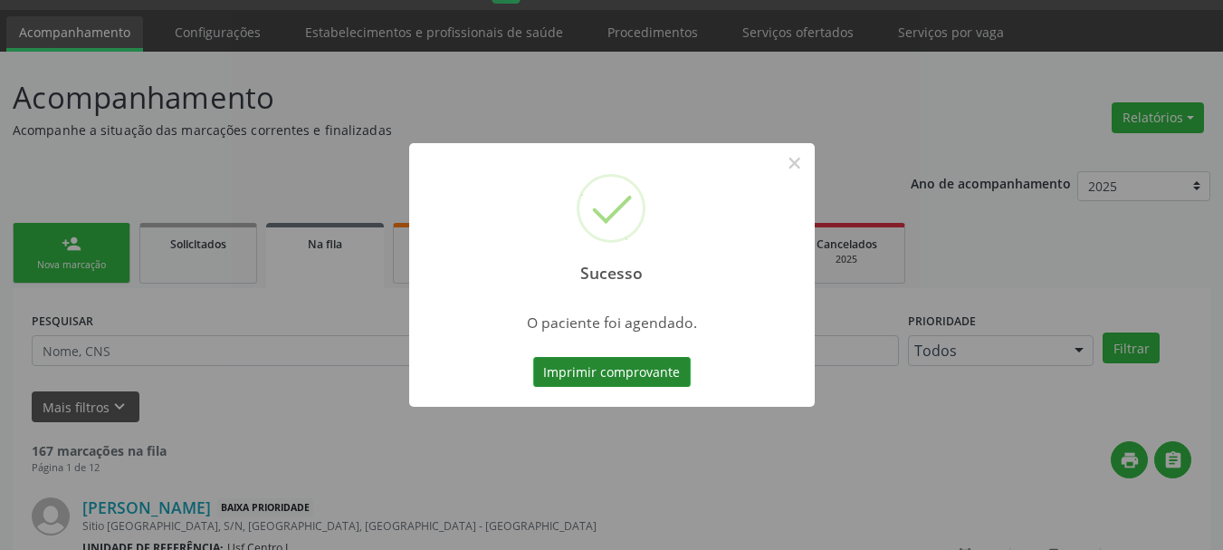
click at [581, 383] on button "Imprimir comprovante" at bounding box center [612, 372] width 158 height 31
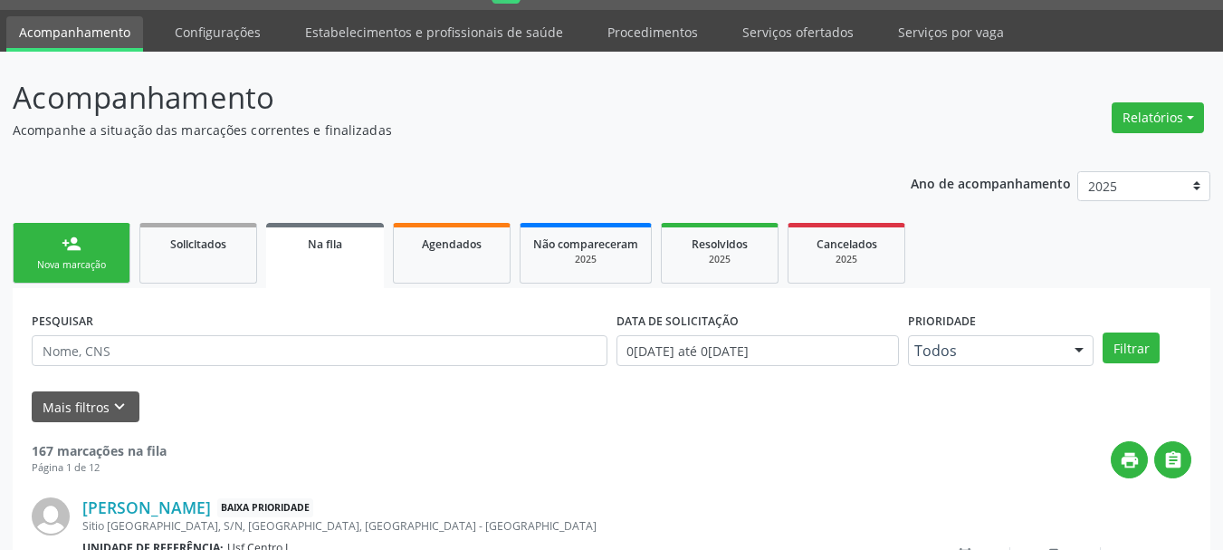
click at [58, 259] on div "Nova marcação" at bounding box center [71, 265] width 91 height 14
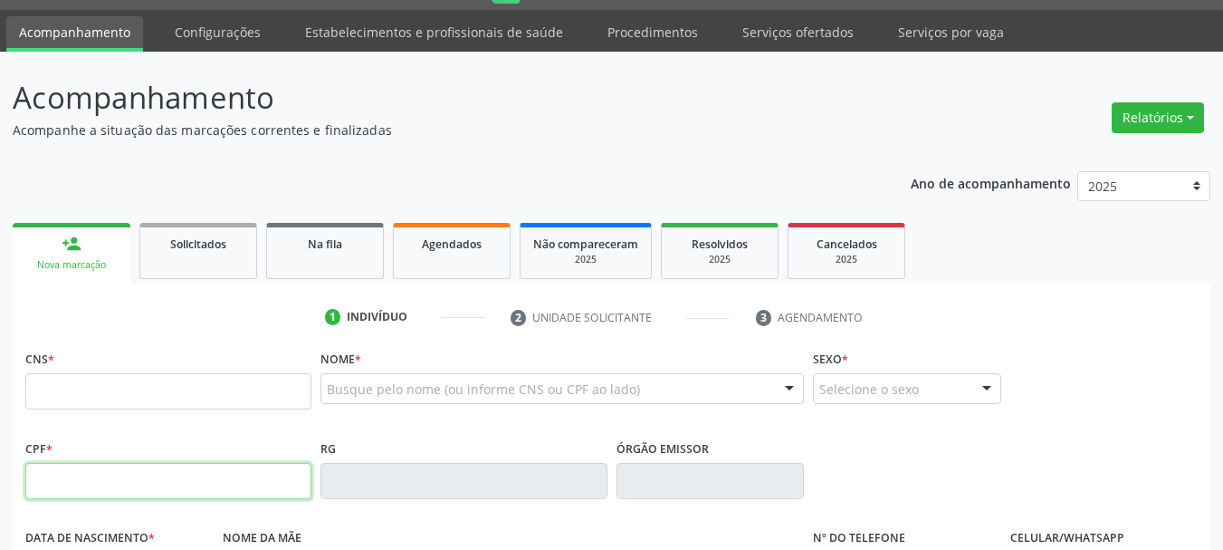
click at [181, 491] on input "text" at bounding box center [168, 481] width 286 height 36
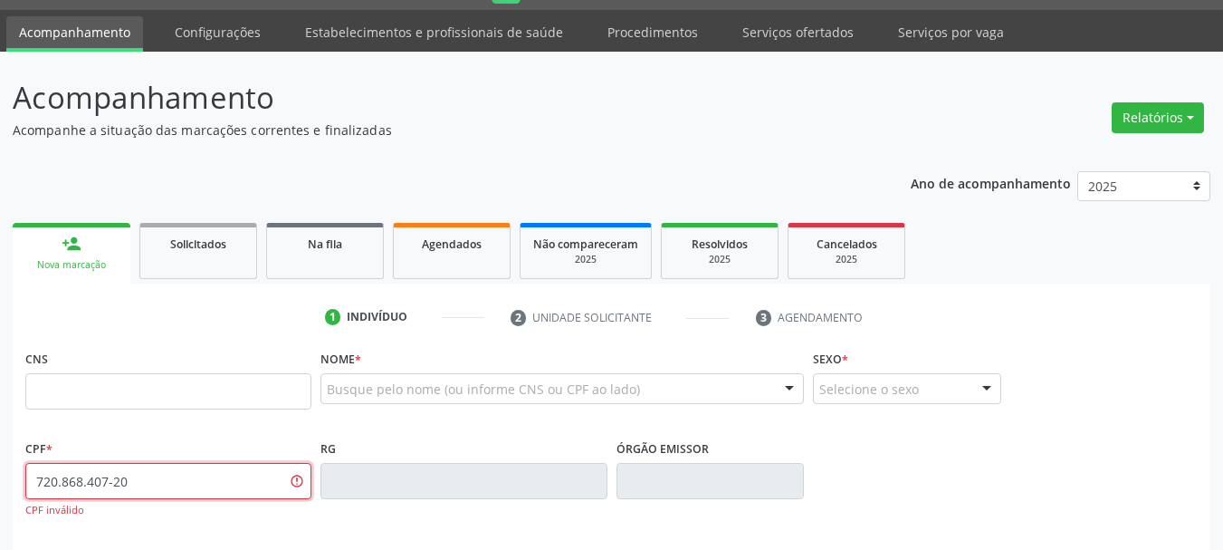
click at [137, 484] on input "720.868.407-20" at bounding box center [168, 481] width 286 height 36
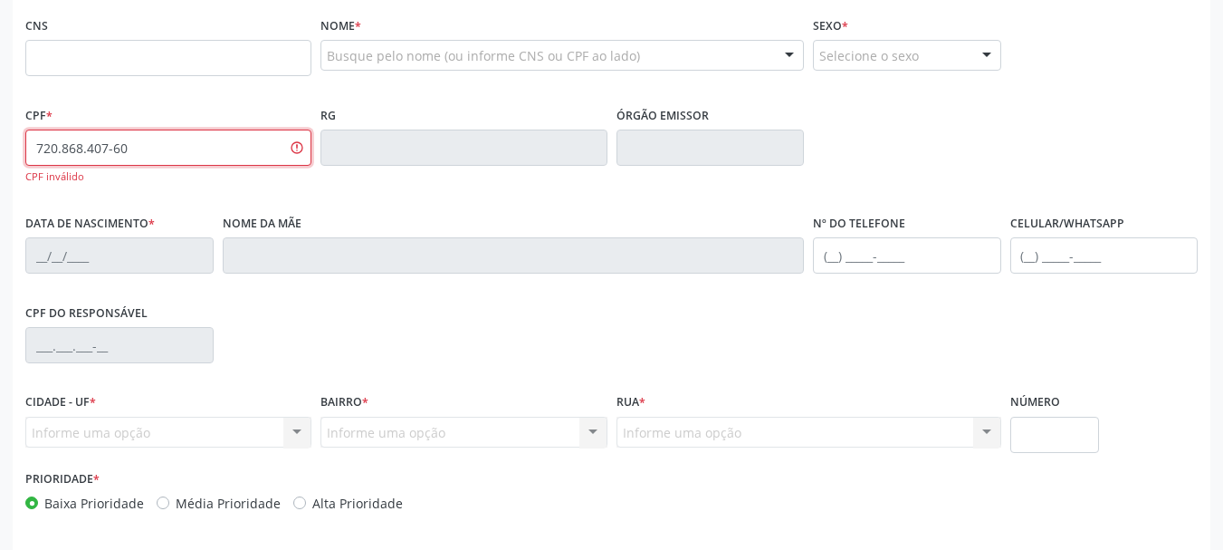
scroll to position [410, 0]
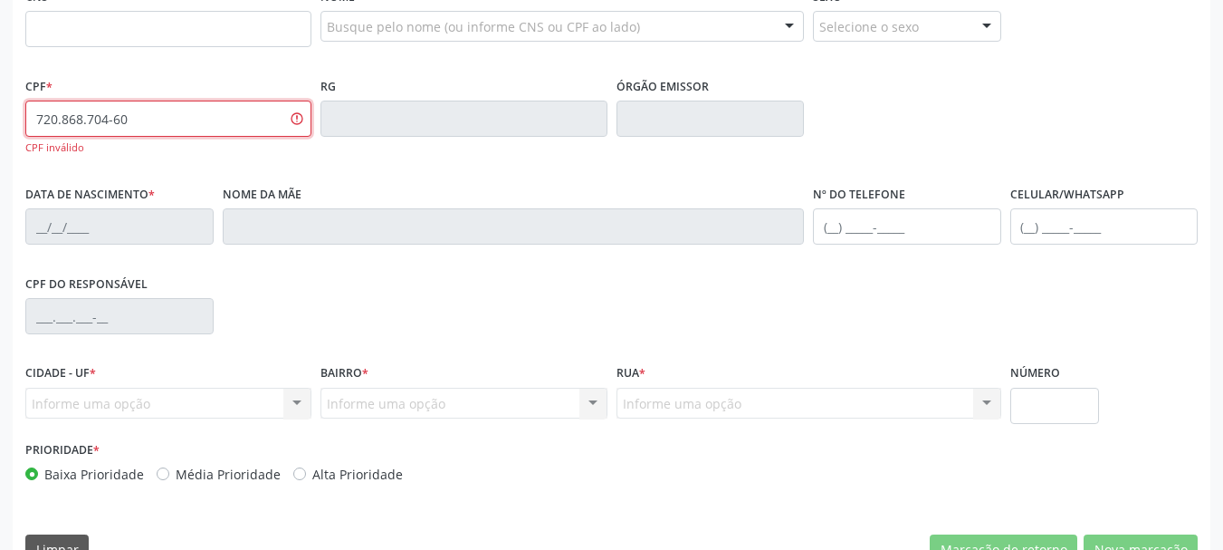
type input "720.868.704-60"
drag, startPoint x: 58, startPoint y: 120, endPoint x: 0, endPoint y: 120, distance: 57.9
click at [0, 120] on div "Acompanhamento Acompanhe a situação das marcações correntes e finalizadas Relat…" at bounding box center [611, 139] width 1223 height 900
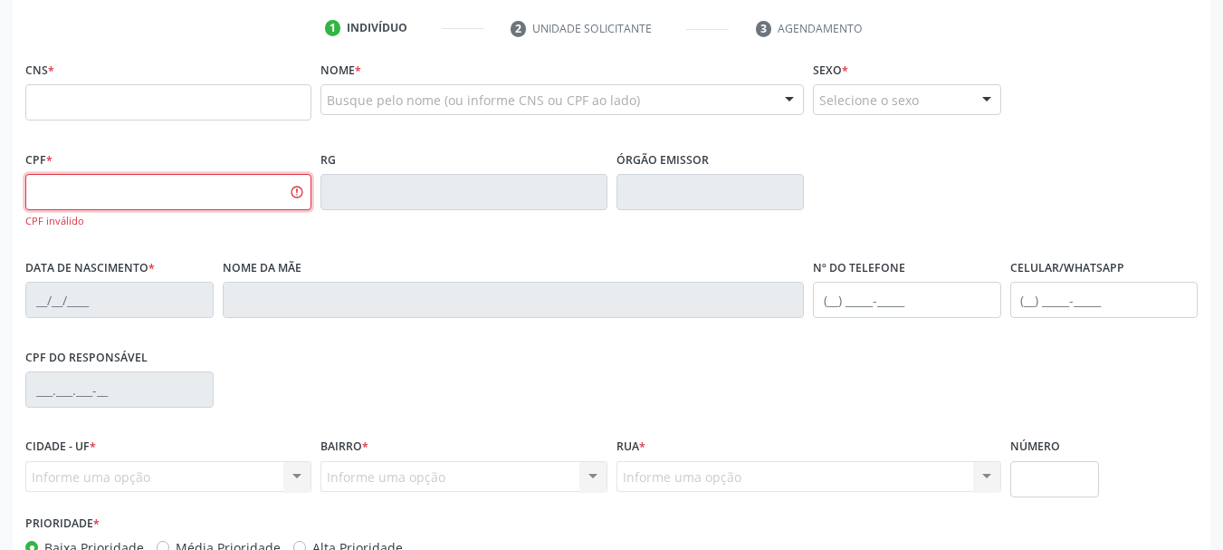
scroll to position [229, 0]
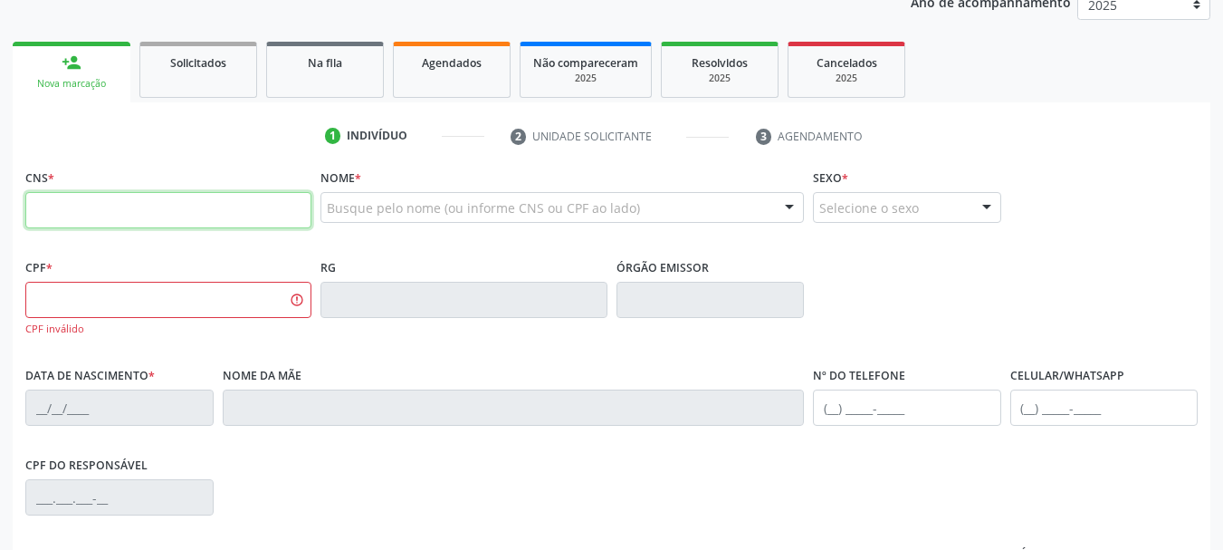
click at [122, 206] on input "text" at bounding box center [168, 210] width 286 height 36
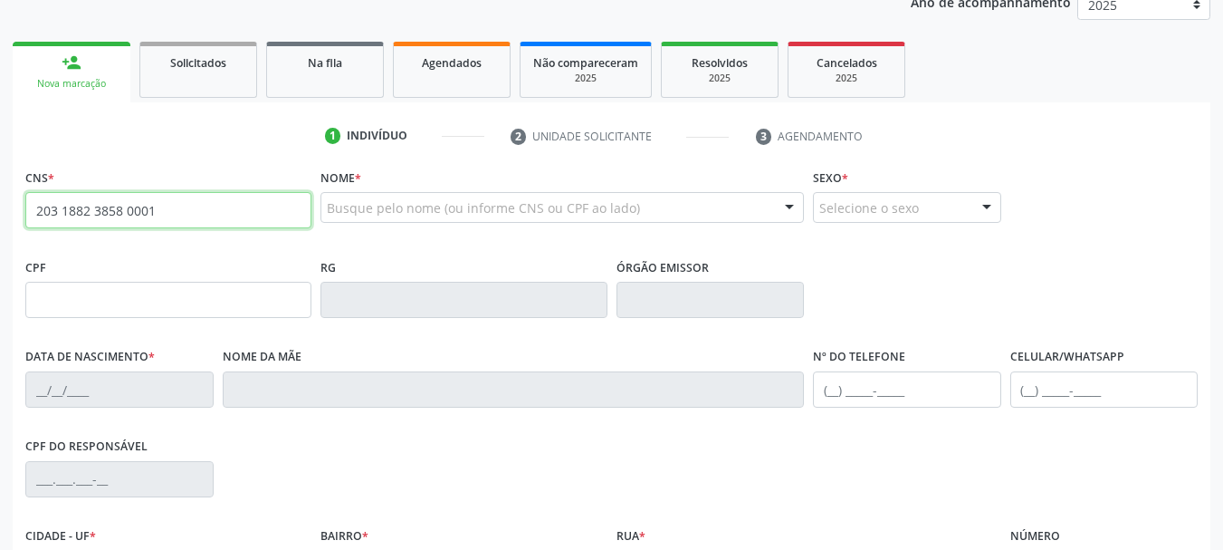
type input "203 1882 3858 0001"
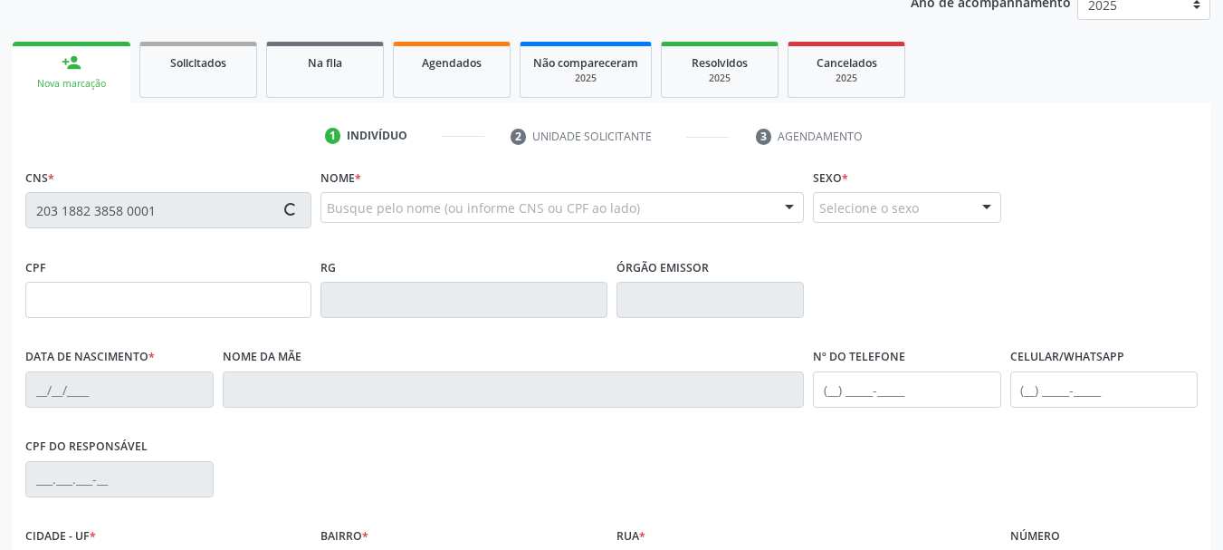
type input "134.717.804-08"
type input "22/09/2000"
type input "Leidiane Alves dos Santos"
type input "[PHONE_NUMBER]"
type input "855.557.384-04"
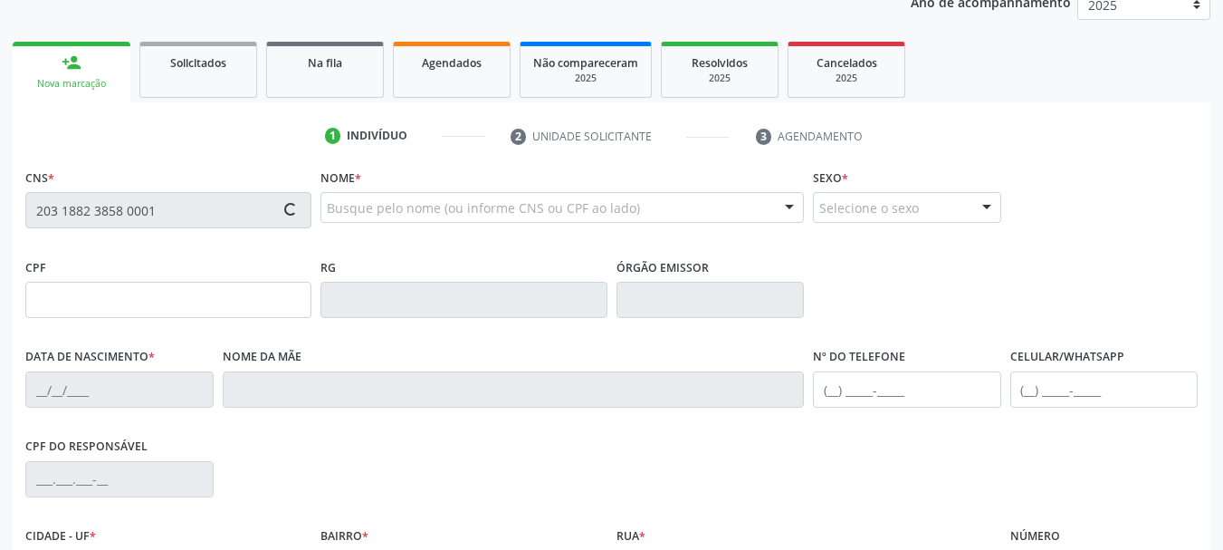
type input "174"
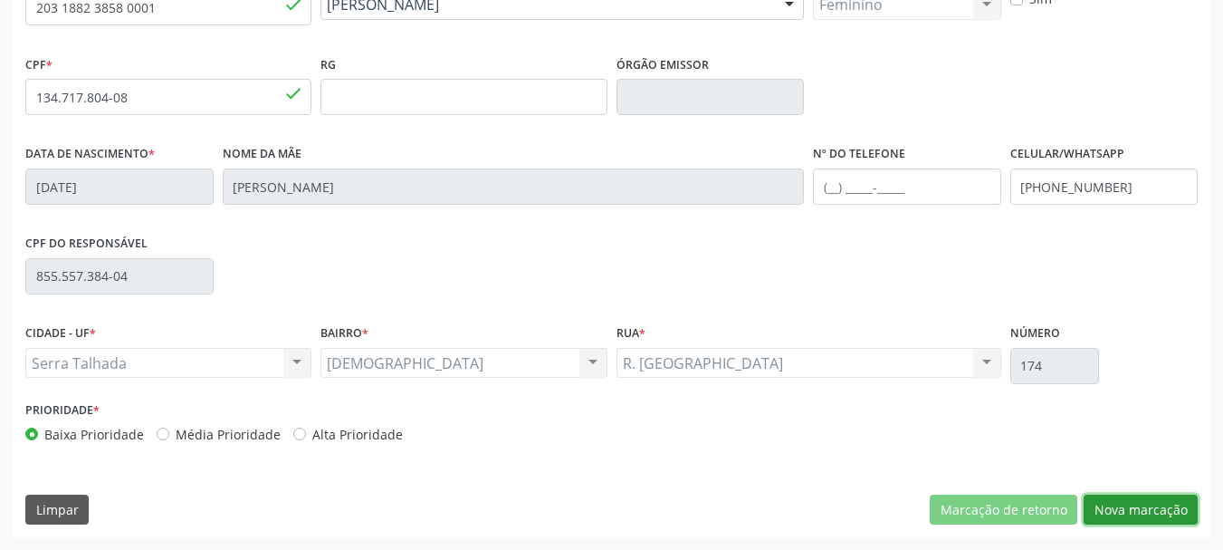
drag, startPoint x: 1162, startPoint y: 517, endPoint x: 1073, endPoint y: 480, distance: 96.2
click at [1161, 515] on button "Nova marcação" at bounding box center [1141, 509] width 114 height 31
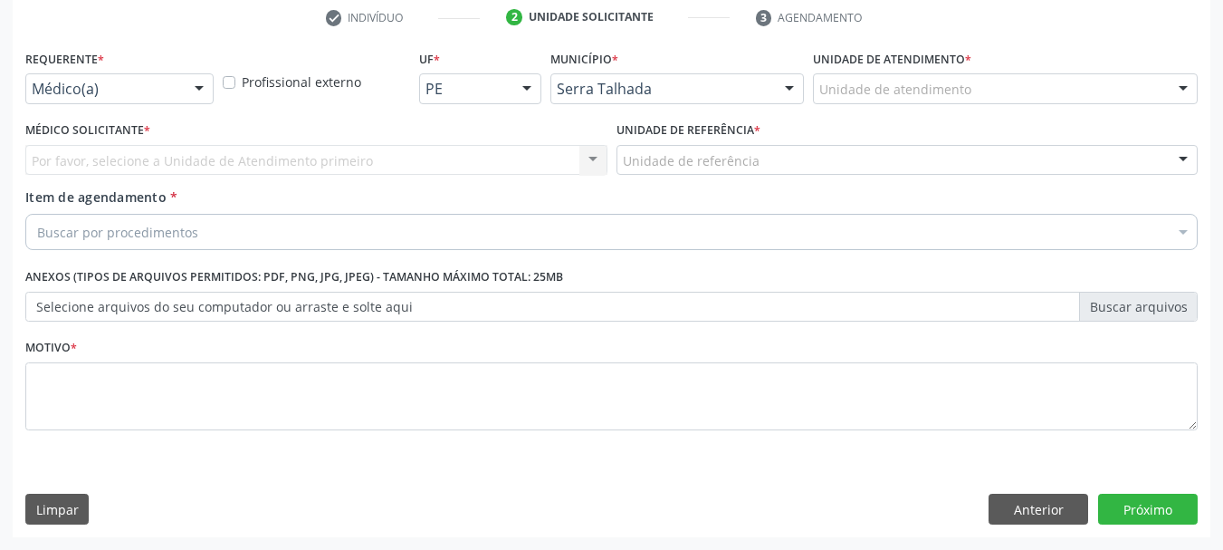
scroll to position [348, 0]
drag, startPoint x: 82, startPoint y: 84, endPoint x: 98, endPoint y: 151, distance: 68.7
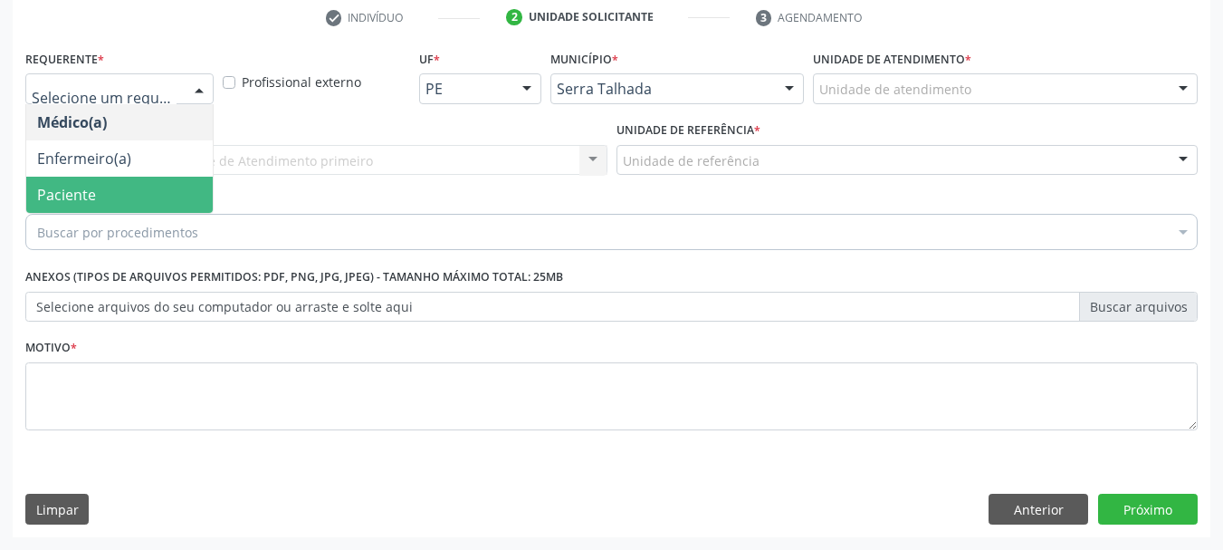
click at [97, 185] on span "Paciente" at bounding box center [119, 195] width 187 height 36
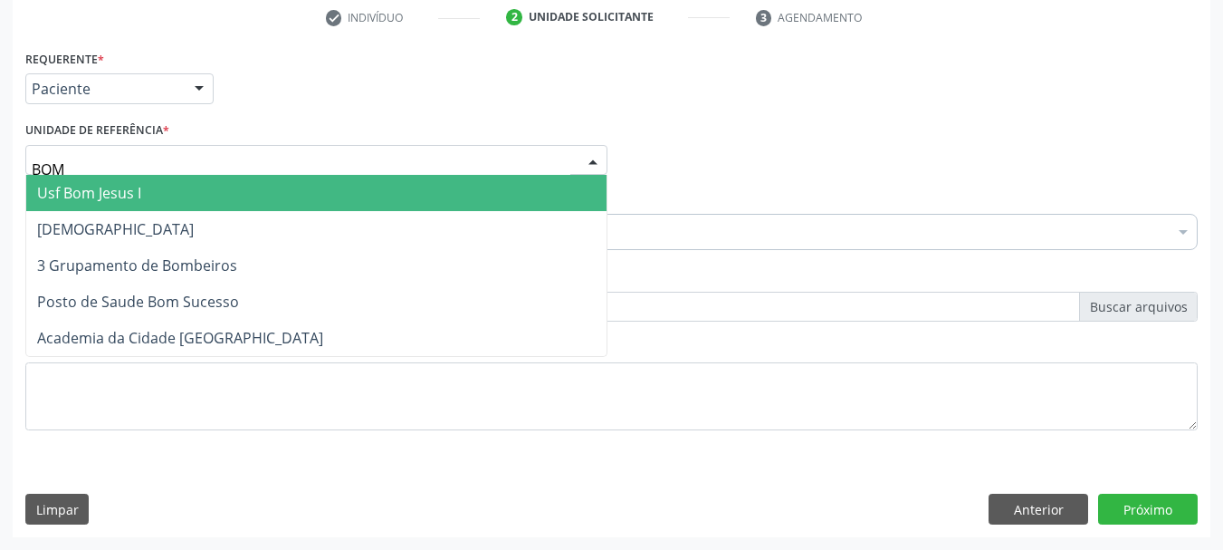
type input "BOM S"
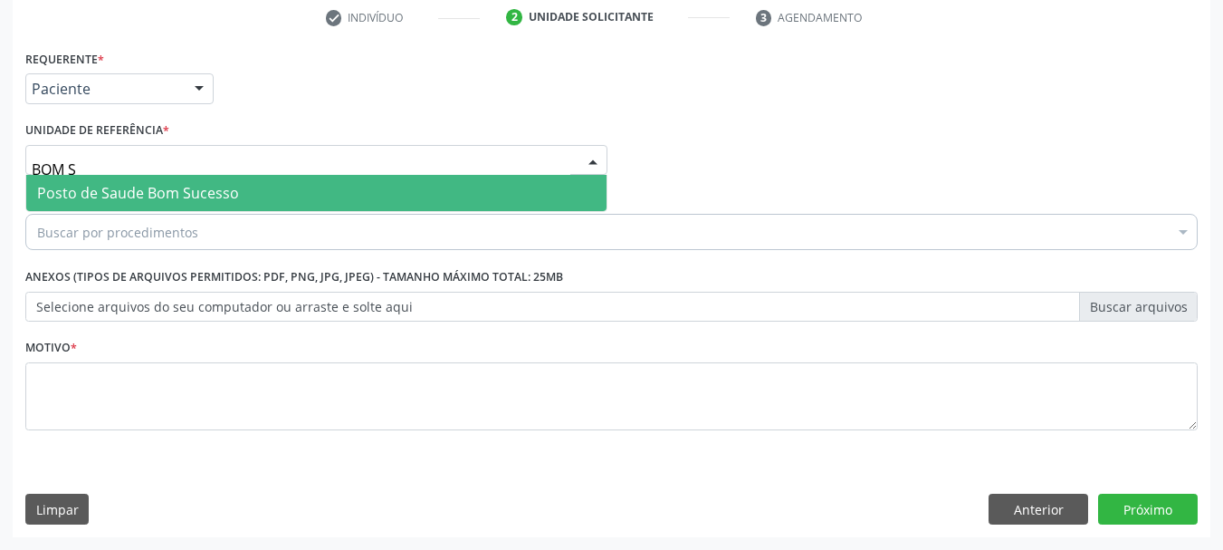
drag, startPoint x: 380, startPoint y: 180, endPoint x: 373, endPoint y: 194, distance: 15.4
click at [378, 181] on span "Posto de Saude Bom Sucesso" at bounding box center [316, 193] width 580 height 36
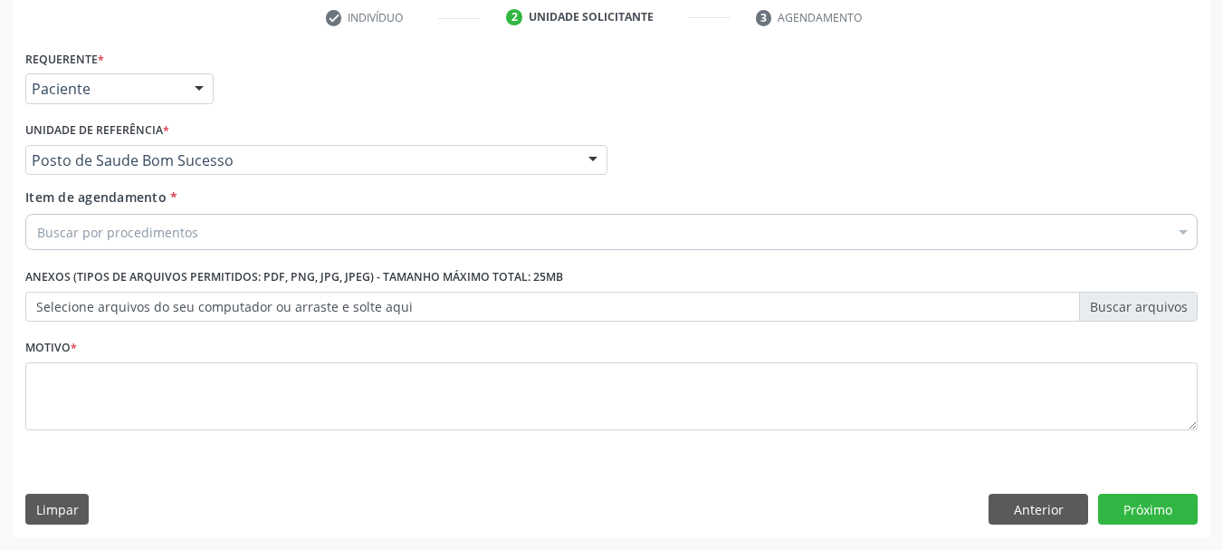
drag, startPoint x: 365, startPoint y: 223, endPoint x: 356, endPoint y: 169, distance: 54.2
click at [365, 221] on div "Buscar por procedimentos" at bounding box center [611, 232] width 1172 height 36
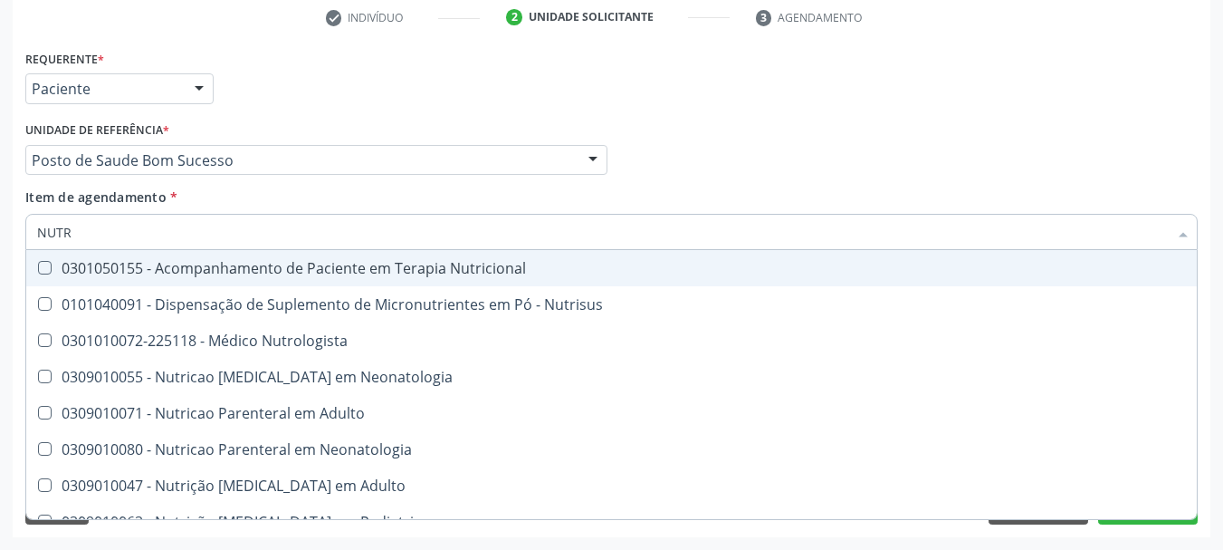
type input "NUTRI"
drag, startPoint x: 279, startPoint y: 274, endPoint x: 88, endPoint y: 272, distance: 191.1
click at [275, 274] on div "0301050155 - Acompanhamento de Paciente em Terapia Nutricional" at bounding box center [611, 268] width 1149 height 14
checkbox Nutricional "true"
click at [0, 289] on div "Acompanhamento Acompanhe a situação das marcações correntes e finalizadas Relat…" at bounding box center [611, 151] width 1223 height 798
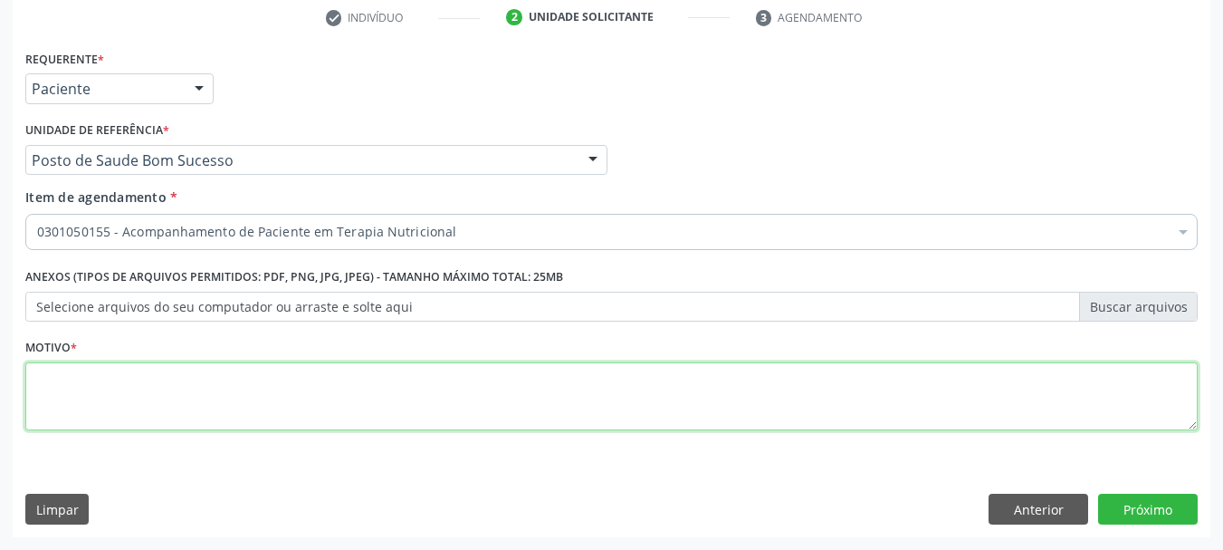
drag, startPoint x: 55, startPoint y: 392, endPoint x: 45, endPoint y: 387, distance: 11.3
click at [56, 391] on textarea at bounding box center [611, 396] width 1172 height 69
type textarea "*"
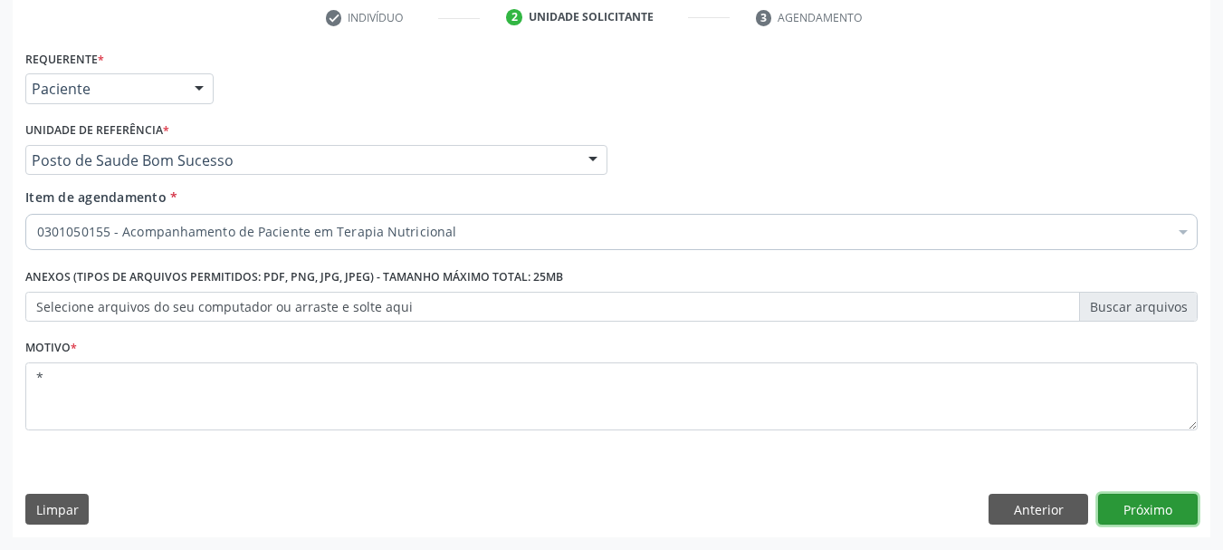
click at [1176, 510] on button "Próximo" at bounding box center [1148, 508] width 100 height 31
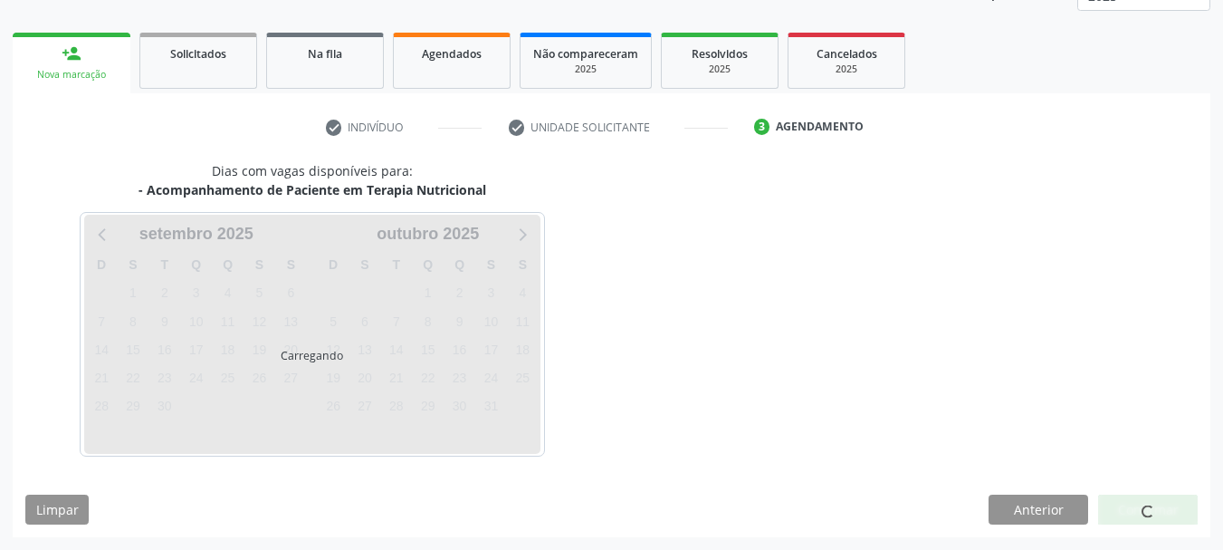
scroll to position [238, 0]
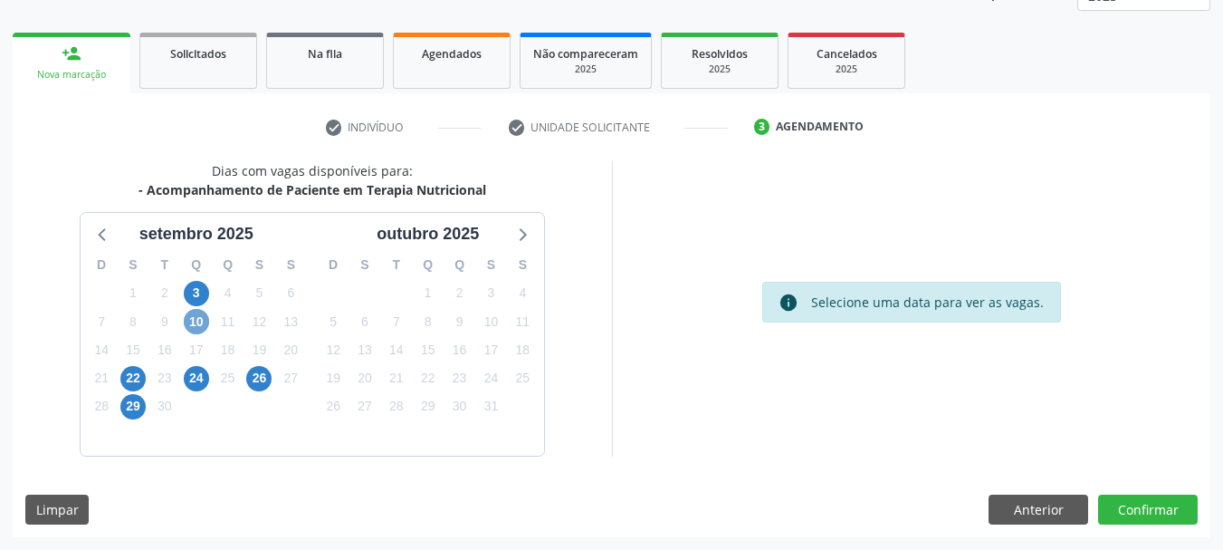
click at [191, 320] on span "10" at bounding box center [196, 321] width 25 height 25
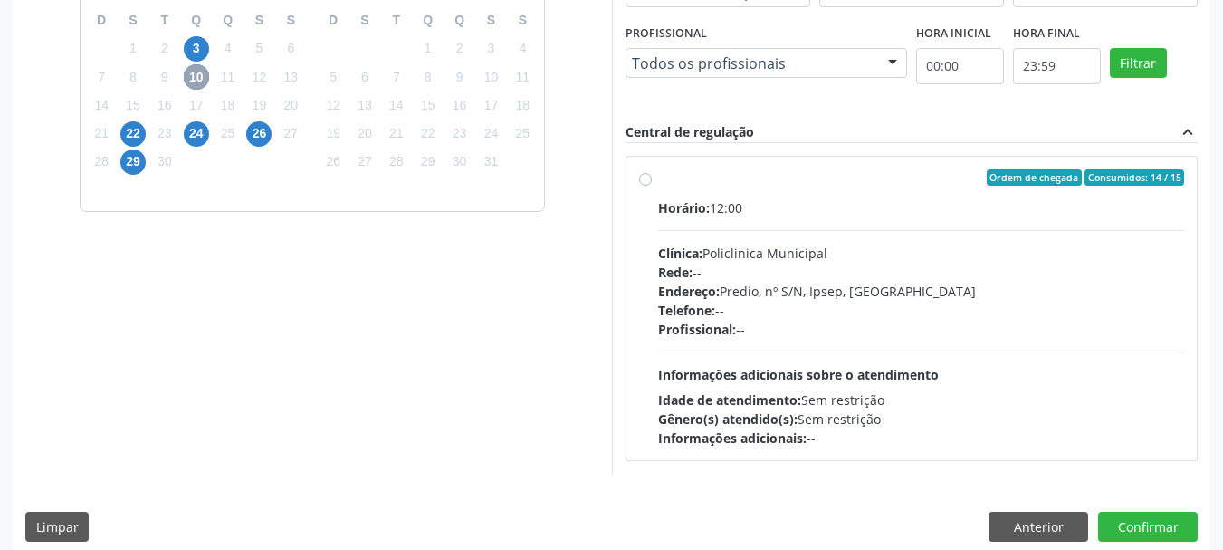
scroll to position [500, 0]
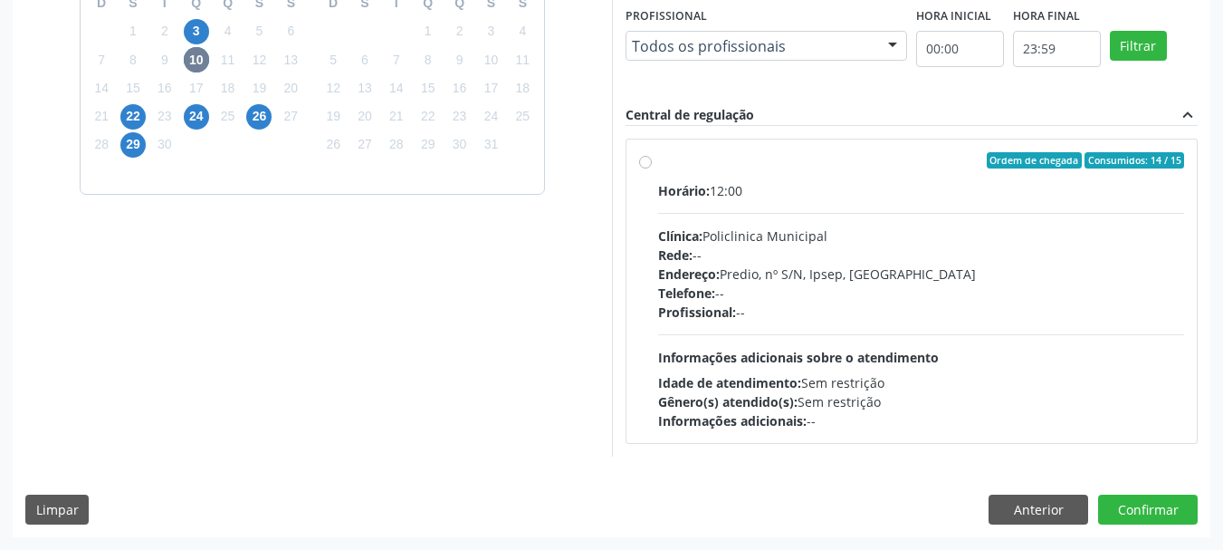
click at [830, 187] on div "Horário: 12:00" at bounding box center [921, 190] width 527 height 19
click at [652, 168] on input "Ordem de chegada Consumidos: 14 / 15 Horário: 12:00 Clínica: Policlinica Munici…" at bounding box center [645, 160] width 13 height 16
radio input "true"
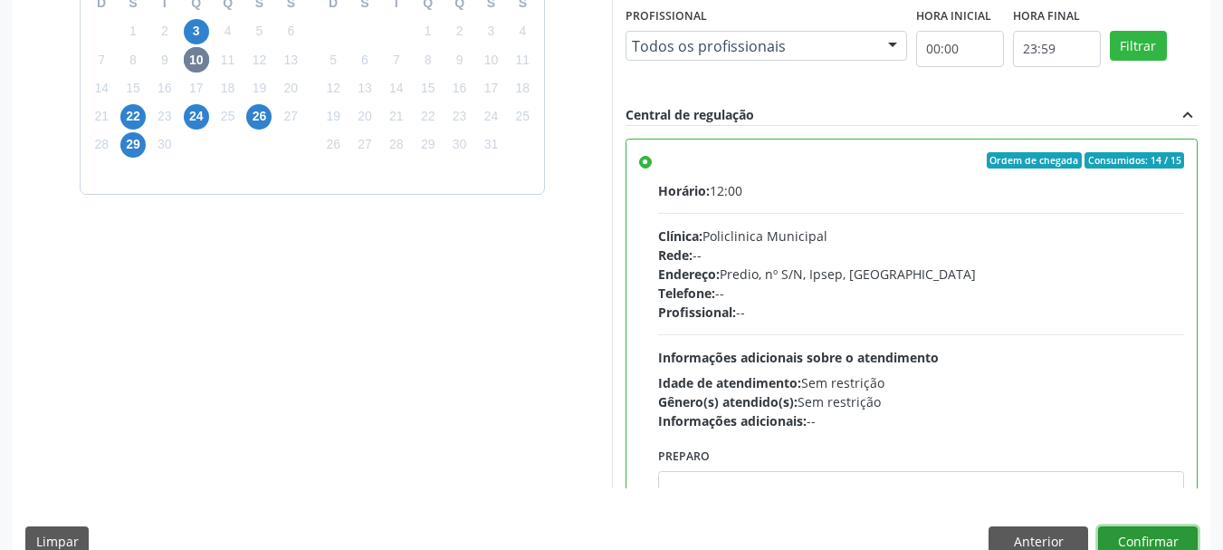
click at [1139, 530] on button "Confirmar" at bounding box center [1148, 541] width 100 height 31
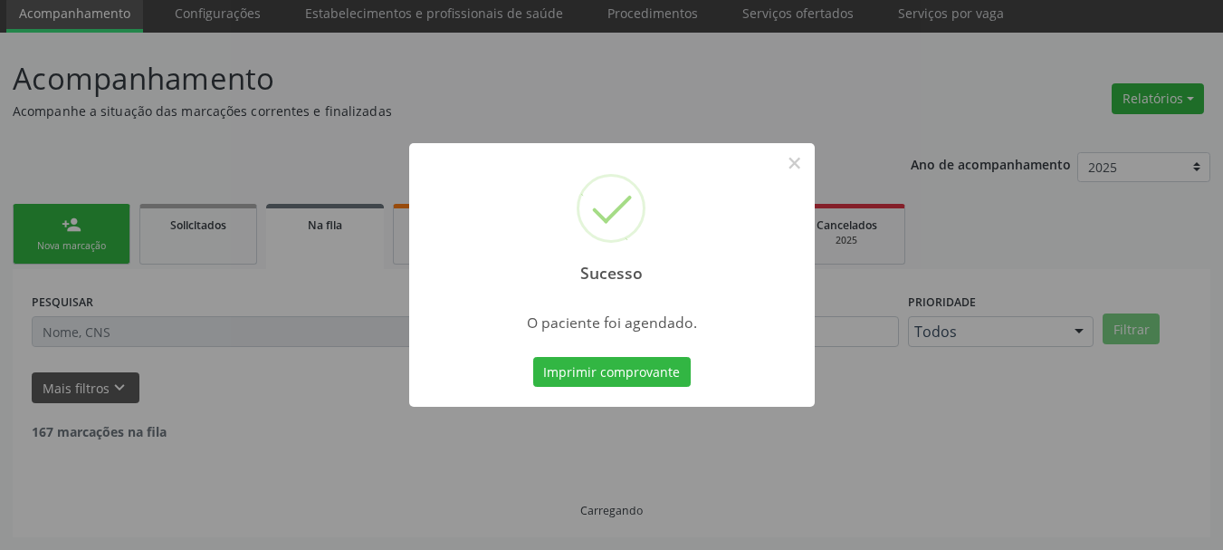
scroll to position [48, 0]
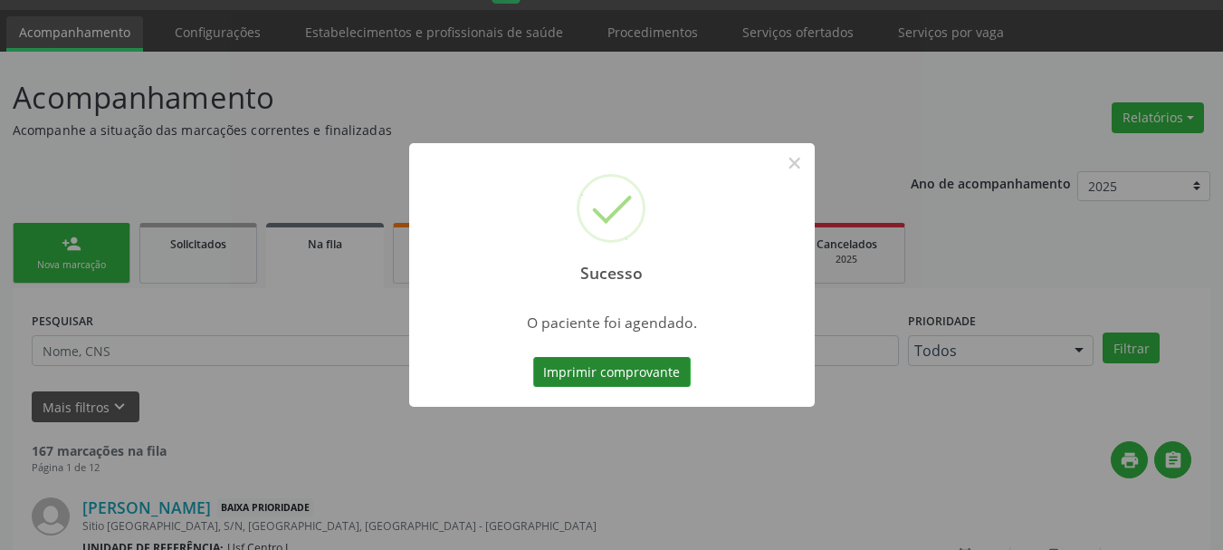
click at [658, 373] on button "Imprimir comprovante" at bounding box center [612, 372] width 158 height 31
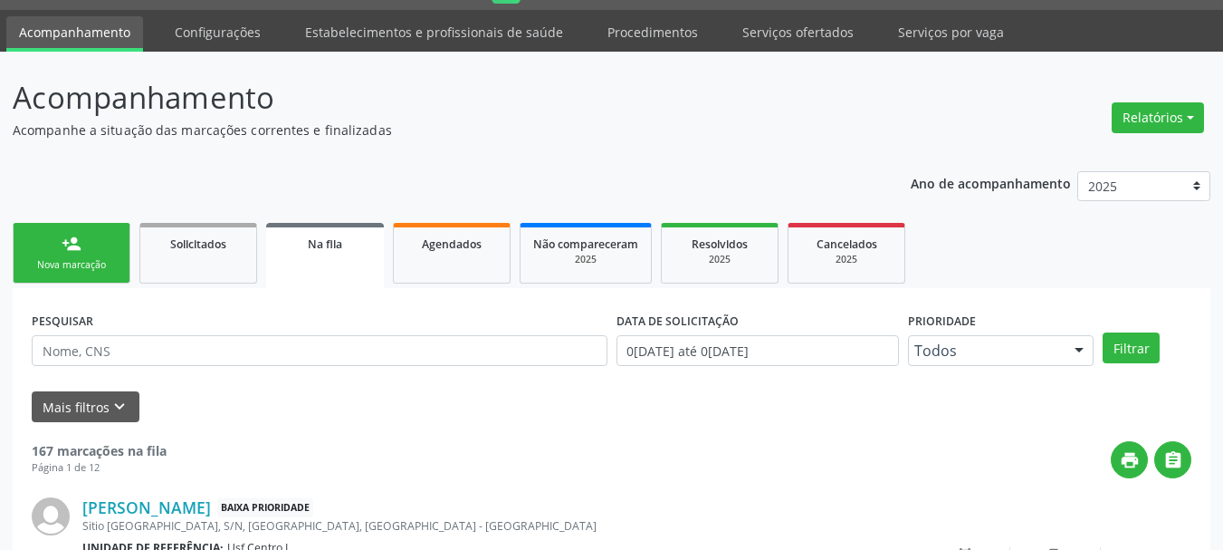
drag, startPoint x: 114, startPoint y: 228, endPoint x: 100, endPoint y: 236, distance: 15.8
click at [111, 227] on link "person_add Nova marcação" at bounding box center [72, 253] width 118 height 61
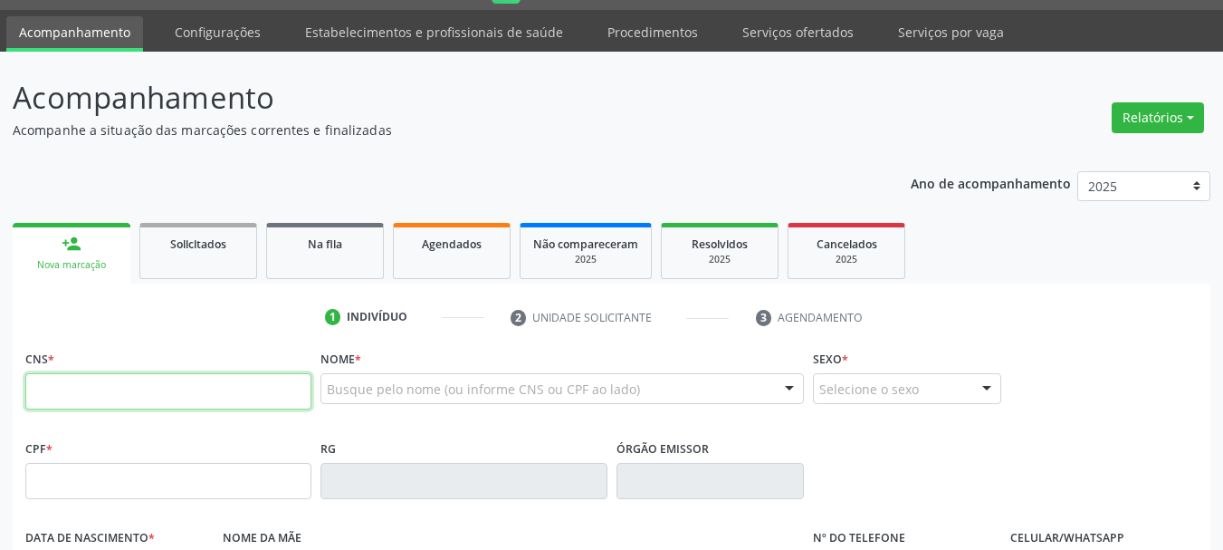
click at [58, 397] on input "text" at bounding box center [168, 391] width 286 height 36
click at [102, 480] on input "text" at bounding box center [168, 481] width 286 height 36
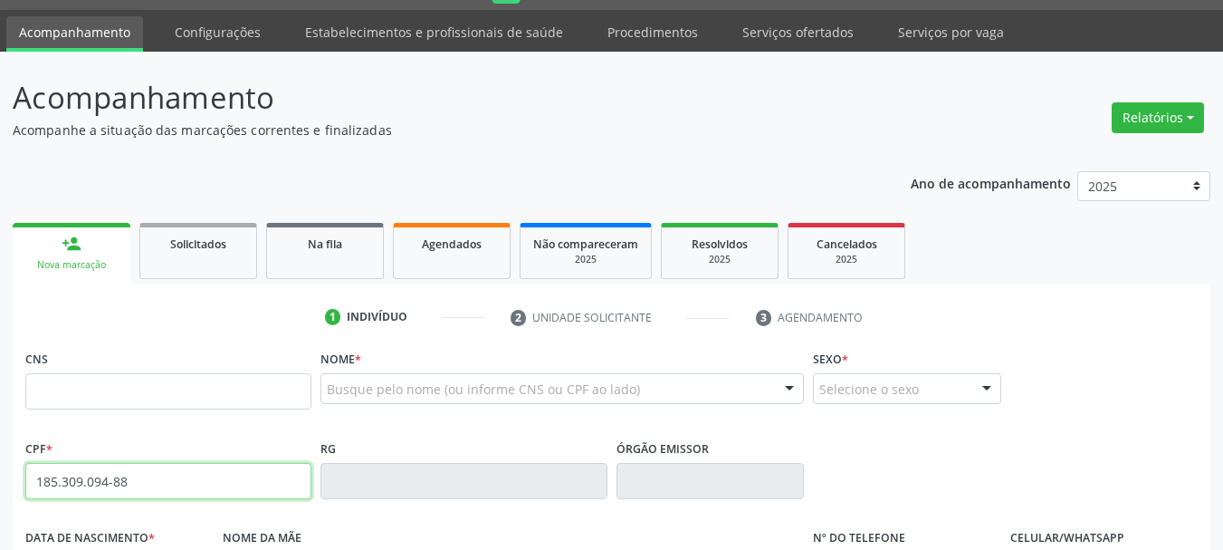
type input "185.309.094-88"
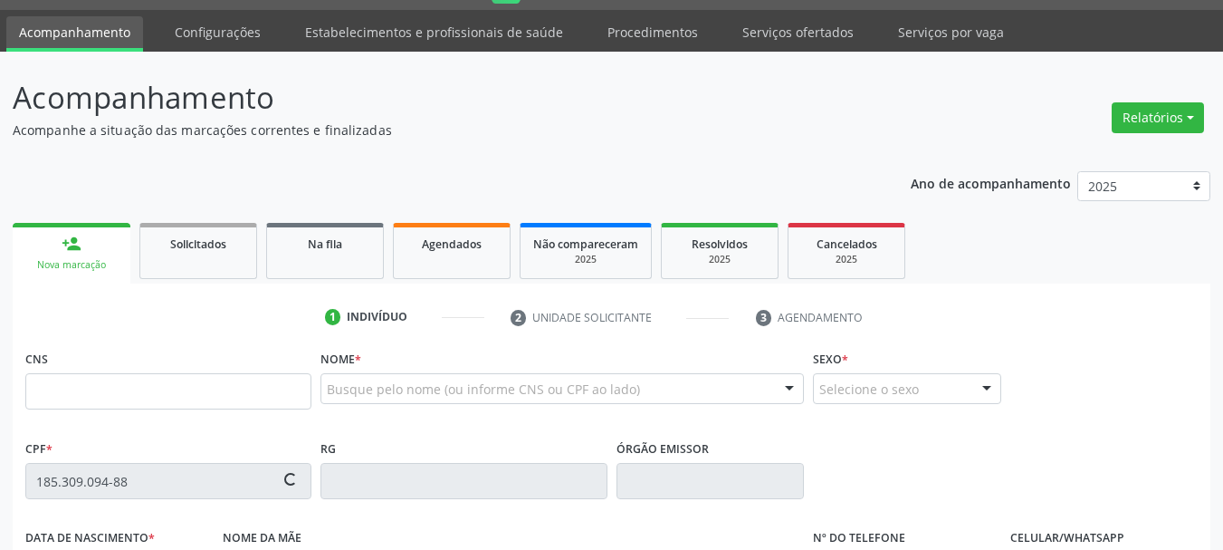
type input "702 0053 9714 5581"
type input "03/05/2023"
type input "Maria Luana Teodoro da Silva"
type input "[PHONE_NUMBER]"
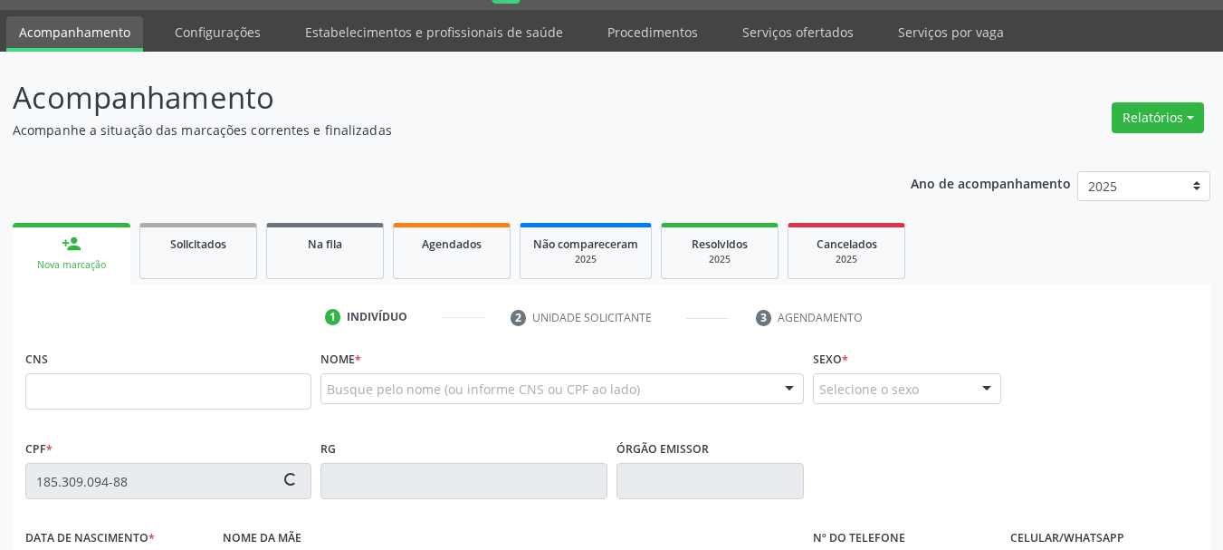
type input "011.028.014-88"
type input "S/N"
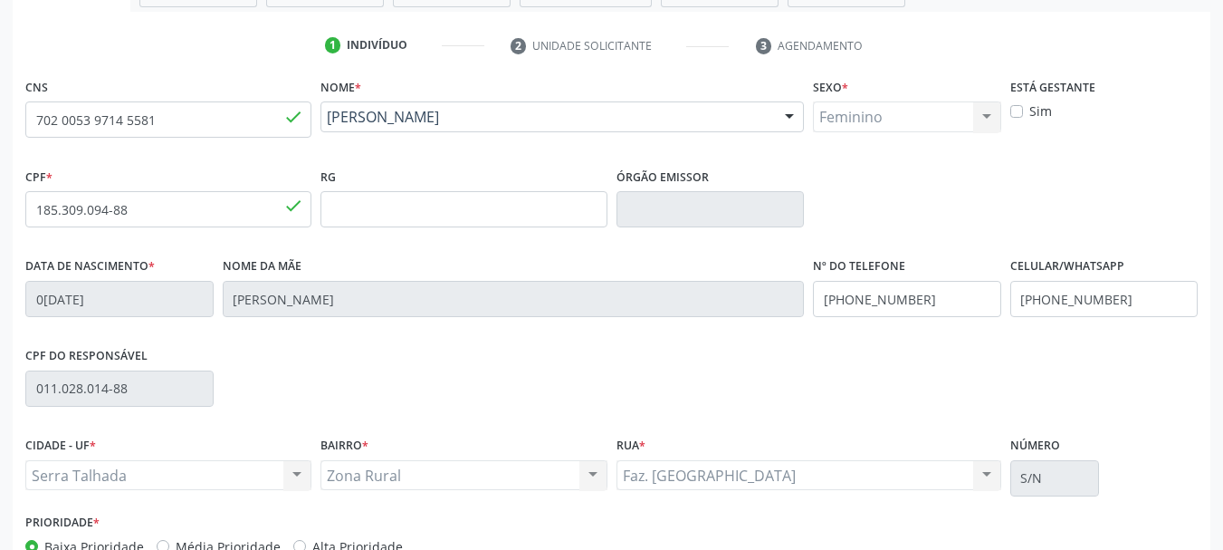
scroll to position [432, 0]
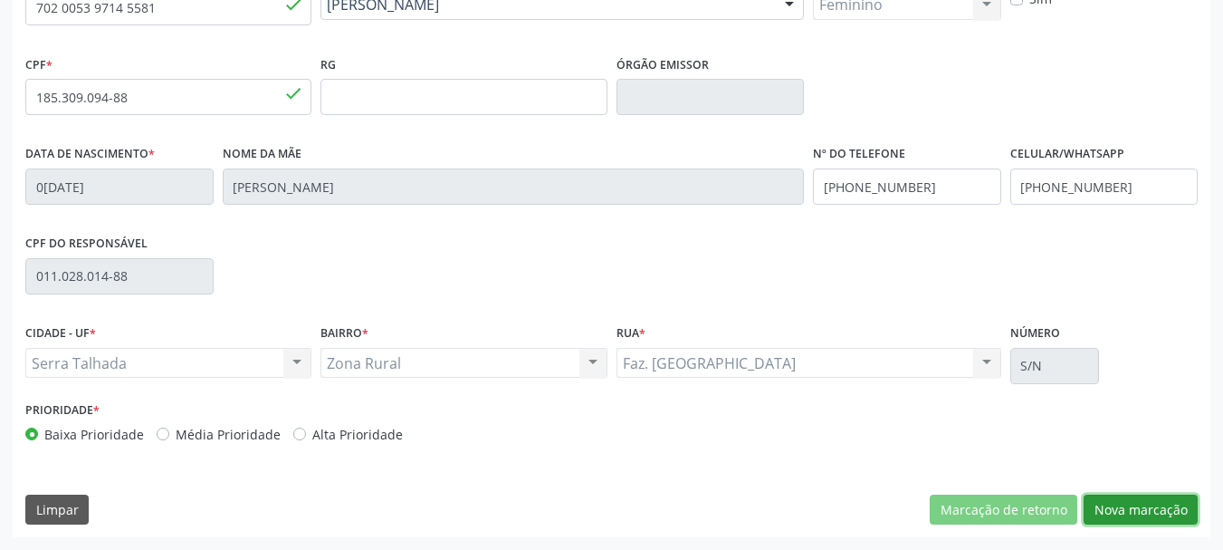
click at [1115, 512] on button "Nova marcação" at bounding box center [1141, 509] width 114 height 31
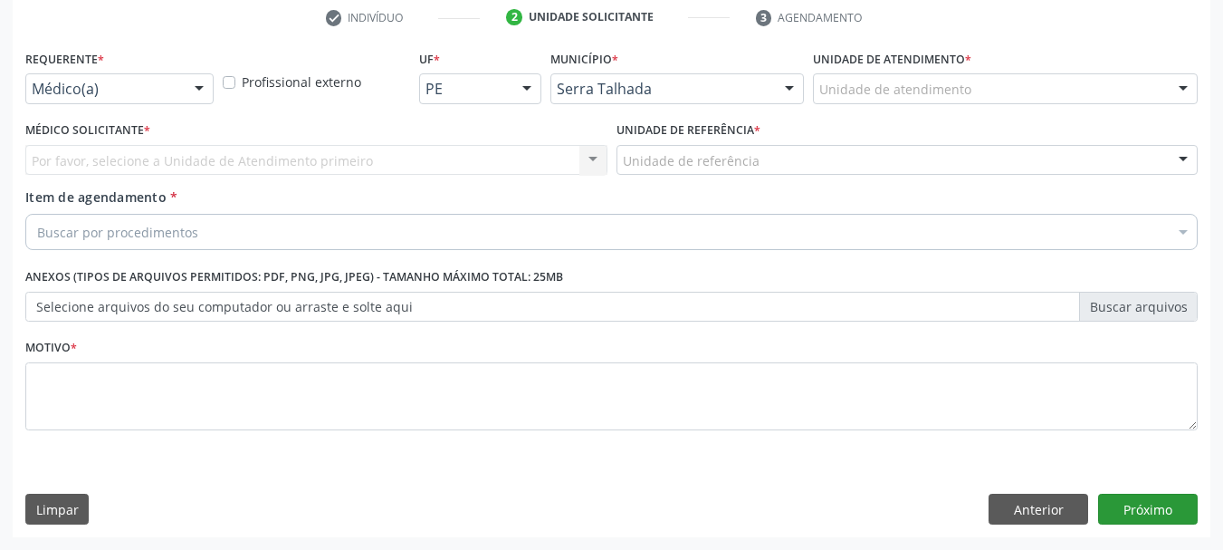
scroll to position [348, 0]
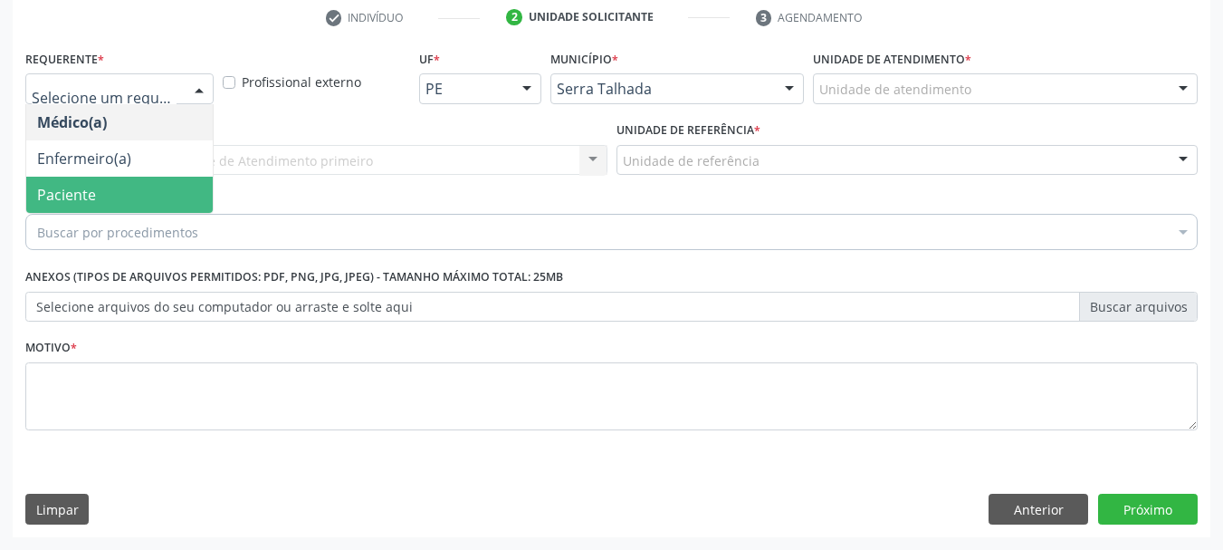
click at [70, 193] on span "Paciente" at bounding box center [66, 195] width 59 height 20
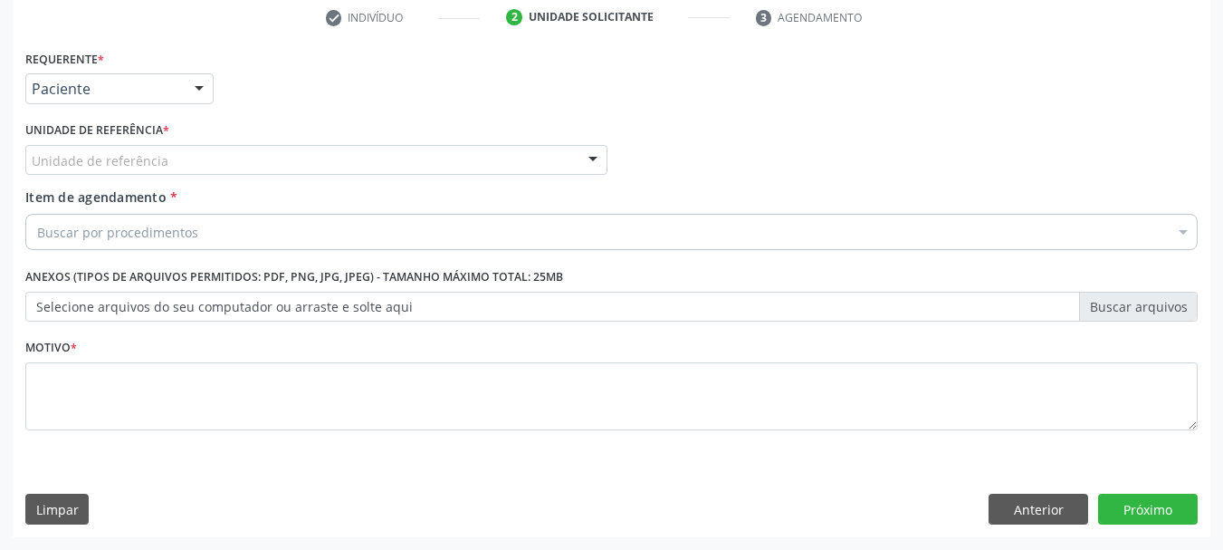
click at [92, 173] on div "Unidade de referência" at bounding box center [316, 160] width 582 height 31
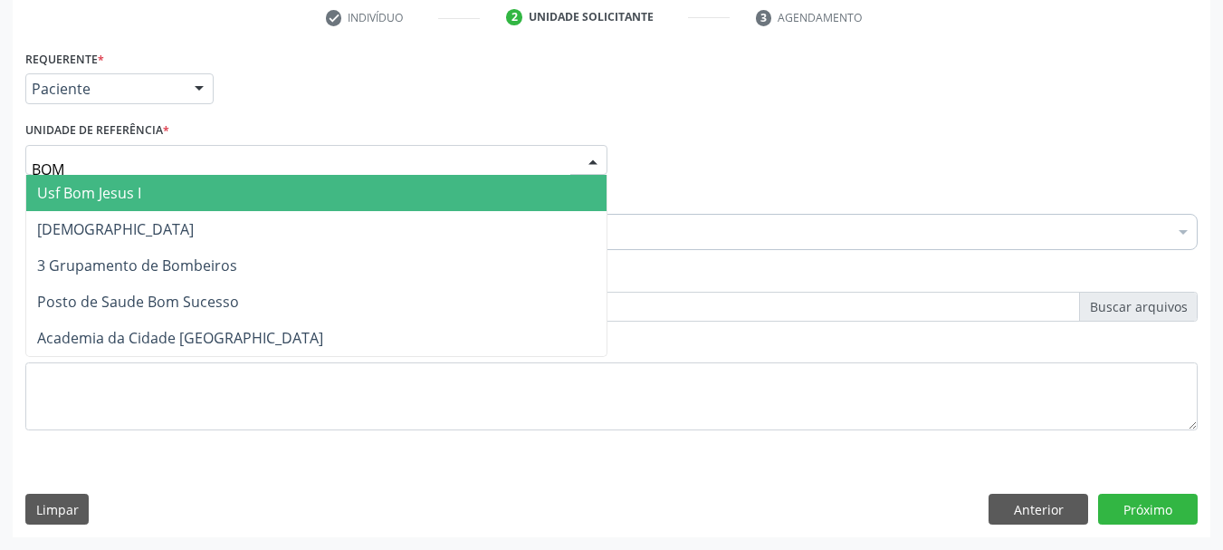
type input "BOM"
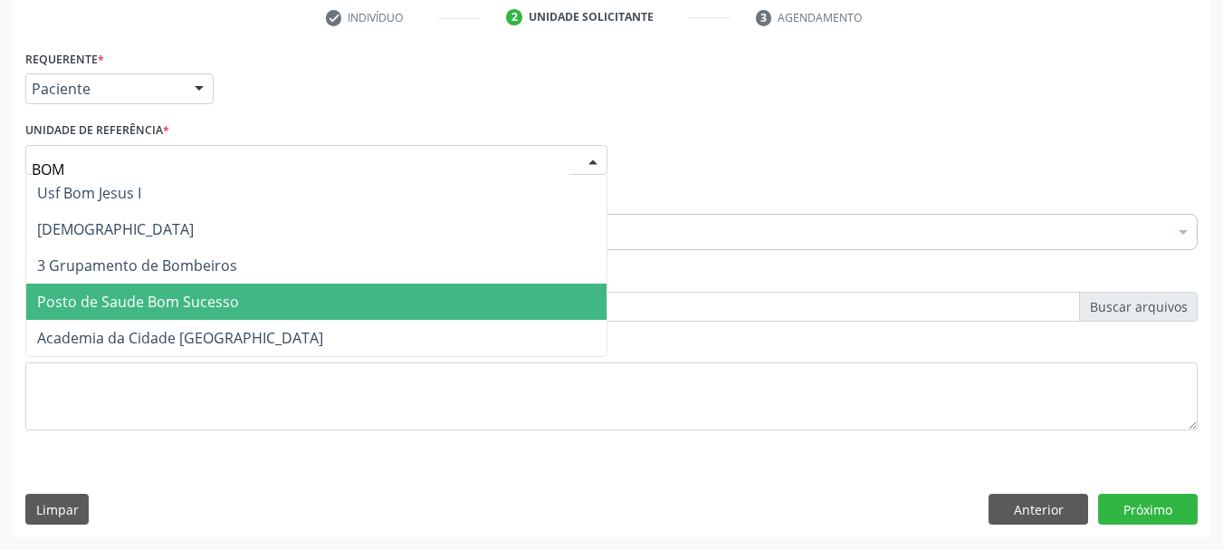
click at [166, 296] on span "Posto de Saude Bom Sucesso" at bounding box center [138, 302] width 202 height 20
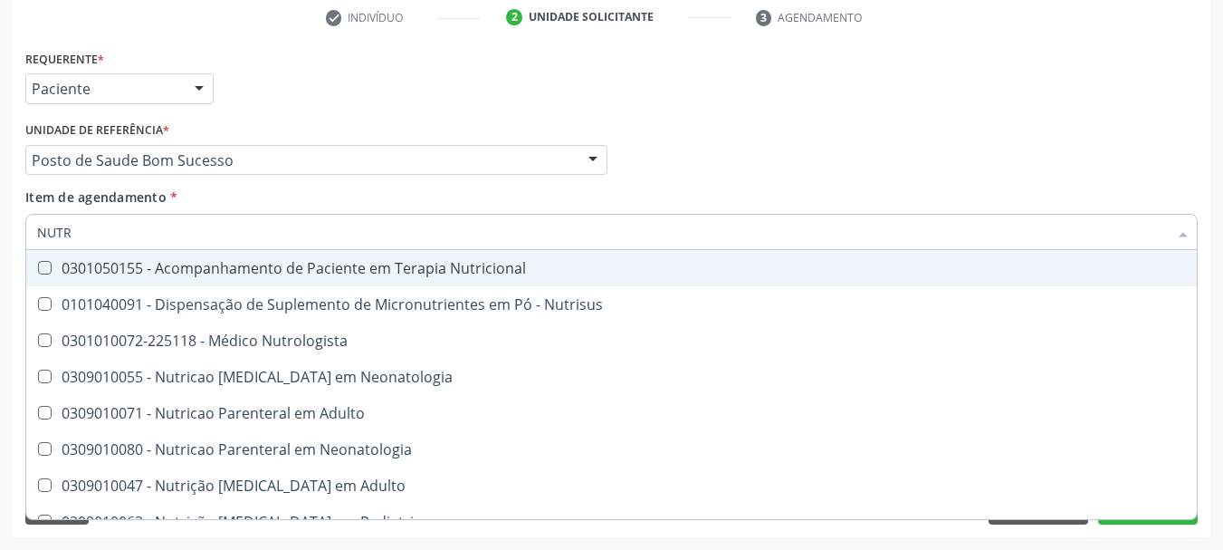
type input "NUTRI"
click at [151, 265] on div "0301050155 - Acompanhamento de Paciente em Terapia Nutricional" at bounding box center [611, 268] width 1149 height 14
checkbox Nutricional "true"
click at [0, 292] on div "Acompanhamento Acompanhe a situação das marcações correntes e finalizadas Relat…" at bounding box center [611, 151] width 1223 height 798
checkbox Nutrisus "true"
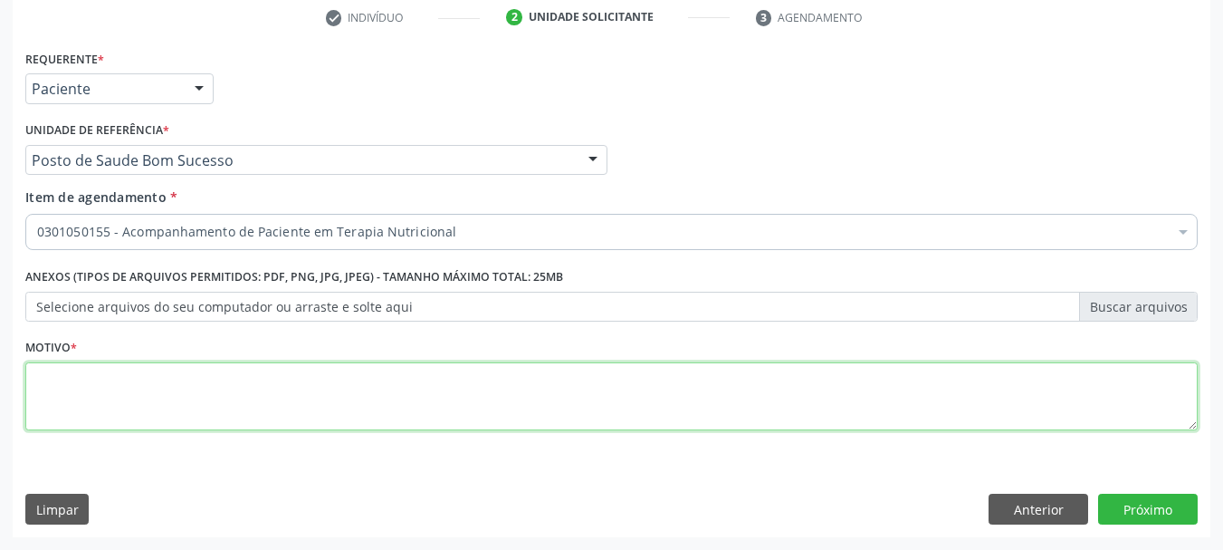
click at [51, 379] on textarea at bounding box center [611, 396] width 1172 height 69
type textarea "*"
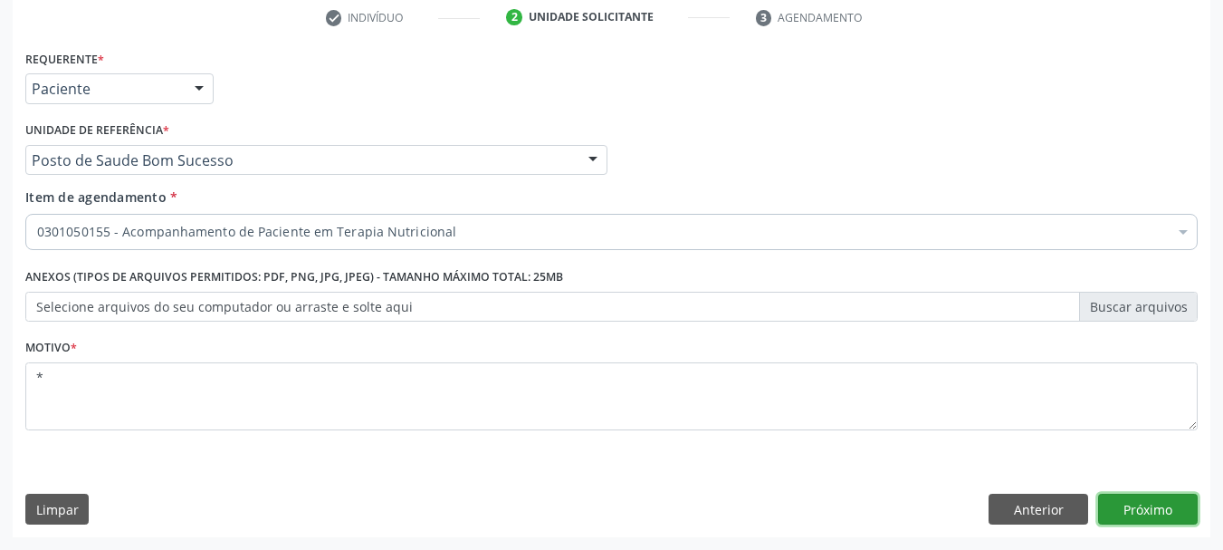
click at [1133, 508] on button "Próximo" at bounding box center [1148, 508] width 100 height 31
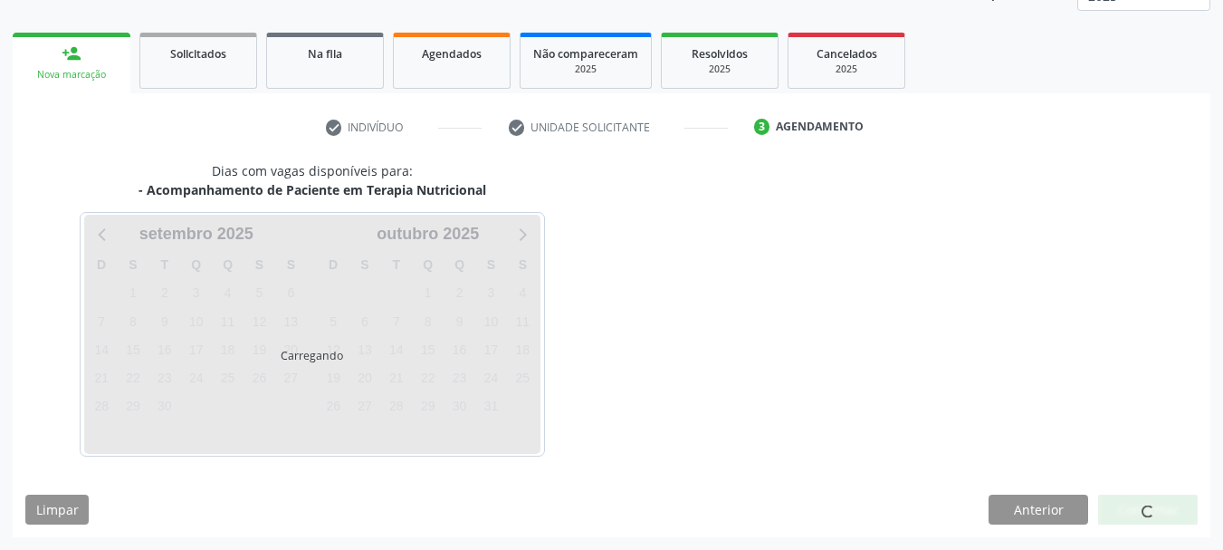
scroll to position [238, 0]
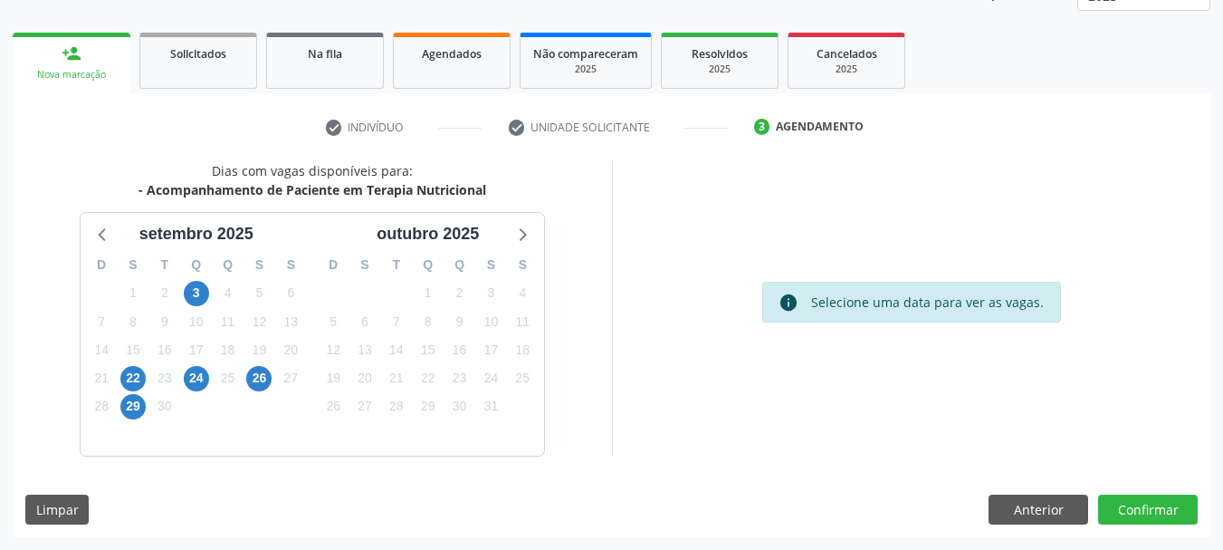
click at [128, 365] on div "22" at bounding box center [132, 378] width 25 height 28
click at [129, 383] on span "22" at bounding box center [132, 378] width 25 height 25
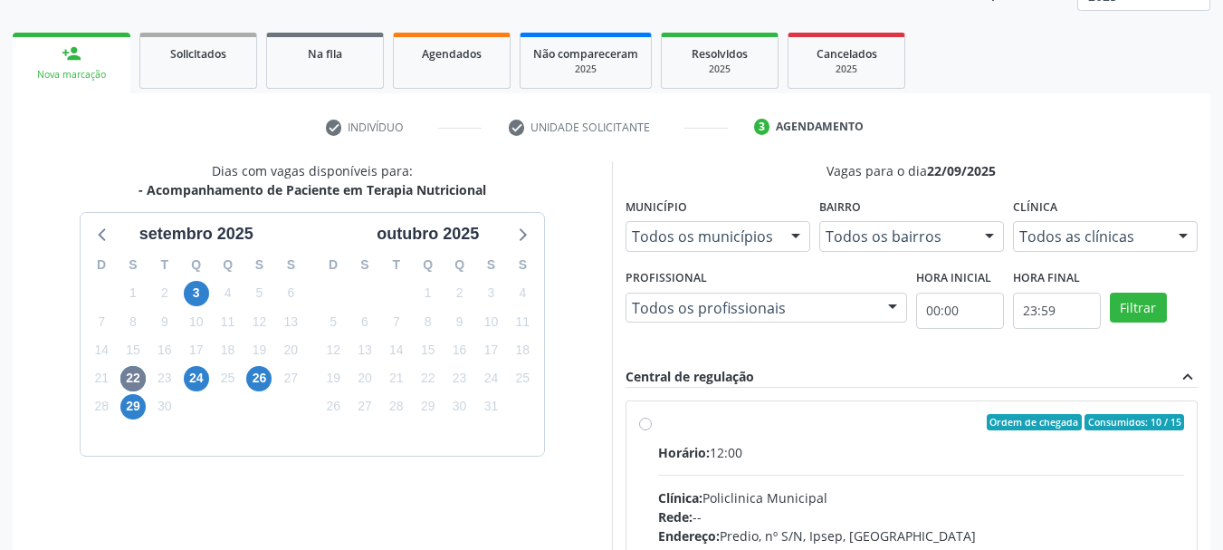
click at [890, 443] on div "Horário: 12:00" at bounding box center [921, 452] width 527 height 19
click at [652, 430] on input "Ordem de chegada Consumidos: 10 / 15 Horário: 12:00 Clínica: Policlinica Munici…" at bounding box center [645, 422] width 13 height 16
radio input "true"
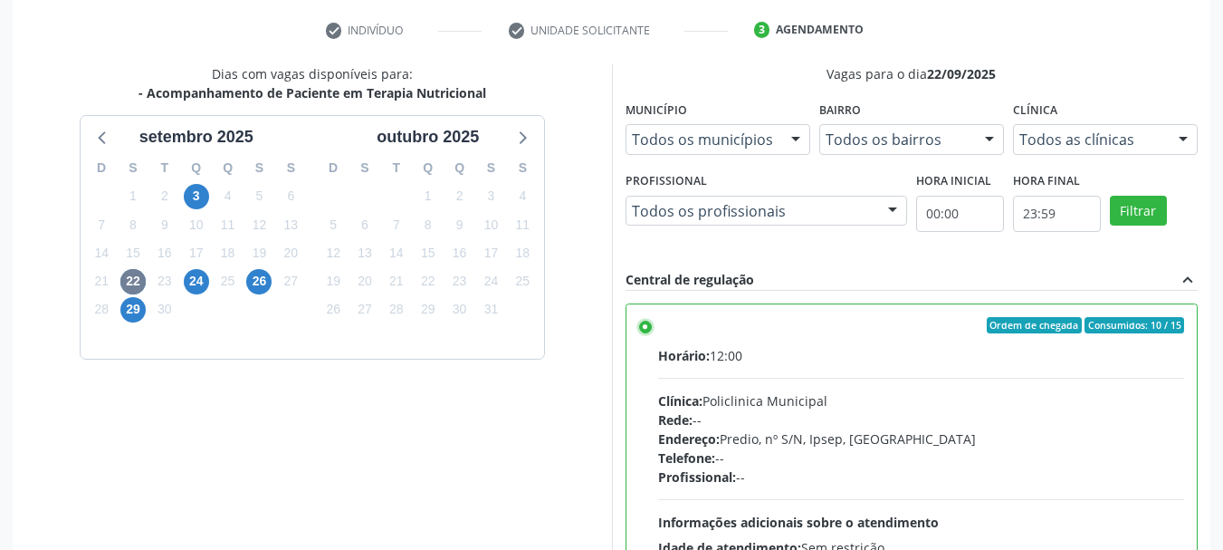
scroll to position [532, 0]
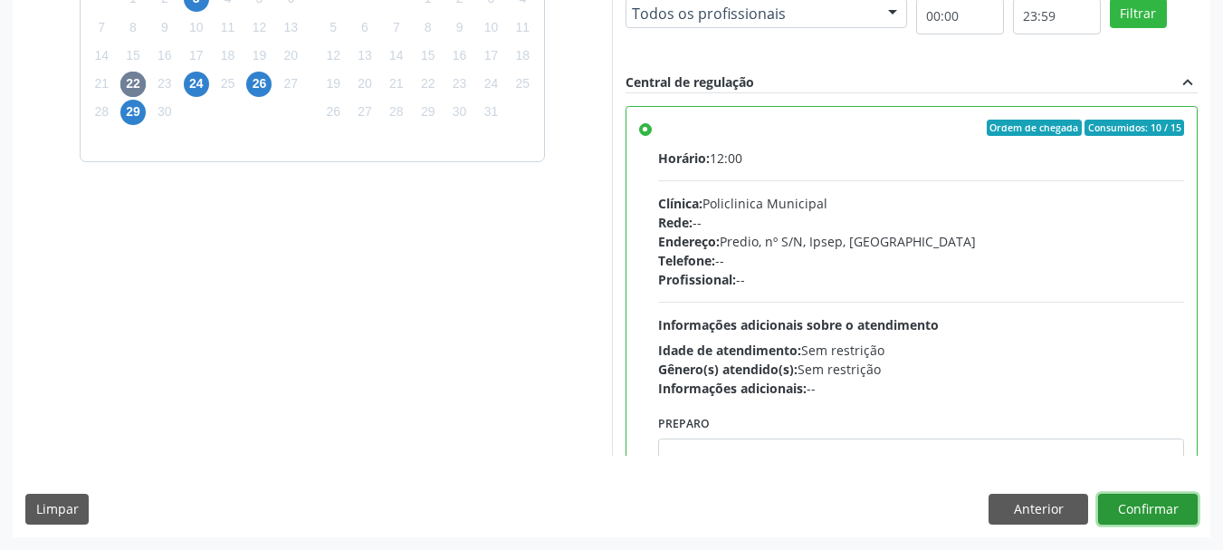
click at [1132, 521] on button "Confirmar" at bounding box center [1148, 508] width 100 height 31
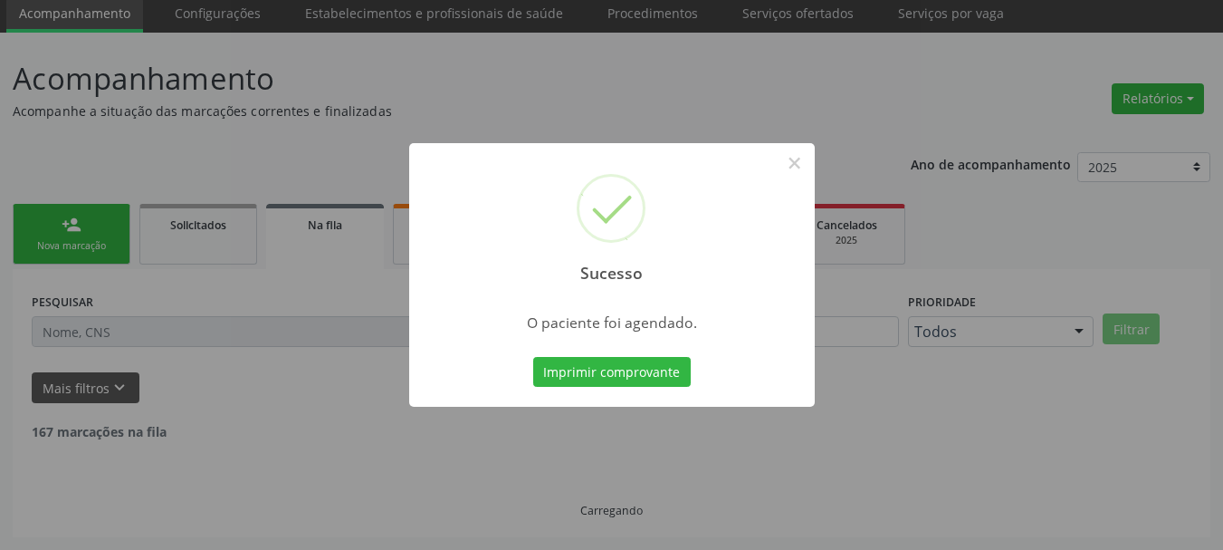
scroll to position [48, 0]
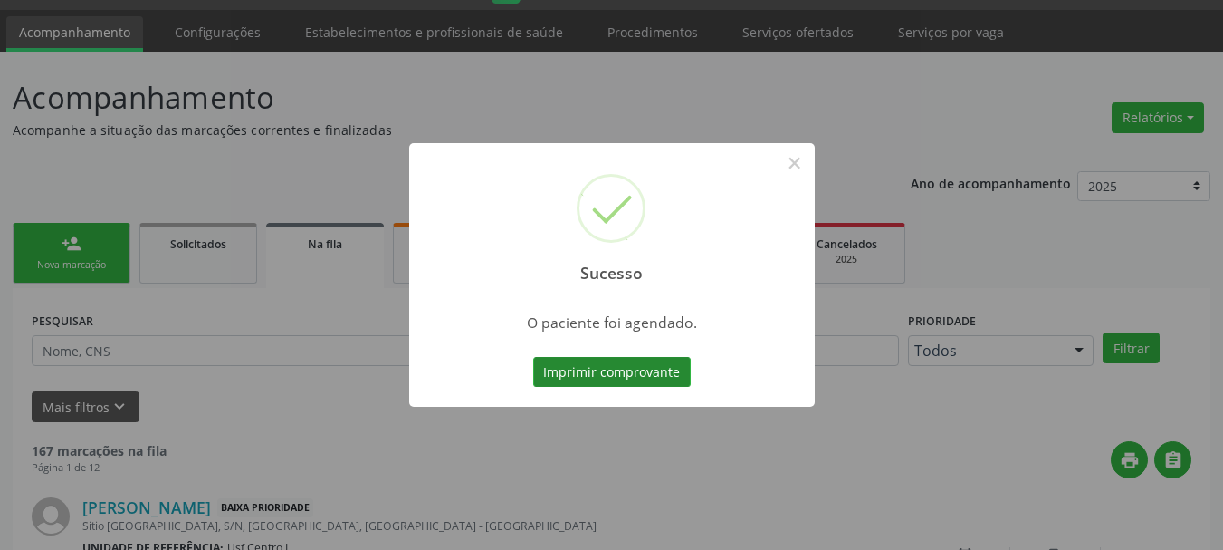
click at [602, 364] on button "Imprimir comprovante" at bounding box center [612, 372] width 158 height 31
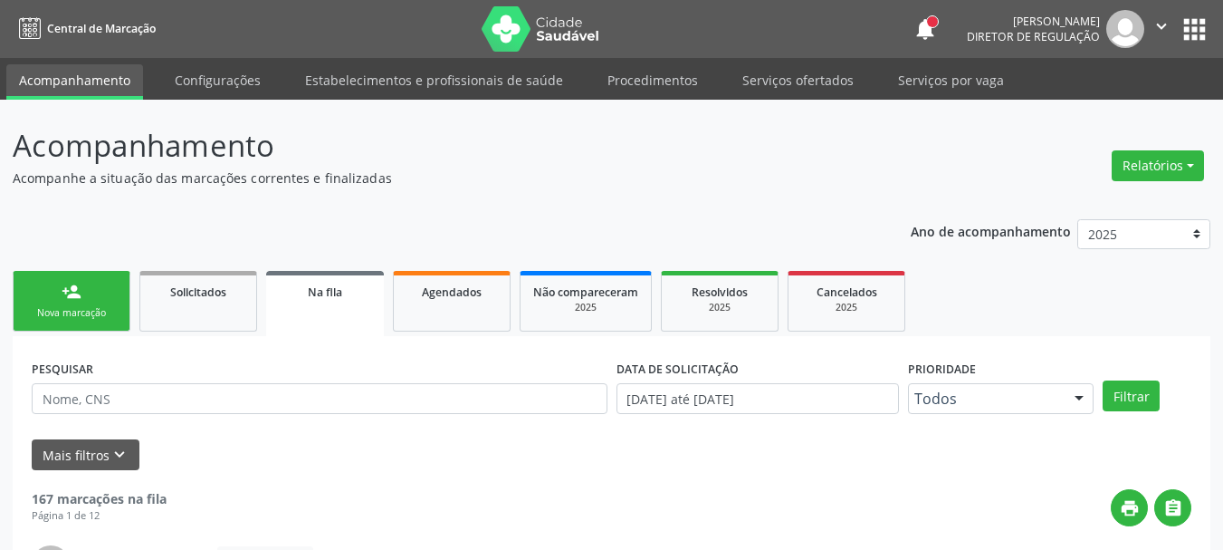
scroll to position [48, 0]
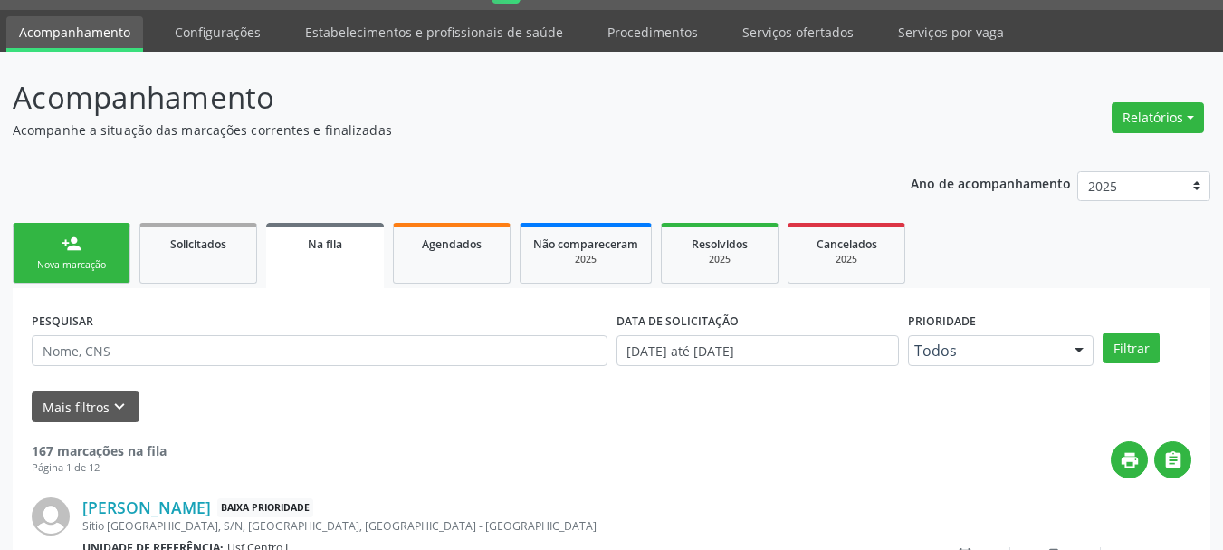
click at [58, 234] on link "person_add Nova marcação" at bounding box center [72, 253] width 118 height 61
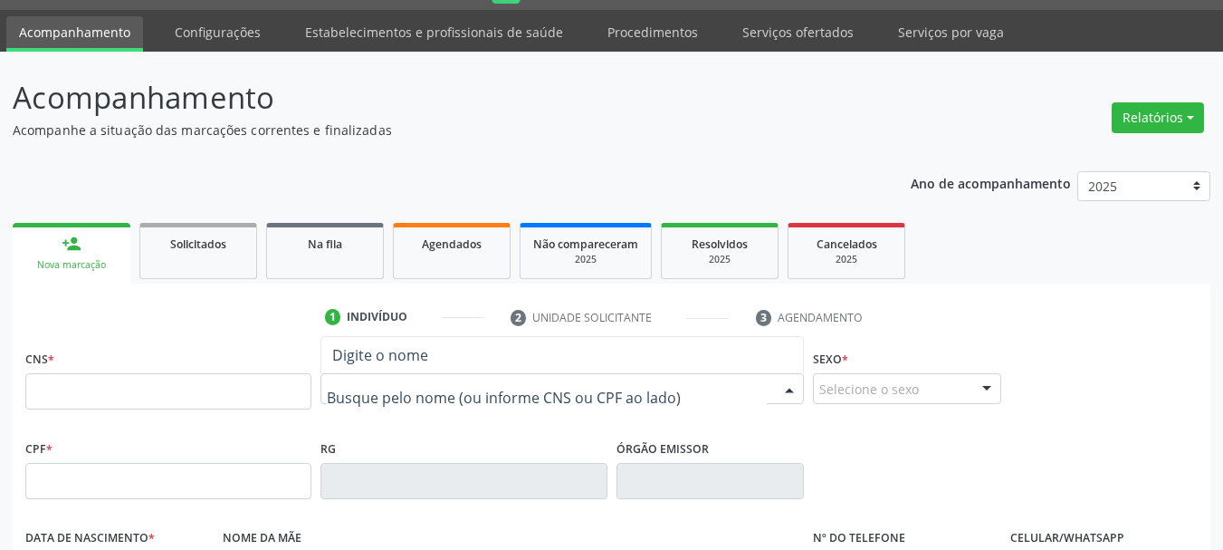
click at [493, 378] on div at bounding box center [561, 388] width 483 height 31
click at [437, 225] on link "Agendados" at bounding box center [452, 251] width 118 height 56
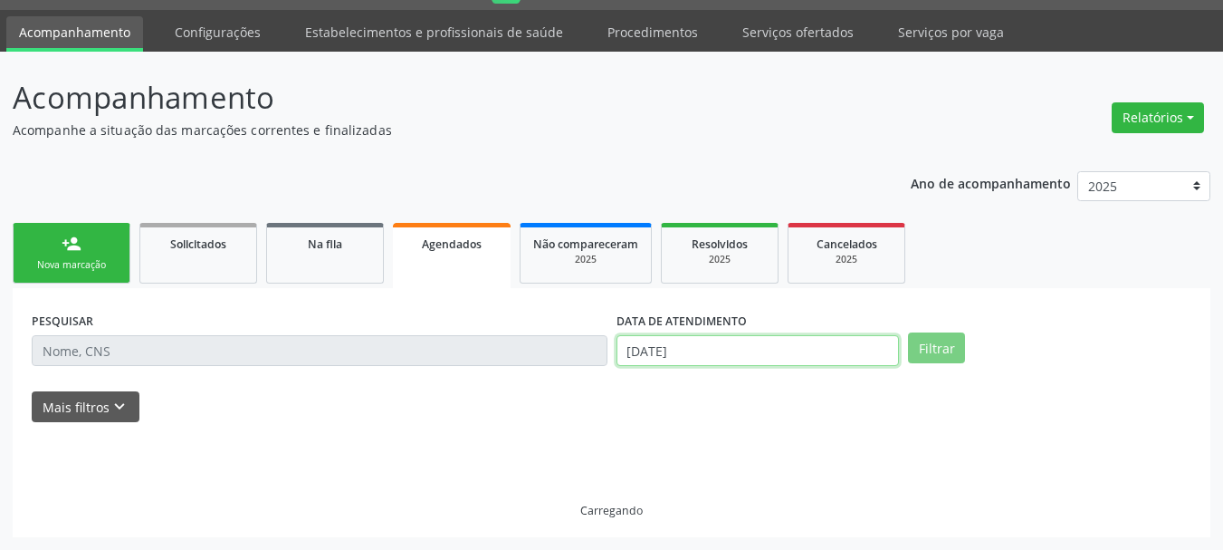
click at [726, 349] on input "[DATE]" at bounding box center [758, 350] width 283 height 31
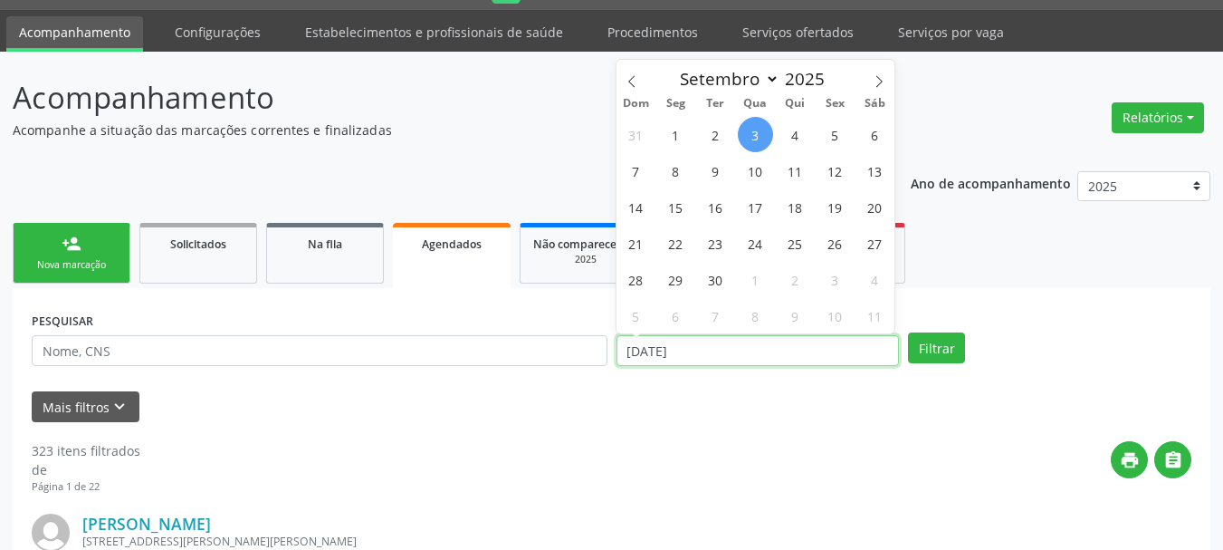
click at [723, 349] on input "[DATE]" at bounding box center [758, 350] width 283 height 31
click at [722, 349] on input "[DATE]" at bounding box center [758, 350] width 283 height 31
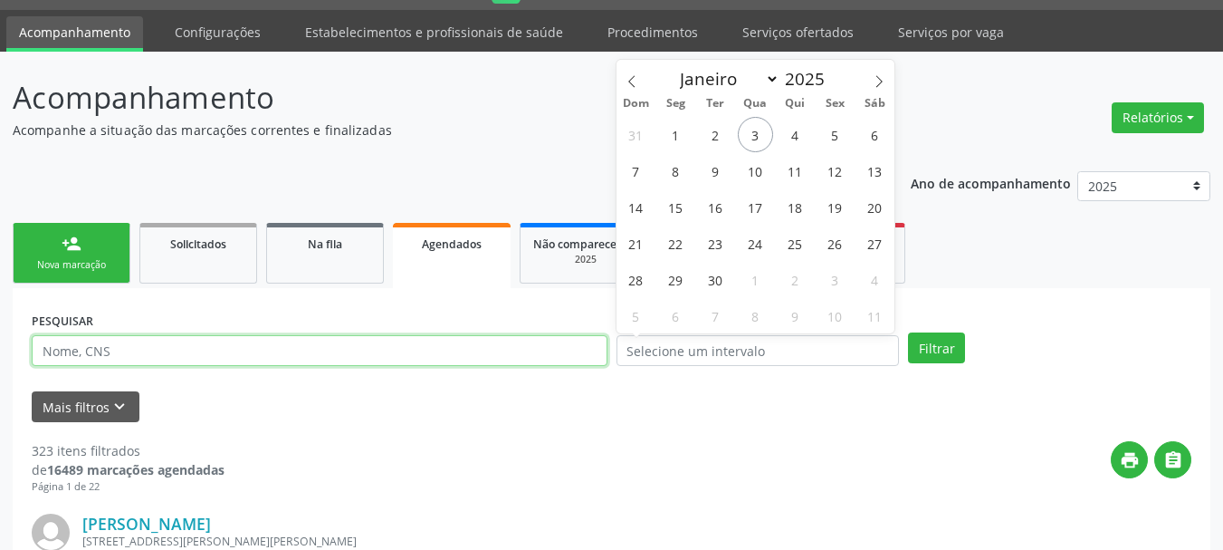
click at [305, 343] on input "text" at bounding box center [320, 350] width 576 height 31
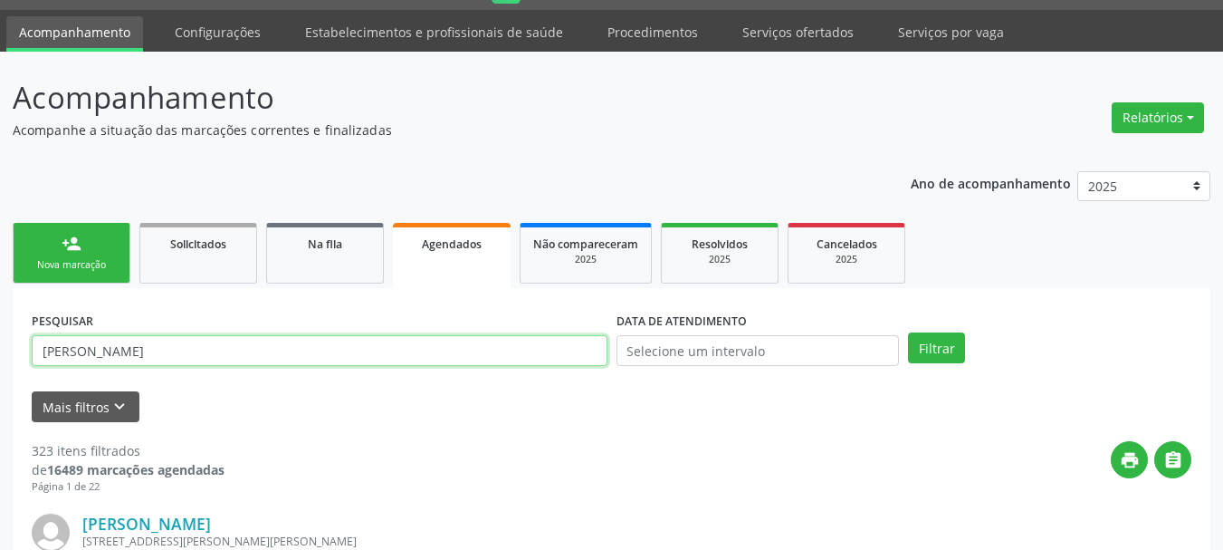
type input "[PERSON_NAME]"
click at [908, 332] on button "Filtrar" at bounding box center [936, 347] width 57 height 31
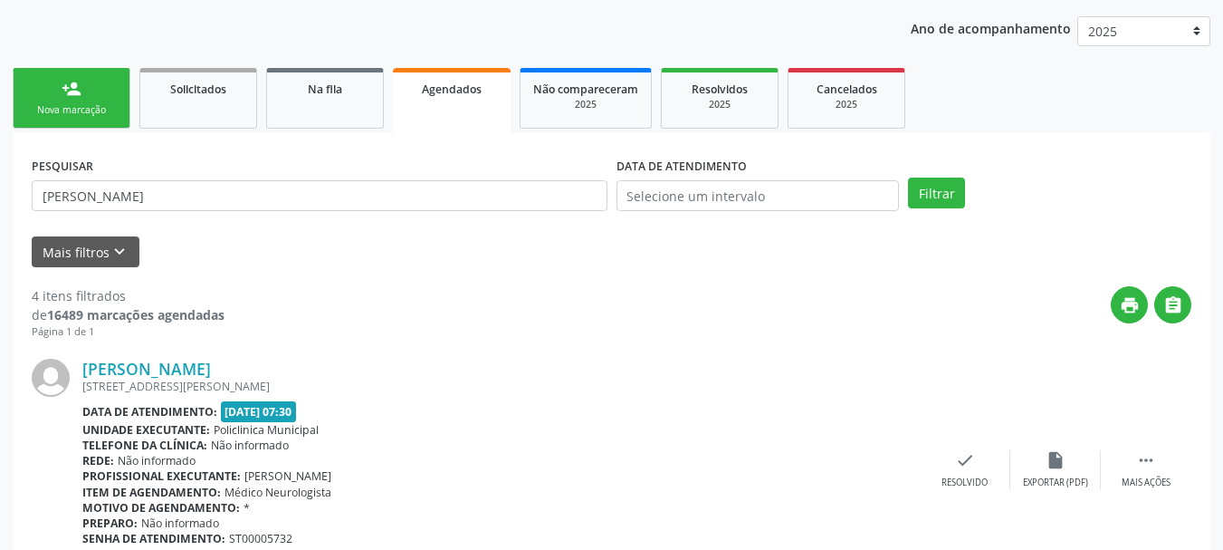
scroll to position [0, 0]
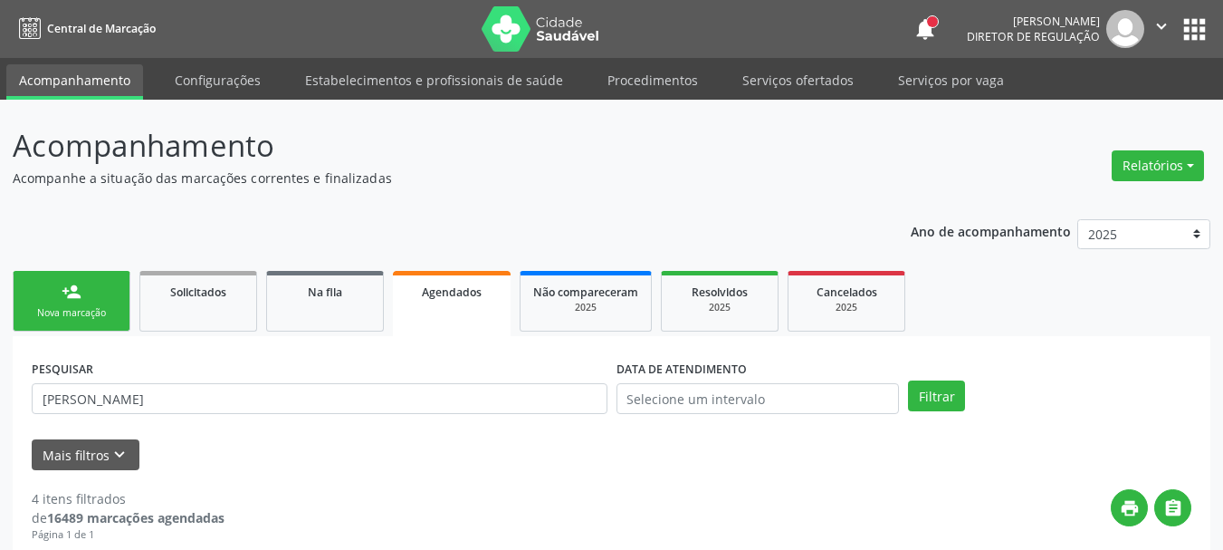
click at [44, 297] on link "person_add Nova marcação" at bounding box center [72, 301] width 118 height 61
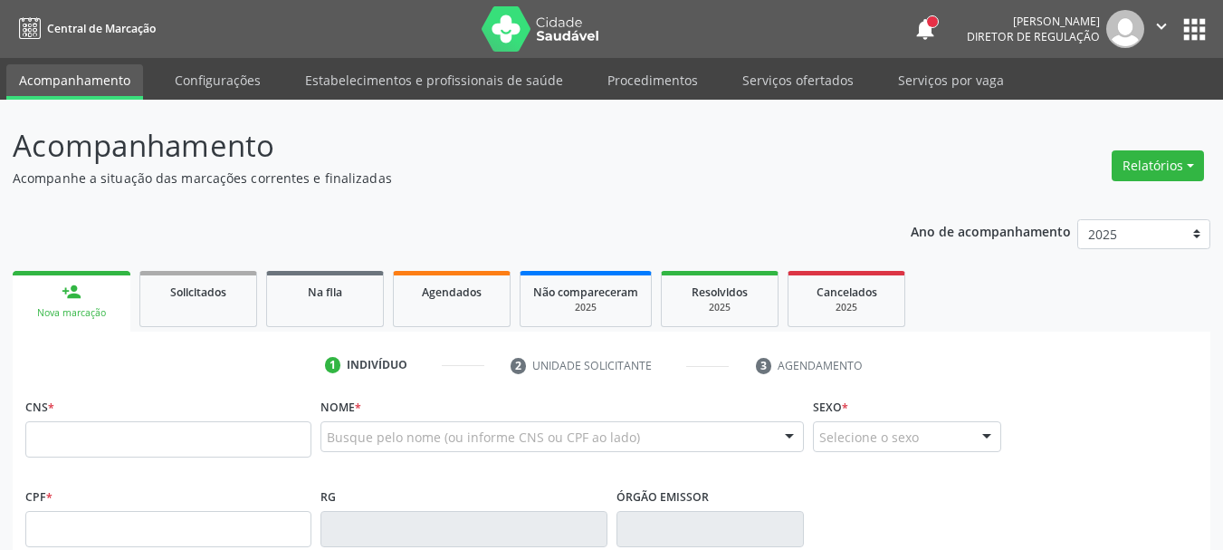
click at [77, 295] on div "person_add" at bounding box center [72, 292] width 20 height 20
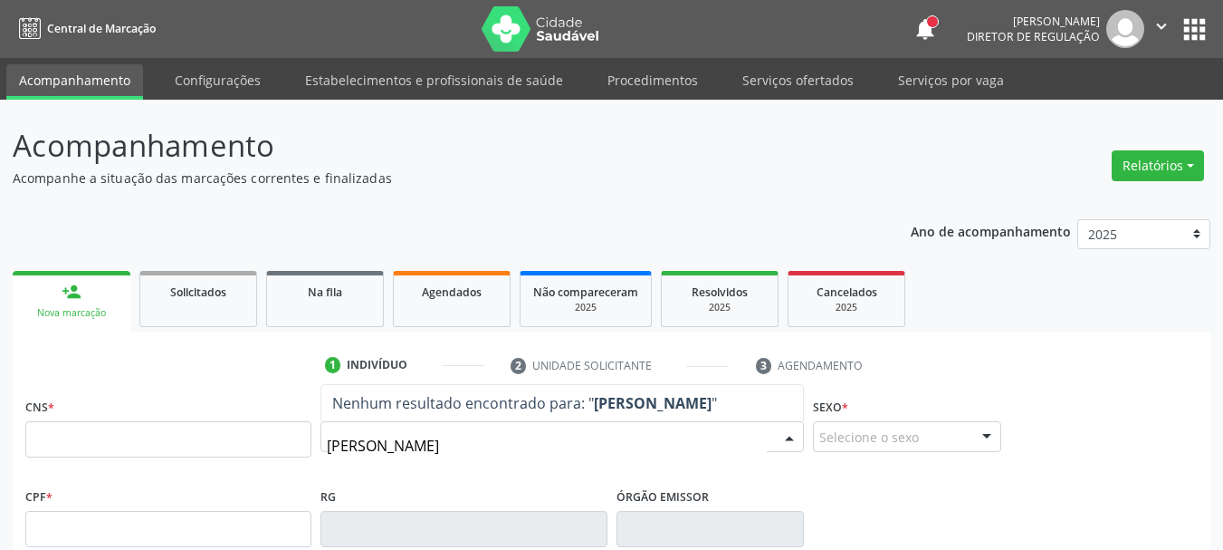
type input "[PERSON_NAME]"
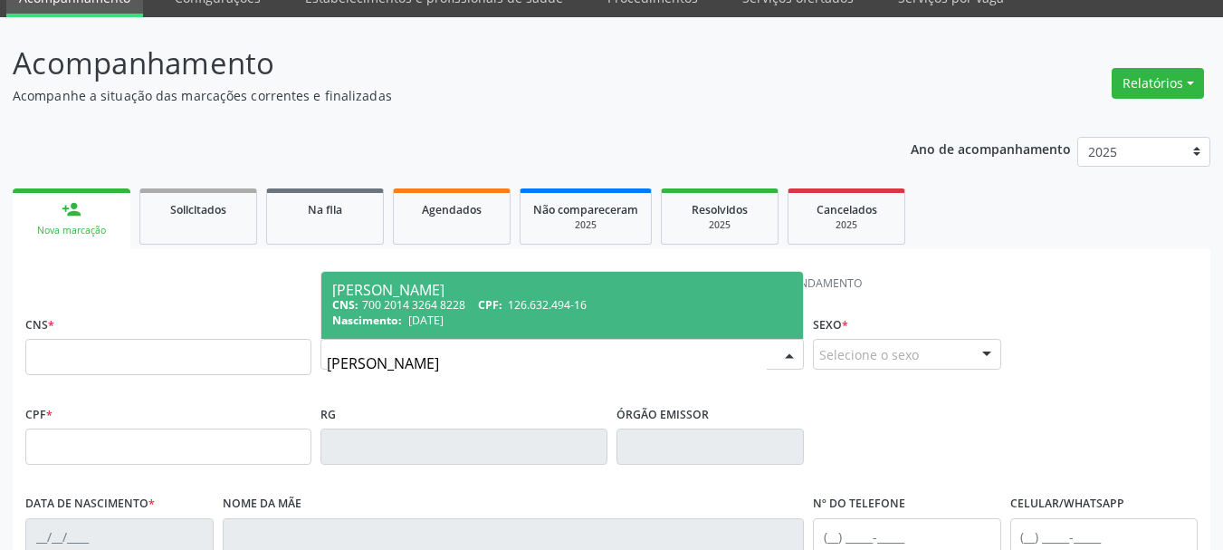
scroll to position [362, 0]
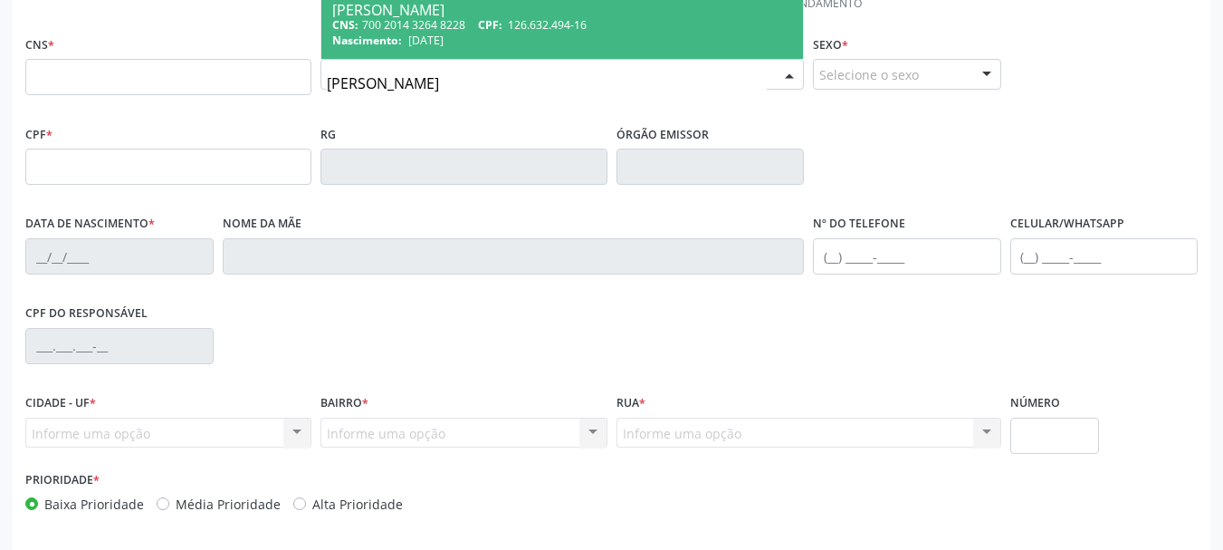
click at [497, 35] on div "Nascimento: [DATE]" at bounding box center [562, 40] width 460 height 15
type input "700 2014 3264 8228"
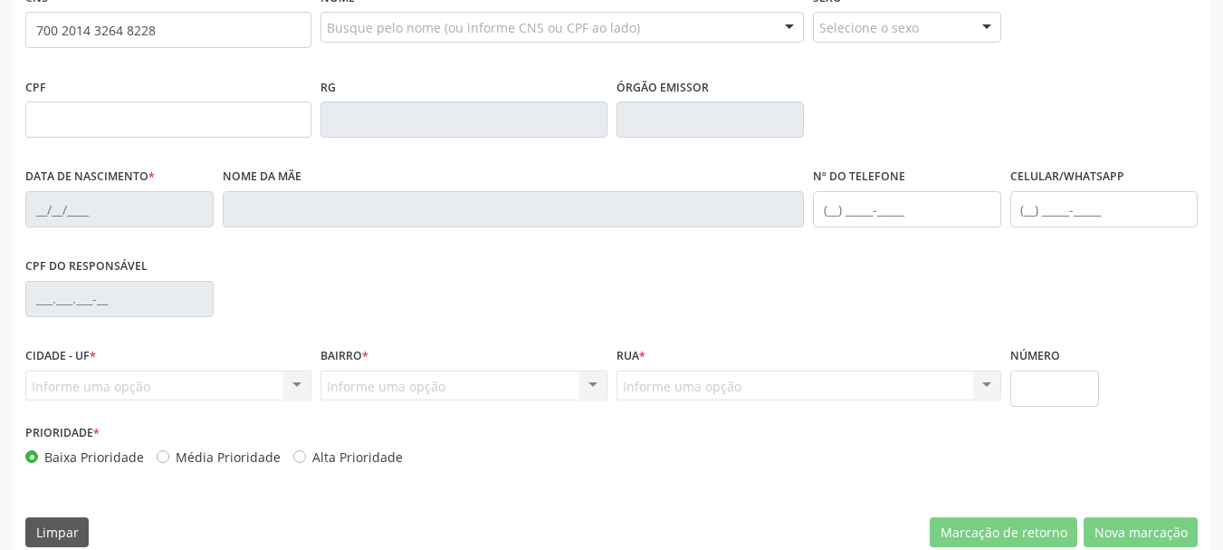
scroll to position [432, 0]
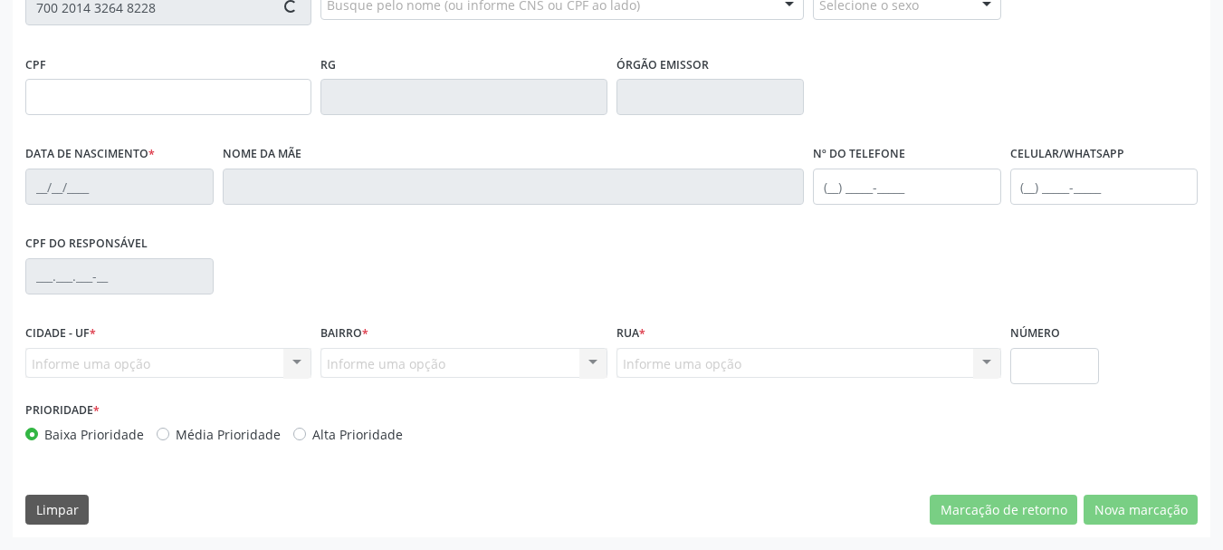
type input "126.632.494-16"
type input "[DATE]"
type input "[PERSON_NAME]"
type input "[PHONE_NUMBER]"
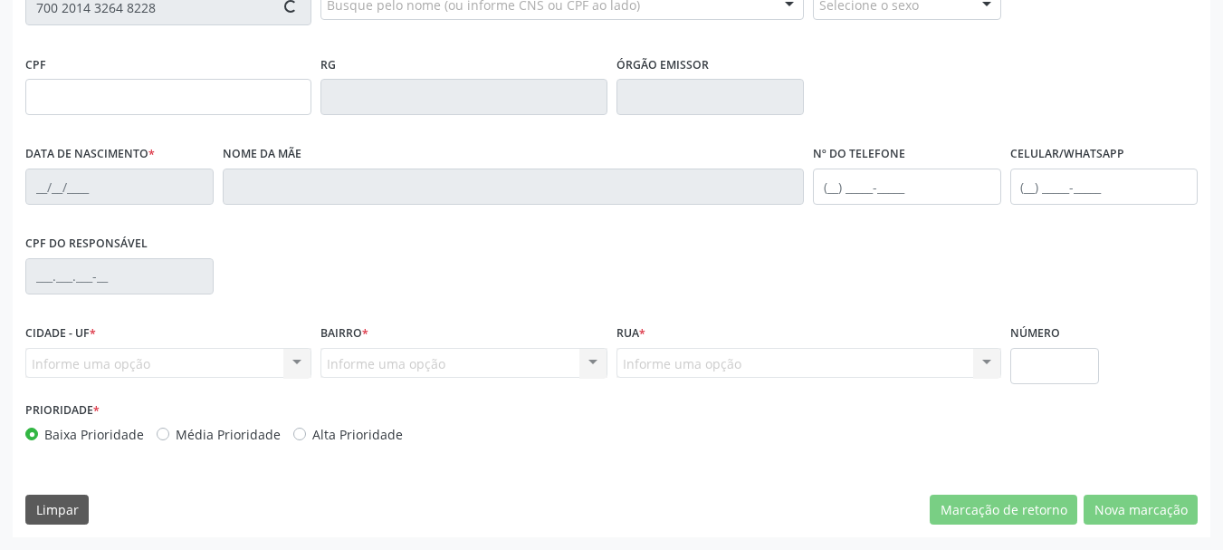
type input "408.021.594-00"
type input "53"
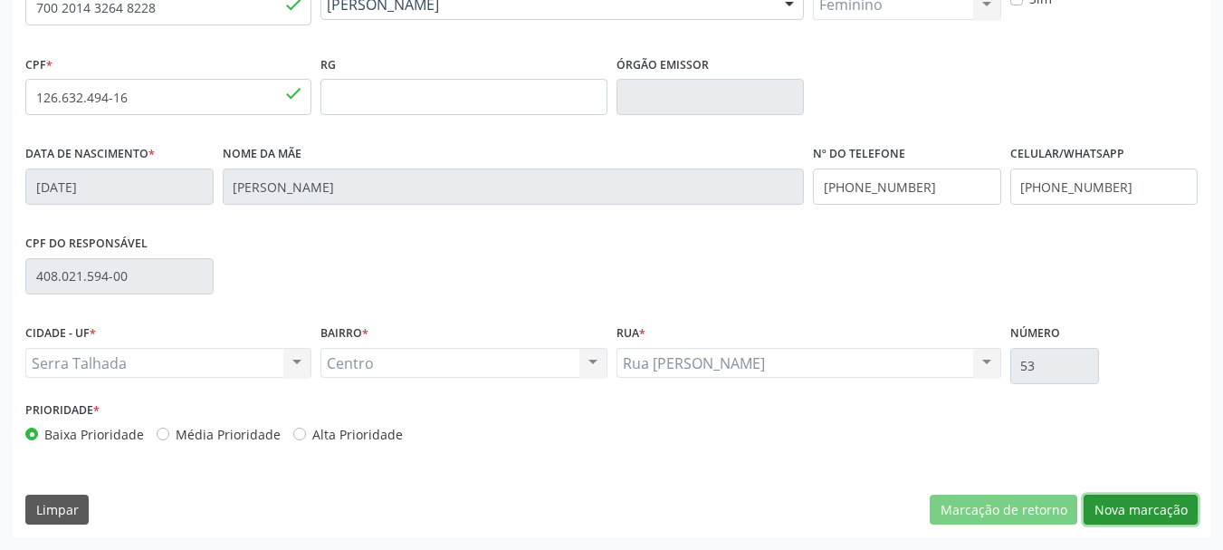
click at [1143, 516] on button "Nova marcação" at bounding box center [1141, 509] width 114 height 31
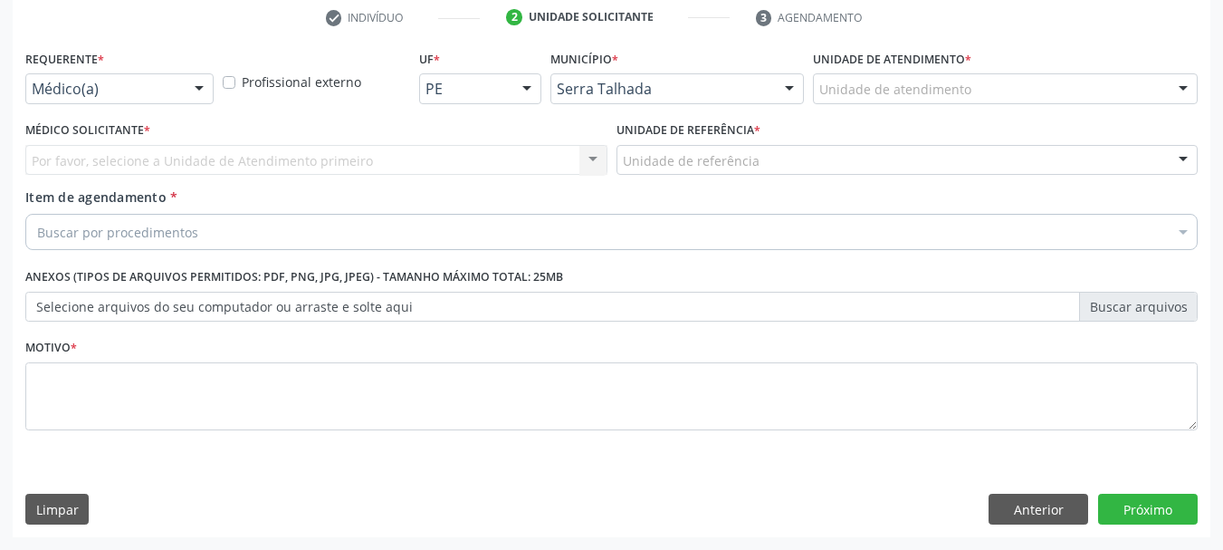
click at [96, 100] on div "Médico(a)" at bounding box center [119, 88] width 188 height 31
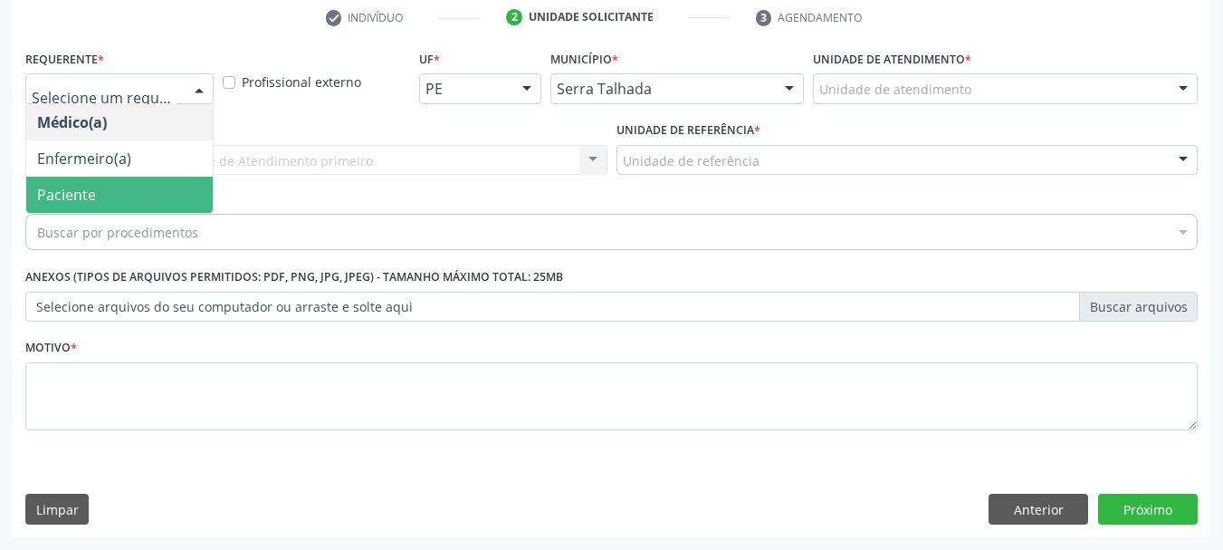
click at [98, 190] on span "Paciente" at bounding box center [119, 195] width 187 height 36
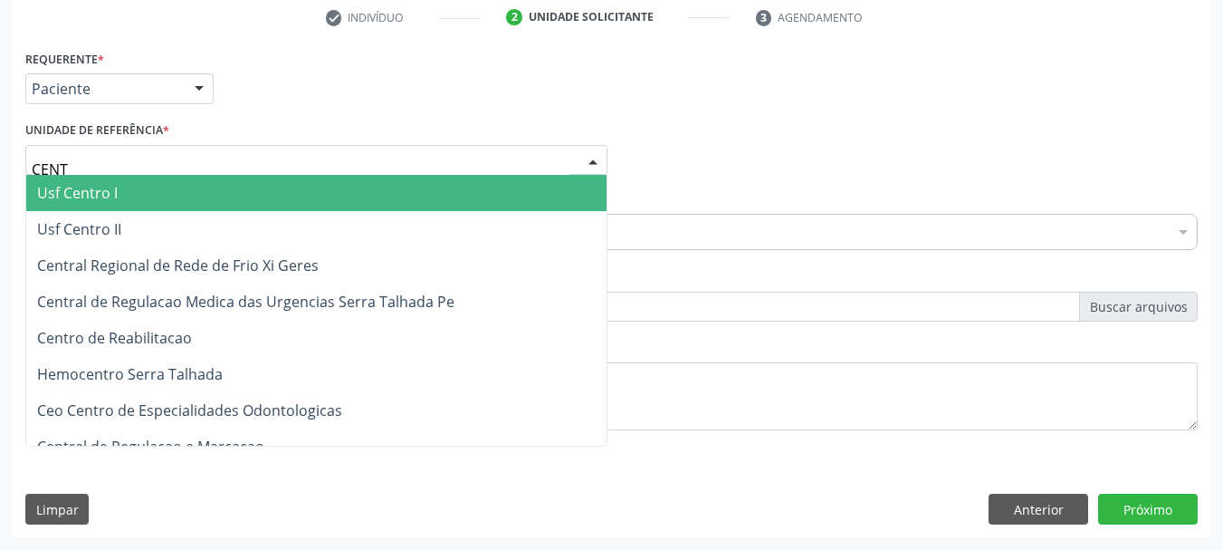
type input "CENTR"
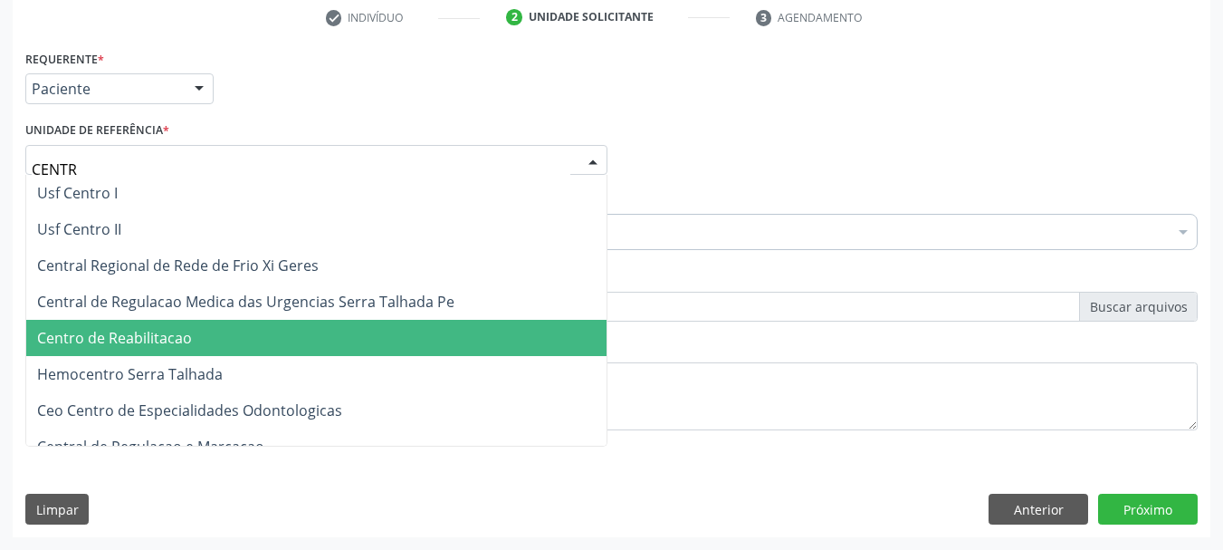
click at [167, 344] on span "Centro de Reabilitacao" at bounding box center [114, 338] width 155 height 20
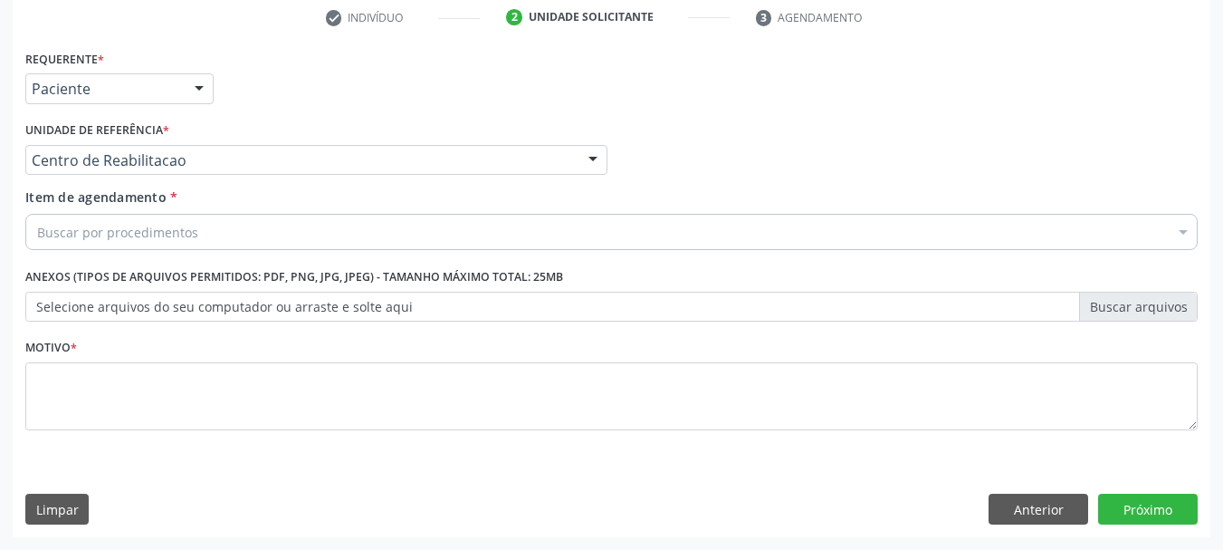
click at [145, 243] on div "Buscar por procedimentos" at bounding box center [611, 232] width 1172 height 36
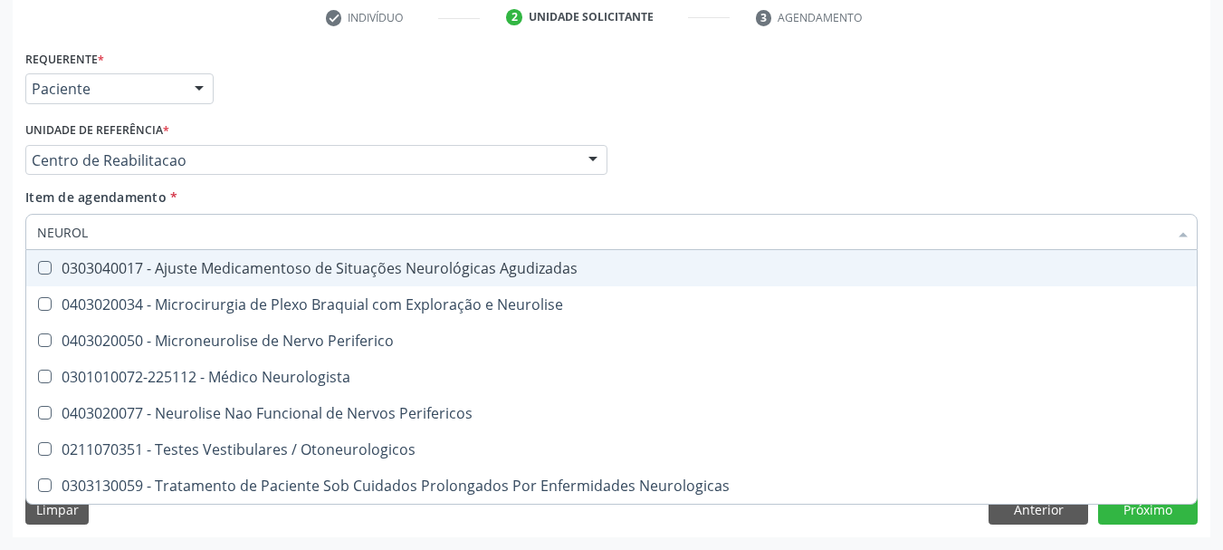
type input "NEUROLO"
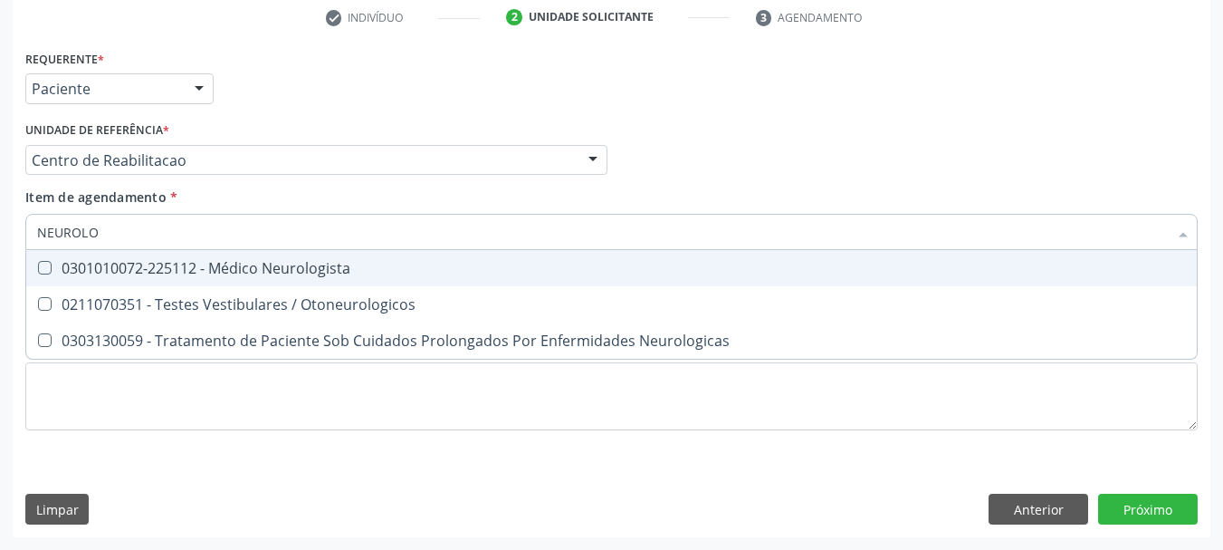
click at [194, 272] on div "0301010072-225112 - Médico Neurologista" at bounding box center [611, 268] width 1149 height 14
checkbox Neurologista "true"
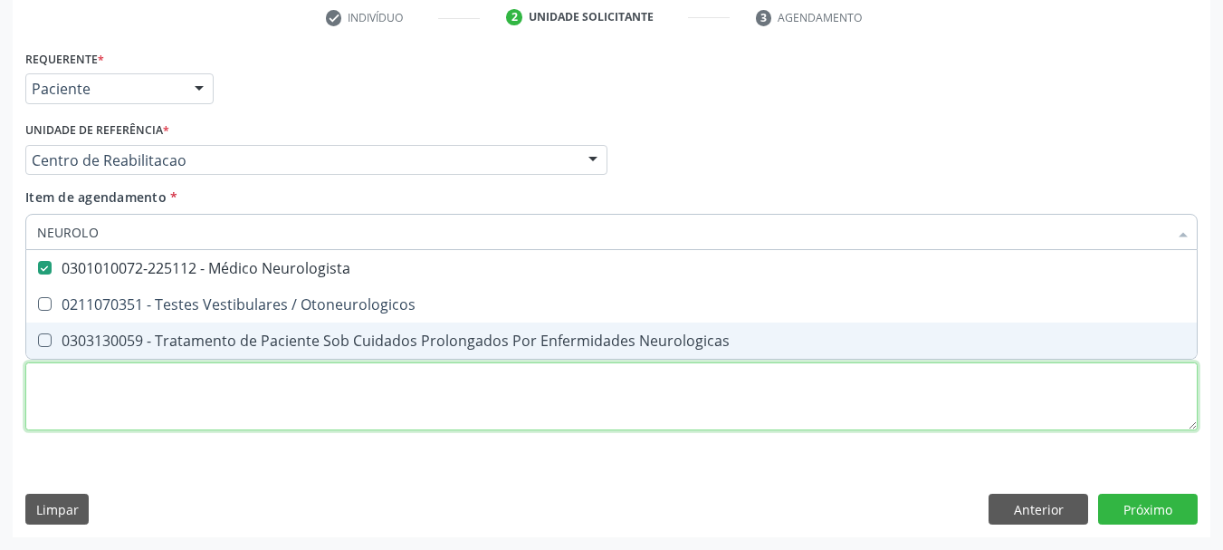
click at [154, 392] on div "Requerente * Paciente Médico(a) Enfermeiro(a) Paciente Nenhum resultado encontr…" at bounding box center [611, 250] width 1172 height 410
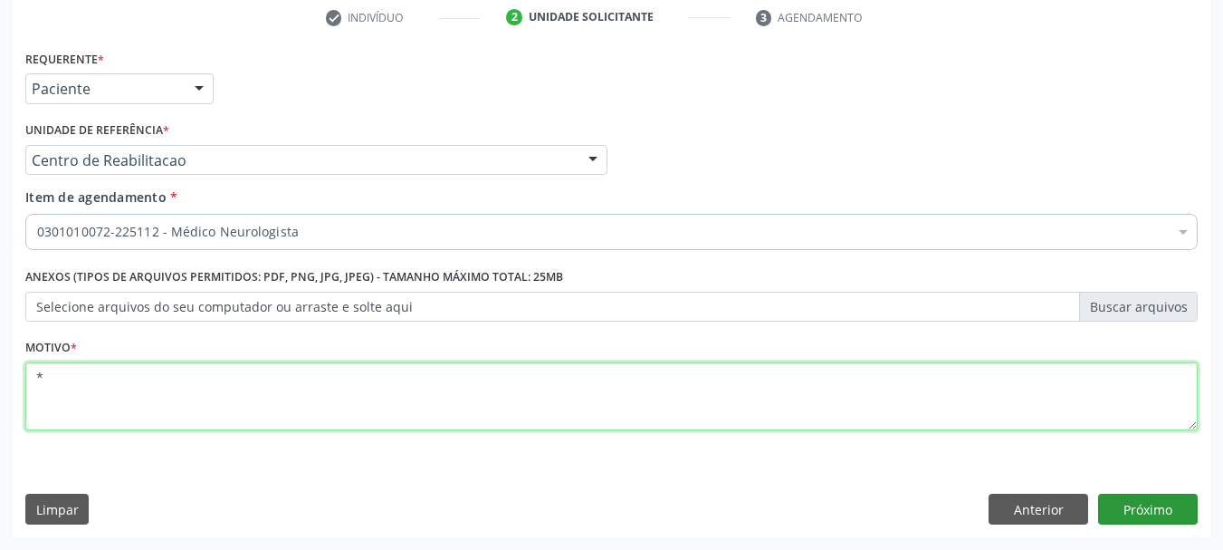
type textarea "*"
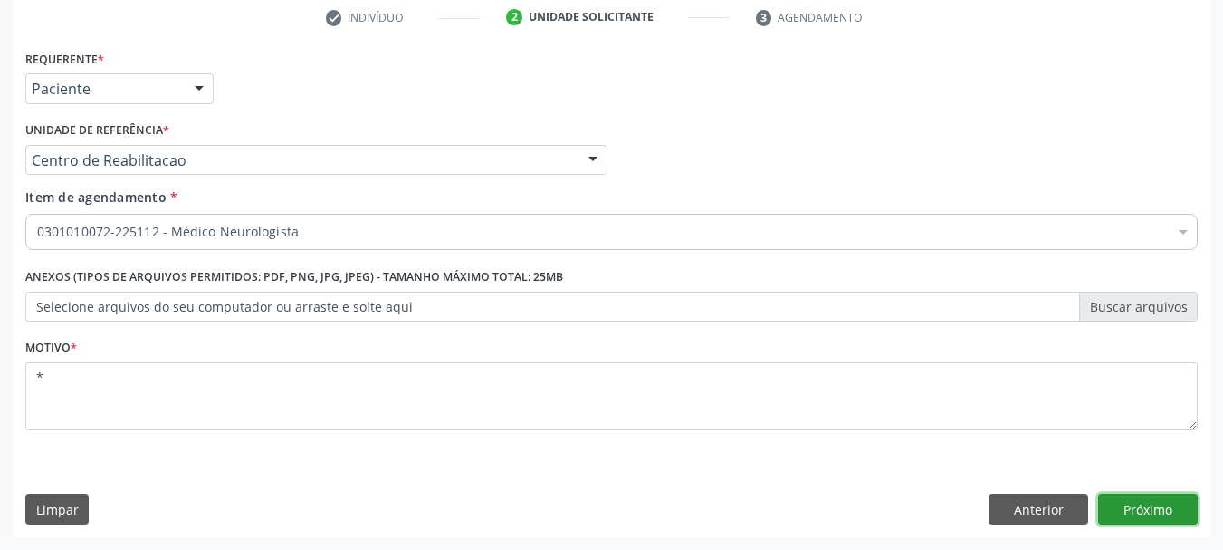
click at [1168, 508] on button "Próximo" at bounding box center [1148, 508] width 100 height 31
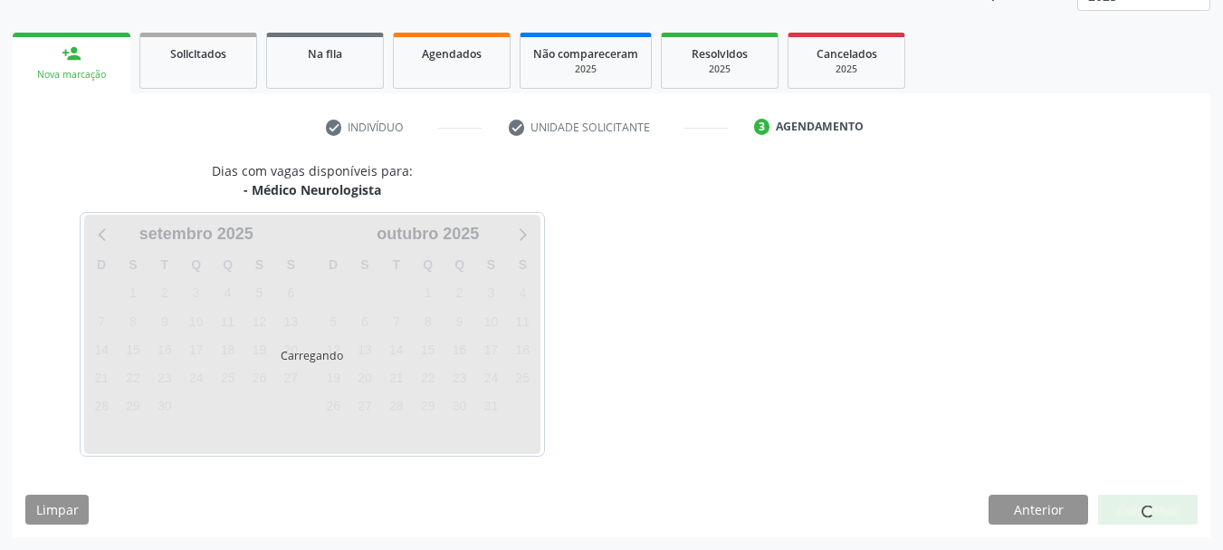
scroll to position [238, 0]
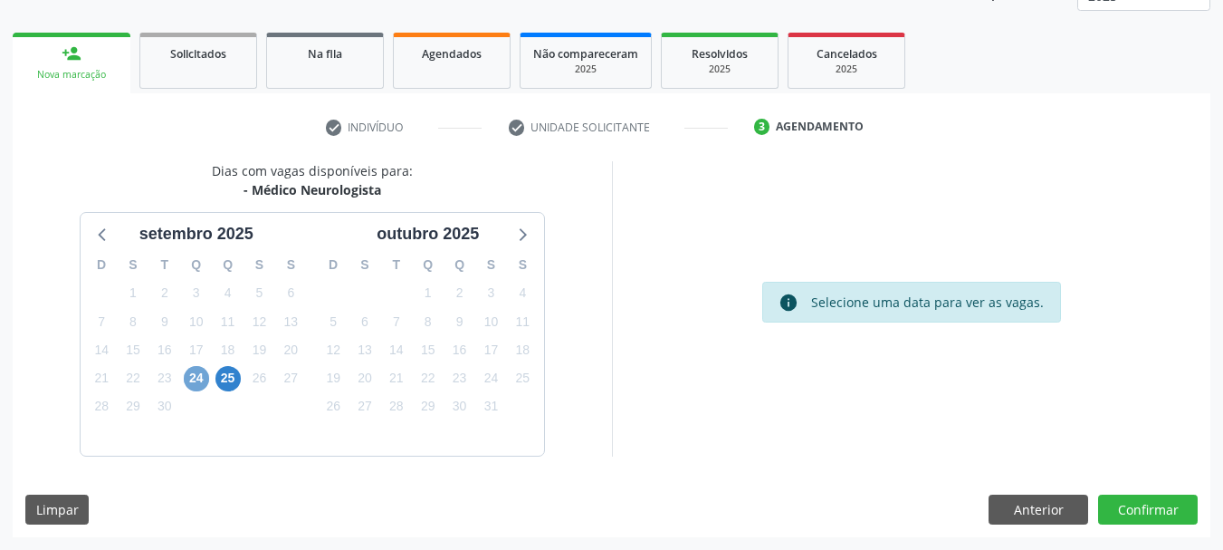
click at [205, 382] on span "24" at bounding box center [196, 378] width 25 height 25
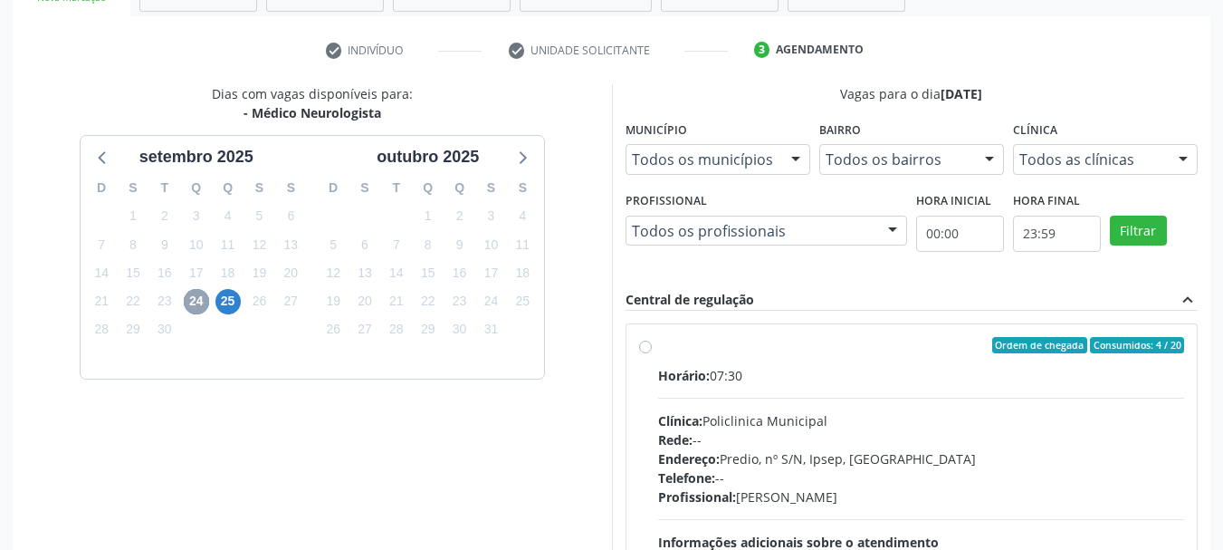
scroll to position [510, 0]
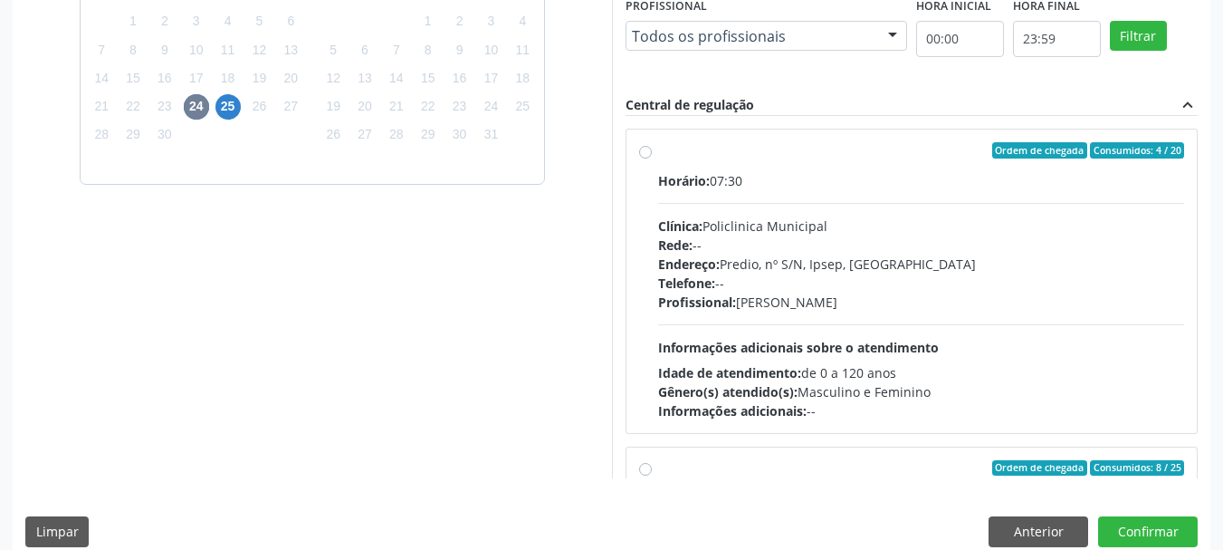
click at [818, 167] on label "Ordem de chegada Consumidos: 4 / 20 Horário: 07:30 Clínica: Policlinica Municip…" at bounding box center [921, 281] width 527 height 278
click at [652, 158] on input "Ordem de chegada Consumidos: 4 / 20 Horário: 07:30 Clínica: Policlinica Municip…" at bounding box center [645, 150] width 13 height 16
radio input "true"
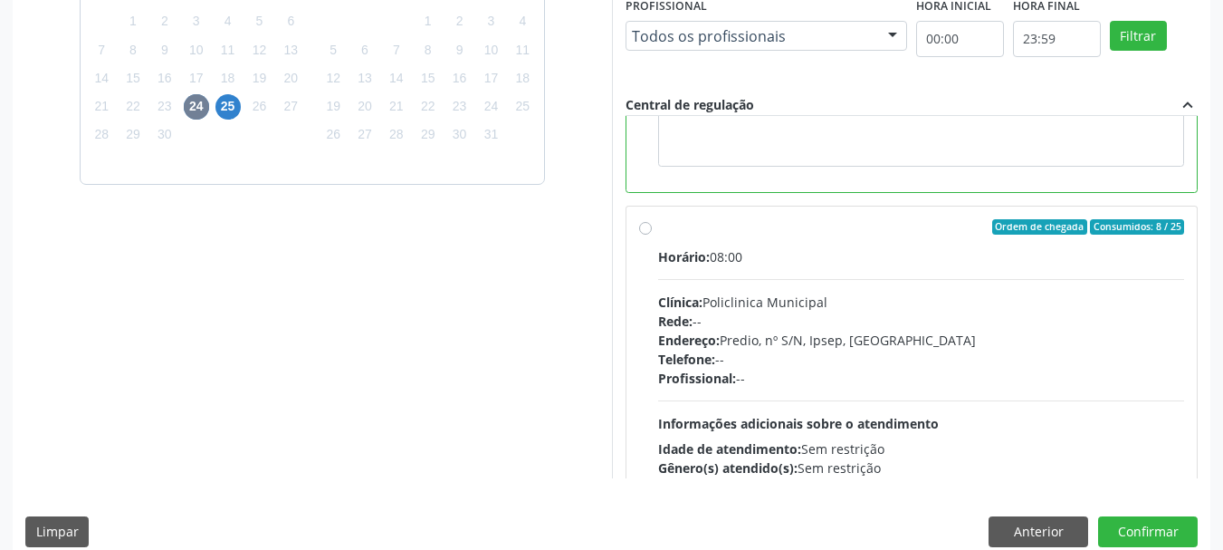
scroll to position [0, 0]
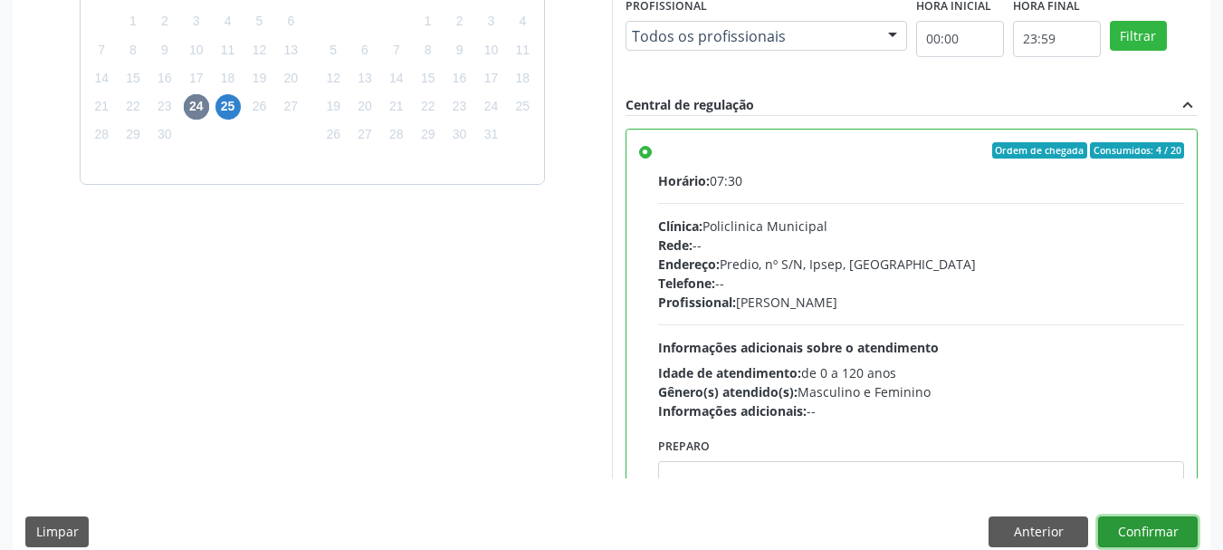
click at [1135, 526] on button "Confirmar" at bounding box center [1148, 531] width 100 height 31
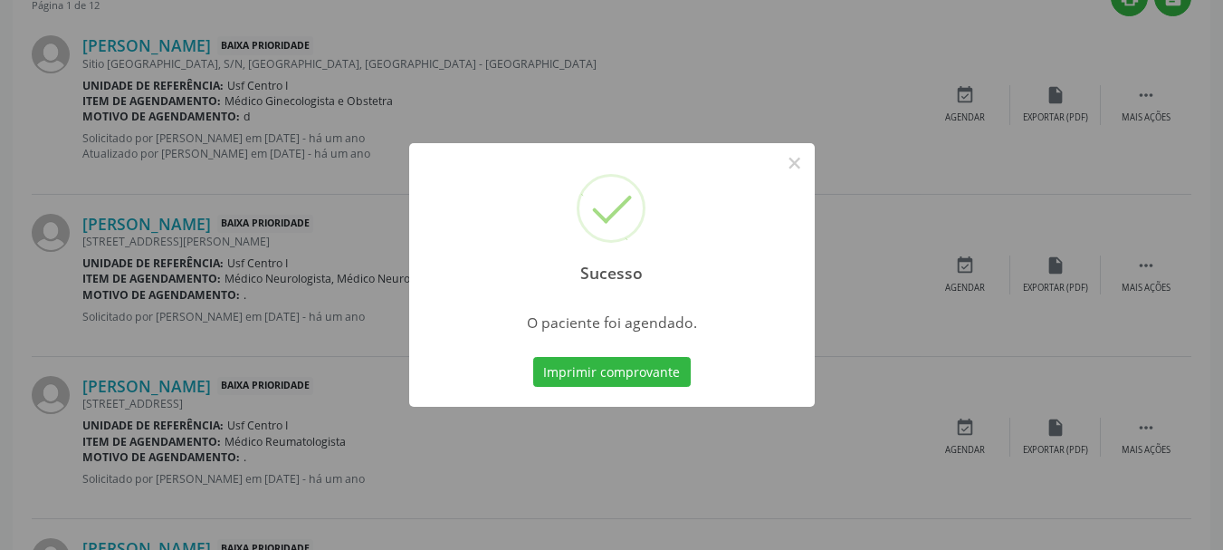
scroll to position [48, 0]
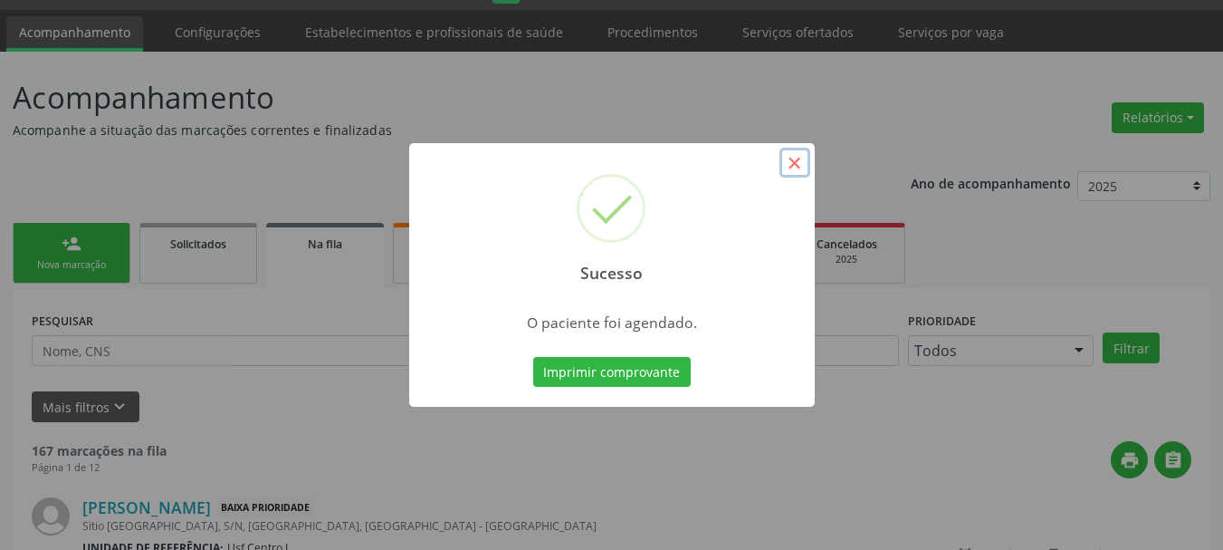
click at [803, 167] on button "×" at bounding box center [795, 163] width 31 height 31
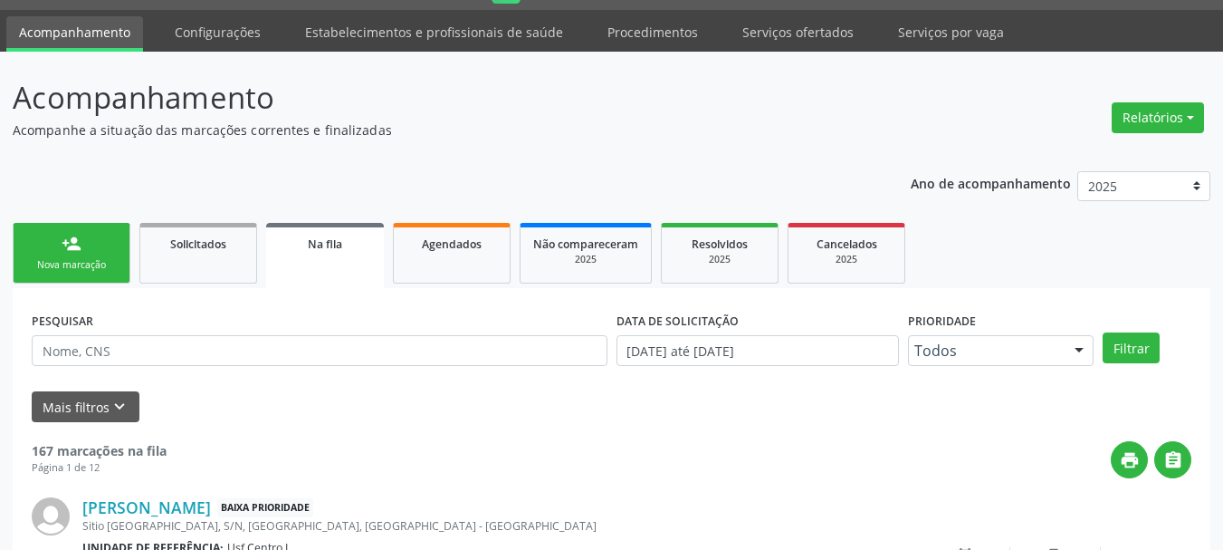
click at [43, 263] on div "Nova marcação" at bounding box center [71, 265] width 91 height 14
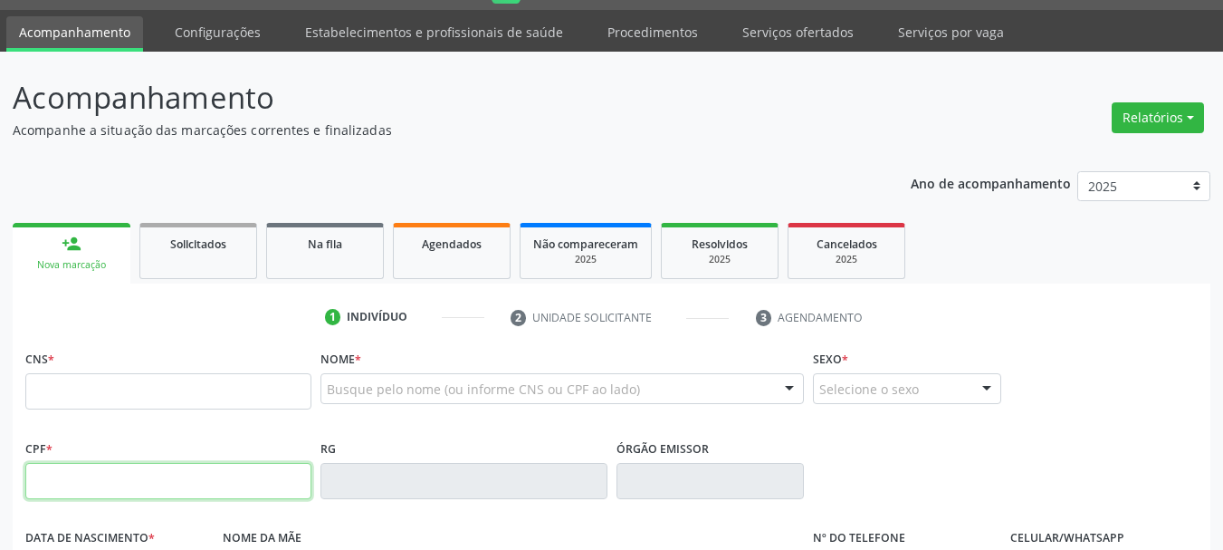
drag, startPoint x: 126, startPoint y: 492, endPoint x: 162, endPoint y: 491, distance: 36.2
click at [126, 492] on input "text" at bounding box center [168, 481] width 286 height 36
type input "177.052.344-83"
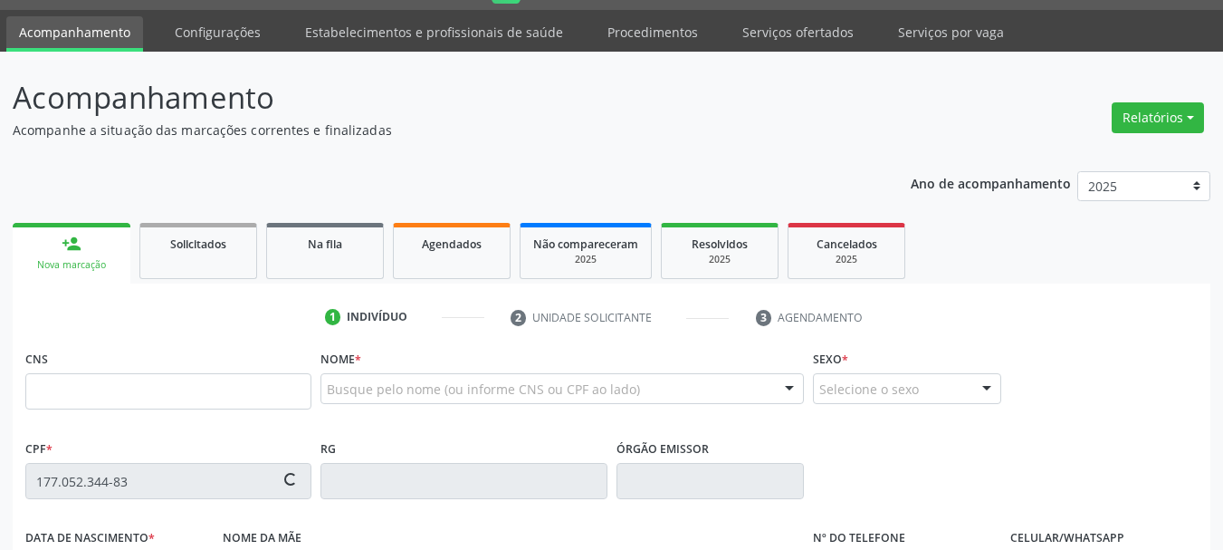
type input "703 4008 2020 5600"
type input "[DATE]"
type input "[PERSON_NAME]"
type input "[PHONE_NUMBER]"
type input "078.307.654-13"
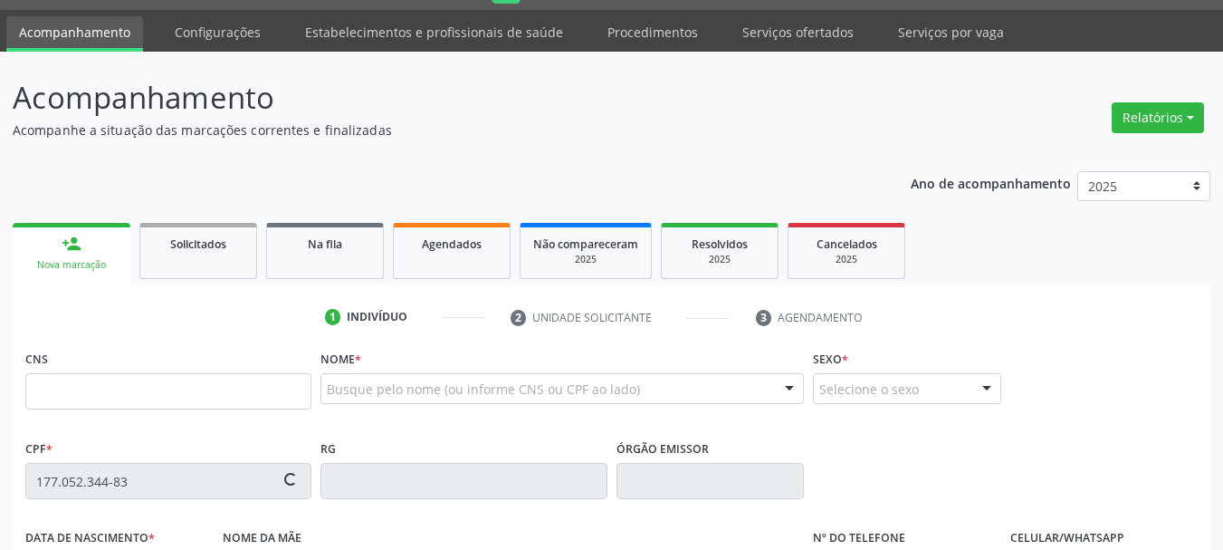
type input "S/N"
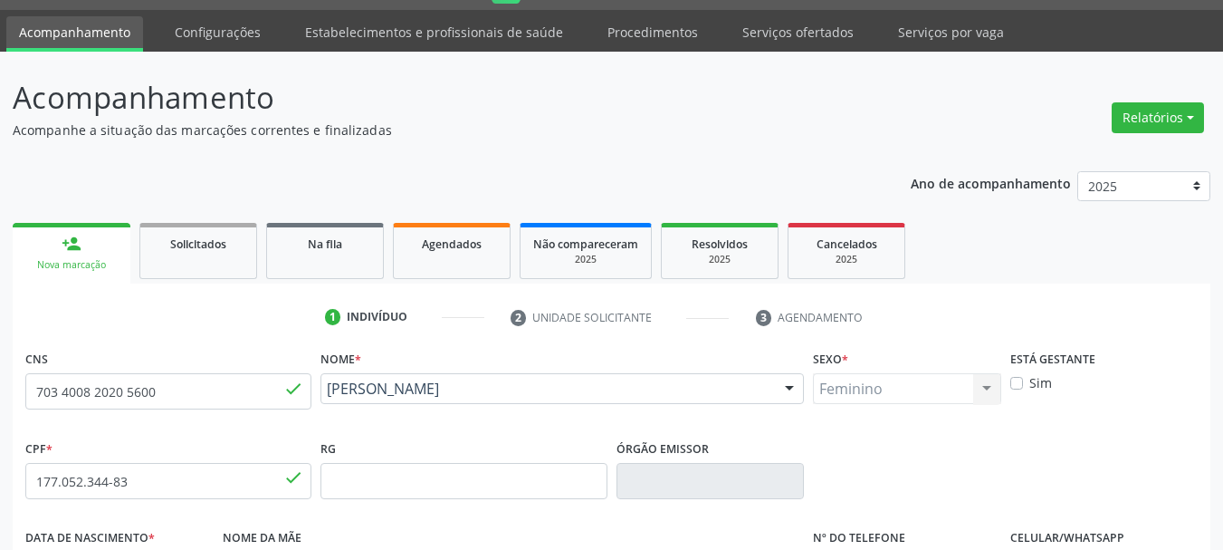
scroll to position [139, 0]
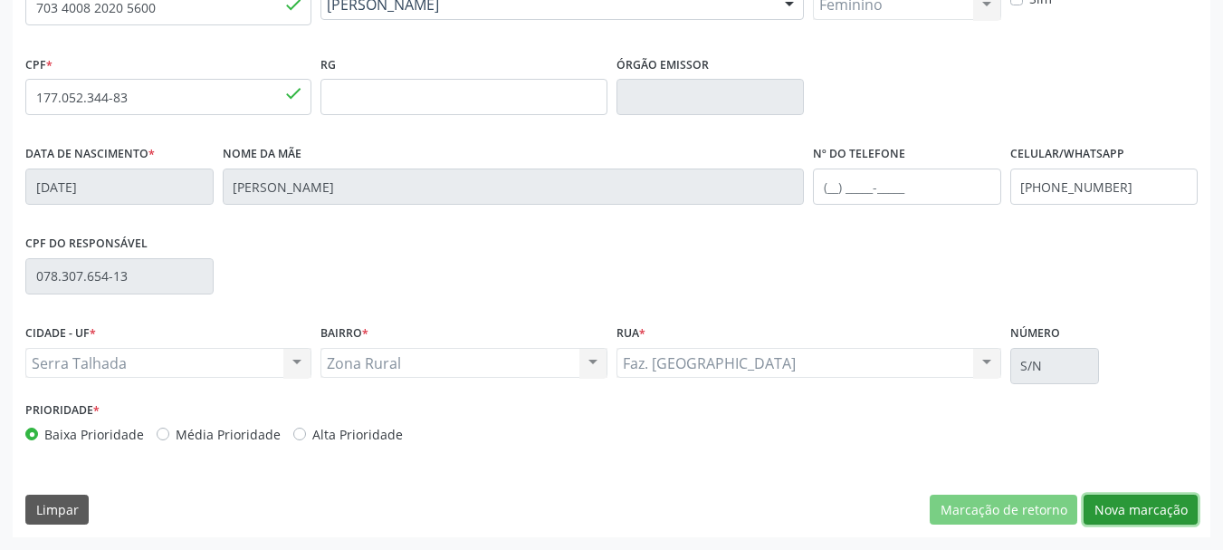
drag, startPoint x: 1111, startPoint y: 520, endPoint x: 1101, endPoint y: 515, distance: 10.9
click at [1107, 520] on button "Nova marcação" at bounding box center [1141, 509] width 114 height 31
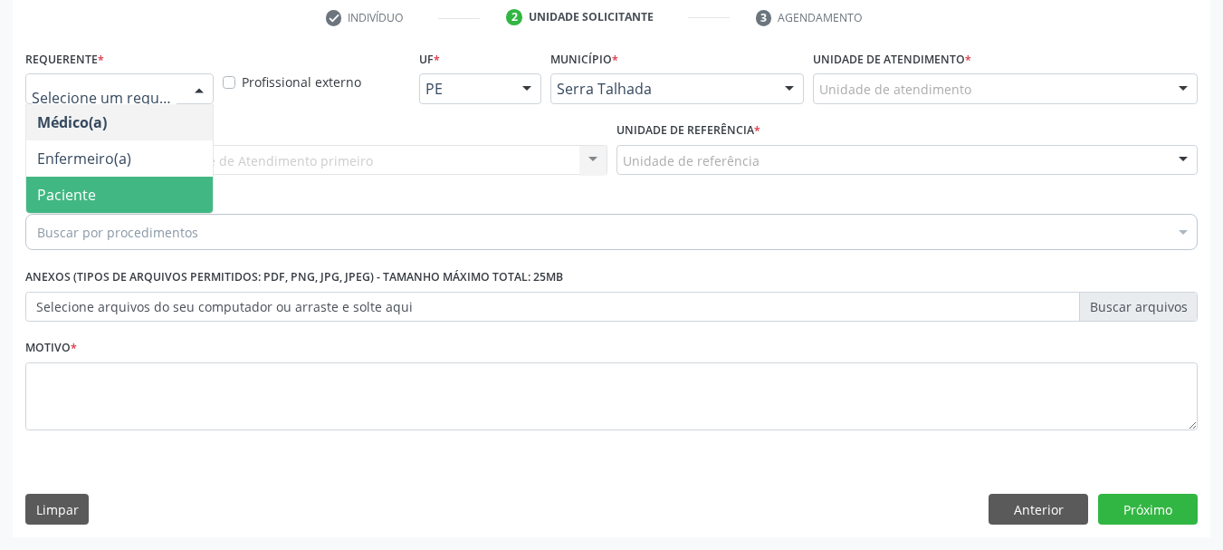
click at [117, 185] on span "Paciente" at bounding box center [119, 195] width 187 height 36
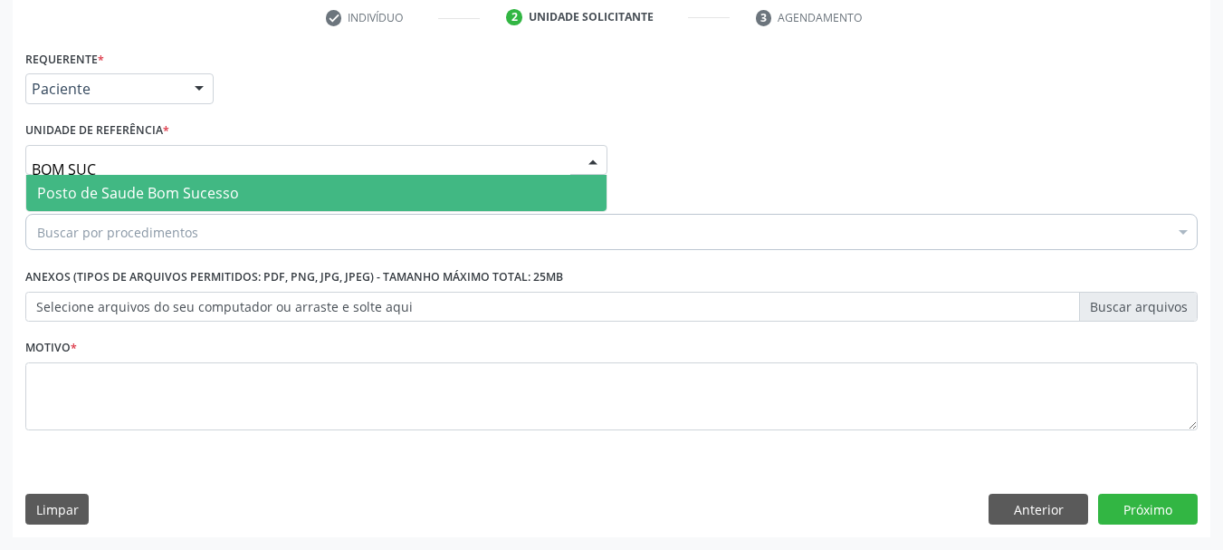
type input "BOM SUCE"
click at [115, 194] on span "Posto de Saude Bom Sucesso" at bounding box center [138, 193] width 202 height 20
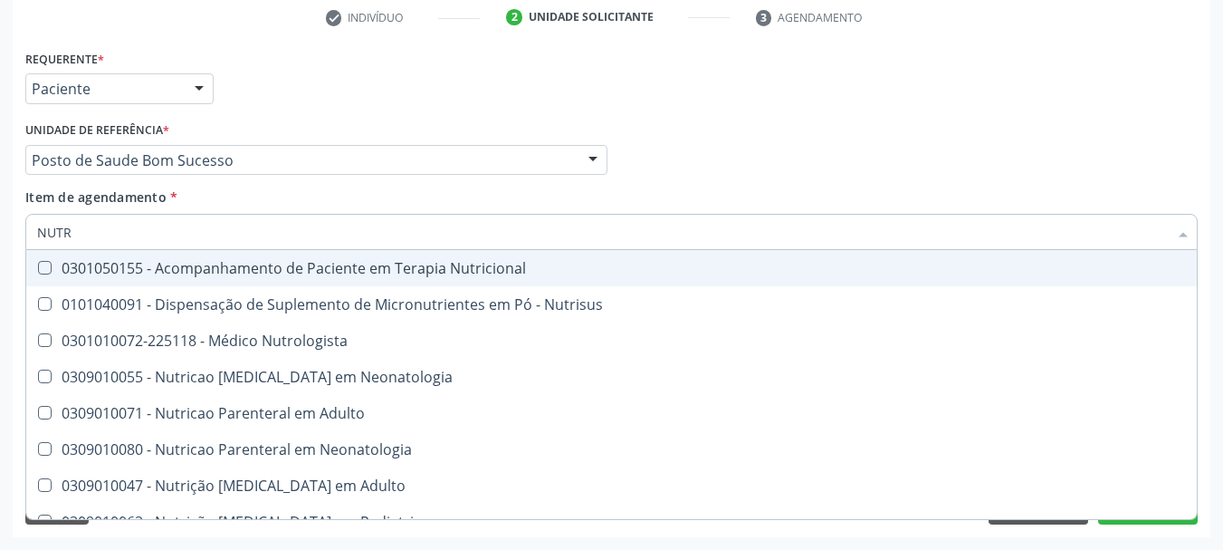
type input "NUTRI"
click at [198, 279] on span "0301050155 - Acompanhamento de Paciente em Terapia Nutricional" at bounding box center [611, 268] width 1171 height 36
checkbox Nutricional "true"
drag, startPoint x: 543, startPoint y: 169, endPoint x: 764, endPoint y: 182, distance: 221.3
click at [544, 169] on div "Posto de Saude Bom Sucesso" at bounding box center [316, 160] width 582 height 31
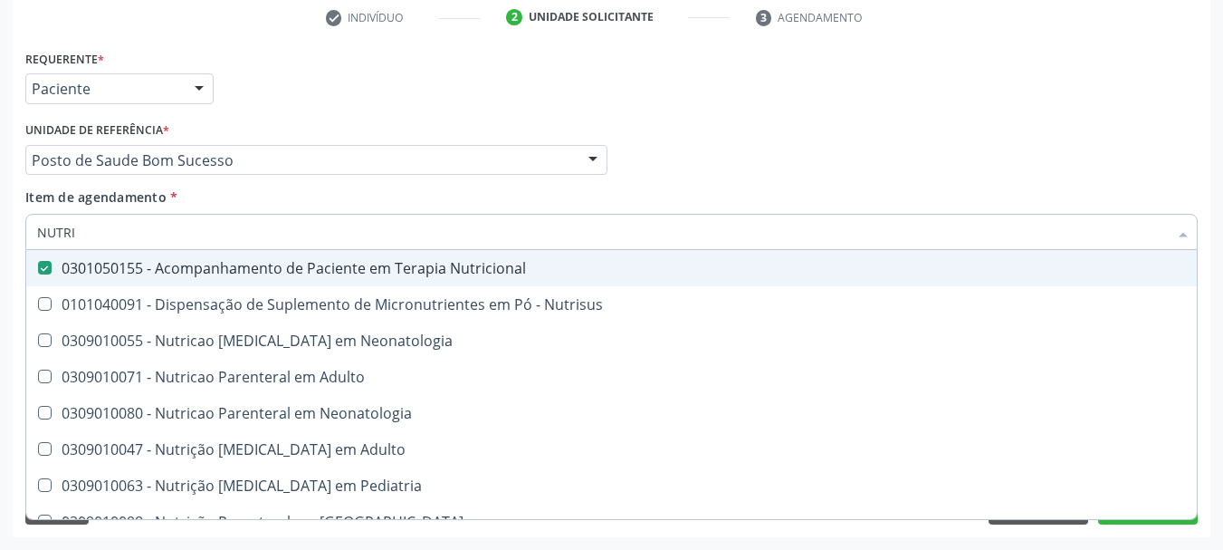
checkbox Nutrisus "true"
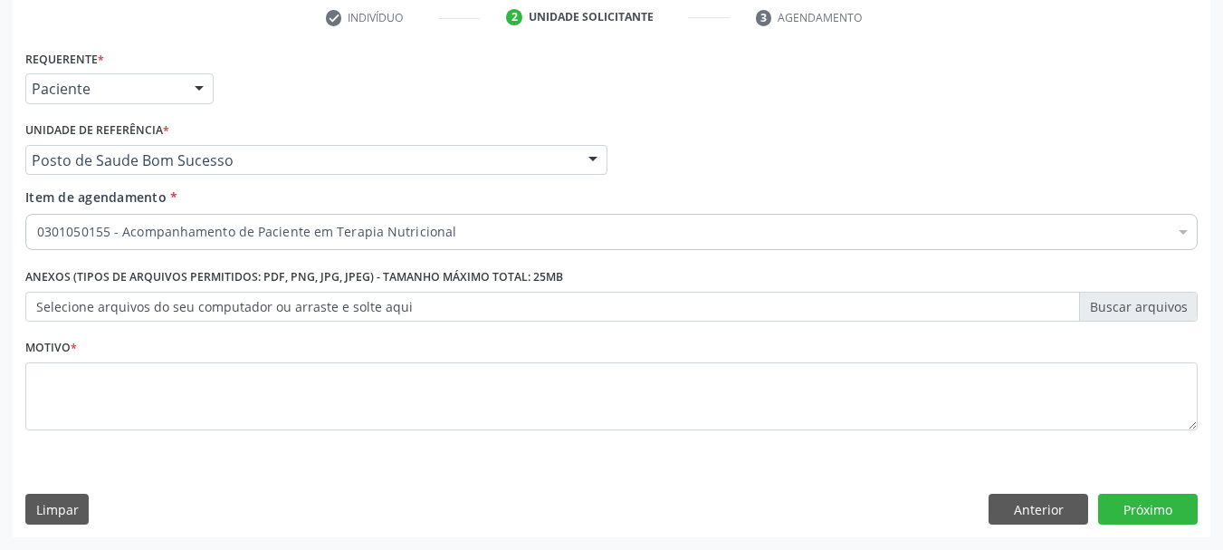
click at [934, 120] on div "Médico Solicitante Por favor, selecione a Unidade de Atendimento primeiro Nenhu…" at bounding box center [612, 152] width 1182 height 71
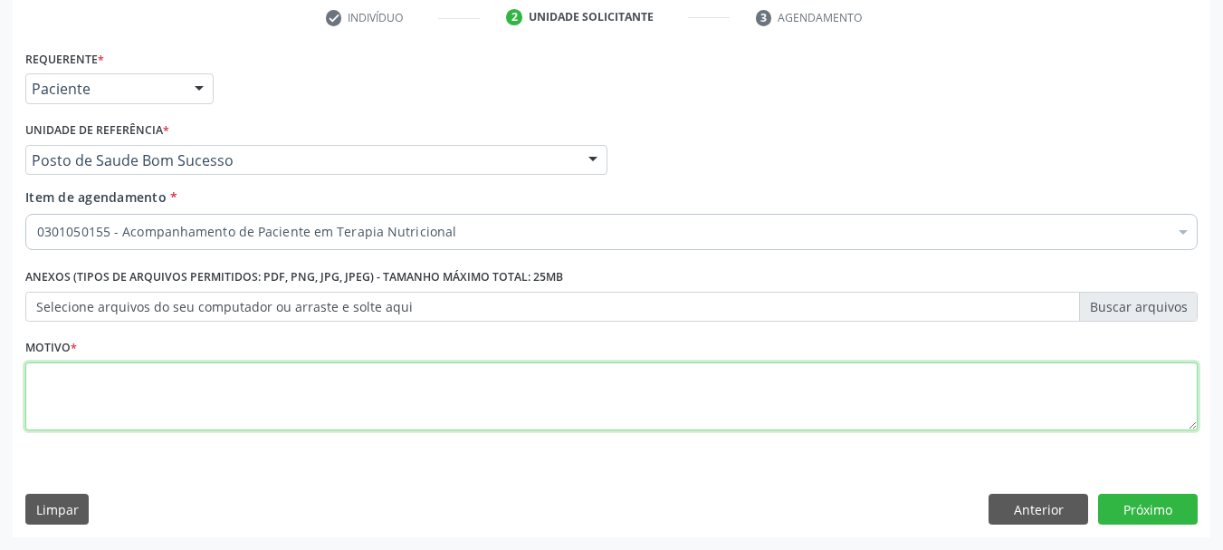
drag, startPoint x: 121, startPoint y: 428, endPoint x: 225, endPoint y: 362, distance: 123.3
click at [125, 424] on textarea at bounding box center [611, 396] width 1172 height 69
type textarea "*"
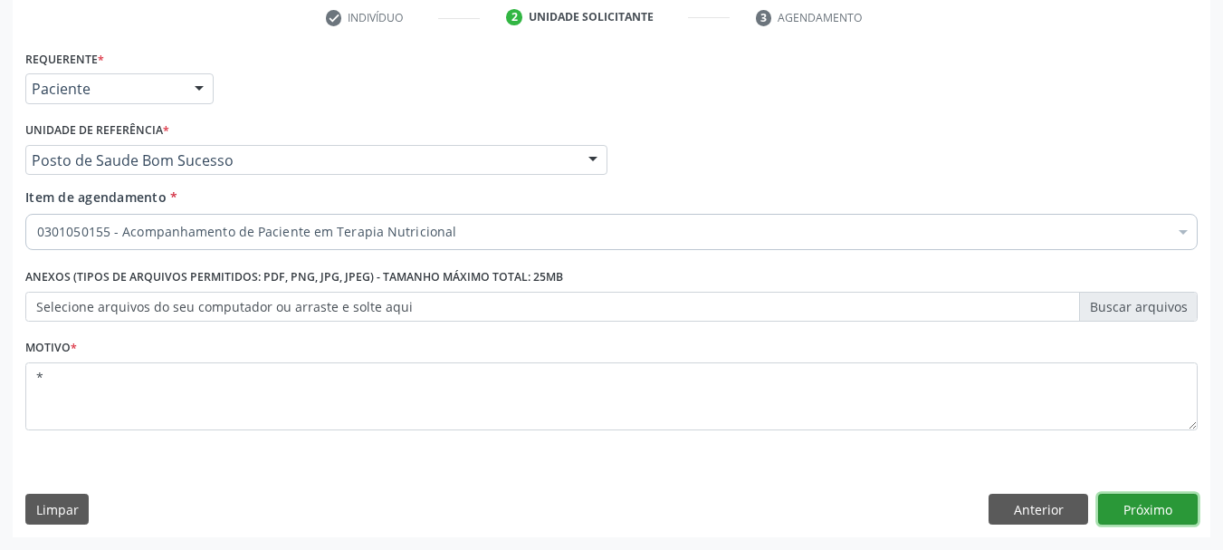
click at [1171, 505] on button "Próximo" at bounding box center [1148, 508] width 100 height 31
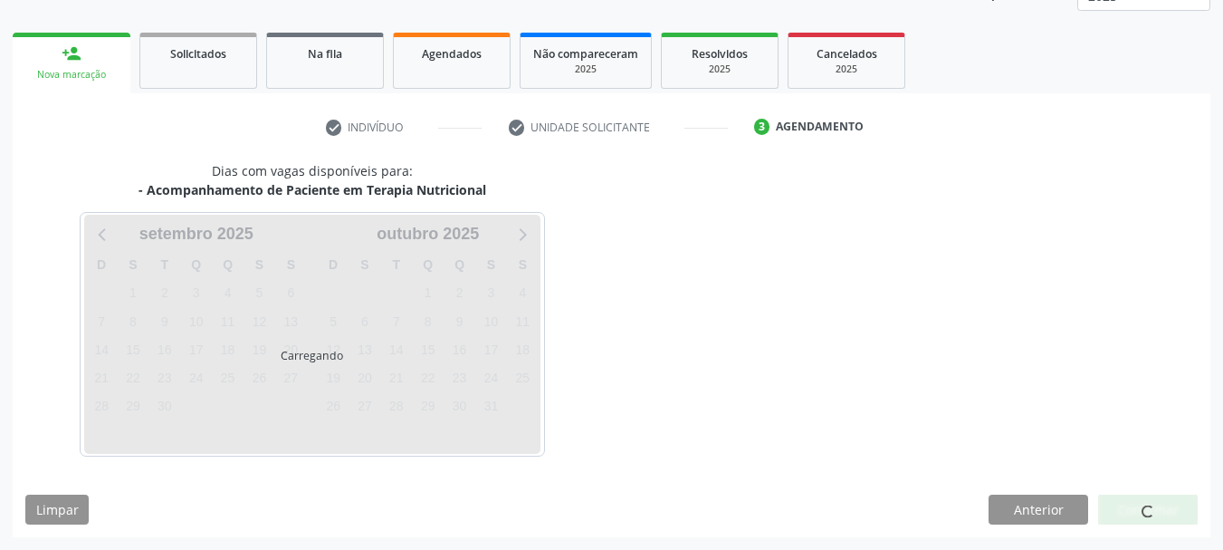
scroll to position [238, 0]
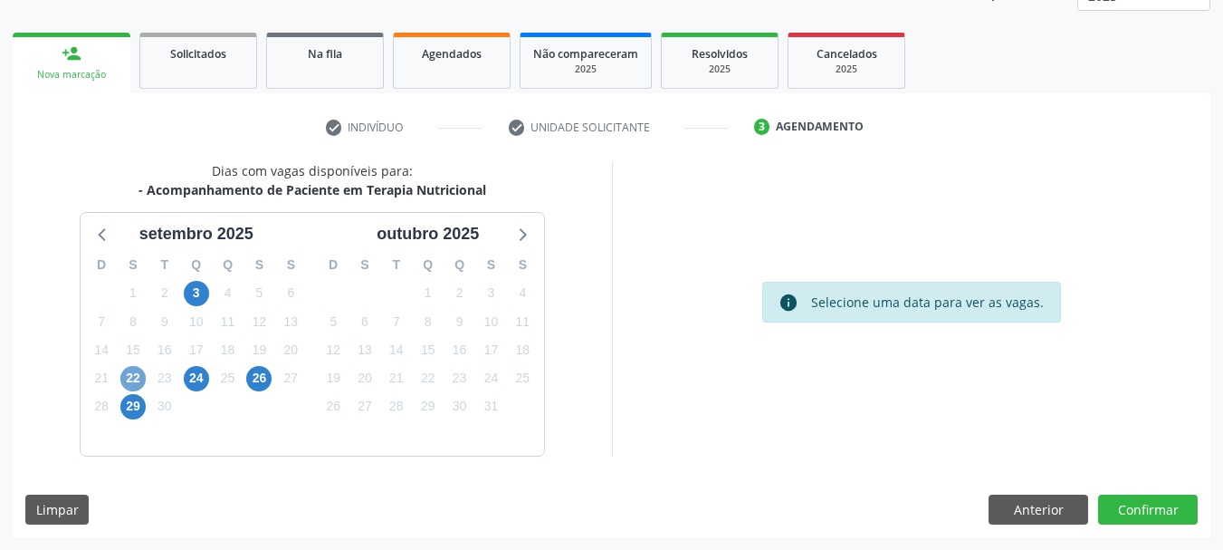
click at [143, 370] on span "22" at bounding box center [132, 378] width 25 height 25
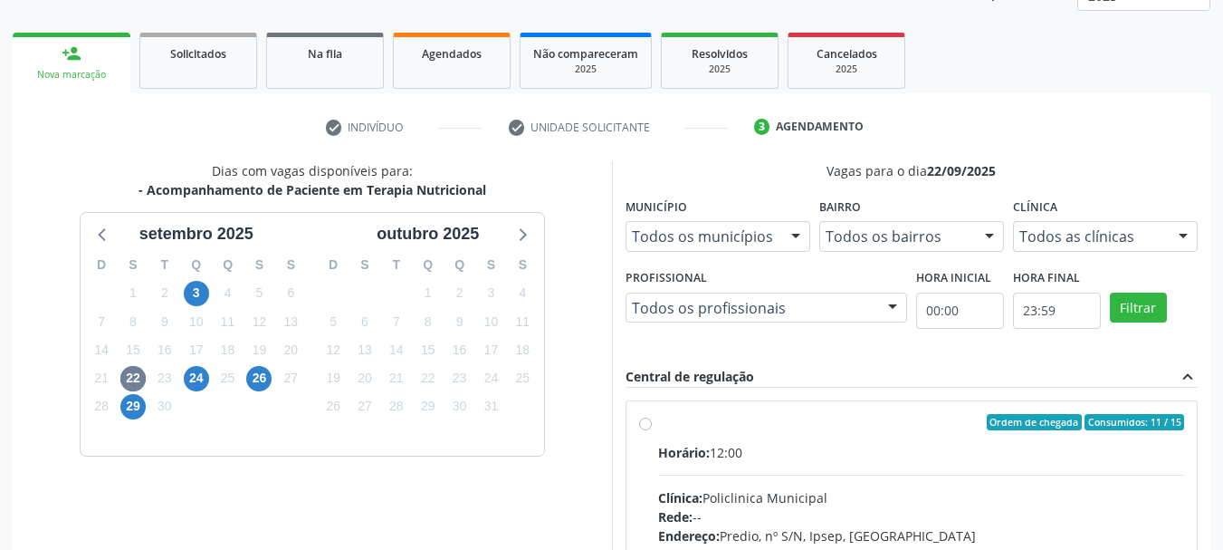
drag, startPoint x: 768, startPoint y: 428, endPoint x: 838, endPoint y: 316, distance: 132.6
click at [768, 425] on div "Ordem de chegada Consumidos: 11 / 15" at bounding box center [921, 422] width 527 height 16
click at [652, 425] on input "Ordem de chegada Consumidos: 11 / 15 Horário: 12:00 Clínica: Policlinica Munici…" at bounding box center [645, 422] width 13 height 16
radio input "true"
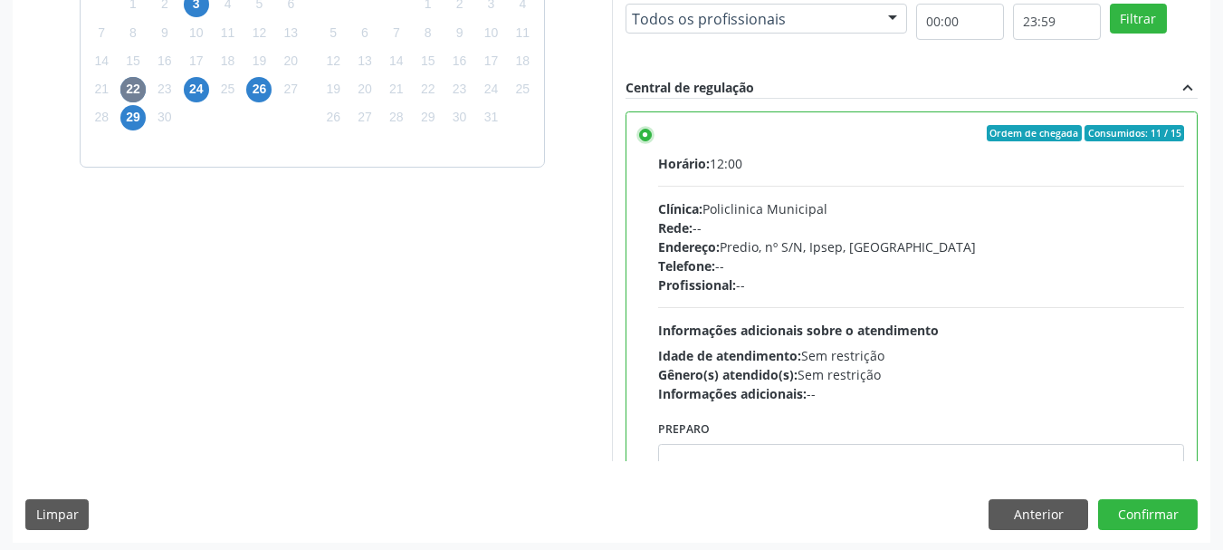
scroll to position [532, 0]
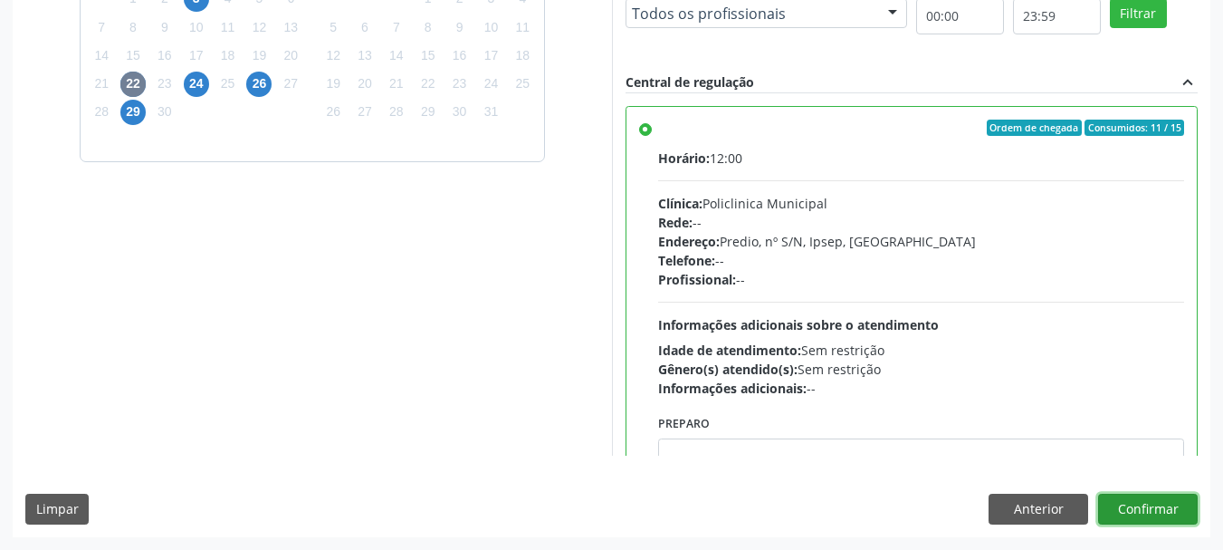
click at [1146, 517] on button "Confirmar" at bounding box center [1148, 508] width 100 height 31
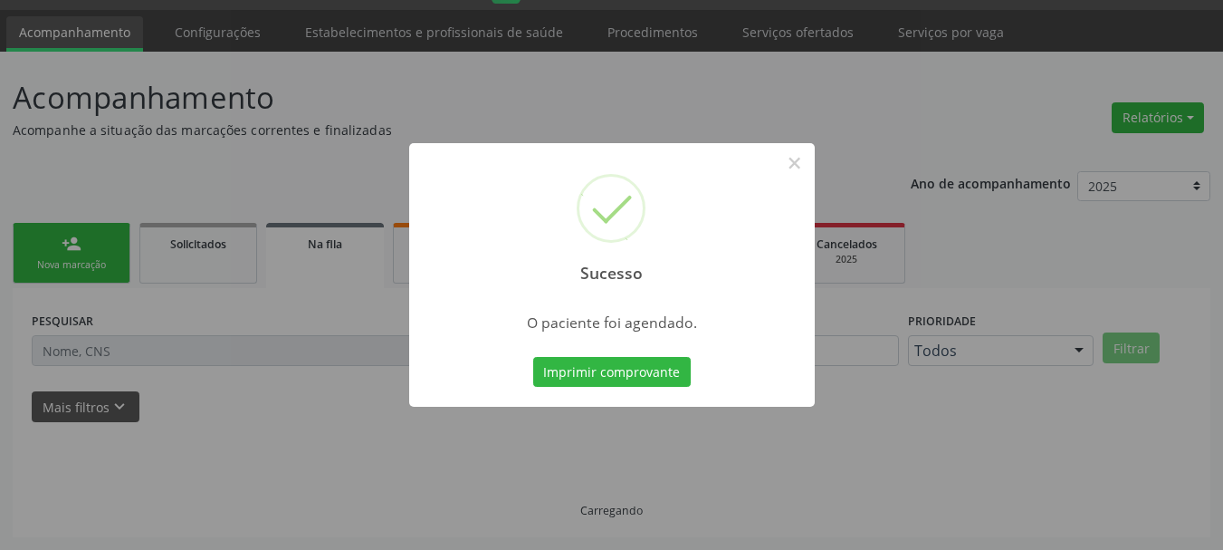
scroll to position [48, 0]
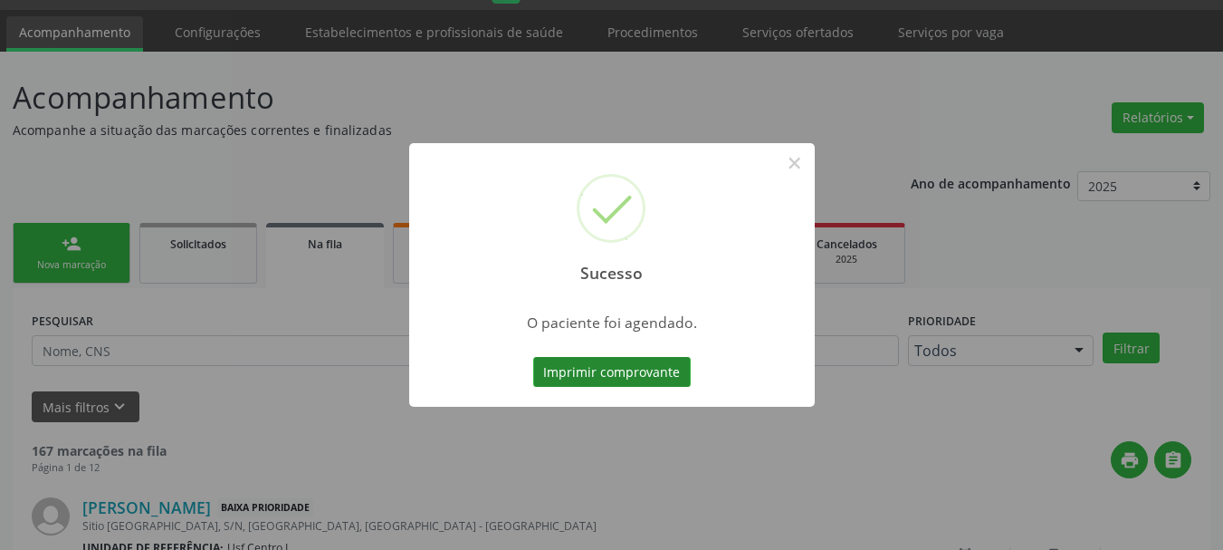
click at [630, 378] on button "Imprimir comprovante" at bounding box center [612, 372] width 158 height 31
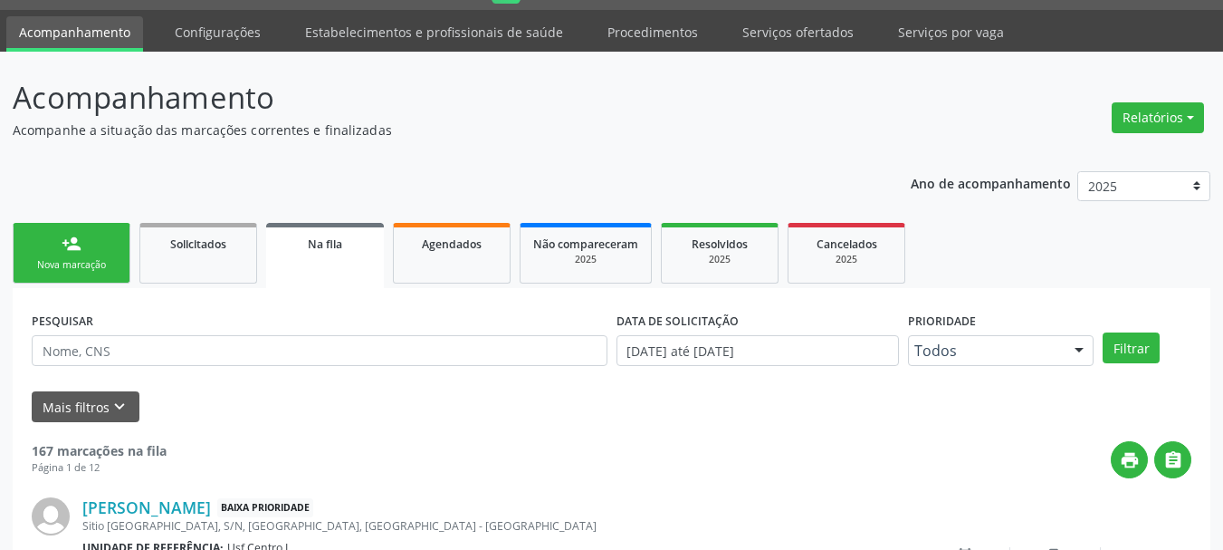
click at [51, 260] on div "Nova marcação" at bounding box center [71, 265] width 91 height 14
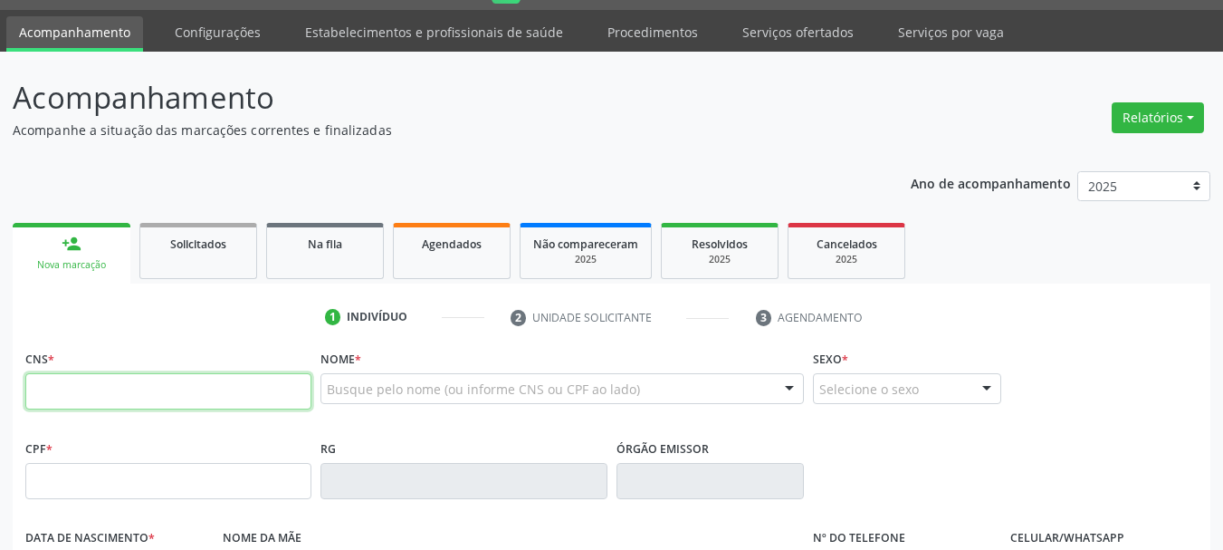
drag, startPoint x: 202, startPoint y: 387, endPoint x: 531, endPoint y: 387, distance: 329.6
click at [202, 387] on input "text" at bounding box center [168, 391] width 286 height 36
type input "898 0041 1912 3396"
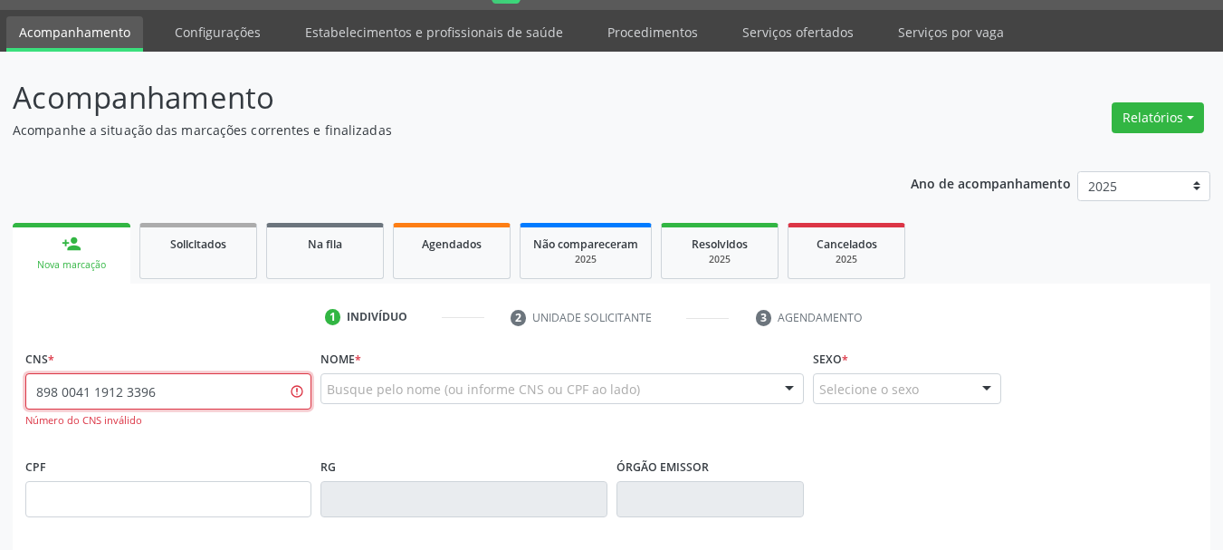
drag, startPoint x: 178, startPoint y: 375, endPoint x: 0, endPoint y: 379, distance: 178.4
click at [0, 379] on div "Acompanhamento Acompanhe a situação das marcações correntes e finalizadas Relat…" at bounding box center [611, 502] width 1223 height 900
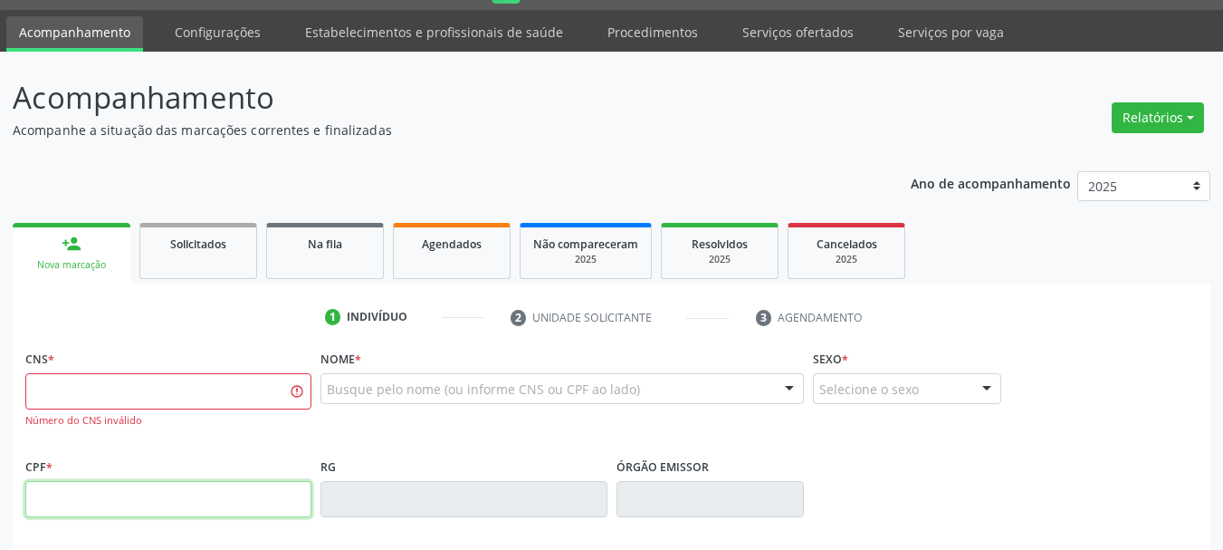
click at [234, 489] on input "text" at bounding box center [168, 499] width 286 height 36
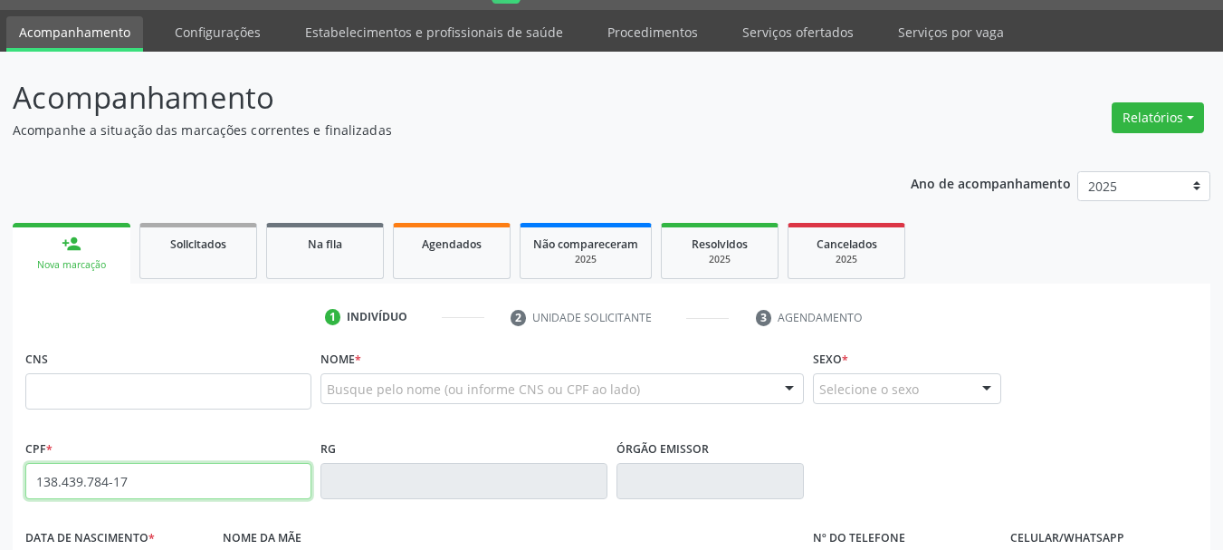
type input "138.439.784-17"
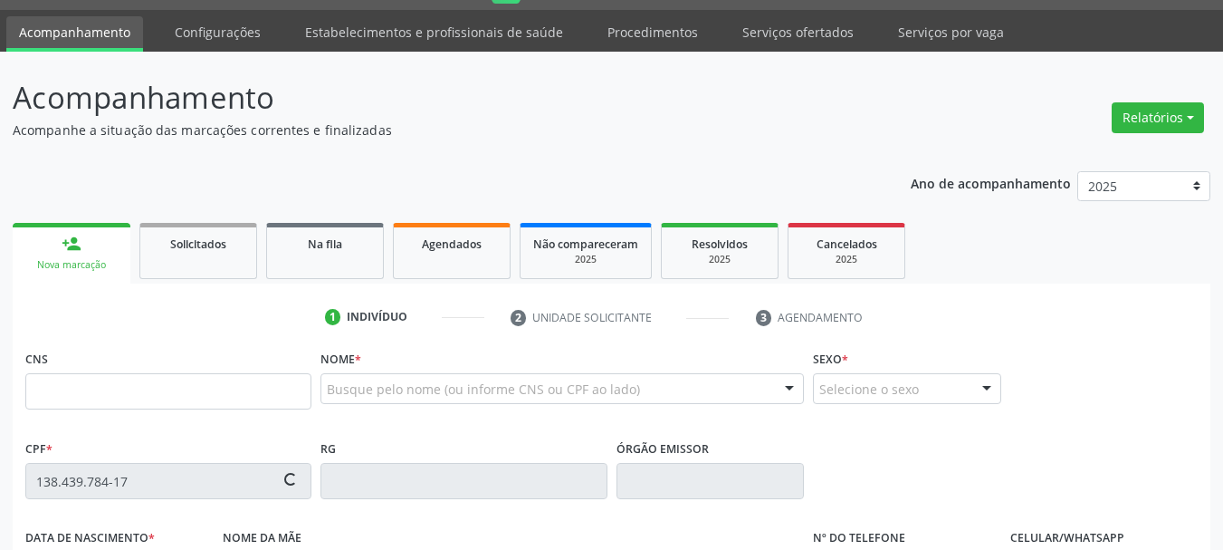
type input "898 0041 9123 3396"
type input "[DATE]"
type input "[PERSON_NAME]"
type input "[PHONE_NUMBER]"
type input "698.406.524-00"
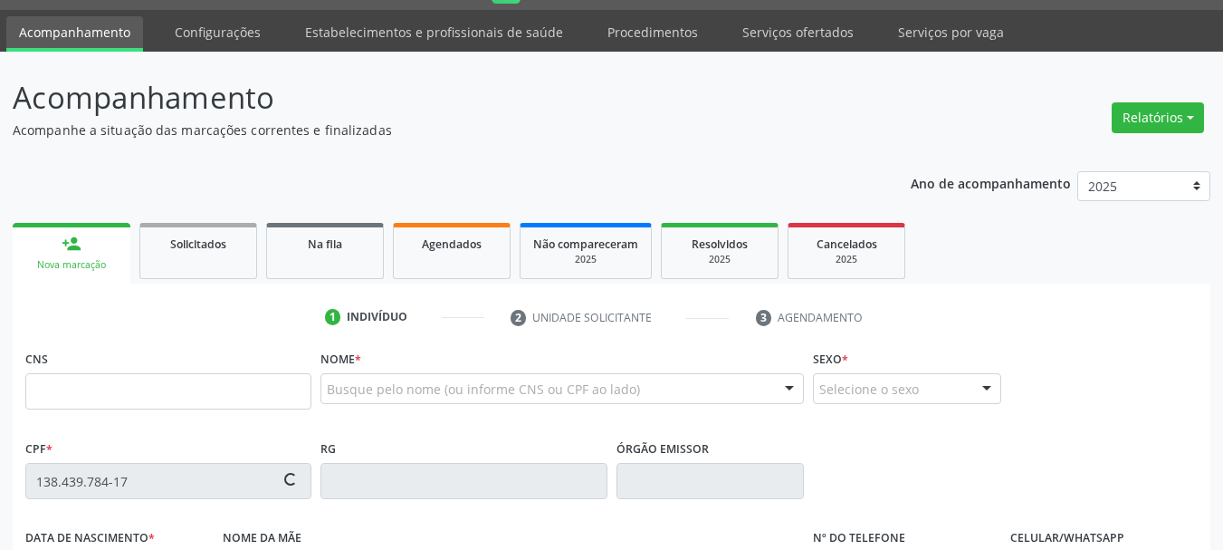
type input "S/N"
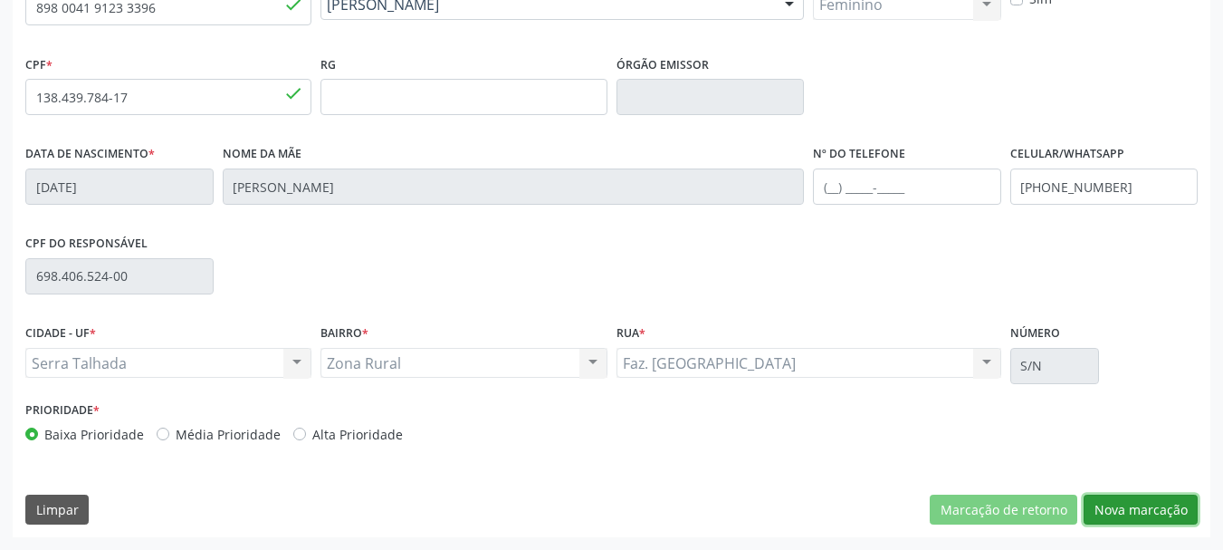
click at [1104, 512] on button "Nova marcação" at bounding box center [1141, 509] width 114 height 31
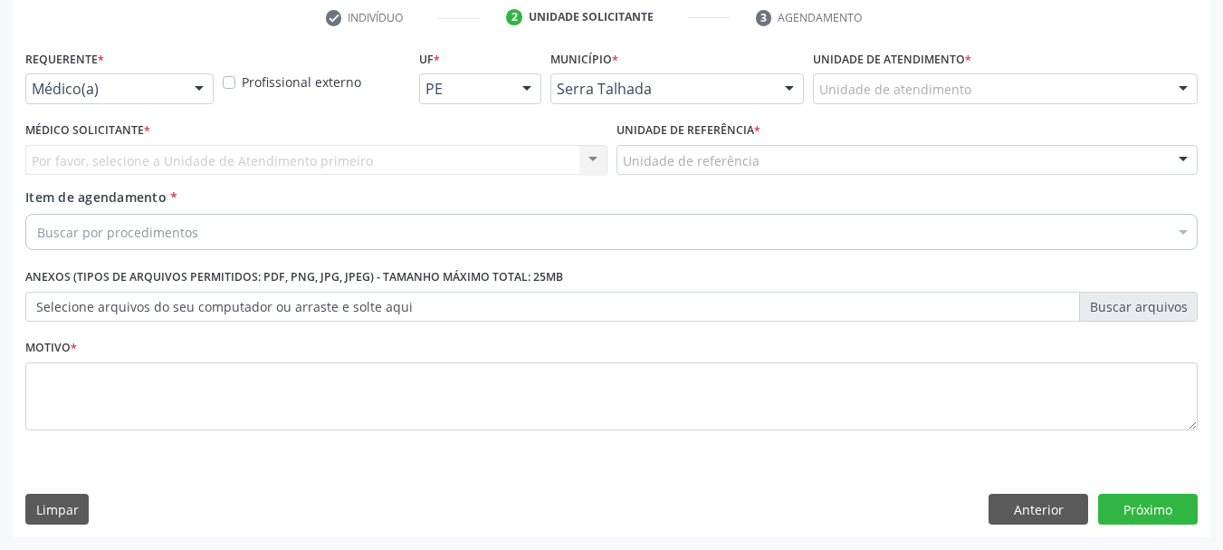
scroll to position [348, 0]
click at [175, 71] on div "Requerente * Médico(a) Médico(a) Enfermeiro(a) Paciente Nenhum resultado encont…" at bounding box center [119, 74] width 188 height 58
click at [179, 81] on div at bounding box center [119, 88] width 188 height 31
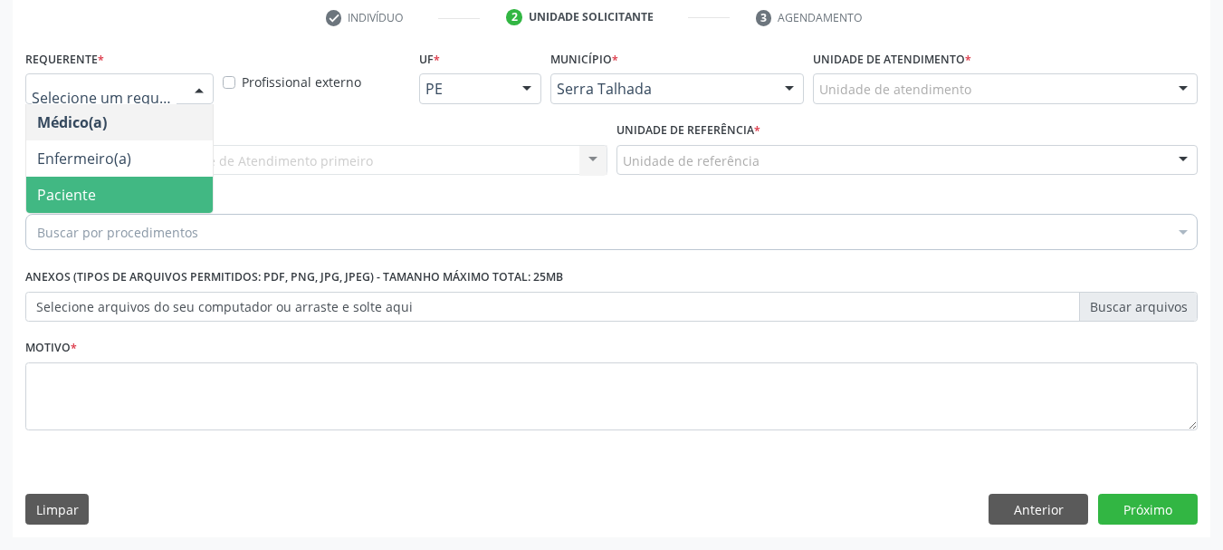
drag, startPoint x: 158, startPoint y: 196, endPoint x: 188, endPoint y: 171, distance: 39.9
click at [159, 196] on span "Paciente" at bounding box center [119, 195] width 187 height 36
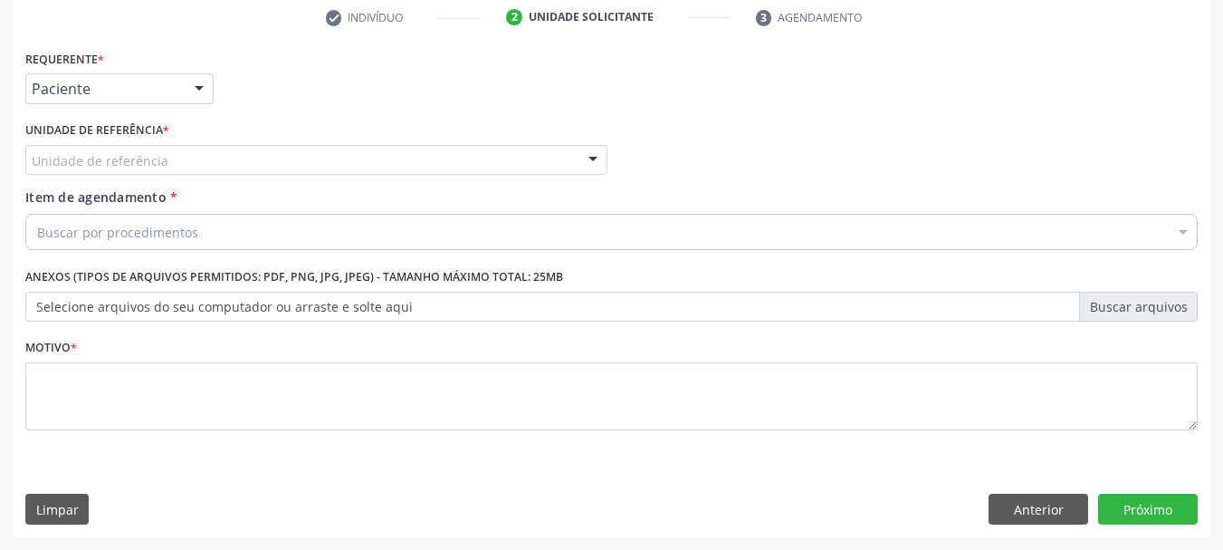
click at [205, 157] on div "Unidade de referência" at bounding box center [316, 160] width 582 height 31
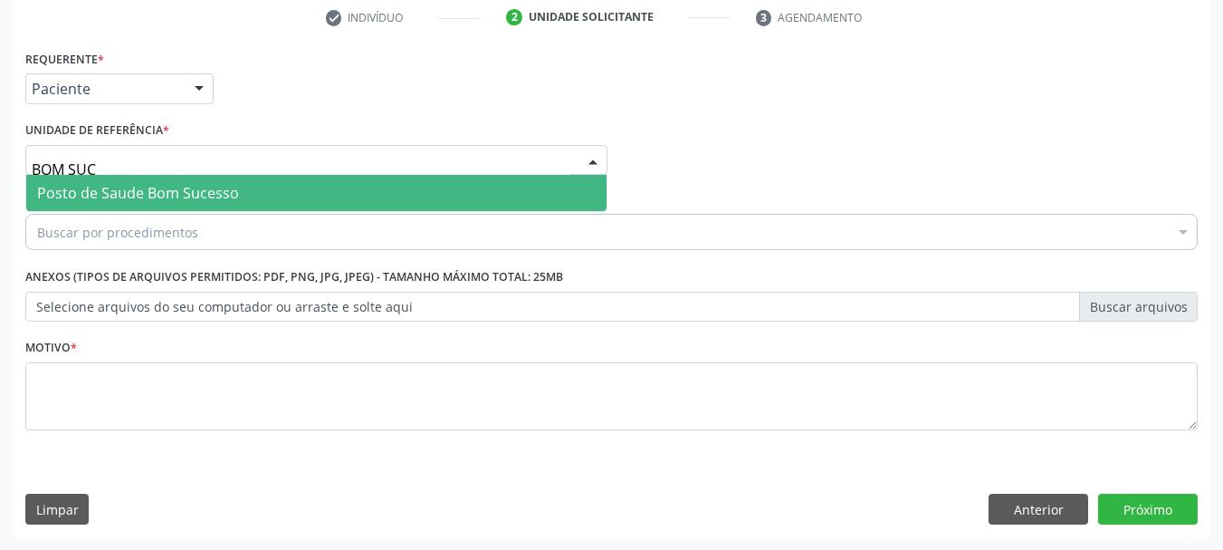
type input "BOM SUCE"
drag, startPoint x: 193, startPoint y: 189, endPoint x: 193, endPoint y: 199, distance: 10.0
click at [193, 199] on span "Posto de Saude Bom Sucesso" at bounding box center [138, 193] width 202 height 20
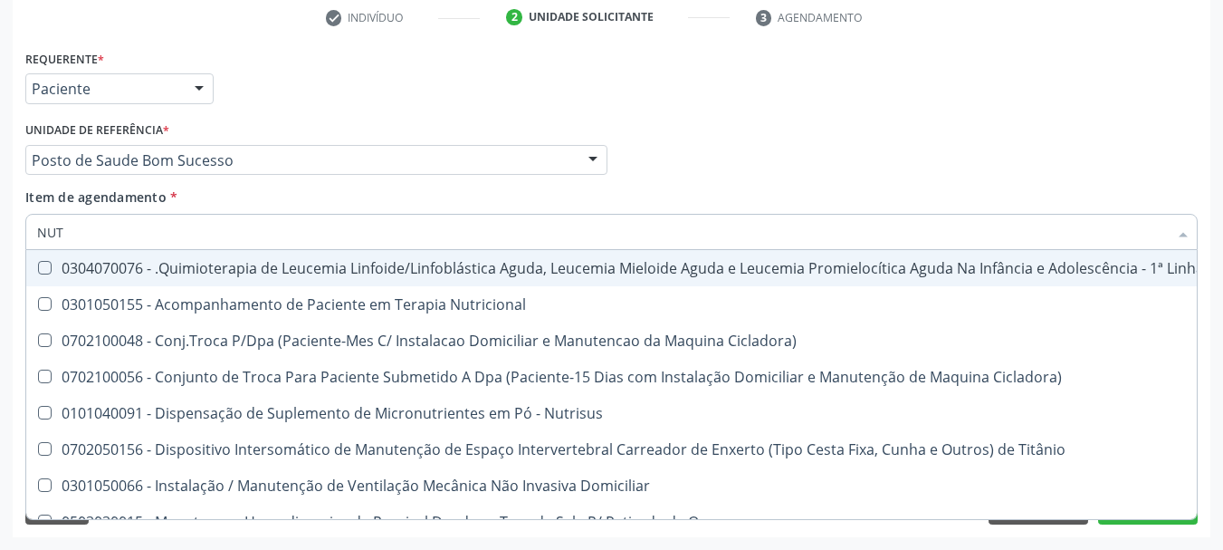
type input "NUTR"
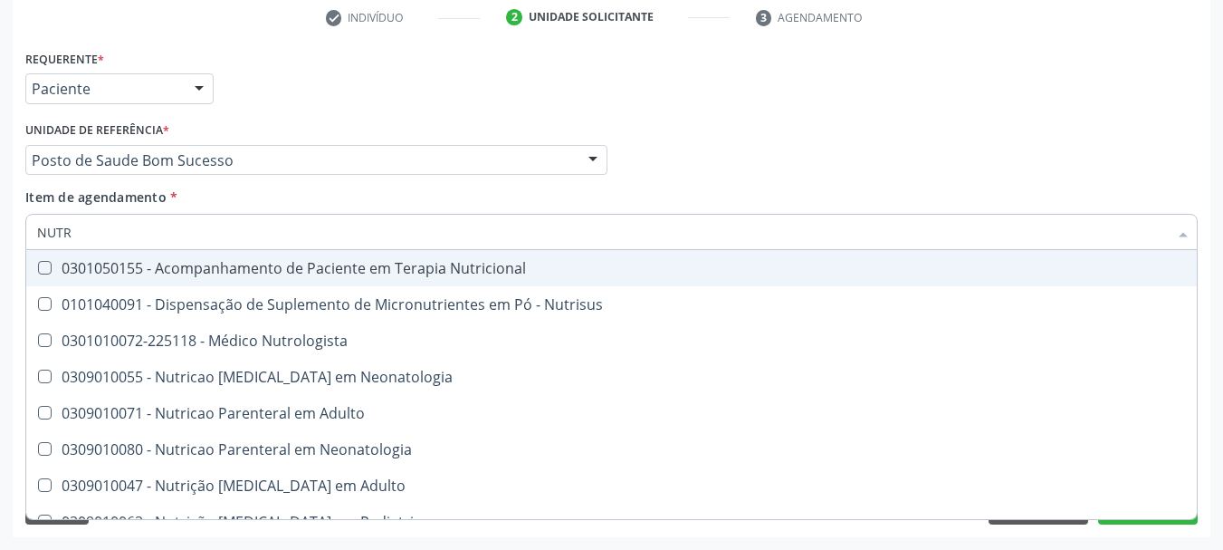
drag, startPoint x: 212, startPoint y: 267, endPoint x: 103, endPoint y: 286, distance: 110.3
click at [211, 267] on div "0301050155 - Acompanhamento de Paciente em Terapia Nutricional" at bounding box center [611, 268] width 1149 height 14
checkbox Nutricional "true"
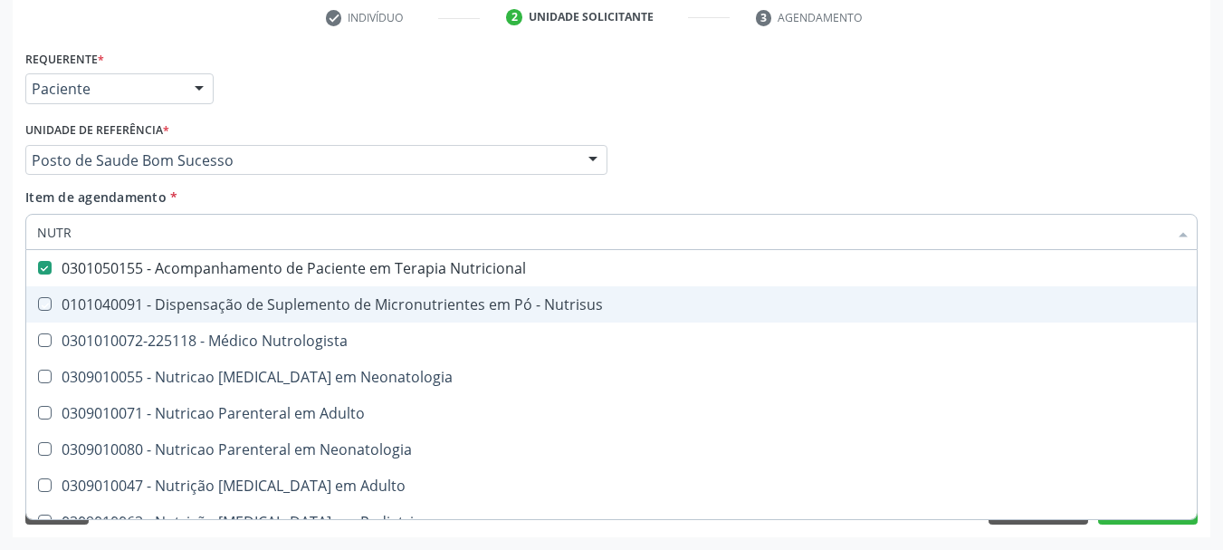
click at [0, 289] on div "Acompanhamento Acompanhe a situação das marcações correntes e finalizadas Relat…" at bounding box center [611, 151] width 1223 height 798
checkbox Nutrisus "true"
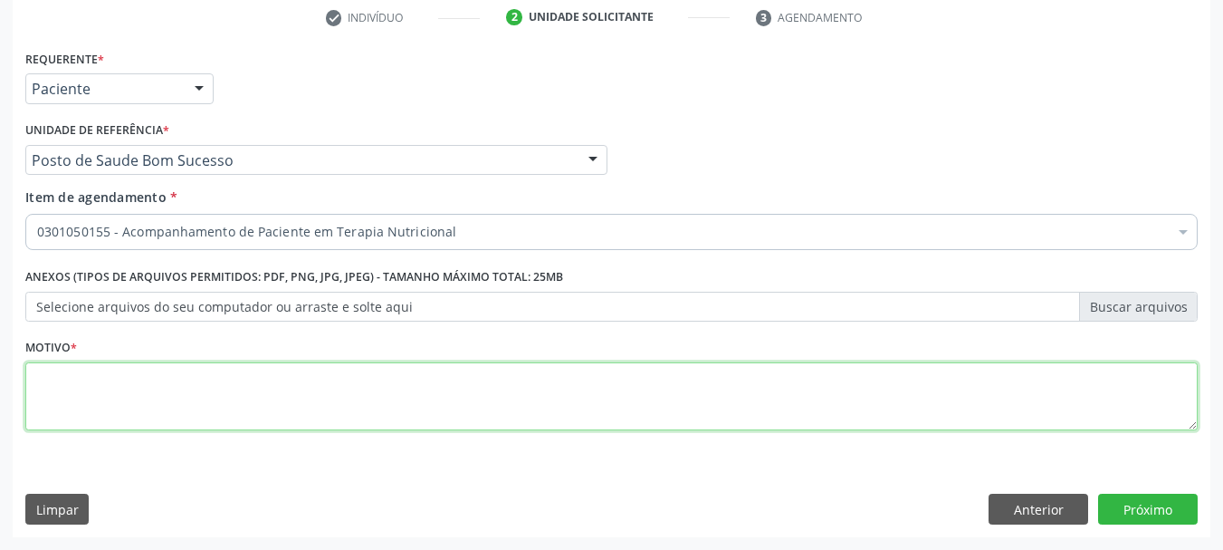
click at [117, 379] on textarea at bounding box center [611, 396] width 1172 height 69
type textarea "*"
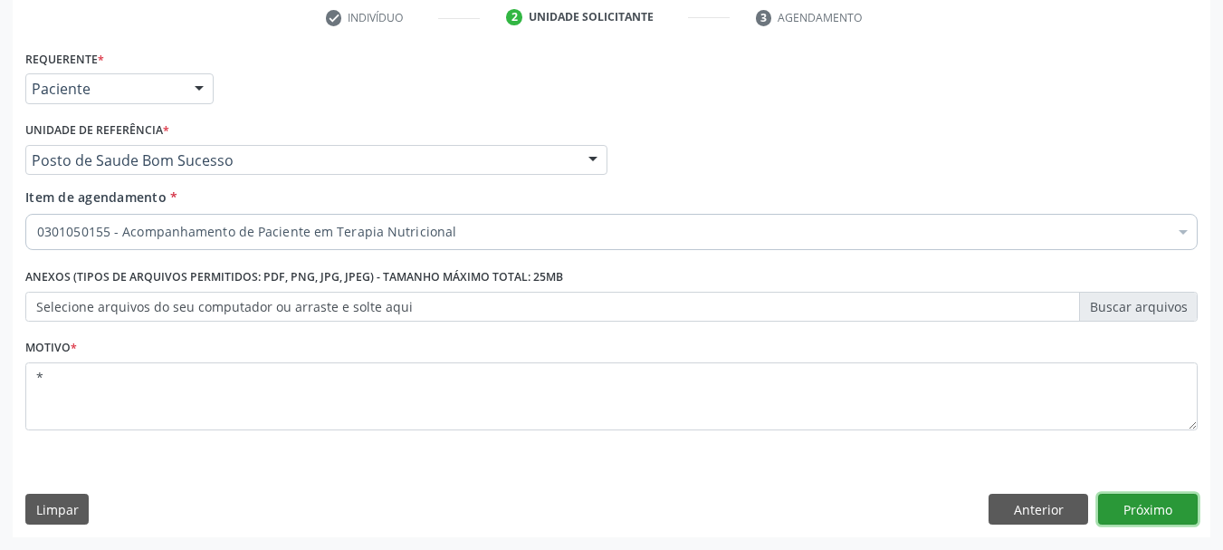
click at [1140, 498] on button "Próximo" at bounding box center [1148, 508] width 100 height 31
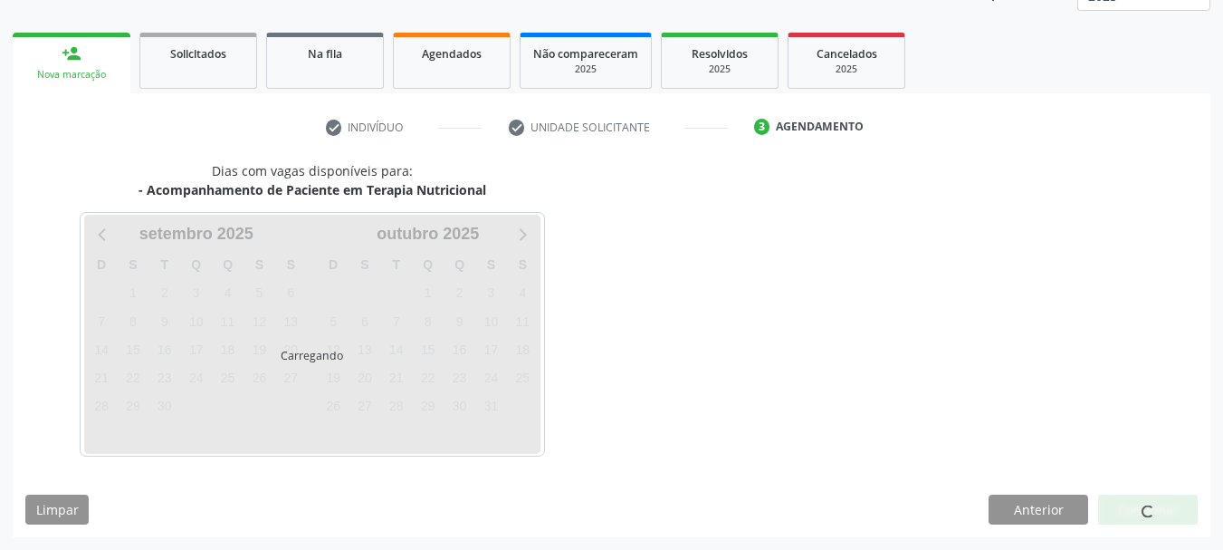
scroll to position [238, 0]
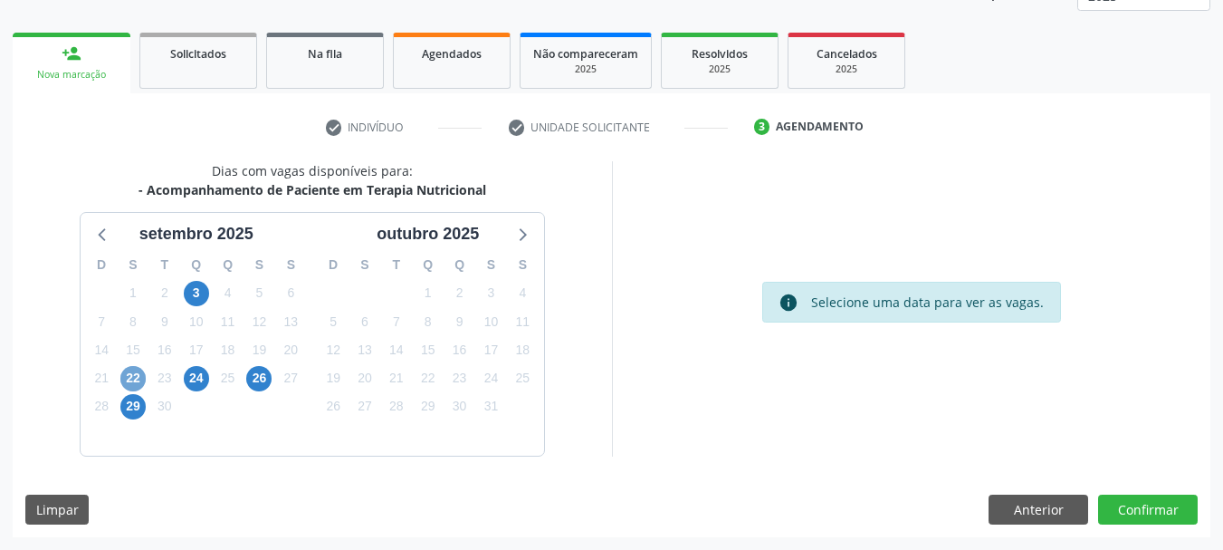
click at [138, 374] on span "22" at bounding box center [132, 378] width 25 height 25
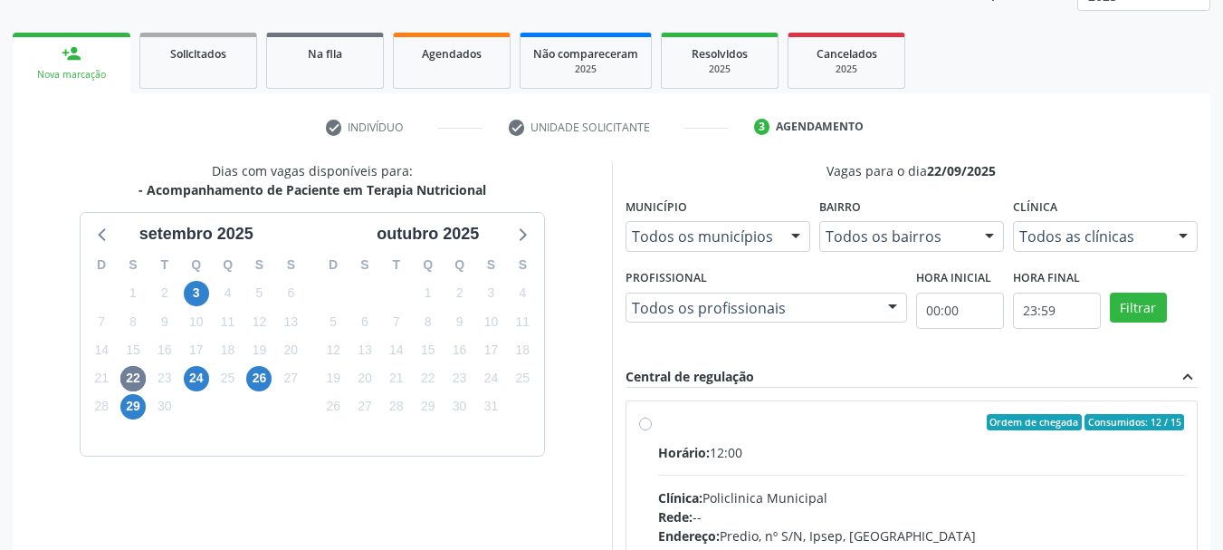
click at [878, 443] on div "Horário: 12:00" at bounding box center [921, 452] width 527 height 19
click at [652, 430] on input "Ordem de chegada Consumidos: 12 / 15 Horário: 12:00 Clínica: Policlinica Munici…" at bounding box center [645, 422] width 13 height 16
radio input "true"
drag, startPoint x: 870, startPoint y: 422, endPoint x: 871, endPoint y: 393, distance: 29.0
click at [871, 420] on div "Ordem de chegada Consumidos: 12 / 15" at bounding box center [921, 422] width 527 height 16
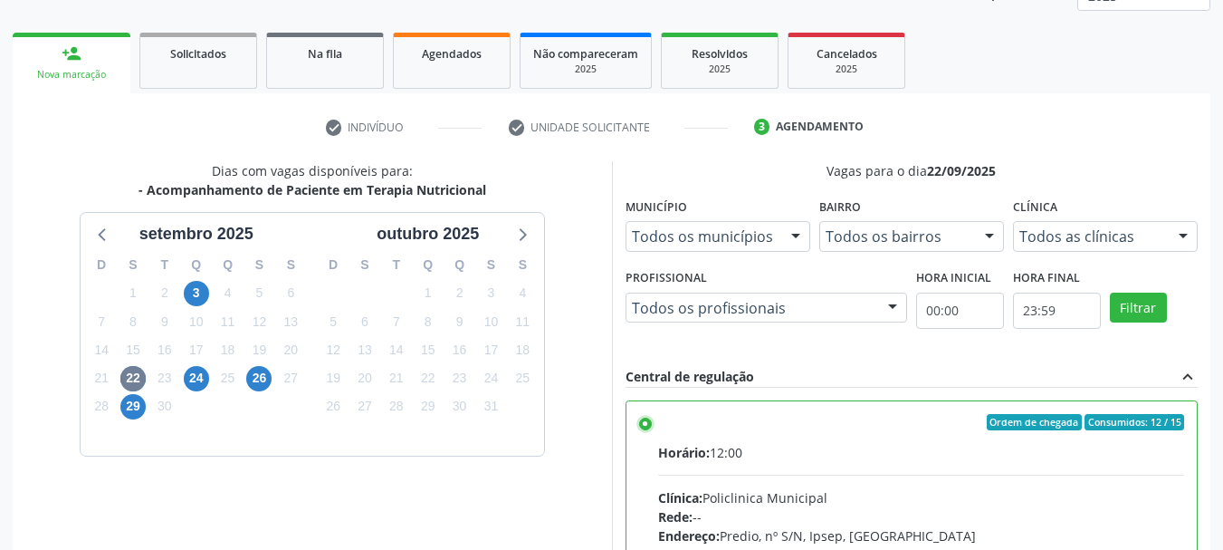
click at [652, 420] on input "Ordem de chegada Consumidos: 12 / 15 Horário: 12:00 Clínica: Policlinica Munici…" at bounding box center [645, 422] width 13 height 16
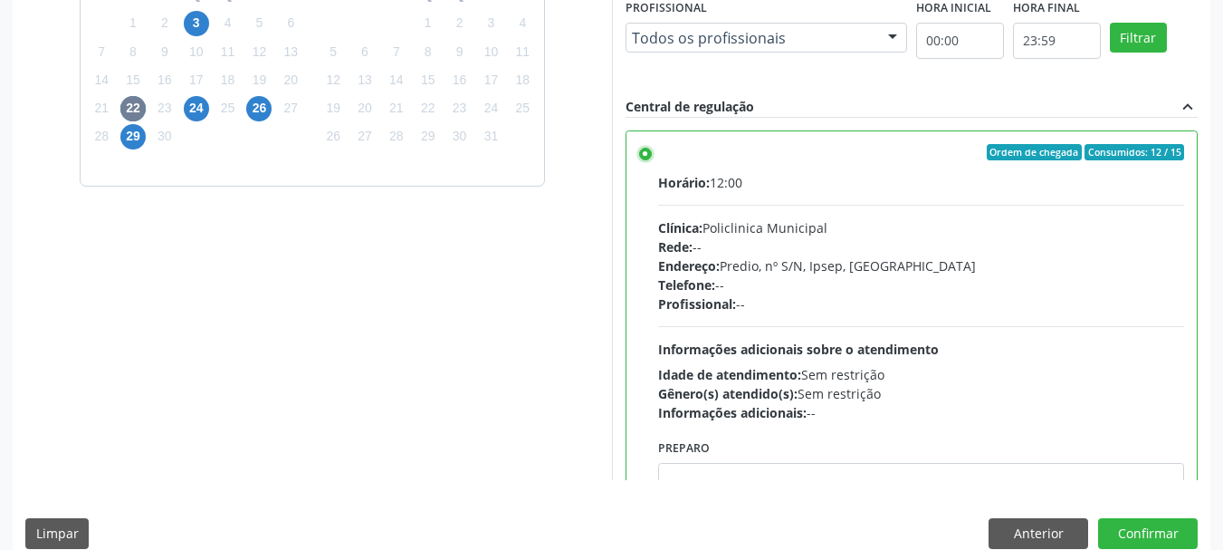
scroll to position [532, 0]
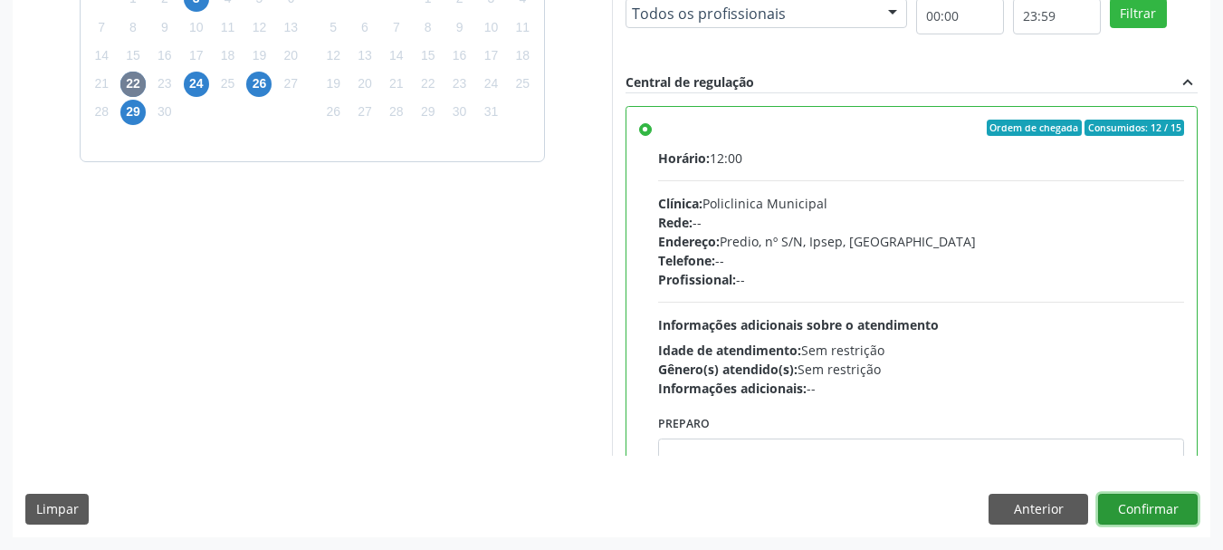
click at [1153, 509] on button "Confirmar" at bounding box center [1148, 508] width 100 height 31
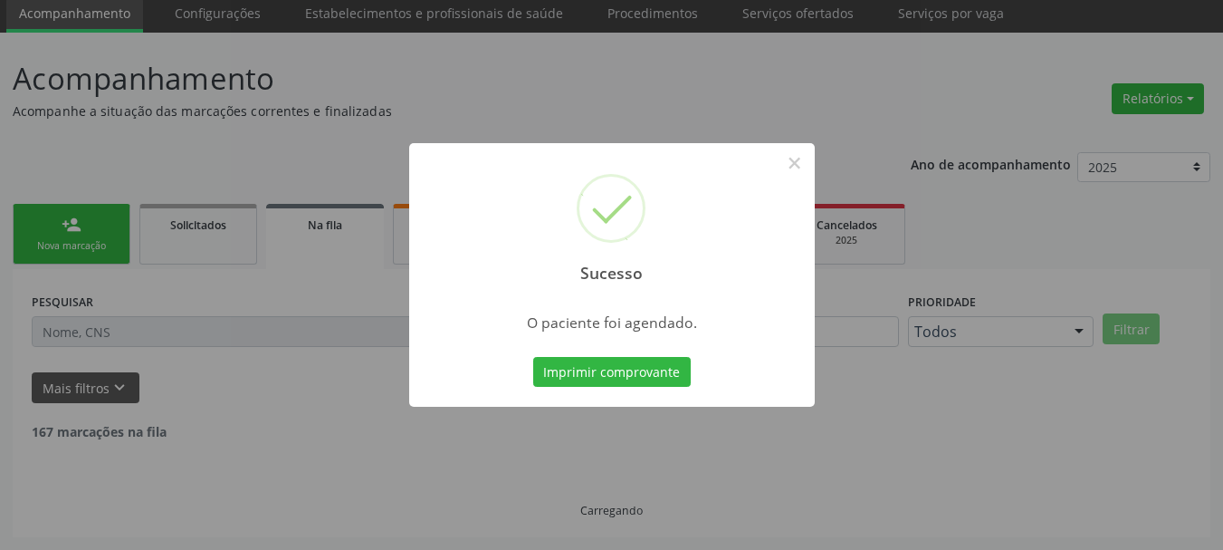
scroll to position [48, 0]
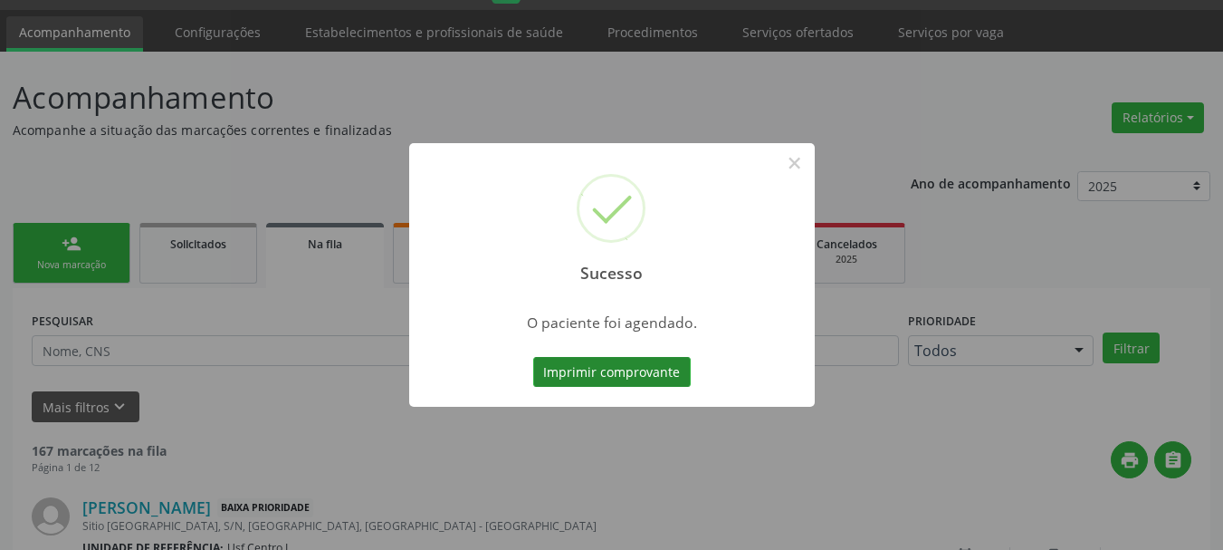
click at [551, 362] on button "Imprimir comprovante" at bounding box center [612, 372] width 158 height 31
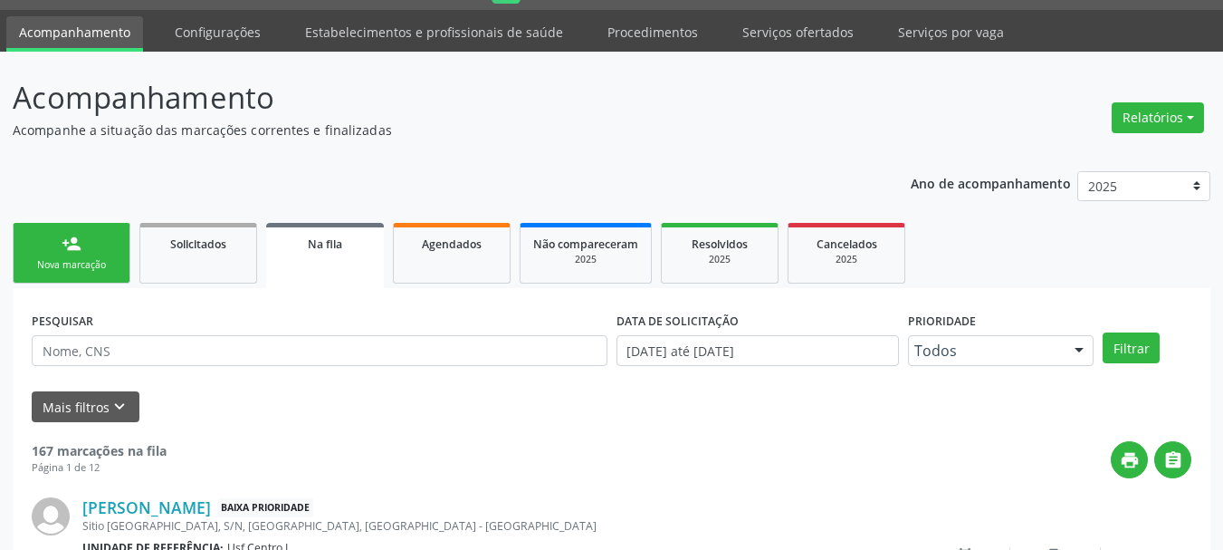
click at [77, 247] on div "person_add" at bounding box center [72, 244] width 20 height 20
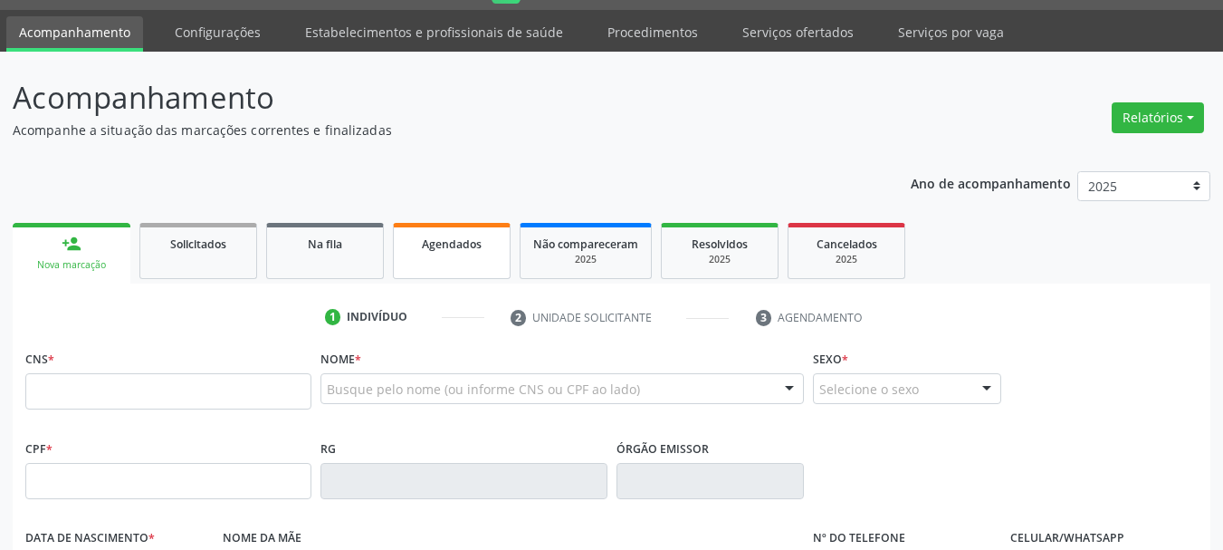
click at [423, 253] on link "Agendados" at bounding box center [452, 251] width 118 height 56
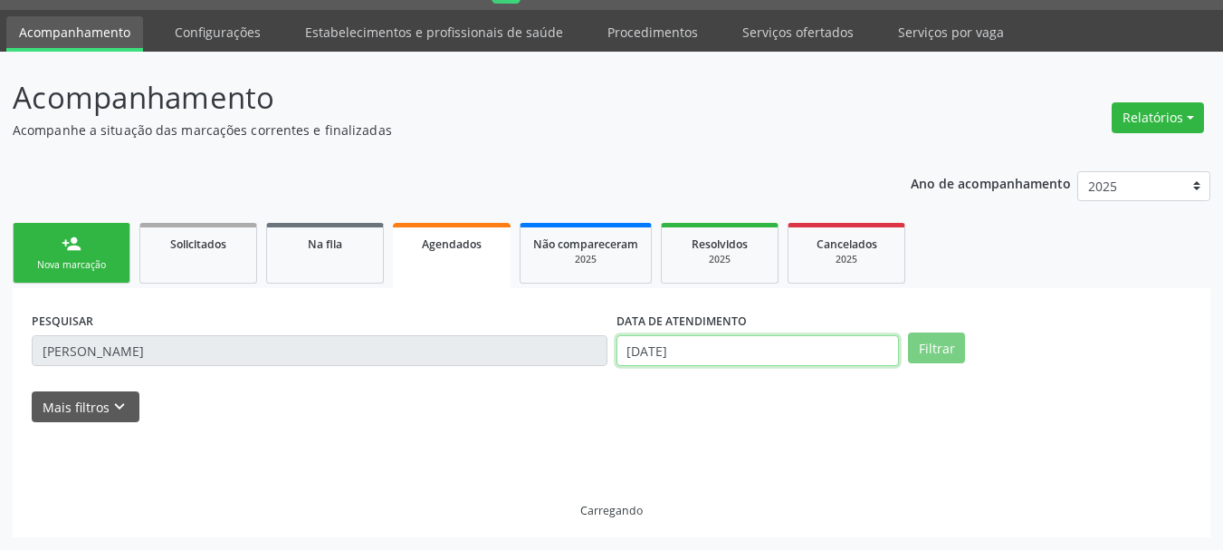
click at [778, 347] on input "[DATE]" at bounding box center [758, 350] width 283 height 31
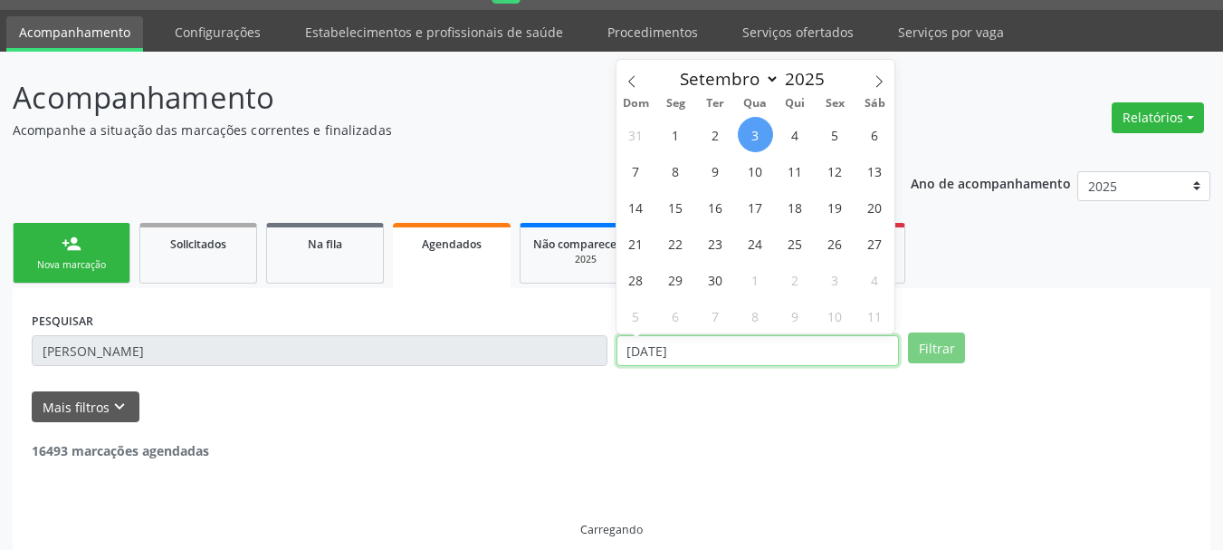
click at [778, 347] on input "[DATE]" at bounding box center [758, 350] width 283 height 31
click at [780, 343] on input "[DATE]" at bounding box center [758, 350] width 283 height 31
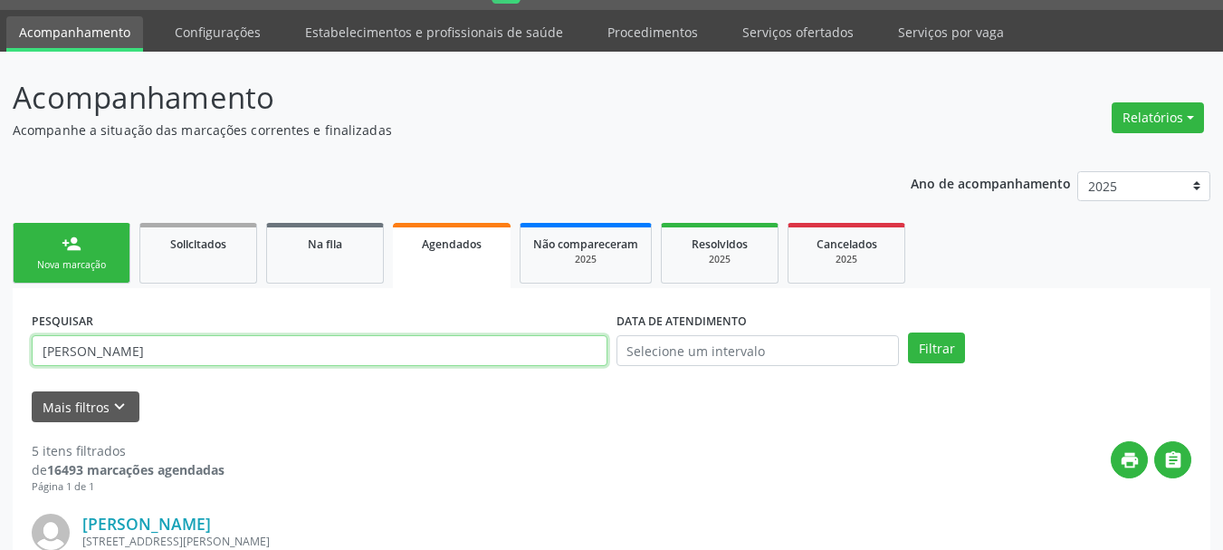
click at [460, 340] on input "[PERSON_NAME]" at bounding box center [320, 350] width 576 height 31
type input "898004119123396"
click at [908, 332] on button "Filtrar" at bounding box center [936, 347] width 57 height 31
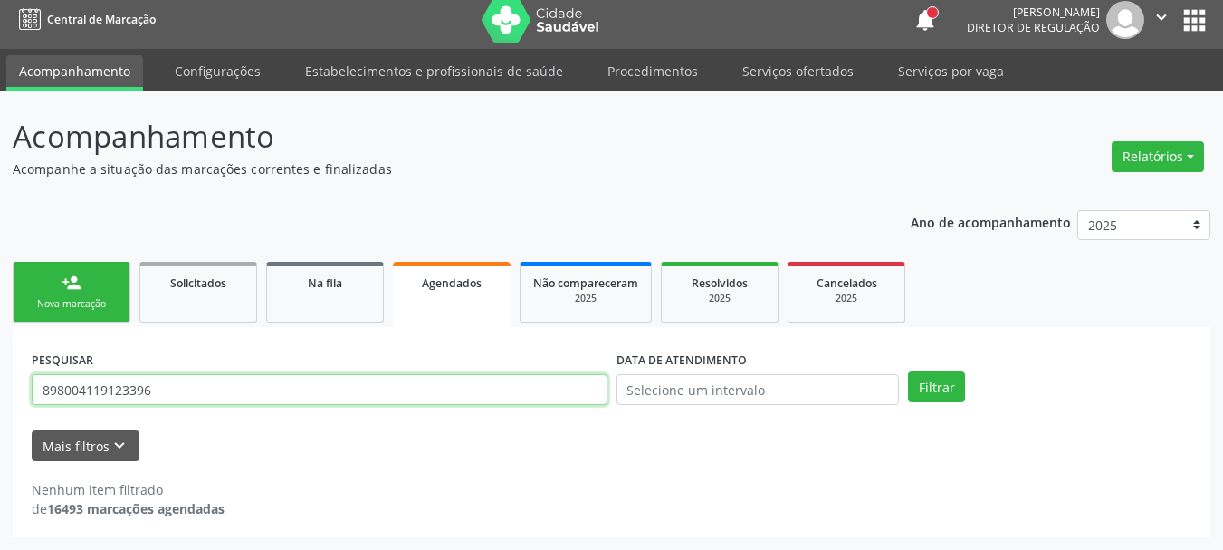
drag, startPoint x: 171, startPoint y: 381, endPoint x: 0, endPoint y: 355, distance: 173.1
click at [0, 357] on div "Acompanhamento Acompanhe a situação das marcações correntes e finalizadas Relat…" at bounding box center [611, 320] width 1223 height 459
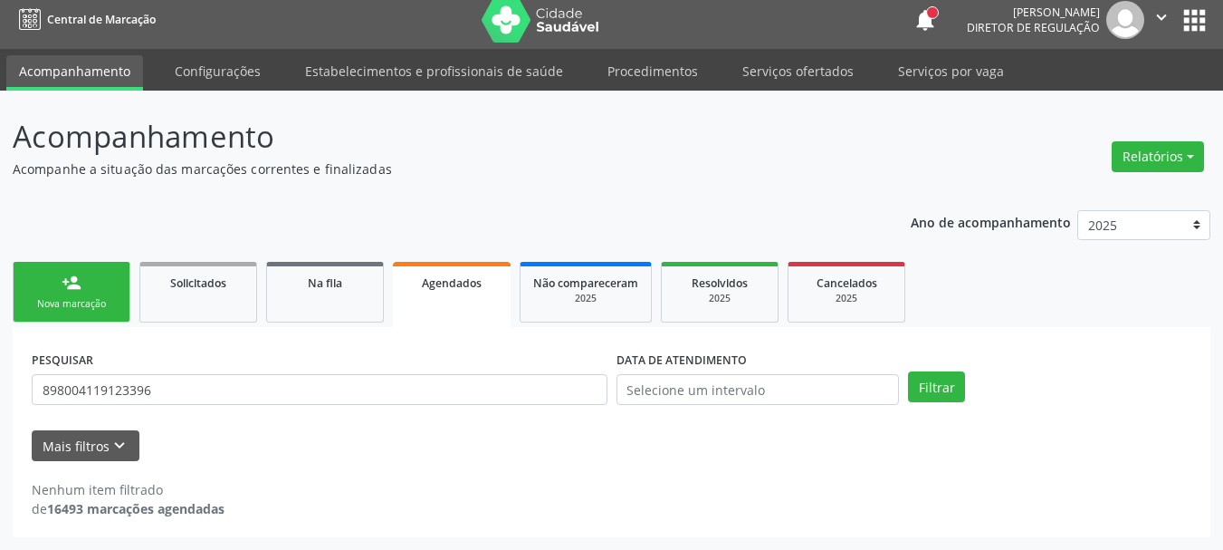
click at [53, 294] on link "person_add Nova marcação" at bounding box center [72, 292] width 118 height 61
click at [63, 294] on link "person_add Nova marcação" at bounding box center [72, 292] width 118 height 61
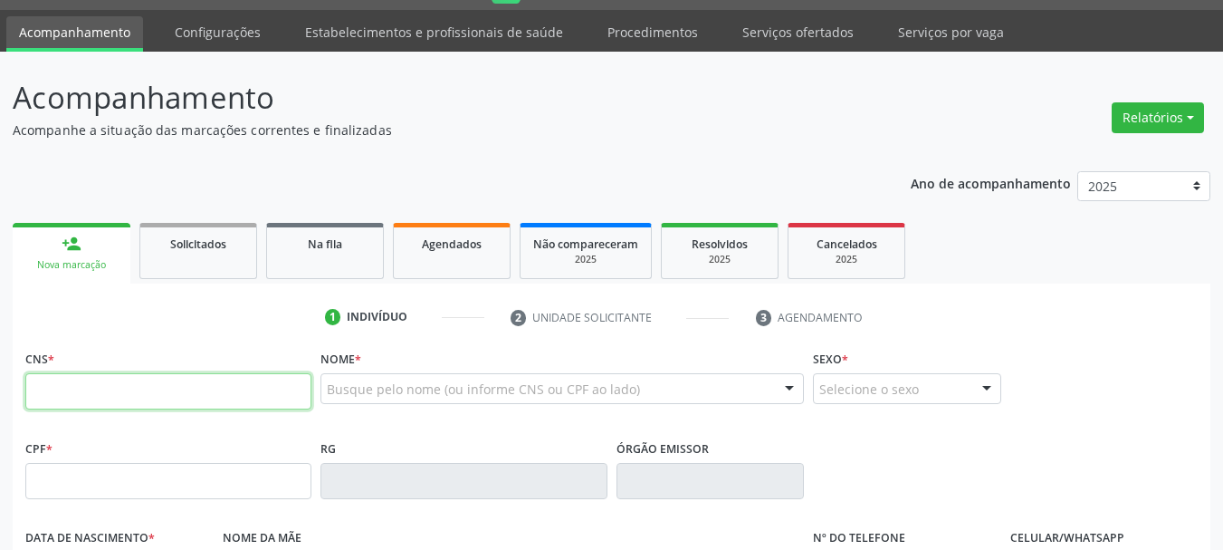
click at [97, 409] on input "text" at bounding box center [168, 391] width 286 height 36
paste input "898 0041 1912 3396"
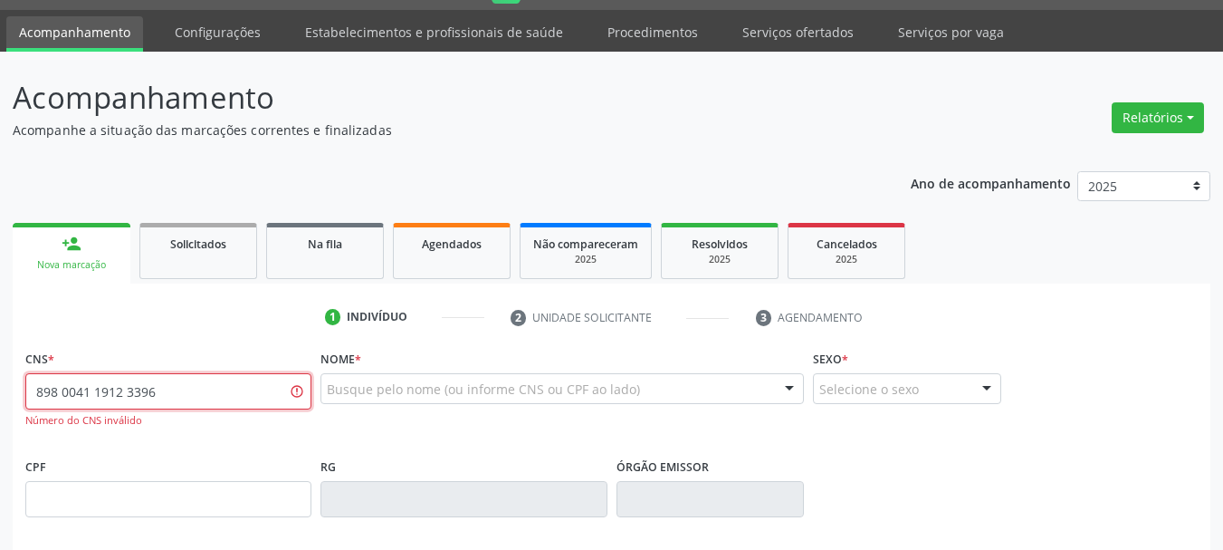
type input "898 0041 1912 3396"
drag, startPoint x: 165, startPoint y: 433, endPoint x: 0, endPoint y: 431, distance: 164.8
click at [0, 431] on div "Acompanhamento Acompanhe a situação das marcações correntes e finalizadas Relat…" at bounding box center [611, 502] width 1223 height 900
click at [501, 223] on link "Agendados" at bounding box center [452, 251] width 118 height 56
select select "8"
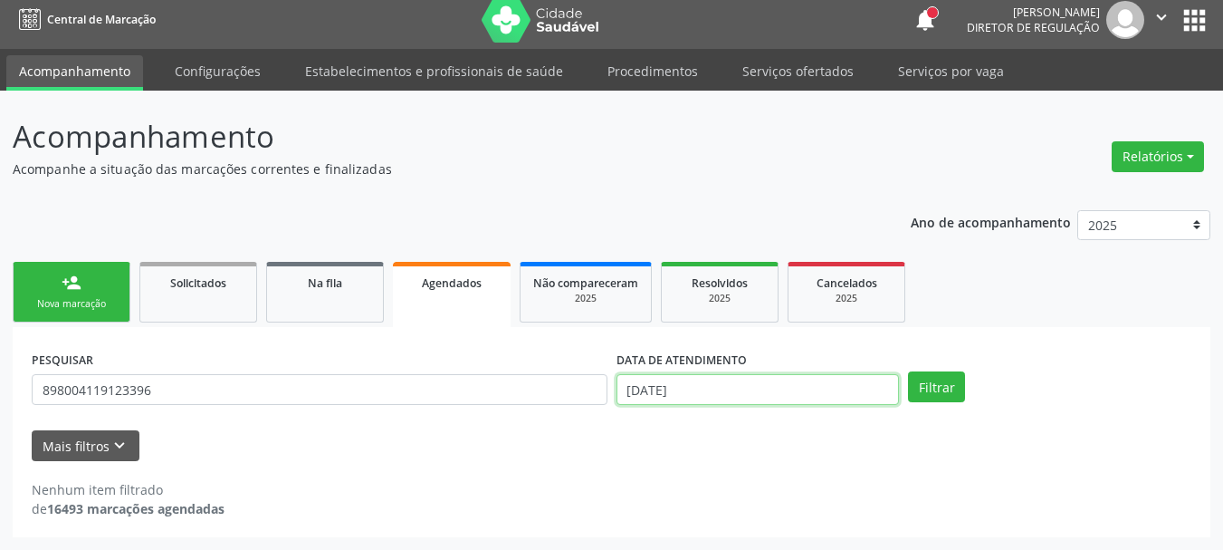
click at [790, 380] on input "[DATE]" at bounding box center [758, 389] width 283 height 31
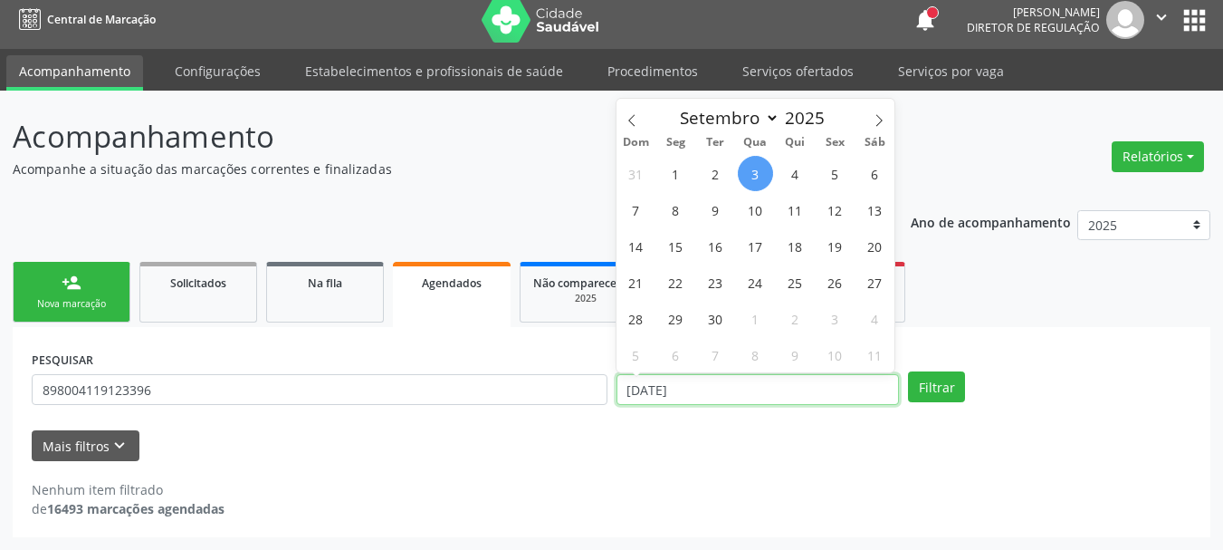
click at [790, 380] on input "[DATE]" at bounding box center [758, 389] width 283 height 31
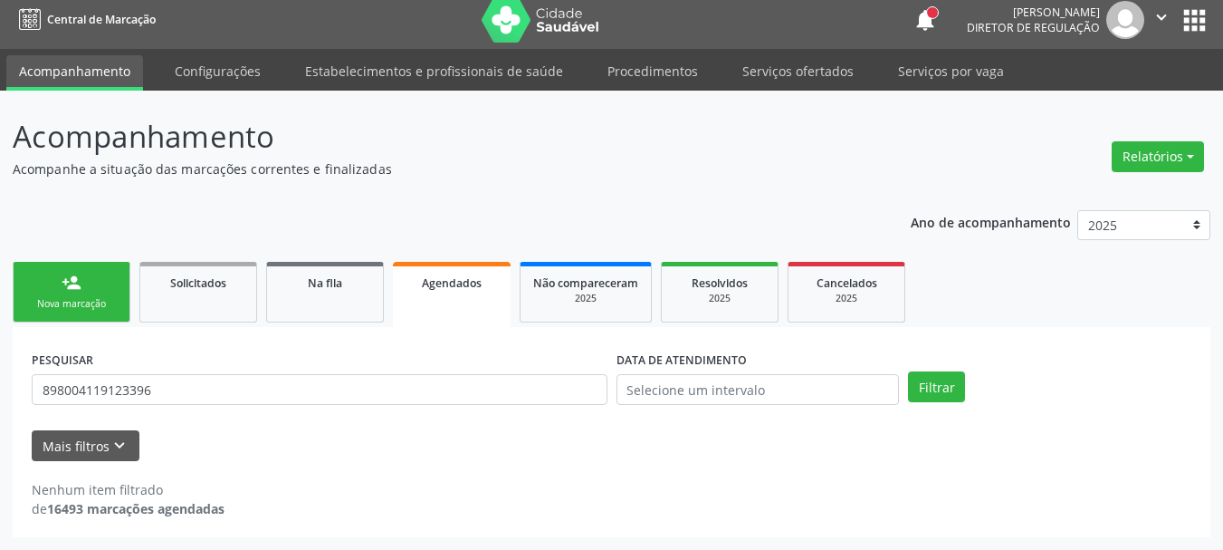
drag, startPoint x: 177, startPoint y: 365, endPoint x: 0, endPoint y: 406, distance: 182.1
click at [0, 406] on div "Acompanhamento Acompanhe a situação das marcações correntes e finalizadas Relat…" at bounding box center [611, 320] width 1223 height 459
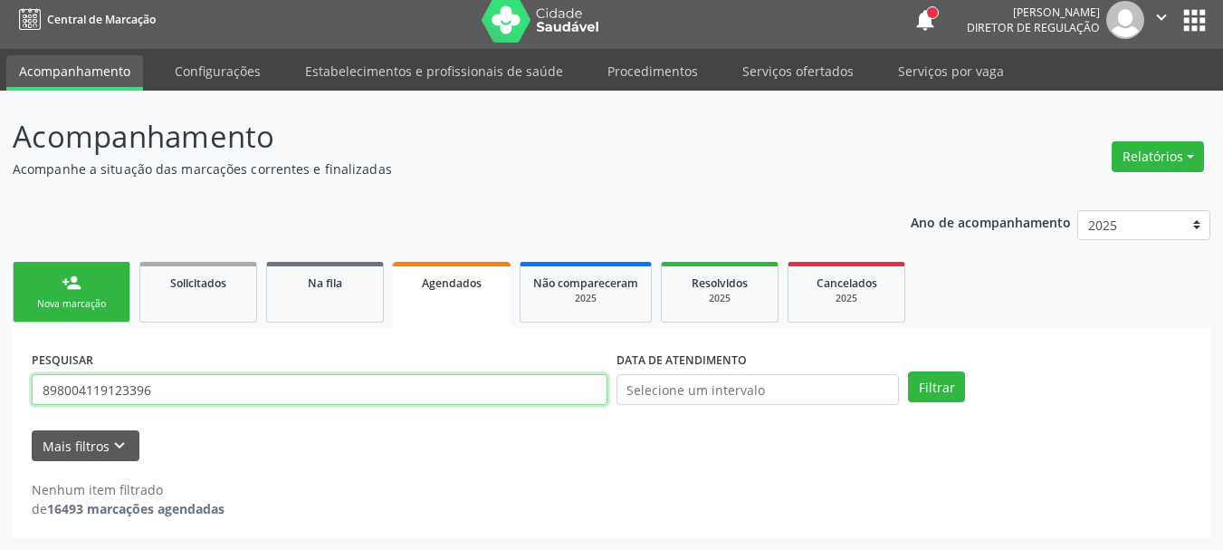
click at [145, 389] on input "898004119123396" at bounding box center [320, 389] width 576 height 31
drag, startPoint x: 145, startPoint y: 389, endPoint x: 1113, endPoint y: 399, distance: 967.9
click at [149, 388] on input "898004119123396" at bounding box center [320, 389] width 576 height 31
type input "13843978417"
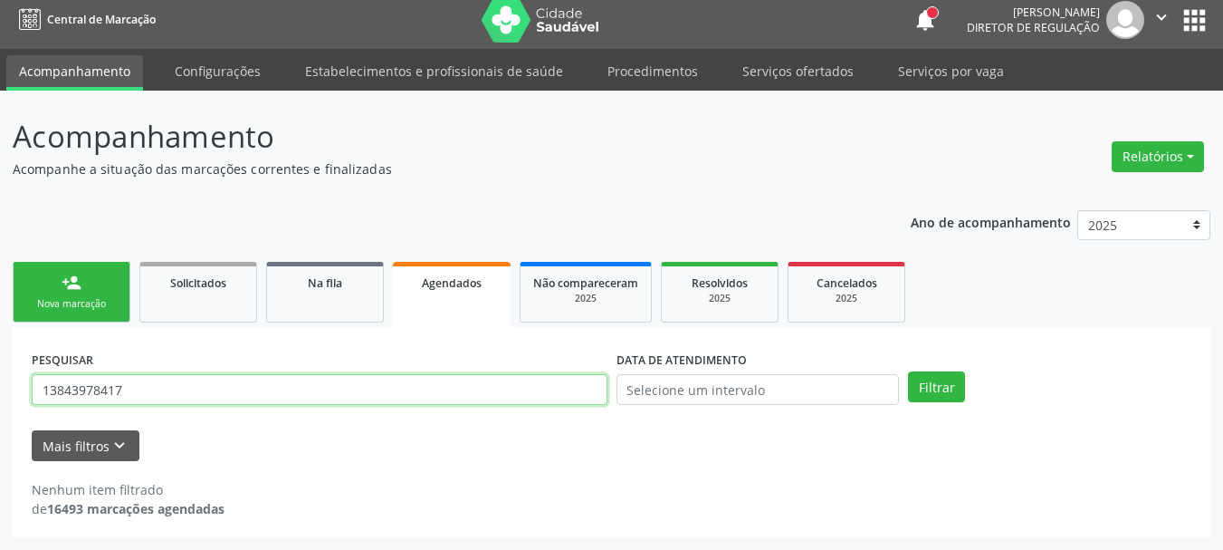
click at [908, 371] on button "Filtrar" at bounding box center [936, 386] width 57 height 31
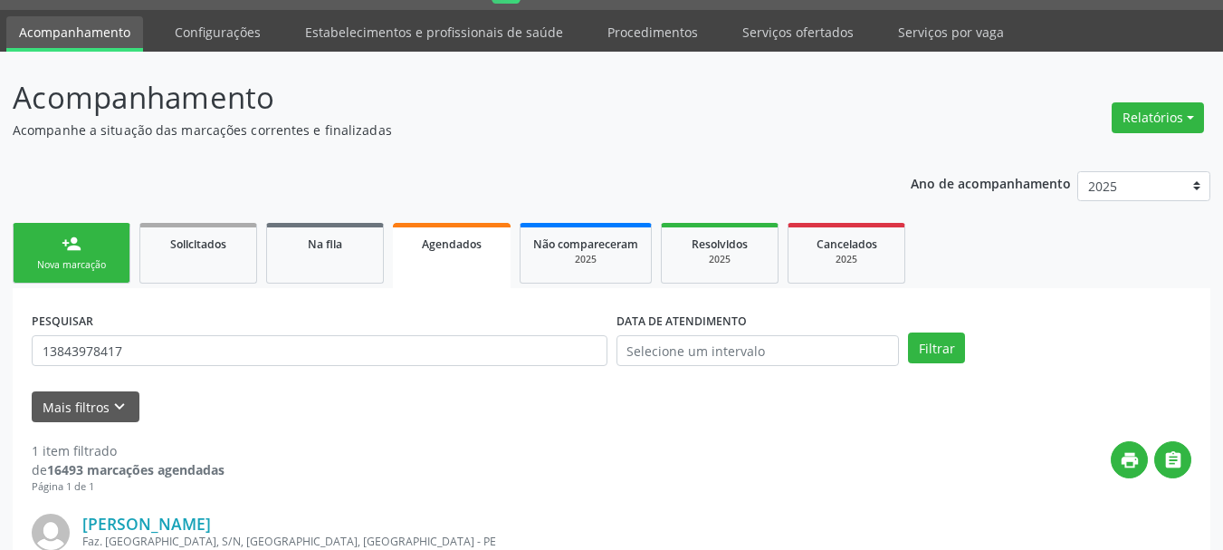
click at [88, 223] on link "person_add Nova marcação" at bounding box center [72, 253] width 118 height 61
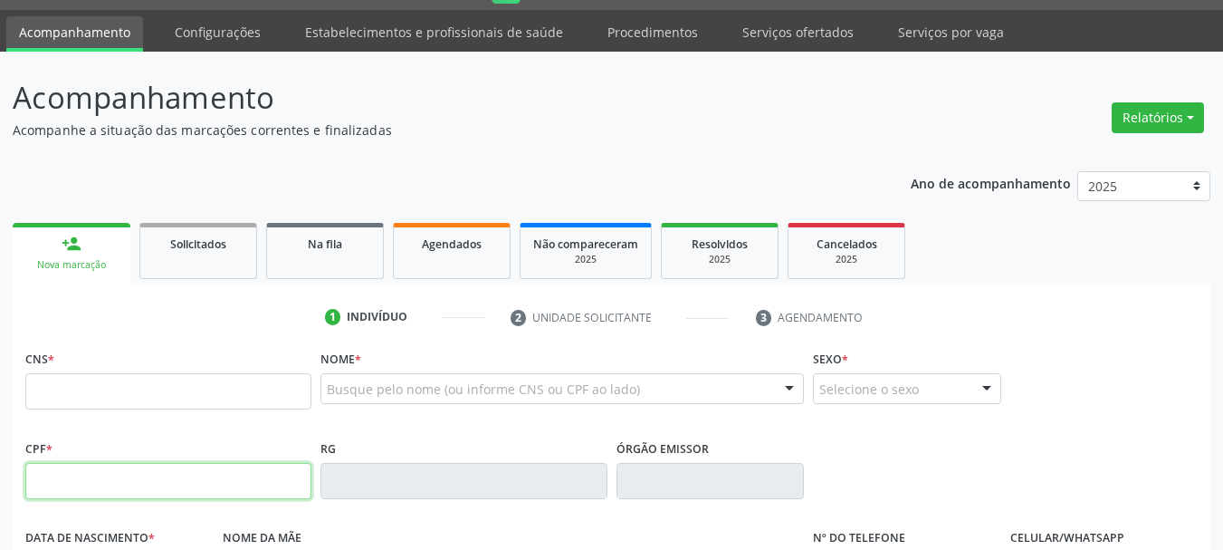
click at [139, 463] on input "text" at bounding box center [168, 481] width 286 height 36
type input "159.025.094-08"
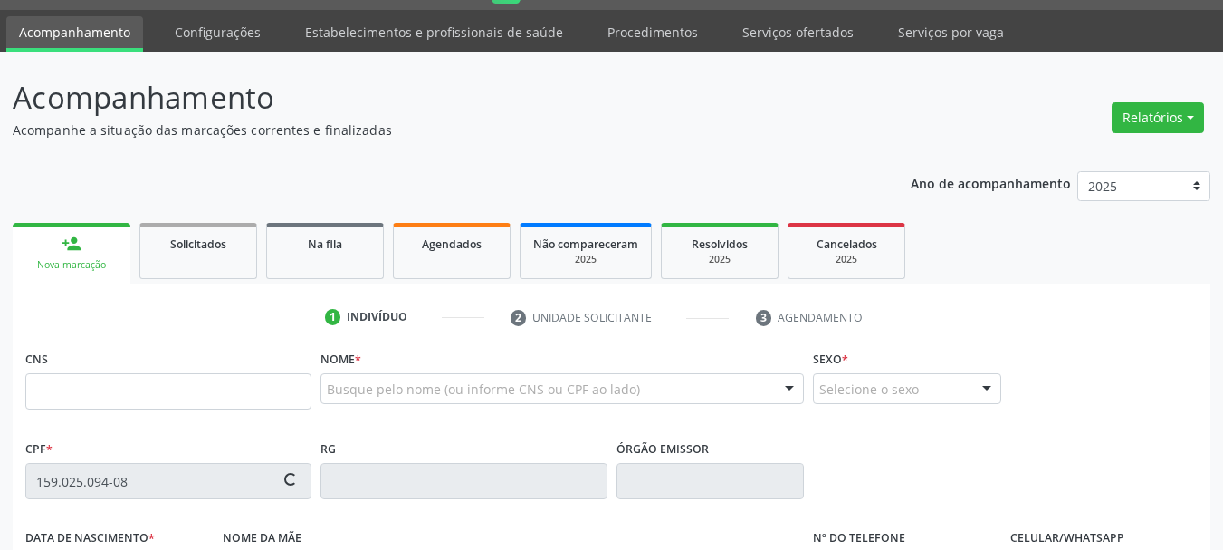
type input "898 0045 3879 8012"
type input "[DATE]"
type input "[PERSON_NAME]"
type input "[PHONE_NUMBER]"
type input "103.432.924-32"
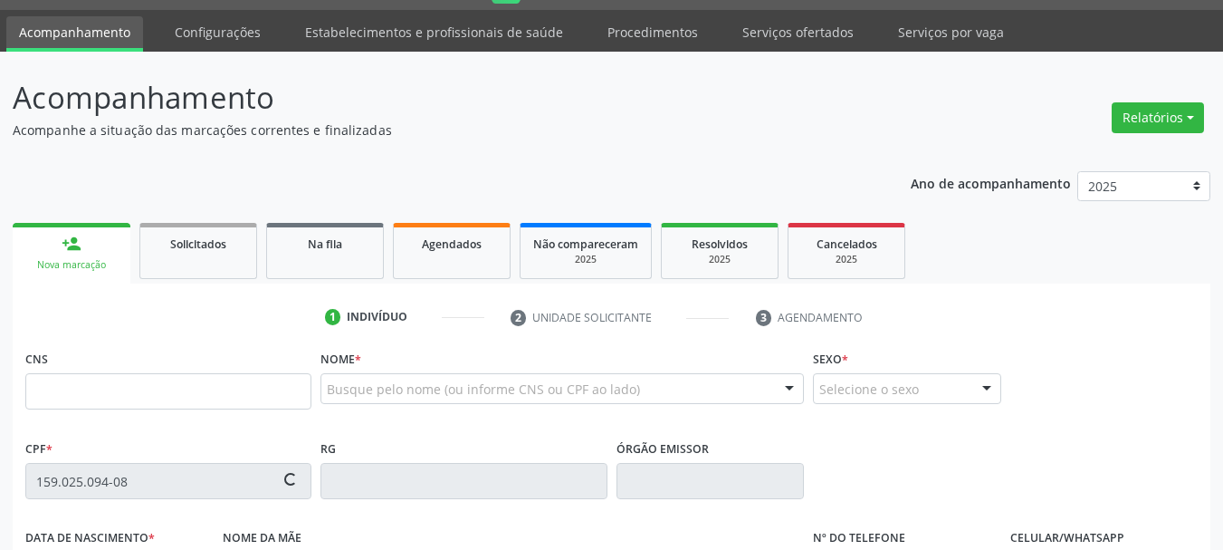
type input "S/N"
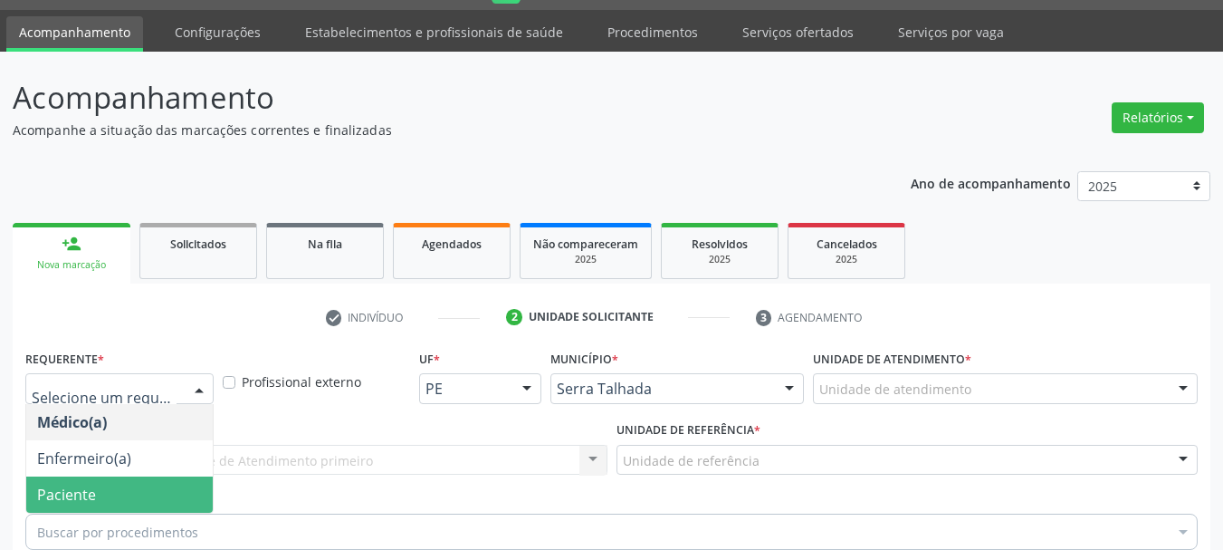
click at [120, 476] on span "Paciente" at bounding box center [119, 494] width 187 height 36
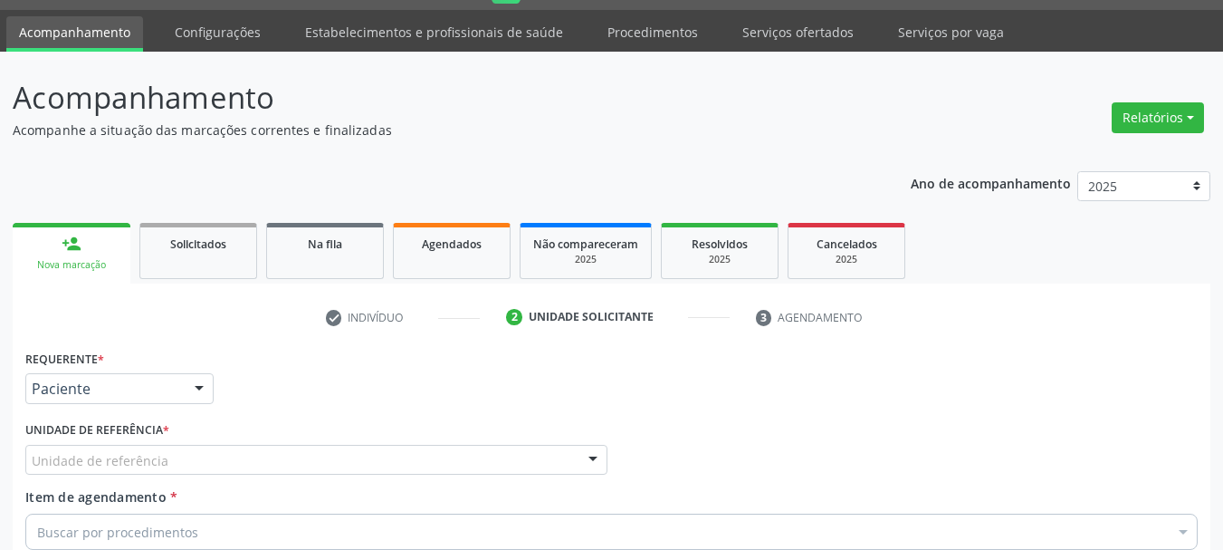
click at [175, 445] on div "Unidade de referência" at bounding box center [316, 460] width 582 height 31
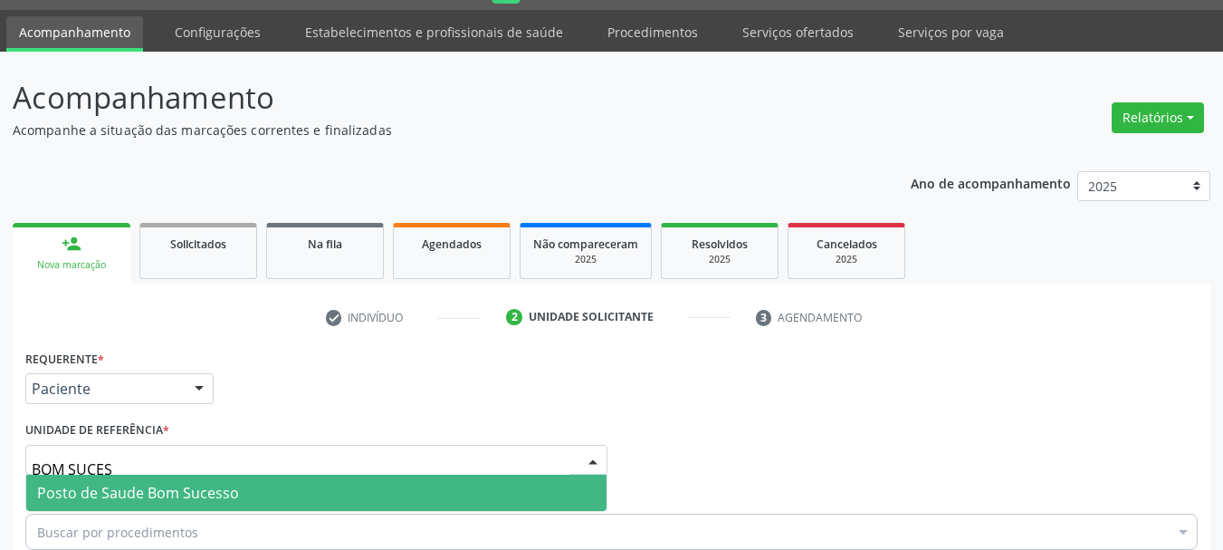
type input "BOM SUCESS"
click at [97, 483] on span "Posto de Saude Bom Sucesso" at bounding box center [138, 493] width 202 height 20
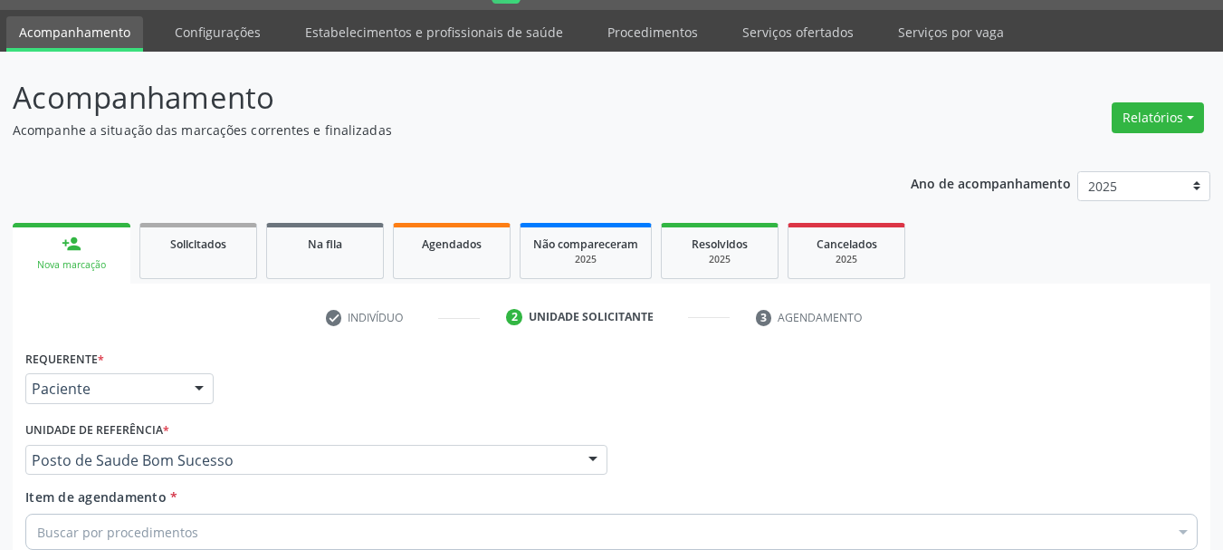
click at [111, 513] on div "Buscar por procedimentos" at bounding box center [611, 531] width 1172 height 36
click at [111, 513] on input "Item de agendamento *" at bounding box center [602, 531] width 1131 height 36
type input "N"
click at [0, 273] on div "Acompanhamento Acompanhe a situação das marcações correntes e finalizadas Relat…" at bounding box center [611, 451] width 1223 height 798
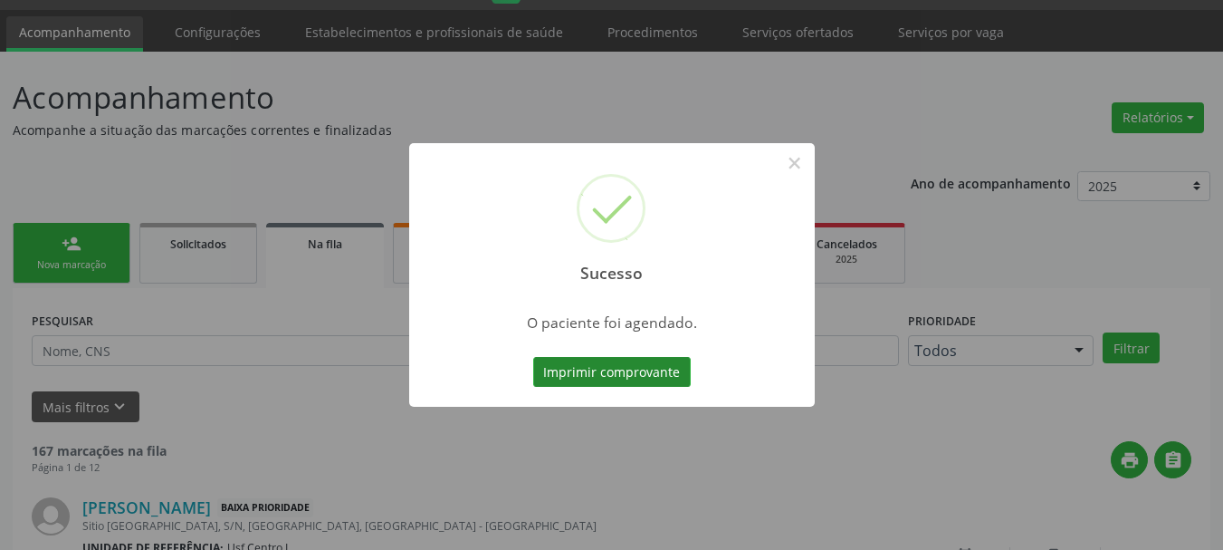
click at [579, 373] on button "Imprimir comprovante" at bounding box center [612, 372] width 158 height 31
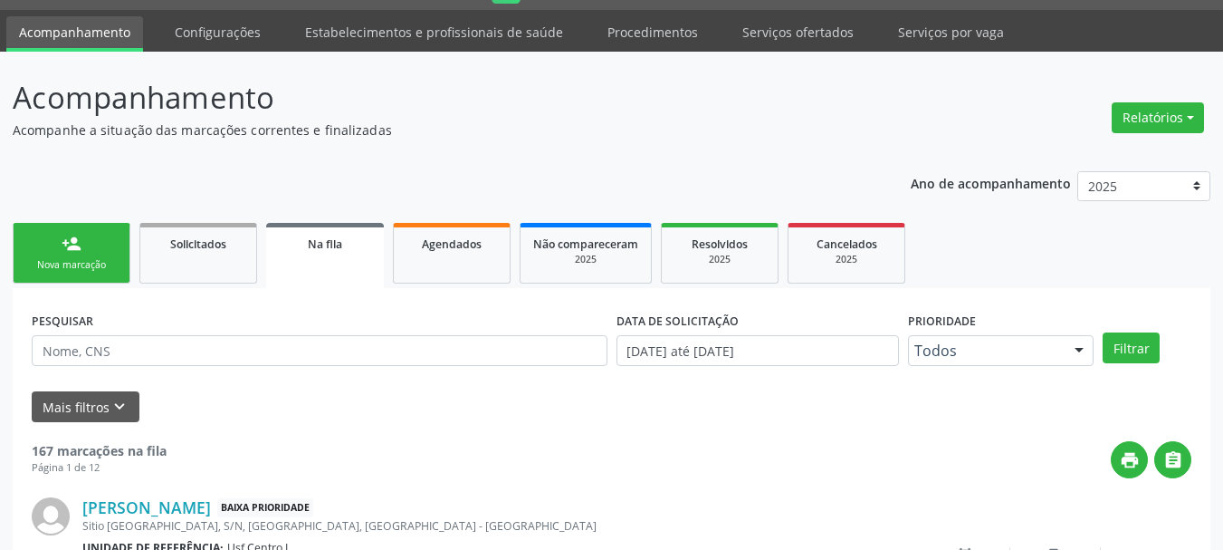
click at [58, 236] on div "Sucesso × O paciente foi agendado. Imprimir comprovante Cancel" at bounding box center [611, 275] width 1223 height 550
click at [68, 249] on div "person_add" at bounding box center [72, 244] width 20 height 20
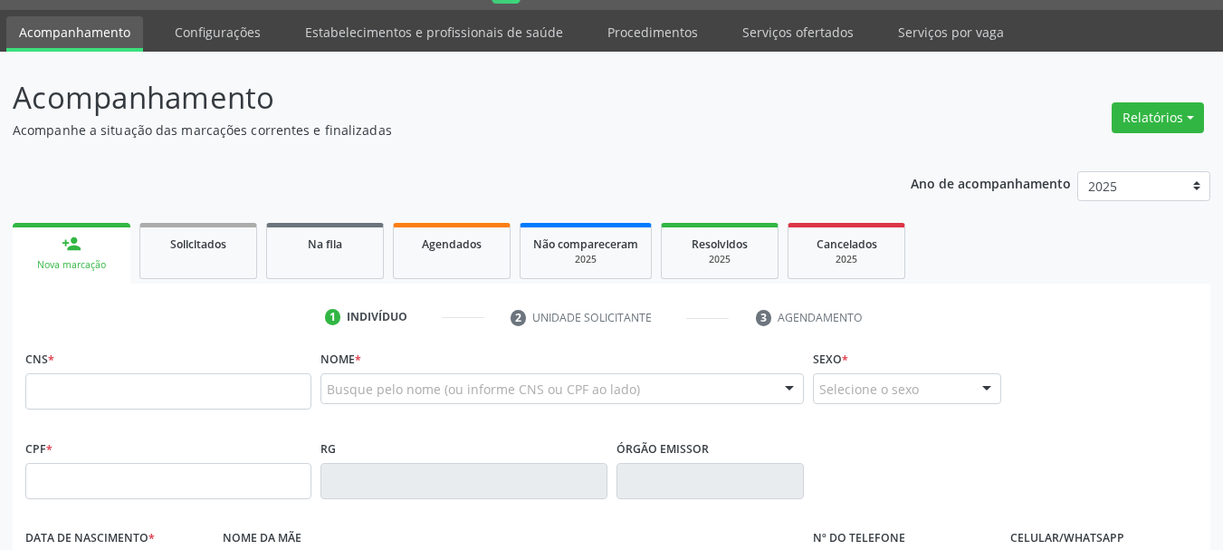
click at [79, 254] on link "person_add Nova marcação" at bounding box center [72, 253] width 118 height 61
click at [84, 383] on input "text" at bounding box center [168, 391] width 286 height 36
type input "1"
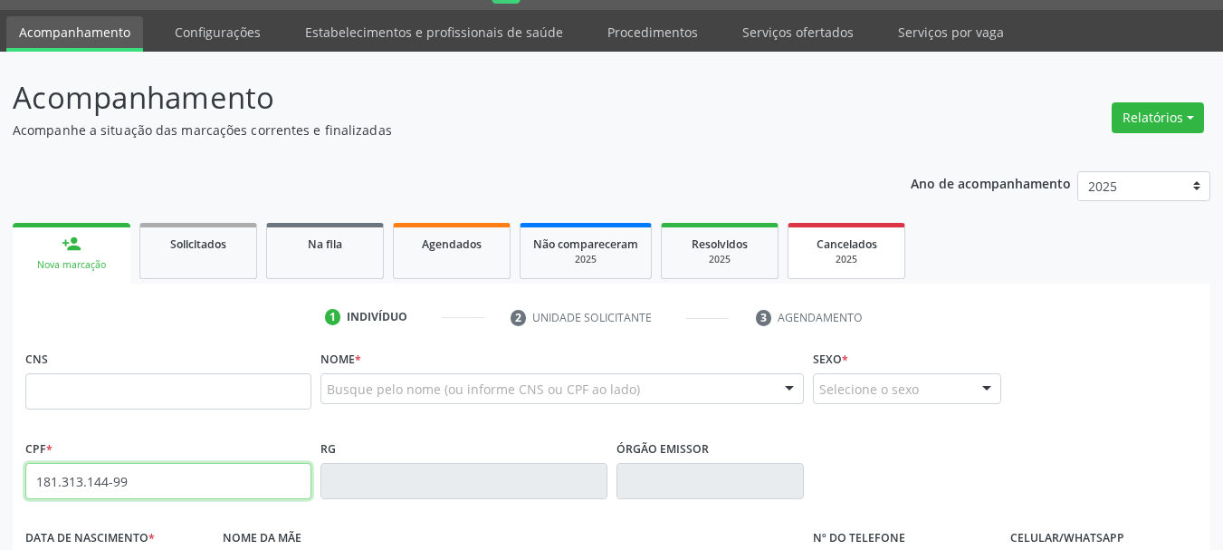
type input "181.313.144-99"
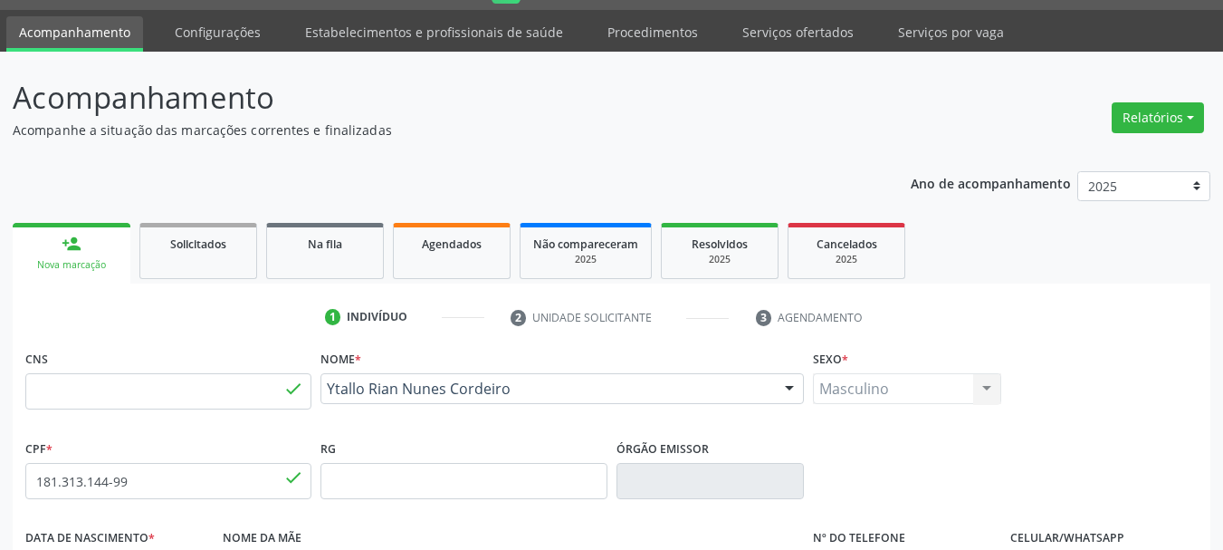
type input "709 6056 9625 7170"
type input "[DATE]"
type input "[PERSON_NAME]"
type input "[PHONE_NUMBER]"
type input "095.873.594-88"
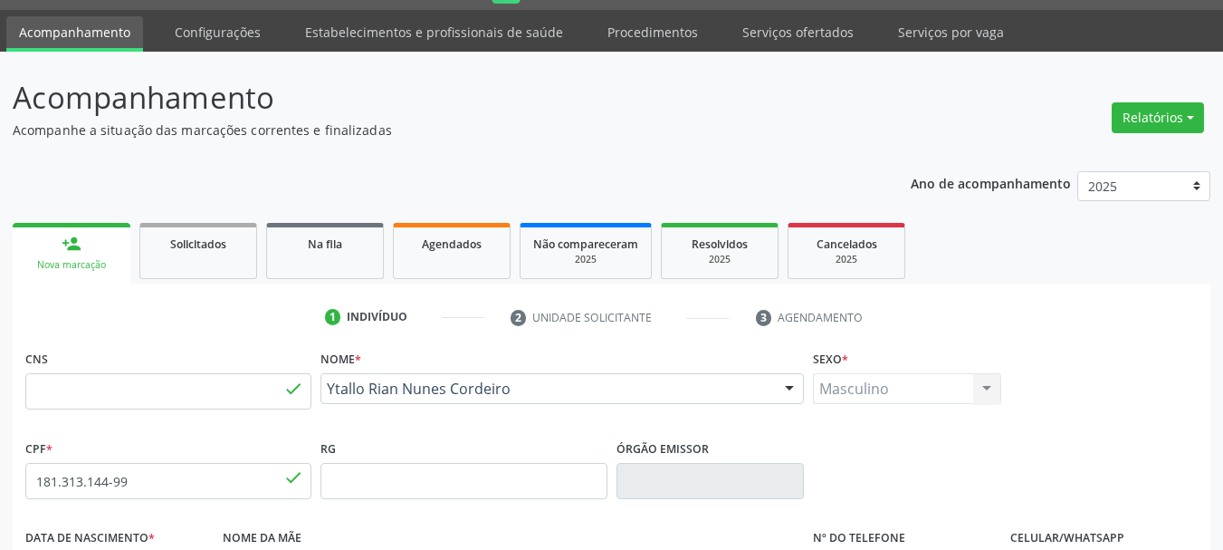
type input "S/N"
drag, startPoint x: 1147, startPoint y: 501, endPoint x: 398, endPoint y: 183, distance: 813.4
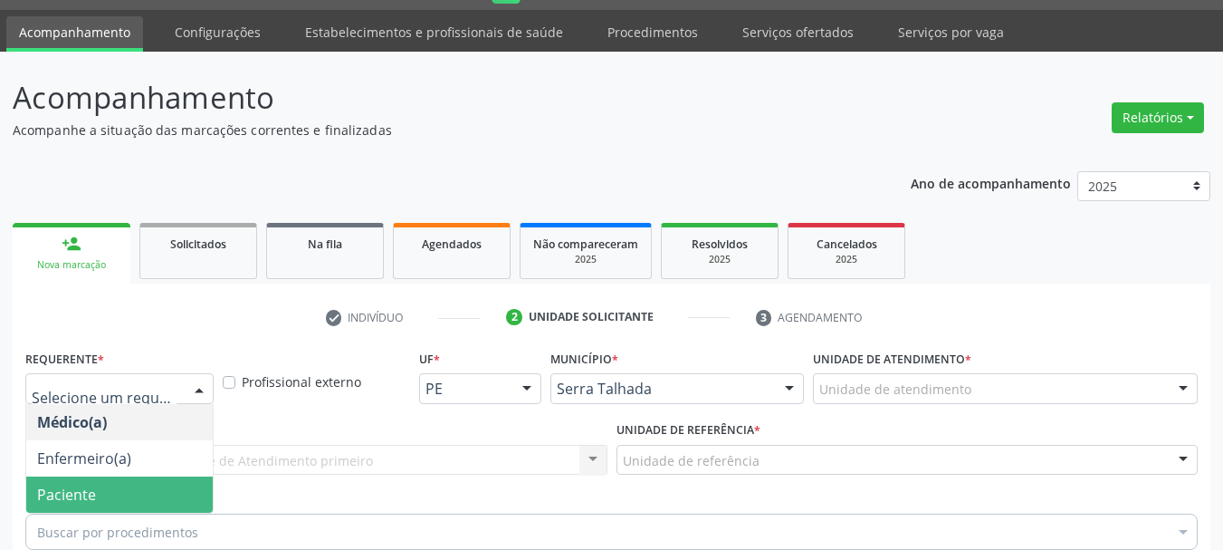
click at [113, 476] on span "Paciente" at bounding box center [119, 494] width 187 height 36
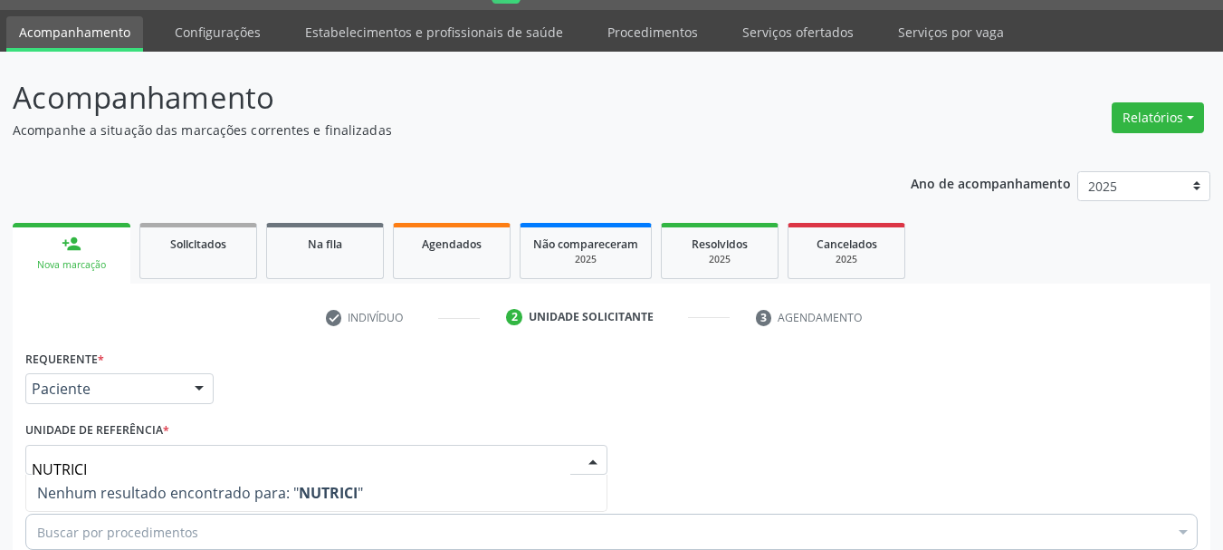
drag, startPoint x: 119, startPoint y: 165, endPoint x: 0, endPoint y: 226, distance: 133.6
click at [0, 226] on div "Acompanhamento Acompanhe a situação das marcações correntes e finalizadas Relat…" at bounding box center [611, 451] width 1223 height 798
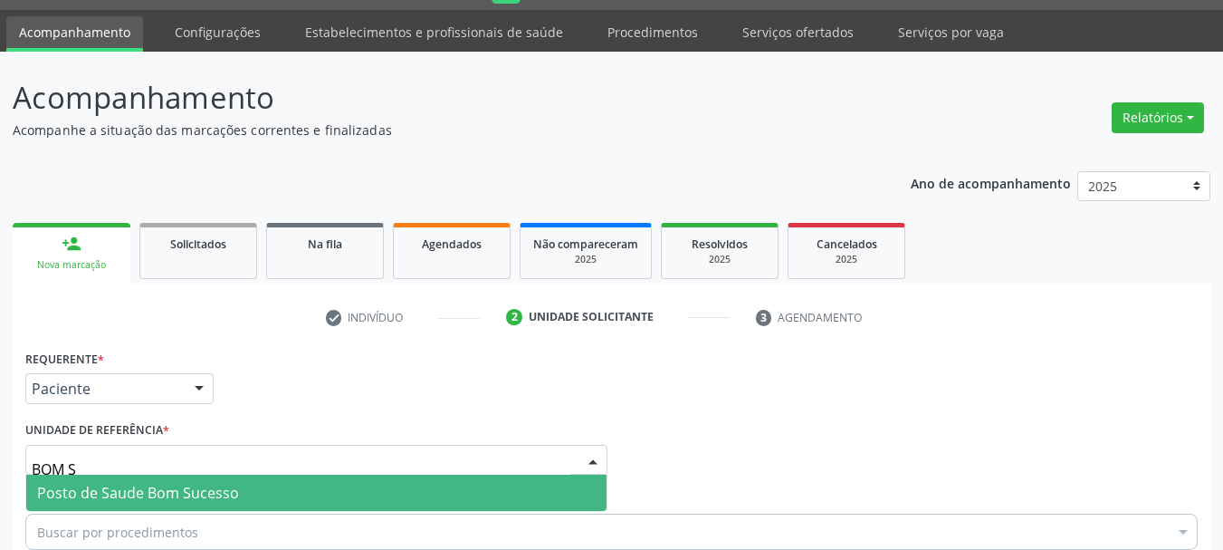
type input "BOM SU"
click at [187, 483] on span "Posto de Saude Bom Sucesso" at bounding box center [138, 493] width 202 height 20
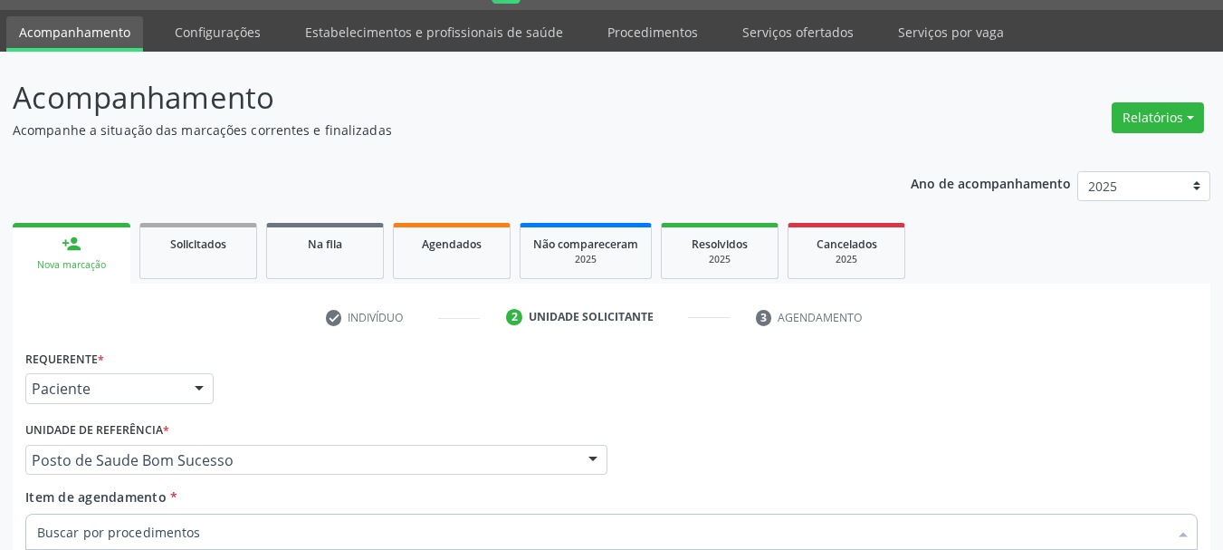
click at [137, 513] on input "Item de agendamento *" at bounding box center [602, 531] width 1131 height 36
type input "N"
drag, startPoint x: 102, startPoint y: 276, endPoint x: 89, endPoint y: 275, distance: 13.6
click at [0, 277] on div "Acompanhamento Acompanhe a situação das marcações correntes e finalizadas Relat…" at bounding box center [611, 451] width 1223 height 798
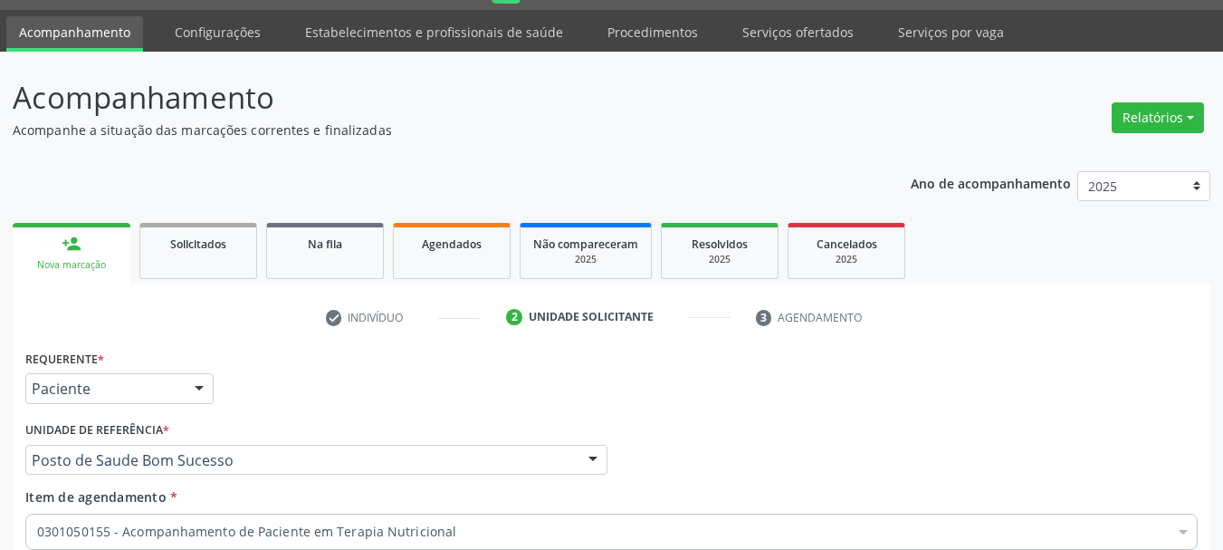
drag, startPoint x: 43, startPoint y: 418, endPoint x: 34, endPoint y: 399, distance: 21.1
drag, startPoint x: 1163, startPoint y: 524, endPoint x: 1150, endPoint y: 515, distance: 16.3
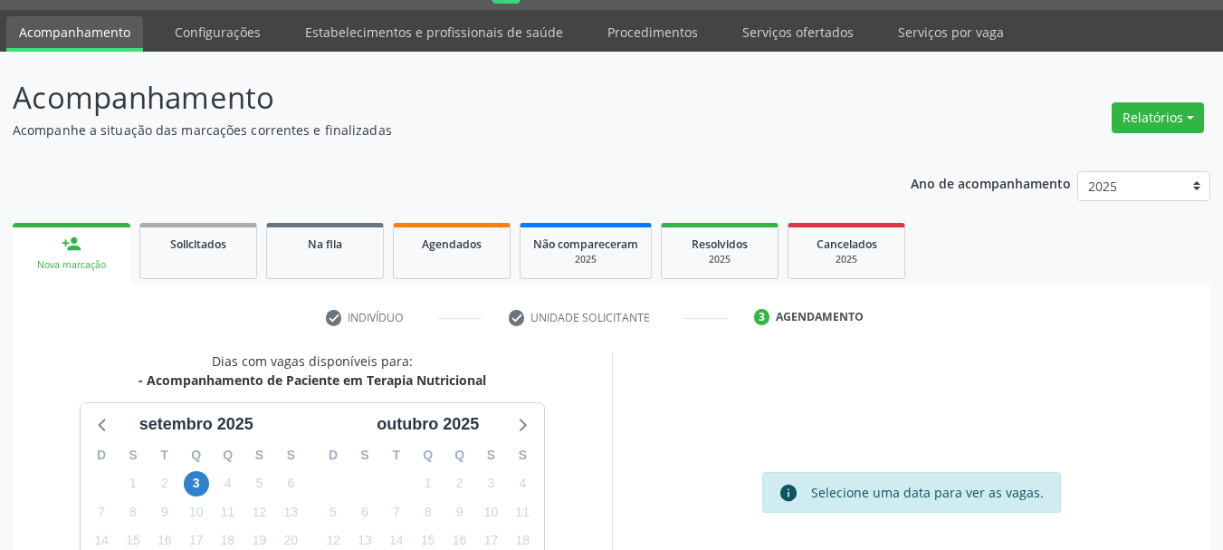
click at [129, 526] on div "15" at bounding box center [132, 540] width 25 height 28
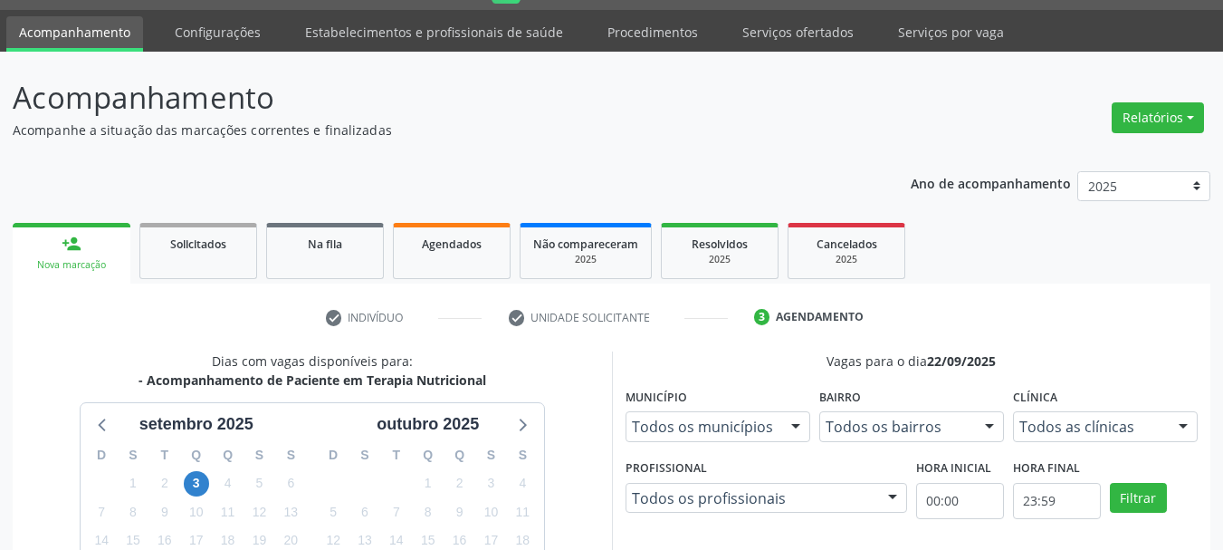
radio input "true"
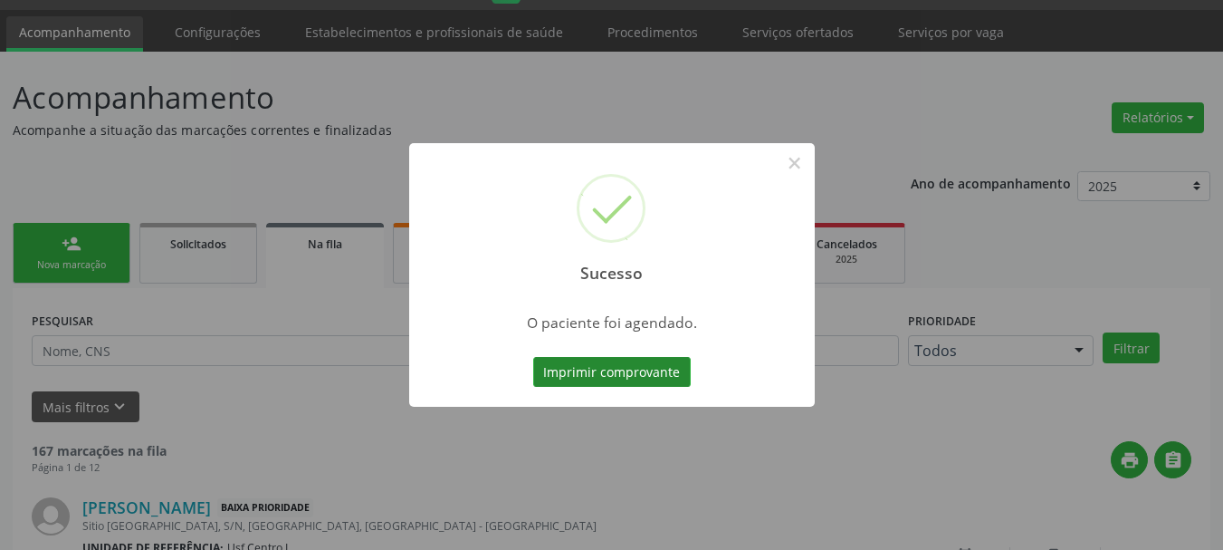
click at [641, 377] on button "Imprimir comprovante" at bounding box center [612, 372] width 158 height 31
